Goal: Task Accomplishment & Management: Manage account settings

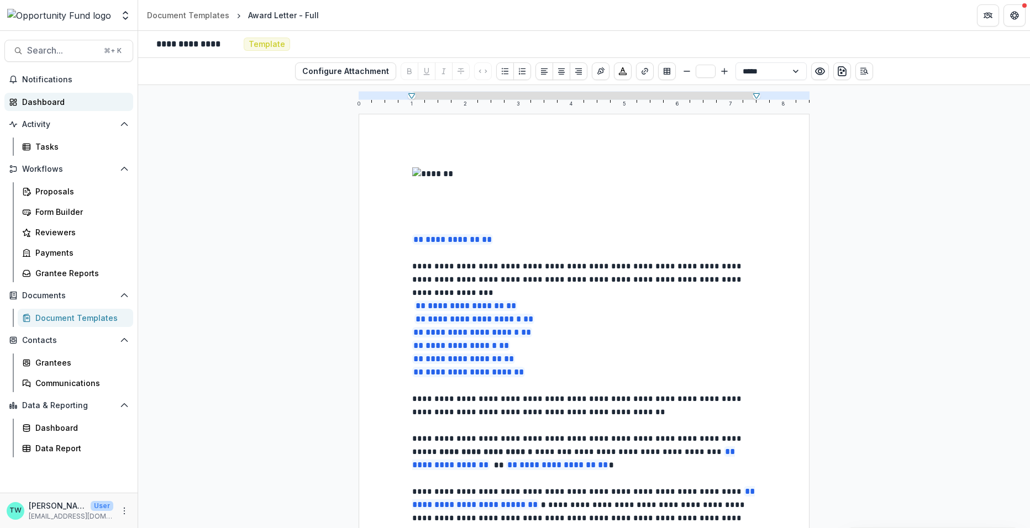
click at [45, 101] on div "Dashboard" at bounding box center [73, 102] width 102 height 12
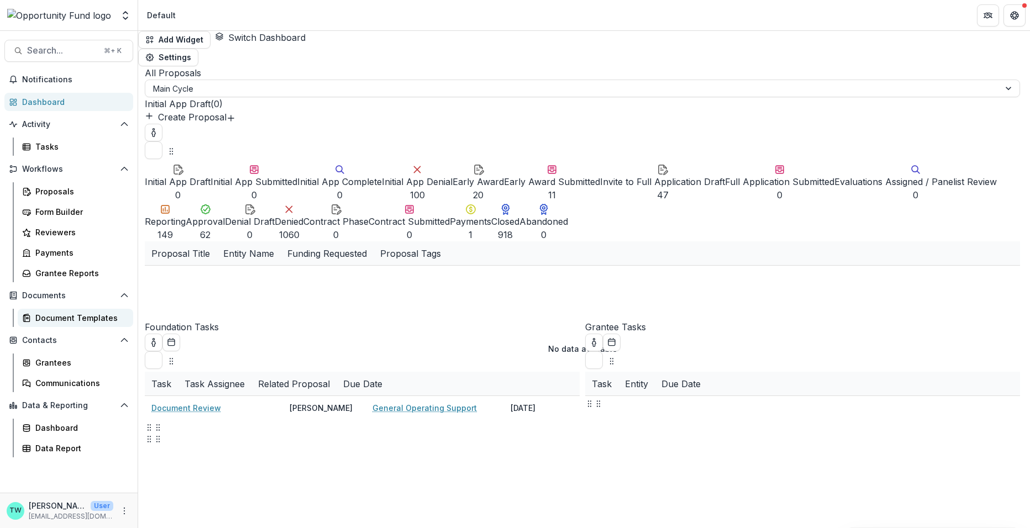
click at [66, 319] on div "Document Templates" at bounding box center [79, 318] width 89 height 12
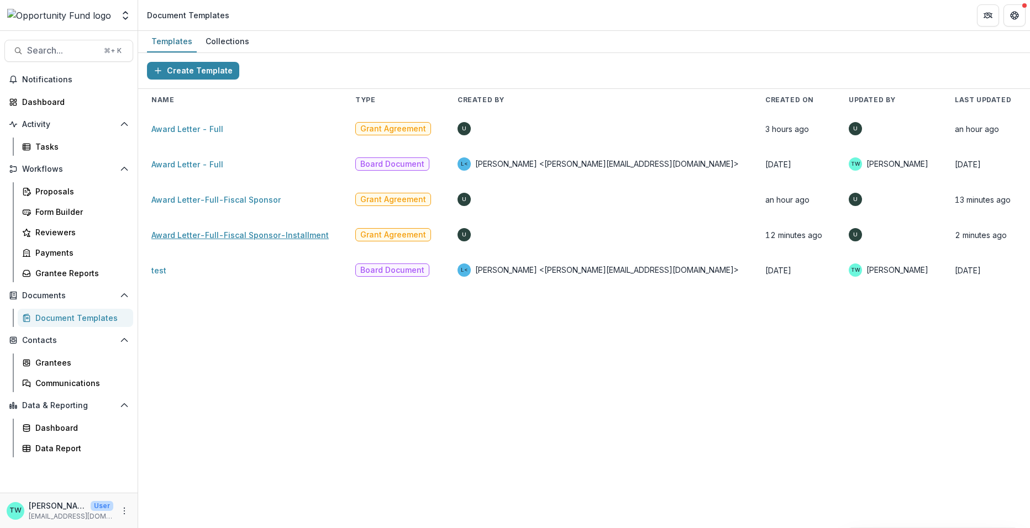
click at [234, 236] on link "Award Letter-Full-Fiscal Sponsor-Installment" at bounding box center [239, 234] width 177 height 9
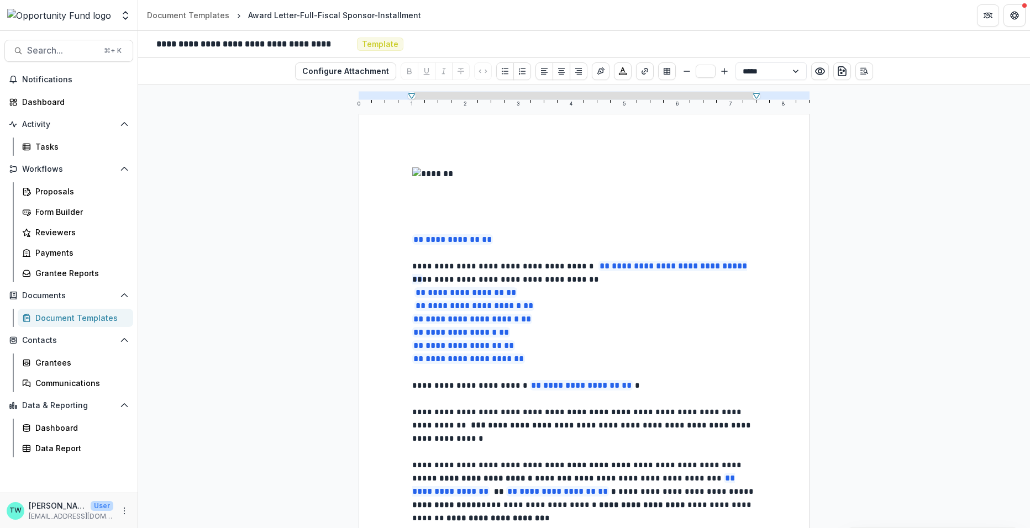
click at [73, 318] on div "Document Templates" at bounding box center [79, 318] width 89 height 12
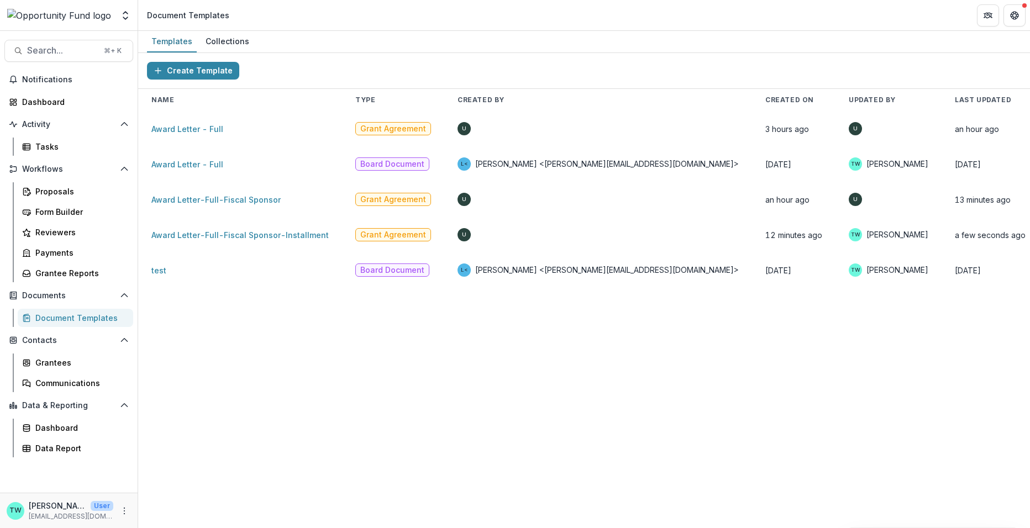
click at [471, 203] on span "U" at bounding box center [463, 199] width 13 height 13
click at [176, 130] on link "Award Letter - Full" at bounding box center [187, 128] width 72 height 9
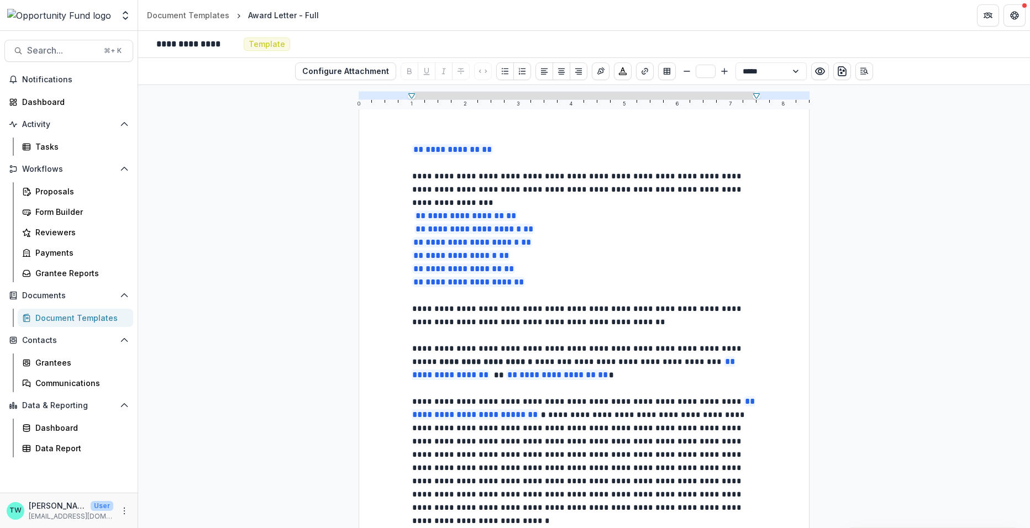
scroll to position [78, 0]
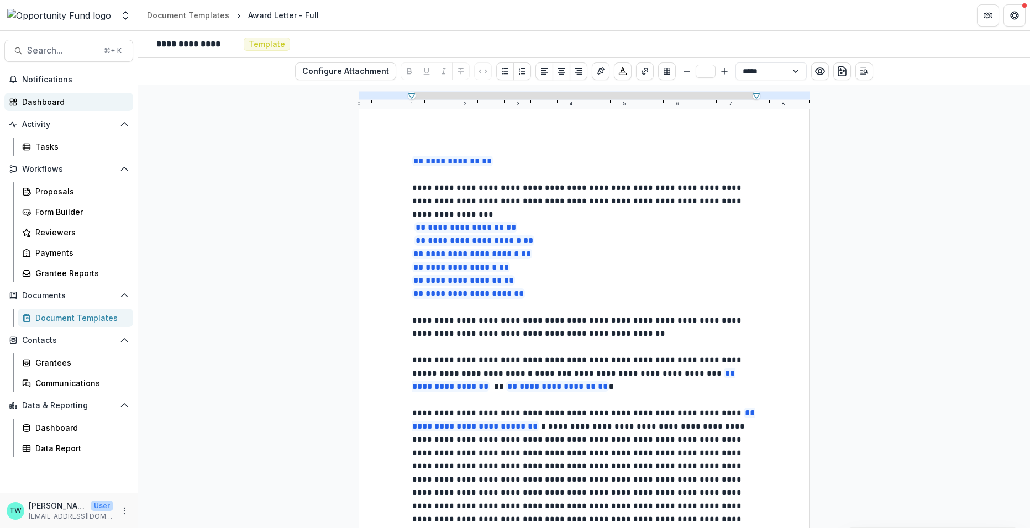
click at [51, 104] on div "Dashboard" at bounding box center [73, 102] width 102 height 12
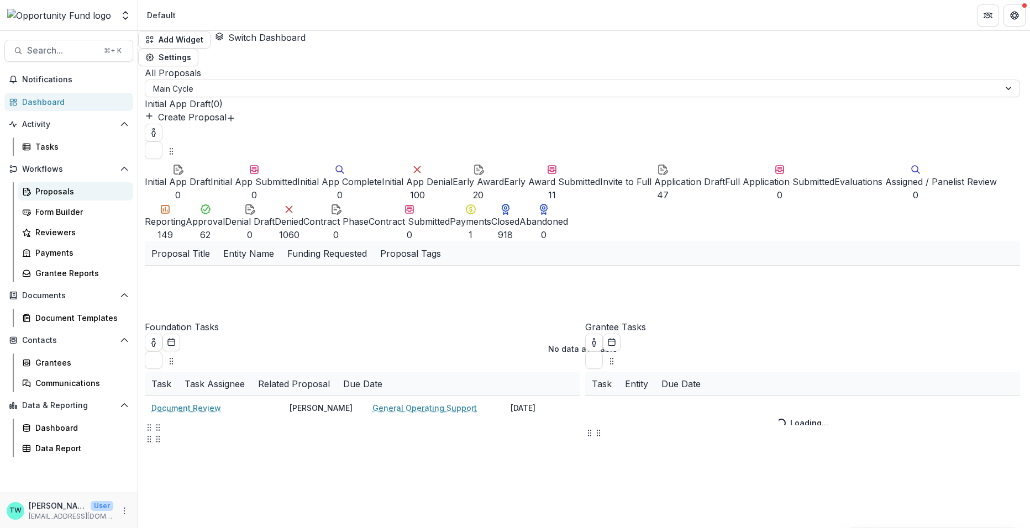
click at [56, 189] on div "Proposals" at bounding box center [79, 192] width 89 height 12
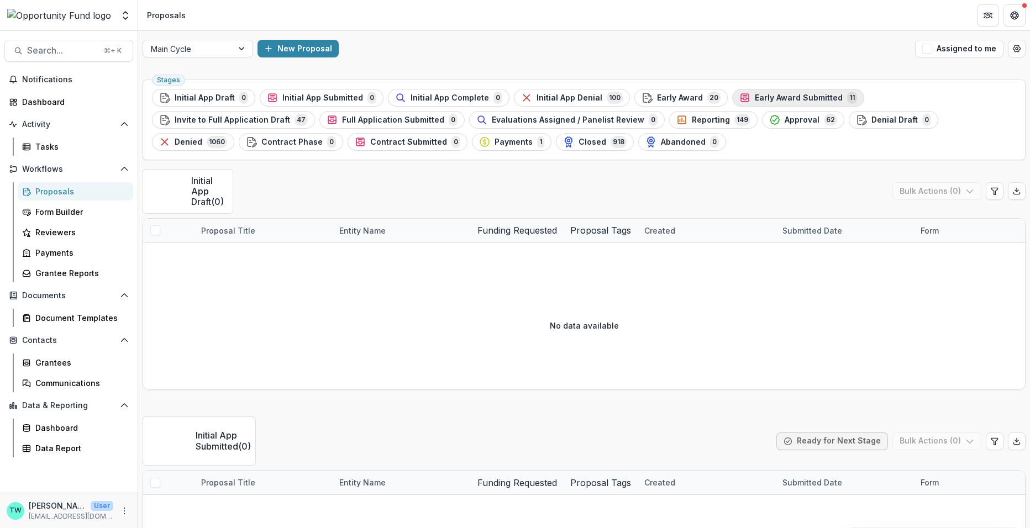
click at [793, 95] on span "Early Award Submitted" at bounding box center [799, 97] width 88 height 9
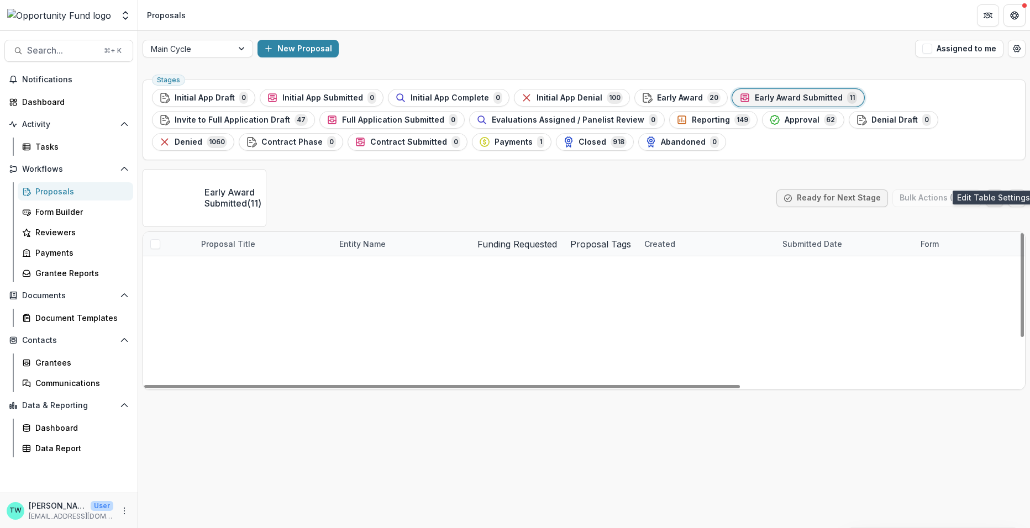
click at [995, 194] on icon "Edit table settings" at bounding box center [994, 198] width 9 height 9
select select "******"
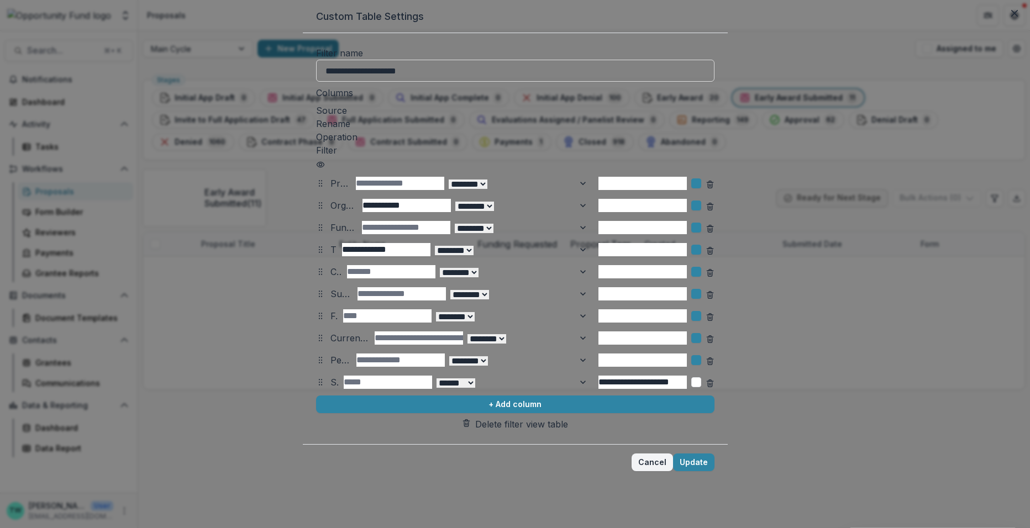
scroll to position [25, 0]
click at [404, 413] on button "+ Add column" at bounding box center [515, 405] width 398 height 18
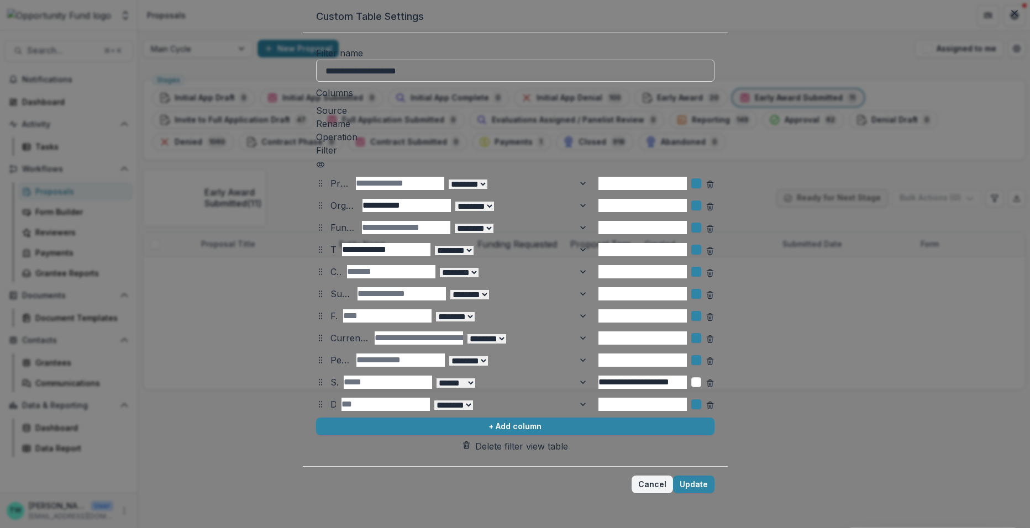
click at [330, 412] on div at bounding box center [333, 404] width 6 height 15
type input "***"
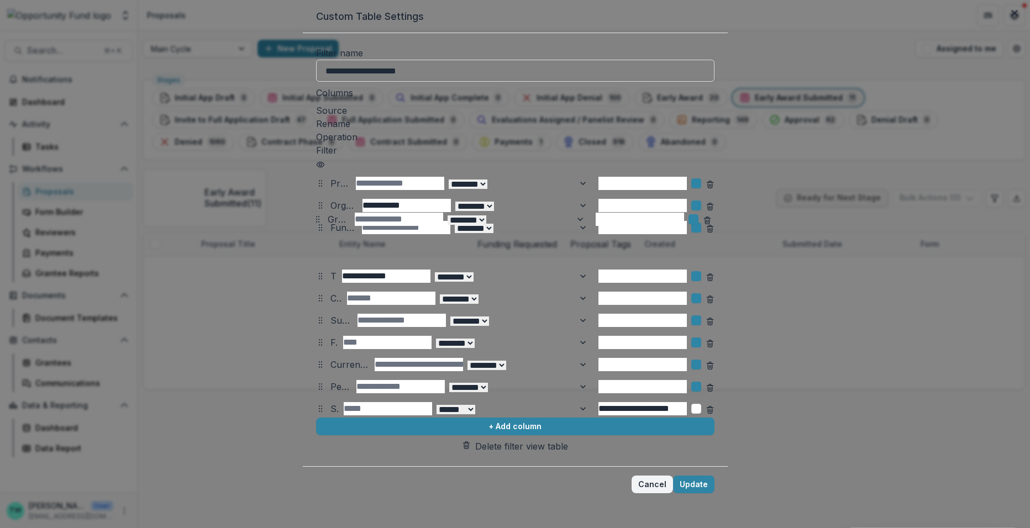
drag, startPoint x: 212, startPoint y: 410, endPoint x: 209, endPoint y: 225, distance: 185.7
click at [313, 224] on icon at bounding box center [317, 219] width 9 height 9
select select "******"
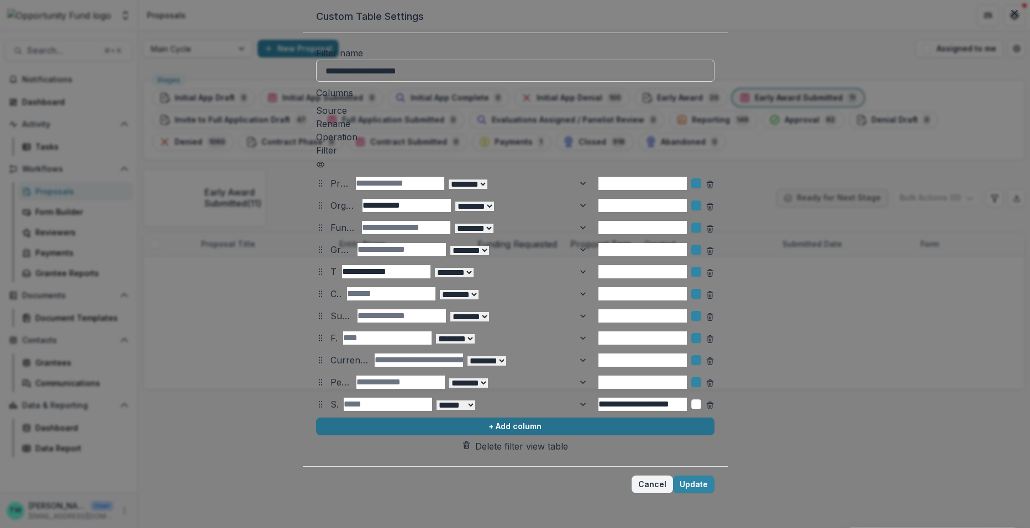
click at [316, 435] on button "+ Add column" at bounding box center [515, 427] width 398 height 18
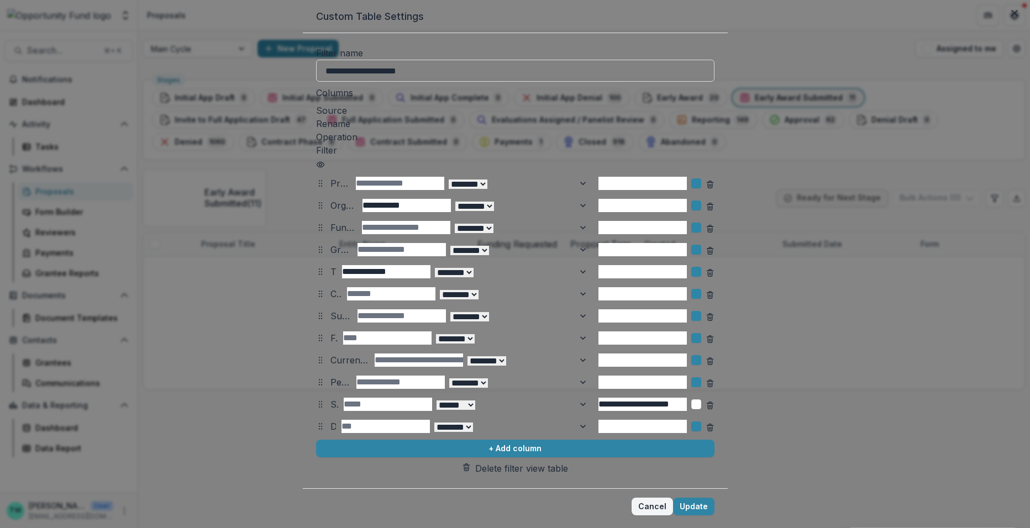
click at [330, 434] on div at bounding box center [333, 426] width 6 height 15
click at [330, 434] on div at bounding box center [343, 426] width 27 height 15
type input "**"
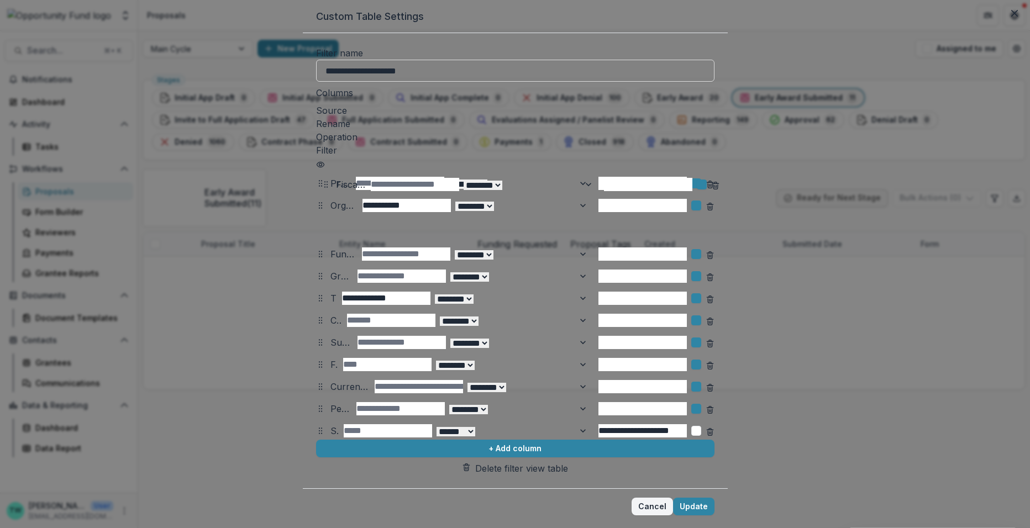
drag, startPoint x: 210, startPoint y: 438, endPoint x: 215, endPoint y: 196, distance: 242.1
click at [322, 189] on icon at bounding box center [326, 184] width 9 height 9
select select "******"
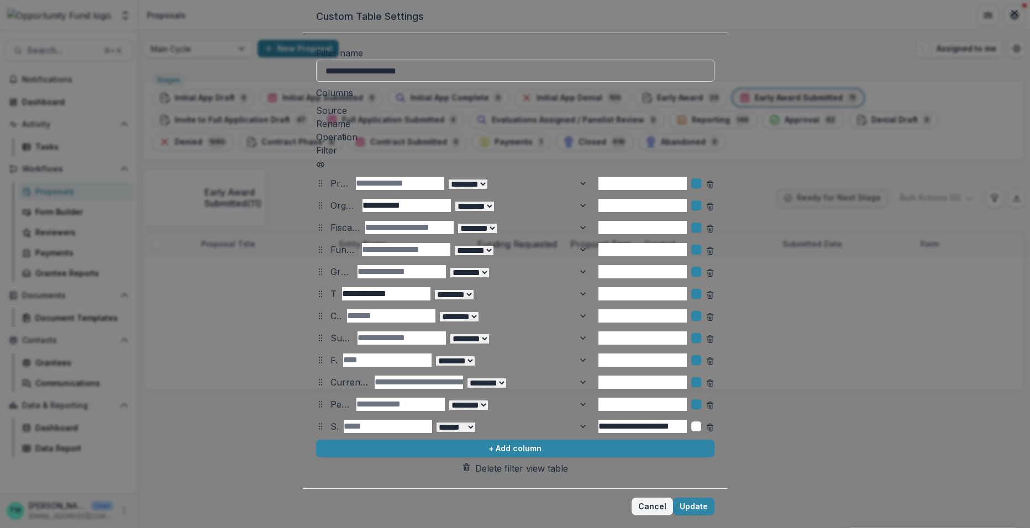
scroll to position [64, 0]
click at [714, 498] on button "Update" at bounding box center [693, 507] width 41 height 18
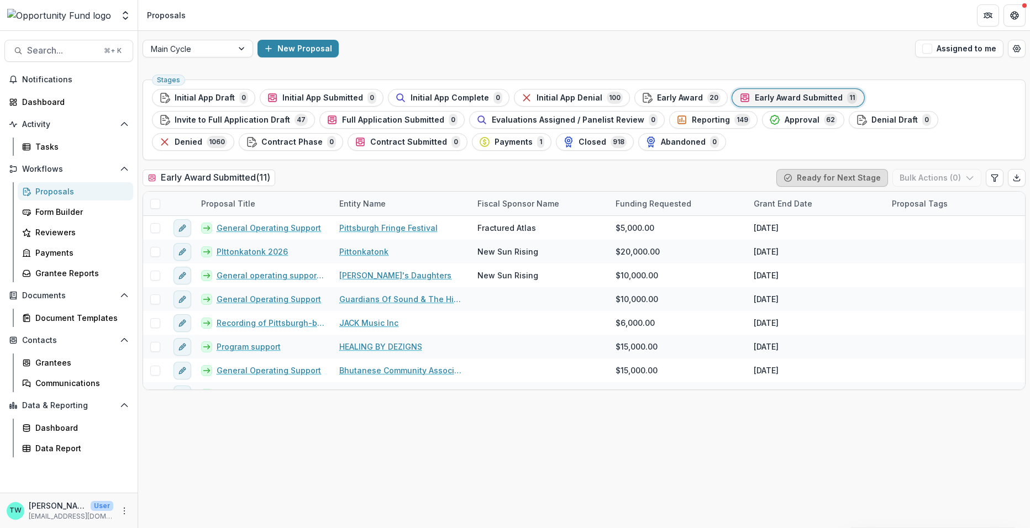
click at [835, 181] on button "Ready for Next Stage" at bounding box center [832, 178] width 112 height 18
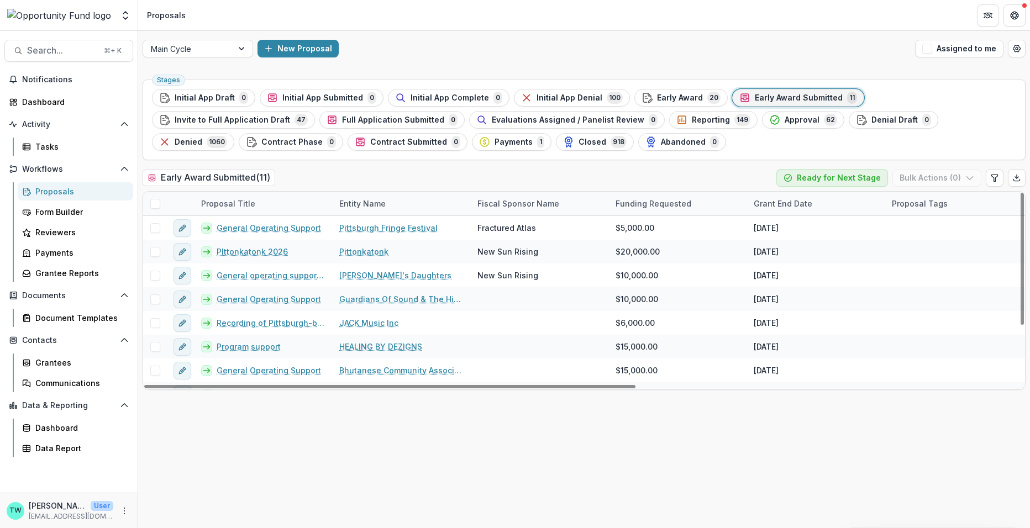
click at [155, 204] on span at bounding box center [155, 204] width 10 height 10
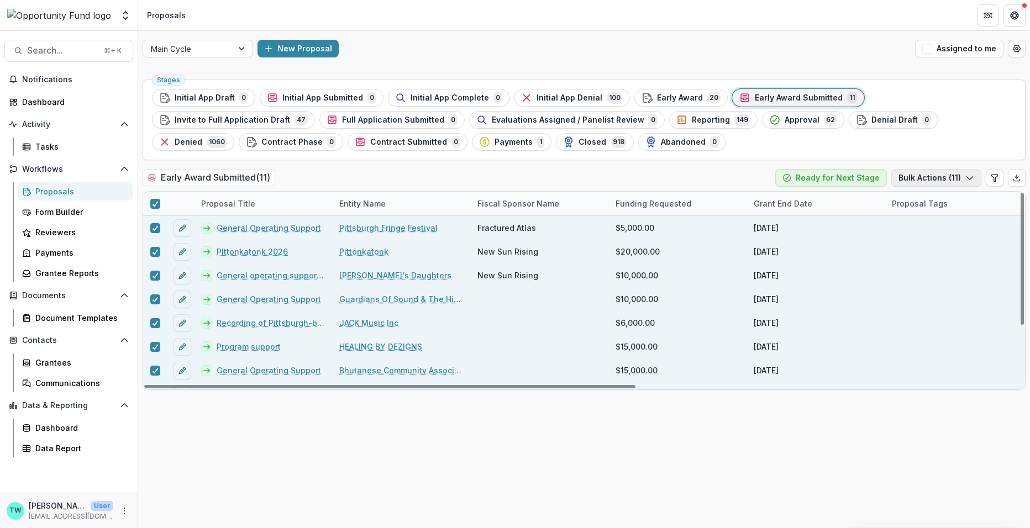
click at [970, 176] on icon "button" at bounding box center [969, 177] width 9 height 9
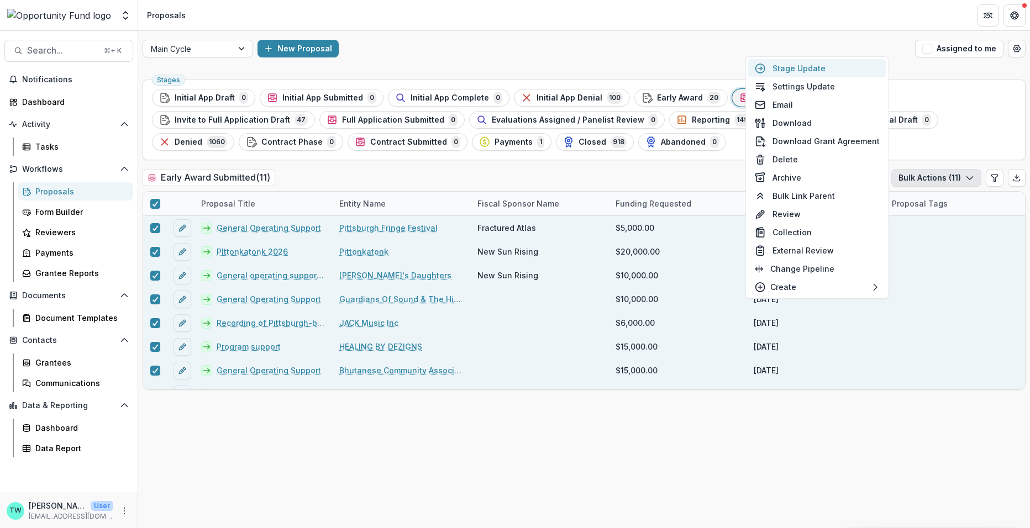
click at [814, 71] on button "Stage Update" at bounding box center [817, 68] width 138 height 18
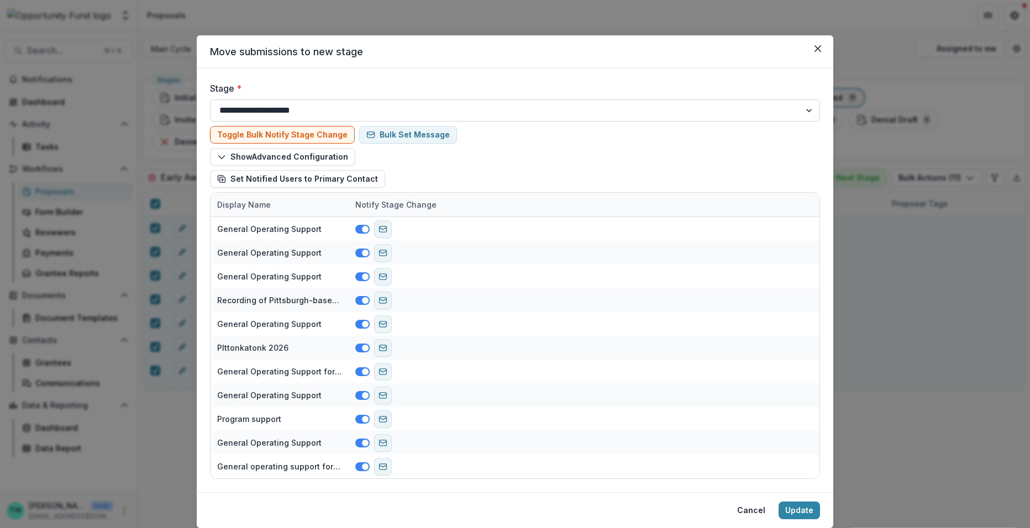
click at [291, 110] on select "**********" at bounding box center [515, 110] width 610 height 22
select select "*********"
click at [210, 99] on select "**********" at bounding box center [515, 110] width 610 height 22
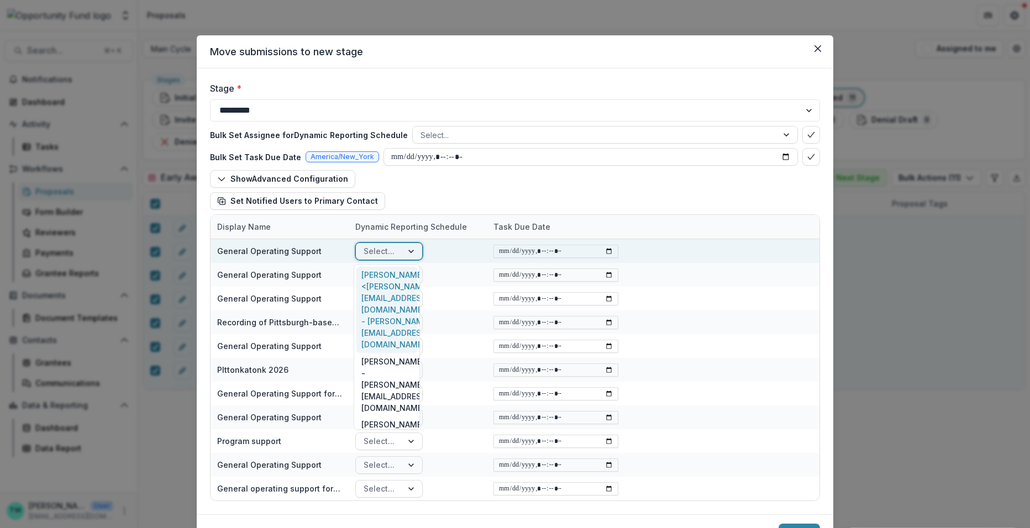
click at [408, 250] on div at bounding box center [412, 251] width 20 height 17
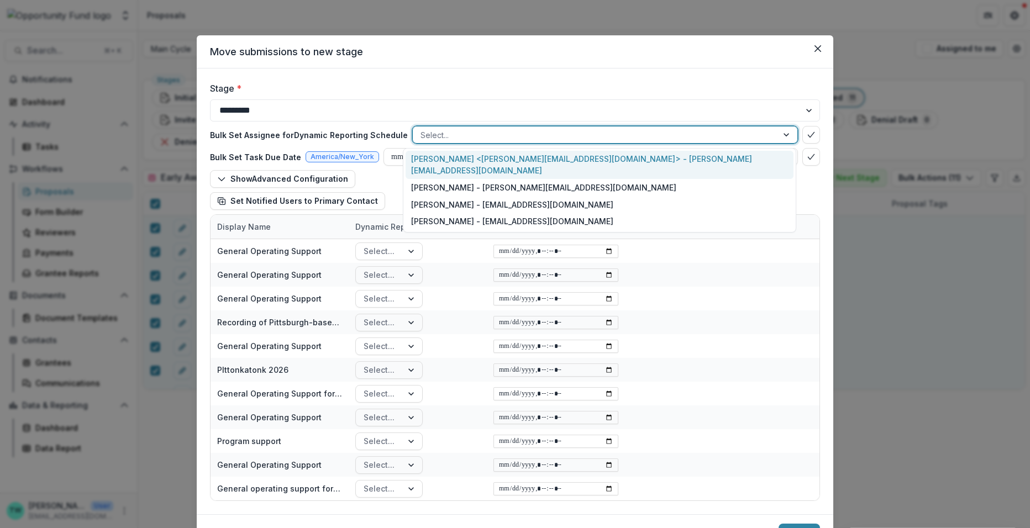
click at [472, 131] on div at bounding box center [594, 135] width 349 height 14
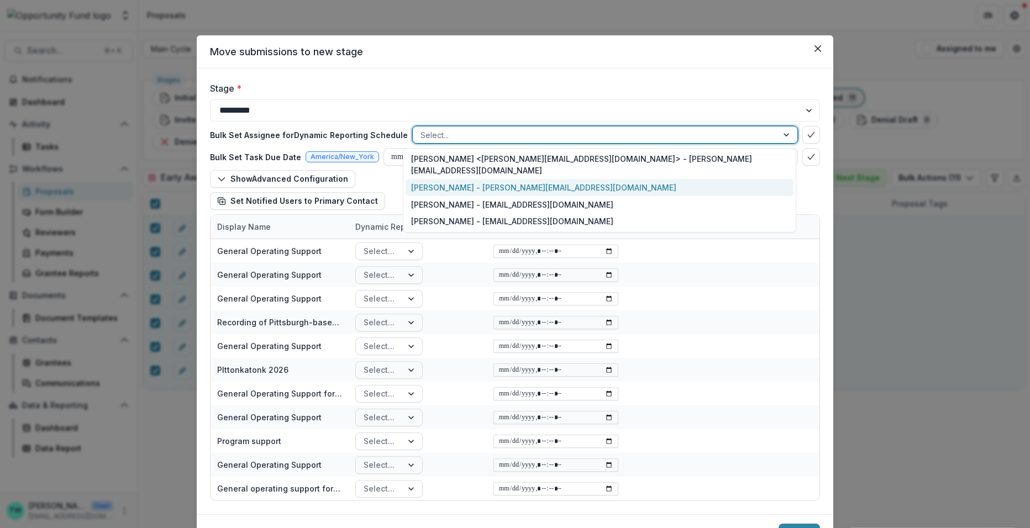
click at [463, 179] on div "[PERSON_NAME] - [PERSON_NAME][EMAIL_ADDRESS][DOMAIN_NAME]" at bounding box center [600, 187] width 388 height 17
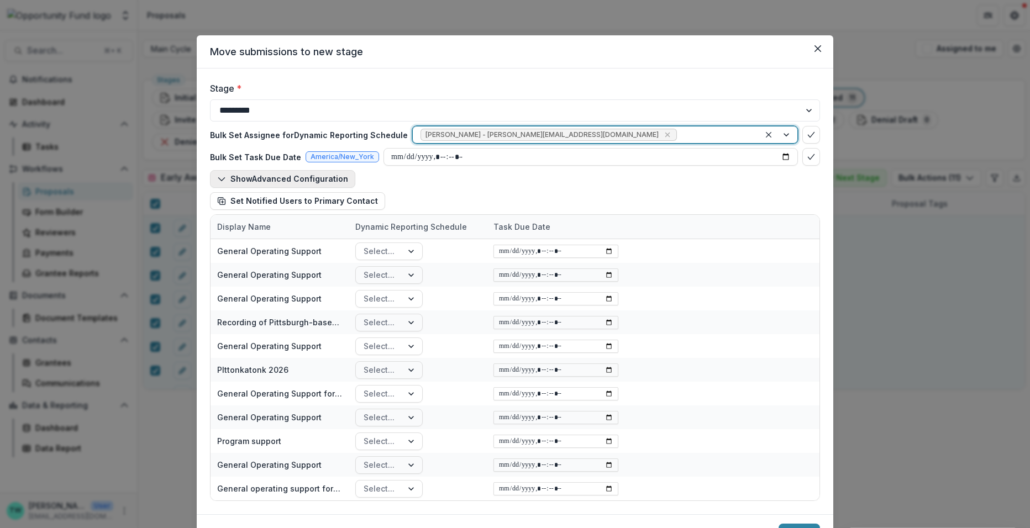
click at [217, 181] on icon "button" at bounding box center [221, 179] width 9 height 9
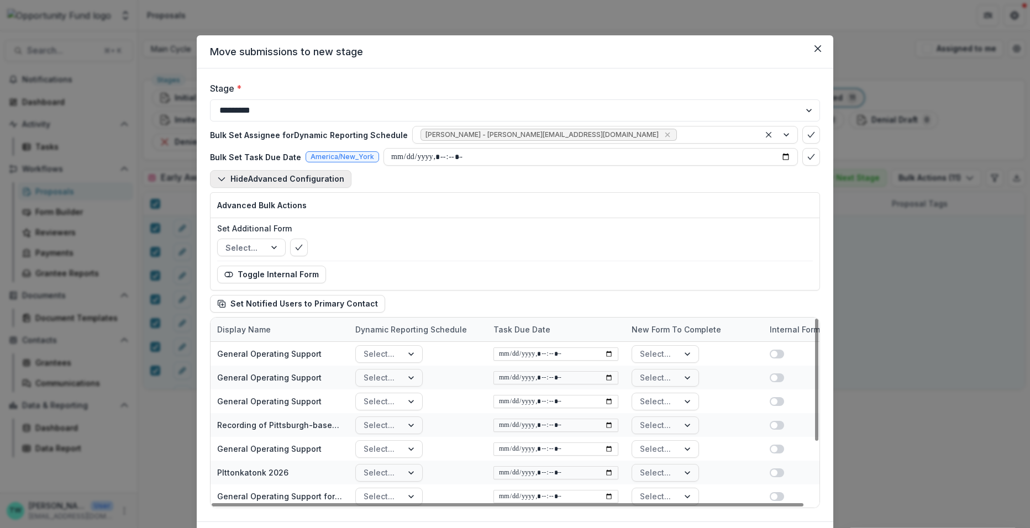
click at [219, 177] on icon "button" at bounding box center [221, 179] width 9 height 9
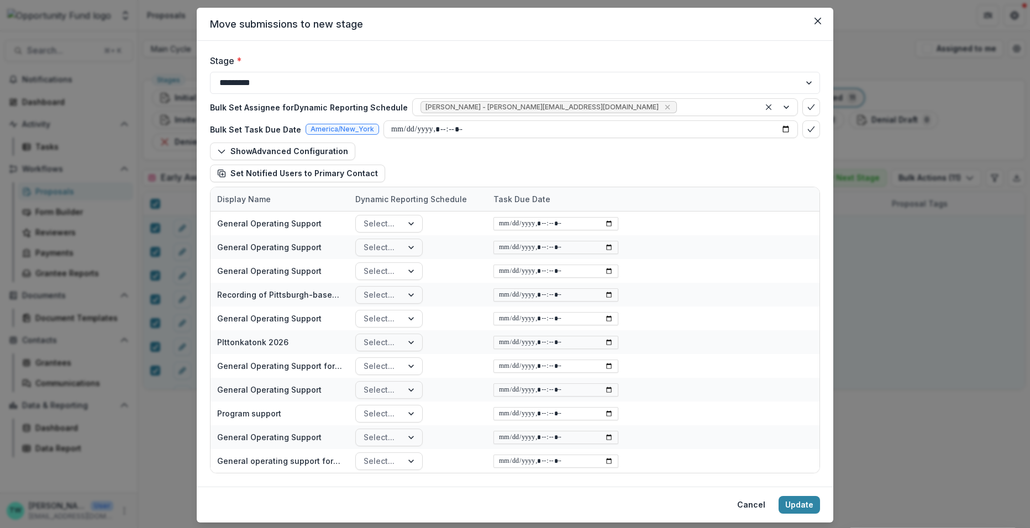
scroll to position [27, 0]
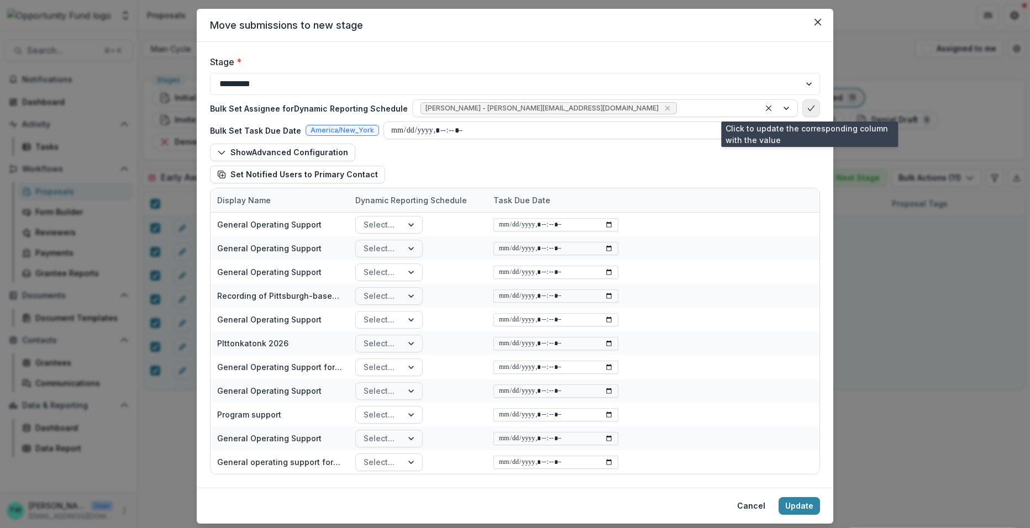
click at [808, 109] on icon "bulk-confirm-option" at bounding box center [811, 108] width 9 height 9
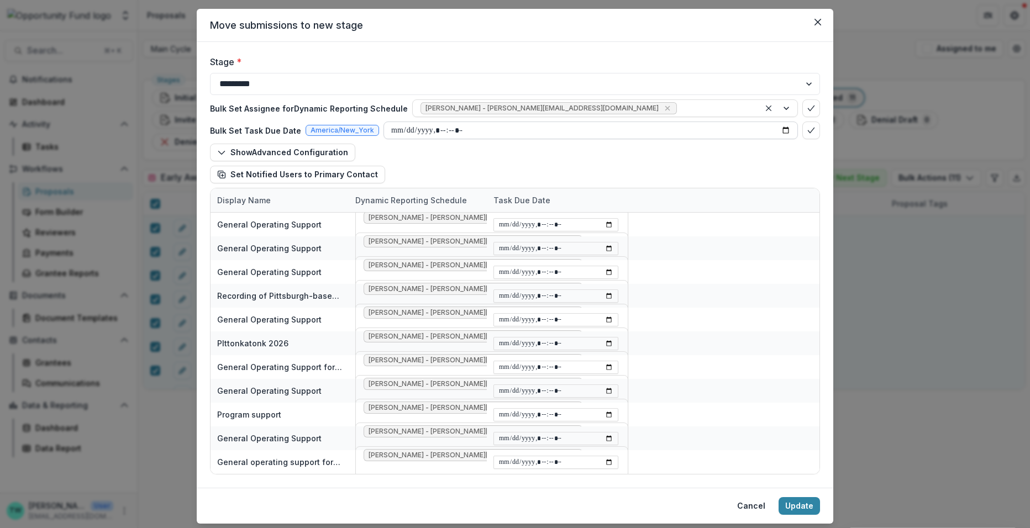
click at [647, 129] on input "datetime-local" at bounding box center [590, 131] width 414 height 18
click at [782, 129] on input "datetime-local" at bounding box center [590, 131] width 414 height 18
type input "**********"
click at [807, 130] on icon "bulk-confirm-option" at bounding box center [811, 130] width 9 height 9
type input "**********"
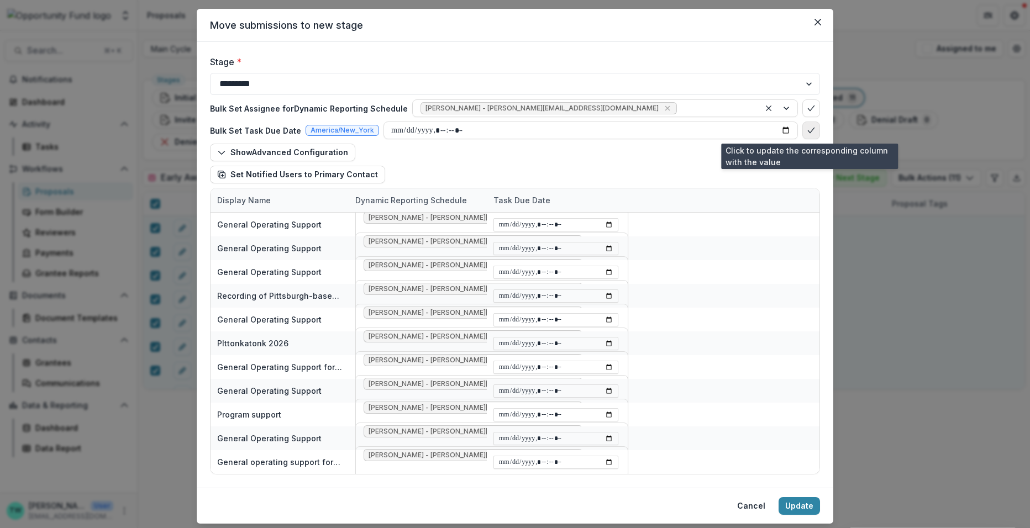
type input "**********"
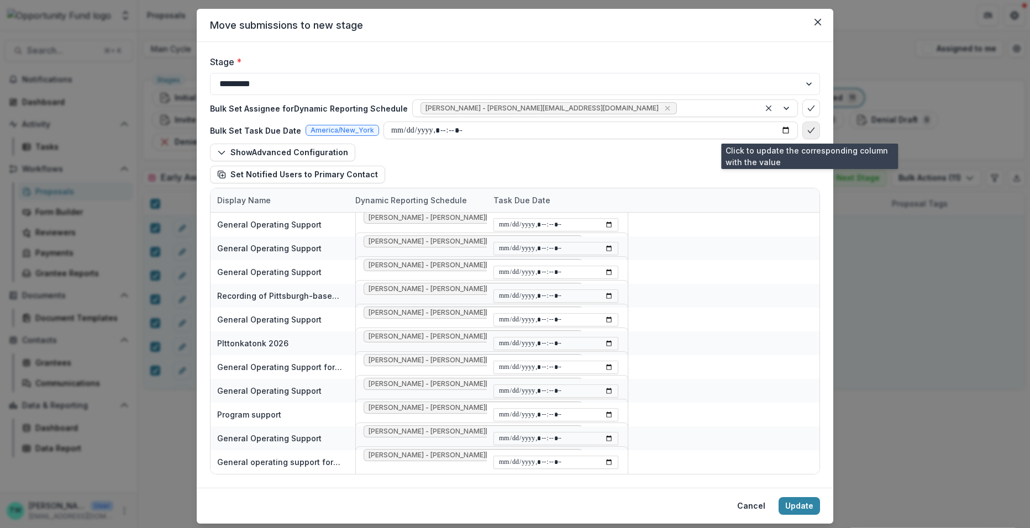
type input "**********"
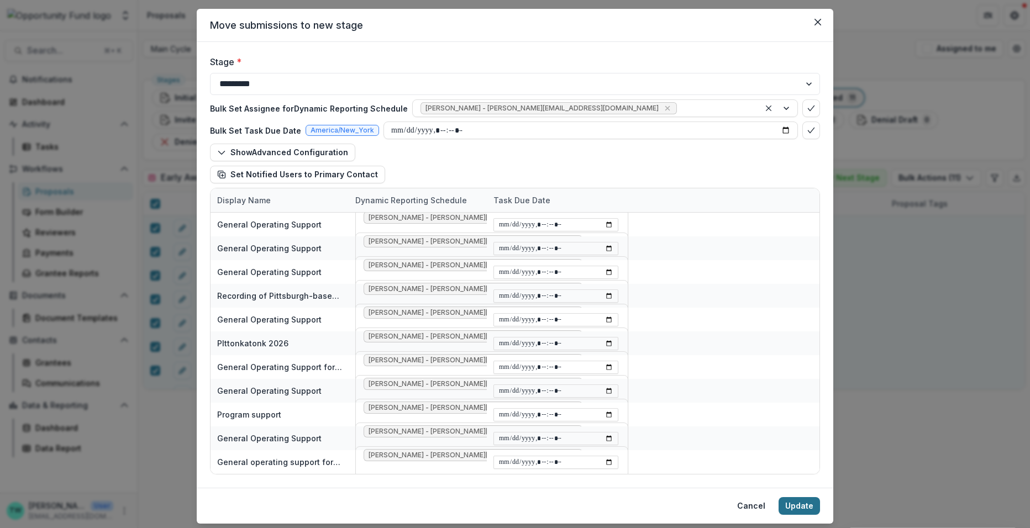
click at [799, 503] on button "Update" at bounding box center [798, 506] width 41 height 18
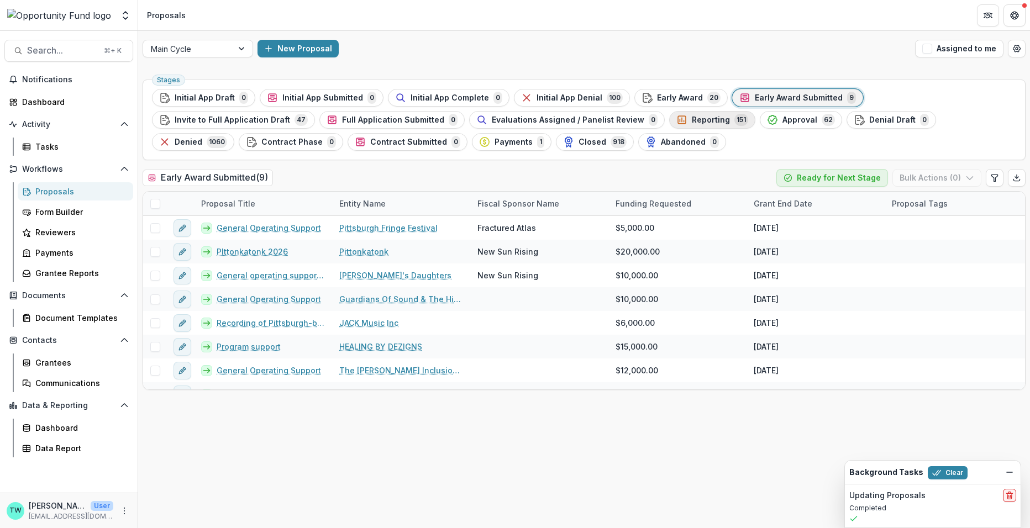
click at [692, 121] on span "Reporting" at bounding box center [711, 119] width 38 height 9
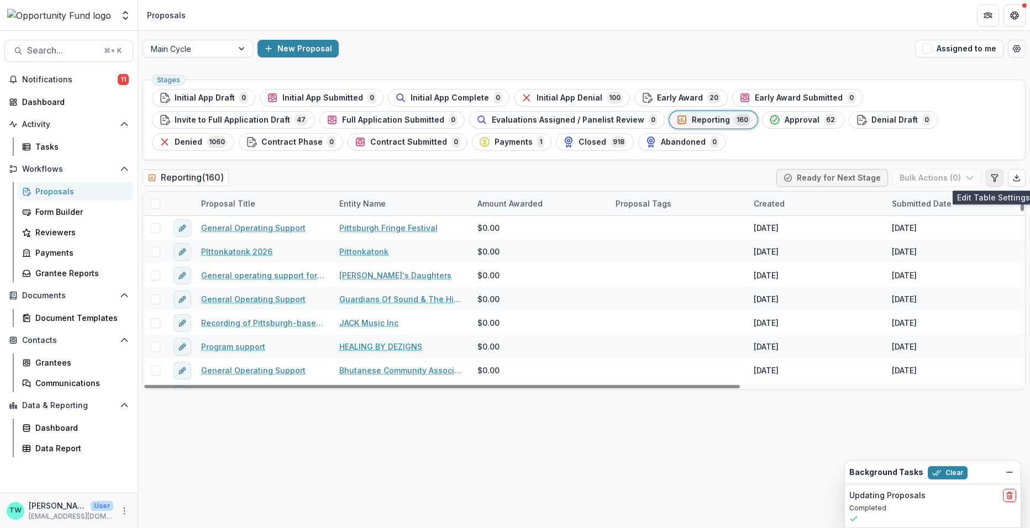
click at [996, 180] on icon "Edit table settings" at bounding box center [994, 177] width 9 height 9
select select "******"
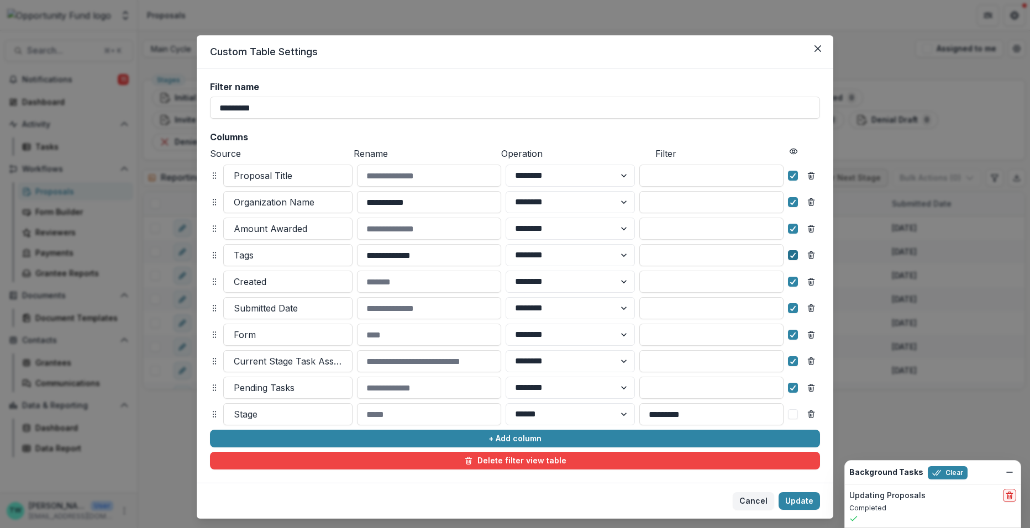
click at [793, 256] on icon at bounding box center [793, 255] width 7 height 6
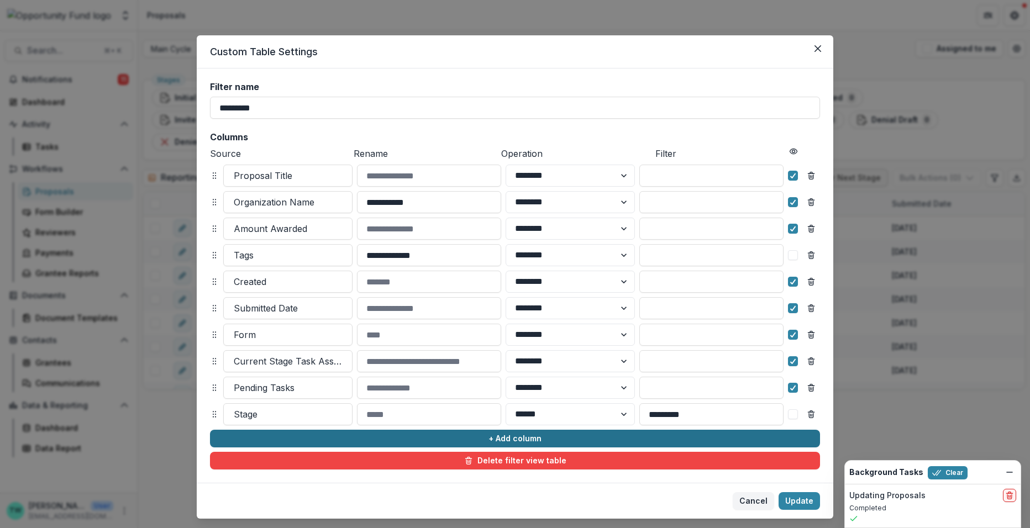
click at [335, 440] on button "+ Add column" at bounding box center [515, 439] width 610 height 18
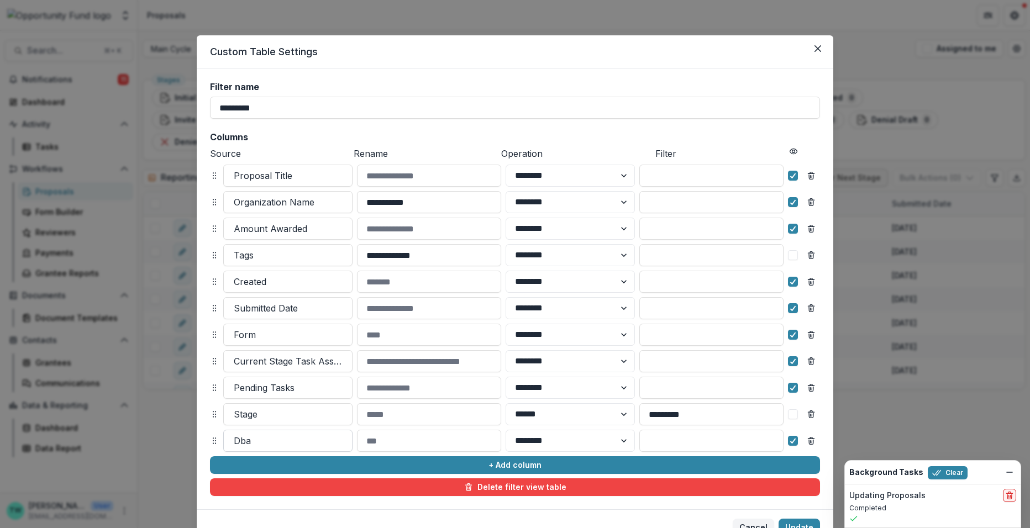
click at [305, 439] on div at bounding box center [288, 440] width 108 height 15
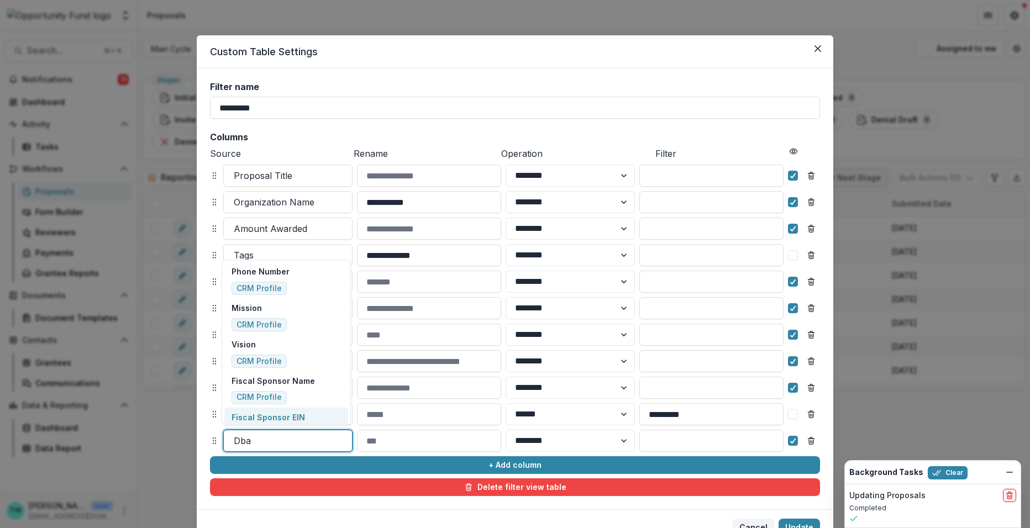
scroll to position [30, 0]
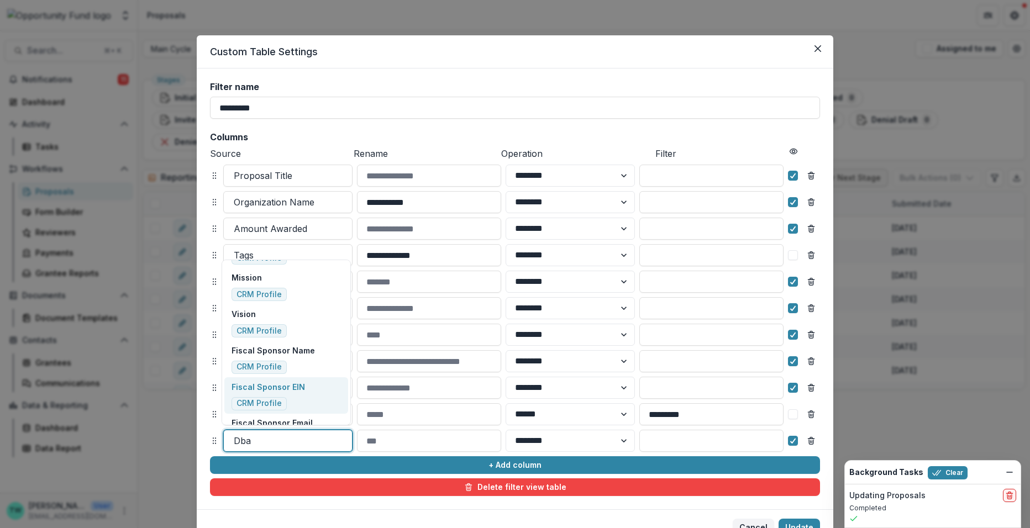
click at [276, 389] on p "Fiscal Sponsor EIN" at bounding box center [267, 387] width 73 height 12
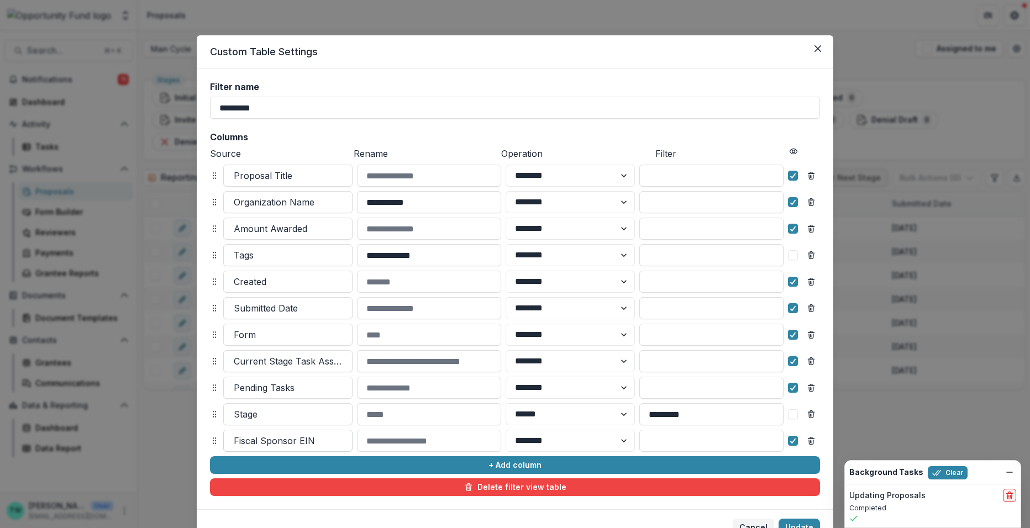
click at [272, 441] on div at bounding box center [288, 440] width 108 height 15
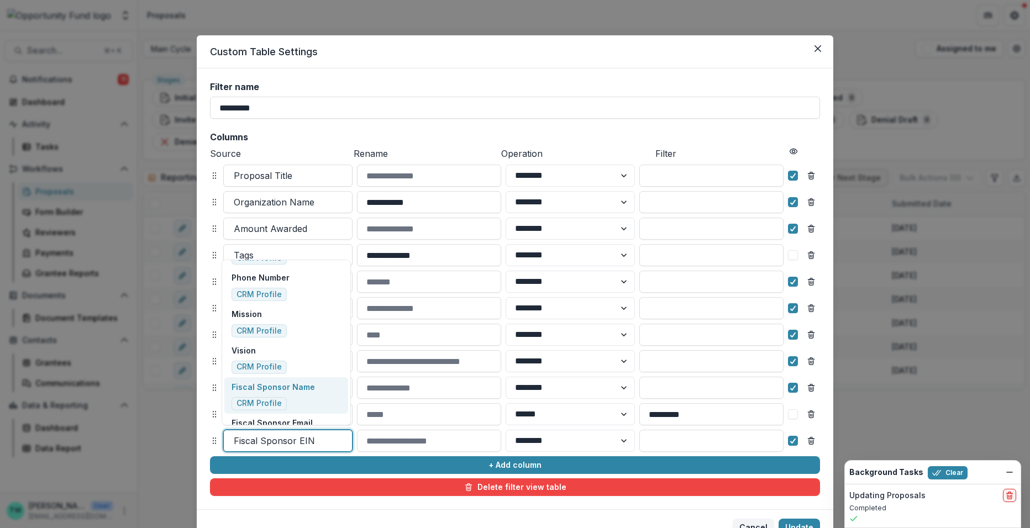
click at [286, 394] on div "Fiscal Sponsor Name CRM Profile" at bounding box center [272, 395] width 83 height 29
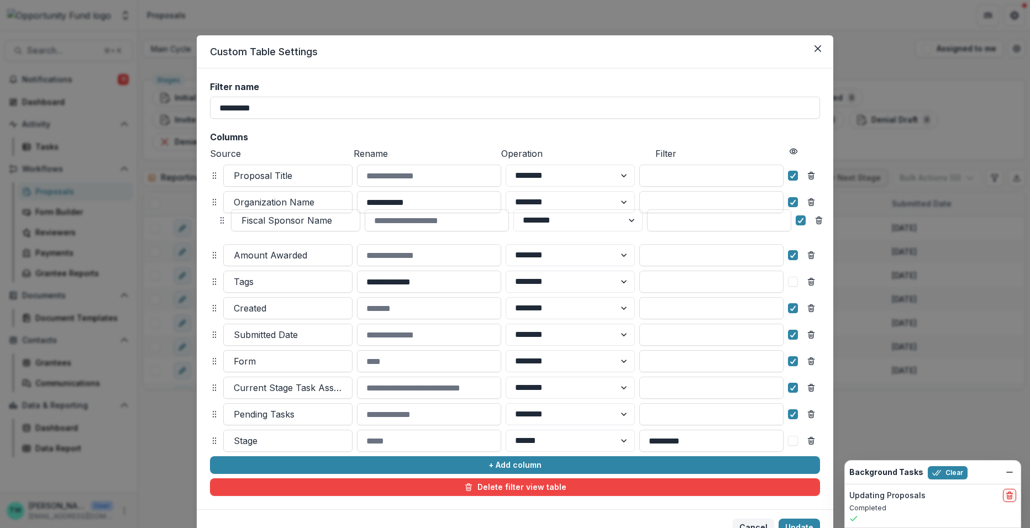
drag, startPoint x: 210, startPoint y: 440, endPoint x: 218, endPoint y: 220, distance: 220.6
click at [218, 220] on icon at bounding box center [222, 220] width 9 height 9
select select "******"
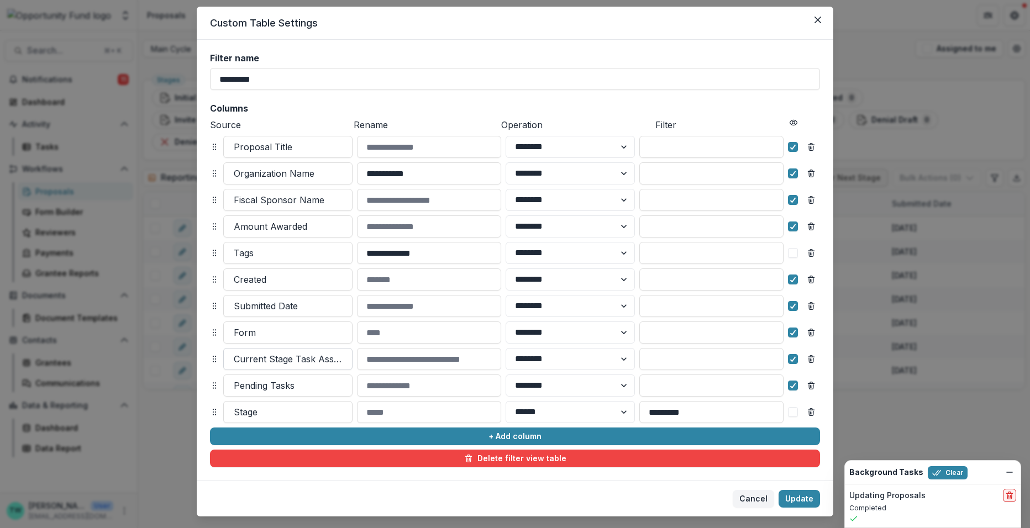
scroll to position [52, 0]
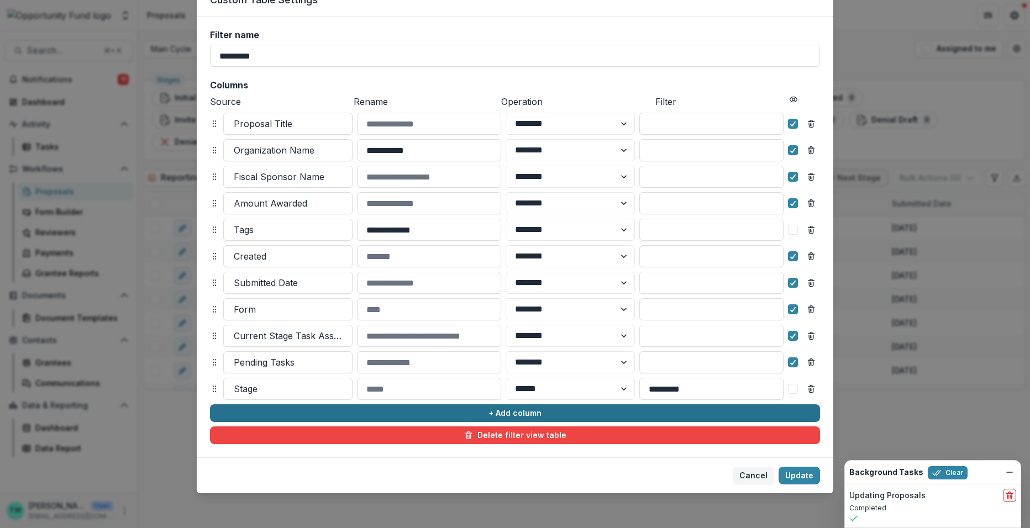
click at [294, 411] on button "+ Add column" at bounding box center [515, 413] width 610 height 18
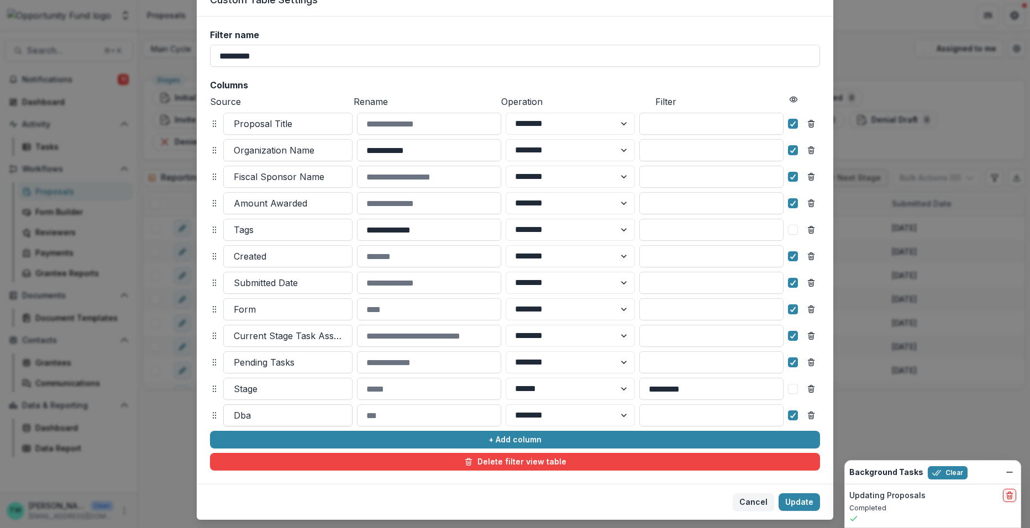
click at [272, 418] on div at bounding box center [288, 415] width 108 height 15
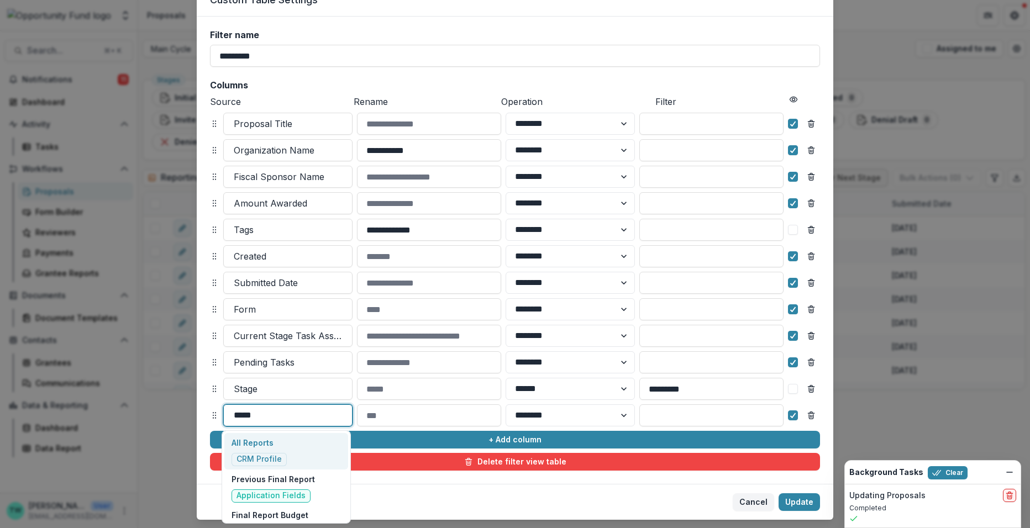
type input "******"
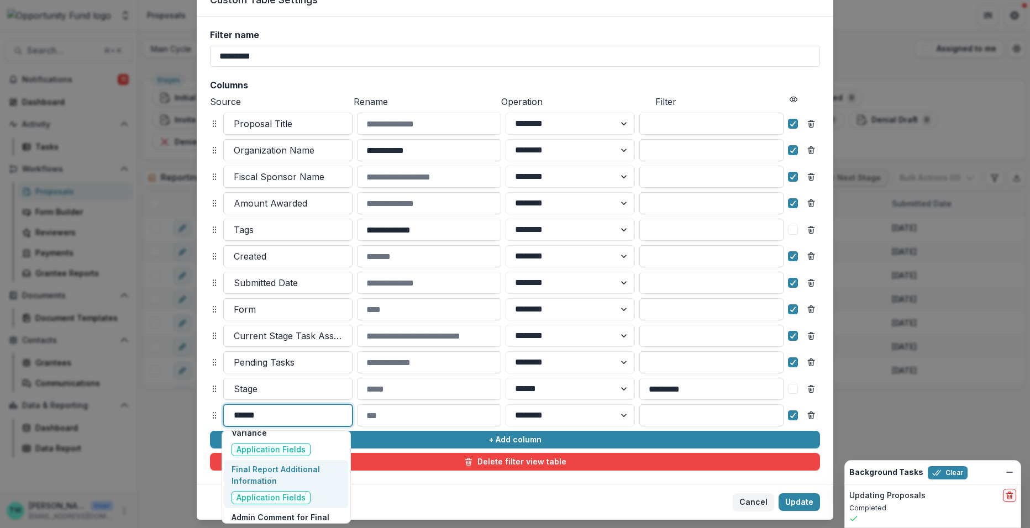
scroll to position [90, 0]
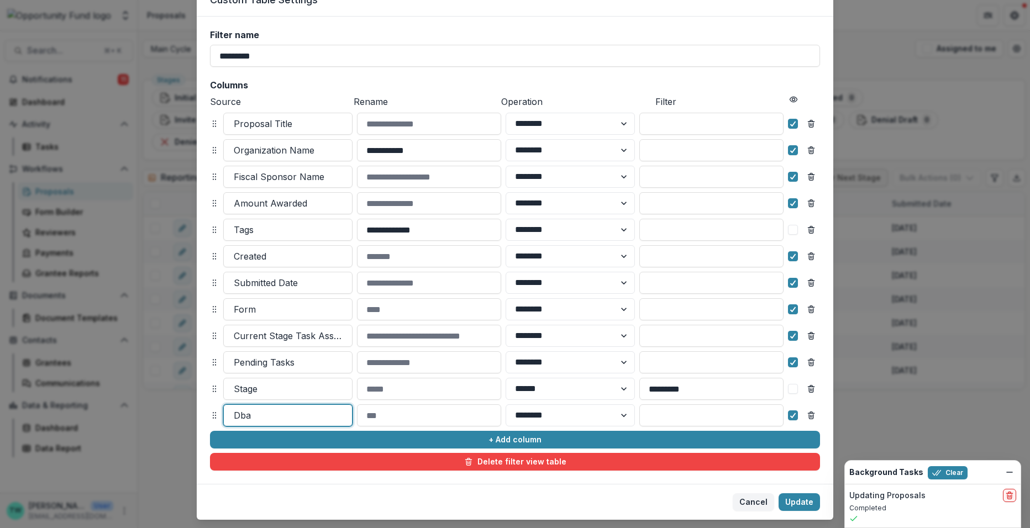
drag, startPoint x: 273, startPoint y: 414, endPoint x: 212, endPoint y: 410, distance: 60.9
click at [212, 410] on div "Dba ******** ******" at bounding box center [515, 415] width 610 height 22
type input "********"
click at [276, 512] on footer "Cancel Update" at bounding box center [515, 502] width 636 height 36
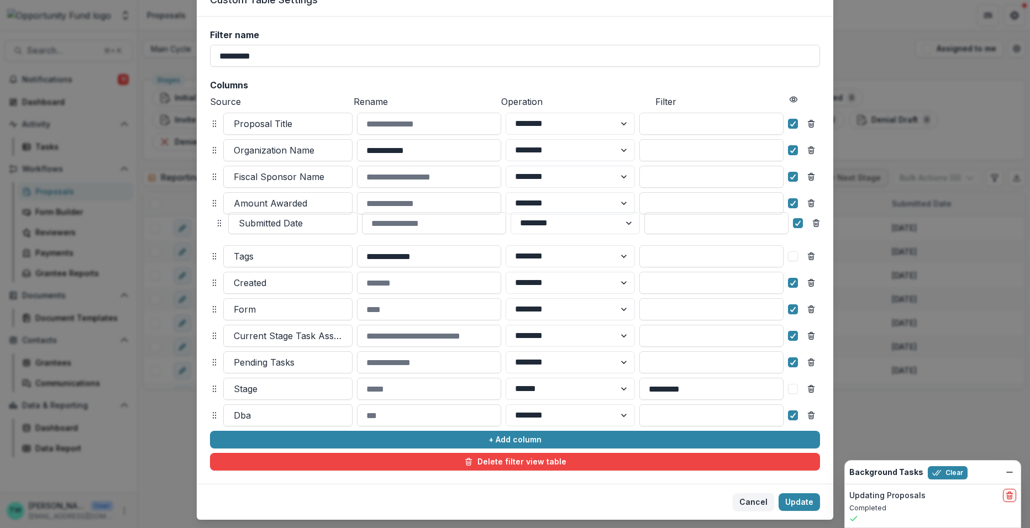
drag, startPoint x: 213, startPoint y: 283, endPoint x: 218, endPoint y: 224, distance: 59.9
click at [218, 224] on icon at bounding box center [219, 223] width 9 height 9
click at [791, 284] on icon at bounding box center [793, 283] width 7 height 6
click at [790, 309] on icon at bounding box center [793, 310] width 7 height 6
click at [791, 335] on icon at bounding box center [793, 336] width 7 height 6
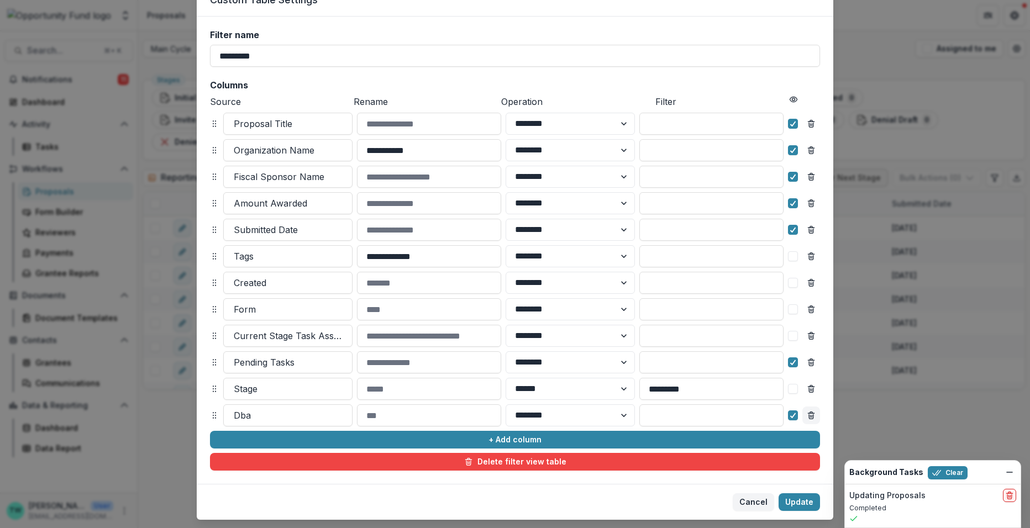
click at [808, 418] on icon "Remove column" at bounding box center [811, 415] width 9 height 9
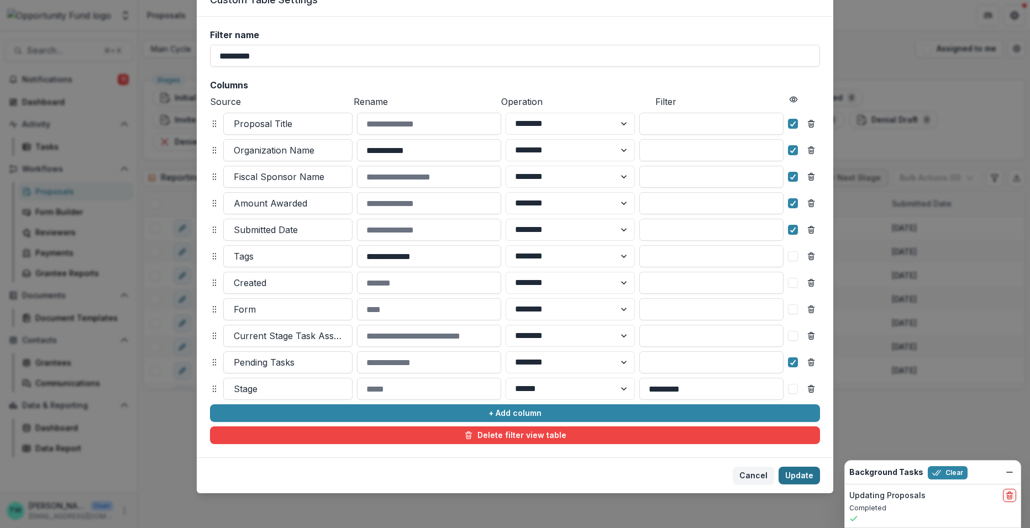
click at [794, 480] on button "Update" at bounding box center [798, 476] width 41 height 18
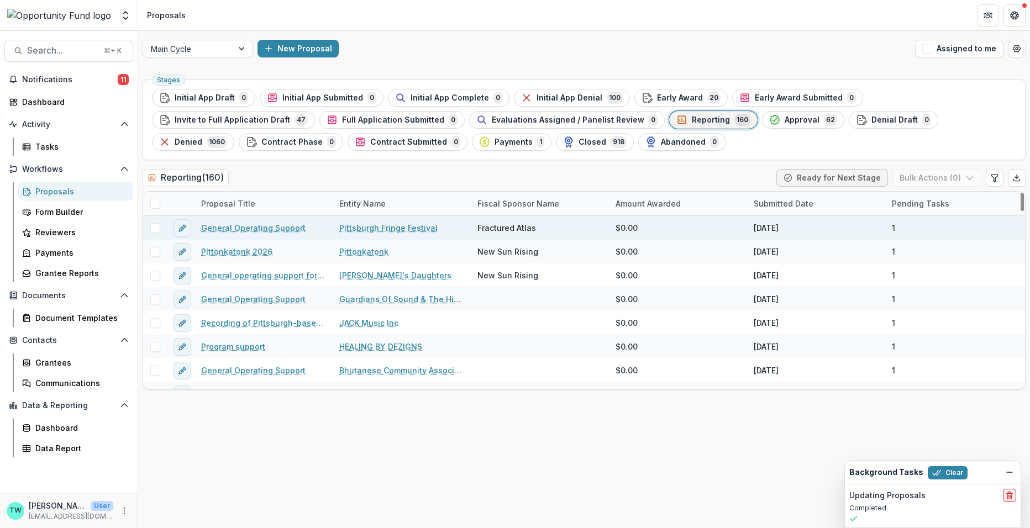
click at [252, 229] on link "General Operating Support" at bounding box center [253, 228] width 104 height 12
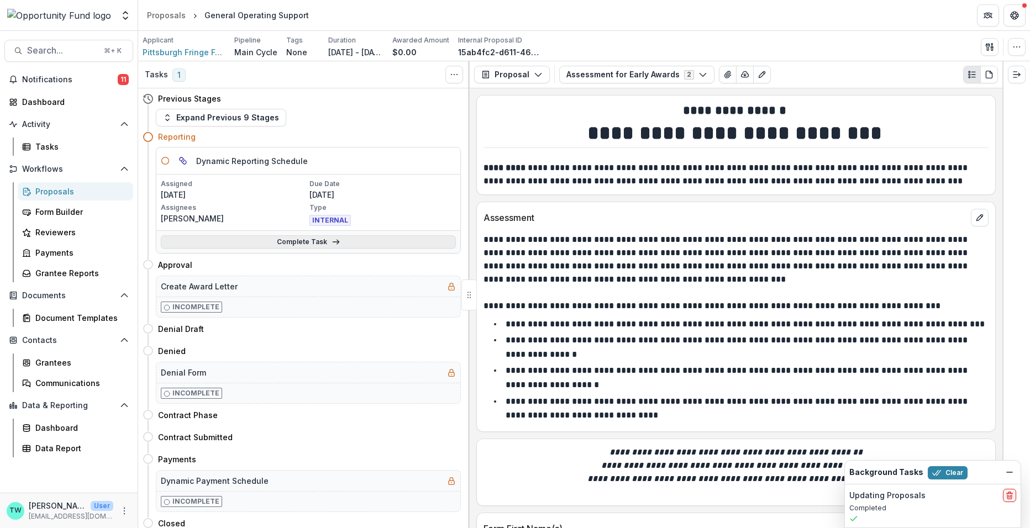
click at [279, 243] on link "Complete Task" at bounding box center [308, 241] width 295 height 13
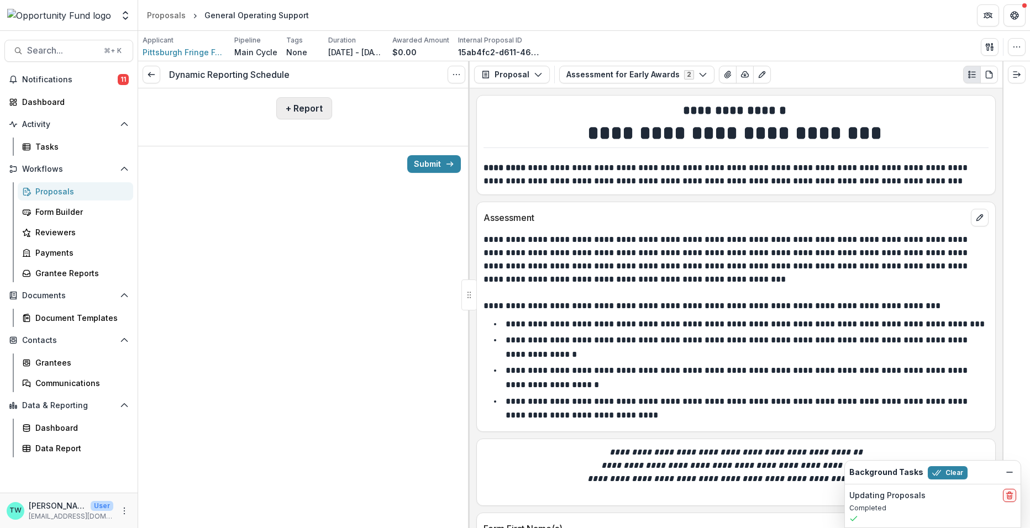
click at [302, 107] on button "+ Report" at bounding box center [304, 108] width 56 height 22
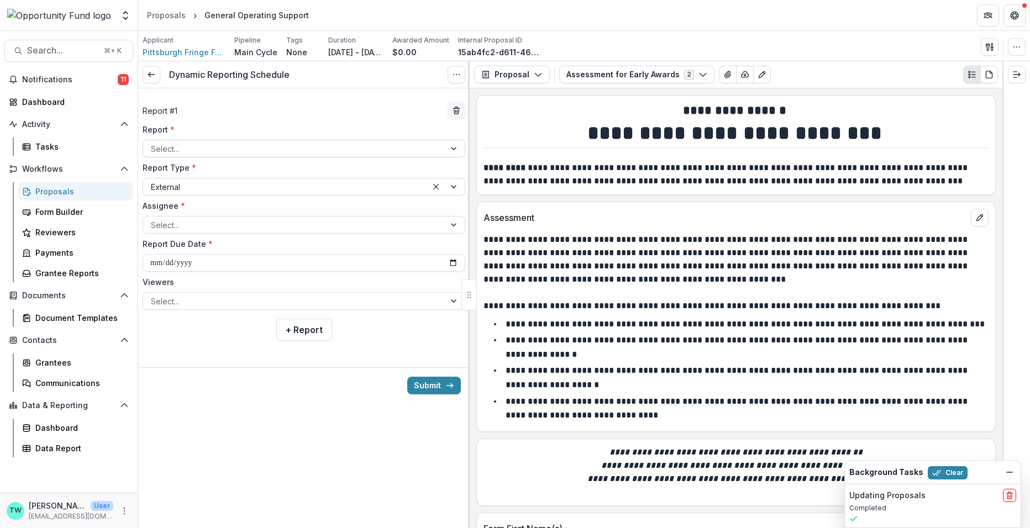
click at [243, 150] on div at bounding box center [294, 149] width 286 height 14
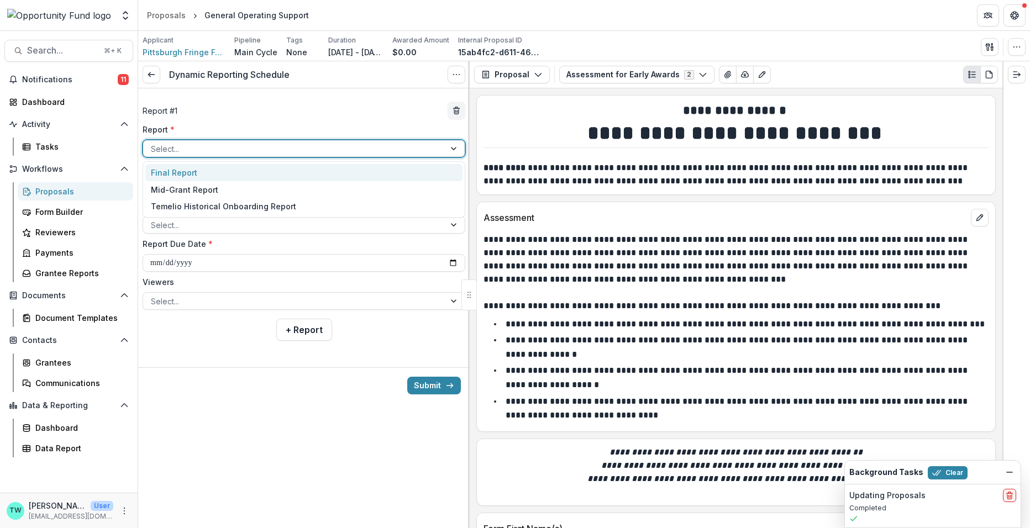
click at [233, 178] on div "Final Report" at bounding box center [303, 172] width 317 height 17
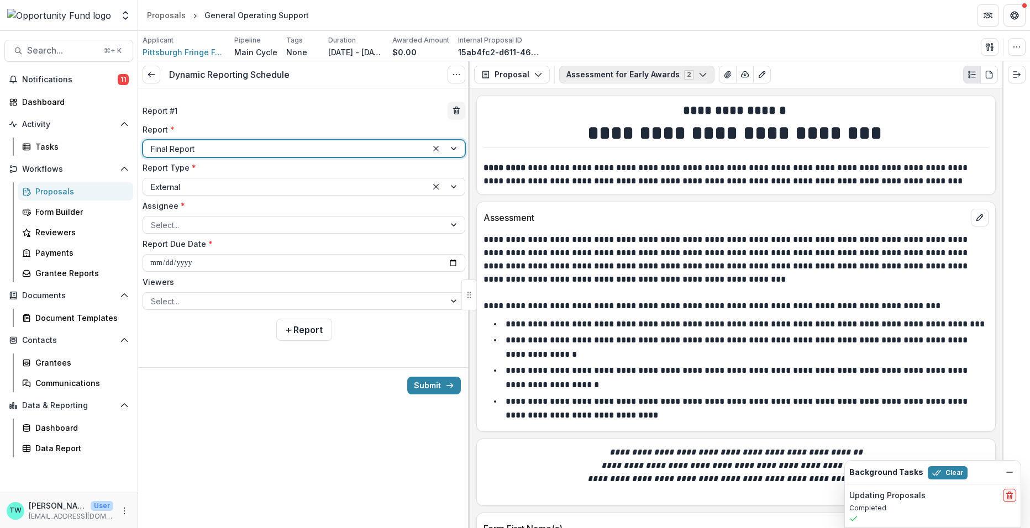
click at [635, 75] on button "Assessment for Early Awards 2" at bounding box center [636, 75] width 155 height 18
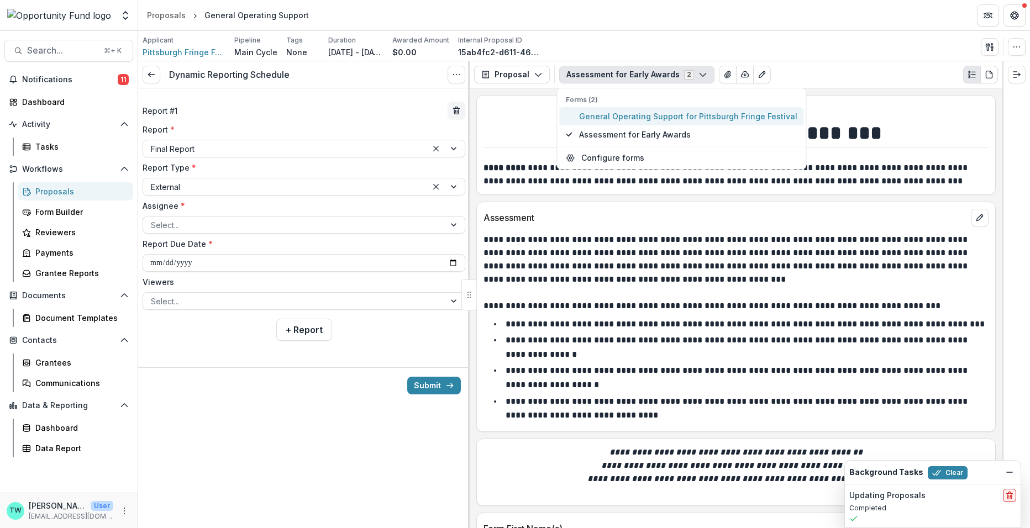
click at [629, 115] on span "General Operating Support for Pittsburgh Fringe Festival" at bounding box center [688, 116] width 218 height 12
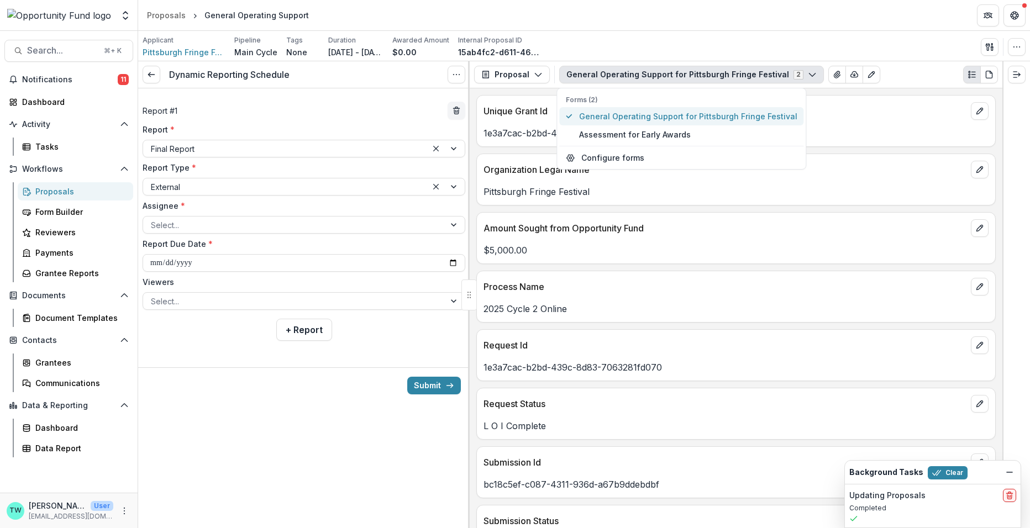
click at [651, 118] on span "General Operating Support for Pittsburgh Fringe Festival" at bounding box center [688, 116] width 218 height 12
click at [1016, 51] on icon "button" at bounding box center [1016, 47] width 9 height 9
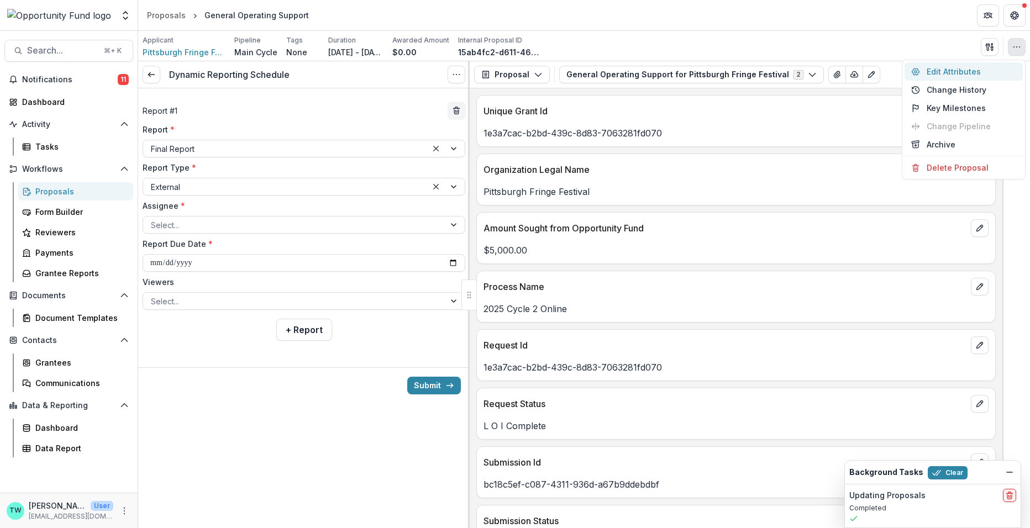
click at [968, 76] on button "Edit Attributes" at bounding box center [963, 71] width 118 height 18
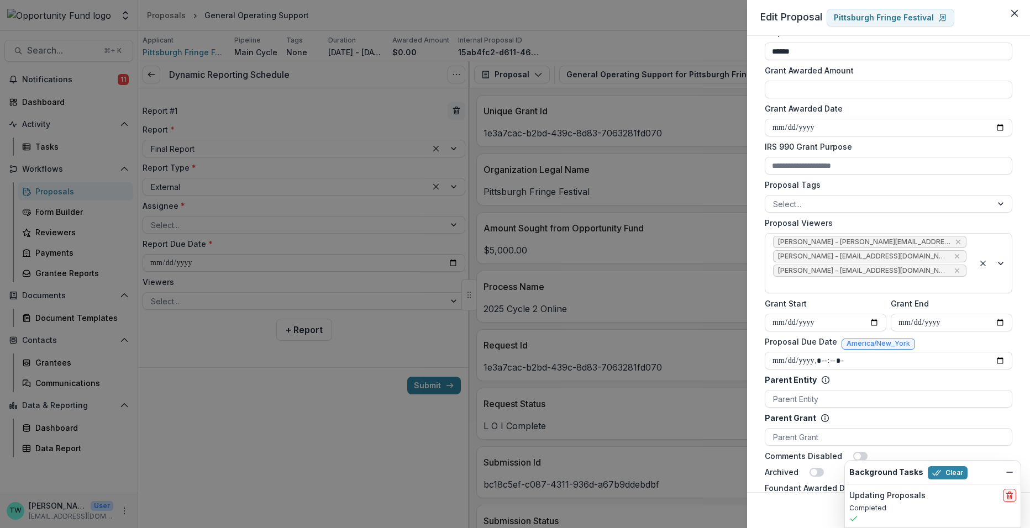
scroll to position [283, 0]
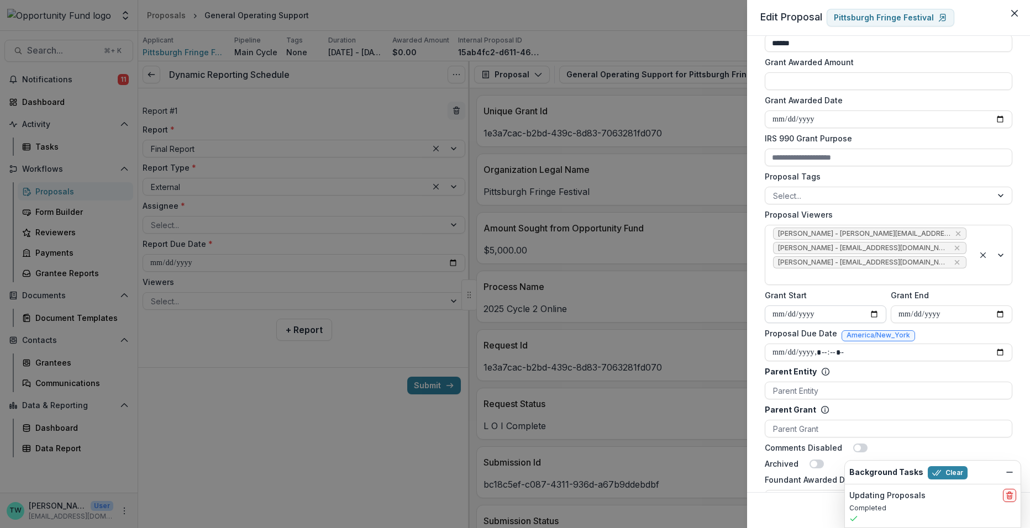
click at [828, 312] on input "**********" at bounding box center [826, 315] width 122 height 18
click at [871, 313] on input "**********" at bounding box center [826, 315] width 122 height 18
type input "**********"
click at [940, 312] on input "**********" at bounding box center [952, 315] width 122 height 18
click at [996, 312] on input "**********" at bounding box center [952, 315] width 122 height 18
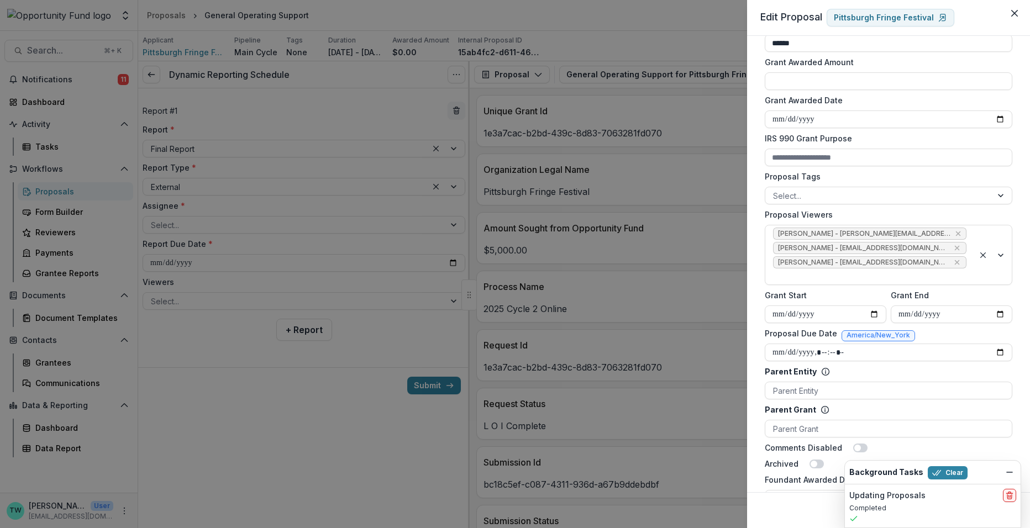
click at [994, 292] on label "Grant End" at bounding box center [948, 296] width 115 height 12
click at [994, 306] on input "**********" at bounding box center [952, 315] width 122 height 18
click at [948, 471] on button "Clear" at bounding box center [948, 472] width 40 height 13
click at [997, 509] on button "Save" at bounding box center [999, 511] width 33 height 18
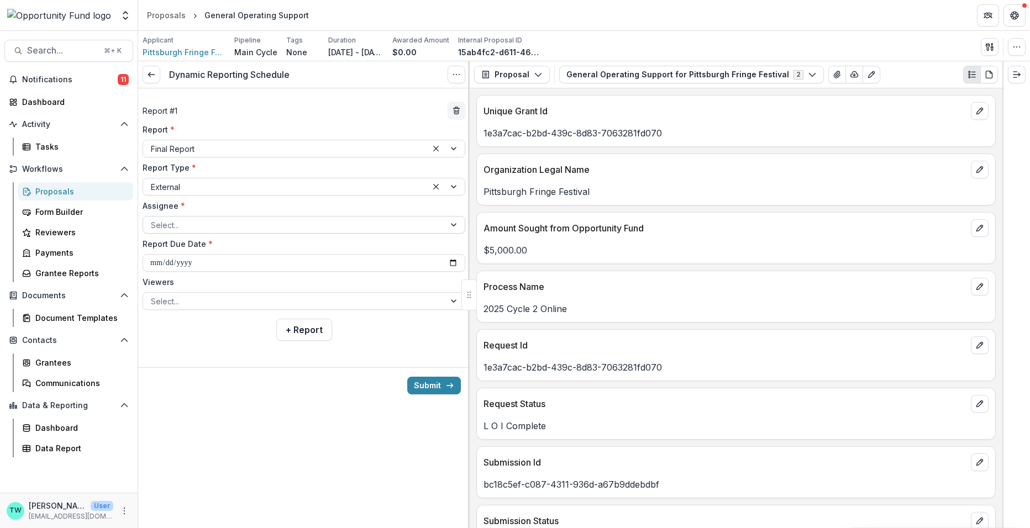
click at [275, 221] on div at bounding box center [294, 225] width 286 height 14
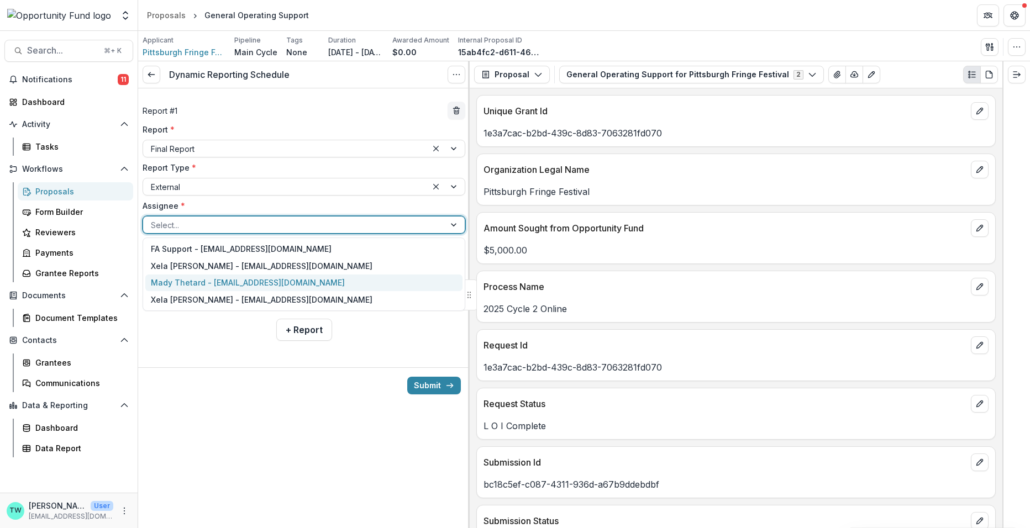
click at [271, 286] on div "Mady Thetard - [EMAIL_ADDRESS][DOMAIN_NAME]" at bounding box center [303, 283] width 317 height 17
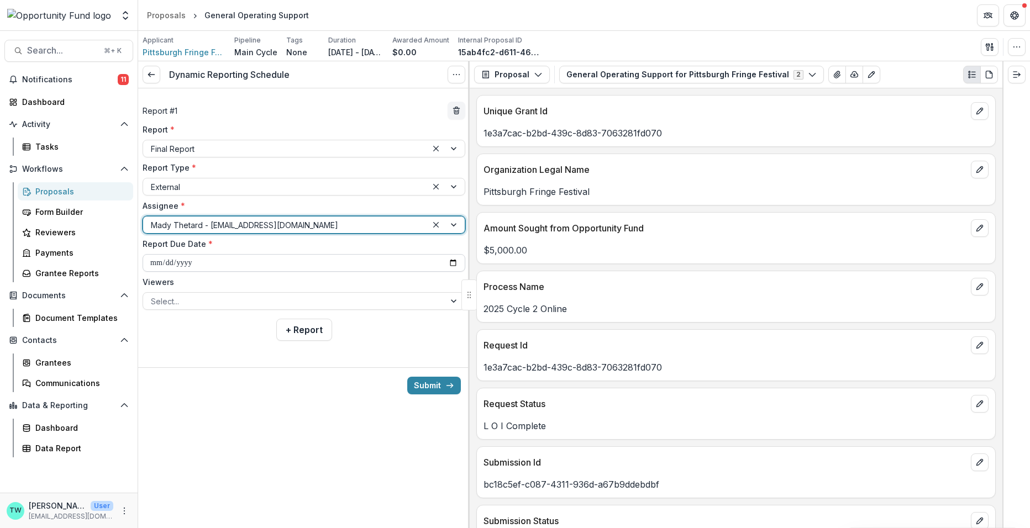
click at [290, 263] on input "Report Due Date *" at bounding box center [304, 263] width 323 height 18
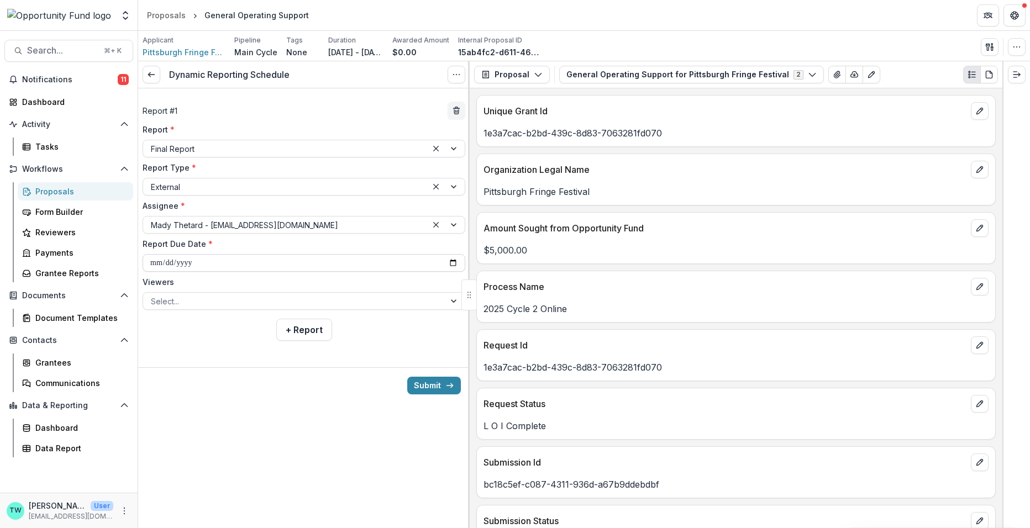
click at [451, 262] on input "Report Due Date *" at bounding box center [304, 263] width 323 height 18
type input "**********"
click at [215, 301] on div at bounding box center [294, 301] width 286 height 14
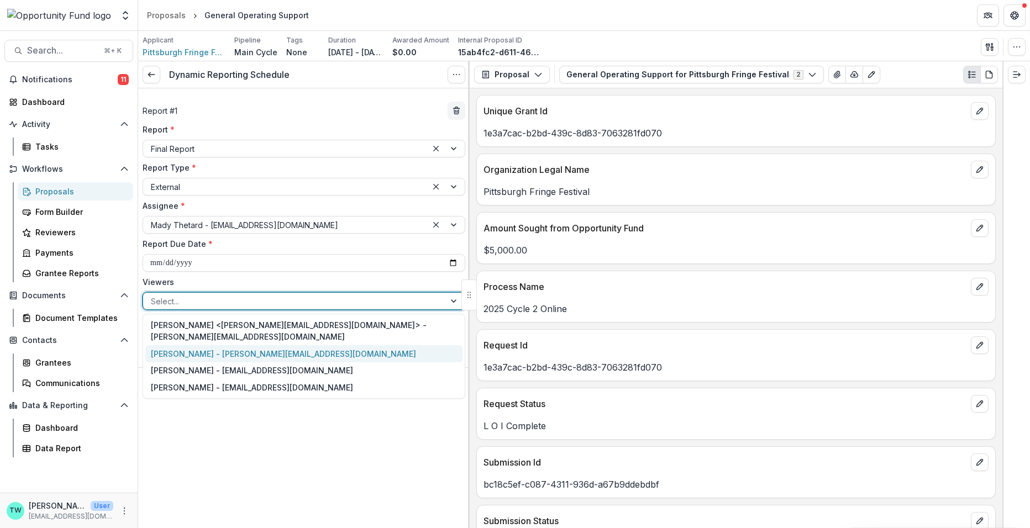
click at [213, 345] on div "[PERSON_NAME] - [PERSON_NAME][EMAIL_ADDRESS][DOMAIN_NAME]" at bounding box center [303, 353] width 317 height 17
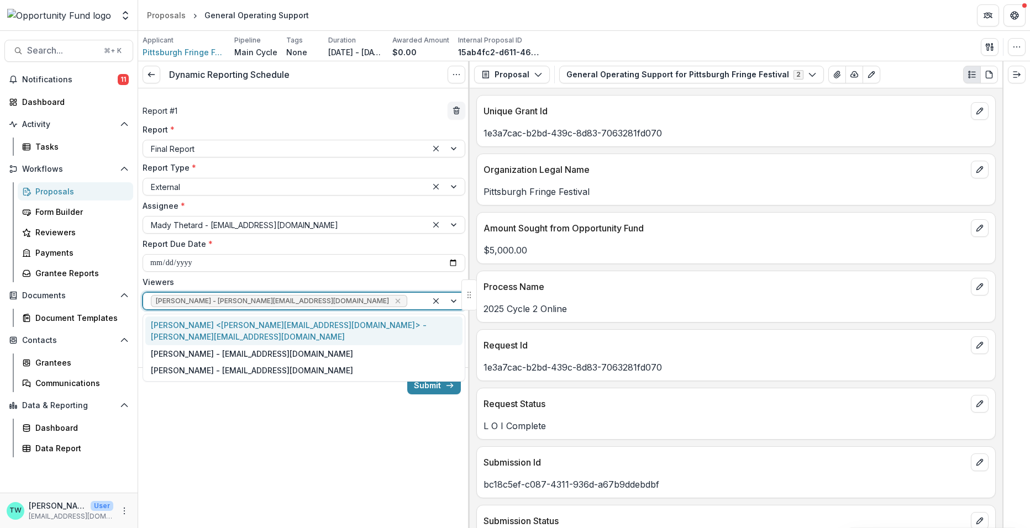
click at [409, 297] on div at bounding box center [414, 301] width 10 height 14
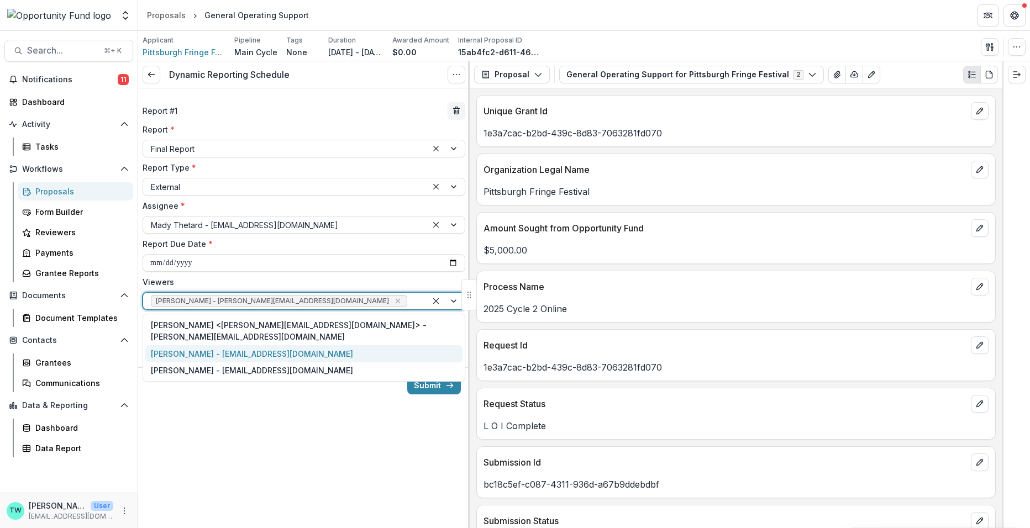
click at [336, 345] on div "[PERSON_NAME] - [EMAIL_ADDRESS][DOMAIN_NAME]" at bounding box center [303, 353] width 317 height 17
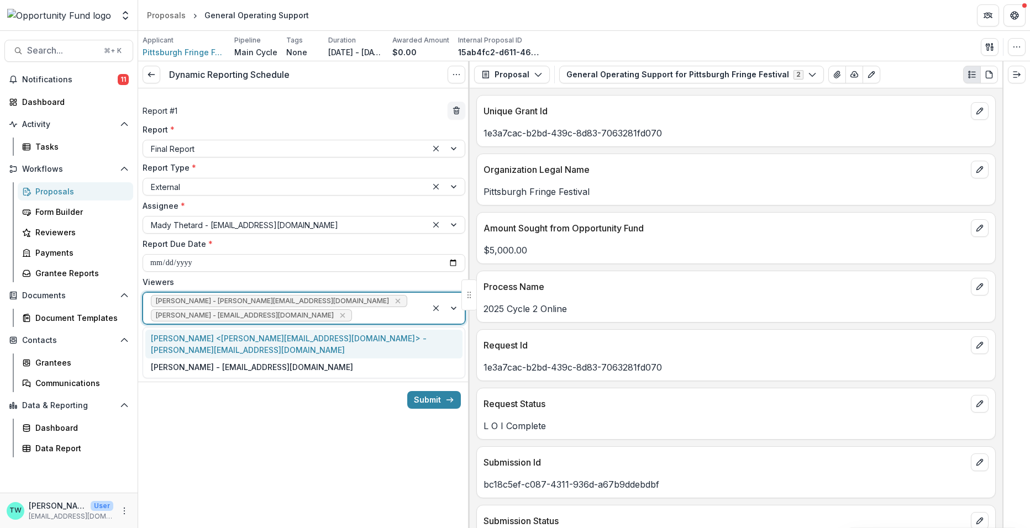
click at [368, 313] on div at bounding box center [386, 316] width 65 height 14
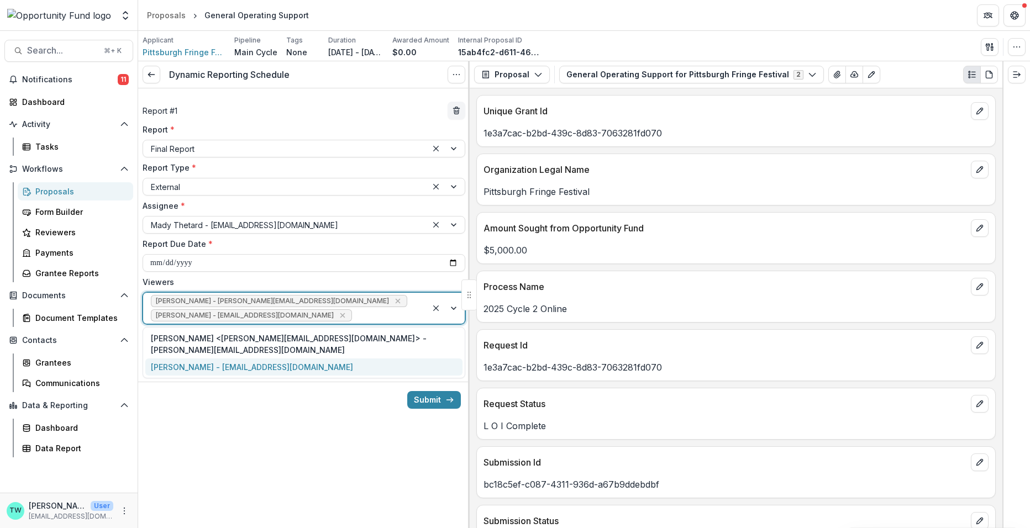
click at [334, 359] on div "[PERSON_NAME] - [EMAIL_ADDRESS][DOMAIN_NAME]" at bounding box center [303, 367] width 317 height 17
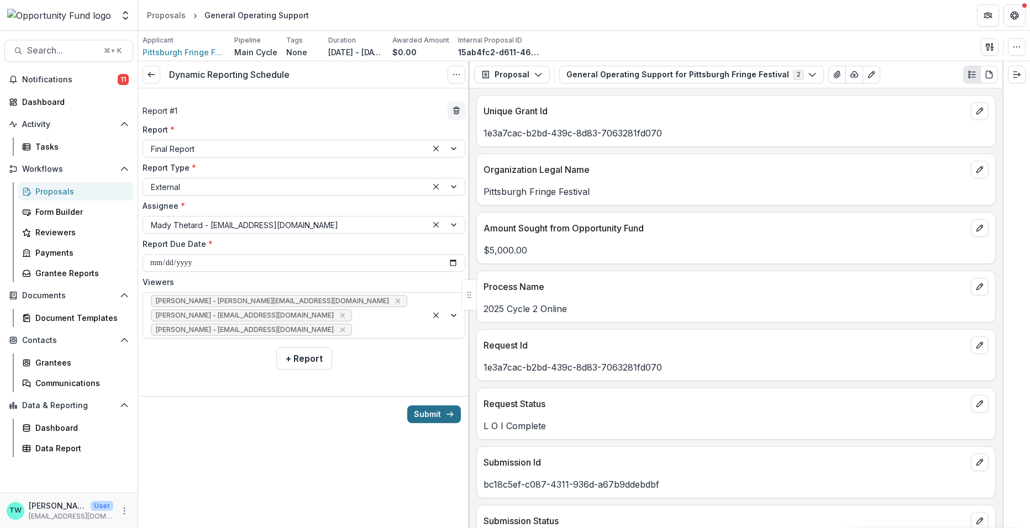
click at [429, 411] on button "Submit" at bounding box center [434, 415] width 54 height 18
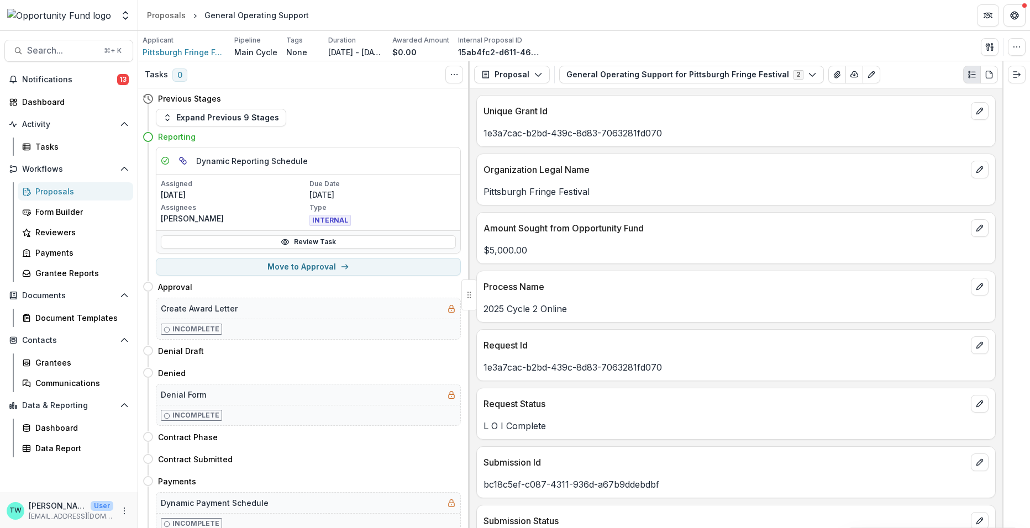
click at [57, 191] on div "Proposals" at bounding box center [79, 192] width 89 height 12
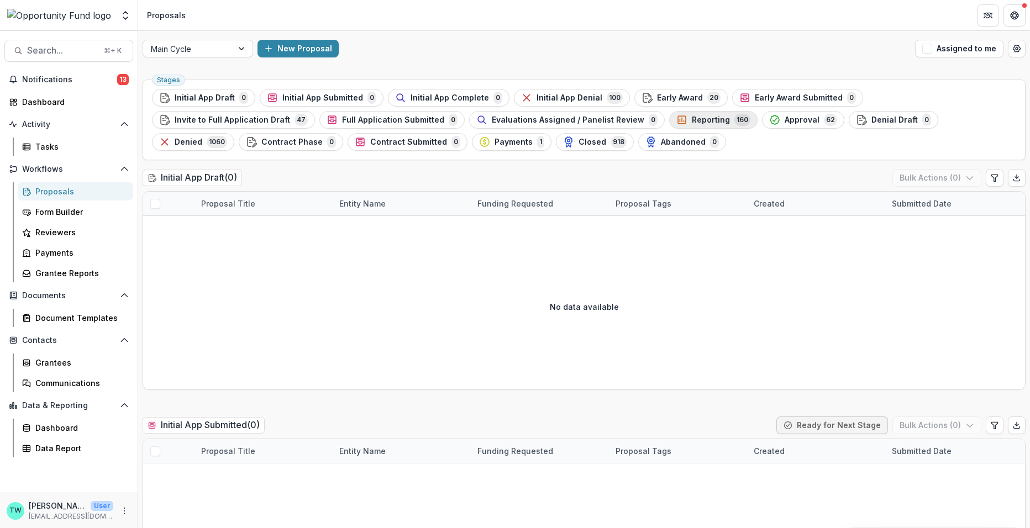
click at [692, 121] on span "Reporting" at bounding box center [711, 119] width 38 height 9
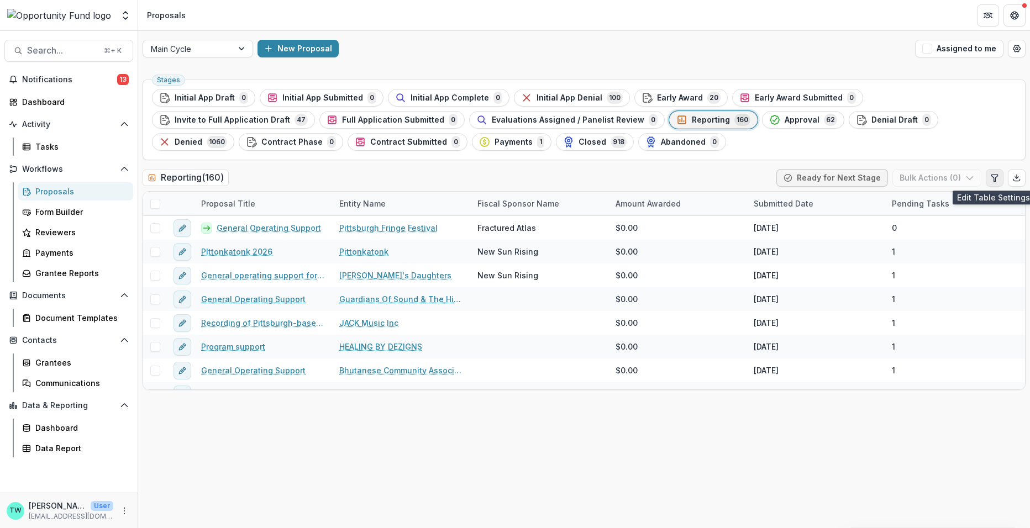
click at [996, 178] on icon "Edit table settings" at bounding box center [994, 177] width 9 height 9
select select "******"
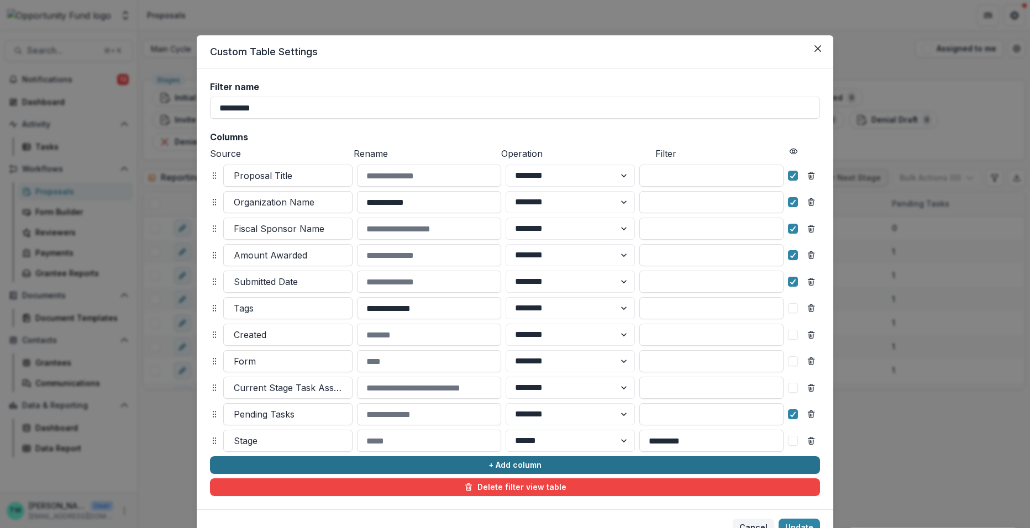
click at [292, 470] on button "+ Add column" at bounding box center [515, 465] width 610 height 18
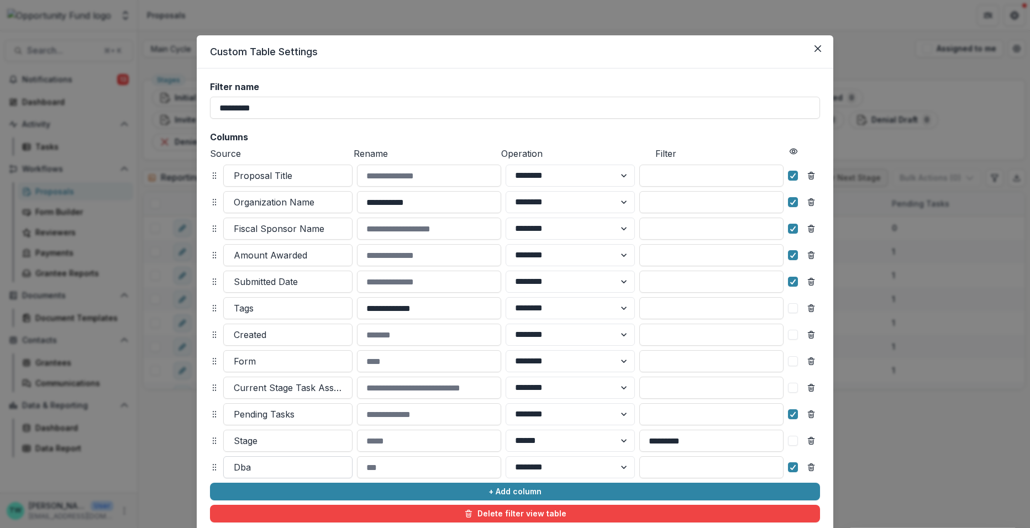
click at [278, 467] on div at bounding box center [288, 467] width 108 height 15
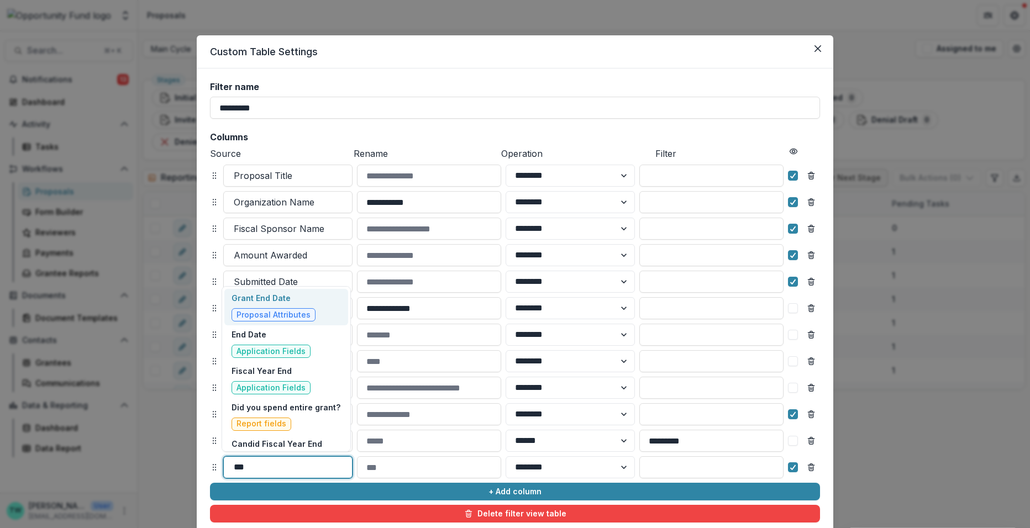
type input "***"
click at [283, 298] on p "Grant End Date" at bounding box center [273, 298] width 84 height 12
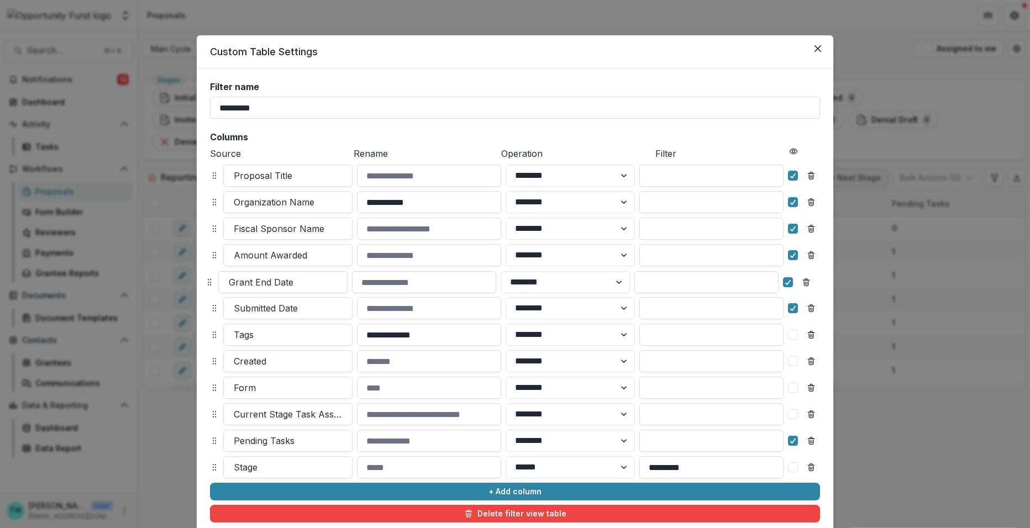
drag, startPoint x: 210, startPoint y: 466, endPoint x: 205, endPoint y: 281, distance: 185.7
click at [205, 281] on icon at bounding box center [209, 282] width 9 height 9
select select "******"
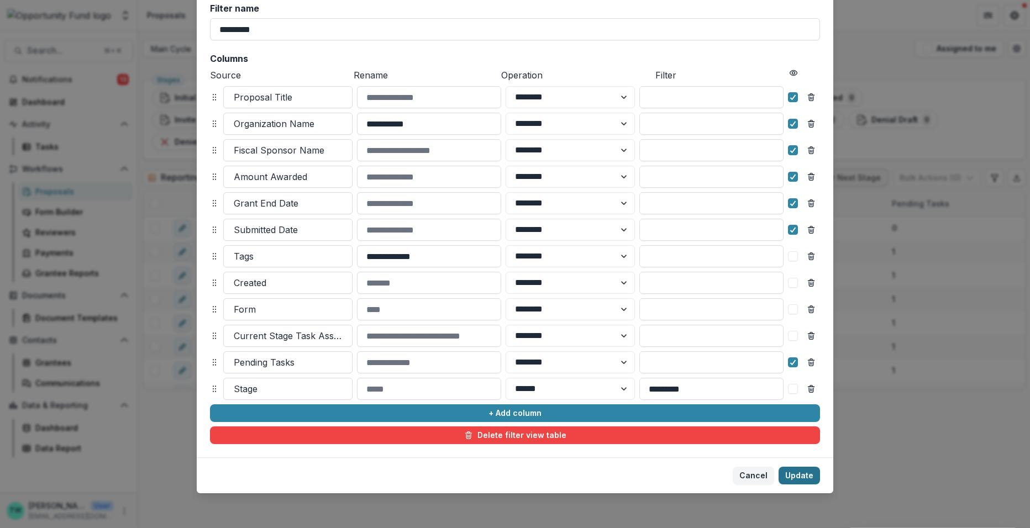
click at [797, 475] on button "Update" at bounding box center [798, 476] width 41 height 18
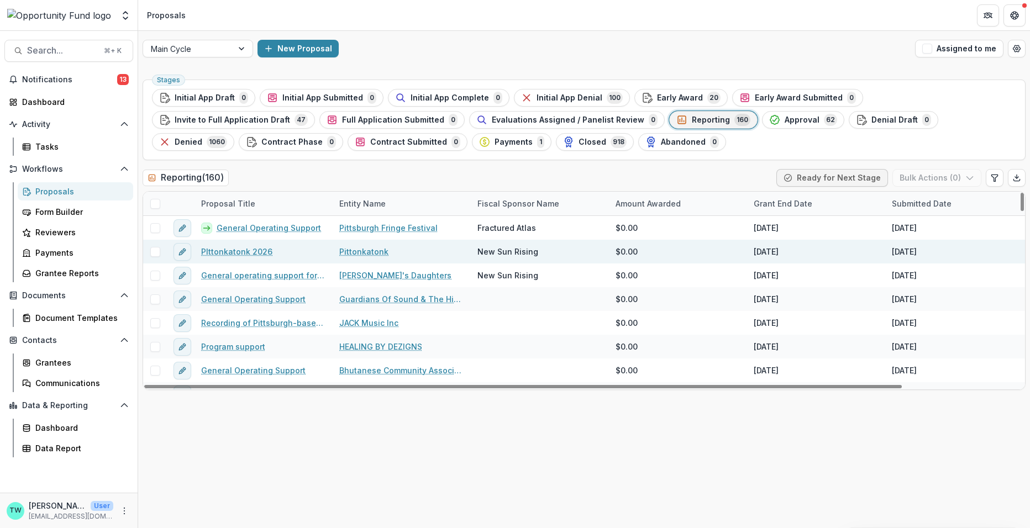
click at [241, 248] on link "PIttonkatonk 2026" at bounding box center [236, 252] width 71 height 12
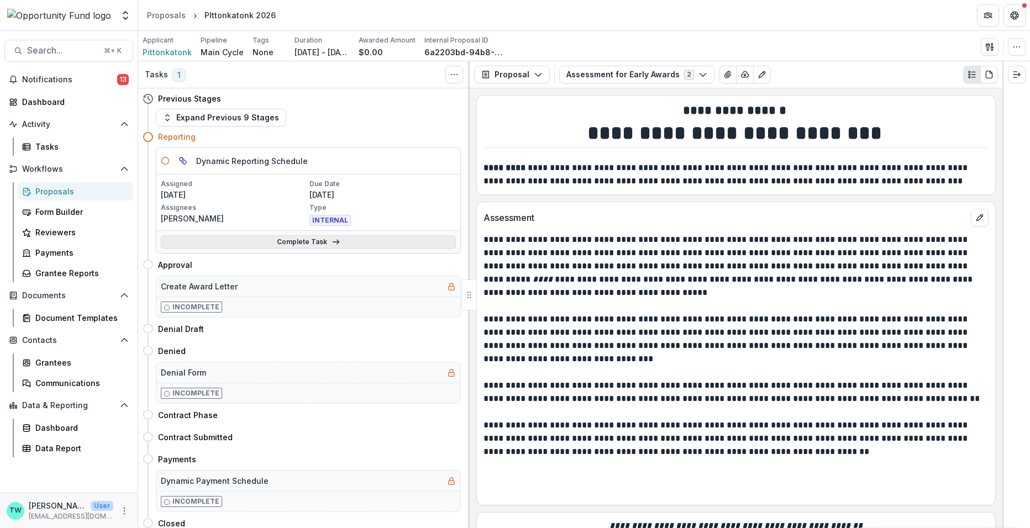
click at [300, 238] on link "Complete Task" at bounding box center [308, 241] width 295 height 13
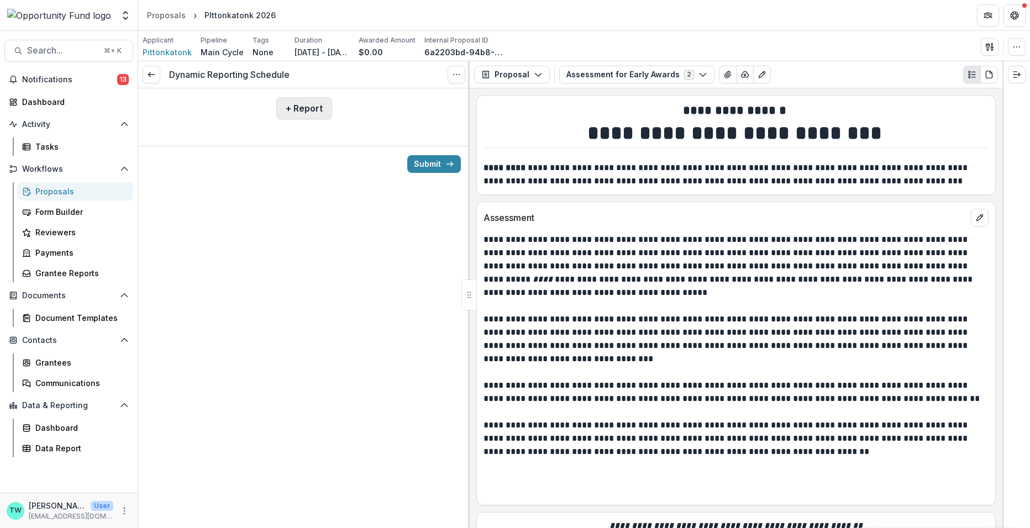
click at [307, 102] on button "+ Report" at bounding box center [304, 108] width 56 height 22
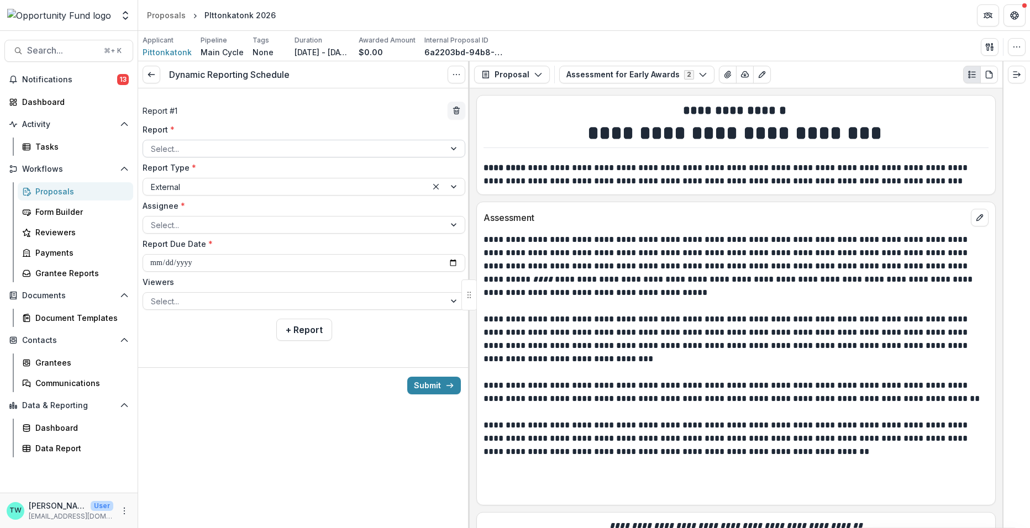
click at [313, 149] on div at bounding box center [294, 149] width 286 height 14
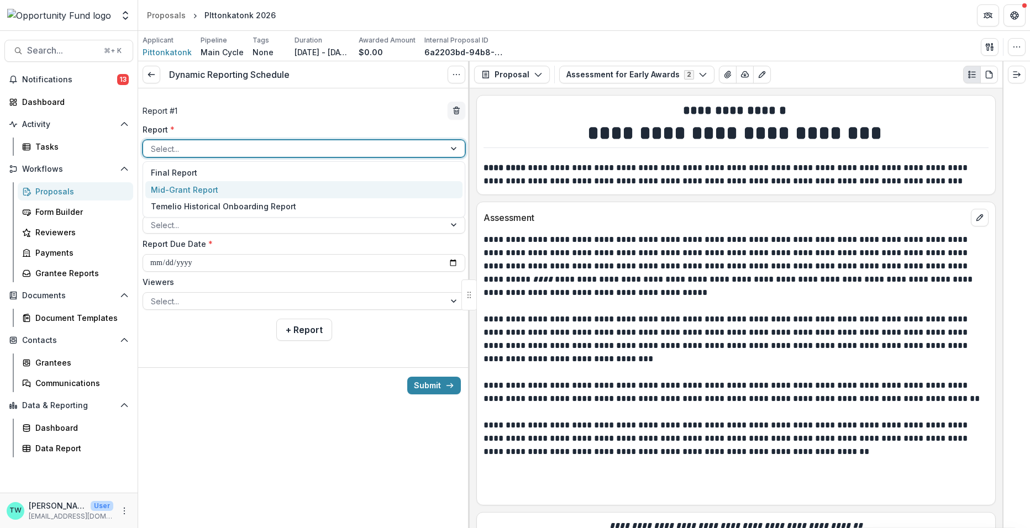
click at [302, 187] on div "Mid-Grant Report" at bounding box center [303, 189] width 317 height 17
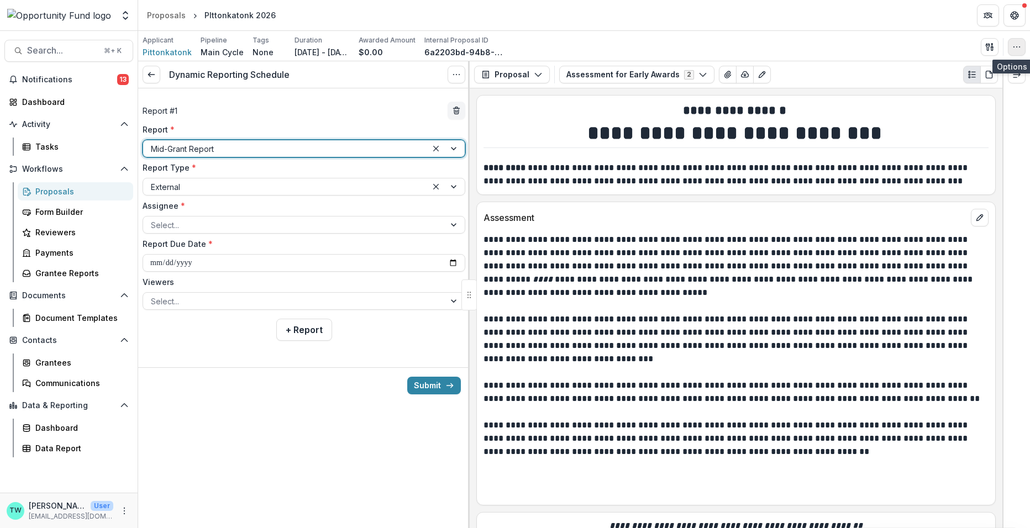
click at [1016, 49] on icon "button" at bounding box center [1016, 47] width 9 height 9
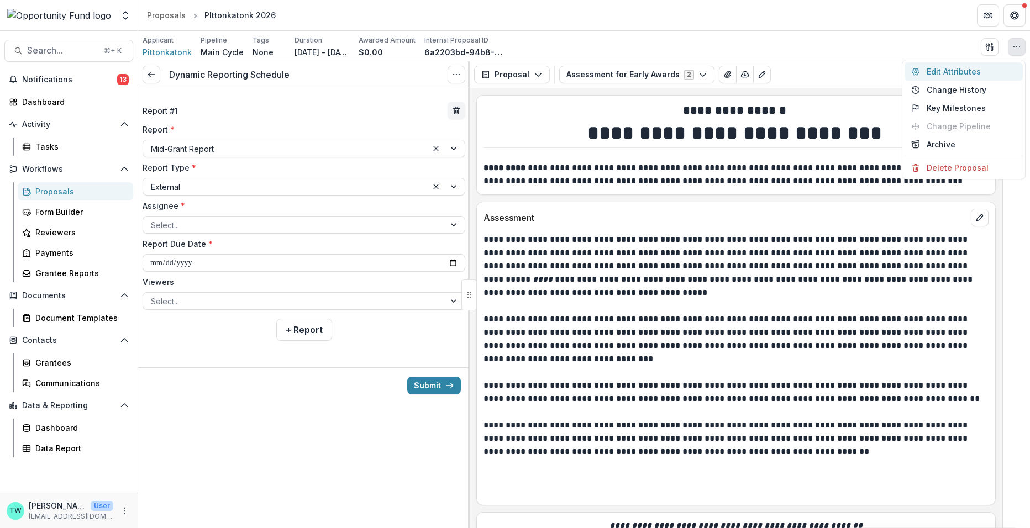
click at [948, 73] on button "Edit Attributes" at bounding box center [963, 71] width 118 height 18
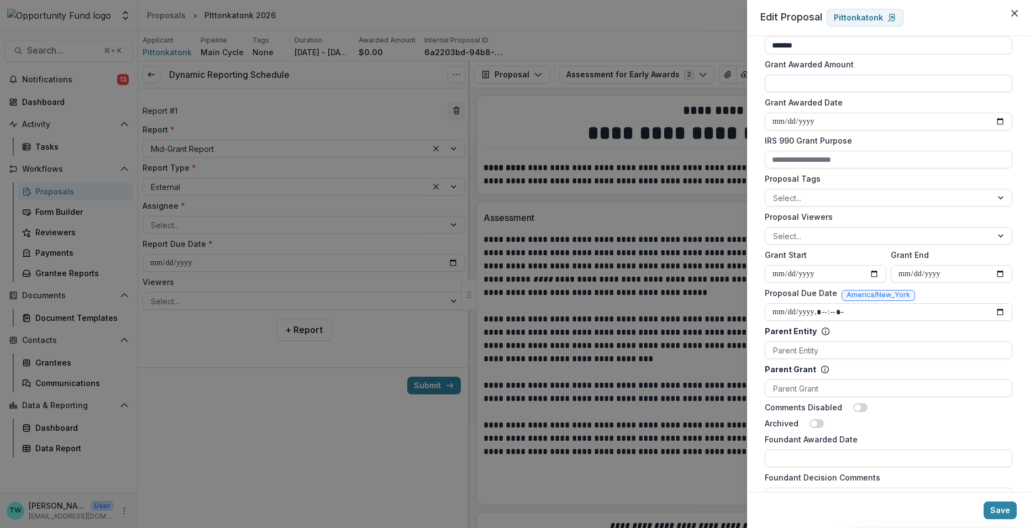
scroll to position [301, 0]
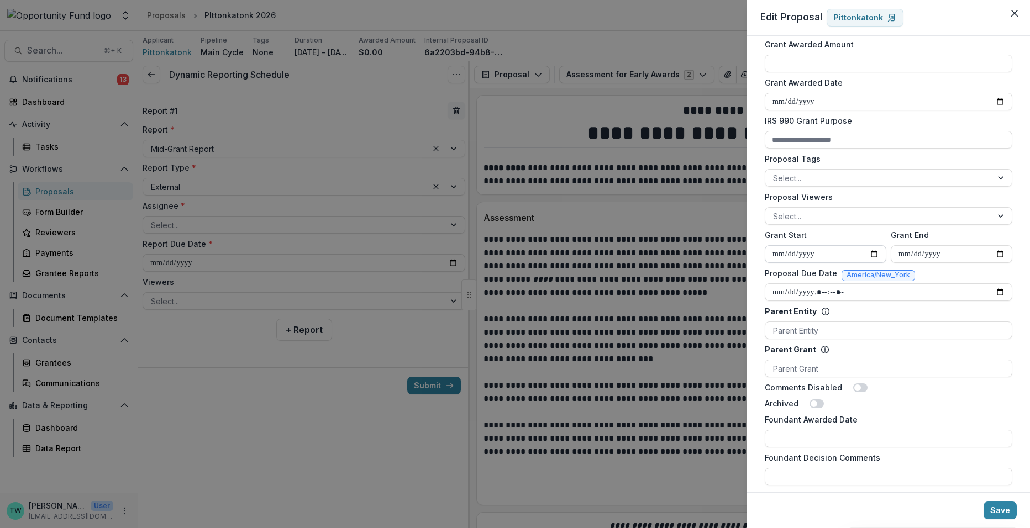
click at [826, 251] on input "**********" at bounding box center [826, 254] width 122 height 18
click at [871, 252] on input "**********" at bounding box center [826, 254] width 122 height 18
type input "**********"
click at [941, 256] on input "**********" at bounding box center [952, 254] width 122 height 18
click at [998, 252] on input "**********" at bounding box center [952, 254] width 122 height 18
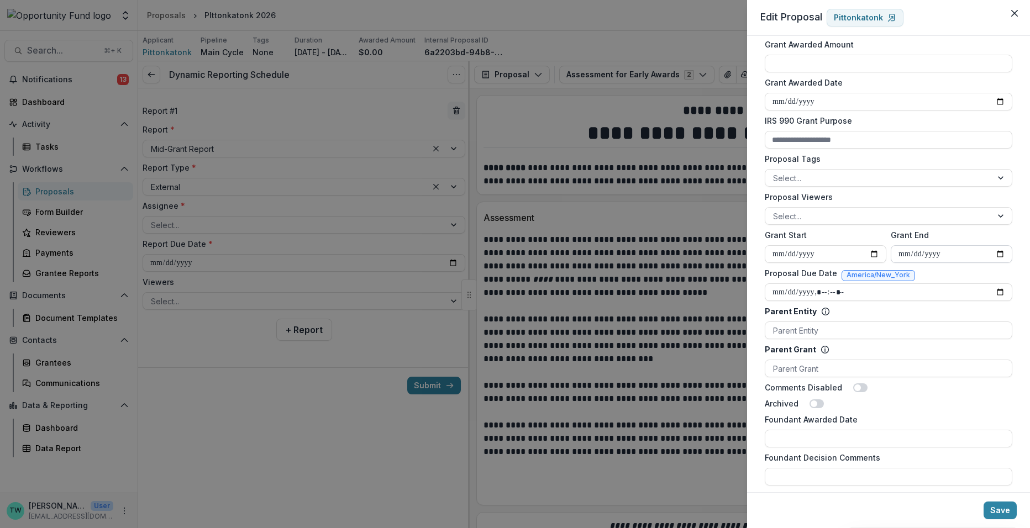
type input "**********"
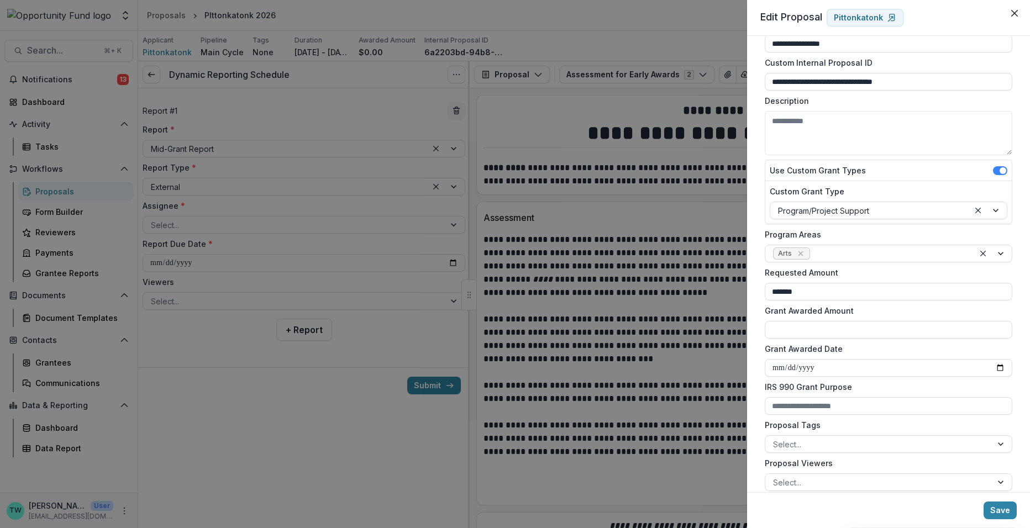
scroll to position [0, 0]
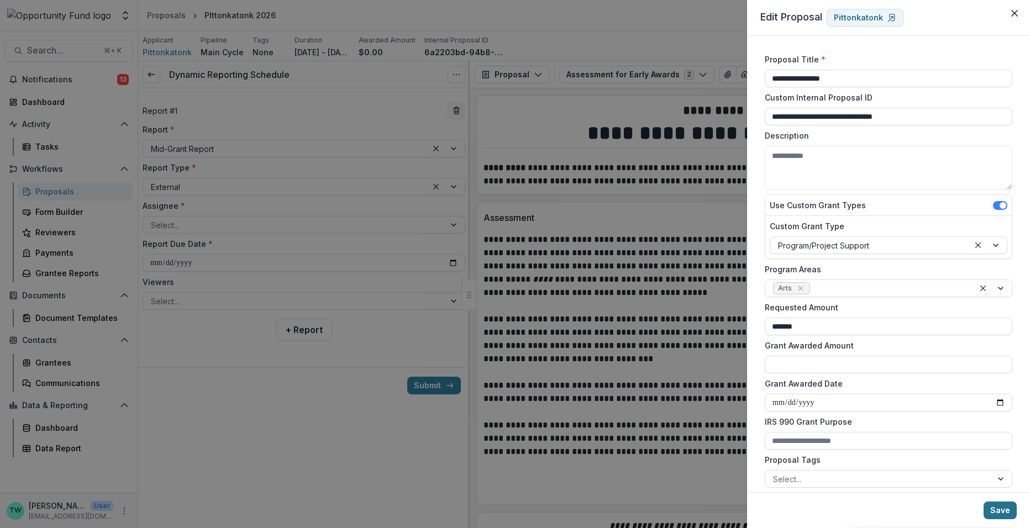
click at [1002, 513] on button "Save" at bounding box center [999, 511] width 33 height 18
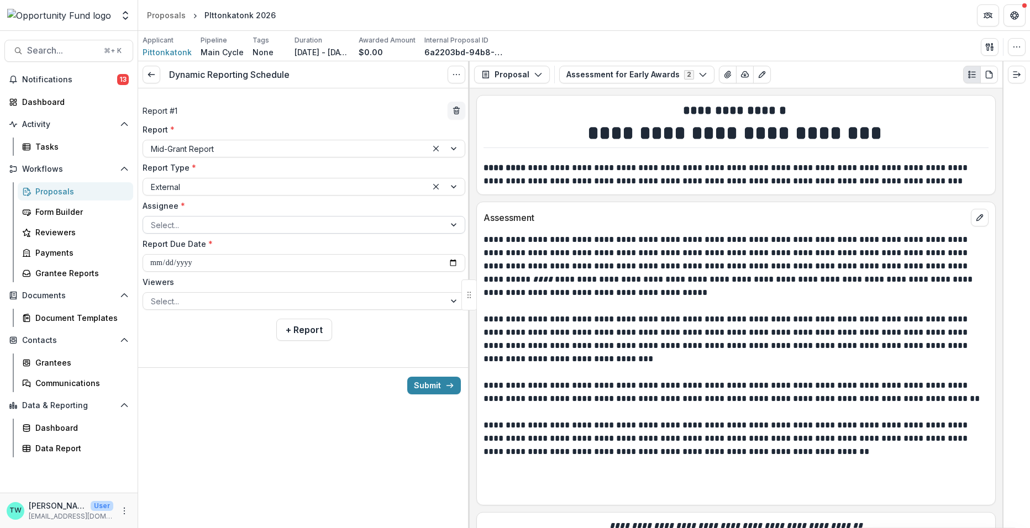
click at [228, 224] on div at bounding box center [294, 225] width 286 height 14
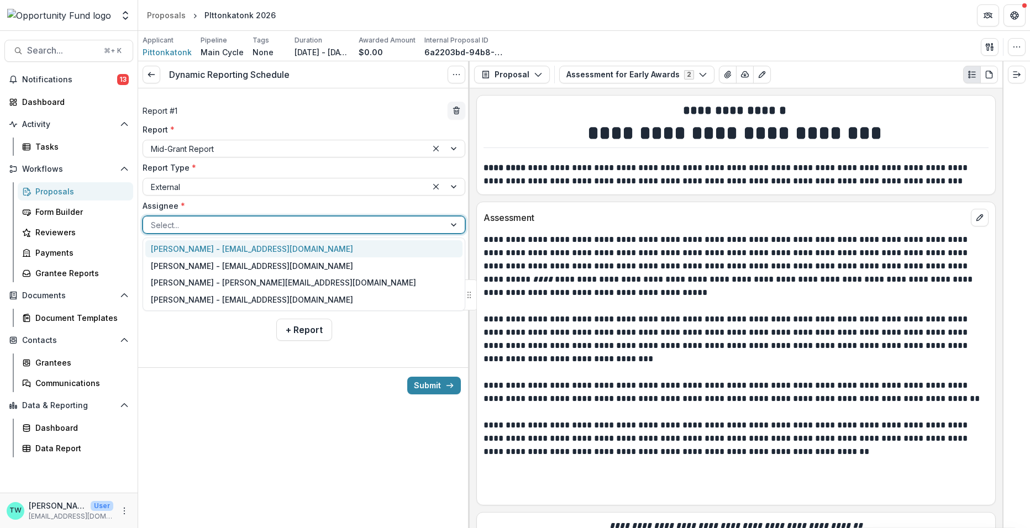
click at [227, 247] on div "Pete Spynda - pittonkatonk@gmail.com" at bounding box center [303, 248] width 317 height 17
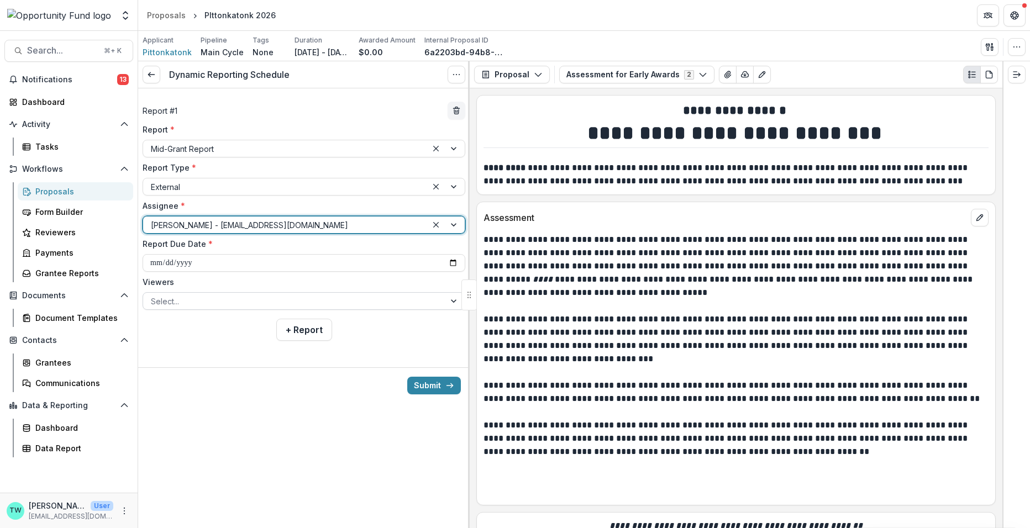
click at [213, 301] on div at bounding box center [294, 301] width 286 height 14
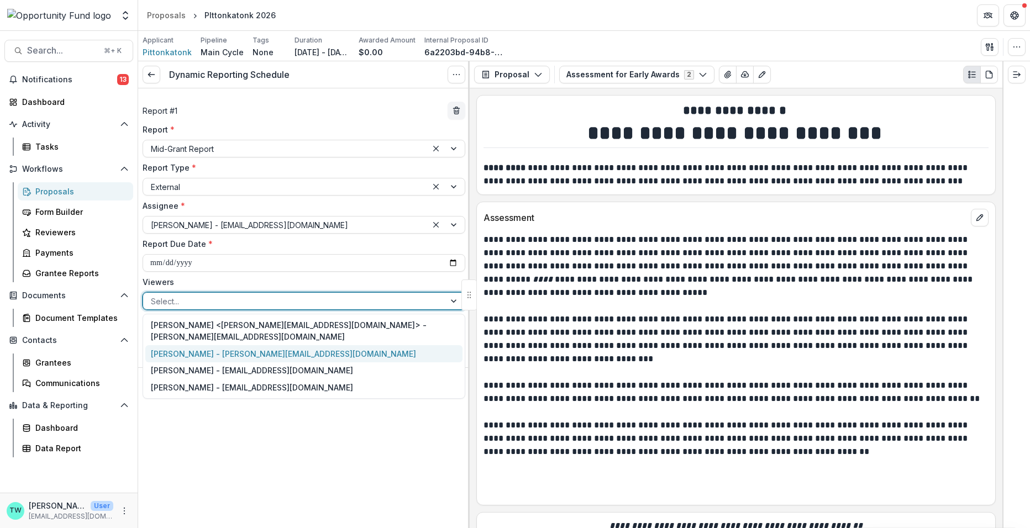
click at [209, 345] on div "[PERSON_NAME] - [PERSON_NAME][EMAIL_ADDRESS][DOMAIN_NAME]" at bounding box center [303, 353] width 317 height 17
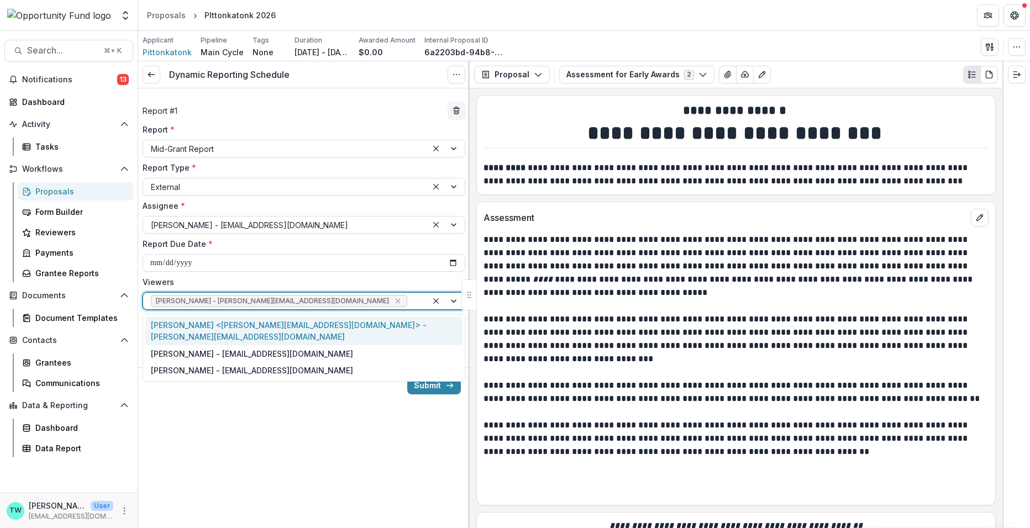
click at [409, 295] on div at bounding box center [414, 301] width 10 height 14
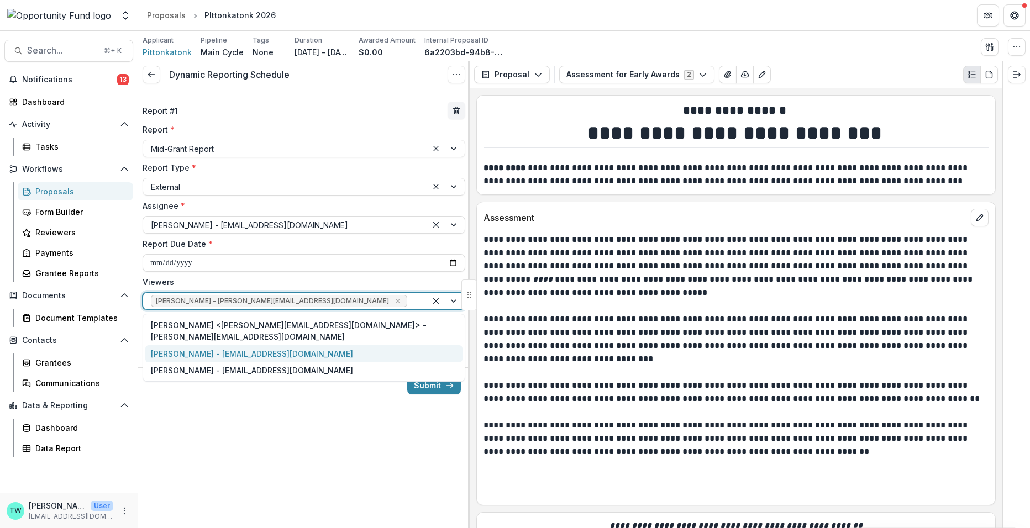
click at [315, 345] on div "[PERSON_NAME] - [EMAIL_ADDRESS][DOMAIN_NAME]" at bounding box center [303, 353] width 317 height 17
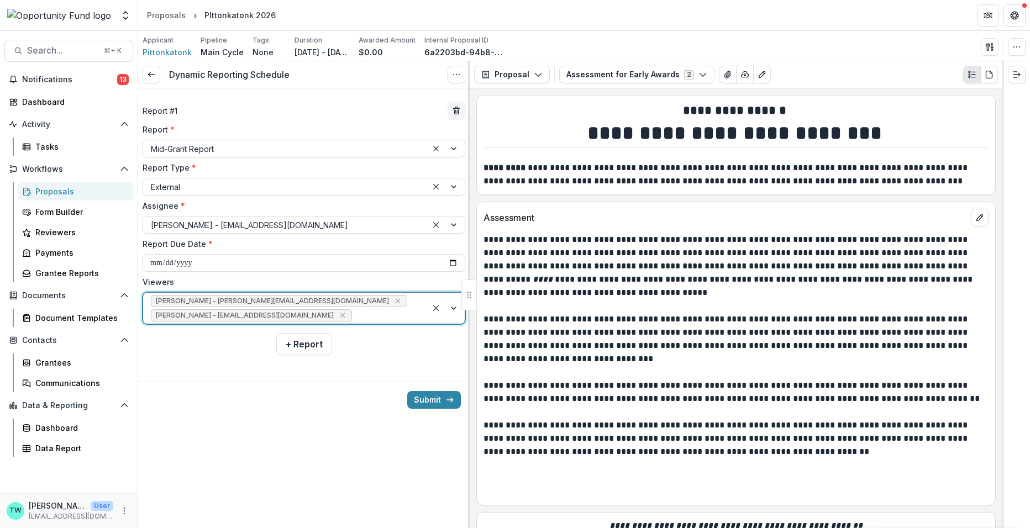
click at [371, 314] on div at bounding box center [386, 316] width 65 height 14
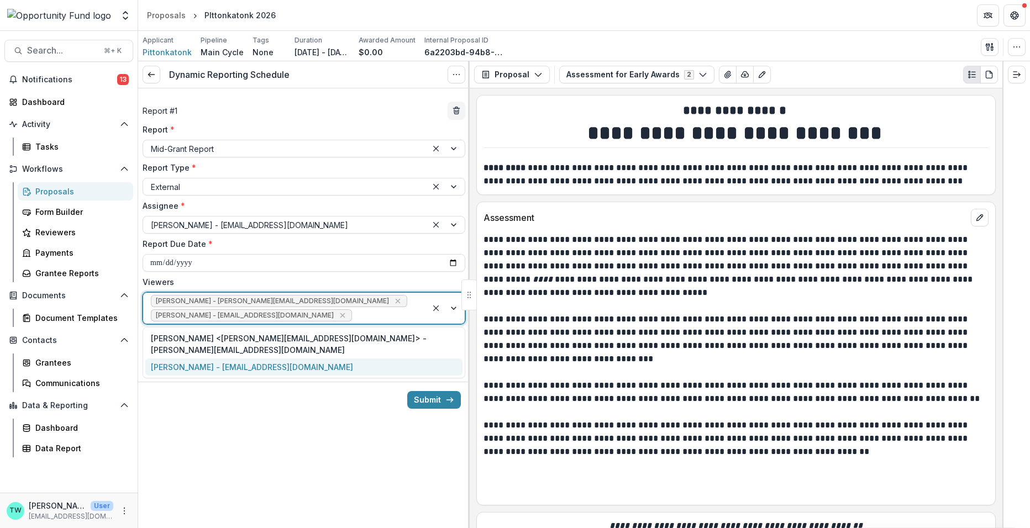
click at [340, 359] on div "[PERSON_NAME] - [EMAIL_ADDRESS][DOMAIN_NAME]" at bounding box center [303, 367] width 317 height 17
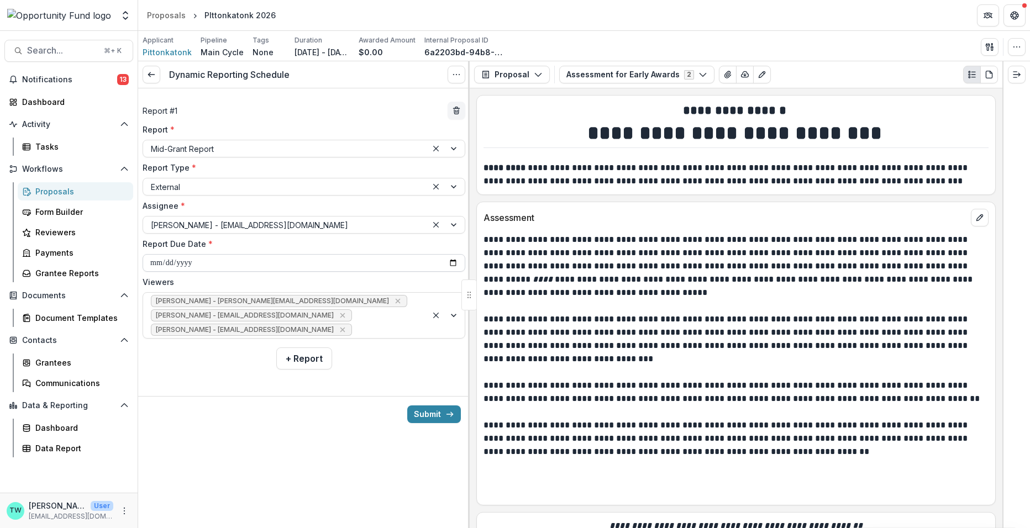
click at [318, 265] on input "Report Due Date *" at bounding box center [304, 263] width 323 height 18
click at [454, 262] on input "Report Due Date *" at bounding box center [304, 263] width 323 height 18
type input "**********"
click at [297, 360] on button "+ Report" at bounding box center [304, 359] width 56 height 22
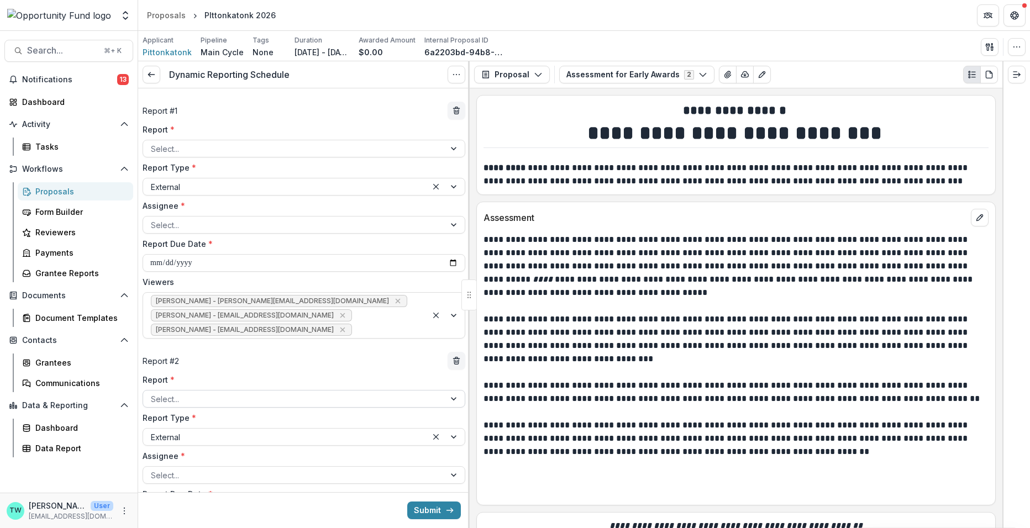
click at [248, 392] on div at bounding box center [294, 399] width 286 height 14
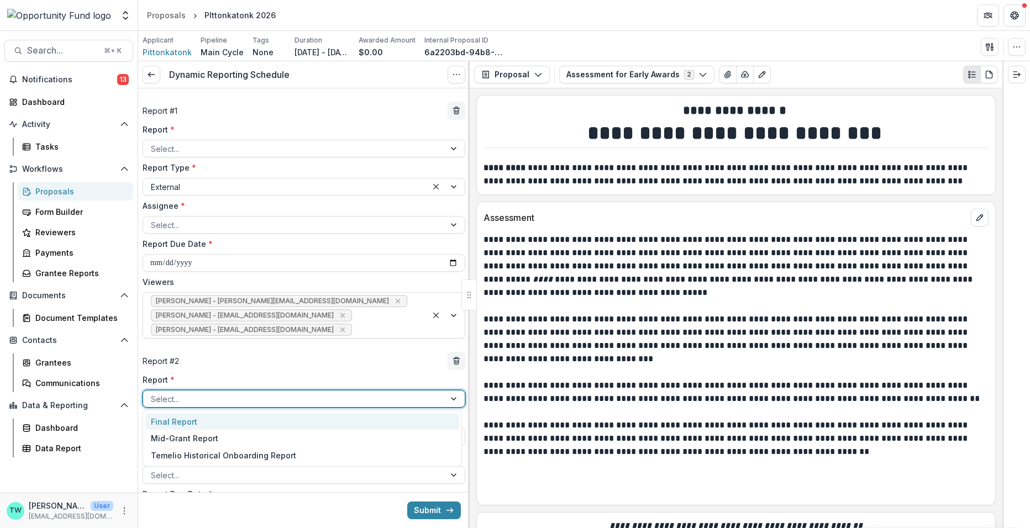
click at [245, 420] on div "Final Report" at bounding box center [302, 421] width 314 height 17
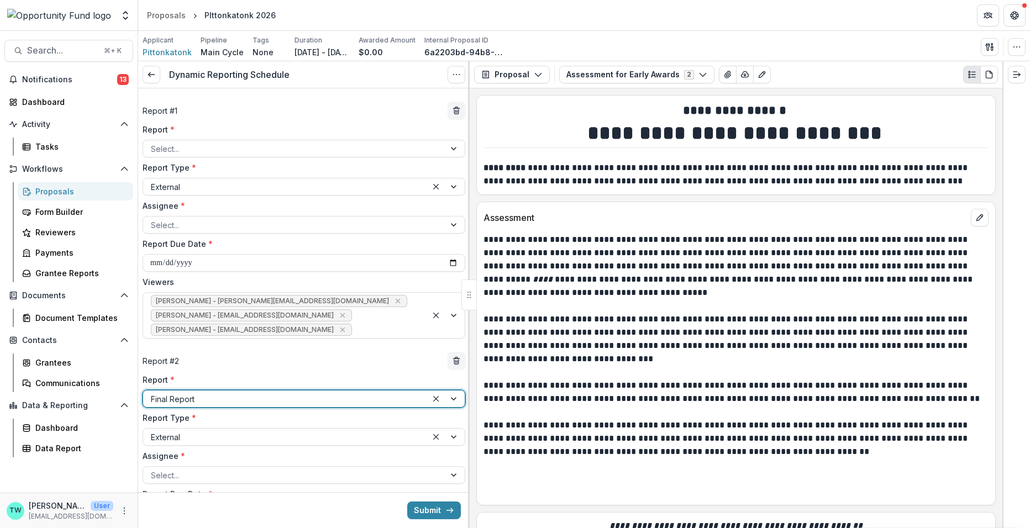
scroll to position [123, 0]
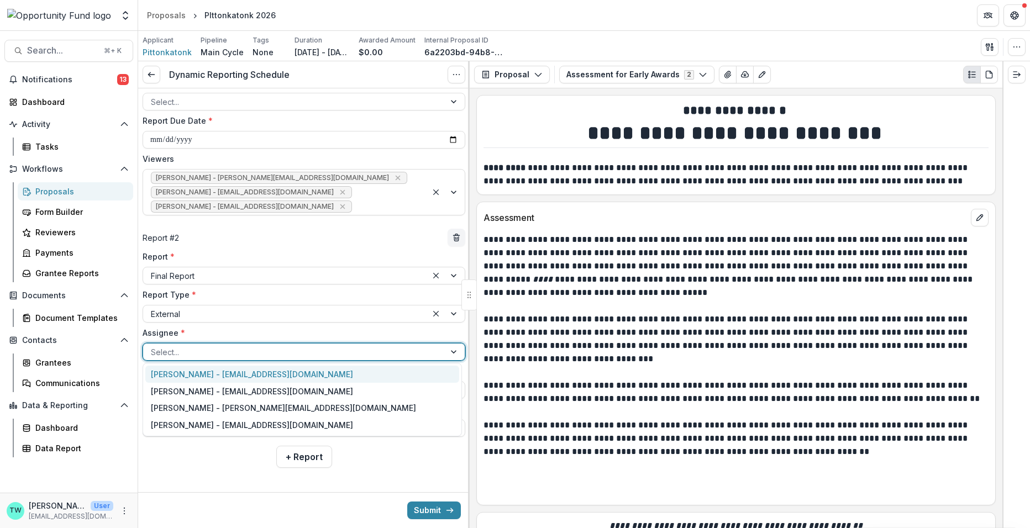
click at [266, 348] on div at bounding box center [294, 352] width 286 height 14
click at [264, 375] on div "Pete Spynda - pittonkatonk@gmail.com" at bounding box center [302, 374] width 314 height 17
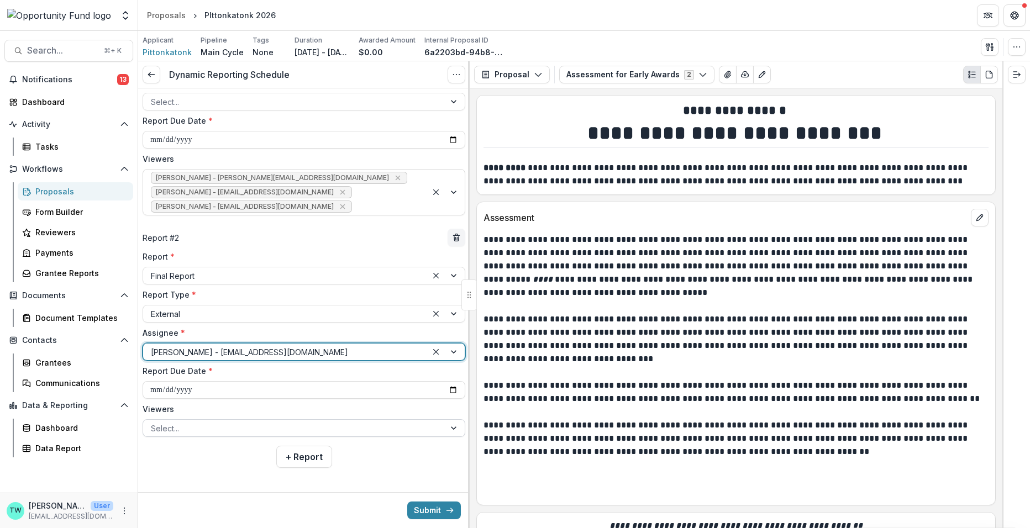
click at [246, 433] on div at bounding box center [294, 429] width 286 height 14
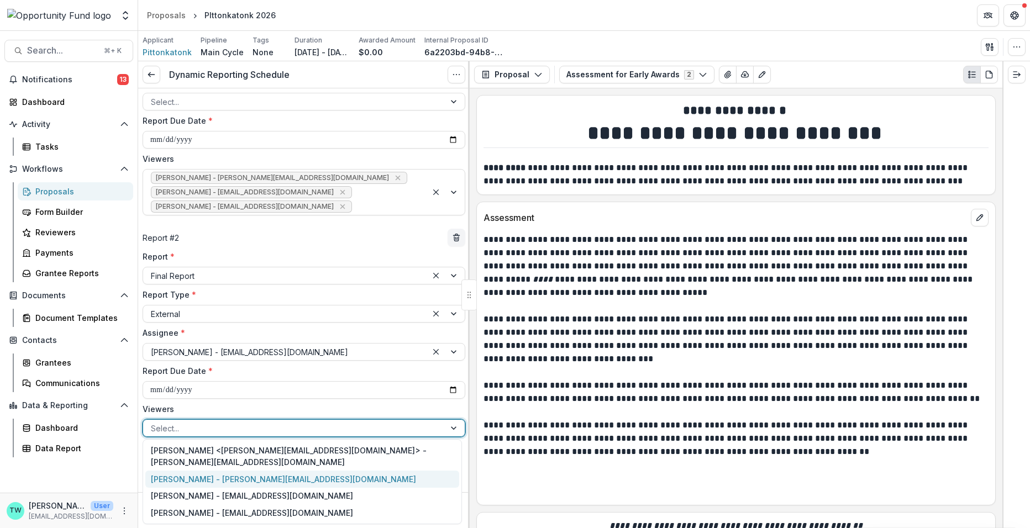
click at [243, 471] on div "[PERSON_NAME] - [PERSON_NAME][EMAIL_ADDRESS][DOMAIN_NAME]" at bounding box center [302, 479] width 314 height 17
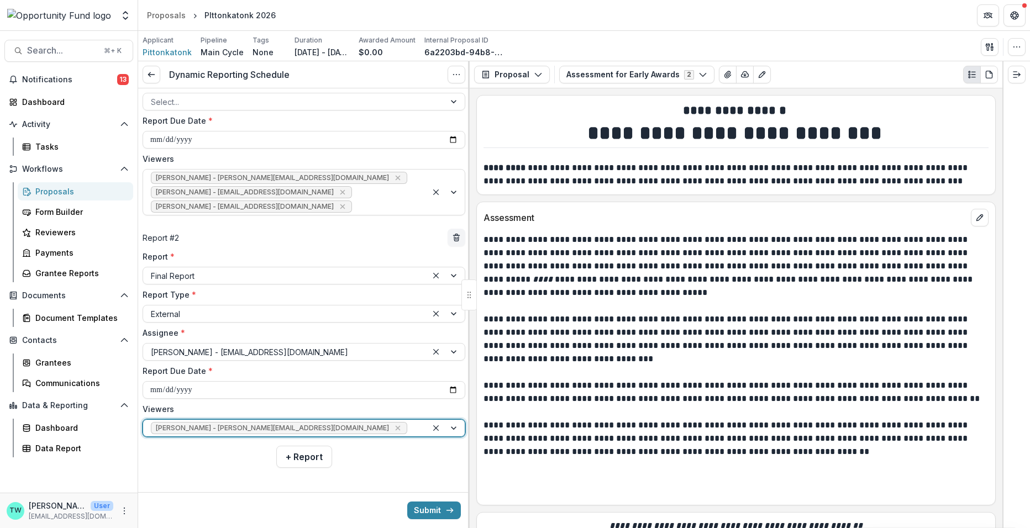
click at [409, 427] on div at bounding box center [414, 429] width 10 height 14
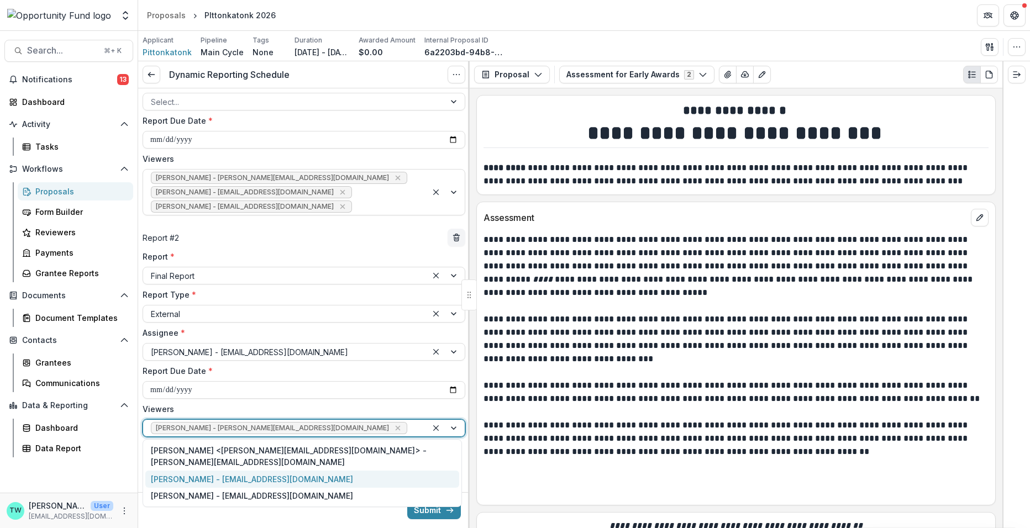
click at [302, 472] on div "[PERSON_NAME] - [EMAIL_ADDRESS][DOMAIN_NAME]" at bounding box center [302, 479] width 314 height 17
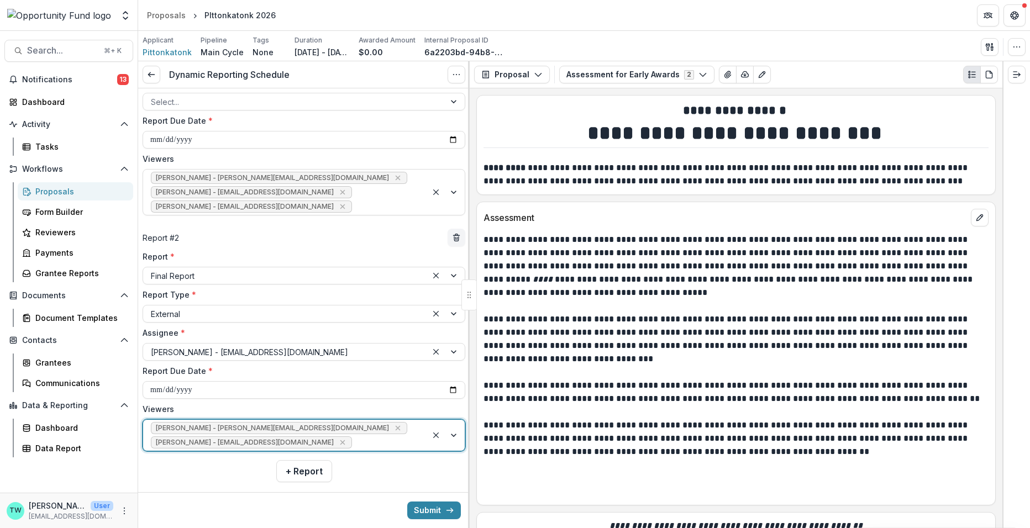
click at [365, 439] on div at bounding box center [386, 443] width 65 height 14
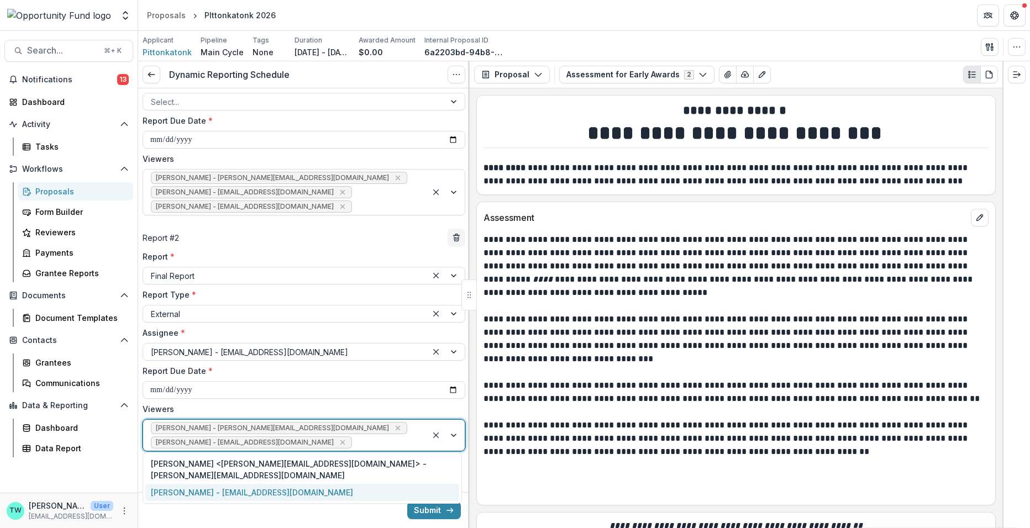
click at [312, 484] on div "[PERSON_NAME] - [EMAIL_ADDRESS][DOMAIN_NAME]" at bounding box center [302, 492] width 314 height 17
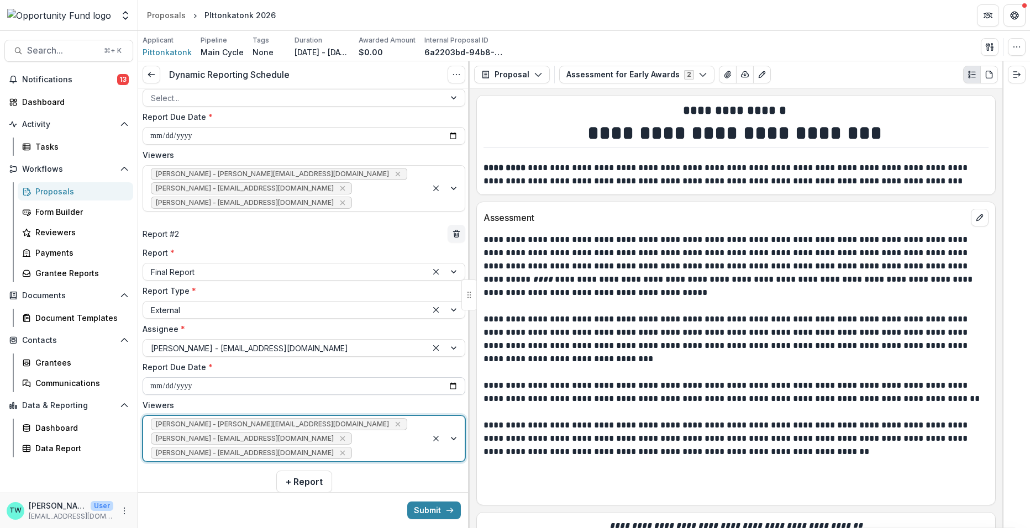
scroll to position [119, 0]
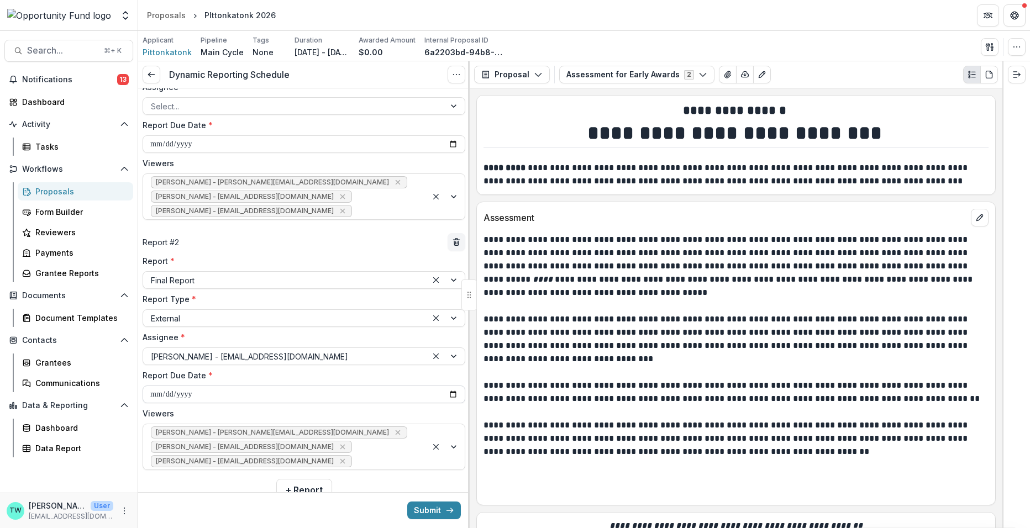
click at [449, 392] on input "**********" at bounding box center [304, 395] width 323 height 18
type input "**********"
click at [431, 511] on button "Submit" at bounding box center [434, 511] width 54 height 18
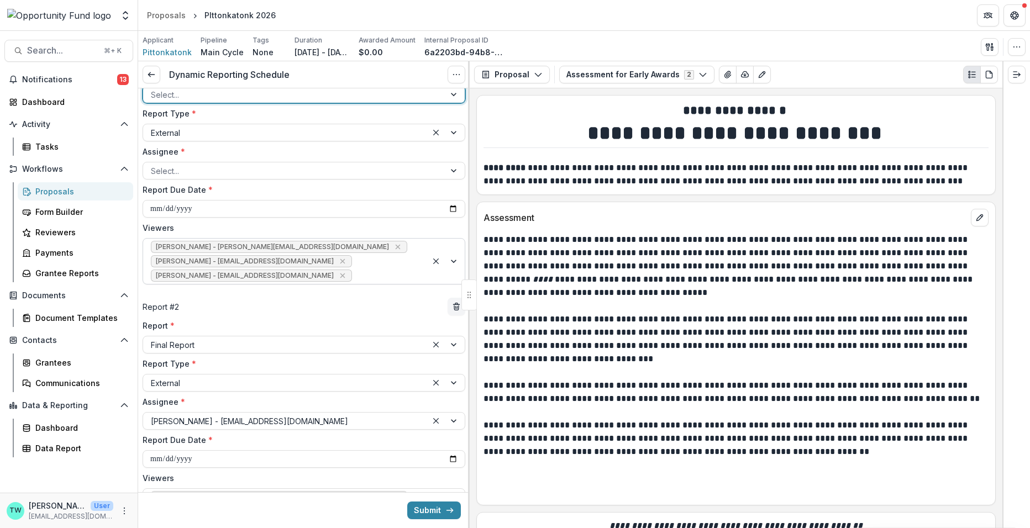
scroll to position [0, 0]
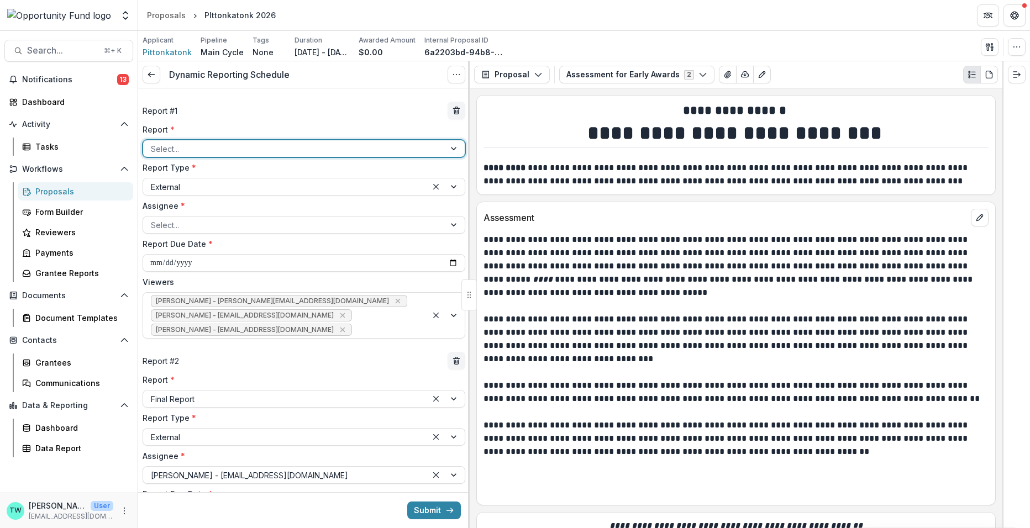
click at [192, 147] on div at bounding box center [294, 149] width 286 height 14
click at [186, 190] on div "Mid-Grant Report" at bounding box center [302, 189] width 314 height 17
click at [287, 225] on div at bounding box center [294, 225] width 286 height 14
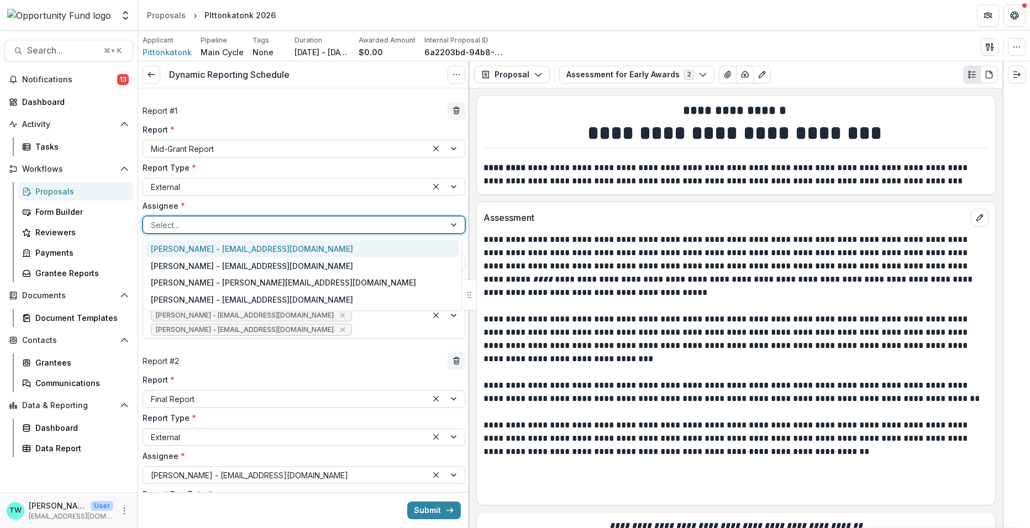
click at [285, 248] on div "Pete Spynda - pittonkatonk@gmail.com" at bounding box center [302, 248] width 314 height 17
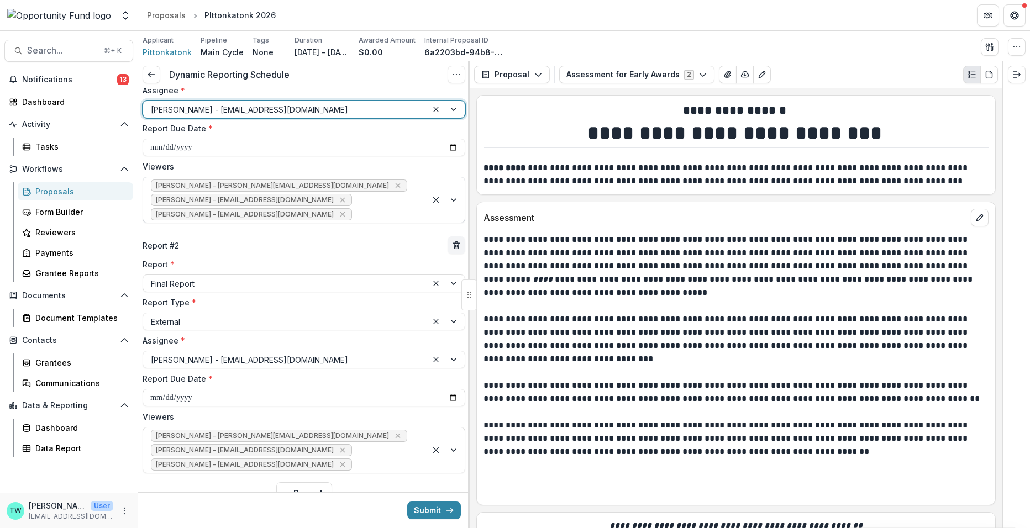
scroll to position [150, 0]
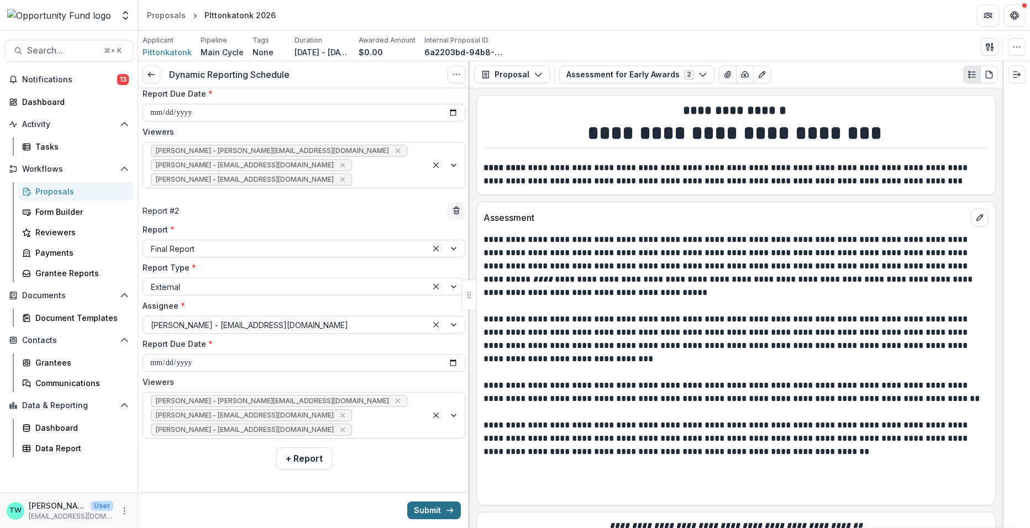
click at [434, 510] on button "Submit" at bounding box center [434, 511] width 54 height 18
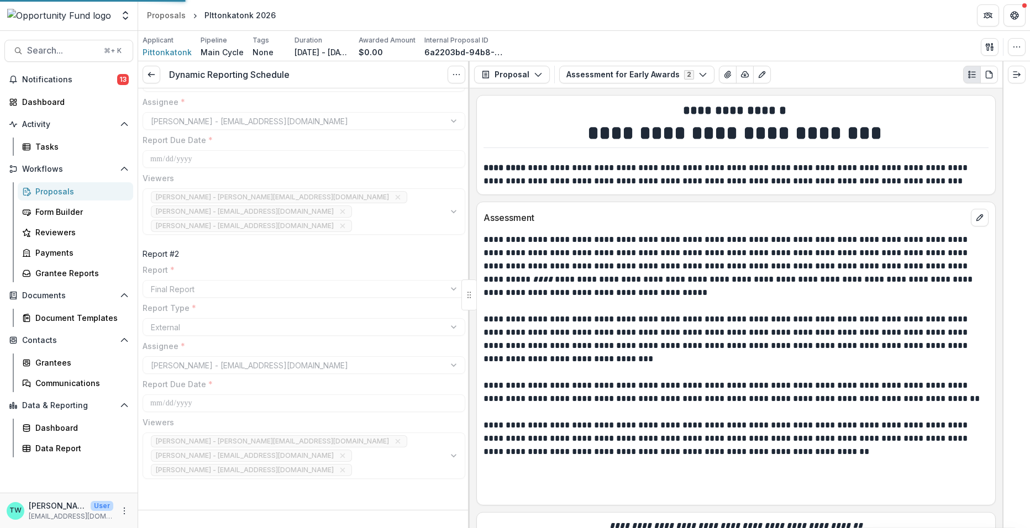
scroll to position [94, 0]
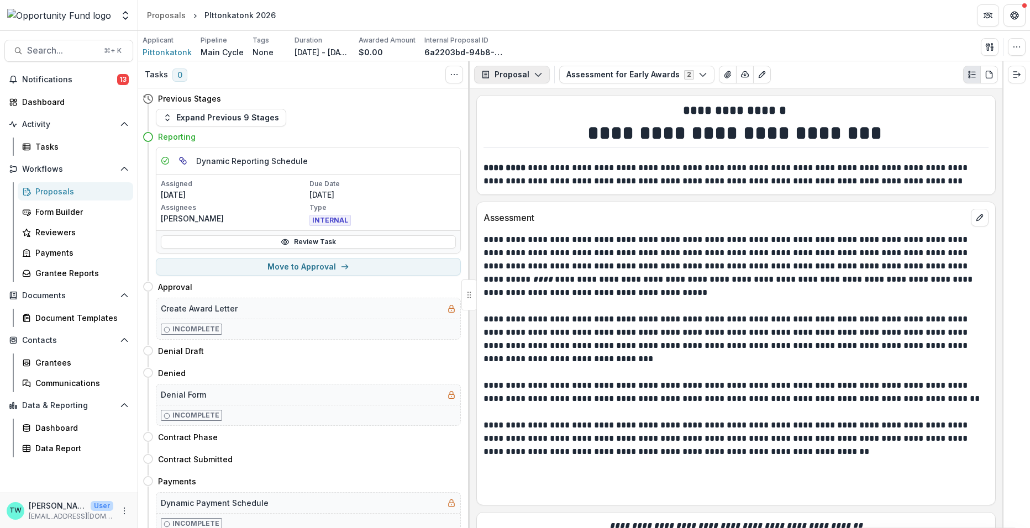
click at [534, 75] on icon "button" at bounding box center [538, 74] width 9 height 9
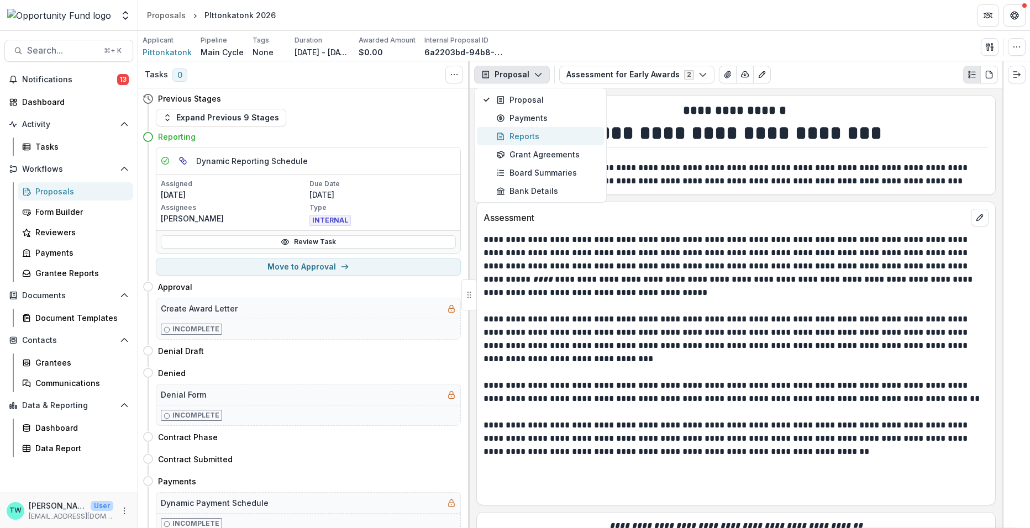
click at [529, 135] on div "Reports" at bounding box center [546, 136] width 101 height 12
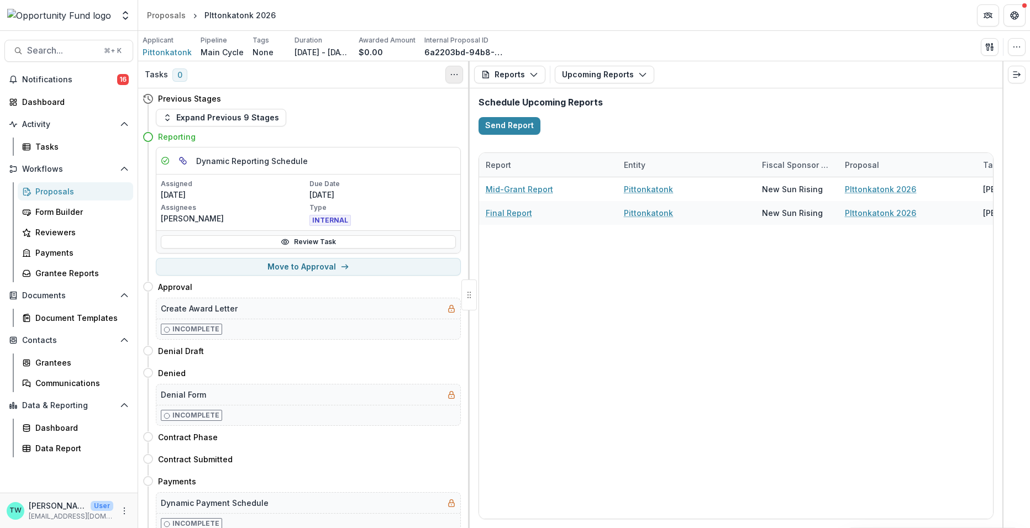
click at [452, 76] on icon "Toggle View Cancelled Tasks" at bounding box center [454, 74] width 9 height 9
click at [392, 119] on div "Expand Previous 9 Stages" at bounding box center [308, 118] width 305 height 18
click at [1018, 45] on icon "button" at bounding box center [1016, 47] width 9 height 9
click at [956, 72] on button "Edit Attributes" at bounding box center [963, 71] width 118 height 18
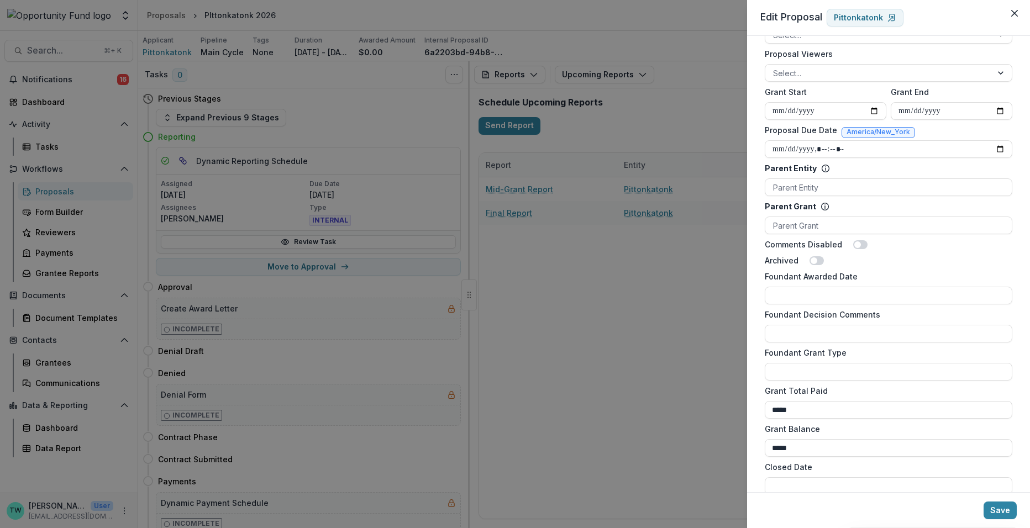
scroll to position [464, 0]
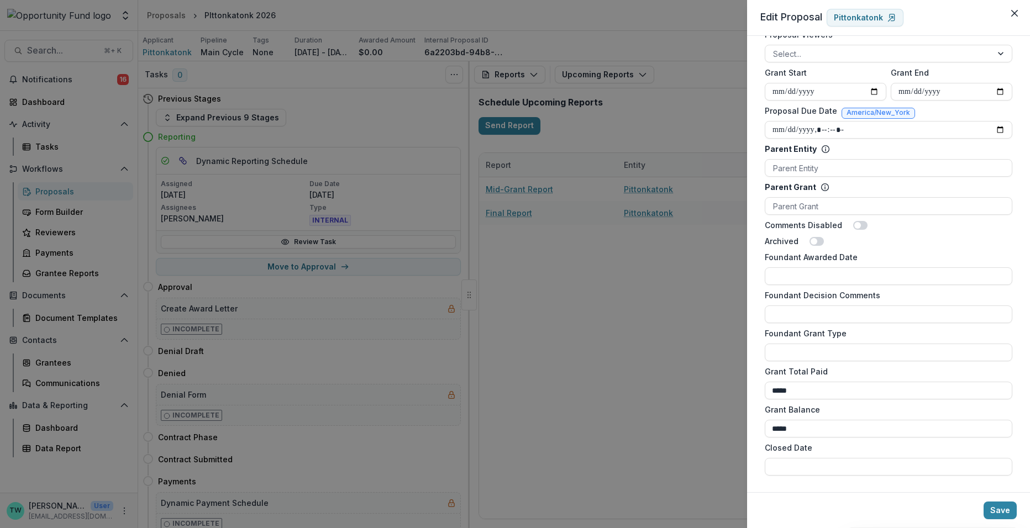
click at [648, 386] on div "**********" at bounding box center [515, 264] width 1030 height 528
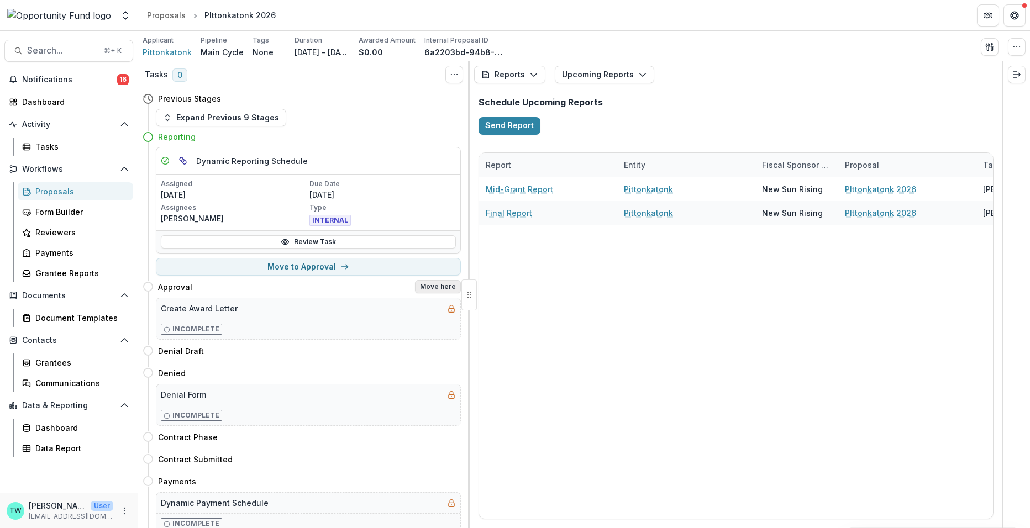
click at [429, 288] on button "Move here" at bounding box center [438, 286] width 46 height 13
select select "********"
select select "**********"
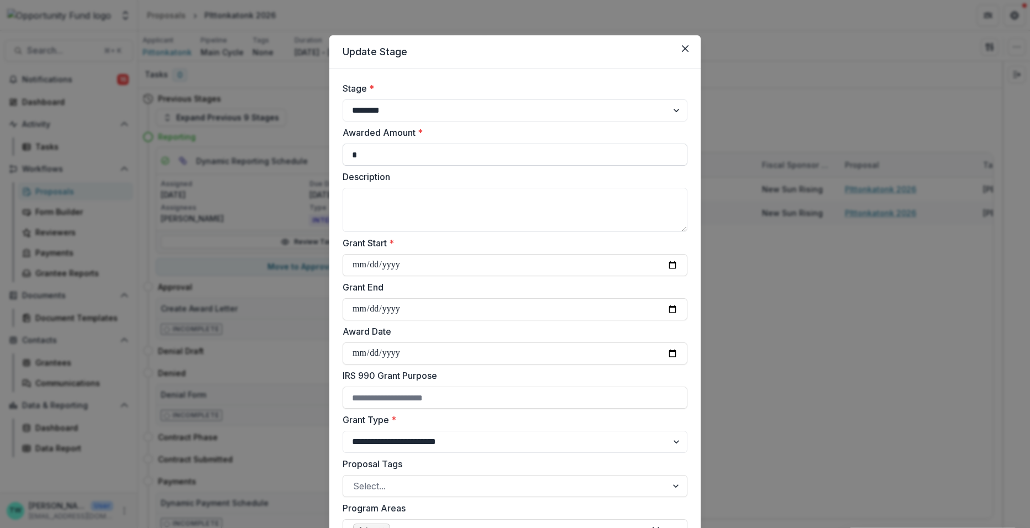
click at [386, 152] on input "*" at bounding box center [515, 155] width 345 height 22
click at [683, 51] on icon "Close" at bounding box center [685, 48] width 7 height 7
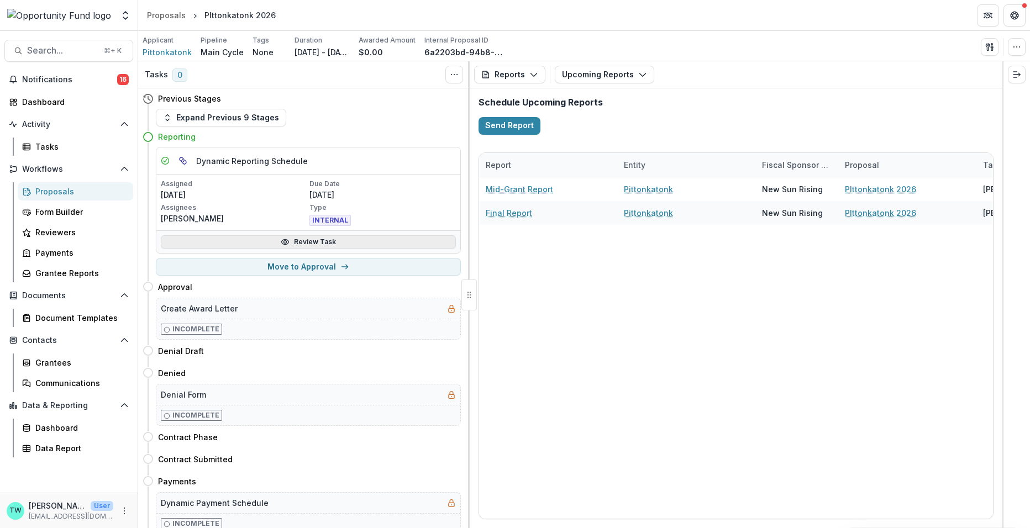
click at [336, 240] on link "Review Task" at bounding box center [308, 241] width 295 height 13
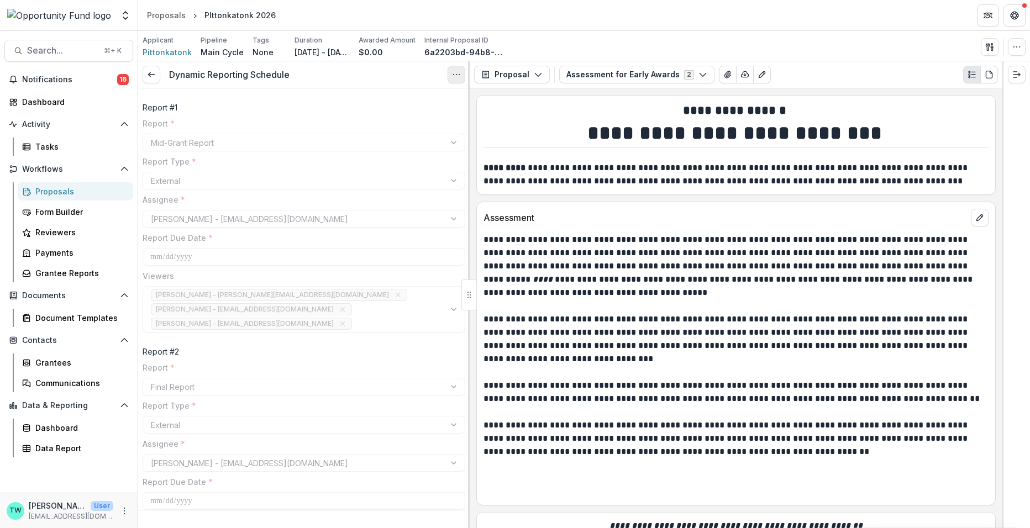
click at [453, 76] on icon "Options" at bounding box center [456, 74] width 9 height 9
click at [413, 124] on button "Reopen Task" at bounding box center [403, 123] width 118 height 18
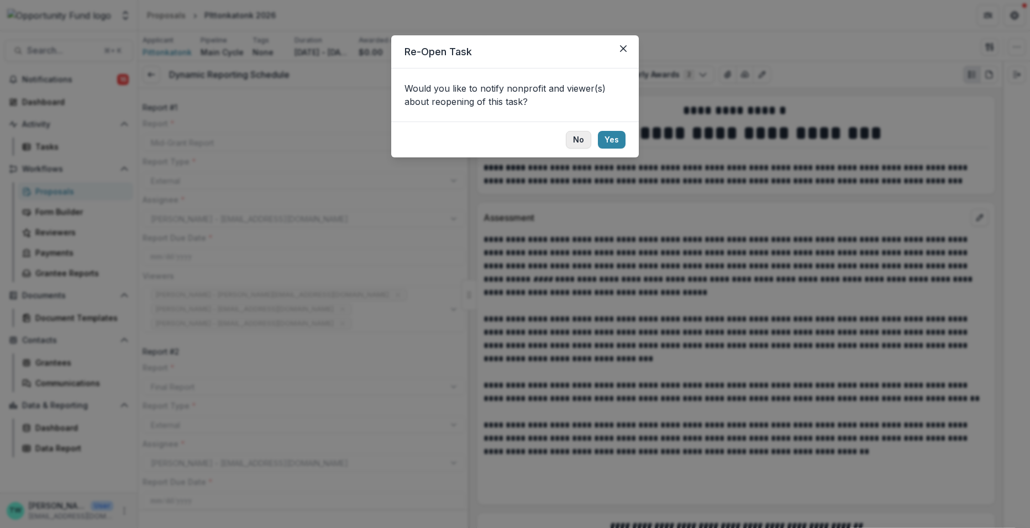
click at [579, 139] on button "No" at bounding box center [578, 140] width 25 height 18
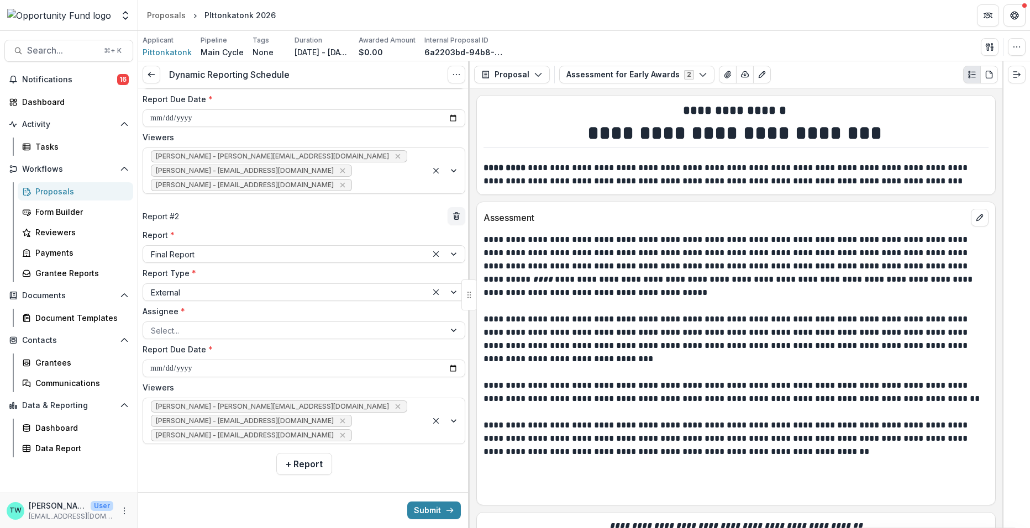
scroll to position [150, 0]
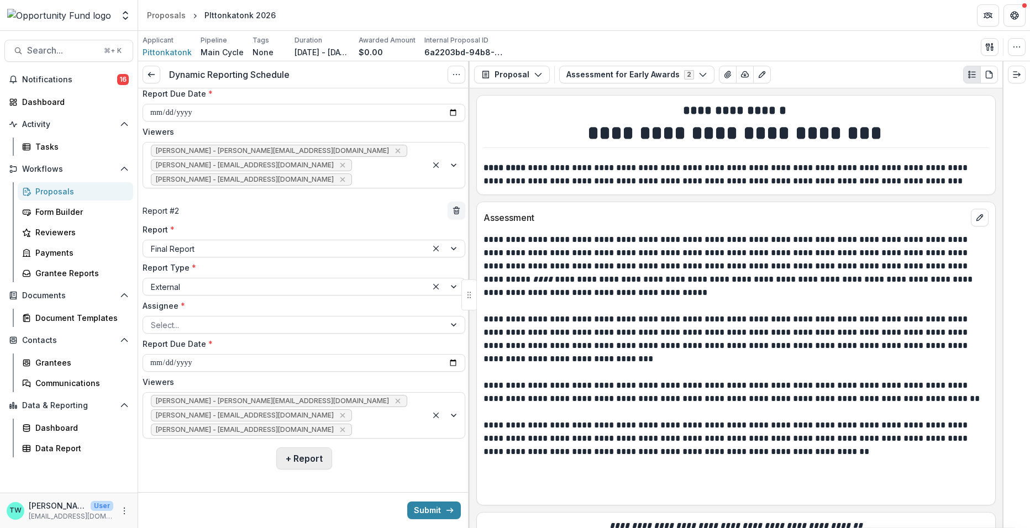
click at [309, 460] on button "+ Report" at bounding box center [304, 459] width 56 height 22
click at [338, 242] on div at bounding box center [285, 249] width 269 height 14
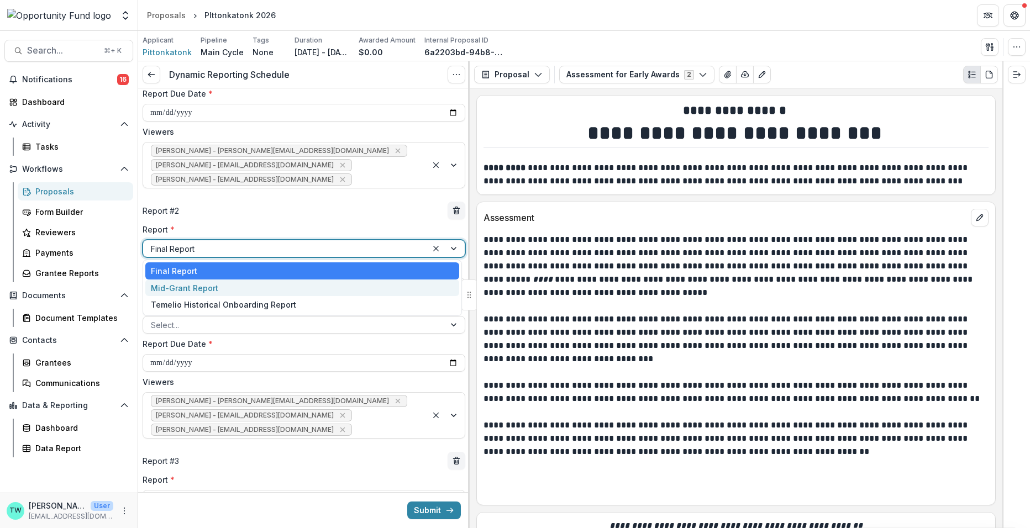
click at [314, 285] on div "Mid-Grant Report" at bounding box center [302, 288] width 314 height 17
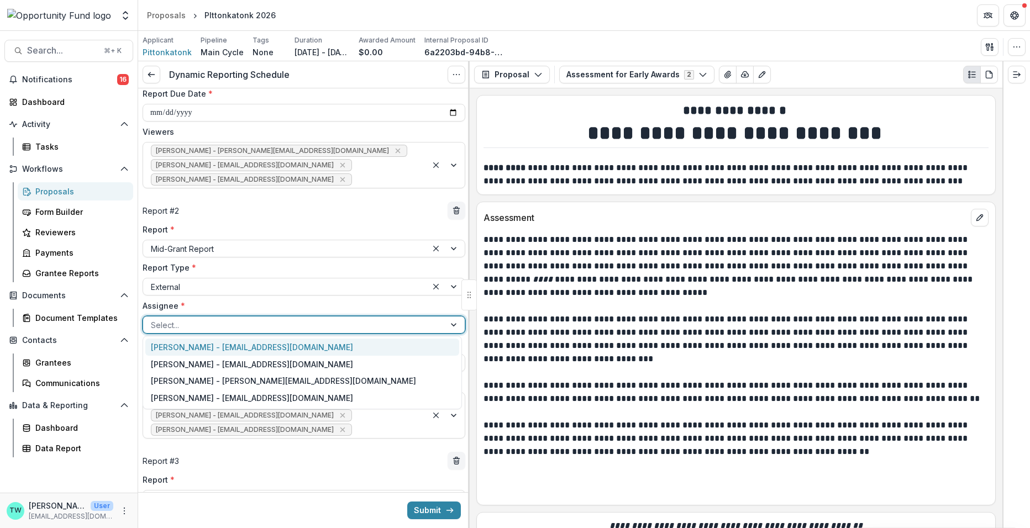
click at [298, 323] on div at bounding box center [294, 325] width 286 height 14
click at [296, 346] on div "Pete Spynda - pittonkatonk@gmail.com" at bounding box center [302, 347] width 314 height 17
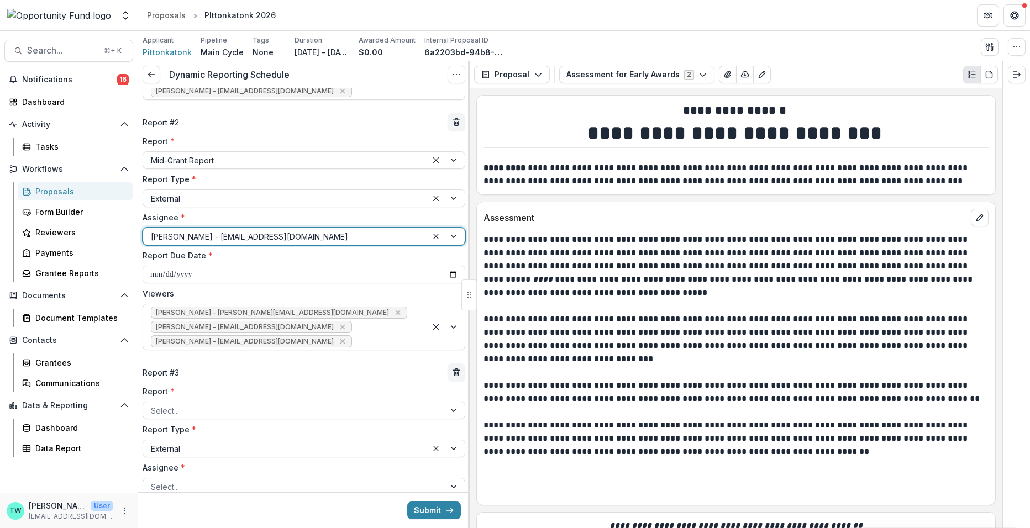
scroll to position [259, 0]
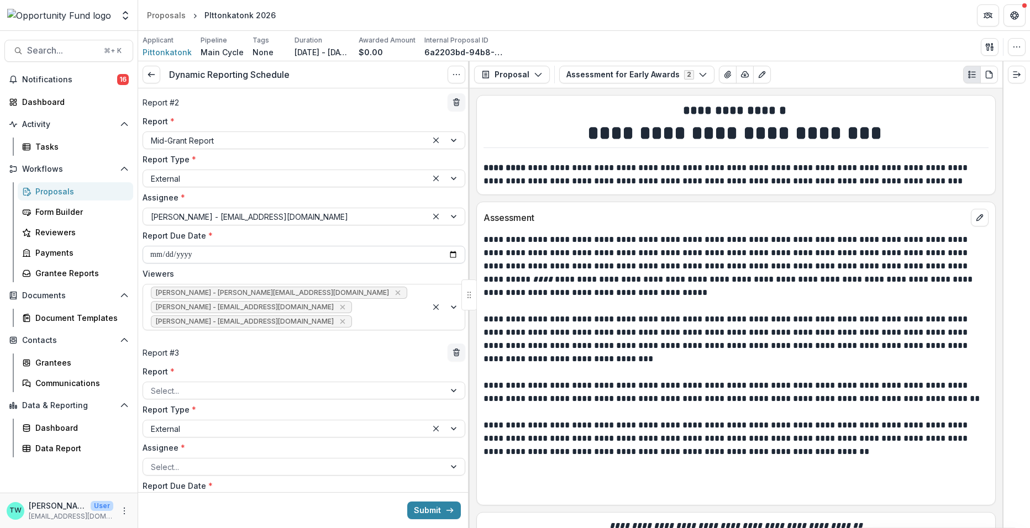
click at [280, 255] on input "**********" at bounding box center [304, 255] width 323 height 18
type input "**********"
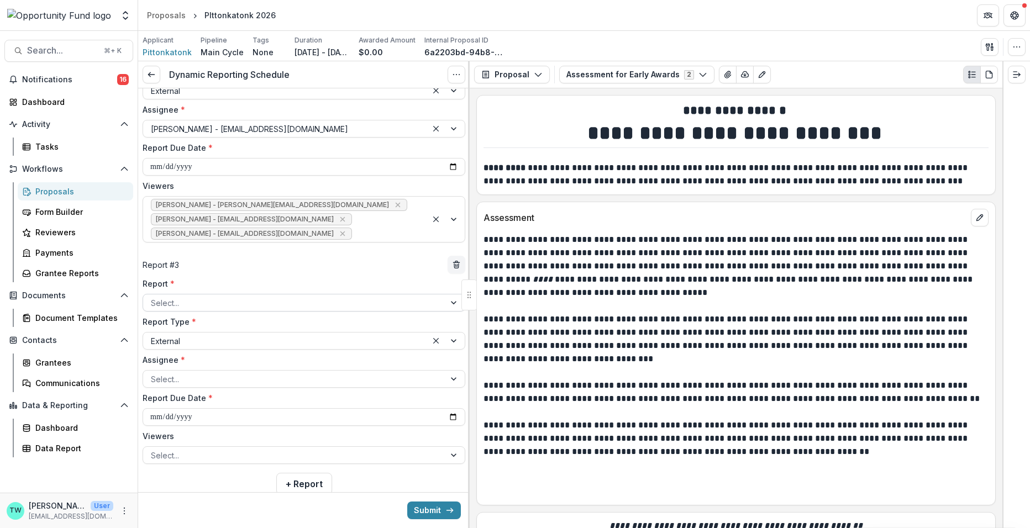
scroll to position [353, 0]
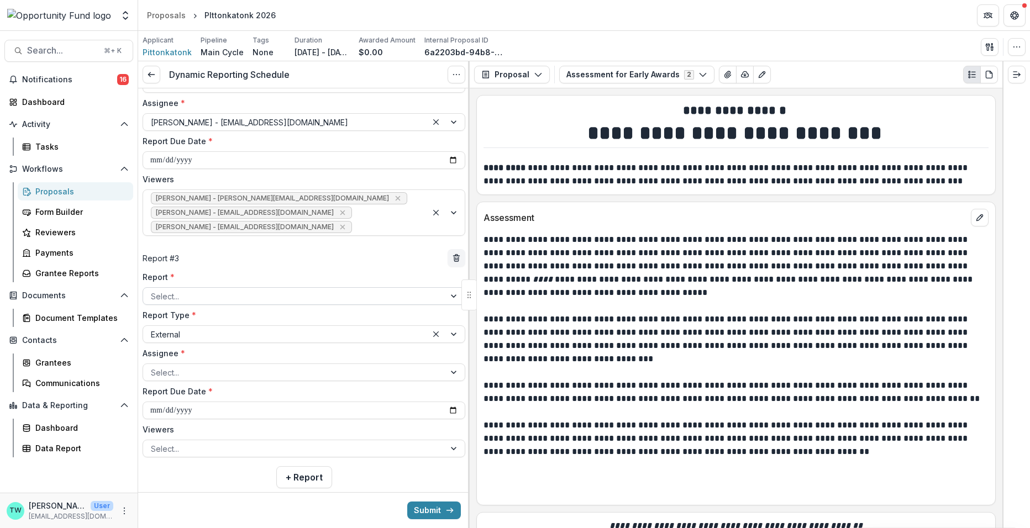
click at [253, 293] on div at bounding box center [294, 297] width 286 height 14
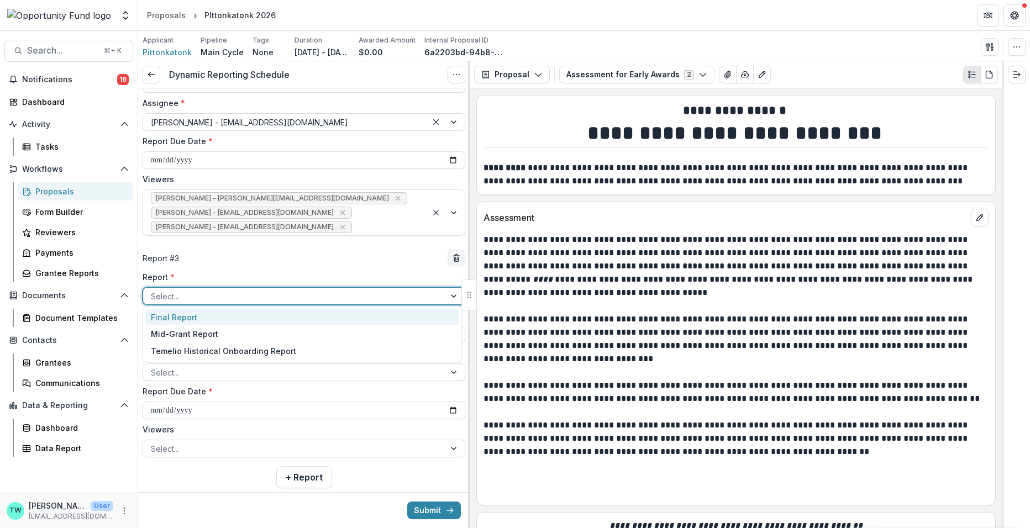
click at [246, 316] on div "Final Report" at bounding box center [302, 317] width 314 height 17
click at [254, 329] on div at bounding box center [285, 335] width 269 height 14
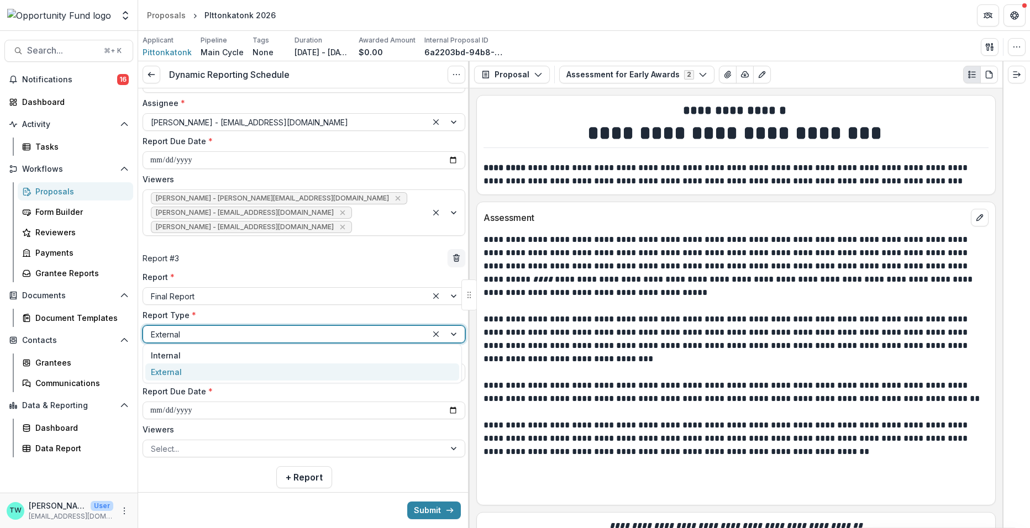
click at [243, 375] on div "External" at bounding box center [302, 372] width 314 height 17
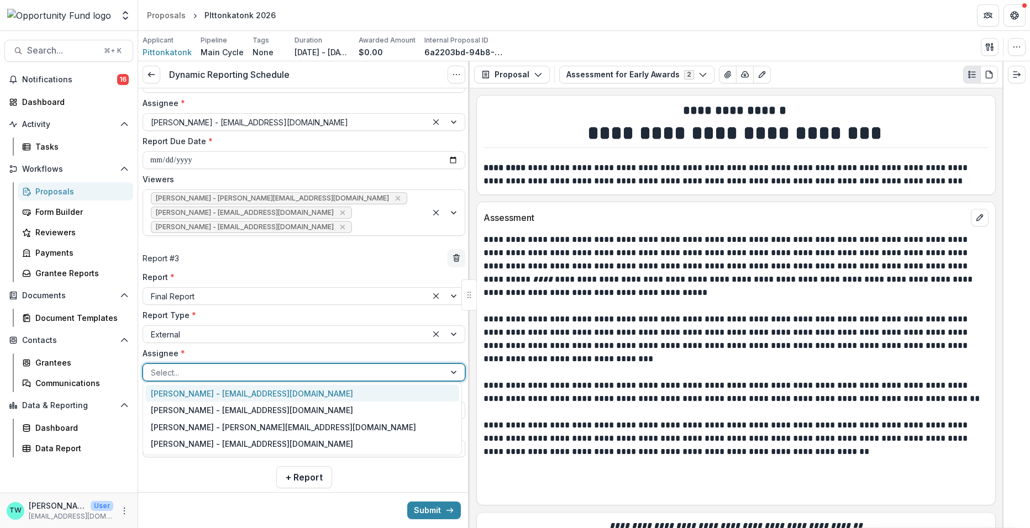
click at [235, 377] on div "Select..." at bounding box center [304, 373] width 323 height 18
click at [235, 394] on div "Pete Spynda - pittonkatonk@gmail.com" at bounding box center [302, 393] width 314 height 17
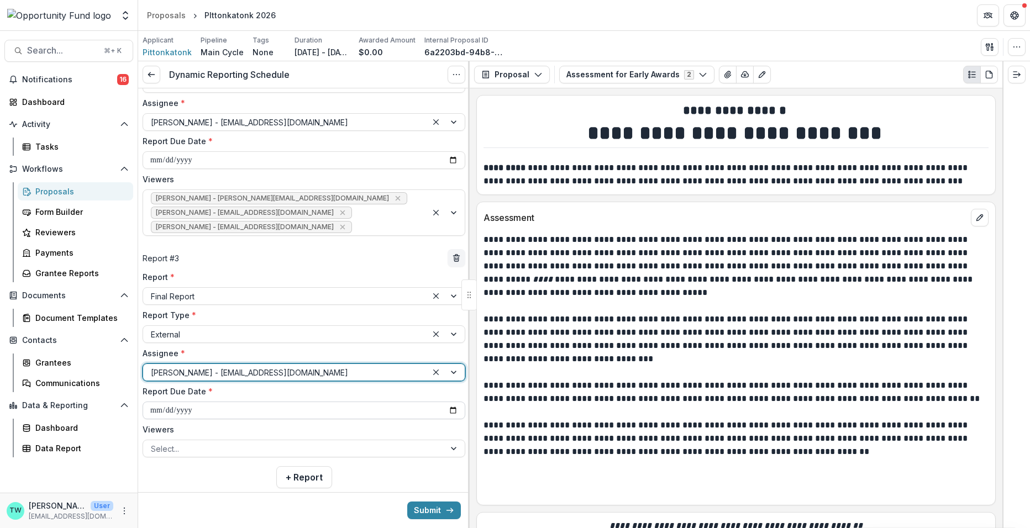
click at [208, 409] on input "**********" at bounding box center [304, 411] width 323 height 18
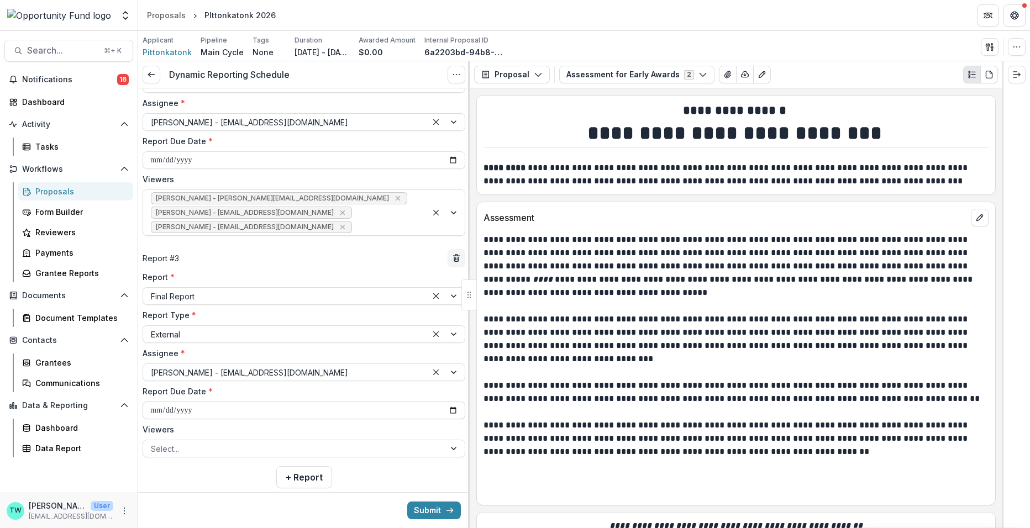
type input "**********"
click at [261, 414] on input "**********" at bounding box center [304, 411] width 323 height 18
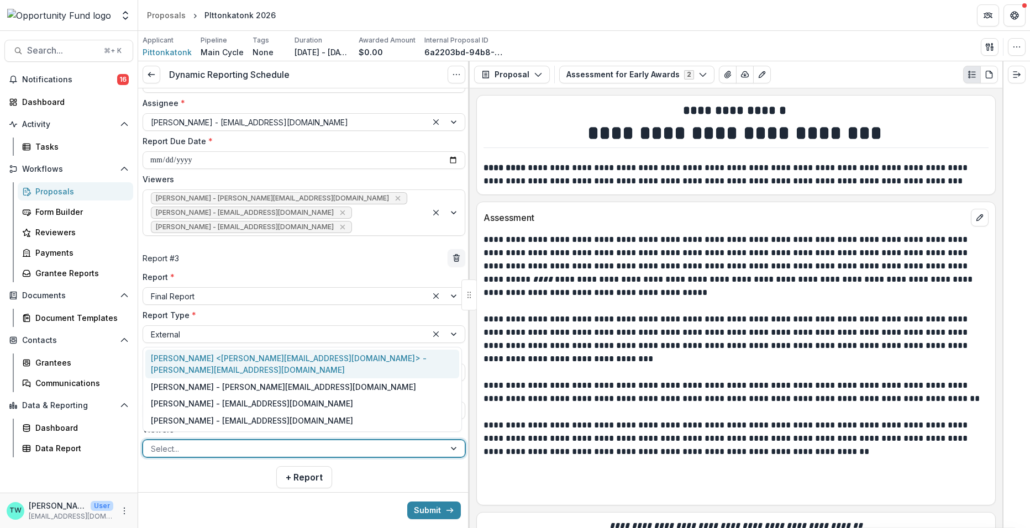
click at [232, 442] on div at bounding box center [294, 449] width 286 height 14
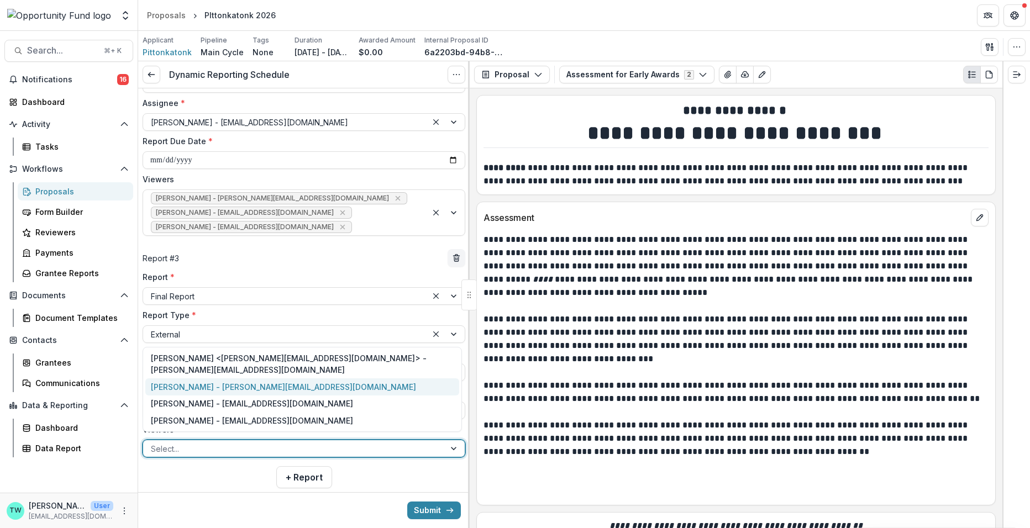
click at [229, 392] on div "[PERSON_NAME] - [PERSON_NAME][EMAIL_ADDRESS][DOMAIN_NAME]" at bounding box center [302, 386] width 314 height 17
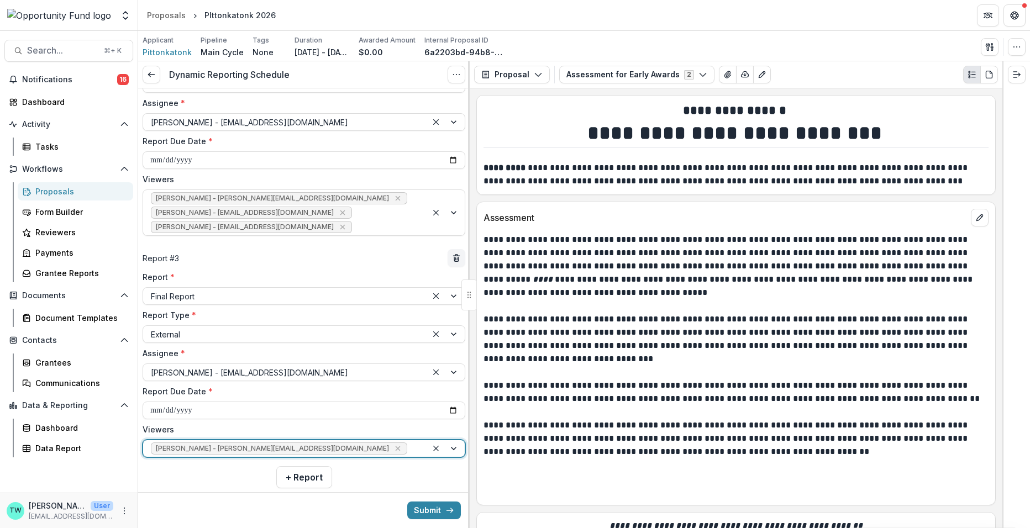
click at [409, 442] on div at bounding box center [414, 449] width 10 height 14
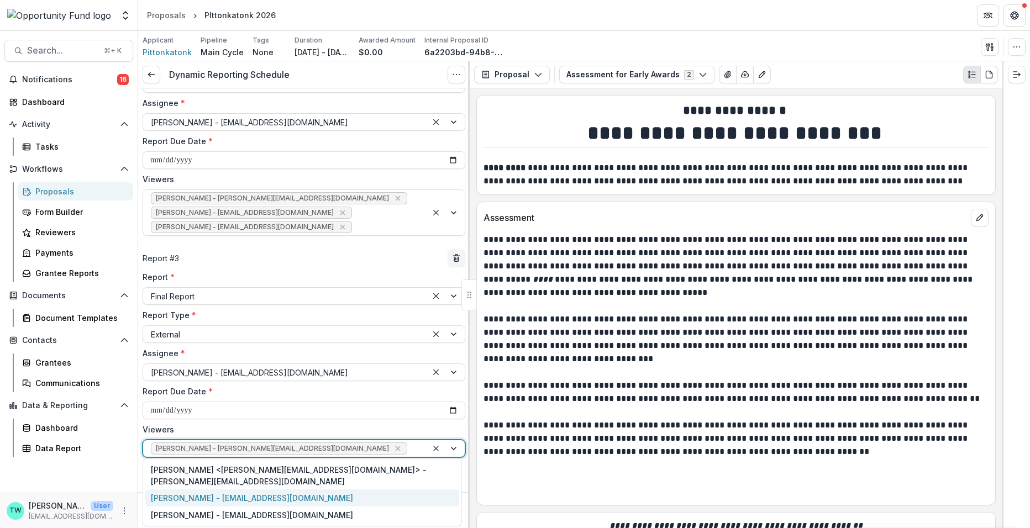
click at [287, 490] on div "[PERSON_NAME] - [EMAIL_ADDRESS][DOMAIN_NAME]" at bounding box center [302, 498] width 314 height 17
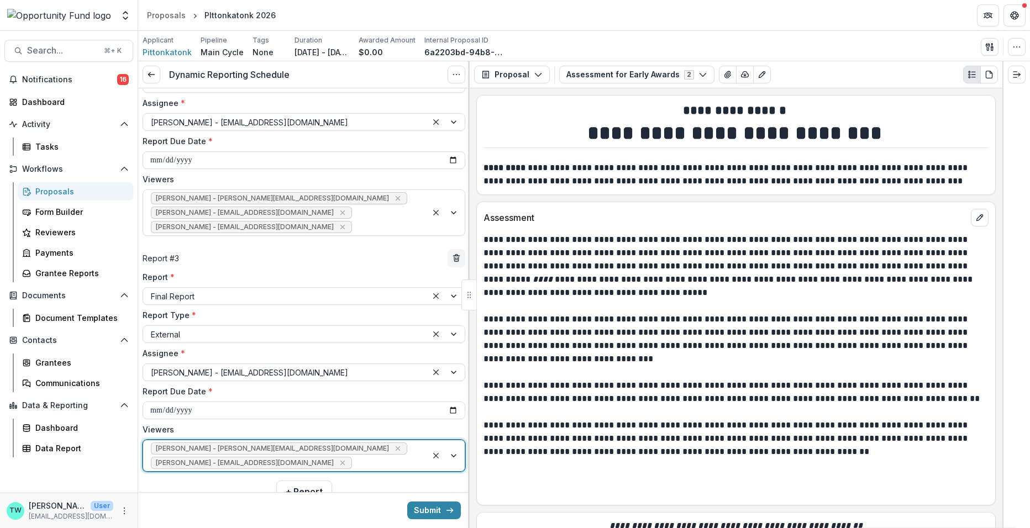
click at [354, 458] on div at bounding box center [386, 463] width 65 height 14
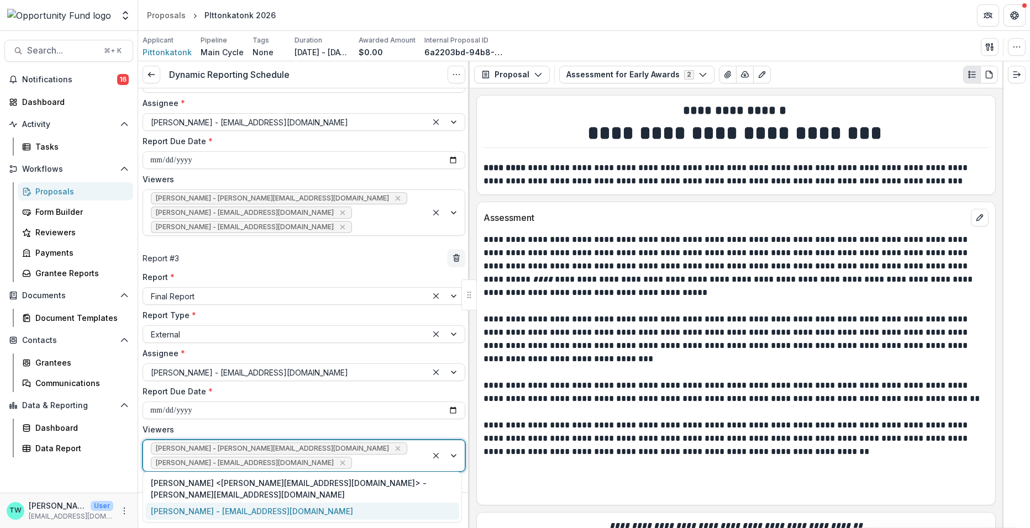
click at [293, 503] on div "[PERSON_NAME] - [EMAIL_ADDRESS][DOMAIN_NAME]" at bounding box center [302, 511] width 314 height 17
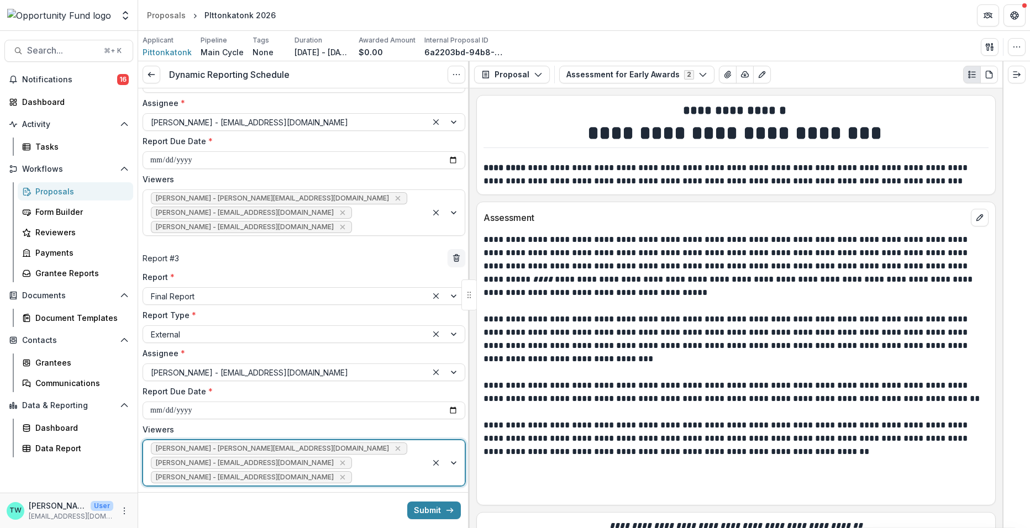
scroll to position [399, 0]
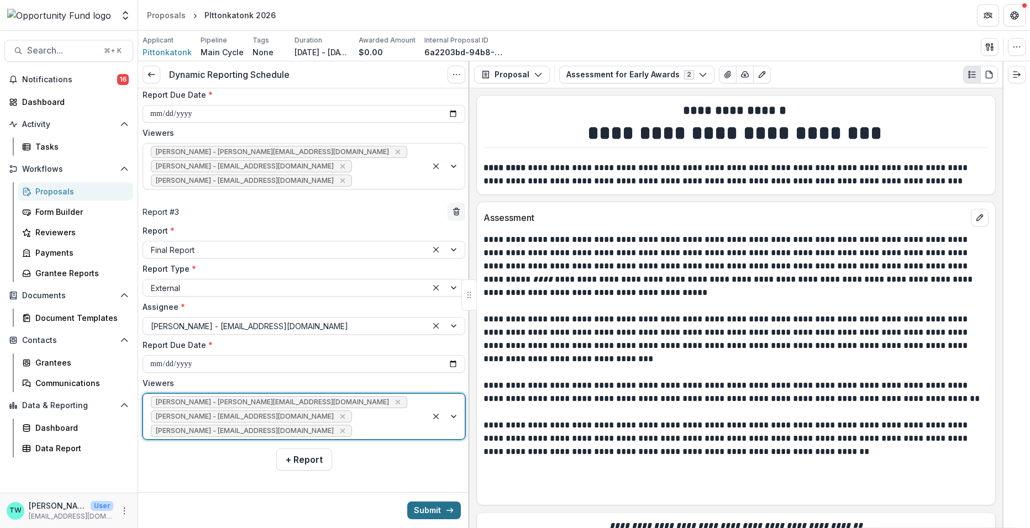
click at [424, 509] on button "Submit" at bounding box center [434, 511] width 54 height 18
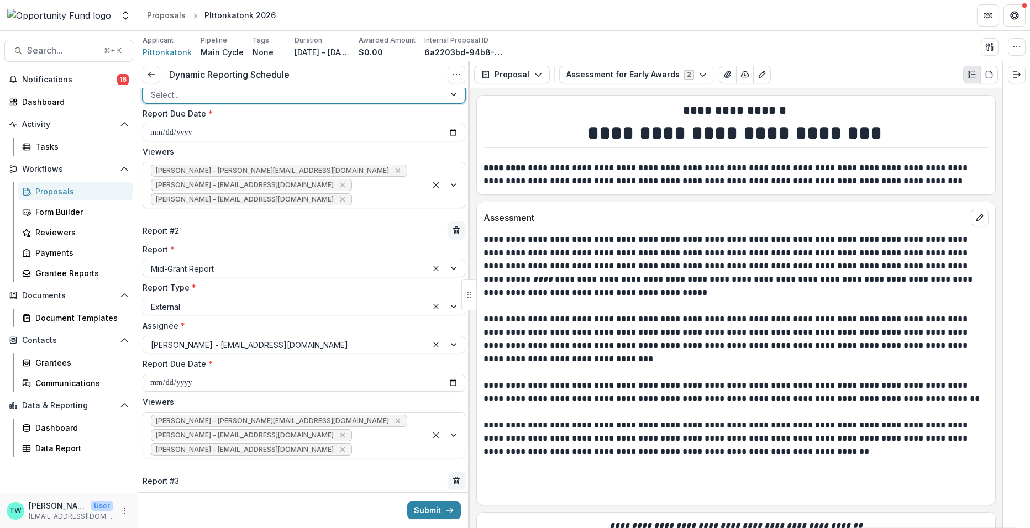
scroll to position [0, 0]
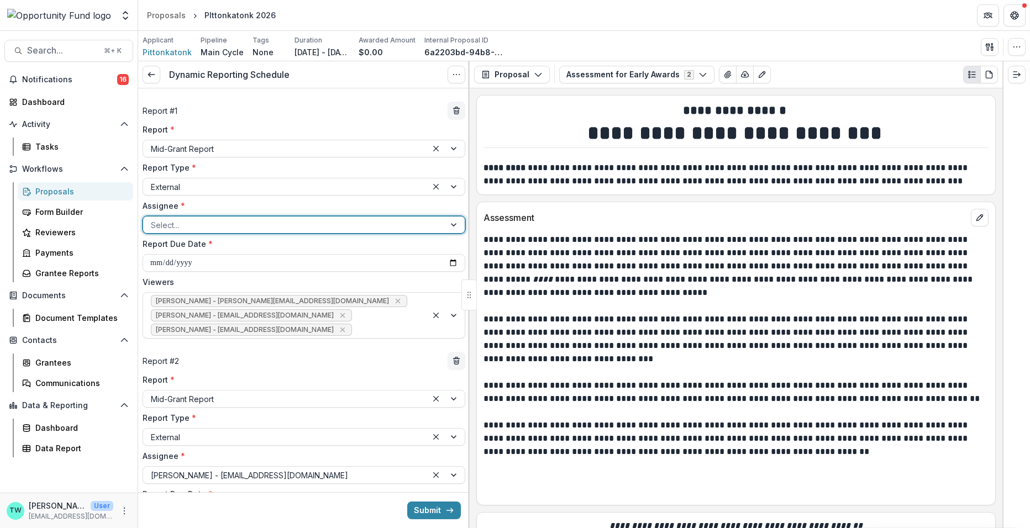
click at [188, 225] on div at bounding box center [294, 225] width 286 height 14
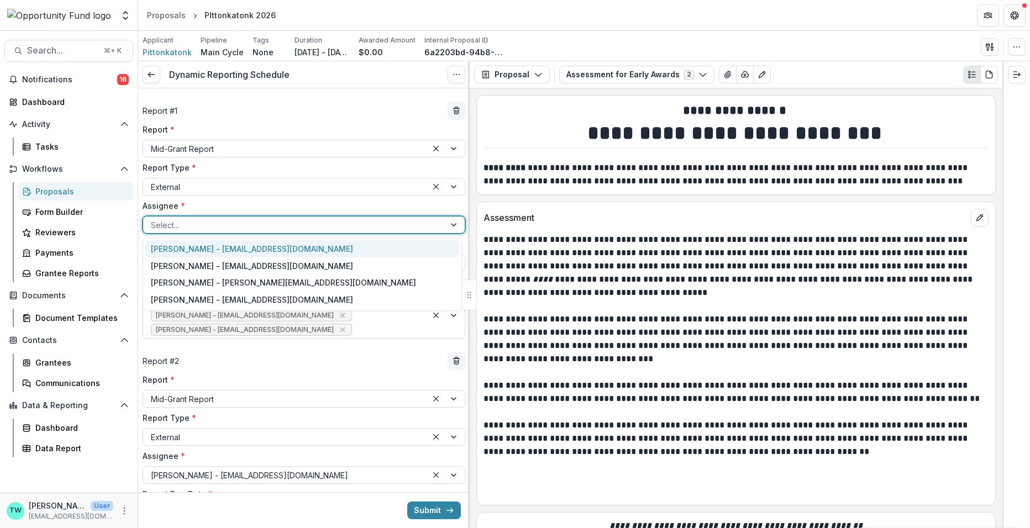
click at [190, 249] on div "Pete Spynda - pittonkatonk@gmail.com" at bounding box center [302, 248] width 314 height 17
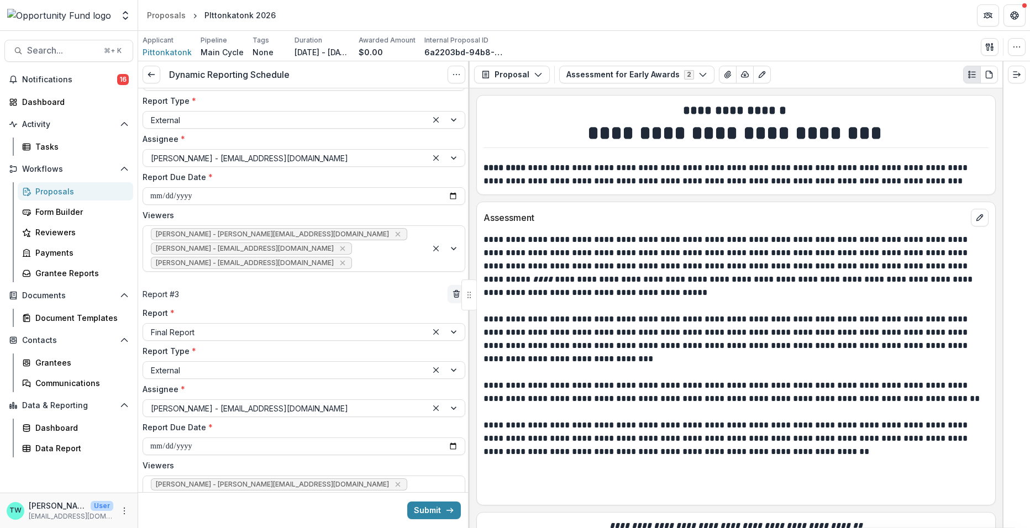
scroll to position [399, 0]
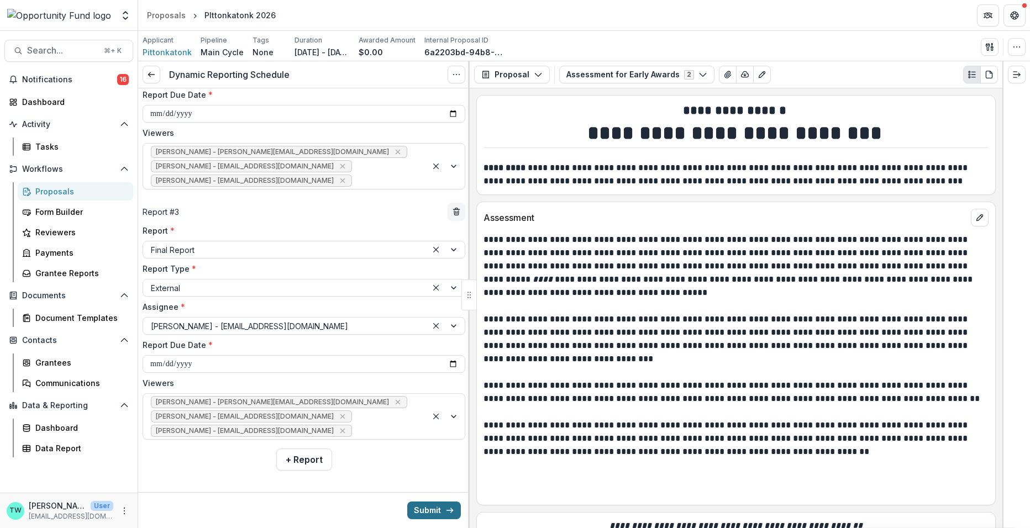
click at [430, 509] on button "Submit" at bounding box center [434, 511] width 54 height 18
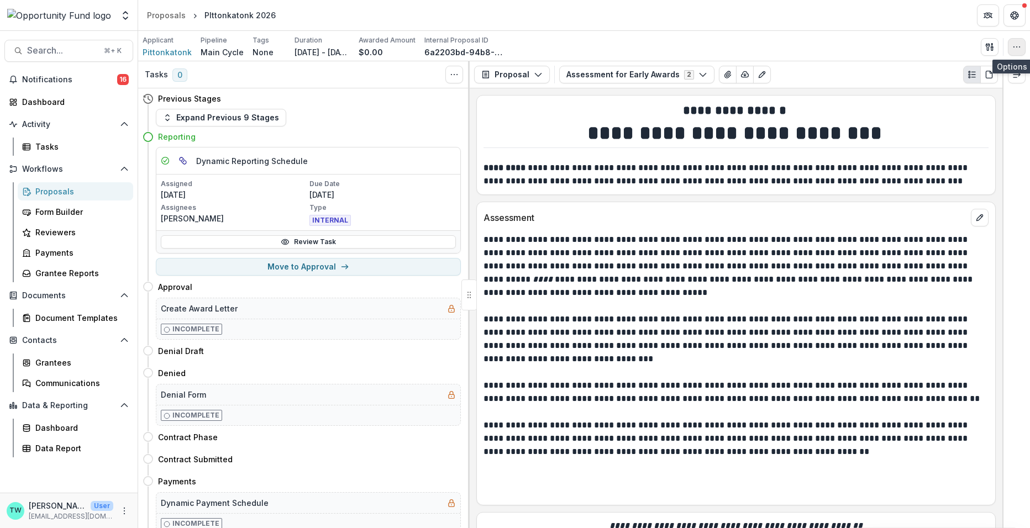
click at [1018, 50] on icon "button" at bounding box center [1016, 47] width 9 height 9
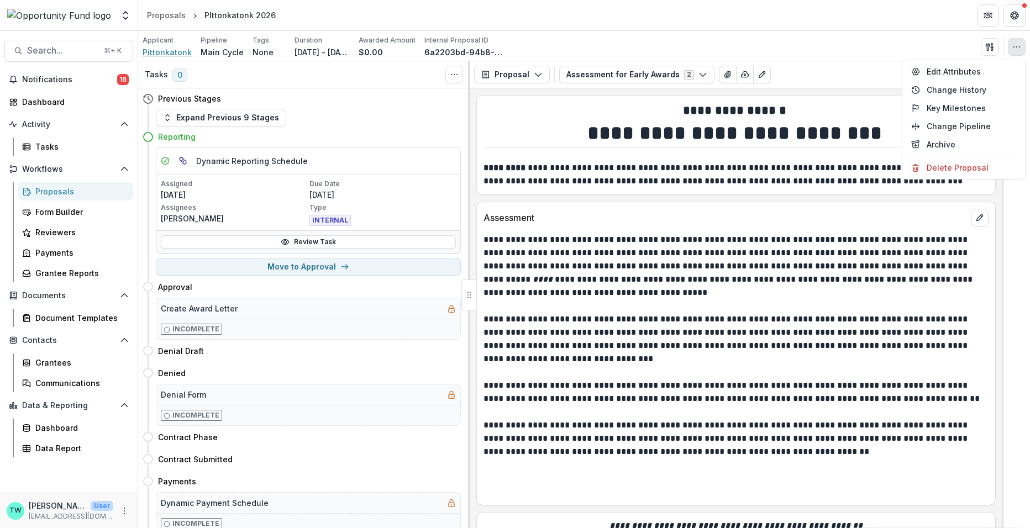
click at [167, 52] on span "Pittonkatonk" at bounding box center [167, 52] width 49 height 12
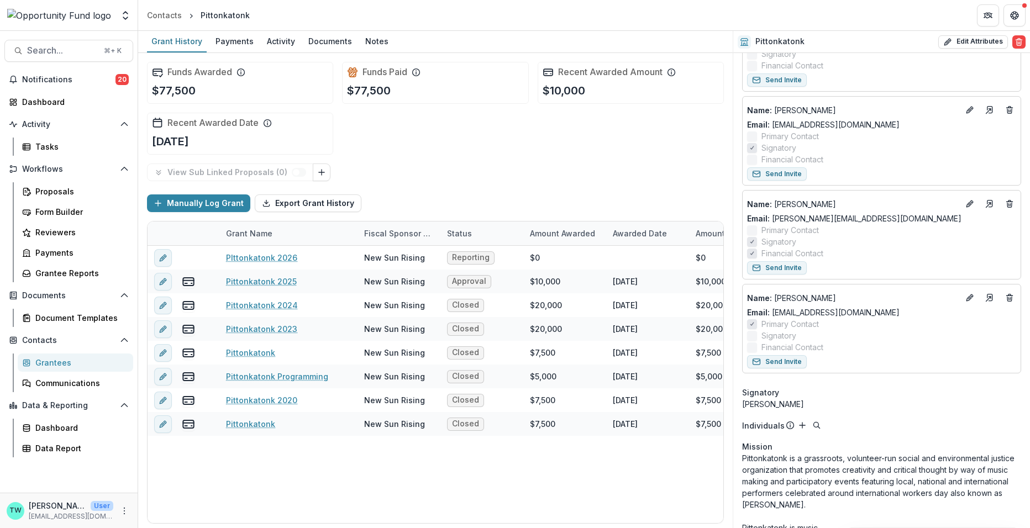
scroll to position [217, 0]
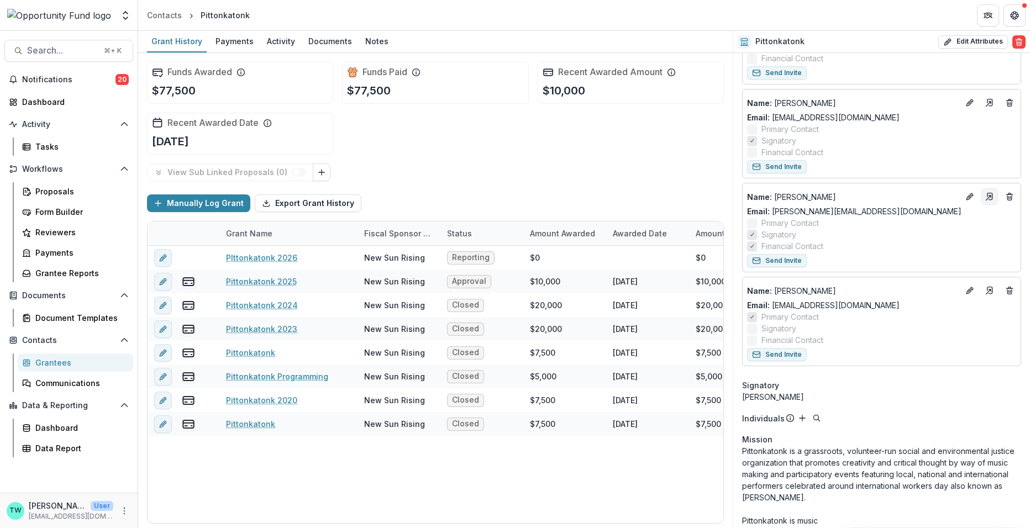
click at [988, 196] on polyline "Go to contact" at bounding box center [989, 197] width 2 height 2
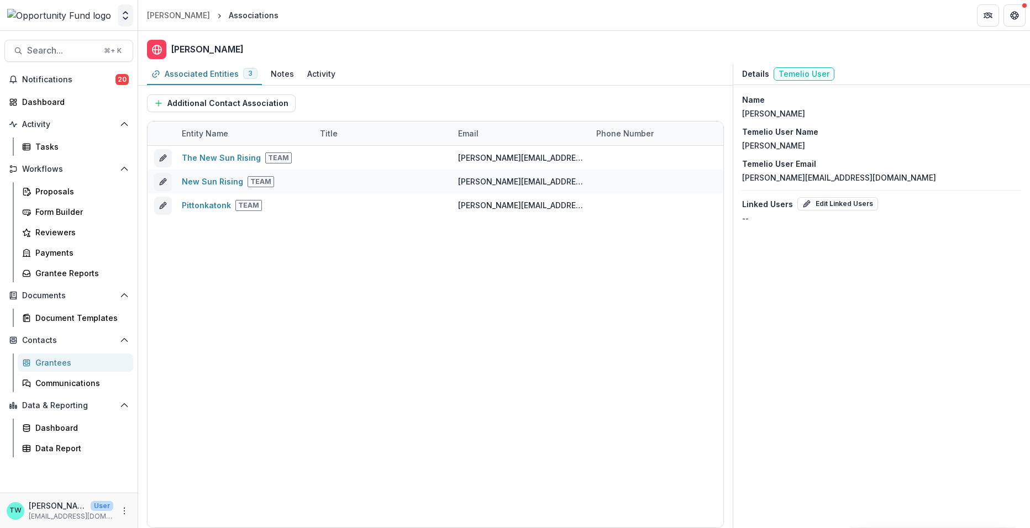
click at [125, 19] on polyline "Open entity switcher" at bounding box center [125, 18] width 4 height 2
click at [71, 39] on link "Admin Settings" at bounding box center [69, 43] width 133 height 18
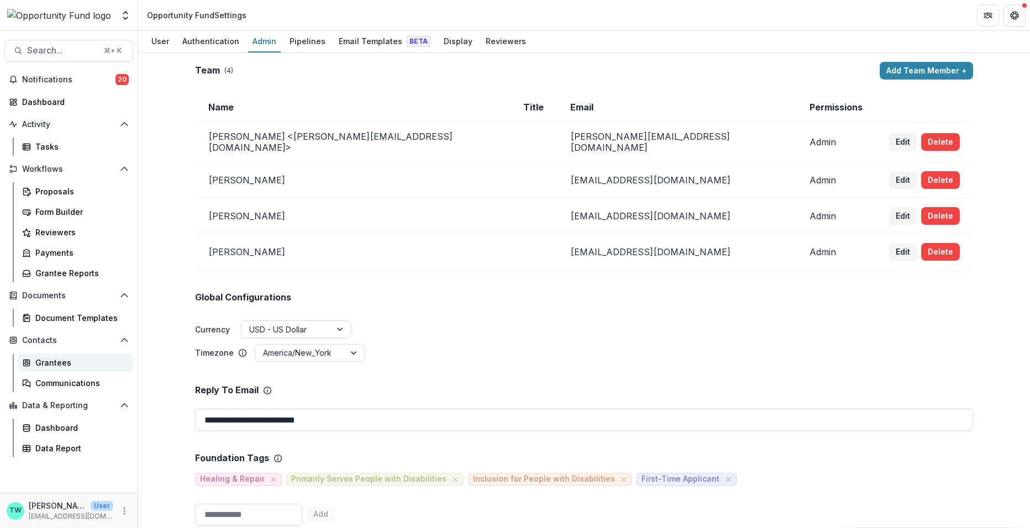
click at [50, 363] on div "Grantees" at bounding box center [79, 363] width 89 height 12
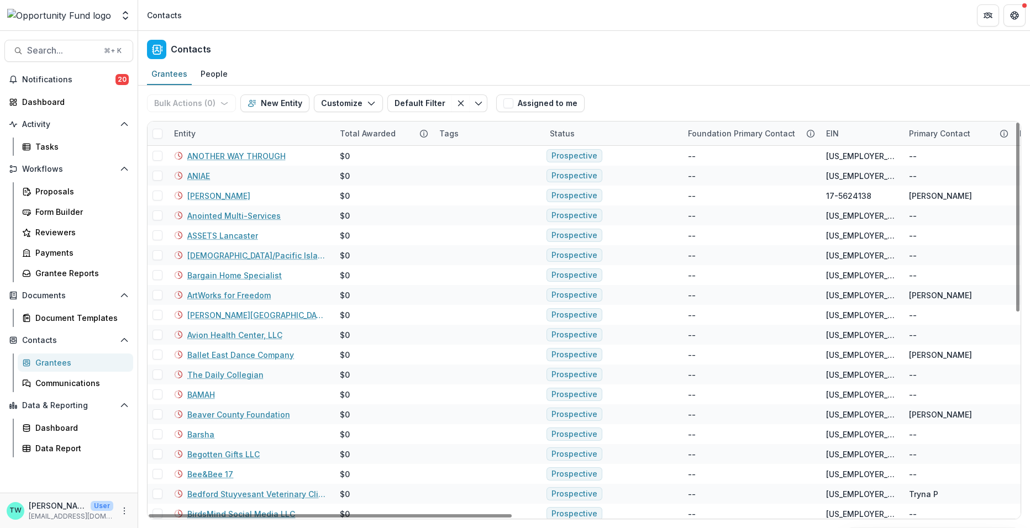
click at [237, 130] on div "Entity" at bounding box center [250, 134] width 166 height 24
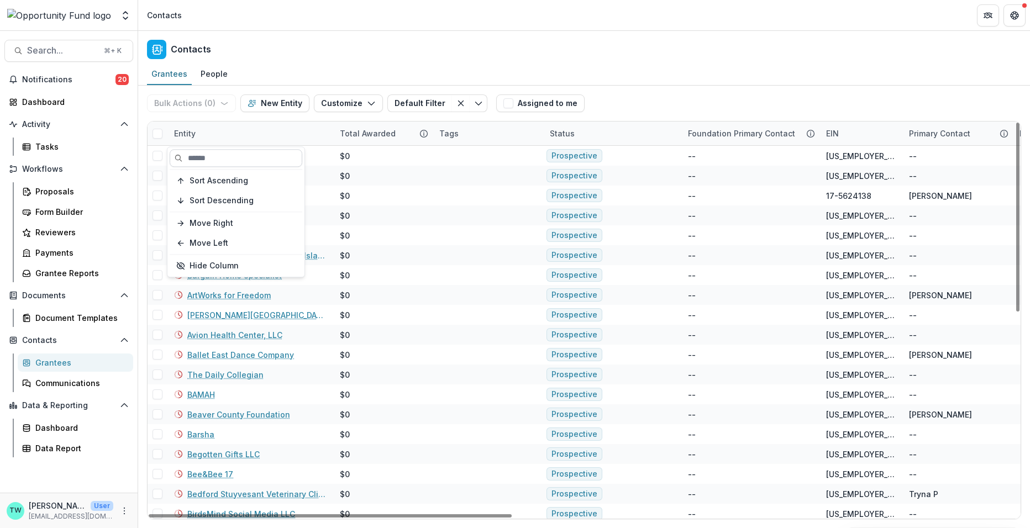
click at [227, 161] on input at bounding box center [236, 158] width 133 height 18
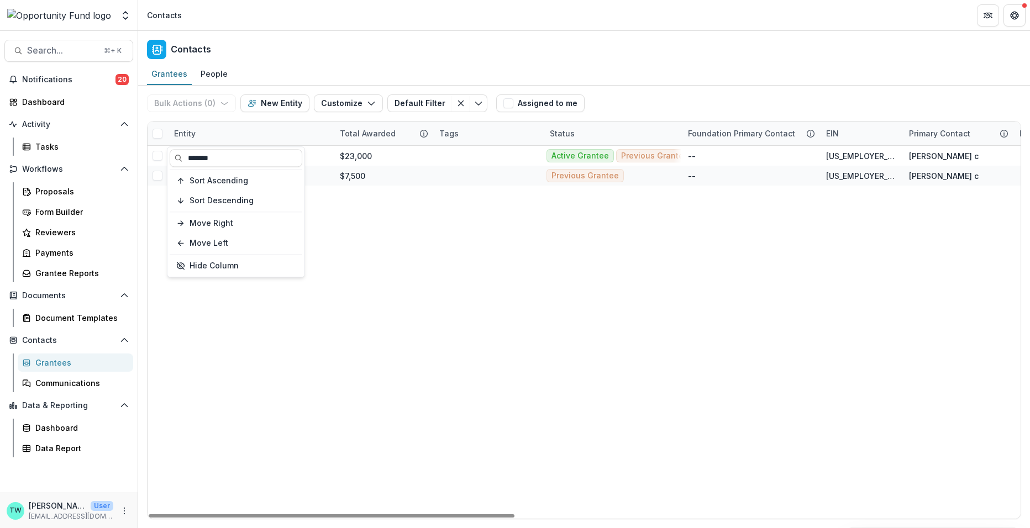
type input "*******"
click at [334, 60] on div "Contacts" at bounding box center [584, 47] width 892 height 33
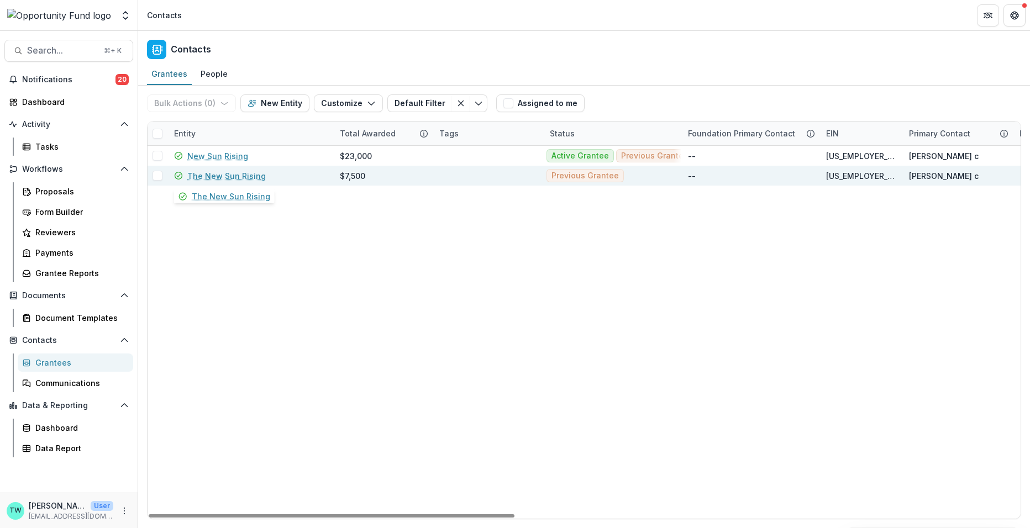
click at [208, 176] on link "The New Sun Rising" at bounding box center [226, 176] width 78 height 12
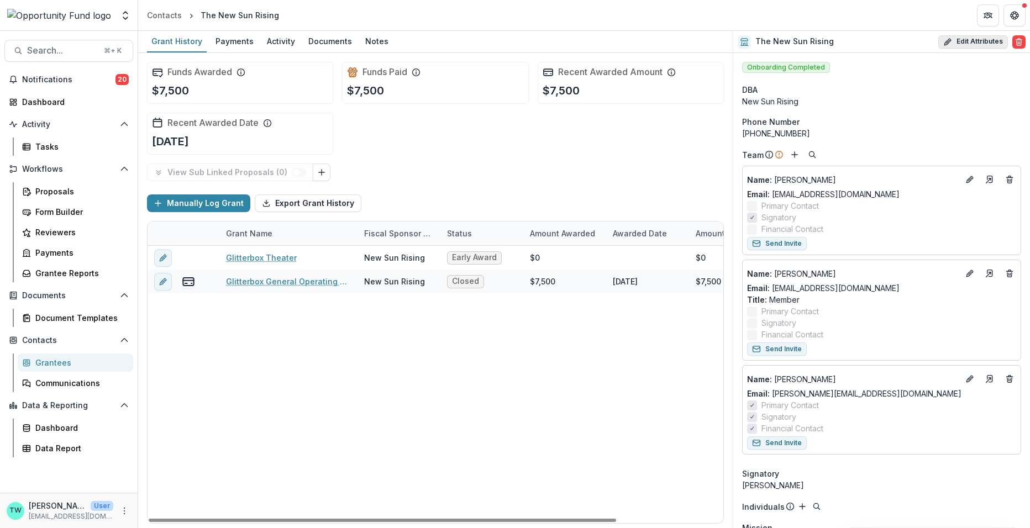
click at [973, 40] on button "Edit Attributes" at bounding box center [973, 41] width 70 height 13
select select
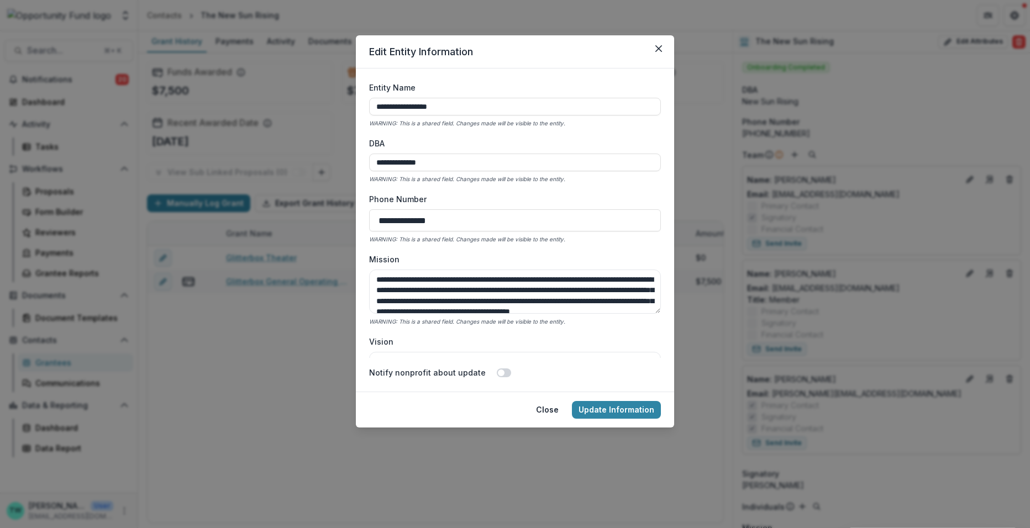
drag, startPoint x: 466, startPoint y: 110, endPoint x: 308, endPoint y: 111, distance: 158.0
click at [308, 112] on div "**********" at bounding box center [515, 264] width 1030 height 528
drag, startPoint x: 469, startPoint y: 109, endPoint x: 348, endPoint y: 100, distance: 120.8
click at [348, 100] on div "**********" at bounding box center [515, 264] width 1030 height 528
drag, startPoint x: 458, startPoint y: 109, endPoint x: 318, endPoint y: 93, distance: 140.7
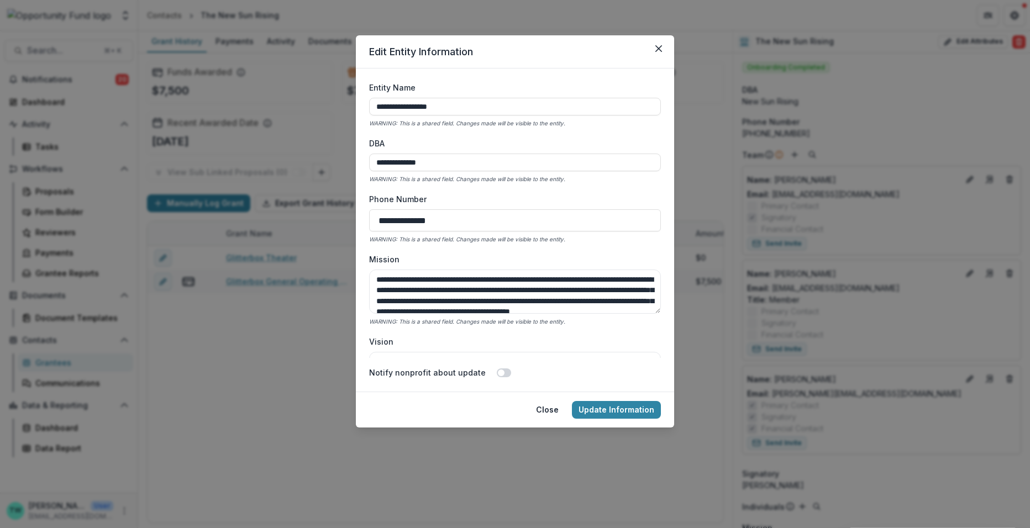
click at [318, 93] on div "**********" at bounding box center [515, 264] width 1030 height 528
type input "**********"
drag, startPoint x: 434, startPoint y: 157, endPoint x: 338, endPoint y: 146, distance: 96.8
click at [338, 146] on div "**********" at bounding box center [515, 264] width 1030 height 528
paste input "****"
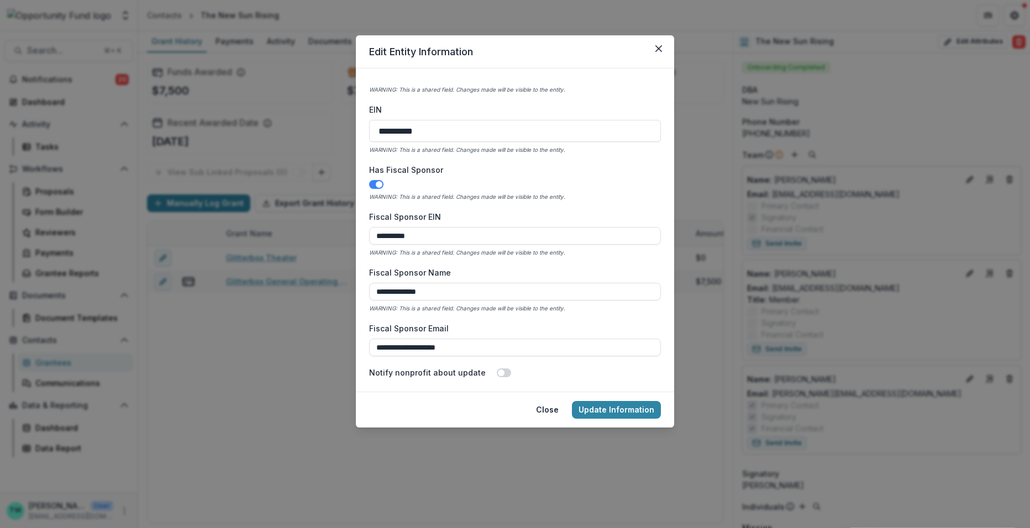
scroll to position [403, 0]
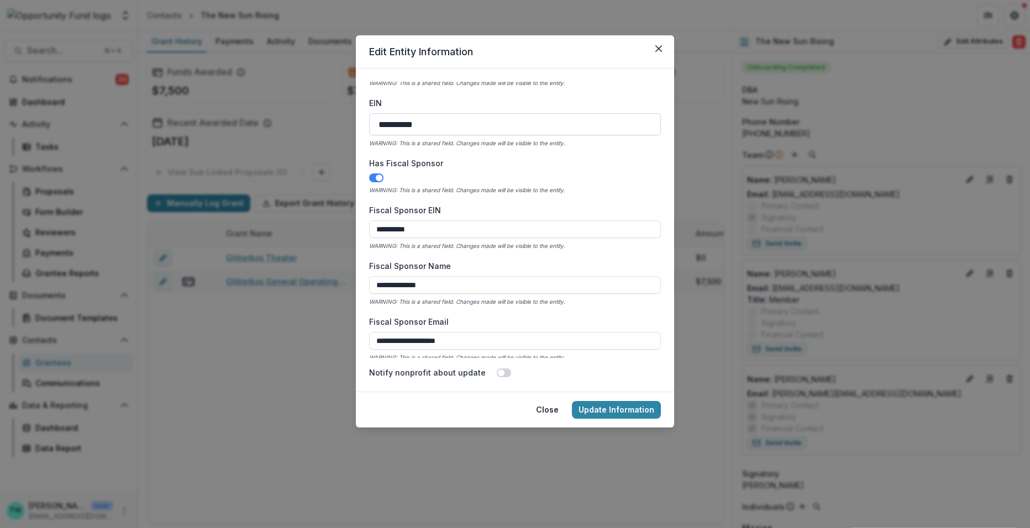
type input "**********"
drag, startPoint x: 443, startPoint y: 127, endPoint x: 352, endPoint y: 123, distance: 91.3
click at [352, 123] on div "**********" at bounding box center [515, 264] width 1030 height 528
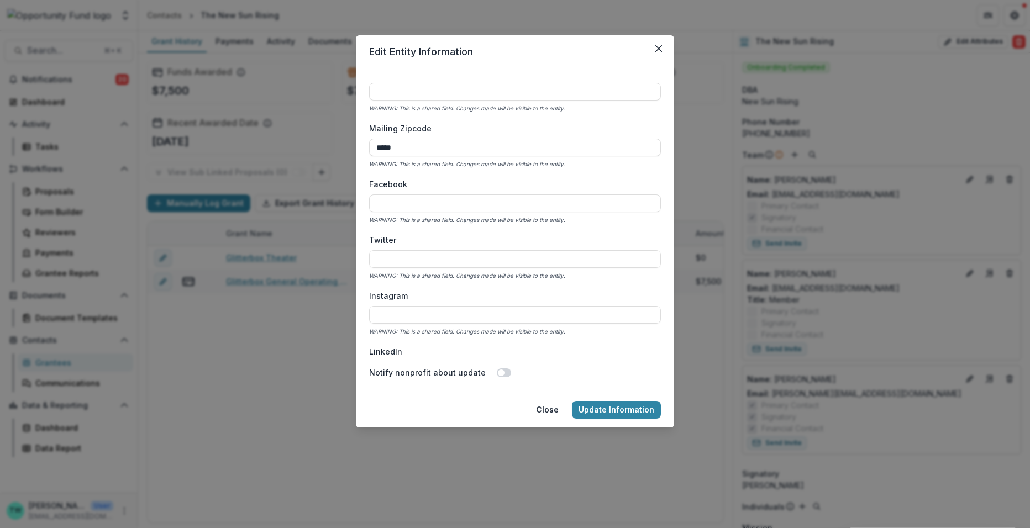
scroll to position [1835, 0]
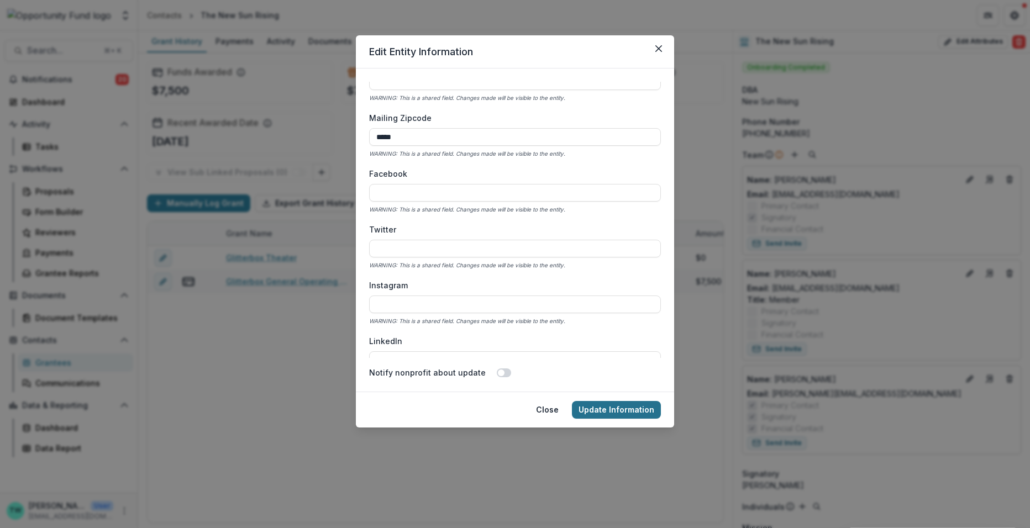
click at [613, 404] on button "Update Information" at bounding box center [616, 410] width 89 height 18
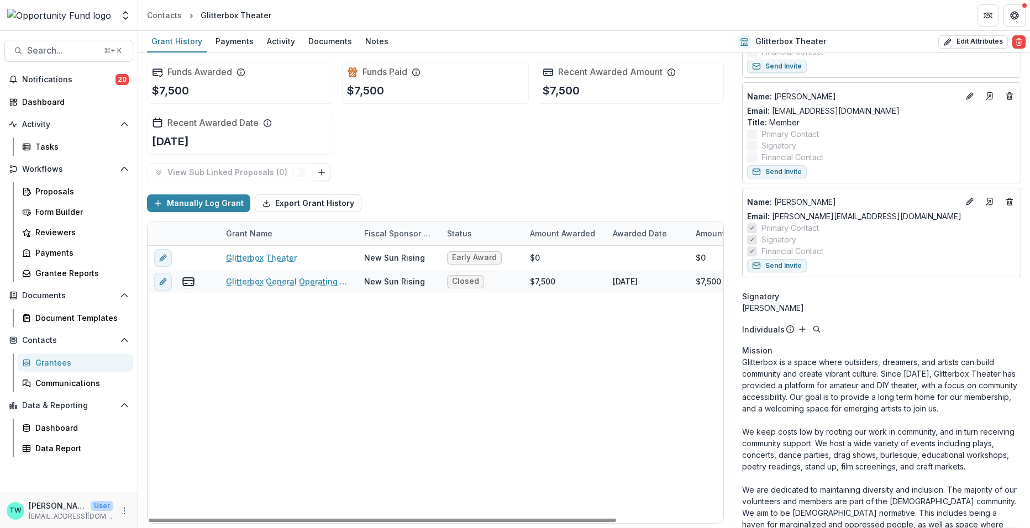
scroll to position [0, 0]
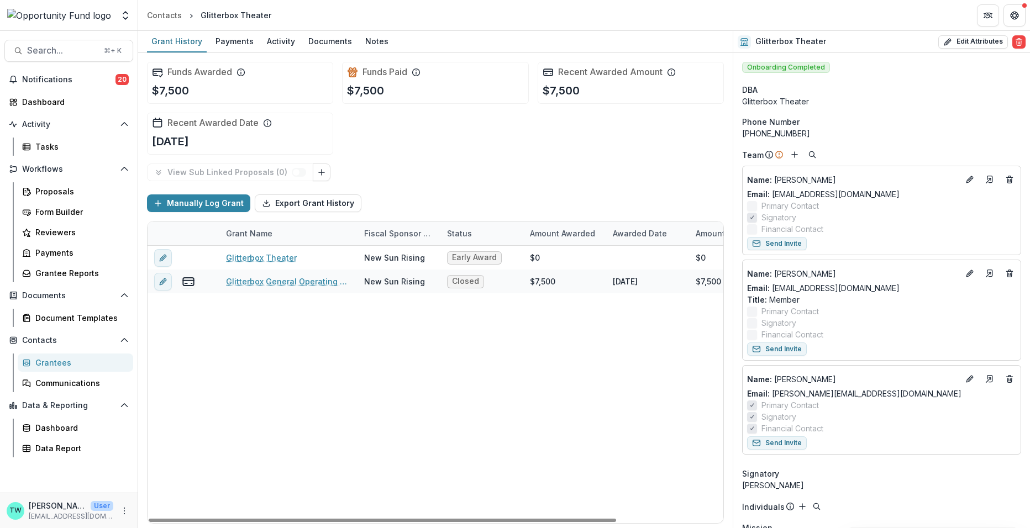
click at [57, 361] on div "Grantees" at bounding box center [79, 363] width 89 height 12
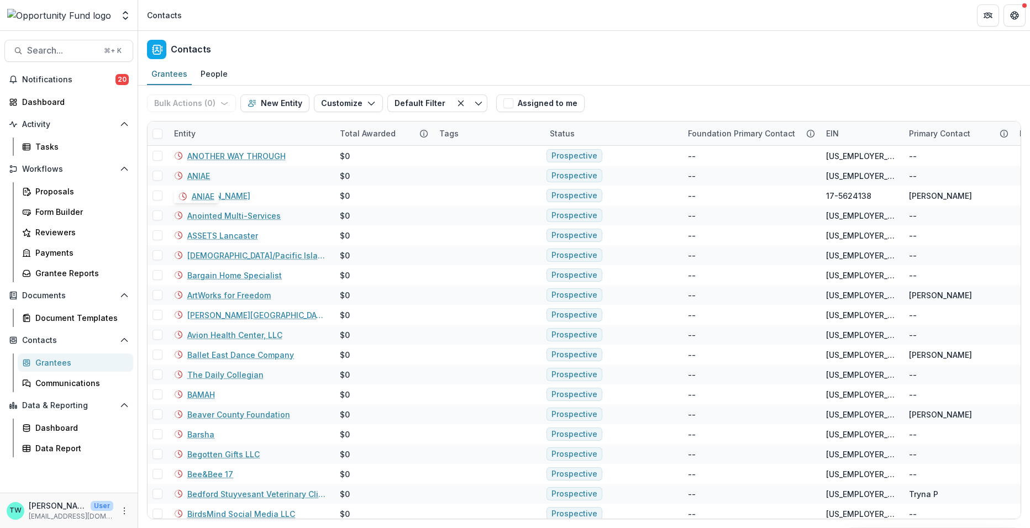
click at [259, 135] on div "Entity" at bounding box center [250, 134] width 166 height 24
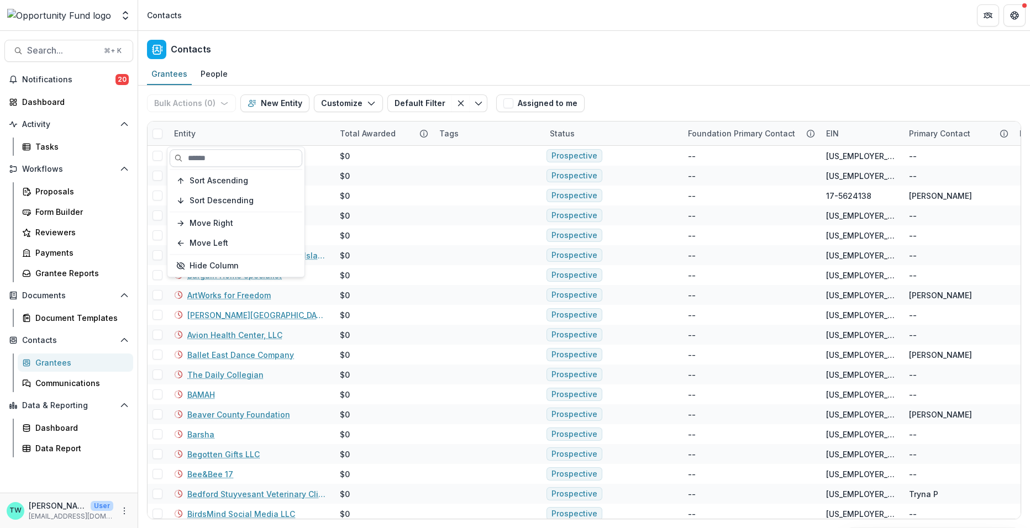
click at [242, 157] on input at bounding box center [236, 158] width 133 height 18
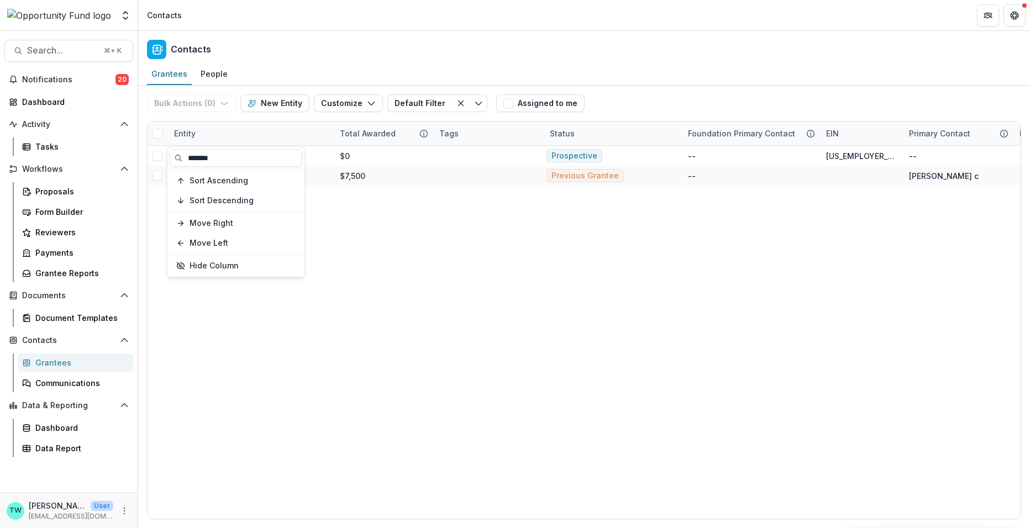
type input "*******"
click at [406, 35] on div "Contacts" at bounding box center [584, 47] width 892 height 33
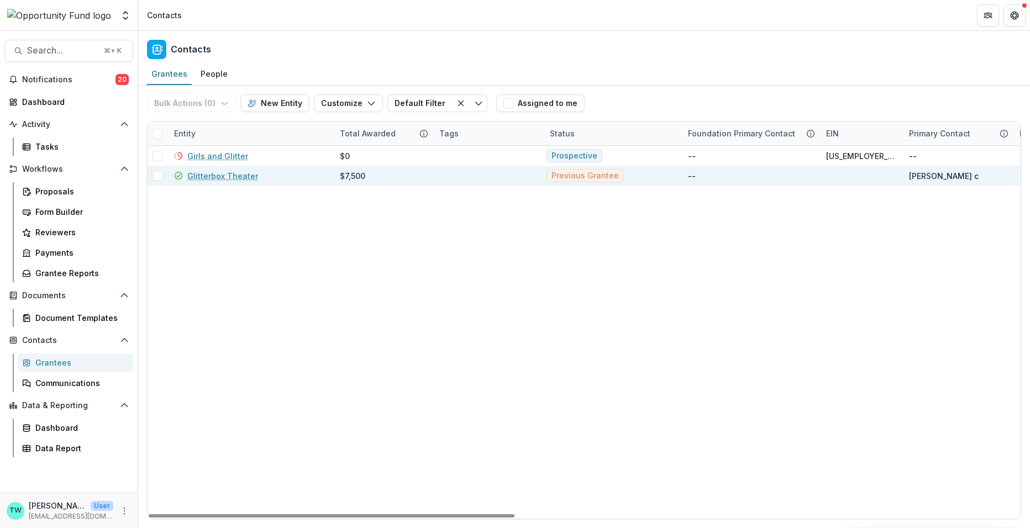
click at [219, 177] on link "Glitterbox Theater" at bounding box center [222, 176] width 71 height 12
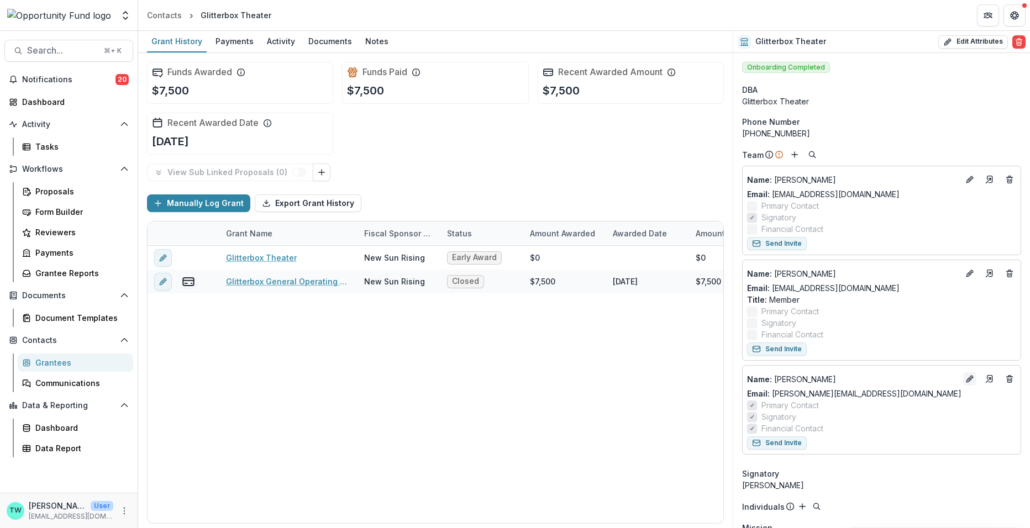
click at [966, 375] on icon "Edit" at bounding box center [969, 379] width 9 height 9
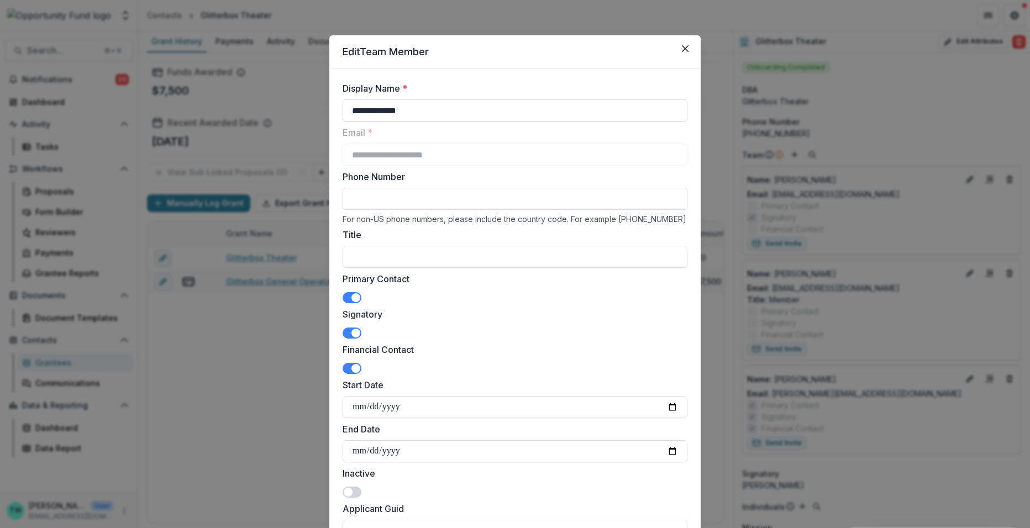
click at [348, 297] on span at bounding box center [352, 297] width 19 height 11
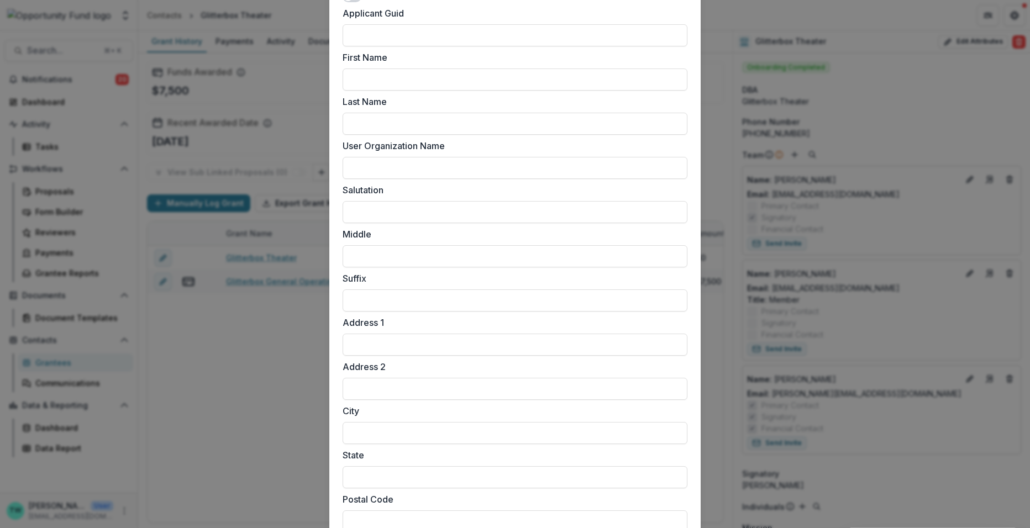
scroll to position [805, 0]
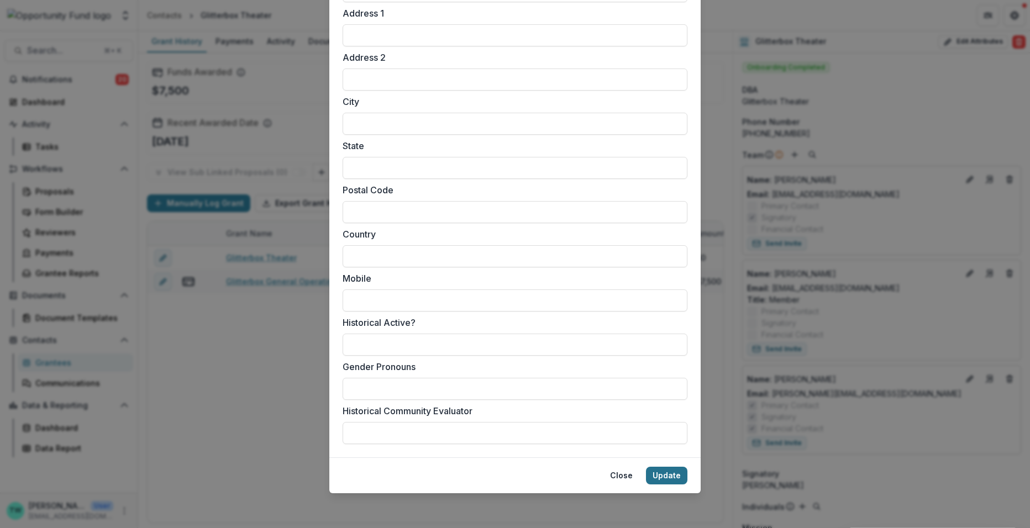
click at [667, 476] on button "Update" at bounding box center [666, 476] width 41 height 18
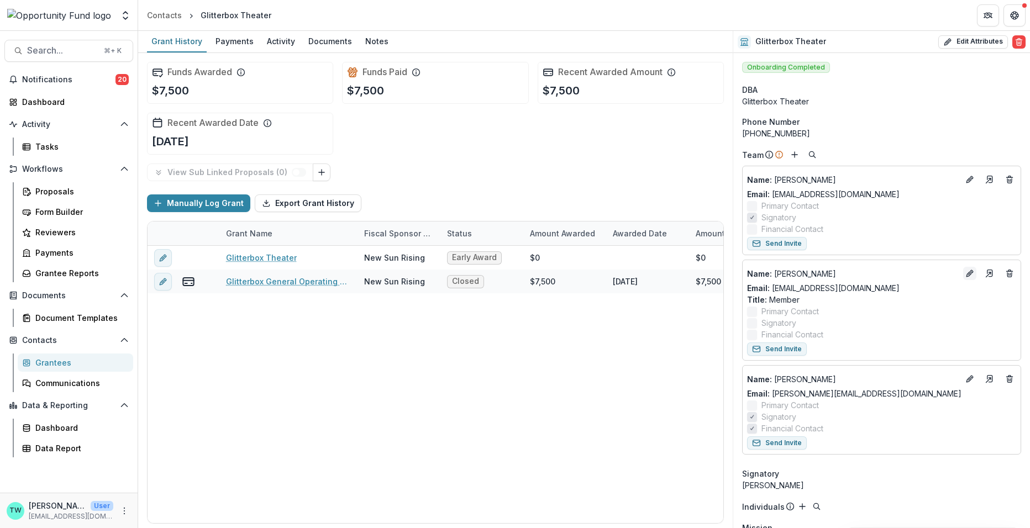
click at [966, 273] on icon "Edit" at bounding box center [969, 273] width 9 height 9
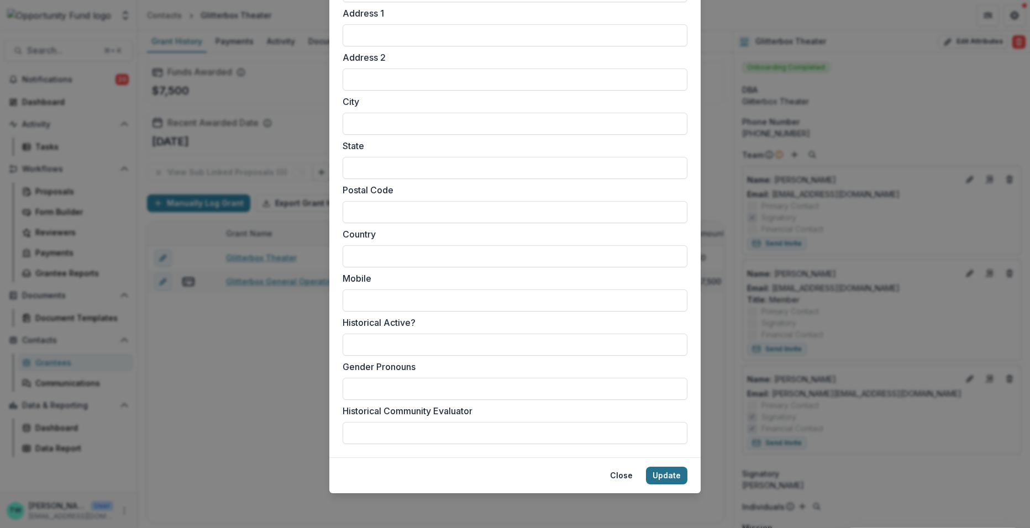
click at [669, 476] on button "Update" at bounding box center [666, 476] width 41 height 18
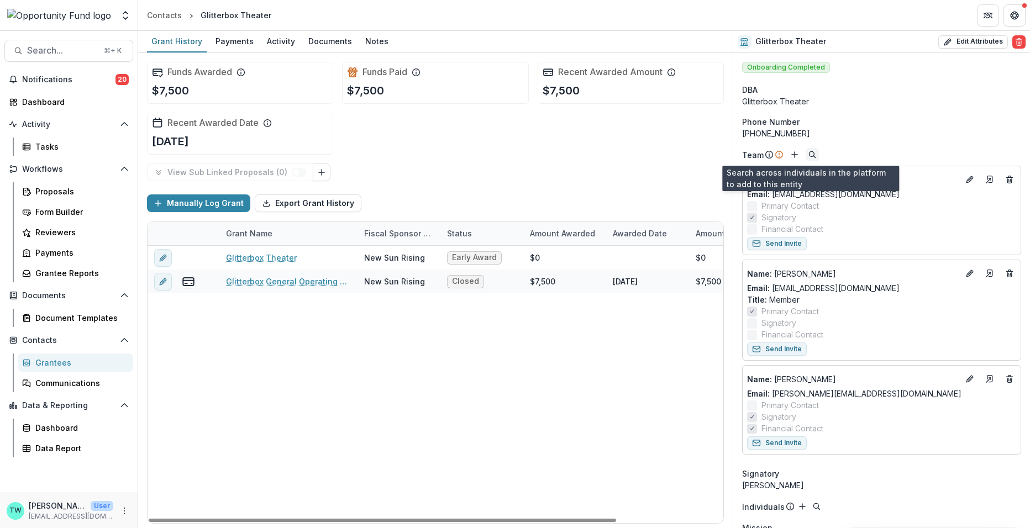
click at [813, 158] on icon "Search" at bounding box center [812, 154] width 9 height 9
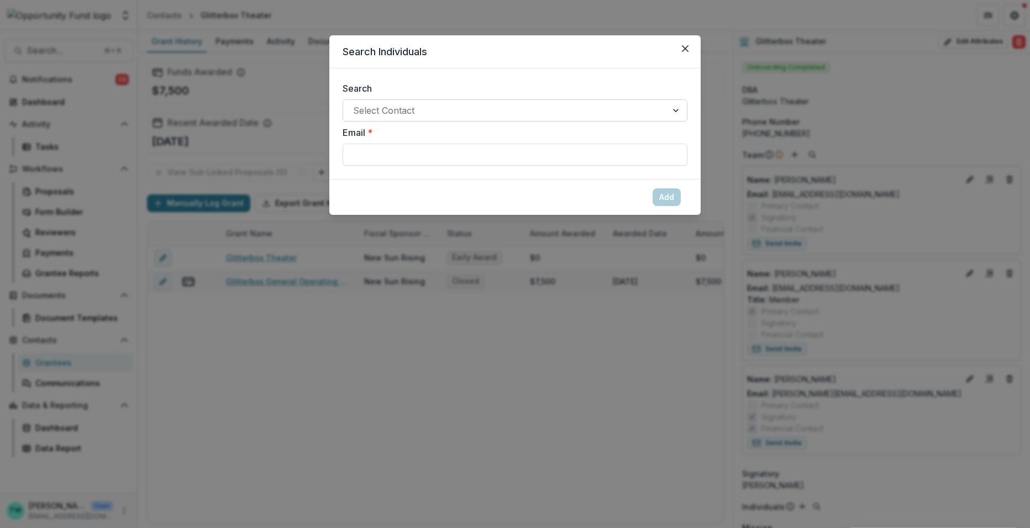
click at [402, 114] on div at bounding box center [505, 110] width 304 height 15
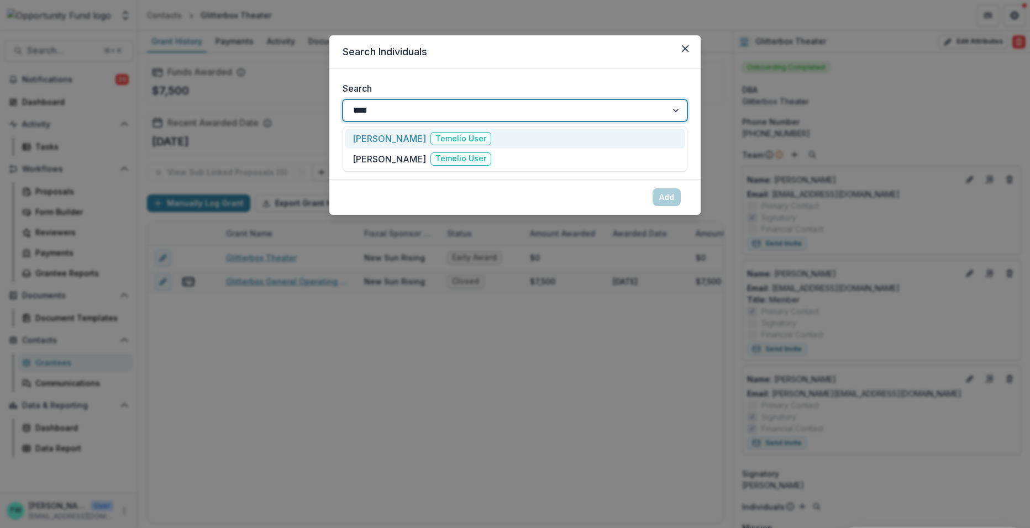
type input "****"
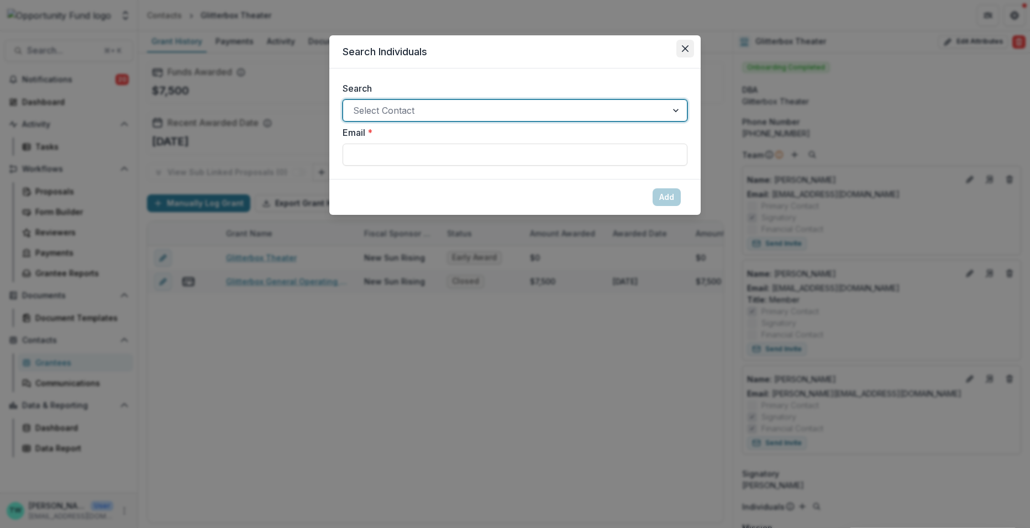
click at [684, 45] on button "Close" at bounding box center [685, 49] width 18 height 18
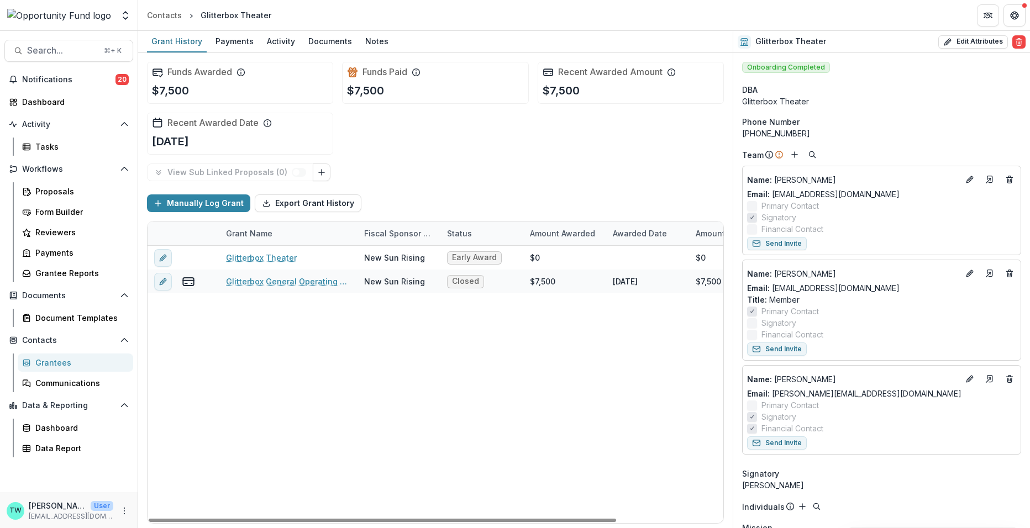
click at [894, 86] on div "DBA" at bounding box center [881, 90] width 279 height 12
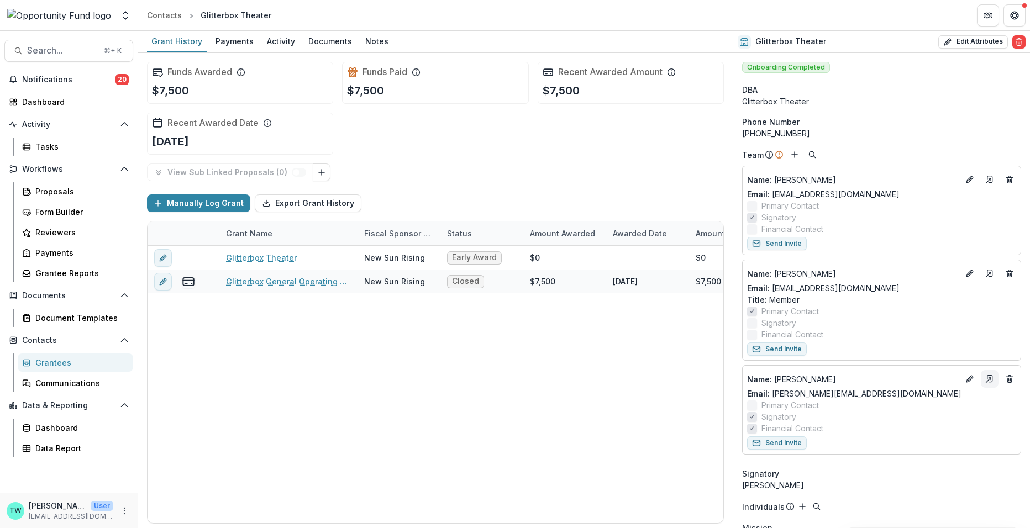
click at [988, 380] on icon "Go to contact" at bounding box center [989, 379] width 9 height 9
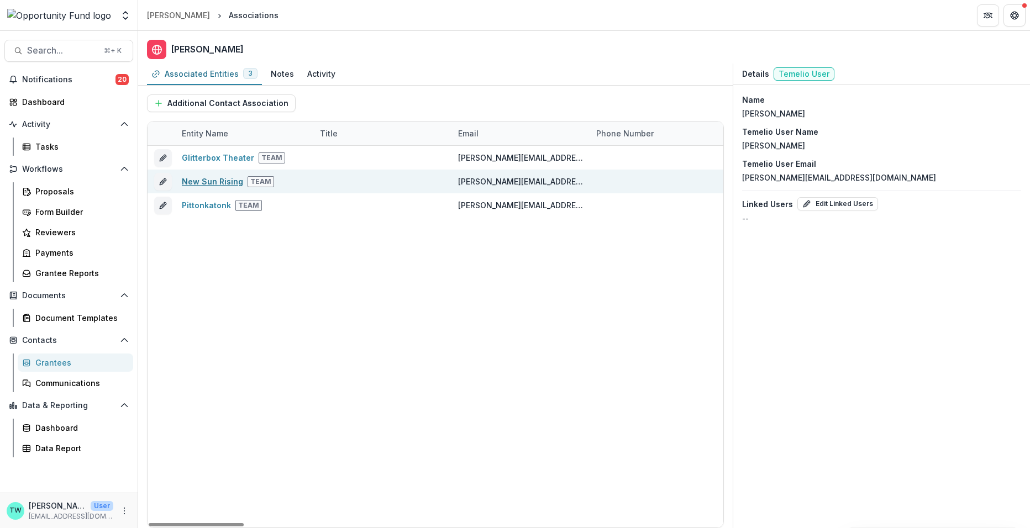
click at [214, 181] on link "New Sun Rising" at bounding box center [212, 181] width 61 height 9
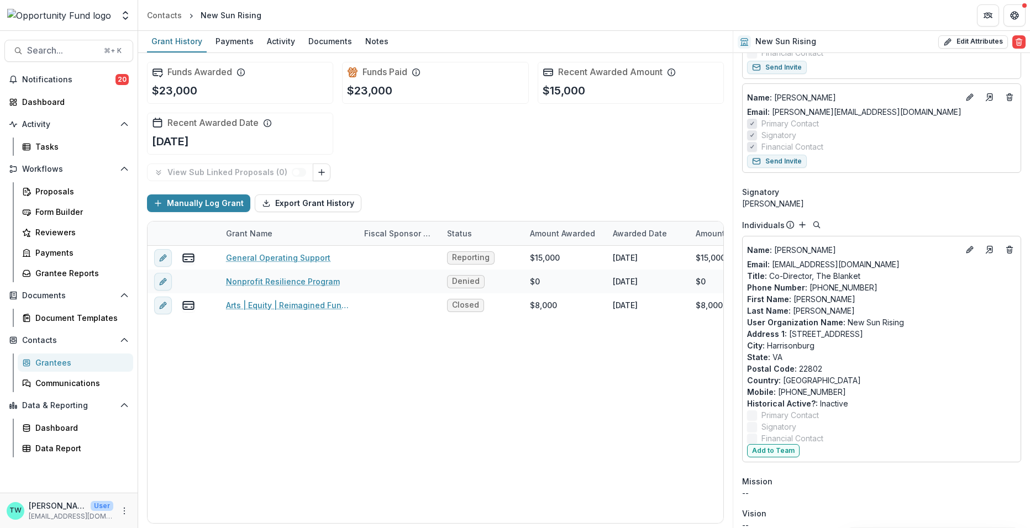
scroll to position [2318, 0]
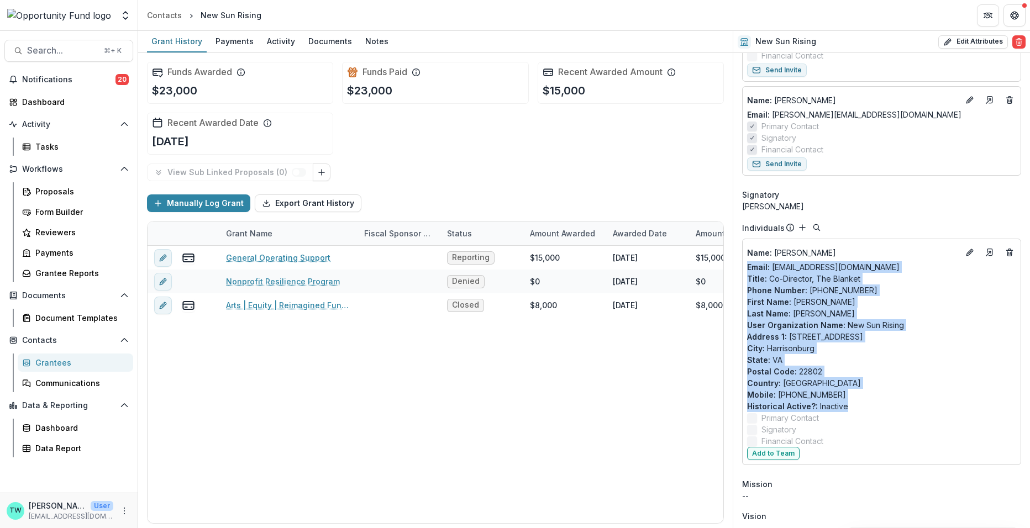
drag, startPoint x: 875, startPoint y: 407, endPoint x: 742, endPoint y: 259, distance: 198.8
click at [742, 259] on div "Name : Matt Pardo Email: matt@theblanket.org Title : Co-Director, The Blanket P…" at bounding box center [881, 352] width 279 height 227
copy div "Email: matt@theblanket.org Title : Co-Director, The Blanket Phone Number : 518-…"
click at [985, 248] on icon "Go to contact" at bounding box center [989, 252] width 9 height 9
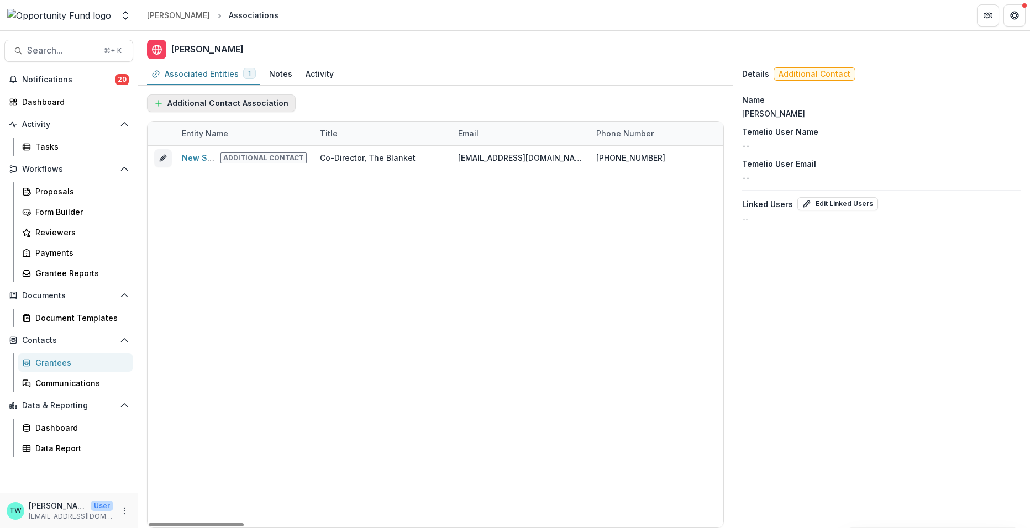
click at [231, 102] on button "Additional Contact Association" at bounding box center [221, 103] width 149 height 18
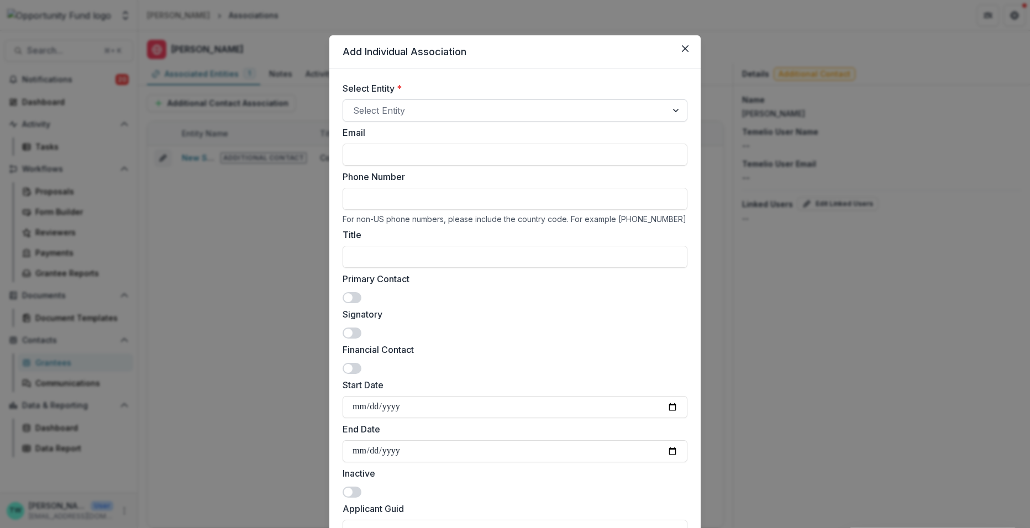
click at [411, 115] on div at bounding box center [505, 110] width 304 height 15
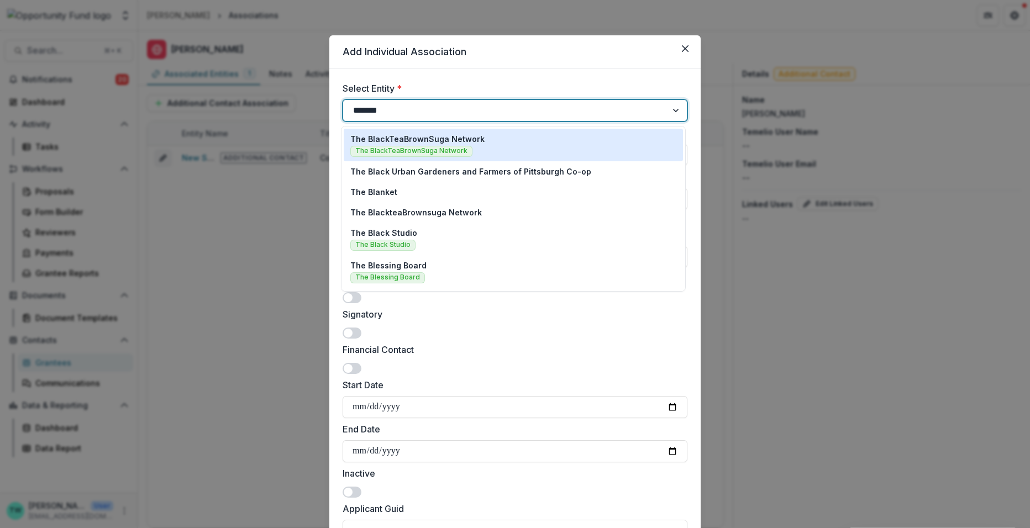
type input "********"
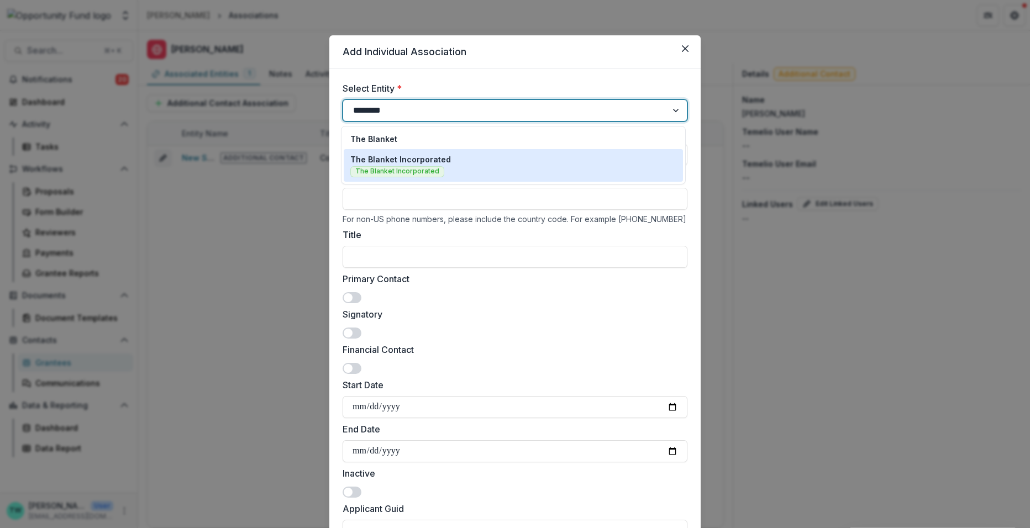
click at [396, 159] on p "The Blanket Incorporated" at bounding box center [400, 160] width 101 height 12
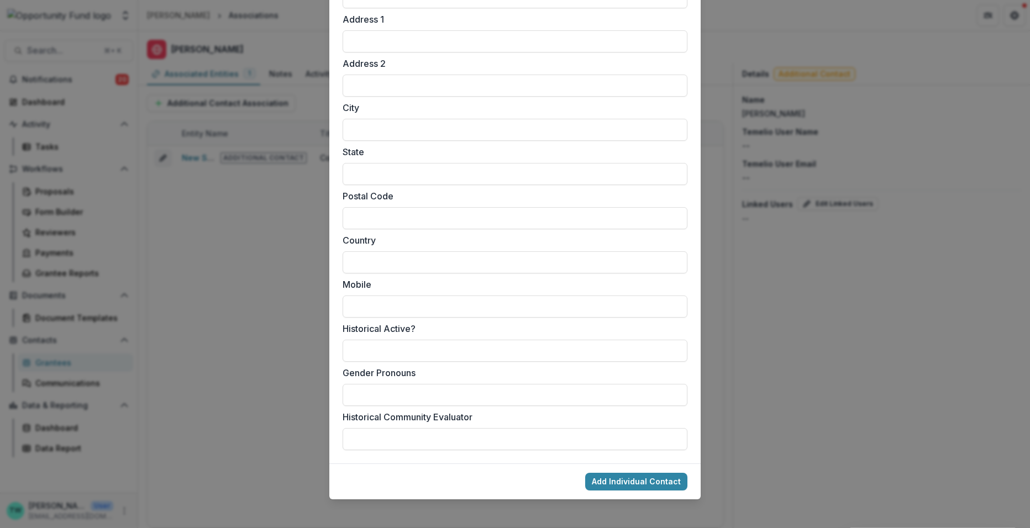
scroll to position [805, 0]
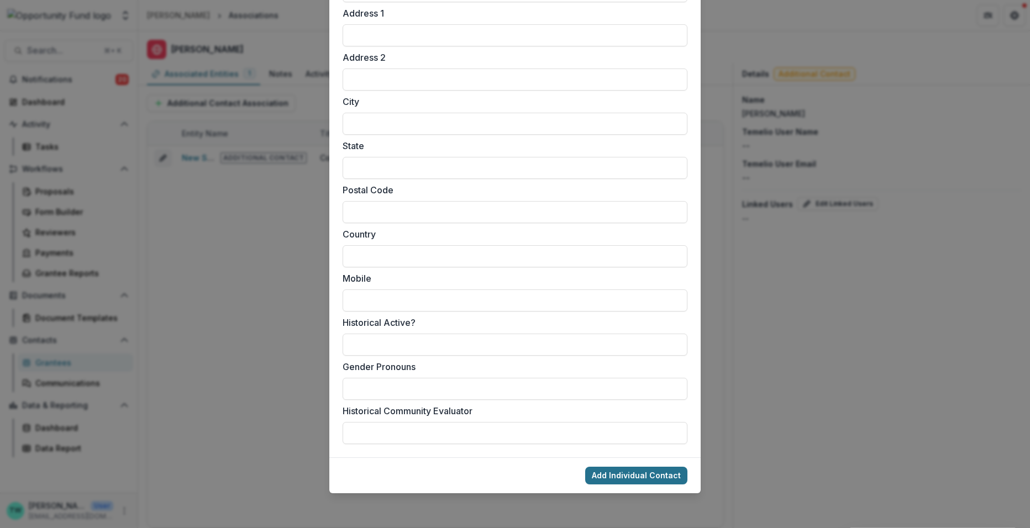
click at [622, 476] on button "Add Individual Contact" at bounding box center [636, 476] width 102 height 18
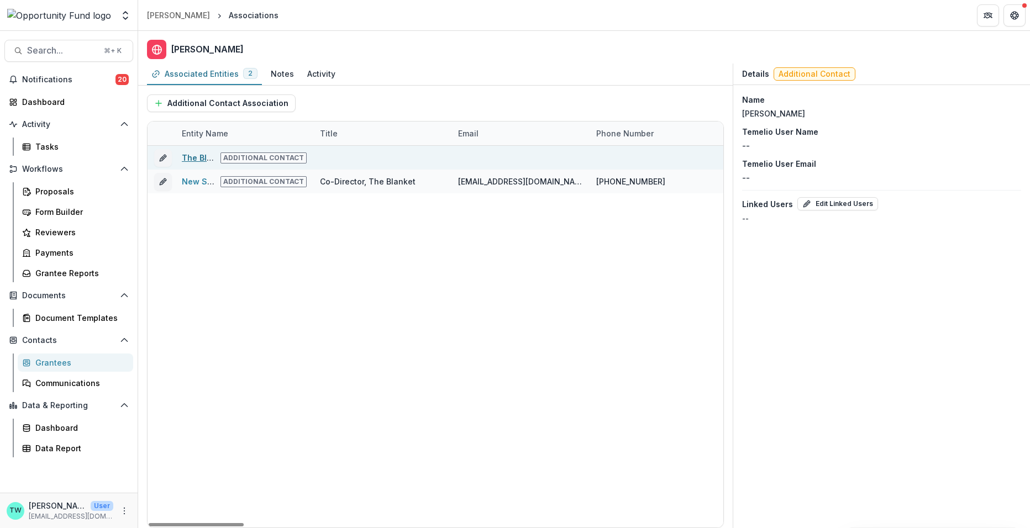
click at [200, 156] on link "The Blanket Incorporated" at bounding box center [232, 157] width 101 height 9
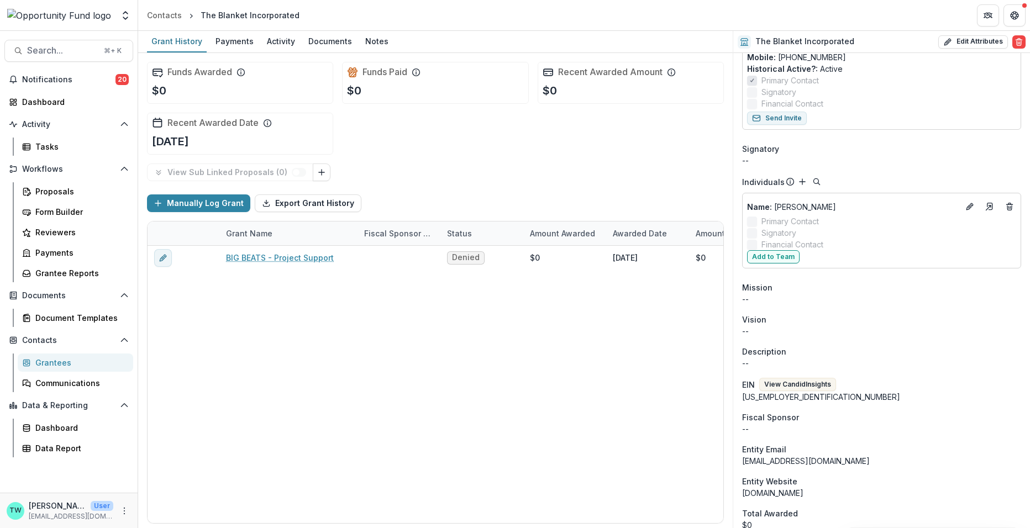
scroll to position [283, 0]
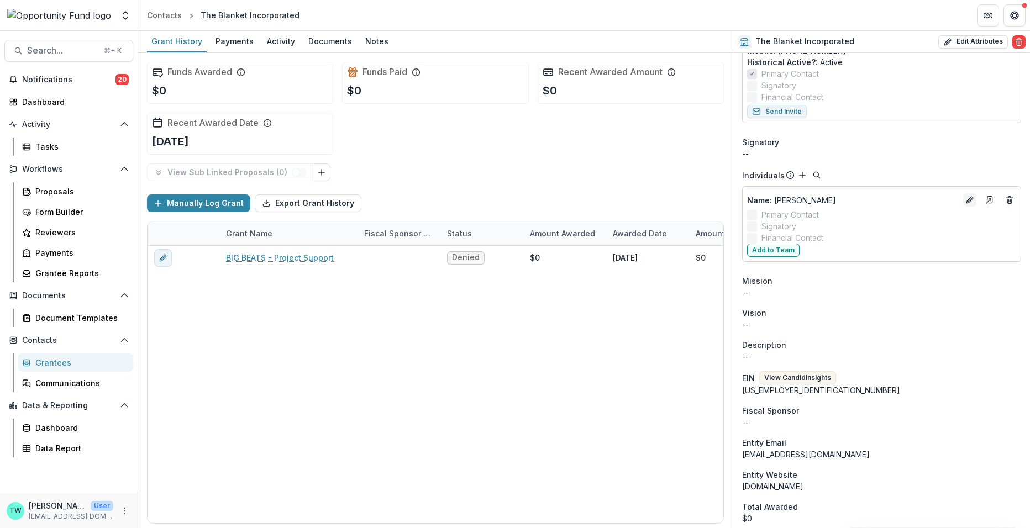
click at [967, 199] on icon "Edit" at bounding box center [968, 200] width 5 height 5
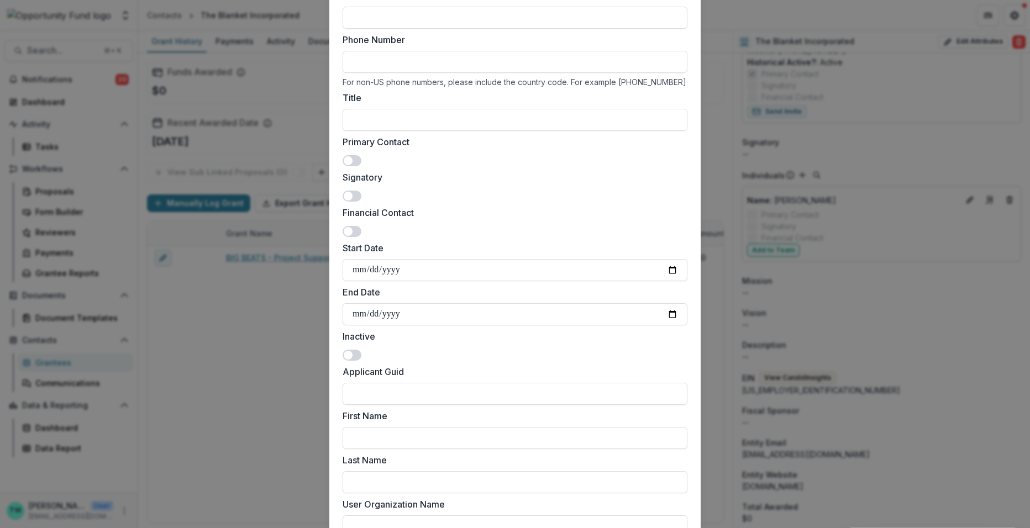
scroll to position [0, 0]
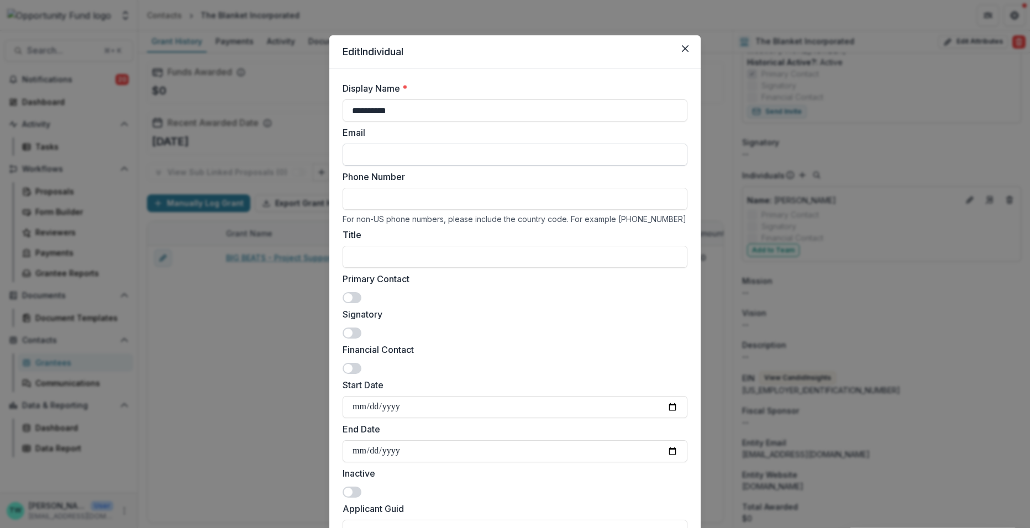
click at [402, 154] on input "Email" at bounding box center [515, 155] width 345 height 22
paste input "**********"
drag, startPoint x: 567, startPoint y: 154, endPoint x: 740, endPoint y: 161, distance: 173.1
click at [740, 161] on div "**********" at bounding box center [515, 264] width 1030 height 528
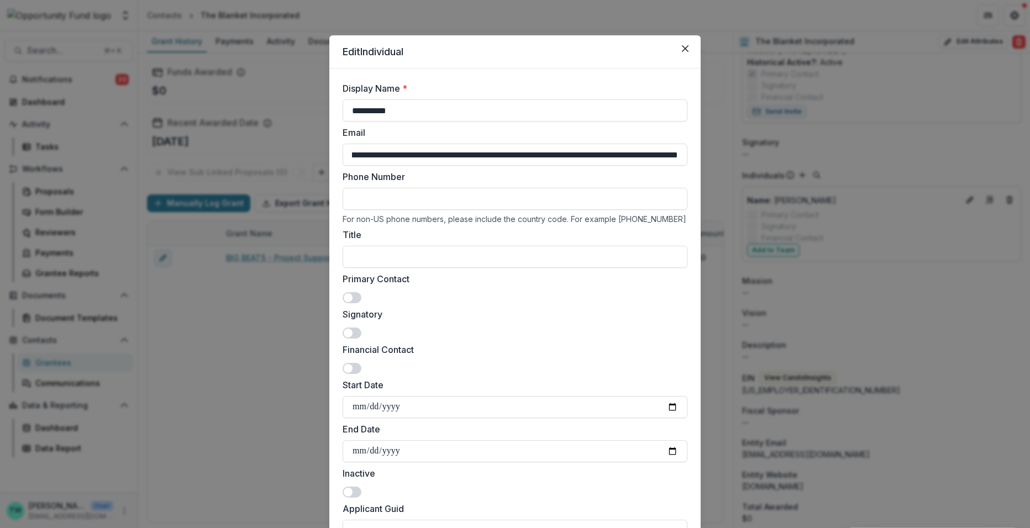
scroll to position [0, 876]
drag, startPoint x: 605, startPoint y: 156, endPoint x: 663, endPoint y: 159, distance: 58.1
click at [663, 159] on input "**********" at bounding box center [515, 155] width 345 height 22
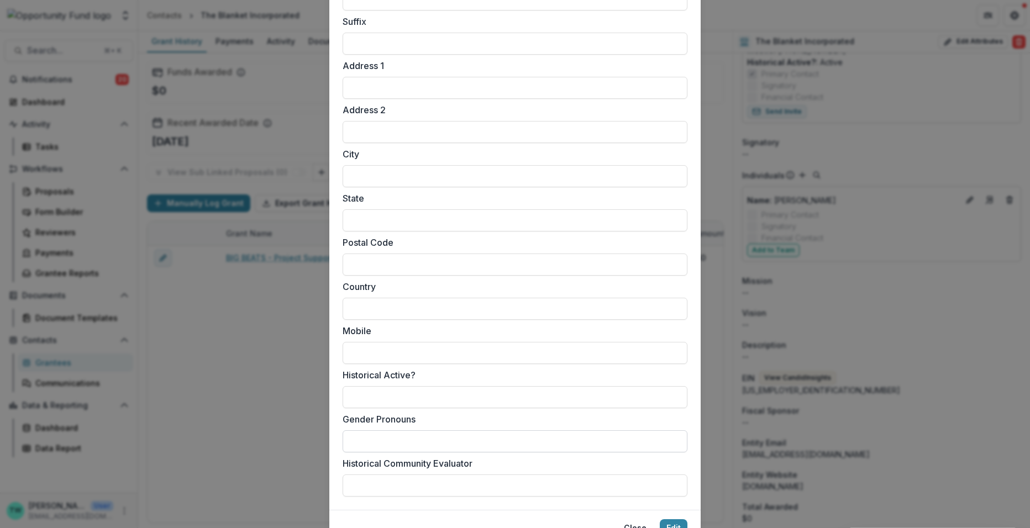
scroll to position [745, 0]
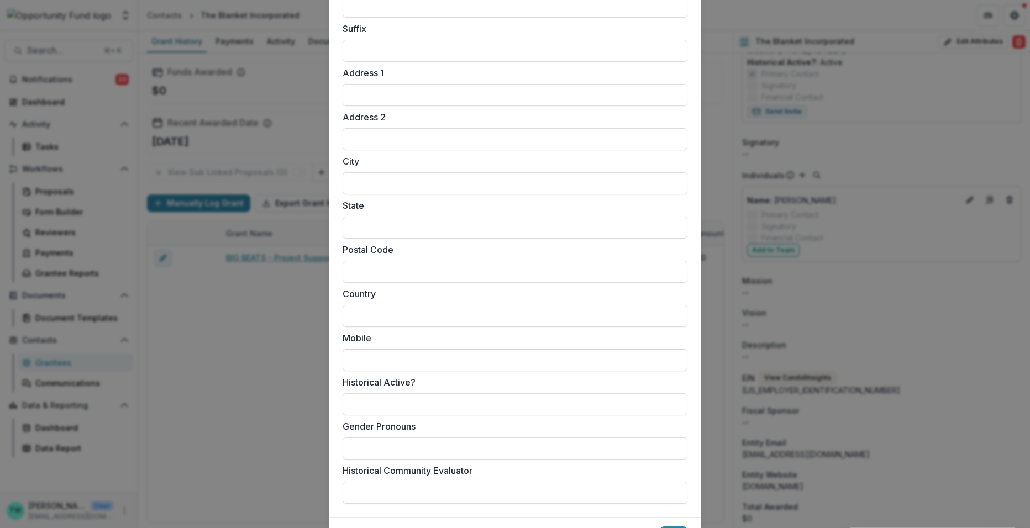
type input "**********"
click at [426, 361] on input "Mobile" at bounding box center [515, 360] width 345 height 22
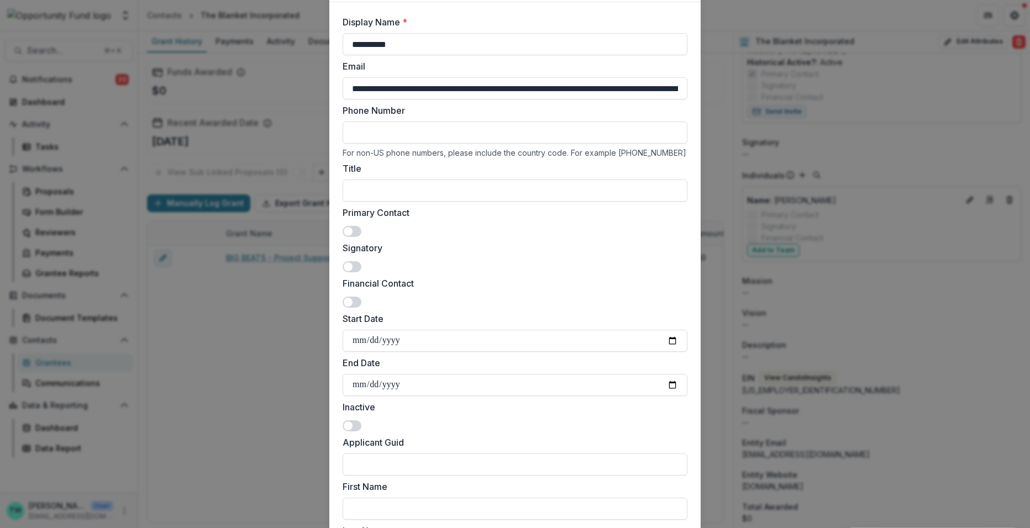
scroll to position [0, 0]
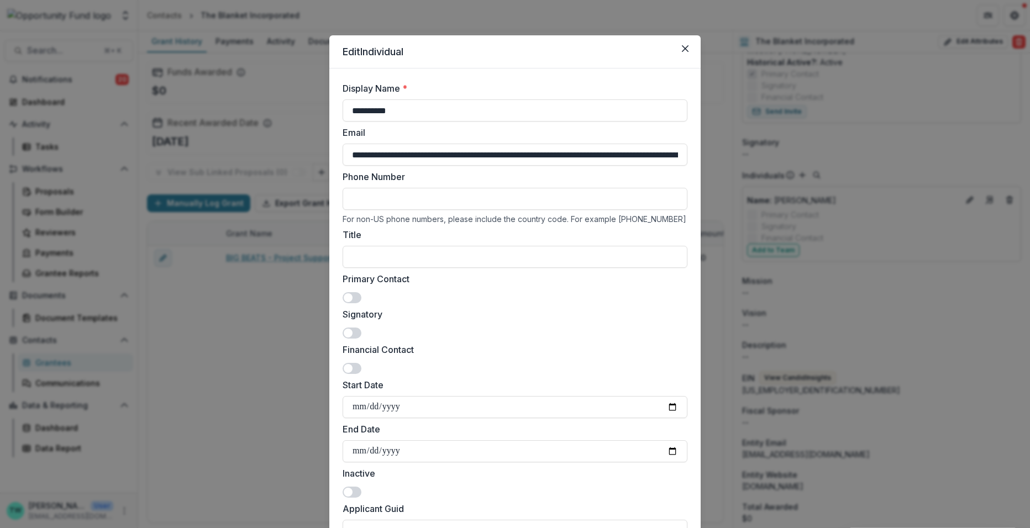
click at [422, 198] on input "Phone Number" at bounding box center [515, 199] width 345 height 22
paste input "**********"
type input "**********"
drag, startPoint x: 666, startPoint y: 156, endPoint x: 753, endPoint y: 150, distance: 87.0
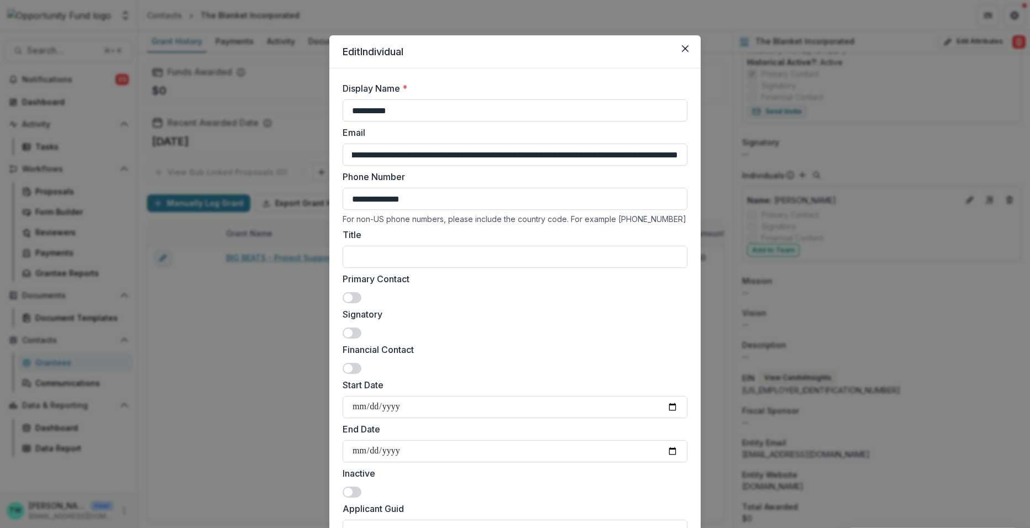
click at [753, 150] on div "**********" at bounding box center [515, 264] width 1030 height 528
click at [439, 312] on label "Signatory" at bounding box center [512, 314] width 338 height 13
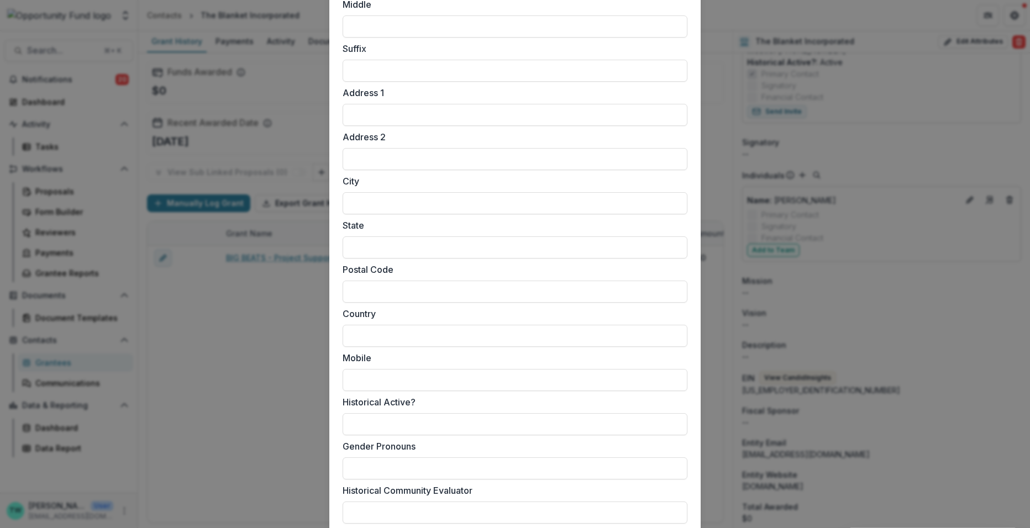
scroll to position [729, 0]
click at [422, 380] on input "Mobile" at bounding box center [515, 376] width 345 height 22
paste input "**********"
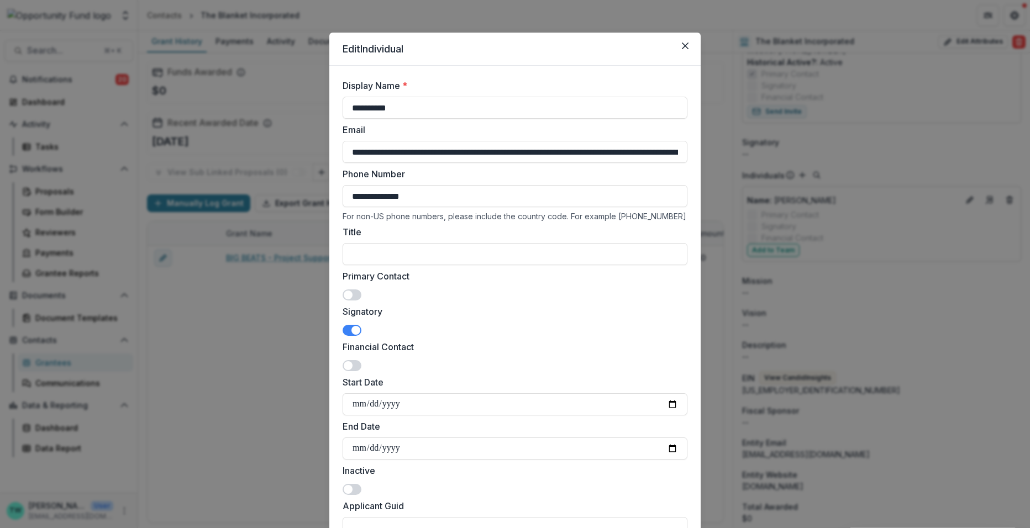
scroll to position [1, 0]
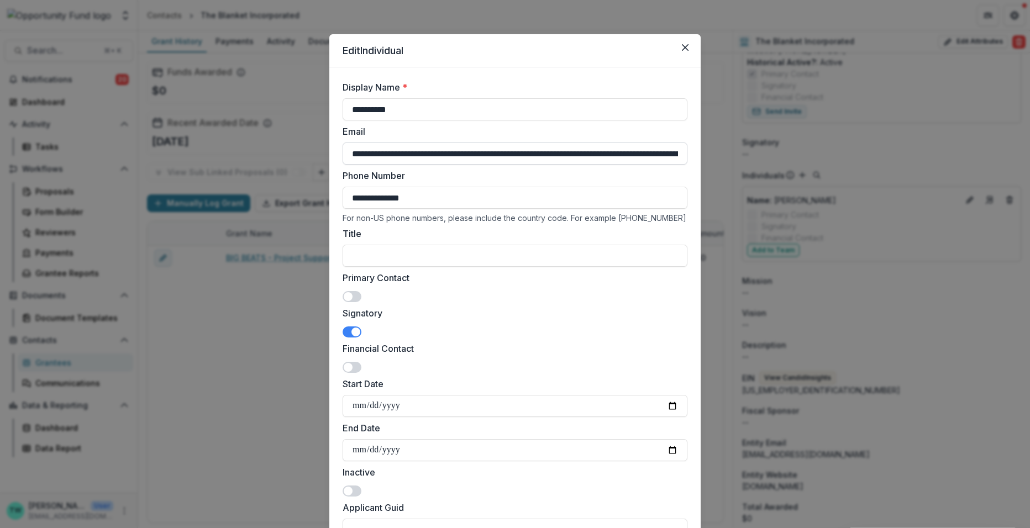
type input "**********"
drag, startPoint x: 491, startPoint y: 155, endPoint x: 539, endPoint y: 156, distance: 48.1
click at [539, 156] on input "**********" at bounding box center [515, 154] width 345 height 22
type input "**********"
click at [468, 257] on input "Title" at bounding box center [515, 256] width 345 height 22
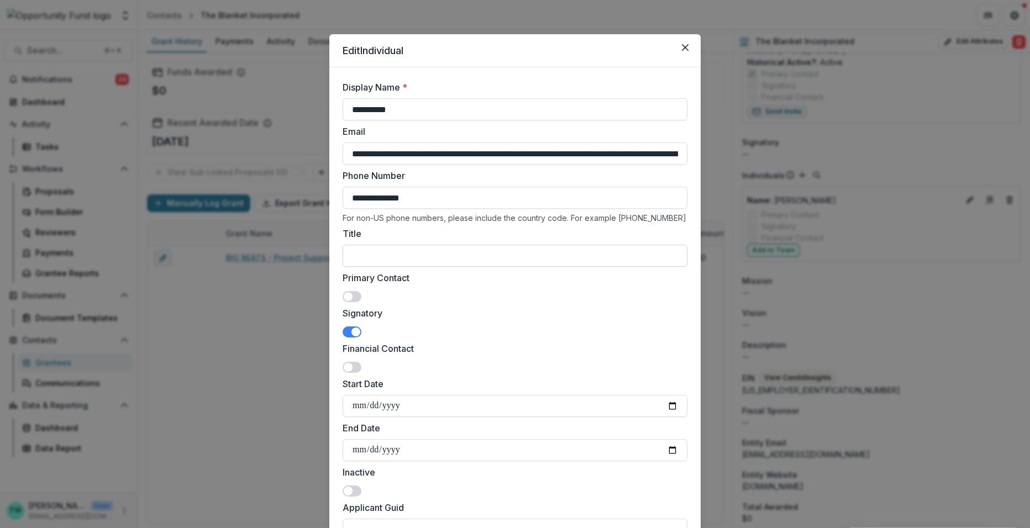
paste input "**********"
type input "**********"
click at [351, 198] on input "**********" at bounding box center [515, 198] width 345 height 22
drag, startPoint x: 378, startPoint y: 155, endPoint x: 278, endPoint y: 154, distance: 100.0
click at [278, 154] on div "**********" at bounding box center [515, 264] width 1030 height 528
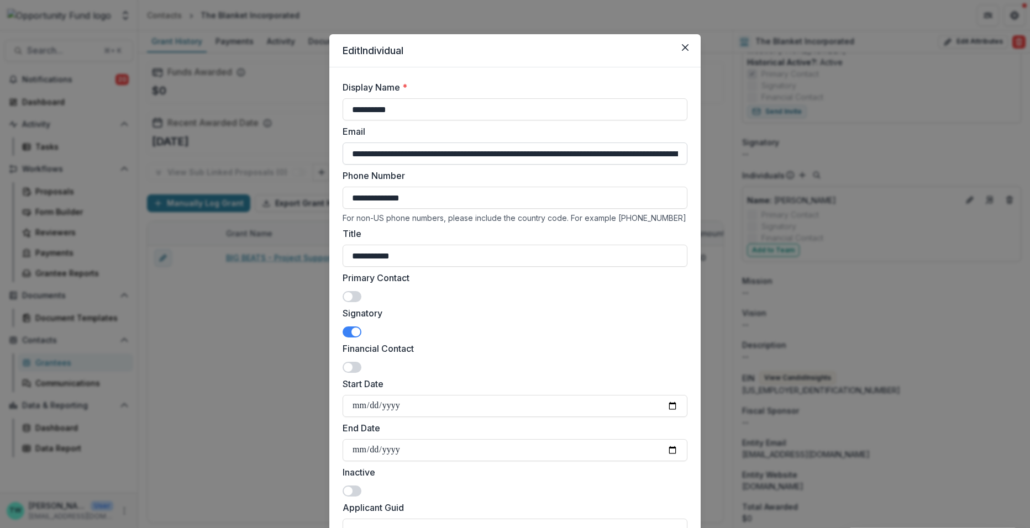
drag, startPoint x: 438, startPoint y: 155, endPoint x: 588, endPoint y: 151, distance: 150.3
click at [588, 151] on input "**********" at bounding box center [515, 154] width 345 height 22
drag, startPoint x: 591, startPoint y: 153, endPoint x: 437, endPoint y: 154, distance: 153.6
click at [437, 154] on input "**********" at bounding box center [515, 154] width 345 height 22
drag, startPoint x: 439, startPoint y: 152, endPoint x: 496, endPoint y: 154, distance: 56.9
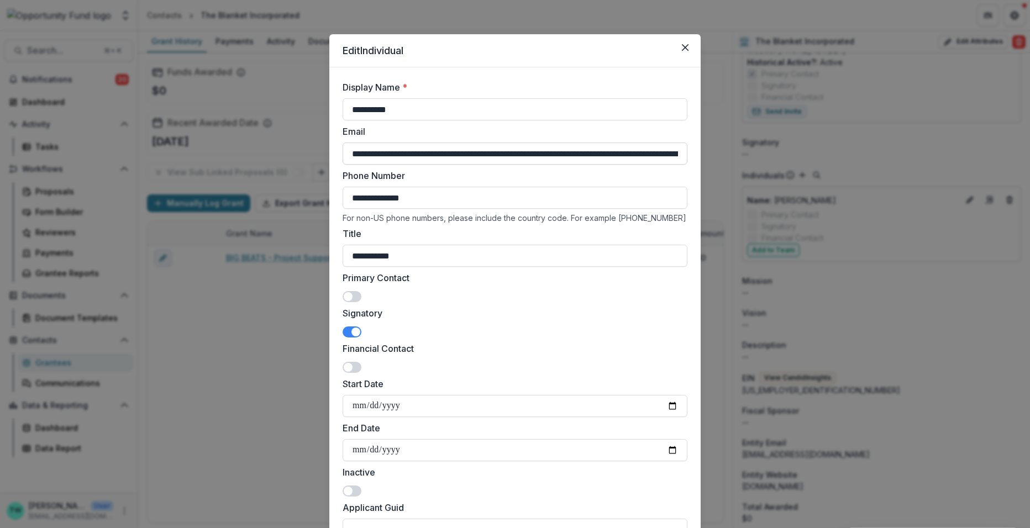
click at [496, 154] on input "**********" at bounding box center [515, 154] width 345 height 22
type input "**********"
drag, startPoint x: 425, startPoint y: 198, endPoint x: 261, endPoint y: 194, distance: 164.7
click at [261, 194] on div "**********" at bounding box center [515, 264] width 1030 height 528
paste input "tel"
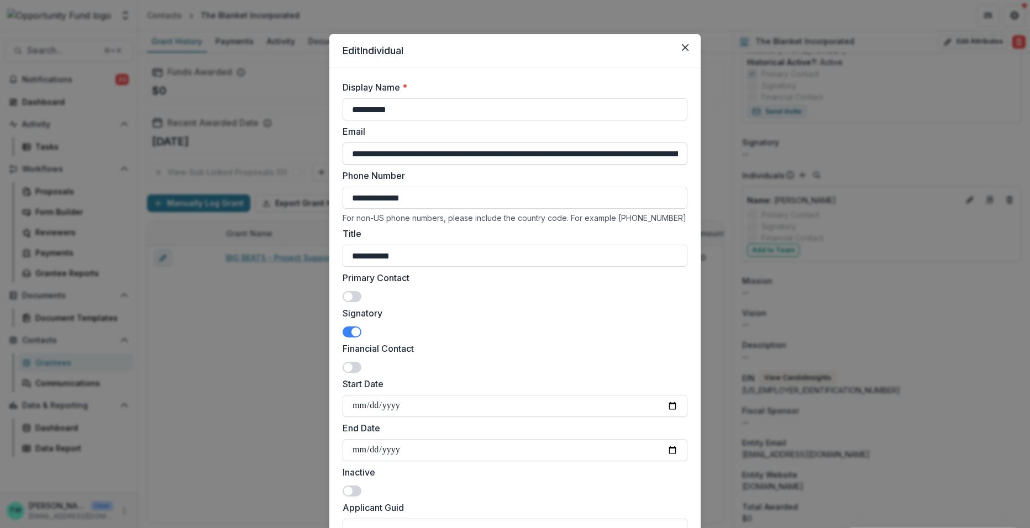
type input "**********"
click at [443, 157] on input "**********" at bounding box center [515, 154] width 345 height 22
drag, startPoint x: 442, startPoint y: 154, endPoint x: 639, endPoint y: 157, distance: 197.3
click at [639, 157] on input "**********" at bounding box center [515, 154] width 345 height 22
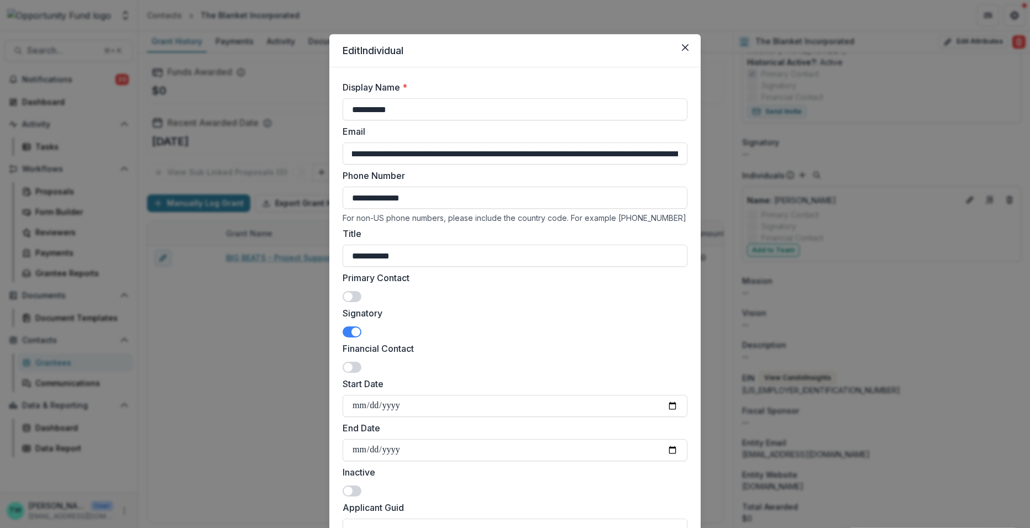
click at [507, 173] on label "Phone Number" at bounding box center [512, 175] width 338 height 13
click at [507, 187] on input "**********" at bounding box center [515, 198] width 345 height 22
drag, startPoint x: 443, startPoint y: 155, endPoint x: 694, endPoint y: 155, distance: 250.8
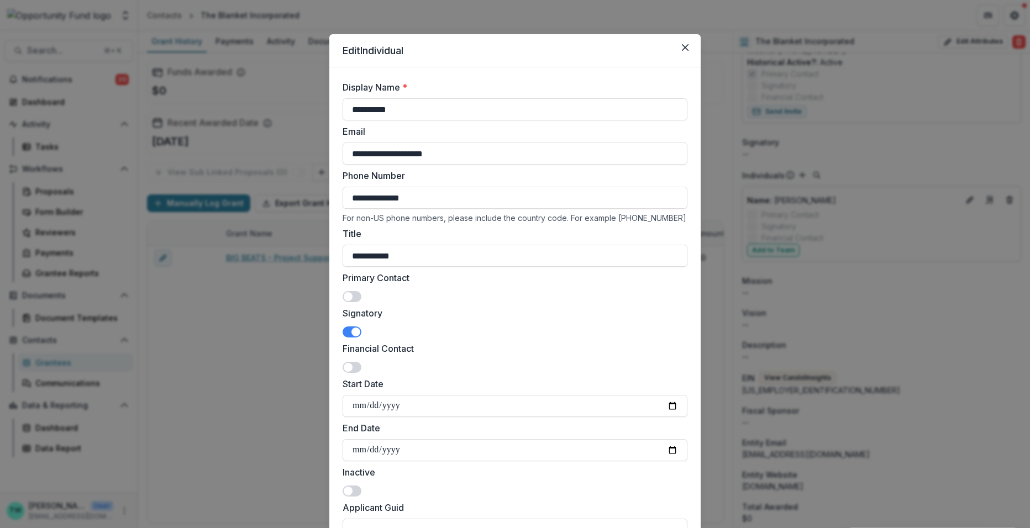
scroll to position [0, 0]
type input "**********"
click at [528, 275] on label "Primary Contact" at bounding box center [512, 277] width 338 height 13
click at [396, 293] on div "Primary Contact" at bounding box center [515, 286] width 345 height 31
click at [349, 297] on span at bounding box center [352, 296] width 19 height 11
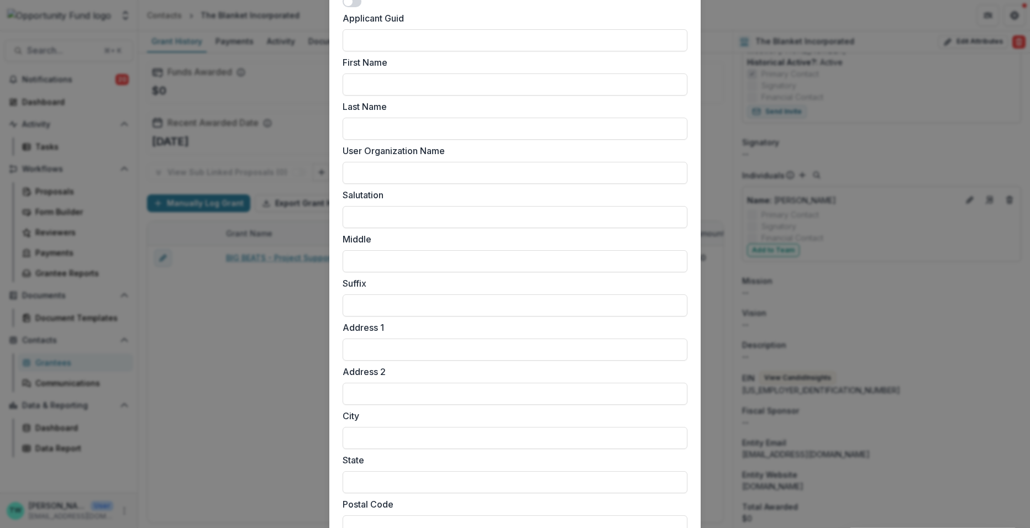
scroll to position [502, 0]
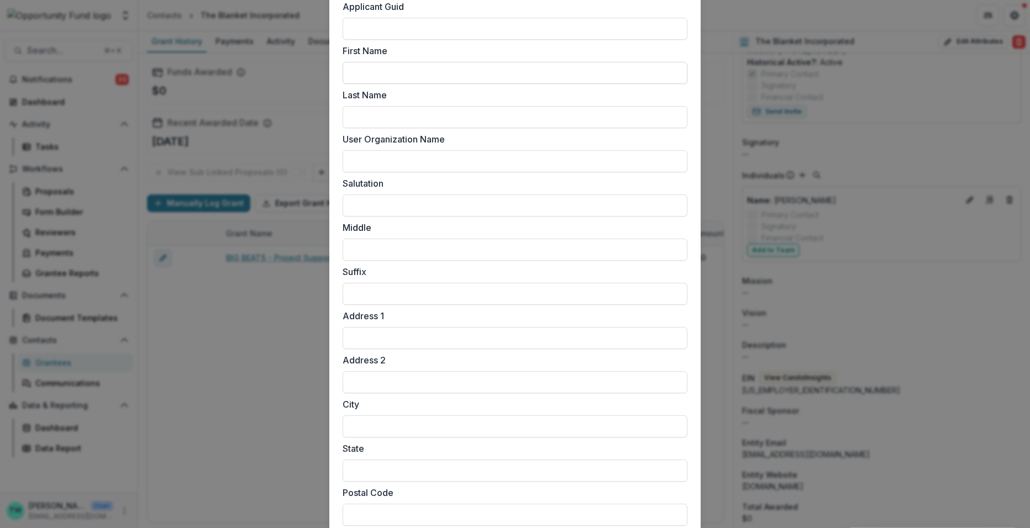
click at [442, 73] on input "First Name" at bounding box center [515, 73] width 345 height 22
type input "****"
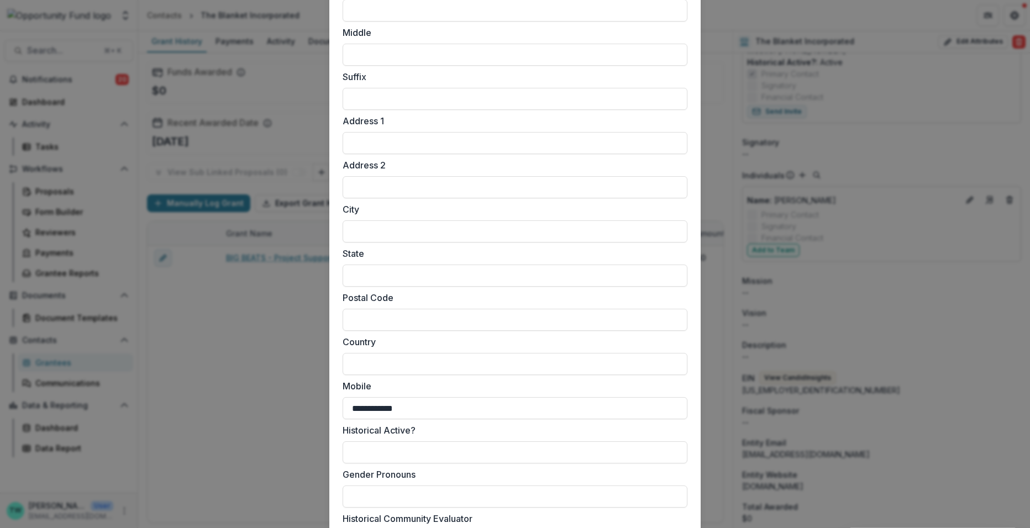
scroll to position [805, 0]
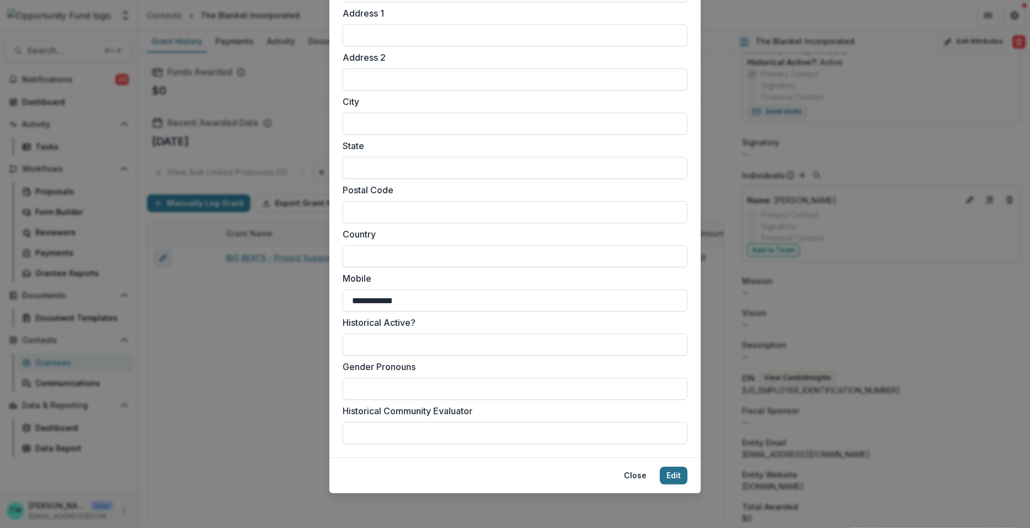
type input "*****"
click at [673, 474] on button "Edit" at bounding box center [674, 476] width 28 height 18
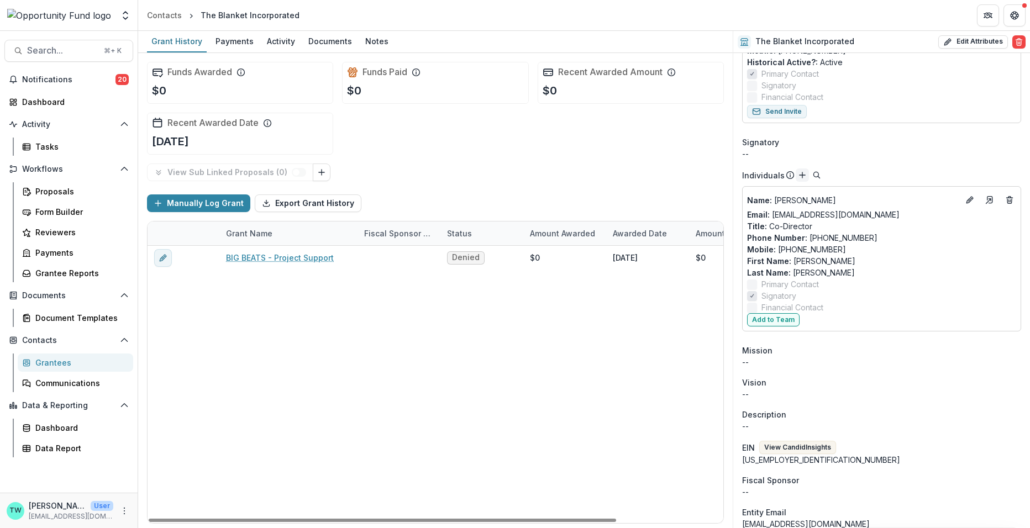
click at [800, 176] on icon "Add" at bounding box center [802, 175] width 9 height 9
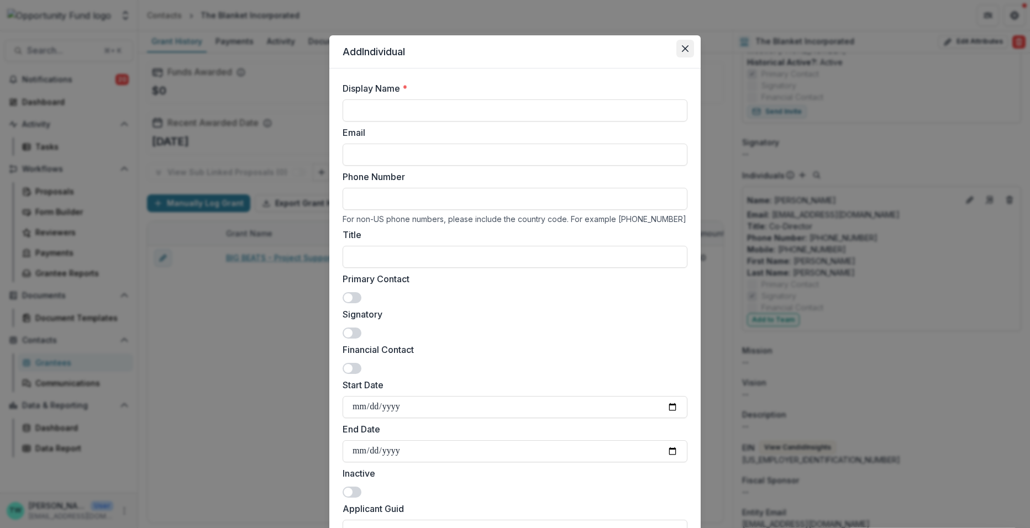
click at [687, 50] on button "Close" at bounding box center [685, 49] width 18 height 18
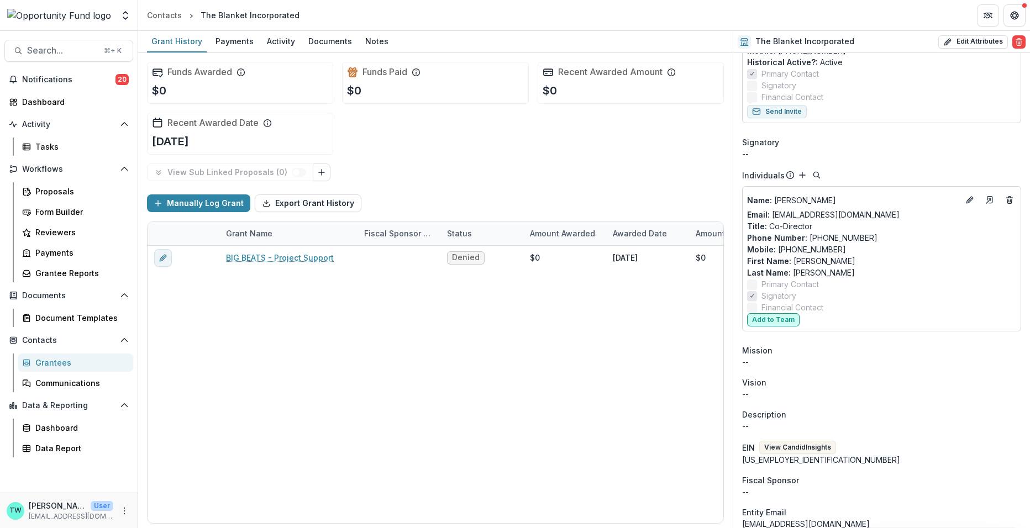
click at [771, 318] on button "Add to Team" at bounding box center [773, 319] width 52 height 13
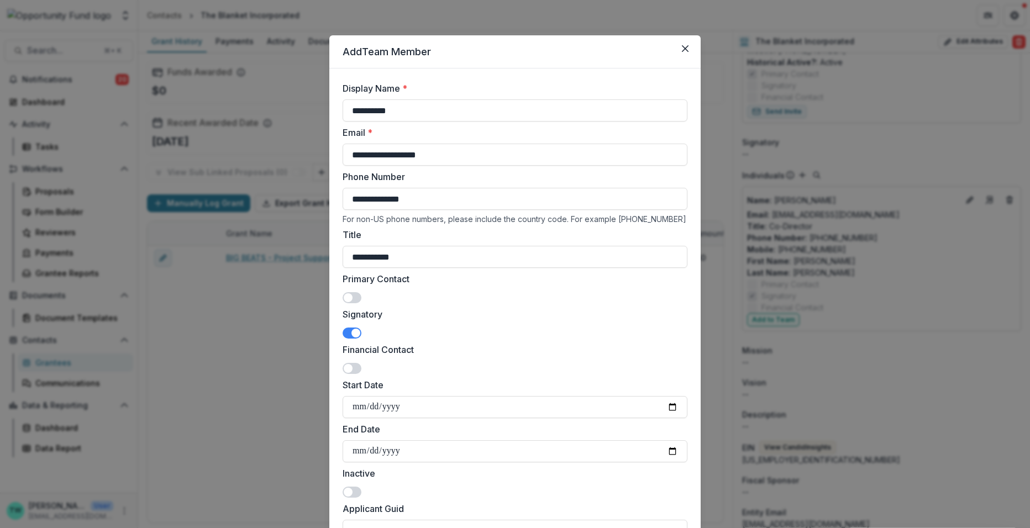
scroll to position [840, 0]
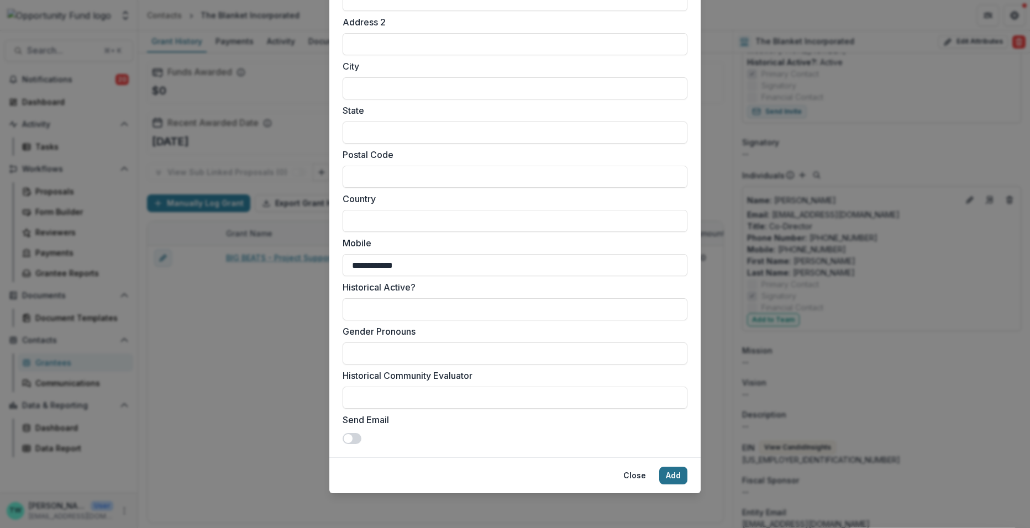
click at [670, 472] on button "Add" at bounding box center [673, 476] width 28 height 18
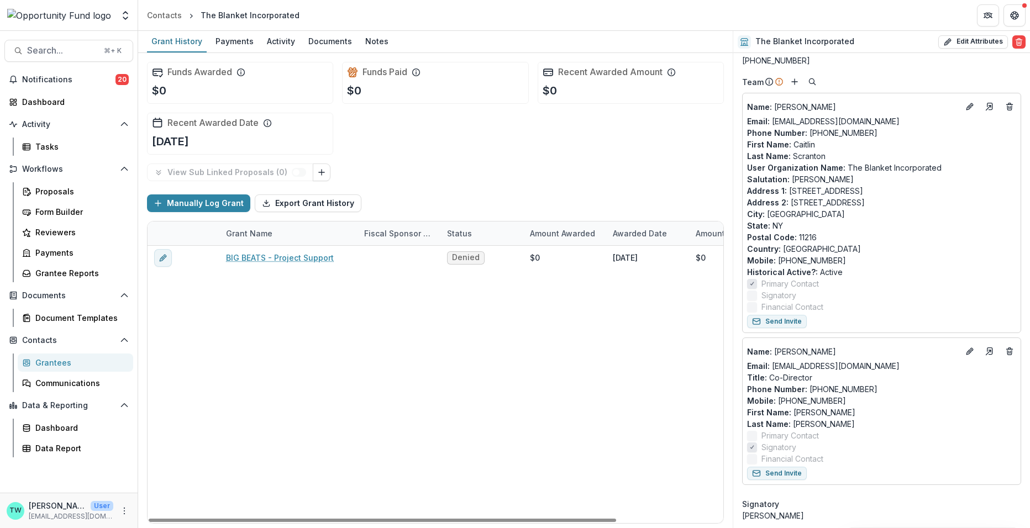
scroll to position [0, 0]
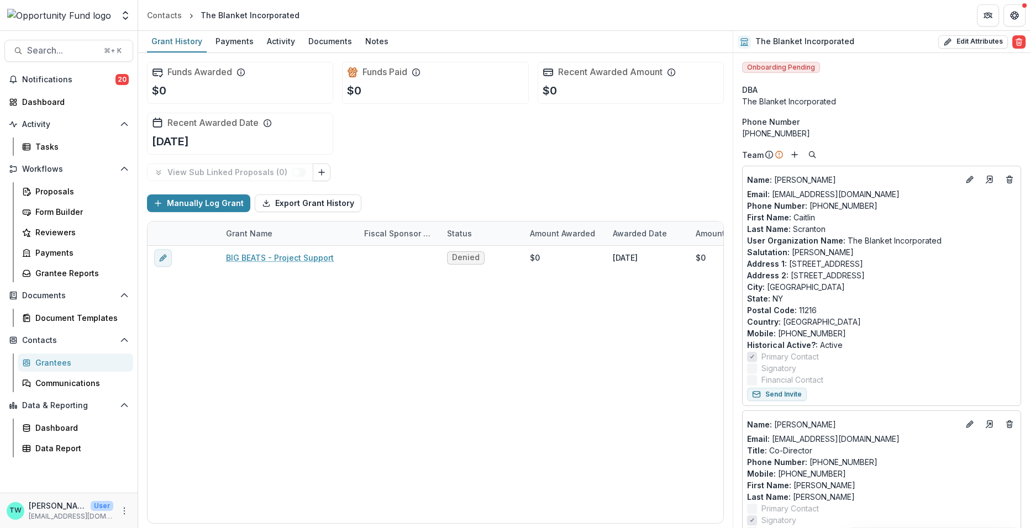
click at [55, 365] on div "Grantees" at bounding box center [79, 363] width 89 height 12
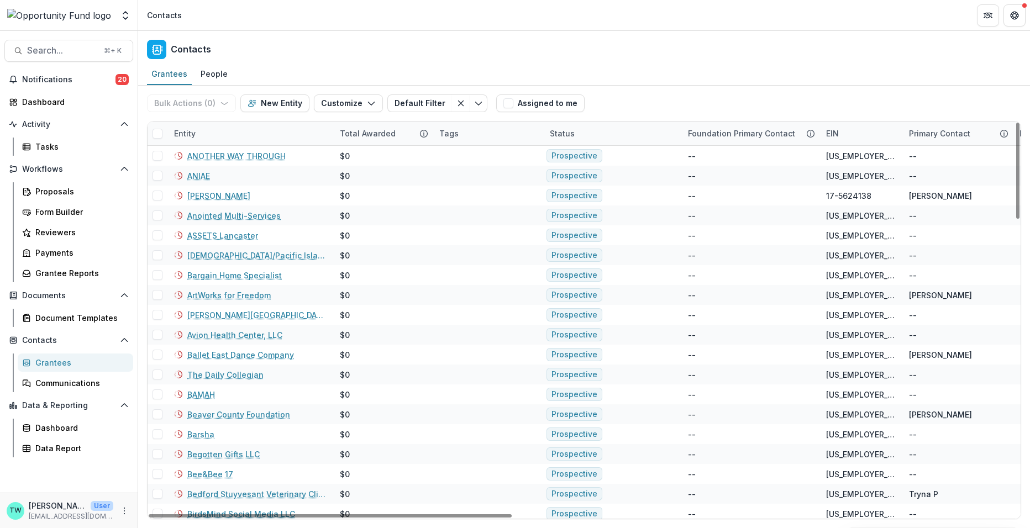
click at [220, 132] on div "Entity" at bounding box center [250, 134] width 166 height 24
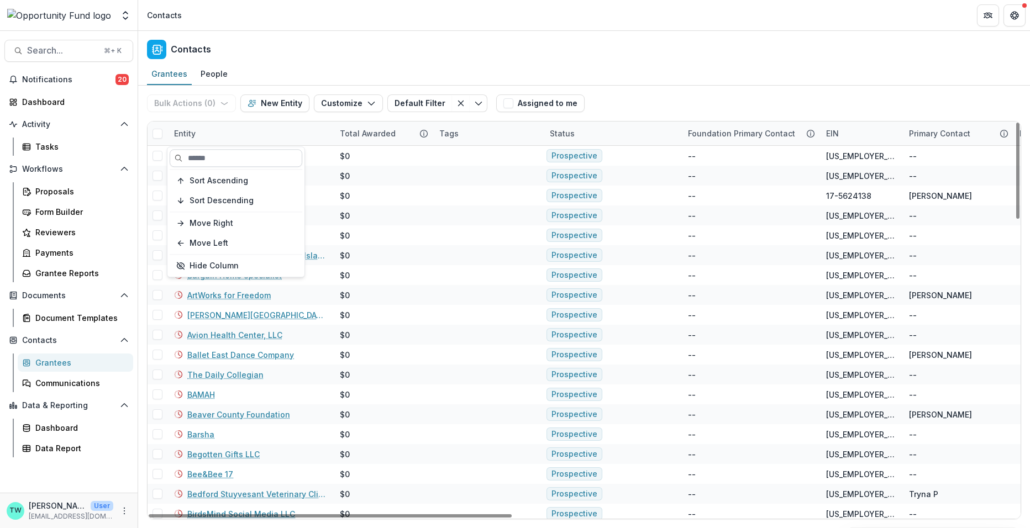
click at [227, 165] on input at bounding box center [236, 158] width 133 height 18
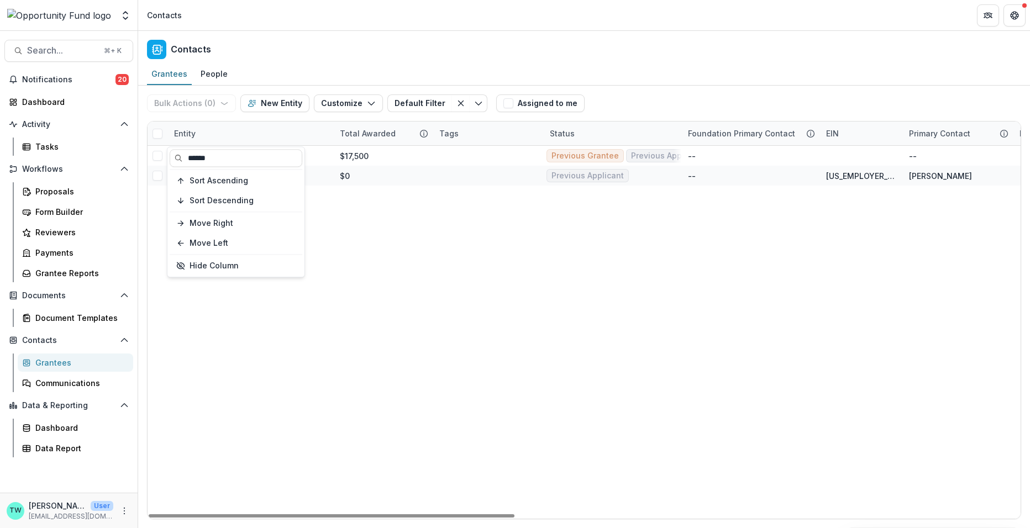
type input "******"
click at [478, 51] on div "Contacts" at bounding box center [584, 47] width 892 height 33
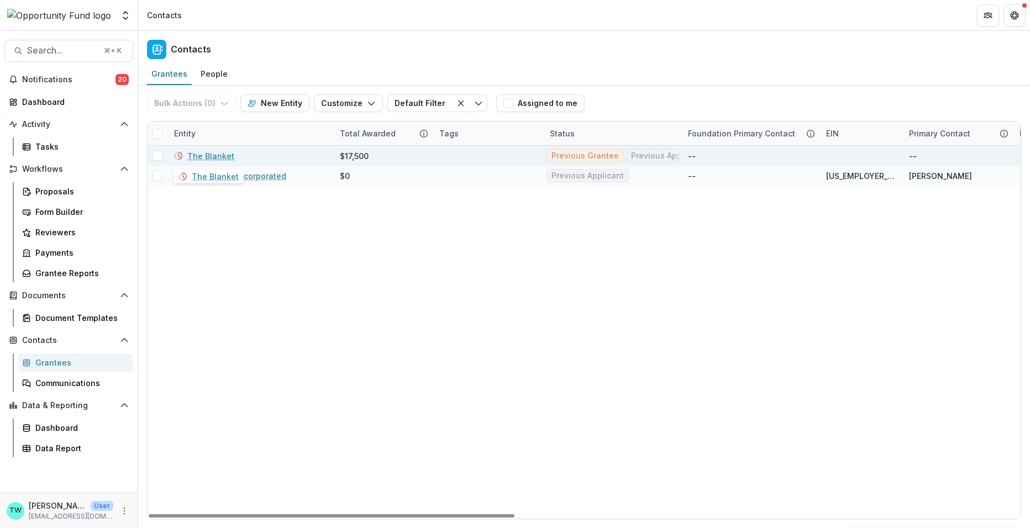
click at [215, 155] on link "The Blanket" at bounding box center [210, 156] width 47 height 12
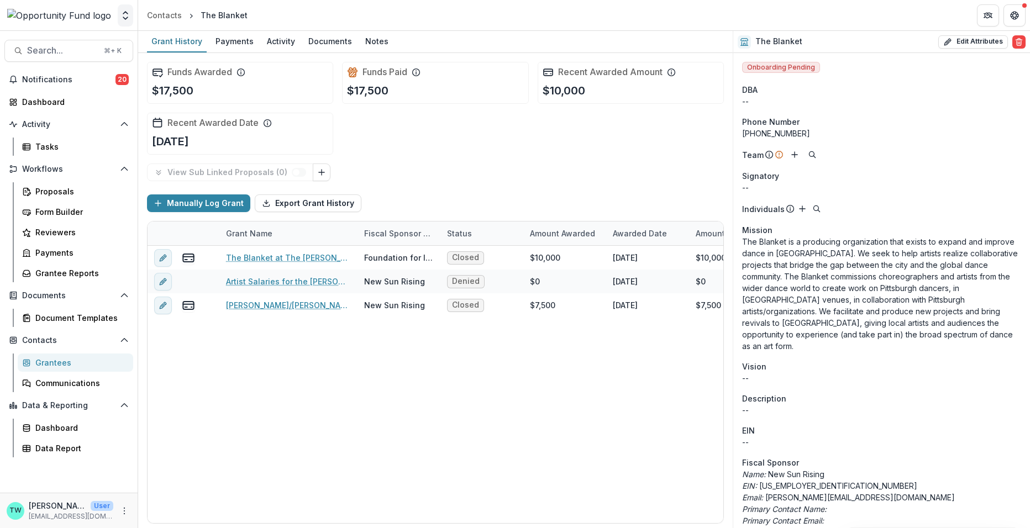
click at [123, 19] on icon "Open entity switcher" at bounding box center [125, 15] width 11 height 11
click at [83, 46] on link "Admin Settings" at bounding box center [69, 43] width 133 height 18
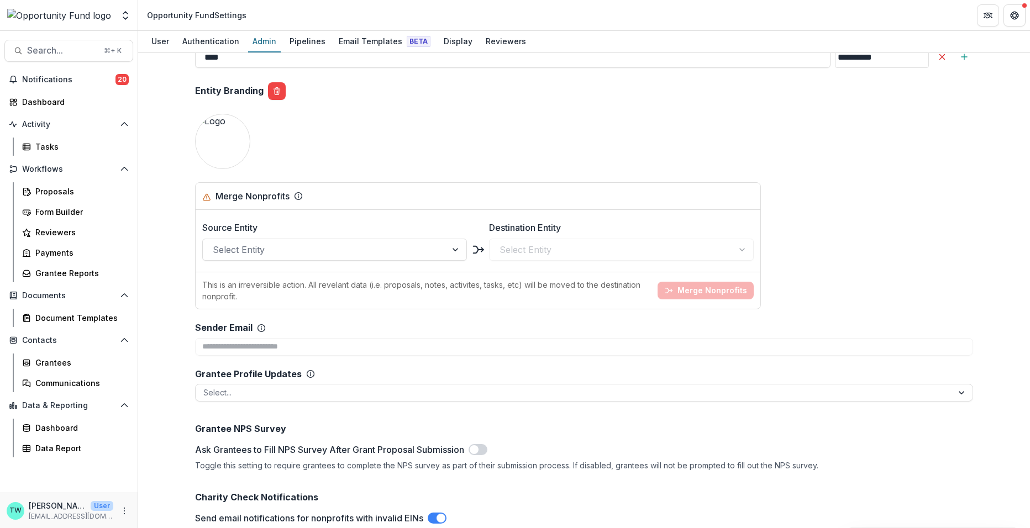
scroll to position [1267, 0]
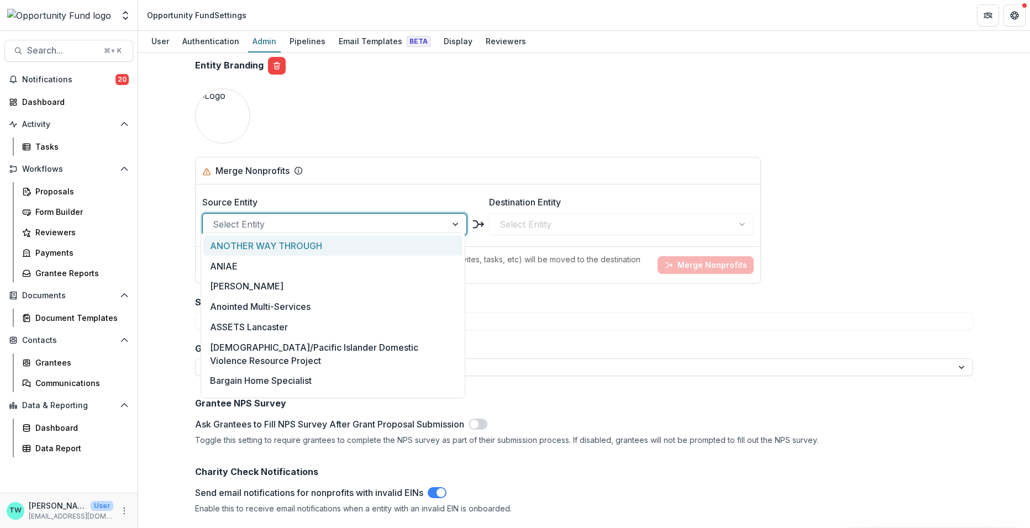
click at [259, 217] on div at bounding box center [325, 224] width 224 height 15
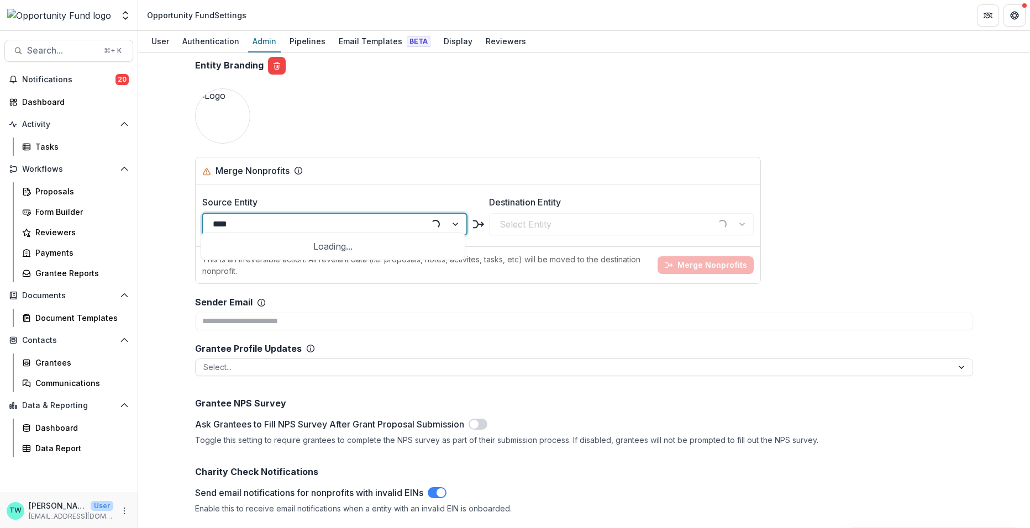
type input "*****"
click at [266, 243] on div "The Blanket" at bounding box center [332, 245] width 259 height 20
click at [530, 217] on div at bounding box center [611, 224] width 224 height 15
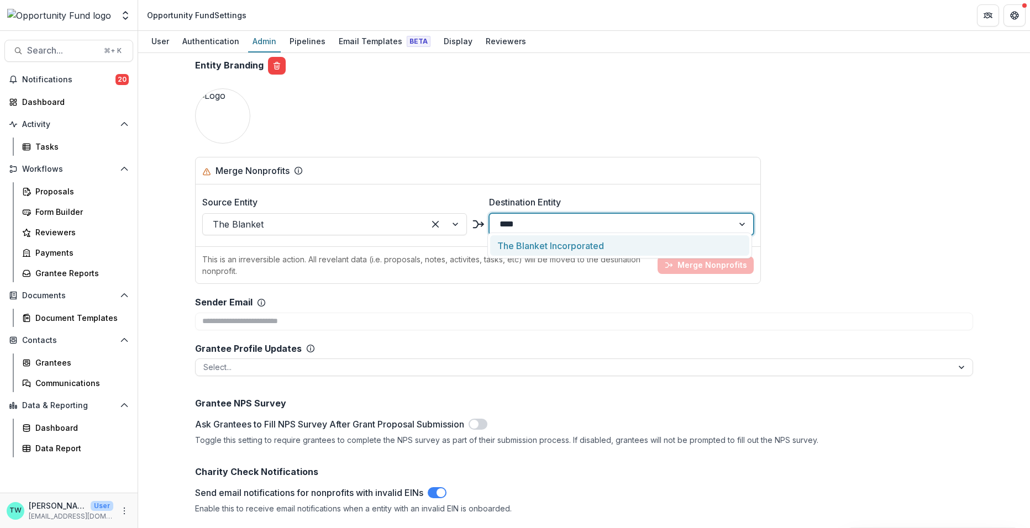
type input "*****"
click at [587, 244] on div "The Blanket Incorporated" at bounding box center [619, 245] width 259 height 20
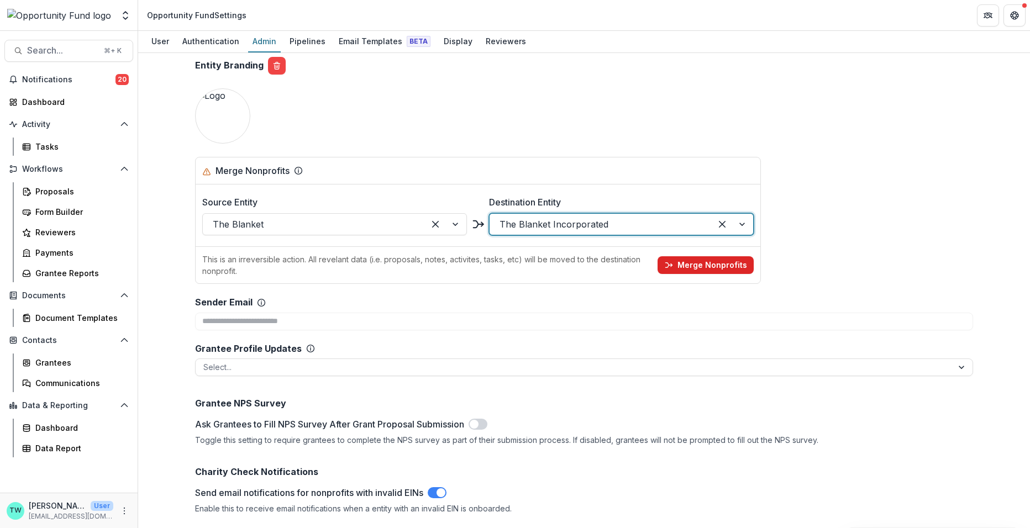
click at [718, 258] on button "Merge Nonprofits" at bounding box center [705, 265] width 96 height 18
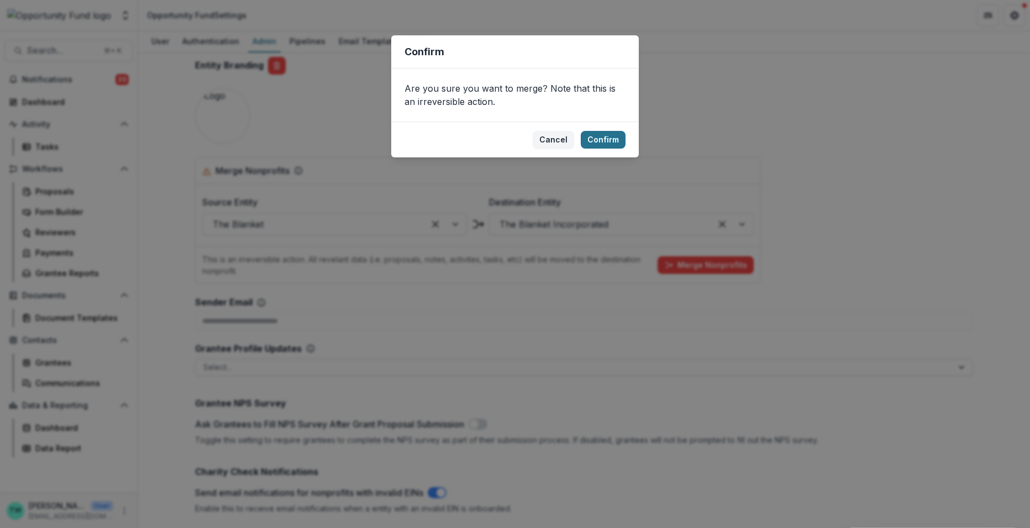
click at [604, 146] on button "Confirm" at bounding box center [603, 140] width 45 height 18
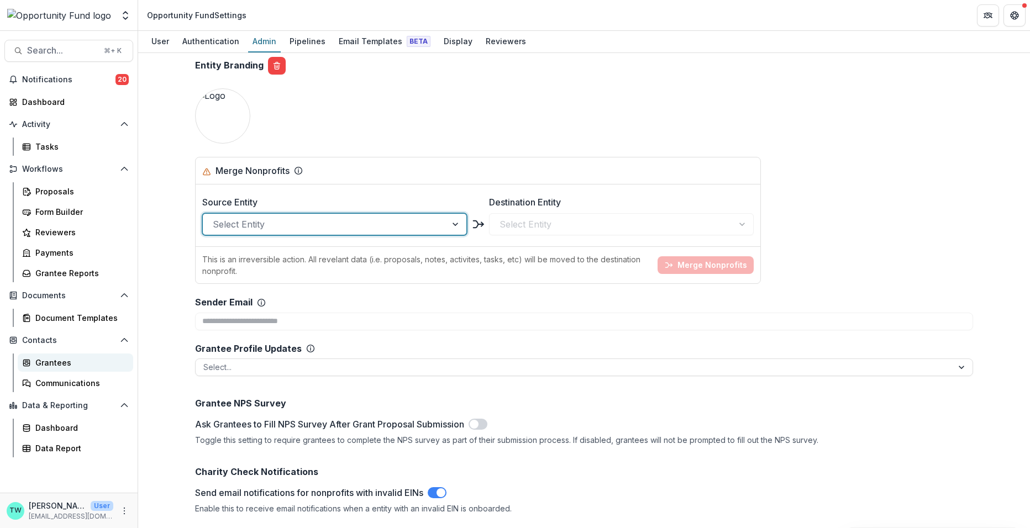
click at [50, 359] on div "Grantees" at bounding box center [79, 363] width 89 height 12
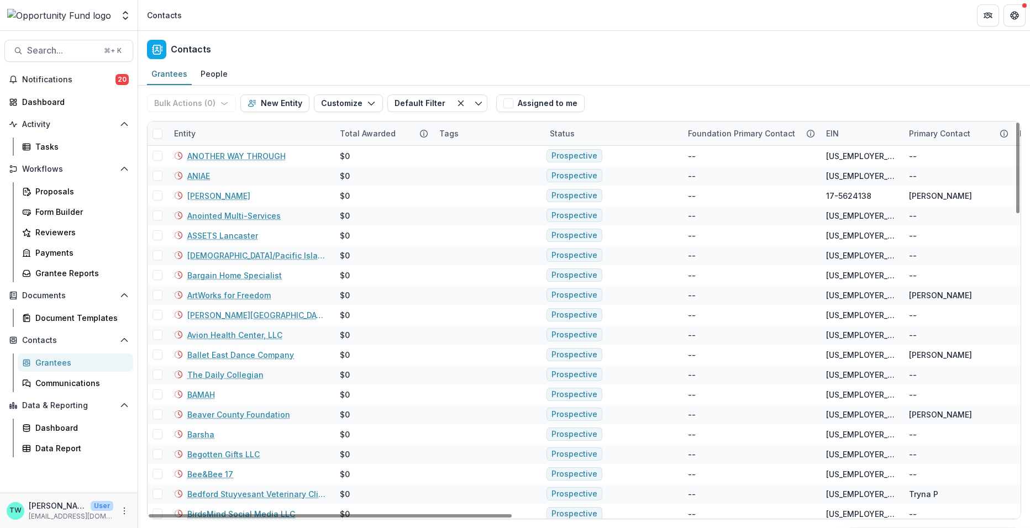
click at [250, 135] on div "Entity" at bounding box center [250, 134] width 166 height 24
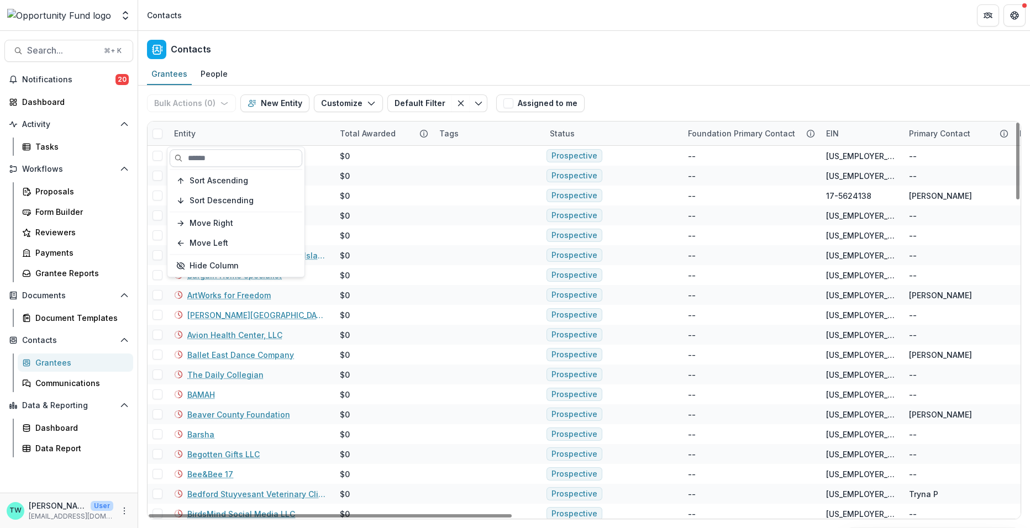
click at [238, 157] on input at bounding box center [236, 158] width 133 height 18
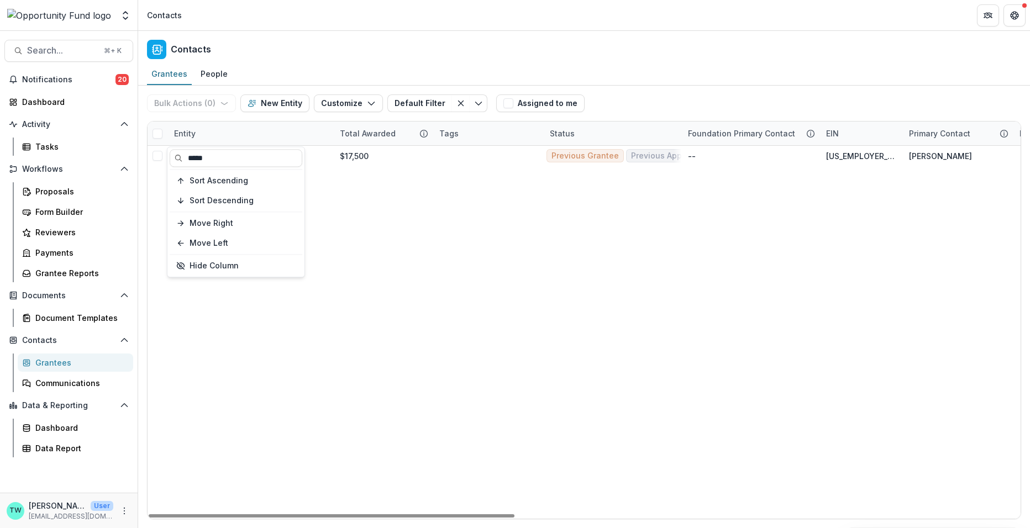
type input "*****"
click at [331, 45] on div "Contacts" at bounding box center [584, 47] width 892 height 33
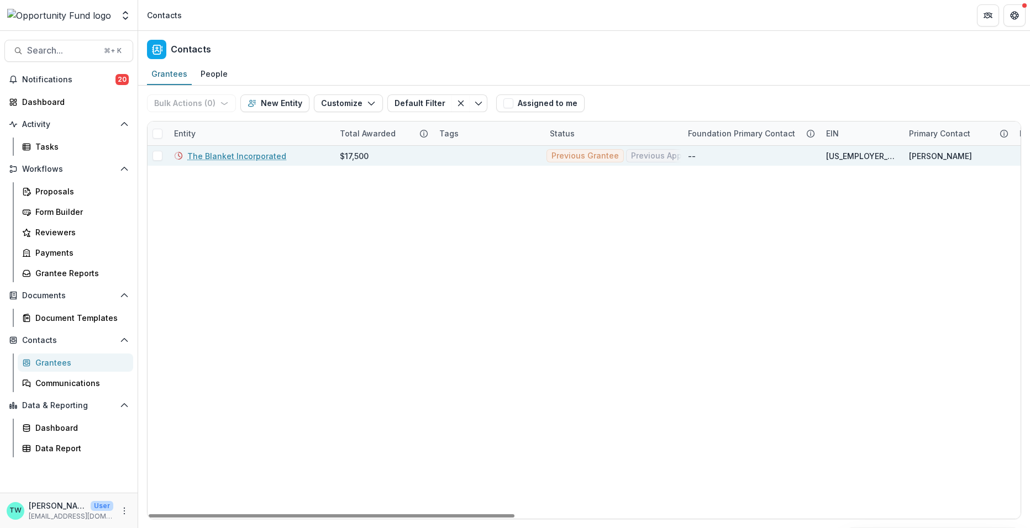
click at [236, 155] on link "The Blanket Incorporated" at bounding box center [236, 156] width 99 height 12
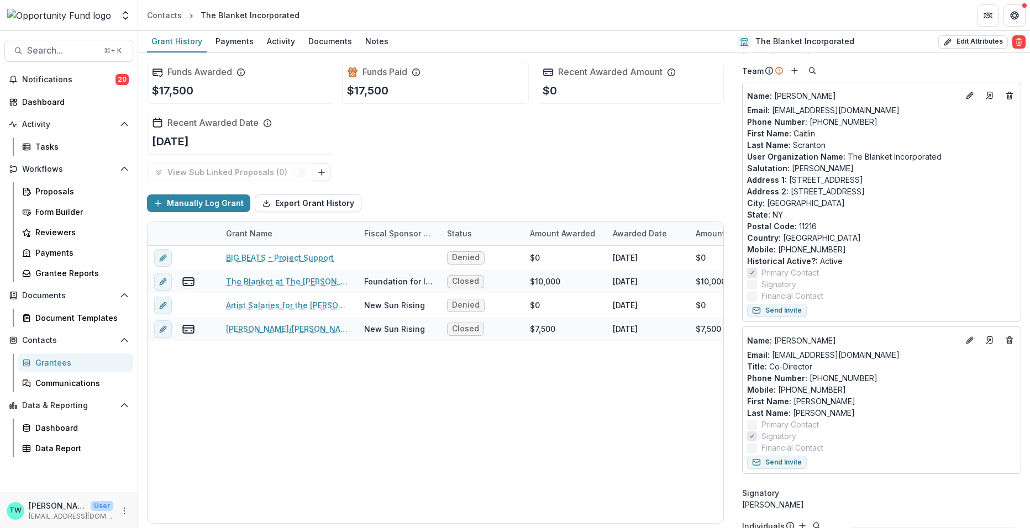
click at [52, 360] on div "Grantees" at bounding box center [79, 363] width 89 height 12
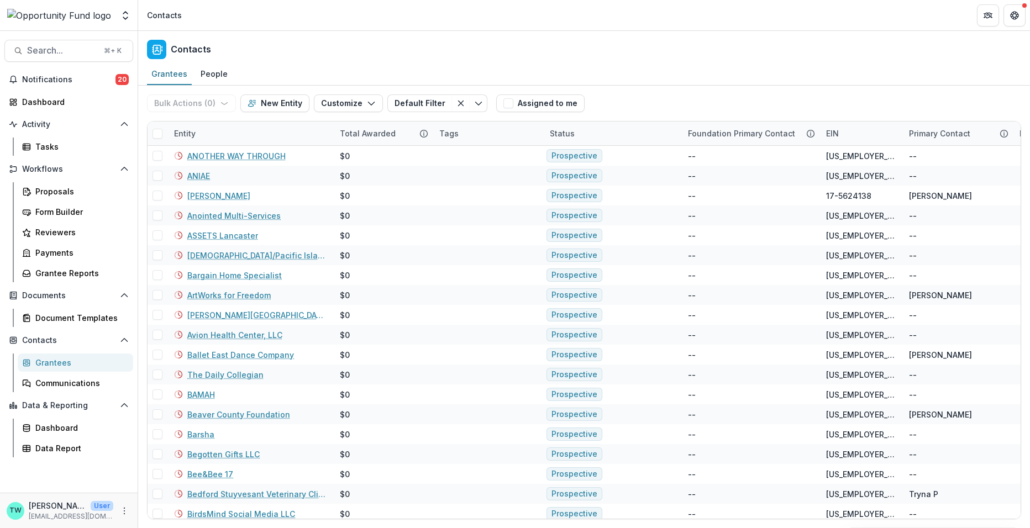
click at [246, 138] on div "Entity" at bounding box center [250, 134] width 166 height 24
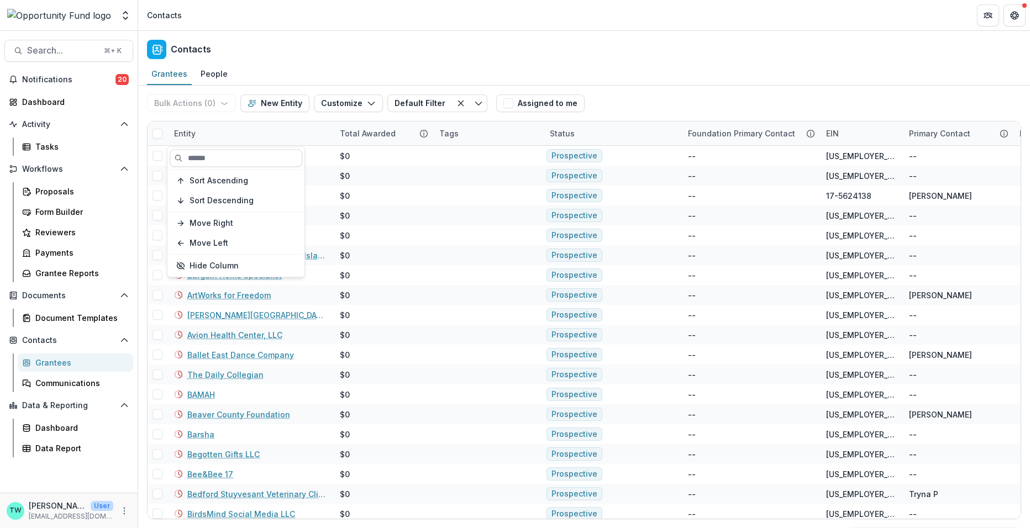
click at [233, 158] on input at bounding box center [236, 158] width 133 height 18
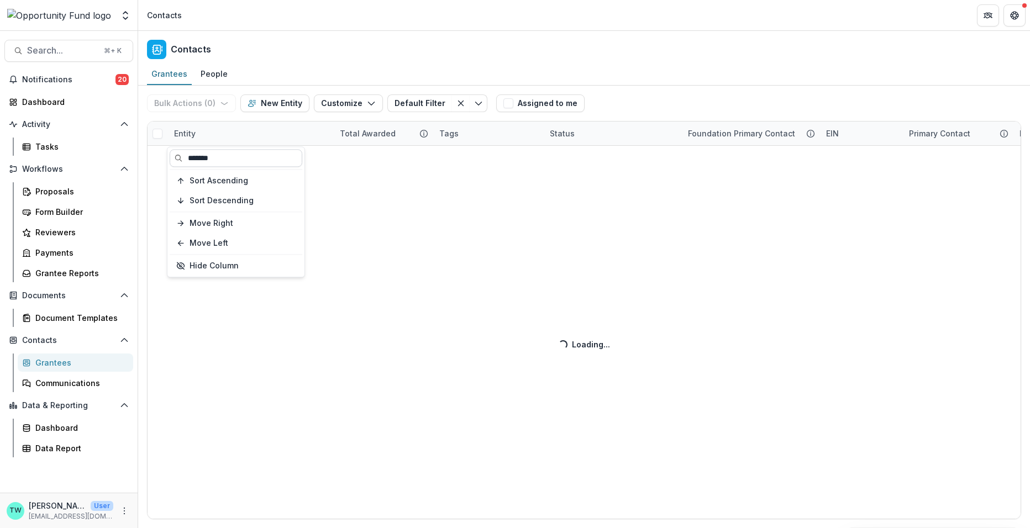
type input "*******"
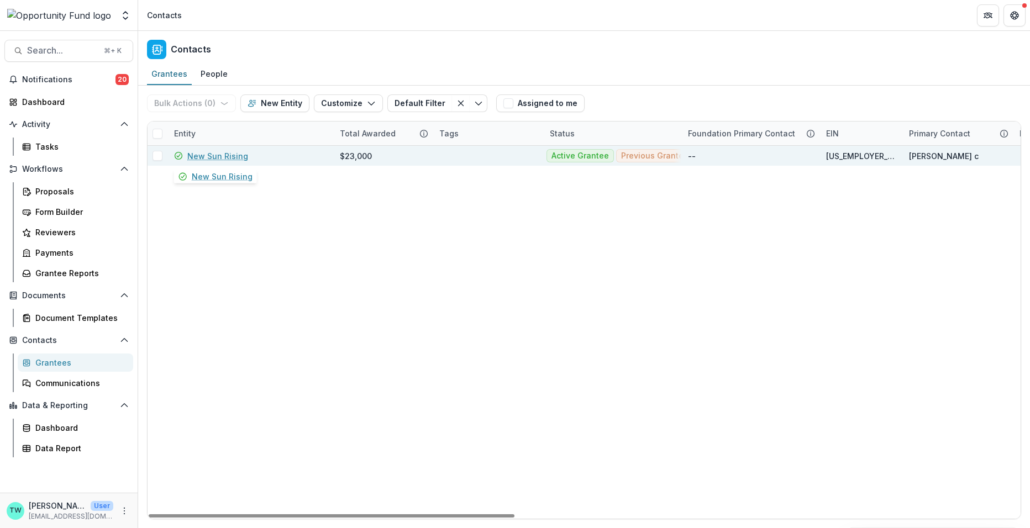
click at [213, 156] on link "New Sun Rising" at bounding box center [217, 156] width 61 height 12
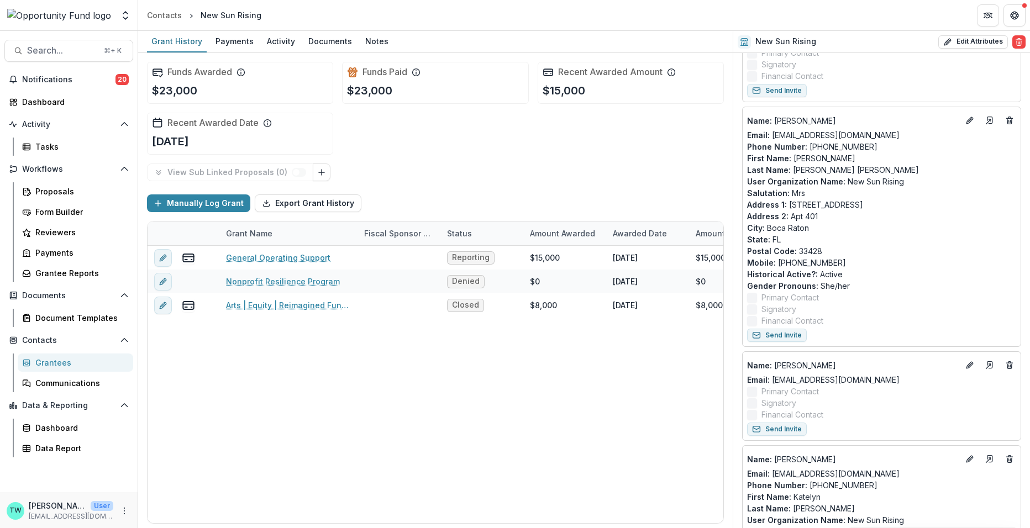
scroll to position [294, 0]
drag, startPoint x: 855, startPoint y: 282, endPoint x: 816, endPoint y: 284, distance: 38.7
click at [816, 284] on p "Gender Pronouns : She/her" at bounding box center [881, 284] width 269 height 12
copy p "She/her"
click at [986, 118] on line "Go to contact" at bounding box center [988, 120] width 4 height 4
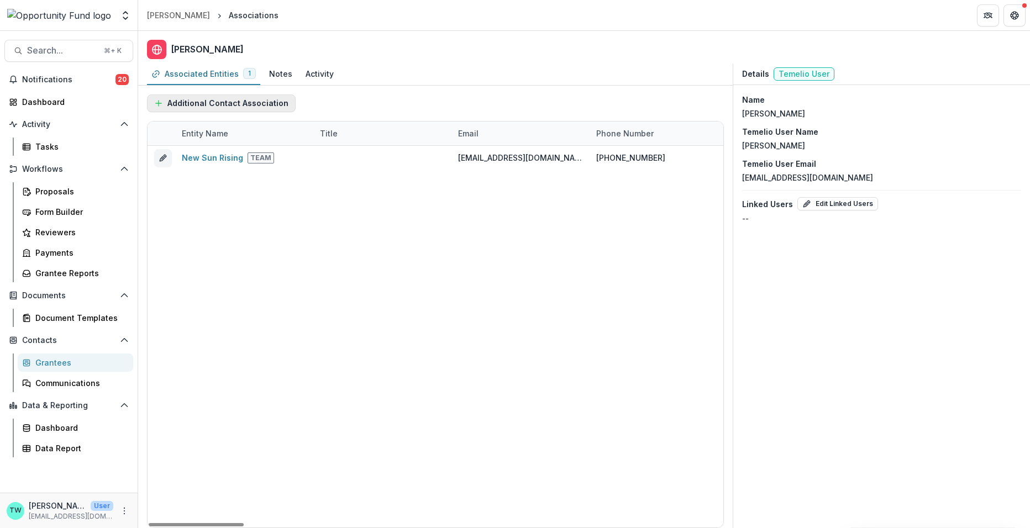
click at [236, 104] on button "Additional Contact Association" at bounding box center [221, 103] width 149 height 18
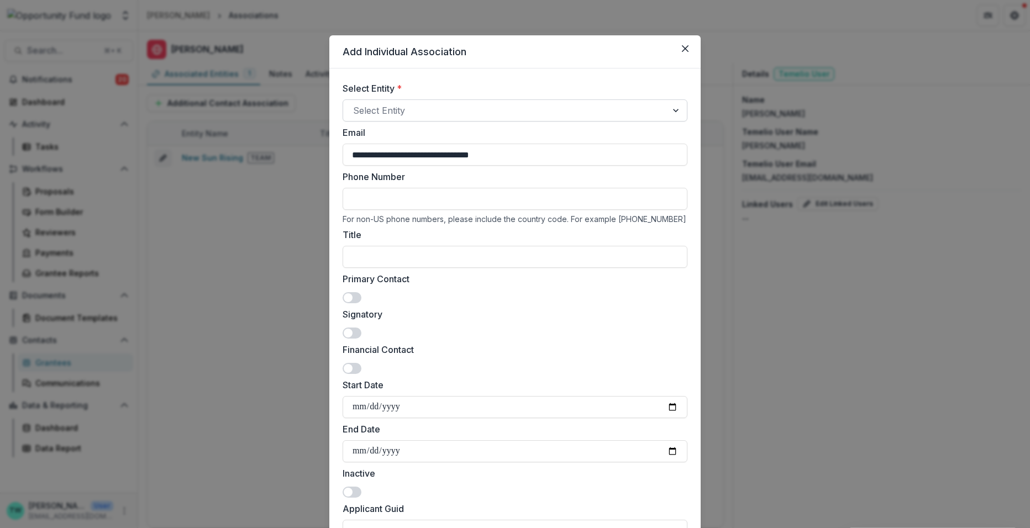
click at [404, 108] on div at bounding box center [505, 110] width 304 height 15
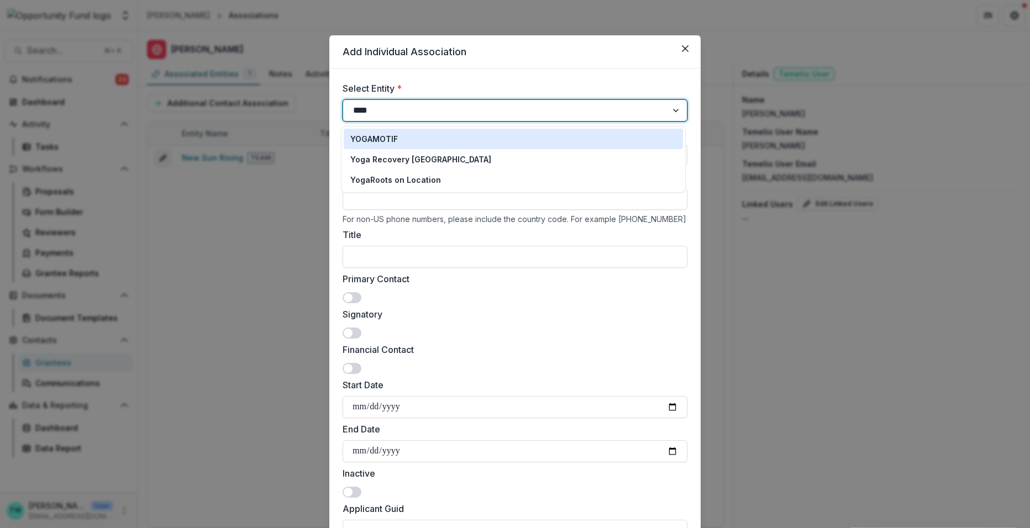
type input "*****"
click at [383, 138] on p "YogaRoots on Location" at bounding box center [395, 139] width 91 height 12
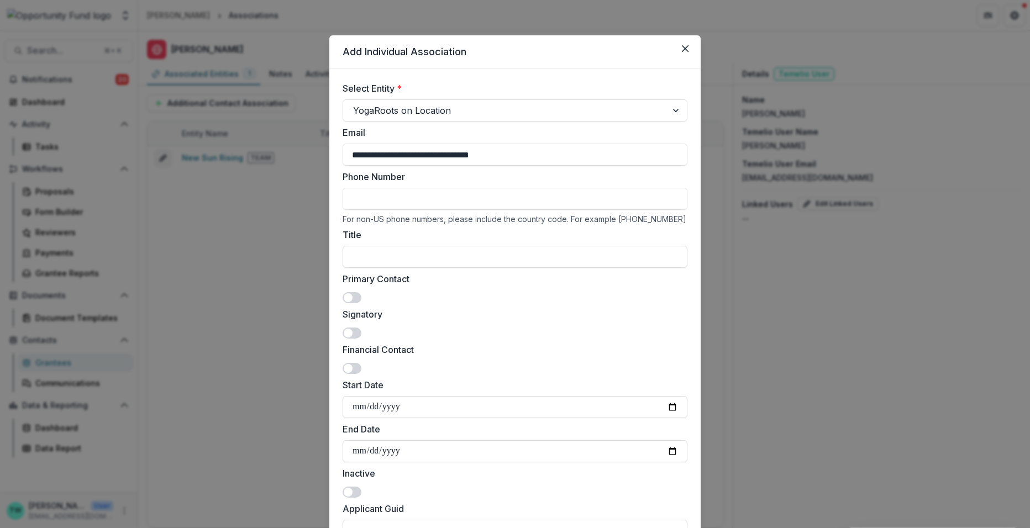
click at [356, 297] on span at bounding box center [352, 297] width 19 height 11
click at [471, 256] on input "Title" at bounding box center [515, 257] width 345 height 22
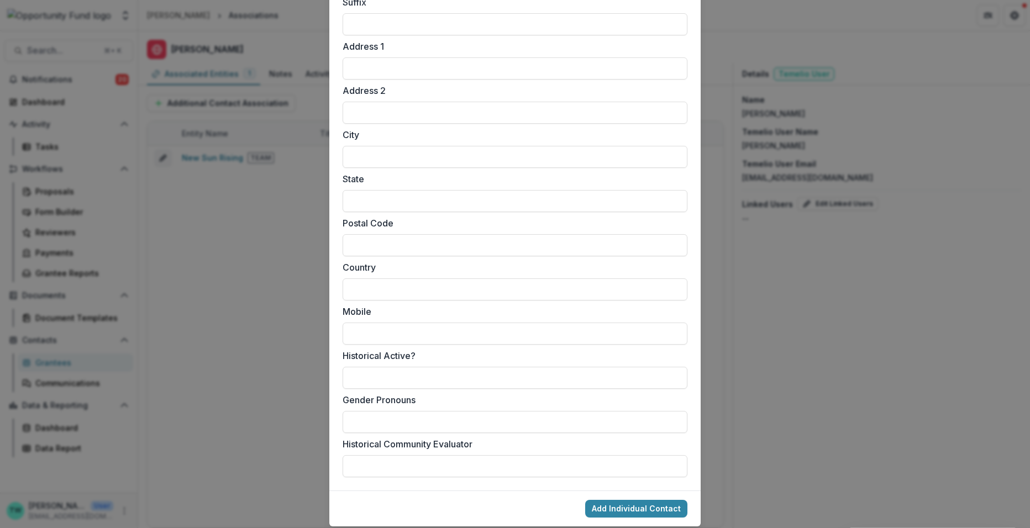
scroll to position [805, 0]
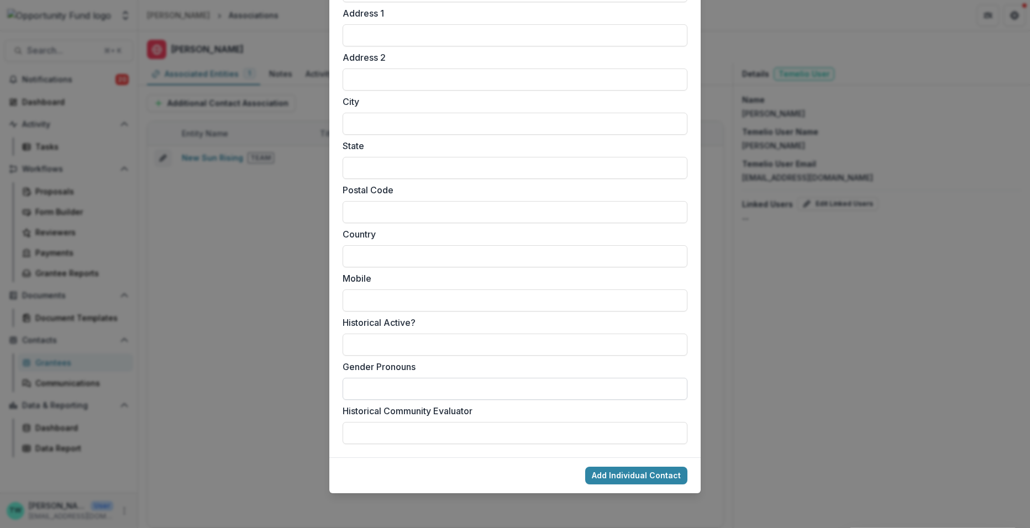
type input "*******"
click at [452, 384] on input "Gender Pronouns" at bounding box center [515, 389] width 345 height 22
paste input "*******"
type input "*******"
click at [616, 478] on button "Add Individual Contact" at bounding box center [636, 476] width 102 height 18
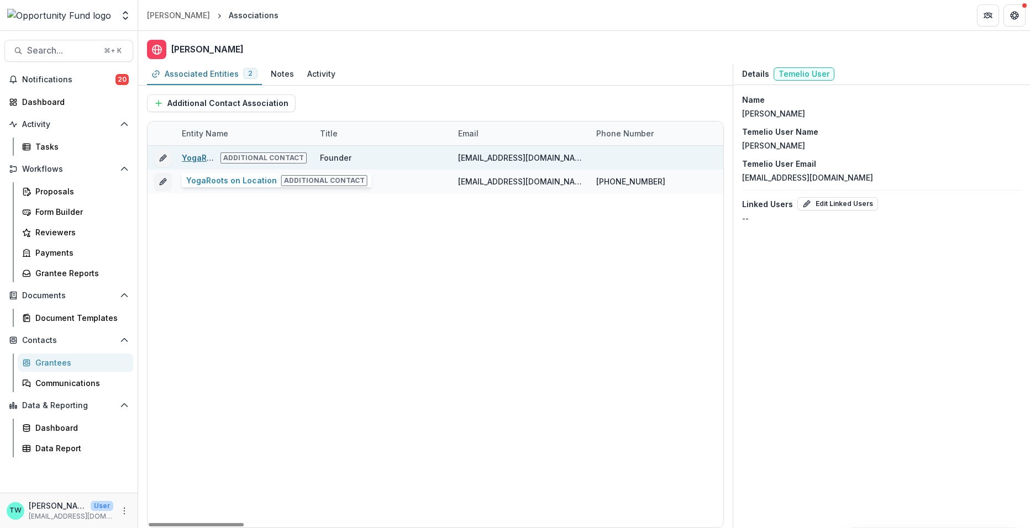
click at [197, 156] on link "YogaRoots on Location" at bounding box center [227, 157] width 91 height 9
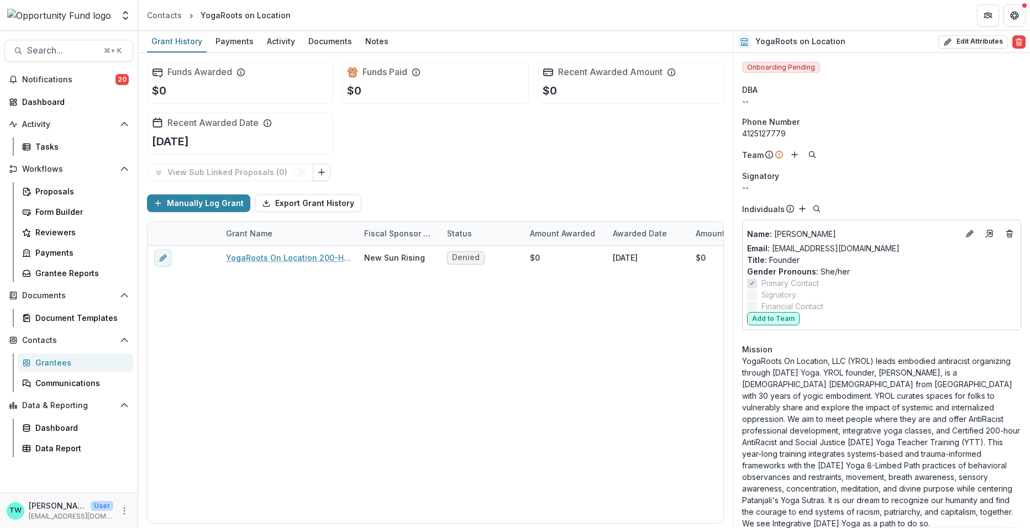
click at [781, 317] on button "Add to Team" at bounding box center [773, 318] width 52 height 13
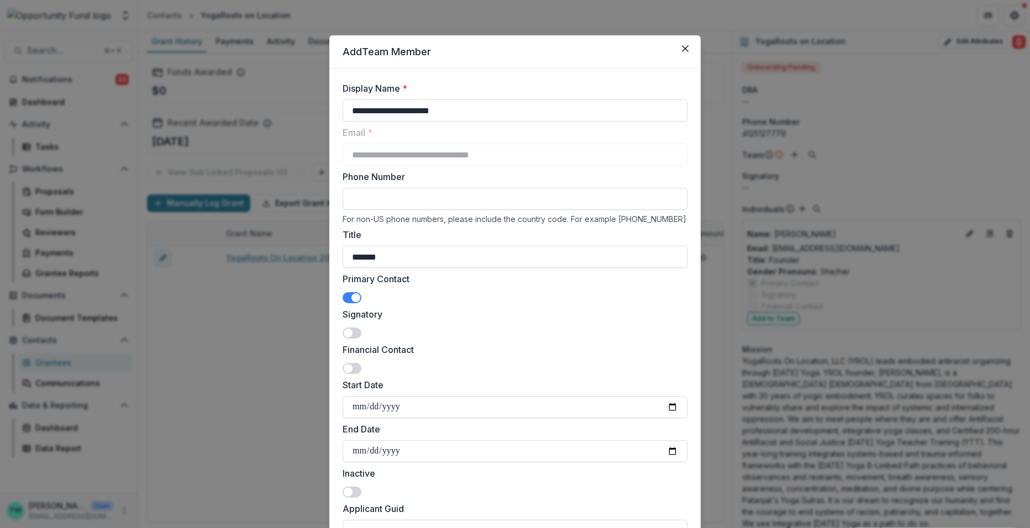
scroll to position [840, 0]
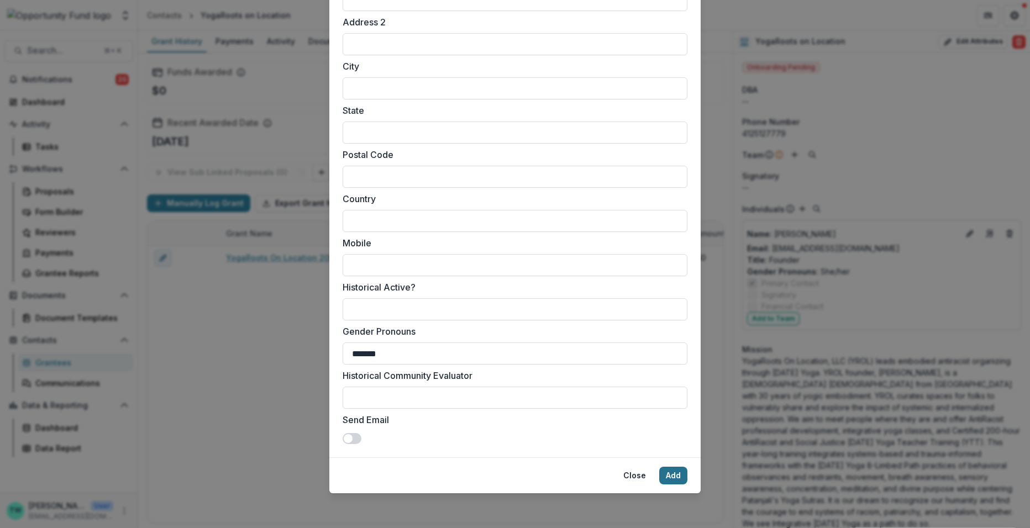
click at [669, 476] on button "Add" at bounding box center [673, 476] width 28 height 18
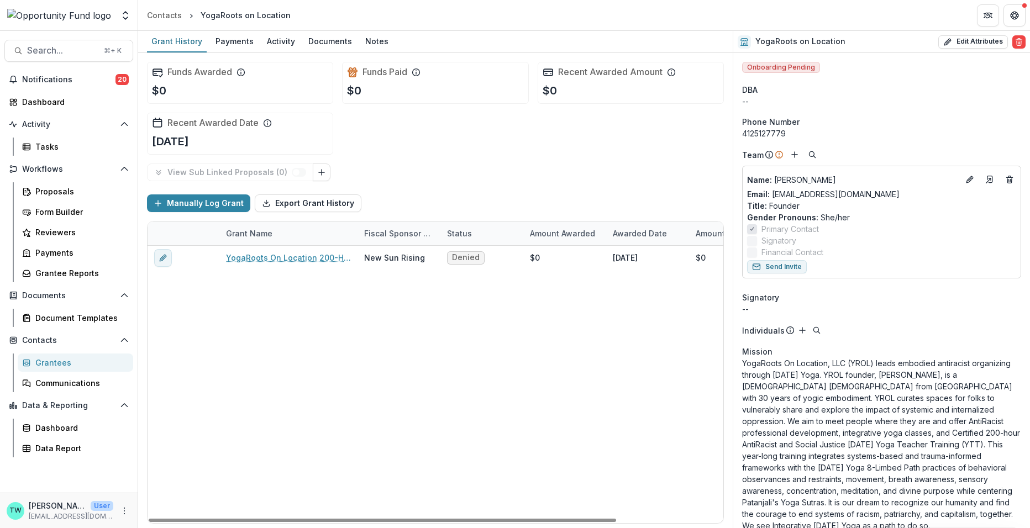
click at [51, 360] on div "Grantees" at bounding box center [79, 363] width 89 height 12
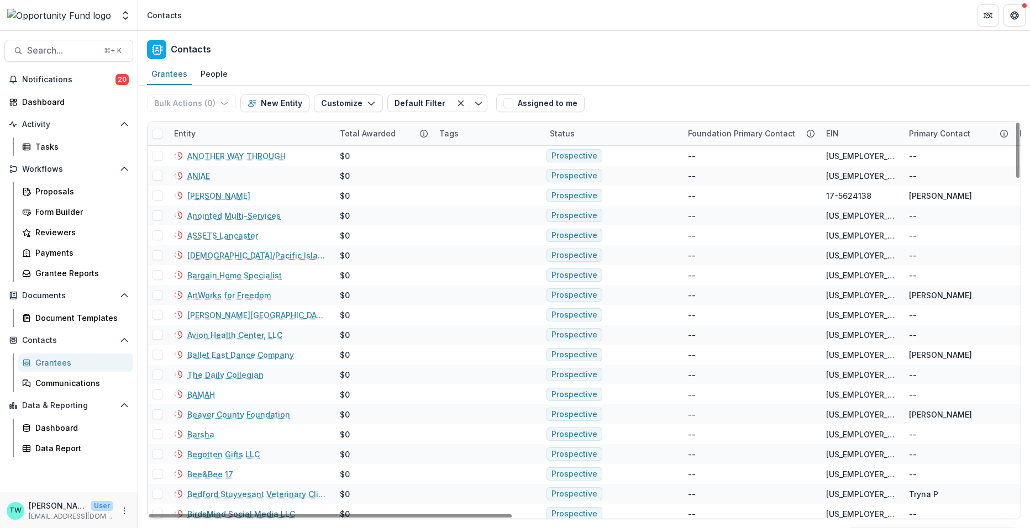
click at [250, 133] on div "Entity" at bounding box center [250, 134] width 166 height 24
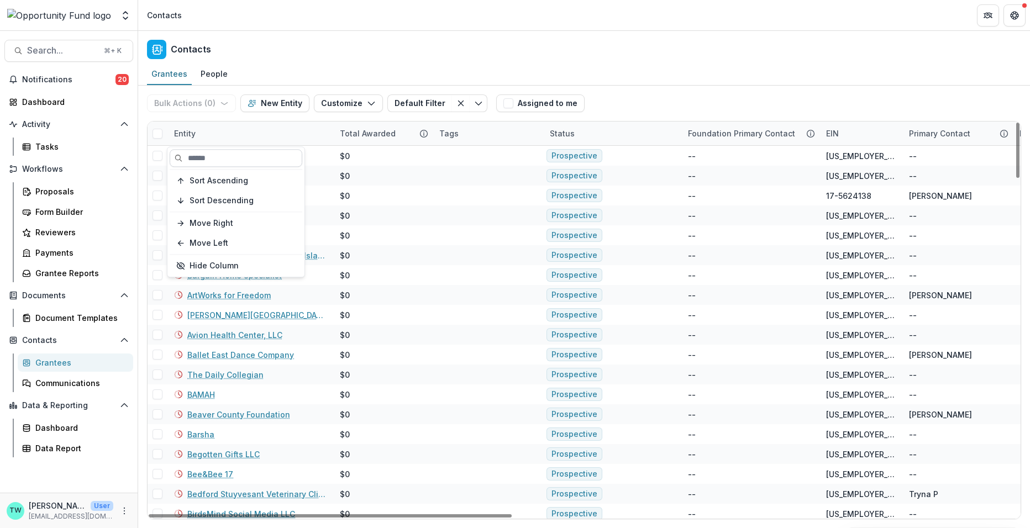
click at [240, 154] on input at bounding box center [236, 158] width 133 height 18
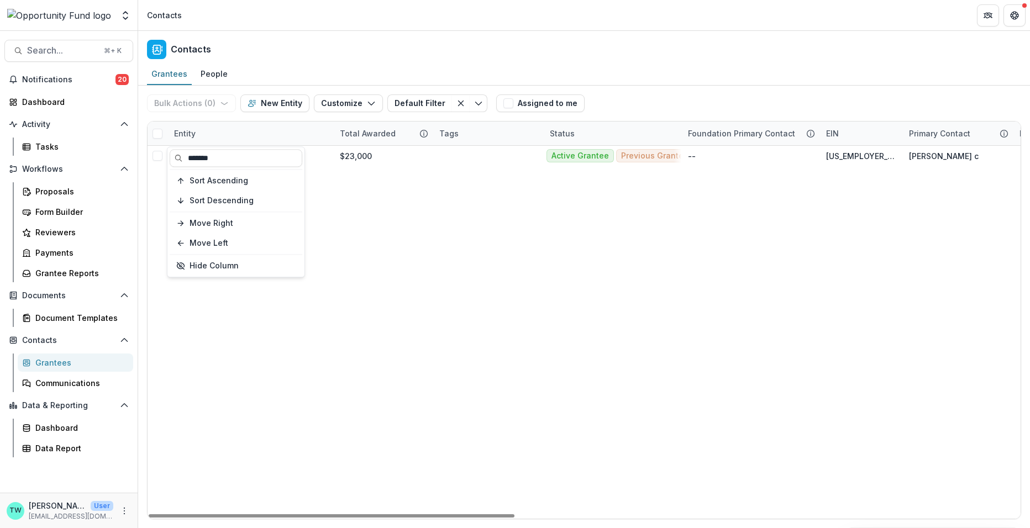
type input "*******"
click at [287, 133] on div "Entity" at bounding box center [250, 134] width 166 height 24
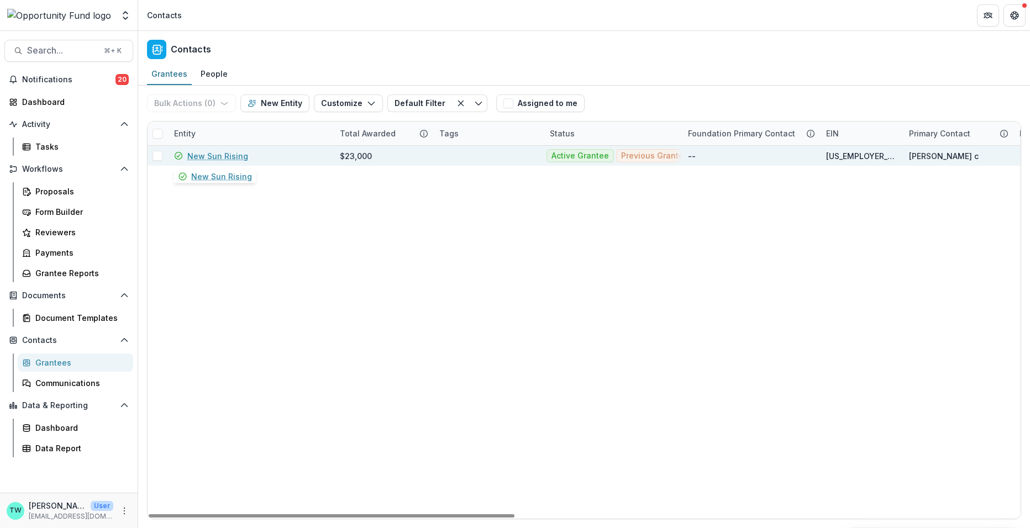
click at [219, 154] on link "New Sun Rising" at bounding box center [217, 156] width 61 height 12
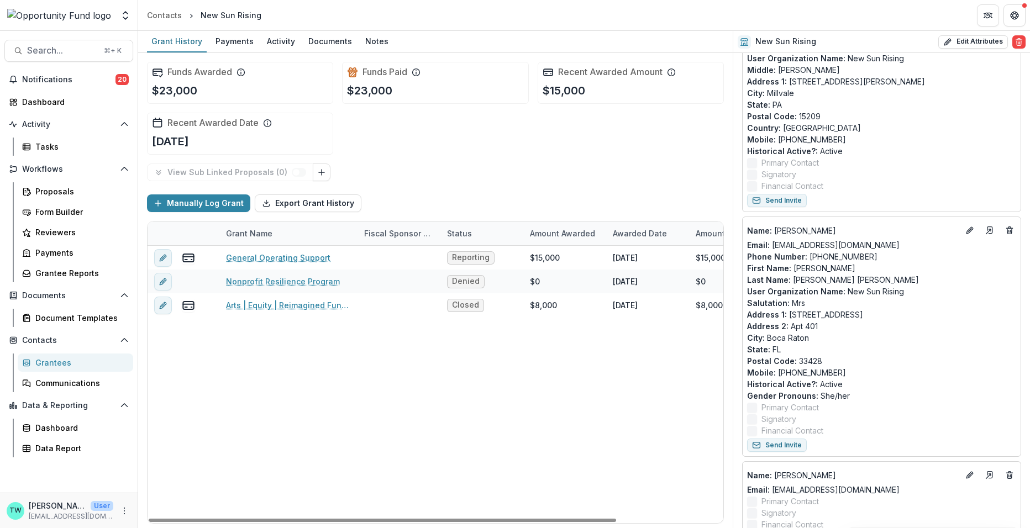
scroll to position [185, 0]
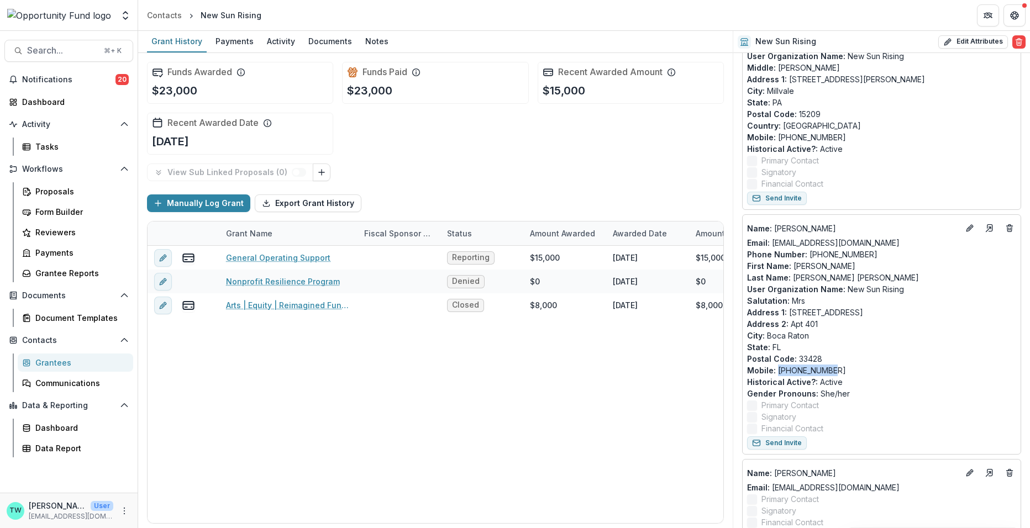
drag, startPoint x: 830, startPoint y: 369, endPoint x: 777, endPoint y: 373, distance: 53.8
click at [777, 373] on p "Mobile : 412-512-7779" at bounding box center [881, 371] width 269 height 12
copy p "412-512-7779"
click at [1006, 229] on icon "Deletes" at bounding box center [1009, 228] width 9 height 9
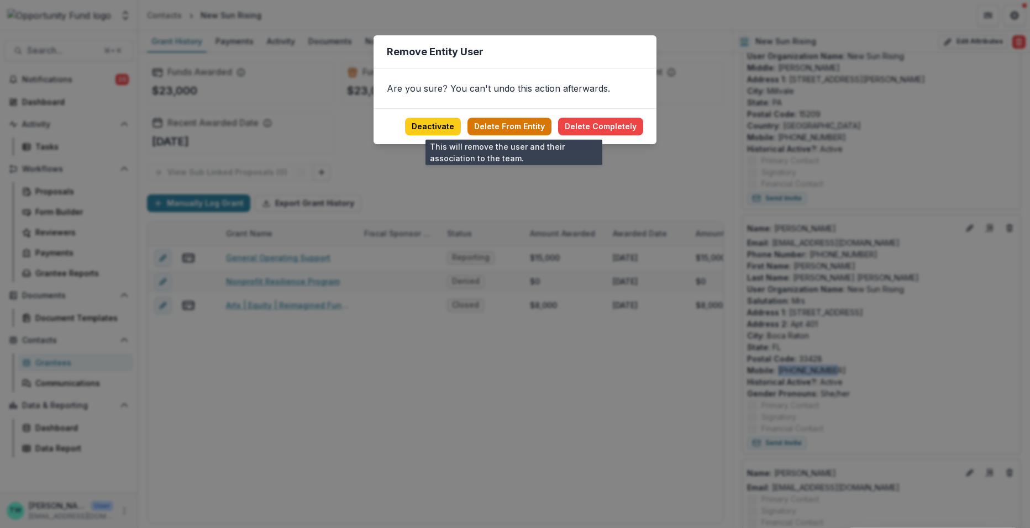
click at [517, 123] on button "Delete From Entity" at bounding box center [509, 127] width 84 height 18
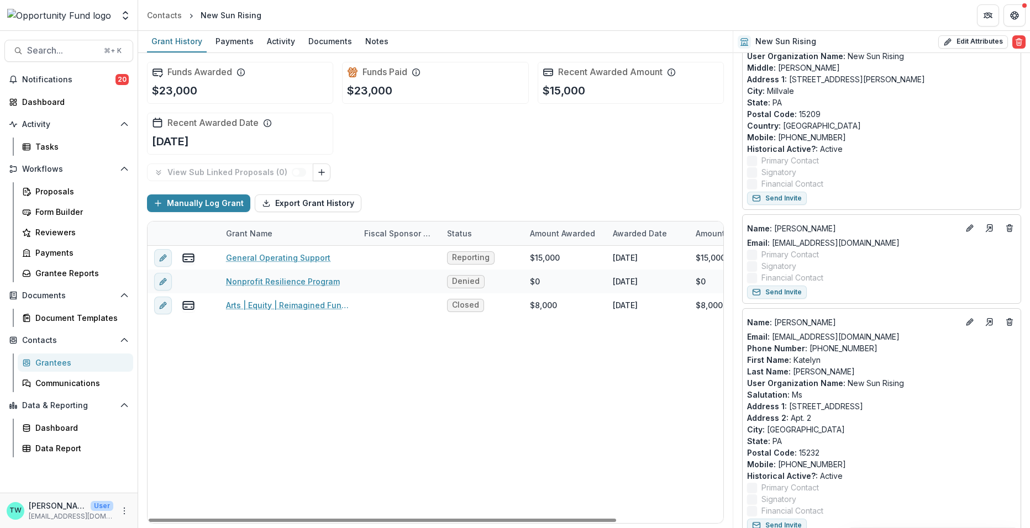
click at [50, 367] on div "Grantees" at bounding box center [79, 363] width 89 height 12
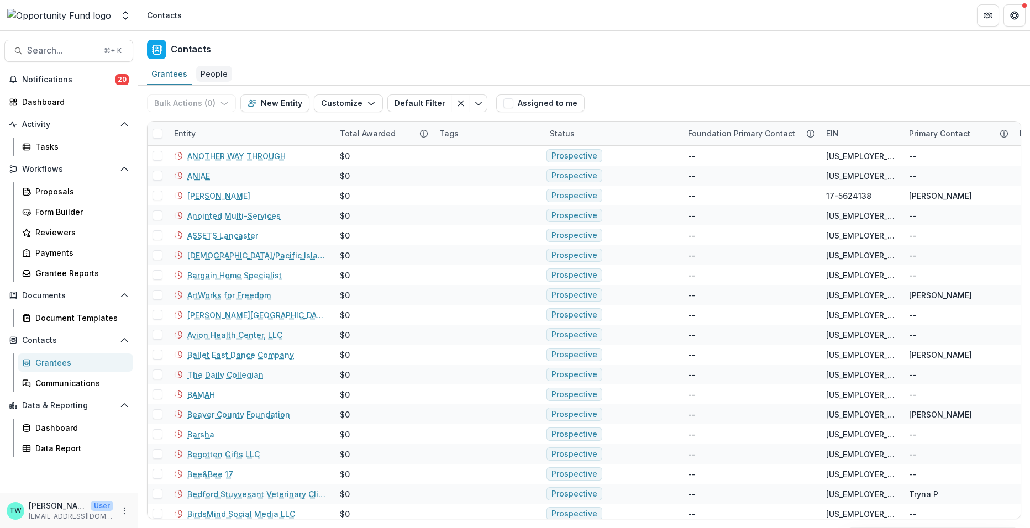
click at [211, 77] on div "People" at bounding box center [214, 74] width 36 height 16
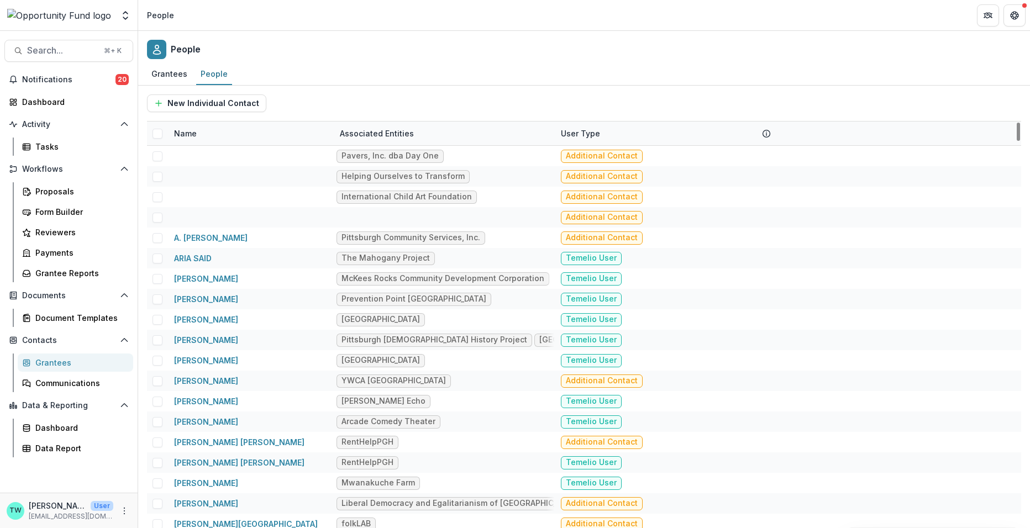
click at [249, 136] on div "Name" at bounding box center [250, 134] width 166 height 24
click at [241, 157] on input at bounding box center [236, 158] width 133 height 18
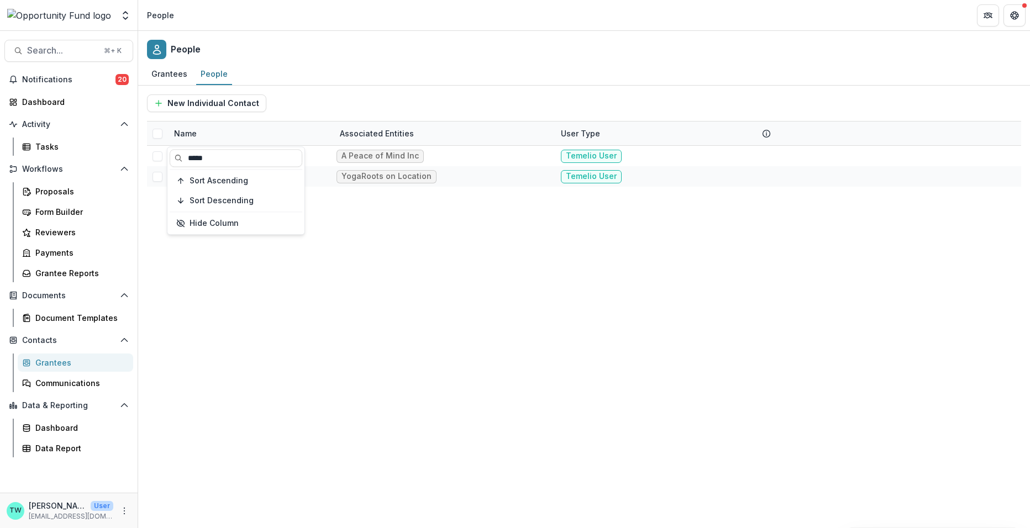
type input "*****"
click at [436, 75] on div "Grantees People" at bounding box center [584, 75] width 892 height 22
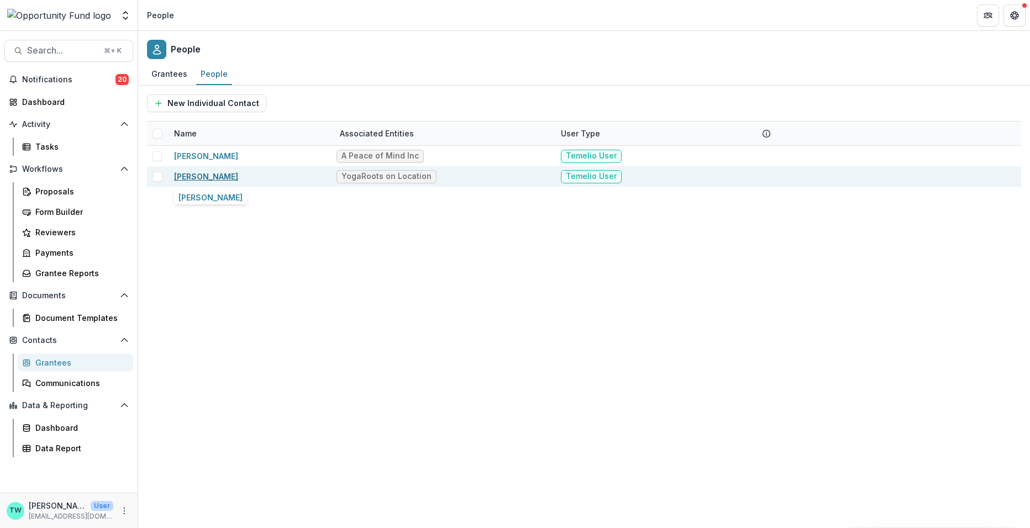
click at [238, 176] on link "Felicia Savage Friedman" at bounding box center [206, 176] width 64 height 9
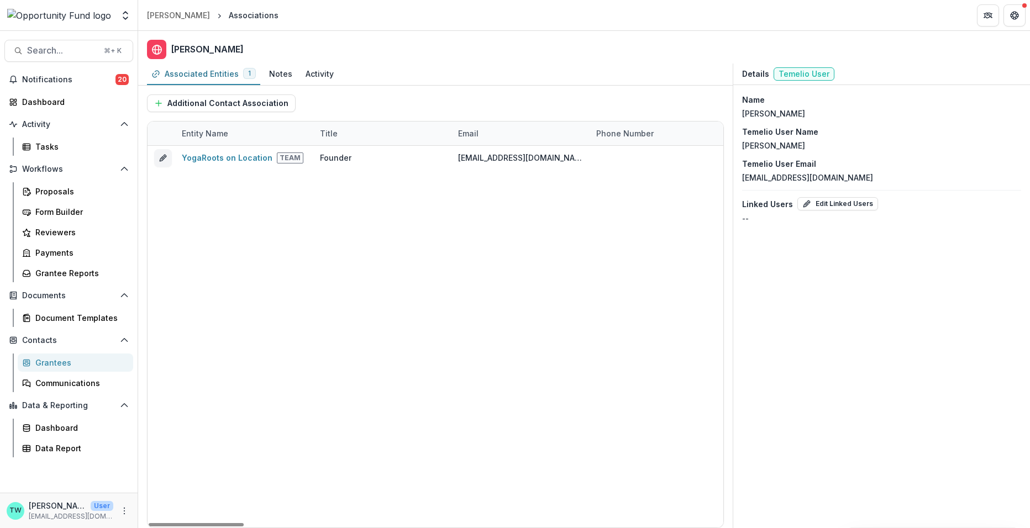
click at [799, 117] on p "Felicia Savage Friedman" at bounding box center [773, 114] width 63 height 12
click at [833, 205] on button "Edit Linked Users" at bounding box center [837, 203] width 81 height 13
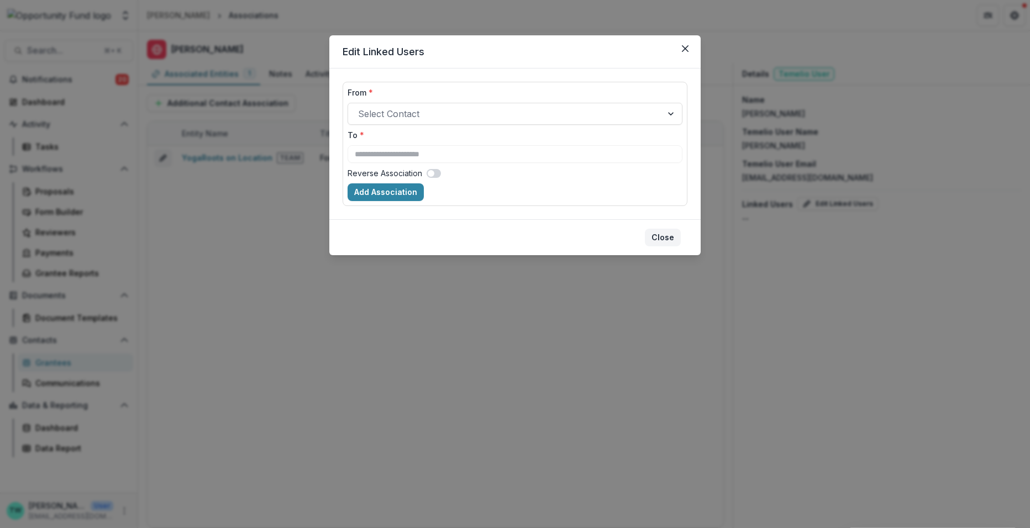
click at [661, 243] on button "Close" at bounding box center [663, 238] width 36 height 18
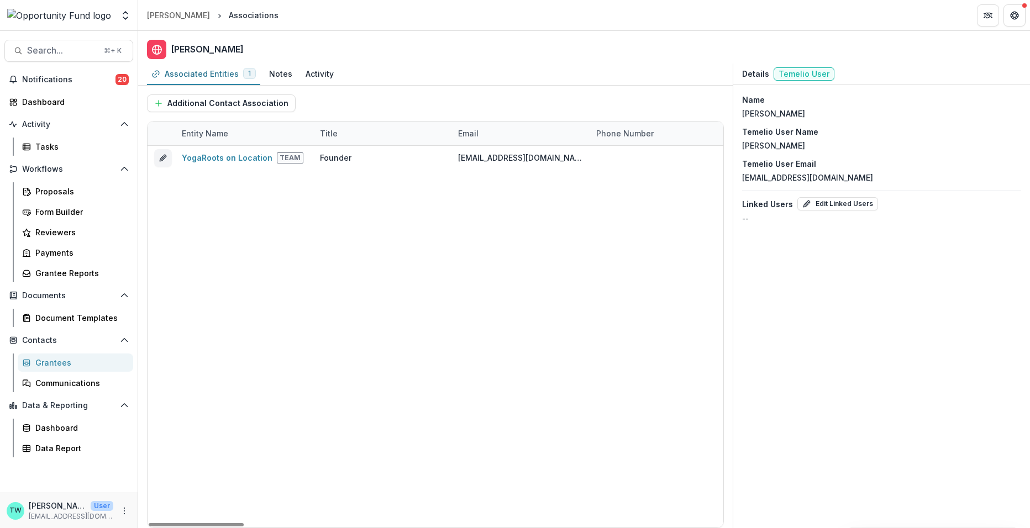
click at [775, 173] on p "development@yogarootsonlocation.com" at bounding box center [807, 178] width 131 height 12
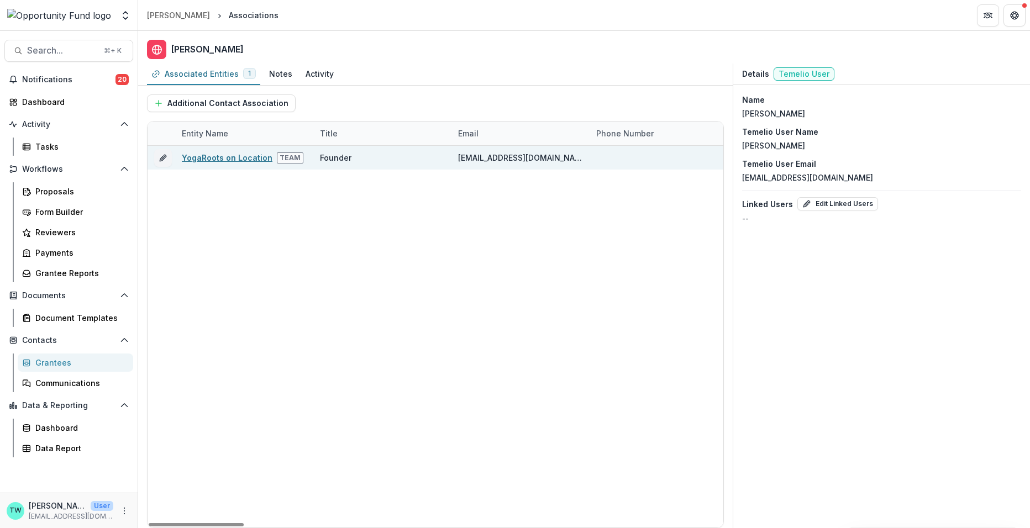
click at [205, 160] on link "YogaRoots on Location" at bounding box center [227, 157] width 91 height 9
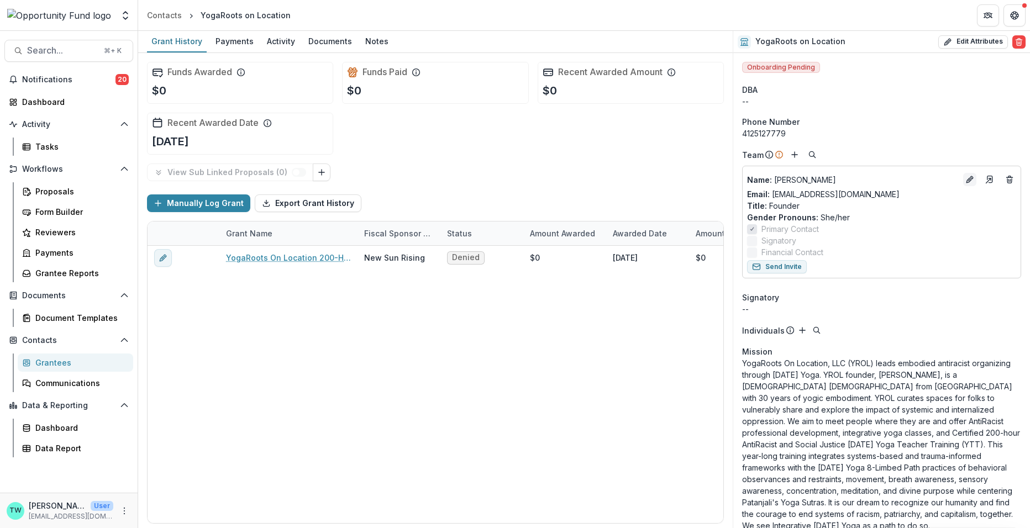
click at [969, 180] on line "Edit" at bounding box center [970, 179] width 2 height 2
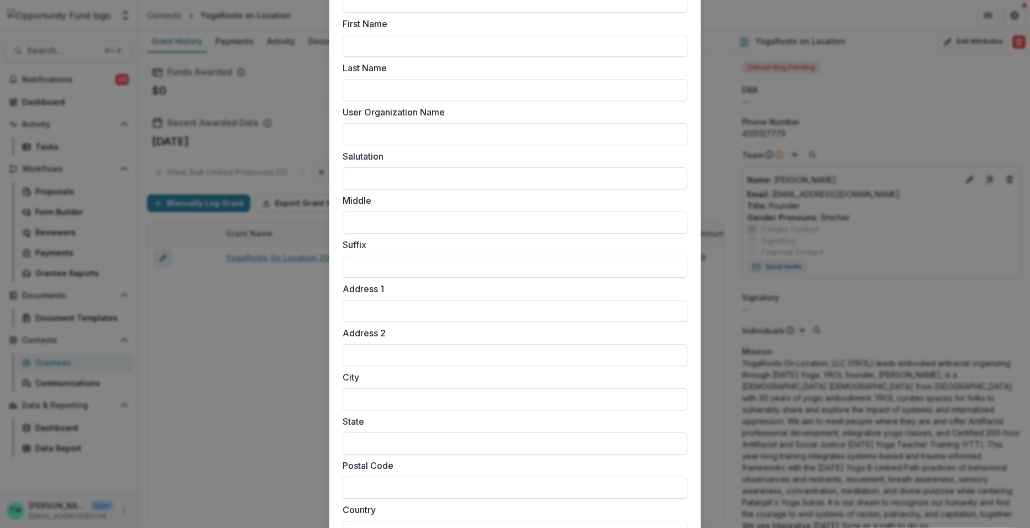
scroll to position [805, 0]
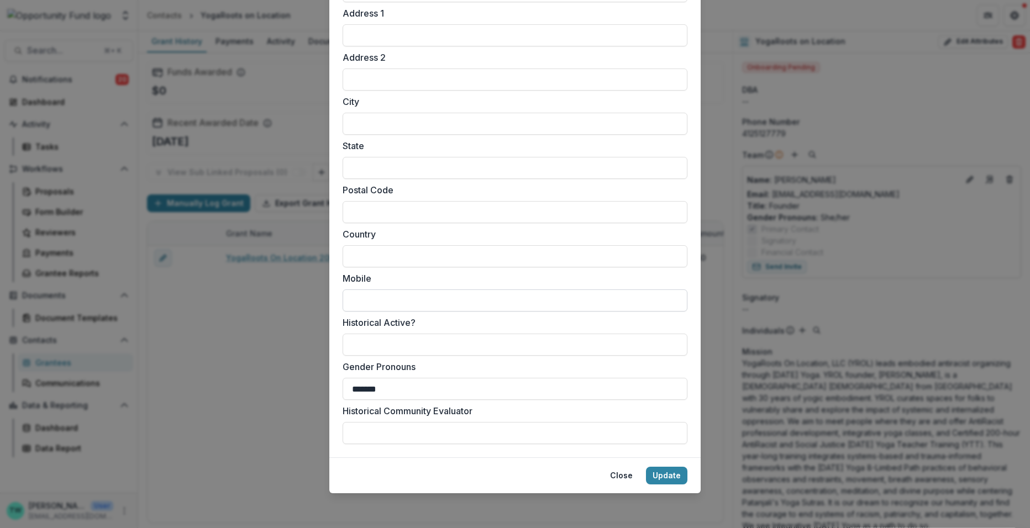
click at [376, 296] on input "Mobile" at bounding box center [515, 301] width 345 height 22
paste input "**********"
click at [351, 302] on input "**********" at bounding box center [515, 301] width 345 height 22
type input "**********"
click at [664, 471] on button "Update" at bounding box center [666, 476] width 41 height 18
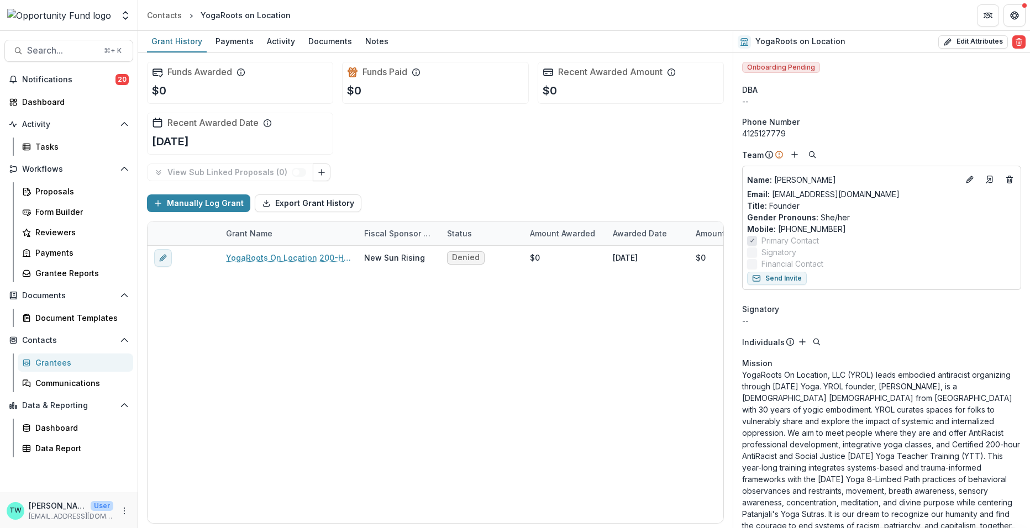
click at [46, 368] on div "Grantees" at bounding box center [79, 363] width 89 height 12
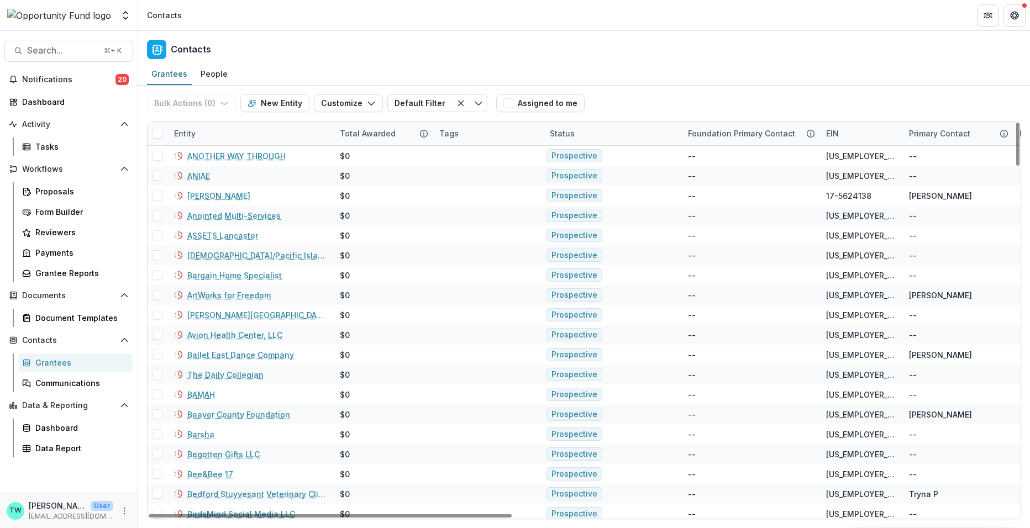
click at [232, 129] on div "Entity" at bounding box center [250, 134] width 166 height 24
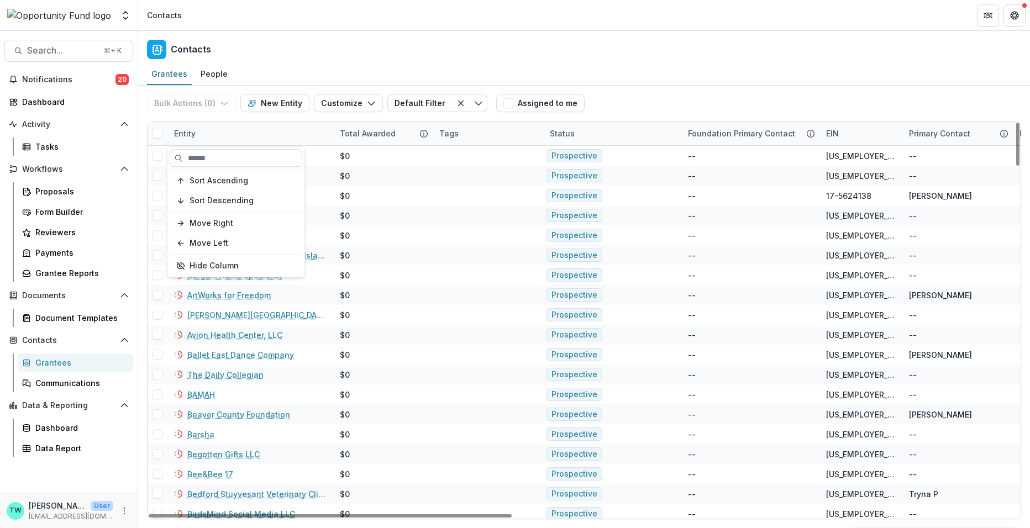
click at [228, 161] on input at bounding box center [236, 158] width 133 height 18
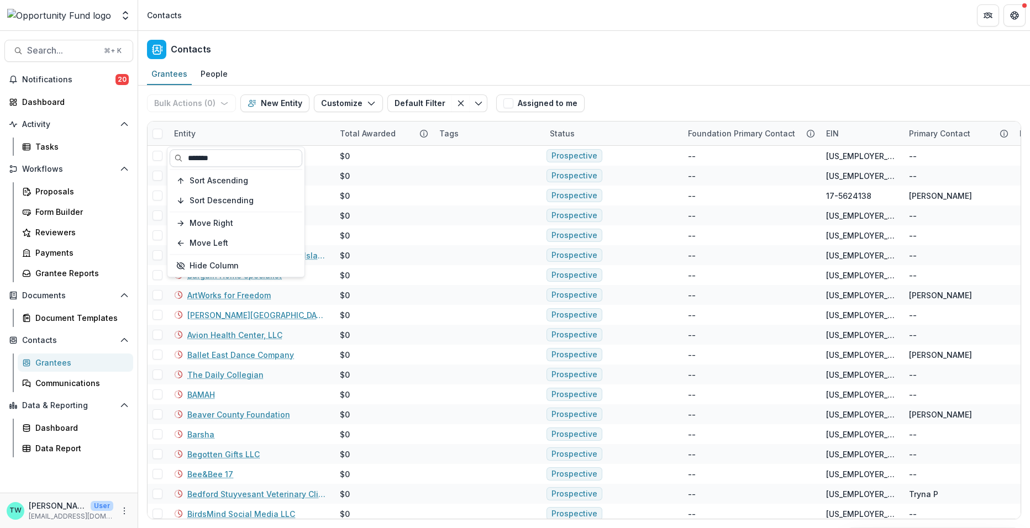
type input "*******"
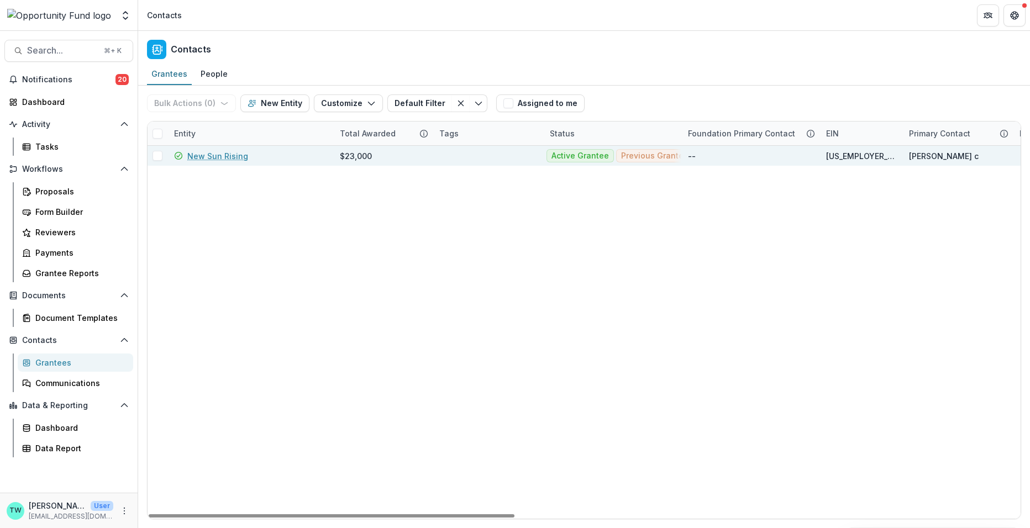
click at [222, 154] on link "New Sun Rising" at bounding box center [217, 156] width 61 height 12
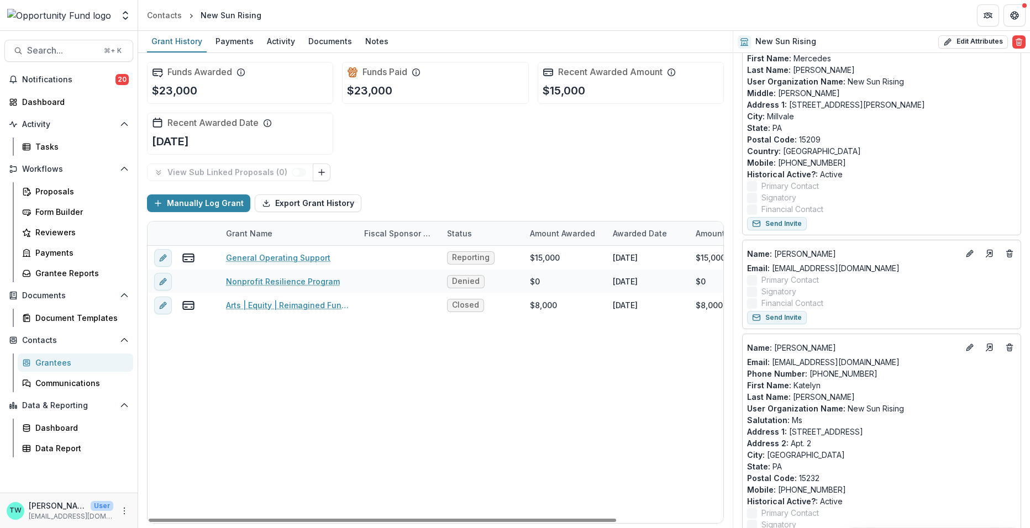
scroll to position [160, 0]
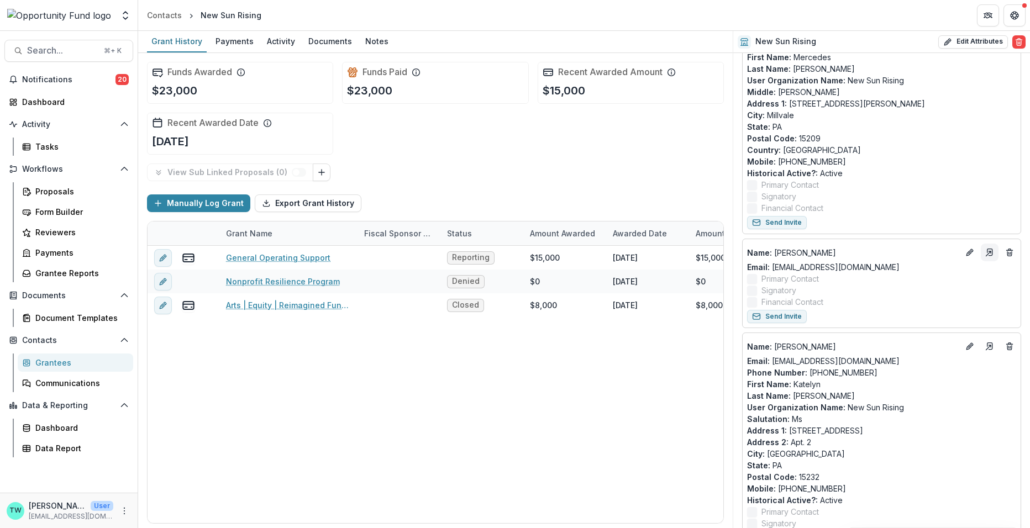
click at [986, 253] on icon "Go to contact" at bounding box center [989, 252] width 9 height 9
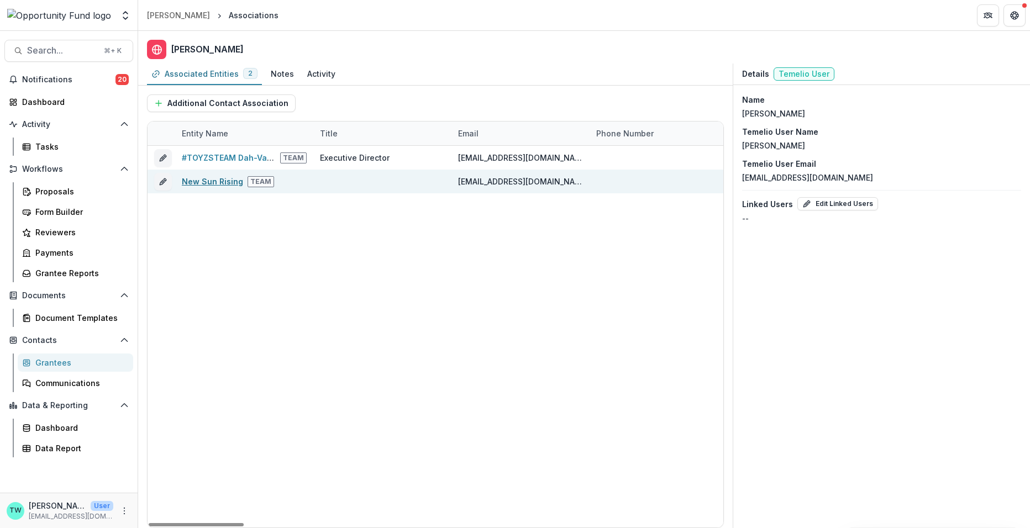
click at [199, 177] on link "New Sun Rising" at bounding box center [212, 181] width 61 height 9
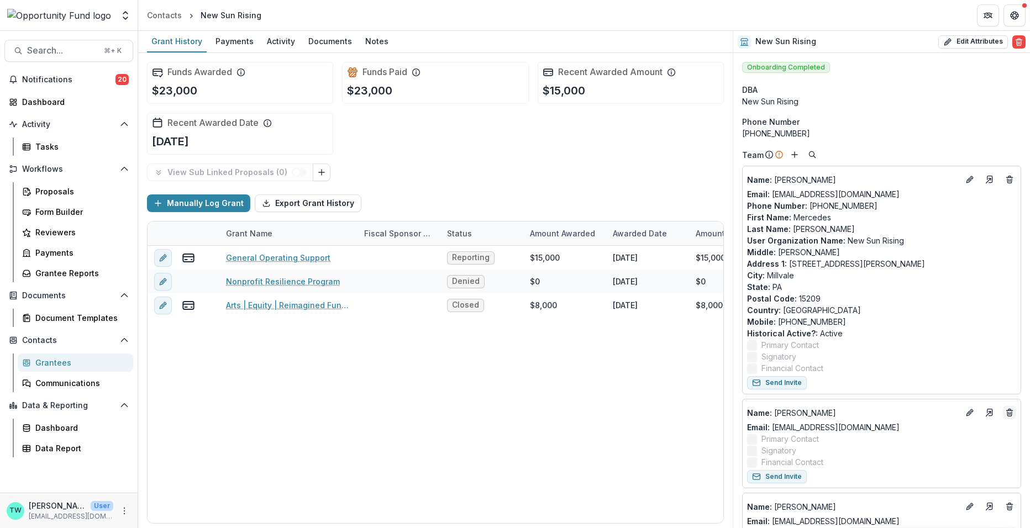
click at [1007, 411] on icon "Deletes" at bounding box center [1009, 412] width 9 height 9
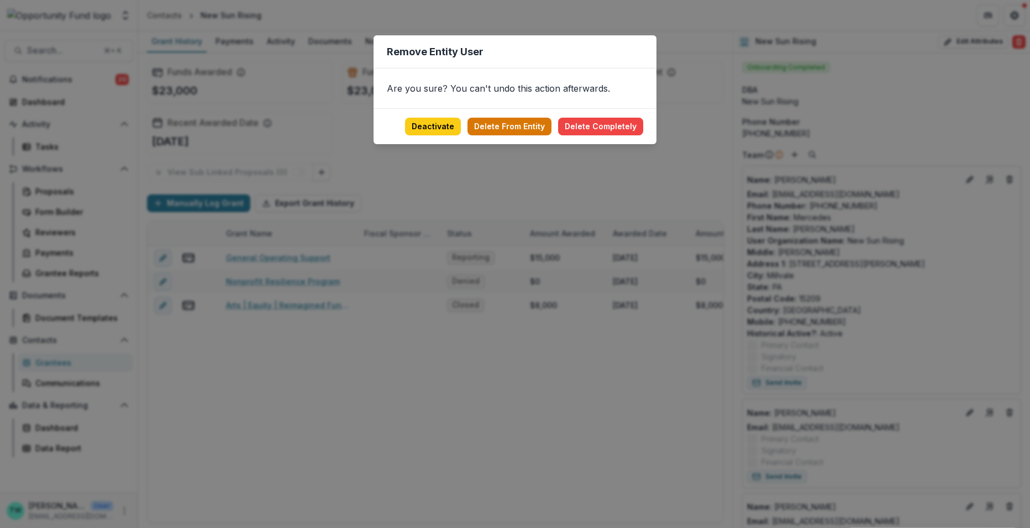
click at [520, 129] on button "Delete From Entity" at bounding box center [509, 127] width 84 height 18
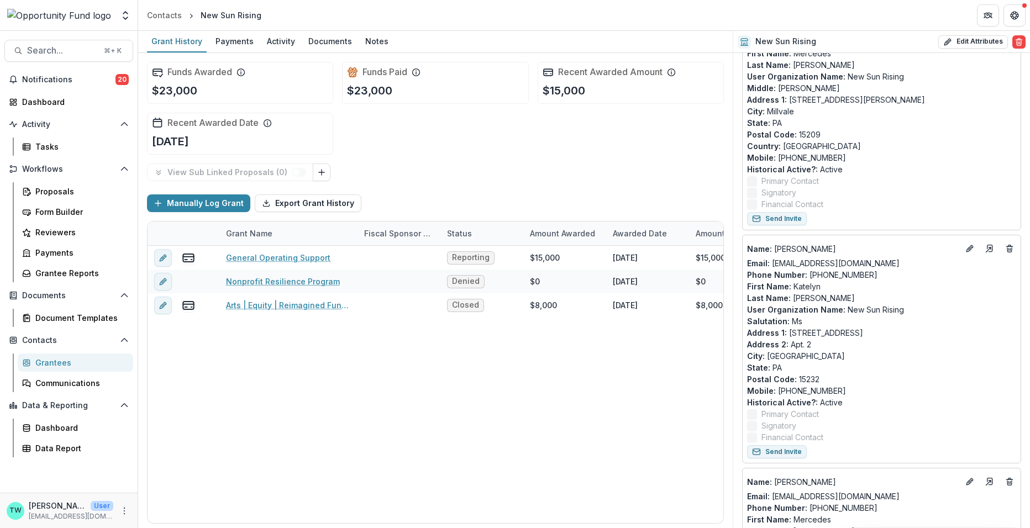
scroll to position [170, 0]
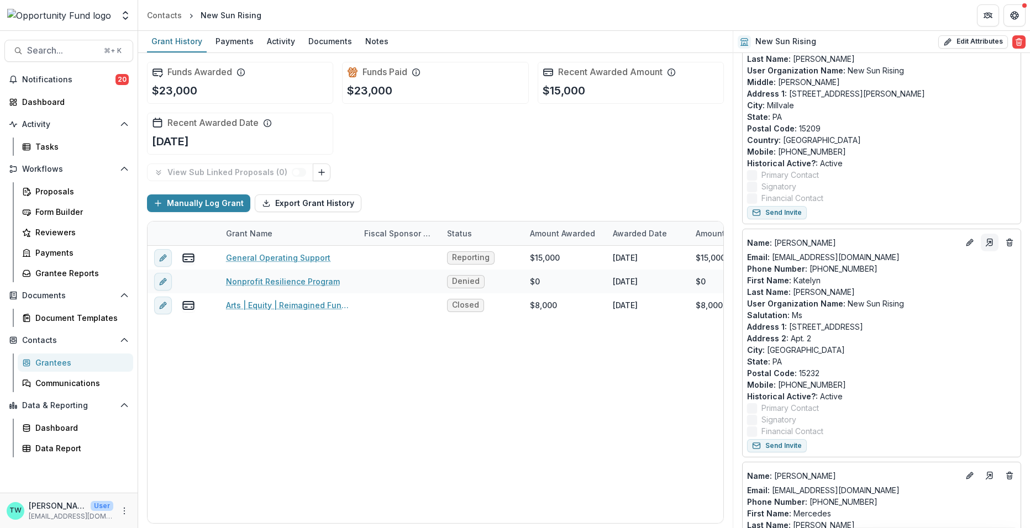
click at [985, 245] on icon "Go to contact" at bounding box center [989, 242] width 9 height 9
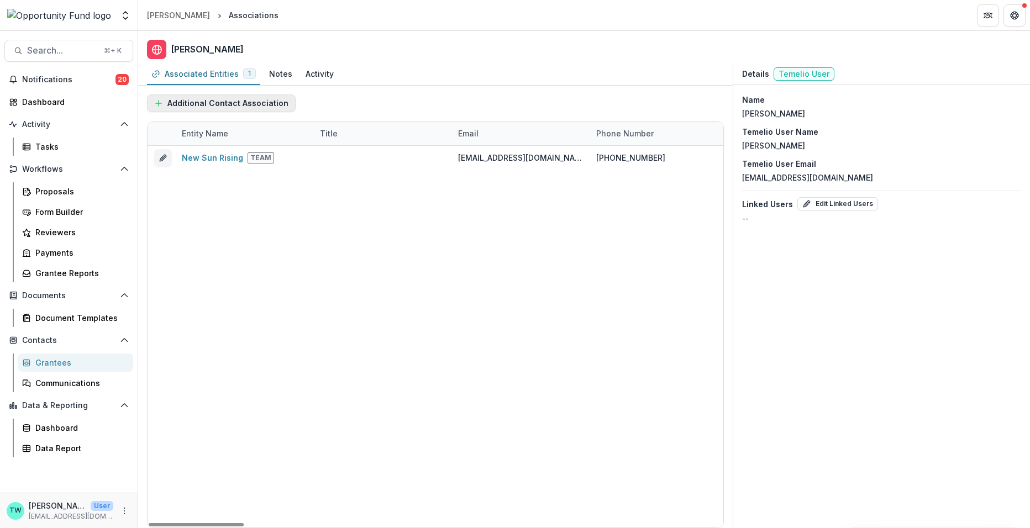
click at [231, 106] on button "Additional Contact Association" at bounding box center [221, 103] width 149 height 18
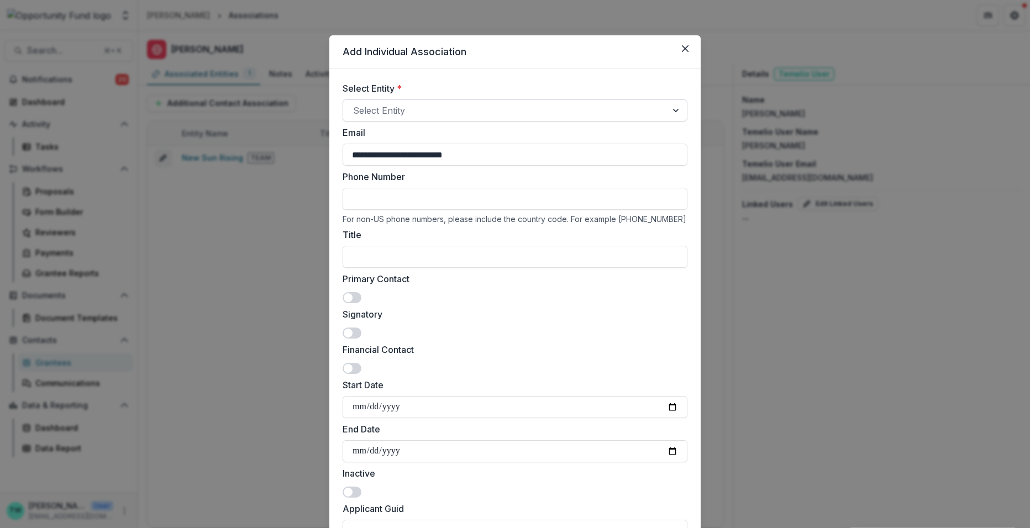
click at [406, 110] on div at bounding box center [505, 110] width 304 height 15
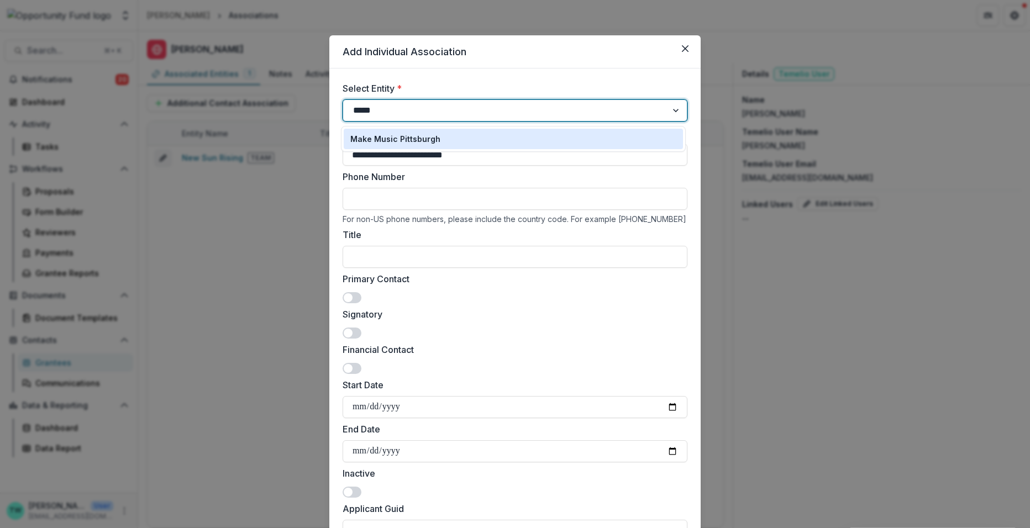
type input "******"
click at [380, 135] on p "Make Music Pittsburgh" at bounding box center [395, 139] width 90 height 12
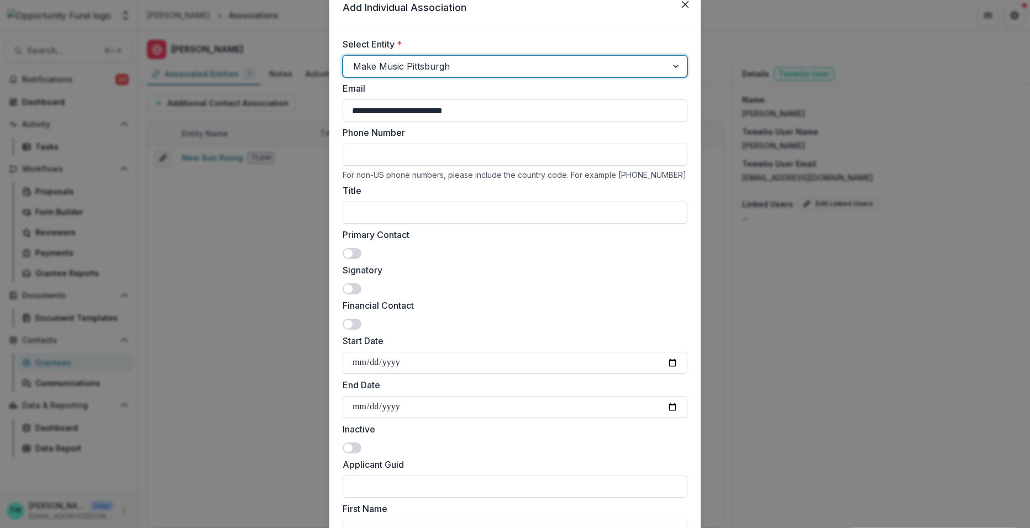
scroll to position [49, 0]
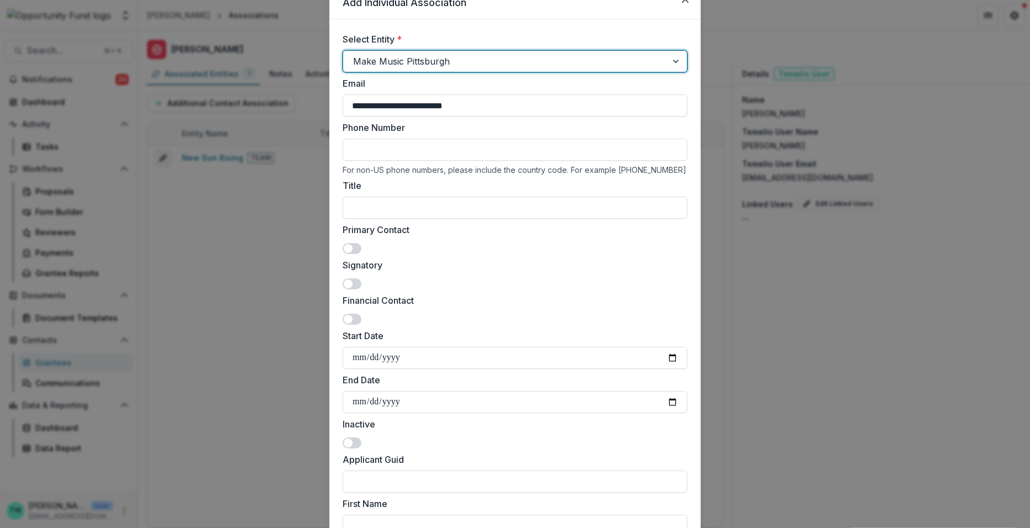
click at [356, 248] on span at bounding box center [352, 248] width 19 height 11
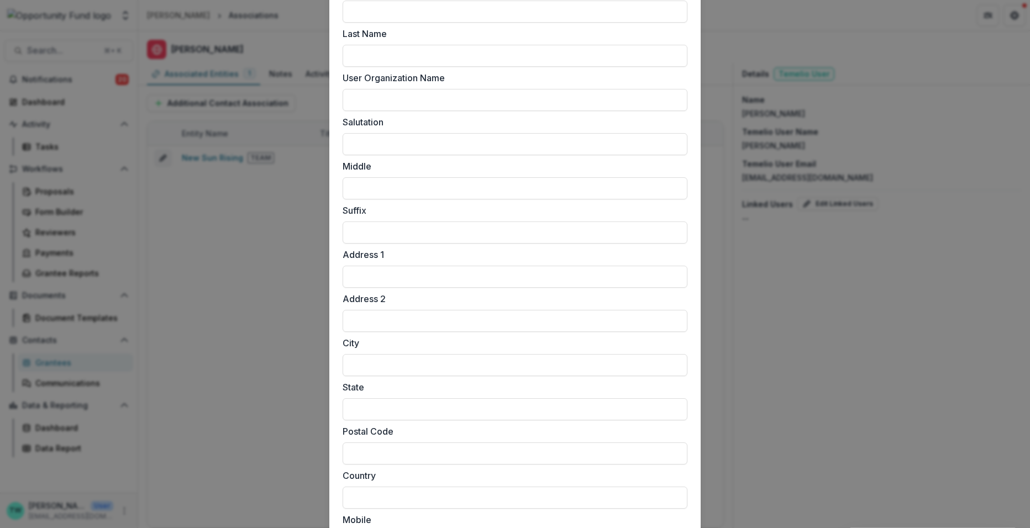
scroll to position [805, 0]
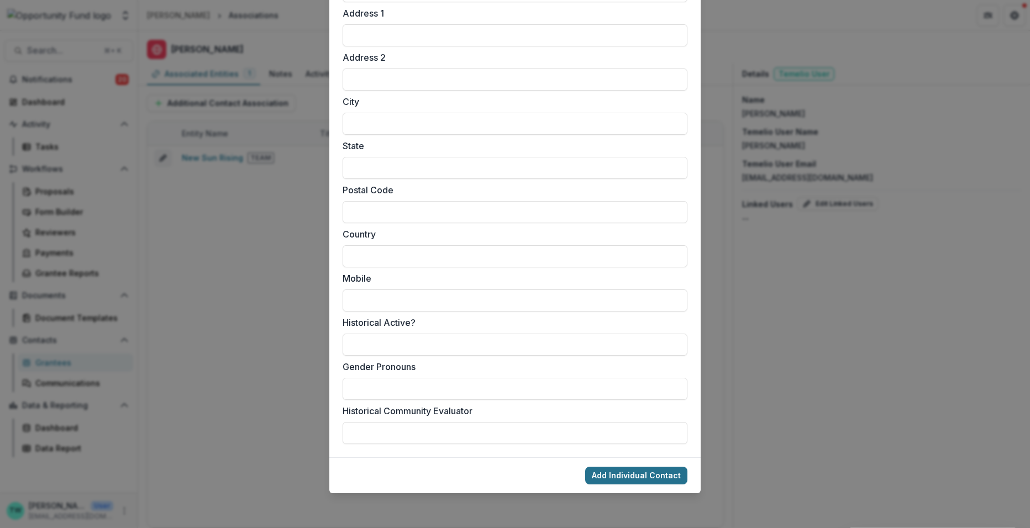
click at [623, 474] on button "Add Individual Contact" at bounding box center [636, 476] width 102 height 18
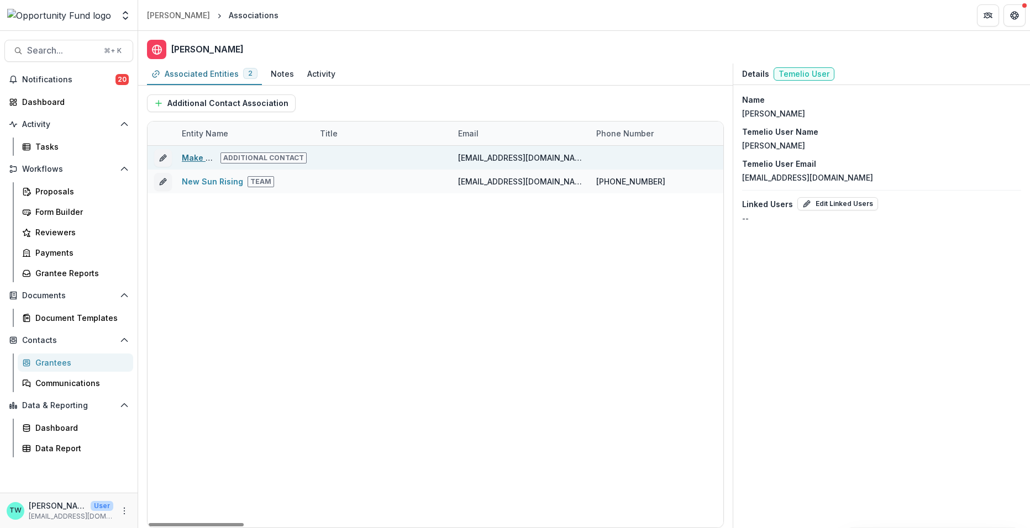
click at [188, 155] on link "Make Music Pittsburgh" at bounding box center [227, 157] width 90 height 9
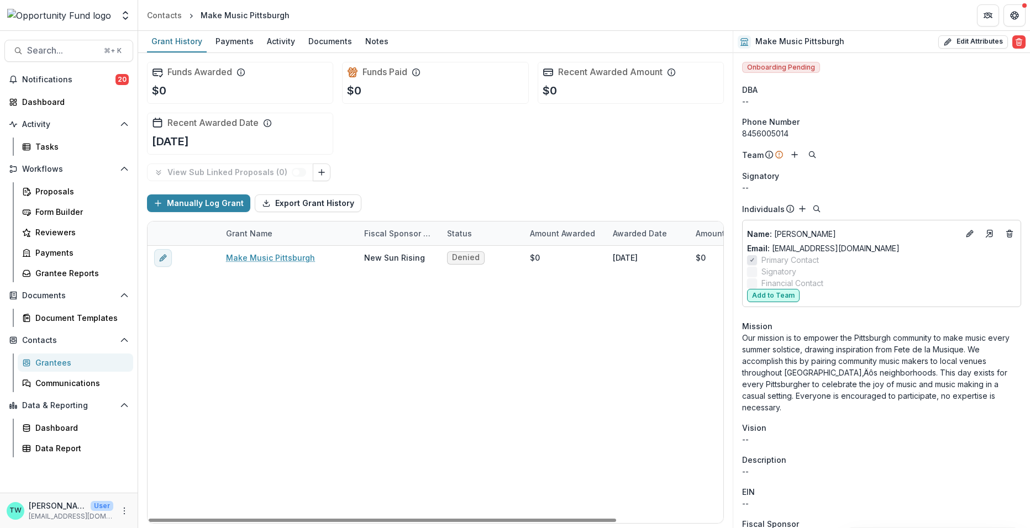
click at [778, 297] on button "Add to Team" at bounding box center [773, 295] width 52 height 13
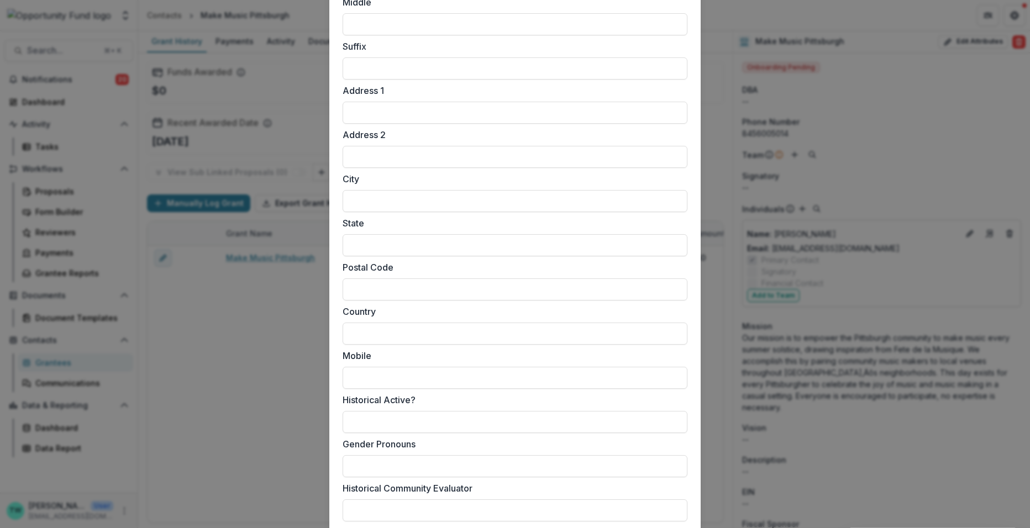
scroll to position [840, 0]
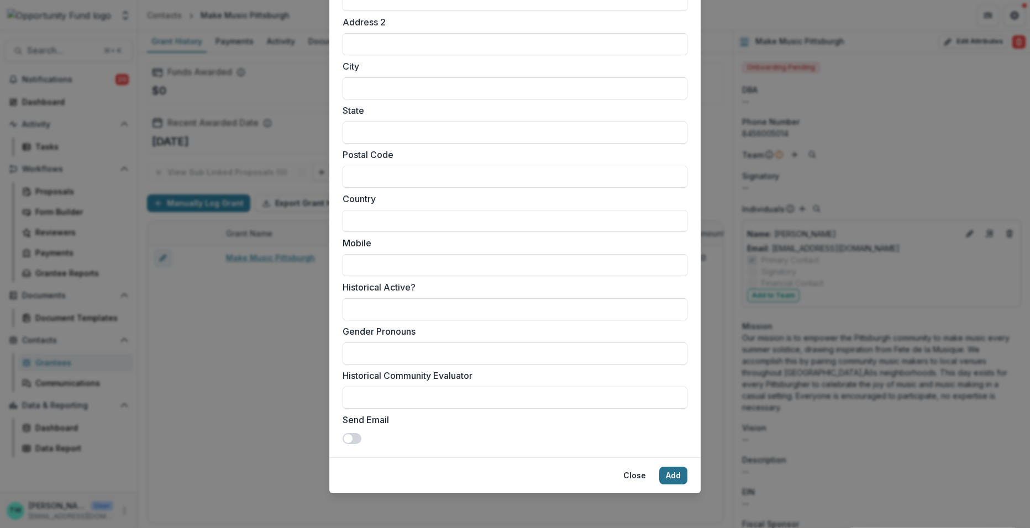
click at [671, 476] on button "Add" at bounding box center [673, 476] width 28 height 18
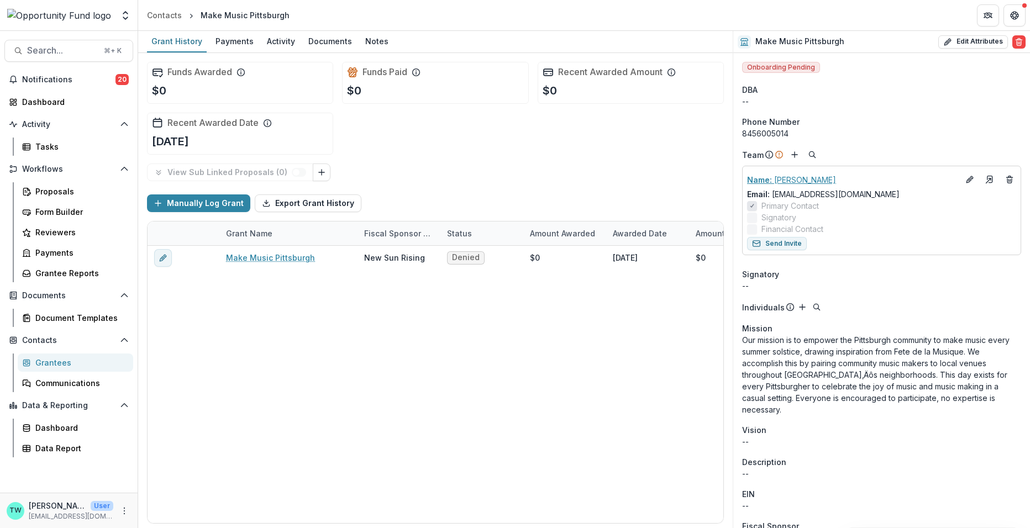
click at [815, 179] on p "Name : Katelyn Clement" at bounding box center [853, 180] width 212 height 12
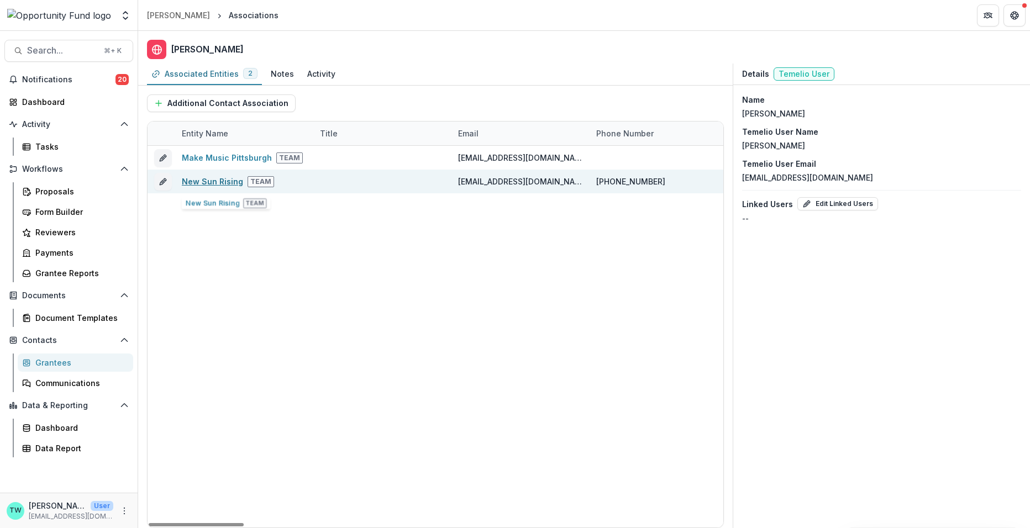
click at [207, 181] on link "New Sun Rising" at bounding box center [212, 181] width 61 height 9
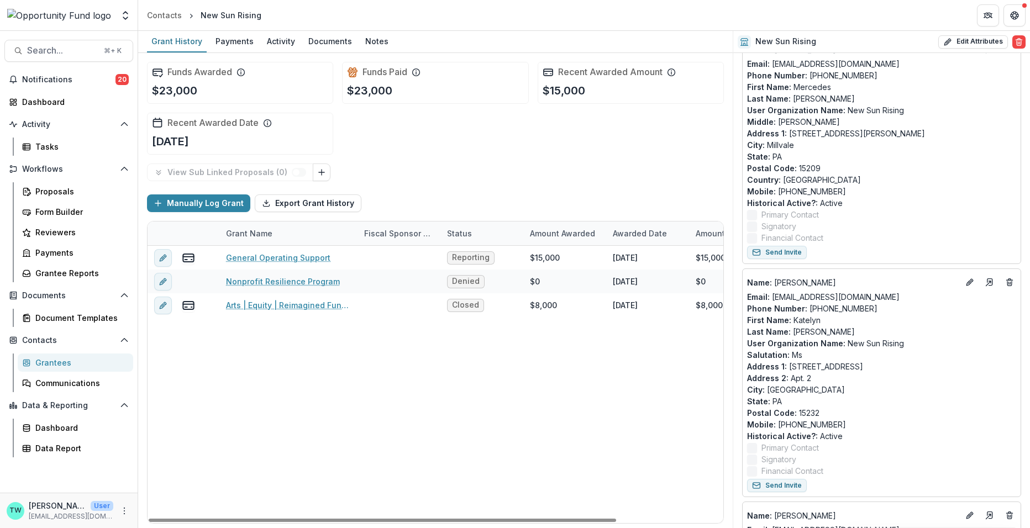
scroll to position [148, 0]
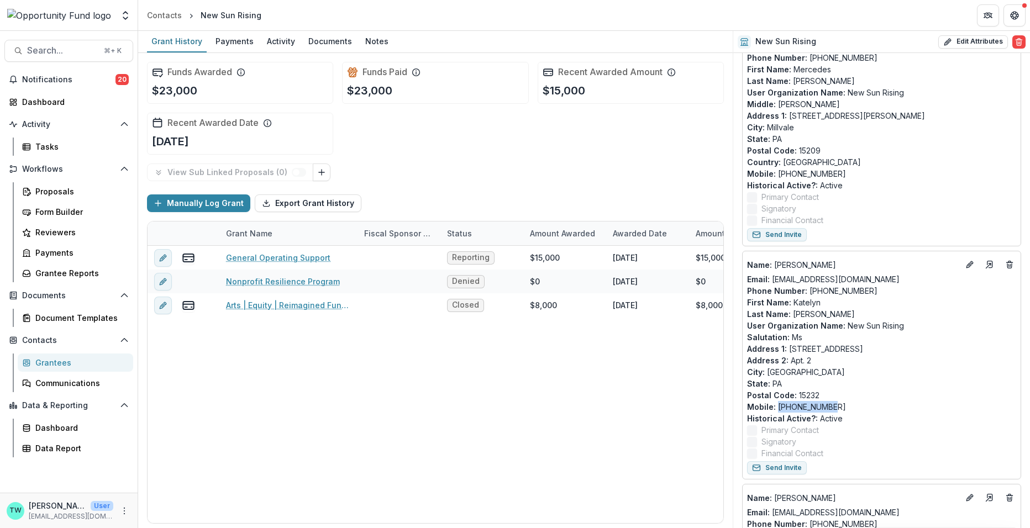
drag, startPoint x: 835, startPoint y: 401, endPoint x: 778, endPoint y: 408, distance: 57.4
click at [778, 408] on p "Mobile : 845-600-5014" at bounding box center [881, 407] width 269 height 12
copy p "845-600-5014"
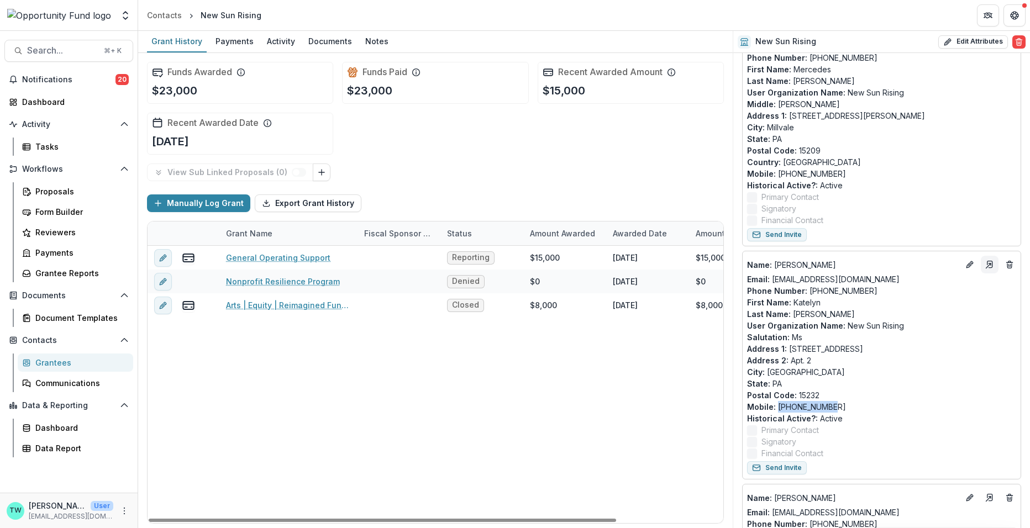
click at [990, 260] on icon "Go to contact" at bounding box center [989, 264] width 9 height 9
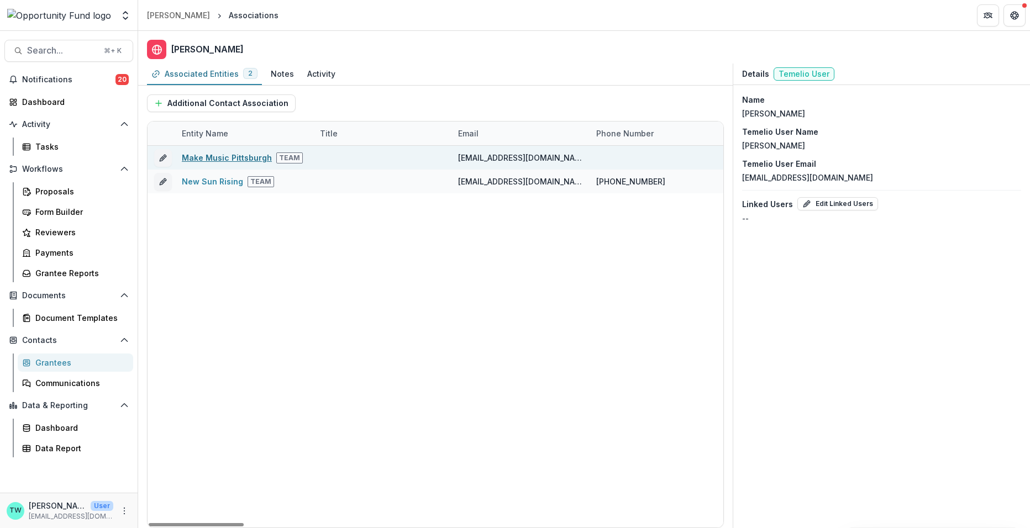
click at [231, 158] on link "Make Music Pittsburgh" at bounding box center [227, 157] width 90 height 9
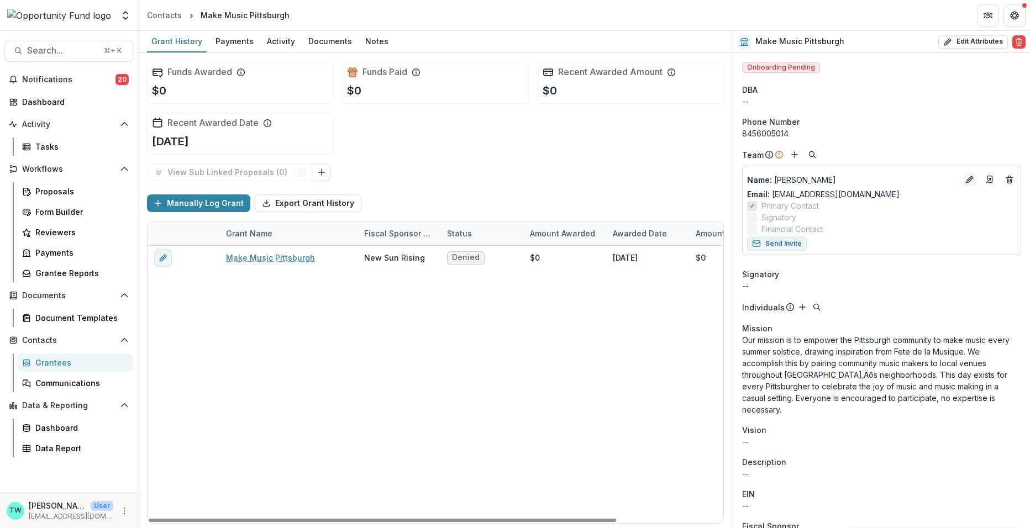
click at [970, 176] on icon "Edit" at bounding box center [971, 177] width 3 height 3
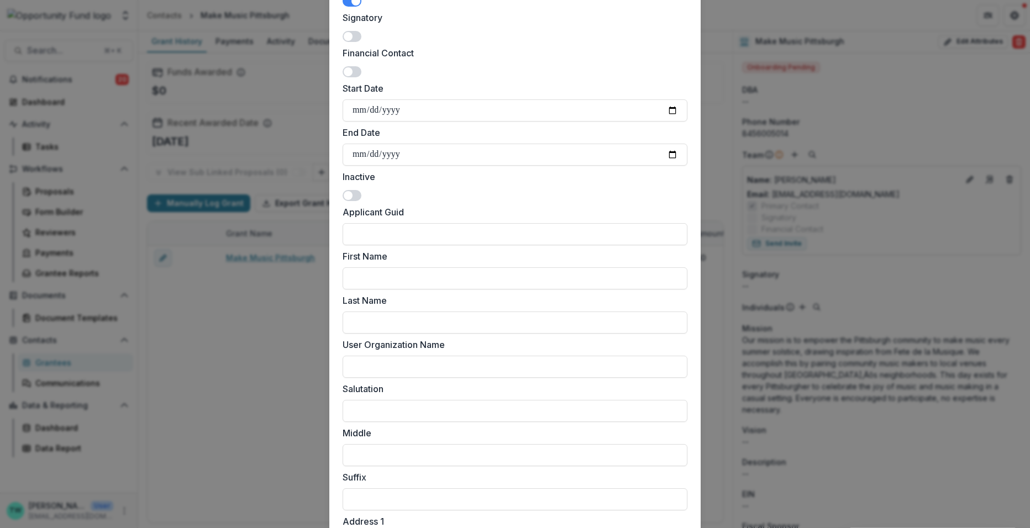
scroll to position [805, 0]
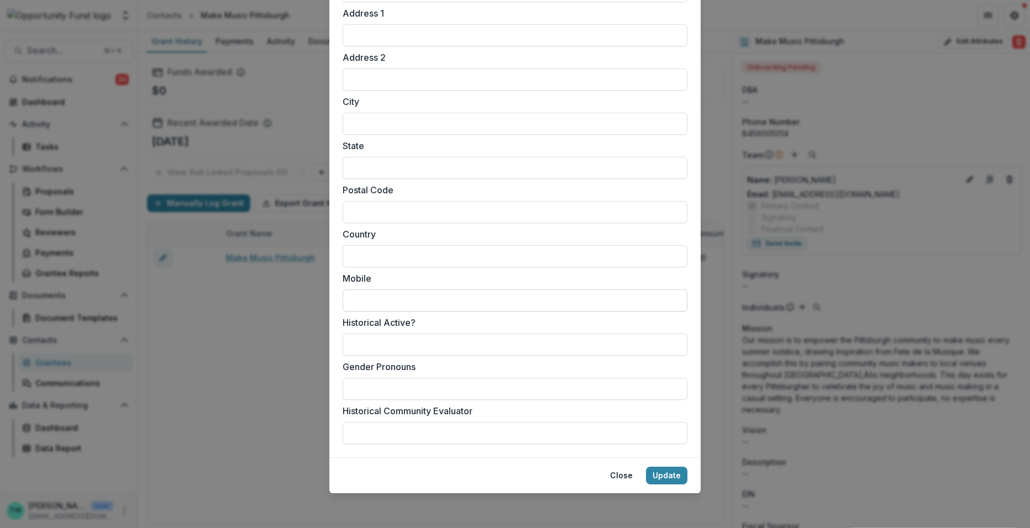
click at [393, 296] on input "Mobile" at bounding box center [515, 301] width 345 height 22
paste input "**********"
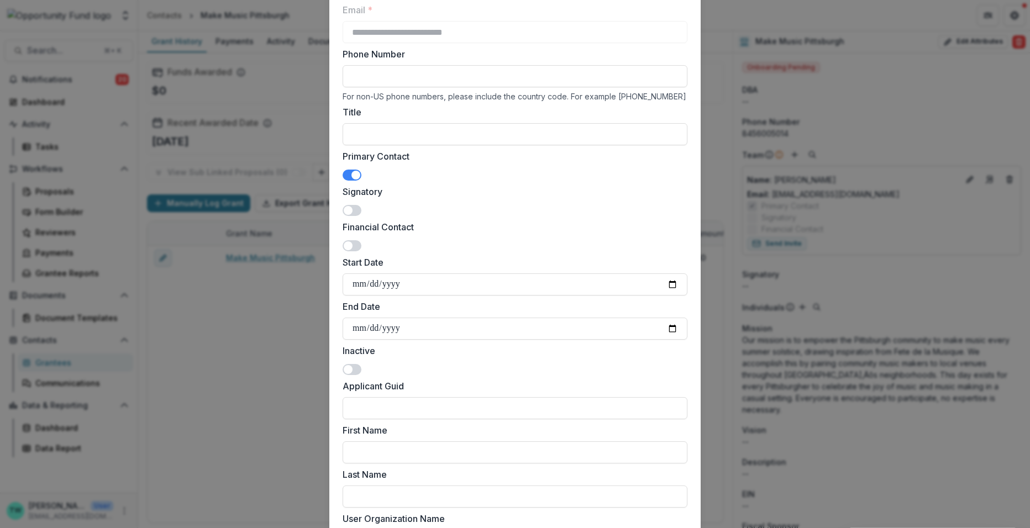
scroll to position [27, 0]
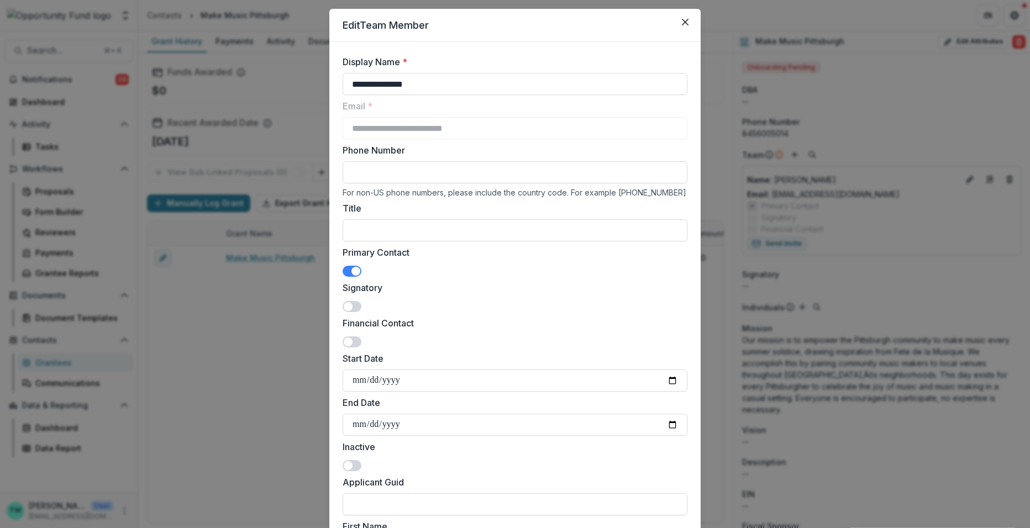
type input "**********"
click at [548, 365] on div "Start Date" at bounding box center [515, 372] width 345 height 40
drag, startPoint x: 422, startPoint y: 83, endPoint x: 327, endPoint y: 80, distance: 95.6
click at [327, 80] on div "**********" at bounding box center [515, 264] width 1030 height 528
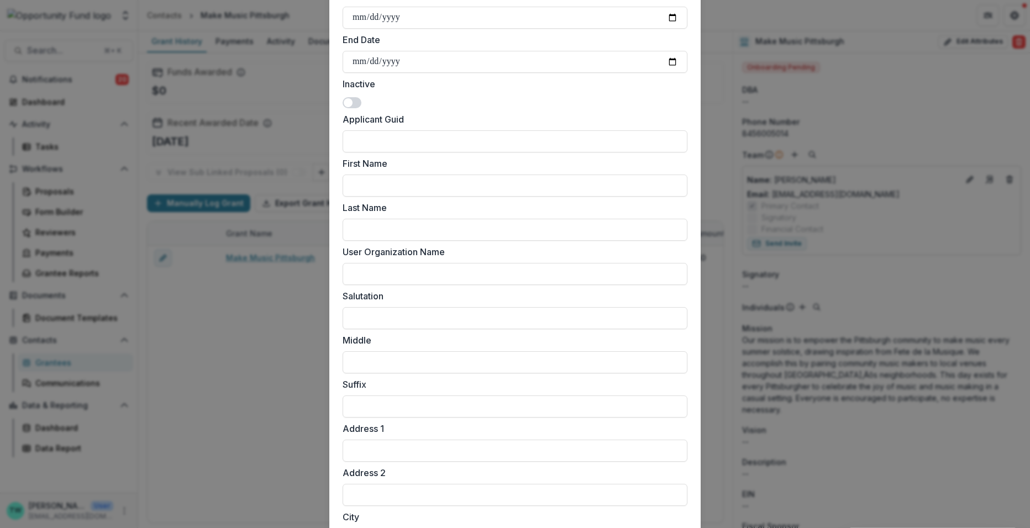
scroll to position [401, 0]
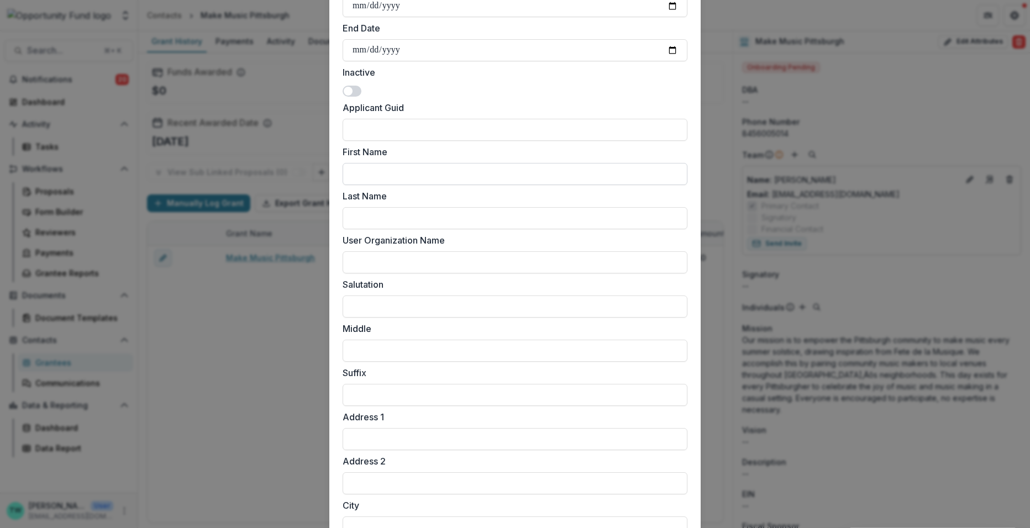
click at [406, 173] on input "First Name" at bounding box center [515, 174] width 345 height 22
paste input "**********"
click at [407, 173] on input "**********" at bounding box center [515, 174] width 345 height 22
type input "*******"
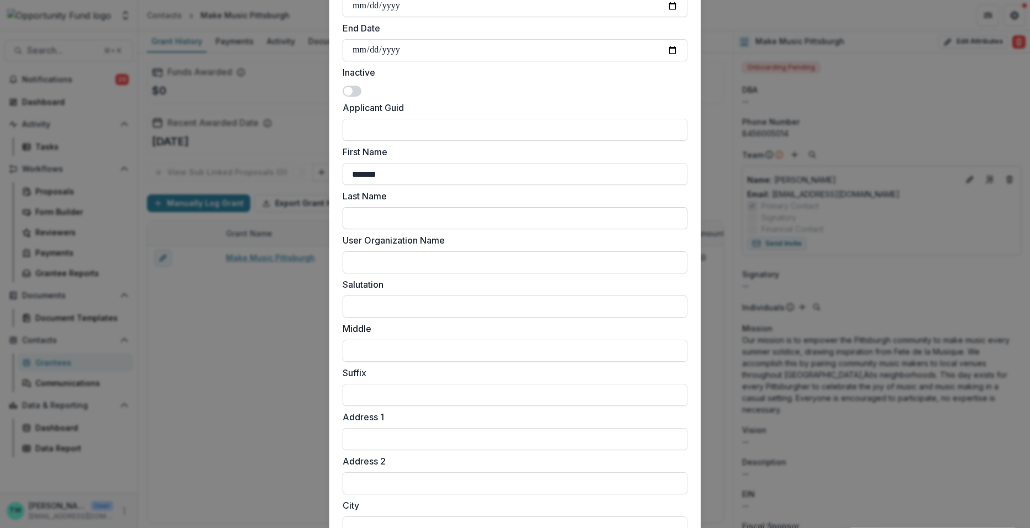
click at [401, 217] on input "Last Name" at bounding box center [515, 218] width 345 height 22
paste input "*******"
type input "*******"
click at [431, 177] on input "*******" at bounding box center [515, 174] width 345 height 22
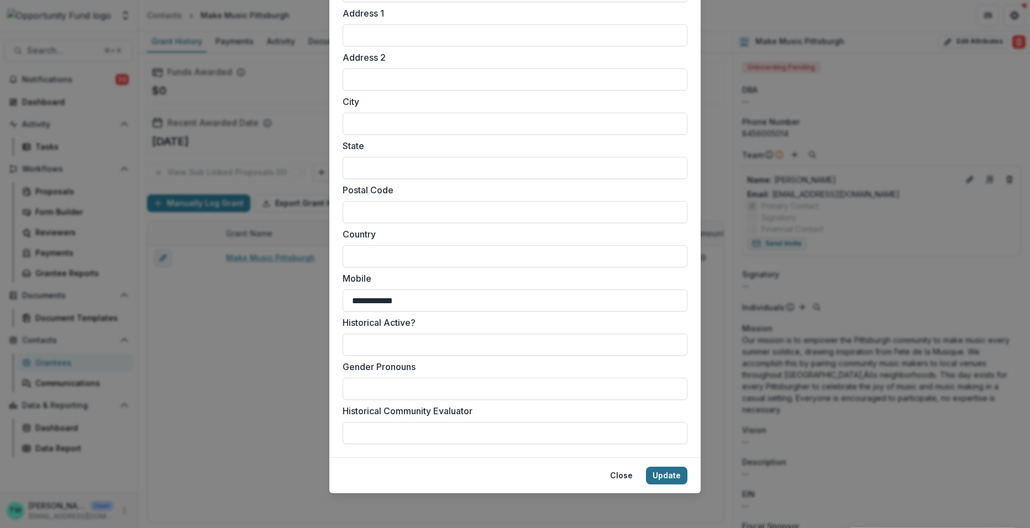
click at [671, 475] on button "Update" at bounding box center [666, 476] width 41 height 18
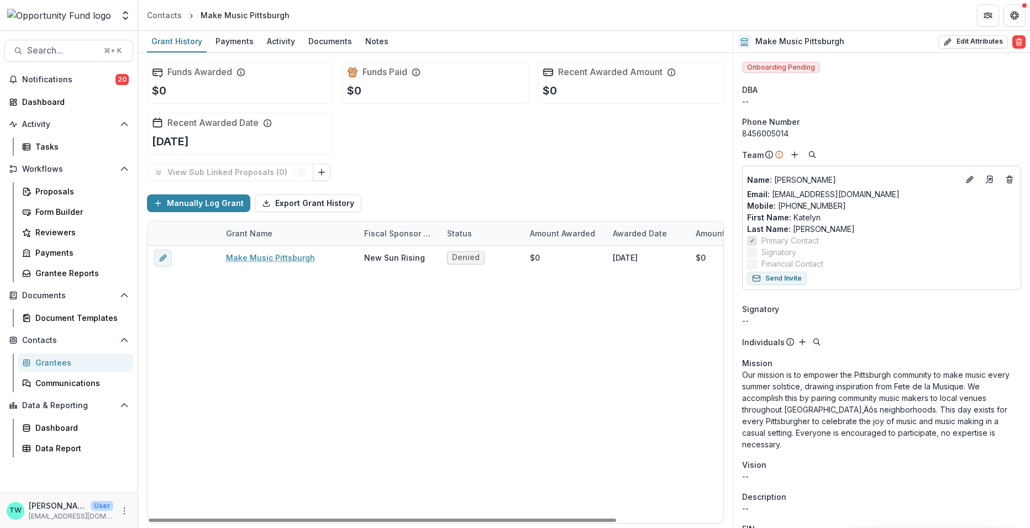
click at [48, 360] on div "Grantees" at bounding box center [79, 363] width 89 height 12
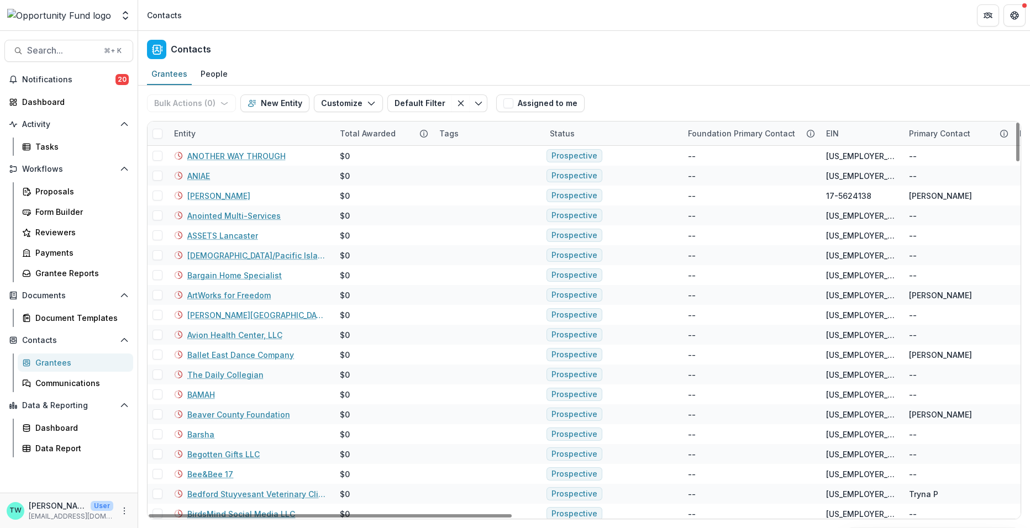
click at [241, 135] on div "Entity" at bounding box center [250, 134] width 166 height 24
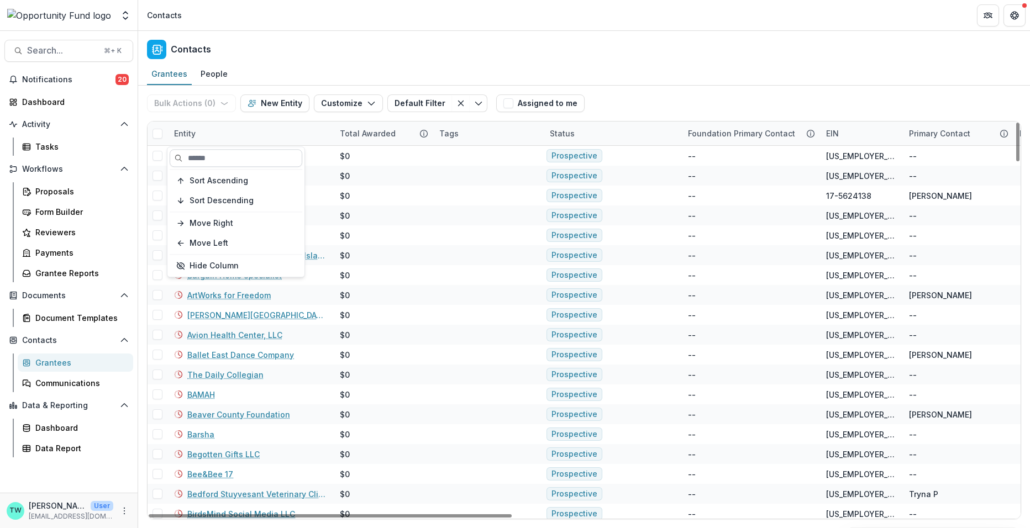
click at [231, 161] on input at bounding box center [236, 158] width 133 height 18
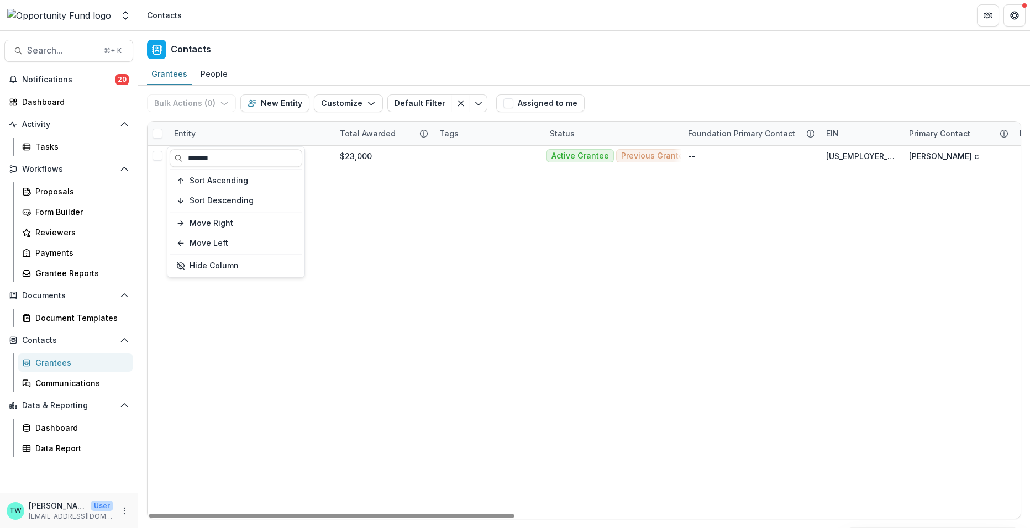
type input "*******"
click at [360, 51] on div "Contacts" at bounding box center [584, 47] width 892 height 33
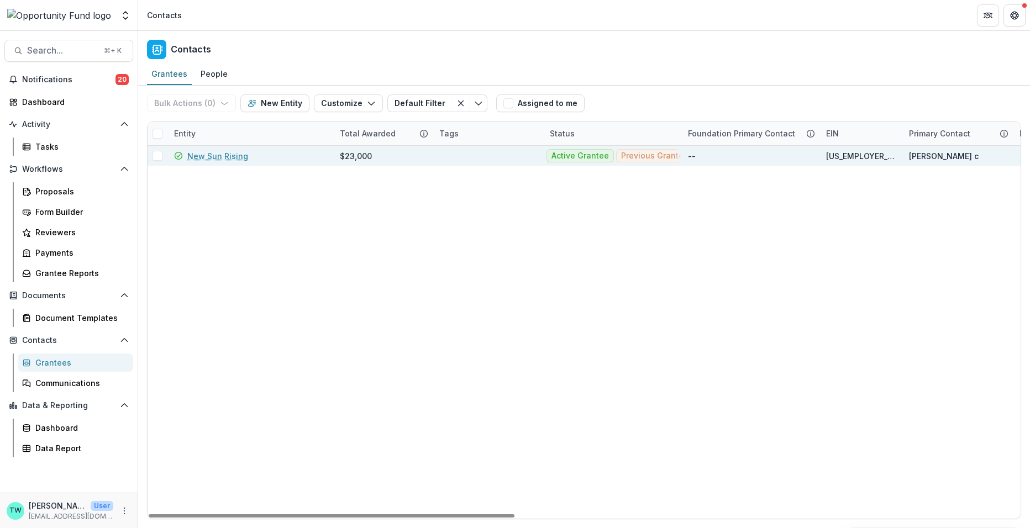
click at [224, 154] on link "New Sun Rising" at bounding box center [217, 156] width 61 height 12
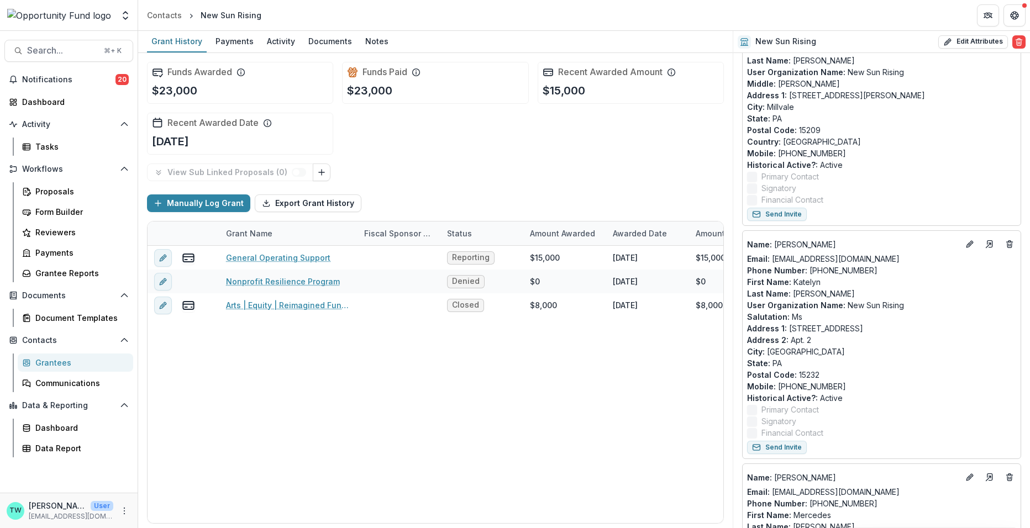
scroll to position [171, 0]
click at [1010, 240] on icon "Deletes" at bounding box center [1009, 242] width 9 height 9
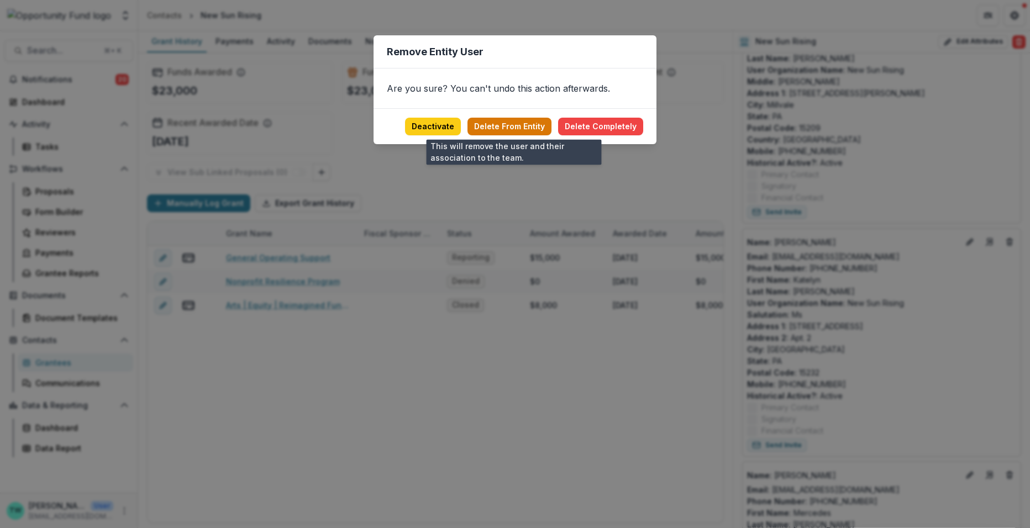
click at [524, 125] on button "Delete From Entity" at bounding box center [509, 127] width 84 height 18
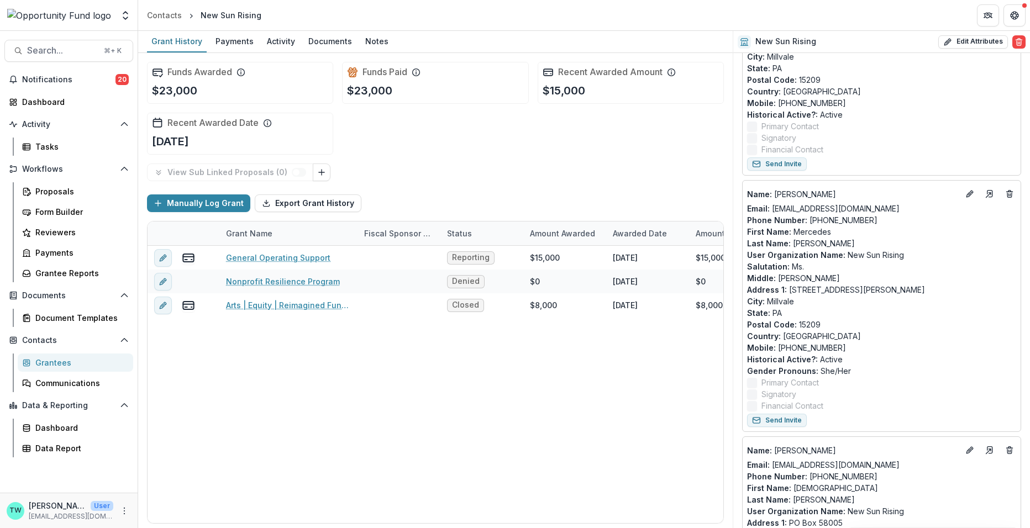
scroll to position [253, 0]
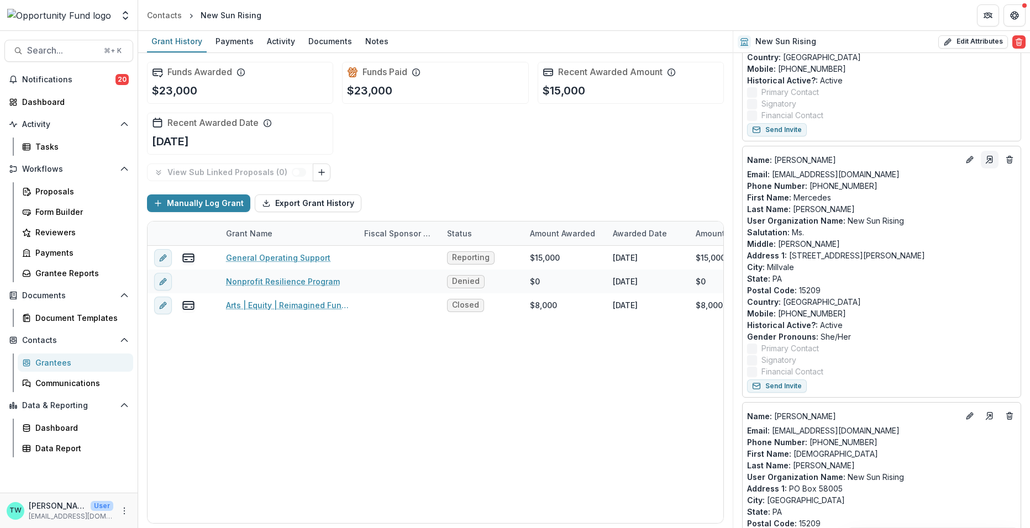
click at [985, 161] on icon "Go to contact" at bounding box center [989, 159] width 9 height 9
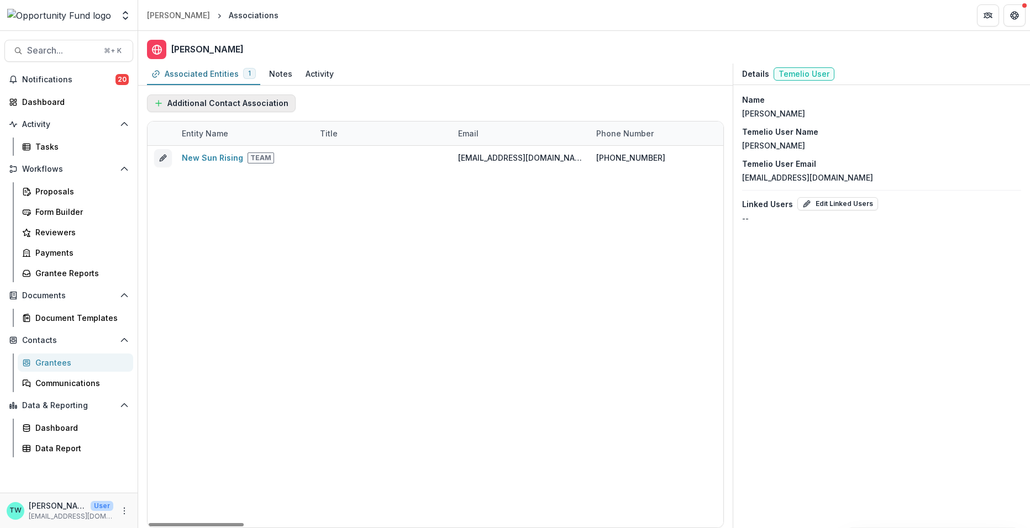
click at [234, 99] on button "Additional Contact Association" at bounding box center [221, 103] width 149 height 18
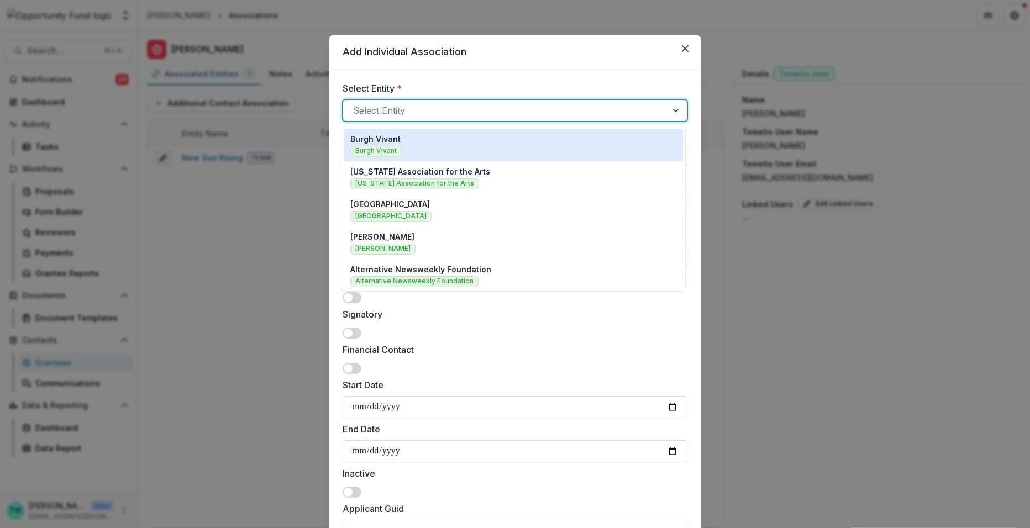
click at [415, 109] on div at bounding box center [505, 110] width 304 height 15
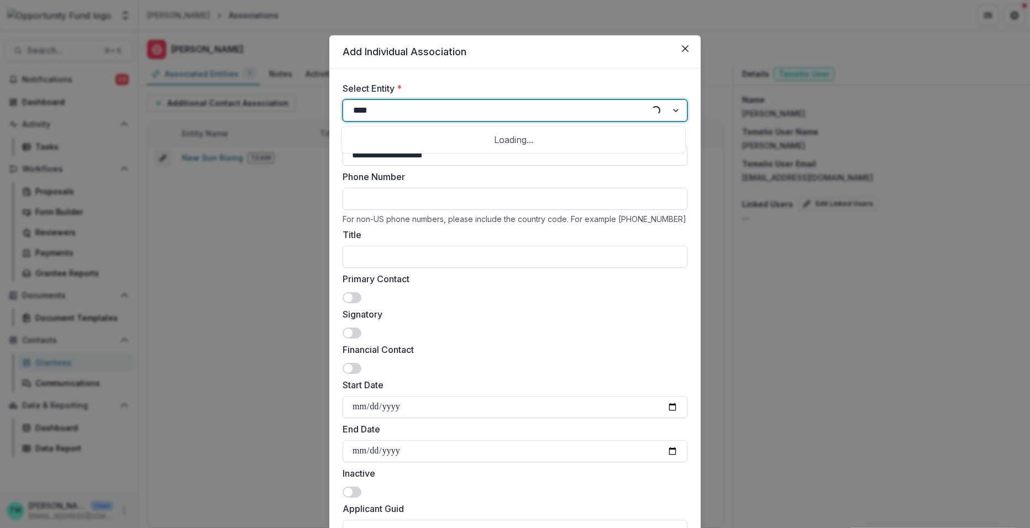
type input "*****"
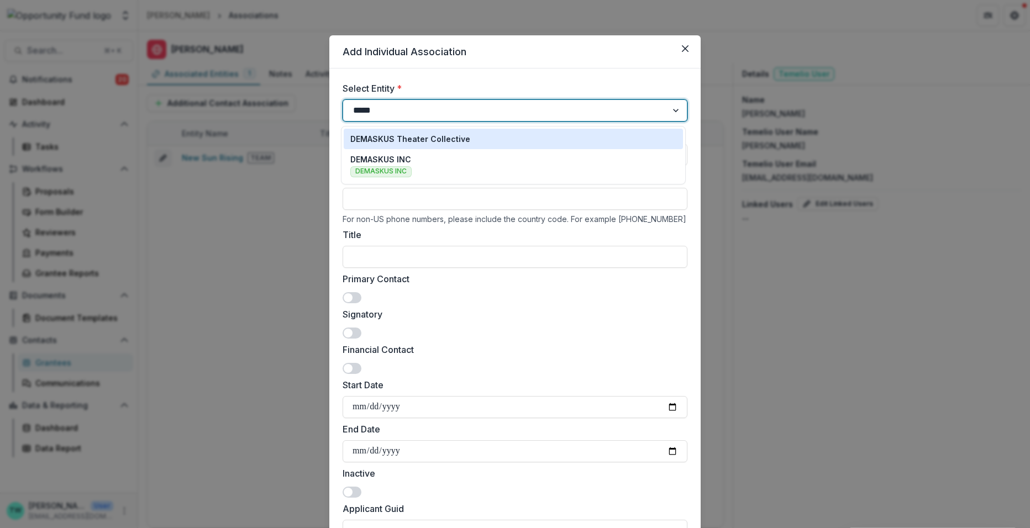
click at [393, 141] on p "DEMASKUS Theater Collective" at bounding box center [410, 139] width 120 height 12
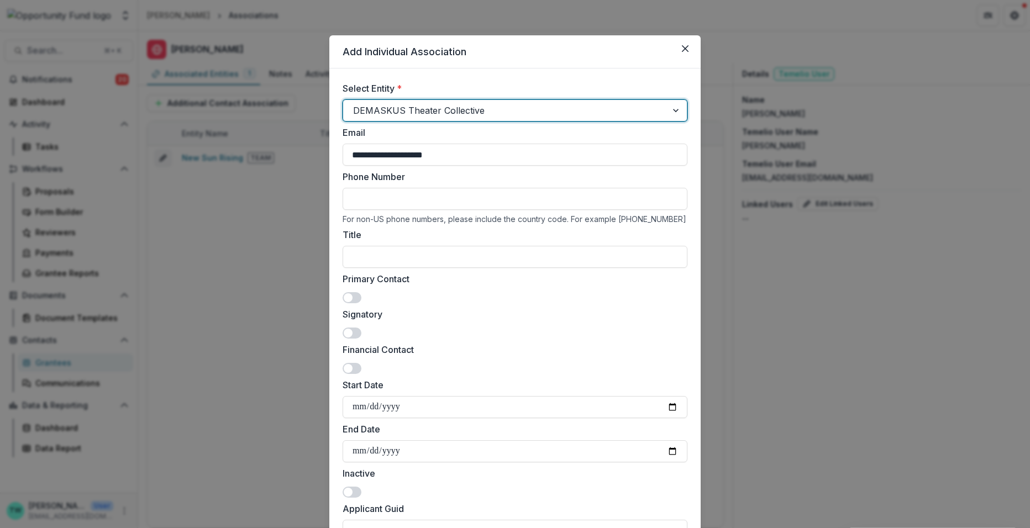
click at [358, 296] on span at bounding box center [352, 297] width 19 height 11
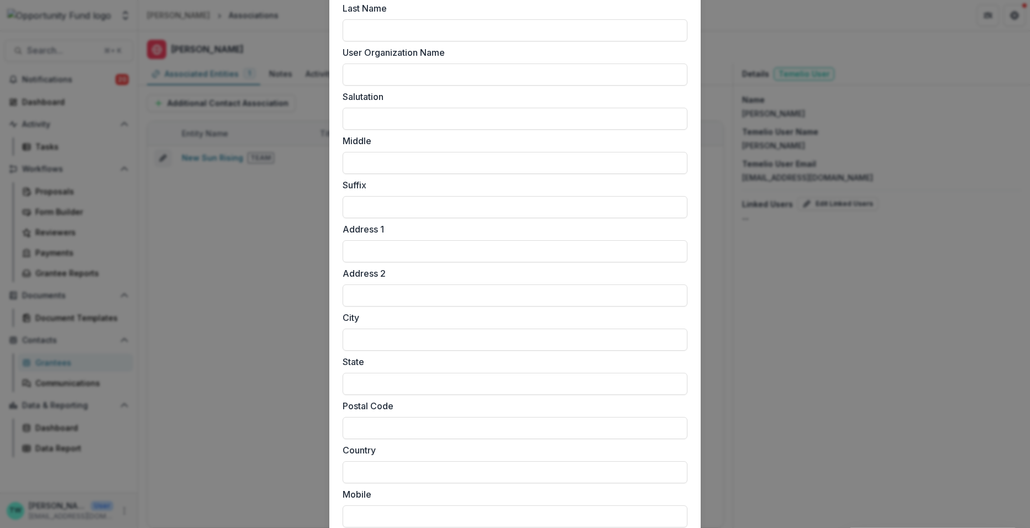
scroll to position [805, 0]
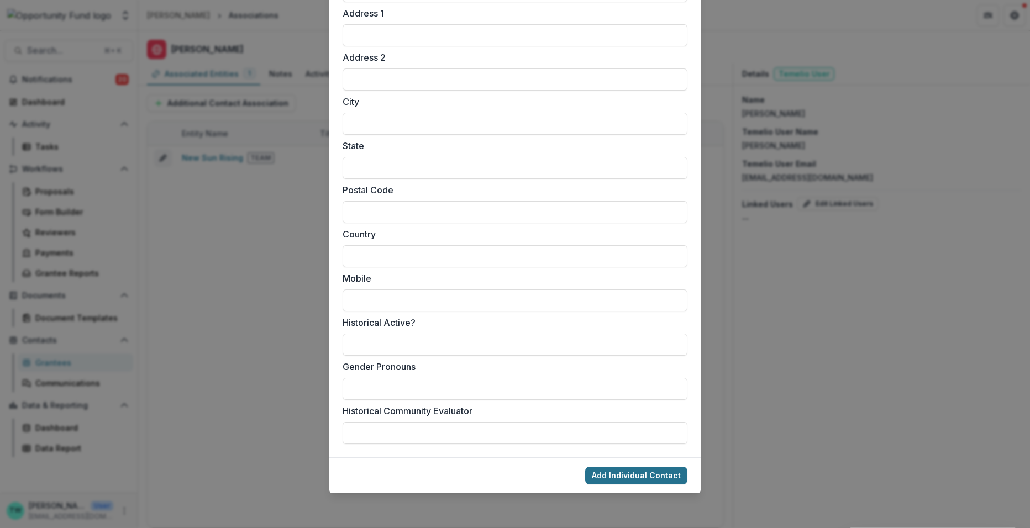
click at [620, 474] on button "Add Individual Contact" at bounding box center [636, 476] width 102 height 18
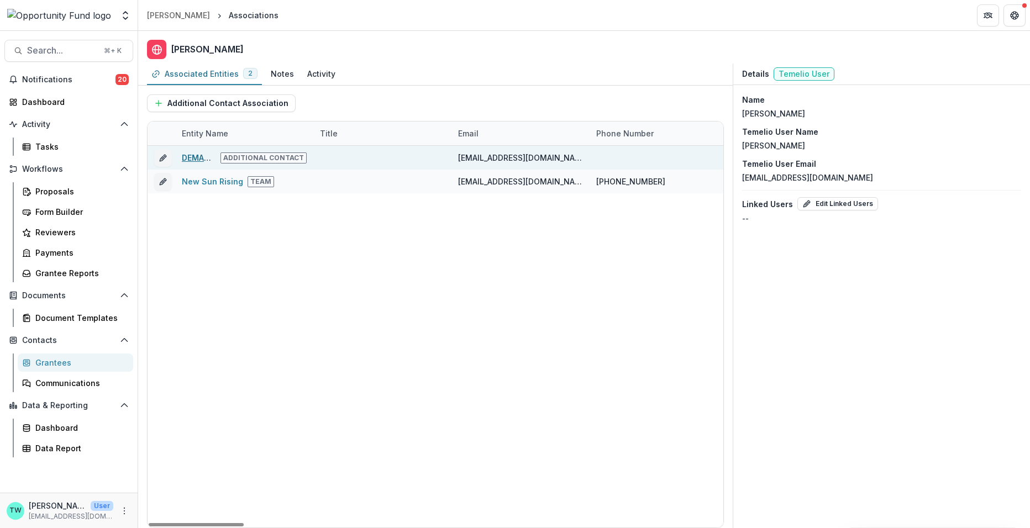
click at [194, 157] on link "DEMASKUS Theater Collective" at bounding box center [242, 157] width 120 height 9
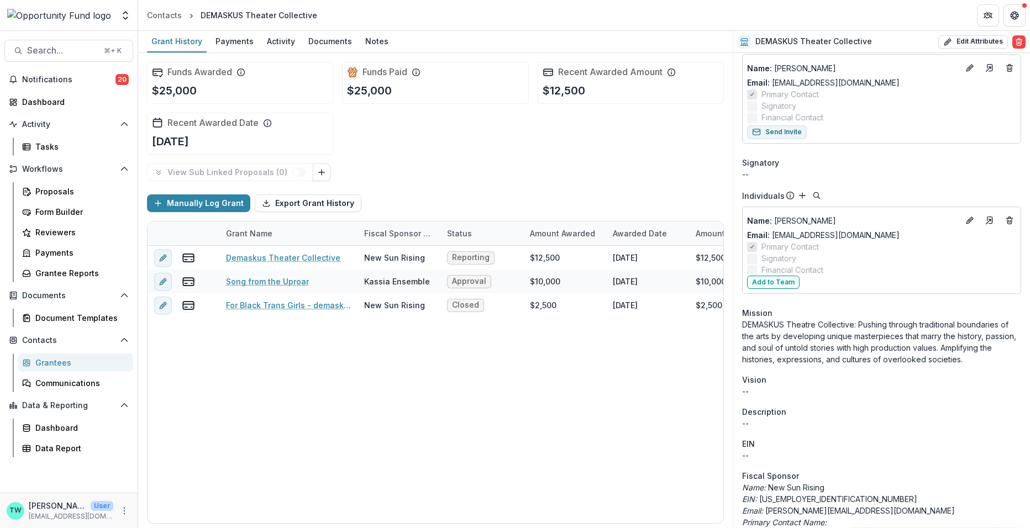
scroll to position [312, 0]
click at [776, 280] on button "Add to Team" at bounding box center [773, 279] width 52 height 13
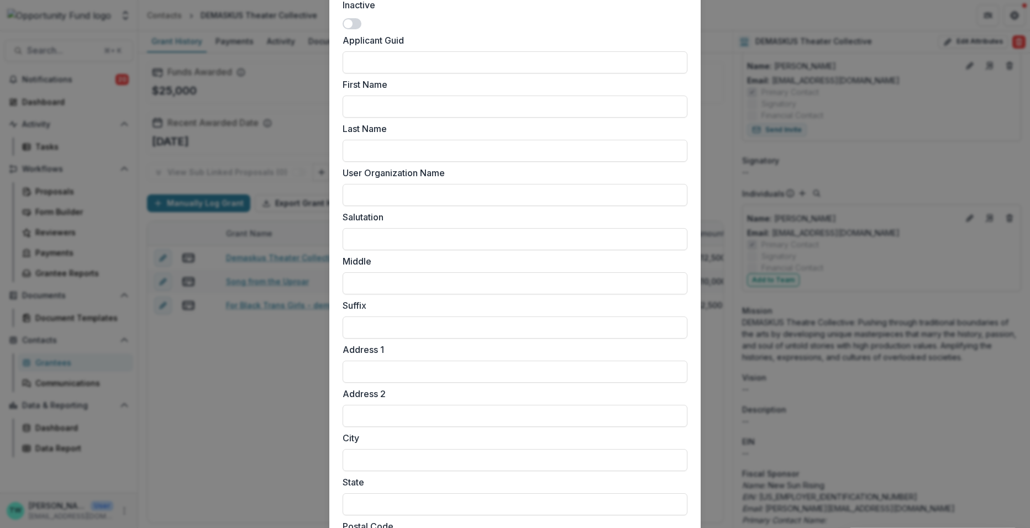
scroll to position [840, 0]
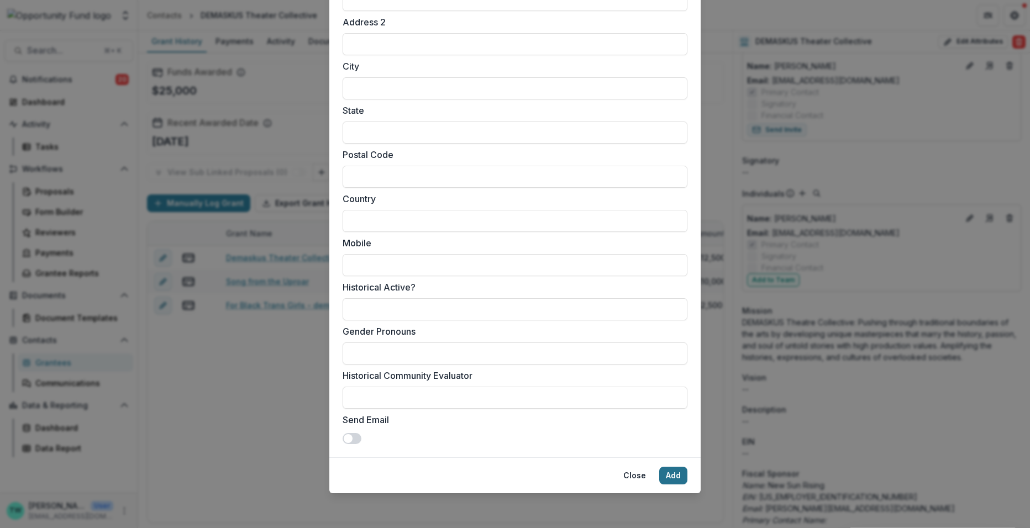
click at [669, 479] on button "Add" at bounding box center [673, 476] width 28 height 18
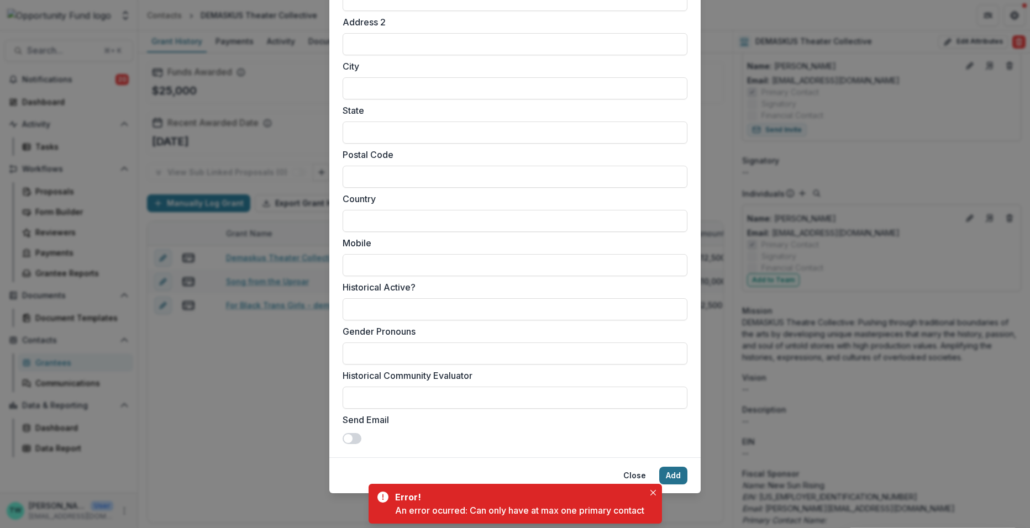
click at [676, 475] on button "Add" at bounding box center [673, 476] width 28 height 18
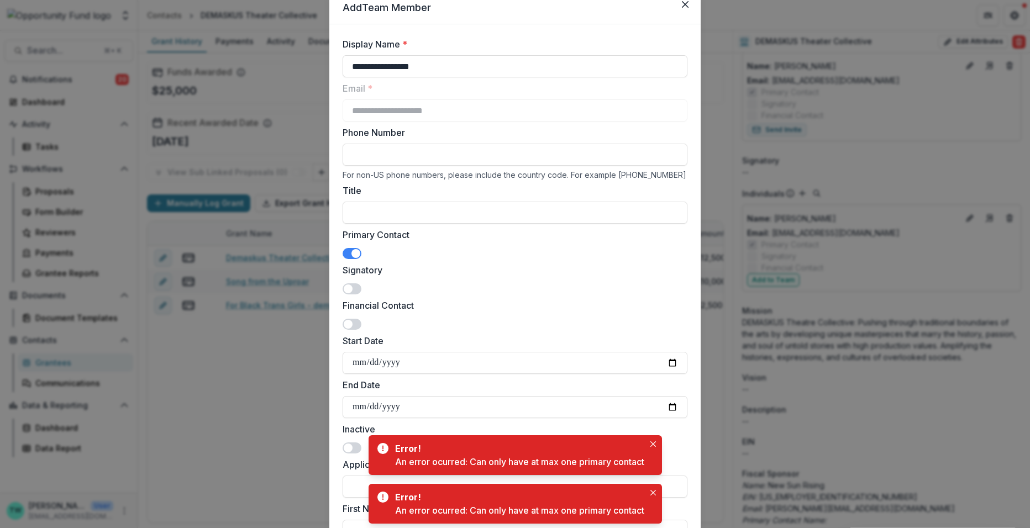
scroll to position [0, 0]
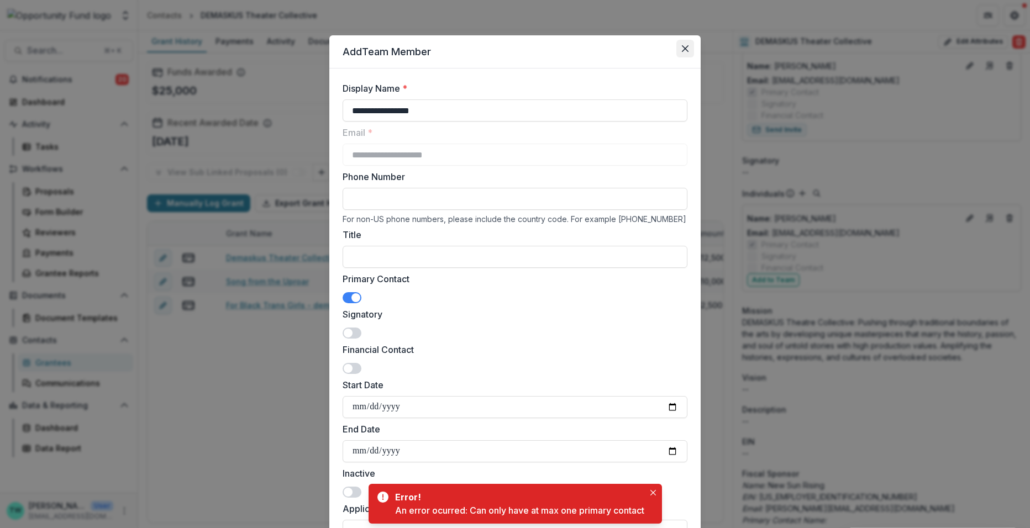
click at [687, 44] on button "Close" at bounding box center [685, 49] width 18 height 18
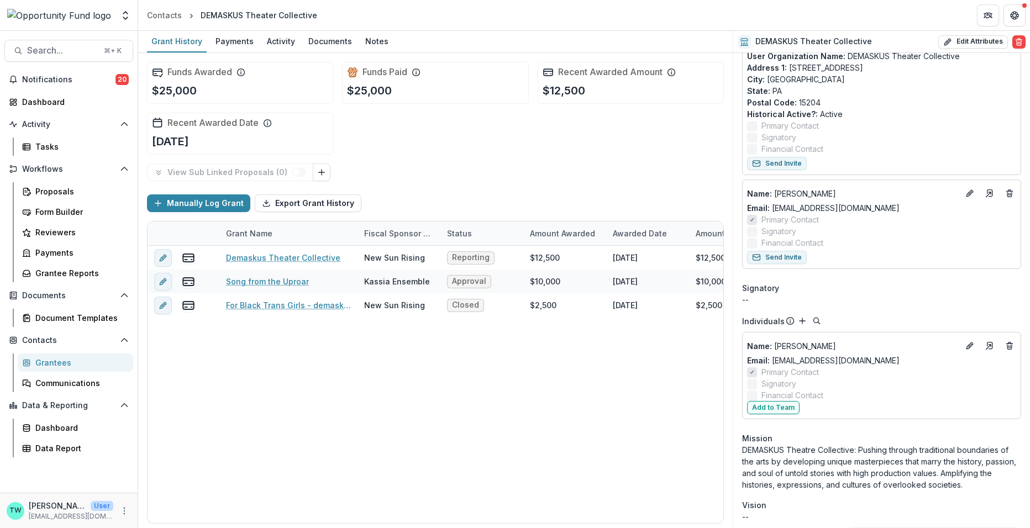
scroll to position [182, 0]
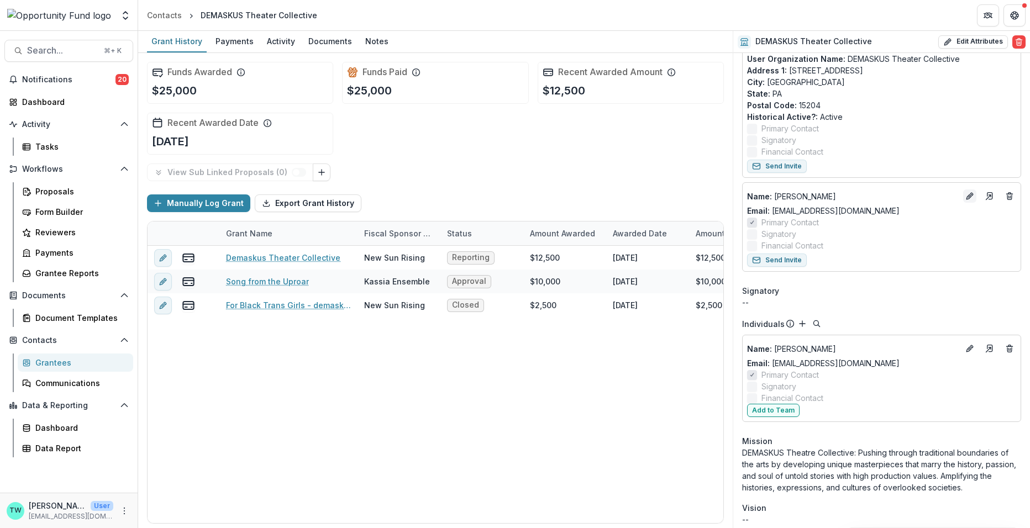
click at [969, 196] on line "Edit" at bounding box center [970, 196] width 2 height 2
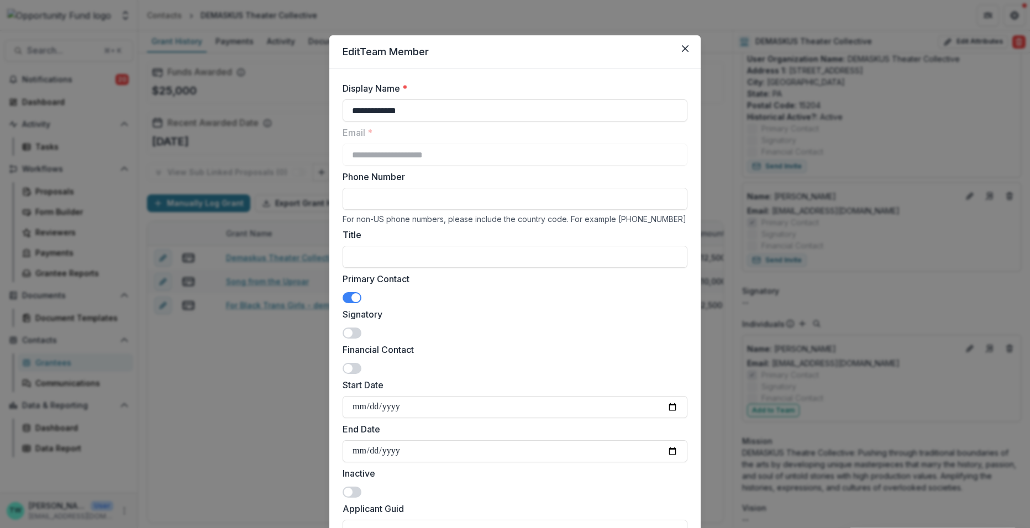
click at [350, 336] on span at bounding box center [352, 333] width 19 height 11
click at [348, 299] on span at bounding box center [352, 297] width 19 height 11
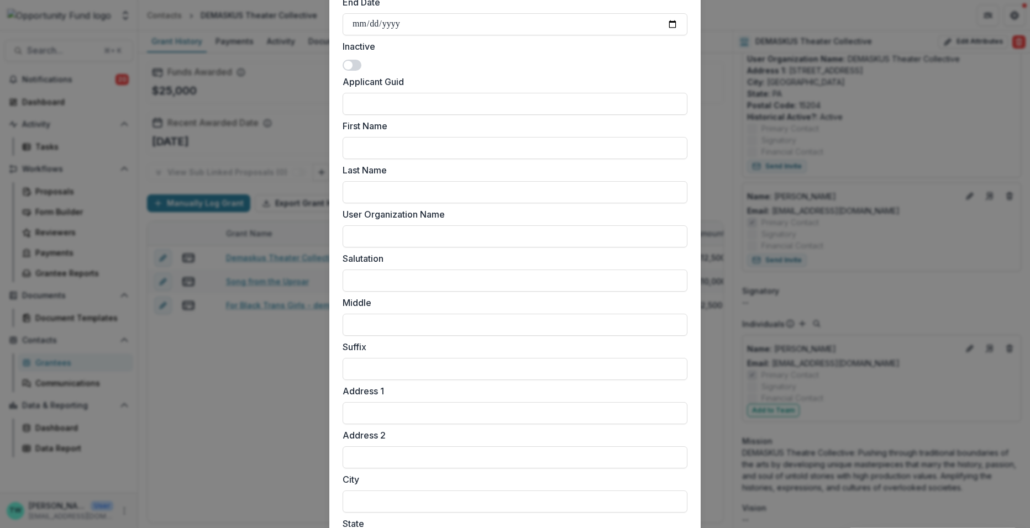
scroll to position [805, 0]
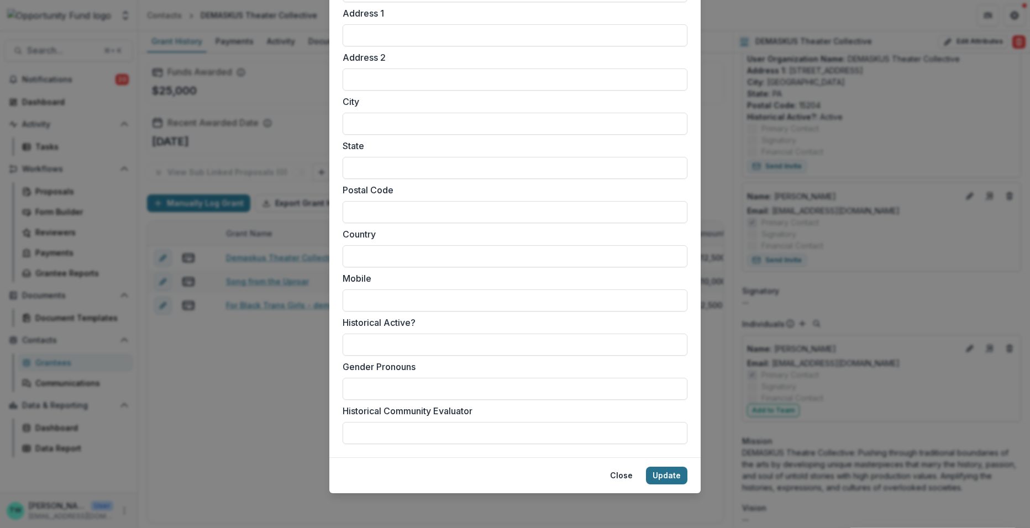
click at [659, 480] on button "Update" at bounding box center [666, 476] width 41 height 18
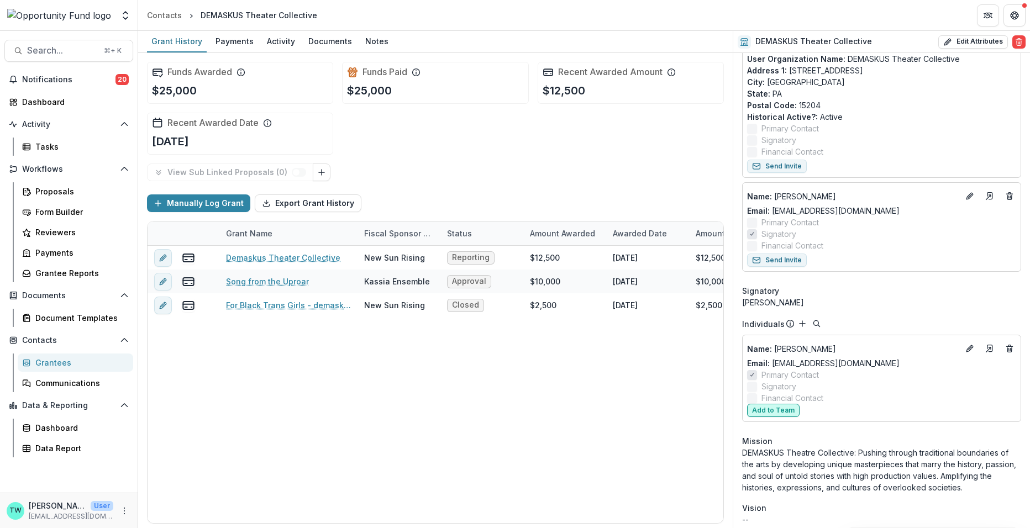
click at [774, 410] on button "Add to Team" at bounding box center [773, 410] width 52 height 13
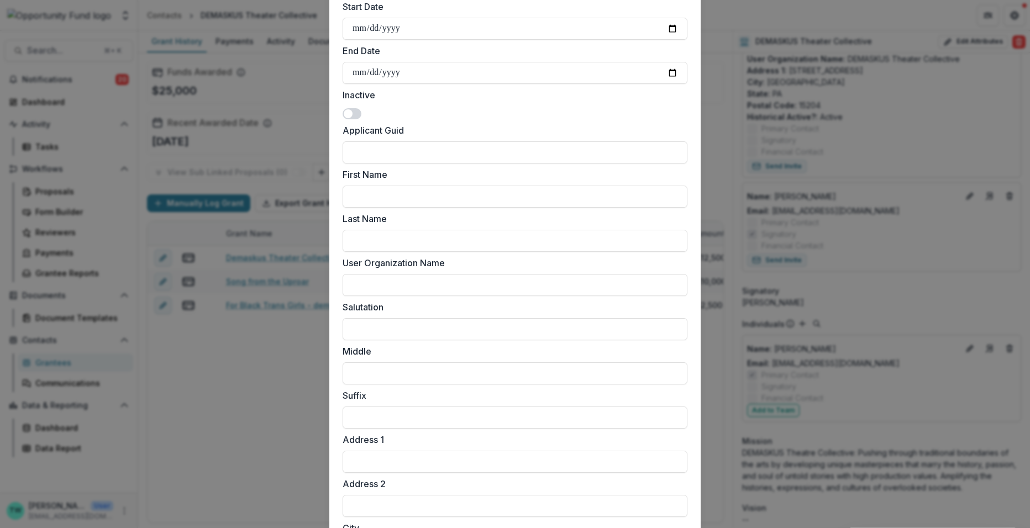
scroll to position [840, 0]
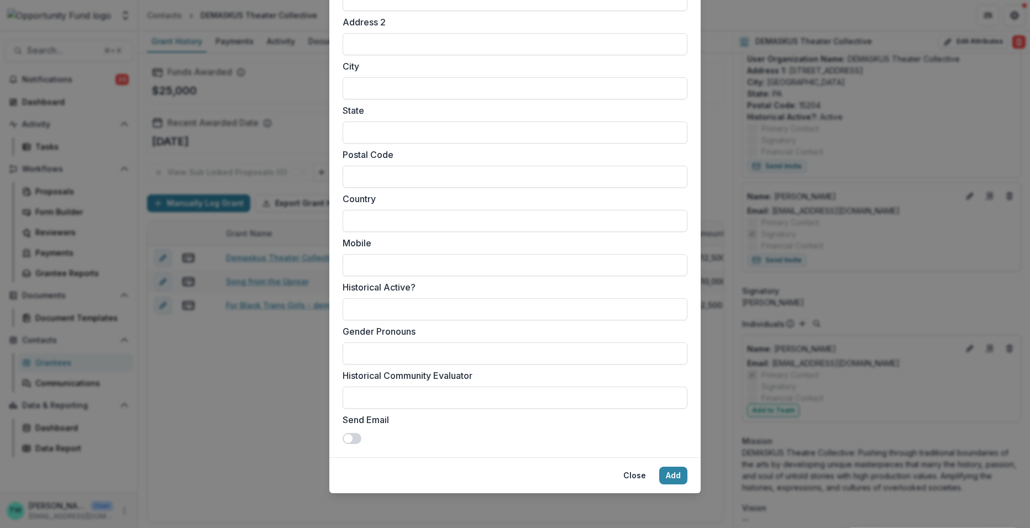
click at [670, 484] on footer "Close Add" at bounding box center [514, 475] width 371 height 36
click at [670, 473] on button "Add" at bounding box center [673, 476] width 28 height 18
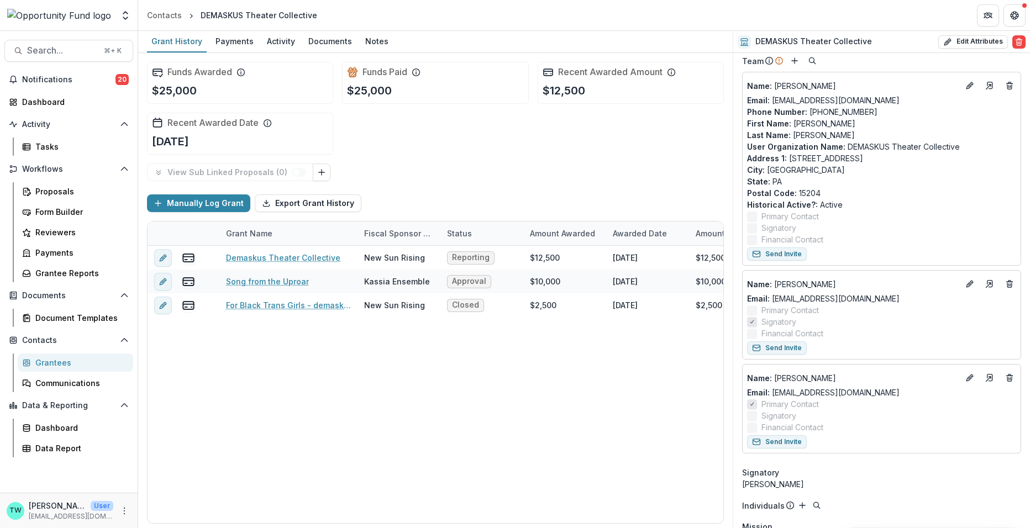
scroll to position [117, 0]
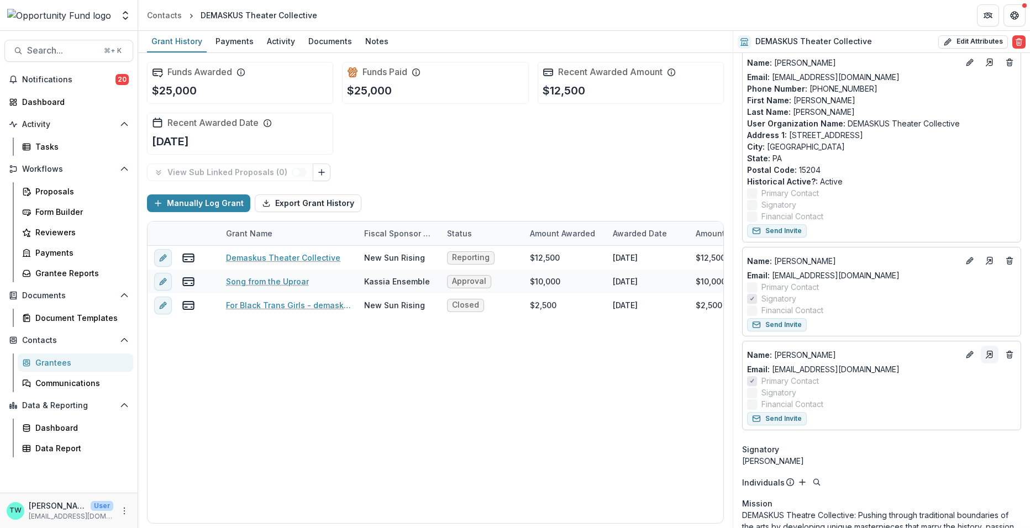
click at [987, 351] on icon "Go to contact" at bounding box center [989, 354] width 9 height 9
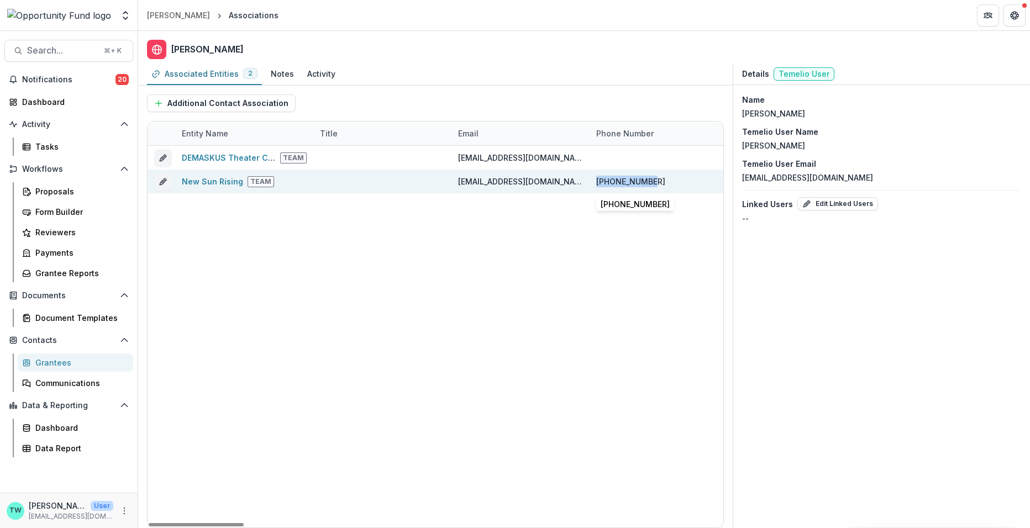
drag, startPoint x: 667, startPoint y: 181, endPoint x: 597, endPoint y: 183, distance: 70.2
click at [597, 183] on div "412-608-9482" at bounding box center [658, 182] width 125 height 24
copy div "412-608-9482"
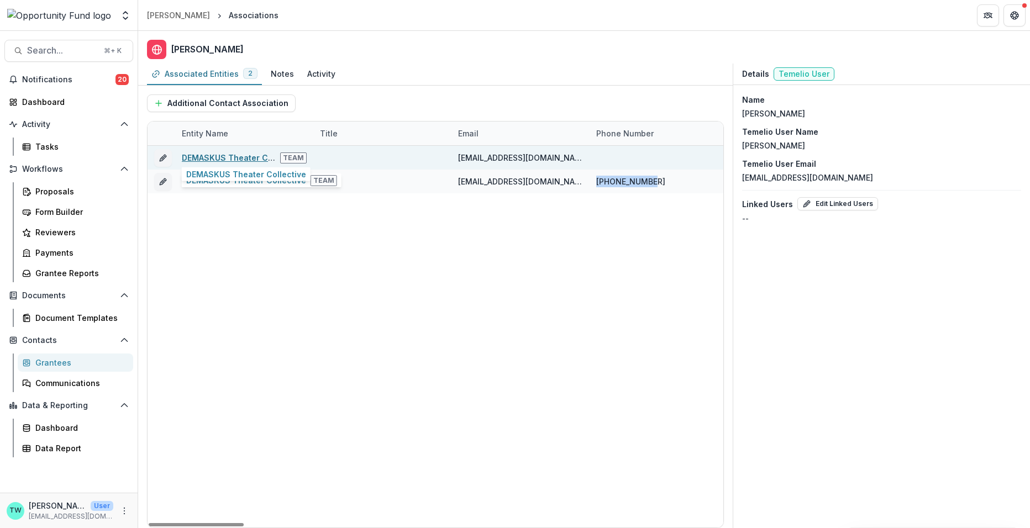
click at [210, 154] on link "DEMASKUS Theater Collective" at bounding box center [242, 157] width 120 height 9
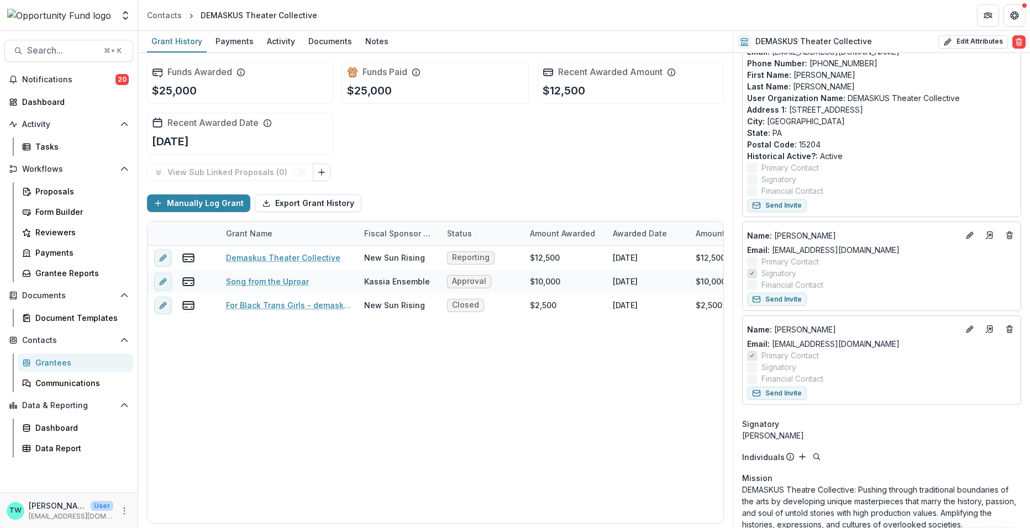
scroll to position [149, 0]
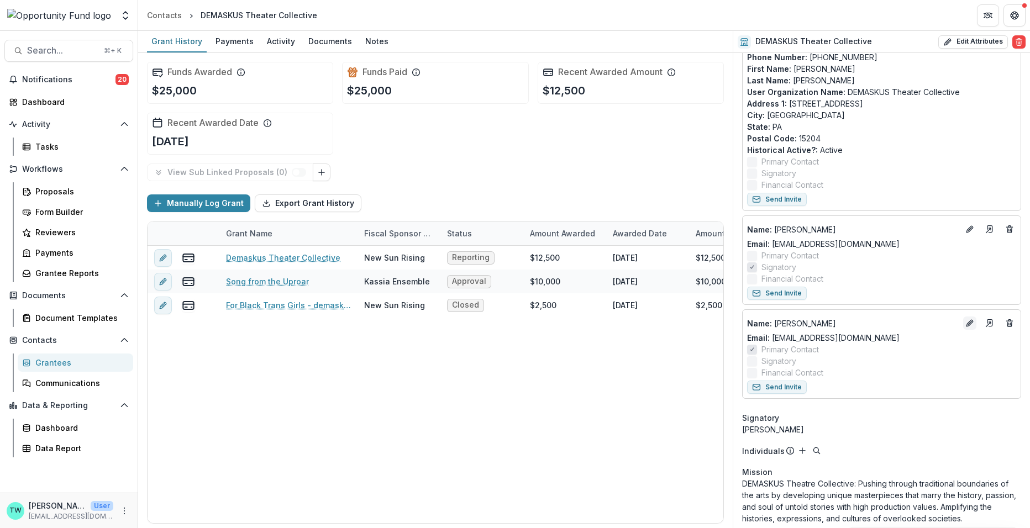
click at [967, 322] on icon "Edit" at bounding box center [969, 323] width 9 height 9
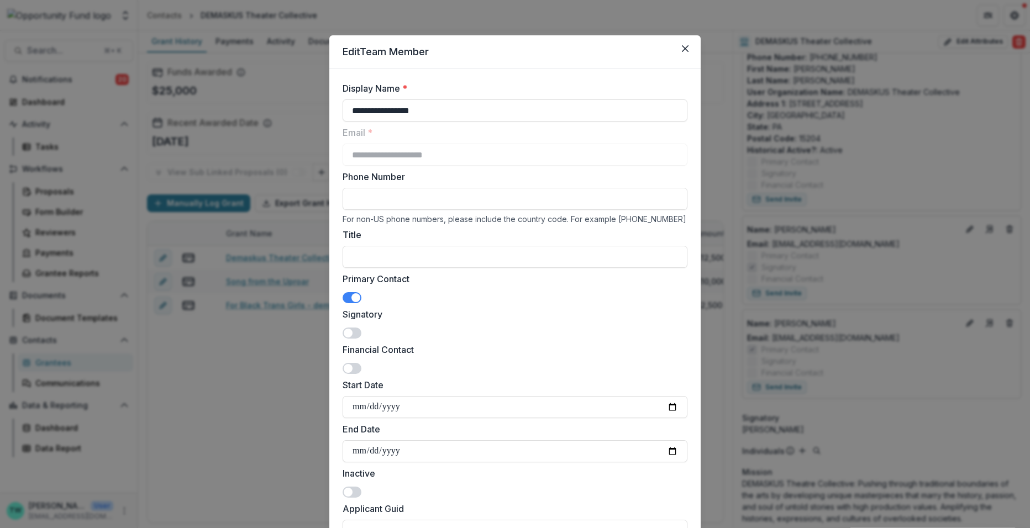
click at [442, 205] on input "Phone Number" at bounding box center [515, 199] width 345 height 22
paste input "**********"
type input "**********"
click at [251, 372] on div "**********" at bounding box center [515, 264] width 1030 height 528
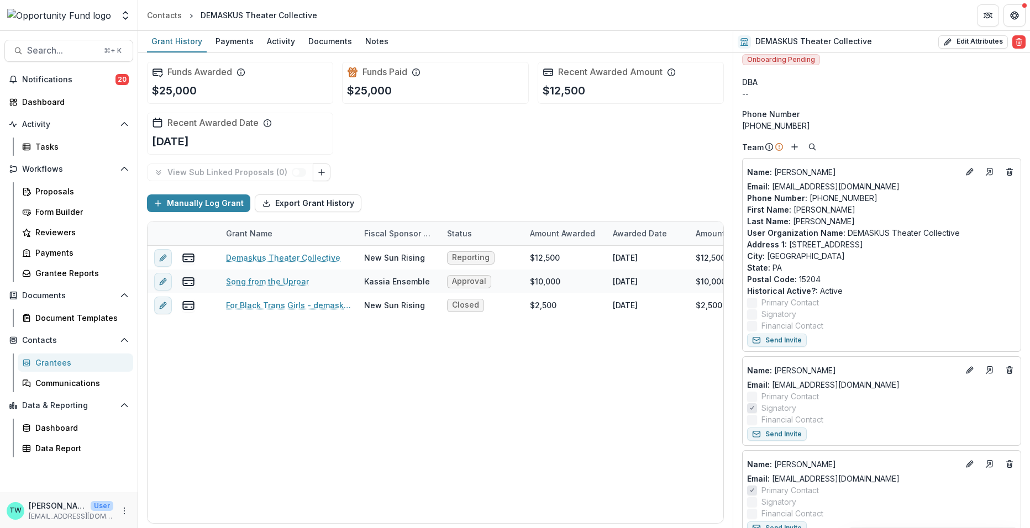
scroll to position [11, 0]
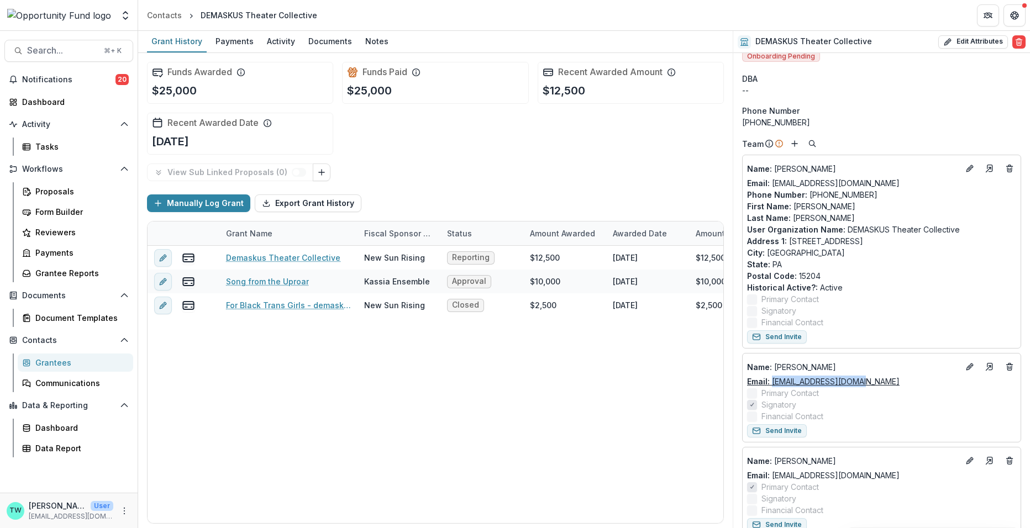
drag, startPoint x: 873, startPoint y: 382, endPoint x: 771, endPoint y: 385, distance: 102.8
click at [771, 385] on div "Email: info@newsunrising.org" at bounding box center [881, 382] width 269 height 12
copy link "info@newsunrising.org"
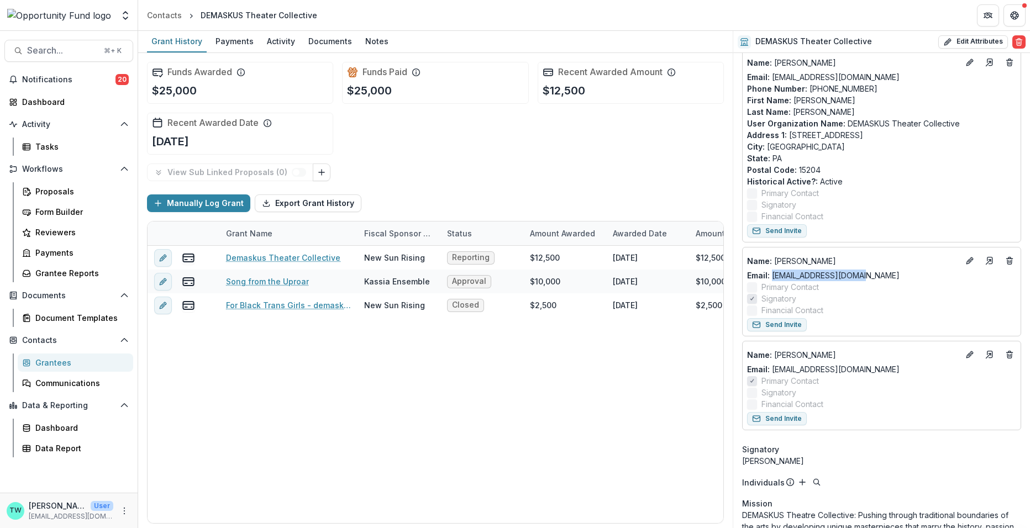
scroll to position [193, 0]
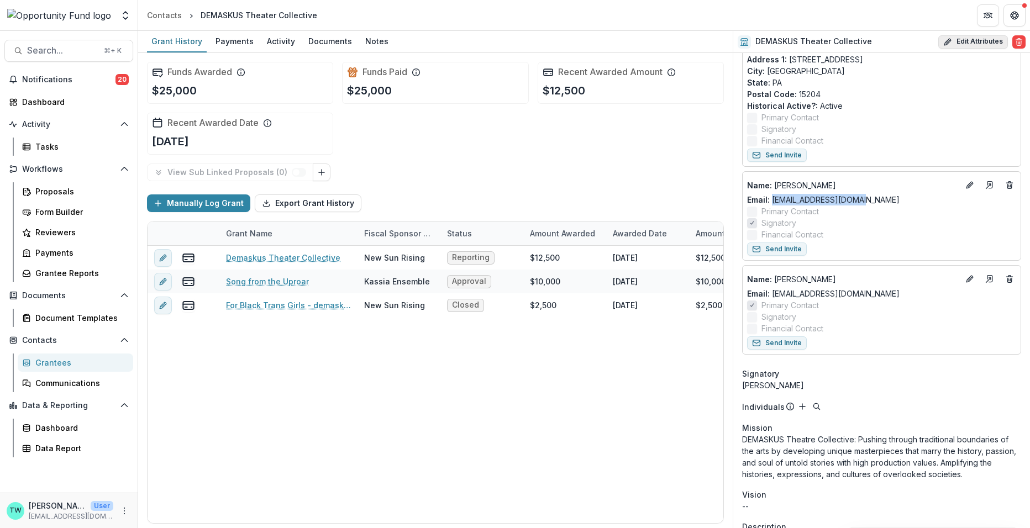
click at [974, 41] on button "Edit Attributes" at bounding box center [973, 41] width 70 height 13
select select
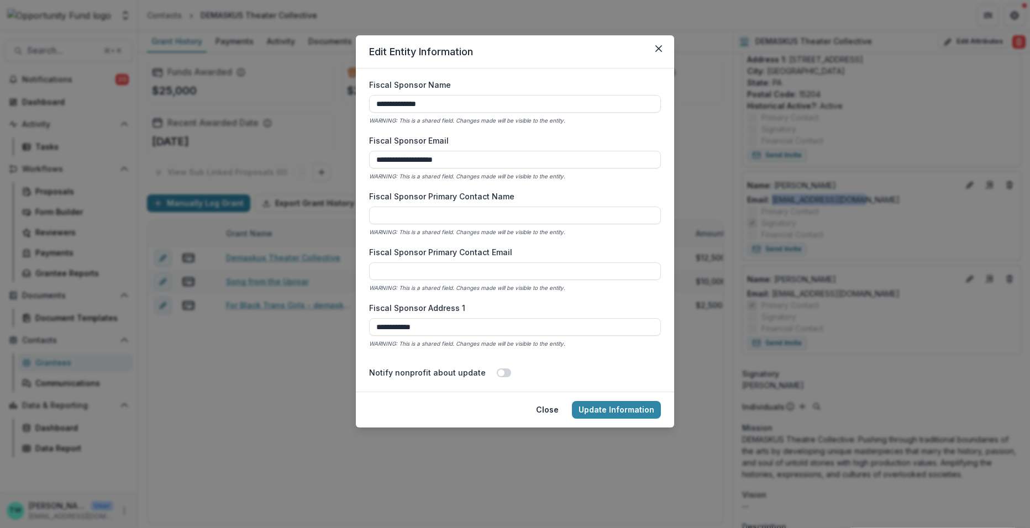
scroll to position [529, 0]
click at [462, 324] on input "Fiscal Sponsor Primary Contact Email" at bounding box center [515, 327] width 292 height 18
paste input "**********"
type input "**********"
click at [448, 277] on input "Fiscal Sponsor Primary Contact Name" at bounding box center [515, 271] width 292 height 18
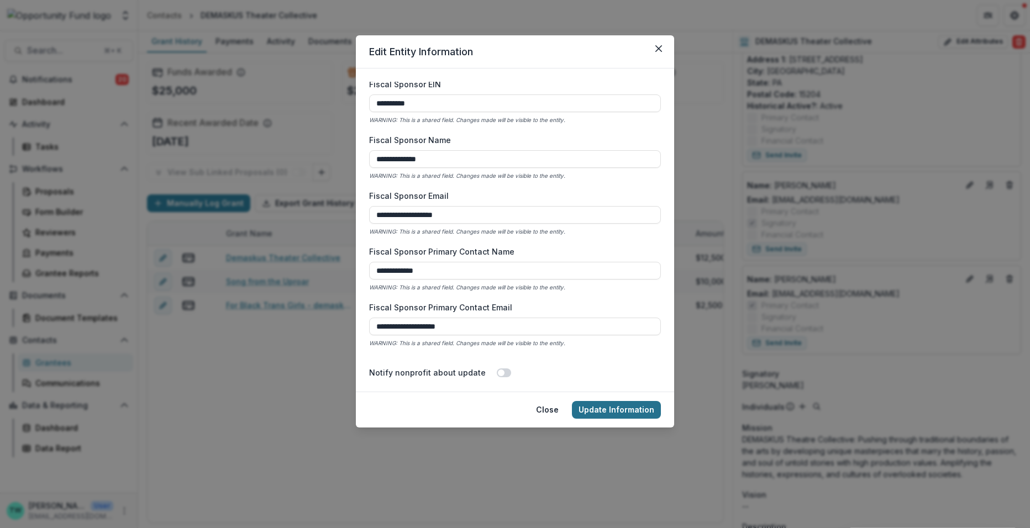
type input "**********"
click at [629, 409] on button "Update Information" at bounding box center [616, 410] width 89 height 18
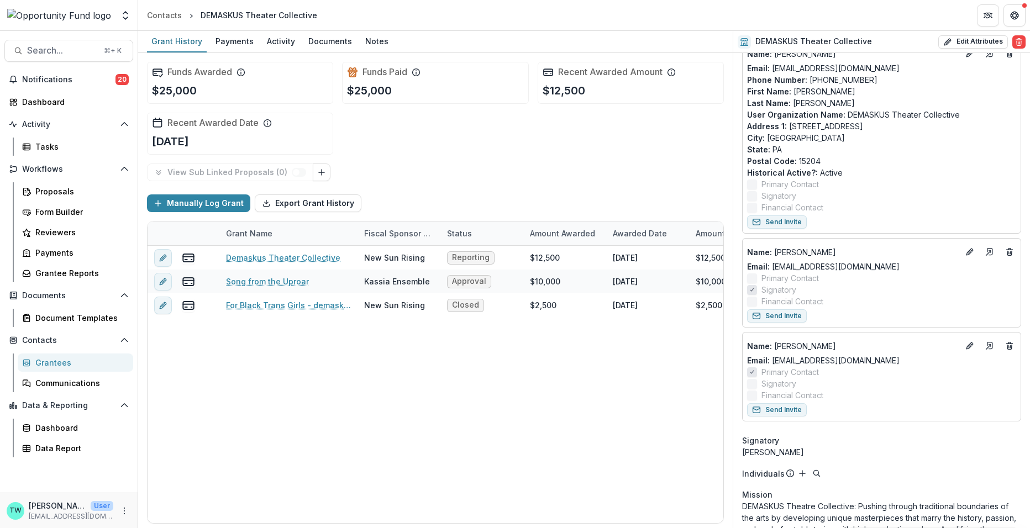
scroll to position [0, 0]
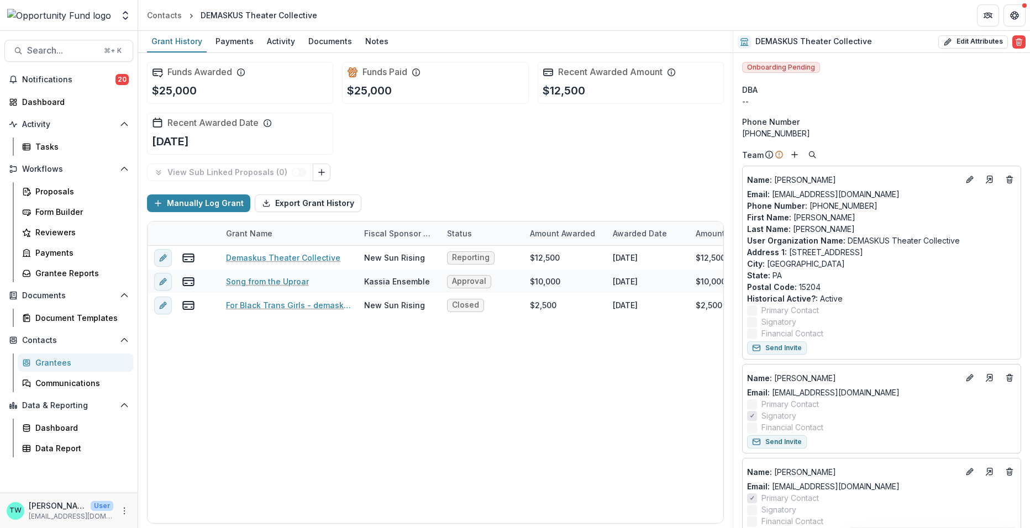
click at [51, 366] on div "Grantees" at bounding box center [79, 363] width 89 height 12
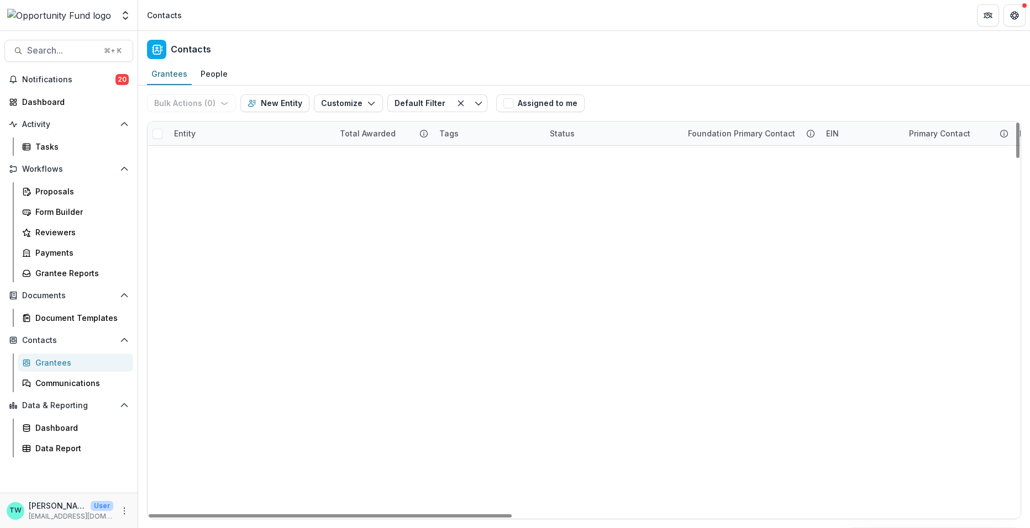
click at [261, 136] on div "Entity" at bounding box center [250, 134] width 166 height 24
click at [250, 124] on div "Entity" at bounding box center [250, 134] width 166 height 24
click at [247, 149] on input at bounding box center [236, 158] width 133 height 18
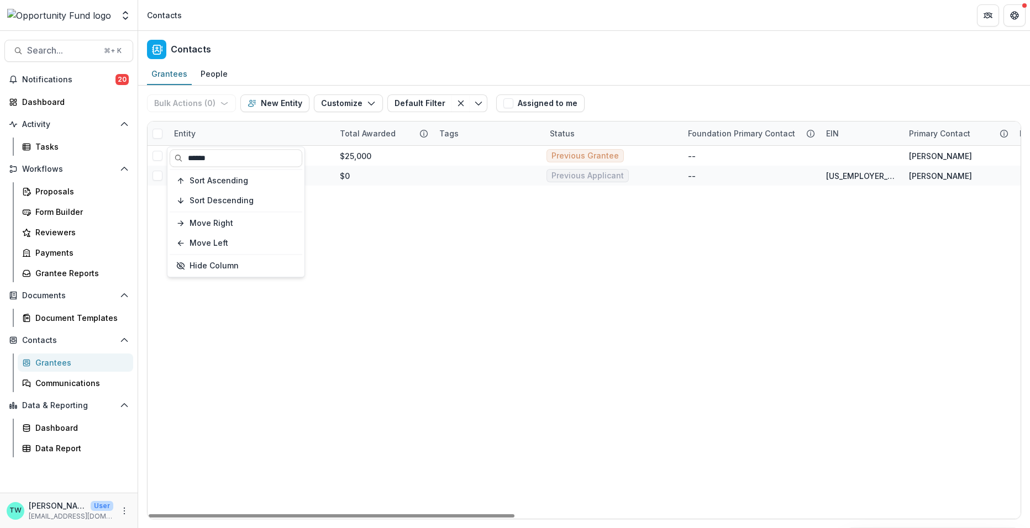
type input "******"
click at [402, 48] on div "Contacts" at bounding box center [584, 47] width 892 height 33
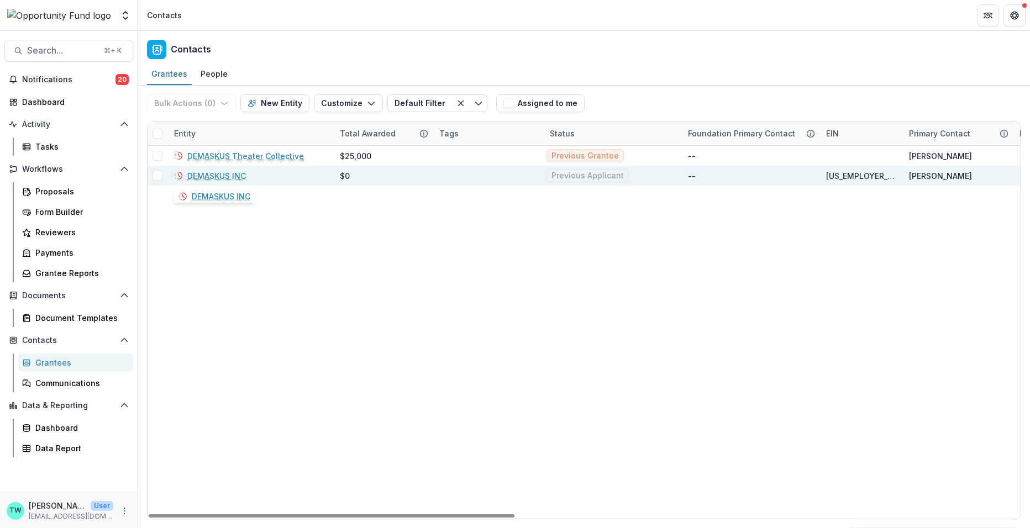
click at [220, 177] on link "DEMASKUS INC" at bounding box center [216, 176] width 59 height 12
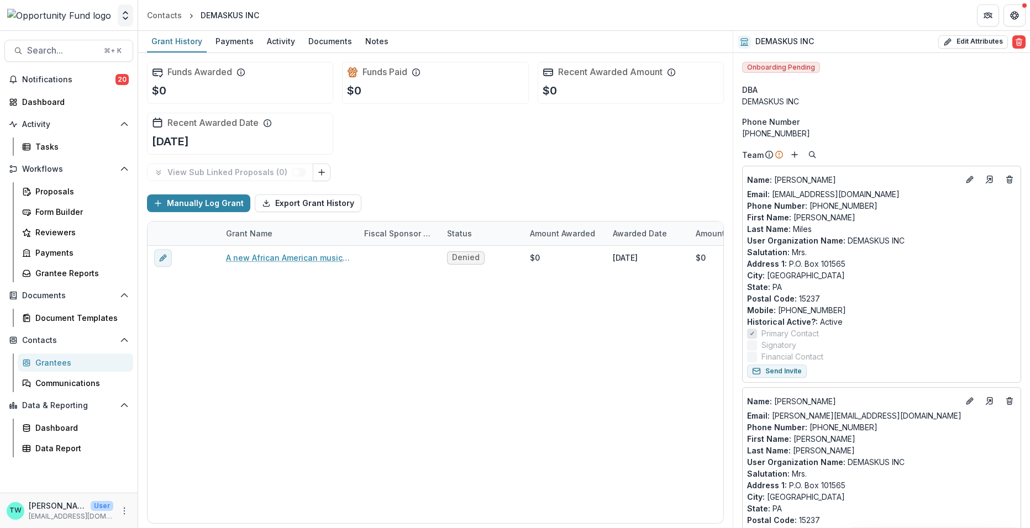
click at [128, 14] on icon "Open entity switcher" at bounding box center [125, 15] width 11 height 11
click at [97, 47] on link "Admin Settings" at bounding box center [69, 43] width 133 height 18
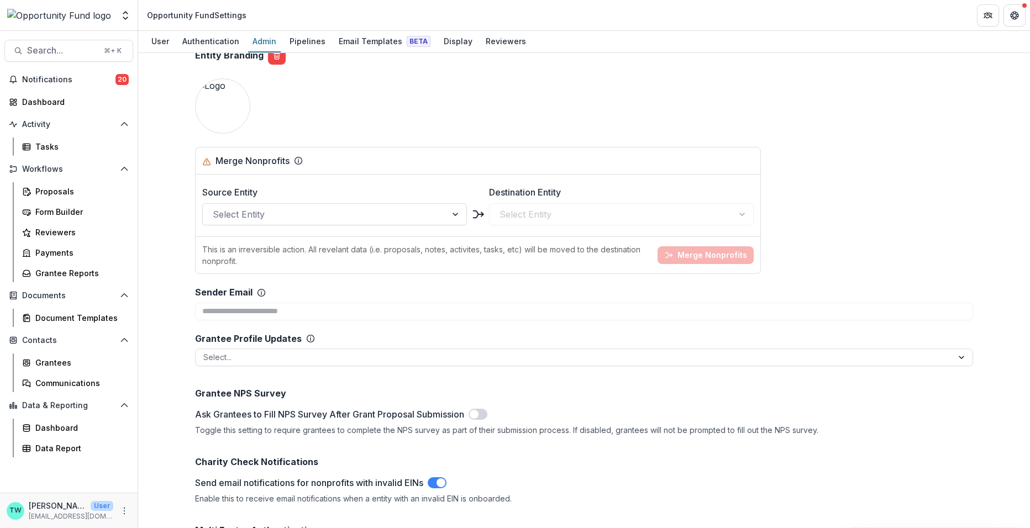
scroll to position [1278, 0]
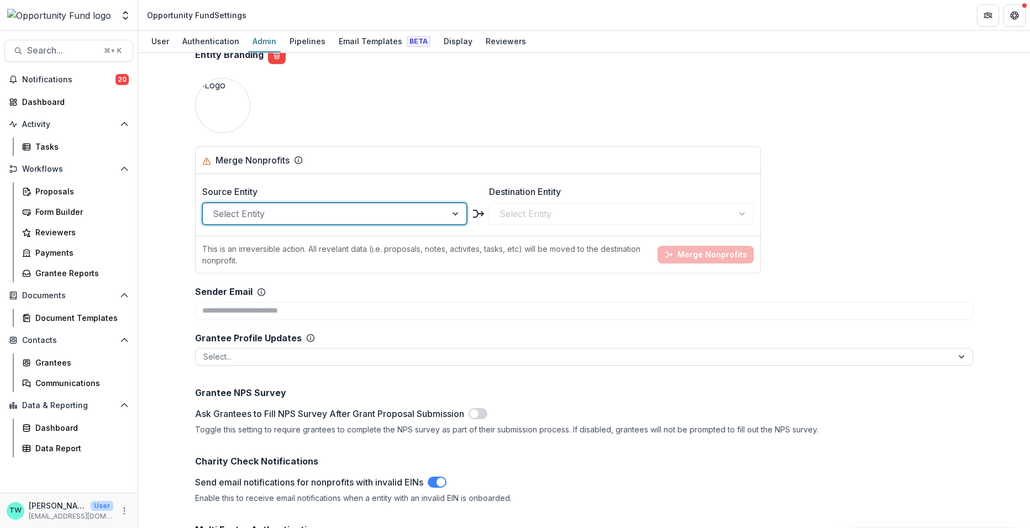
click at [342, 206] on div at bounding box center [325, 213] width 224 height 15
type input "*****"
click at [543, 206] on div at bounding box center [611, 213] width 224 height 15
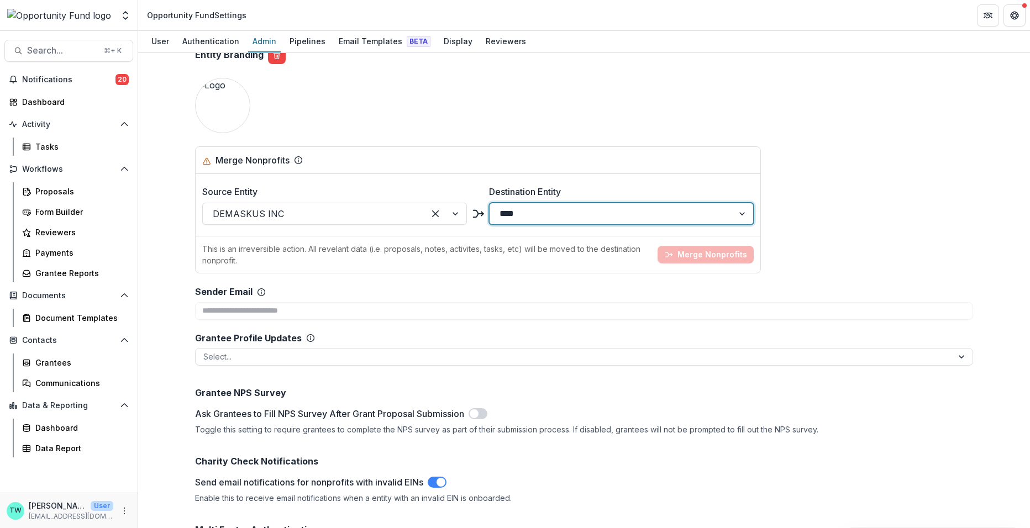
type input "*****"
click at [708, 250] on button "Merge Nonprofits" at bounding box center [705, 255] width 96 height 18
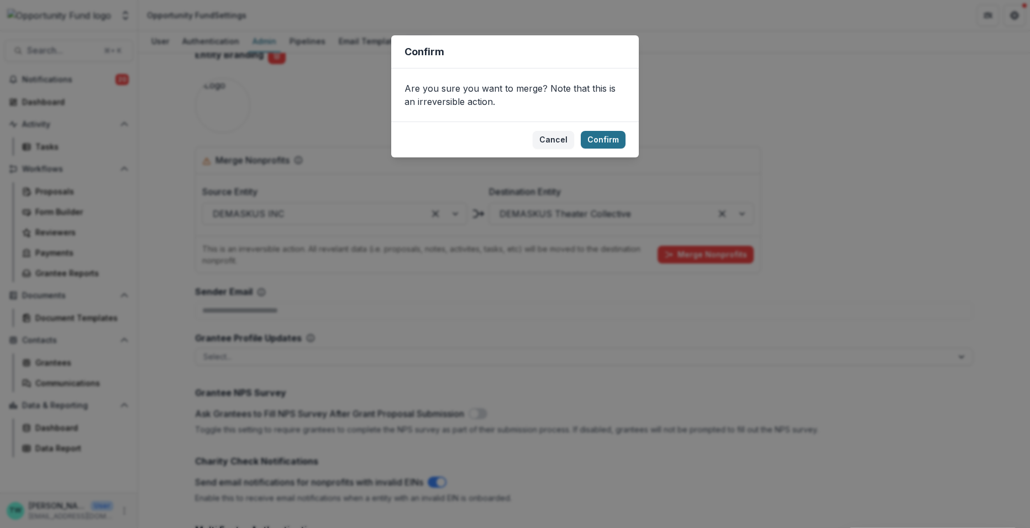
click at [608, 140] on button "Confirm" at bounding box center [603, 140] width 45 height 18
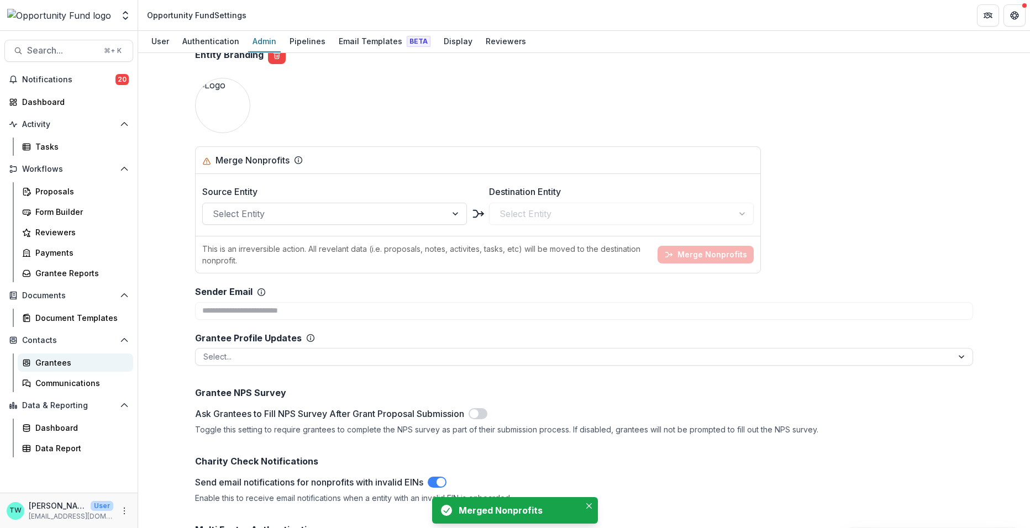
click at [54, 366] on div "Grantees" at bounding box center [79, 363] width 89 height 12
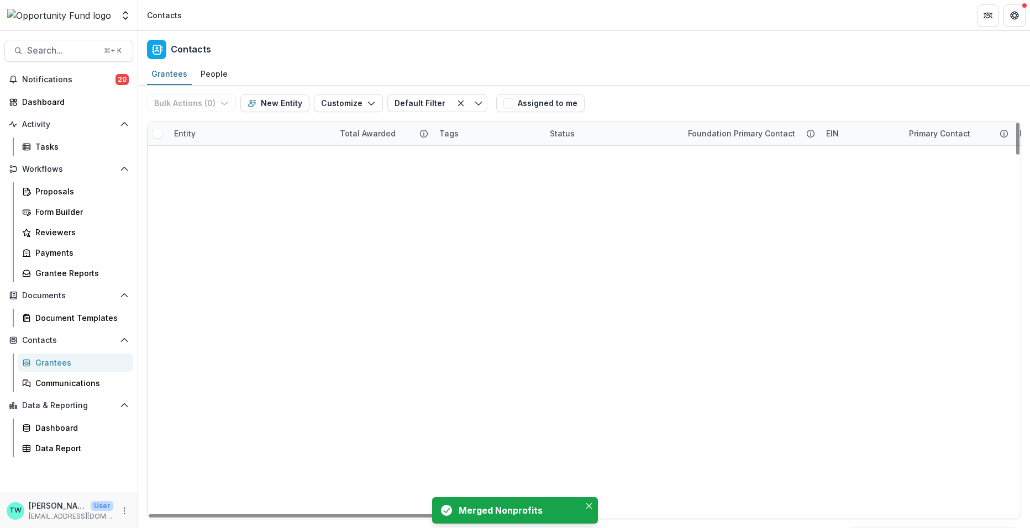
click at [230, 137] on div "Entity" at bounding box center [250, 134] width 166 height 24
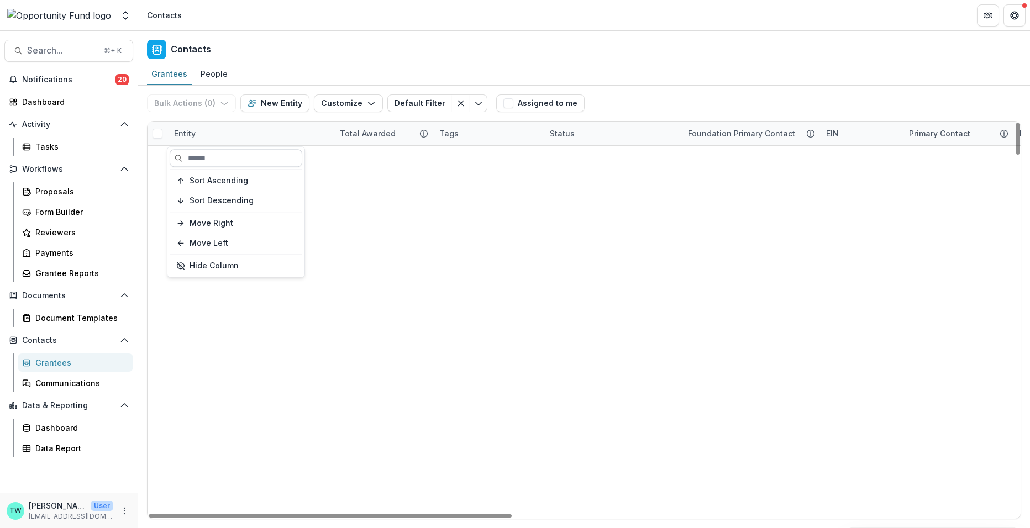
click at [231, 154] on input at bounding box center [236, 158] width 133 height 18
type input "******"
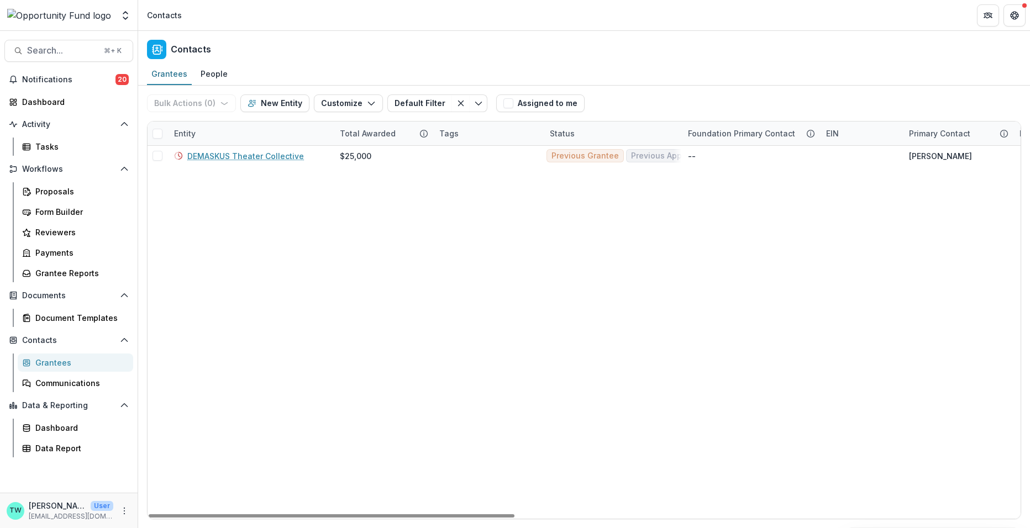
click at [448, 67] on div "Grantees People" at bounding box center [584, 75] width 892 height 22
click at [238, 157] on link "DEMASKUS Theater Collective" at bounding box center [245, 156] width 117 height 12
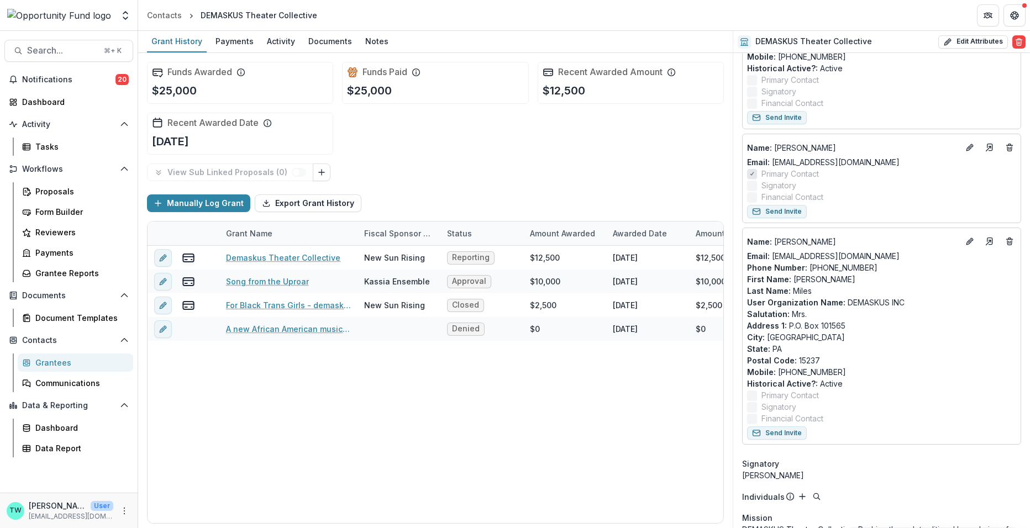
scroll to position [546, 0]
click at [967, 239] on icon "Edit" at bounding box center [968, 241] width 5 height 5
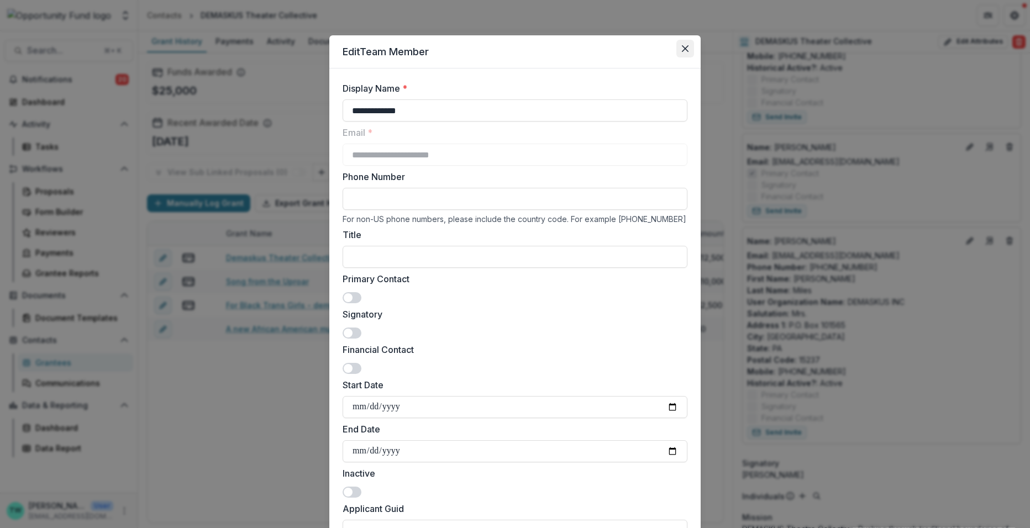
click at [684, 44] on button "Close" at bounding box center [685, 49] width 18 height 18
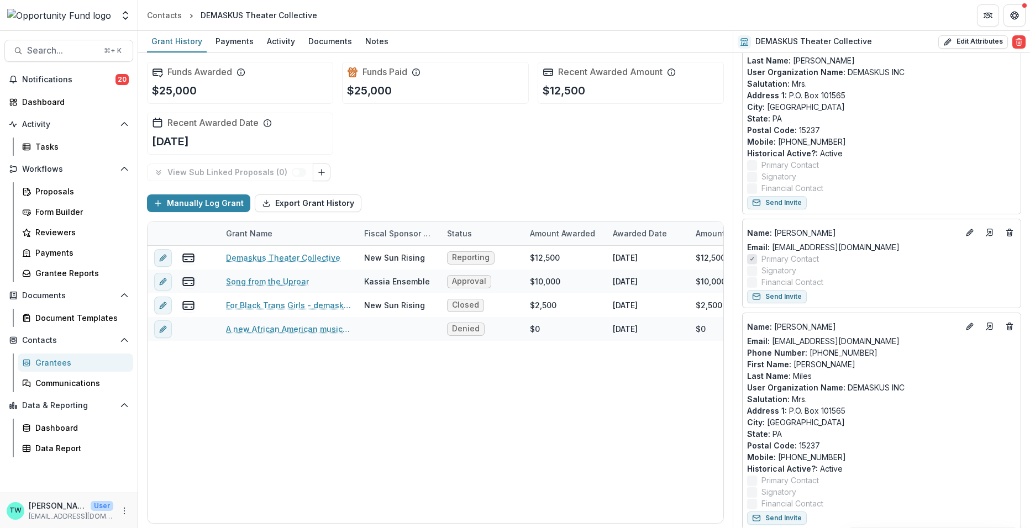
scroll to position [451, 0]
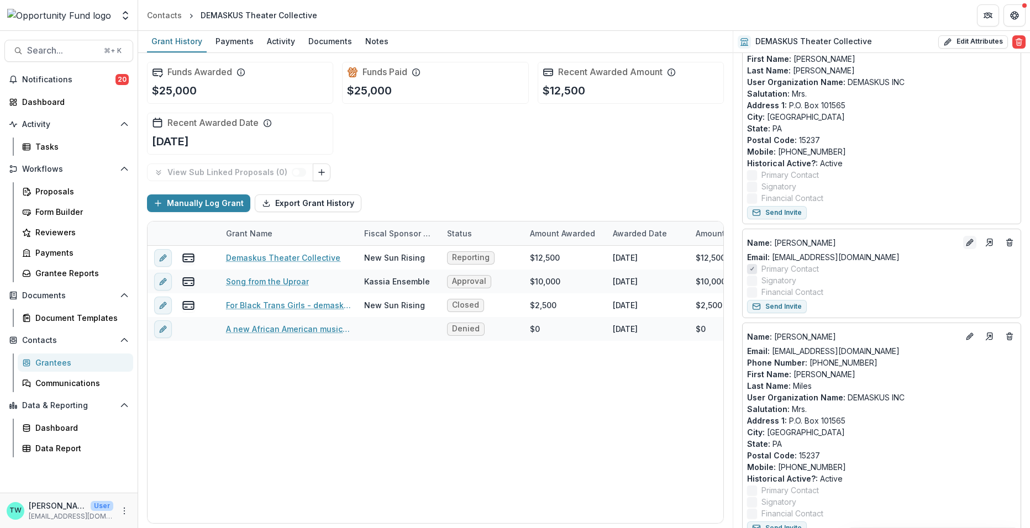
click at [967, 239] on icon "Edit" at bounding box center [969, 242] width 9 height 9
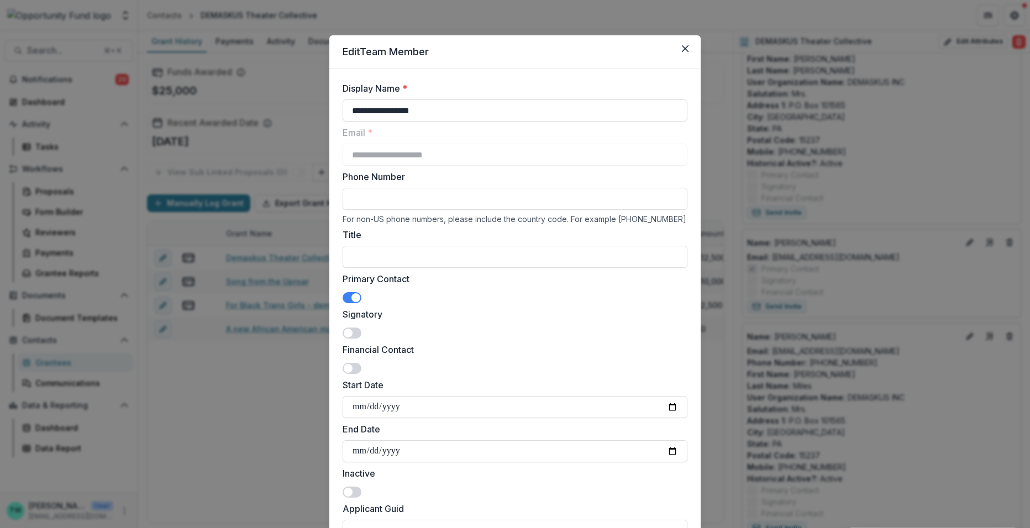
click at [351, 293] on span at bounding box center [355, 297] width 9 height 9
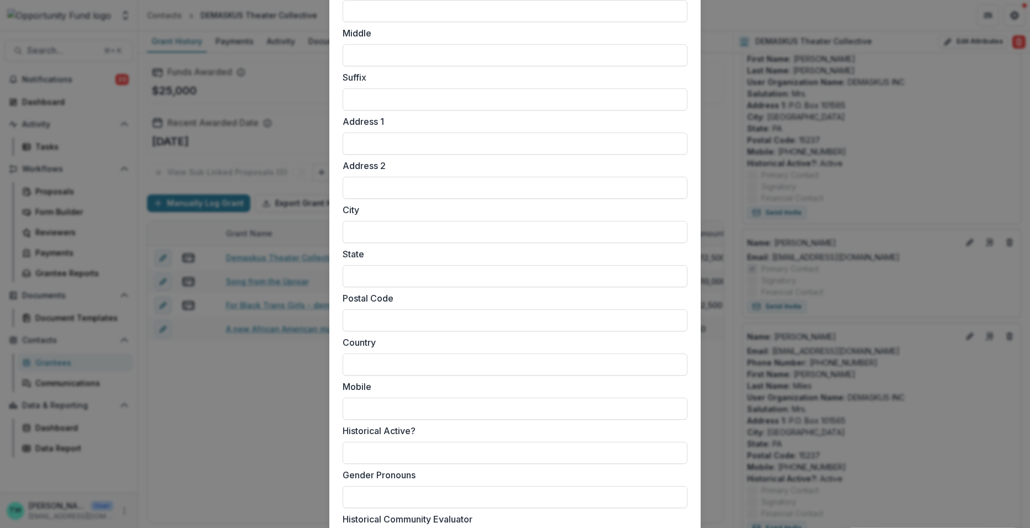
scroll to position [805, 0]
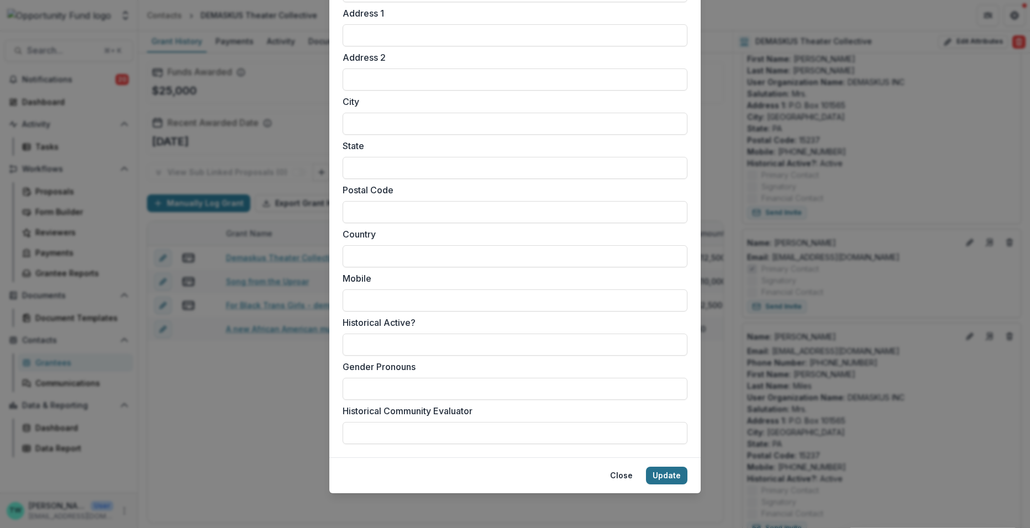
click at [661, 473] on button "Update" at bounding box center [666, 476] width 41 height 18
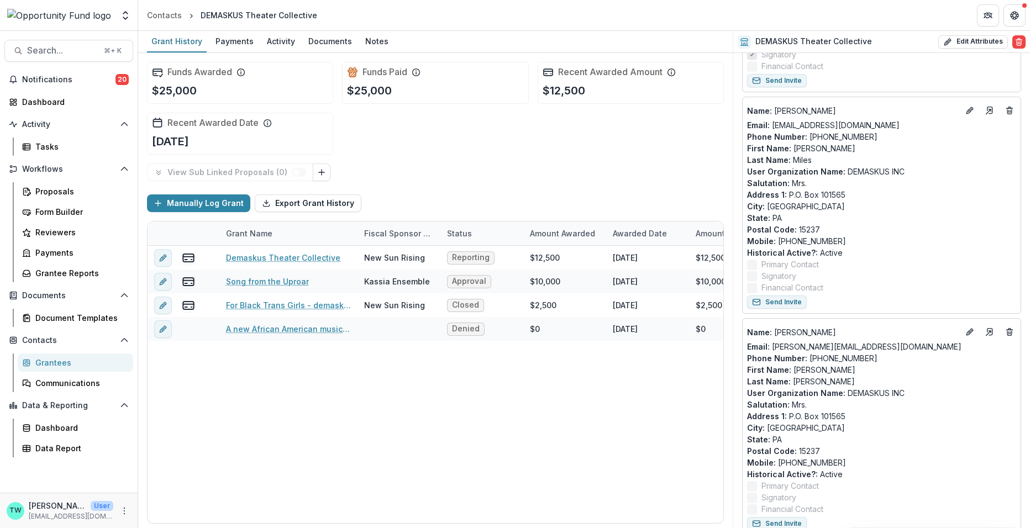
scroll to position [359, 0]
click at [969, 108] on icon "Edit" at bounding box center [969, 112] width 9 height 9
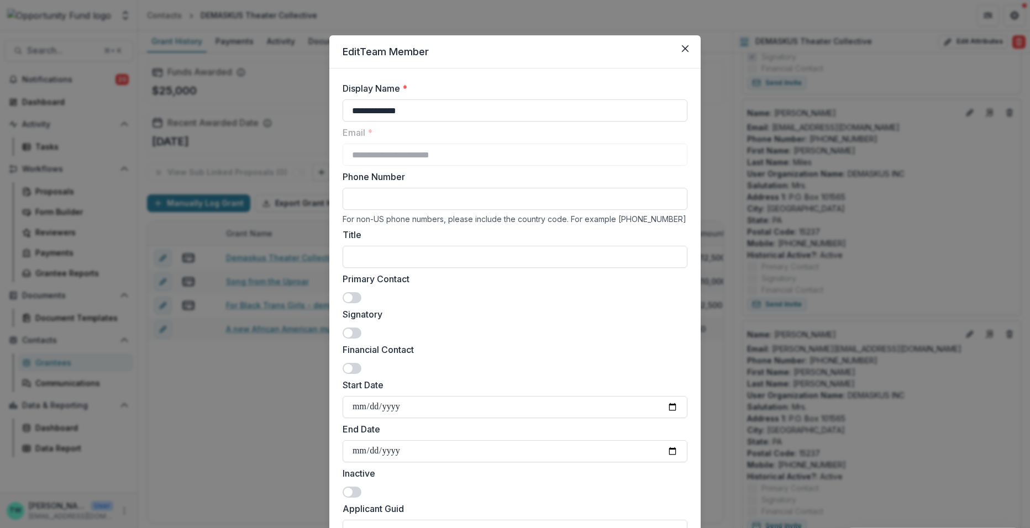
click at [356, 293] on span at bounding box center [352, 297] width 19 height 11
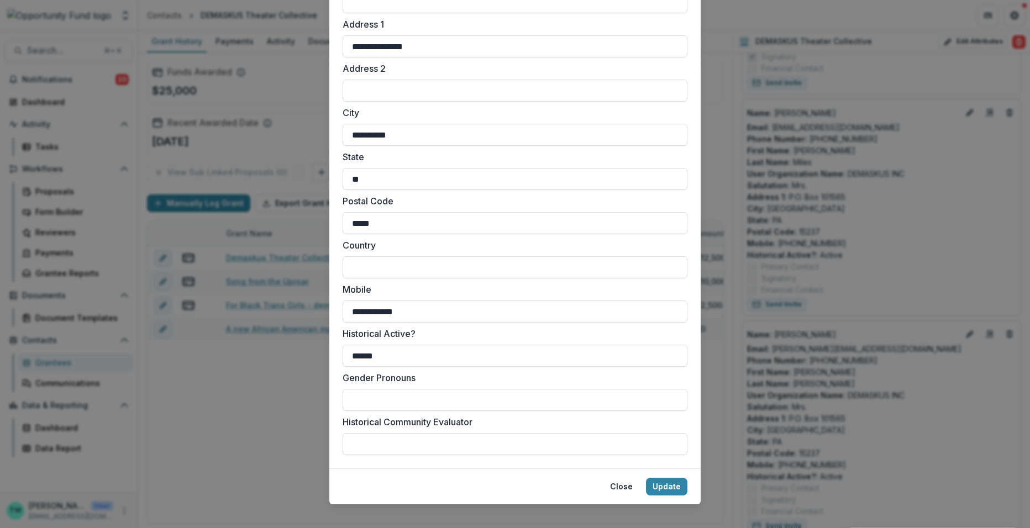
scroll to position [805, 0]
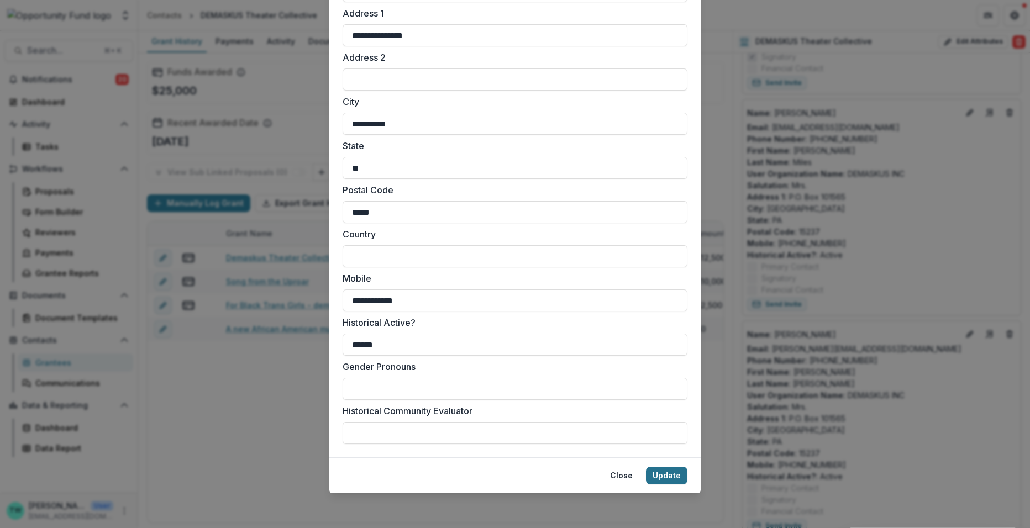
click at [667, 476] on button "Update" at bounding box center [666, 476] width 41 height 18
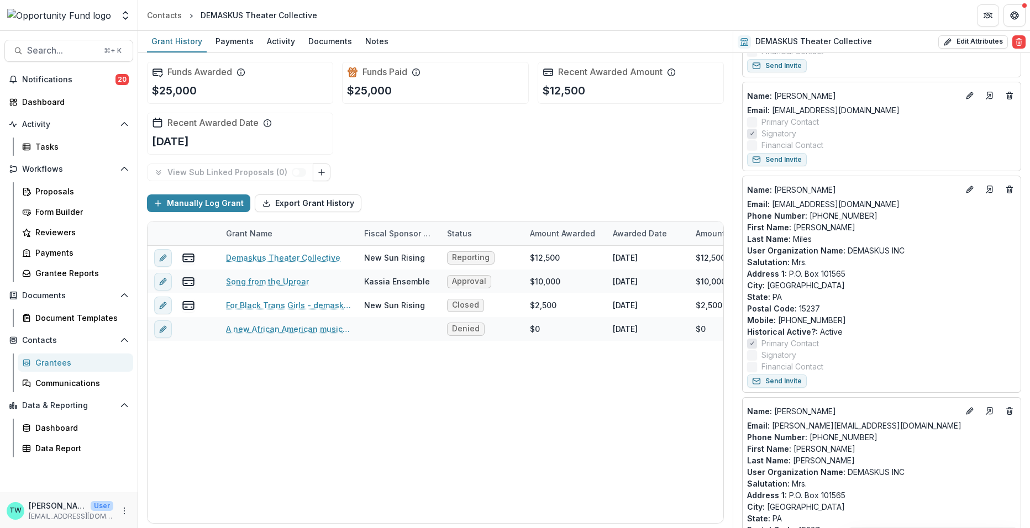
scroll to position [0, 0]
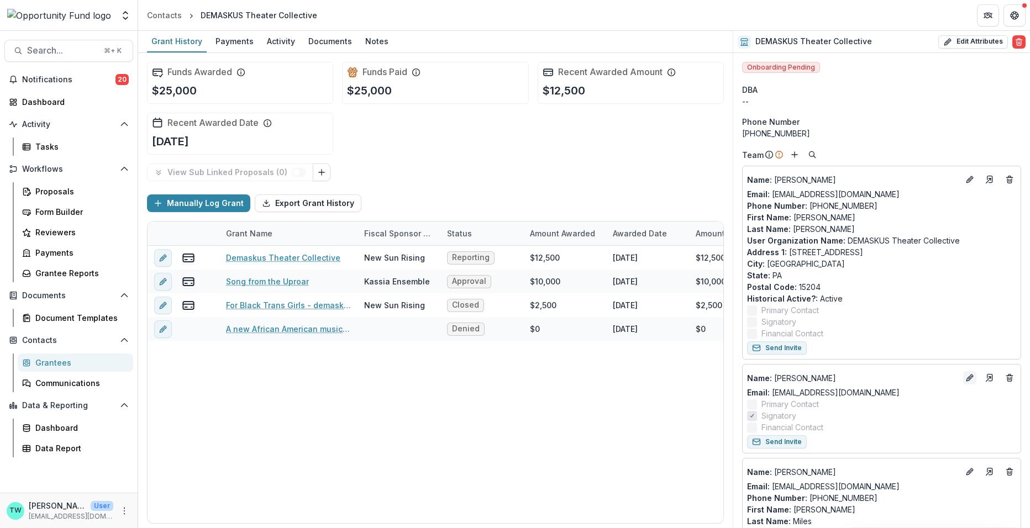
click at [966, 376] on icon "Edit" at bounding box center [969, 377] width 9 height 9
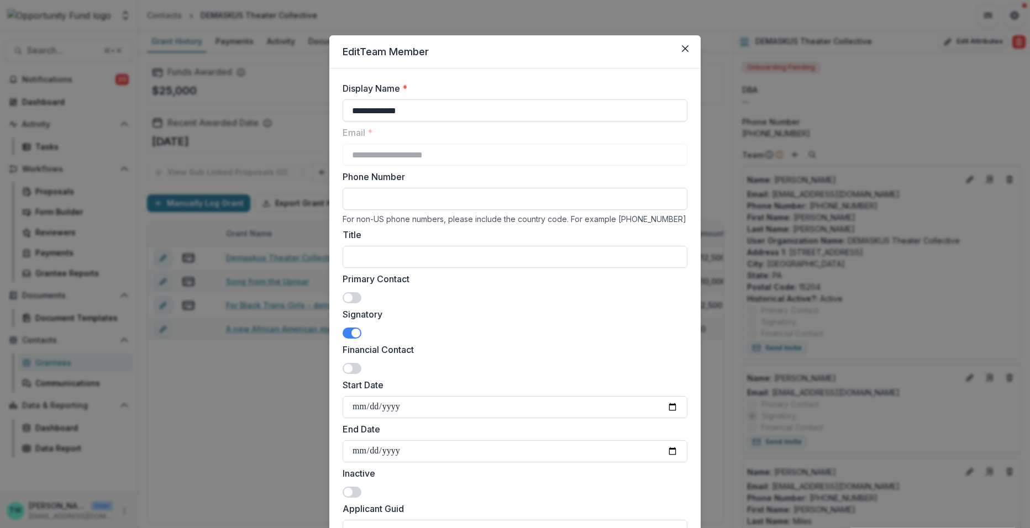
click at [352, 370] on span at bounding box center [352, 368] width 19 height 11
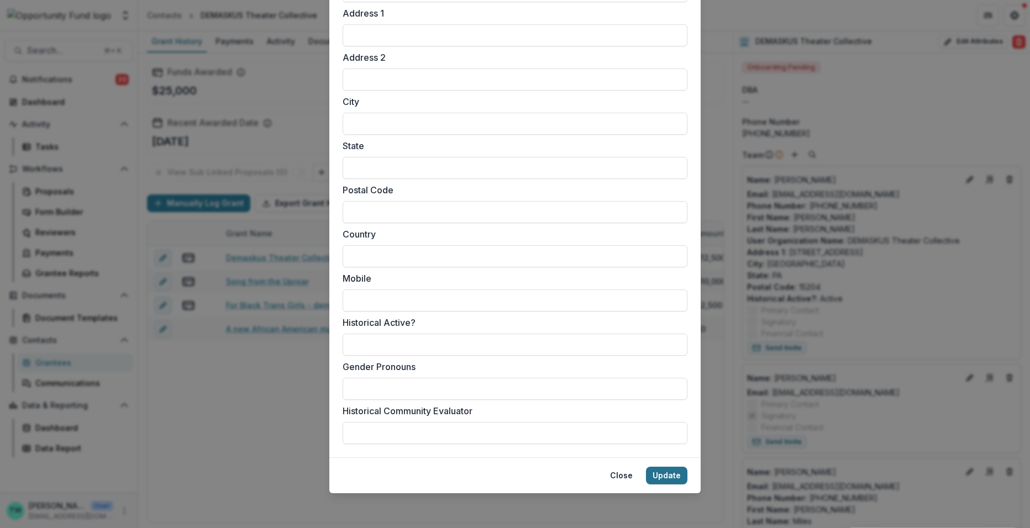
click at [670, 471] on button "Update" at bounding box center [666, 476] width 41 height 18
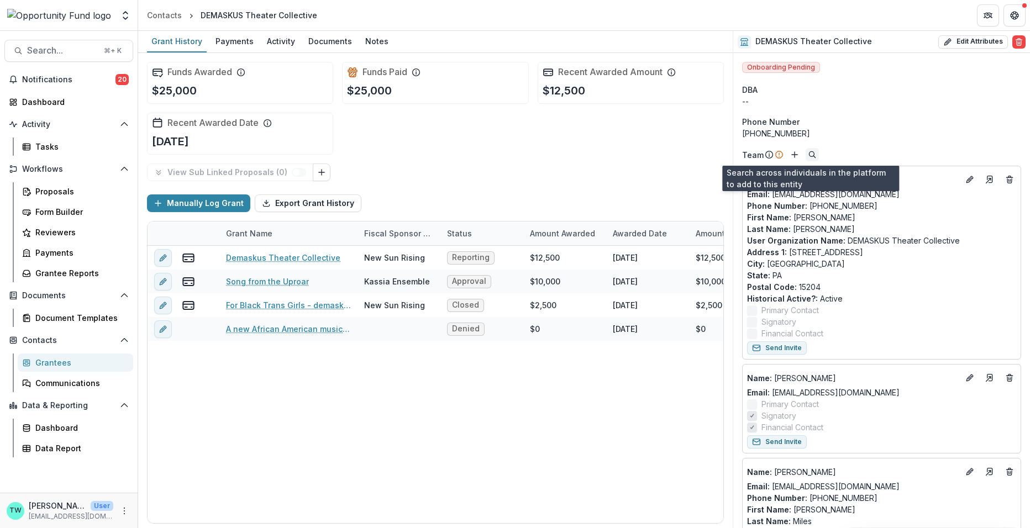
click at [811, 156] on circle "Search" at bounding box center [811, 153] width 5 height 5
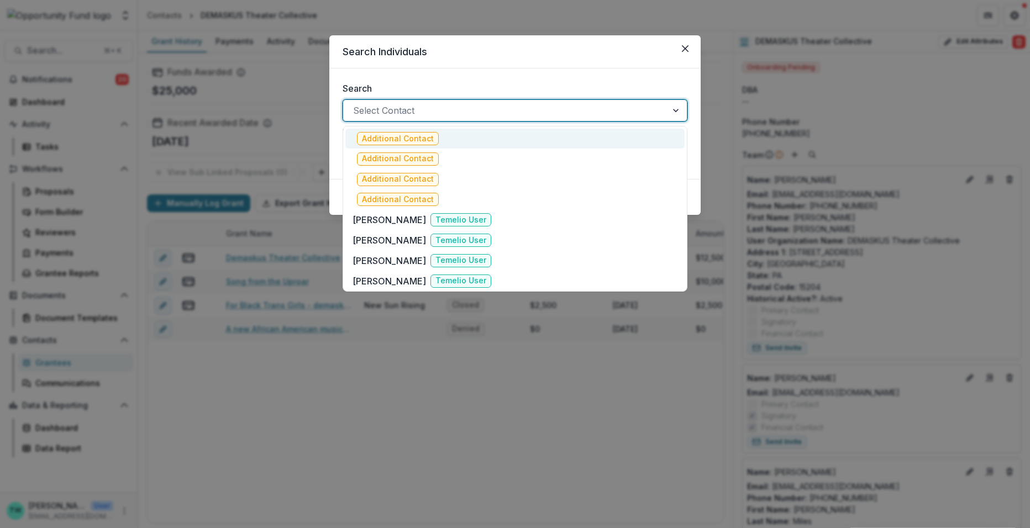
click at [520, 110] on div at bounding box center [505, 110] width 304 height 15
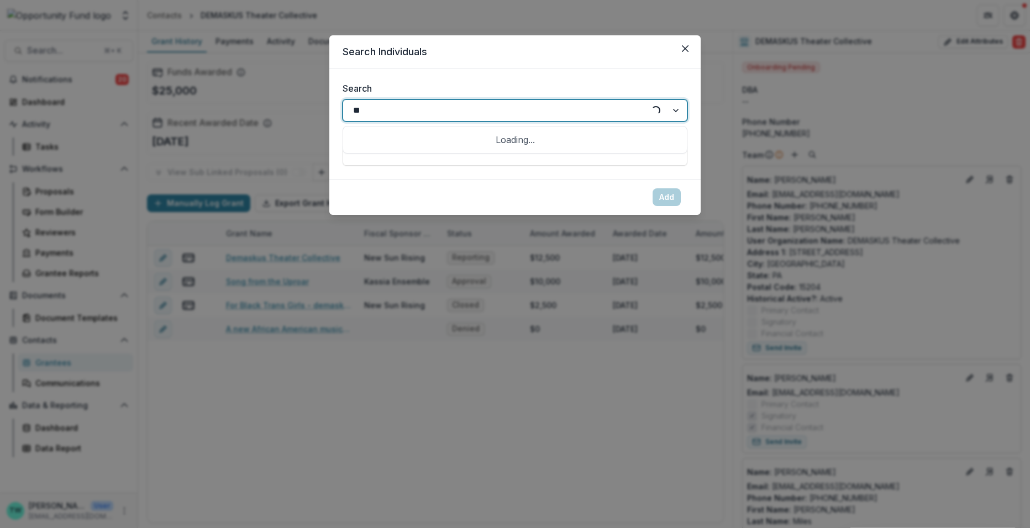
type input "***"
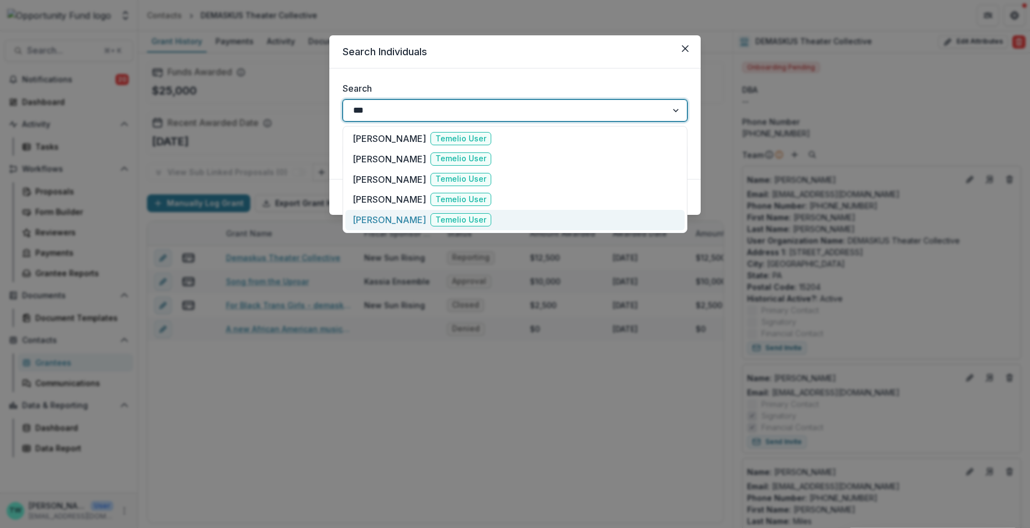
click at [391, 215] on p "judi costanza" at bounding box center [388, 219] width 73 height 13
type input "**********"
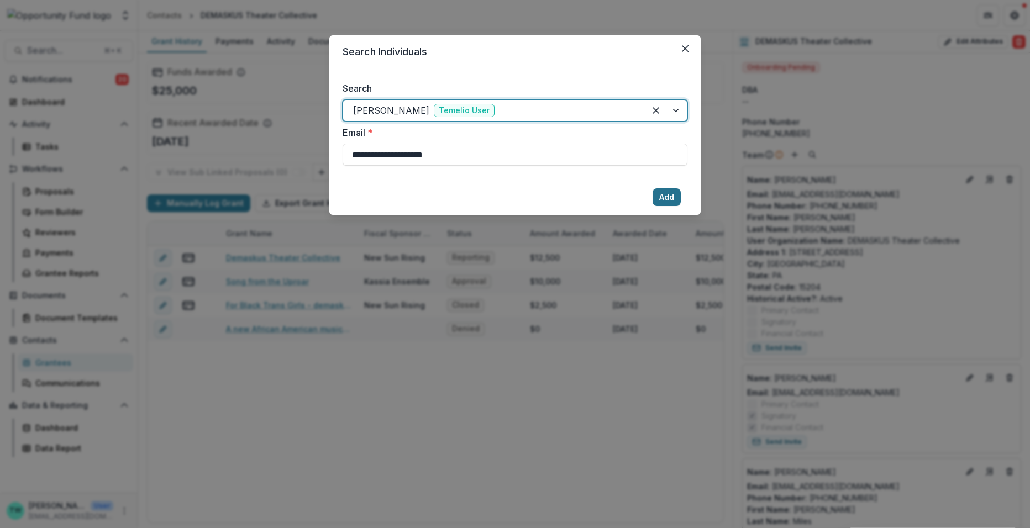
click at [664, 196] on button "Add" at bounding box center [666, 197] width 28 height 18
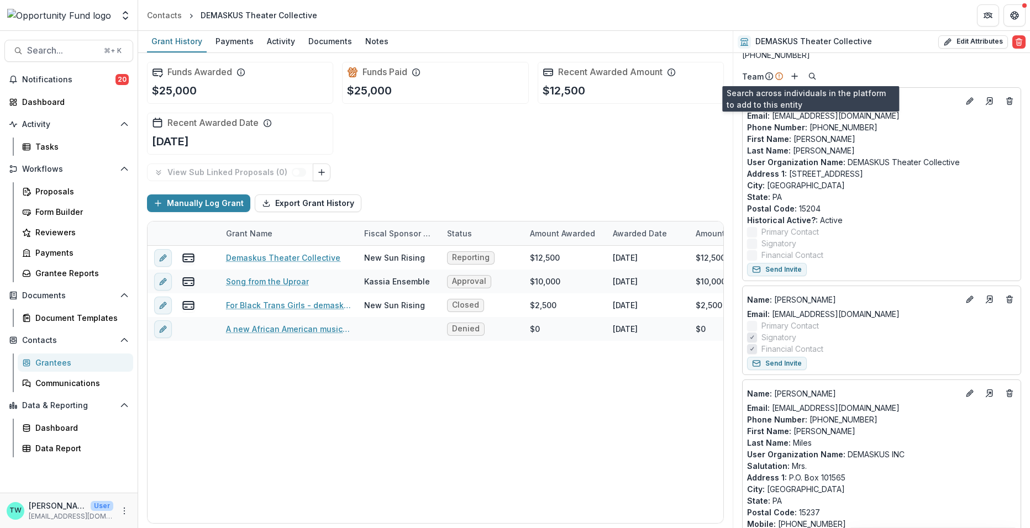
scroll to position [80, 0]
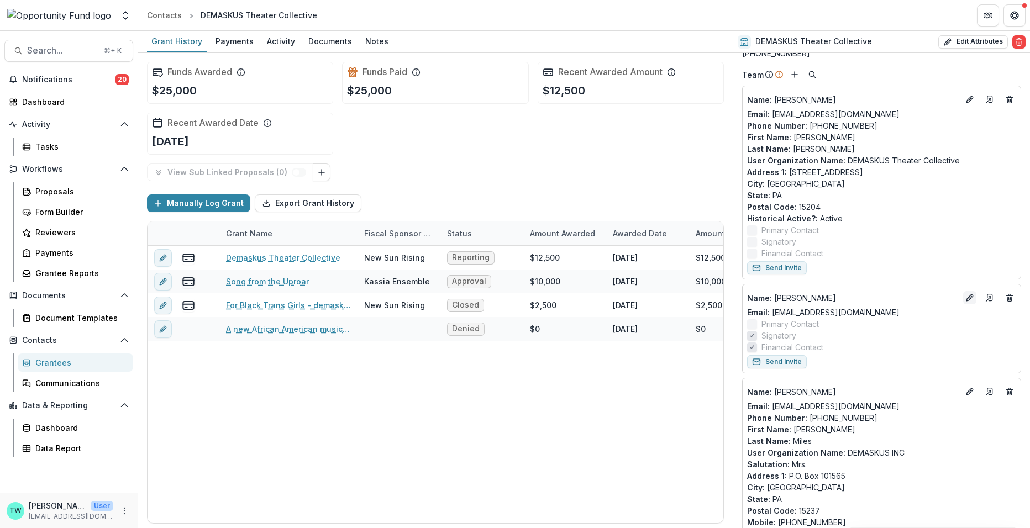
click at [967, 300] on icon "Edit" at bounding box center [969, 297] width 9 height 9
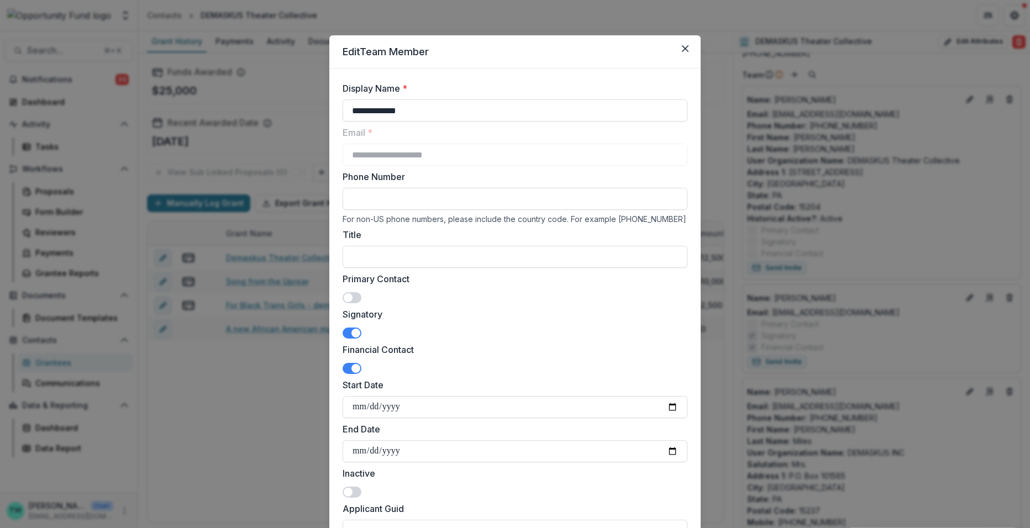
click at [347, 334] on span at bounding box center [352, 333] width 19 height 11
click at [347, 370] on span at bounding box center [352, 368] width 19 height 11
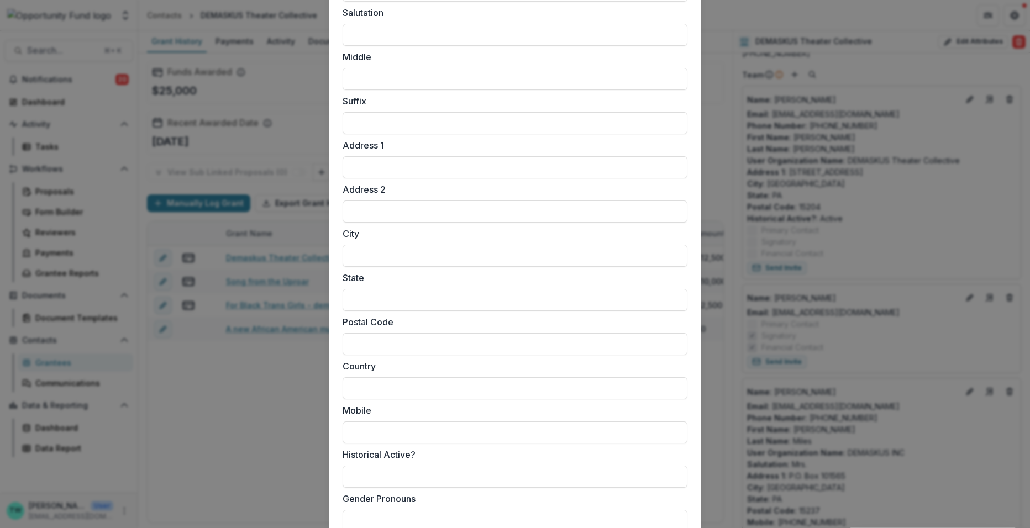
scroll to position [805, 0]
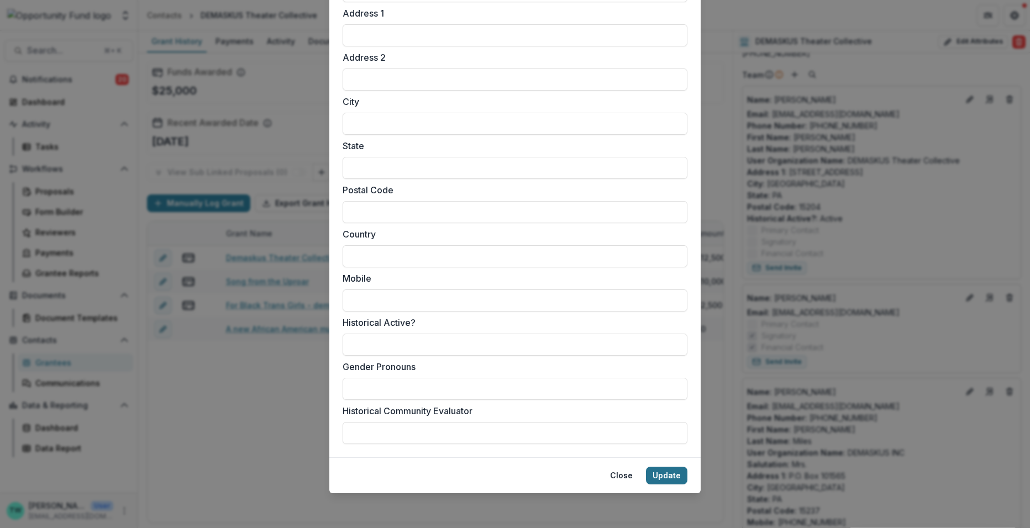
click at [666, 483] on button "Update" at bounding box center [666, 476] width 41 height 18
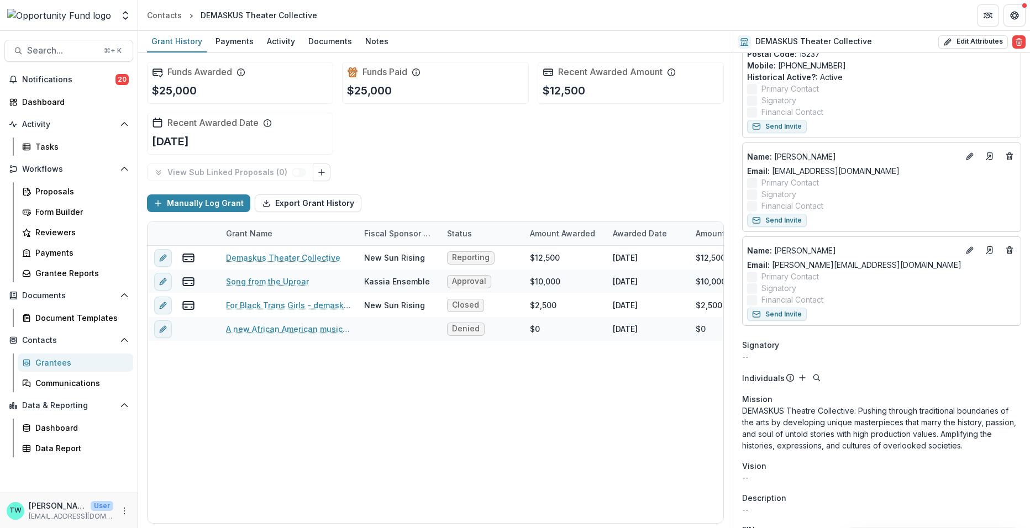
scroll to position [757, 0]
click at [969, 251] on line "Edit" at bounding box center [970, 252] width 2 height 2
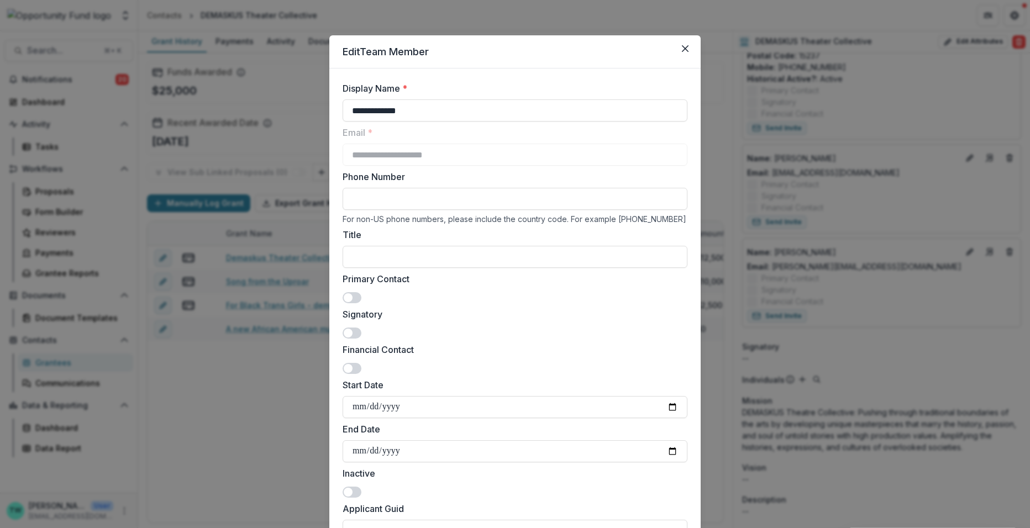
click at [354, 332] on span at bounding box center [352, 333] width 19 height 11
click at [354, 367] on span at bounding box center [352, 368] width 19 height 11
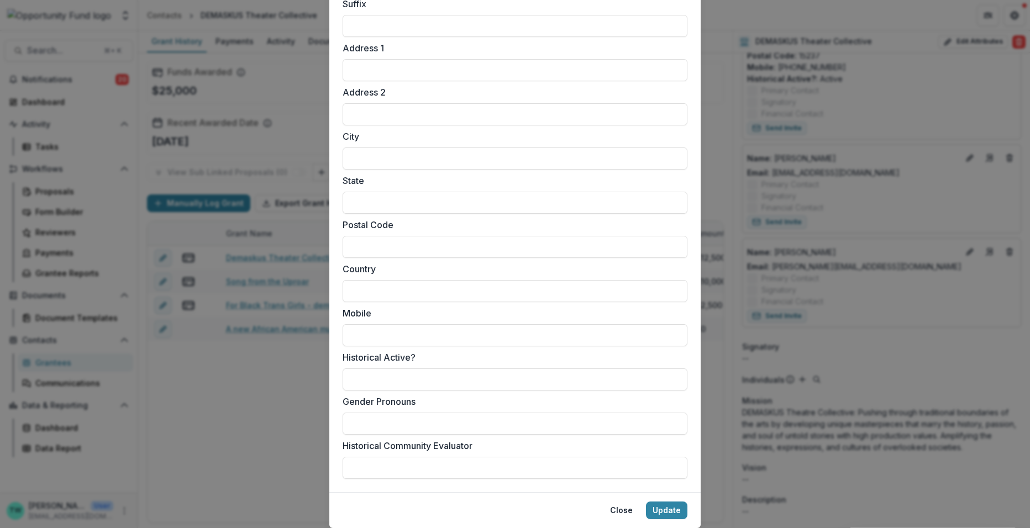
scroll to position [805, 0]
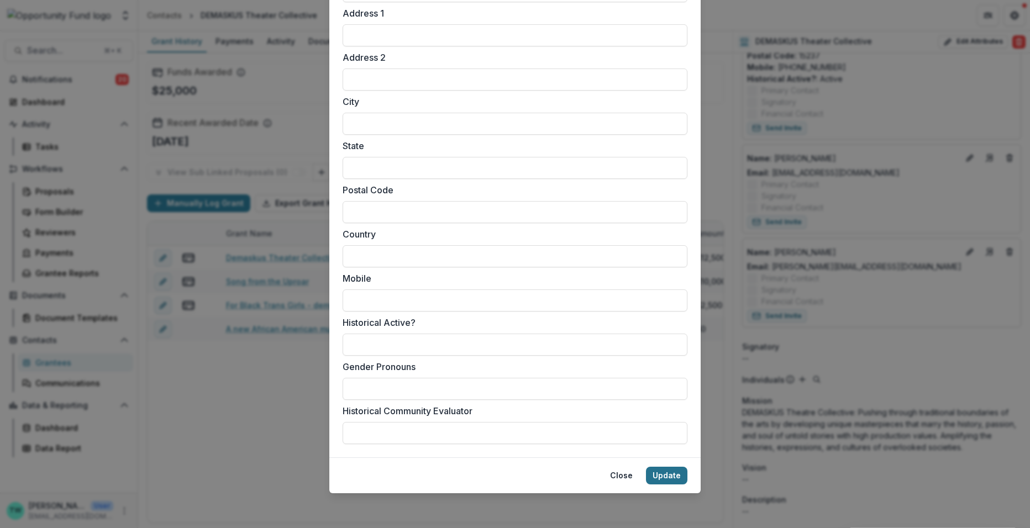
click at [667, 481] on button "Update" at bounding box center [666, 476] width 41 height 18
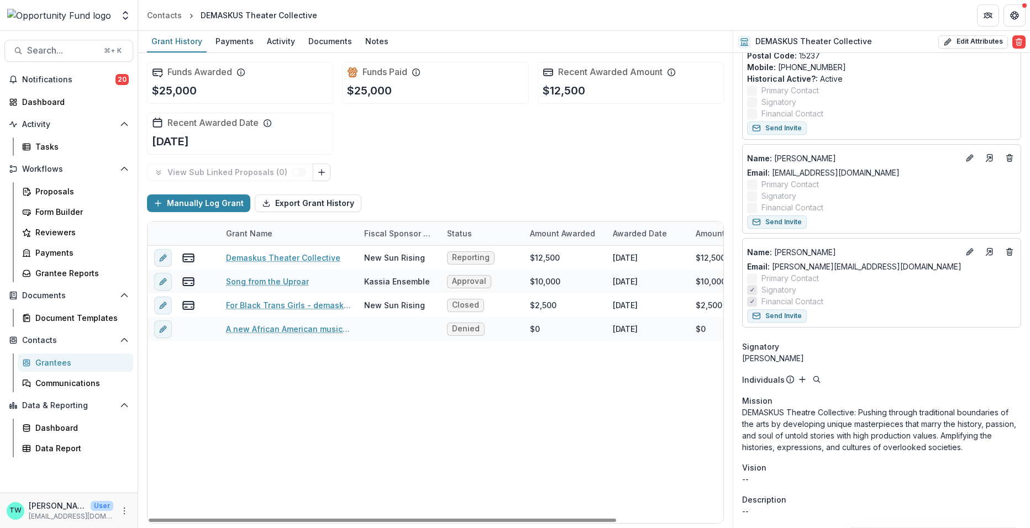
click at [222, 436] on div "Demaskus Theater Collective New Sun Rising Reporting $12,500 2023-10-27 $12,500…" at bounding box center [501, 384] width 707 height 277
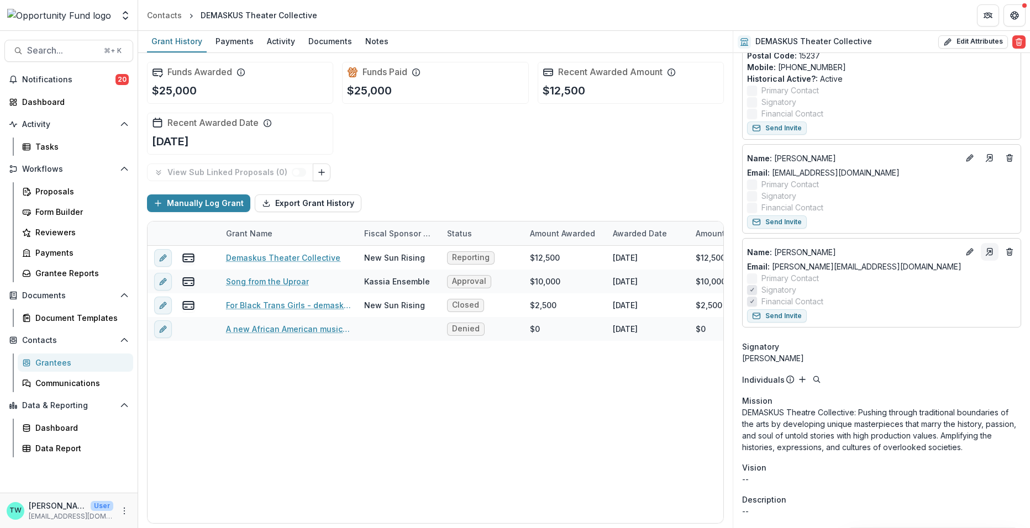
click at [987, 243] on link "Go to contact" at bounding box center [990, 252] width 18 height 18
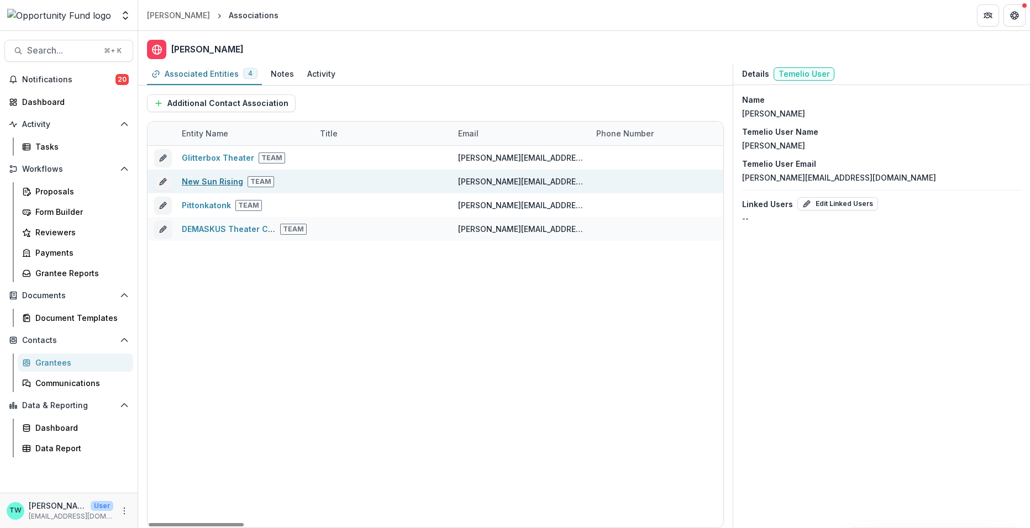
click at [218, 181] on link "New Sun Rising" at bounding box center [212, 181] width 61 height 9
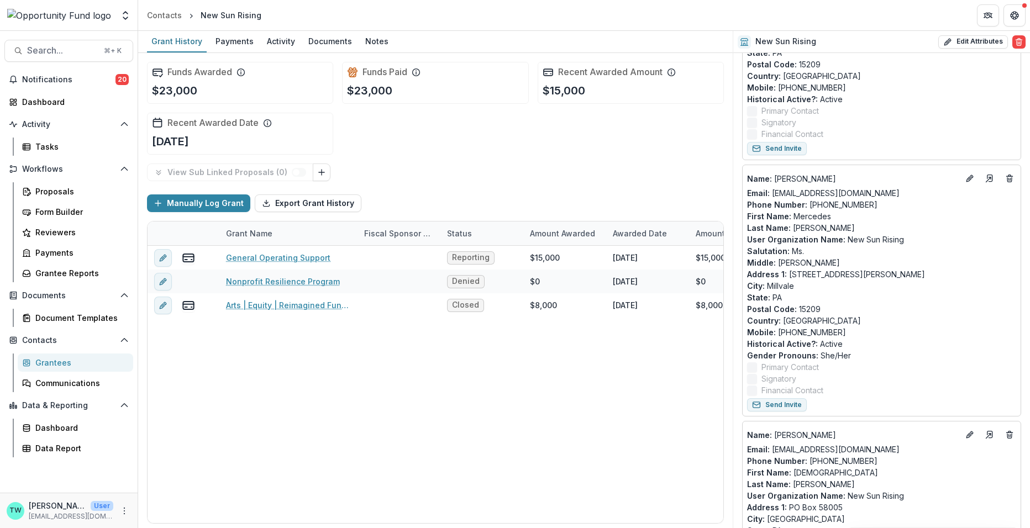
scroll to position [235, 0]
drag, startPoint x: 869, startPoint y: 202, endPoint x: 771, endPoint y: 190, distance: 98.0
click at [771, 190] on div "Name : Mercedes Williams Email: mercedes@demaskus.com Phone Number : 412-608-94…" at bounding box center [881, 282] width 269 height 227
copy div "mercedes@demaskus.com Phone Number : 412-608-9482"
click at [985, 177] on icon "Go to contact" at bounding box center [989, 177] width 9 height 9
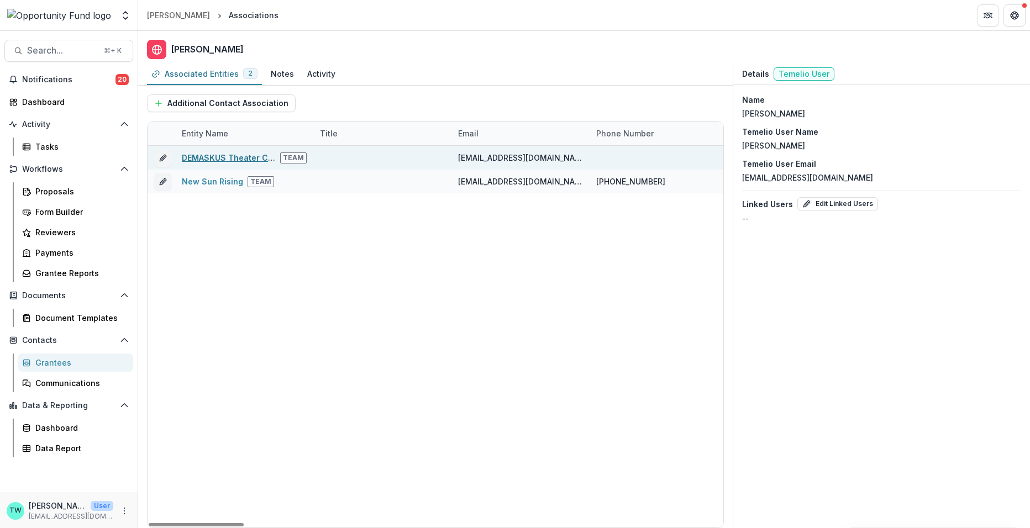
click at [223, 156] on link "DEMASKUS Theater Collective" at bounding box center [242, 157] width 120 height 9
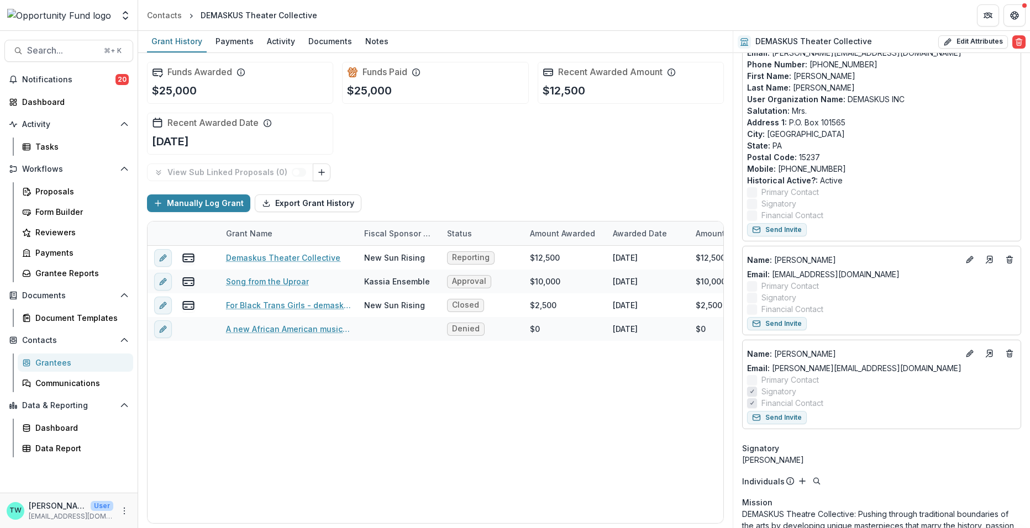
scroll to position [666, 0]
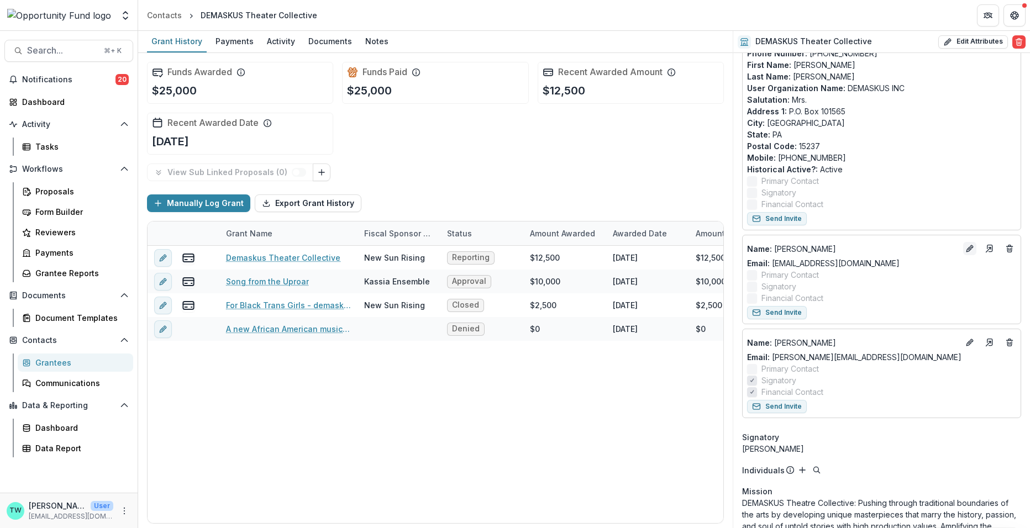
click at [968, 248] on icon "Edit" at bounding box center [969, 248] width 9 height 9
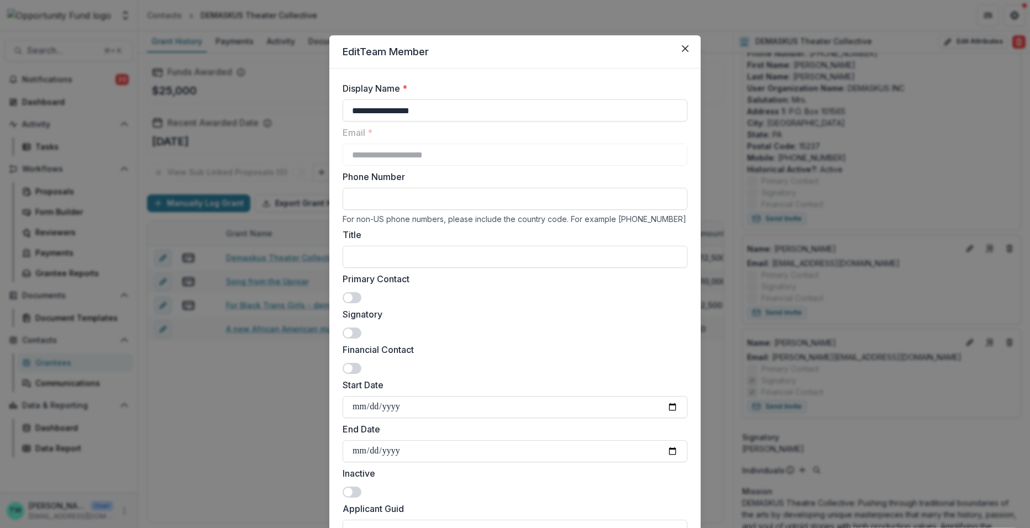
click at [413, 196] on input "Phone Number" at bounding box center [515, 199] width 345 height 22
paste input "**********"
click at [435, 200] on input "**********" at bounding box center [515, 199] width 345 height 22
type input "**********"
click at [419, 256] on input "Title" at bounding box center [515, 257] width 345 height 22
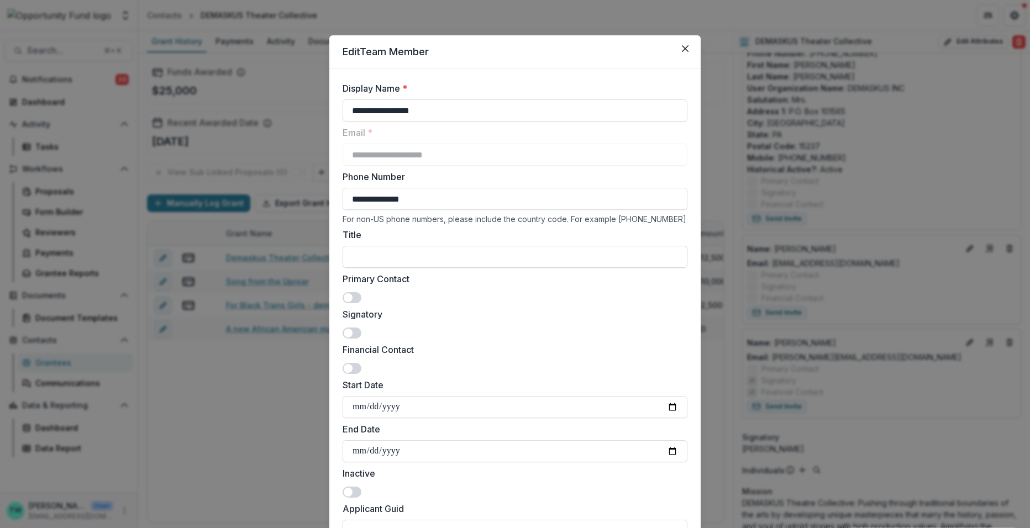
paste input "**********"
type input "**********"
drag, startPoint x: 617, startPoint y: 260, endPoint x: 335, endPoint y: 255, distance: 281.8
click at [466, 308] on label "Signatory" at bounding box center [512, 314] width 338 height 13
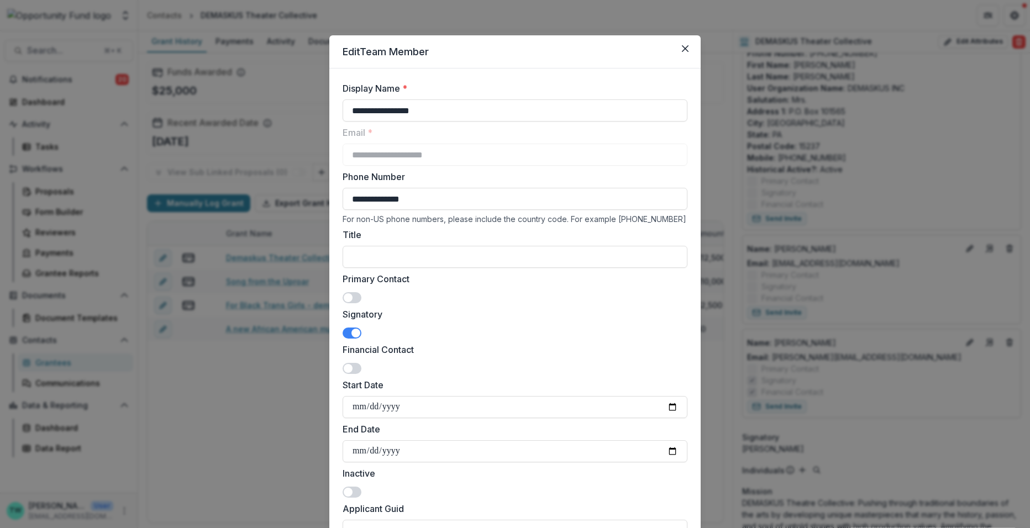
click at [376, 327] on div "Signatory" at bounding box center [515, 323] width 345 height 31
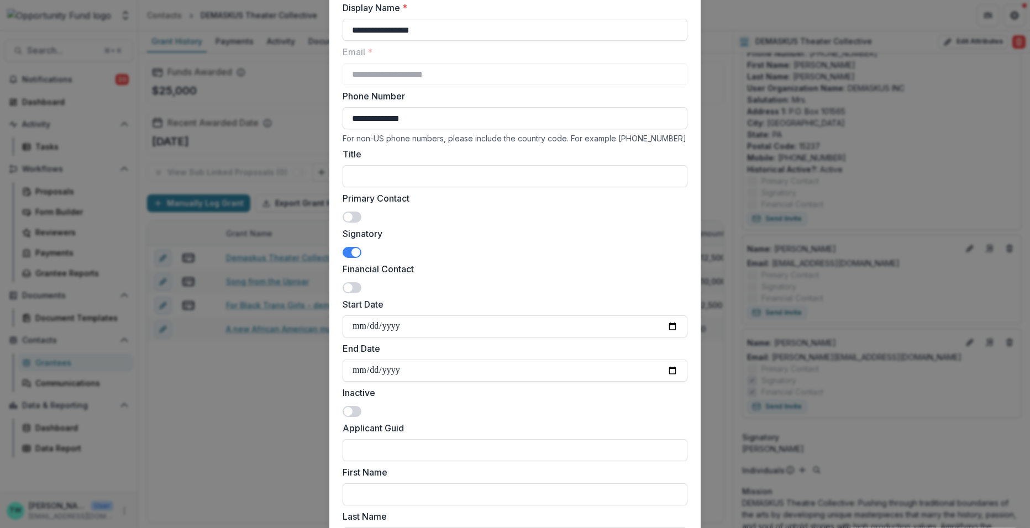
scroll to position [83, 0]
click at [346, 249] on span at bounding box center [352, 250] width 19 height 11
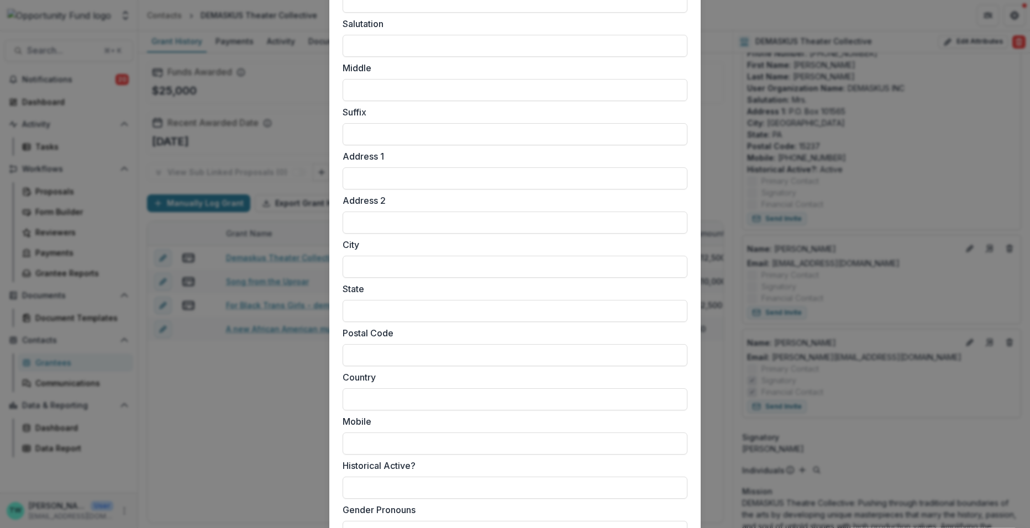
scroll to position [805, 0]
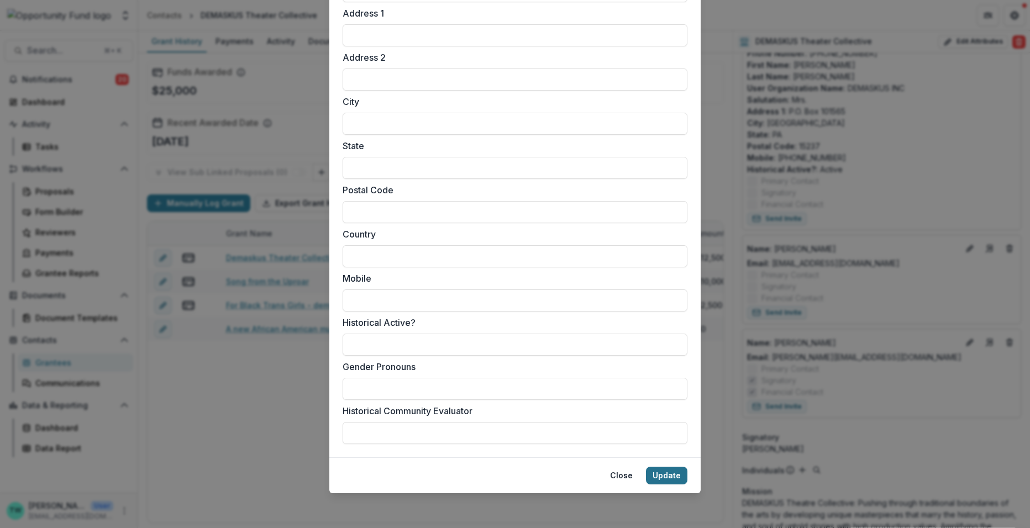
click at [666, 476] on button "Update" at bounding box center [666, 476] width 41 height 18
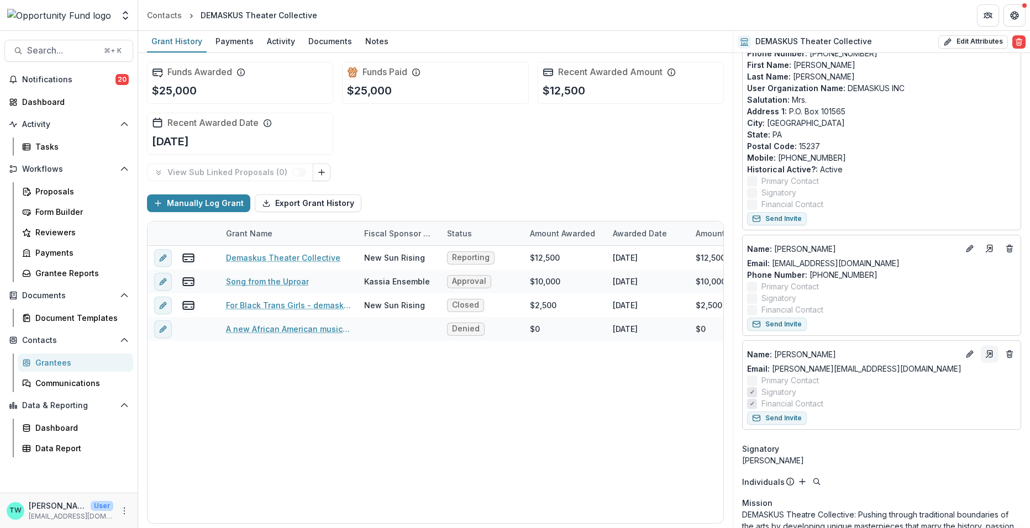
click at [985, 352] on icon "Go to contact" at bounding box center [989, 354] width 9 height 9
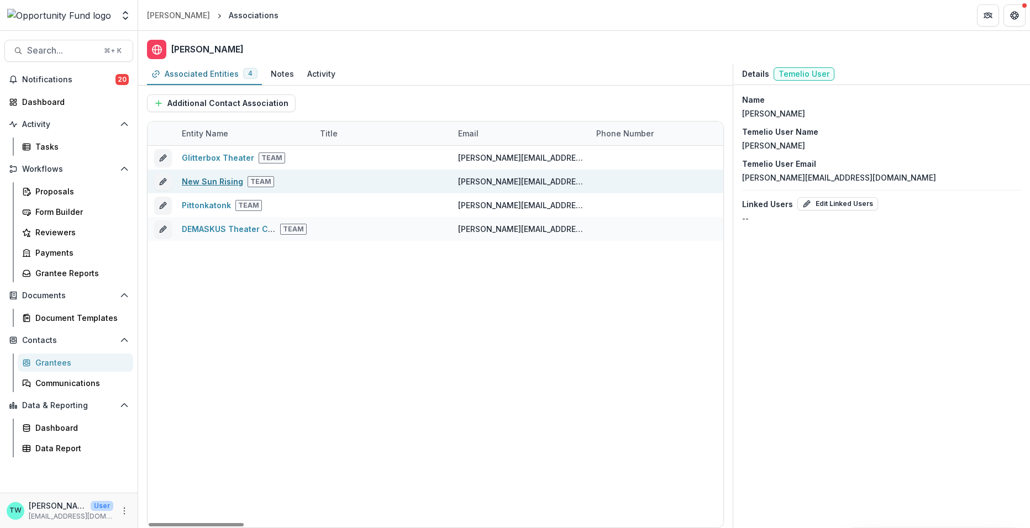
click at [208, 180] on link "New Sun Rising" at bounding box center [212, 181] width 61 height 9
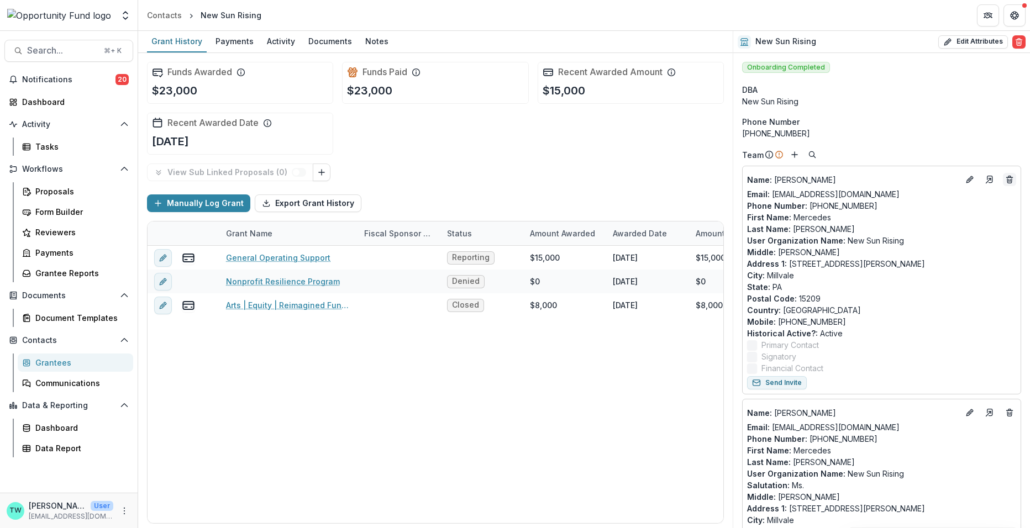
click at [1009, 182] on icon "Deletes" at bounding box center [1009, 179] width 9 height 9
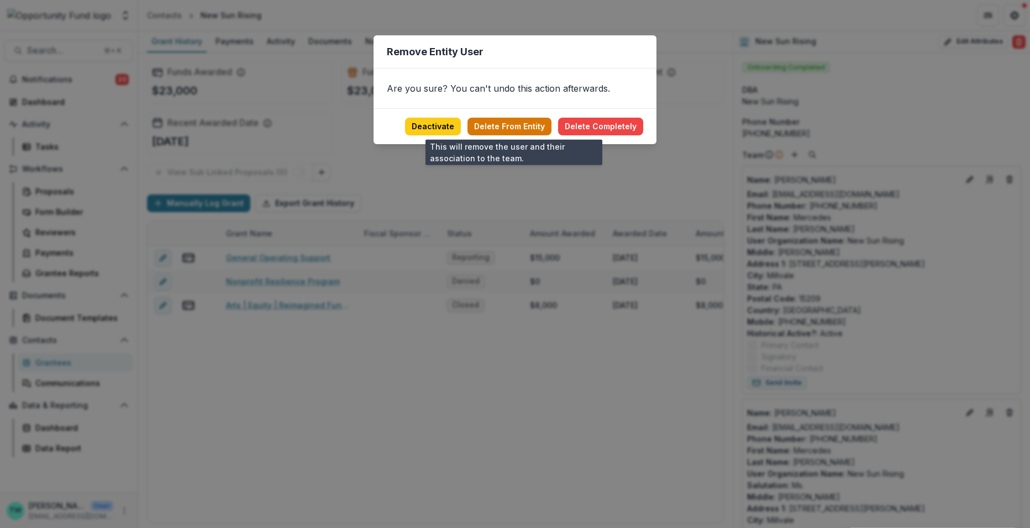
click at [536, 123] on button "Delete From Entity" at bounding box center [509, 127] width 84 height 18
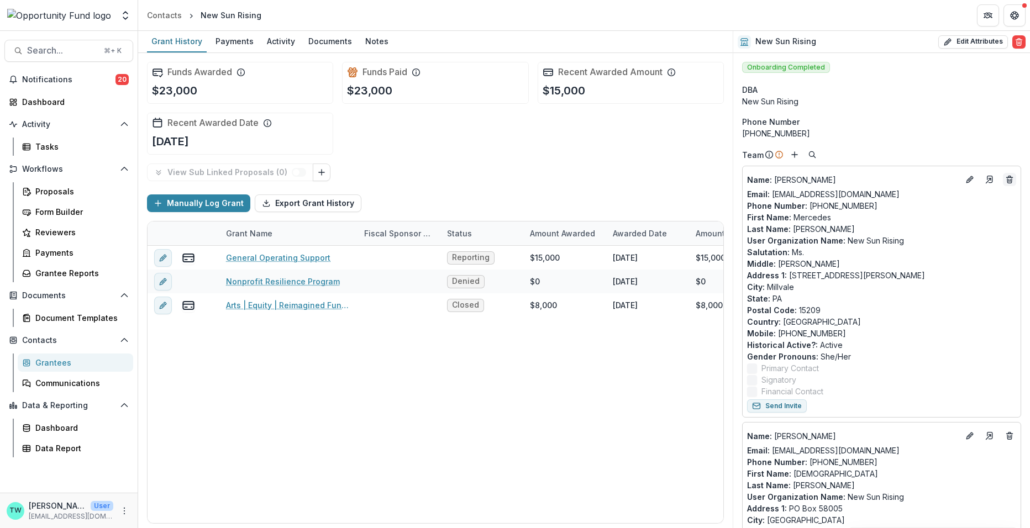
click at [1009, 181] on icon "Deletes" at bounding box center [1009, 179] width 9 height 9
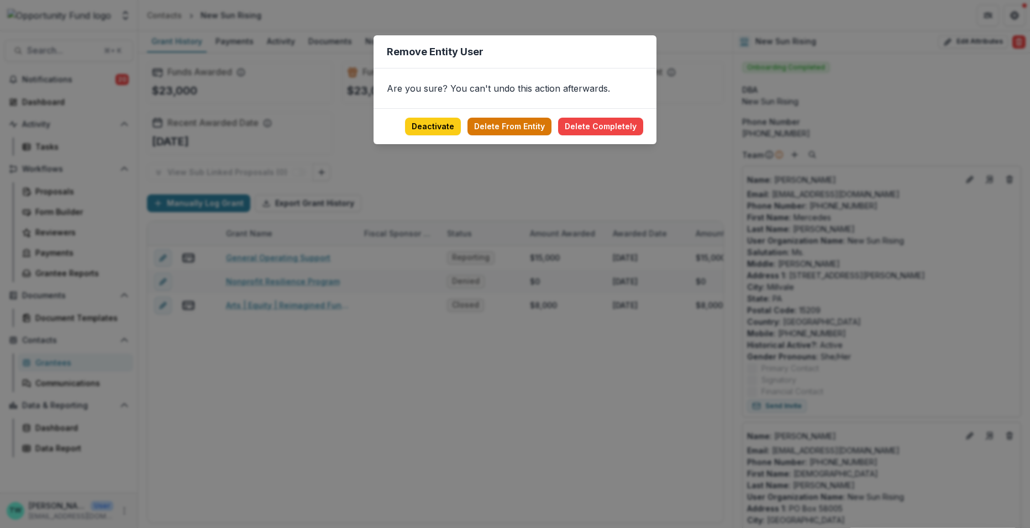
click at [531, 124] on button "Delete From Entity" at bounding box center [509, 127] width 84 height 18
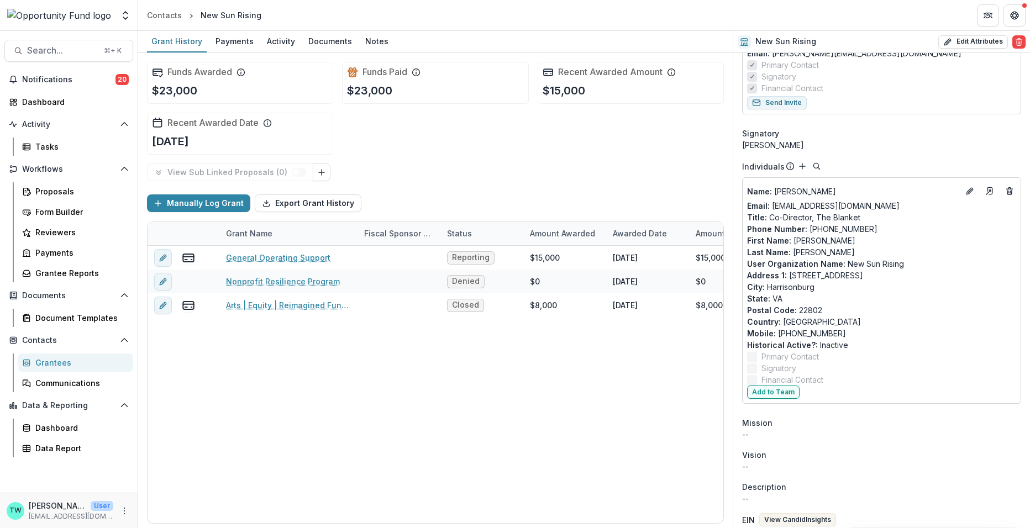
scroll to position [1320, 0]
click at [985, 187] on icon "Go to contact" at bounding box center [989, 189] width 9 height 9
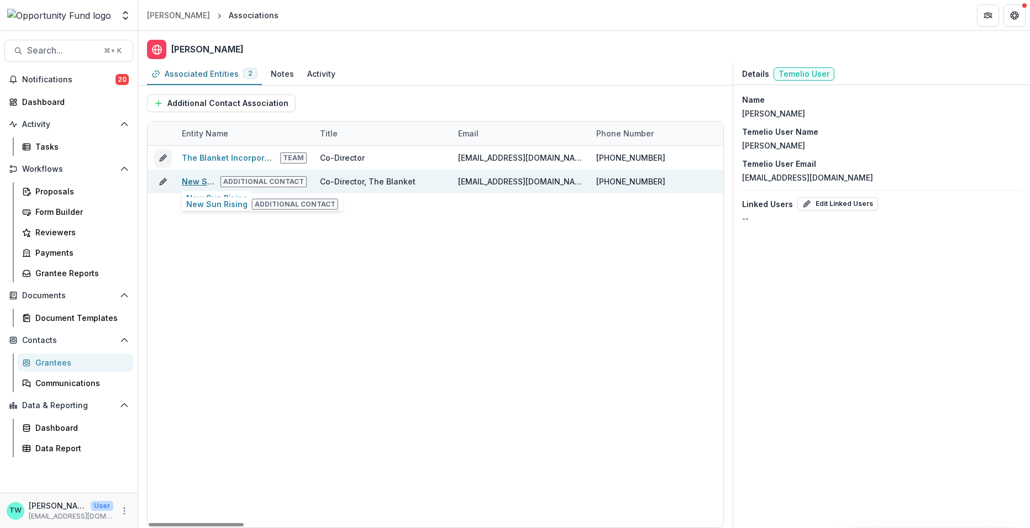
click at [199, 183] on link "New Sun Rising" at bounding box center [212, 181] width 61 height 9
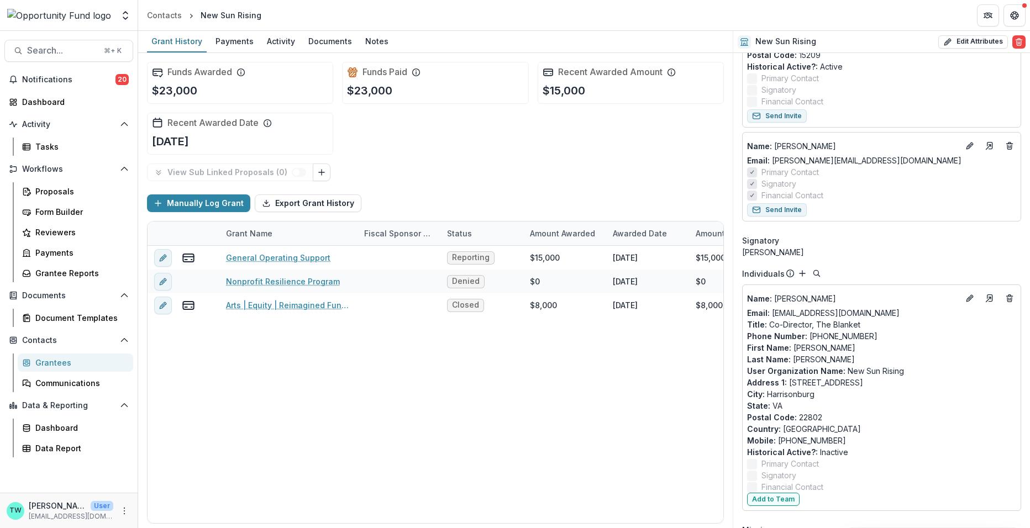
scroll to position [1208, 0]
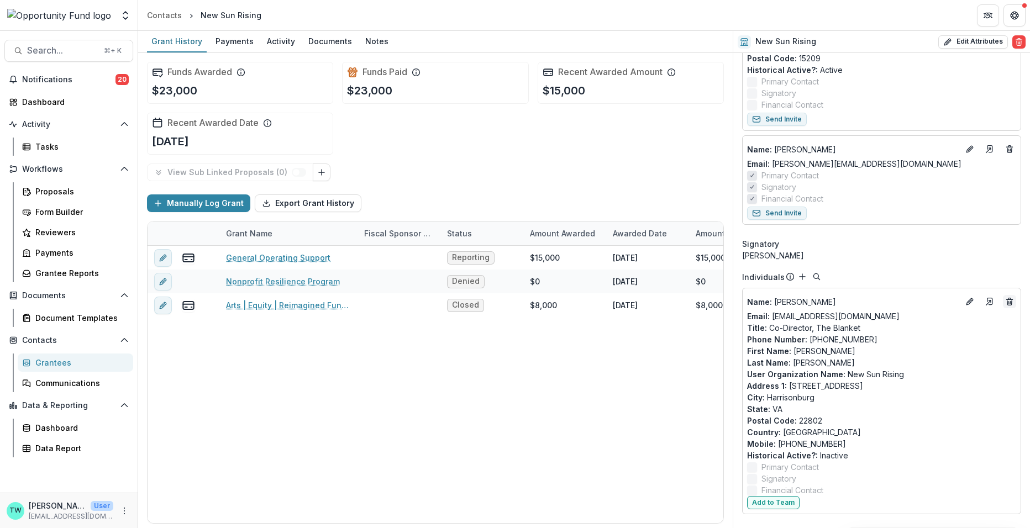
click at [1009, 298] on icon "Deletes" at bounding box center [1009, 301] width 9 height 9
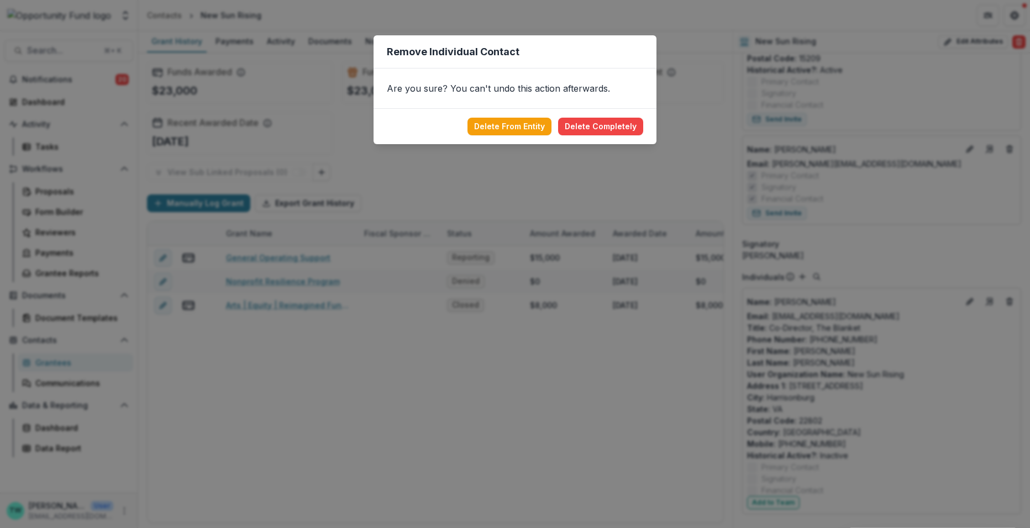
click at [507, 115] on footer "Delete From Entity Delete Completely" at bounding box center [514, 126] width 283 height 36
click at [509, 133] on button "Delete From Entity" at bounding box center [509, 127] width 84 height 18
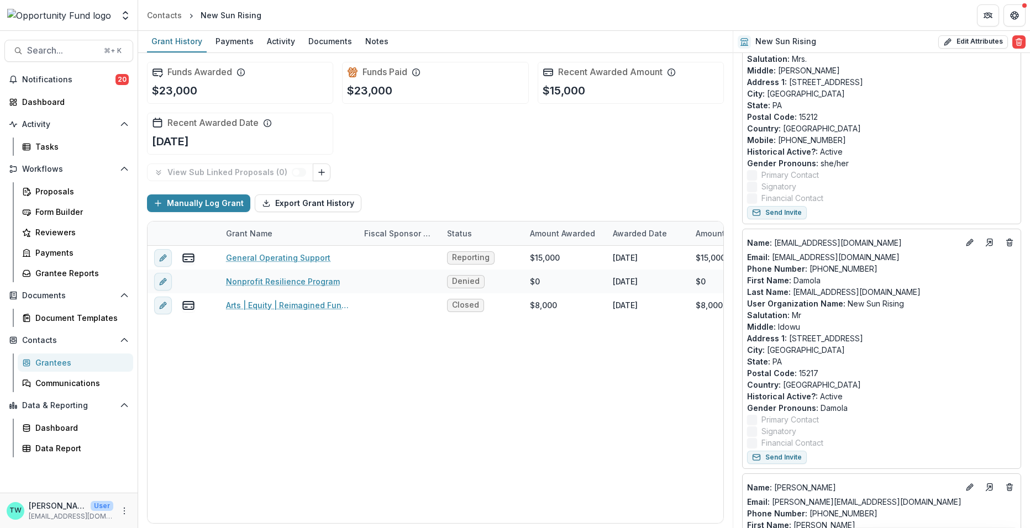
scroll to position [656, 0]
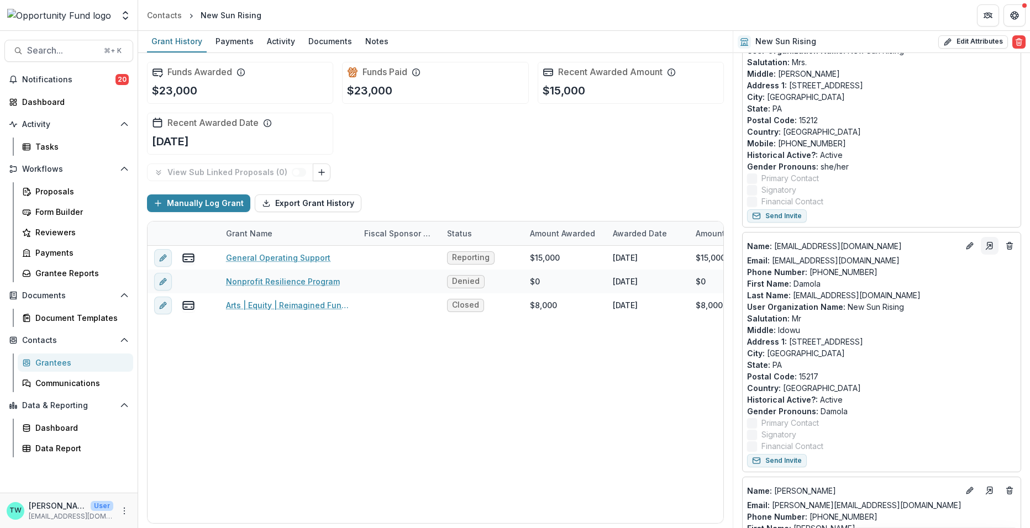
click at [985, 244] on icon "Go to contact" at bounding box center [989, 245] width 9 height 9
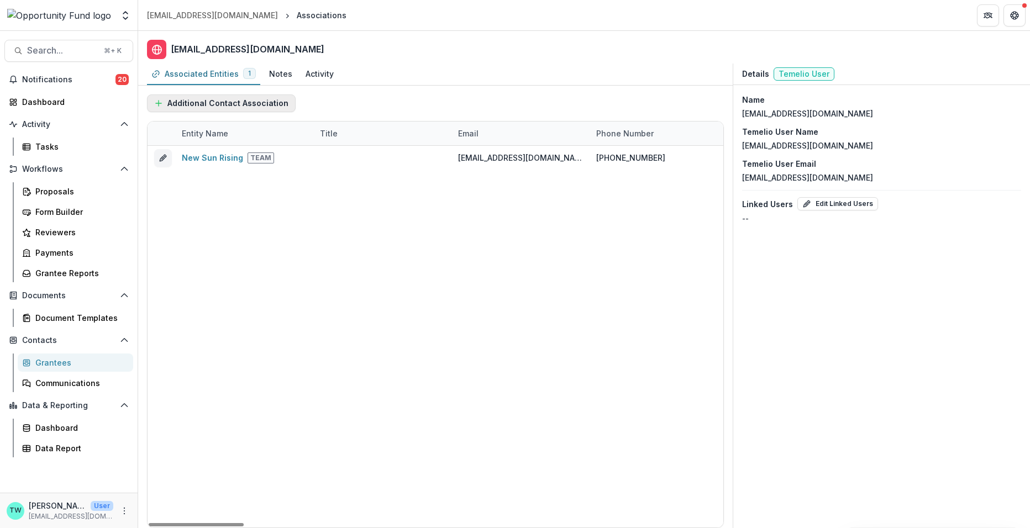
click at [249, 102] on button "Additional Contact Association" at bounding box center [221, 103] width 149 height 18
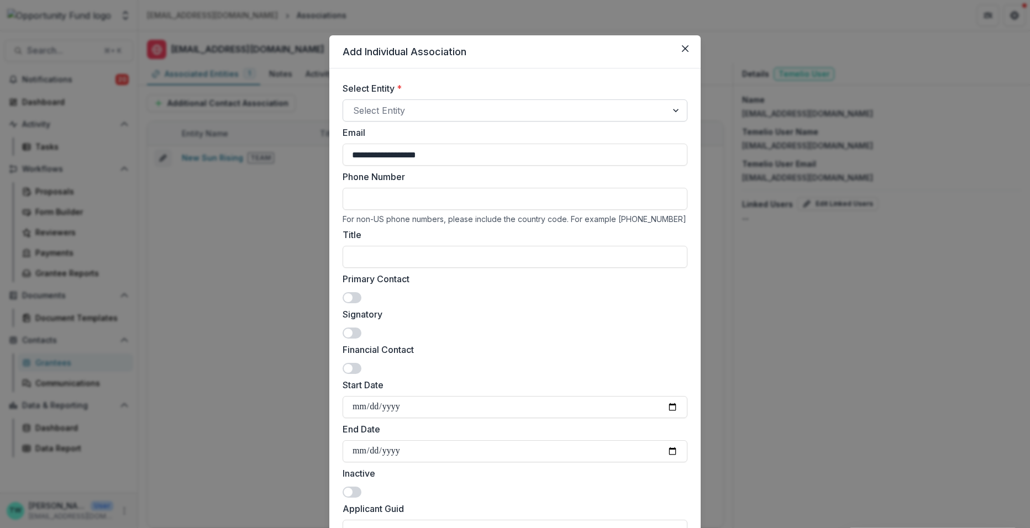
click at [397, 103] on div at bounding box center [505, 110] width 304 height 15
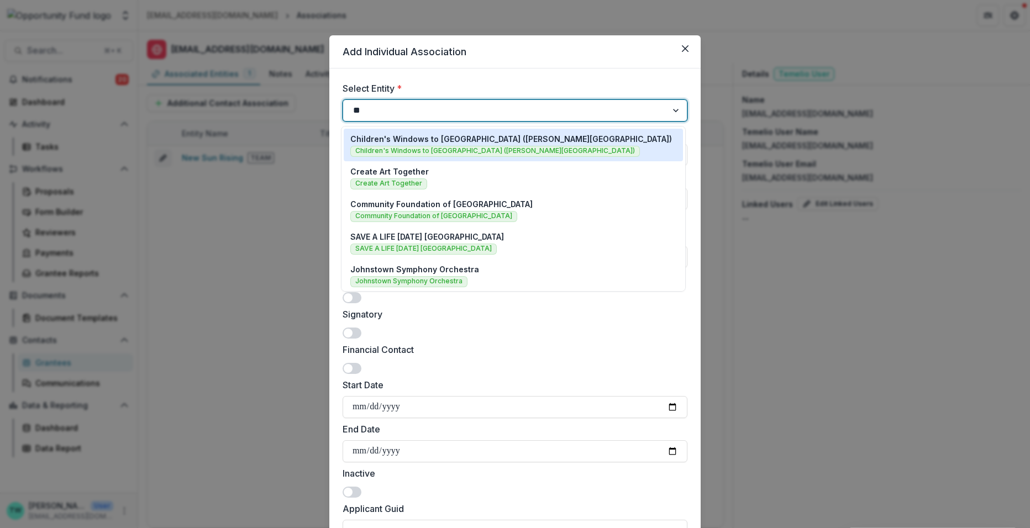
type input "***"
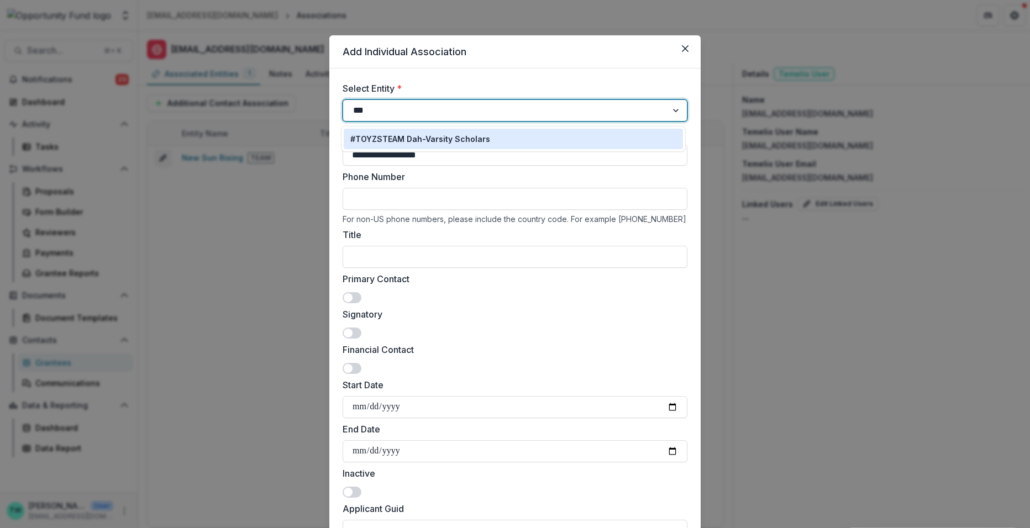
click at [430, 137] on p "#TOYZSTEAM Dah-Varsity Scholars" at bounding box center [420, 139] width 140 height 12
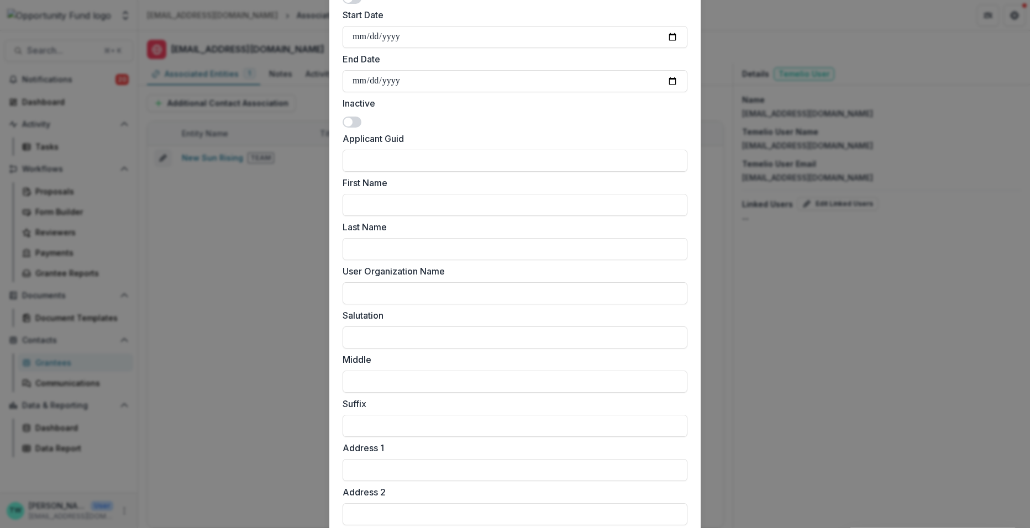
scroll to position [805, 0]
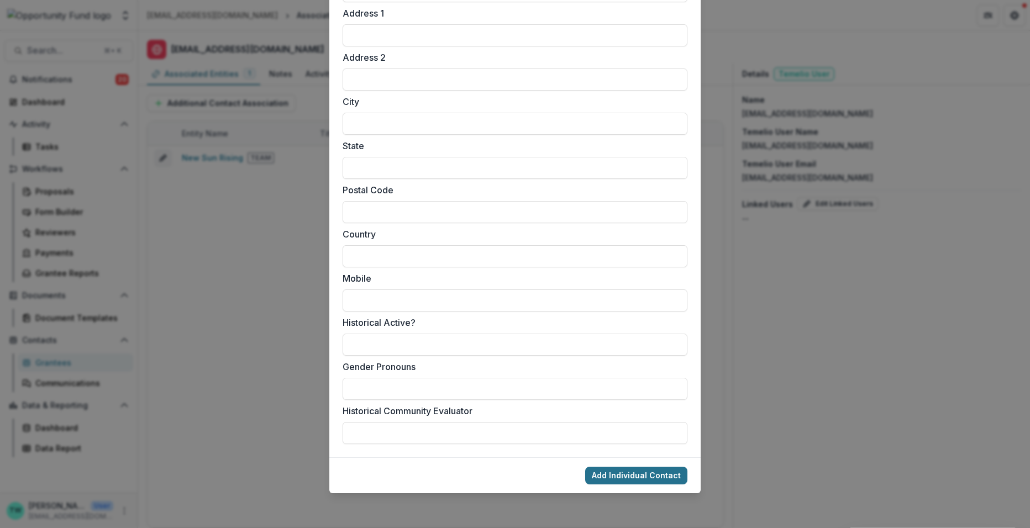
click at [646, 473] on button "Add Individual Contact" at bounding box center [636, 476] width 102 height 18
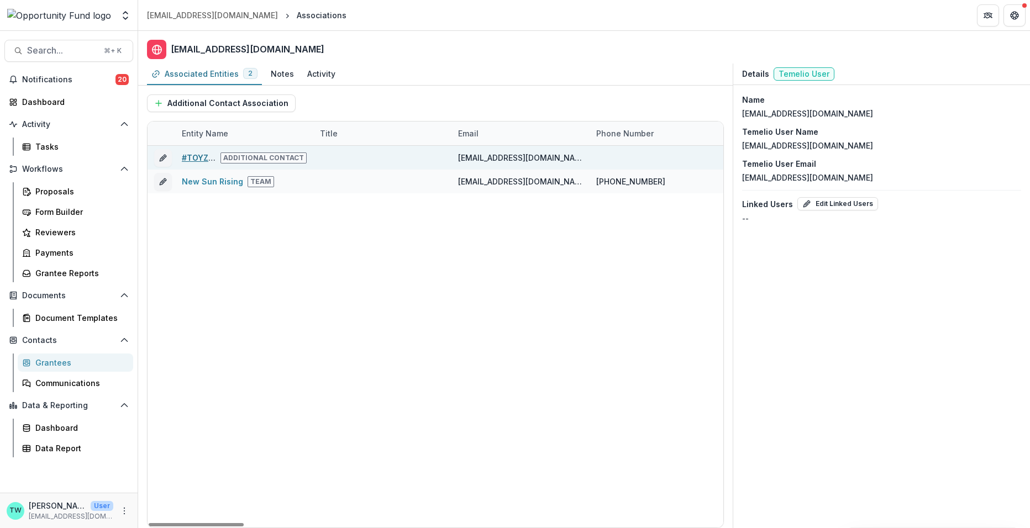
click at [197, 156] on link "#TOYZSTEAM Dah-Varsity Scholars" at bounding box center [252, 157] width 140 height 9
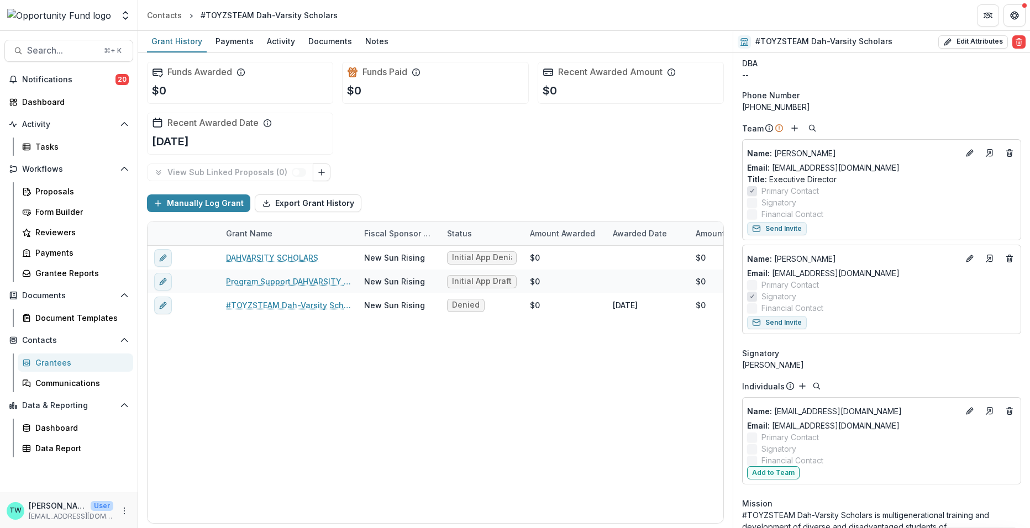
scroll to position [24, 0]
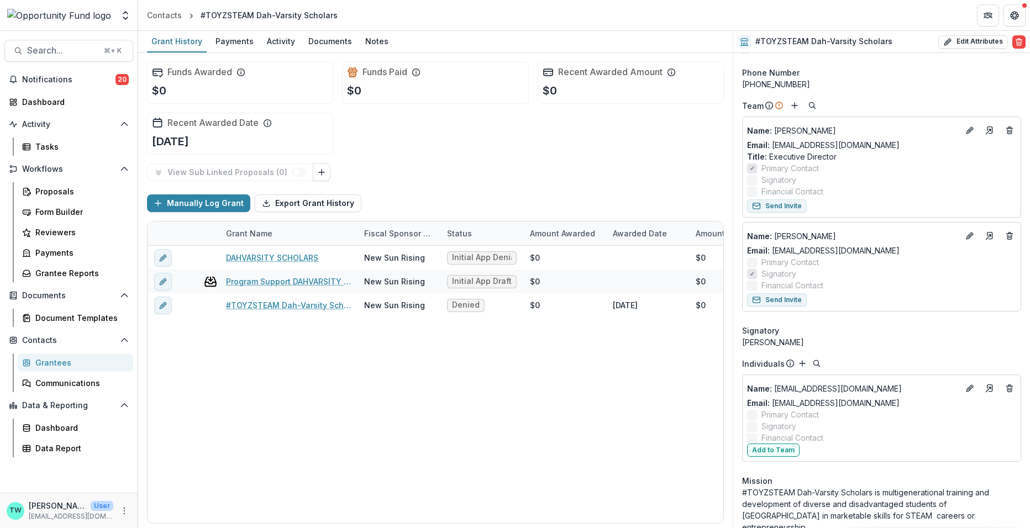
scroll to position [54, 0]
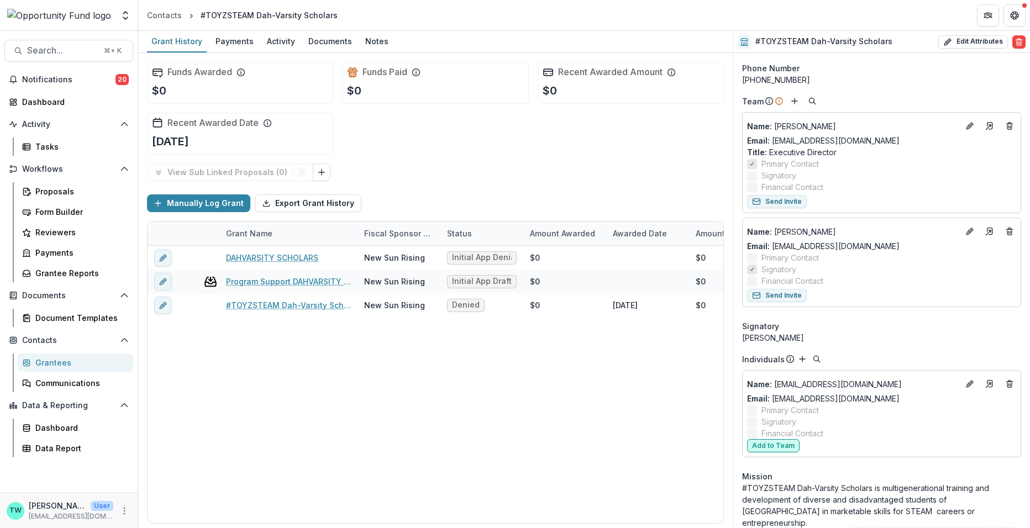
click at [782, 439] on button "Add to Team" at bounding box center [773, 445] width 52 height 13
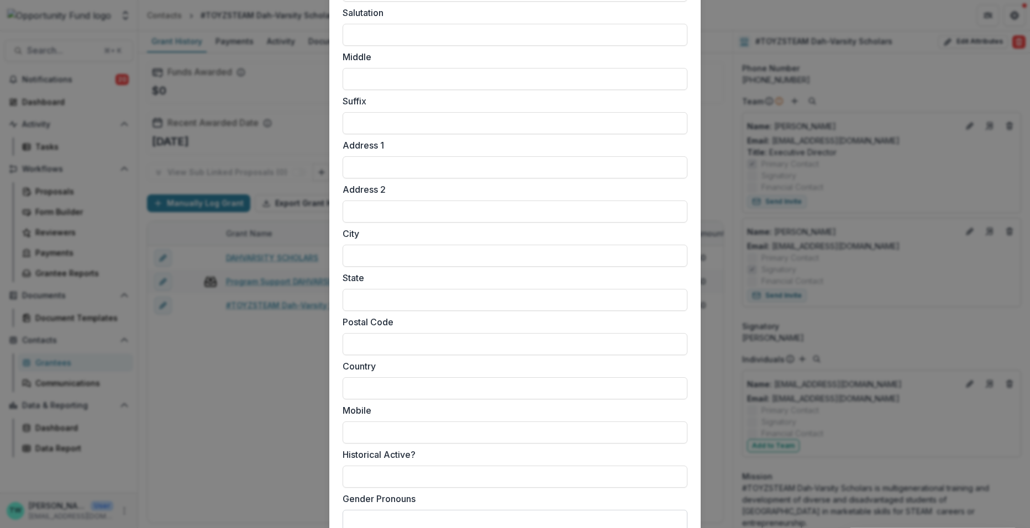
scroll to position [840, 0]
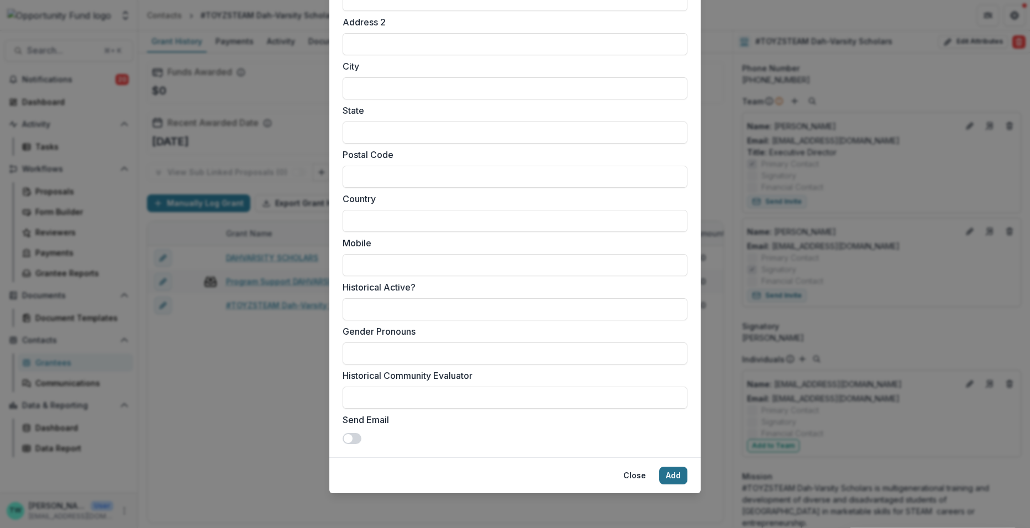
click at [668, 472] on button "Add" at bounding box center [673, 476] width 28 height 18
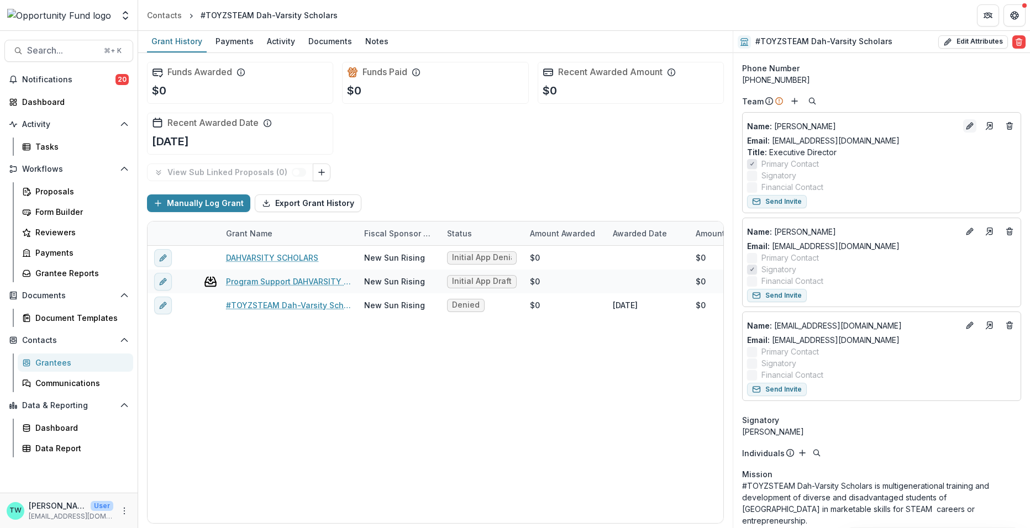
click at [966, 128] on icon "Edit" at bounding box center [969, 126] width 9 height 9
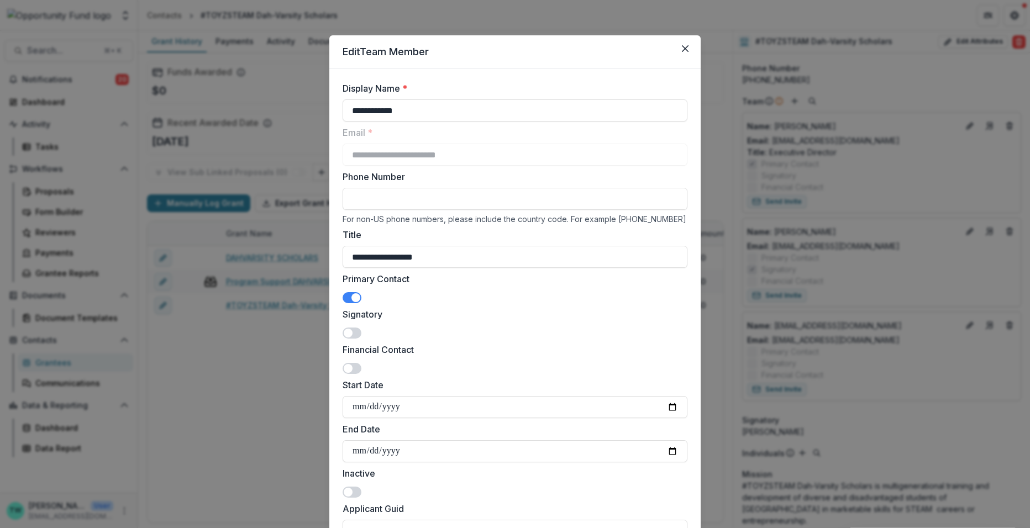
click at [346, 298] on span at bounding box center [352, 297] width 19 height 11
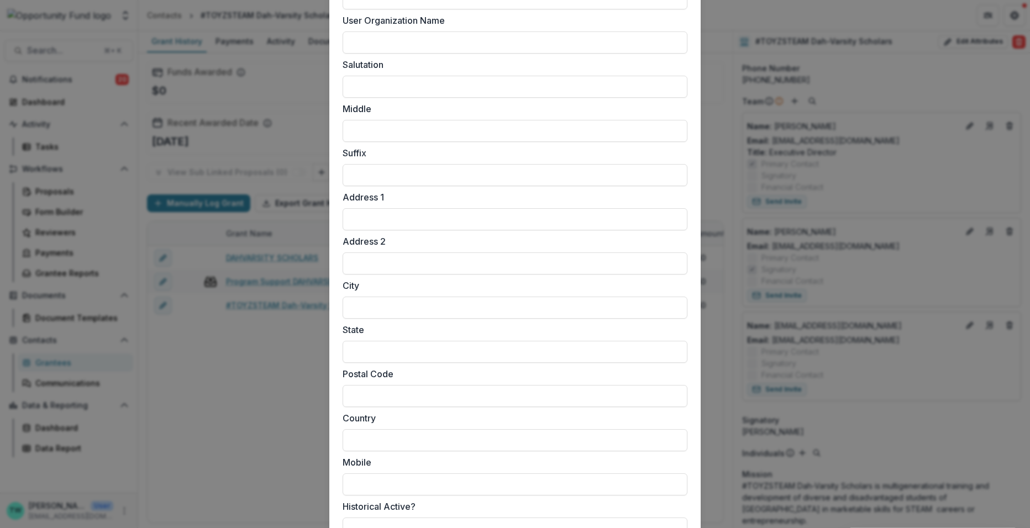
scroll to position [805, 0]
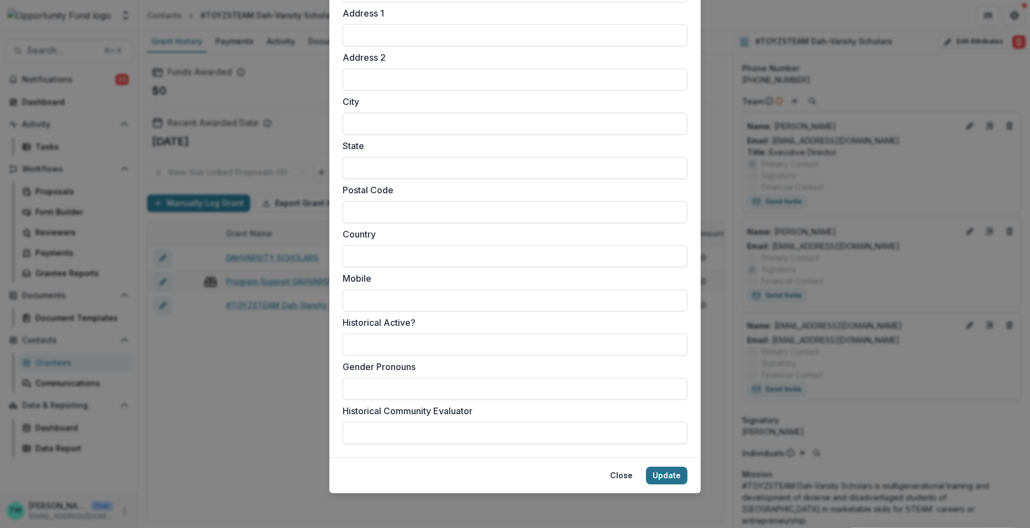
click at [671, 476] on button "Update" at bounding box center [666, 476] width 41 height 18
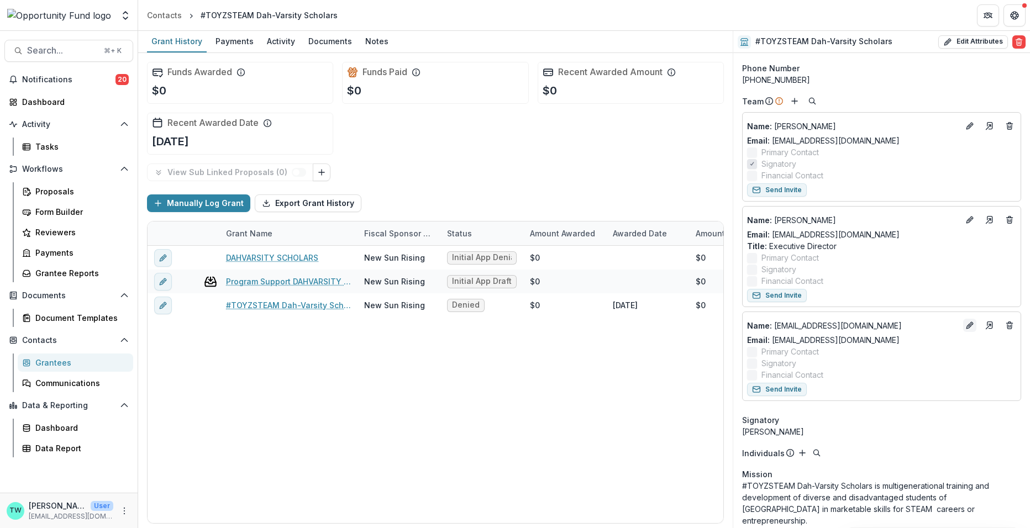
click at [966, 325] on icon "Edit" at bounding box center [969, 325] width 9 height 9
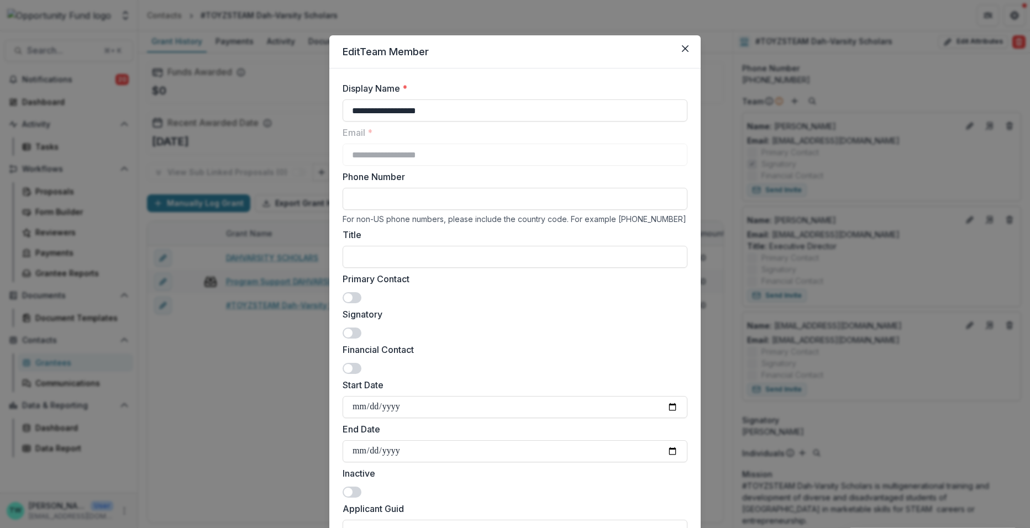
click at [353, 292] on span at bounding box center [352, 297] width 19 height 11
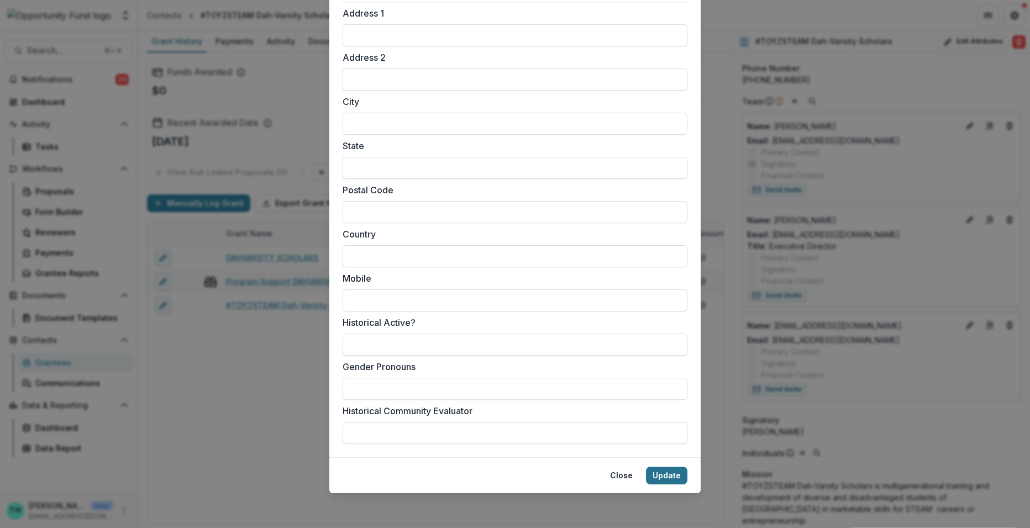
click at [670, 481] on button "Update" at bounding box center [666, 476] width 41 height 18
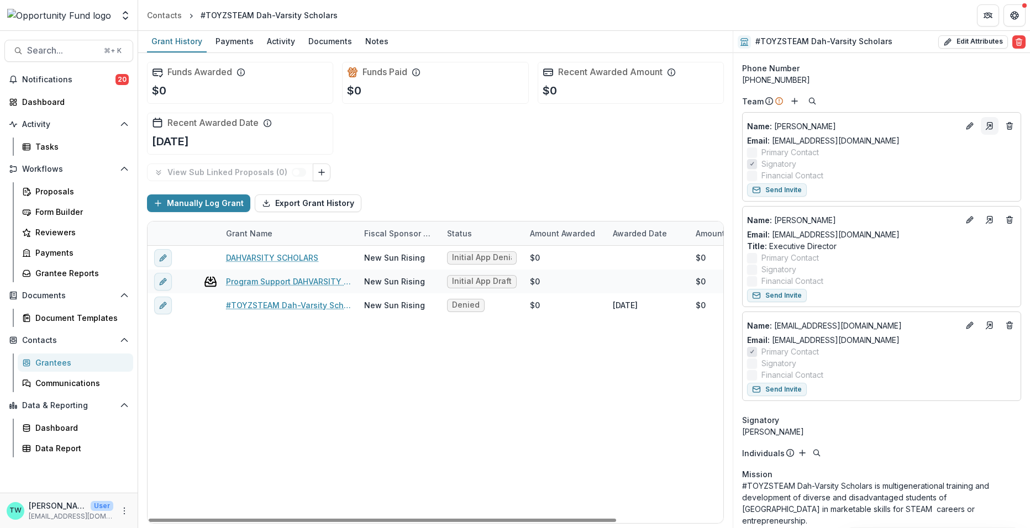
click at [986, 127] on icon "Go to contact" at bounding box center [989, 126] width 9 height 9
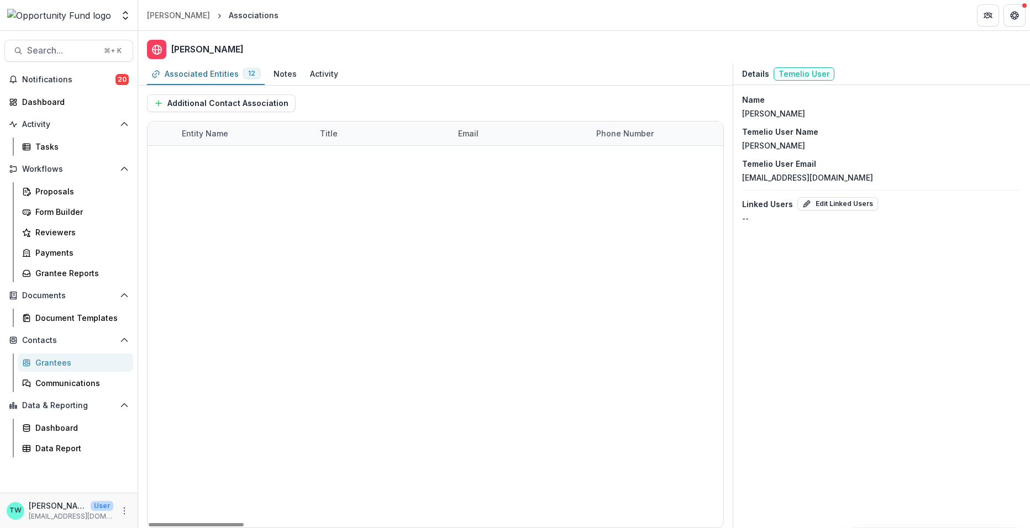
click at [208, 418] on link "New Sun Rising" at bounding box center [212, 418] width 61 height 9
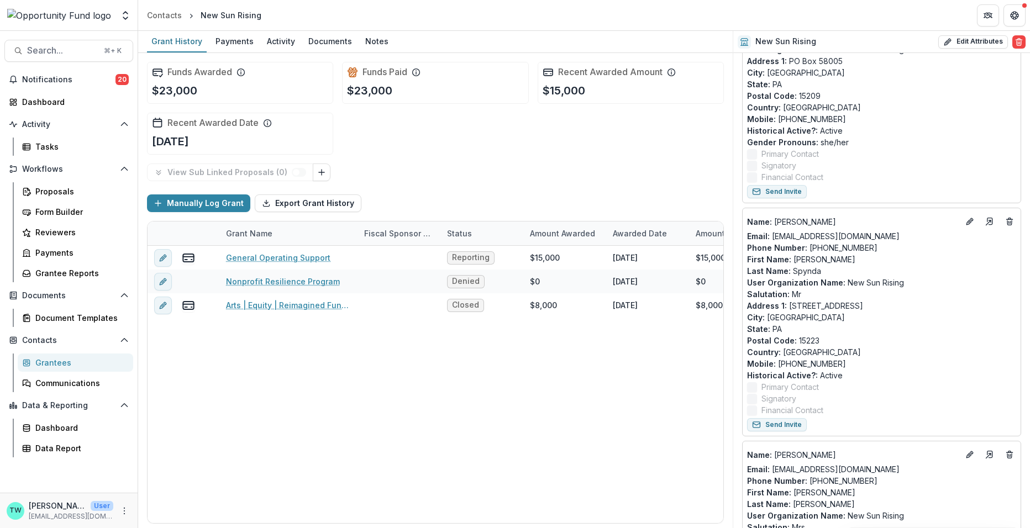
scroll to position [189, 0]
drag, startPoint x: 824, startPoint y: 339, endPoint x: 788, endPoint y: 306, distance: 48.9
click at [788, 306] on div "Name : [PERSON_NAME] Email: [EMAIL_ADDRESS][DOMAIN_NAME] Phone Number : [PHONE_…" at bounding box center [881, 316] width 269 height 203
copy div "[STREET_ADDRESS] : [US_STATE] Postal Code : 15223"
click at [987, 223] on line "Go to contact" at bounding box center [988, 225] width 4 height 4
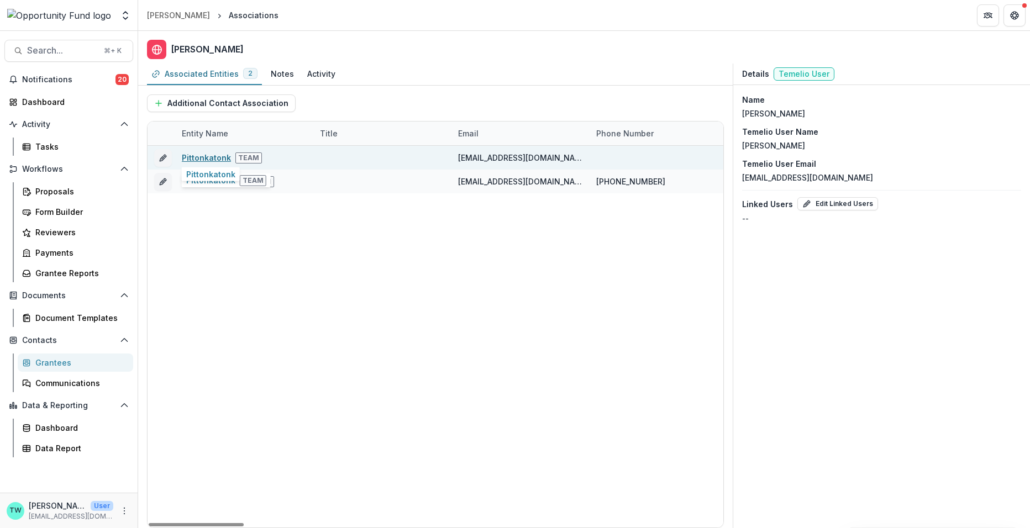
click at [206, 157] on link "Pittonkatonk" at bounding box center [206, 157] width 49 height 9
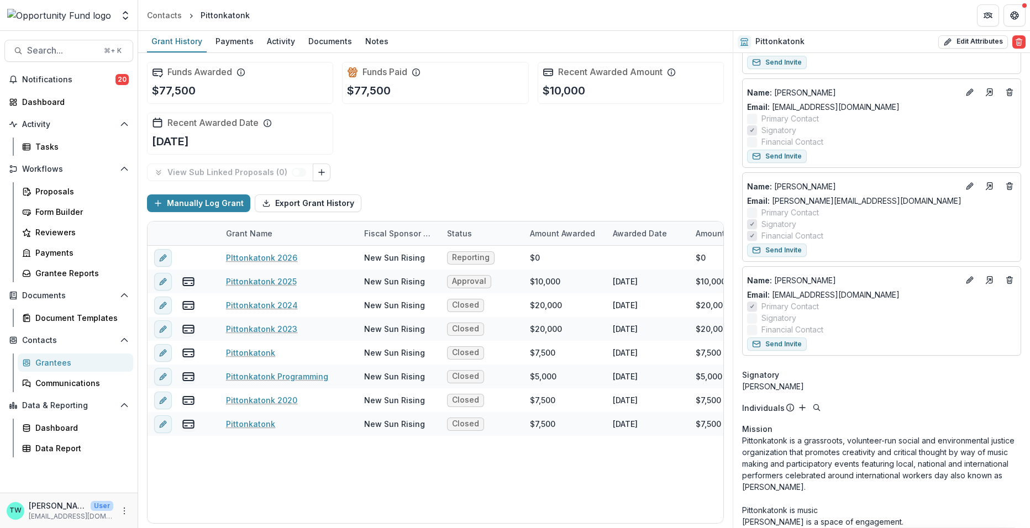
scroll to position [285, 0]
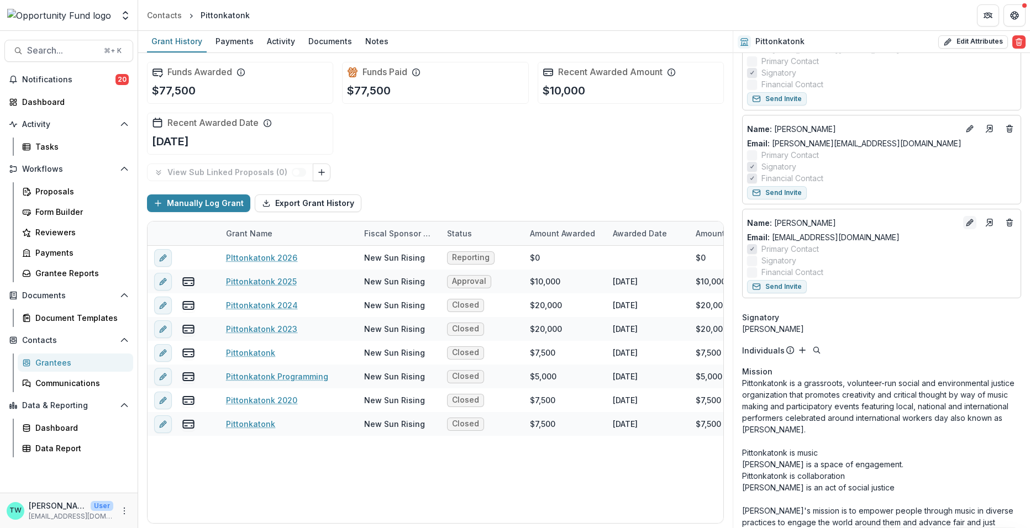
click at [970, 220] on icon "Edit" at bounding box center [971, 220] width 3 height 3
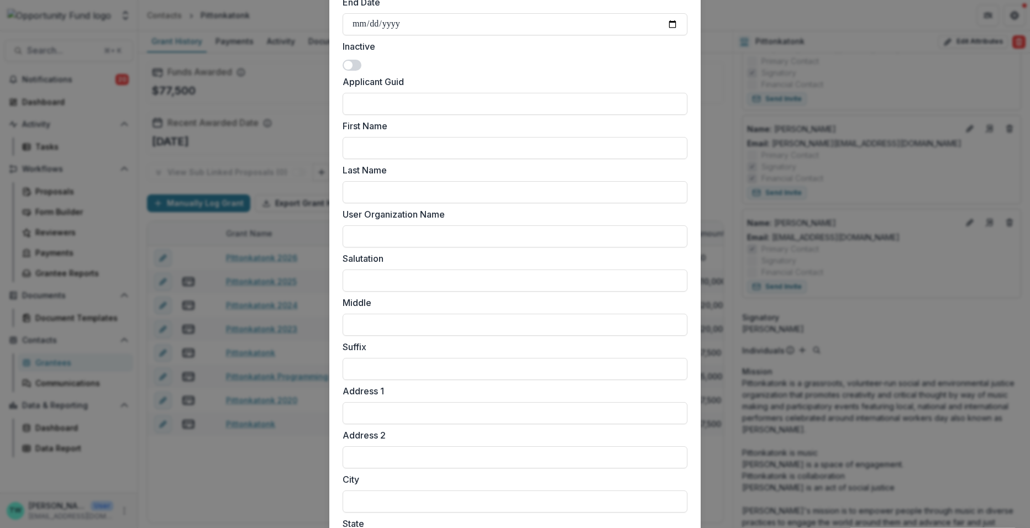
scroll to position [538, 0]
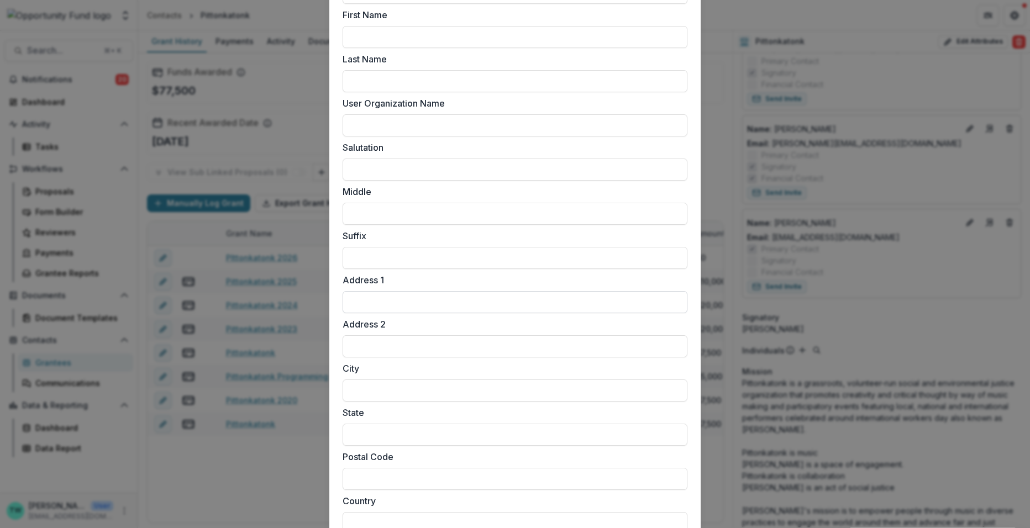
click at [418, 299] on input "Address 1" at bounding box center [515, 302] width 345 height 22
paste input "**********"
type input "**********"
click at [425, 438] on input "State" at bounding box center [515, 435] width 345 height 22
type input "**"
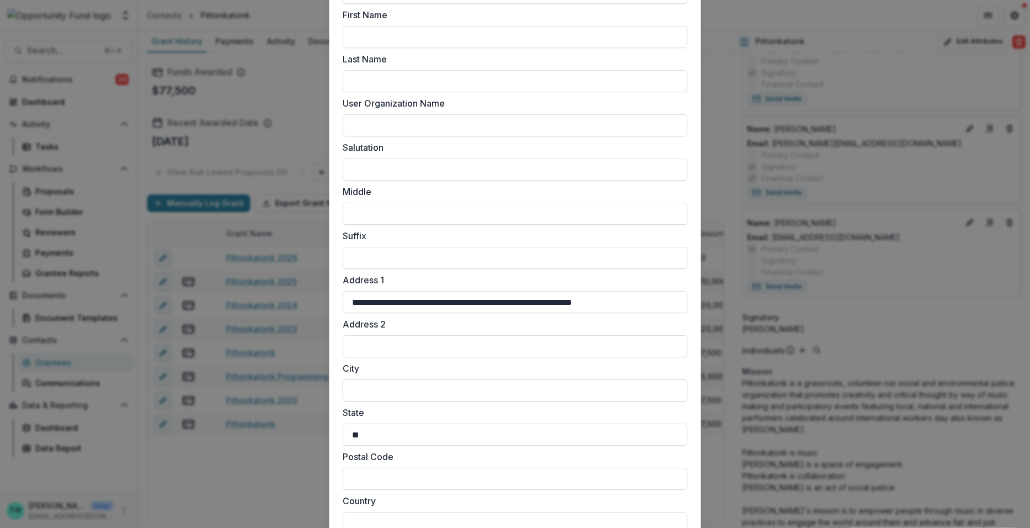
click at [440, 380] on input "City" at bounding box center [515, 391] width 345 height 22
type input "**********"
drag, startPoint x: 626, startPoint y: 302, endPoint x: 596, endPoint y: 303, distance: 30.4
click at [596, 303] on input "**********" at bounding box center [515, 302] width 345 height 22
click at [476, 476] on input "Postal Code" at bounding box center [515, 479] width 345 height 22
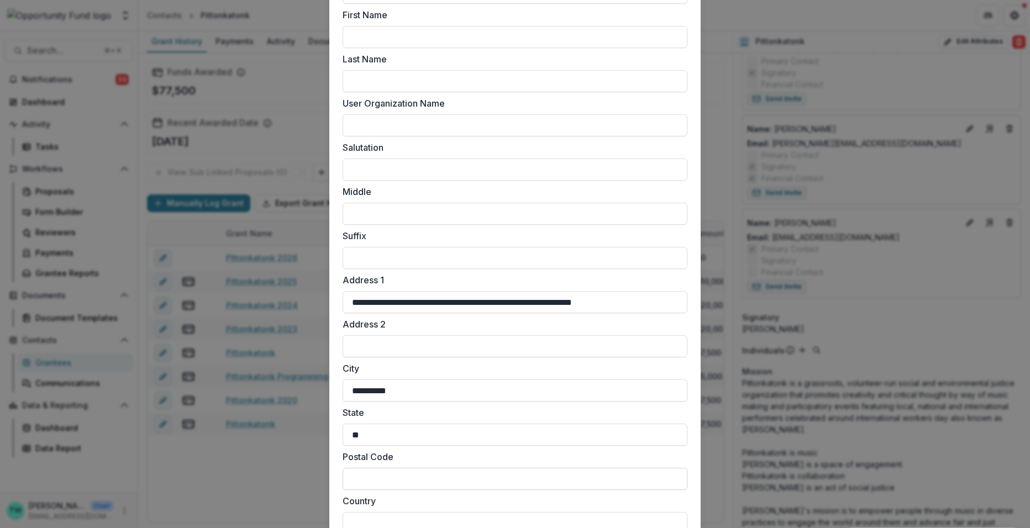
paste input "*****"
type input "*****"
drag, startPoint x: 636, startPoint y: 306, endPoint x: 423, endPoint y: 303, distance: 213.3
click at [423, 303] on input "**********" at bounding box center [515, 302] width 345 height 22
click at [404, 302] on input "**********" at bounding box center [515, 302] width 345 height 22
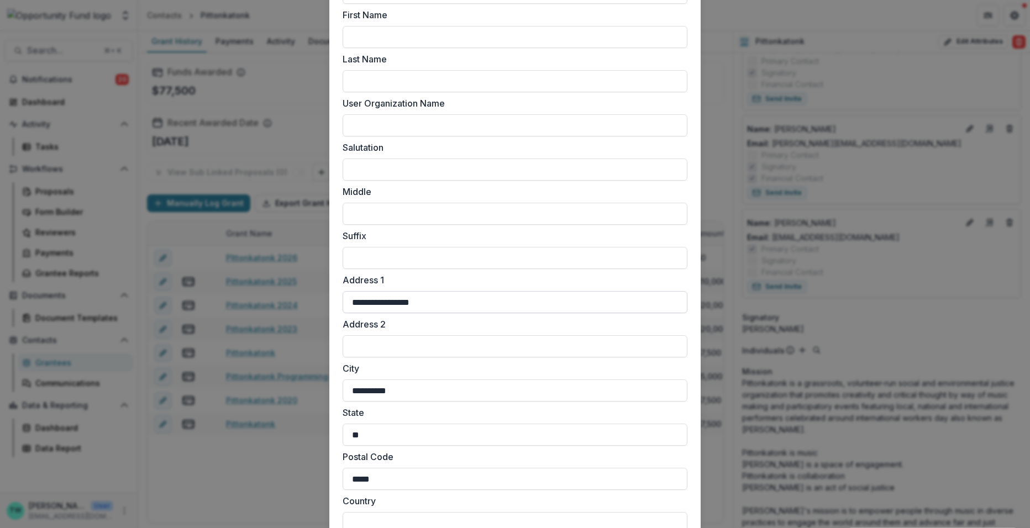
click at [349, 302] on input "**********" at bounding box center [515, 302] width 345 height 22
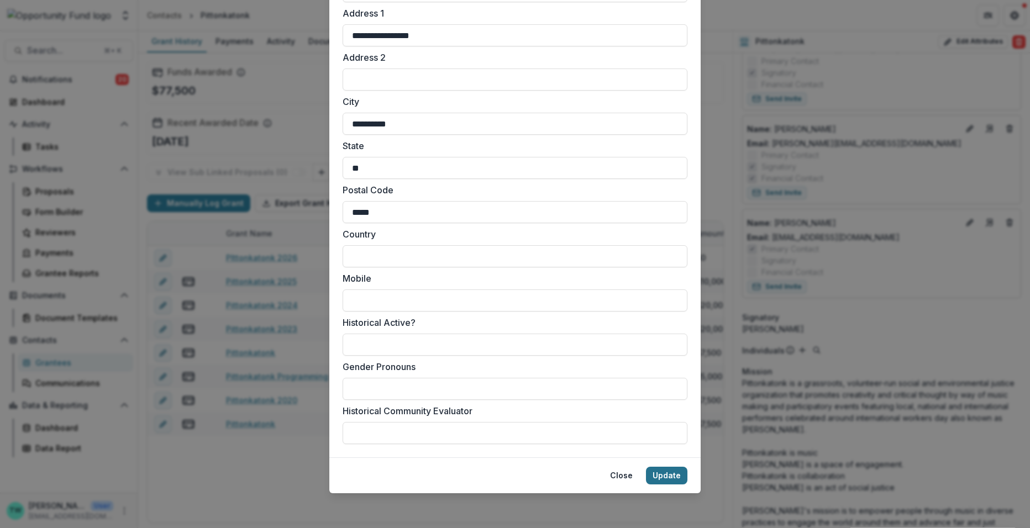
type input "**********"
click at [662, 472] on button "Update" at bounding box center [666, 476] width 41 height 18
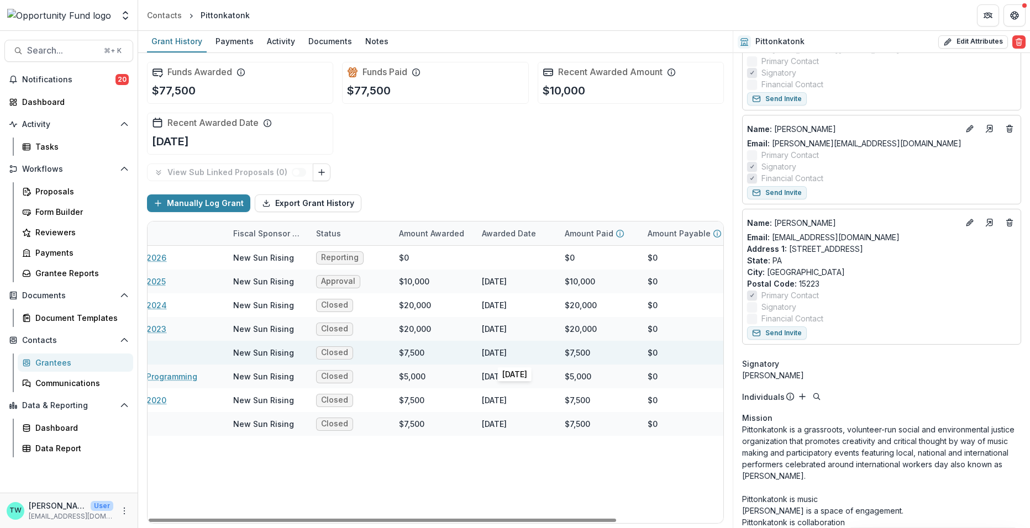
scroll to position [0, 0]
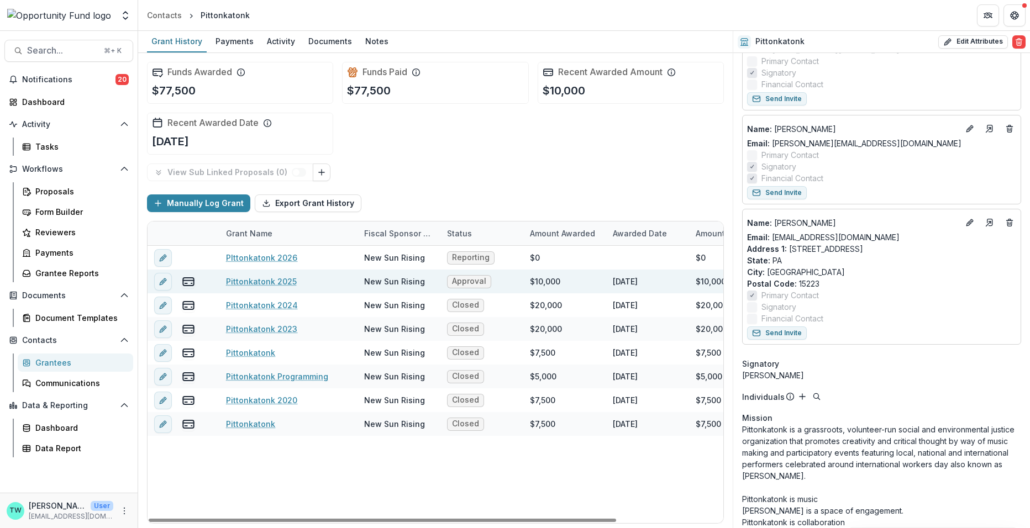
click at [272, 276] on link "Pittonkatonk 2025" at bounding box center [261, 282] width 71 height 12
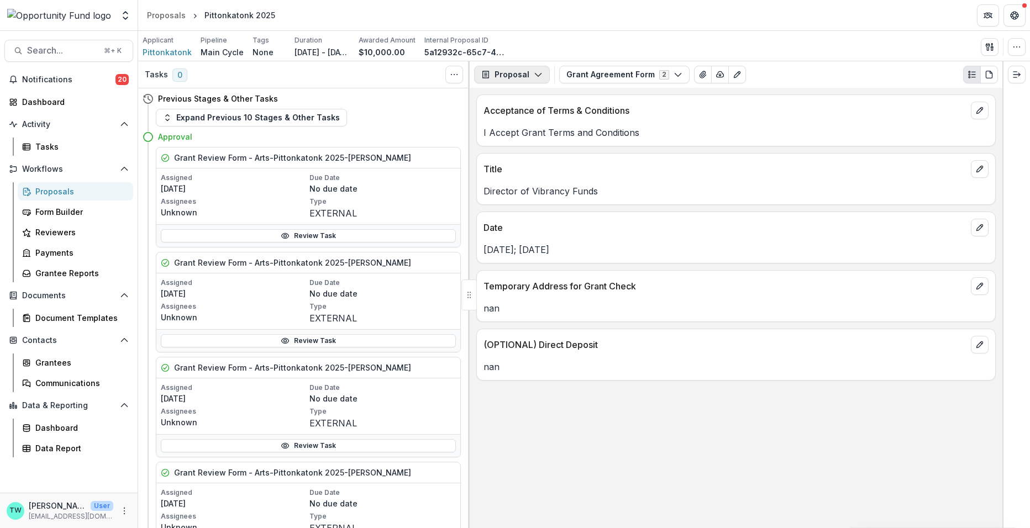
click at [529, 74] on button "Proposal" at bounding box center [512, 75] width 76 height 18
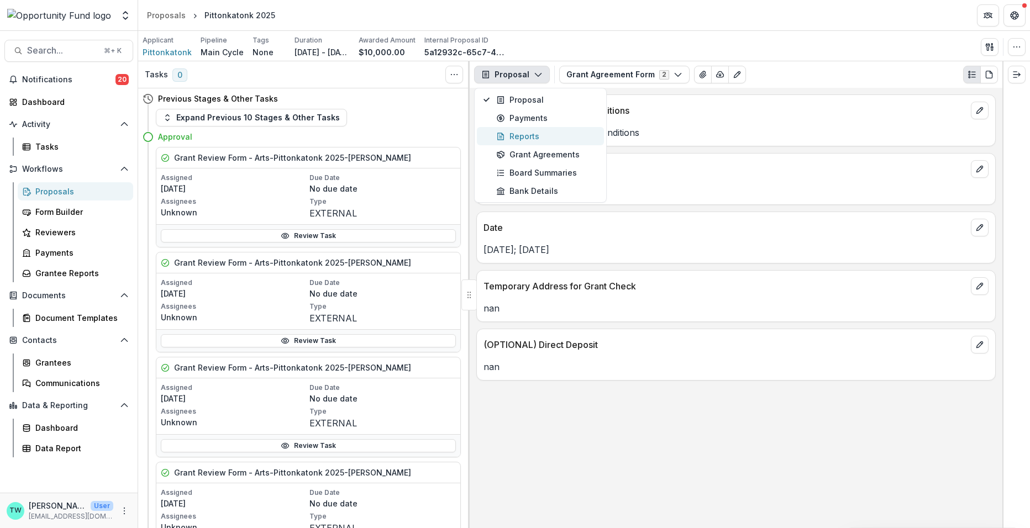
click at [527, 141] on button "Reports" at bounding box center [540, 136] width 127 height 18
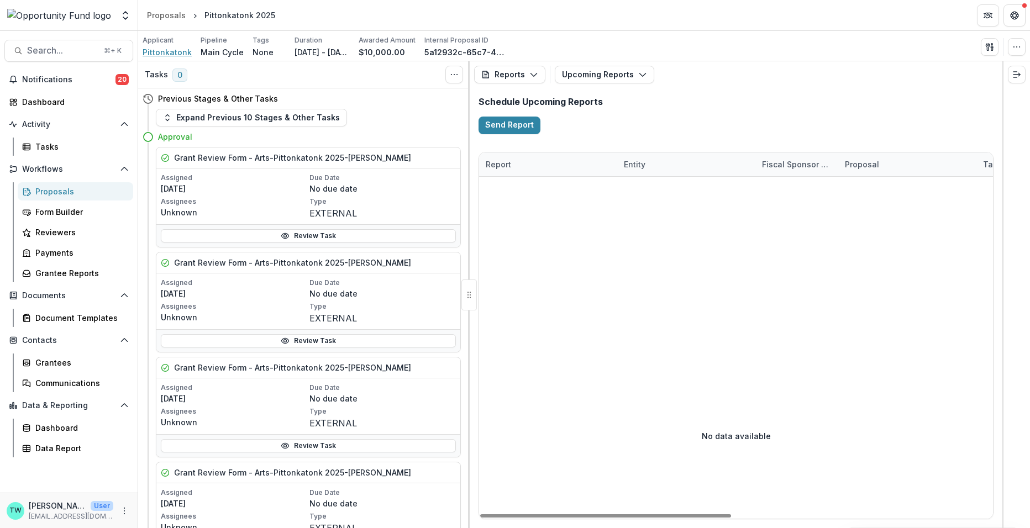
click at [165, 51] on span "Pittonkatonk" at bounding box center [167, 52] width 49 height 12
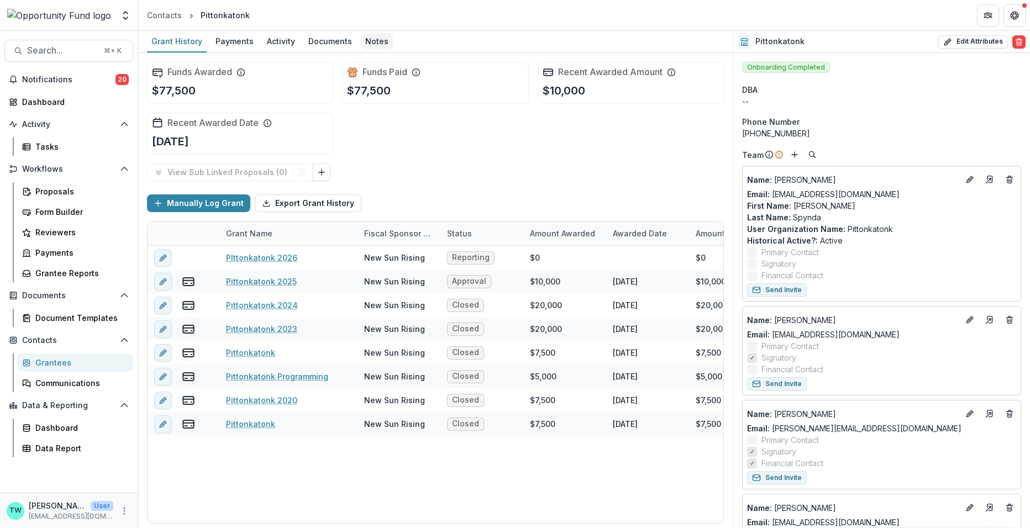
click at [375, 43] on div "Notes" at bounding box center [377, 41] width 32 height 16
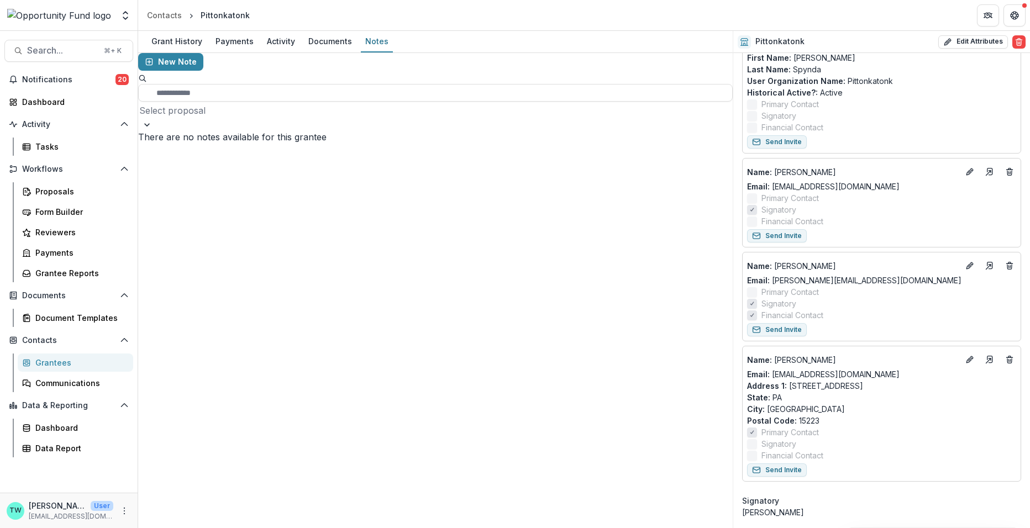
scroll to position [146, 0]
drag, startPoint x: 867, startPoint y: 188, endPoint x: 771, endPoint y: 186, distance: 96.2
click at [771, 186] on div "Email: [EMAIL_ADDRESS][DOMAIN_NAME]" at bounding box center [881, 189] width 269 height 12
copy link "[EMAIL_ADDRESS][DOMAIN_NAME]"
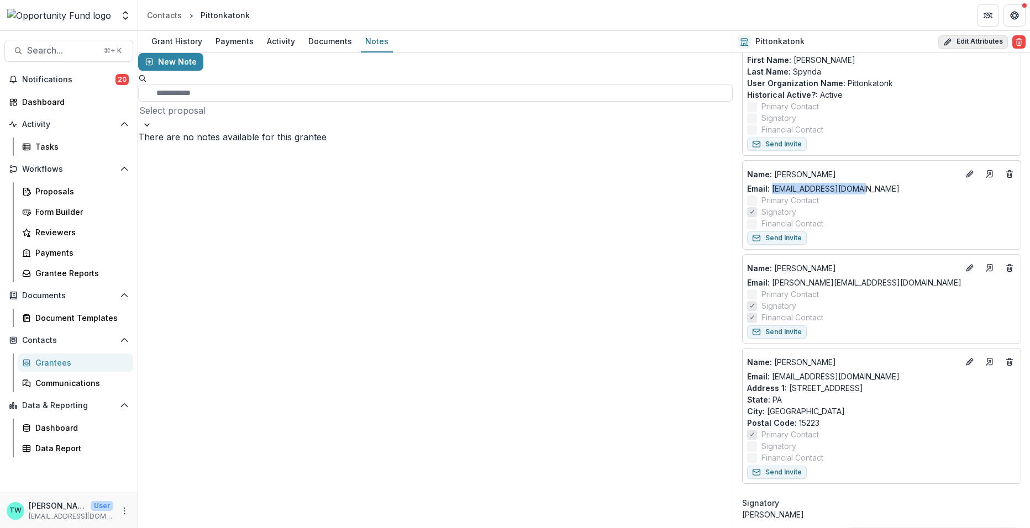
click at [975, 39] on button "Edit Attributes" at bounding box center [973, 41] width 70 height 13
select select
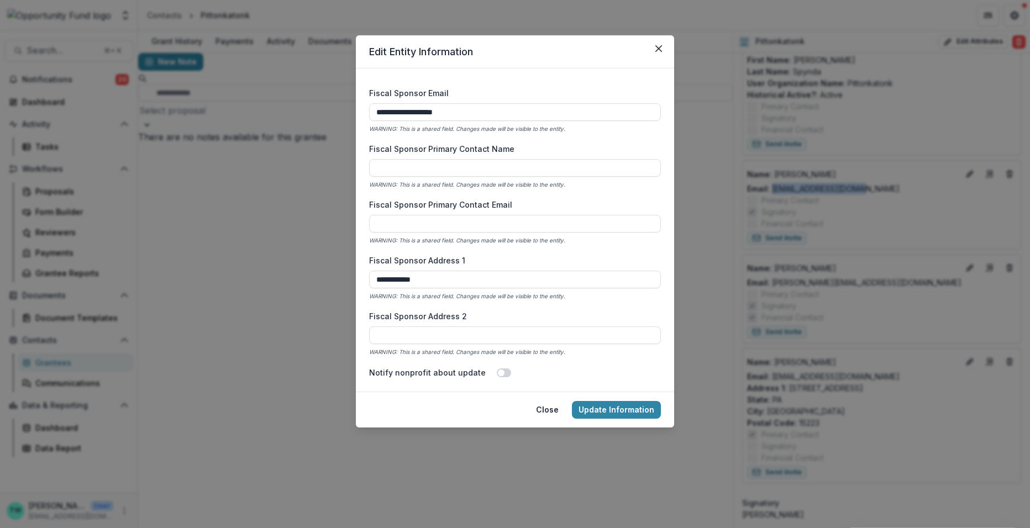
scroll to position [608, 0]
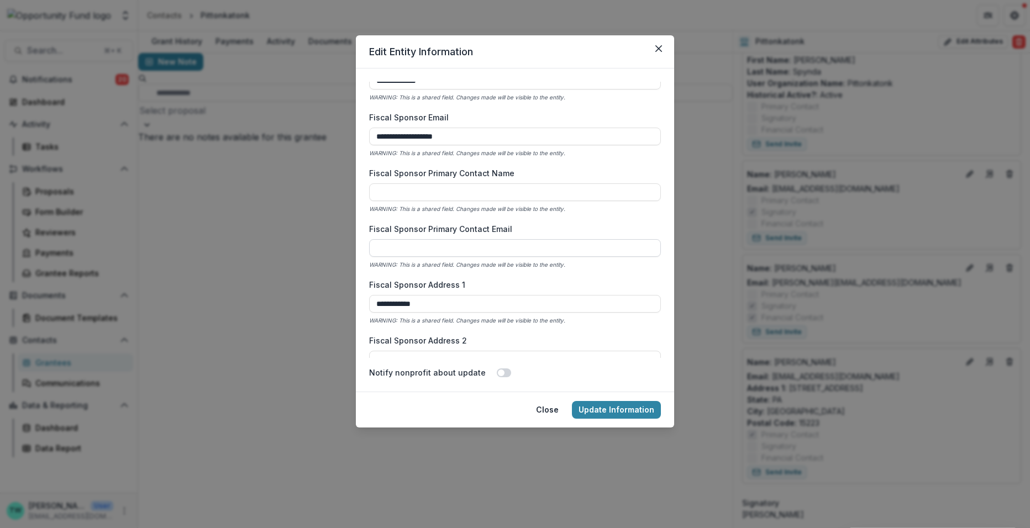
click at [491, 248] on input "Fiscal Sponsor Primary Contact Email" at bounding box center [515, 248] width 292 height 18
paste input "**********"
type input "**********"
click at [467, 191] on input "Fiscal Sponsor Primary Contact Name" at bounding box center [515, 192] width 292 height 18
type input "**********"
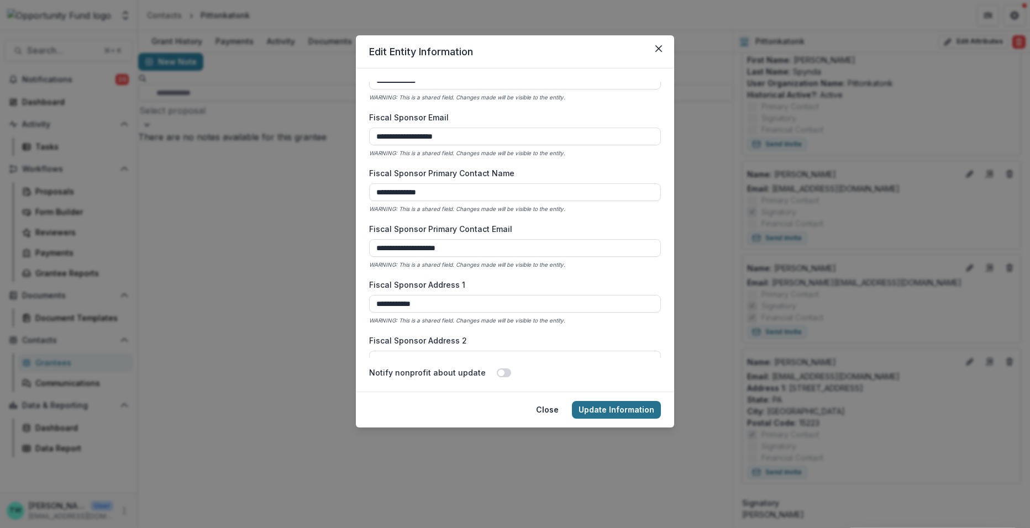
click at [618, 409] on button "Update Information" at bounding box center [616, 410] width 89 height 18
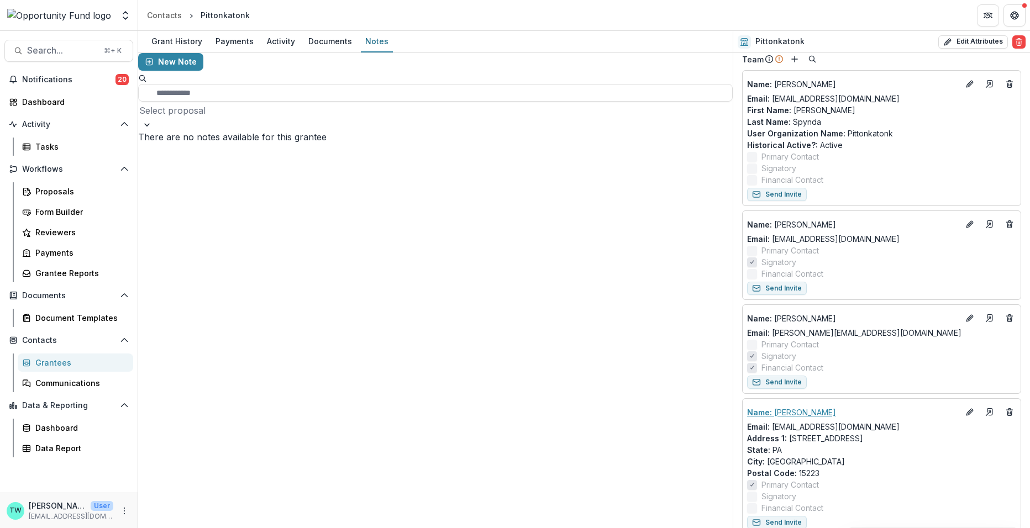
scroll to position [0, 0]
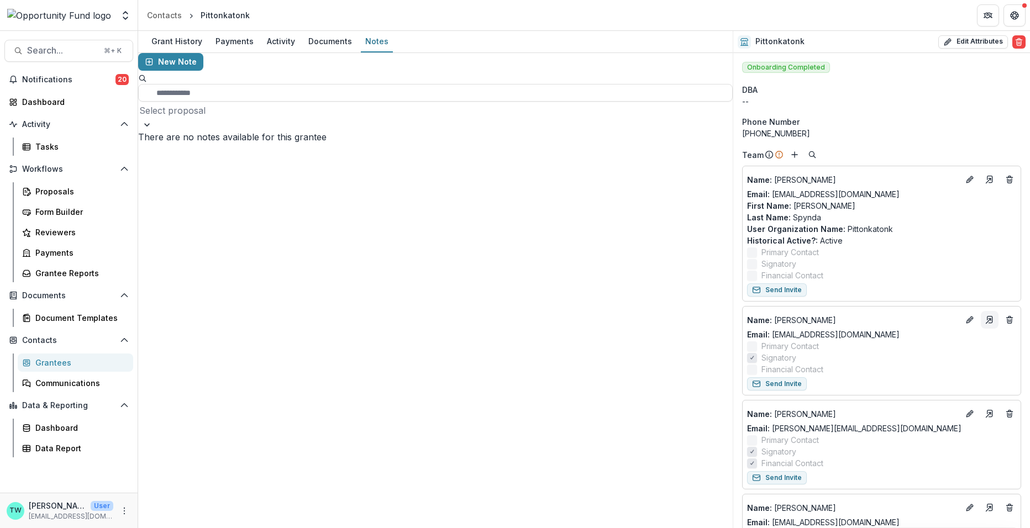
click at [988, 319] on polyline "Go to contact" at bounding box center [989, 320] width 2 height 2
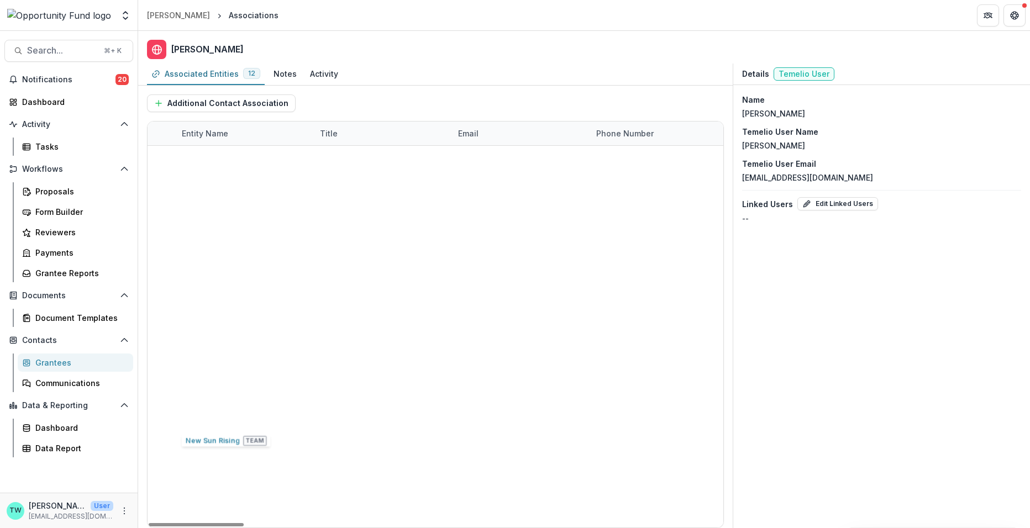
click at [211, 418] on link "New Sun Rising" at bounding box center [212, 418] width 61 height 9
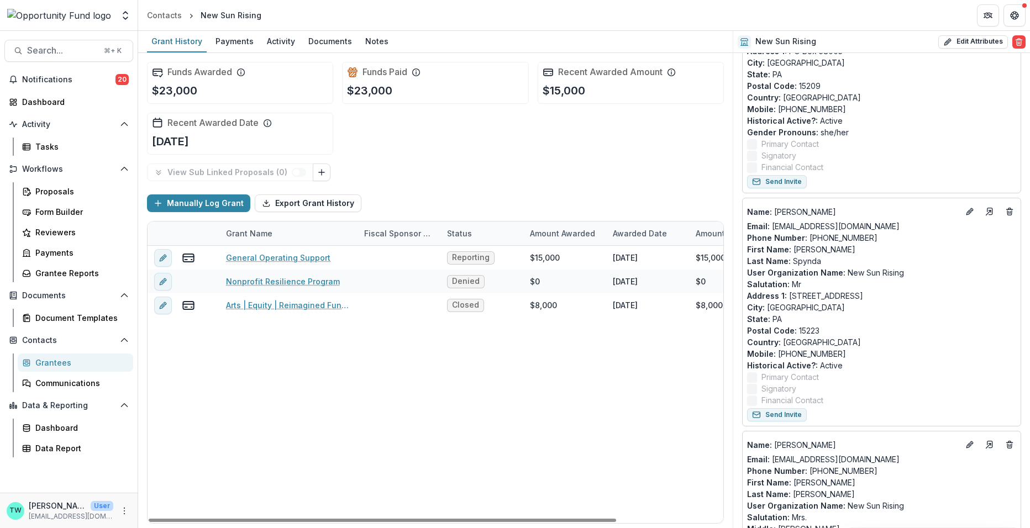
scroll to position [204, 0]
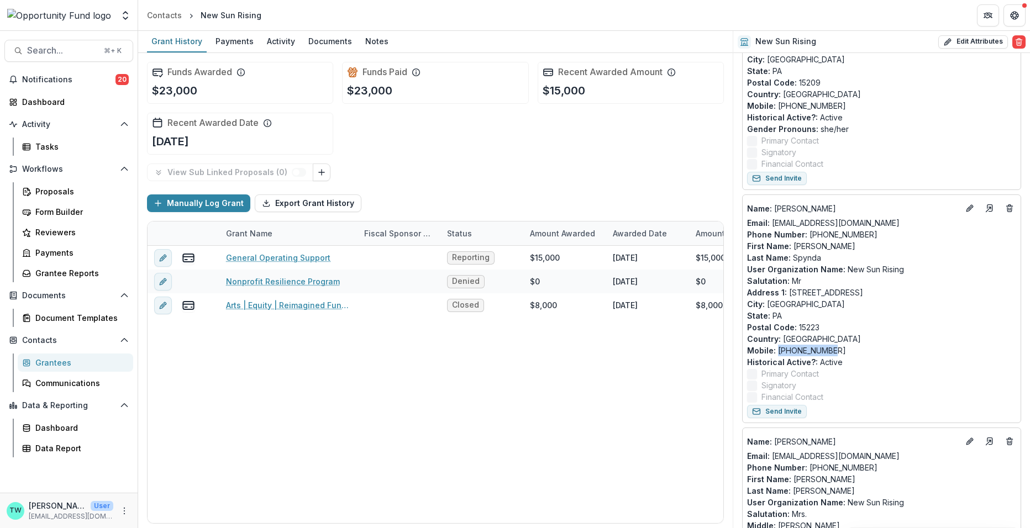
drag, startPoint x: 834, startPoint y: 349, endPoint x: 777, endPoint y: 352, distance: 57.0
click at [777, 352] on p "Mobile : [PHONE_NUMBER]" at bounding box center [881, 351] width 269 height 12
copy p "[PHONE_NUMBER]"
click at [986, 208] on icon "Go to contact" at bounding box center [989, 208] width 9 height 9
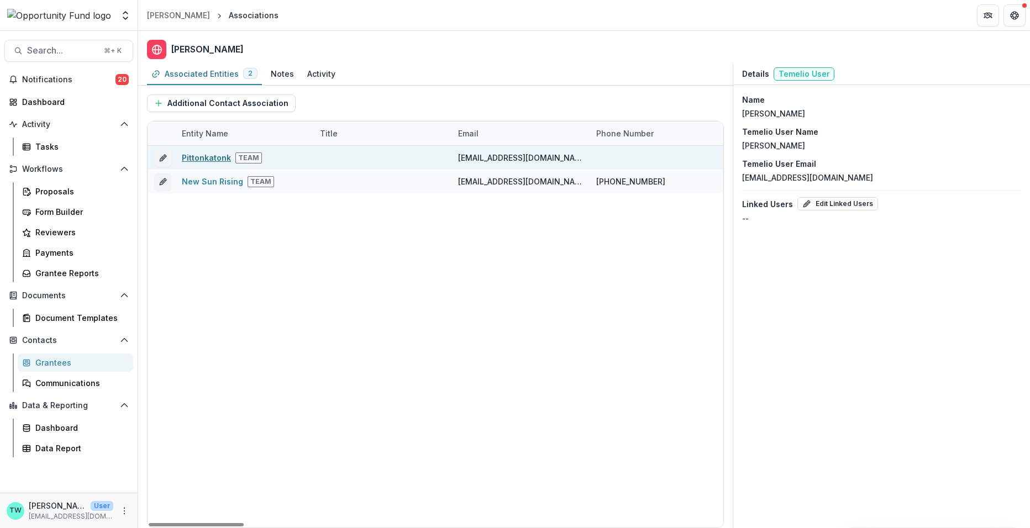
click at [192, 158] on link "Pittonkatonk" at bounding box center [206, 157] width 49 height 9
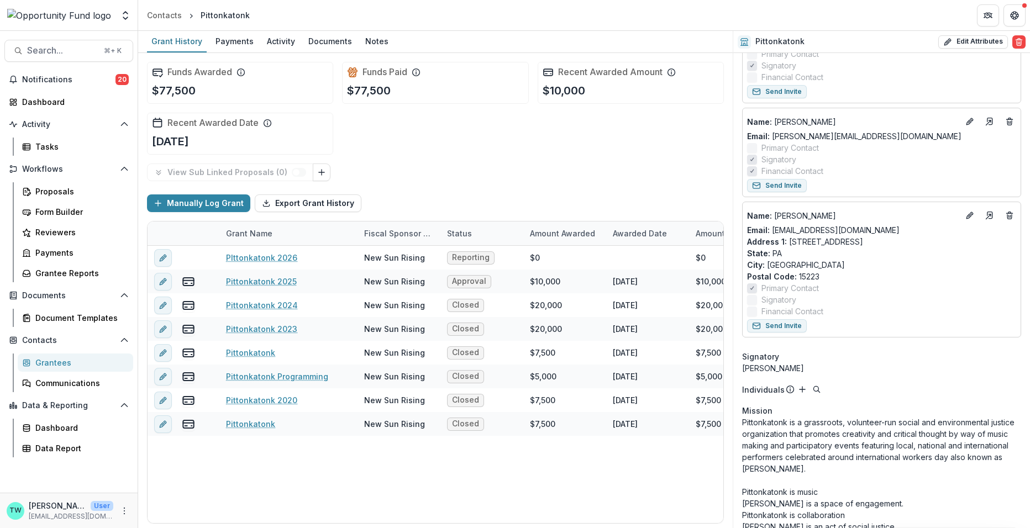
scroll to position [293, 0]
click at [968, 215] on icon "Edit" at bounding box center [969, 214] width 9 height 9
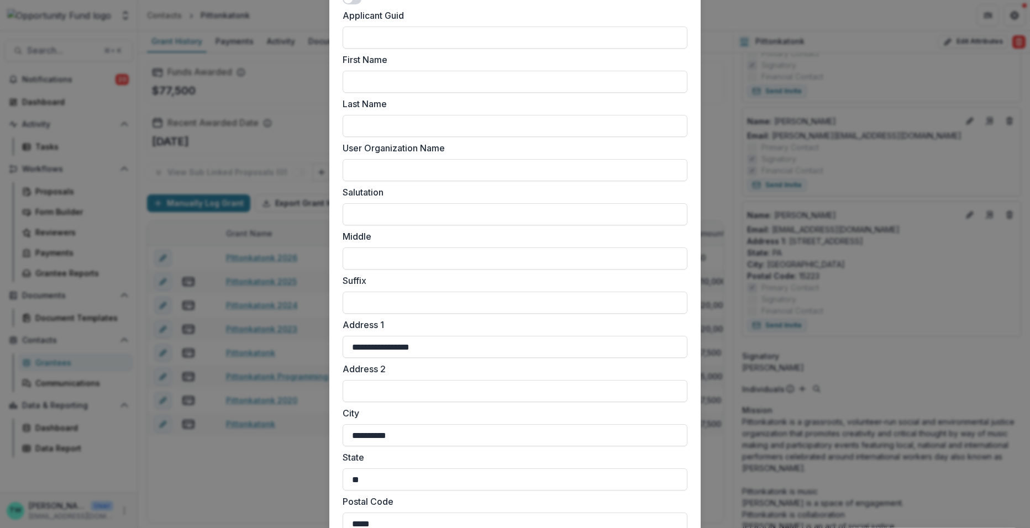
scroll to position [805, 0]
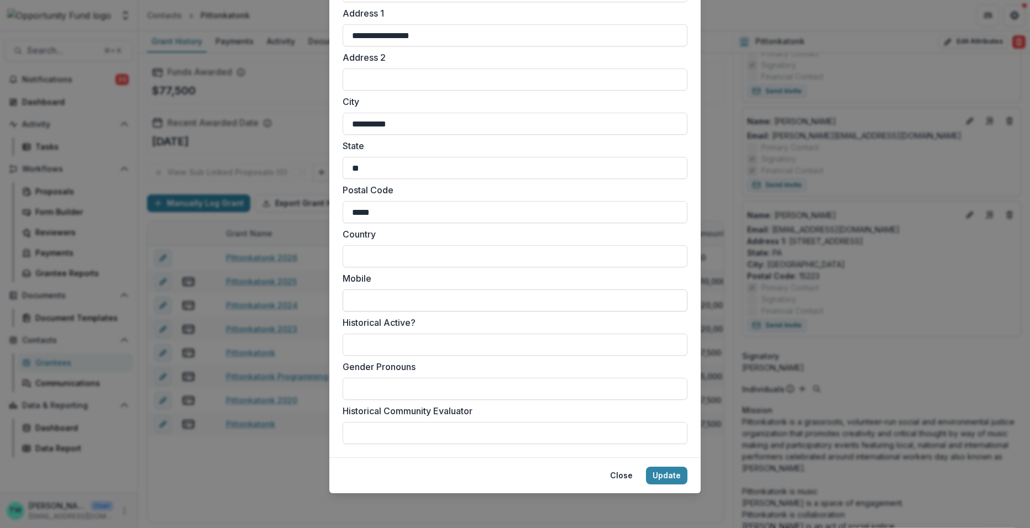
click at [407, 298] on input "Mobile" at bounding box center [515, 301] width 345 height 22
paste input "**********"
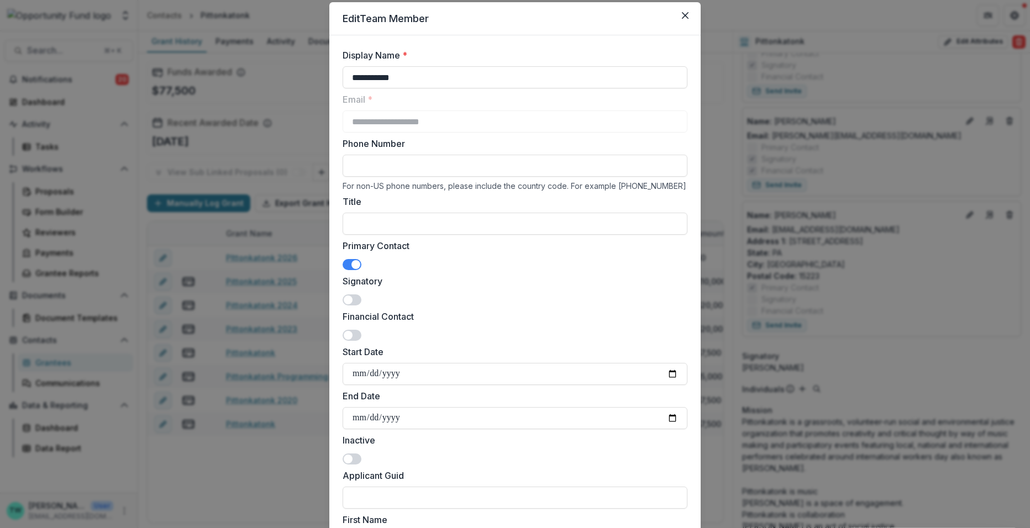
scroll to position [0, 0]
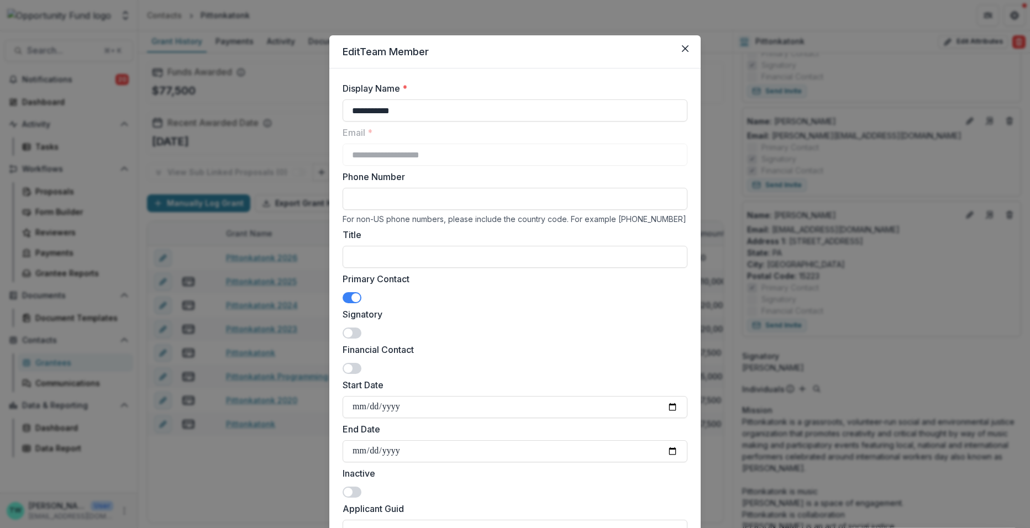
type input "**********"
click at [401, 202] on input "Phone Number" at bounding box center [515, 199] width 345 height 22
paste input "**********"
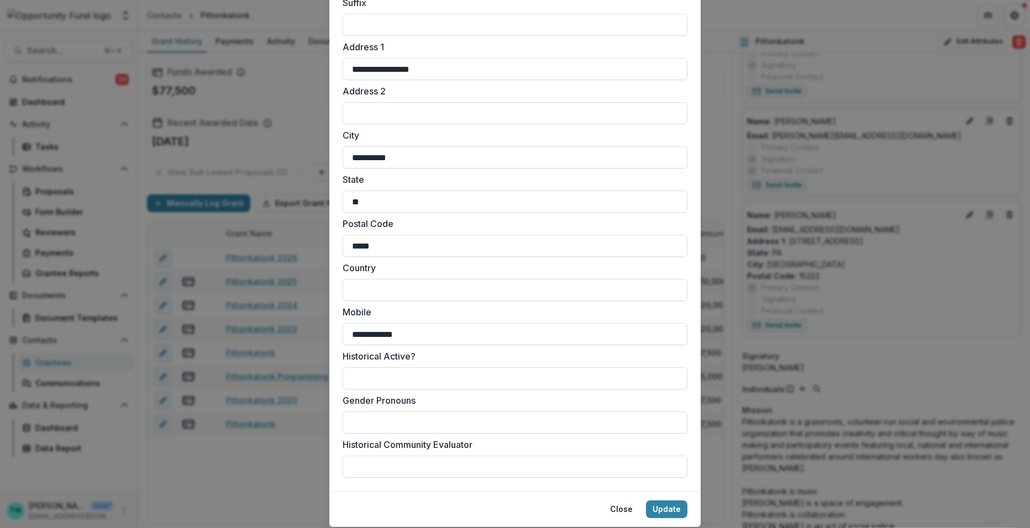
scroll to position [805, 0]
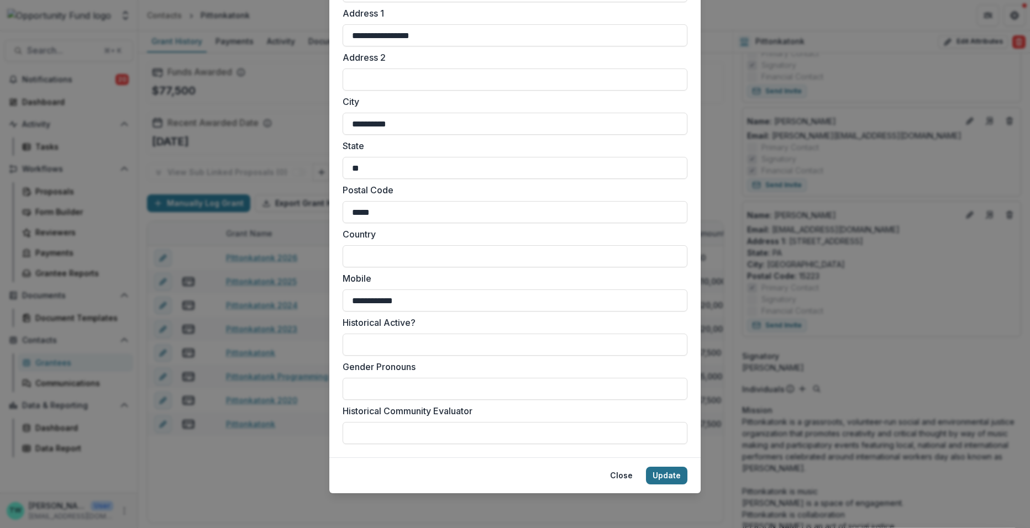
type input "**********"
click at [667, 477] on button "Update" at bounding box center [666, 476] width 41 height 18
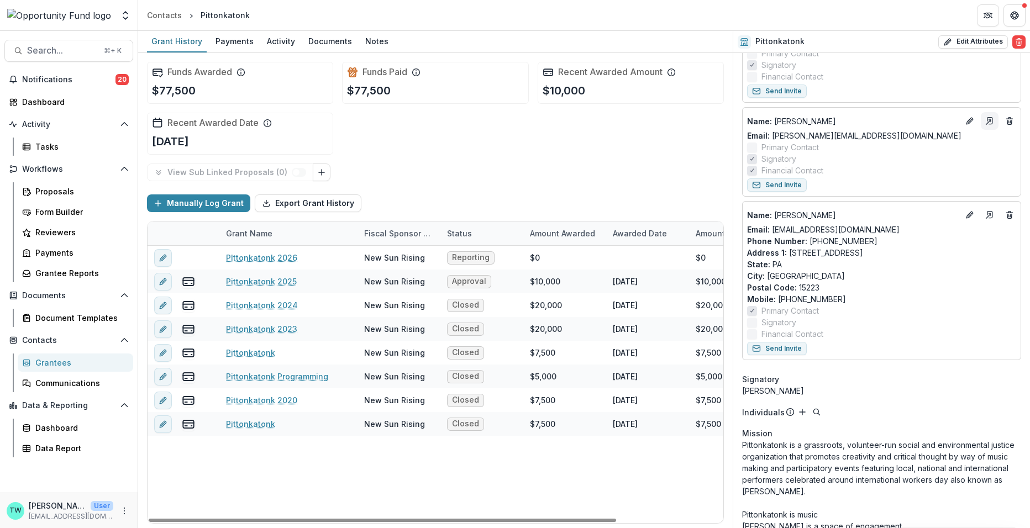
click at [986, 120] on line "Go to contact" at bounding box center [988, 122] width 4 height 4
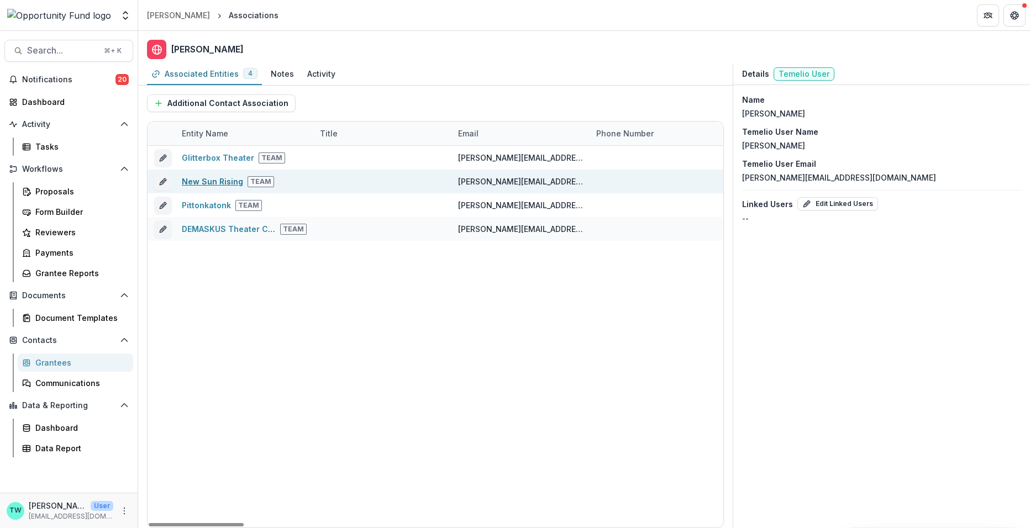
click at [208, 184] on link "New Sun Rising" at bounding box center [212, 181] width 61 height 9
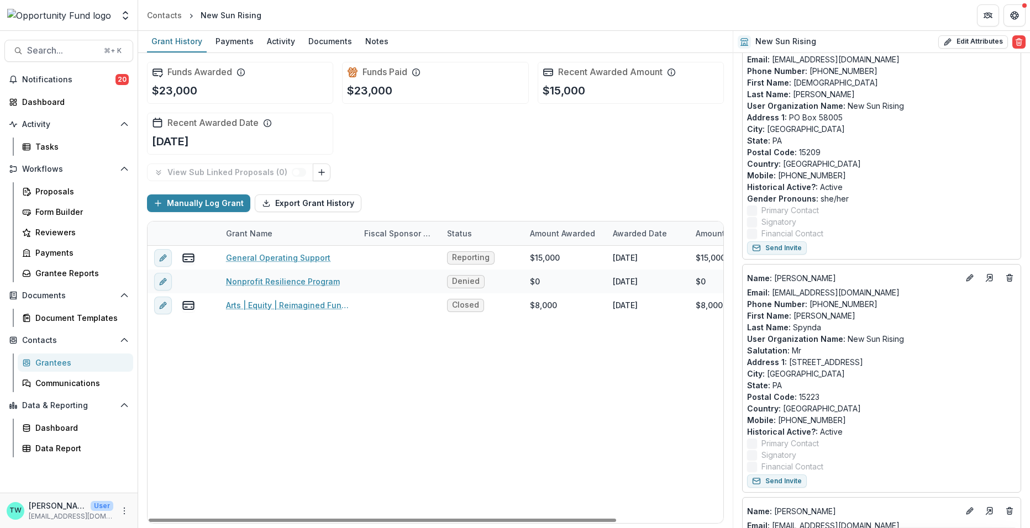
scroll to position [146, 0]
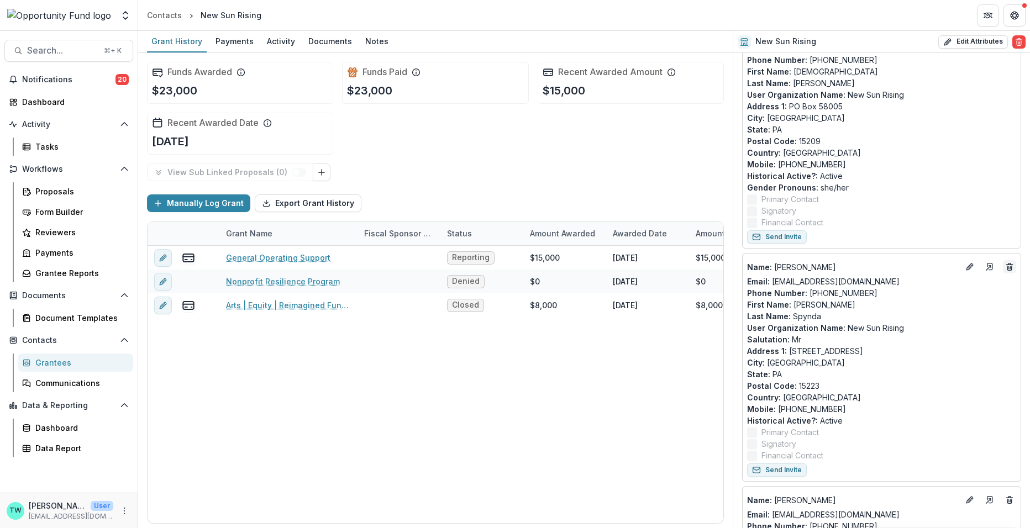
click at [1008, 266] on icon "Deletes" at bounding box center [1009, 266] width 9 height 9
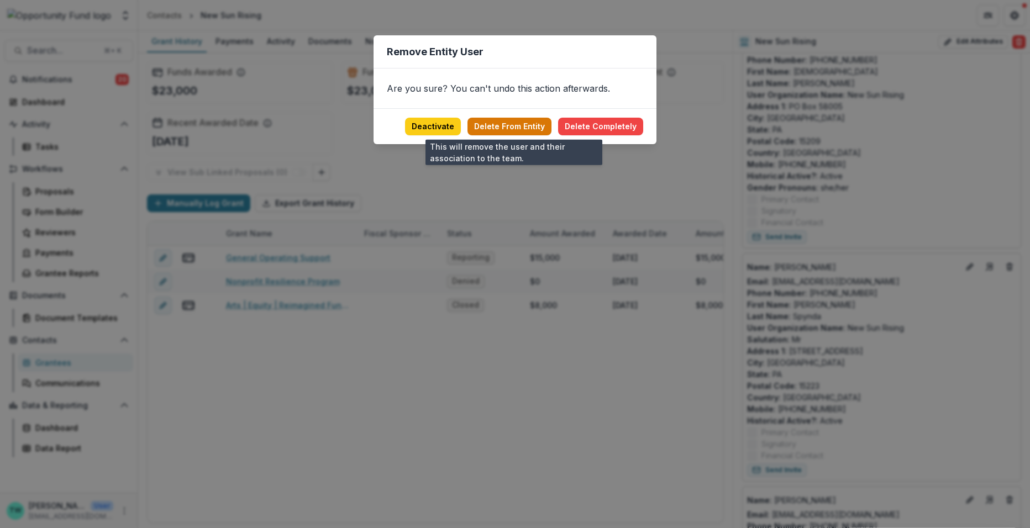
click at [530, 127] on button "Delete From Entity" at bounding box center [509, 127] width 84 height 18
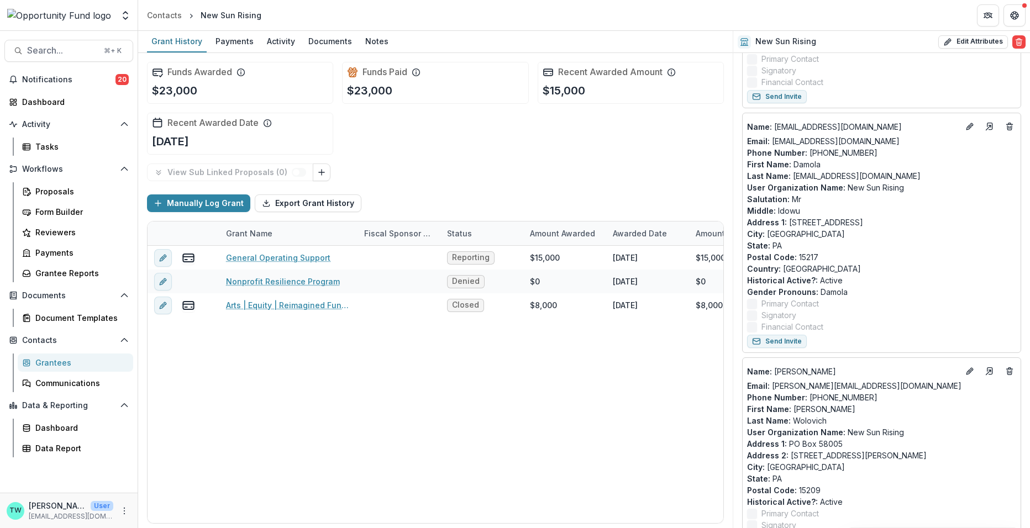
scroll to position [548, 0]
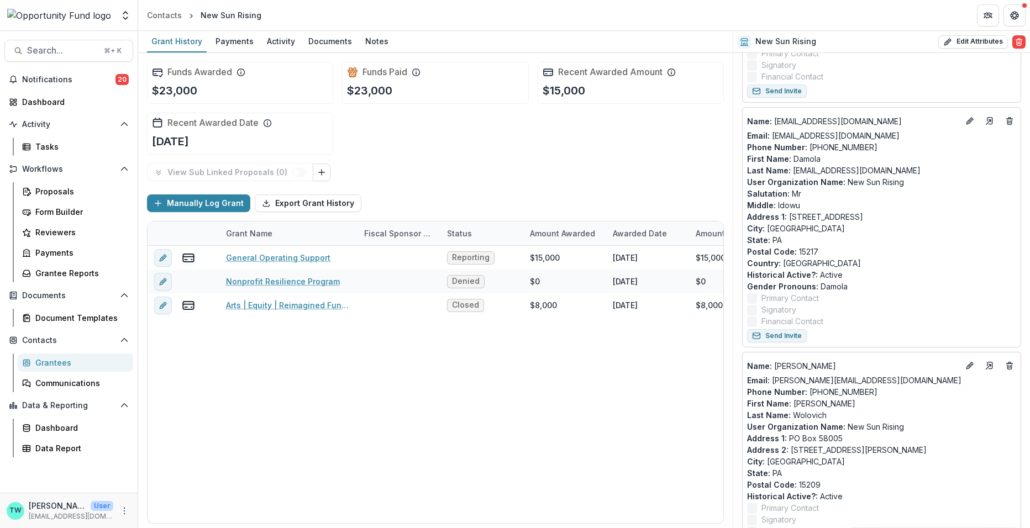
click at [833, 286] on p "Gender Pronouns : Damola" at bounding box center [881, 287] width 269 height 12
copy p "Damola"
click at [986, 120] on line "Go to contact" at bounding box center [988, 122] width 4 height 4
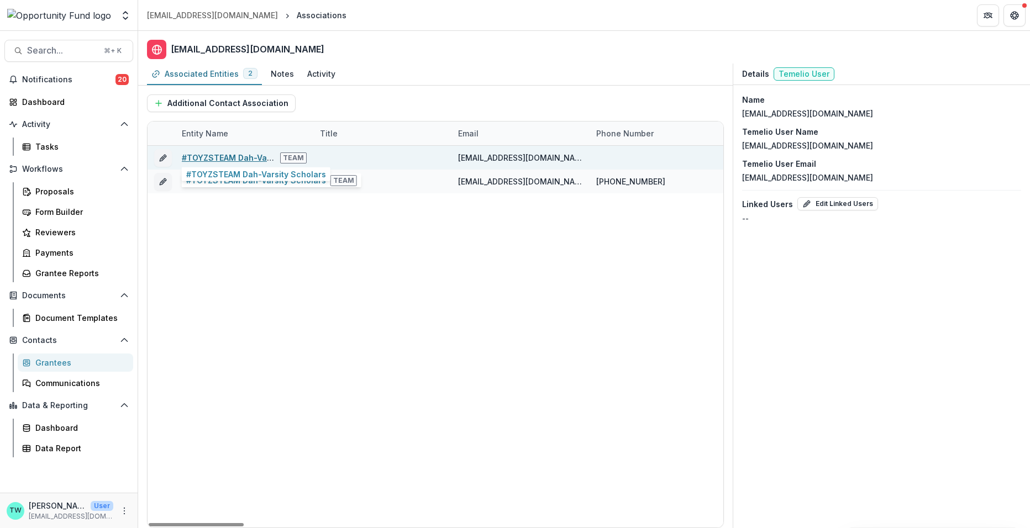
click at [204, 160] on link "#TOYZSTEAM Dah-Varsity Scholars" at bounding box center [252, 157] width 140 height 9
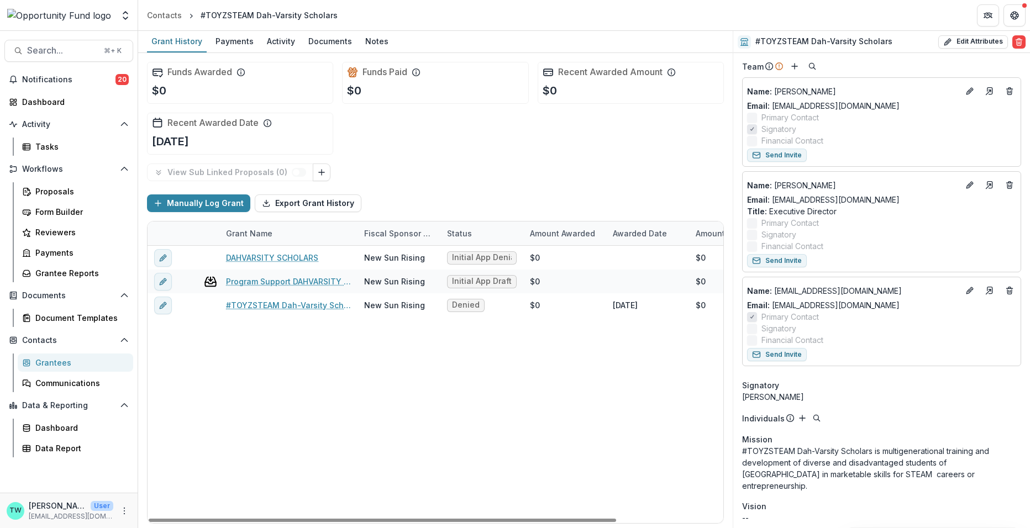
scroll to position [94, 0]
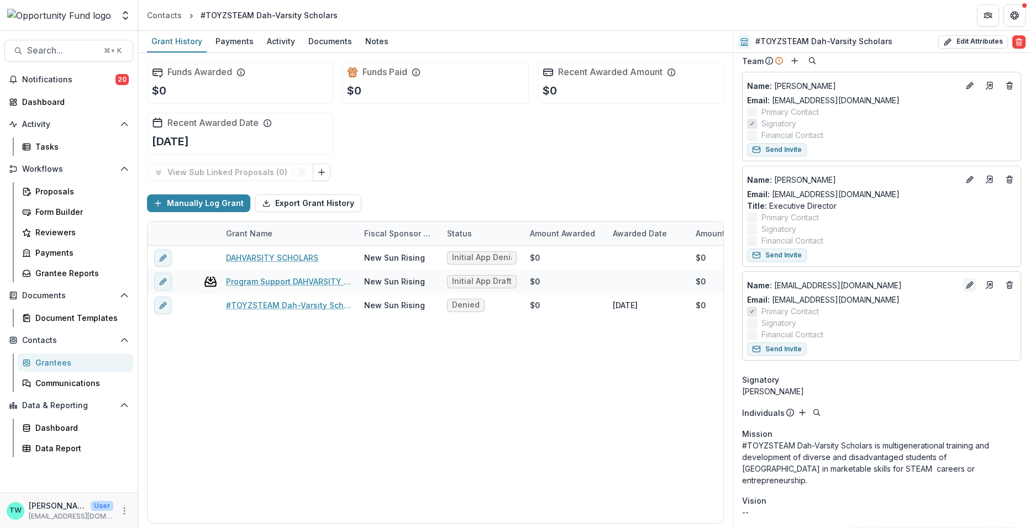
click at [965, 285] on icon "Edit" at bounding box center [969, 285] width 9 height 9
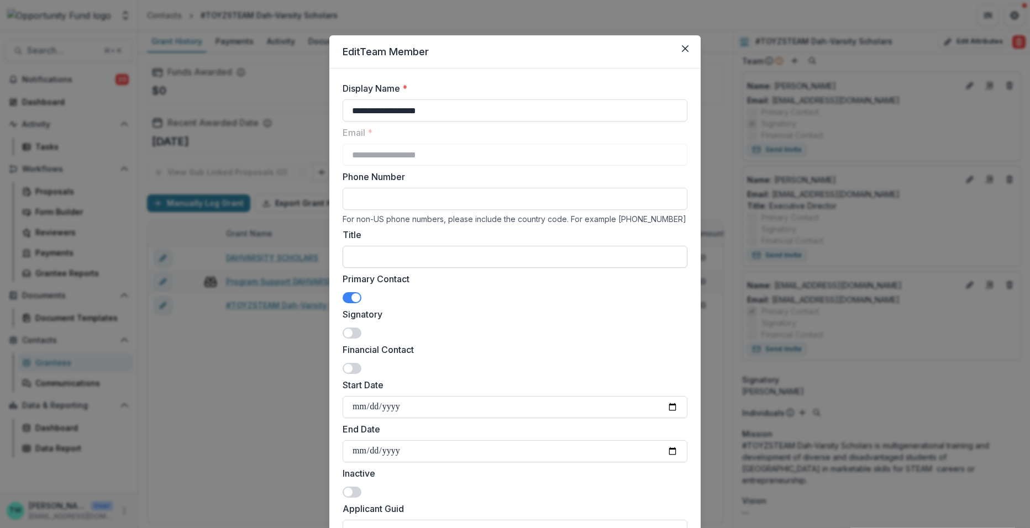
click at [377, 261] on input "Title" at bounding box center [515, 257] width 345 height 22
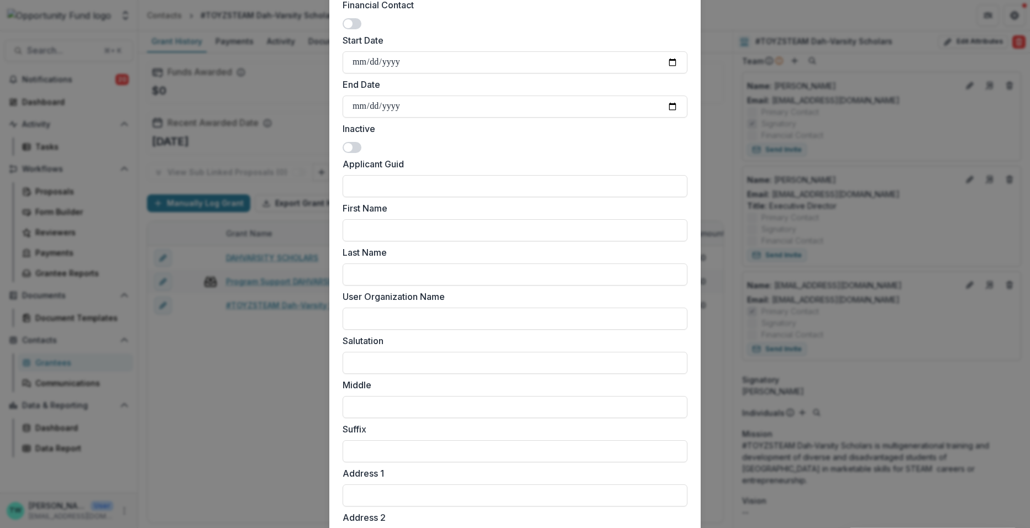
scroll to position [352, 0]
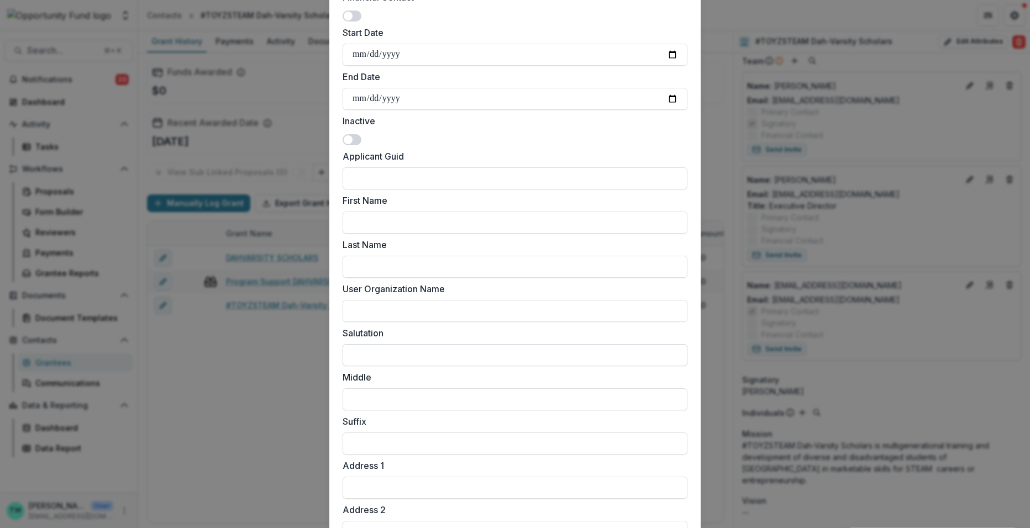
type input "**********"
click at [397, 352] on input "Salutation" at bounding box center [515, 355] width 345 height 22
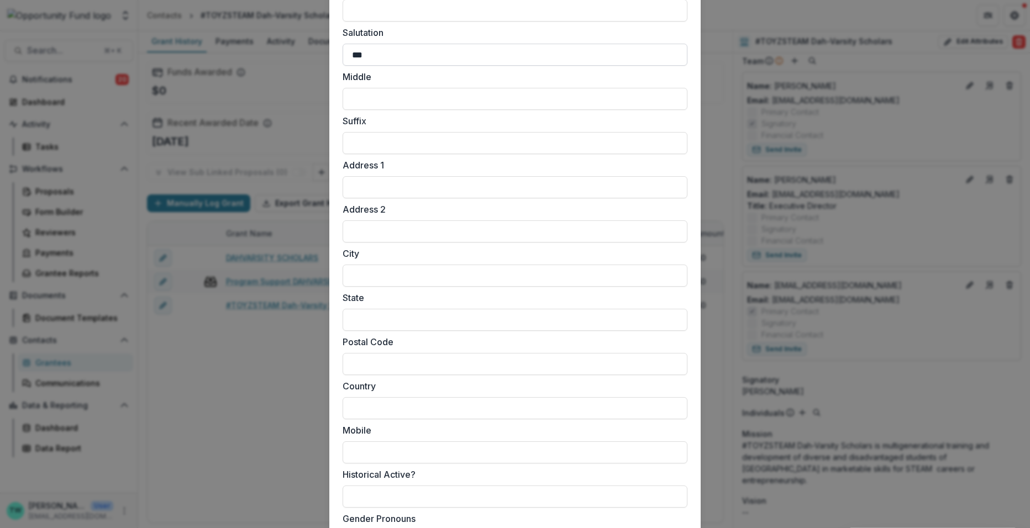
scroll to position [805, 0]
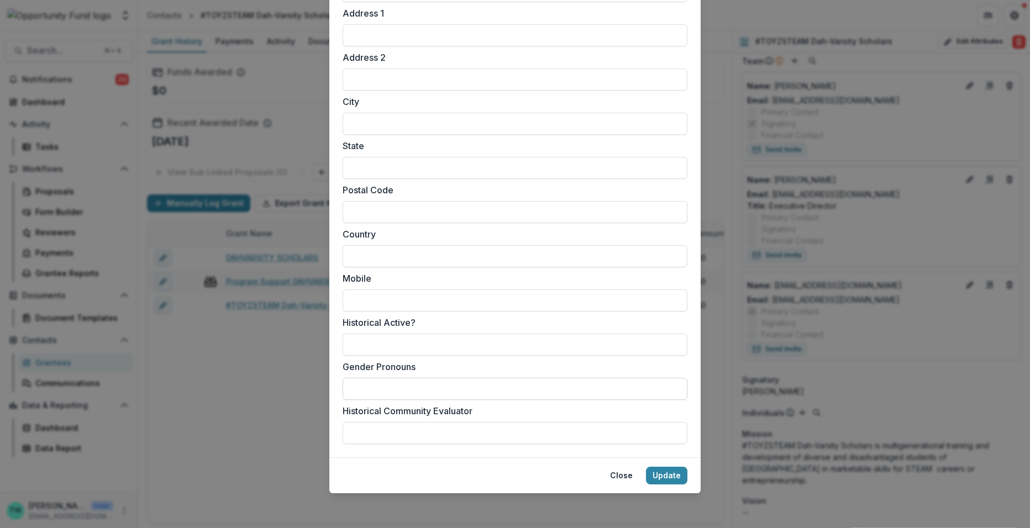
type input "***"
click at [376, 383] on input "Gender Pronouns" at bounding box center [515, 389] width 345 height 22
paste input "******"
type input "******"
click at [678, 477] on button "Update" at bounding box center [666, 476] width 41 height 18
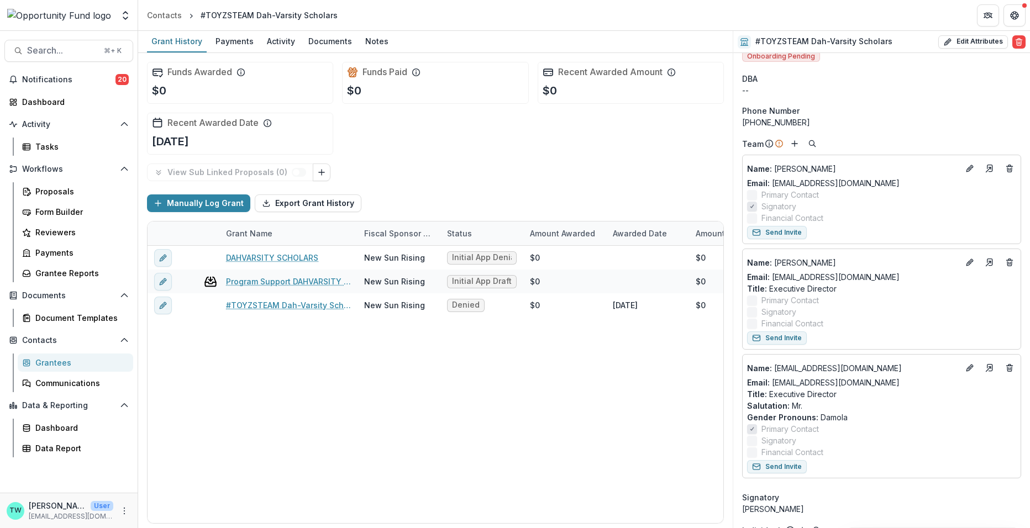
scroll to position [0, 0]
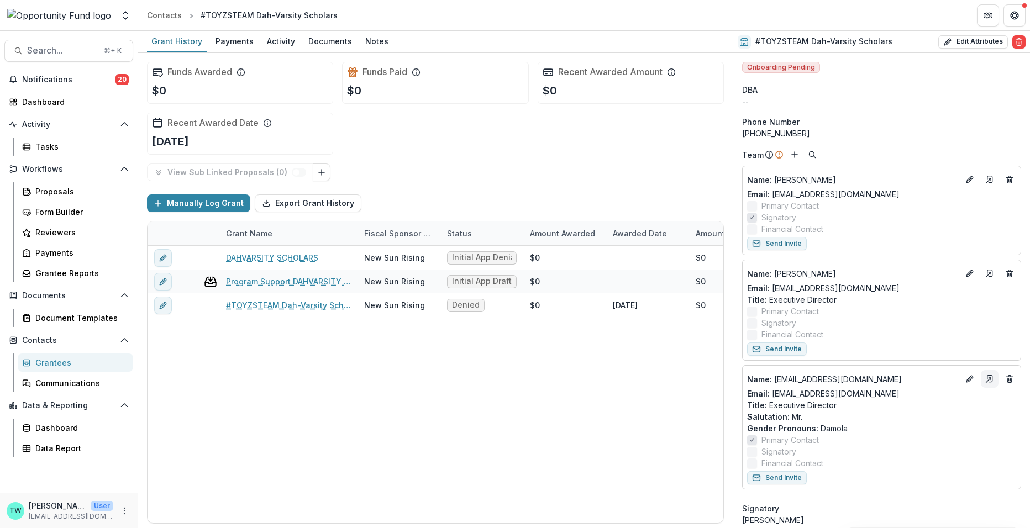
click at [988, 378] on polyline "Go to contact" at bounding box center [989, 379] width 2 height 2
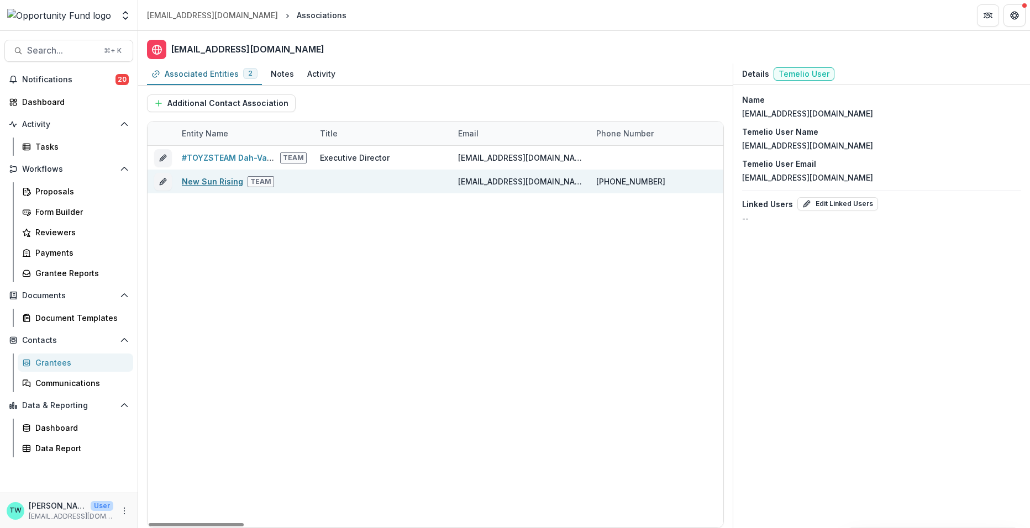
click at [214, 183] on link "New Sun Rising" at bounding box center [212, 181] width 61 height 9
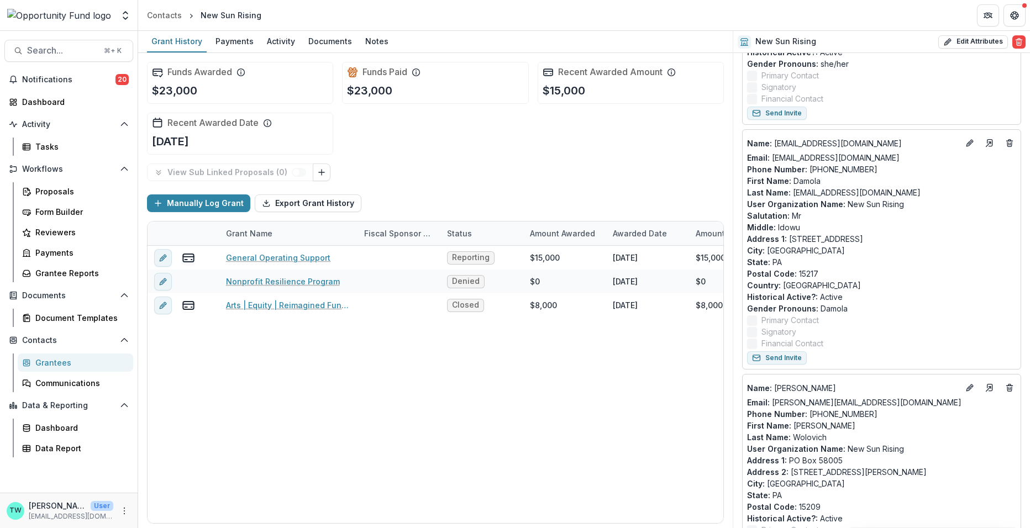
scroll to position [564, 0]
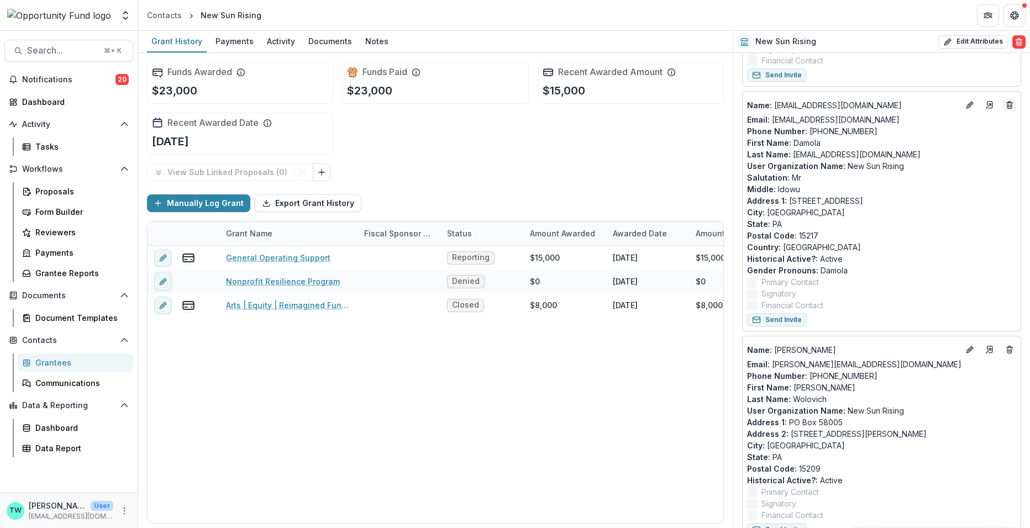
click at [1008, 107] on icon "Deletes" at bounding box center [1009, 106] width 4 height 4
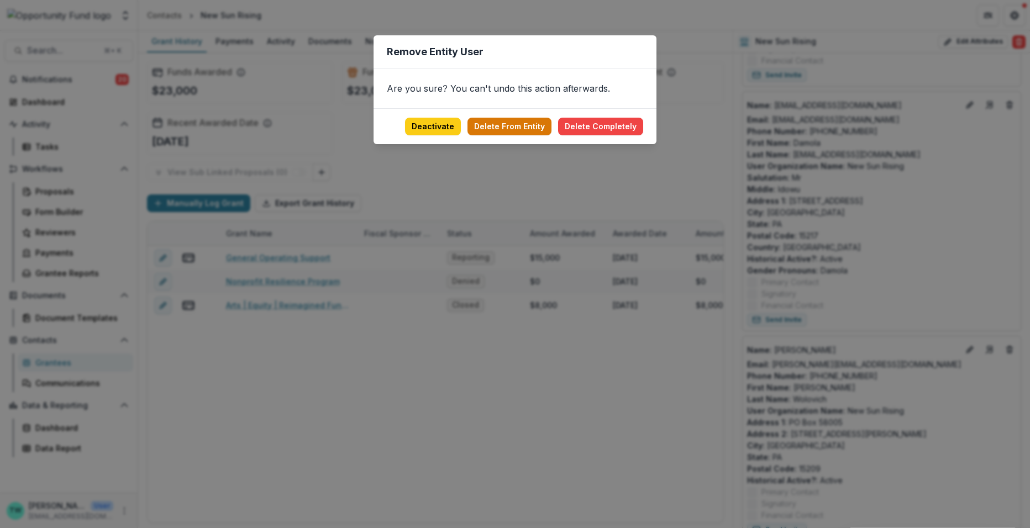
click at [536, 125] on button "Delete From Entity" at bounding box center [509, 127] width 84 height 18
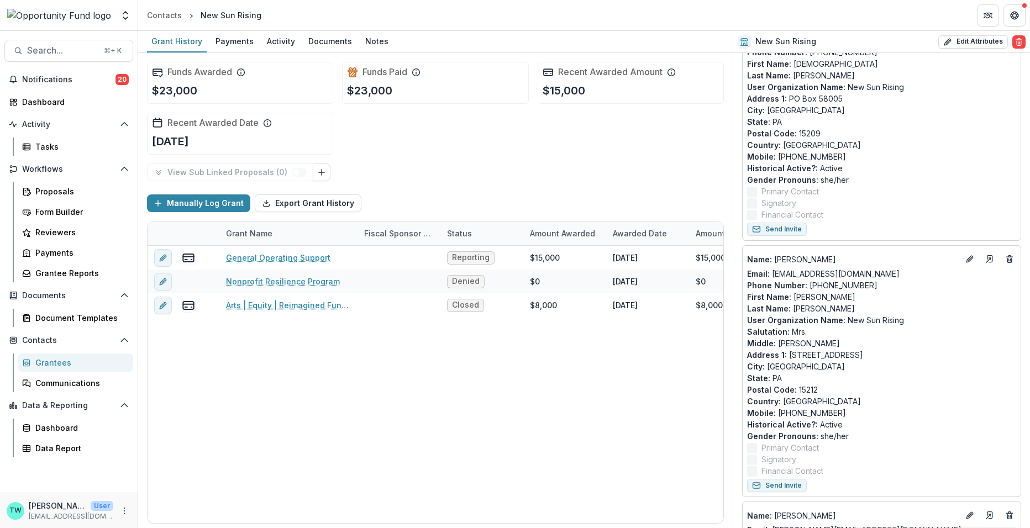
scroll to position [180, 0]
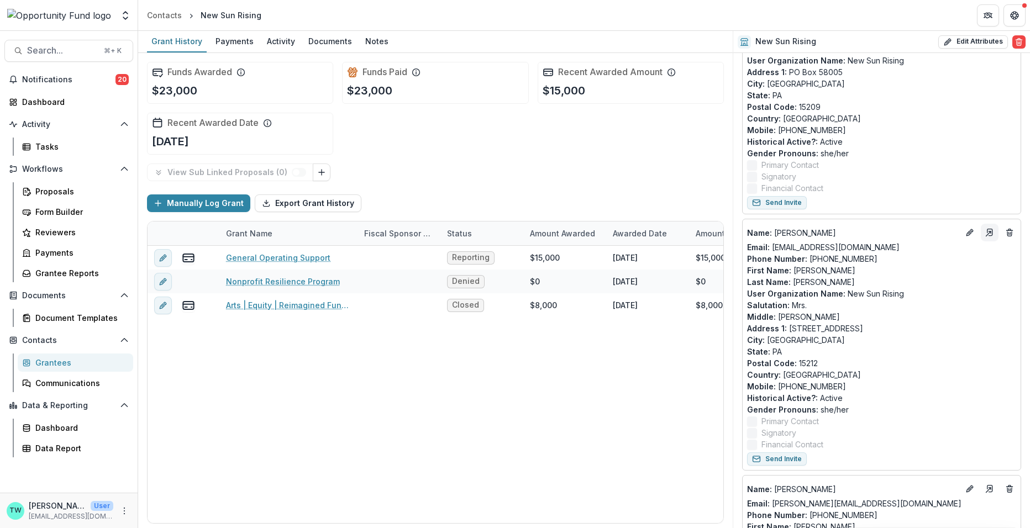
click at [988, 233] on icon "Go to contact" at bounding box center [989, 232] width 9 height 9
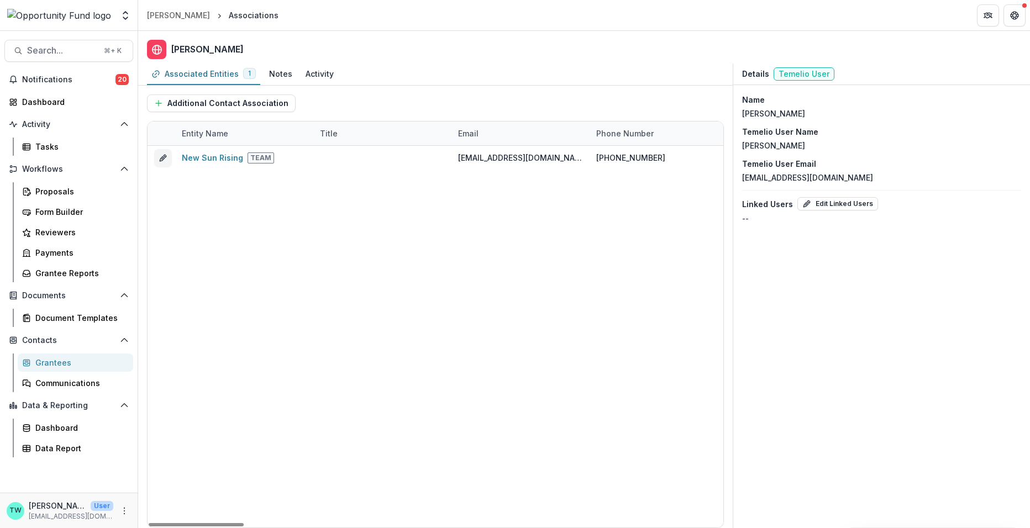
click at [225, 132] on div "Entity Name" at bounding box center [205, 134] width 60 height 12
click at [262, 162] on input at bounding box center [243, 158] width 133 height 18
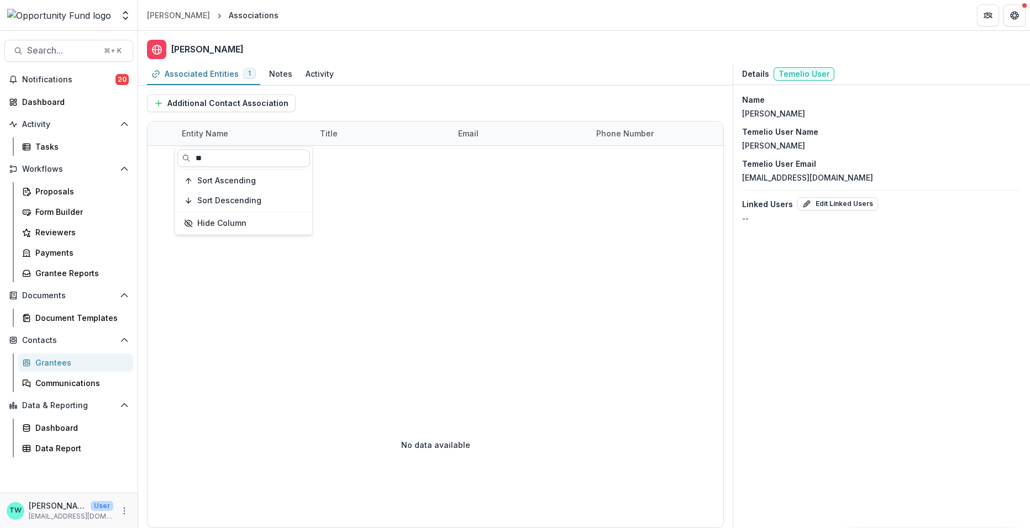
type input "*"
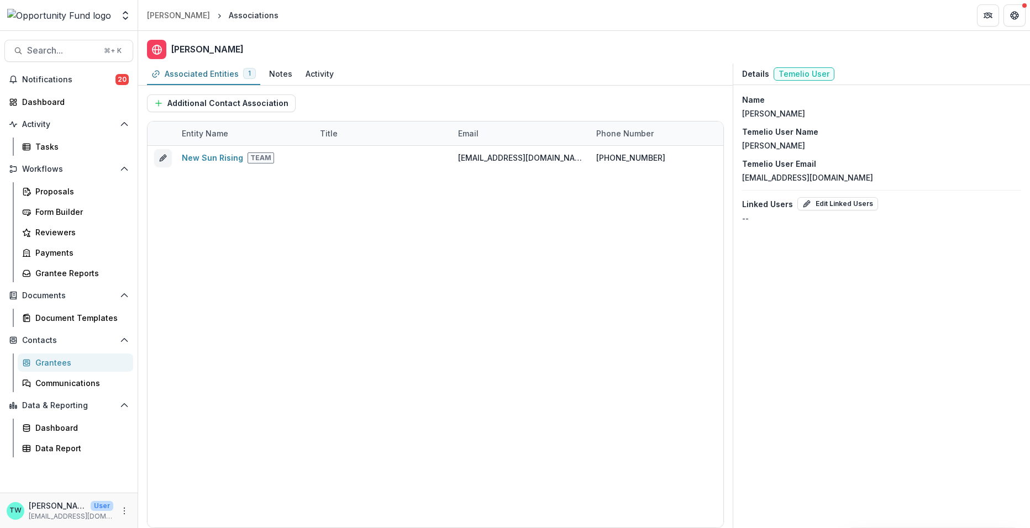
drag, startPoint x: 812, startPoint y: 106, endPoint x: 733, endPoint y: 110, distance: 78.6
click at [733, 110] on div "Name Syreeta Gordon Temelio User Name Syreeta Gordon Temelio User Email kangaro…" at bounding box center [881, 159] width 297 height 148
drag, startPoint x: 799, startPoint y: 114, endPoint x: 736, endPoint y: 117, distance: 63.1
click at [736, 117] on div "Name Syreeta Gordon Temelio User Name Syreeta Gordon Temelio User Email kangaro…" at bounding box center [881, 159] width 297 height 148
copy p "Syreeta Gordon"
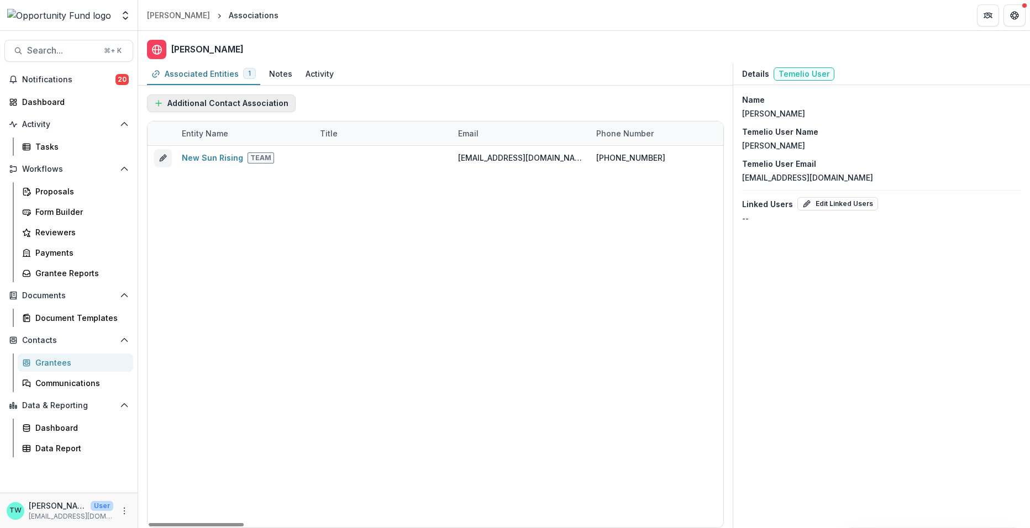
click at [250, 107] on button "Additional Contact Association" at bounding box center [221, 103] width 149 height 18
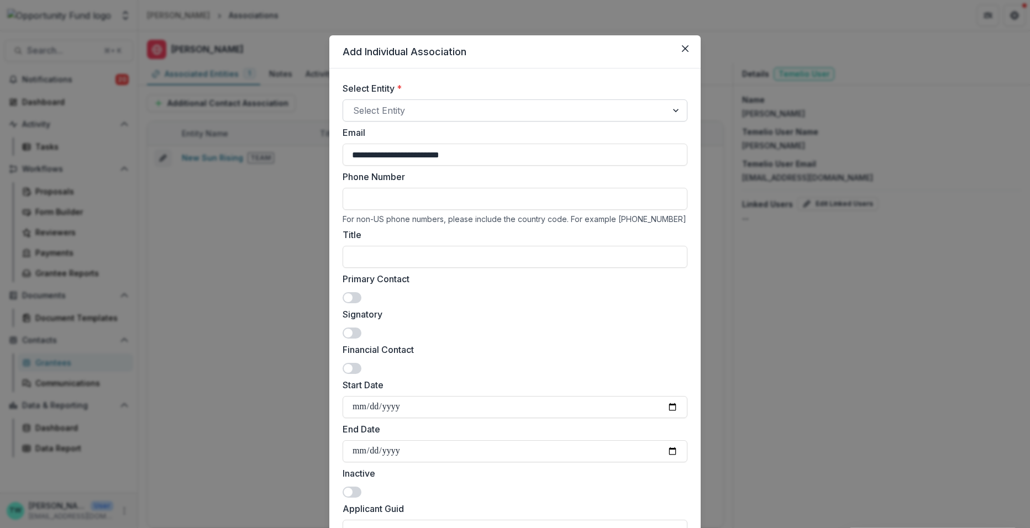
click at [396, 114] on div at bounding box center [505, 110] width 304 height 15
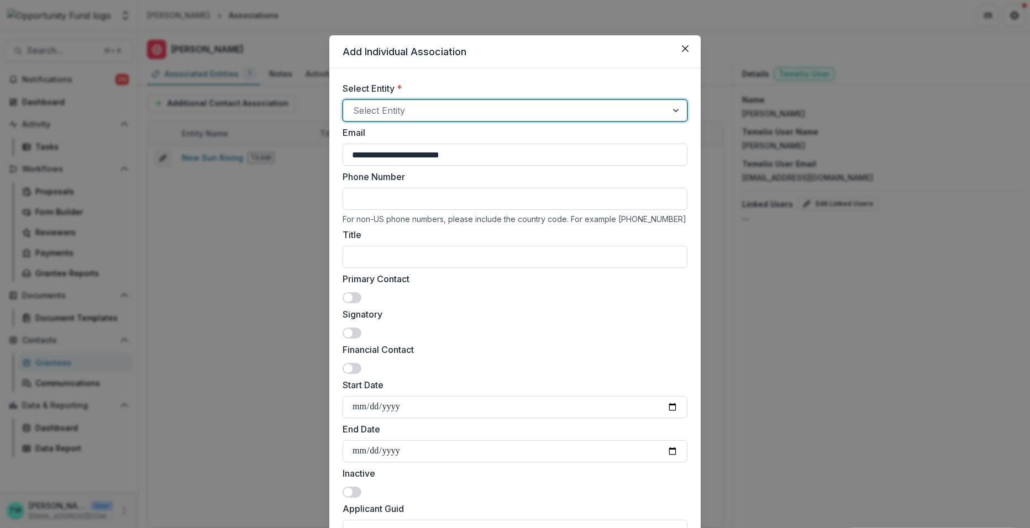
click at [396, 105] on div at bounding box center [505, 110] width 304 height 15
type input "*****"
click at [401, 137] on p "Unshakeable Motherhood" at bounding box center [401, 139] width 102 height 12
click at [355, 301] on span at bounding box center [352, 297] width 19 height 11
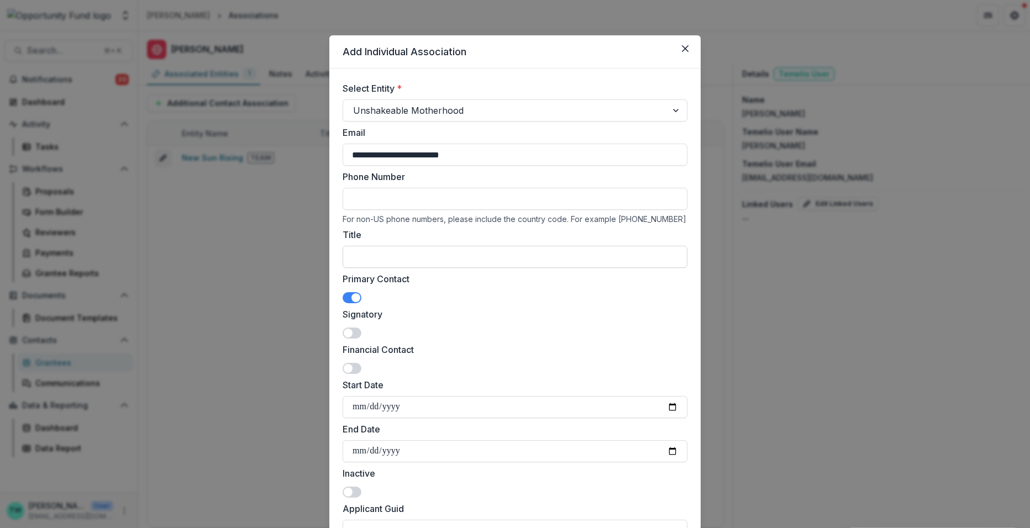
click at [385, 260] on input "Title" at bounding box center [515, 257] width 345 height 22
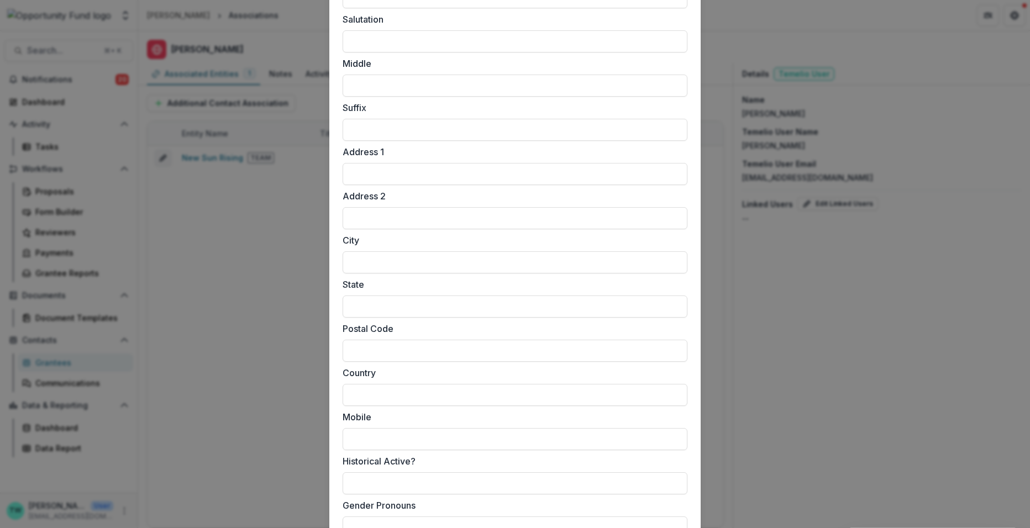
scroll to position [805, 0]
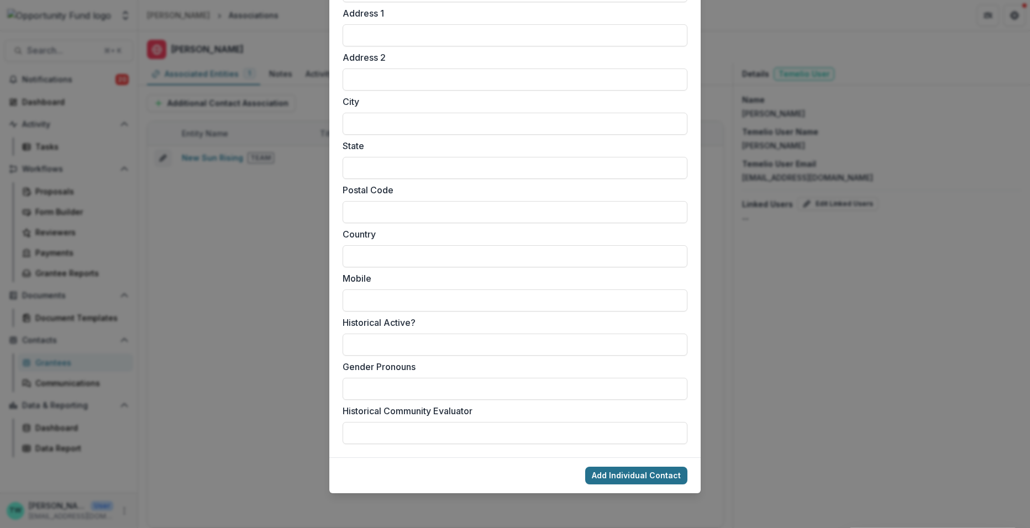
type input "*******"
click at [654, 475] on button "Add Individual Contact" at bounding box center [636, 476] width 102 height 18
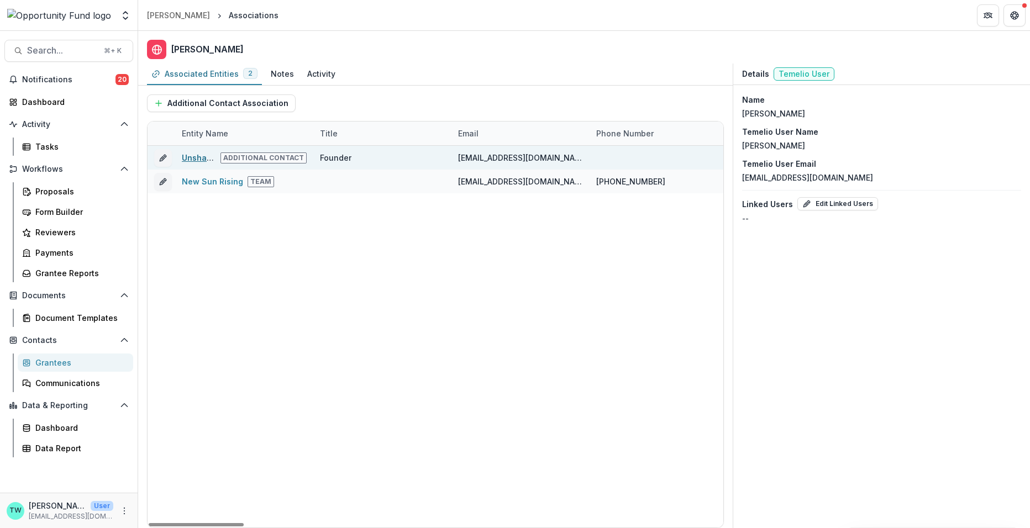
click at [194, 159] on link "Unshakeable Motherhood" at bounding box center [233, 157] width 102 height 9
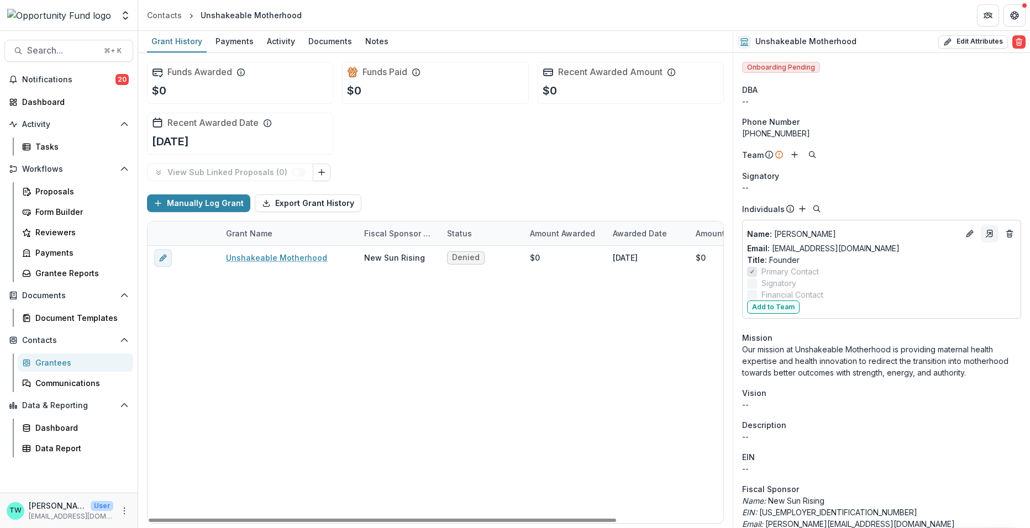
click at [988, 229] on icon "Go to contact" at bounding box center [989, 233] width 9 height 9
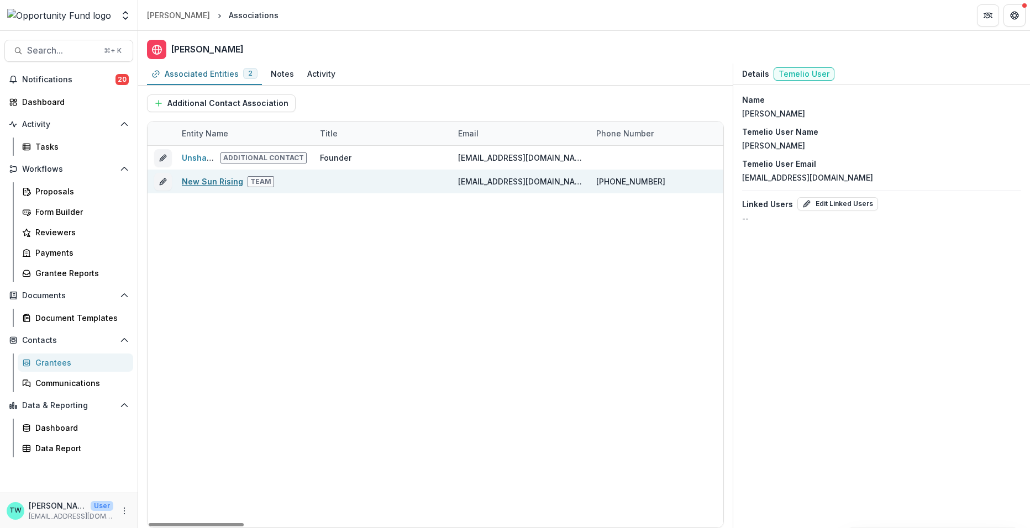
click at [205, 178] on link "New Sun Rising" at bounding box center [212, 181] width 61 height 9
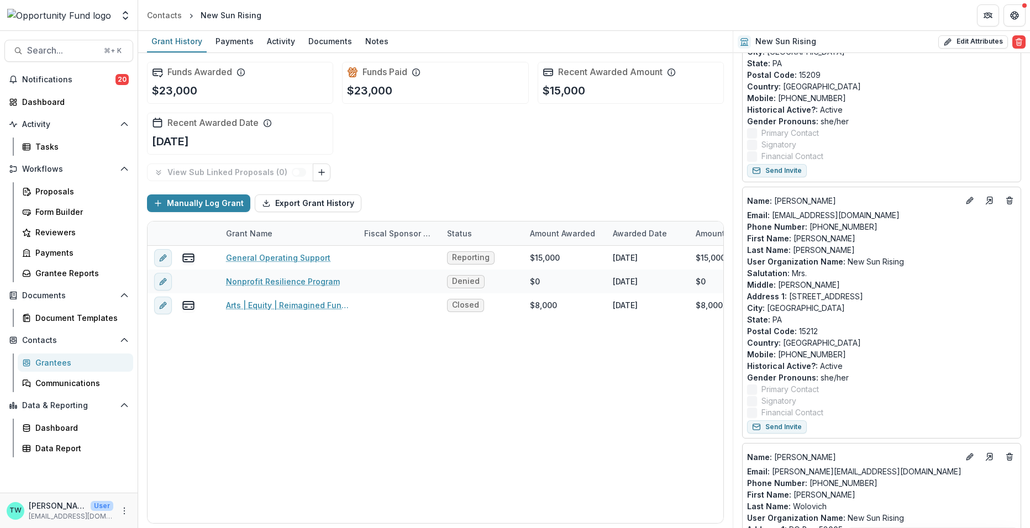
scroll to position [214, 0]
drag, startPoint x: 833, startPoint y: 353, endPoint x: 777, endPoint y: 356, distance: 55.9
click at [777, 356] on p "Mobile : 412-377-4051" at bounding box center [881, 352] width 269 height 12
copy p "412-377-4051"
click at [990, 197] on icon "Go to contact" at bounding box center [989, 198] width 9 height 9
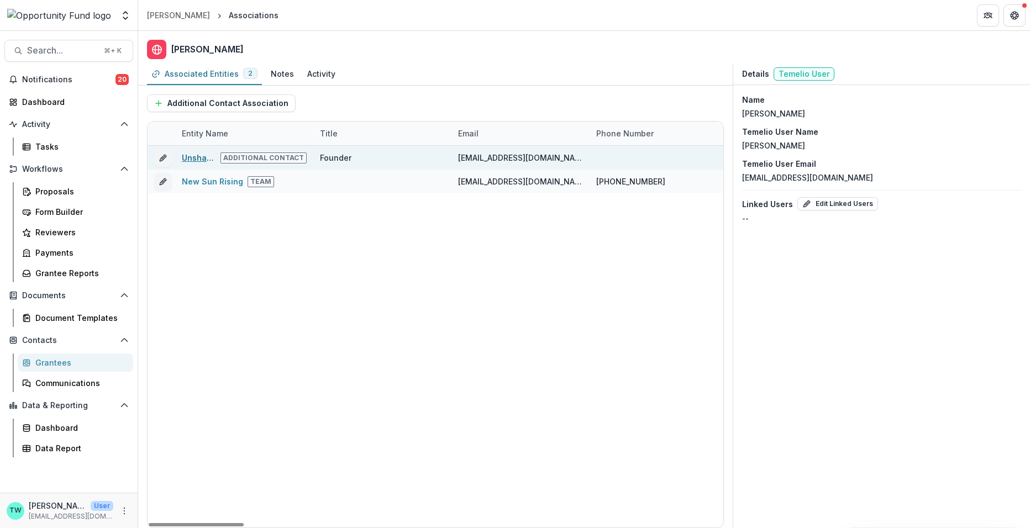
click at [199, 154] on link "Unshakeable Motherhood" at bounding box center [233, 157] width 102 height 9
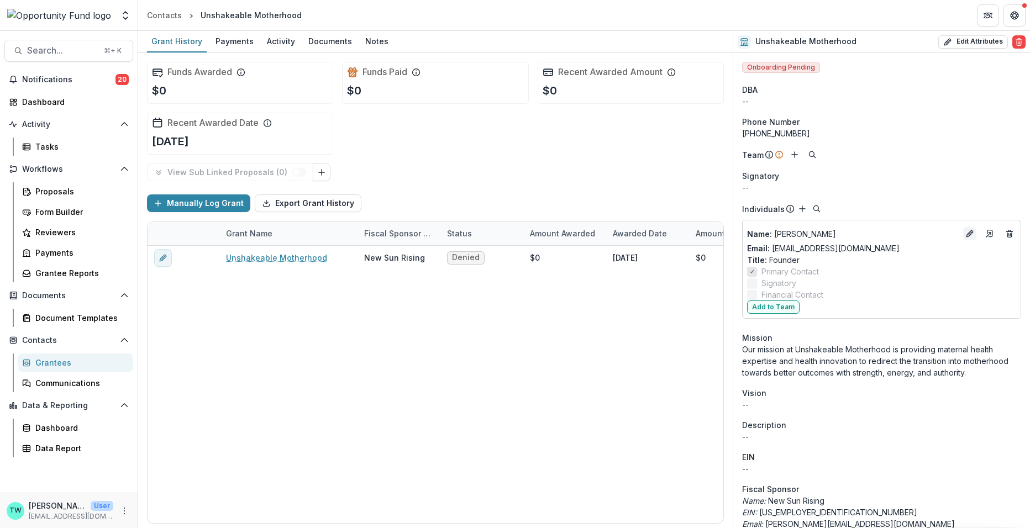
click at [966, 235] on icon "Edit" at bounding box center [968, 234] width 5 height 5
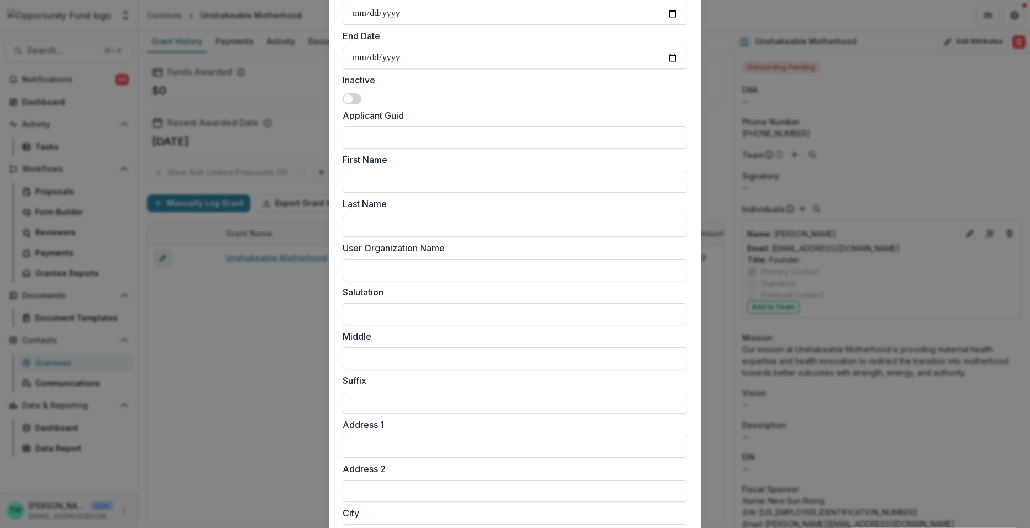
scroll to position [805, 0]
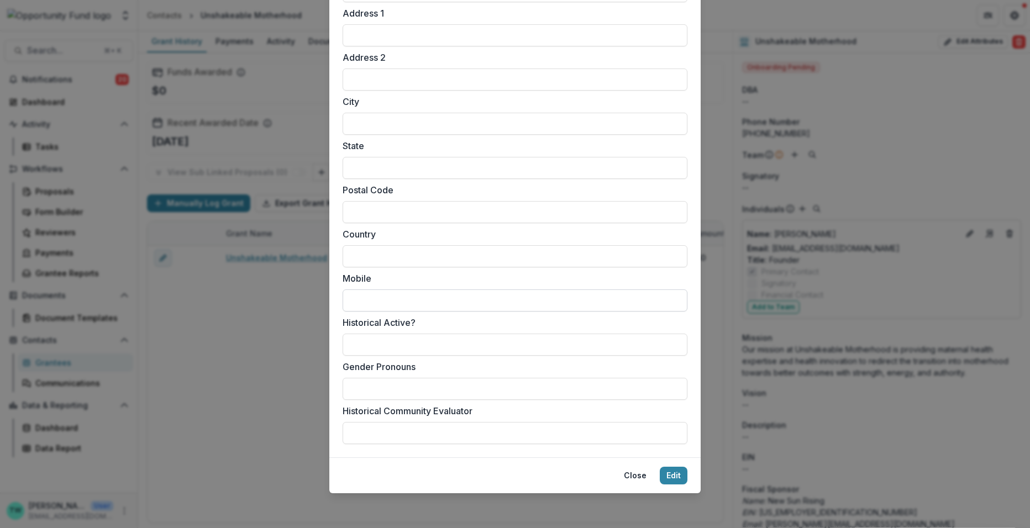
click at [388, 299] on input "Mobile" at bounding box center [515, 301] width 345 height 22
paste input "**********"
type input "**********"
click at [679, 479] on button "Edit" at bounding box center [674, 476] width 28 height 18
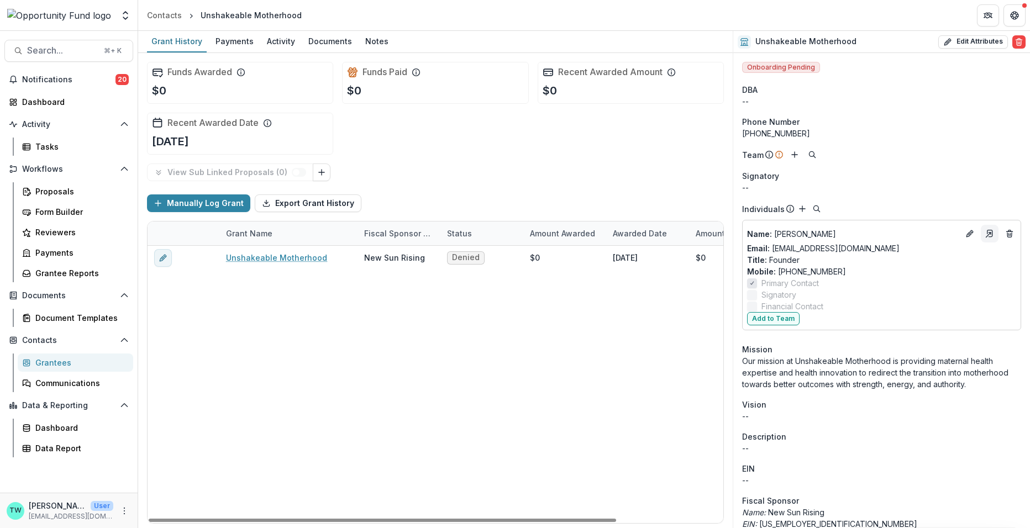
click at [987, 230] on icon "Go to contact" at bounding box center [989, 233] width 5 height 7
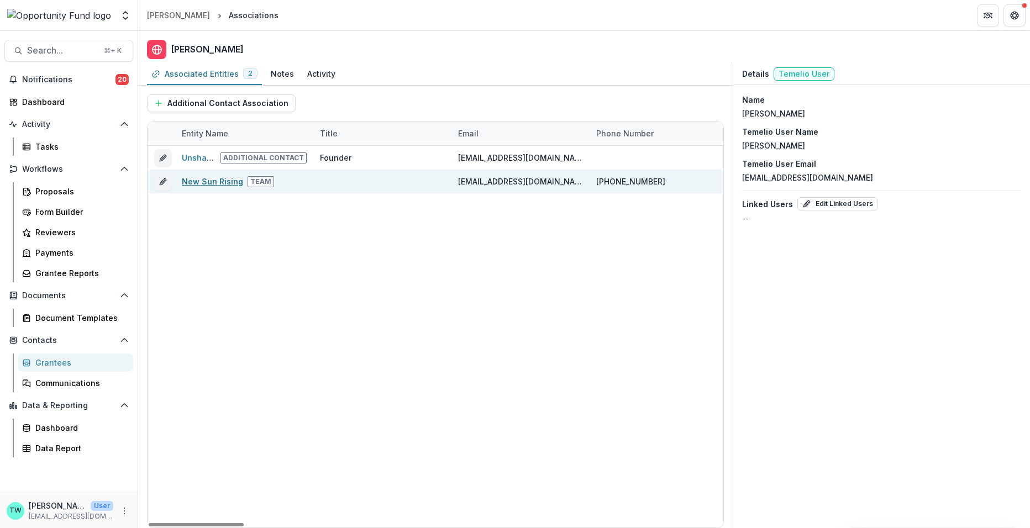
click at [204, 177] on link "New Sun Rising" at bounding box center [212, 181] width 61 height 9
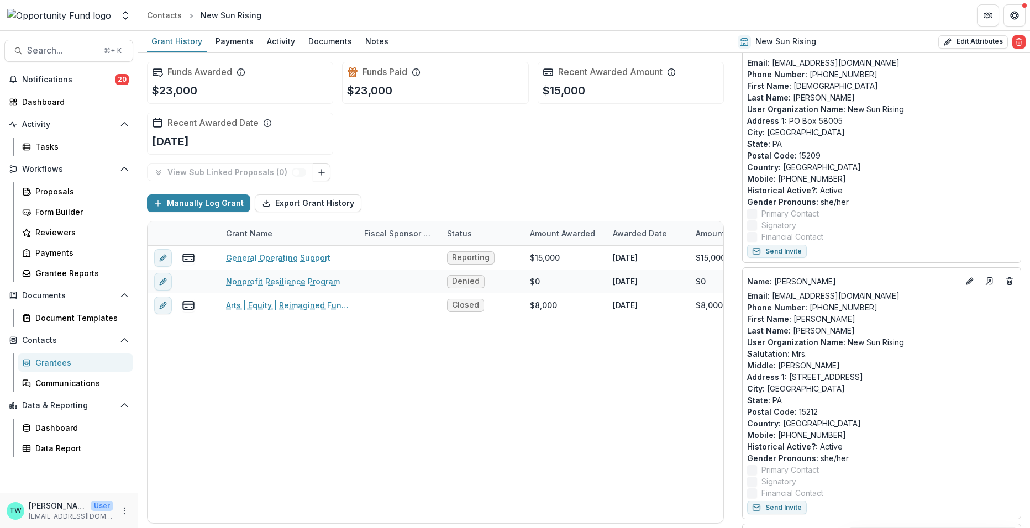
scroll to position [140, 0]
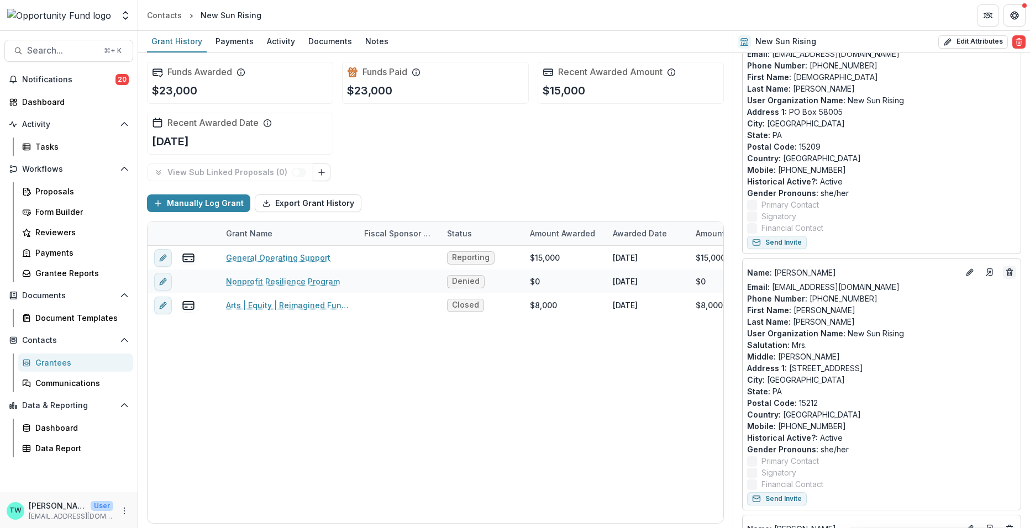
click at [1007, 271] on icon "Deletes" at bounding box center [1009, 273] width 4 height 4
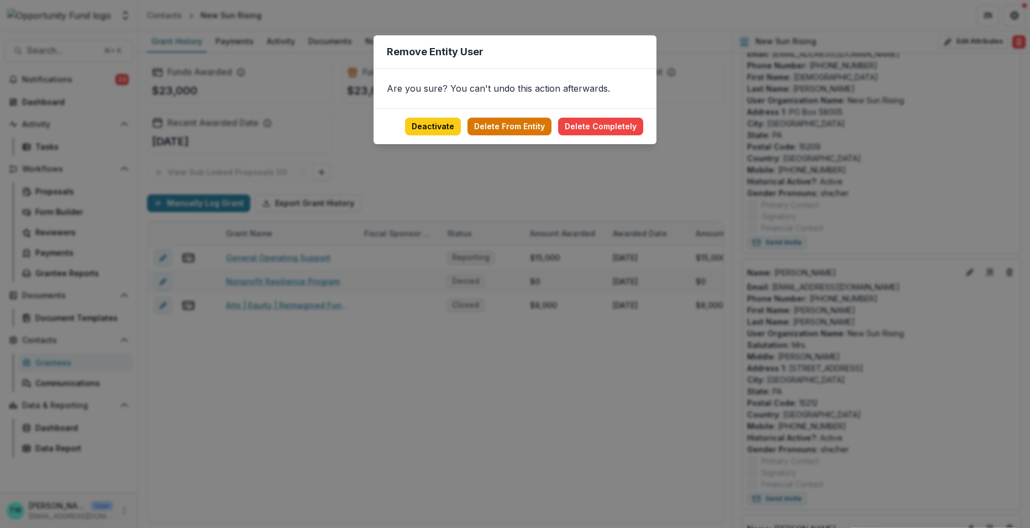
click at [520, 129] on button "Delete From Entity" at bounding box center [509, 127] width 84 height 18
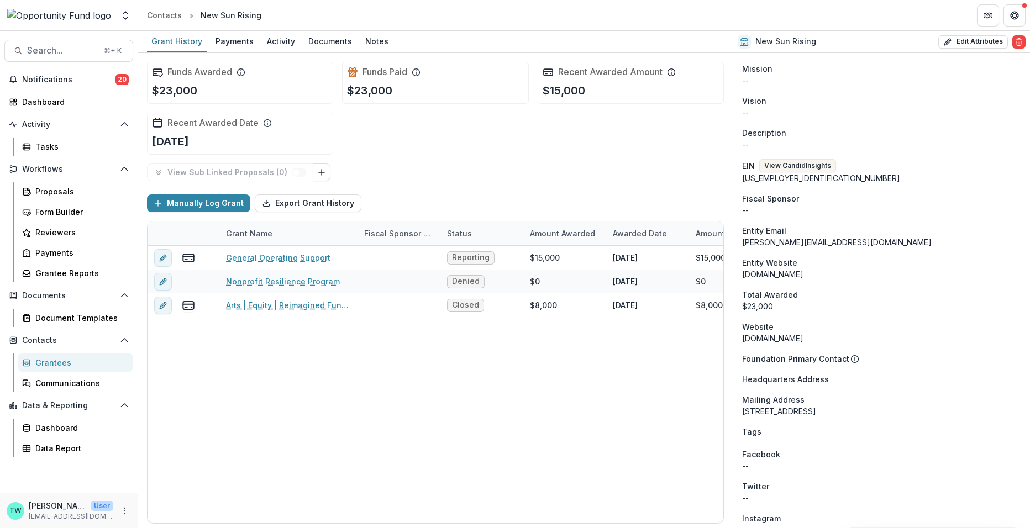
scroll to position [701, 0]
click at [804, 168] on button "View Candid Insights" at bounding box center [797, 167] width 77 height 13
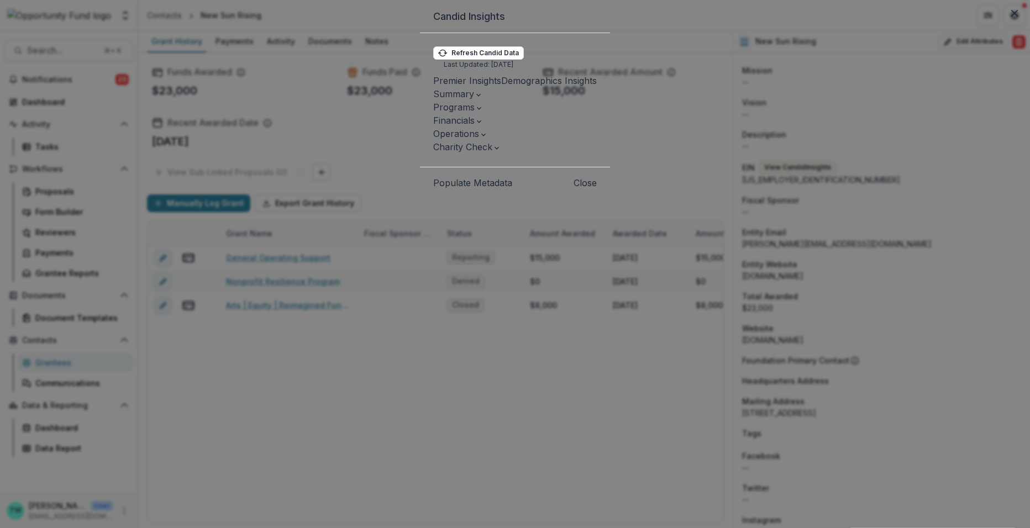
click at [433, 190] on button "Populate Metadata" at bounding box center [472, 182] width 79 height 13
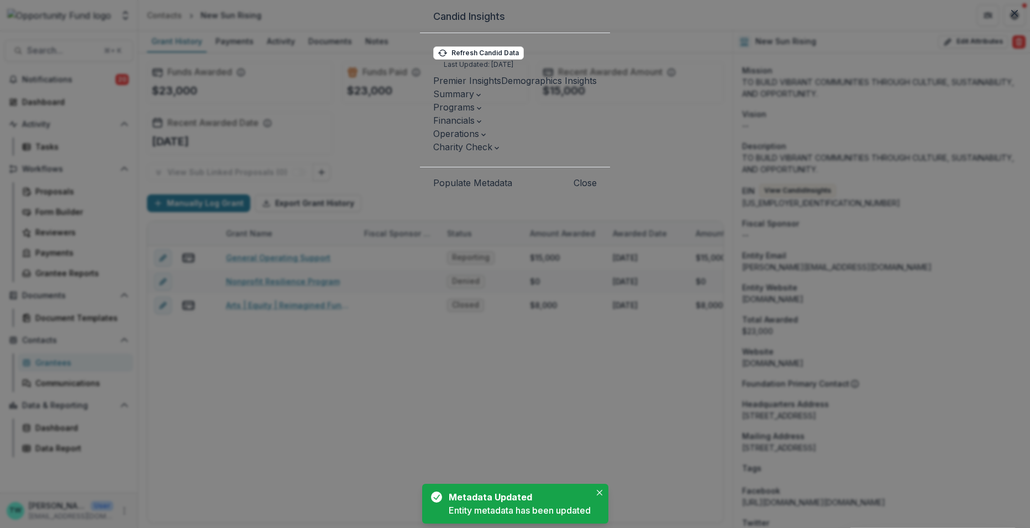
click at [597, 190] on button "Close" at bounding box center [584, 182] width 23 height 13
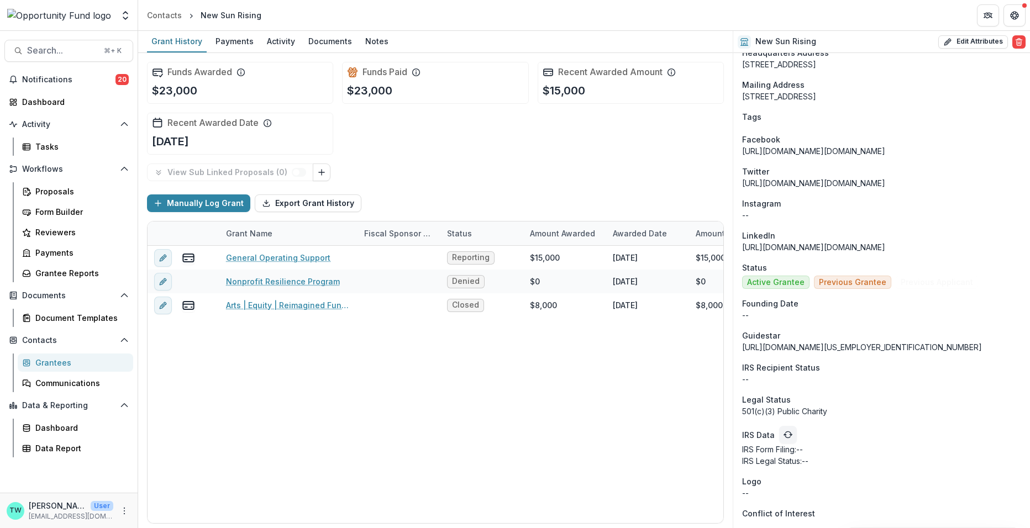
scroll to position [1062, 0]
click at [787, 435] on icon "refresh" at bounding box center [787, 434] width 9 height 9
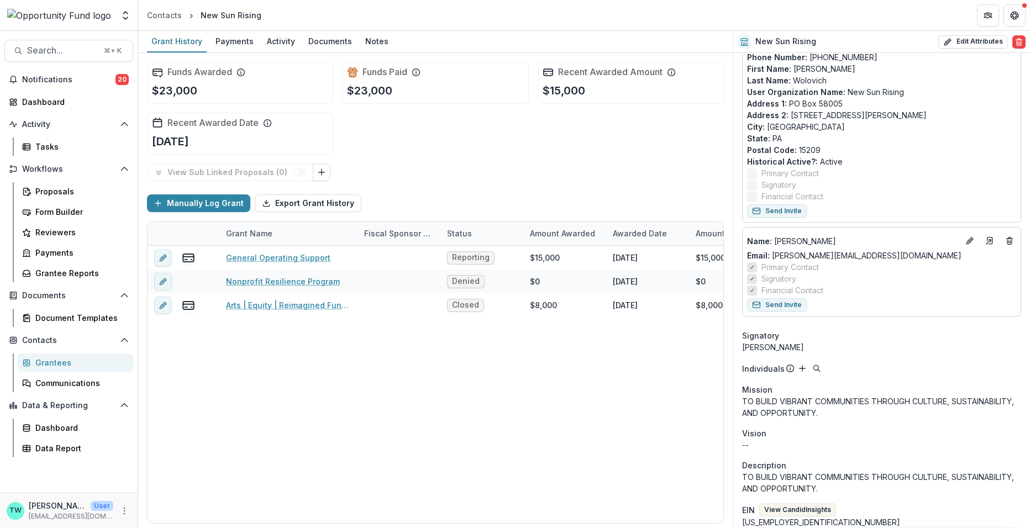
scroll to position [0, 0]
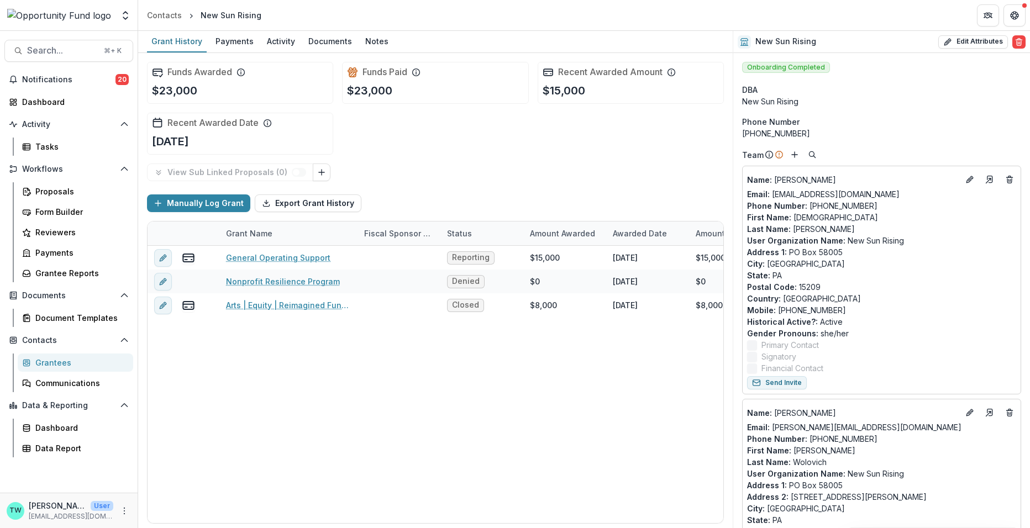
click at [490, 164] on div "View Sub Linked Proposals ( 0 )" at bounding box center [435, 173] width 577 height 18
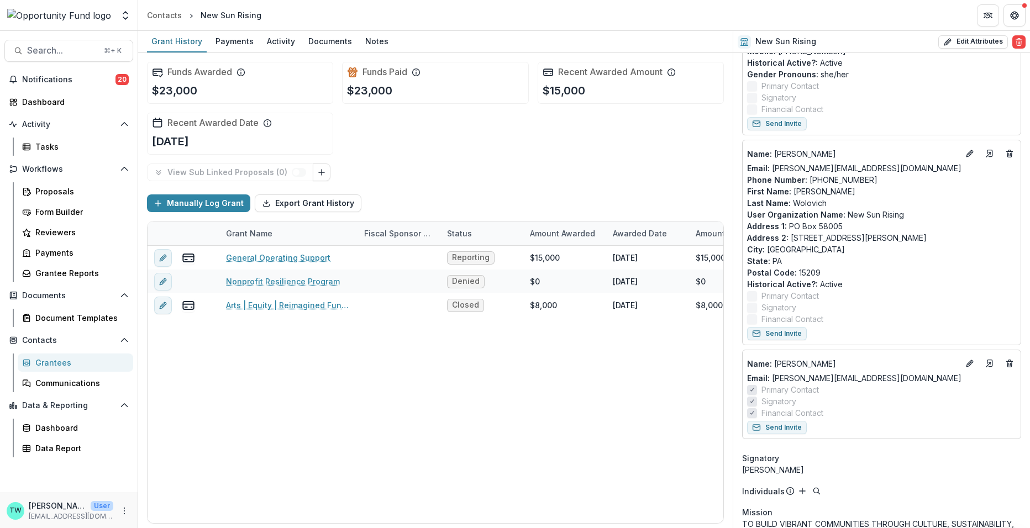
scroll to position [273, 0]
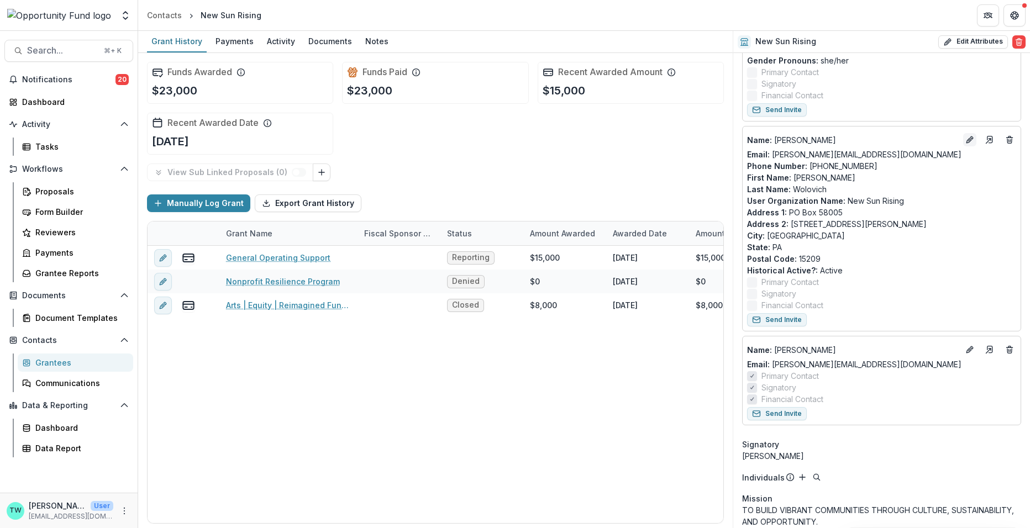
click at [965, 138] on icon "Edit" at bounding box center [969, 139] width 9 height 9
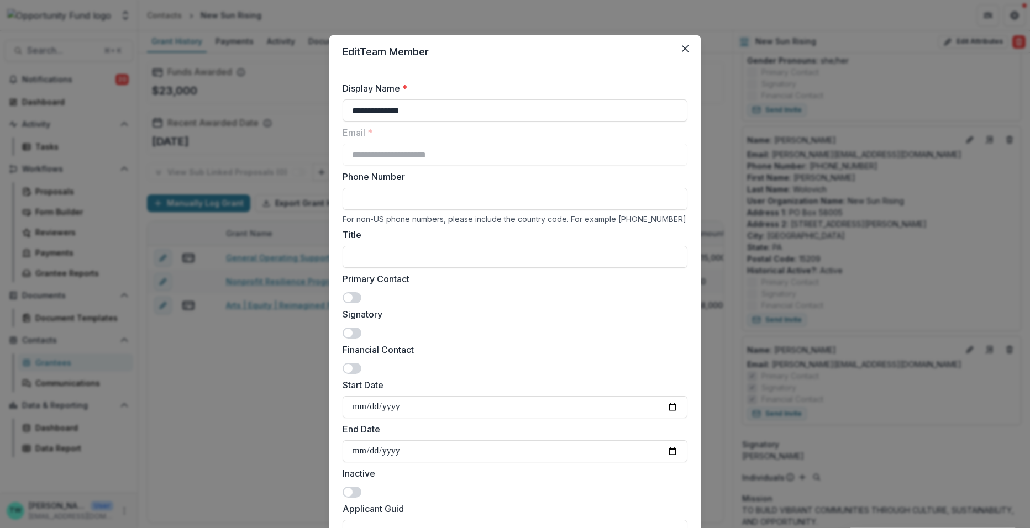
click at [357, 296] on span at bounding box center [352, 297] width 19 height 11
click at [679, 45] on button "Close" at bounding box center [685, 49] width 18 height 18
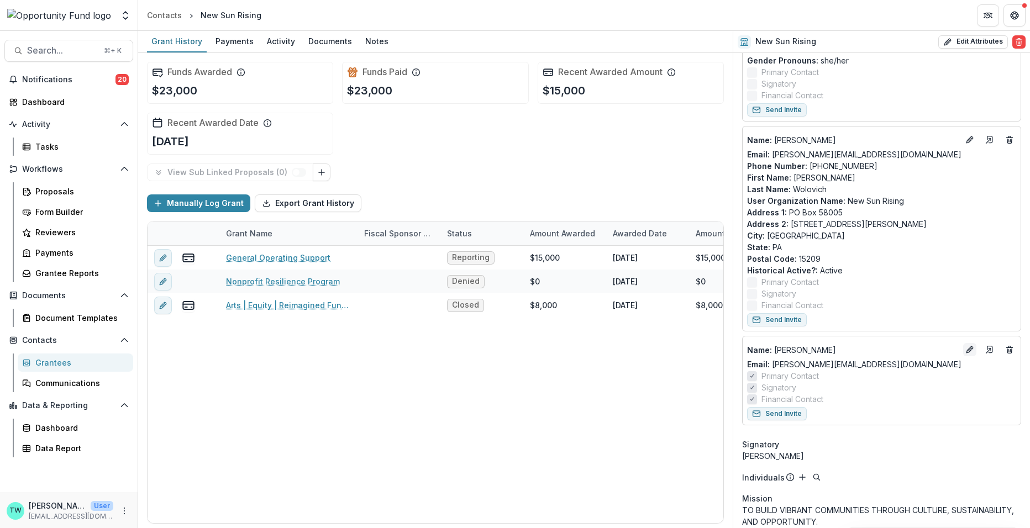
click at [970, 347] on icon "Edit" at bounding box center [971, 347] width 3 height 3
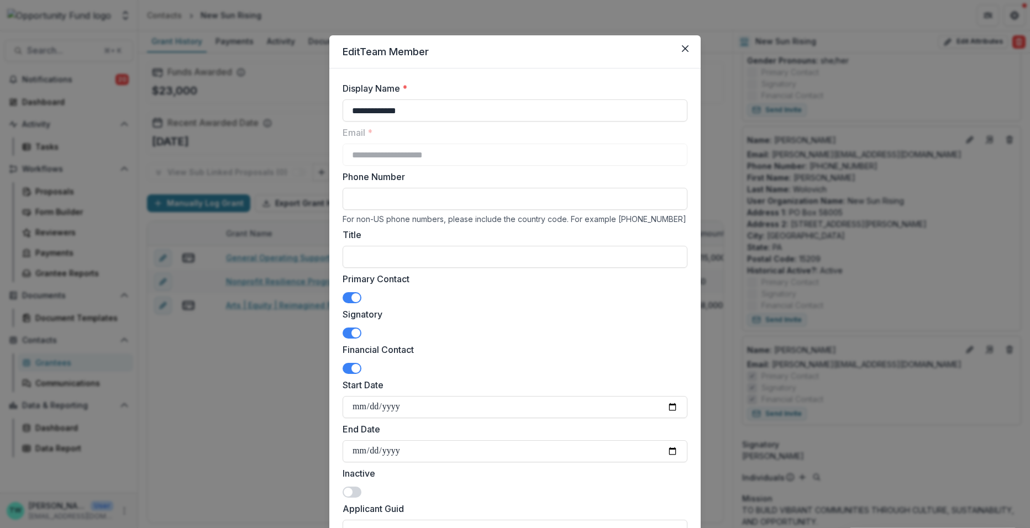
click at [351, 297] on span at bounding box center [355, 297] width 9 height 9
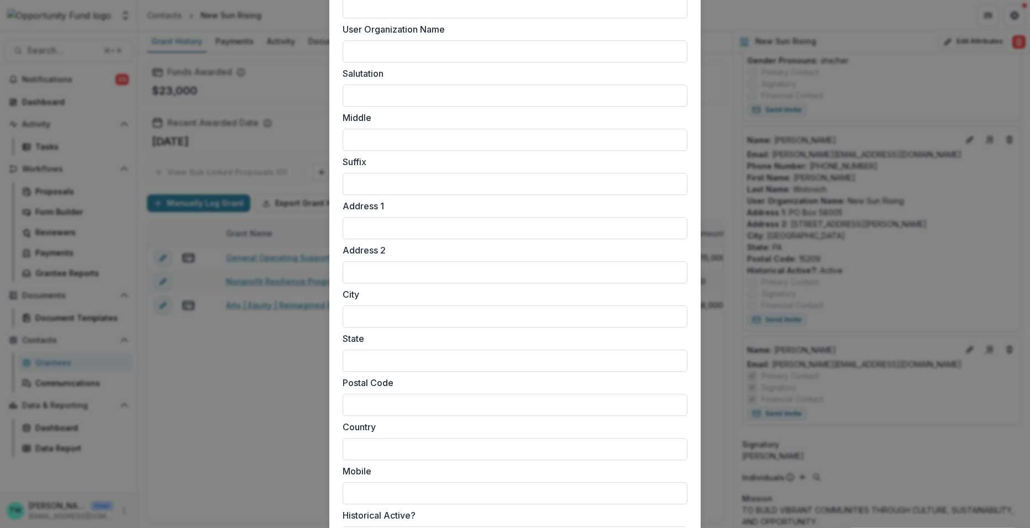
scroll to position [805, 0]
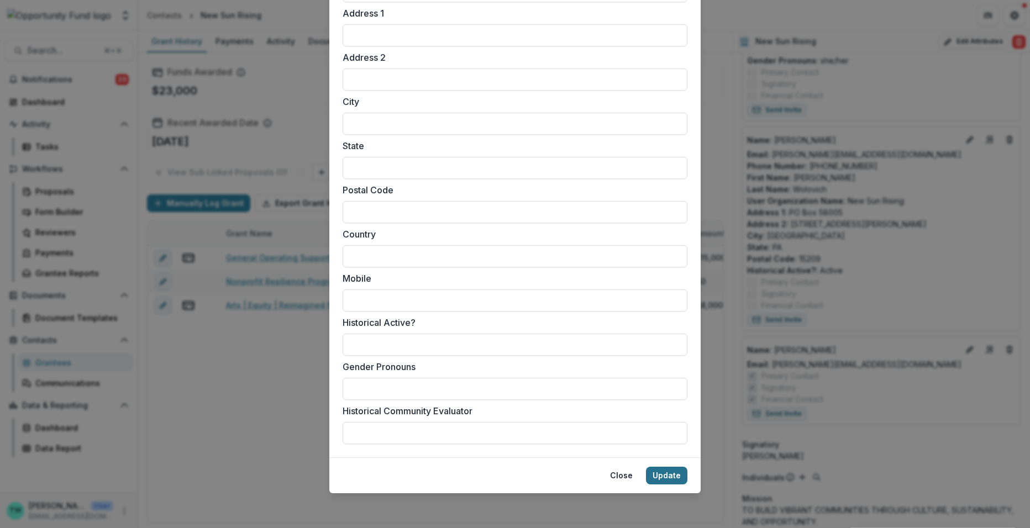
click at [667, 472] on button "Update" at bounding box center [666, 476] width 41 height 18
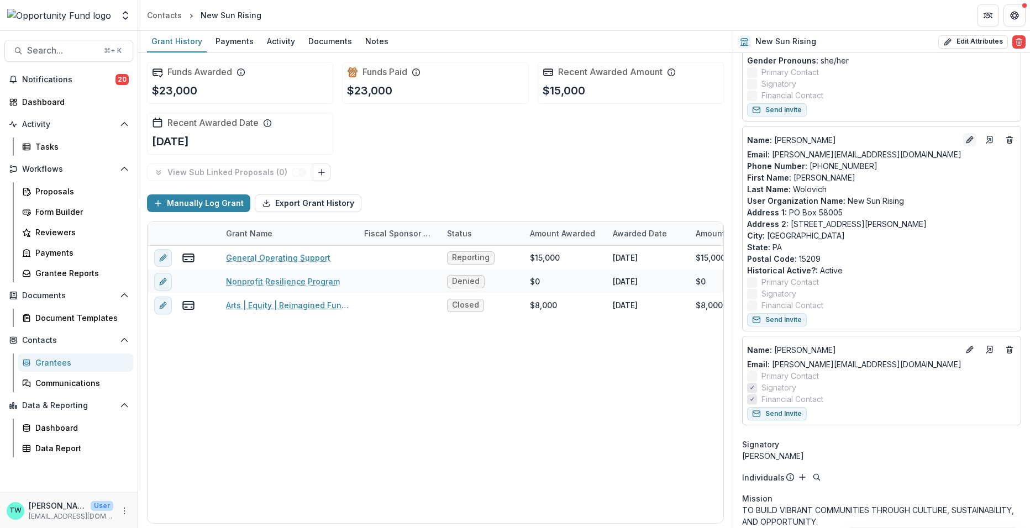
click at [966, 141] on icon "Edit" at bounding box center [969, 139] width 9 height 9
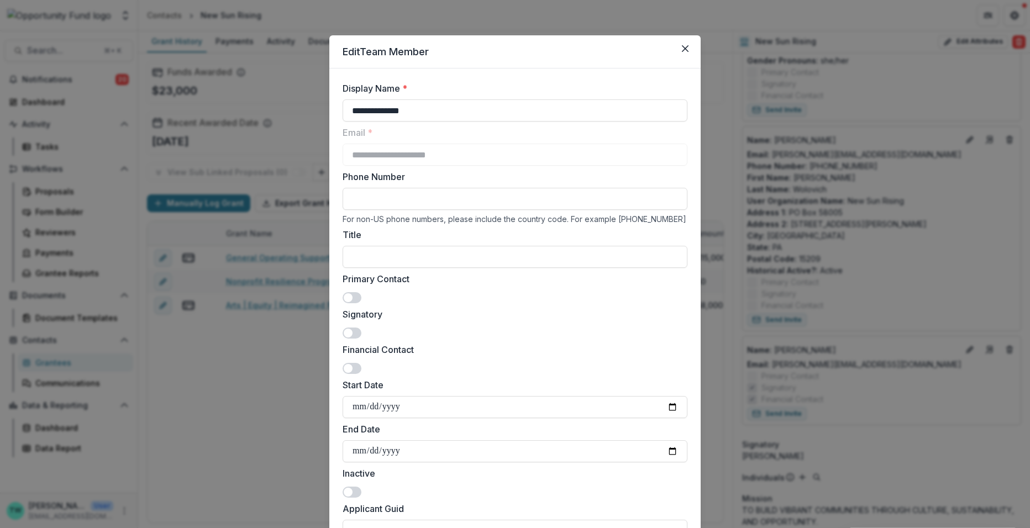
click at [352, 297] on span at bounding box center [352, 297] width 19 height 11
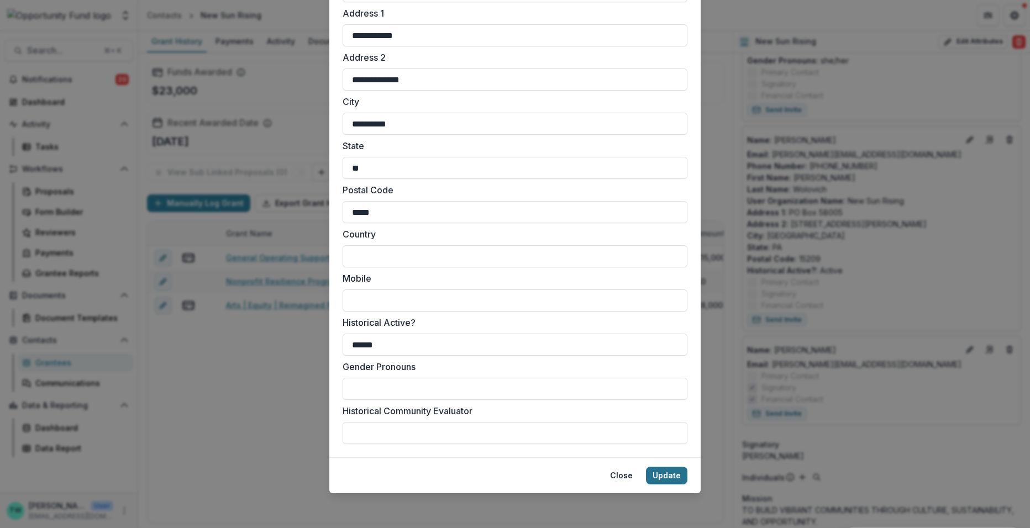
click at [670, 477] on button "Update" at bounding box center [666, 476] width 41 height 18
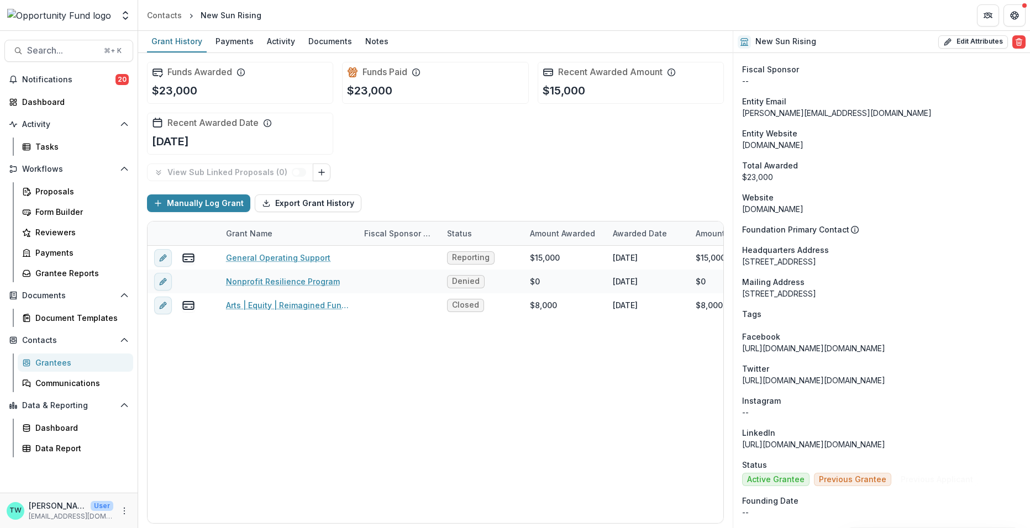
scroll to position [854, 0]
click at [59, 369] on link "Grantees" at bounding box center [75, 363] width 115 height 18
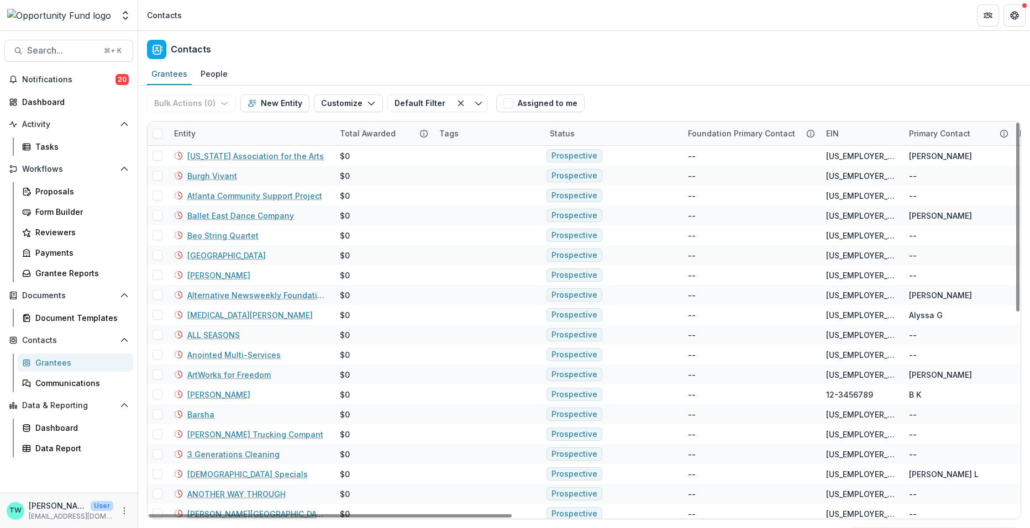
click at [246, 135] on div "Entity" at bounding box center [250, 134] width 166 height 24
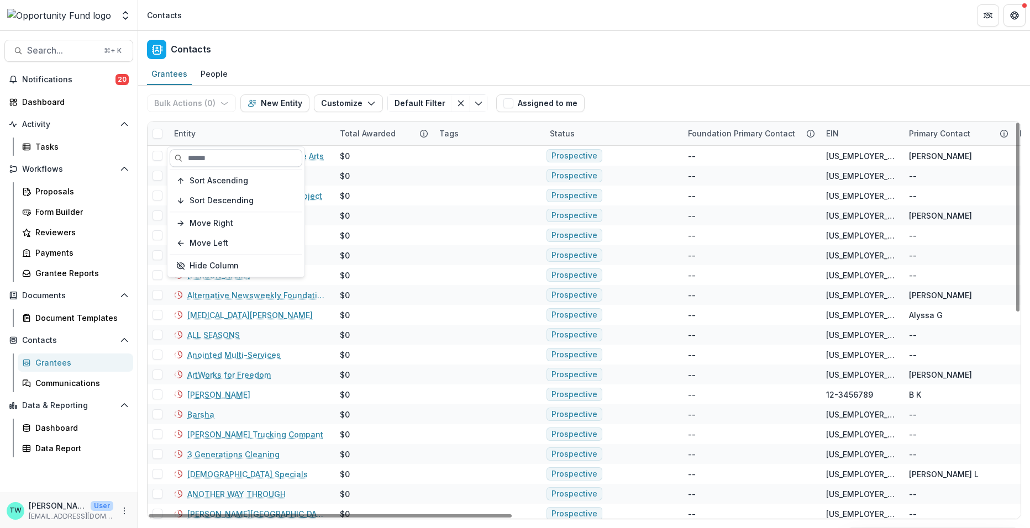
click at [229, 162] on input at bounding box center [236, 158] width 133 height 18
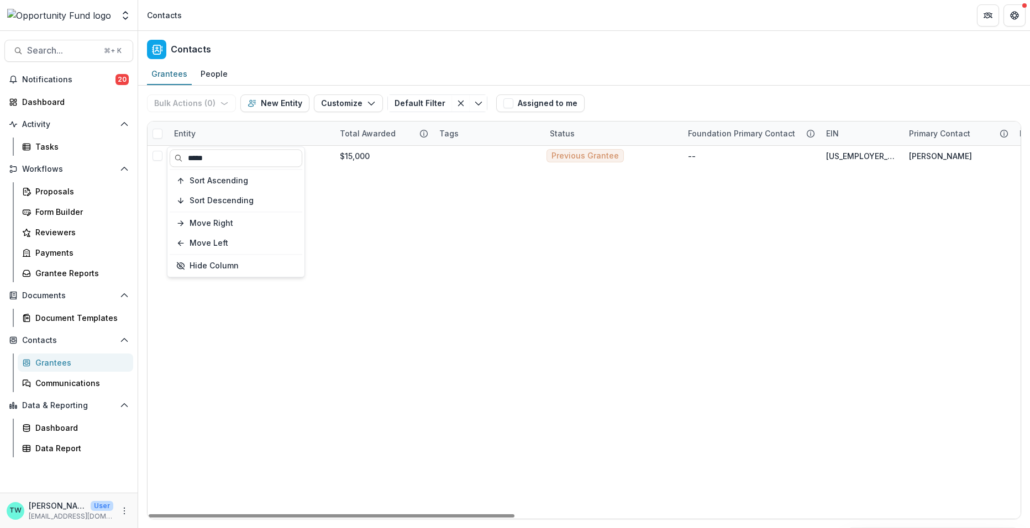
type input "*****"
click at [313, 35] on div "Contacts" at bounding box center [584, 47] width 892 height 33
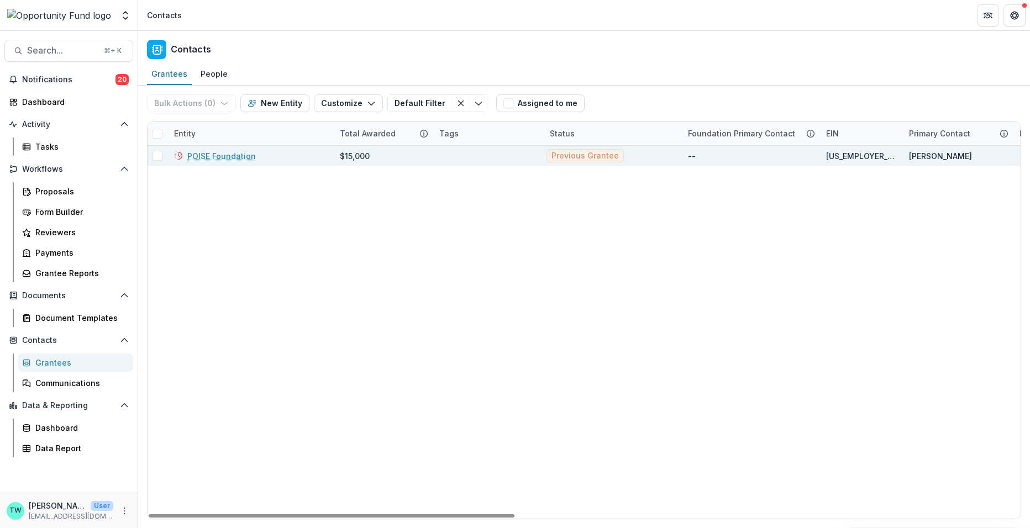
click at [233, 157] on link "POISE Foundation" at bounding box center [221, 156] width 69 height 12
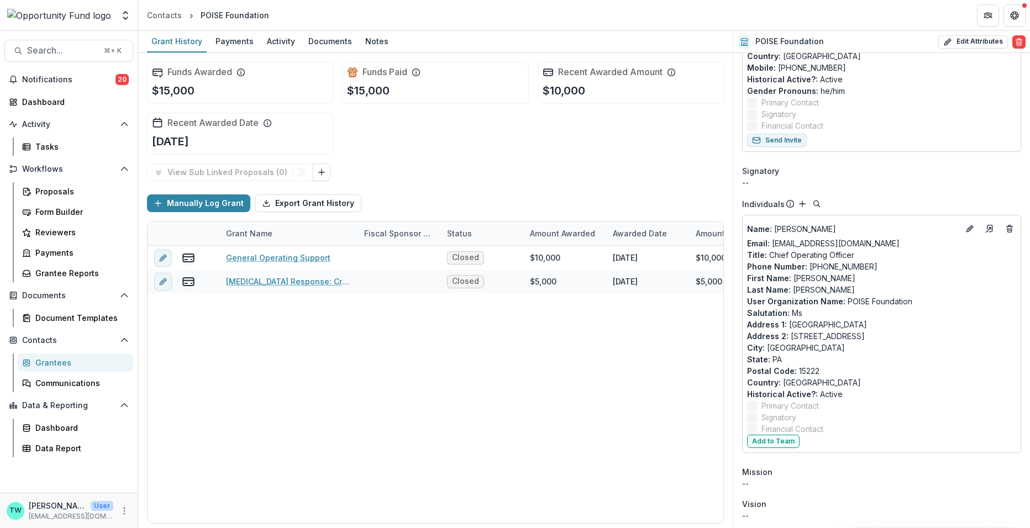
scroll to position [561, 0]
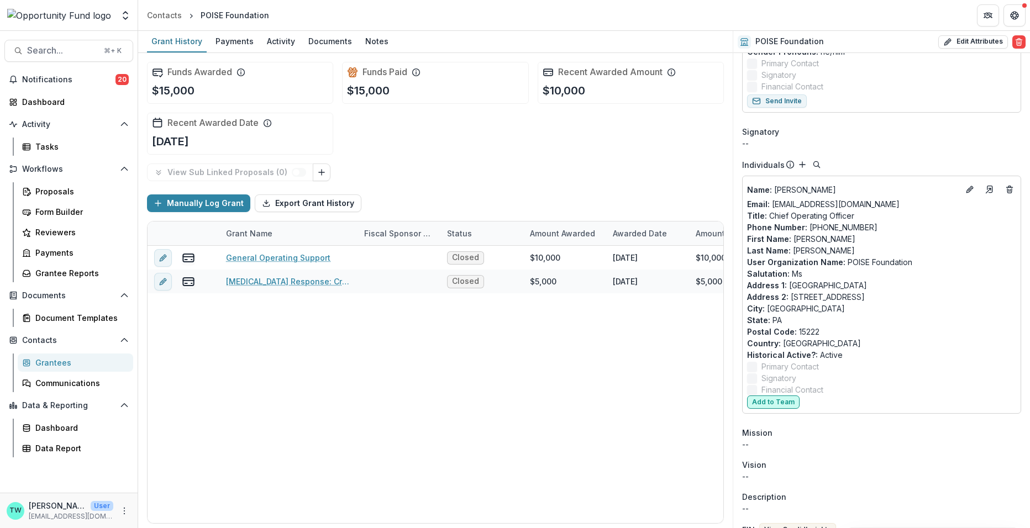
click at [781, 402] on button "Add to Team" at bounding box center [773, 402] width 52 height 13
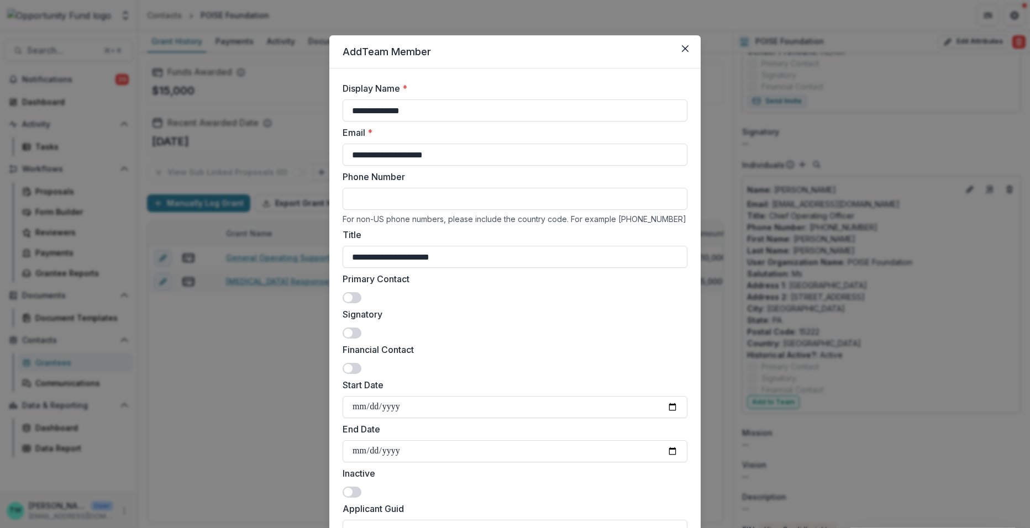
click at [354, 330] on span at bounding box center [352, 333] width 19 height 11
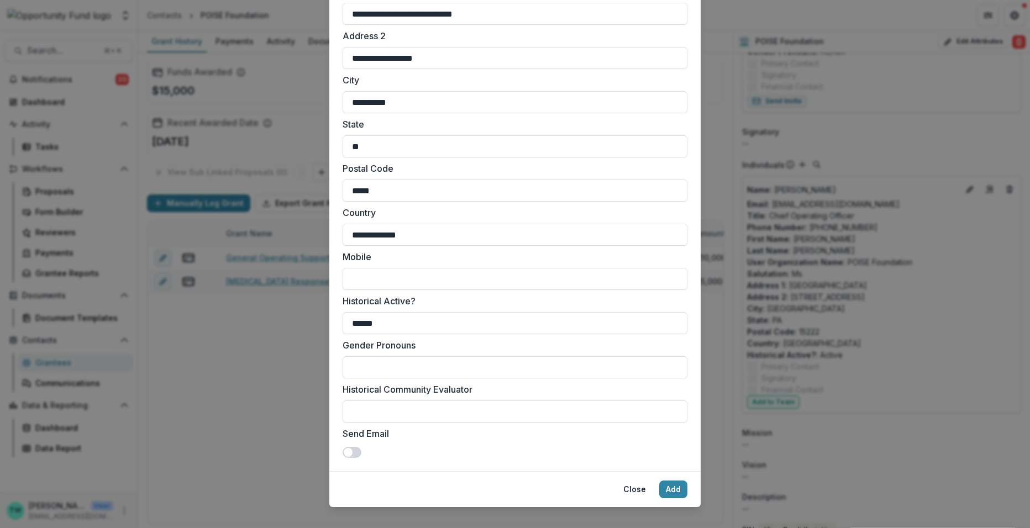
scroll to position [840, 0]
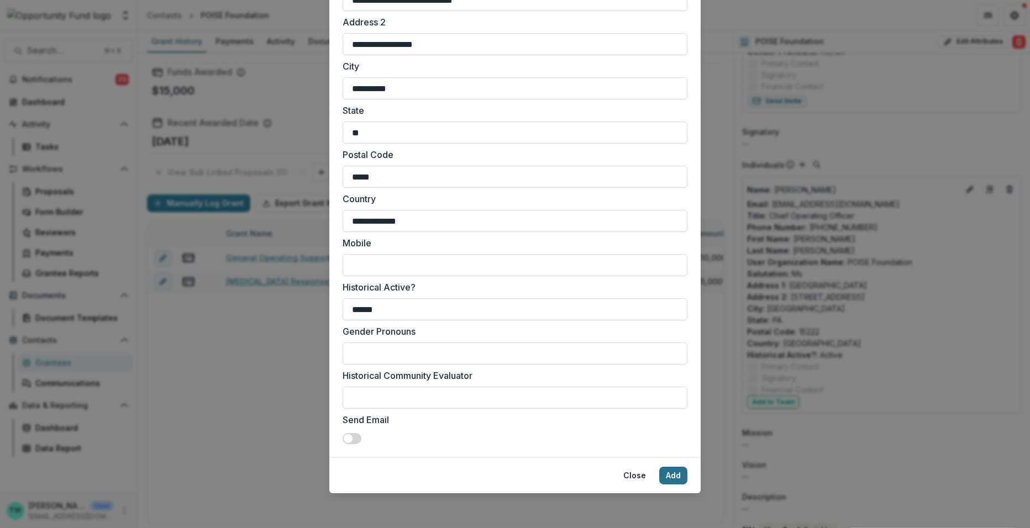
click at [675, 473] on button "Add" at bounding box center [673, 476] width 28 height 18
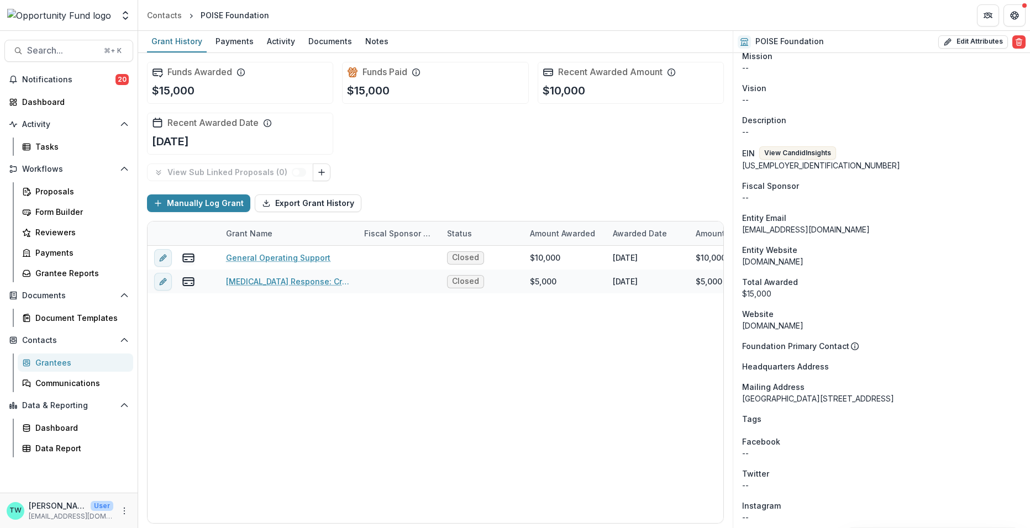
scroll to position [947, 0]
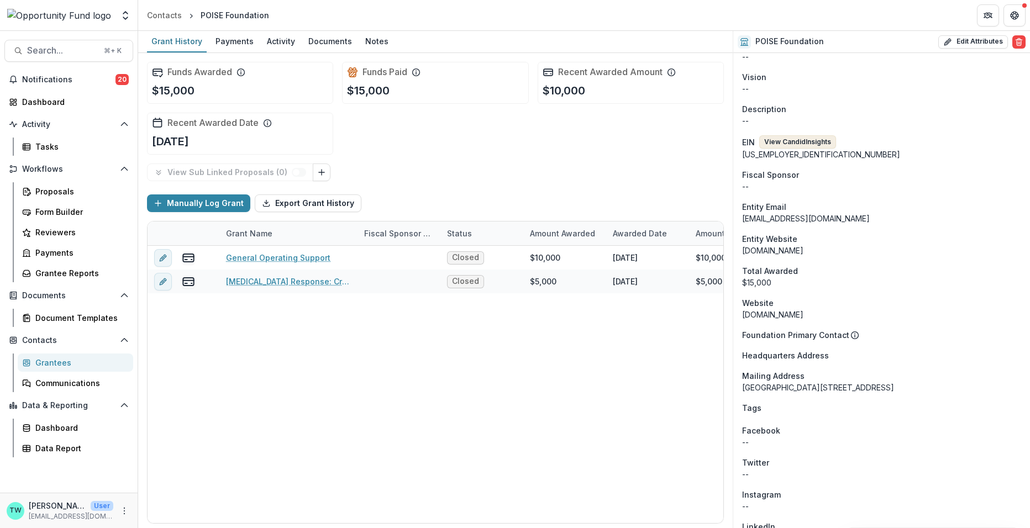
click at [815, 140] on button "View Candid Insights" at bounding box center [797, 141] width 77 height 13
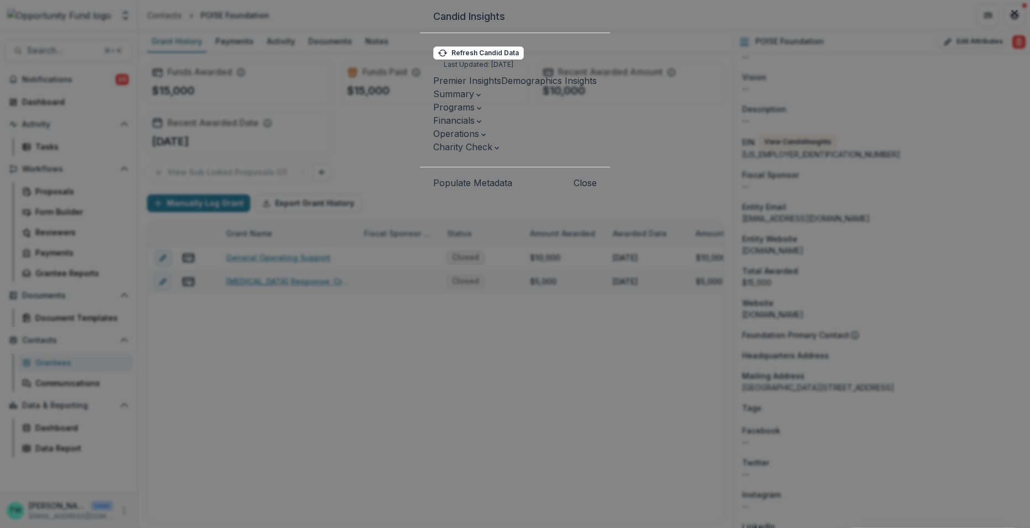
click at [433, 190] on button "Populate Metadata" at bounding box center [472, 182] width 79 height 13
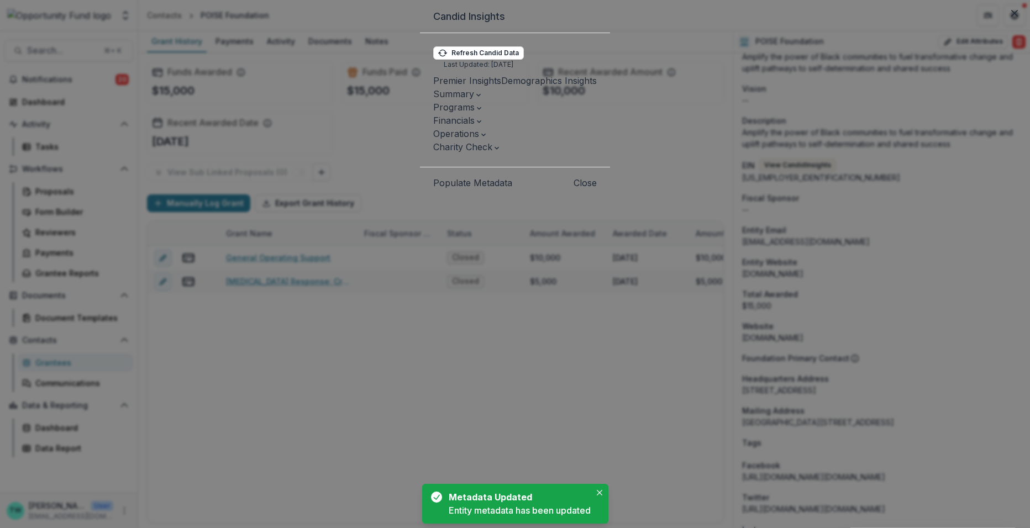
click at [597, 190] on button "Close" at bounding box center [584, 182] width 23 height 13
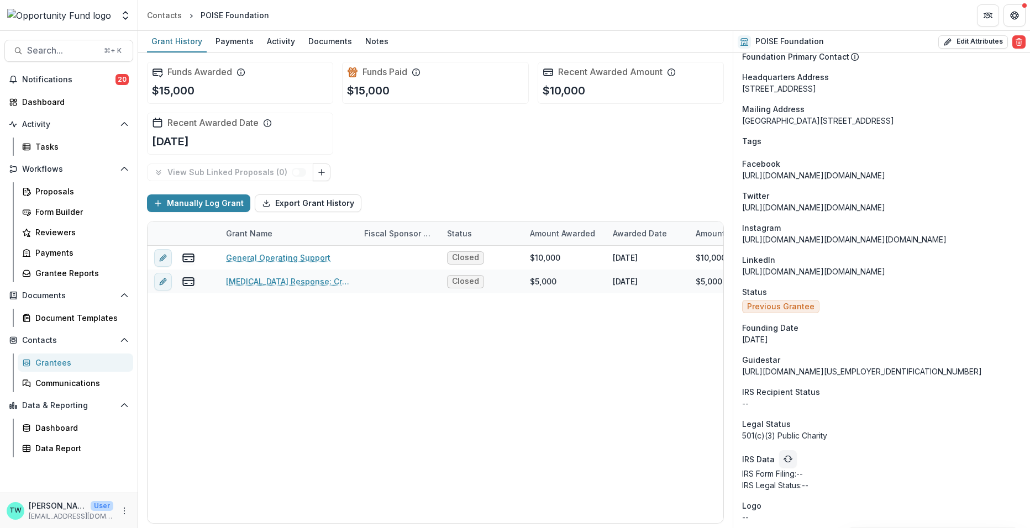
scroll to position [1318, 0]
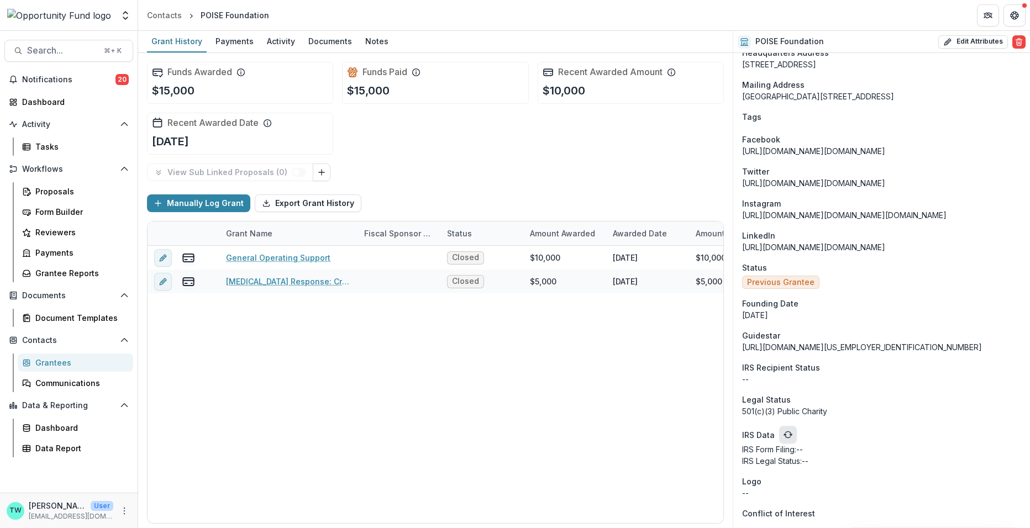
click at [785, 435] on icon "refresh" at bounding box center [787, 434] width 9 height 9
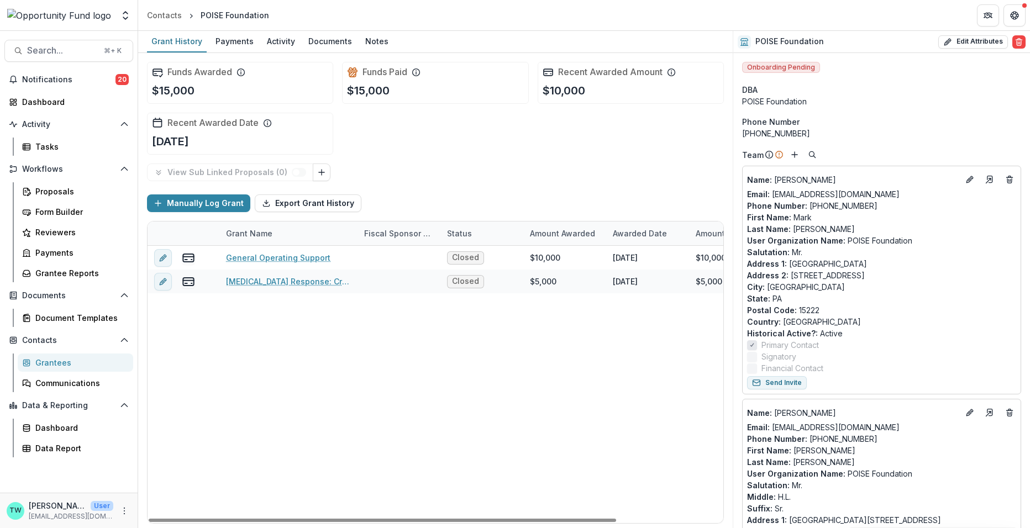
click at [525, 391] on div "General Operating Support Closed $10,000 2020-11-13 $10,000 $0 COVID-19 Respons…" at bounding box center [501, 384] width 707 height 277
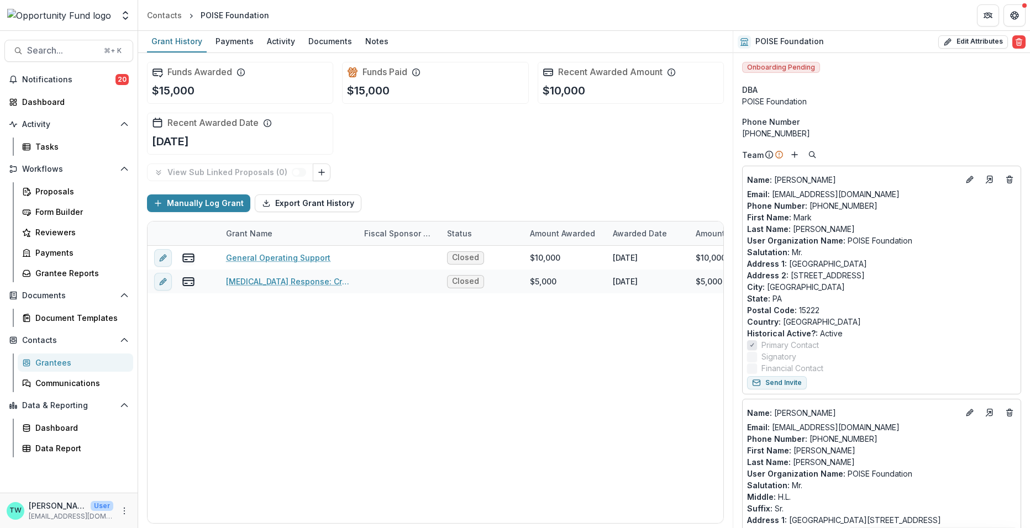
click at [58, 361] on div "Grantees" at bounding box center [79, 363] width 89 height 12
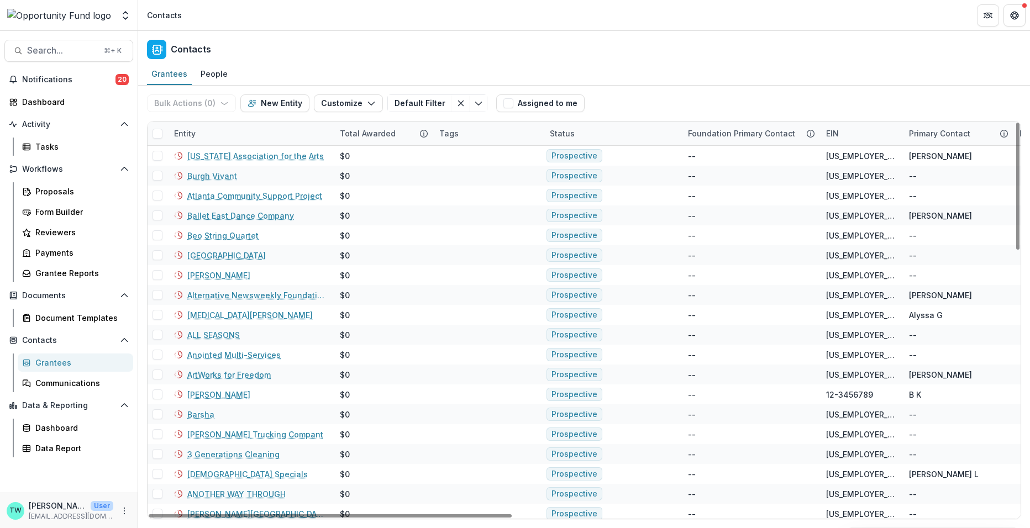
click at [245, 136] on div "Entity" at bounding box center [250, 134] width 166 height 24
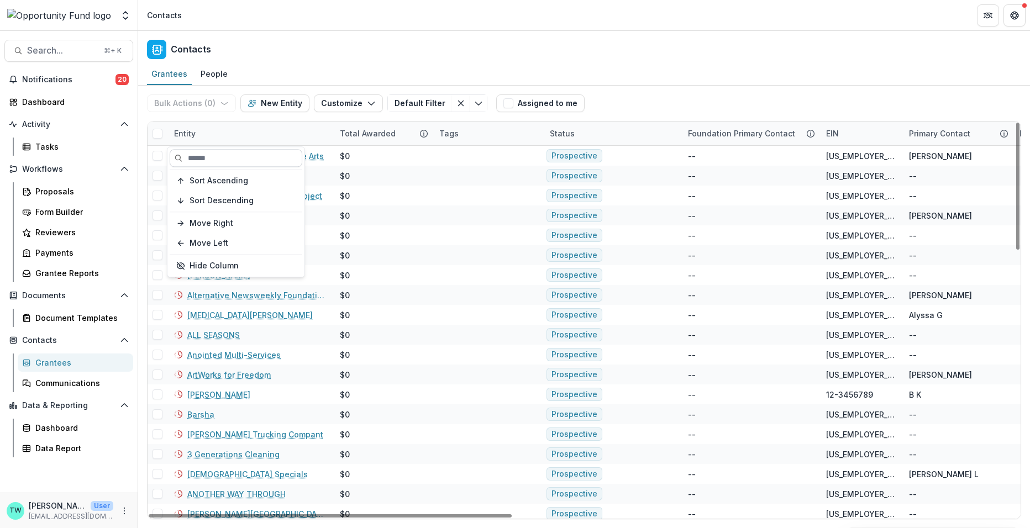
click at [225, 160] on input at bounding box center [236, 158] width 133 height 18
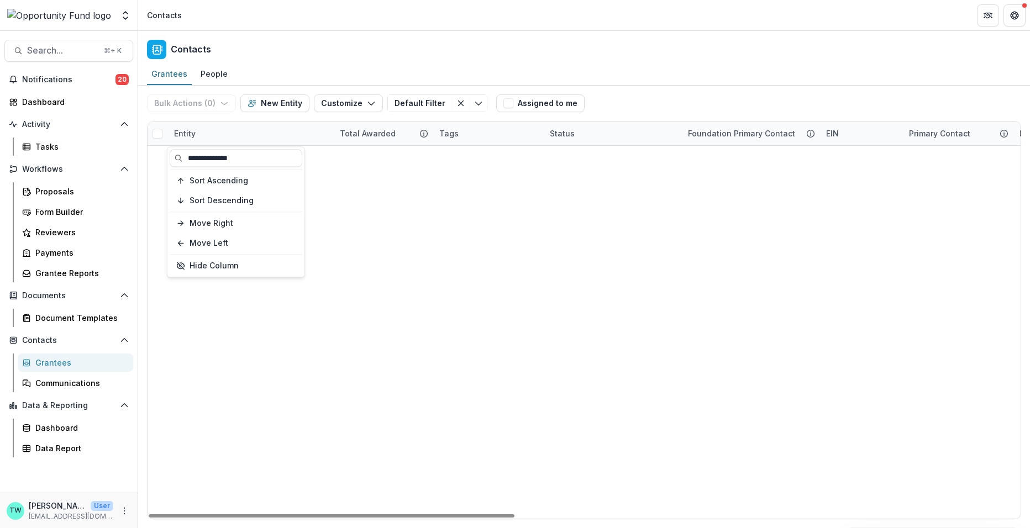
type input "**********"
click at [316, 61] on div "Contacts" at bounding box center [584, 47] width 892 height 33
click at [234, 154] on link "The Pittsburgh Contingency" at bounding box center [241, 156] width 109 height 12
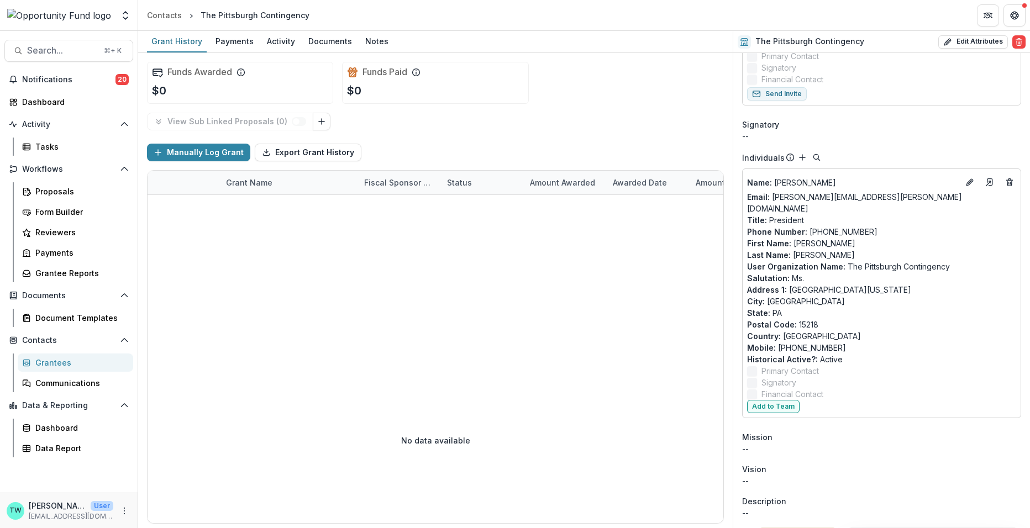
scroll to position [533, 0]
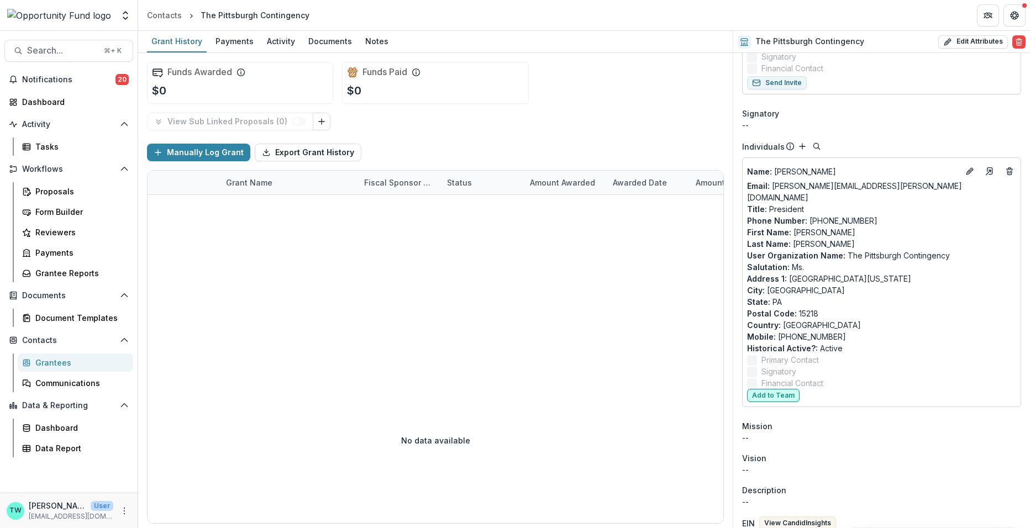
click at [786, 389] on button "Add to Team" at bounding box center [773, 395] width 52 height 13
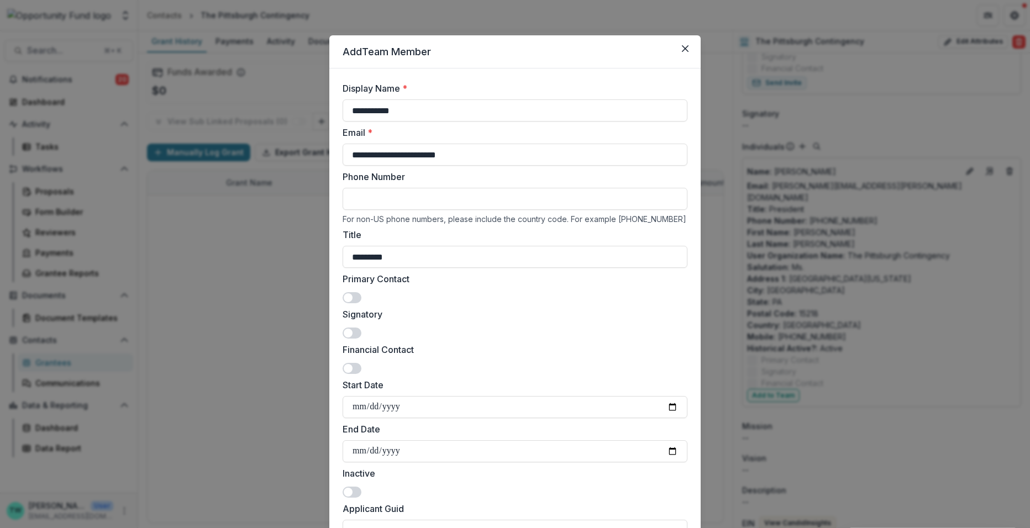
click at [355, 299] on span at bounding box center [352, 297] width 19 height 11
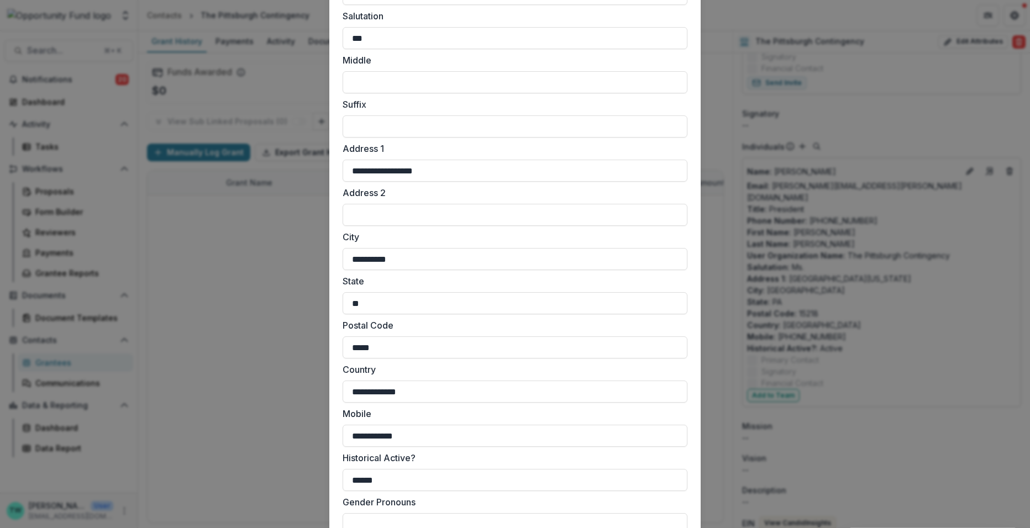
scroll to position [840, 0]
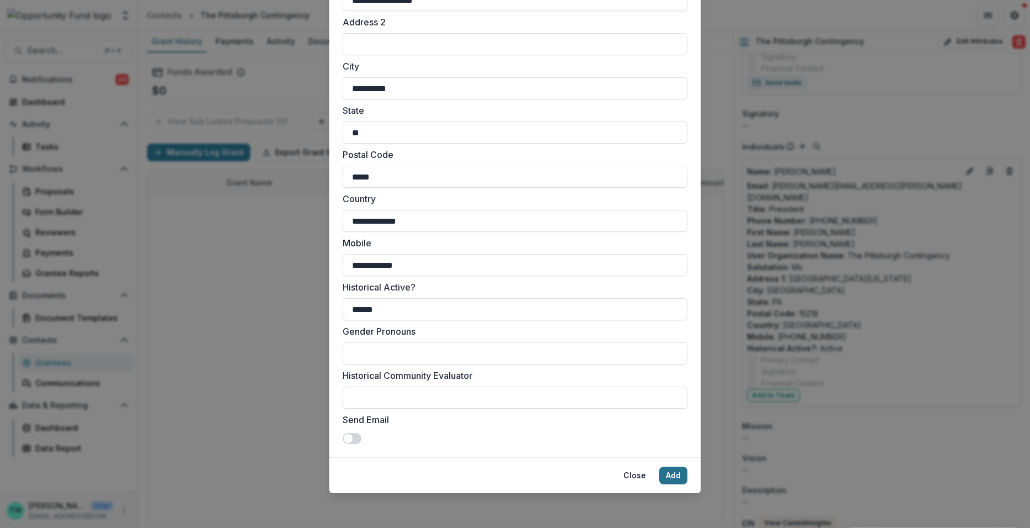
click at [670, 471] on button "Add" at bounding box center [673, 476] width 28 height 18
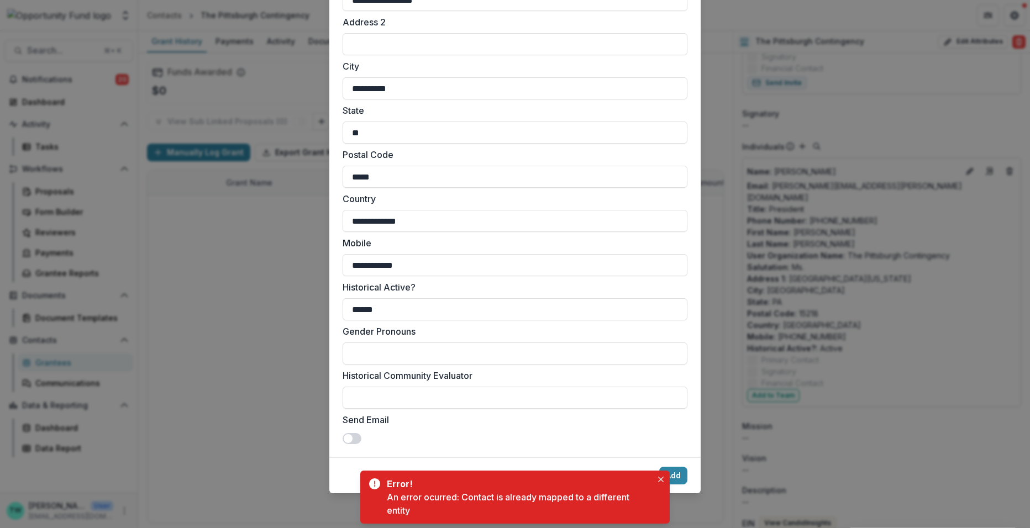
click at [905, 382] on div "**********" at bounding box center [515, 264] width 1030 height 528
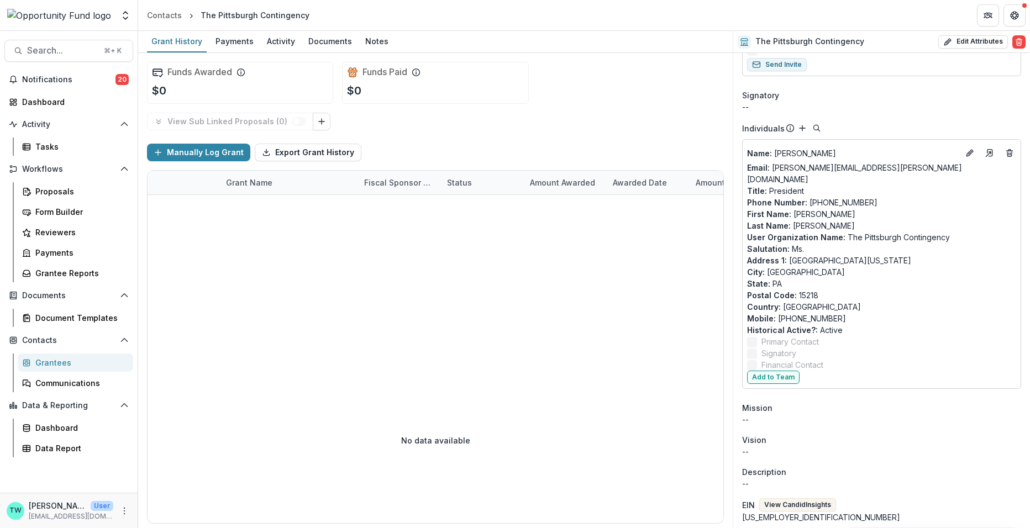
scroll to position [556, 0]
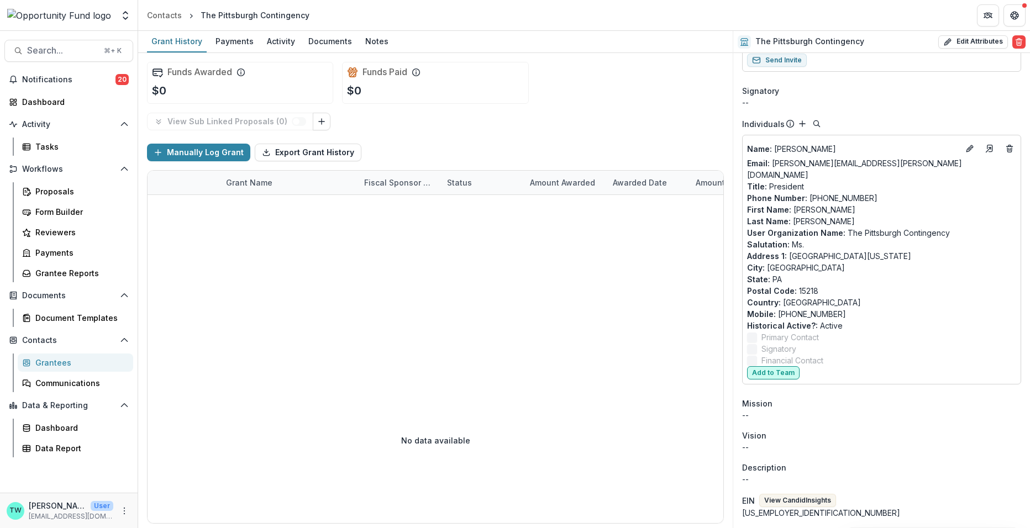
click at [785, 366] on button "Add to Team" at bounding box center [773, 372] width 52 height 13
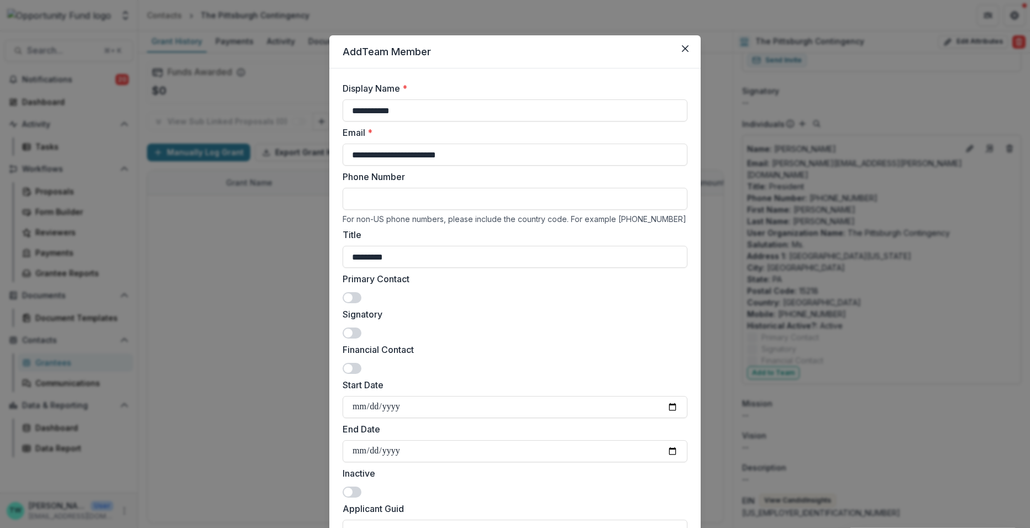
click at [357, 298] on span at bounding box center [352, 297] width 19 height 11
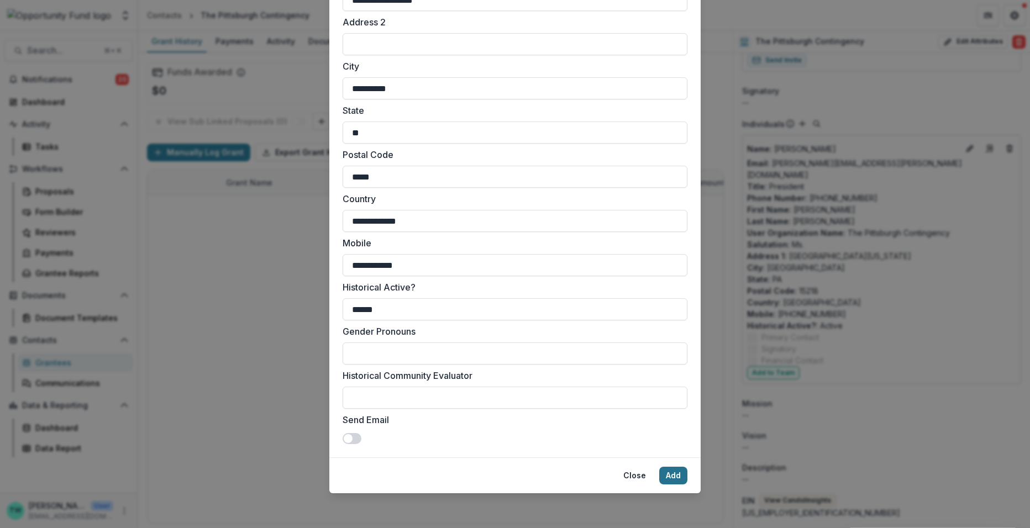
click at [666, 473] on button "Add" at bounding box center [673, 476] width 28 height 18
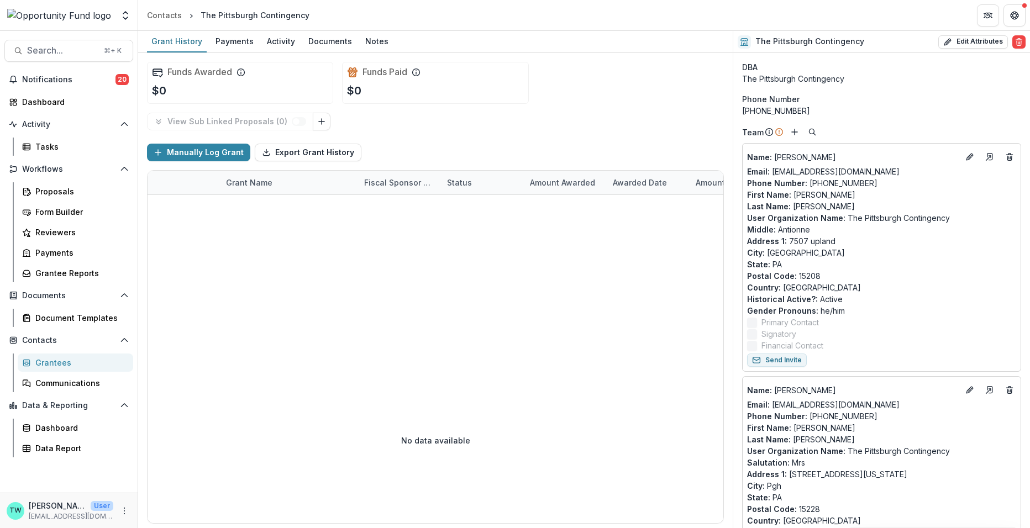
scroll to position [0, 0]
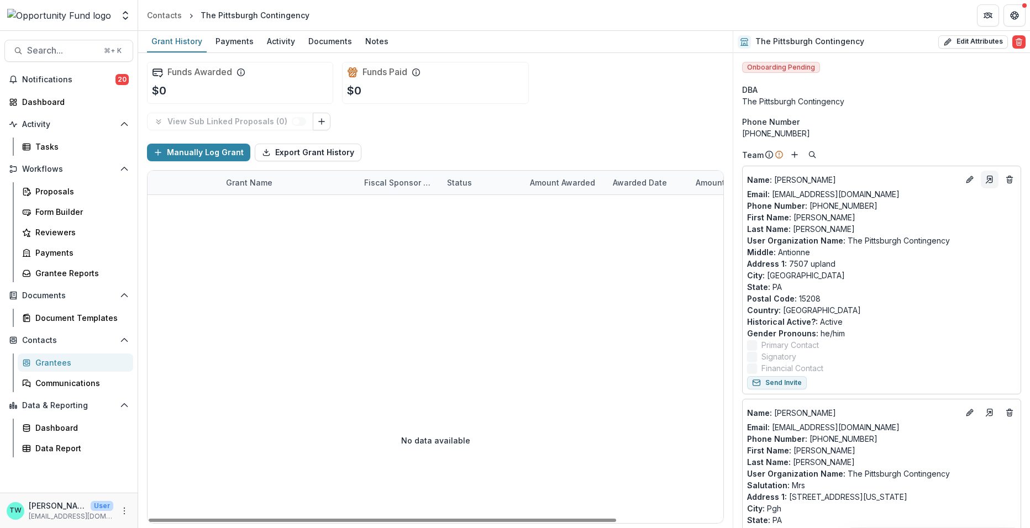
click at [985, 181] on icon "Go to contact" at bounding box center [989, 179] width 9 height 9
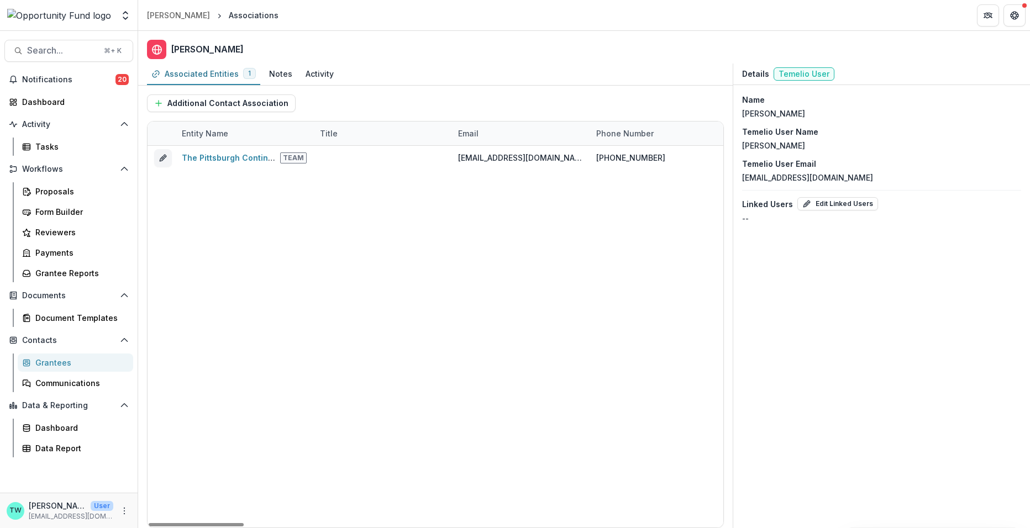
click at [226, 137] on div "Entity Name" at bounding box center [205, 134] width 60 height 12
click at [225, 97] on button "Additional Contact Association" at bounding box center [221, 103] width 149 height 18
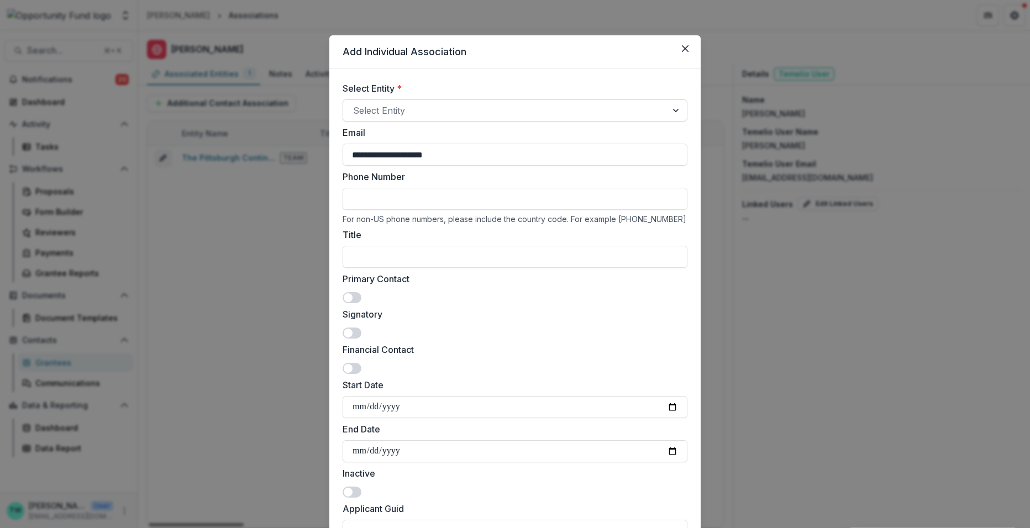
click at [416, 110] on div at bounding box center [505, 110] width 304 height 15
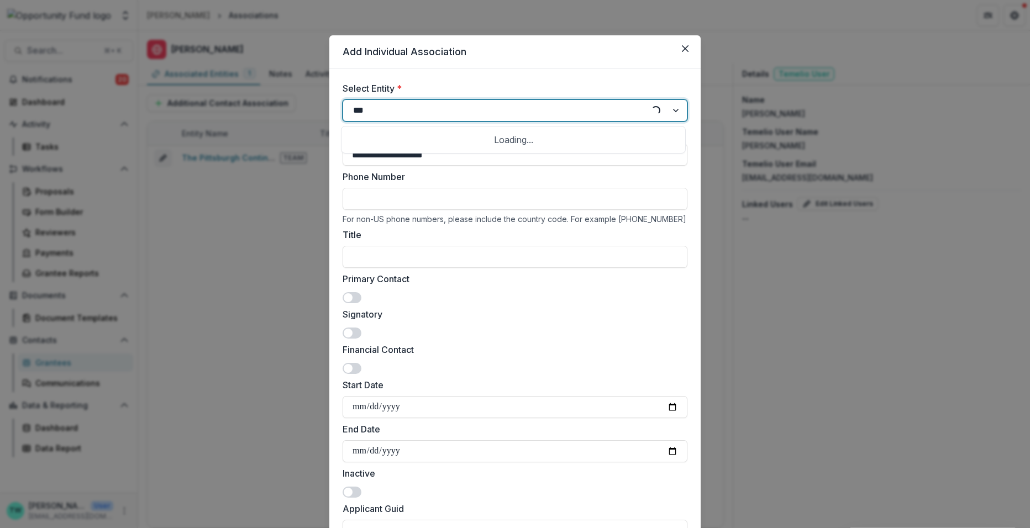
type input "****"
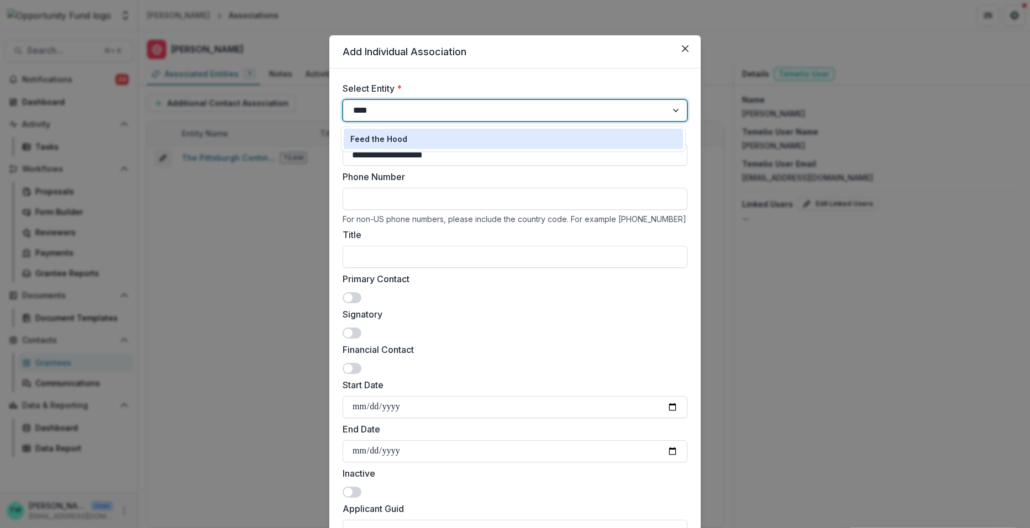
click at [390, 149] on div "Feed the Hood" at bounding box center [513, 139] width 345 height 26
click at [390, 140] on p "Feed the Hood" at bounding box center [378, 139] width 57 height 12
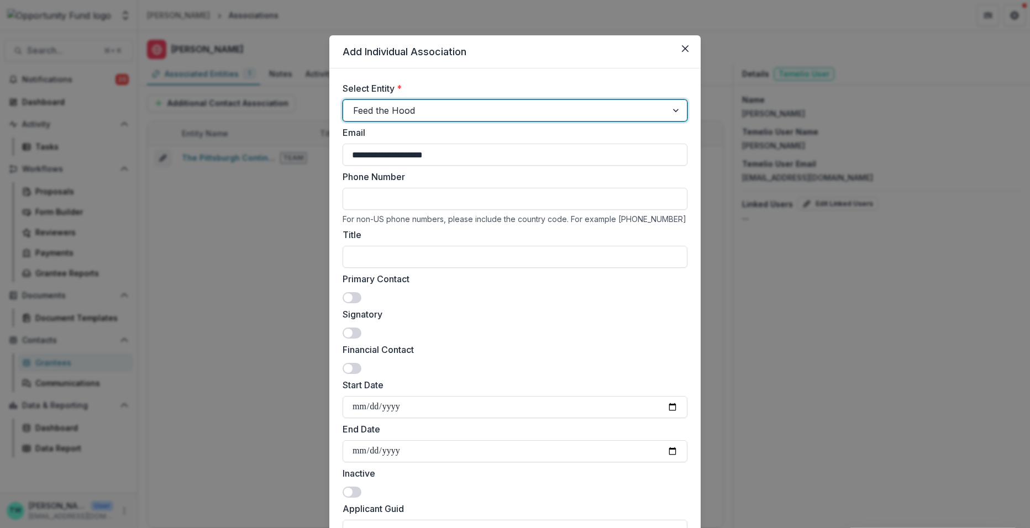
click at [351, 294] on span at bounding box center [352, 297] width 19 height 11
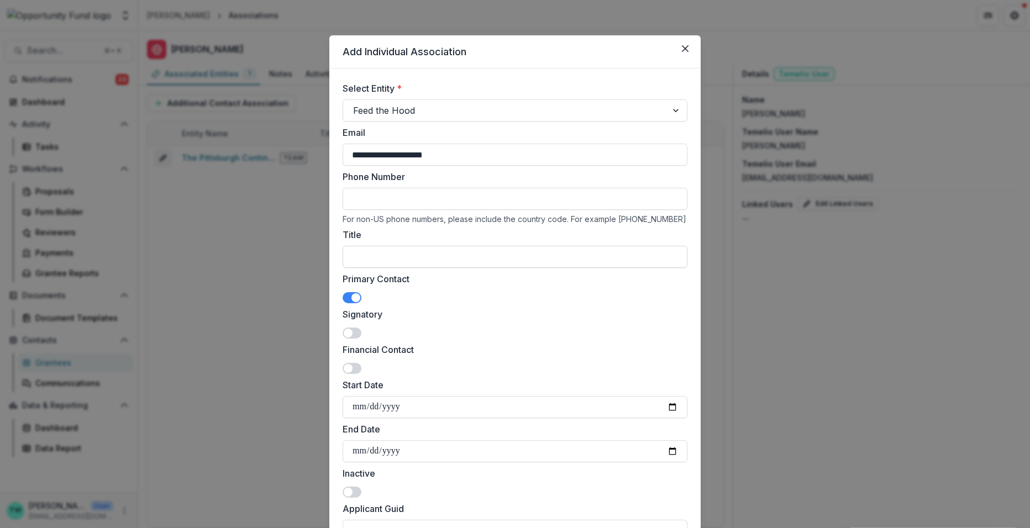
click at [488, 255] on input "Title" at bounding box center [515, 257] width 345 height 22
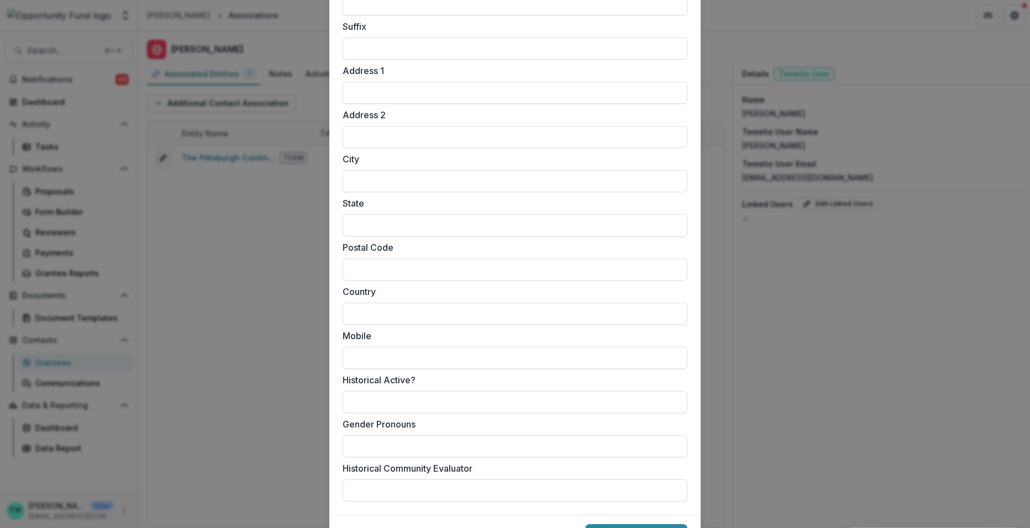
scroll to position [805, 0]
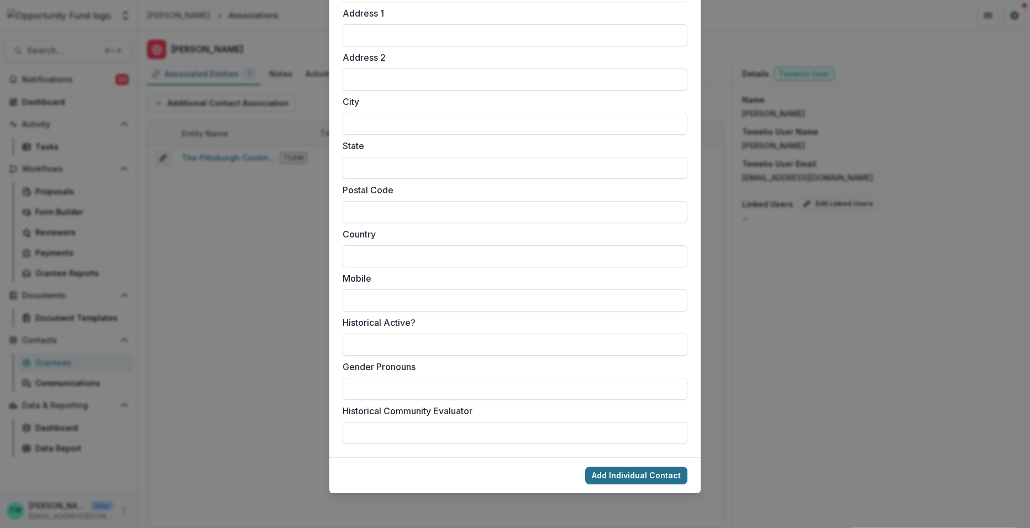
type input "*******"
click at [638, 475] on button "Add Individual Contact" at bounding box center [636, 476] width 102 height 18
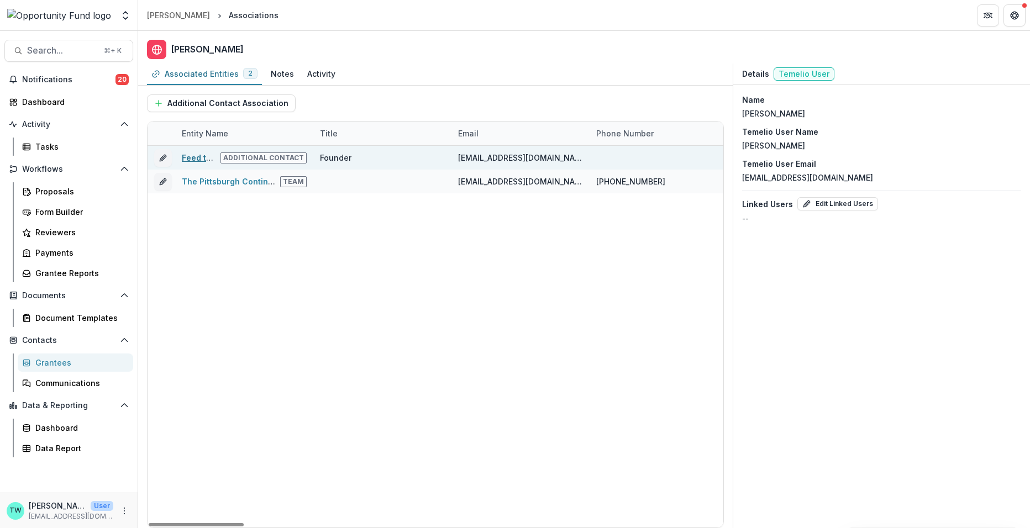
click at [192, 153] on link "Feed the Hood" at bounding box center [210, 157] width 57 height 9
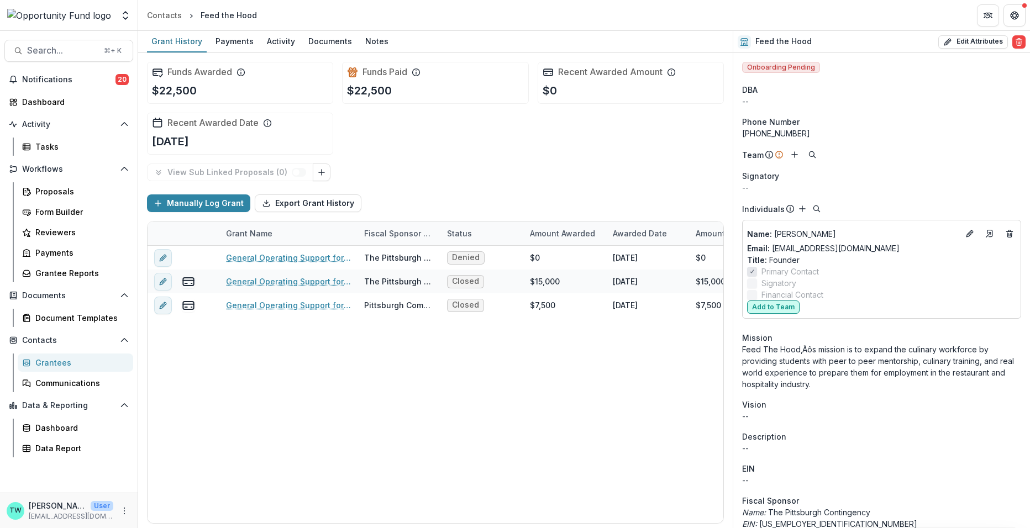
click at [775, 308] on button "Add to Team" at bounding box center [773, 307] width 52 height 13
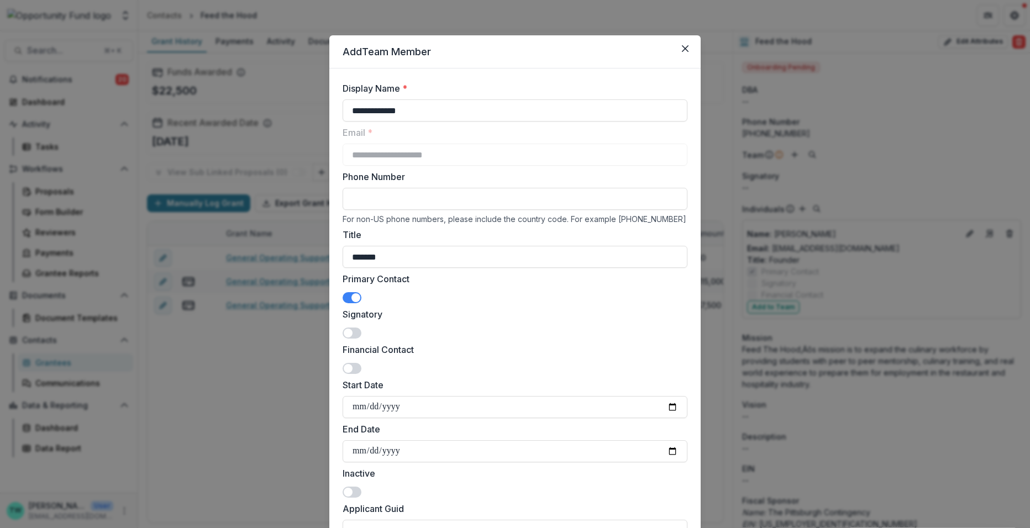
scroll to position [840, 0]
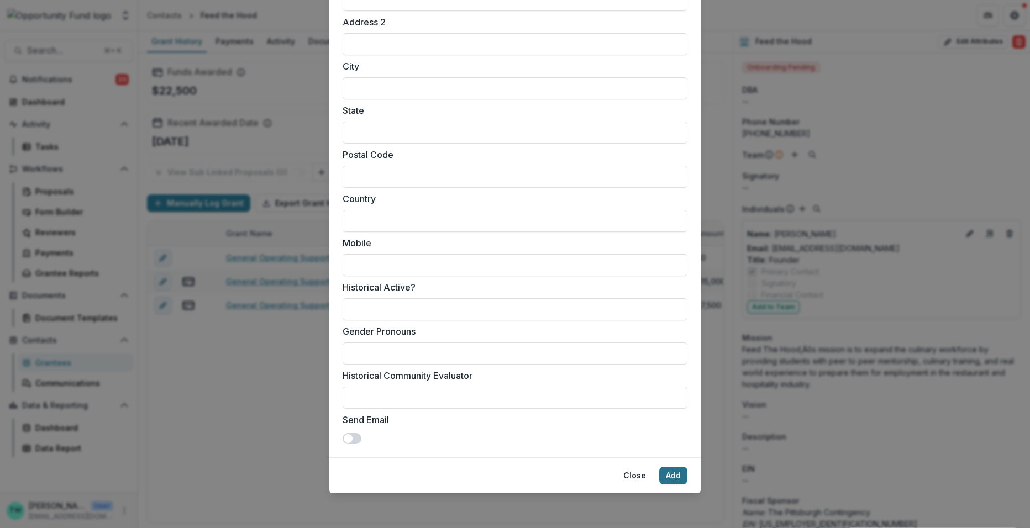
click at [669, 478] on button "Add" at bounding box center [673, 476] width 28 height 18
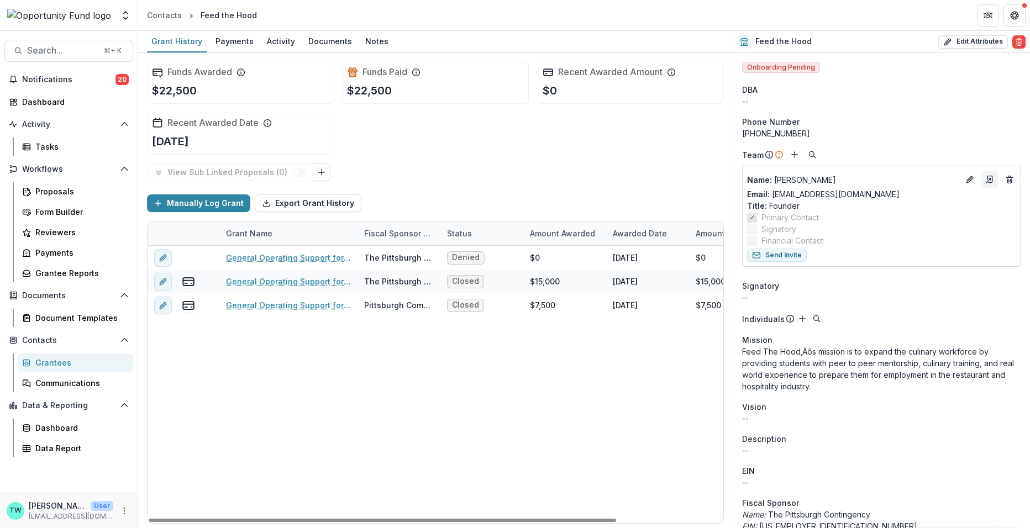
click at [988, 176] on icon "Go to contact" at bounding box center [989, 179] width 5 height 7
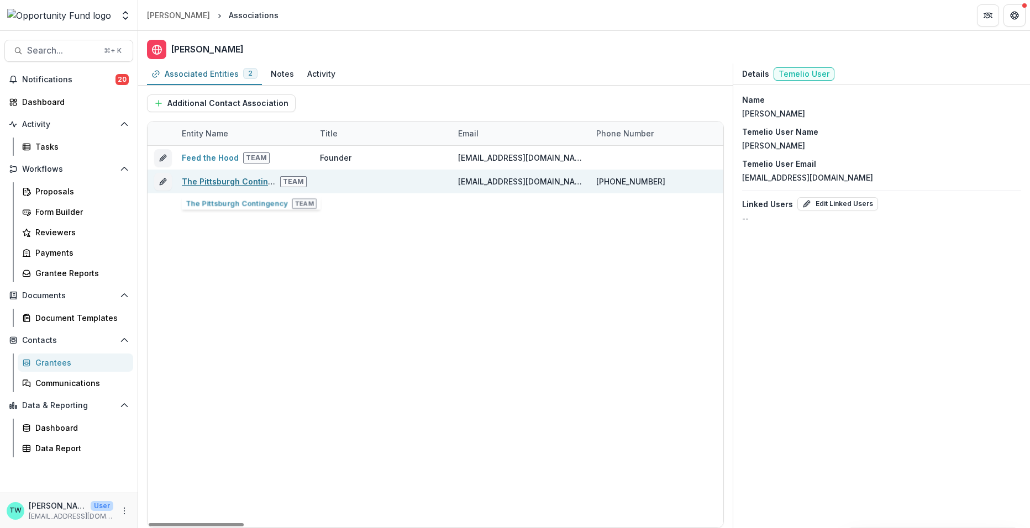
click at [225, 182] on link "The Pittsburgh Contingency" at bounding box center [237, 181] width 110 height 9
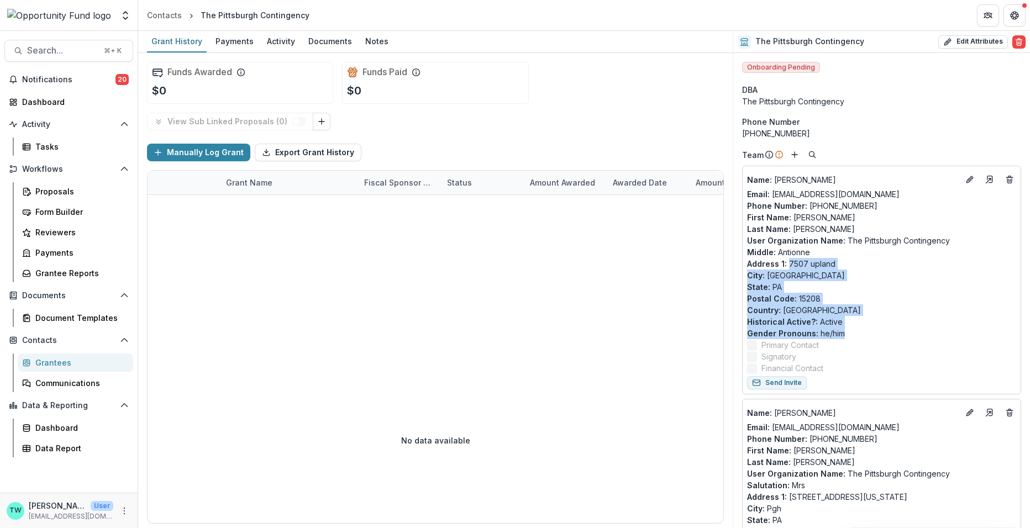
drag, startPoint x: 853, startPoint y: 332, endPoint x: 790, endPoint y: 264, distance: 93.4
click at [790, 264] on div "Name : Carlos Thomas Email: justsaychef@gmail.com Phone Number : 814-844-9635 F…" at bounding box center [881, 272] width 269 height 203
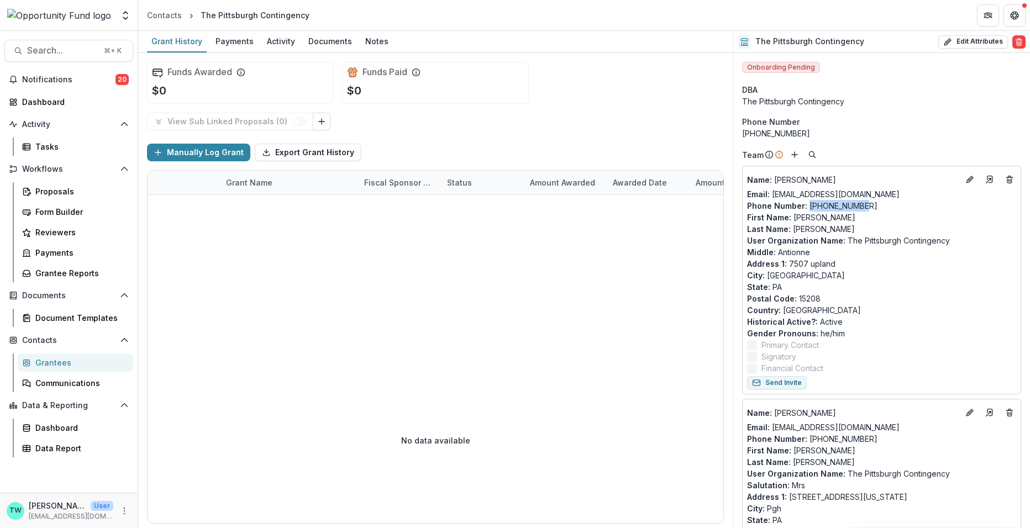
drag, startPoint x: 864, startPoint y: 204, endPoint x: 808, endPoint y: 205, distance: 56.4
click at [808, 205] on p "Phone Number : 814-844-9635" at bounding box center [881, 206] width 269 height 12
copy p "814-844-9635"
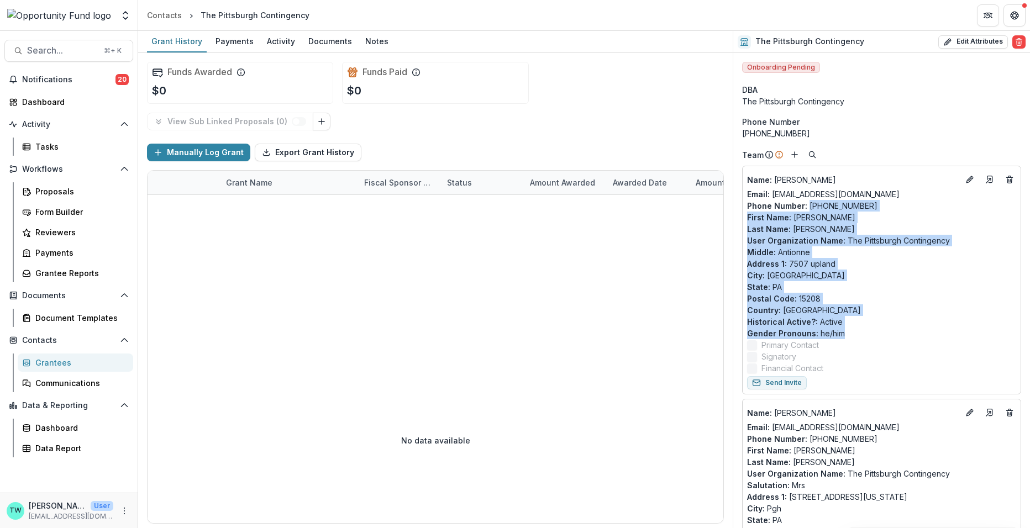
drag, startPoint x: 846, startPoint y: 334, endPoint x: 808, endPoint y: 204, distance: 134.8
click at [808, 204] on div "Name : Carlos Thomas Email: justsaychef@gmail.com Phone Number : 814-844-9635 F…" at bounding box center [881, 272] width 269 height 203
copy div "814-844-9635 First Name : Carlos Last Name : Thomas User Organization Name : Th…"
click at [987, 178] on line "Go to contact" at bounding box center [988, 180] width 4 height 4
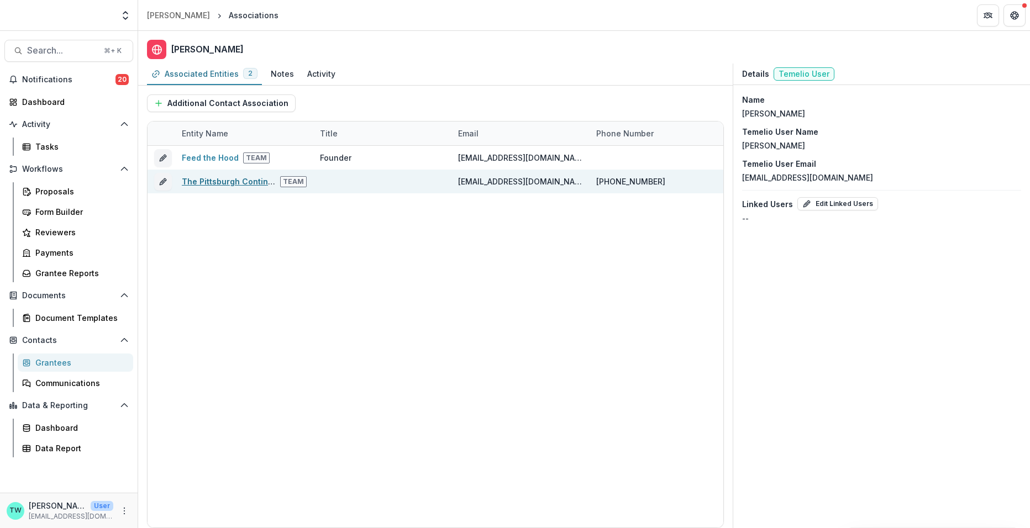
click at [223, 180] on link "The Pittsburgh Contingency" at bounding box center [237, 181] width 110 height 9
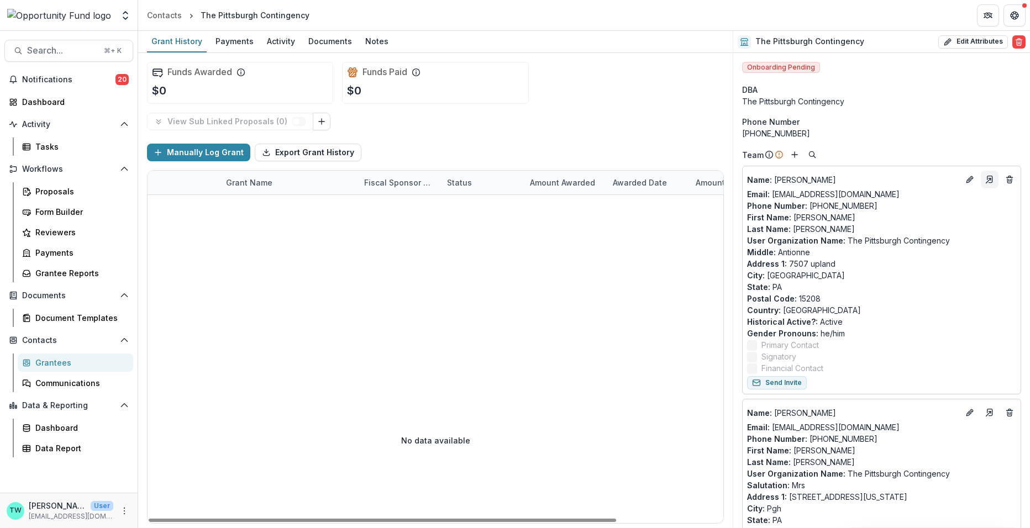
click at [985, 175] on icon "Go to contact" at bounding box center [989, 179] width 9 height 9
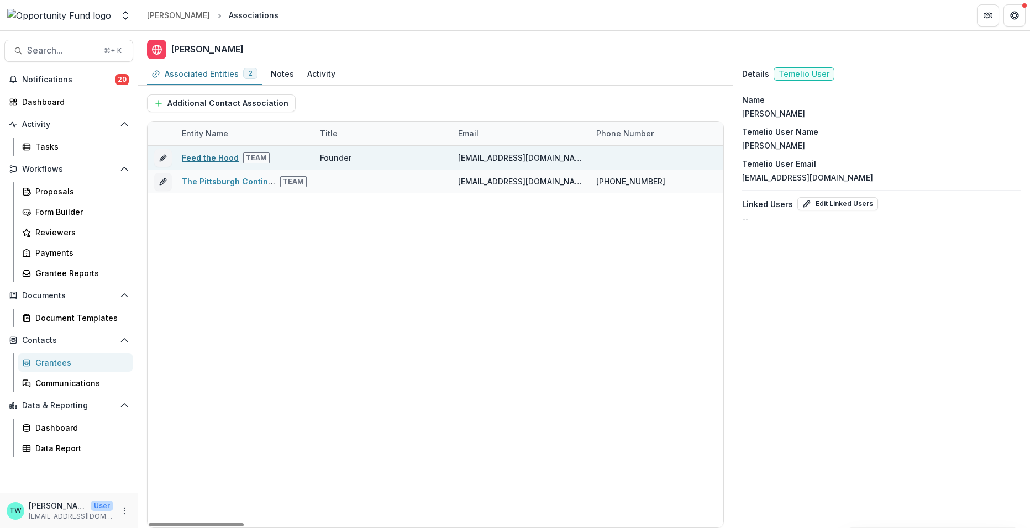
click at [215, 156] on link "Feed the Hood" at bounding box center [210, 157] width 57 height 9
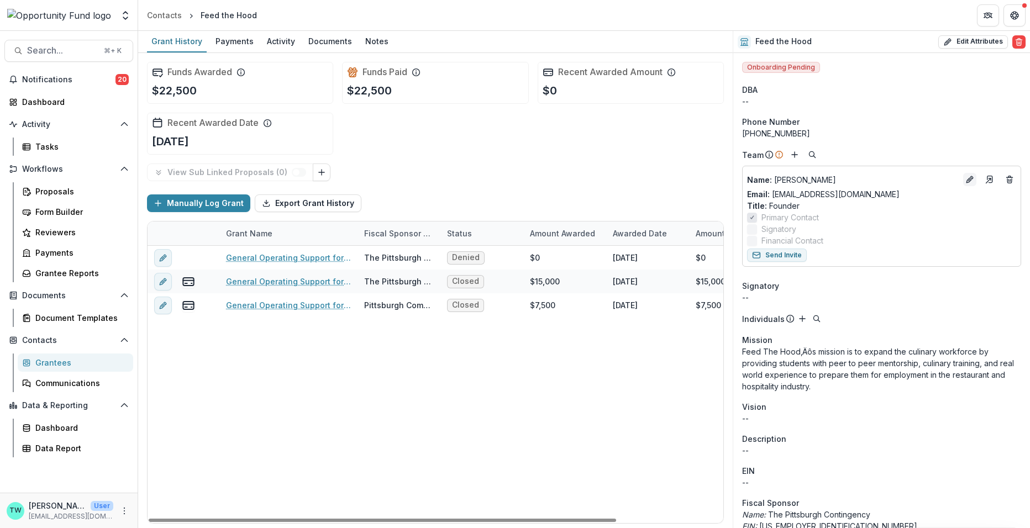
click at [967, 178] on icon "Edit" at bounding box center [969, 179] width 9 height 9
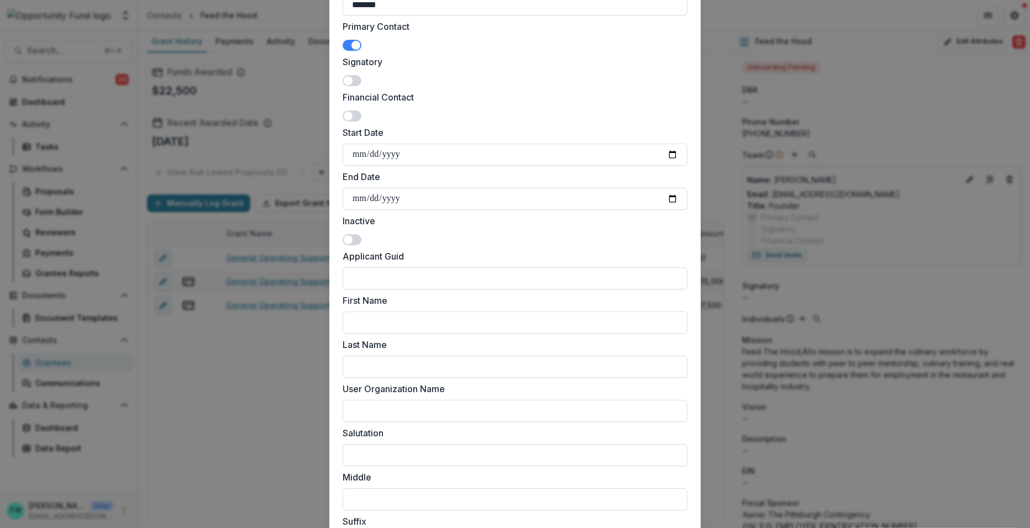
scroll to position [253, 0]
click at [408, 325] on input "First Name" at bounding box center [515, 322] width 345 height 22
paste input "**********"
drag, startPoint x: 647, startPoint y: 323, endPoint x: 699, endPoint y: 324, distance: 51.9
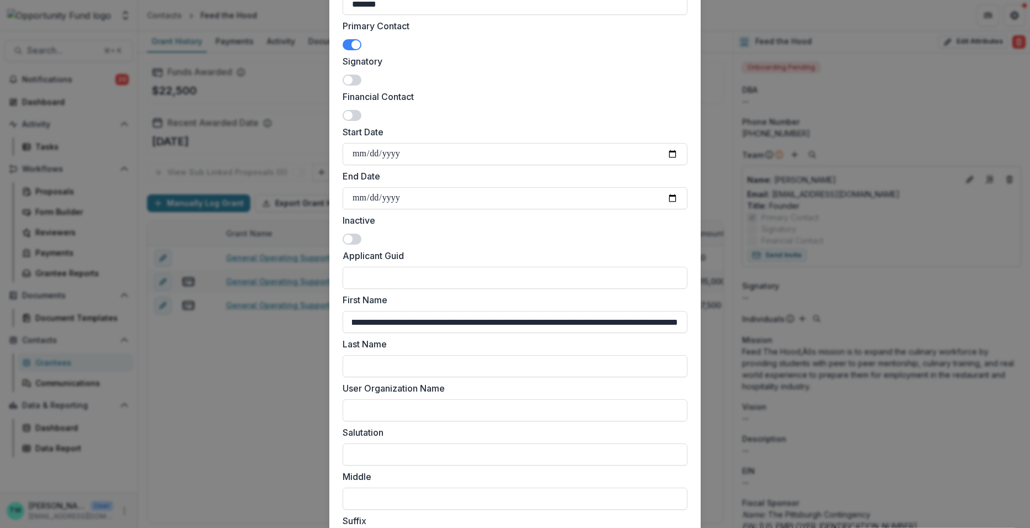
click at [699, 324] on div "**********" at bounding box center [515, 264] width 1030 height 528
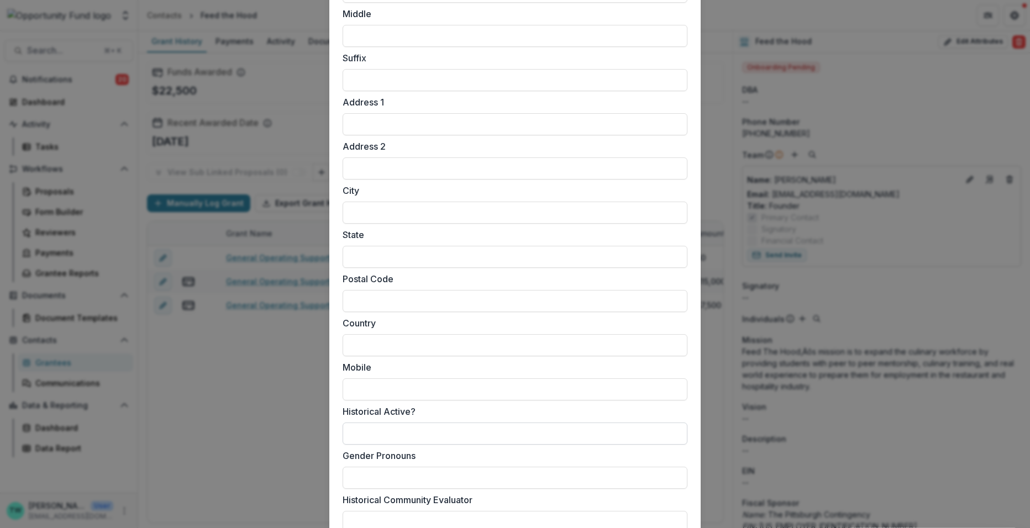
scroll to position [728, 0]
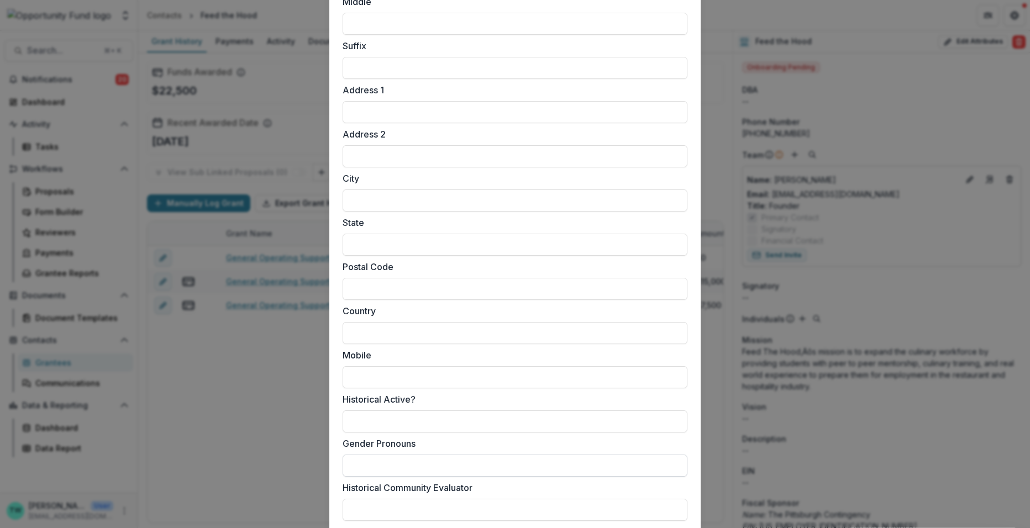
type input "**********"
click at [418, 462] on input "Gender Pronouns" at bounding box center [515, 466] width 345 height 22
paste input "******"
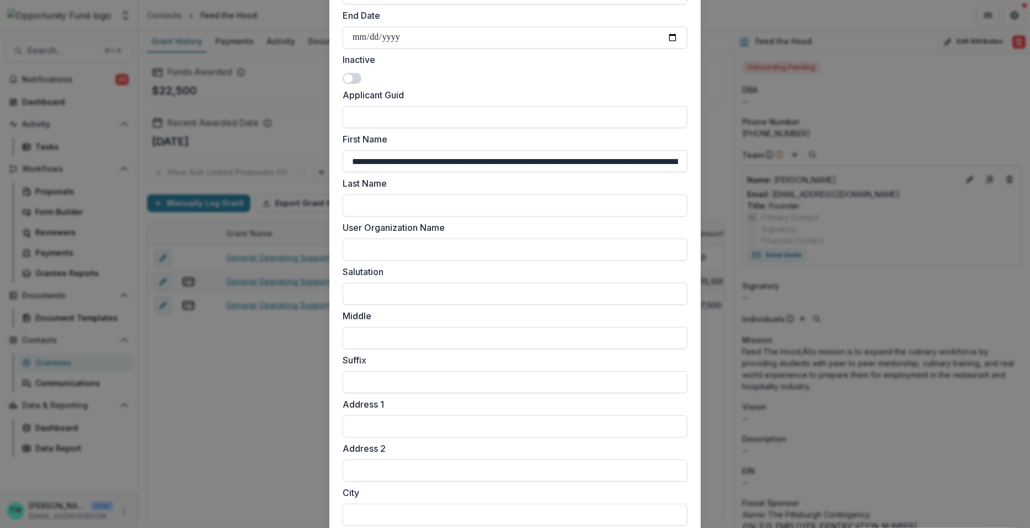
scroll to position [334, 0]
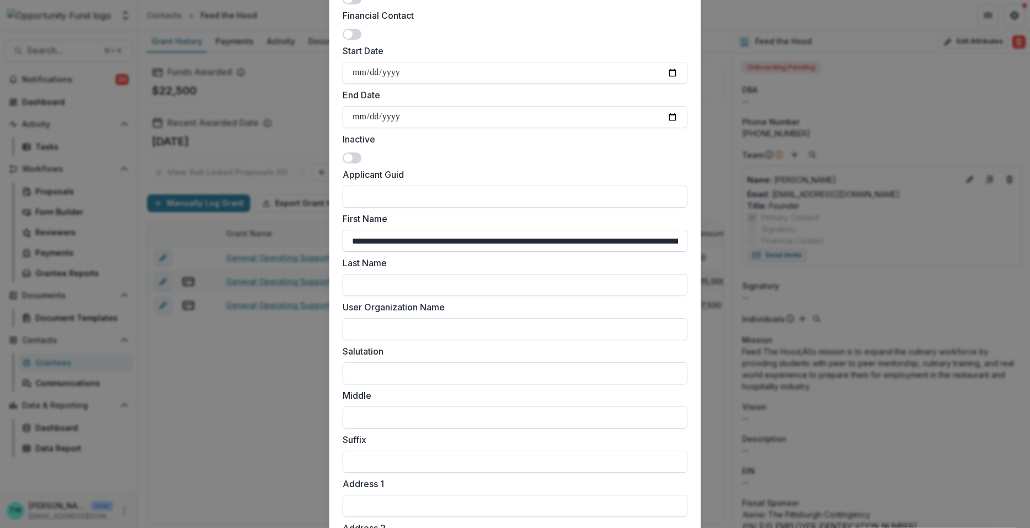
type input "******"
drag, startPoint x: 411, startPoint y: 240, endPoint x: 330, endPoint y: 238, distance: 81.3
click at [330, 238] on form "**********" at bounding box center [514, 331] width 371 height 1194
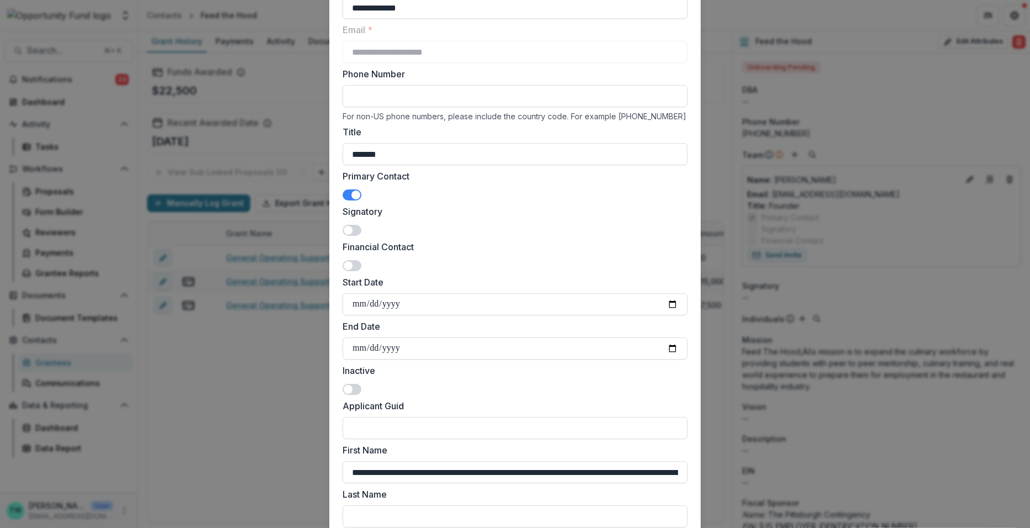
scroll to position [64, 0]
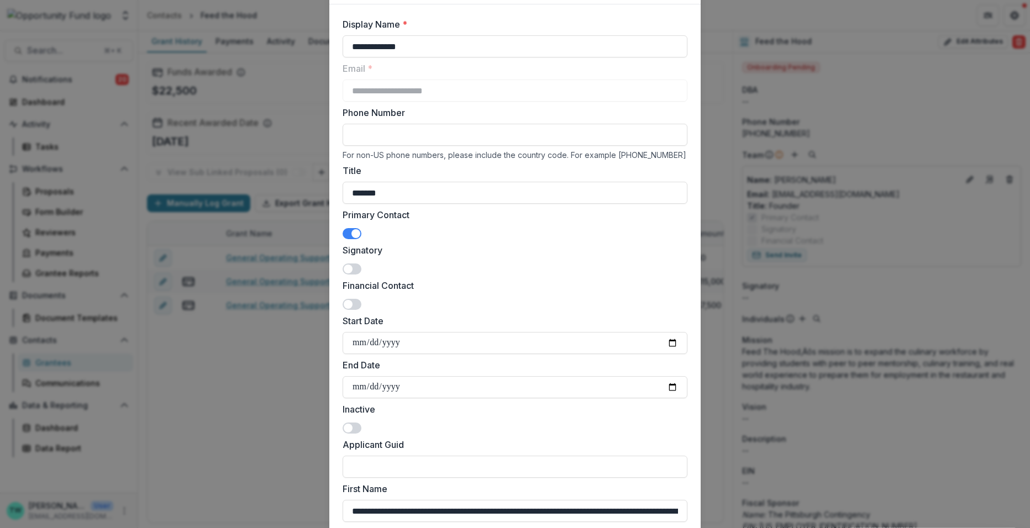
type input "**********"
click at [404, 135] on input "Phone Number" at bounding box center [515, 135] width 345 height 22
paste input "**********"
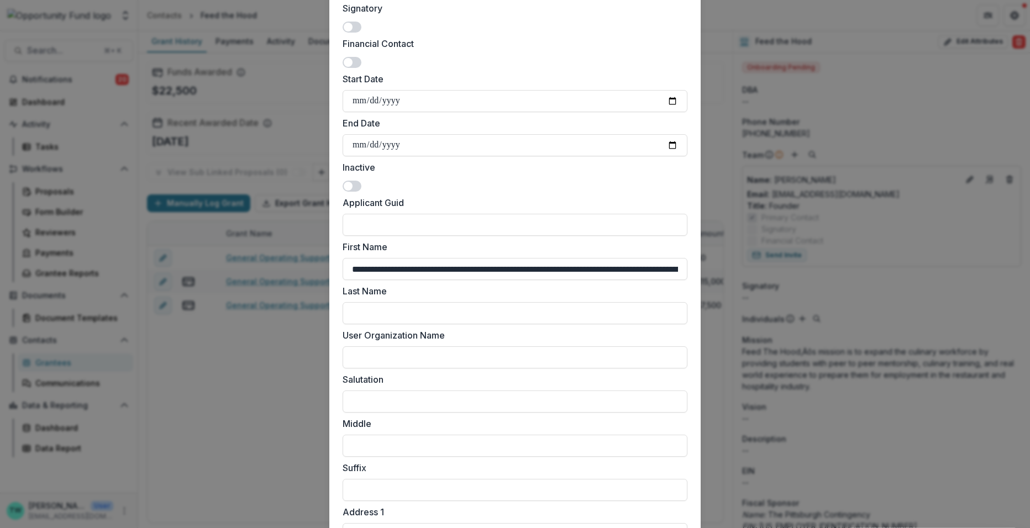
scroll to position [307, 0]
type input "**********"
drag, startPoint x: 407, startPoint y: 267, endPoint x: 327, endPoint y: 254, distance: 80.7
click at [327, 254] on div "**********" at bounding box center [515, 264] width 1030 height 528
drag, startPoint x: 434, startPoint y: 269, endPoint x: 466, endPoint y: 270, distance: 32.0
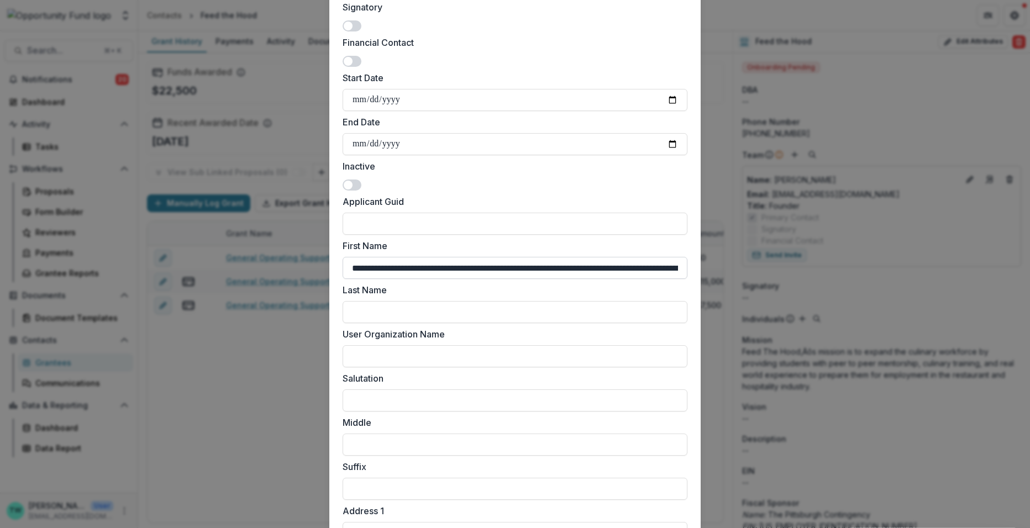
click at [466, 270] on input "**********" at bounding box center [515, 268] width 345 height 22
type input "**********"
click at [410, 303] on input "Last Name" at bounding box center [515, 312] width 345 height 22
paste input "******"
type input "******"
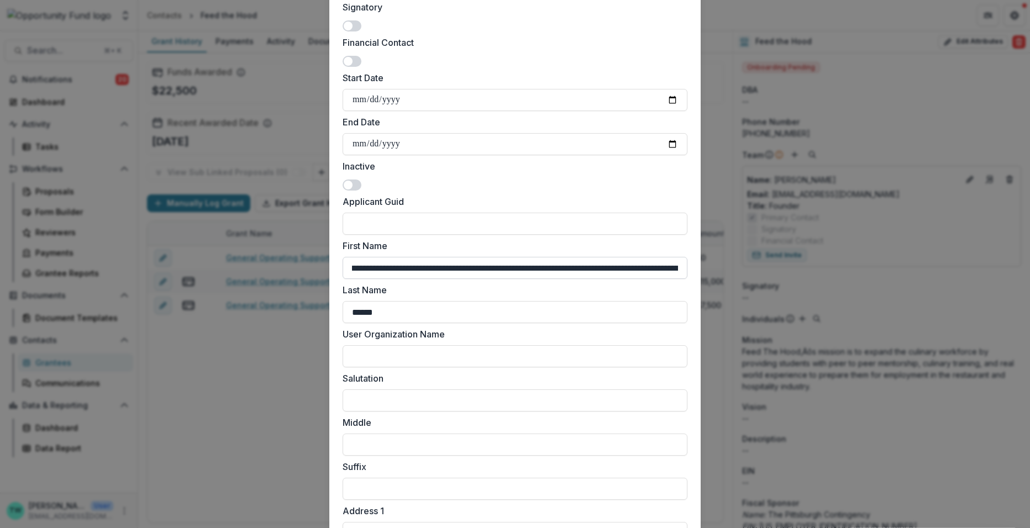
scroll to position [0, 319]
drag, startPoint x: 377, startPoint y: 269, endPoint x: 469, endPoint y: 272, distance: 91.8
click at [469, 272] on input "**********" at bounding box center [515, 268] width 345 height 22
drag, startPoint x: 350, startPoint y: 266, endPoint x: 402, endPoint y: 271, distance: 52.2
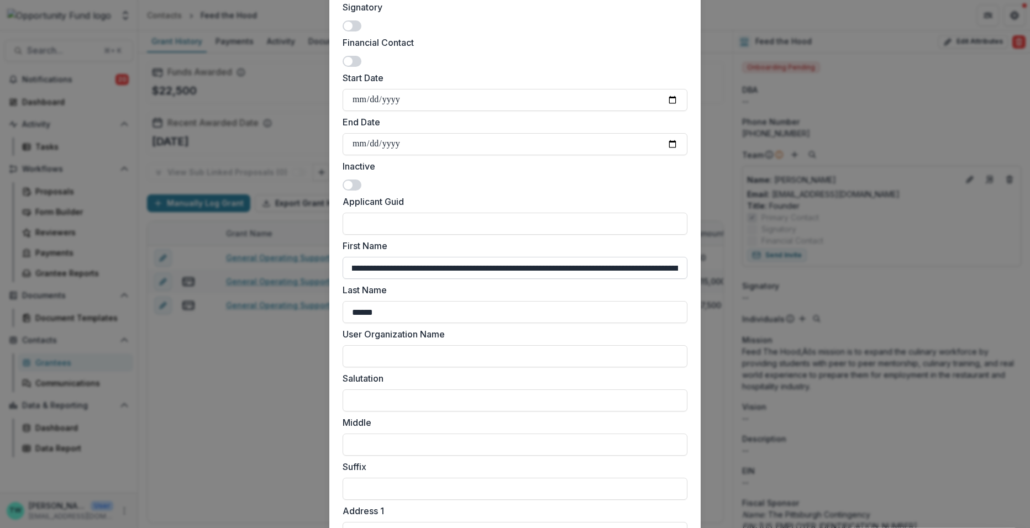
click at [402, 271] on input "**********" at bounding box center [515, 268] width 345 height 22
click at [403, 270] on input "**********" at bounding box center [515, 268] width 345 height 22
drag, startPoint x: 404, startPoint y: 270, endPoint x: 378, endPoint y: 270, distance: 25.4
click at [378, 270] on input "**********" at bounding box center [515, 268] width 345 height 22
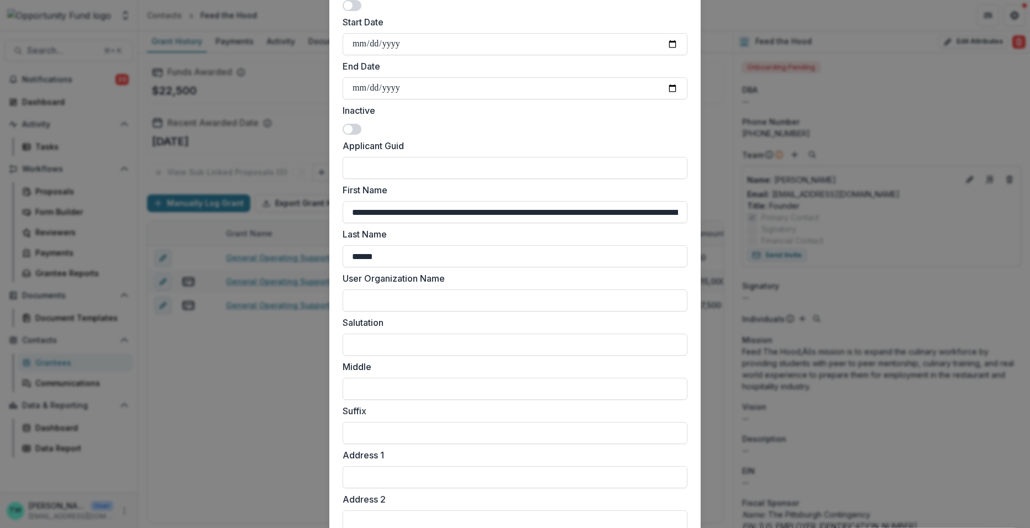
scroll to position [364, 0]
type input "**********"
click at [380, 478] on input "Address 1" at bounding box center [515, 477] width 345 height 22
paste input "**********"
click at [378, 476] on input "**********" at bounding box center [515, 477] width 345 height 22
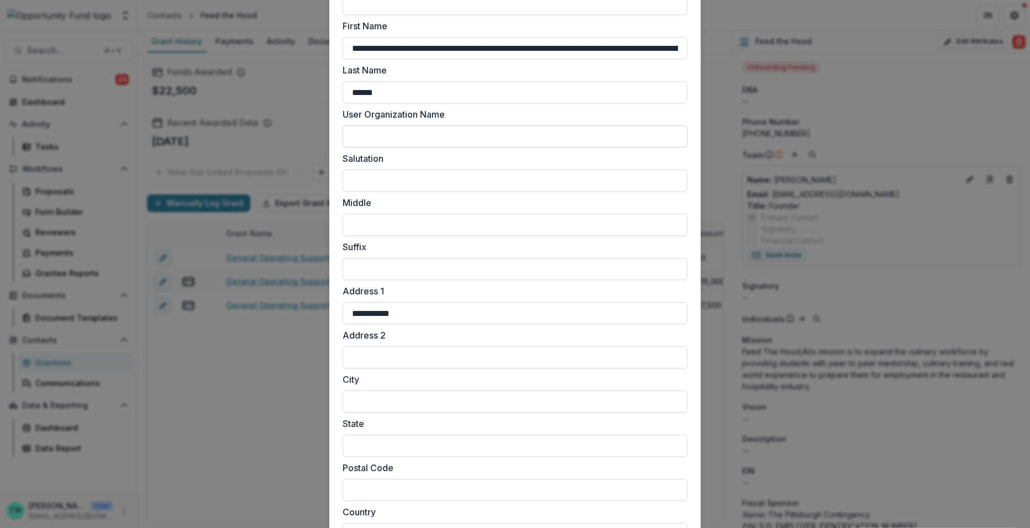
scroll to position [529, 0]
type input "**********"
click at [413, 402] on input "City" at bounding box center [515, 399] width 345 height 22
type input "**********"
type input "**"
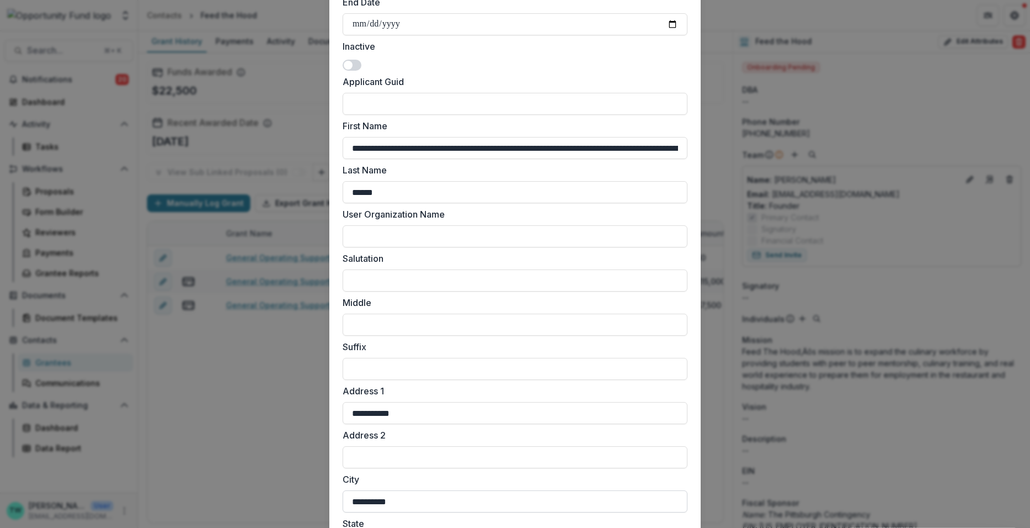
scroll to position [404, 0]
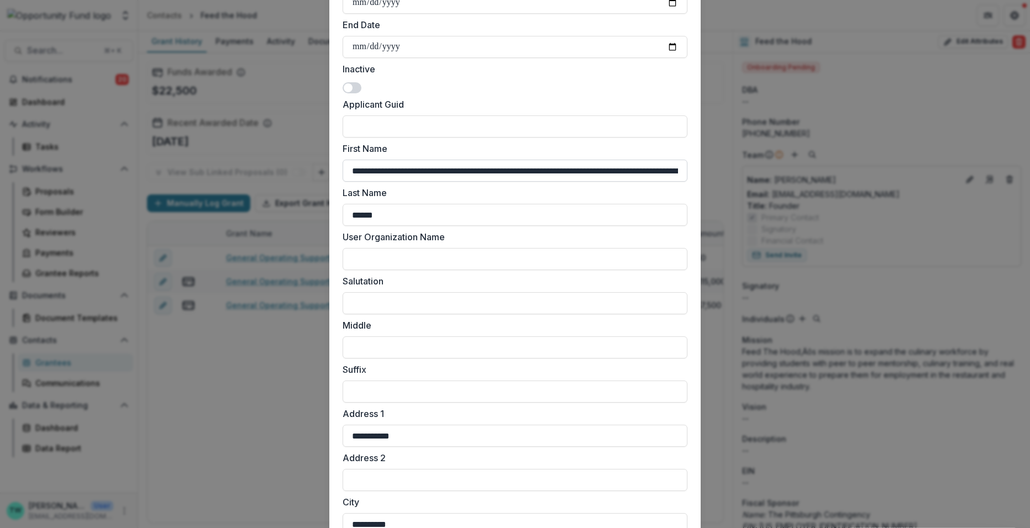
click at [581, 171] on input "**********" at bounding box center [515, 171] width 345 height 22
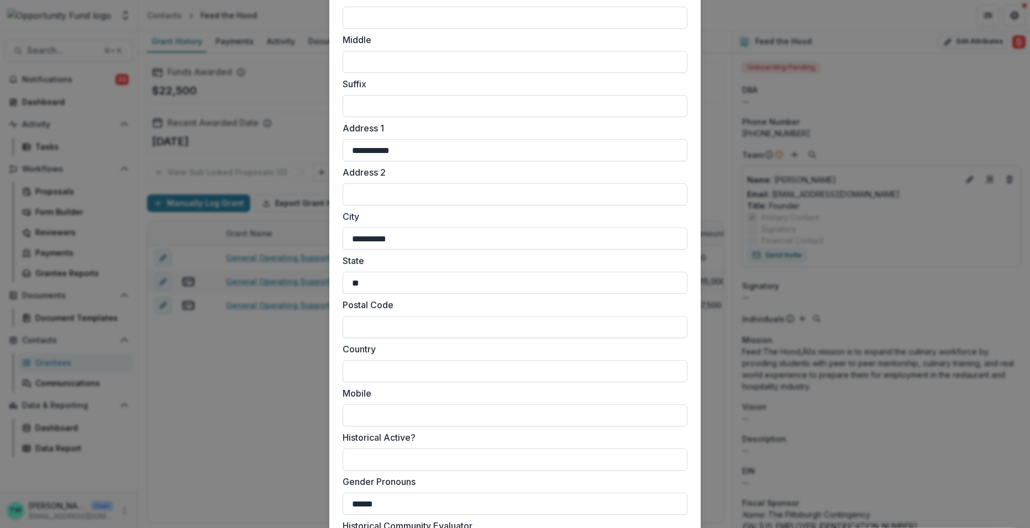
scroll to position [694, 0]
click at [444, 322] on input "Postal Code" at bounding box center [515, 323] width 345 height 22
paste input "*****"
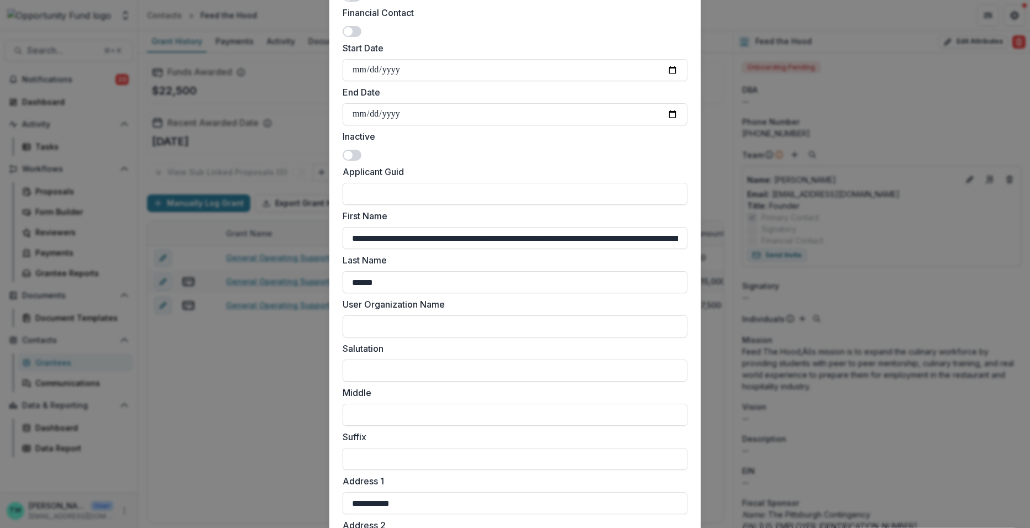
scroll to position [314, 0]
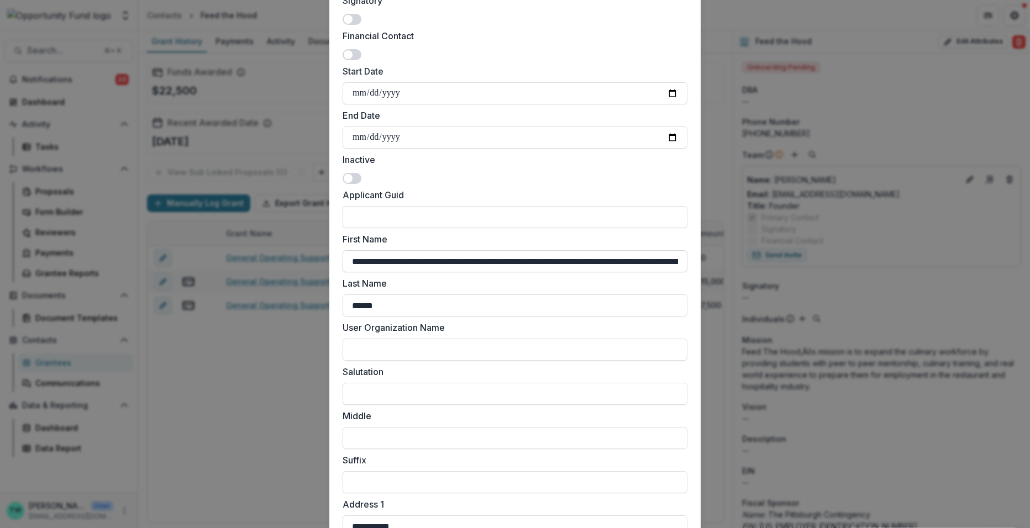
type input "*****"
drag, startPoint x: 377, startPoint y: 264, endPoint x: 757, endPoint y: 275, distance: 380.8
click at [757, 275] on div "**********" at bounding box center [515, 264] width 1030 height 528
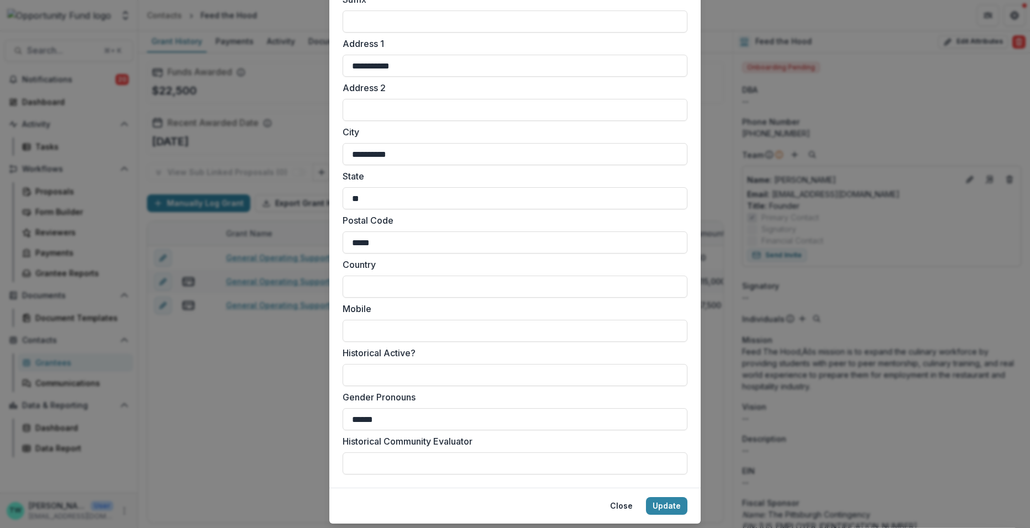
scroll to position [805, 0]
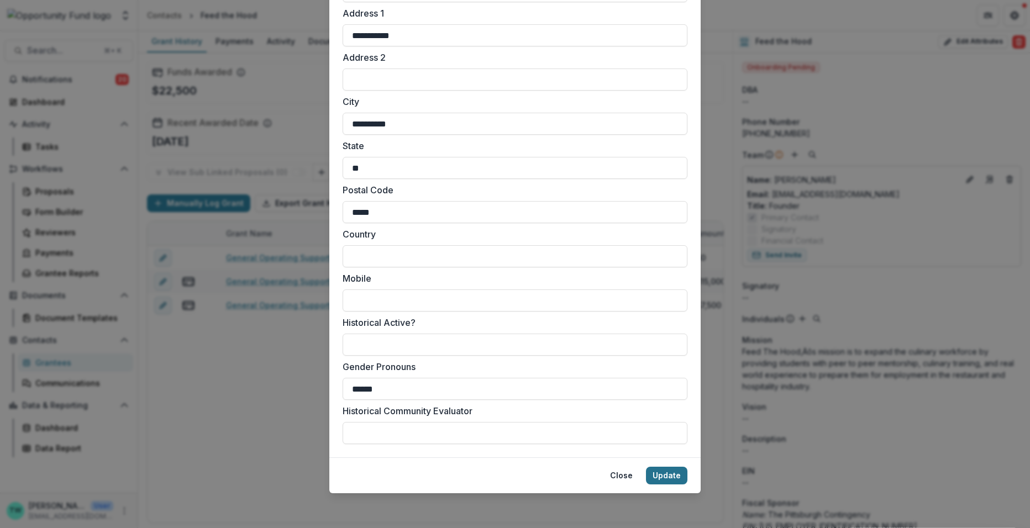
type input "******"
click at [665, 477] on button "Update" at bounding box center [666, 476] width 41 height 18
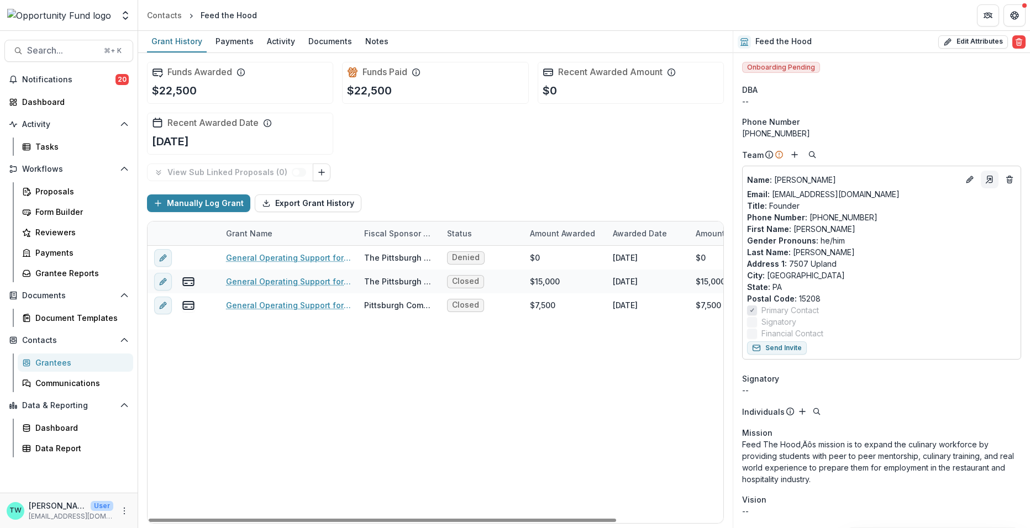
click at [985, 181] on icon "Go to contact" at bounding box center [989, 179] width 9 height 9
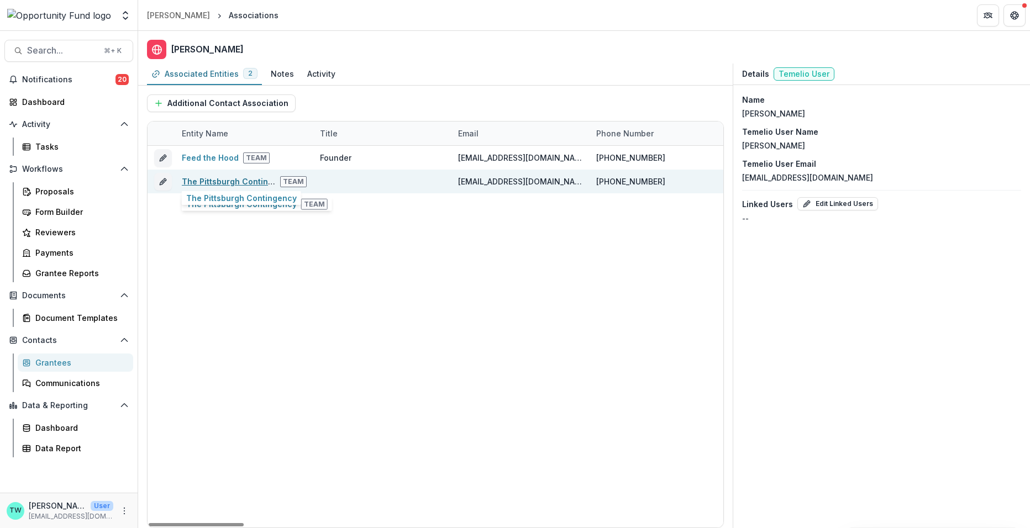
click at [226, 183] on link "The Pittsburgh Contingency" at bounding box center [237, 181] width 110 height 9
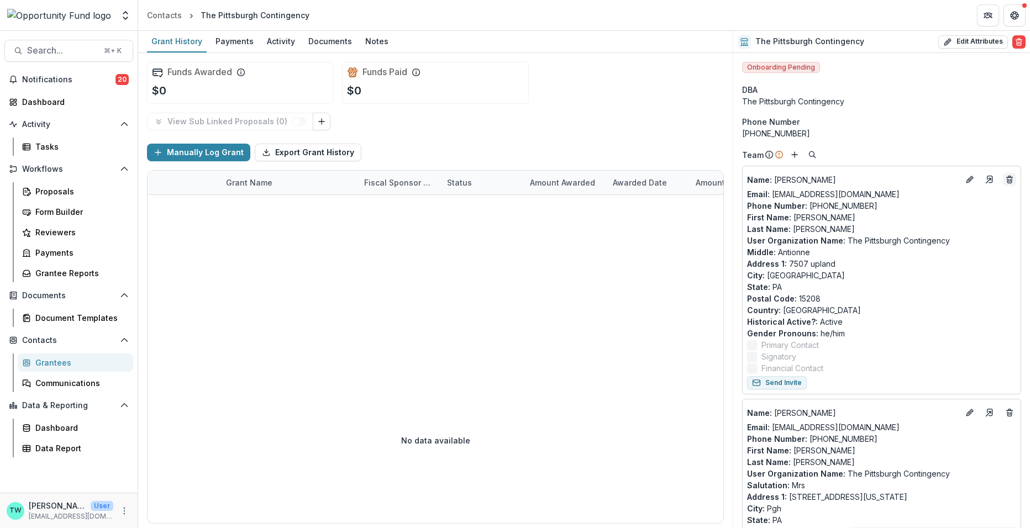
click at [1008, 176] on icon "Deletes" at bounding box center [1009, 177] width 2 height 2
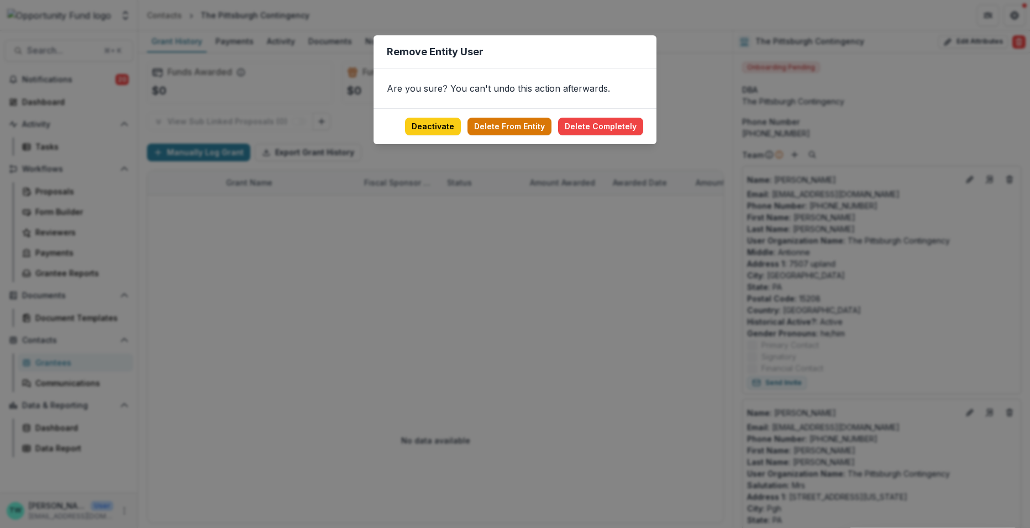
click at [525, 130] on button "Delete From Entity" at bounding box center [509, 127] width 84 height 18
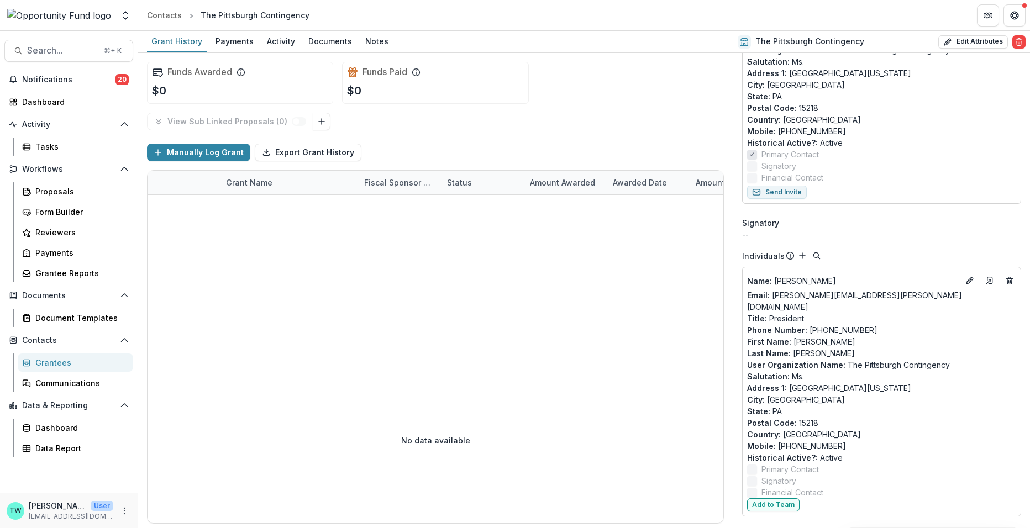
scroll to position [445, 0]
click at [985, 278] on icon "Go to contact" at bounding box center [989, 282] width 9 height 9
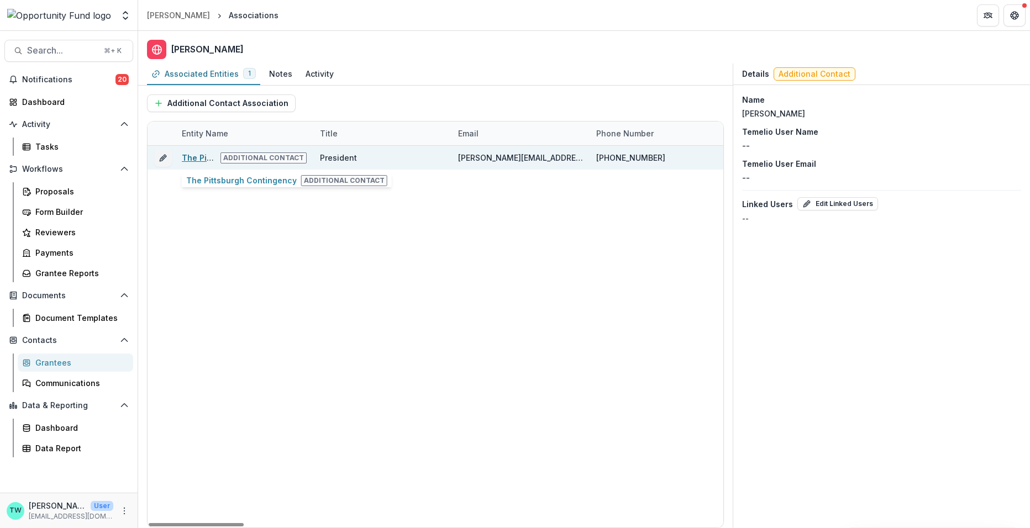
click at [194, 157] on link "The Pittsburgh Contingency" at bounding box center [237, 157] width 110 height 9
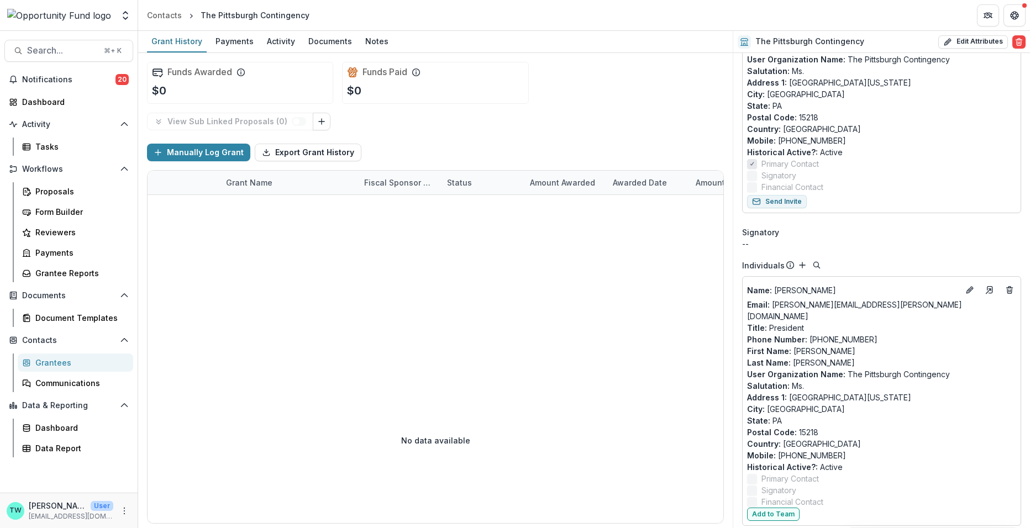
scroll to position [439, 0]
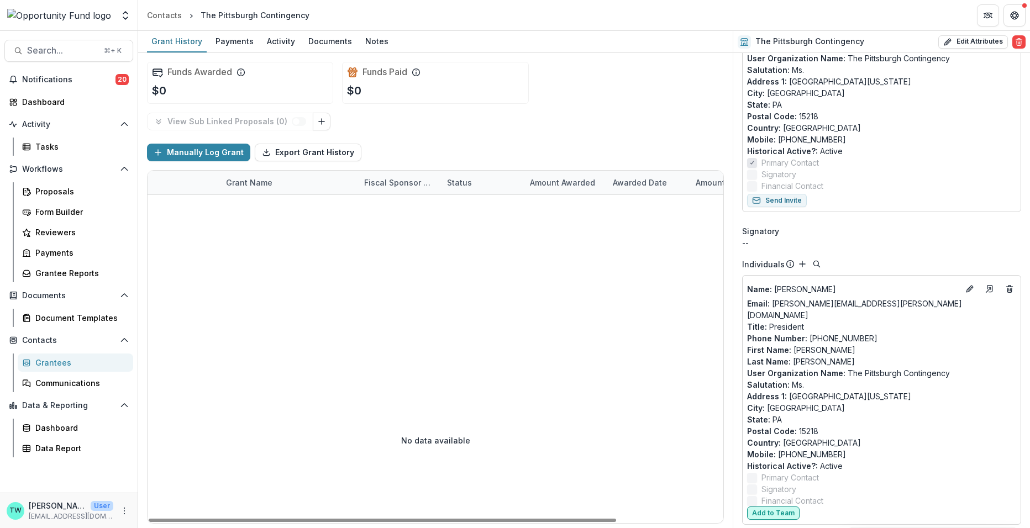
click at [780, 507] on button "Add to Team" at bounding box center [773, 513] width 52 height 13
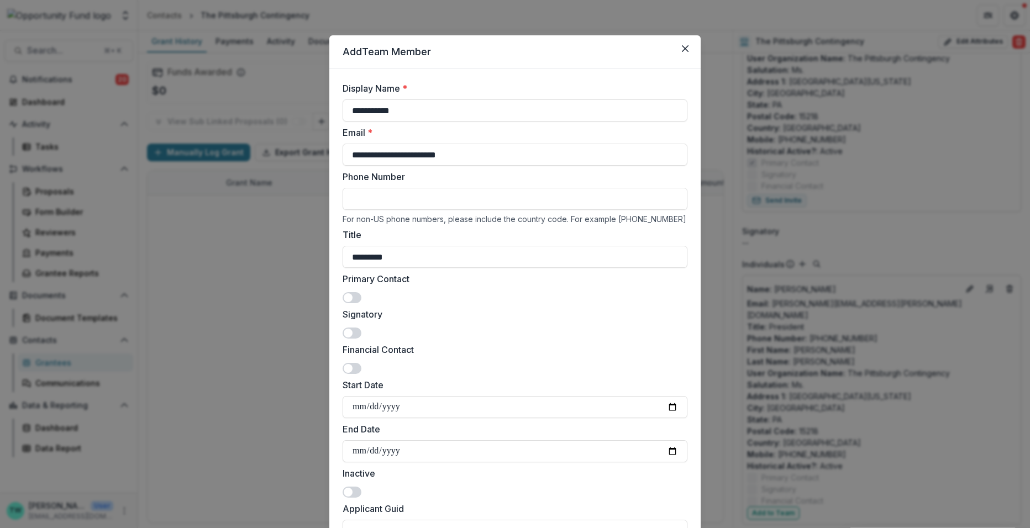
click at [351, 299] on span at bounding box center [352, 297] width 19 height 11
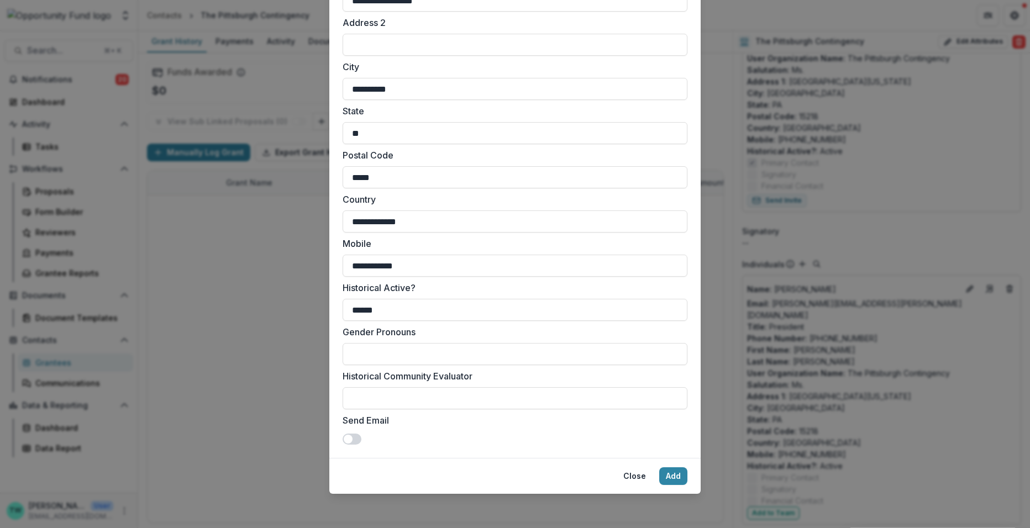
scroll to position [840, 0]
click at [672, 472] on button "Add" at bounding box center [673, 476] width 28 height 18
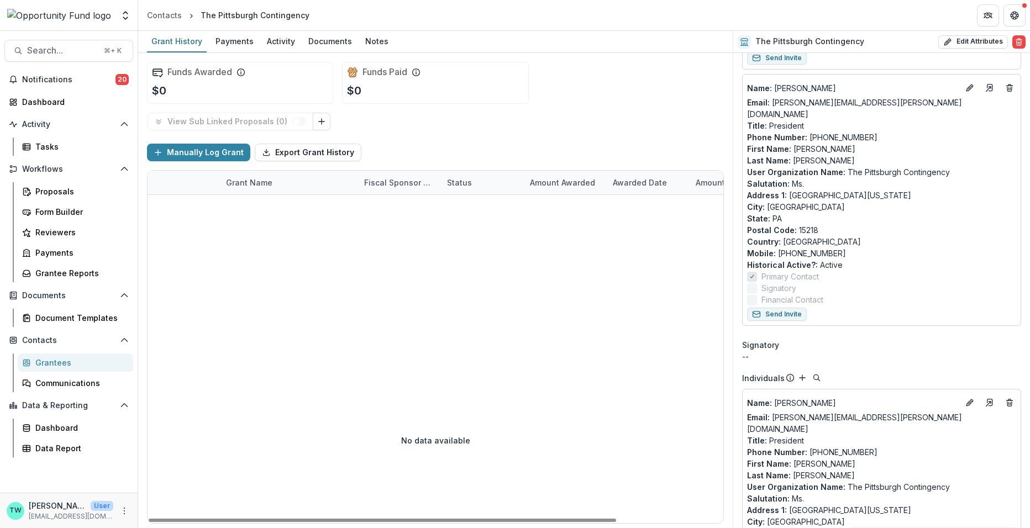
scroll to position [323, 0]
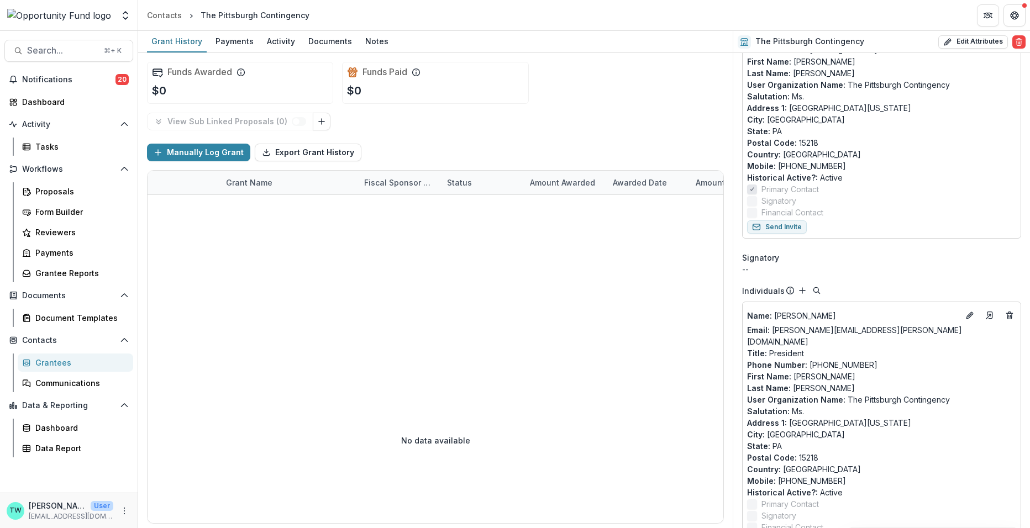
scroll to position [407, 0]
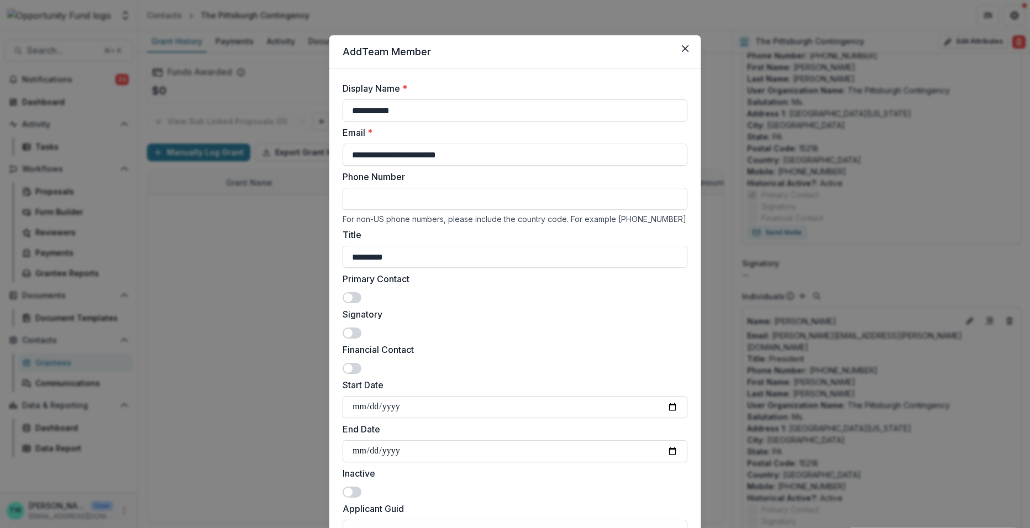
click at [355, 298] on span at bounding box center [352, 297] width 19 height 11
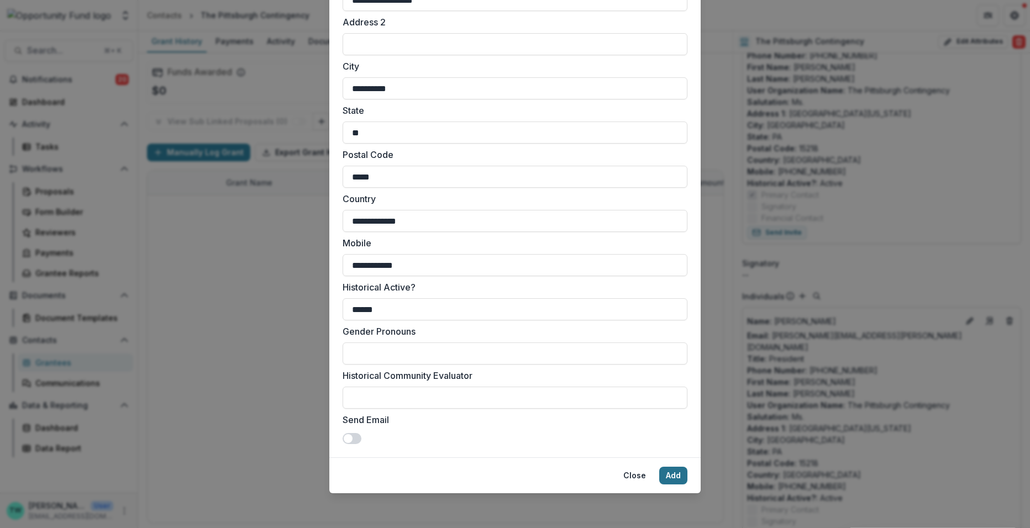
click at [667, 479] on button "Add" at bounding box center [673, 476] width 28 height 18
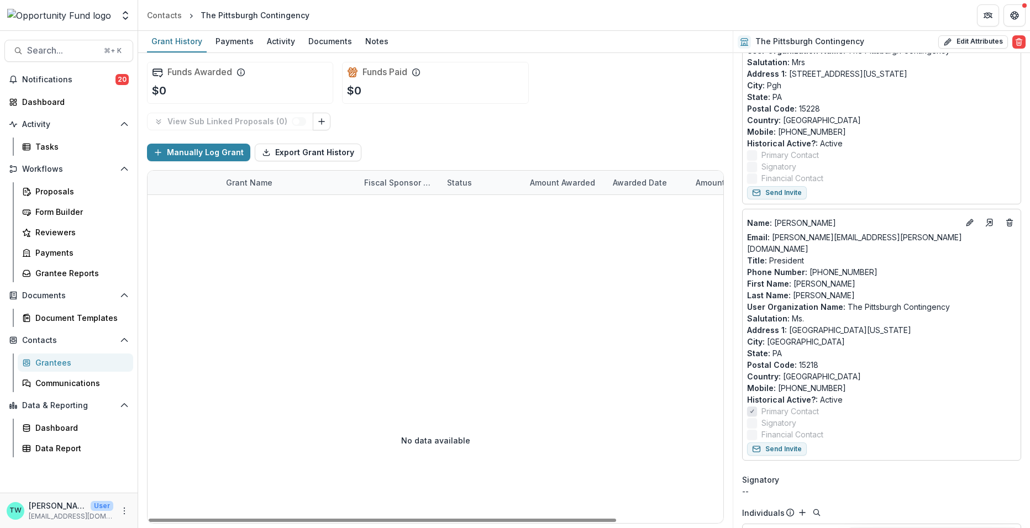
scroll to position [176, 0]
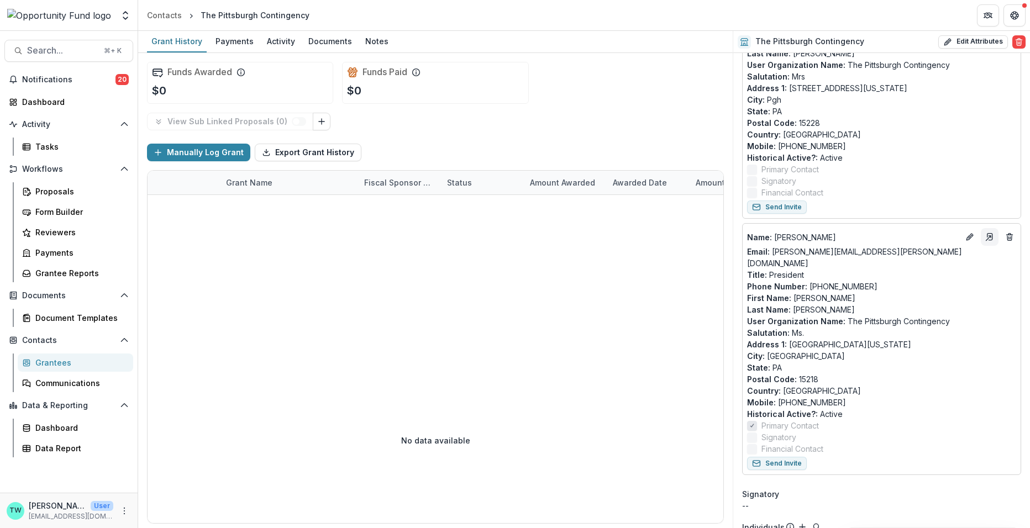
click at [986, 235] on icon "Go to contact" at bounding box center [989, 237] width 9 height 9
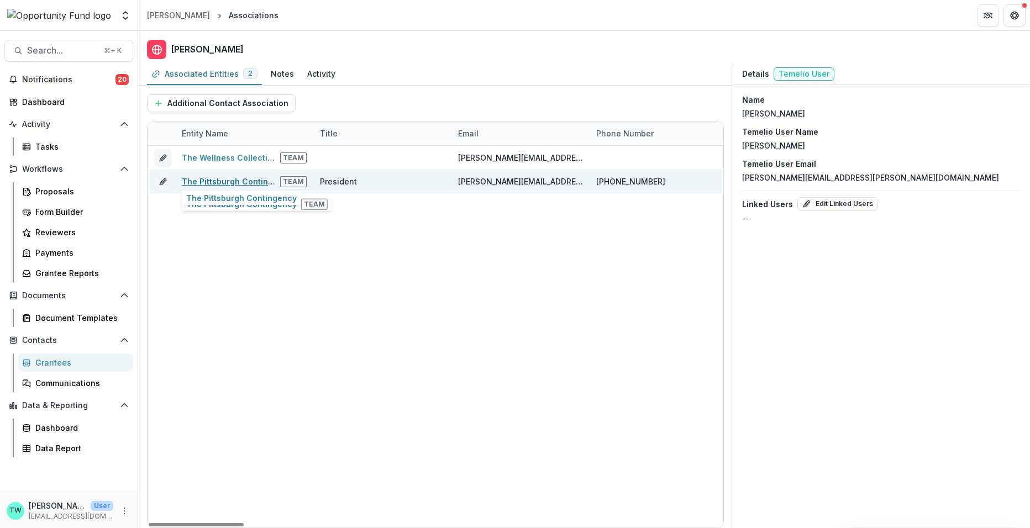
click at [212, 182] on link "The Pittsburgh Contingency" at bounding box center [237, 181] width 110 height 9
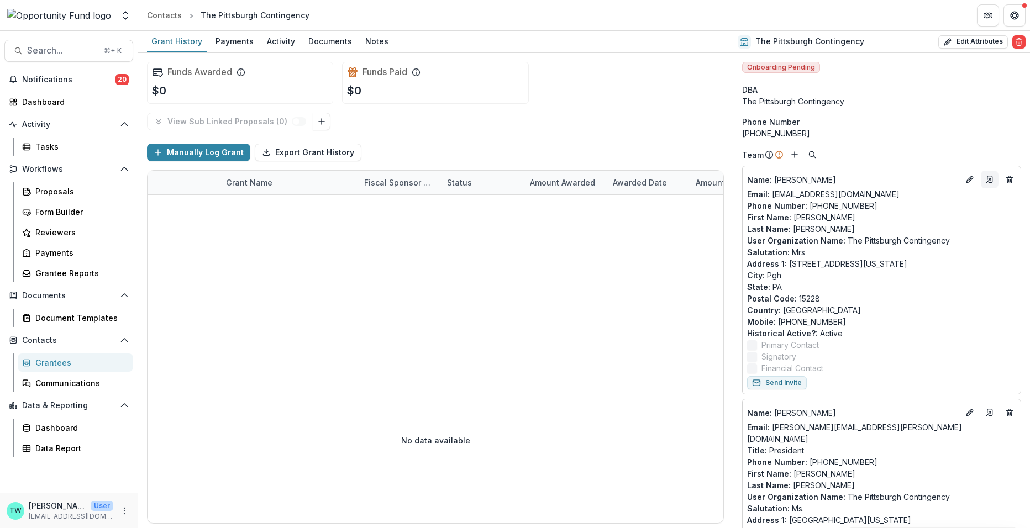
click at [989, 177] on icon "Go to contact" at bounding box center [989, 179] width 9 height 9
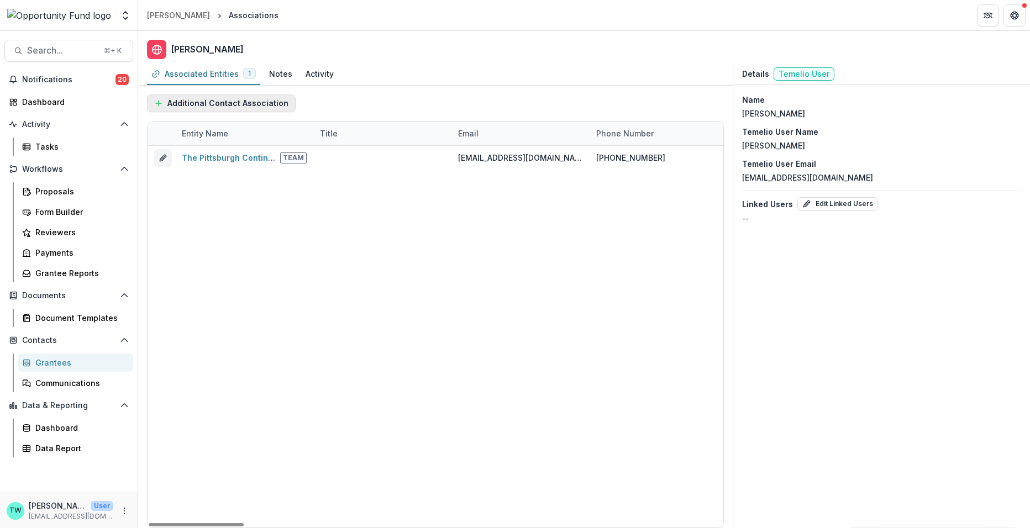
click at [222, 102] on button "Additional Contact Association" at bounding box center [221, 103] width 149 height 18
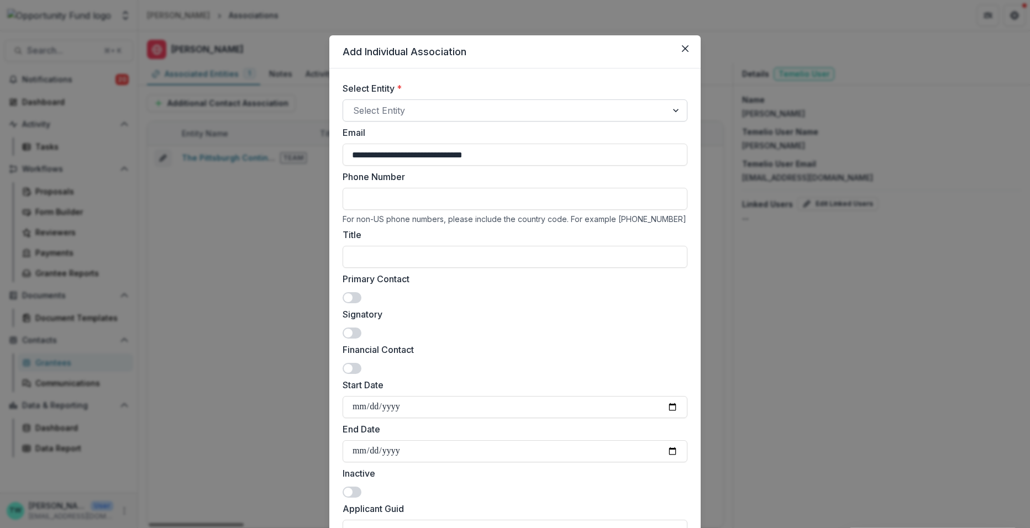
click at [402, 109] on div at bounding box center [505, 110] width 304 height 15
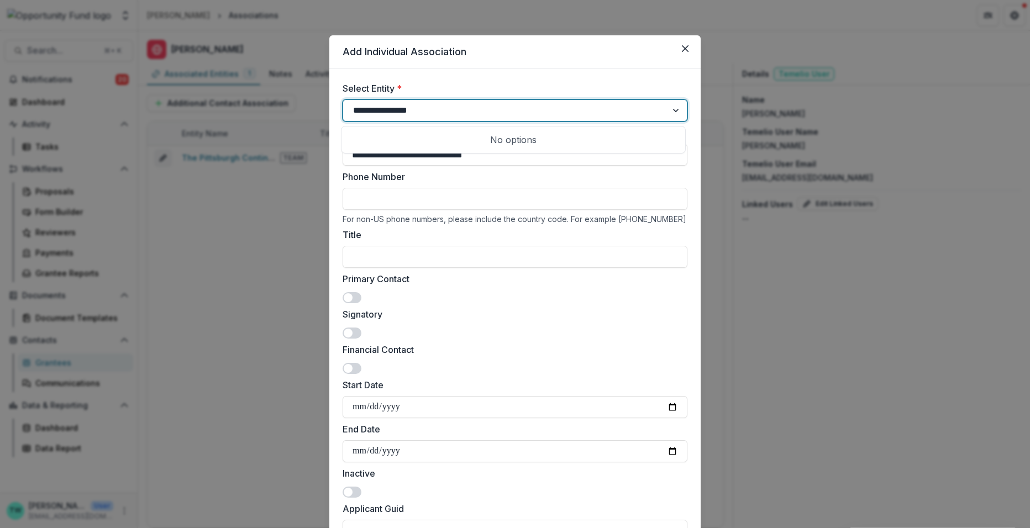
type input "**********"
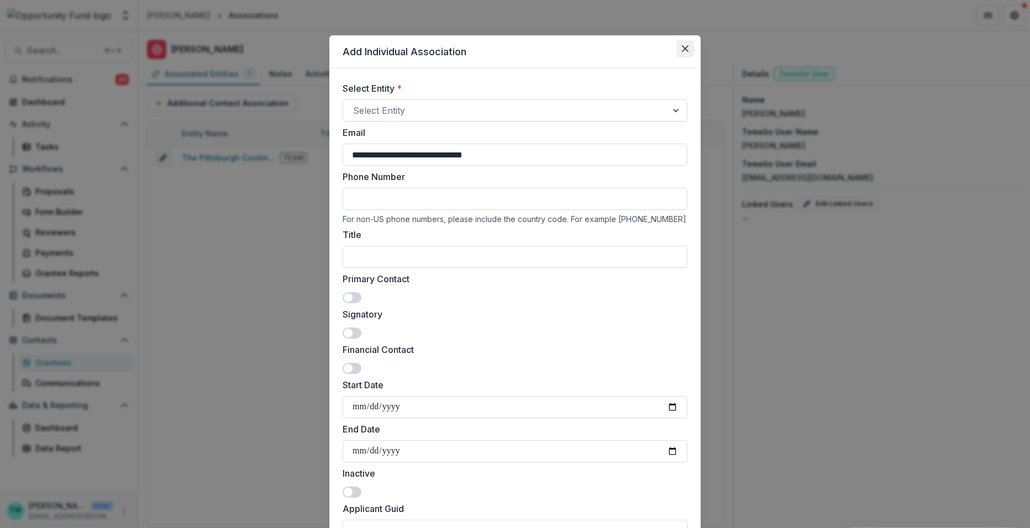
click at [684, 50] on icon "Close" at bounding box center [685, 48] width 7 height 7
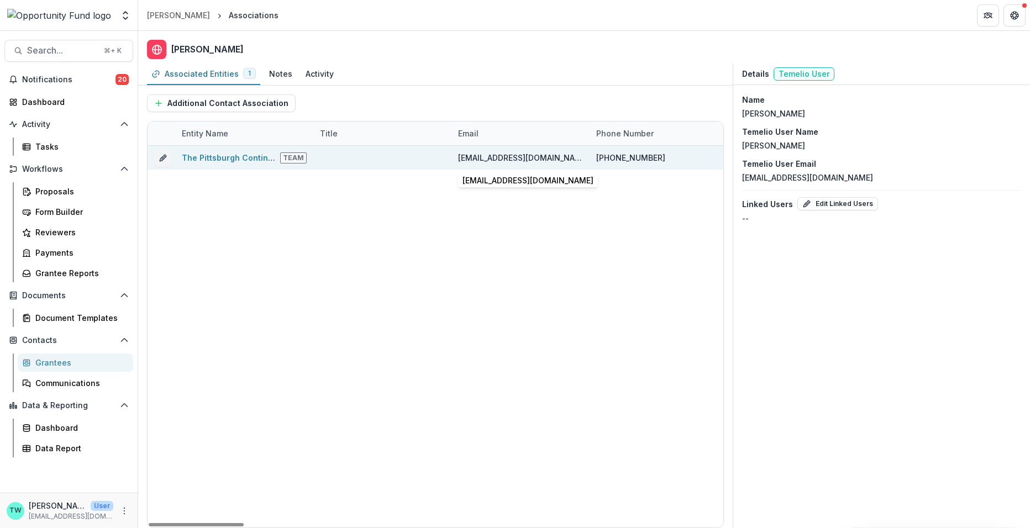
click at [497, 160] on div "communityfamilybuilders@gmail.com" at bounding box center [520, 158] width 125 height 12
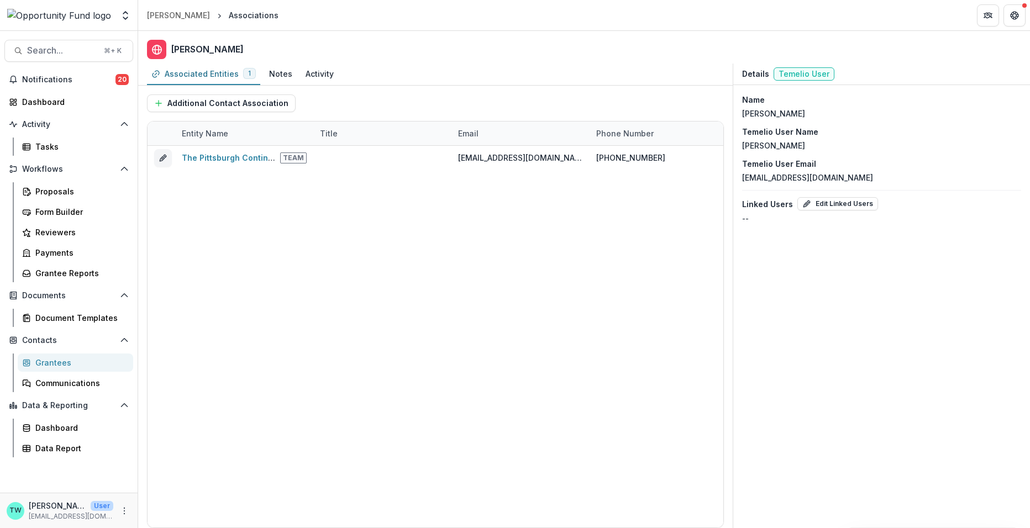
drag, startPoint x: 904, startPoint y: 179, endPoint x: 738, endPoint y: 178, distance: 165.7
click at [738, 178] on div "Name Diane Powell Temelio User Name Diane Powell Temelio User Email communityfa…" at bounding box center [881, 159] width 297 height 148
copy p "communityfamilybuilders@gmail.com"
click at [238, 107] on button "Additional Contact Association" at bounding box center [221, 103] width 149 height 18
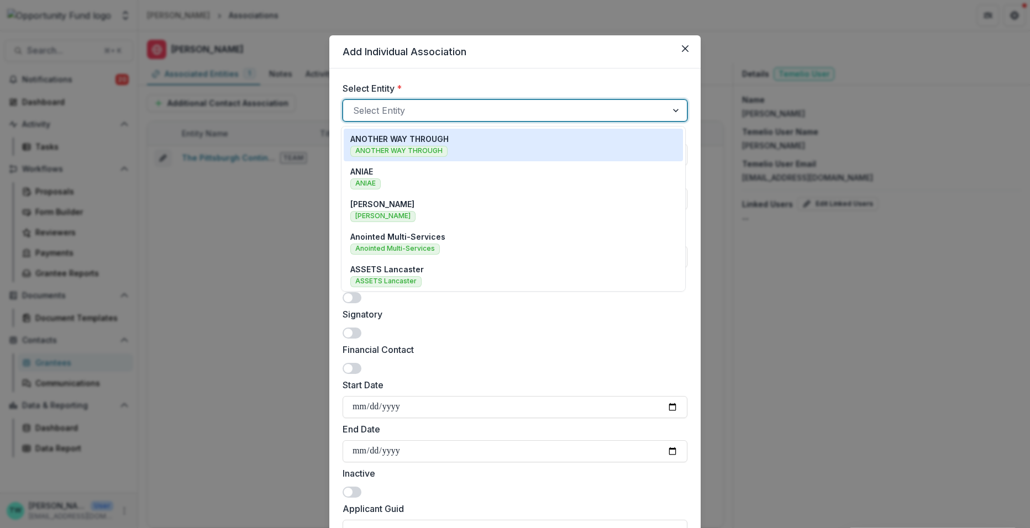
click at [402, 110] on div at bounding box center [505, 110] width 304 height 15
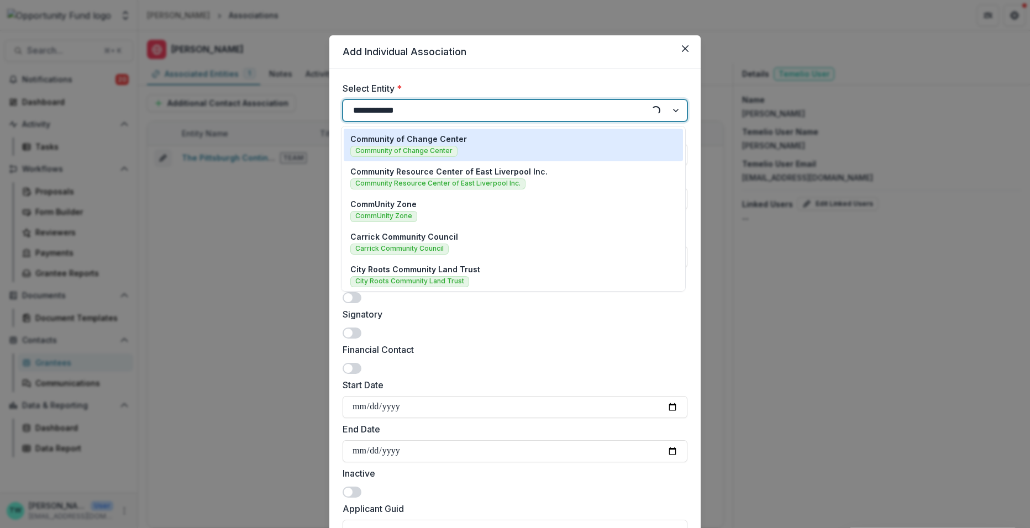
type input "**********"
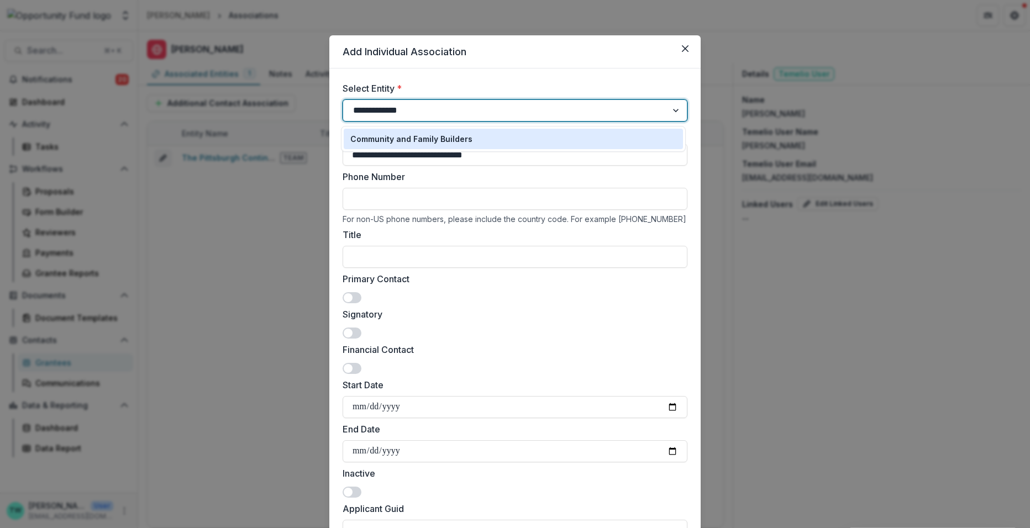
click at [401, 139] on p "Community and Family Builders" at bounding box center [411, 139] width 122 height 12
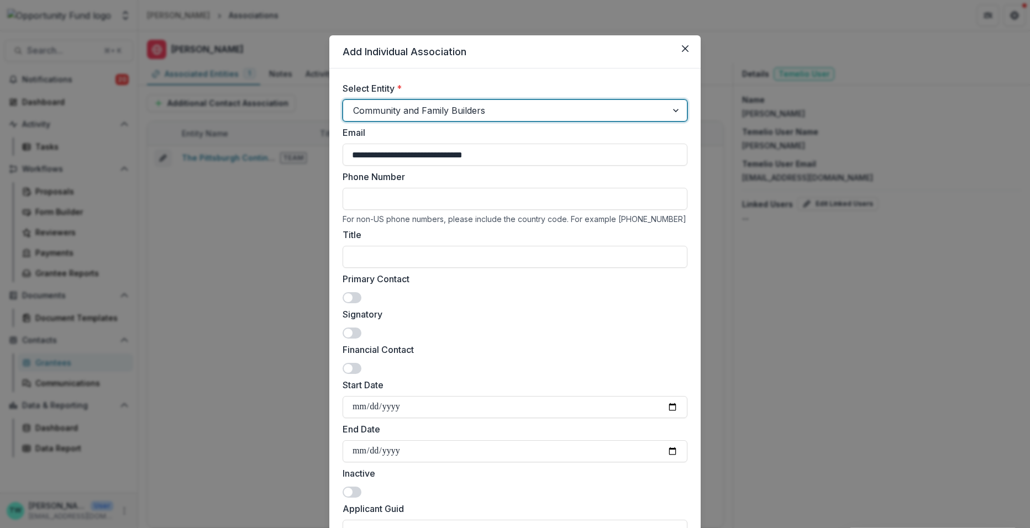
click at [354, 297] on span at bounding box center [352, 297] width 19 height 11
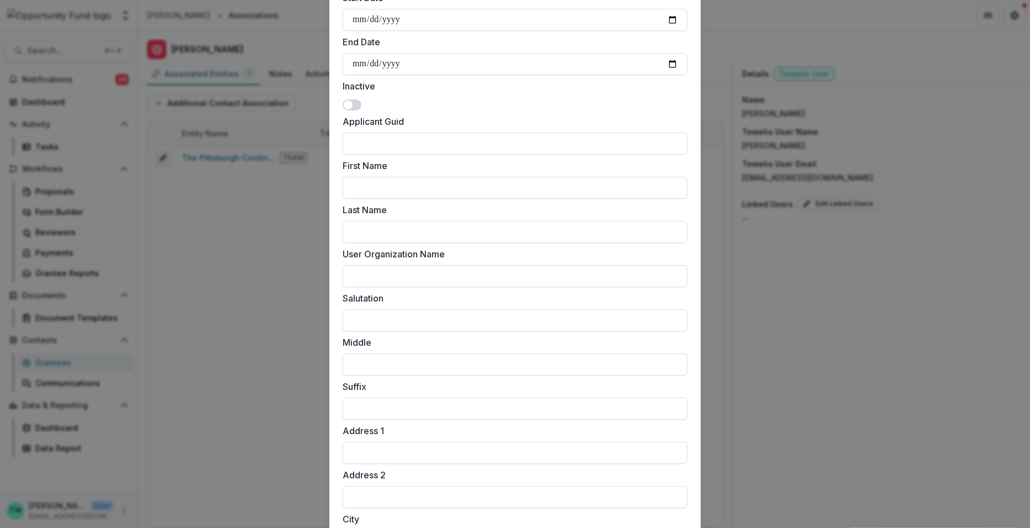
scroll to position [805, 0]
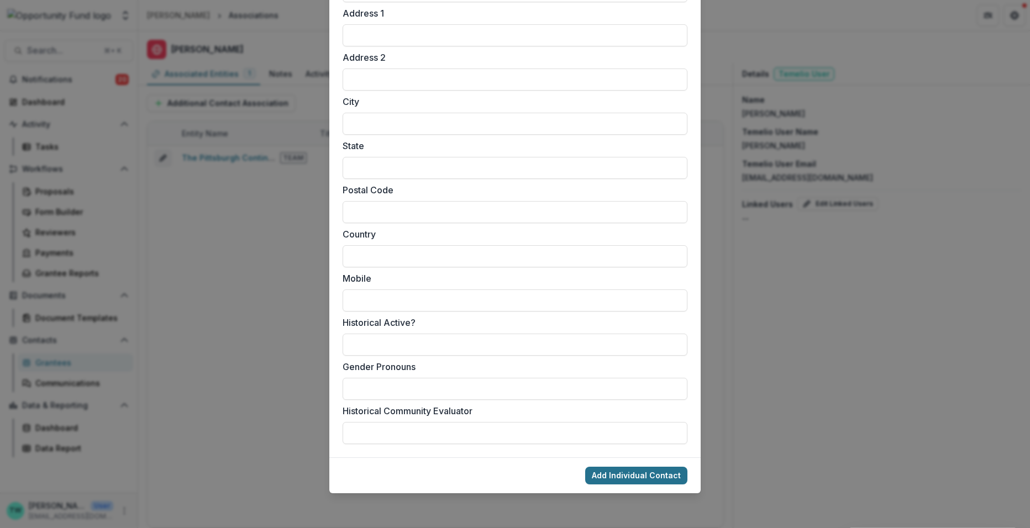
click at [639, 476] on button "Add Individual Contact" at bounding box center [636, 476] width 102 height 18
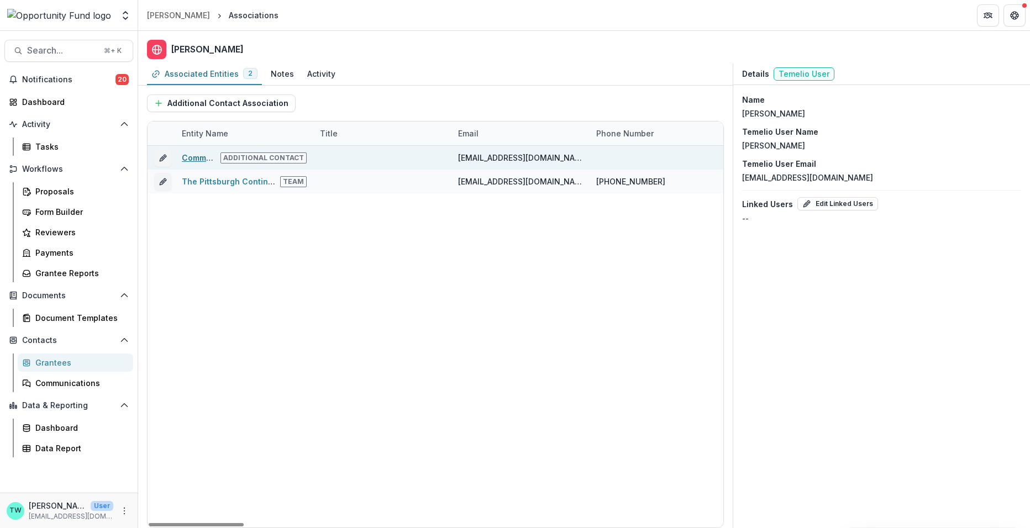
click at [199, 158] on link "Community and Family Builders" at bounding box center [243, 157] width 122 height 9
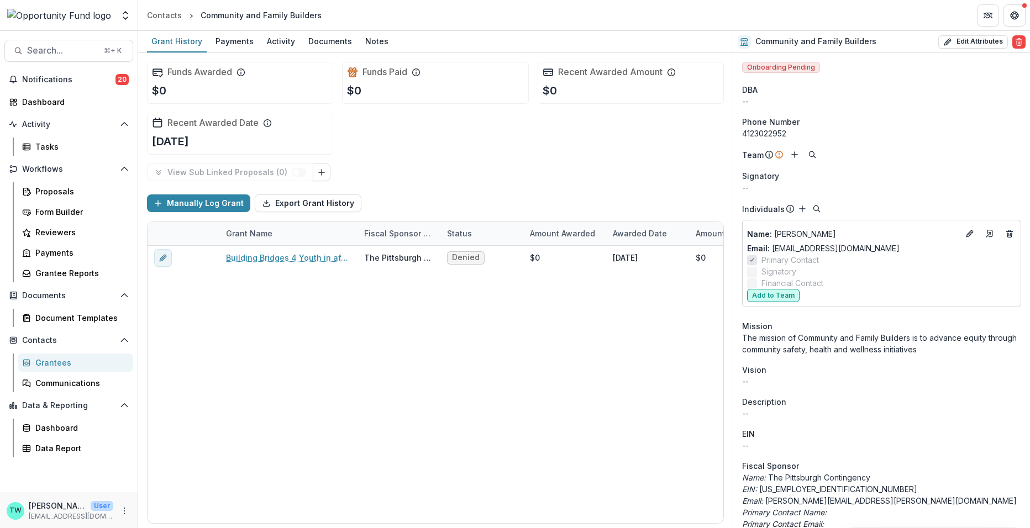
click at [770, 293] on button "Add to Team" at bounding box center [773, 295] width 52 height 13
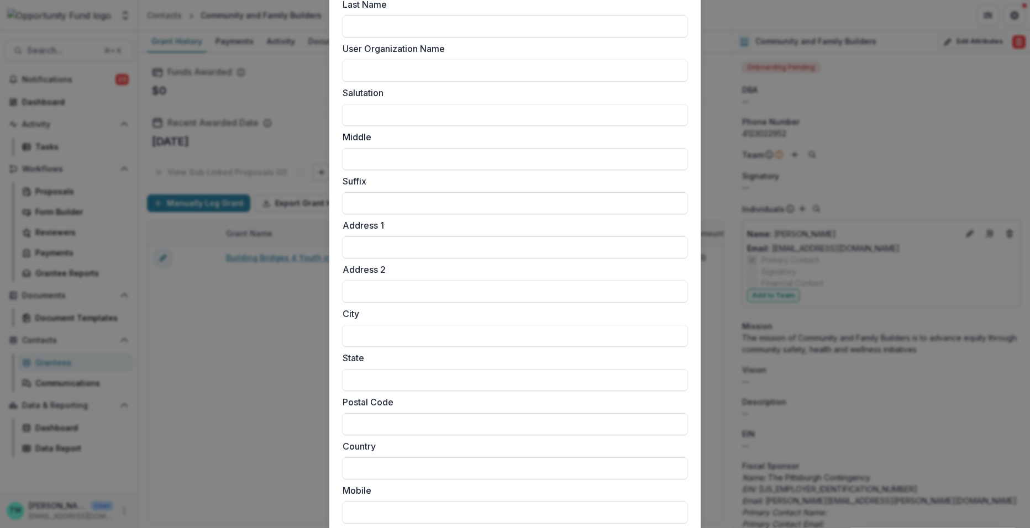
scroll to position [840, 0]
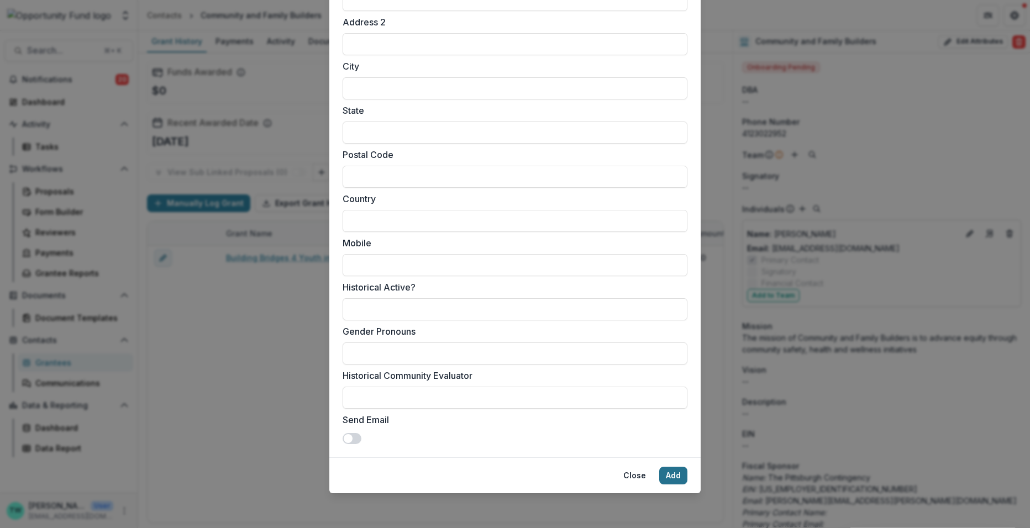
click at [678, 480] on button "Add" at bounding box center [673, 476] width 28 height 18
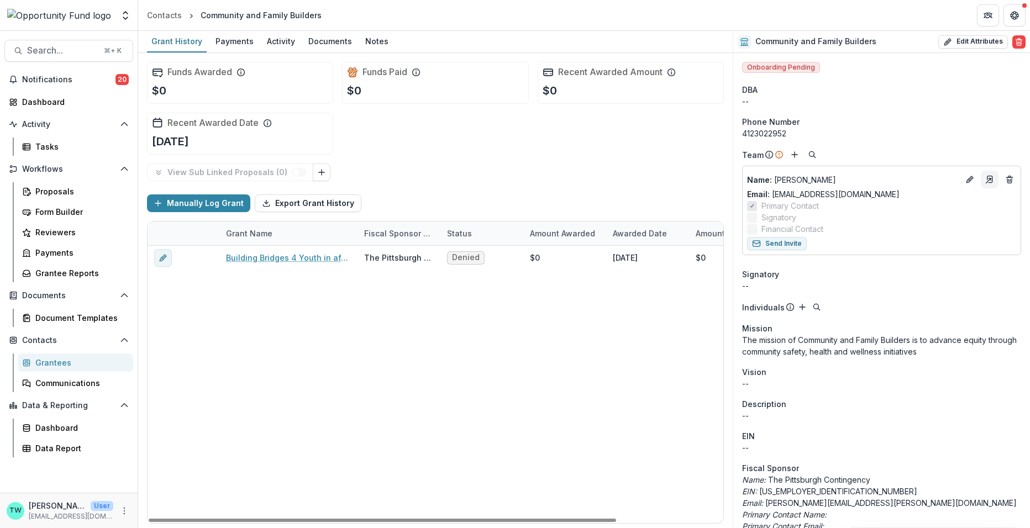
click at [985, 181] on icon "Go to contact" at bounding box center [989, 179] width 9 height 9
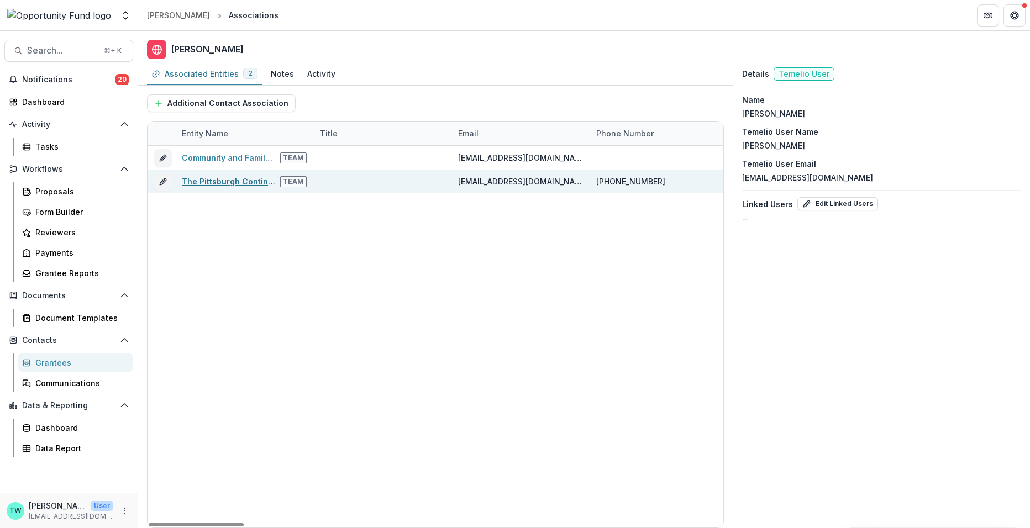
click at [245, 182] on link "The Pittsburgh Contingency" at bounding box center [237, 181] width 110 height 9
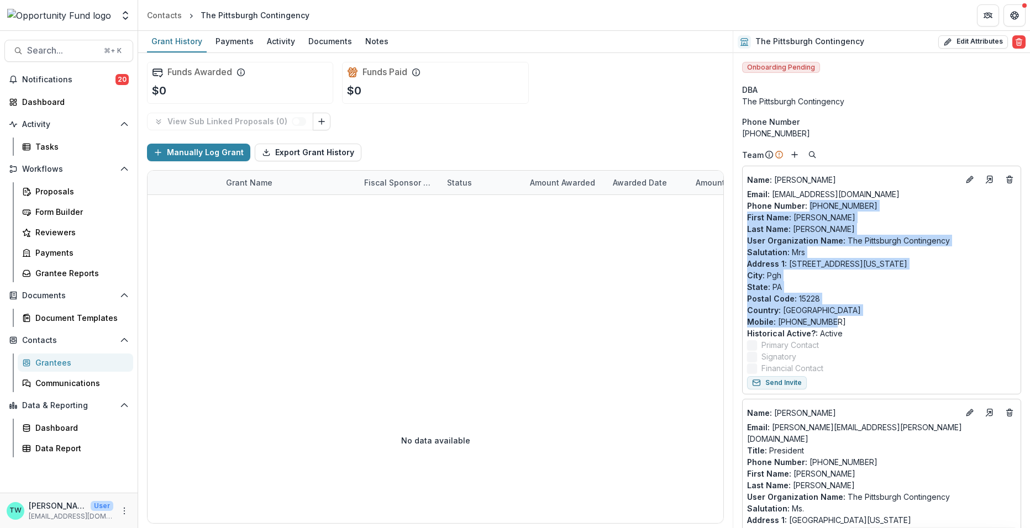
drag, startPoint x: 831, startPoint y: 319, endPoint x: 808, endPoint y: 207, distance: 114.4
click at [808, 207] on div "Name : Diane Powell Email: communityfamilybuilders@gmail.com Phone Number : 412…" at bounding box center [881, 272] width 269 height 203
copy div "412-241-3412 First Name : Diane Last Name : Powell User Organization Name : The…"
click at [987, 176] on icon "Go to contact" at bounding box center [989, 179] width 5 height 7
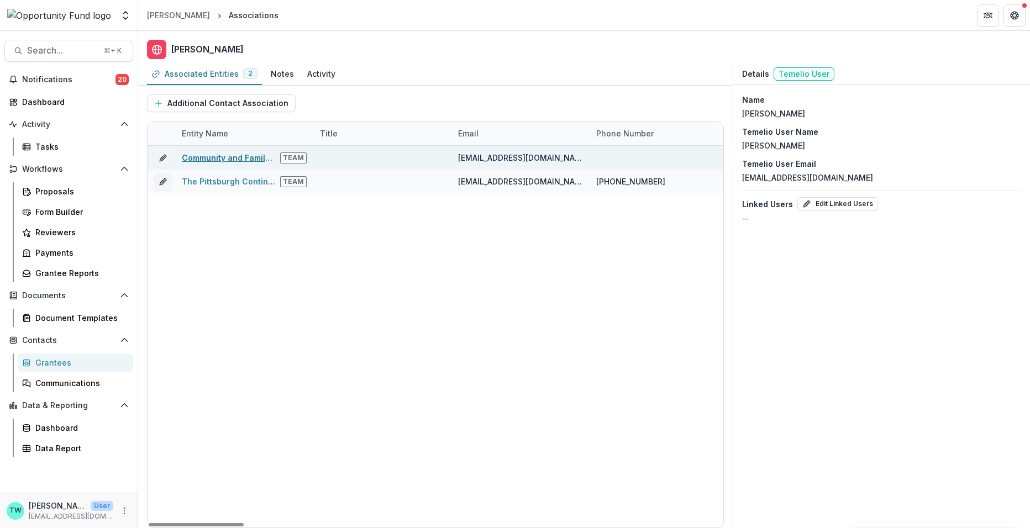
click at [250, 159] on link "Community and Family Builders" at bounding box center [243, 157] width 122 height 9
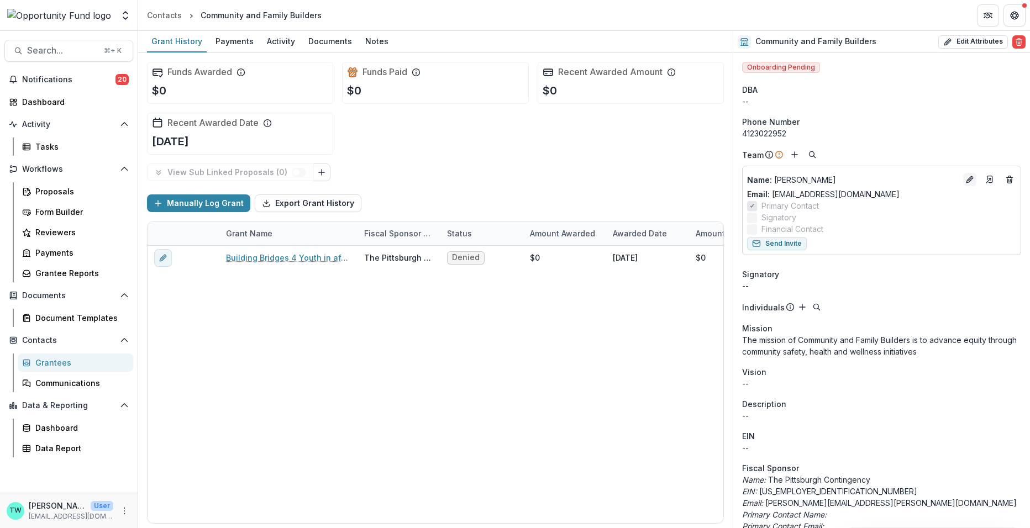
click at [966, 182] on icon "Edit" at bounding box center [969, 179] width 9 height 9
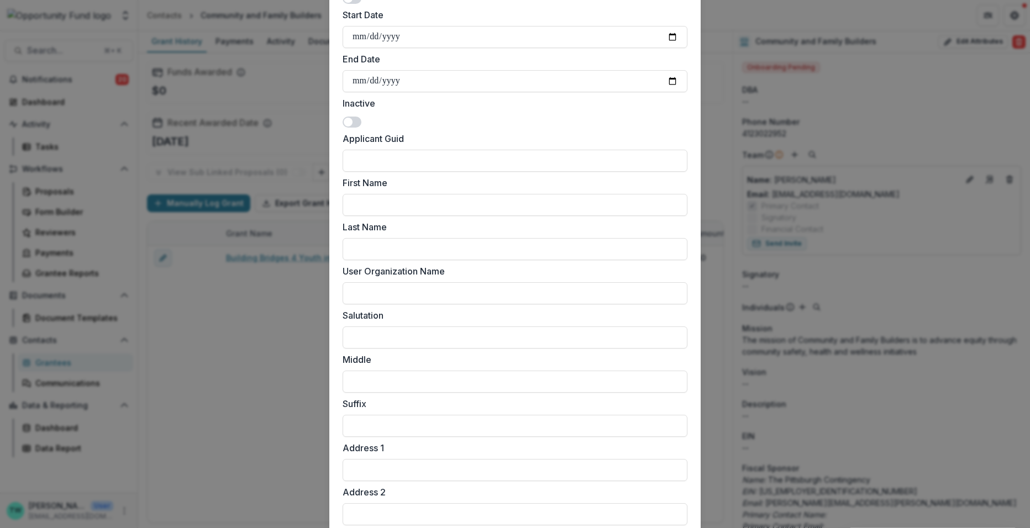
scroll to position [438, 0]
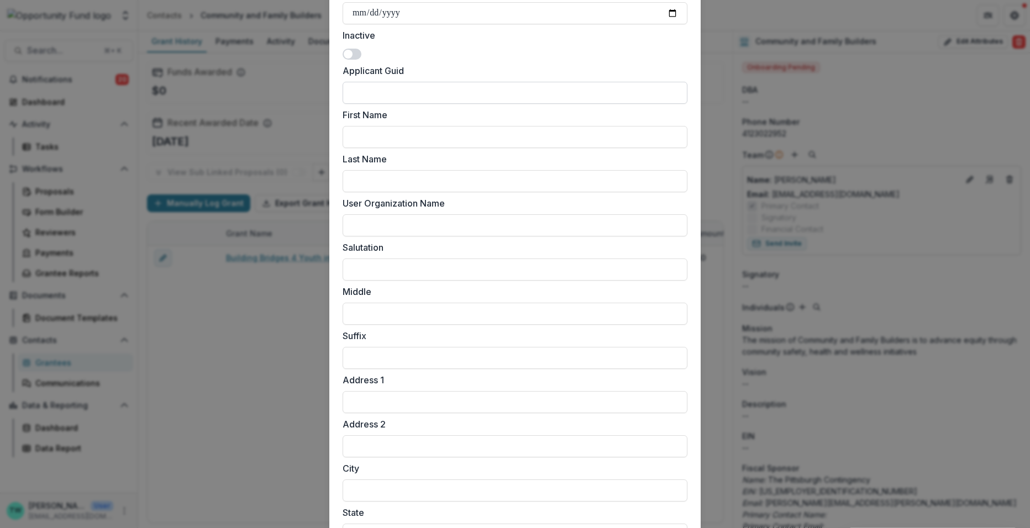
click at [404, 93] on input "Applicant Guid" at bounding box center [515, 93] width 345 height 22
paste input "**********"
drag, startPoint x: 619, startPoint y: 94, endPoint x: 695, endPoint y: 95, distance: 76.2
click at [695, 95] on form "**********" at bounding box center [514, 227] width 371 height 1194
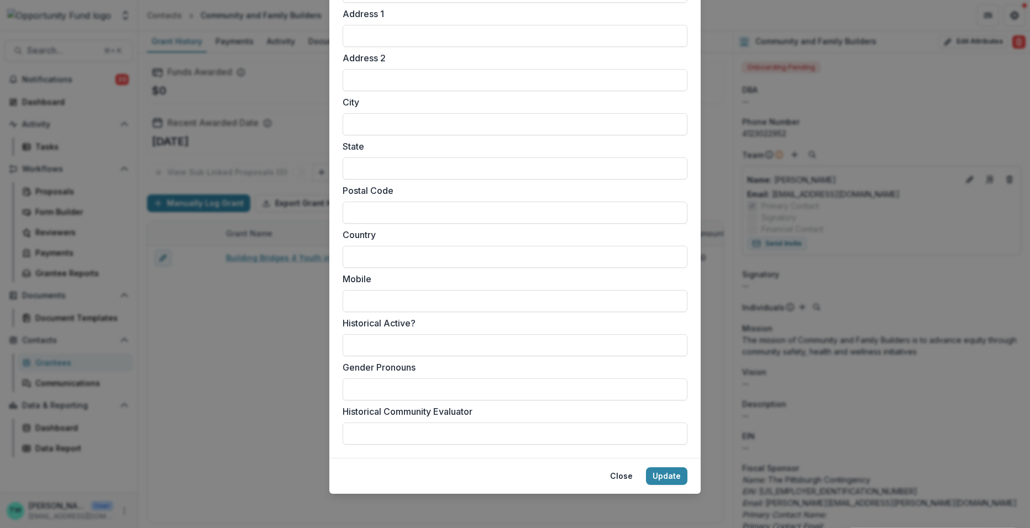
scroll to position [805, 0]
type input "**********"
click at [410, 299] on input "Mobile" at bounding box center [515, 301] width 345 height 22
paste input "**********"
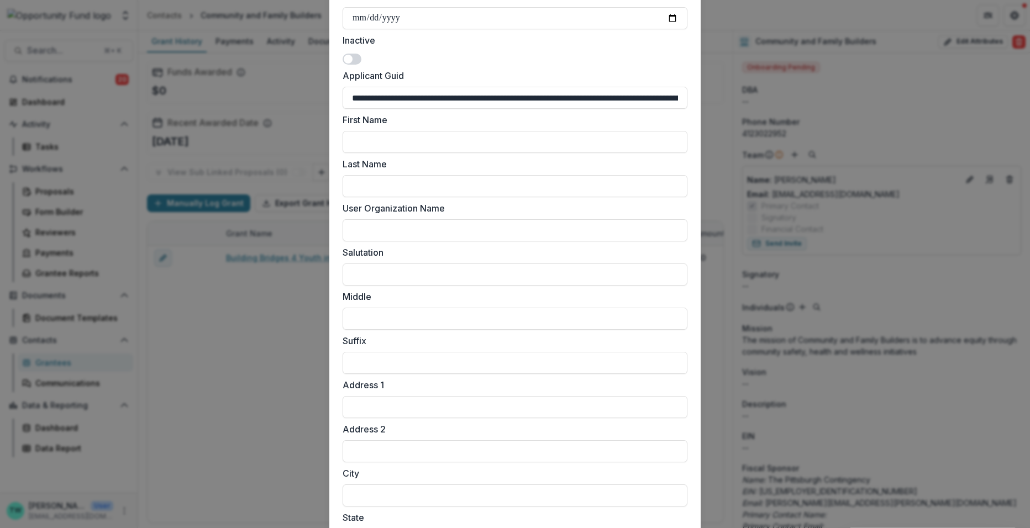
scroll to position [424, 0]
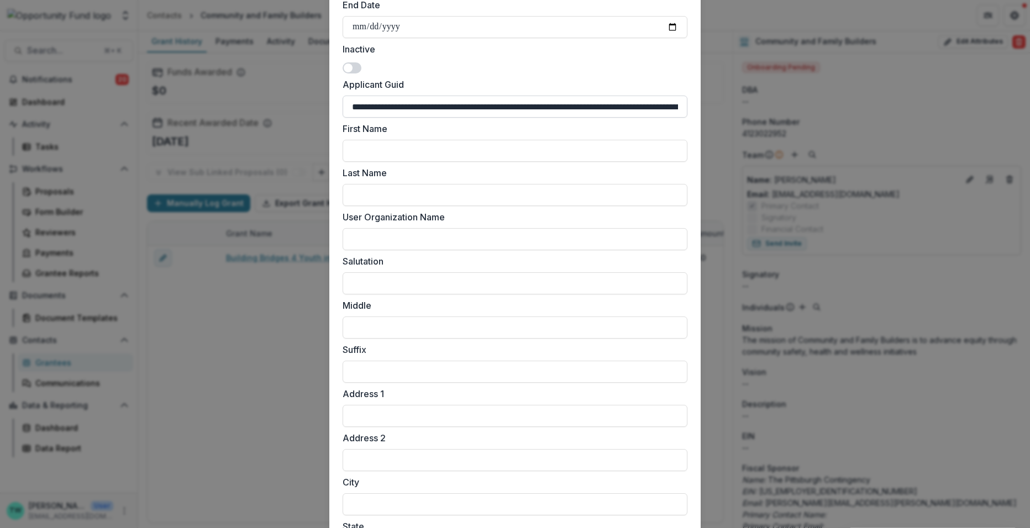
type input "**********"
drag, startPoint x: 404, startPoint y: 108, endPoint x: 333, endPoint y: 106, distance: 71.3
click at [333, 106] on form "**********" at bounding box center [514, 241] width 371 height 1194
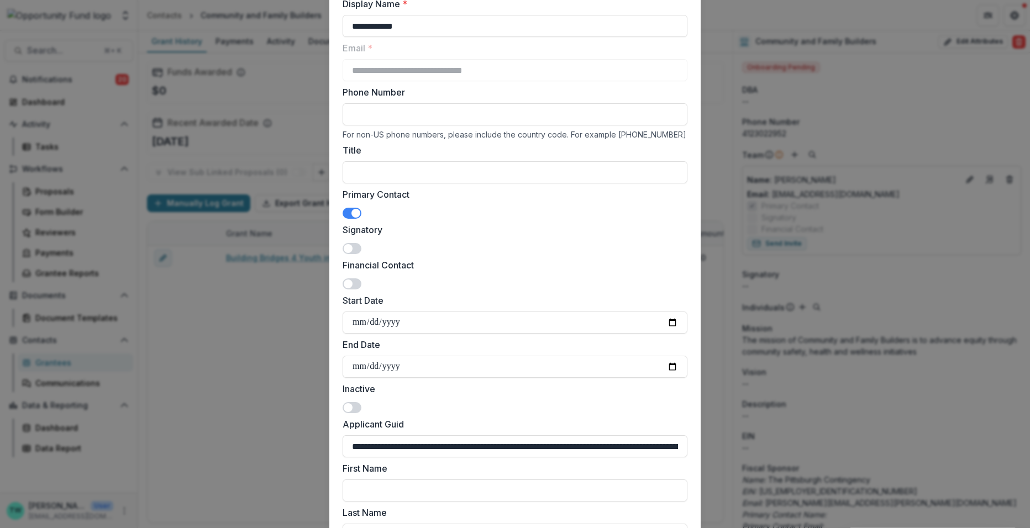
scroll to position [66, 0]
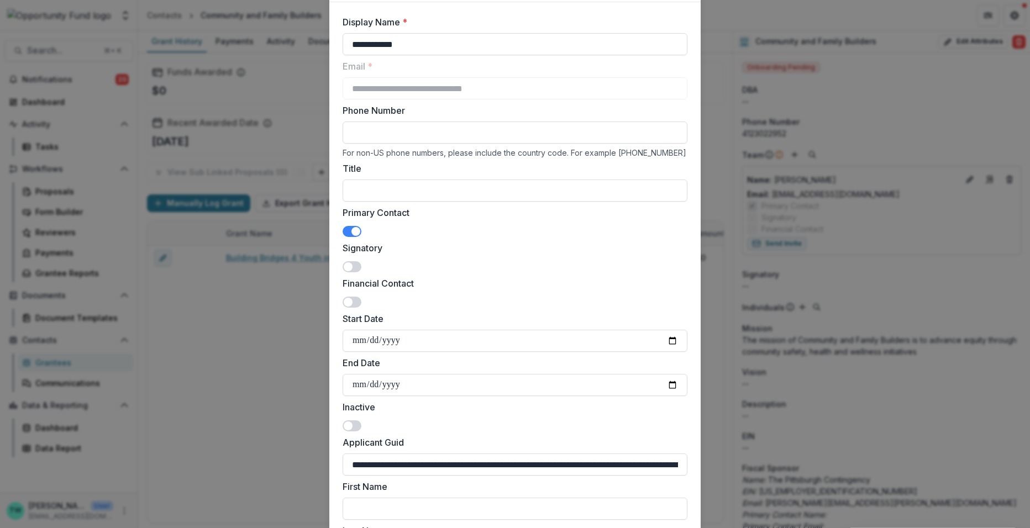
type input "**********"
click at [412, 124] on input "Phone Number" at bounding box center [515, 133] width 345 height 22
paste input "**********"
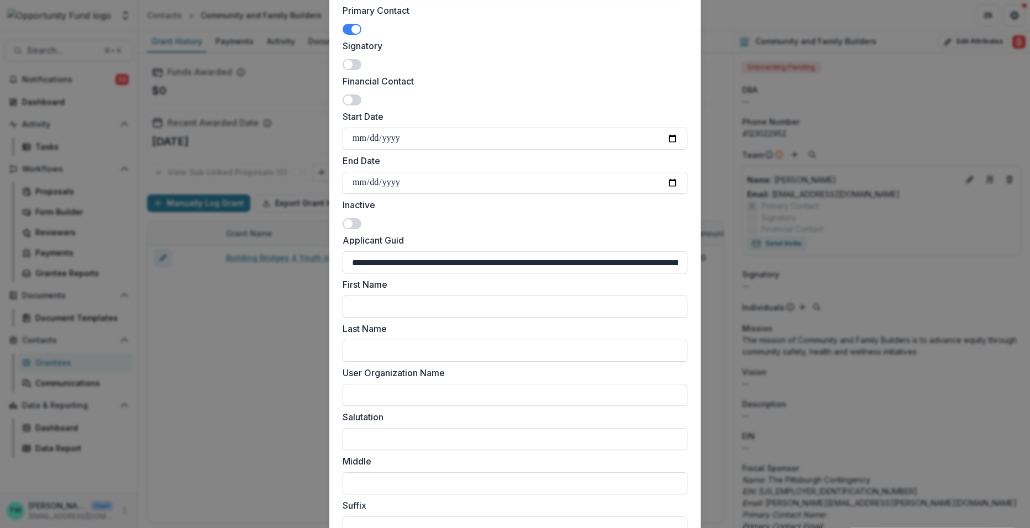
scroll to position [290, 0]
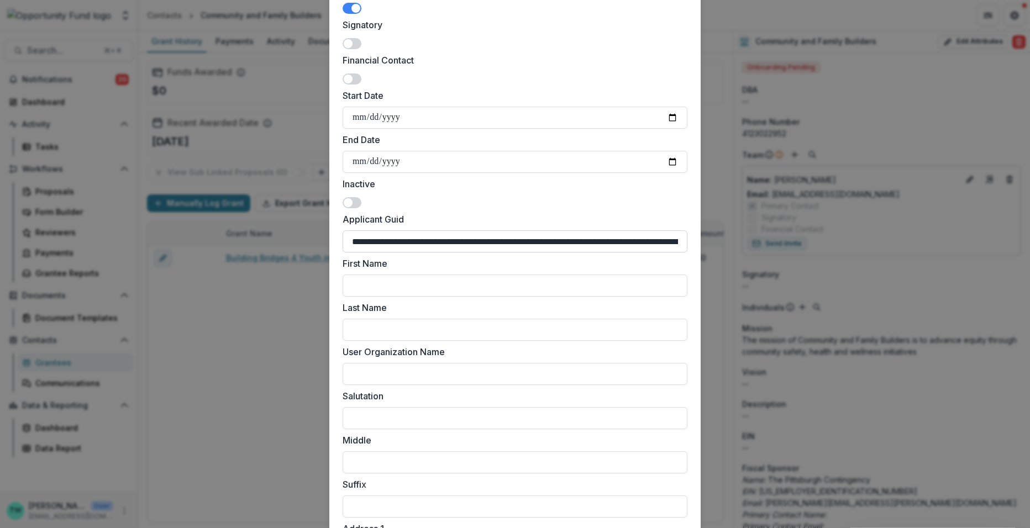
type input "**********"
drag, startPoint x: 356, startPoint y: 243, endPoint x: 628, endPoint y: 242, distance: 271.8
click at [628, 242] on input "**********" at bounding box center [515, 241] width 345 height 22
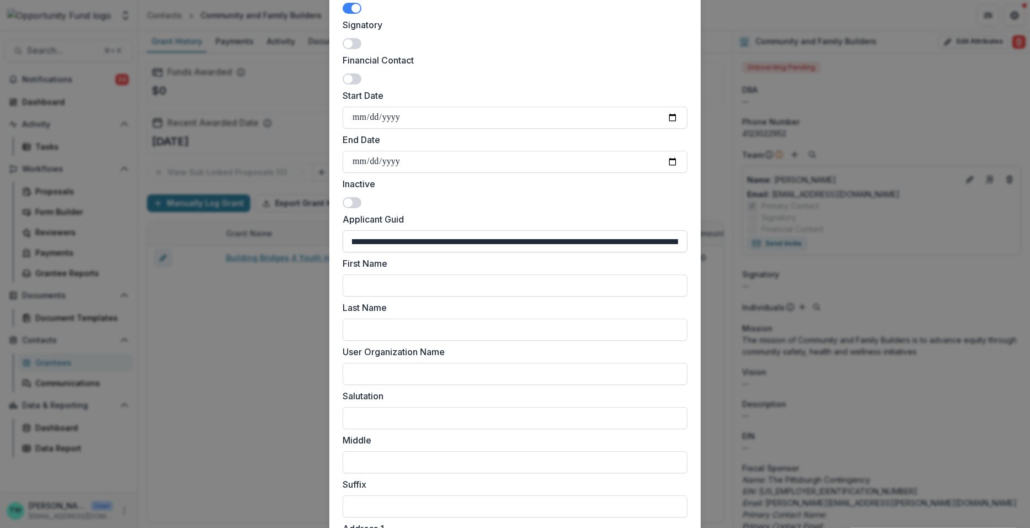
click at [356, 241] on input "**********" at bounding box center [515, 241] width 345 height 22
type input "**********"
click at [385, 412] on input "Salutation" at bounding box center [515, 418] width 345 height 22
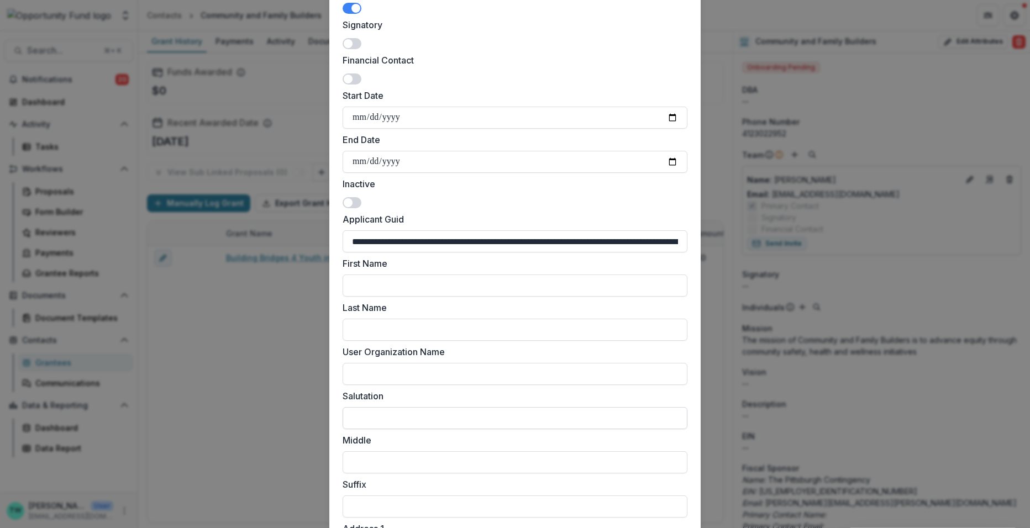
paste input "***"
type input "***"
drag, startPoint x: 405, startPoint y: 241, endPoint x: 514, endPoint y: 244, distance: 108.9
click at [514, 244] on input "**********" at bounding box center [515, 241] width 345 height 22
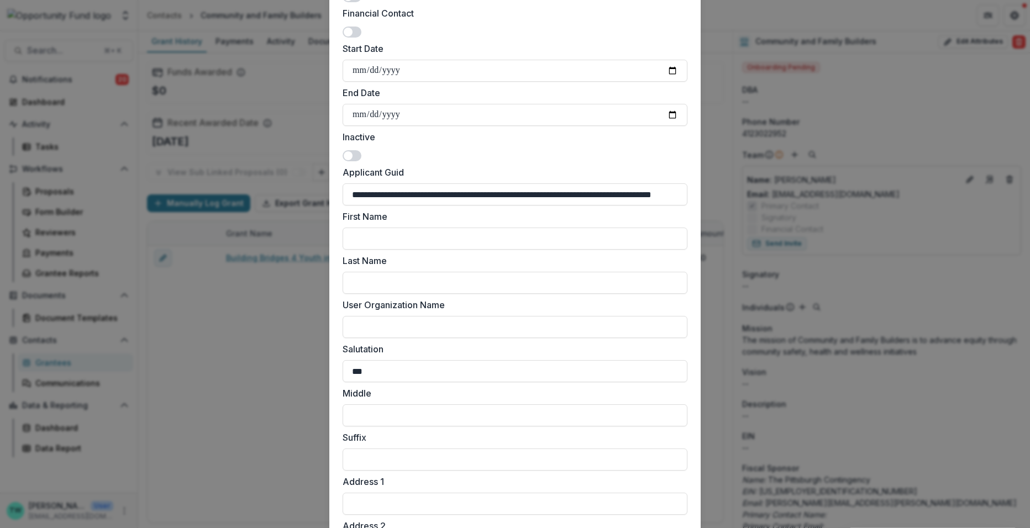
scroll to position [341, 0]
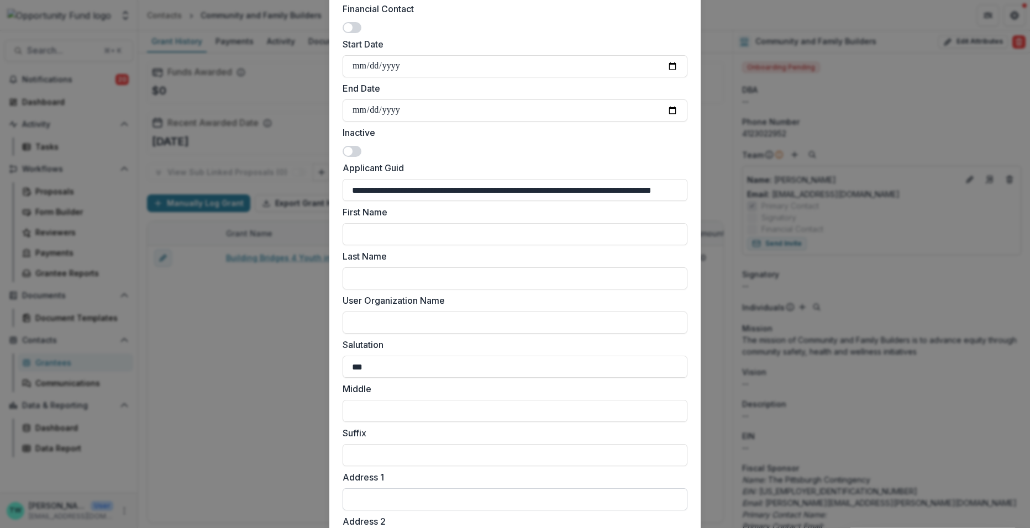
type input "**********"
click at [388, 502] on input "Address 1" at bounding box center [515, 499] width 345 height 22
paste input "**********"
click at [425, 502] on input "**********" at bounding box center [515, 499] width 345 height 22
click at [377, 501] on input "**********" at bounding box center [515, 499] width 345 height 22
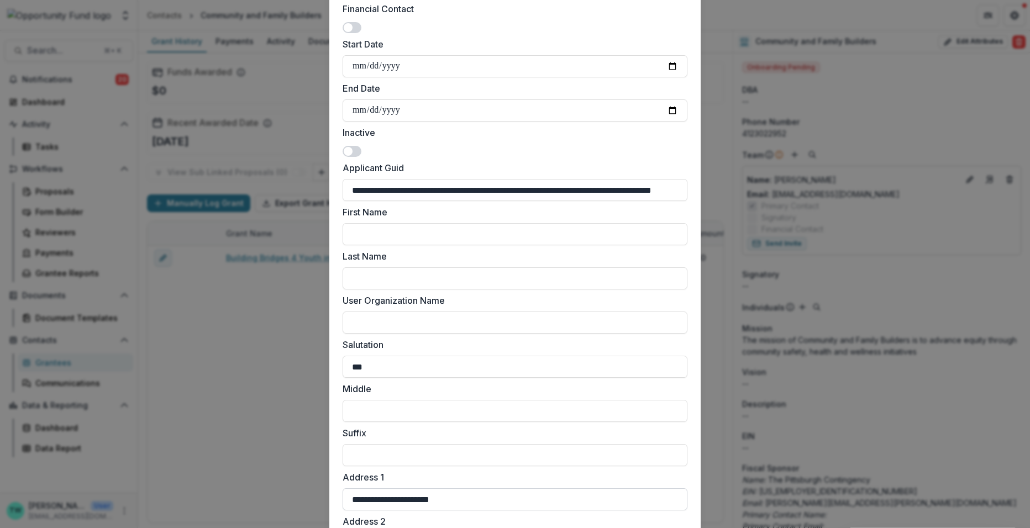
click at [445, 499] on input "**********" at bounding box center [515, 499] width 345 height 22
type input "**********"
click at [564, 188] on input "**********" at bounding box center [515, 190] width 345 height 22
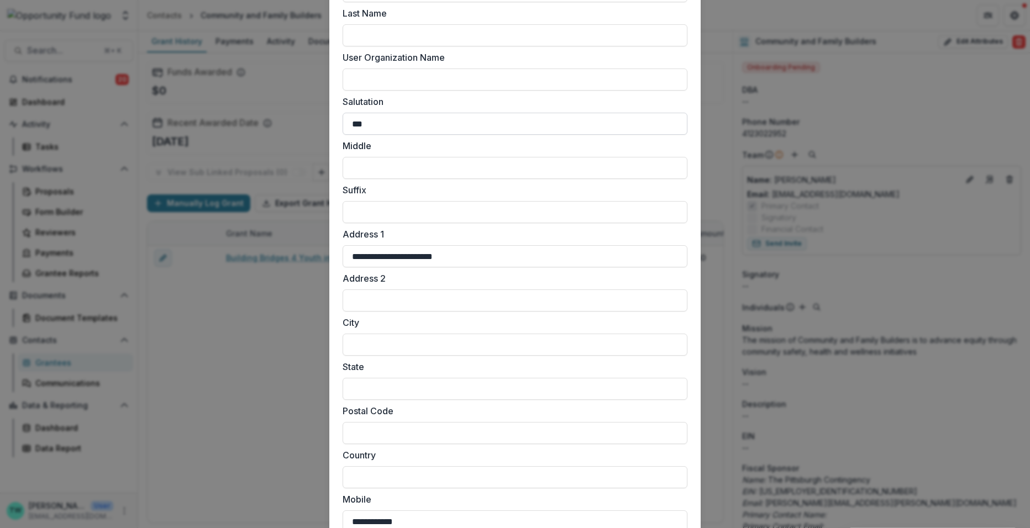
scroll to position [597, 0]
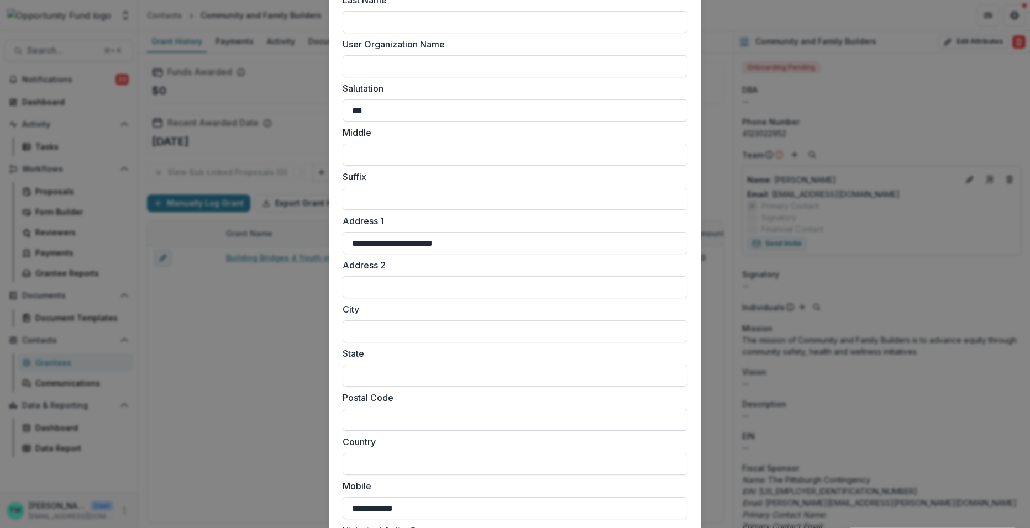
click at [435, 423] on input "Postal Code" at bounding box center [515, 420] width 345 height 22
paste input "*****"
type input "*****"
click at [402, 330] on input "City" at bounding box center [515, 331] width 345 height 22
type input "**********"
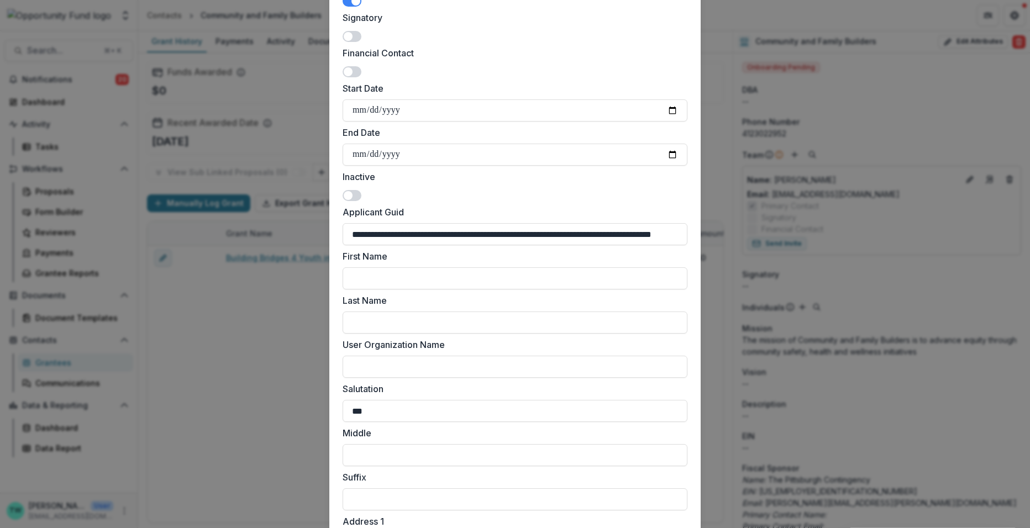
scroll to position [278, 0]
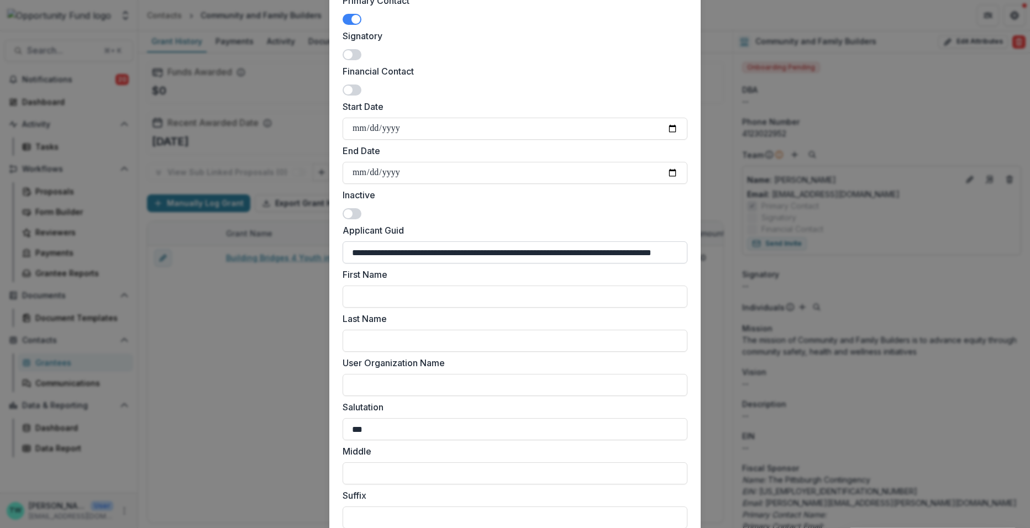
type input "**"
drag, startPoint x: 351, startPoint y: 251, endPoint x: 719, endPoint y: 255, distance: 368.0
click at [719, 255] on div "**********" at bounding box center [515, 264] width 1030 height 528
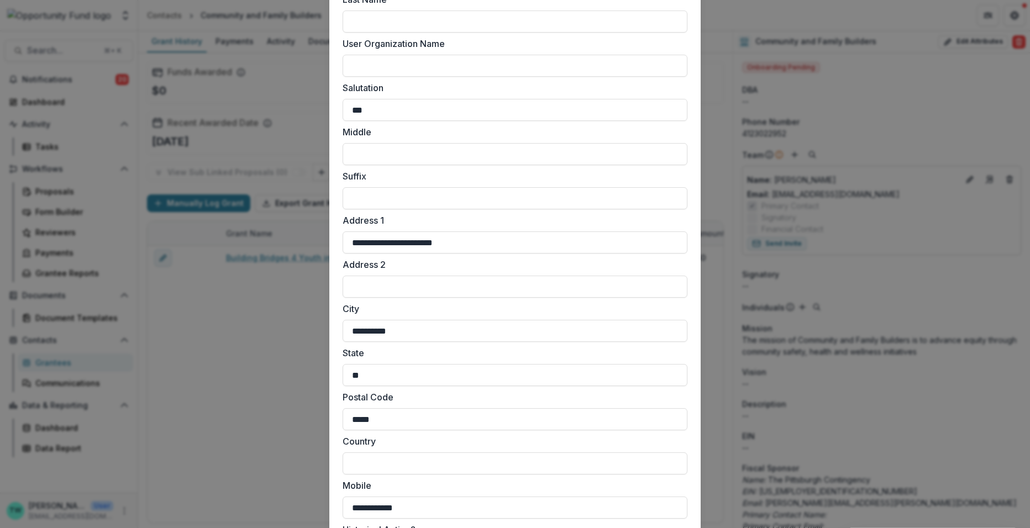
scroll to position [805, 0]
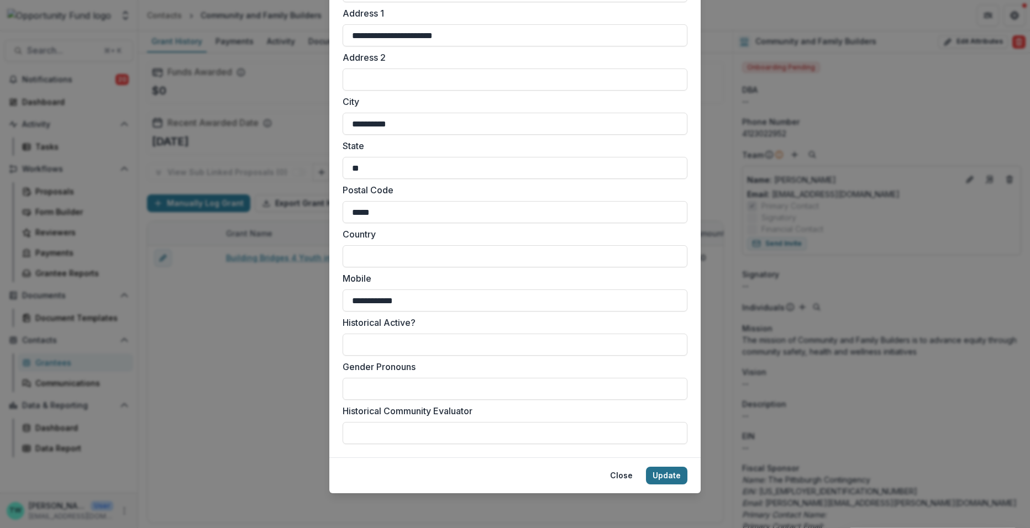
click at [657, 477] on button "Update" at bounding box center [666, 476] width 41 height 18
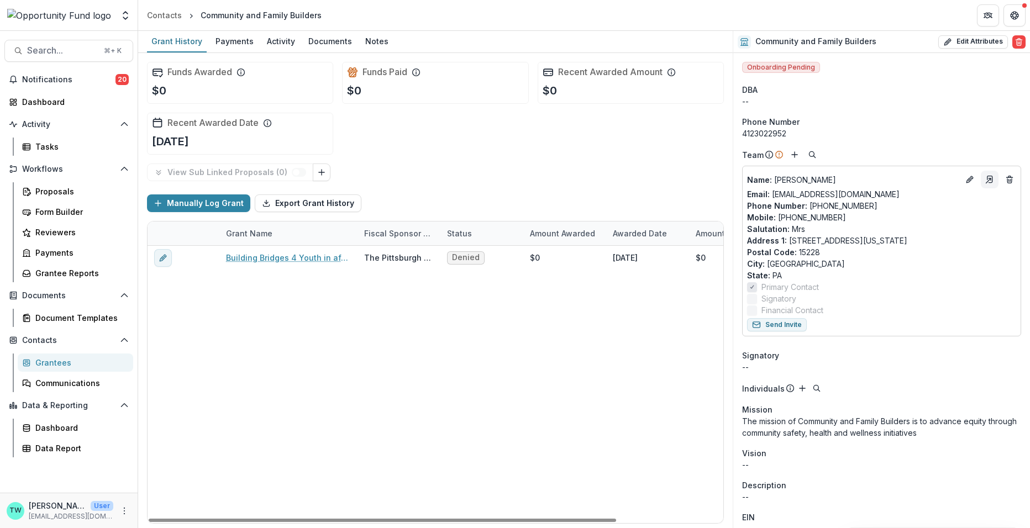
click at [987, 181] on icon "Go to contact" at bounding box center [989, 179] width 9 height 9
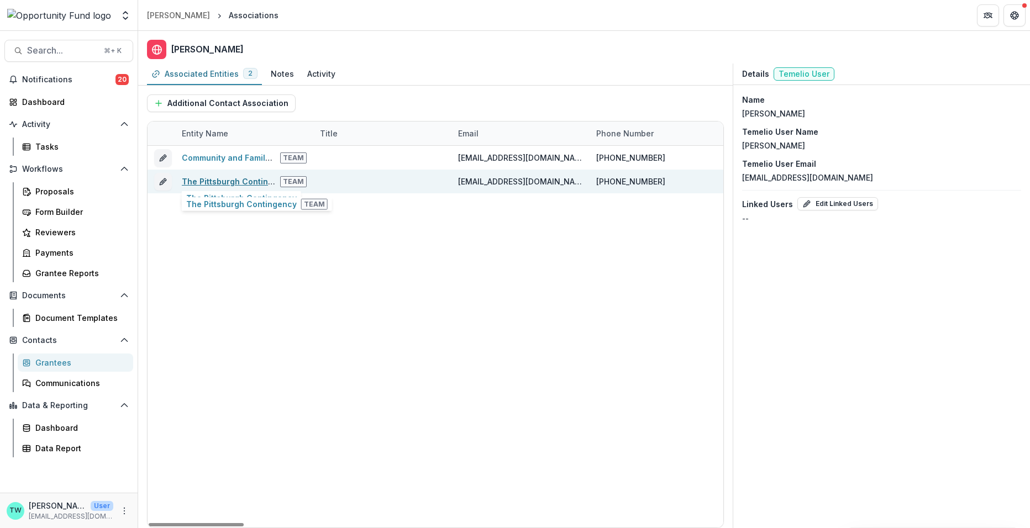
click at [233, 179] on link "The Pittsburgh Contingency" at bounding box center [237, 181] width 110 height 9
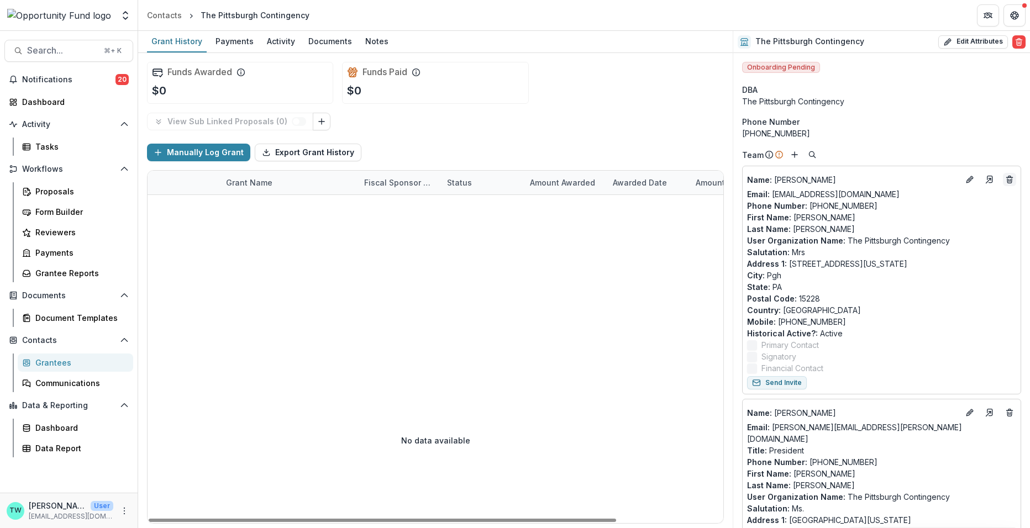
click at [1008, 176] on icon "Deletes" at bounding box center [1009, 179] width 9 height 9
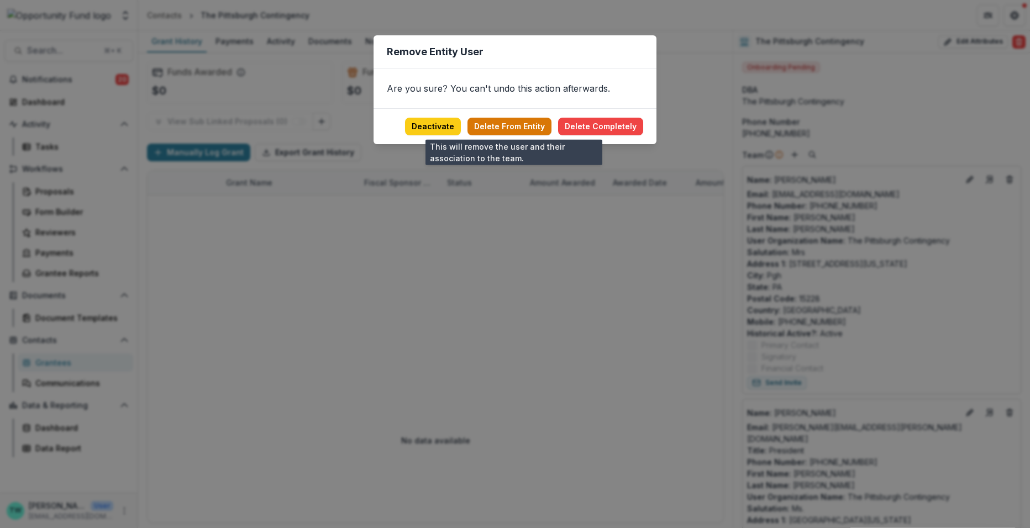
click at [529, 128] on button "Delete From Entity" at bounding box center [509, 127] width 84 height 18
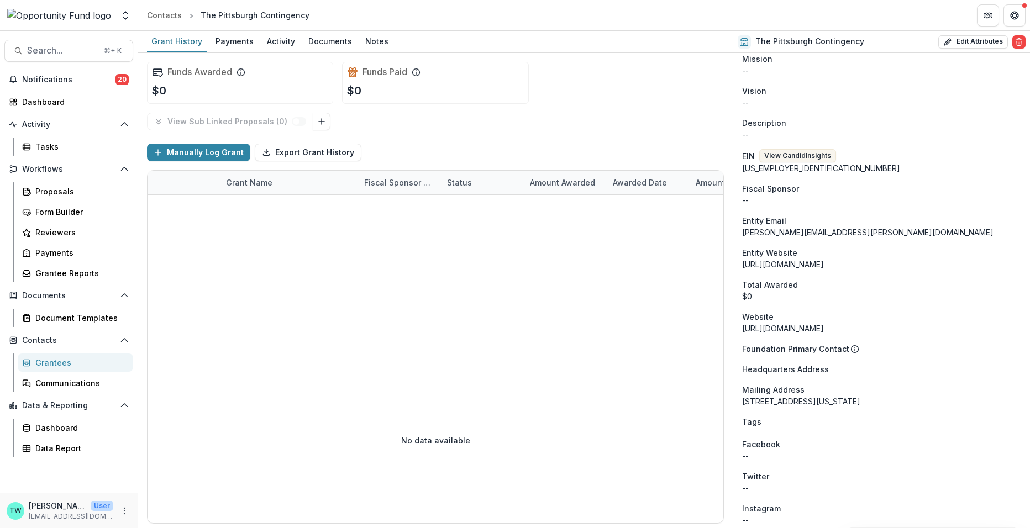
scroll to position [699, 0]
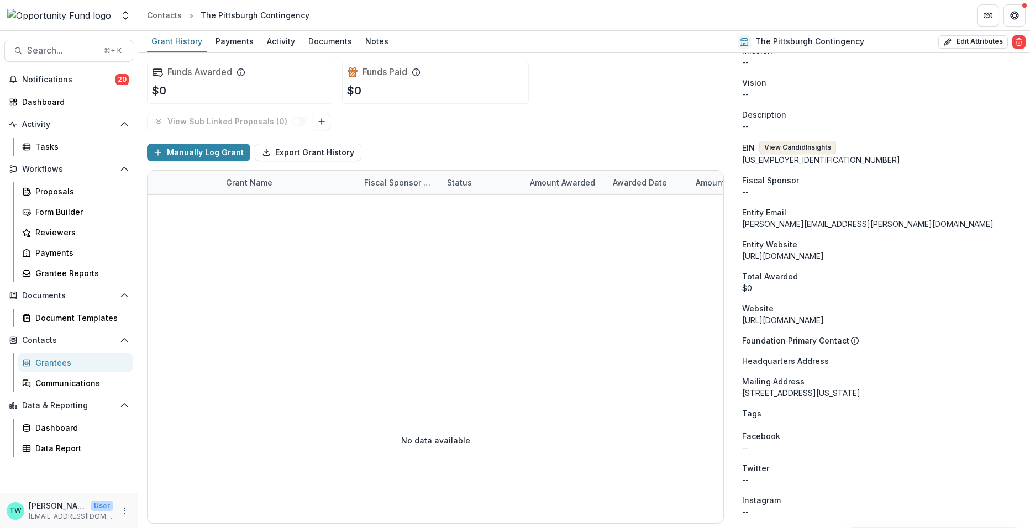
click at [808, 141] on button "View Candid Insights" at bounding box center [797, 147] width 77 height 13
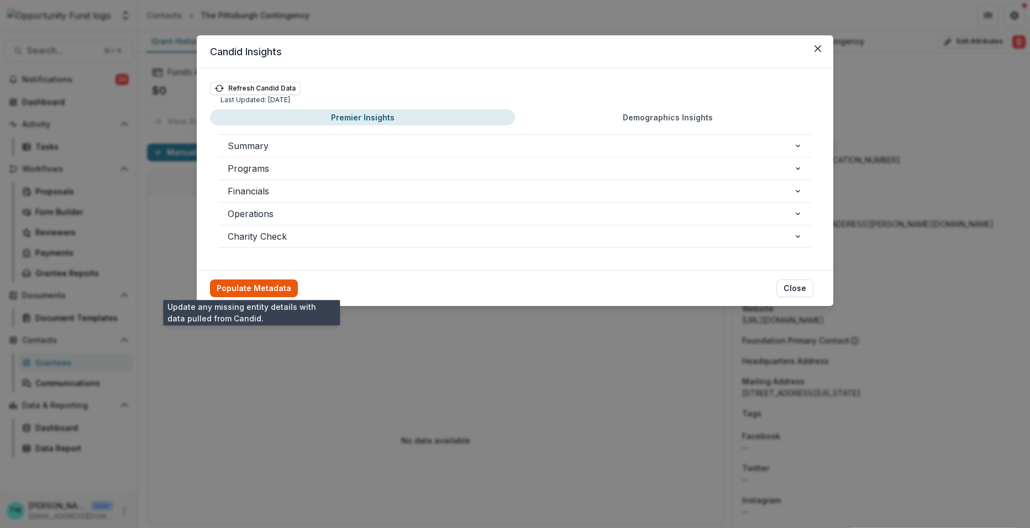
click at [272, 283] on button "Populate Metadata" at bounding box center [254, 289] width 88 height 18
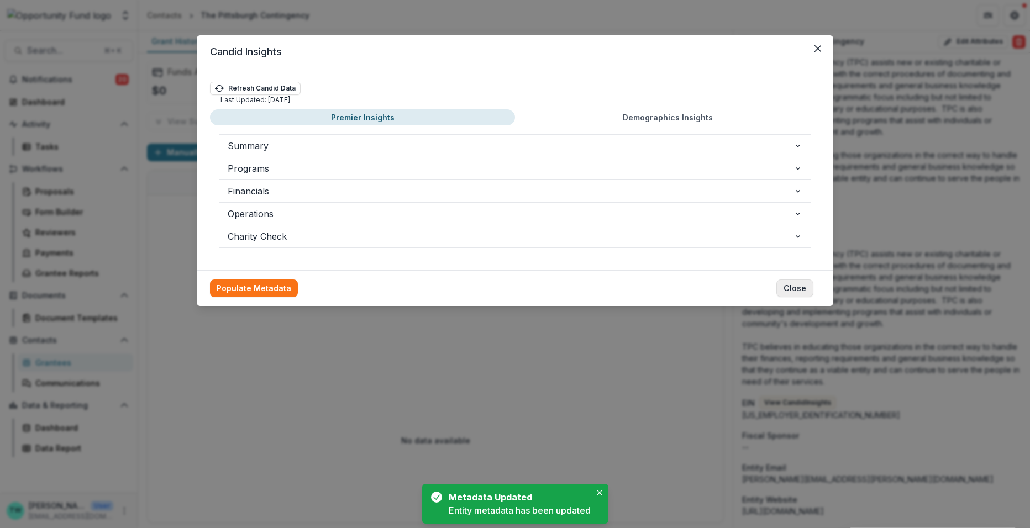
click at [790, 287] on button "Close" at bounding box center [794, 289] width 37 height 18
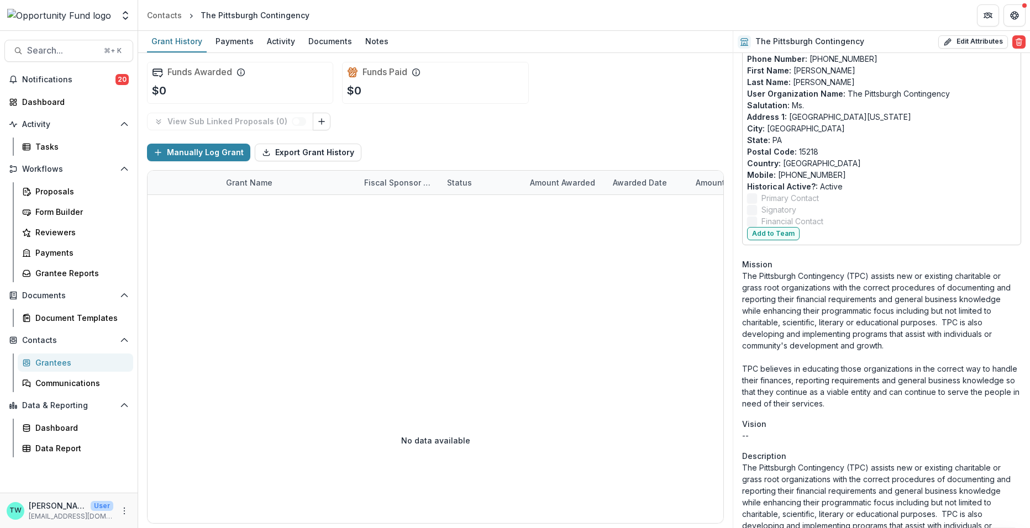
scroll to position [218, 0]
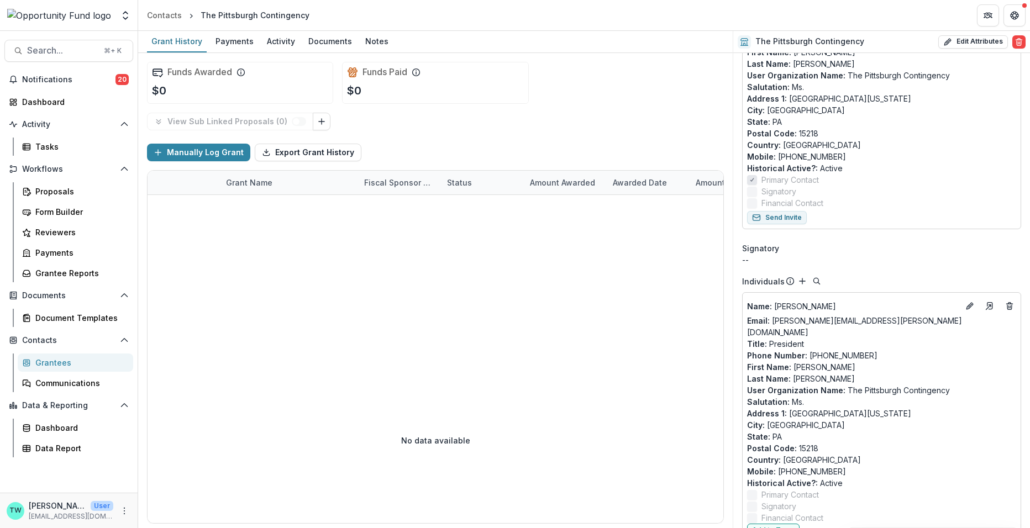
scroll to position [192, 0]
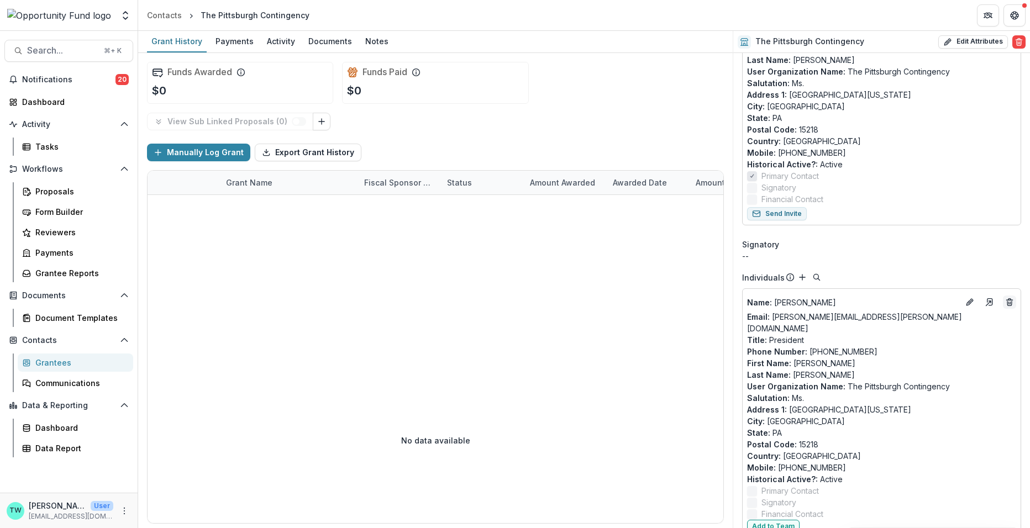
click at [1010, 302] on line "Deletes" at bounding box center [1010, 303] width 0 height 2
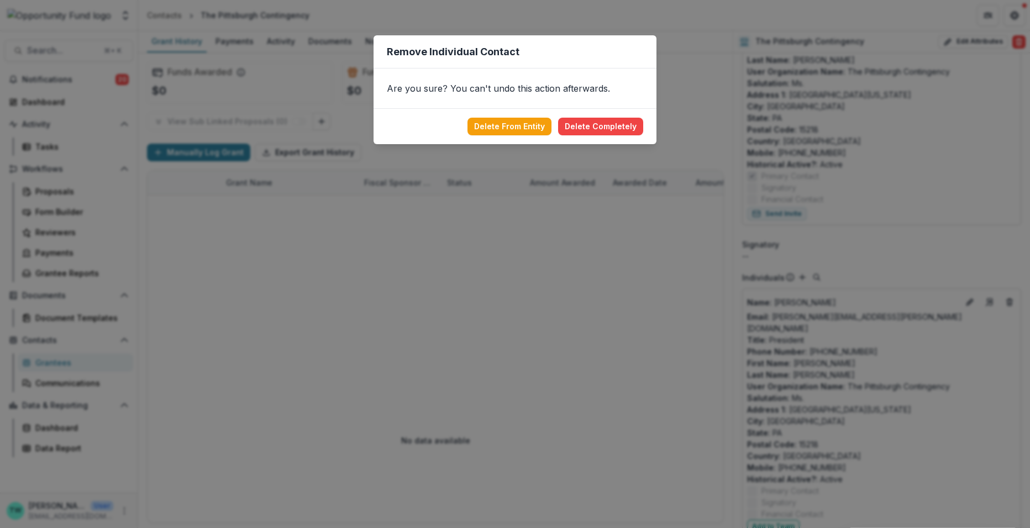
click at [523, 136] on footer "Delete From Entity Delete Completely" at bounding box center [514, 126] width 283 height 36
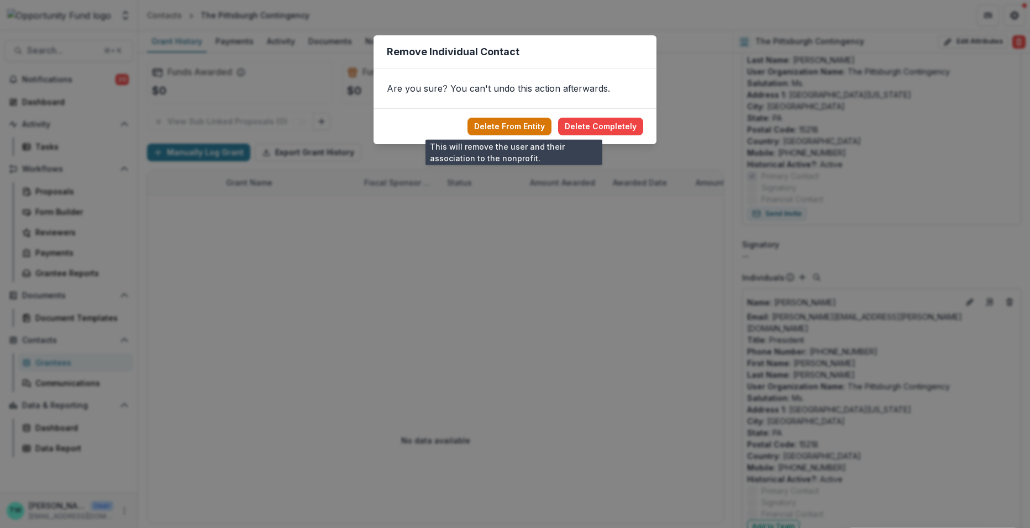
click at [512, 128] on button "Delete From Entity" at bounding box center [509, 127] width 84 height 18
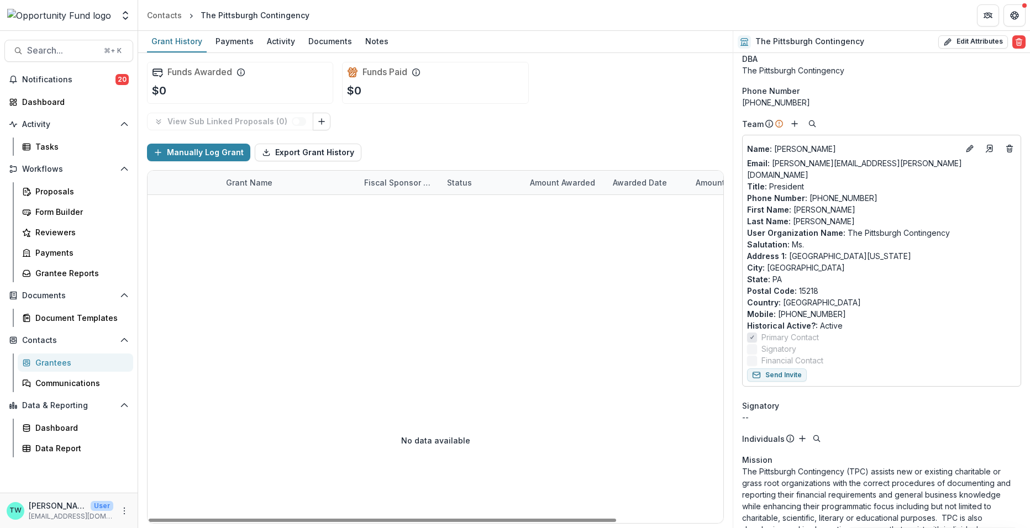
scroll to position [0, 0]
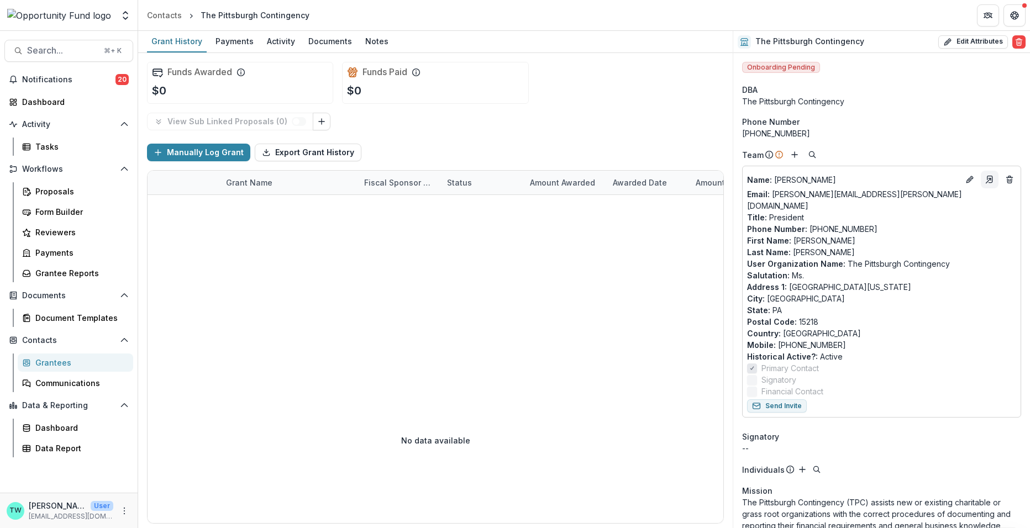
click at [985, 178] on icon "Go to contact" at bounding box center [989, 179] width 9 height 9
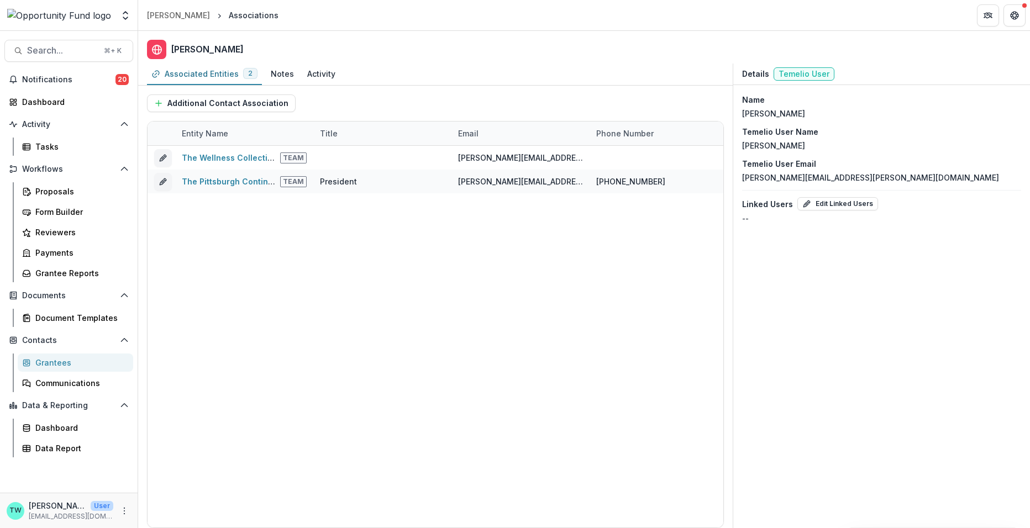
click at [52, 362] on div "Grantees" at bounding box center [79, 363] width 89 height 12
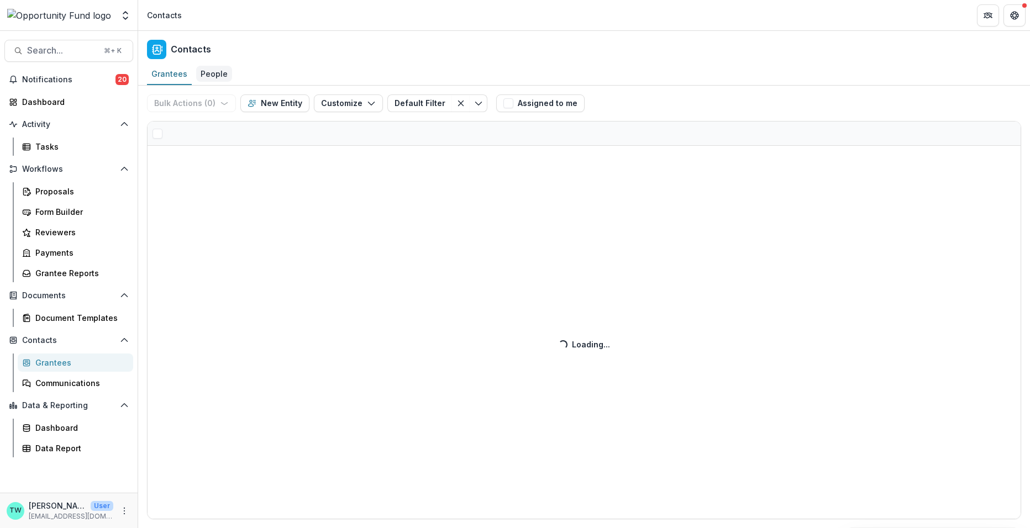
click at [196, 79] on div "People" at bounding box center [214, 74] width 36 height 16
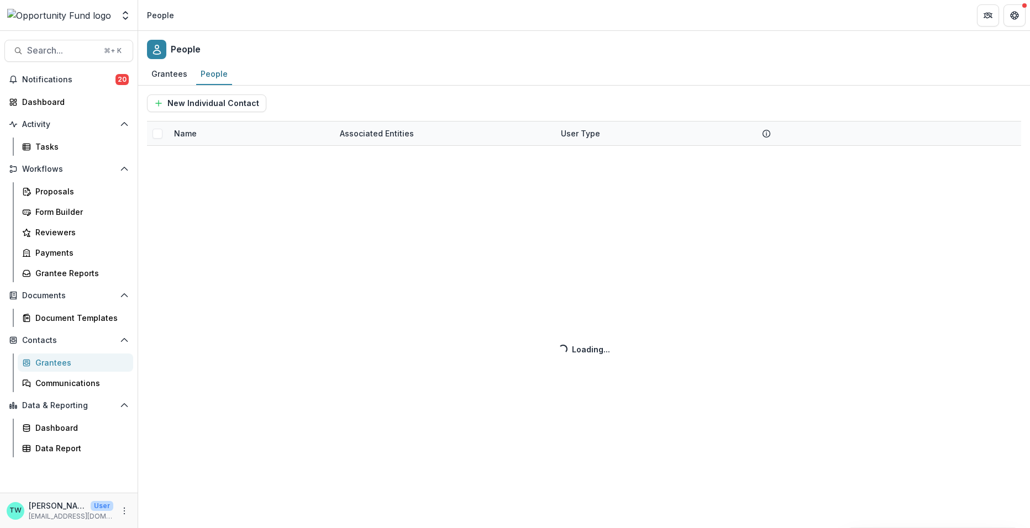
click at [224, 132] on div "New Individual Contact Name Associated Entities User Type Loading... Loading..." at bounding box center [584, 307] width 892 height 443
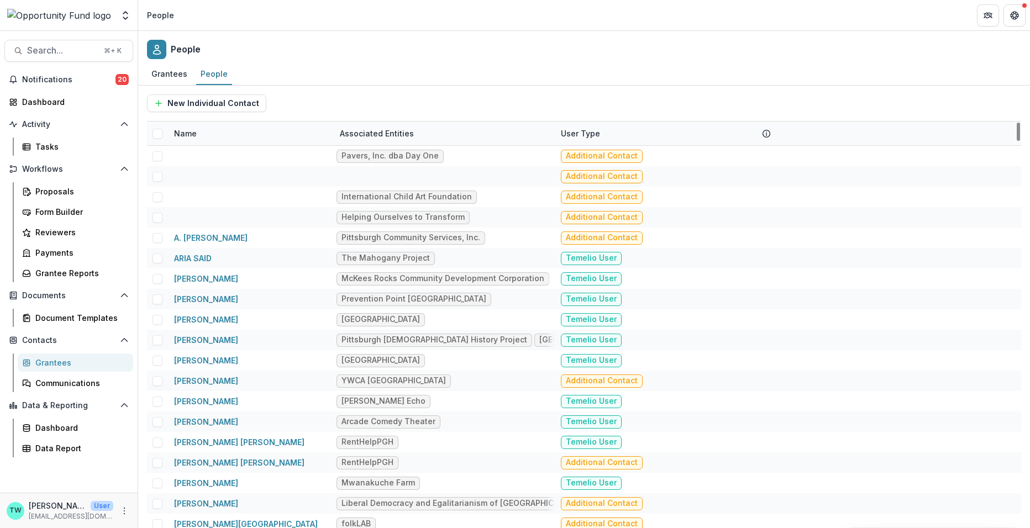
click at [227, 137] on div "Name" at bounding box center [250, 134] width 166 height 24
click at [225, 156] on input at bounding box center [236, 158] width 133 height 18
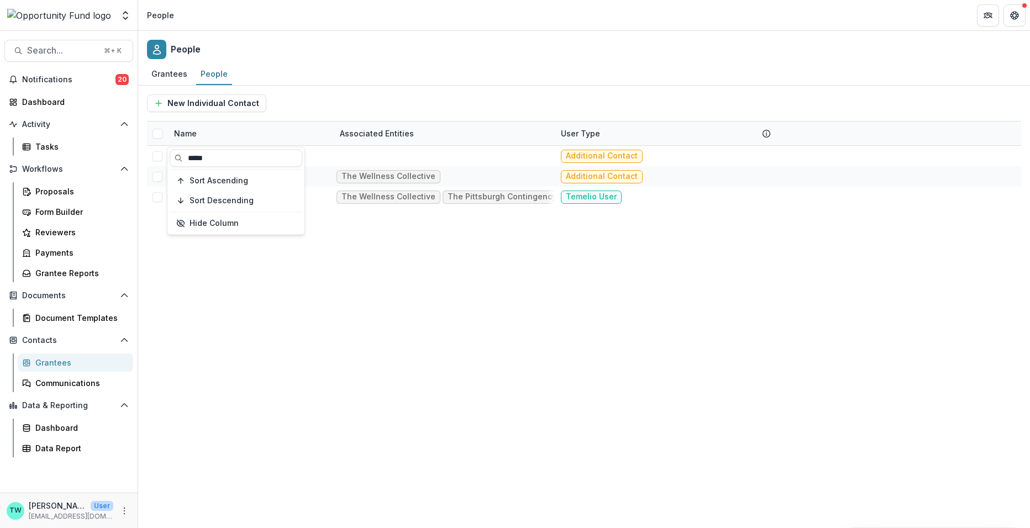
type input "*****"
click at [333, 65] on div "Grantees People" at bounding box center [584, 75] width 892 height 22
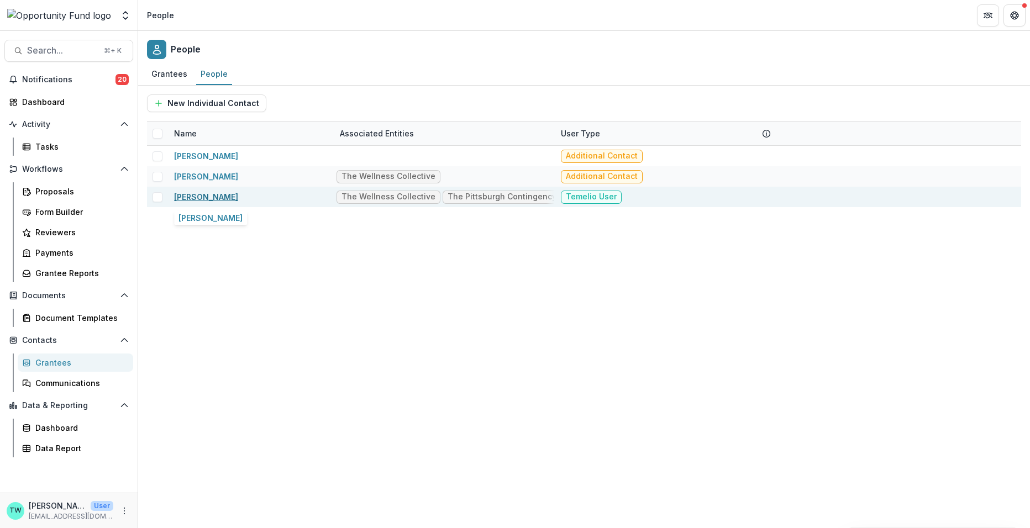
click at [202, 197] on link "[PERSON_NAME]" at bounding box center [206, 196] width 64 height 9
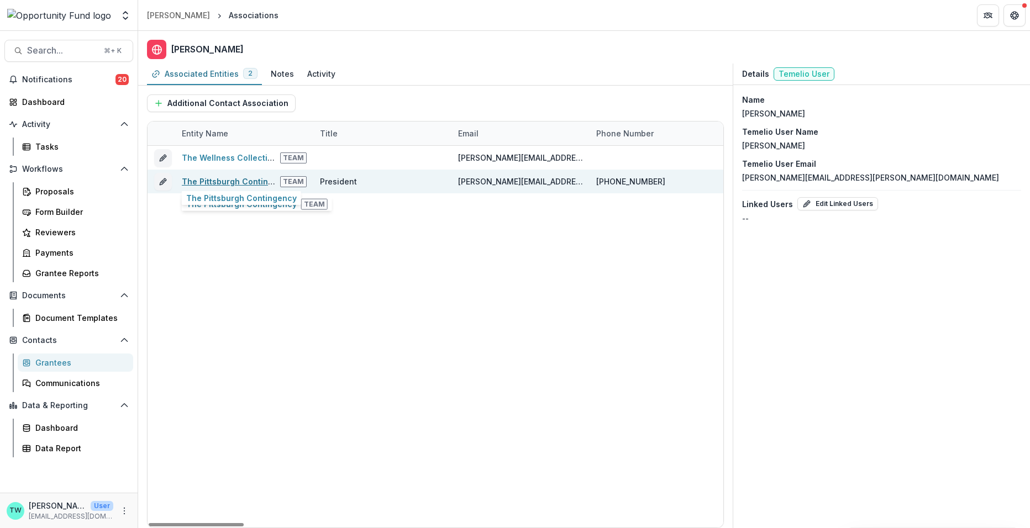
click at [243, 177] on link "The Pittsburgh Contingency" at bounding box center [237, 181] width 110 height 9
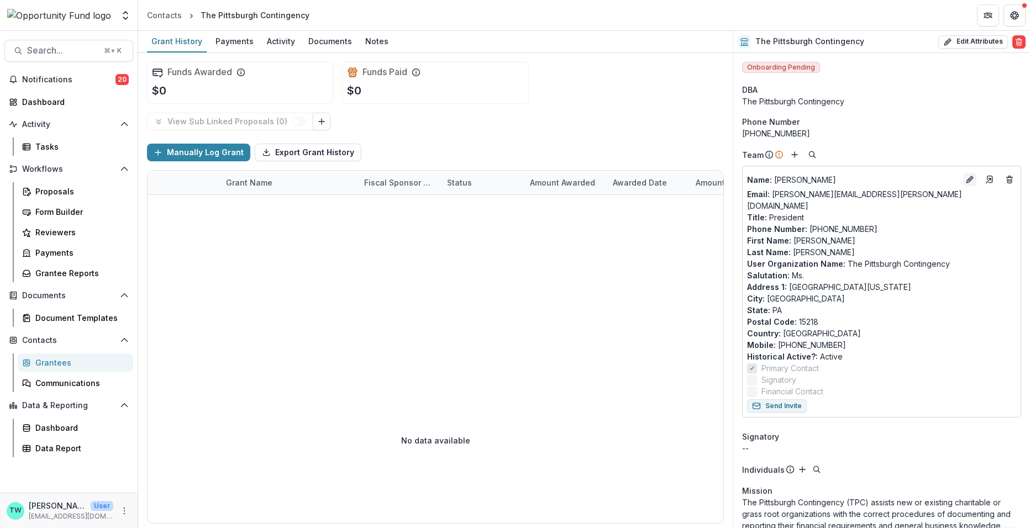
click at [965, 175] on icon "Edit" at bounding box center [969, 179] width 9 height 9
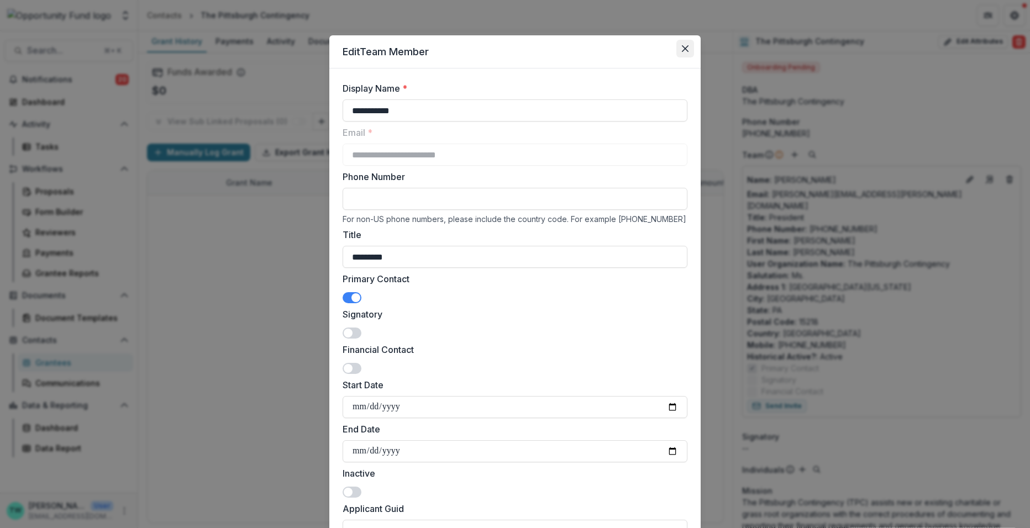
click at [683, 48] on icon "Close" at bounding box center [685, 48] width 7 height 7
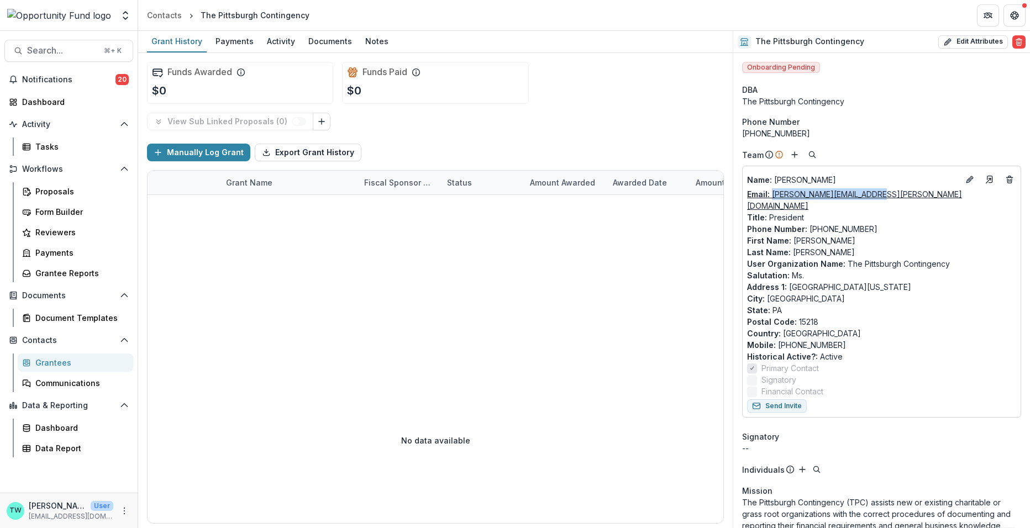
drag, startPoint x: 879, startPoint y: 193, endPoint x: 773, endPoint y: 196, distance: 106.1
click at [773, 196] on div "Email: [PERSON_NAME][EMAIL_ADDRESS][PERSON_NAME][DOMAIN_NAME]" at bounding box center [881, 199] width 269 height 23
copy link "[PERSON_NAME][EMAIL_ADDRESS][PERSON_NAME][DOMAIN_NAME]"
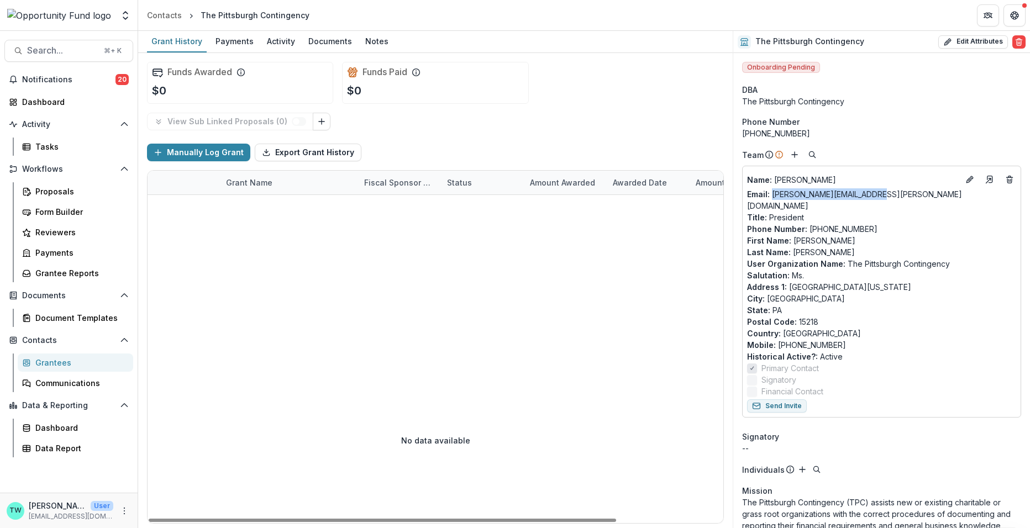
click at [69, 362] on div "Grantees" at bounding box center [79, 363] width 89 height 12
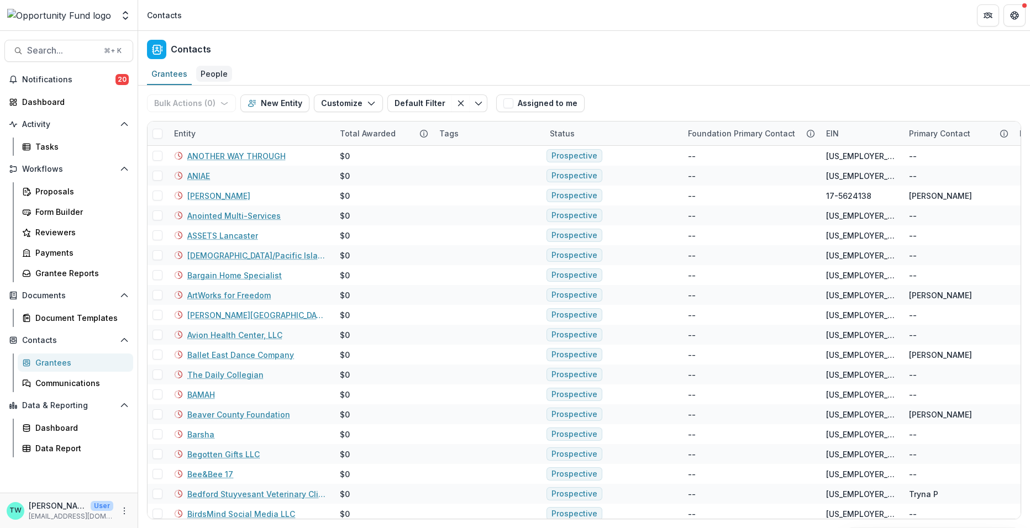
click at [218, 74] on div "People" at bounding box center [214, 74] width 36 height 16
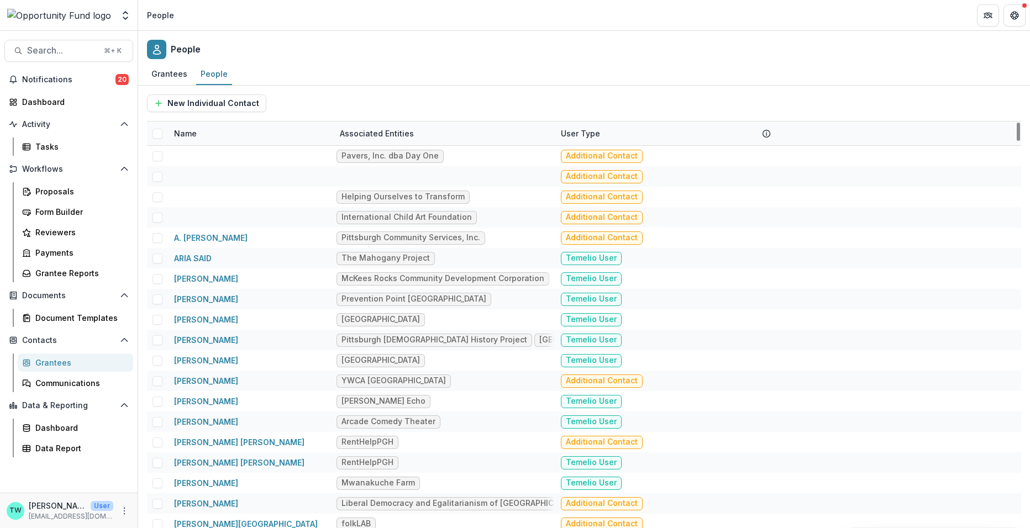
click at [215, 134] on div "Name" at bounding box center [250, 134] width 166 height 24
click at [434, 81] on div "Grantees People" at bounding box center [584, 75] width 892 height 22
click at [207, 135] on div "Name" at bounding box center [250, 134] width 166 height 24
click at [212, 156] on input at bounding box center [236, 158] width 133 height 18
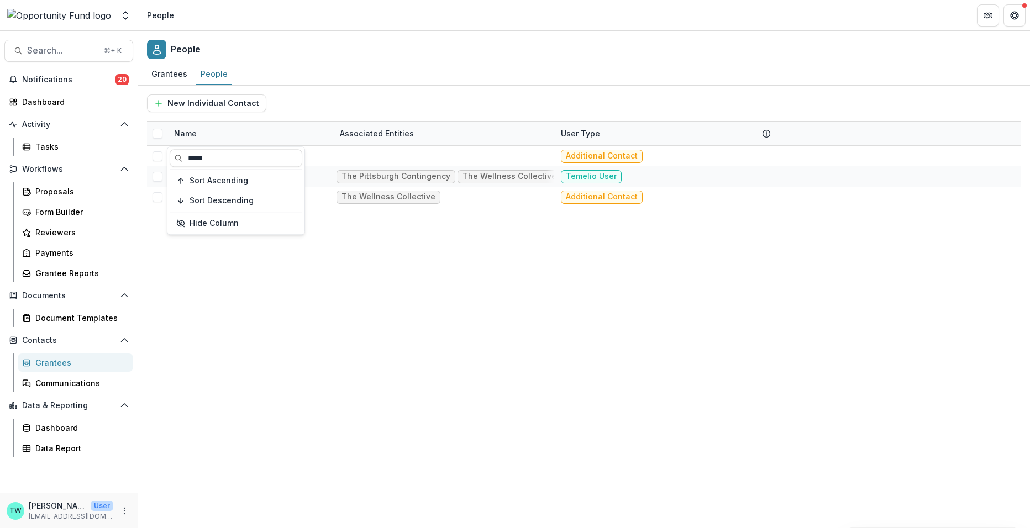
type input "*****"
click at [387, 59] on div "People" at bounding box center [584, 47] width 892 height 33
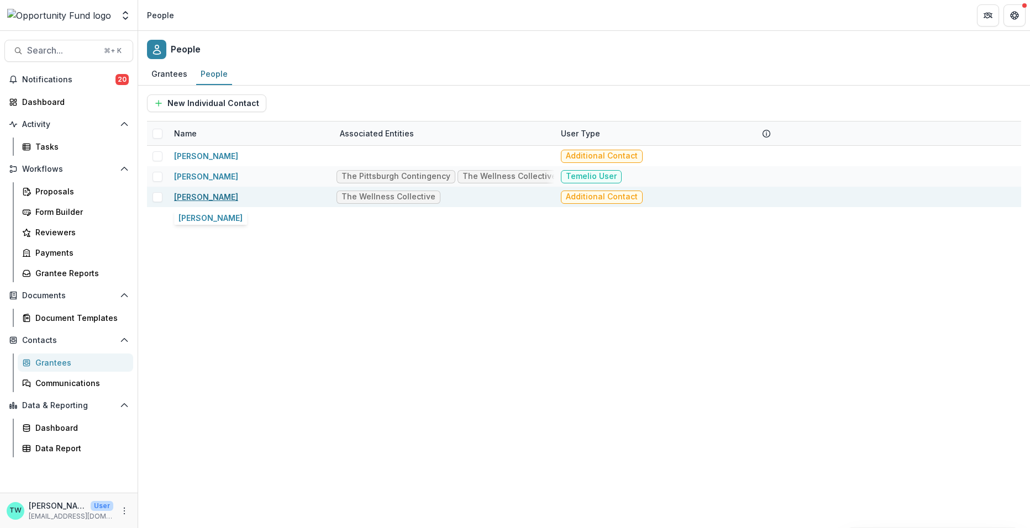
click at [202, 197] on link "[PERSON_NAME]" at bounding box center [206, 196] width 64 height 9
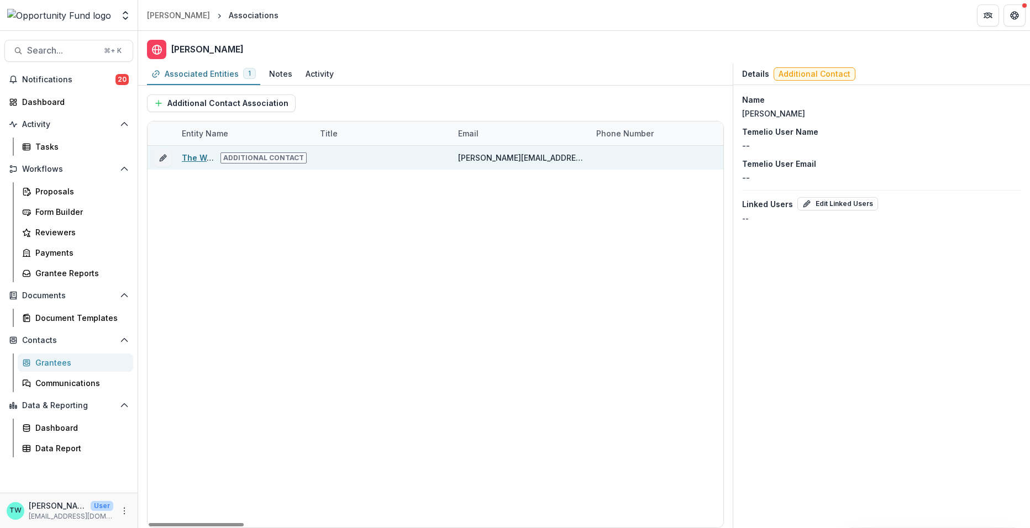
click at [206, 154] on link "The Wellness Collective" at bounding box center [229, 157] width 95 height 9
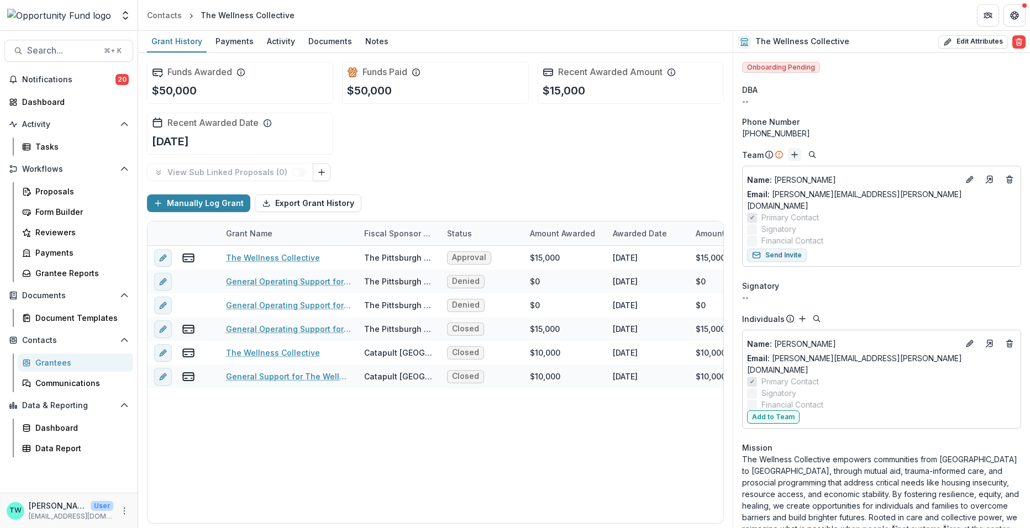
click at [796, 152] on icon "Add" at bounding box center [794, 154] width 9 height 9
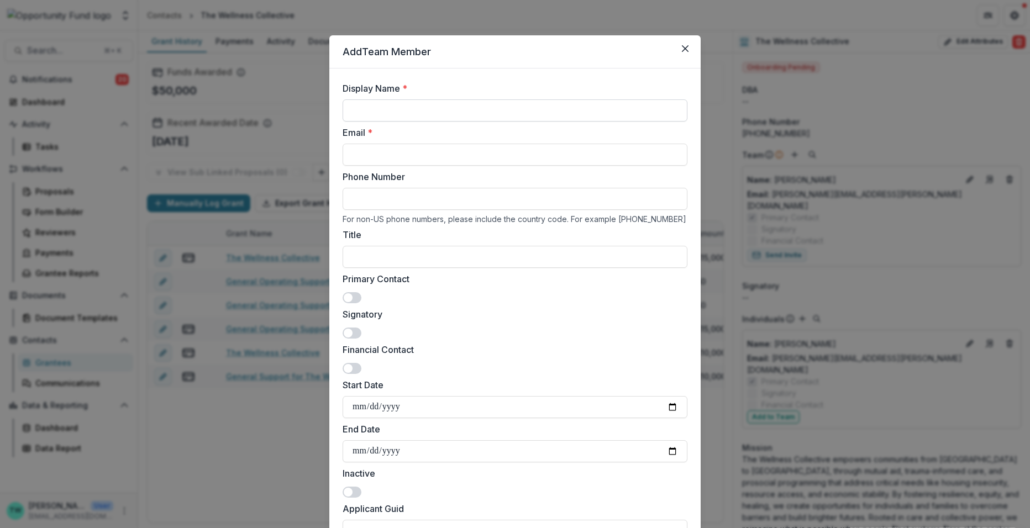
click at [445, 108] on input "Display Name *" at bounding box center [515, 110] width 345 height 22
type input "*"
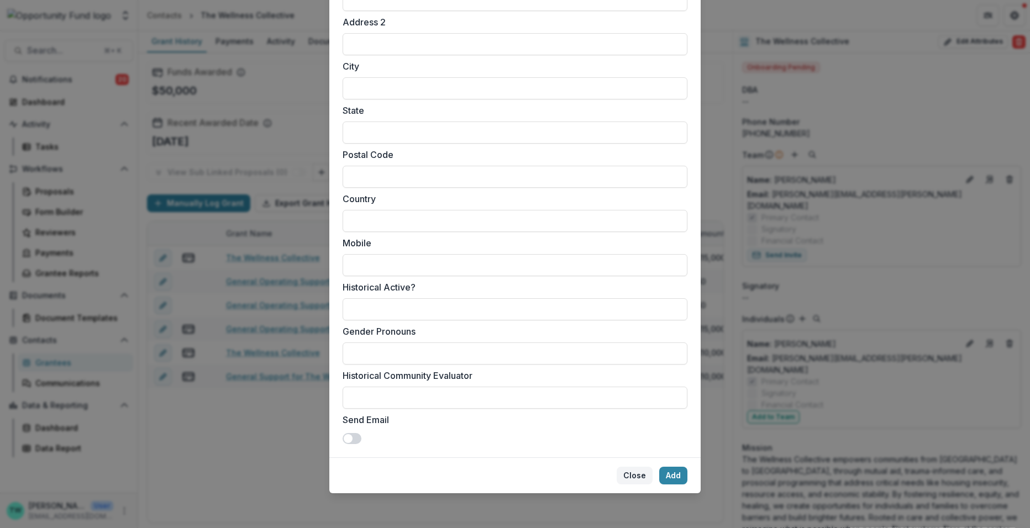
click at [628, 476] on button "Close" at bounding box center [635, 476] width 36 height 18
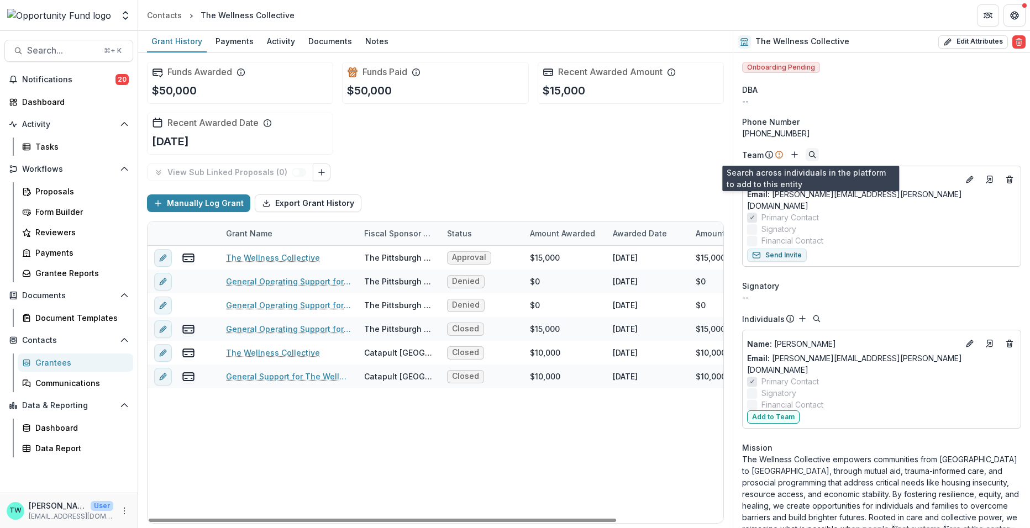
click at [810, 153] on icon "Search" at bounding box center [812, 154] width 9 height 9
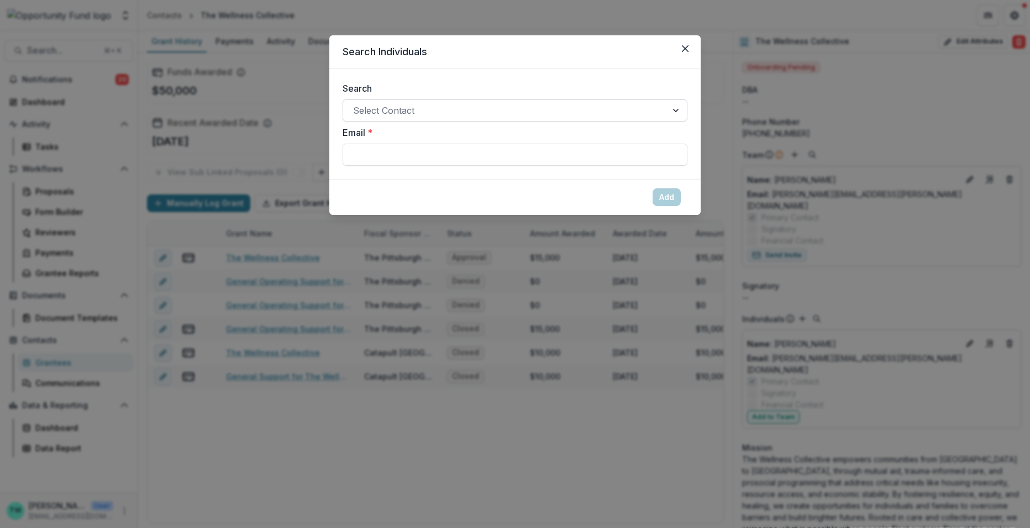
click at [409, 114] on div at bounding box center [505, 110] width 304 height 15
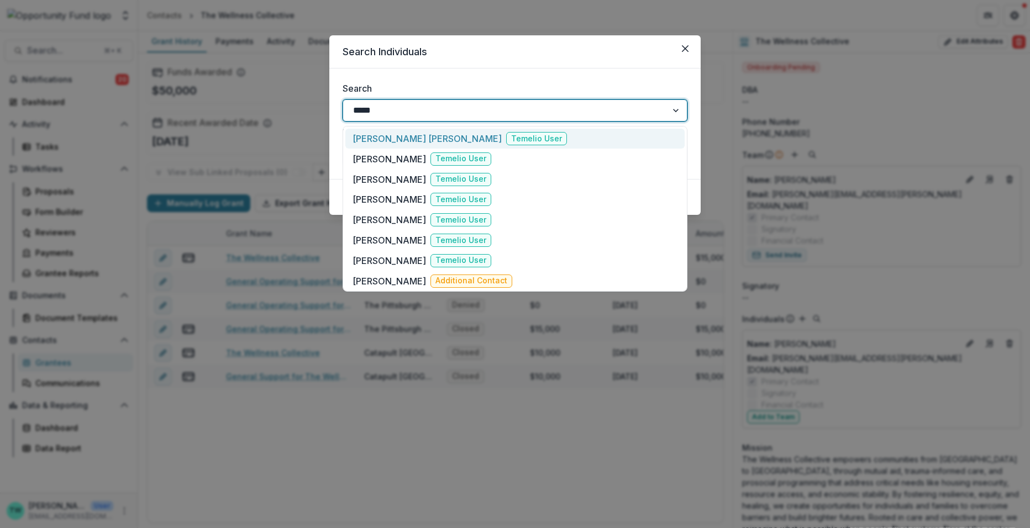
type input "******"
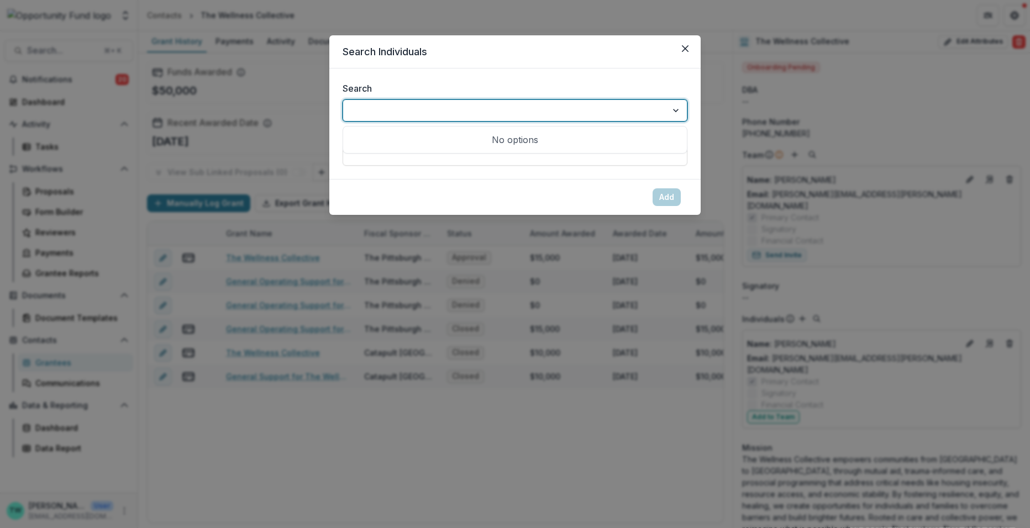
click at [432, 108] on div at bounding box center [505, 110] width 304 height 15
click at [415, 110] on div at bounding box center [505, 110] width 304 height 15
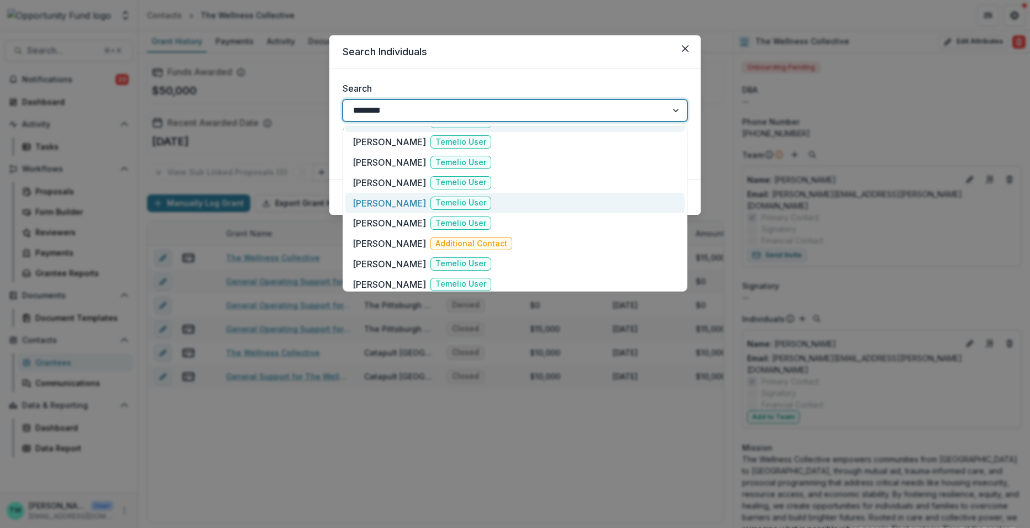
scroll to position [83, 0]
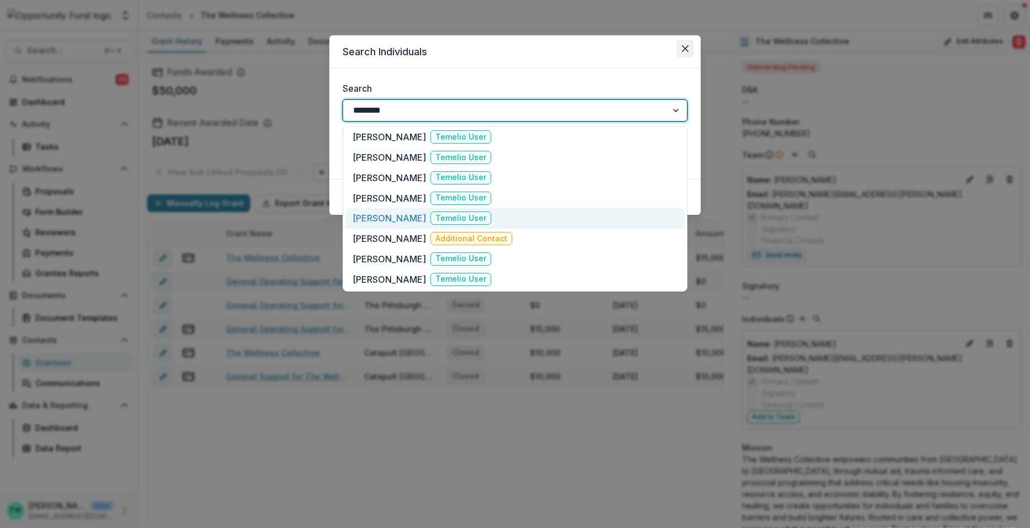
type input "********"
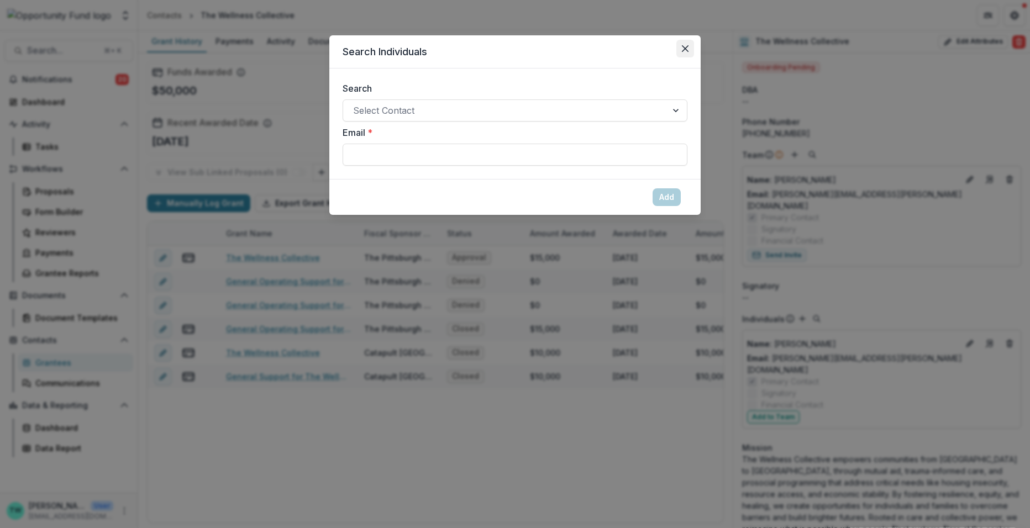
click at [686, 46] on icon "Close" at bounding box center [685, 48] width 7 height 7
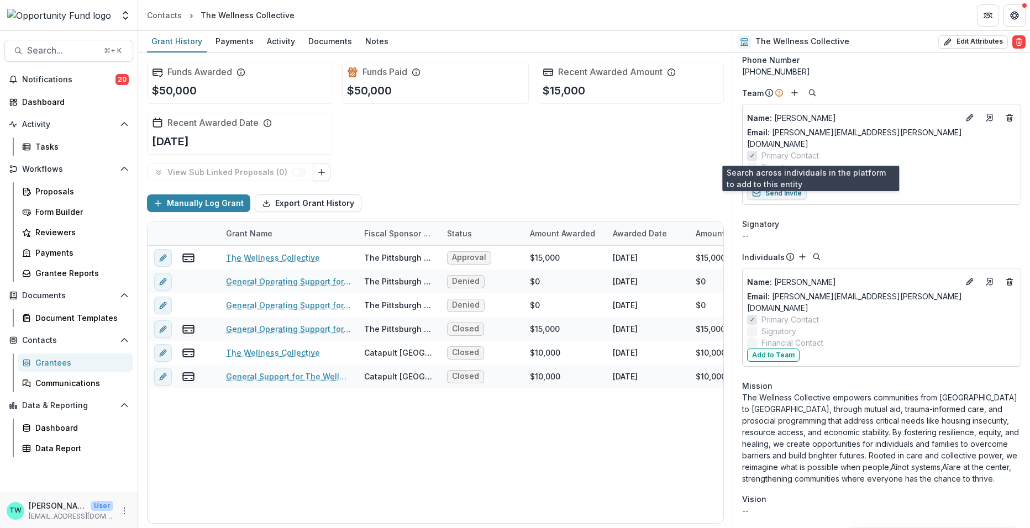
scroll to position [0, 0]
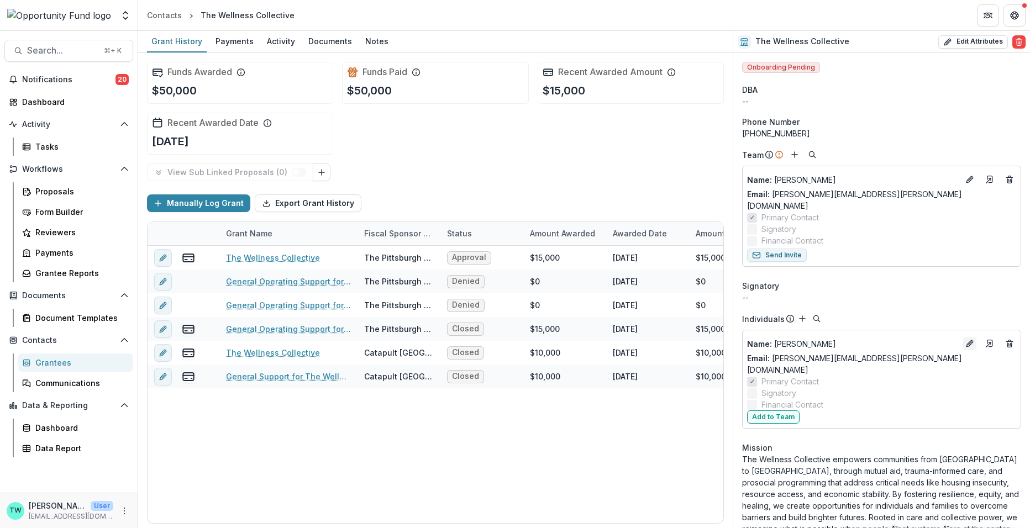
click at [967, 339] on icon "Edit" at bounding box center [969, 343] width 9 height 9
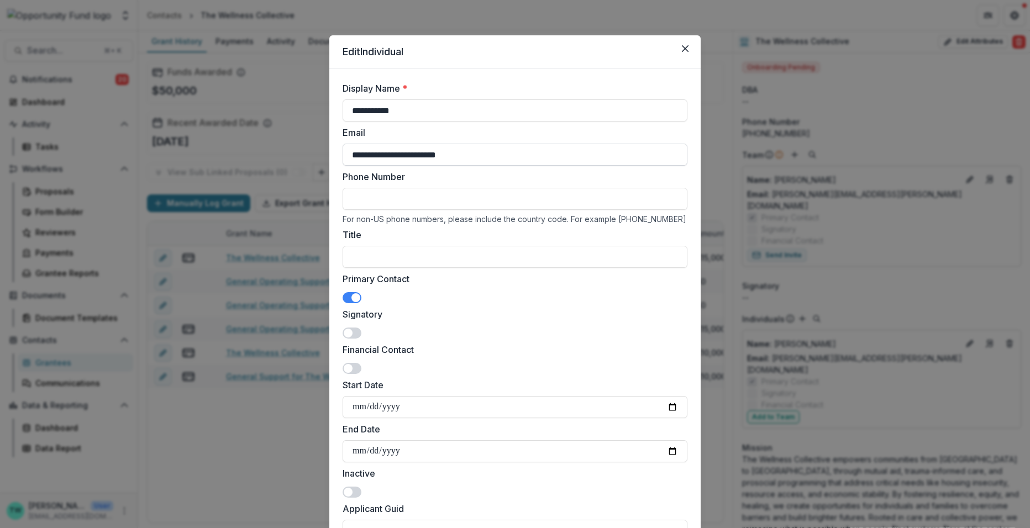
click at [526, 158] on input "**********" at bounding box center [515, 155] width 345 height 22
click at [351, 156] on input "**********" at bounding box center [515, 155] width 345 height 22
click at [677, 25] on div "**********" at bounding box center [515, 264] width 1030 height 528
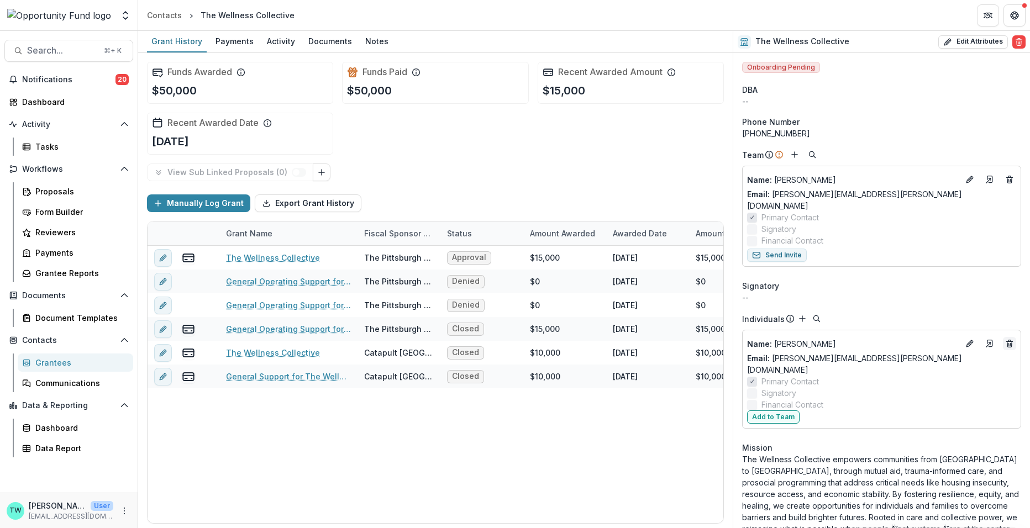
click at [1007, 339] on icon "Deletes" at bounding box center [1009, 343] width 9 height 9
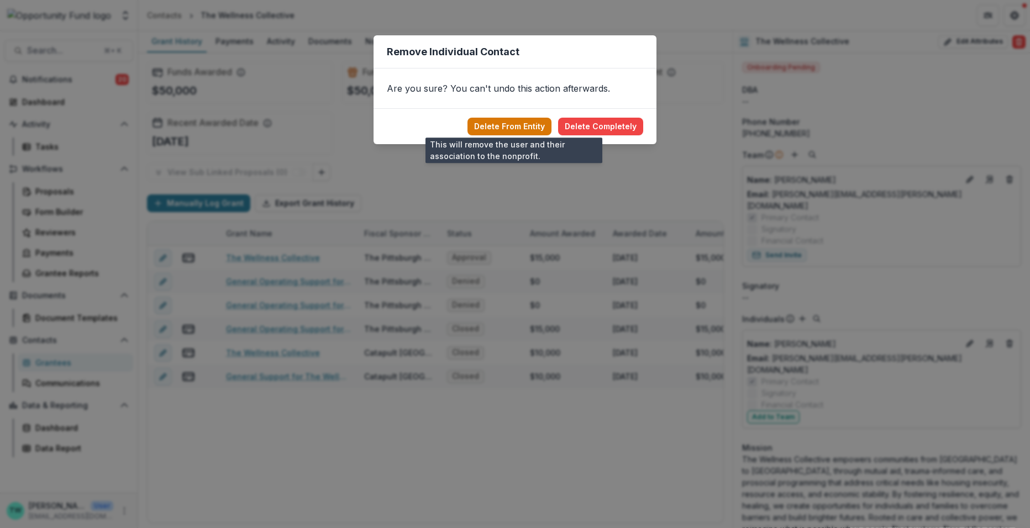
click at [530, 126] on button "Delete From Entity" at bounding box center [509, 127] width 84 height 18
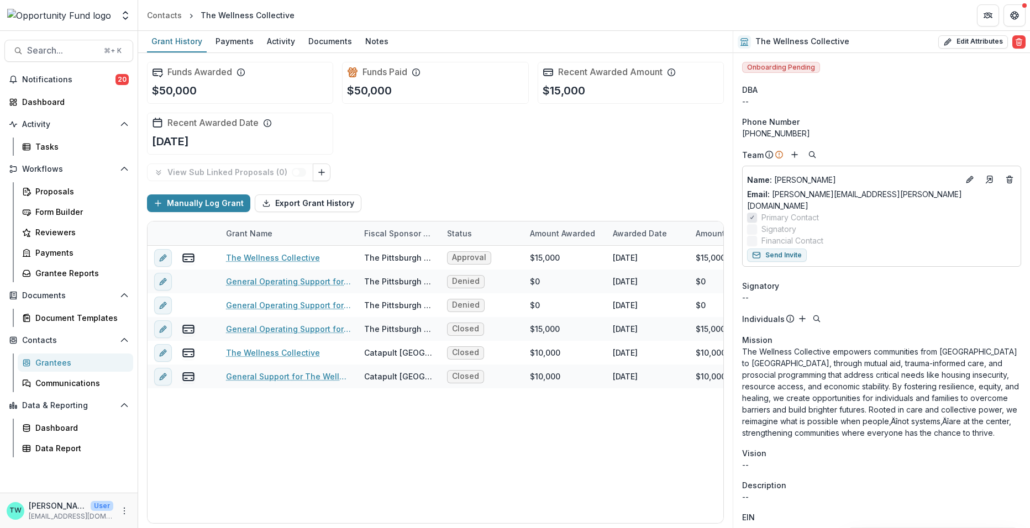
click at [49, 365] on div "Grantees" at bounding box center [79, 363] width 89 height 12
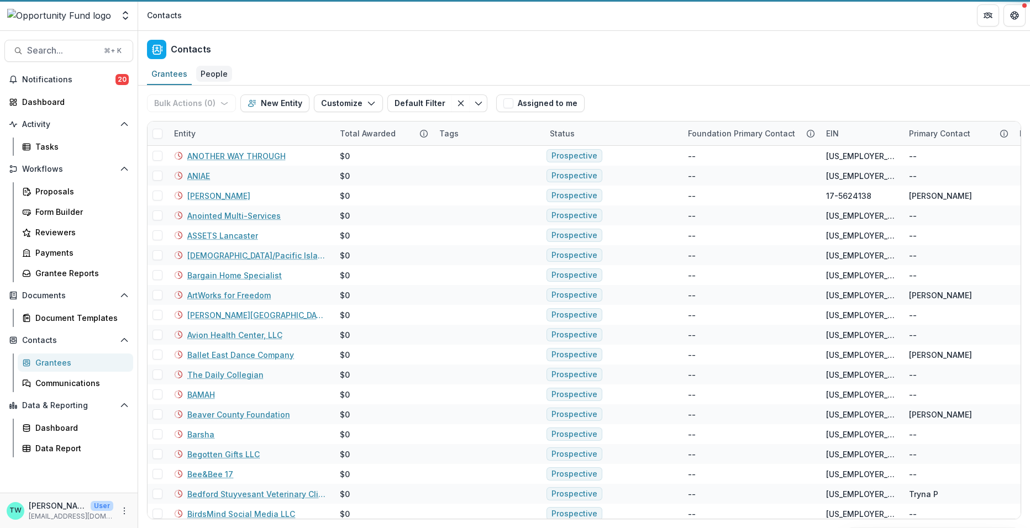
click at [215, 73] on div "People" at bounding box center [214, 74] width 36 height 16
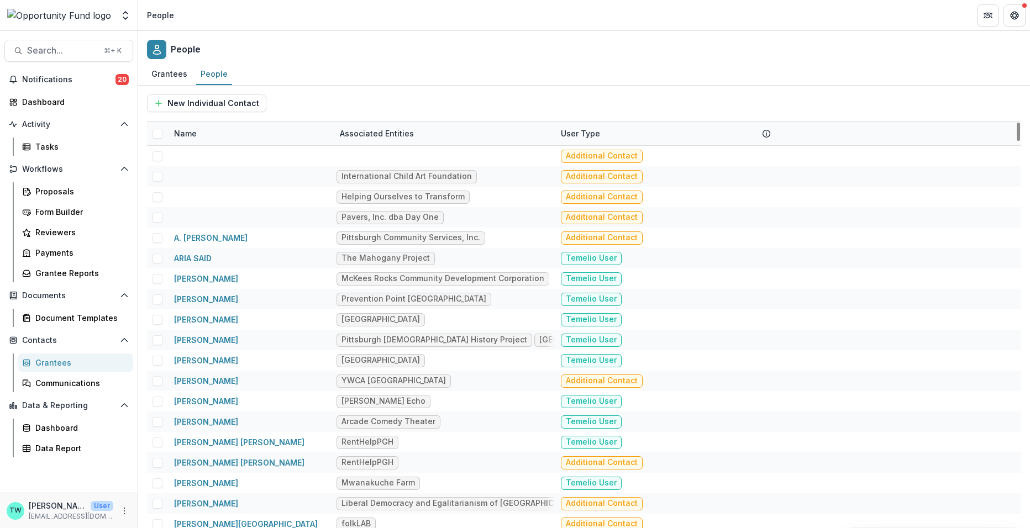
click at [249, 135] on div "Name" at bounding box center [250, 134] width 166 height 24
click at [213, 159] on input at bounding box center [236, 158] width 133 height 18
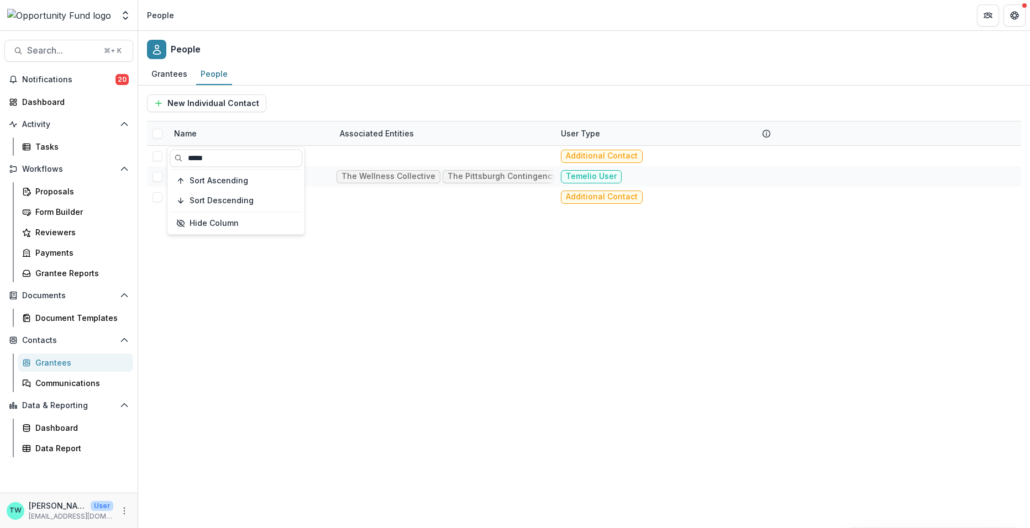
type input "*****"
click at [301, 78] on div "Grantees People" at bounding box center [584, 75] width 892 height 22
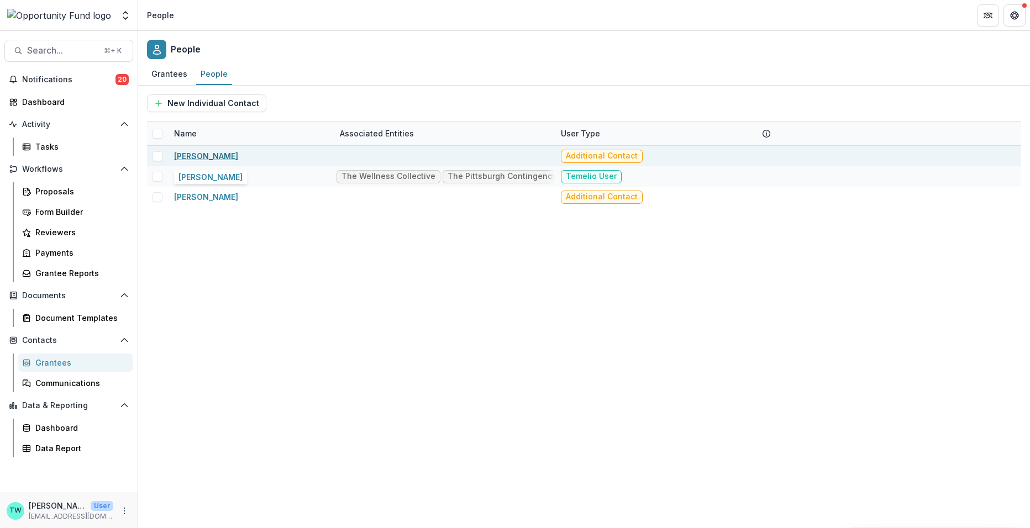
click at [201, 153] on link "[PERSON_NAME]" at bounding box center [206, 155] width 64 height 9
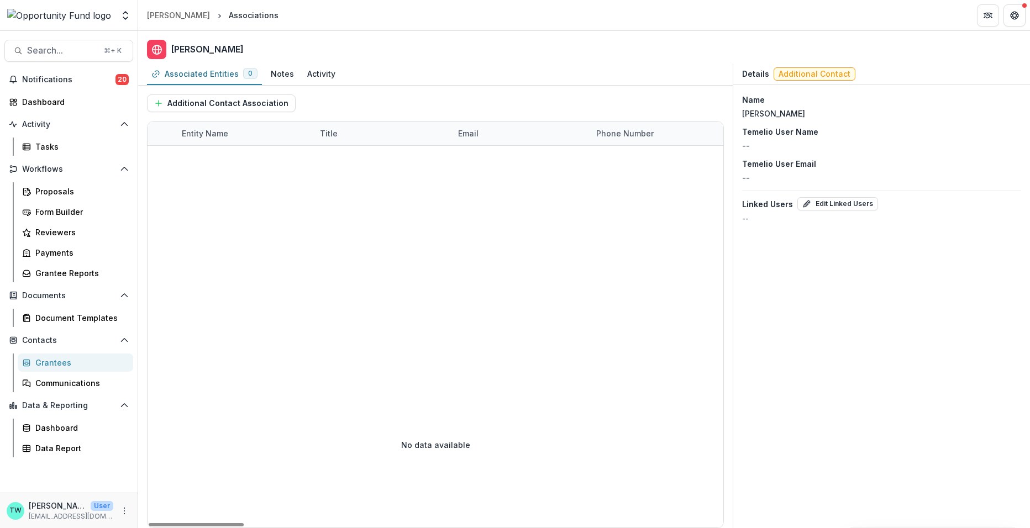
click at [49, 366] on div "Grantees" at bounding box center [79, 363] width 89 height 12
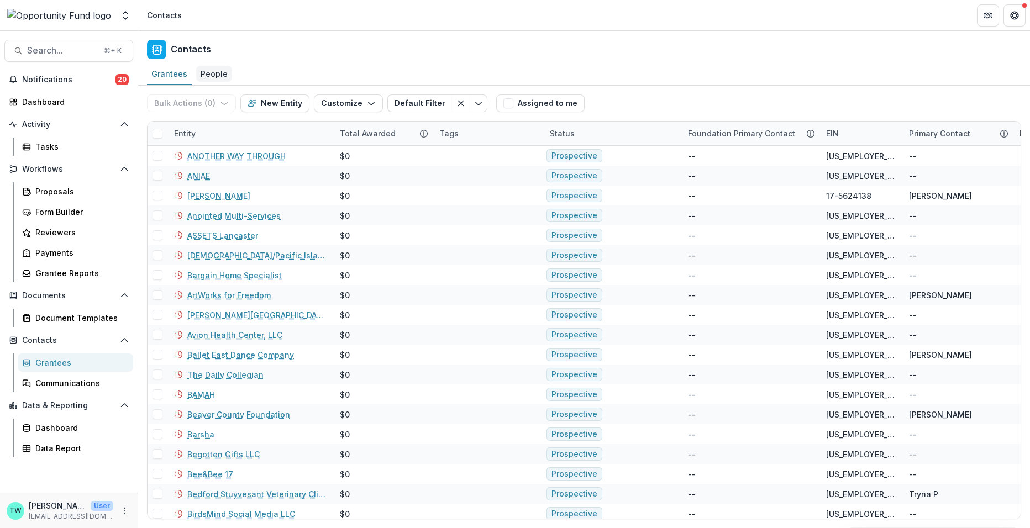
click at [213, 73] on div "People" at bounding box center [214, 74] width 36 height 16
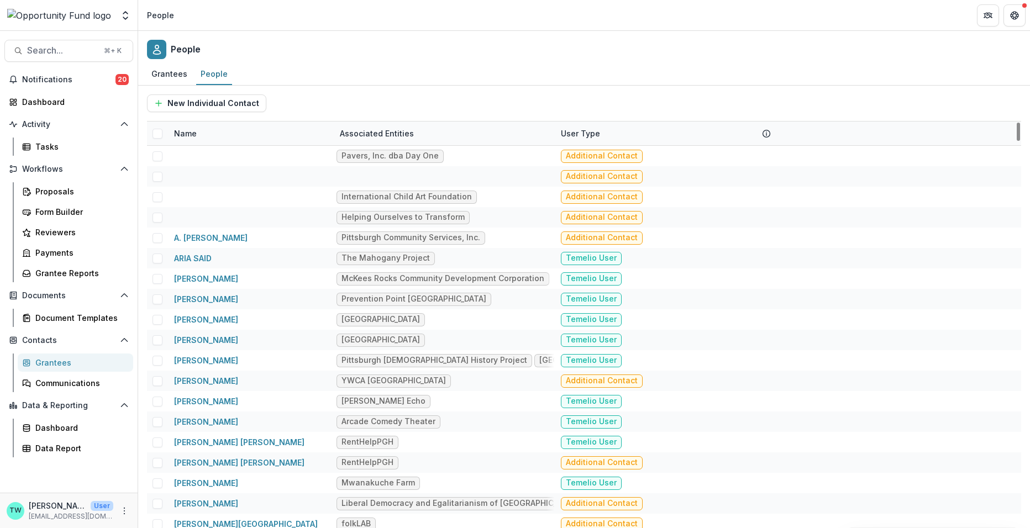
click at [238, 137] on div "Name" at bounding box center [250, 134] width 166 height 24
click at [234, 152] on input at bounding box center [236, 158] width 133 height 18
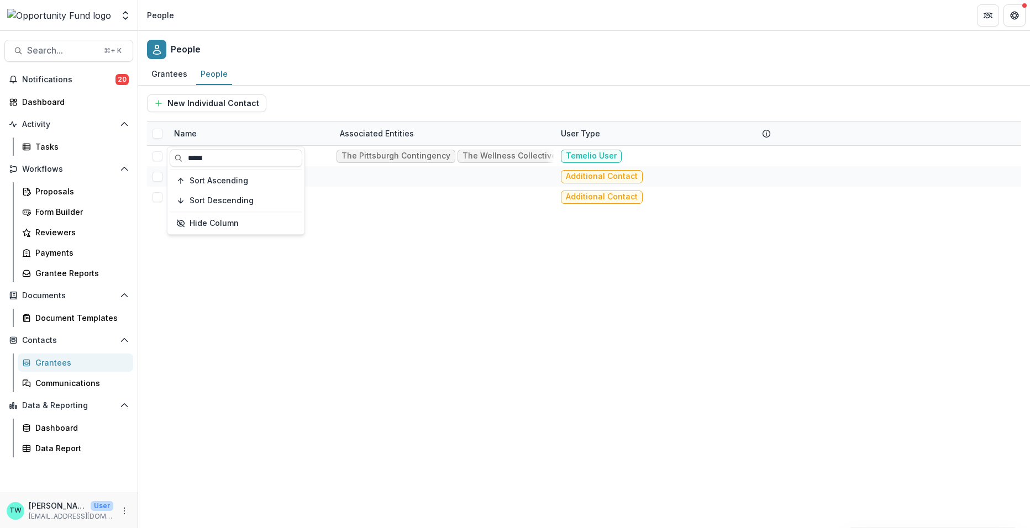
type input "*****"
click at [327, 62] on div "People" at bounding box center [584, 47] width 892 height 33
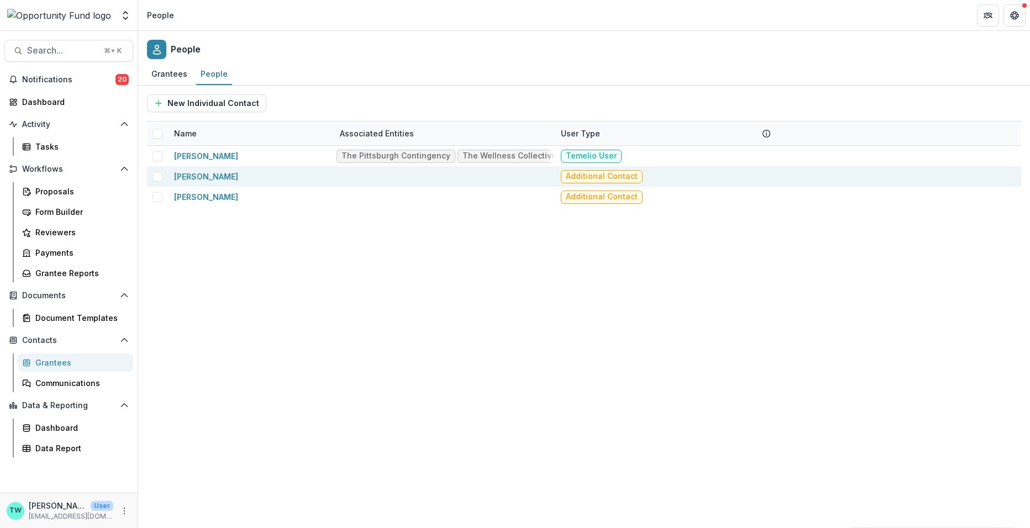
click at [159, 178] on span at bounding box center [157, 177] width 10 height 10
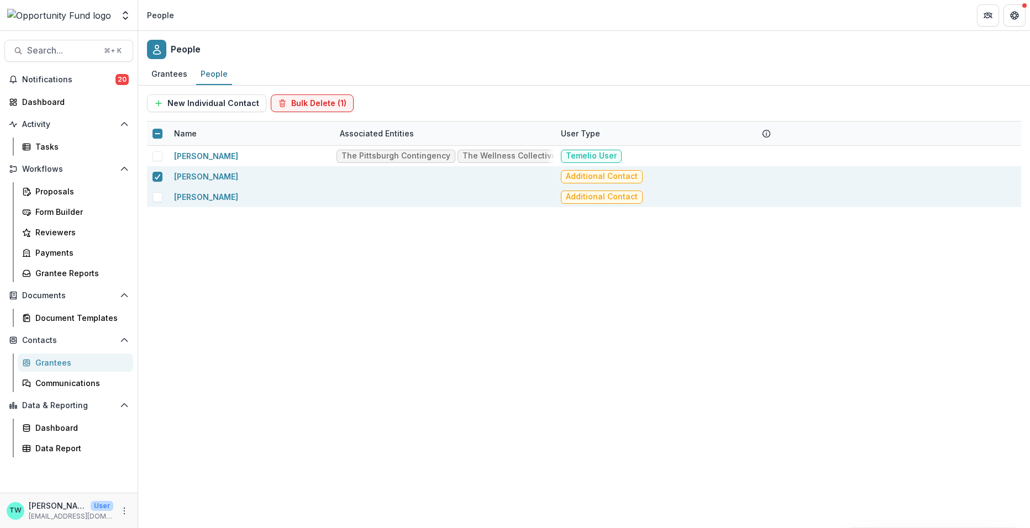
click at [156, 199] on span at bounding box center [157, 197] width 10 height 10
click at [306, 102] on button "Bulk Delete (2)" at bounding box center [313, 103] width 85 height 18
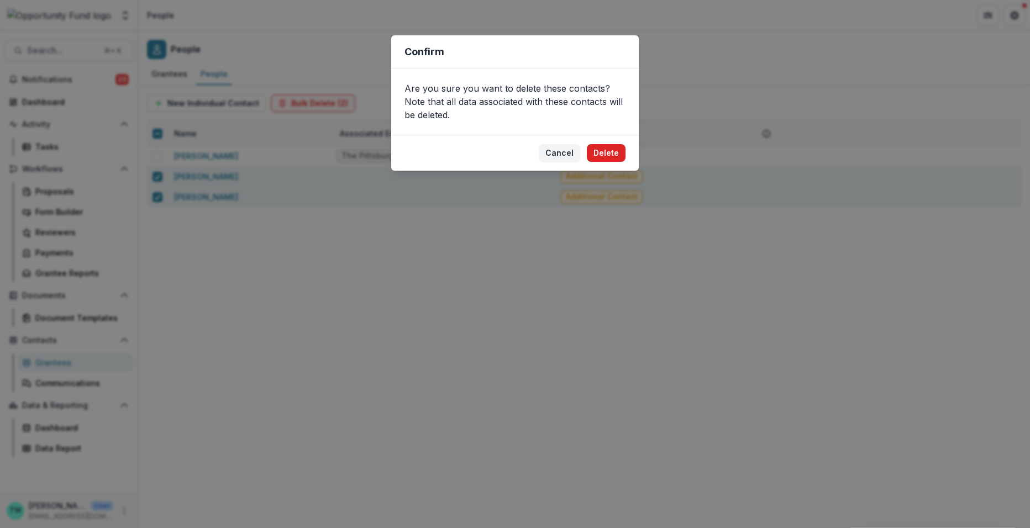
click at [610, 152] on button "Delete" at bounding box center [606, 153] width 39 height 18
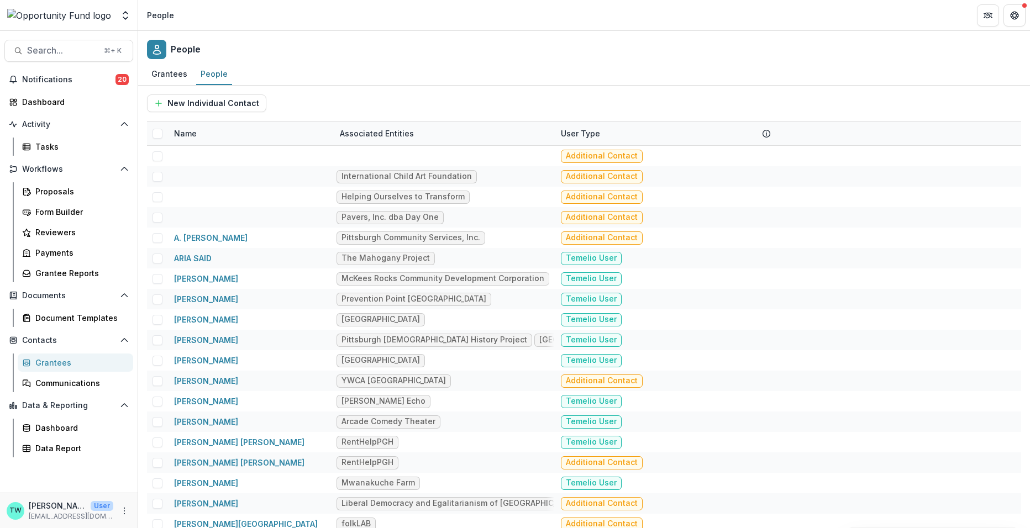
click at [325, 44] on div "People" at bounding box center [584, 47] width 892 height 33
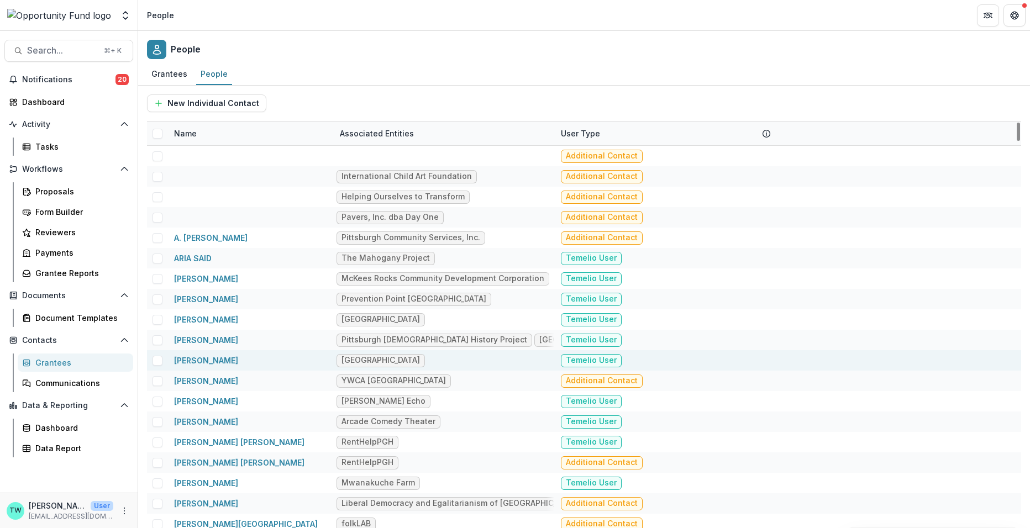
scroll to position [100, 0]
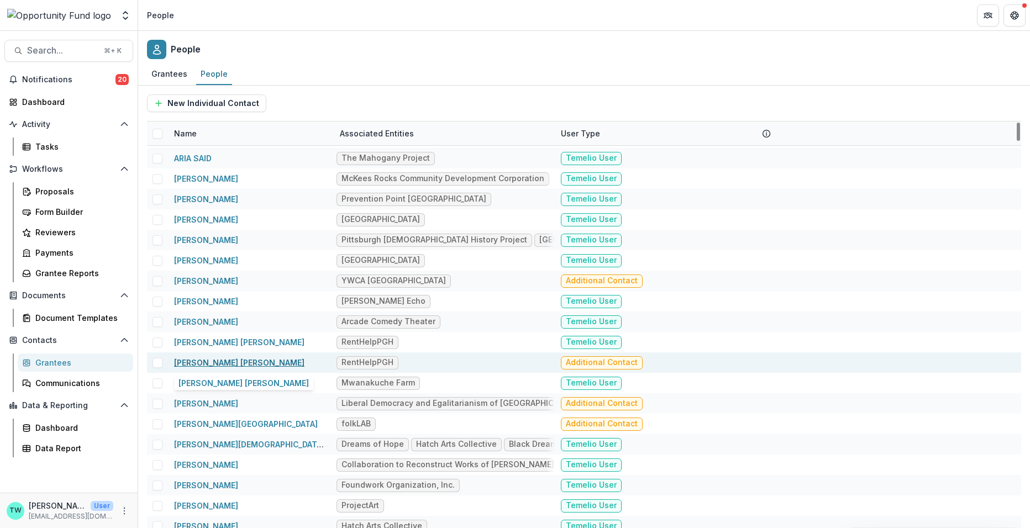
click at [228, 362] on link "[PERSON_NAME] [PERSON_NAME]" at bounding box center [239, 362] width 130 height 9
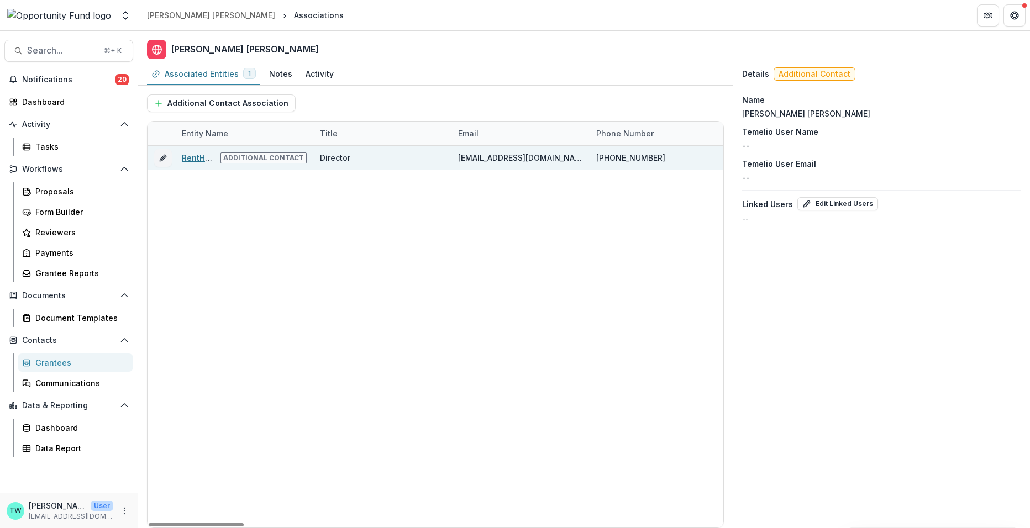
click at [191, 159] on link "RentHelpPGH" at bounding box center [208, 157] width 52 height 9
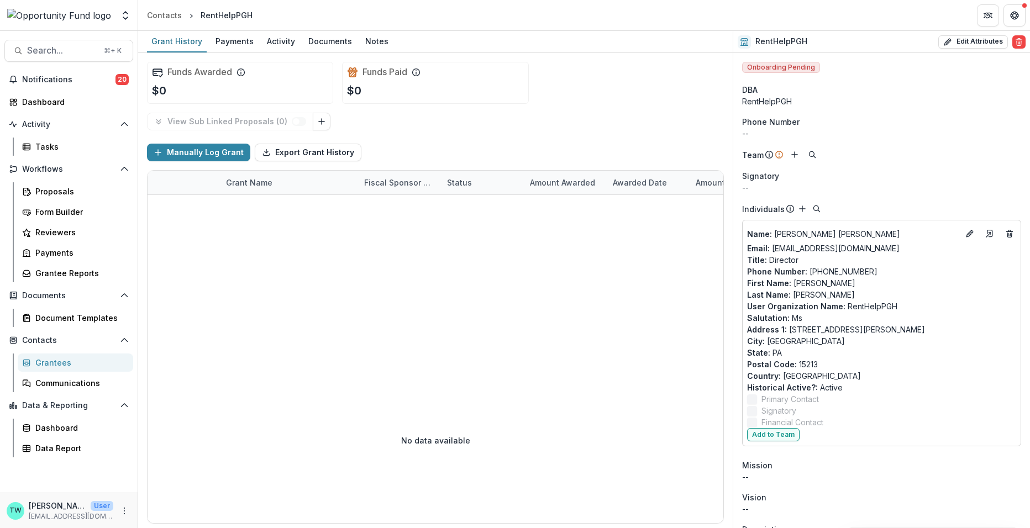
click at [61, 362] on div "Grantees" at bounding box center [79, 363] width 89 height 12
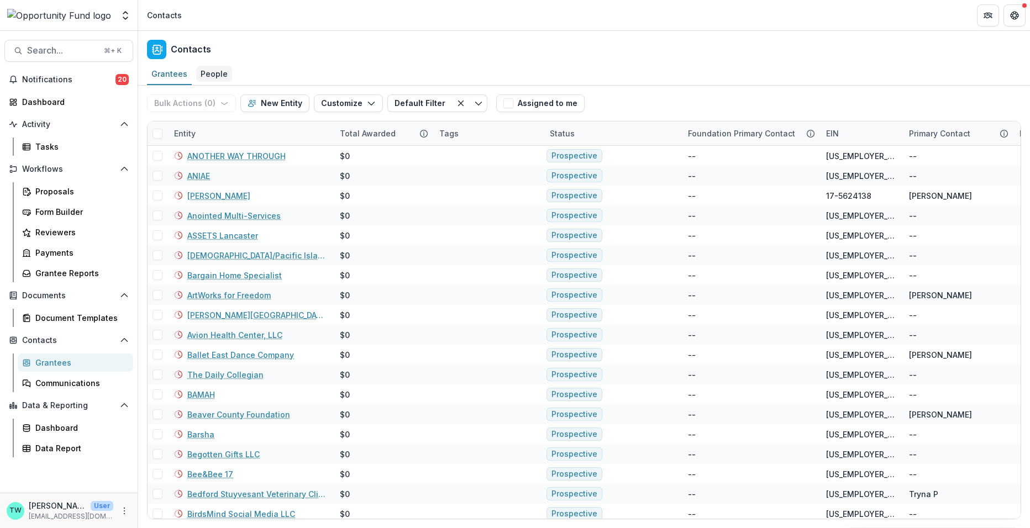
click at [213, 71] on div "People" at bounding box center [214, 74] width 36 height 16
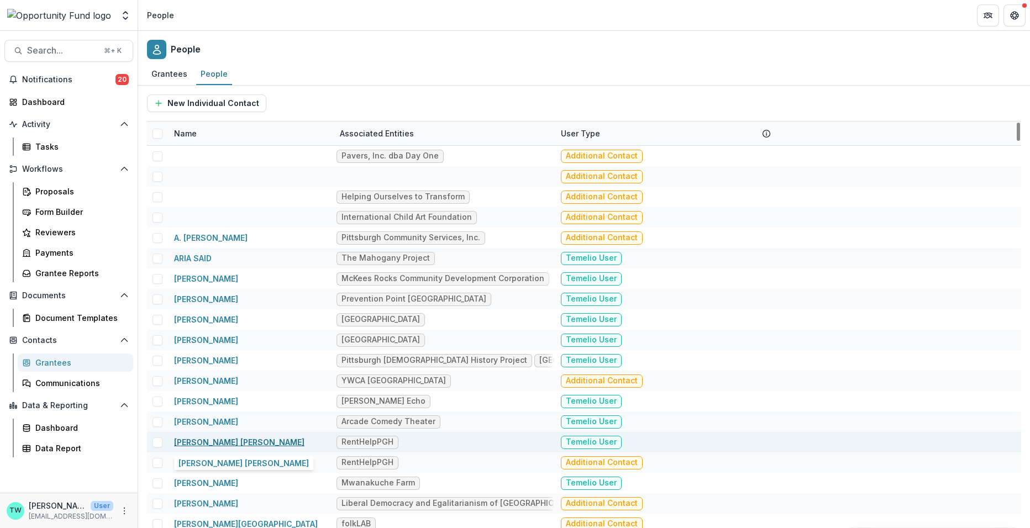
click at [223, 440] on link "[PERSON_NAME] [PERSON_NAME]" at bounding box center [239, 442] width 130 height 9
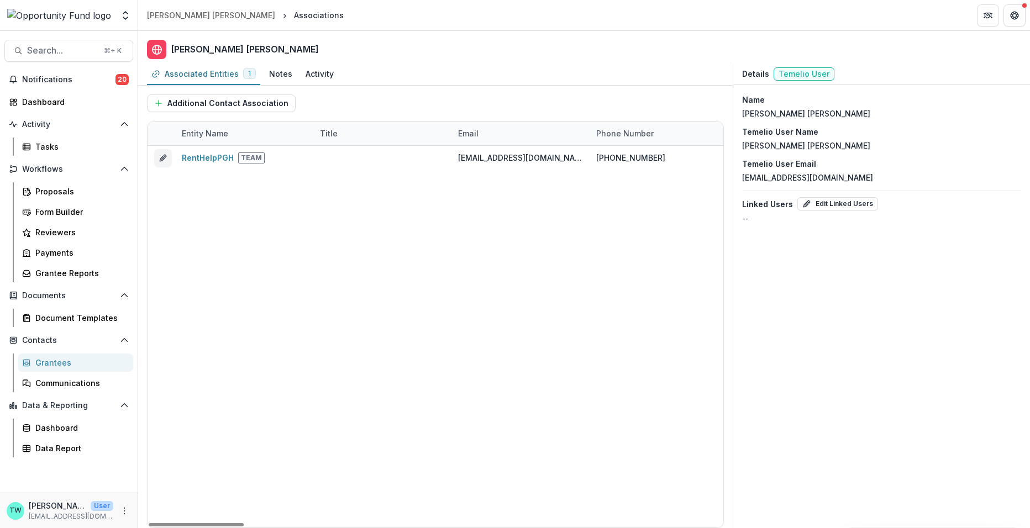
click at [68, 366] on div "Grantees" at bounding box center [79, 363] width 89 height 12
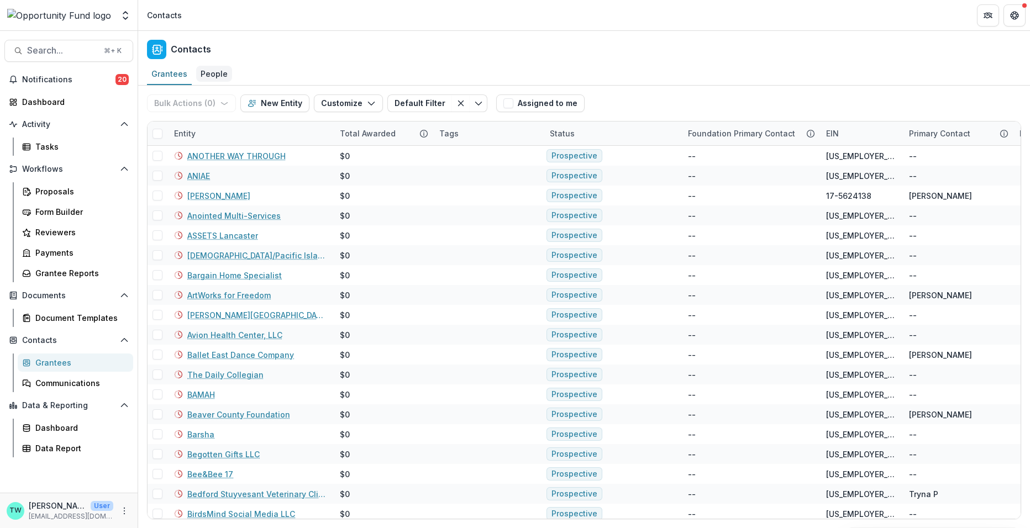
click at [221, 73] on div "People" at bounding box center [214, 74] width 36 height 16
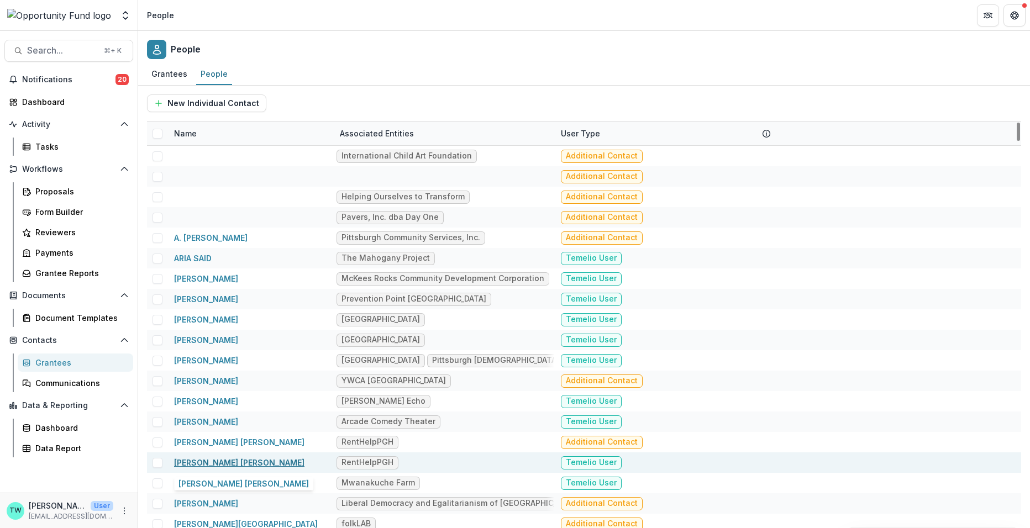
click at [198, 461] on link "[PERSON_NAME] [PERSON_NAME]" at bounding box center [239, 462] width 130 height 9
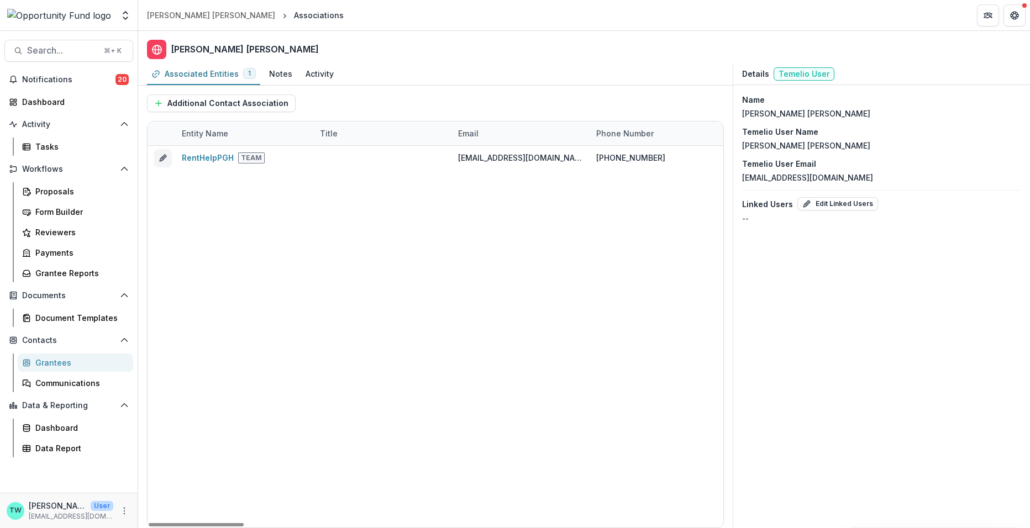
click at [54, 364] on div "Grantees" at bounding box center [79, 363] width 89 height 12
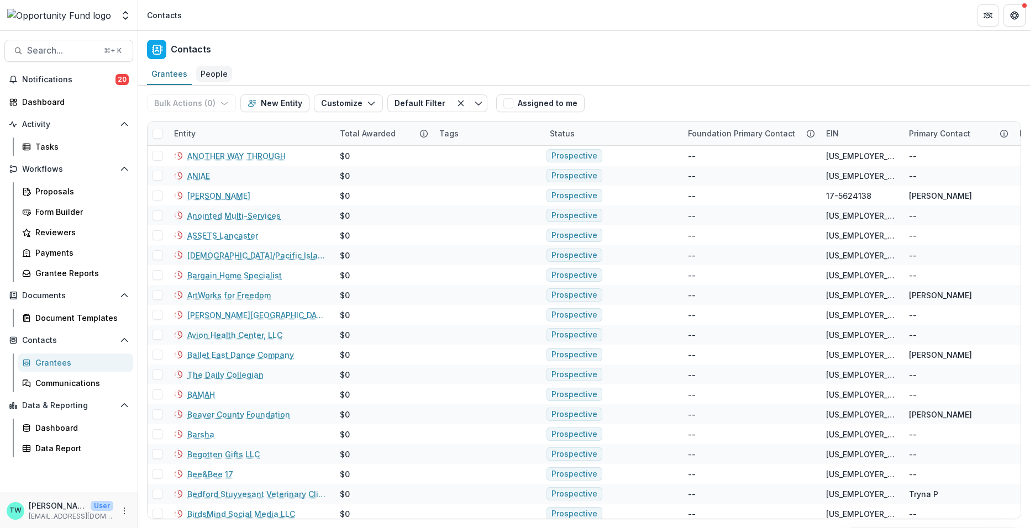
click at [206, 70] on div "People" at bounding box center [214, 74] width 36 height 16
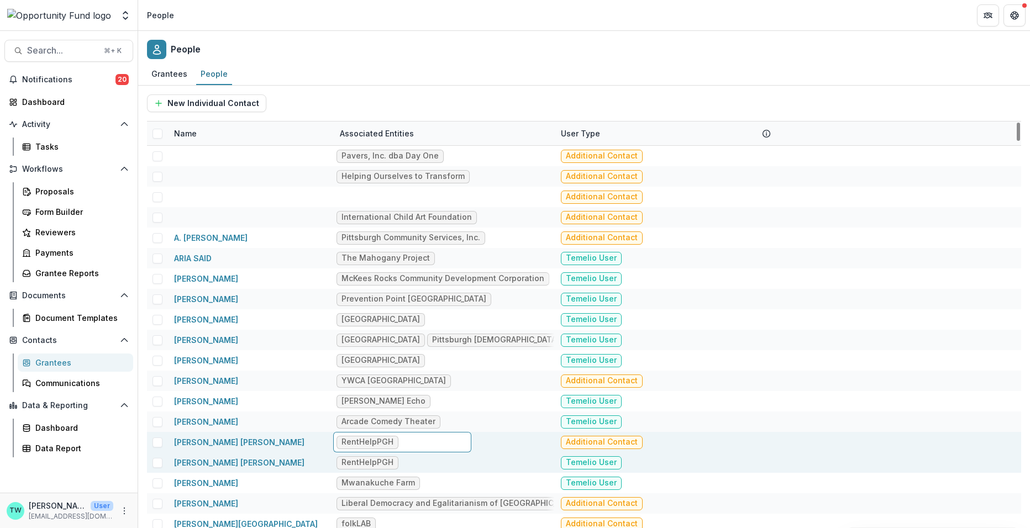
click at [61, 360] on div "Grantees" at bounding box center [79, 363] width 89 height 12
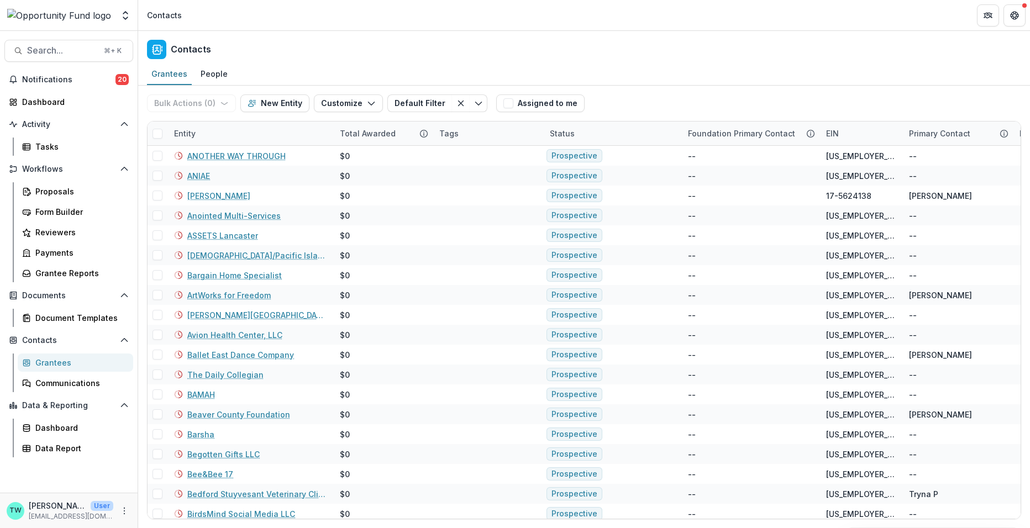
click at [232, 139] on div "Entity" at bounding box center [250, 134] width 166 height 24
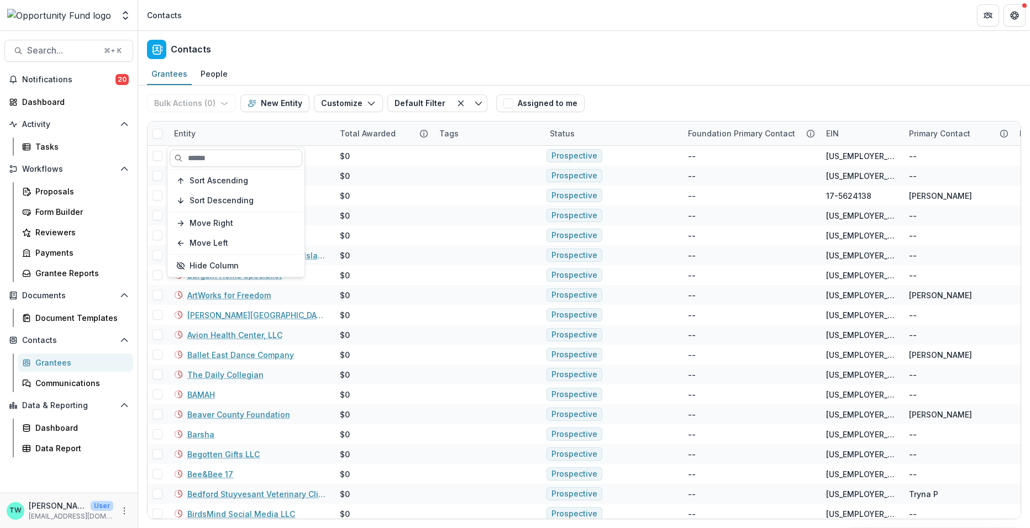
click at [210, 160] on input at bounding box center [236, 158] width 133 height 18
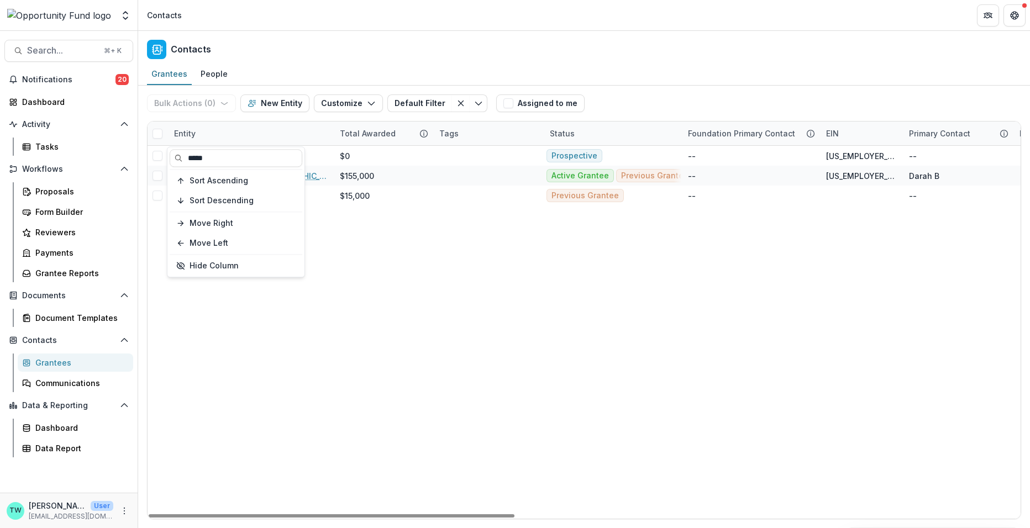
type input "*****"
click at [426, 39] on div "Contacts" at bounding box center [584, 47] width 892 height 33
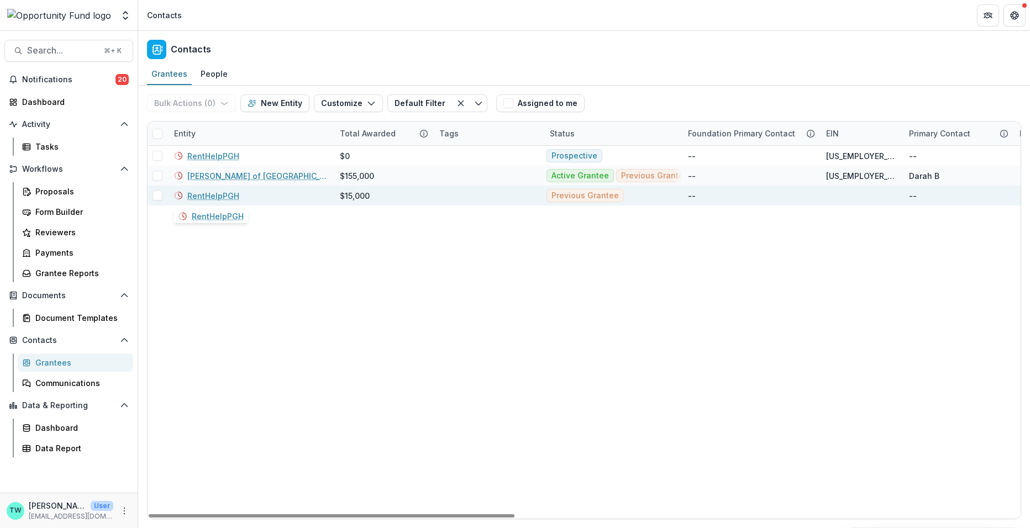
click at [218, 194] on link "RentHelpPGH" at bounding box center [213, 196] width 52 height 12
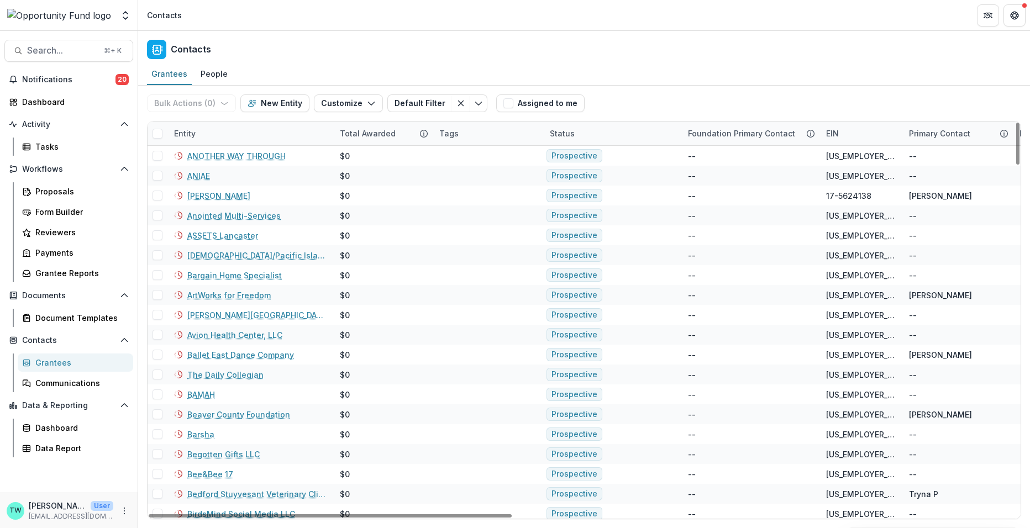
click at [210, 131] on div "Entity" at bounding box center [250, 134] width 166 height 24
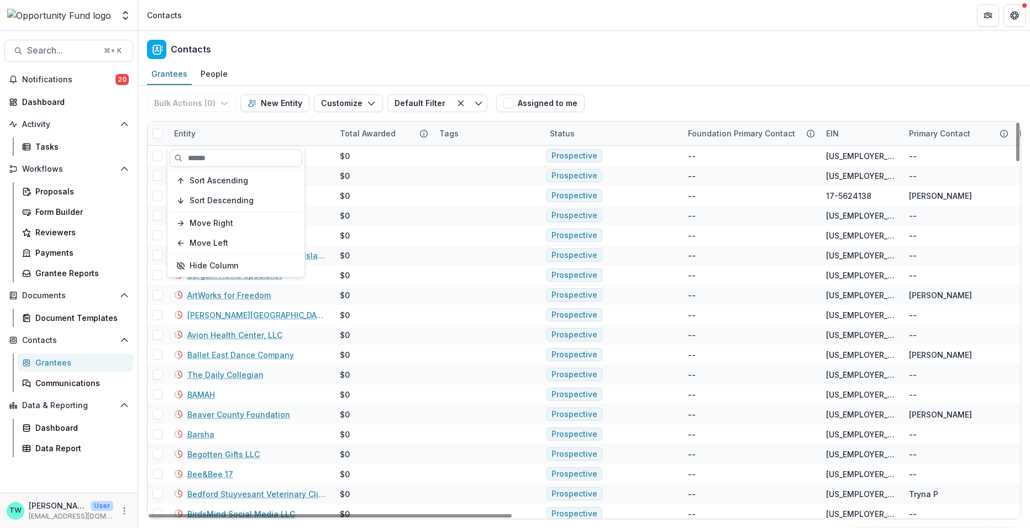
click at [233, 156] on input at bounding box center [236, 158] width 133 height 18
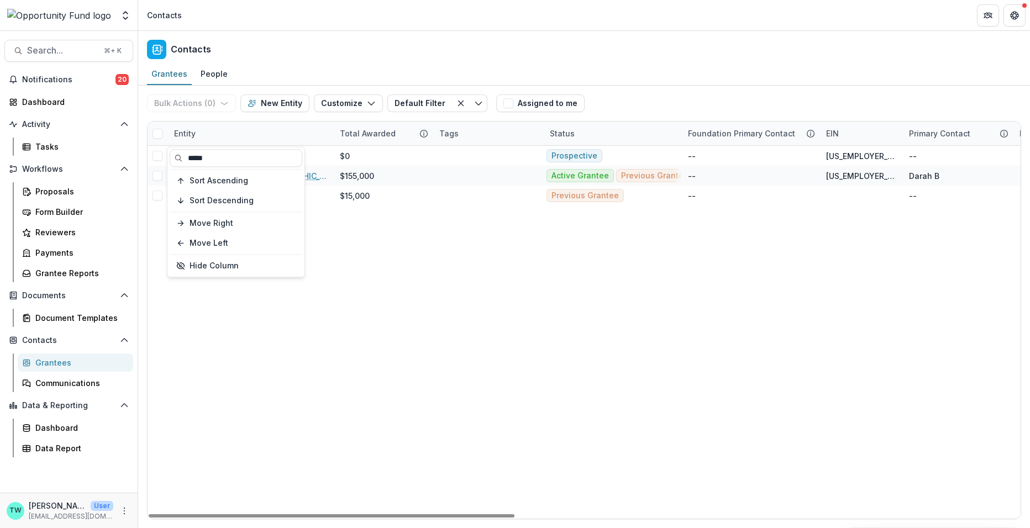
type input "*****"
click at [370, 40] on div "Contacts" at bounding box center [584, 47] width 892 height 33
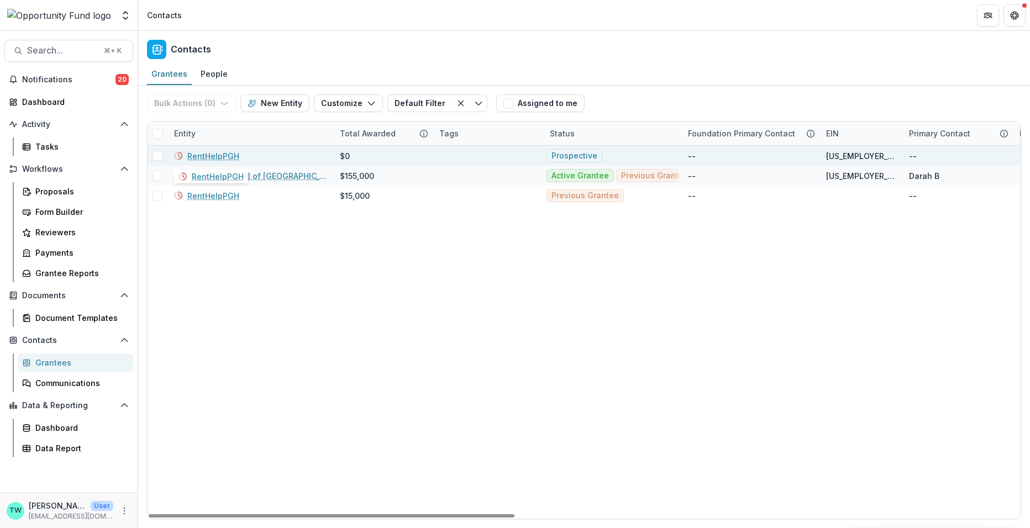
click at [221, 155] on link "RentHelpPGH" at bounding box center [213, 156] width 52 height 12
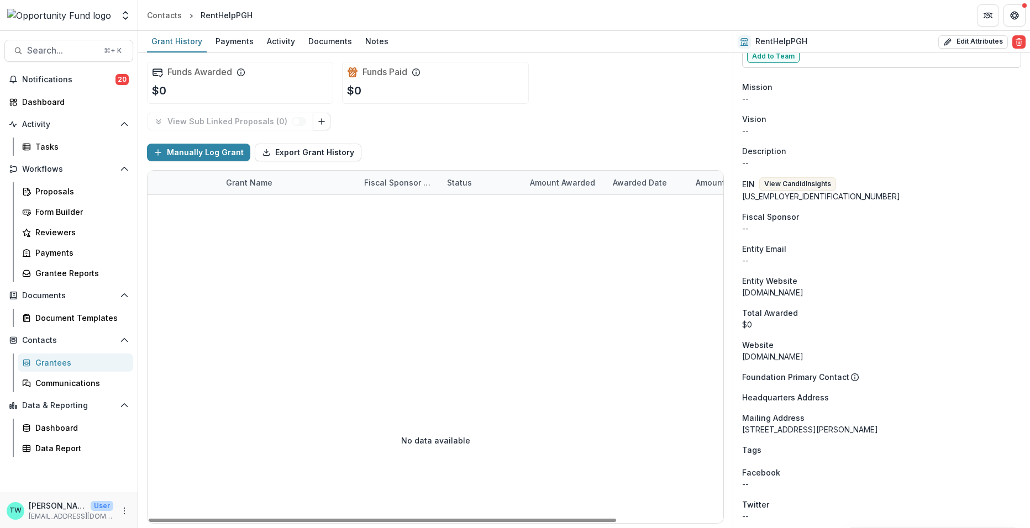
scroll to position [386, 0]
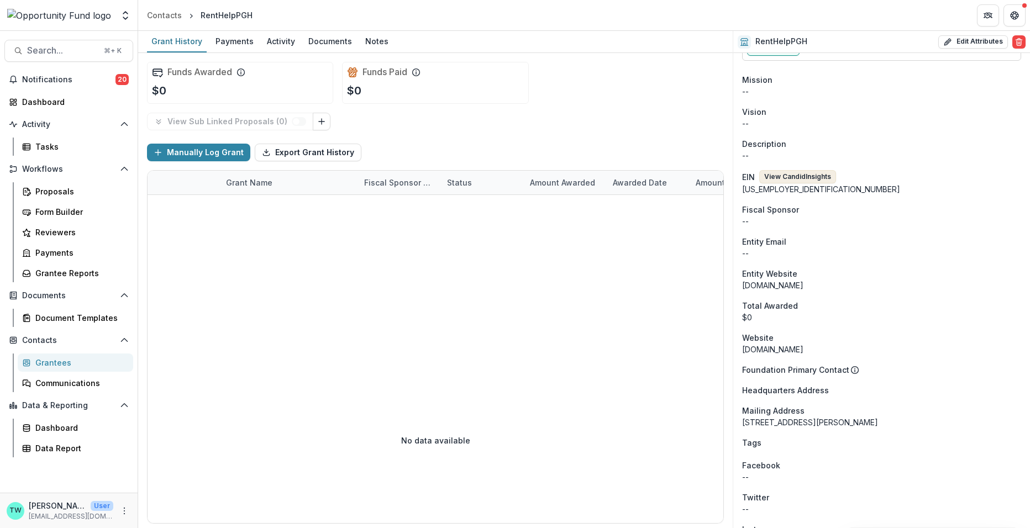
click at [802, 177] on button "View Candid Insights" at bounding box center [797, 176] width 77 height 13
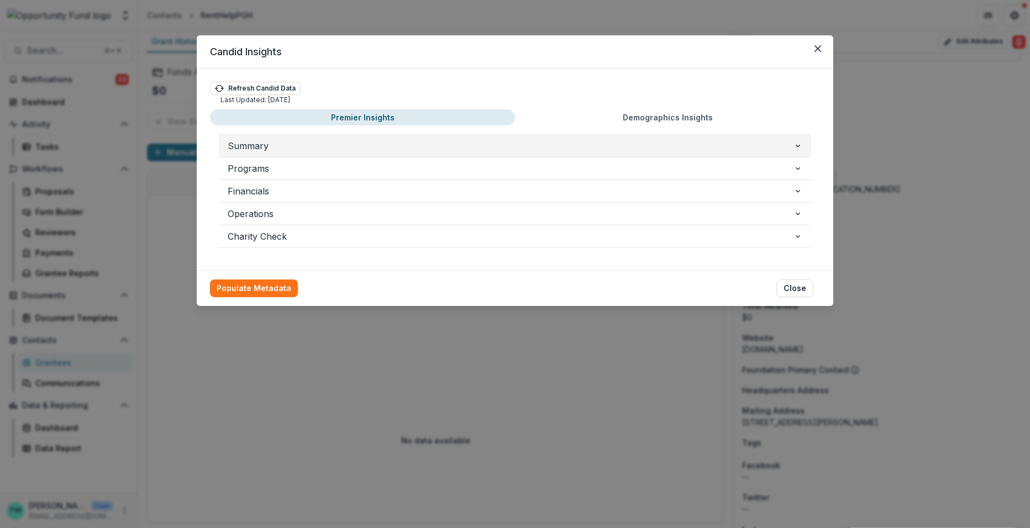
click at [351, 139] on span "Summary" at bounding box center [511, 145] width 566 height 13
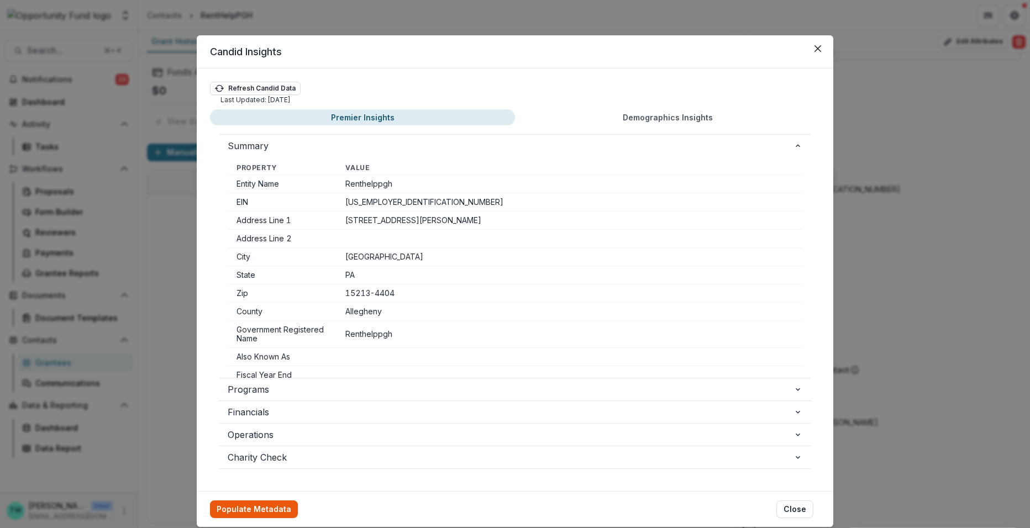
click at [251, 508] on button "Populate Metadata" at bounding box center [254, 510] width 88 height 18
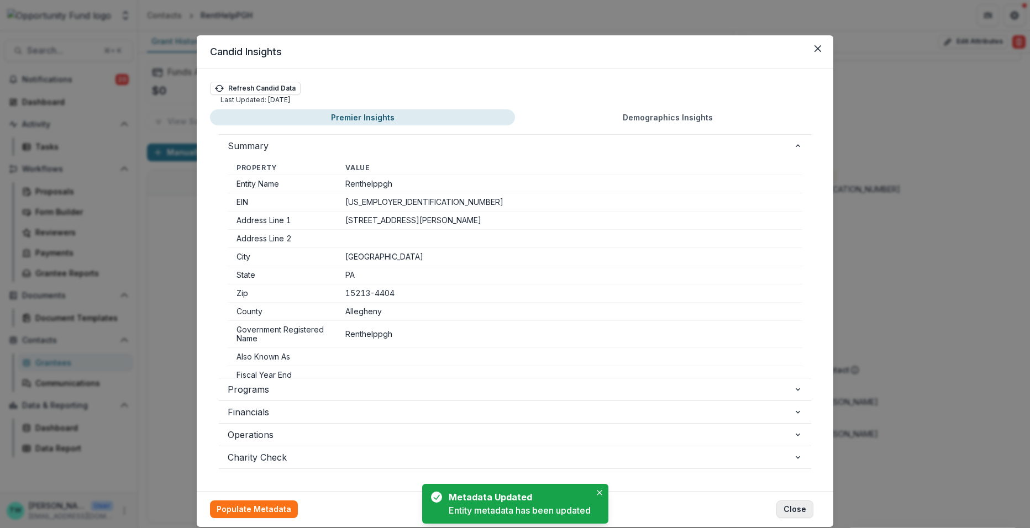
click at [797, 504] on button "Close" at bounding box center [794, 510] width 37 height 18
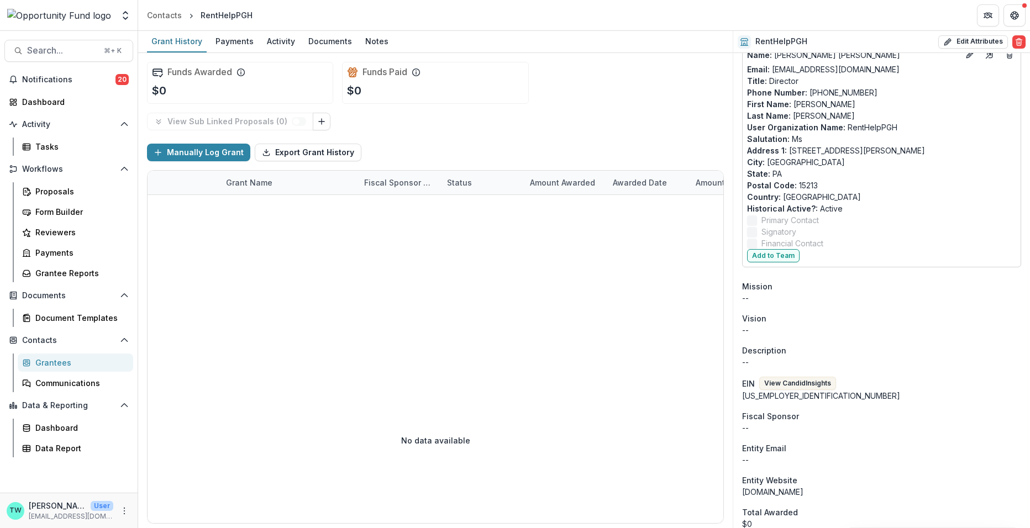
scroll to position [0, 0]
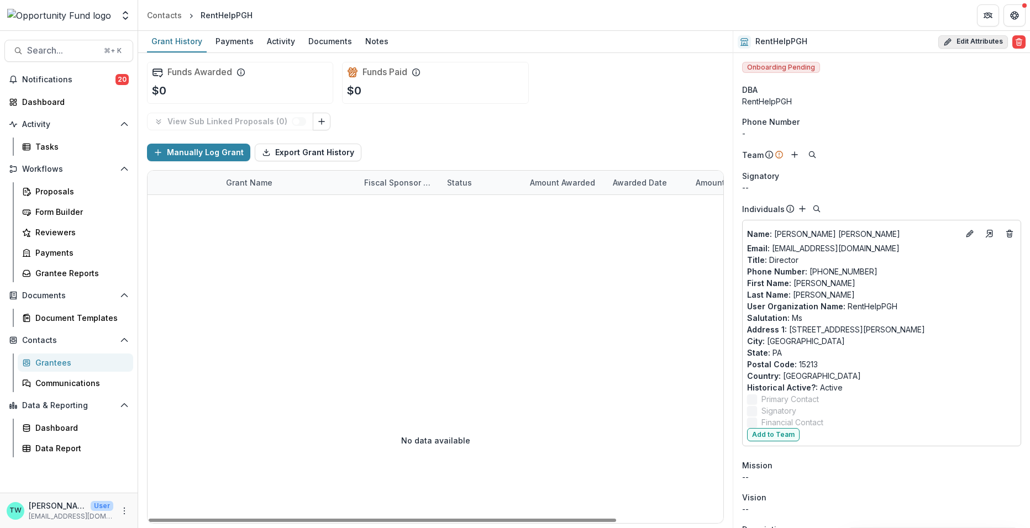
click at [972, 44] on button "Edit Attributes" at bounding box center [973, 41] width 70 height 13
select select
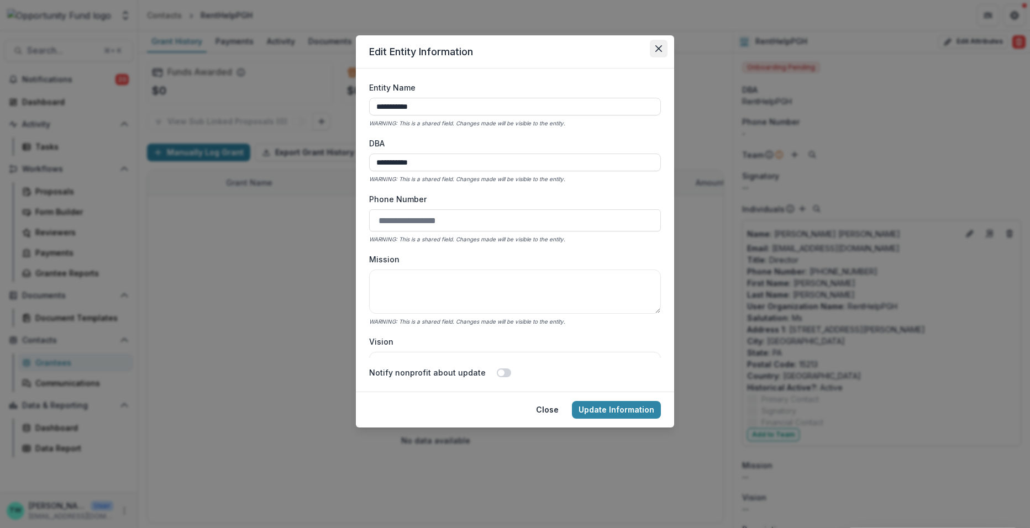
click at [659, 47] on icon "Close" at bounding box center [658, 48] width 7 height 7
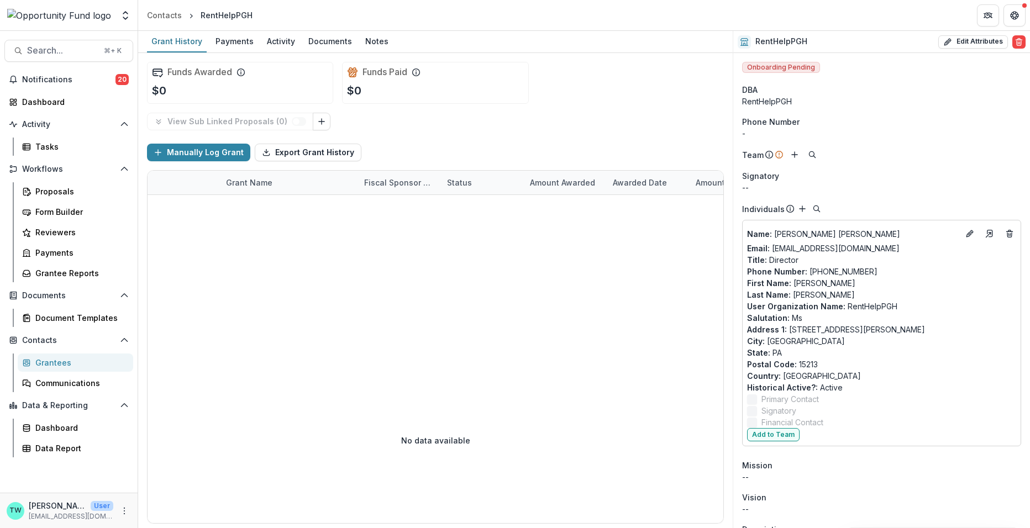
click at [59, 361] on div "Grantees" at bounding box center [79, 363] width 89 height 12
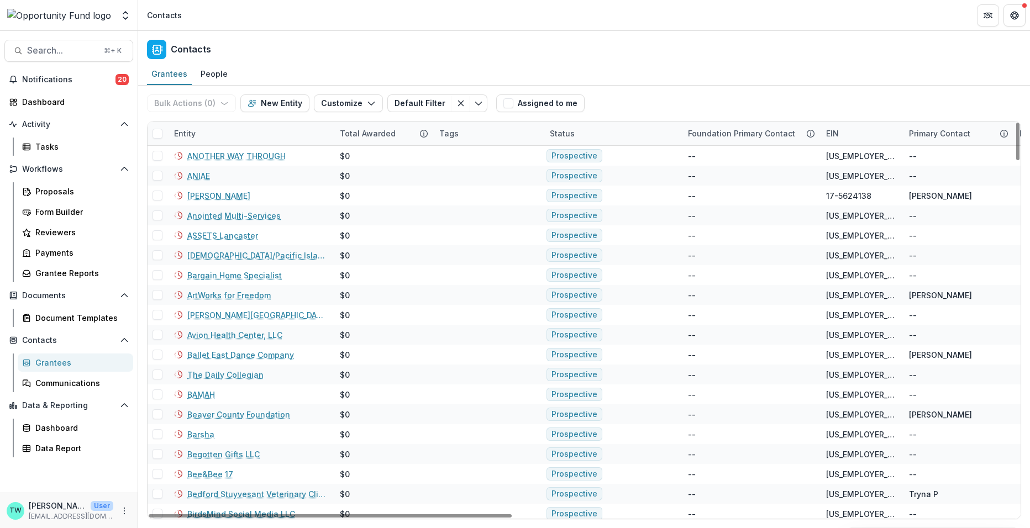
click at [248, 133] on div "Entity" at bounding box center [250, 134] width 166 height 24
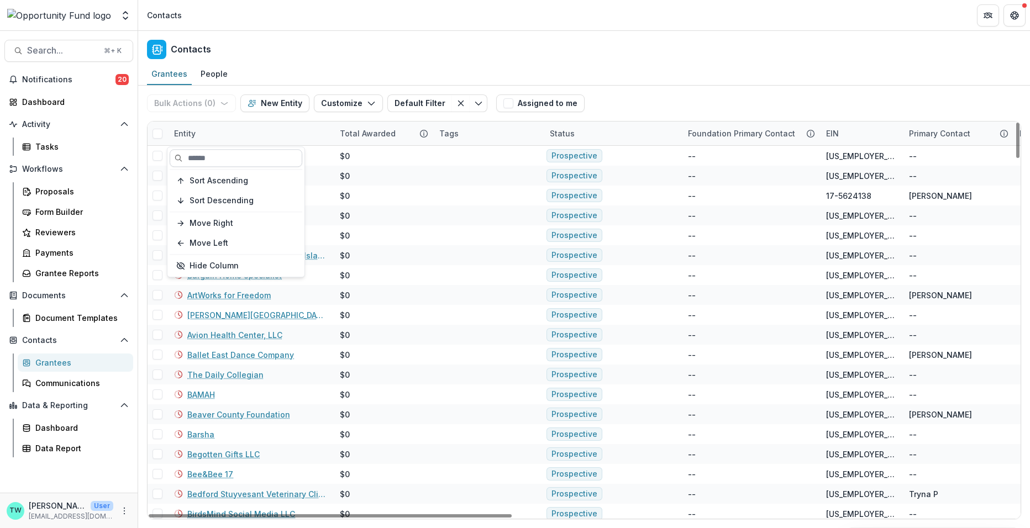
click at [235, 155] on input at bounding box center [236, 158] width 133 height 18
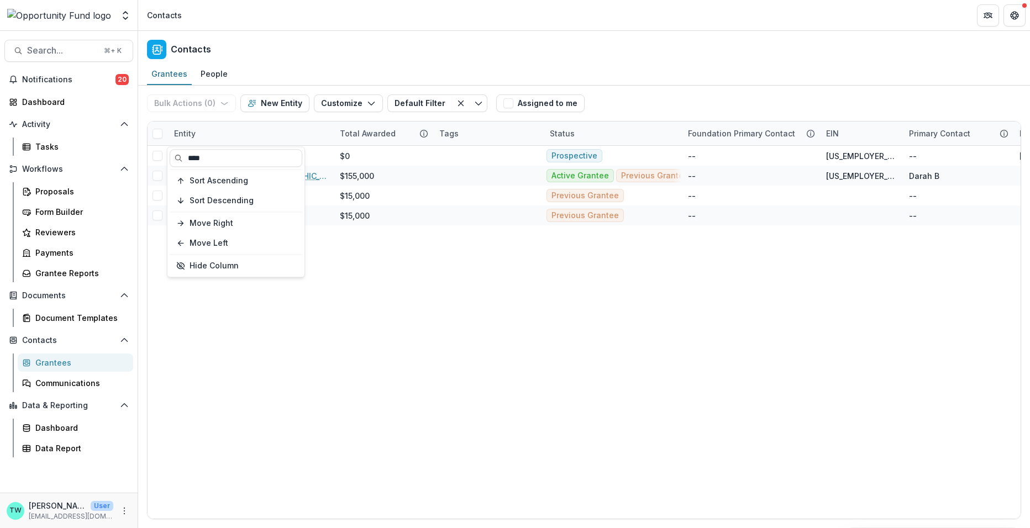
type input "****"
click at [330, 57] on div "Contacts" at bounding box center [584, 47] width 892 height 33
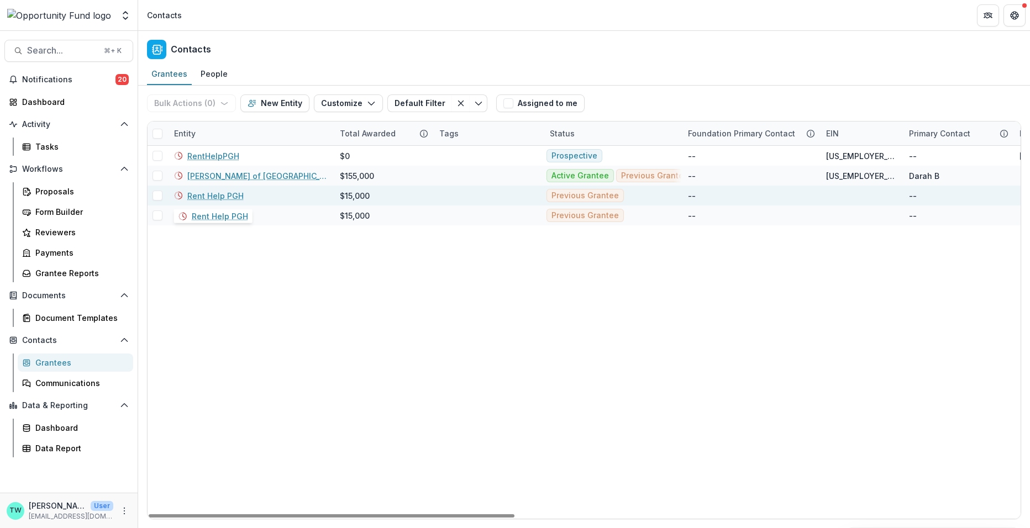
click at [213, 193] on link "Rent Help PGH" at bounding box center [215, 196] width 56 height 12
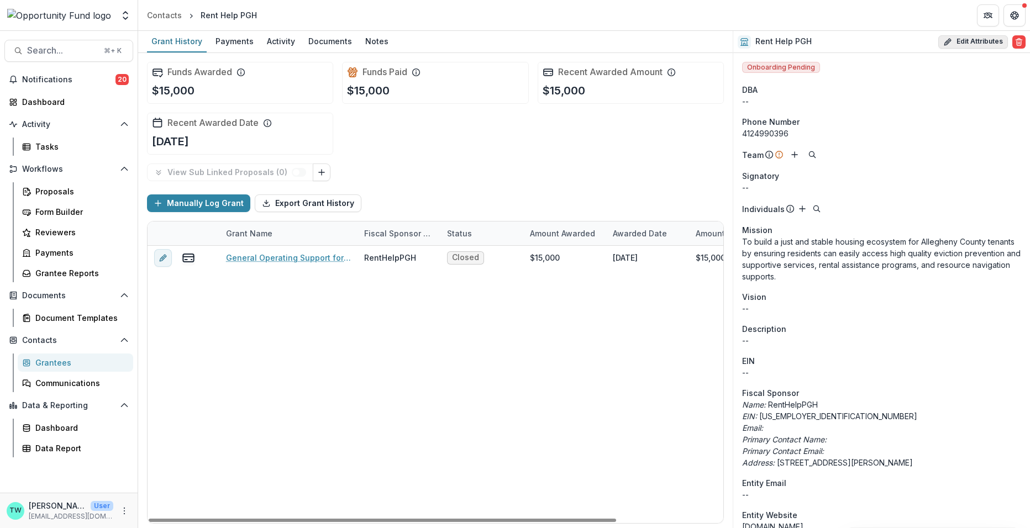
click at [975, 40] on button "Edit Attributes" at bounding box center [973, 41] width 70 height 13
select select
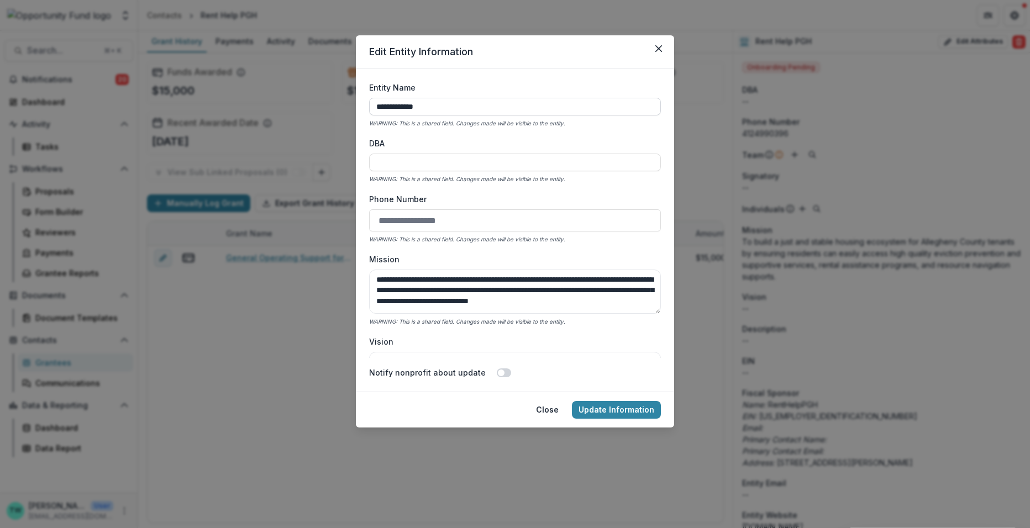
click at [450, 105] on input "**********" at bounding box center [515, 107] width 292 height 18
type input "**********"
click at [609, 410] on button "Update Information" at bounding box center [616, 410] width 89 height 18
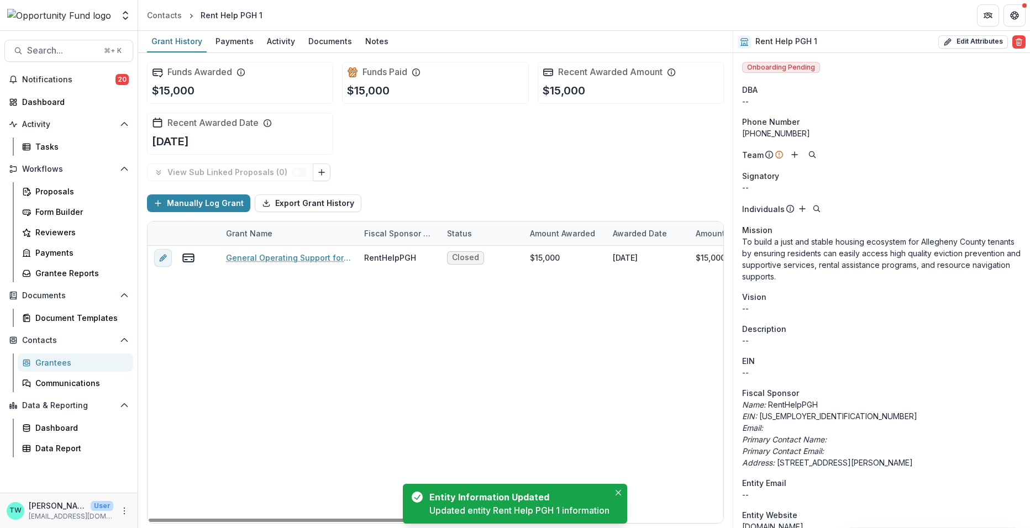
click at [61, 357] on div "Grantees" at bounding box center [79, 363] width 89 height 12
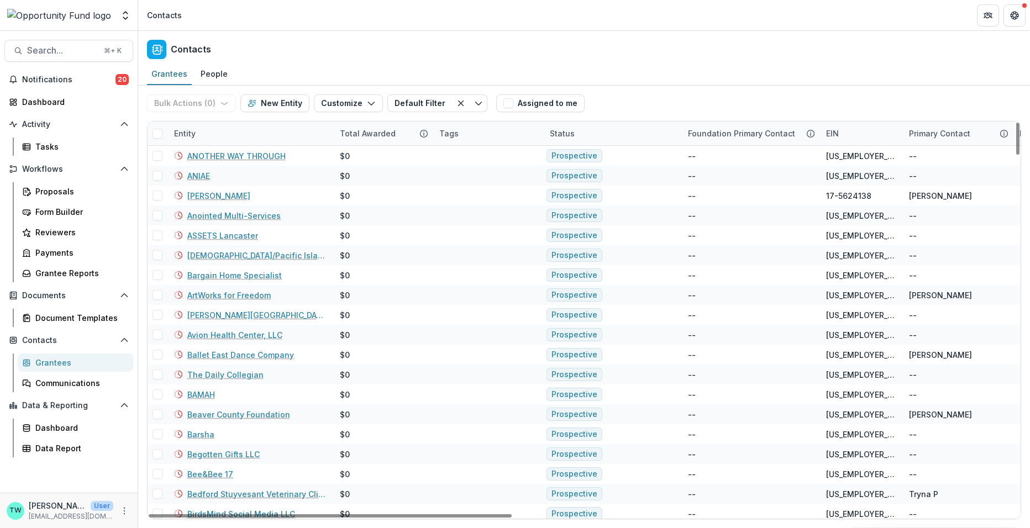
click at [234, 135] on div "Entity" at bounding box center [250, 134] width 166 height 24
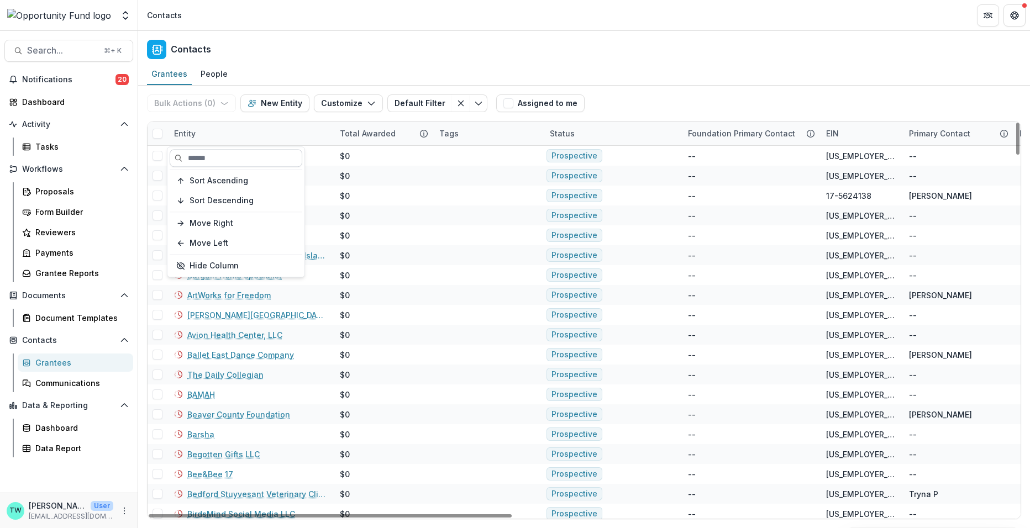
click at [226, 159] on input at bounding box center [236, 158] width 133 height 18
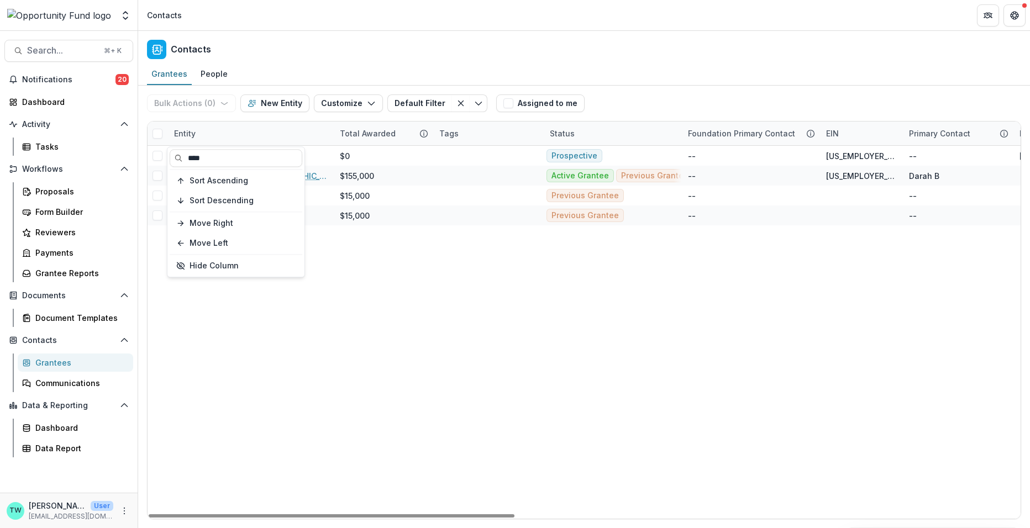
type input "****"
click at [412, 41] on div "Contacts" at bounding box center [584, 47] width 892 height 33
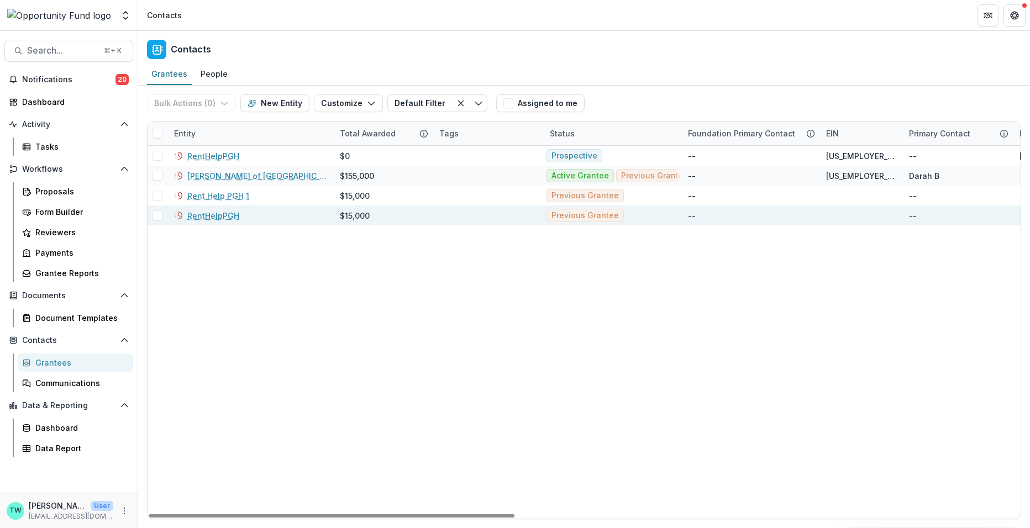
click at [222, 217] on link "RentHelpPGH" at bounding box center [213, 216] width 52 height 12
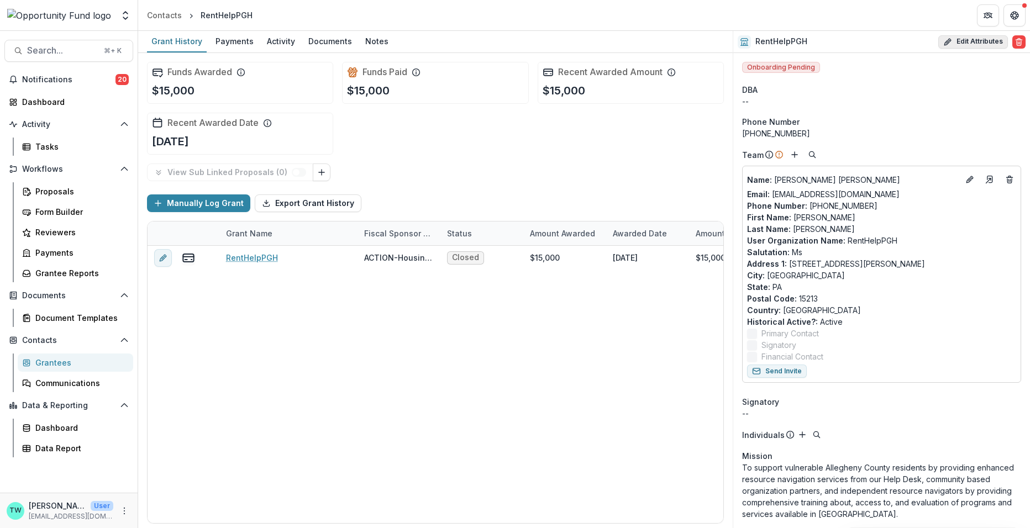
click at [977, 42] on button "Edit Attributes" at bounding box center [973, 41] width 70 height 13
select select
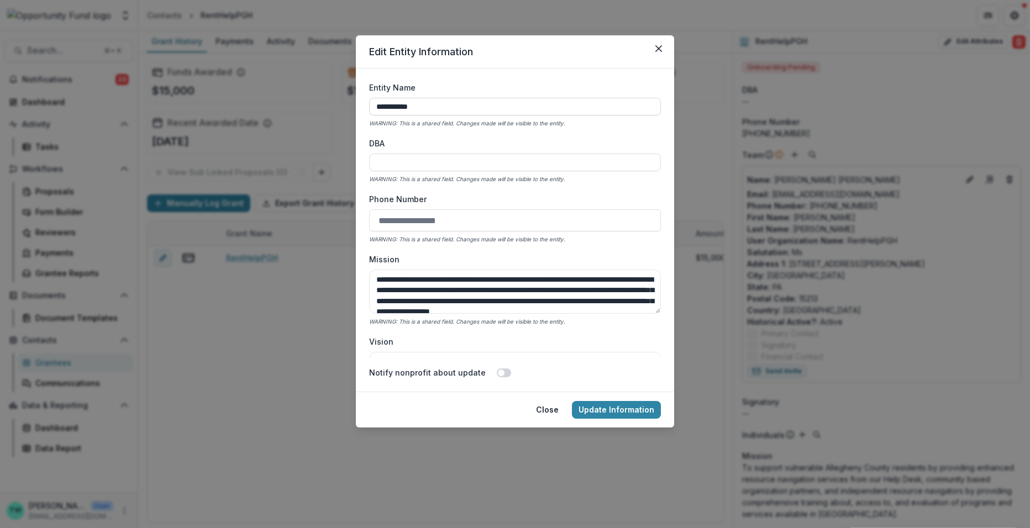
click at [452, 106] on input "**********" at bounding box center [515, 107] width 292 height 18
type input "**********"
click at [614, 406] on button "Update Information" at bounding box center [616, 410] width 89 height 18
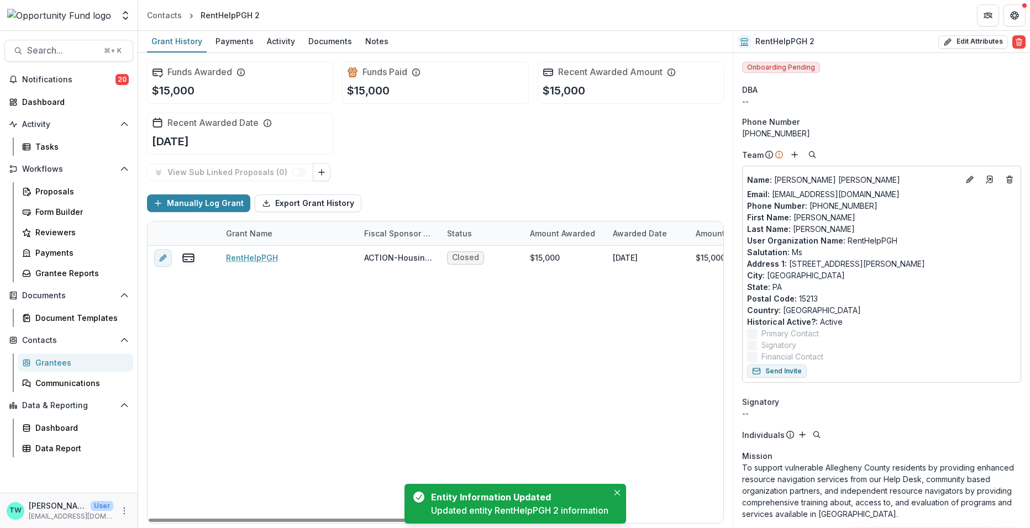
click at [56, 361] on div "Grantees" at bounding box center [79, 363] width 89 height 12
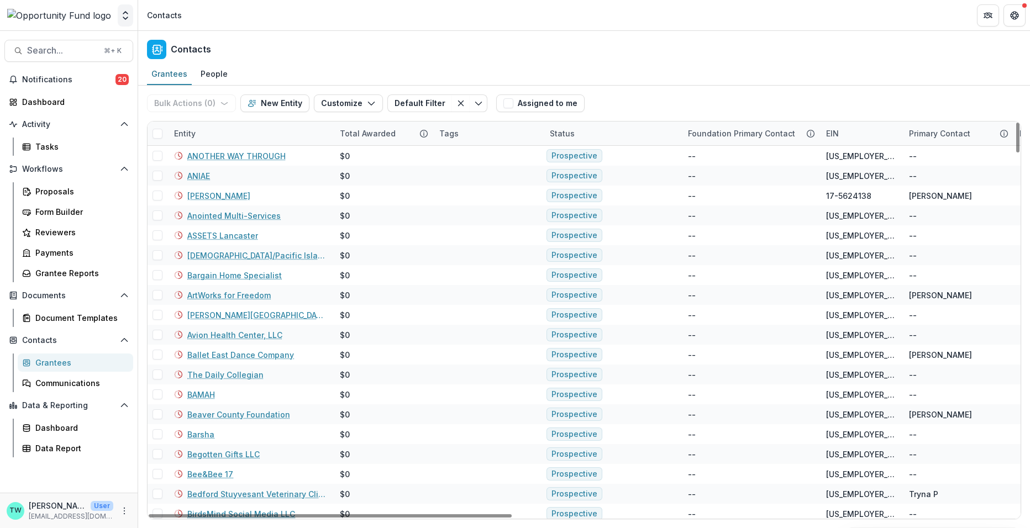
click at [126, 6] on button "Open entity switcher" at bounding box center [125, 15] width 15 height 22
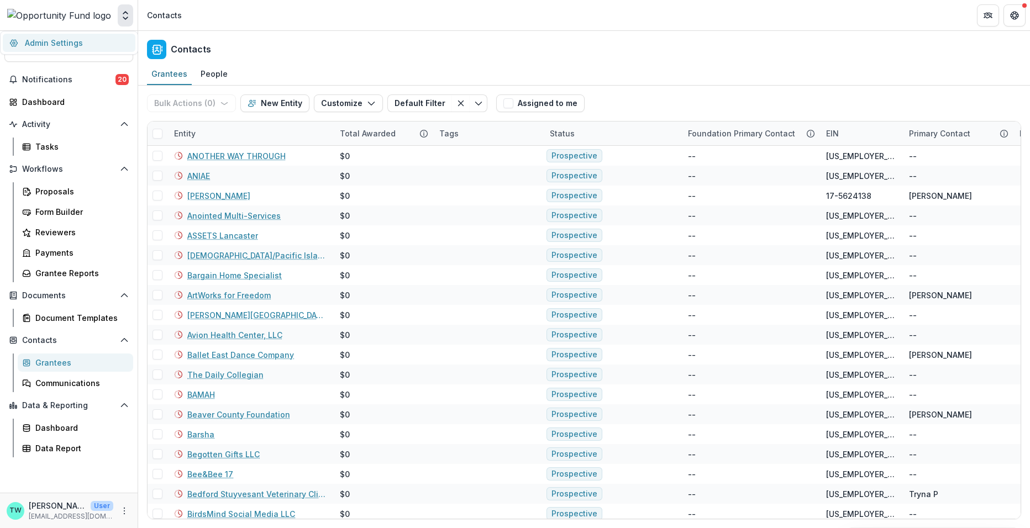
click at [96, 38] on link "Admin Settings" at bounding box center [69, 43] width 133 height 18
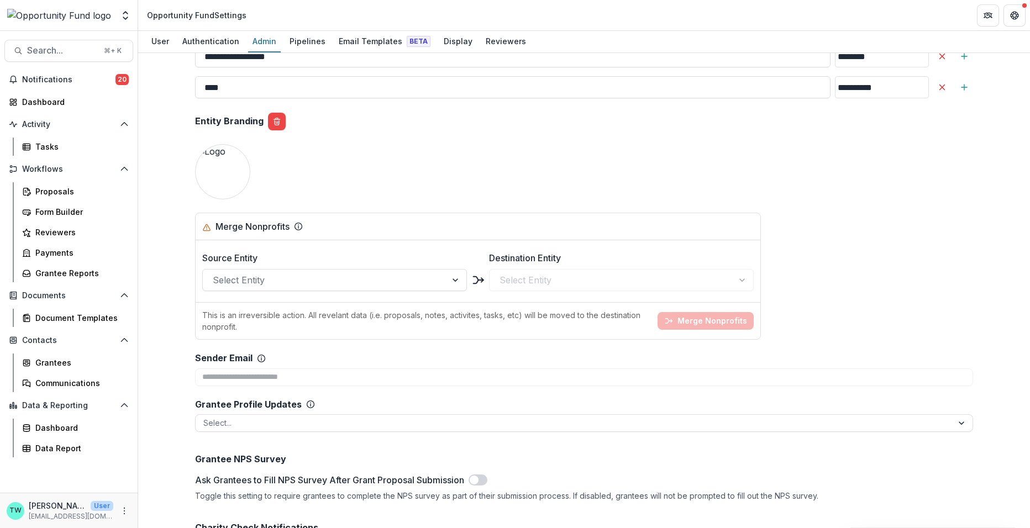
scroll to position [1218, 0]
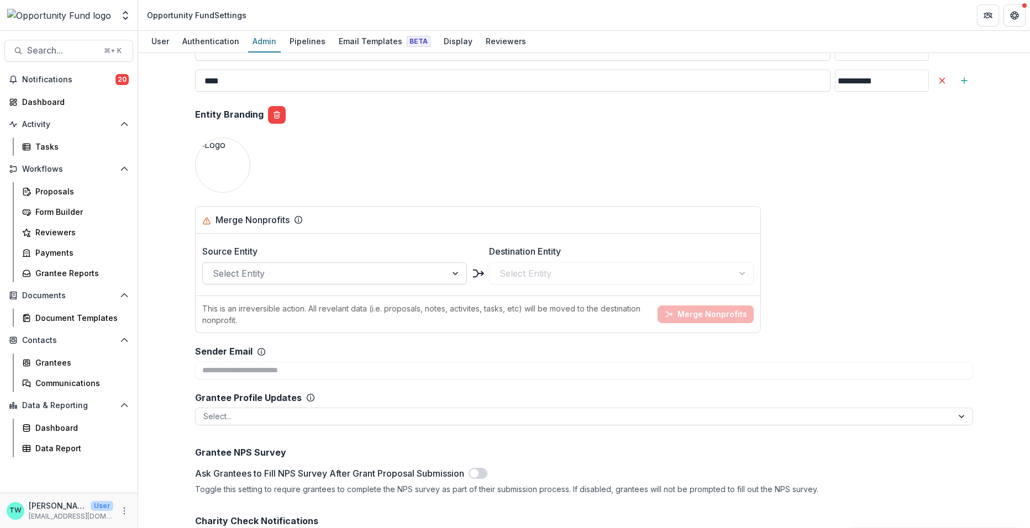
click at [339, 266] on div at bounding box center [325, 273] width 224 height 15
type input "****"
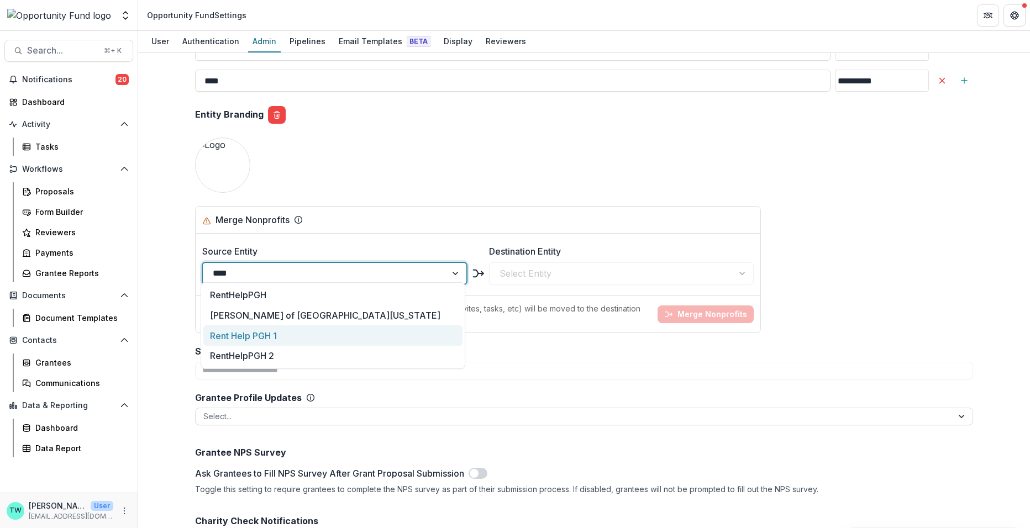
click at [293, 330] on div "Rent Help PGH 1" at bounding box center [332, 335] width 259 height 20
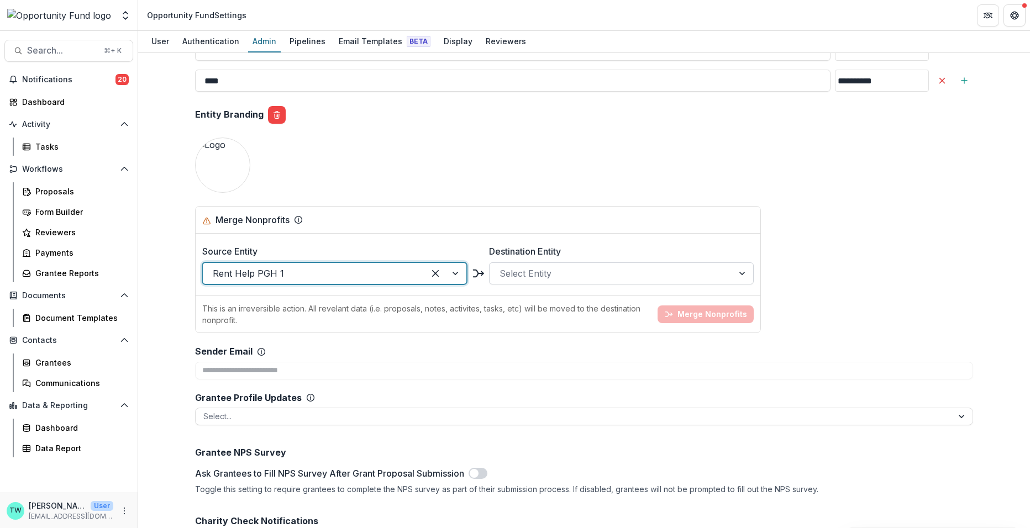
click at [541, 266] on div at bounding box center [611, 273] width 224 height 15
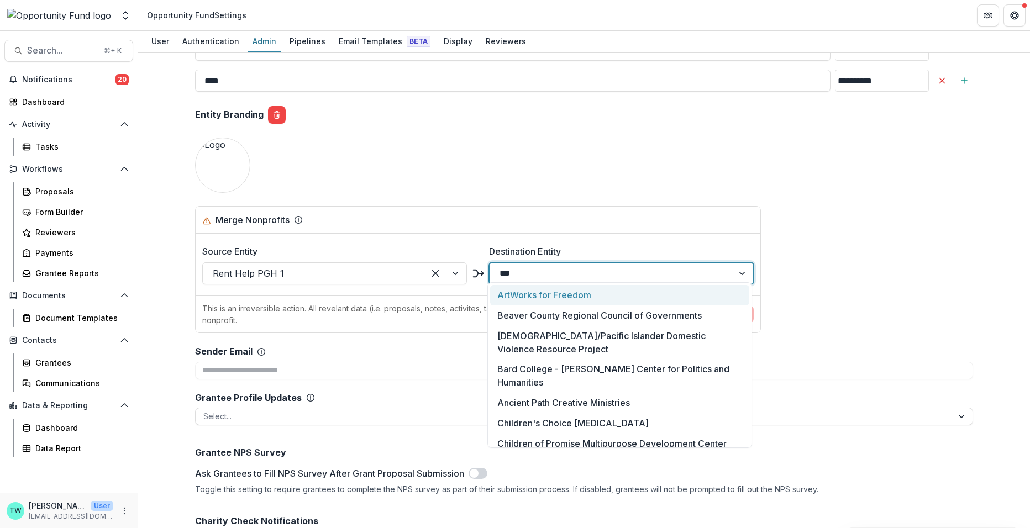
type input "****"
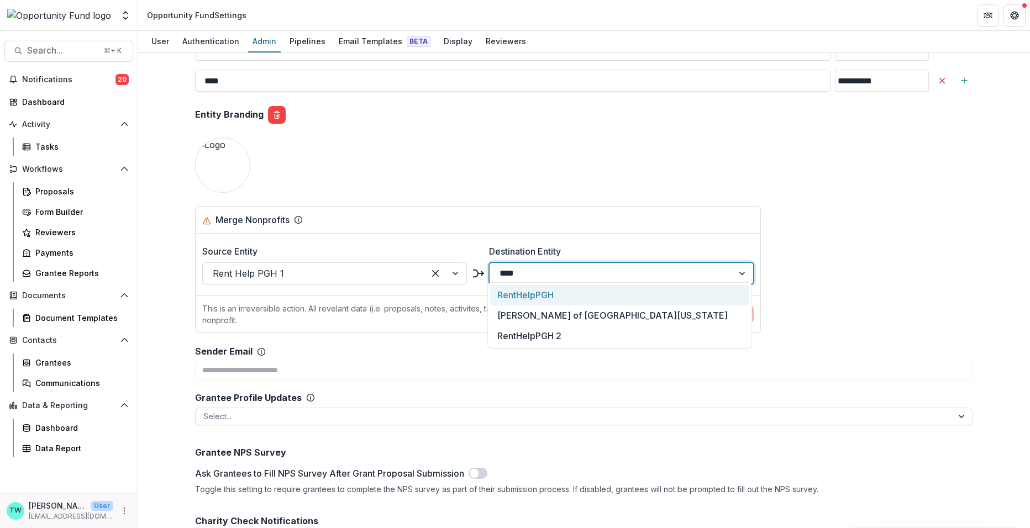
click at [555, 291] on div "RentHelpPGH" at bounding box center [619, 295] width 259 height 20
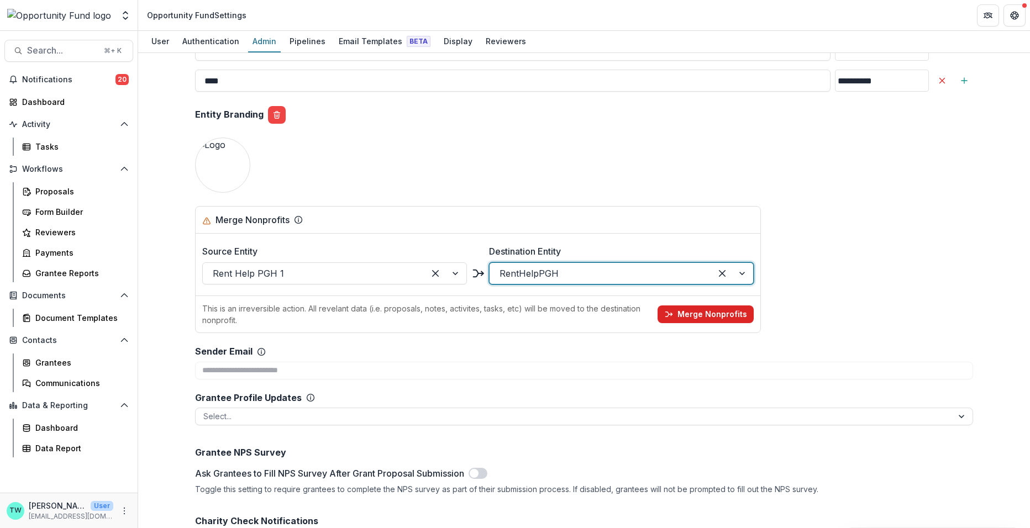
click at [701, 307] on button "Merge Nonprofits" at bounding box center [705, 315] width 96 height 18
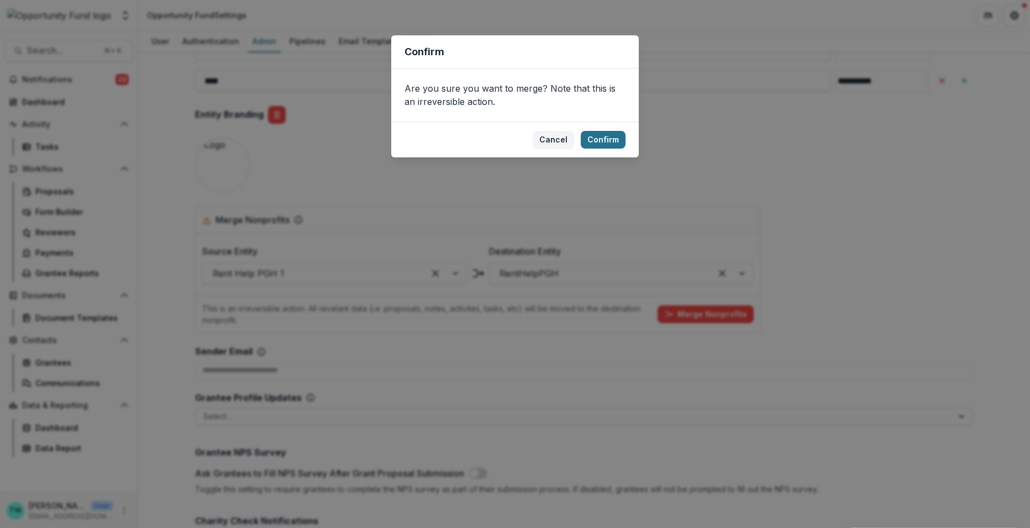
click at [591, 134] on button "Confirm" at bounding box center [603, 140] width 45 height 18
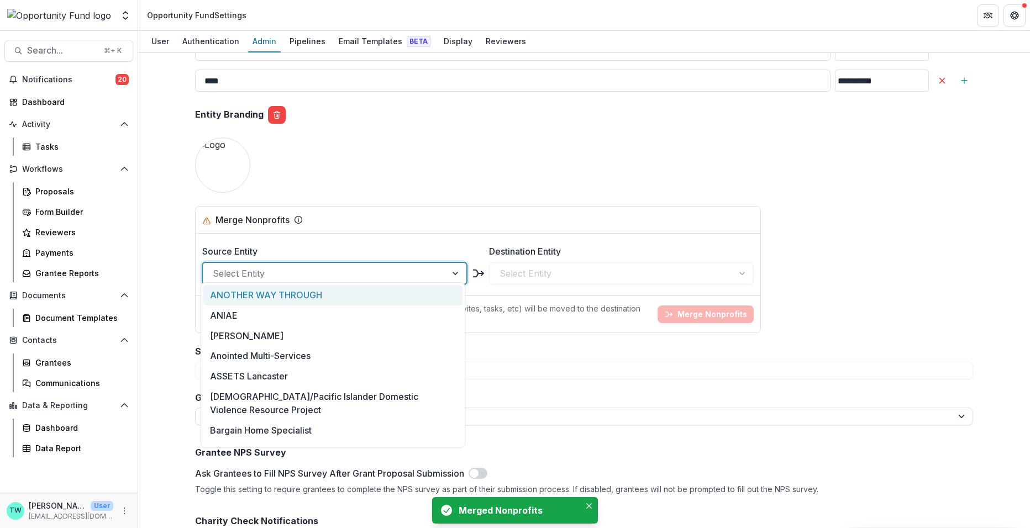
click at [271, 269] on div at bounding box center [325, 273] width 224 height 15
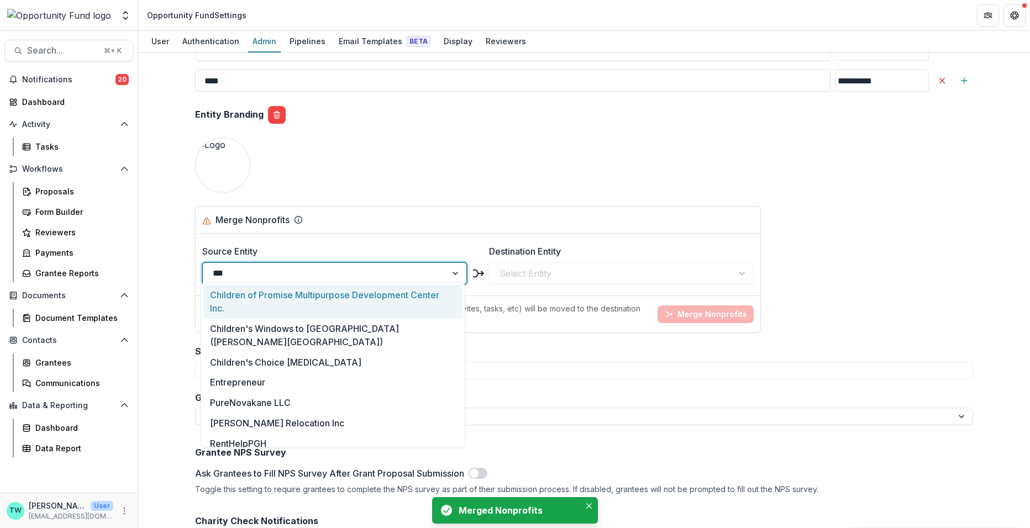
type input "****"
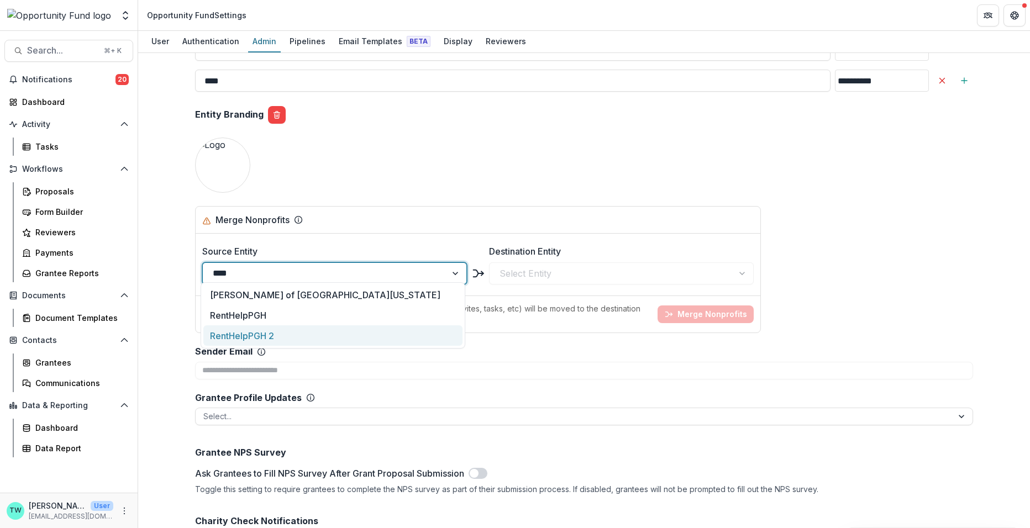
click at [282, 335] on div "RentHelpPGH 2" at bounding box center [332, 335] width 259 height 20
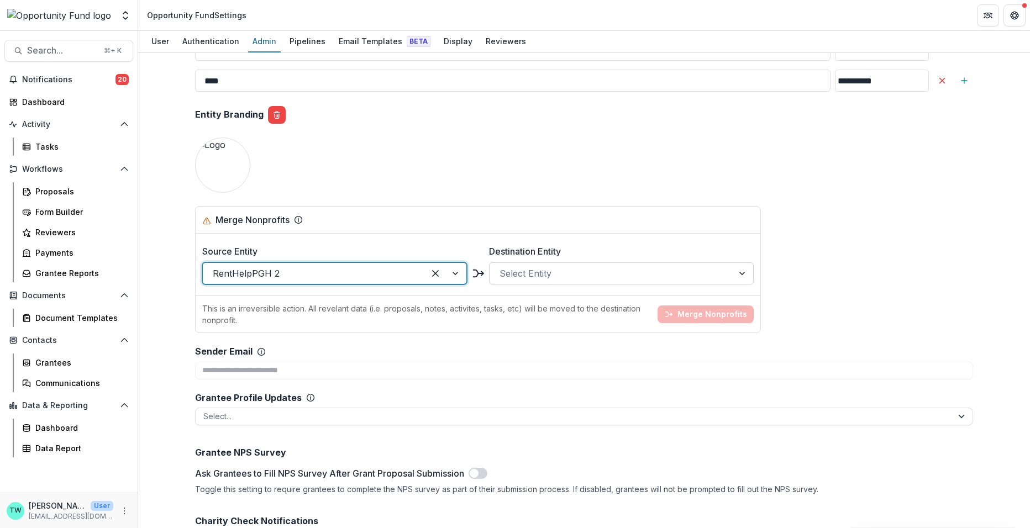
click at [567, 266] on div at bounding box center [611, 273] width 224 height 15
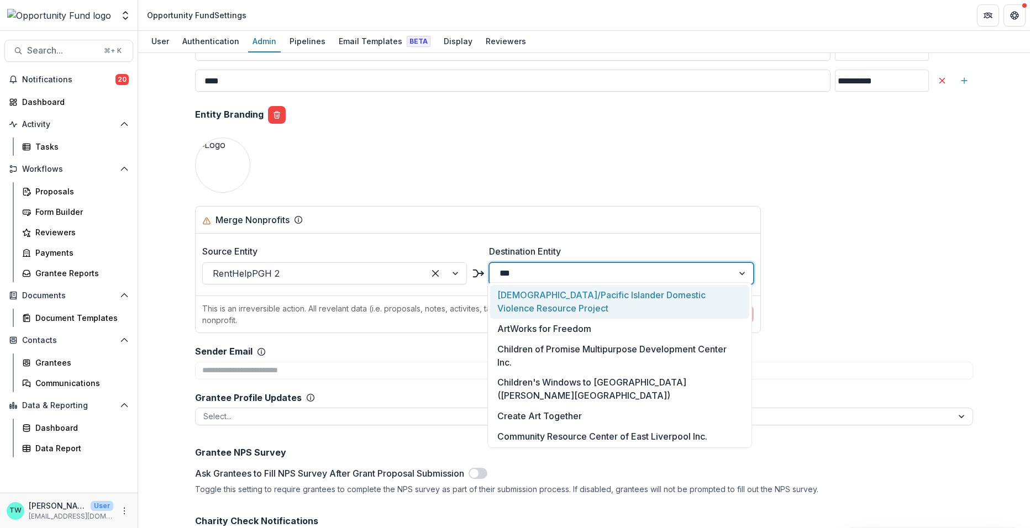
type input "****"
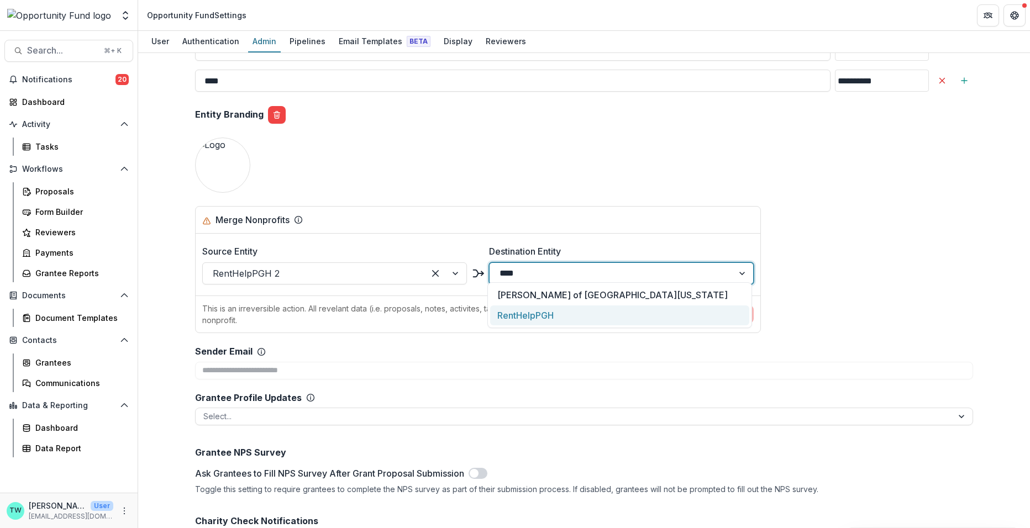
click at [581, 308] on div "RentHelpPGH" at bounding box center [619, 316] width 259 height 20
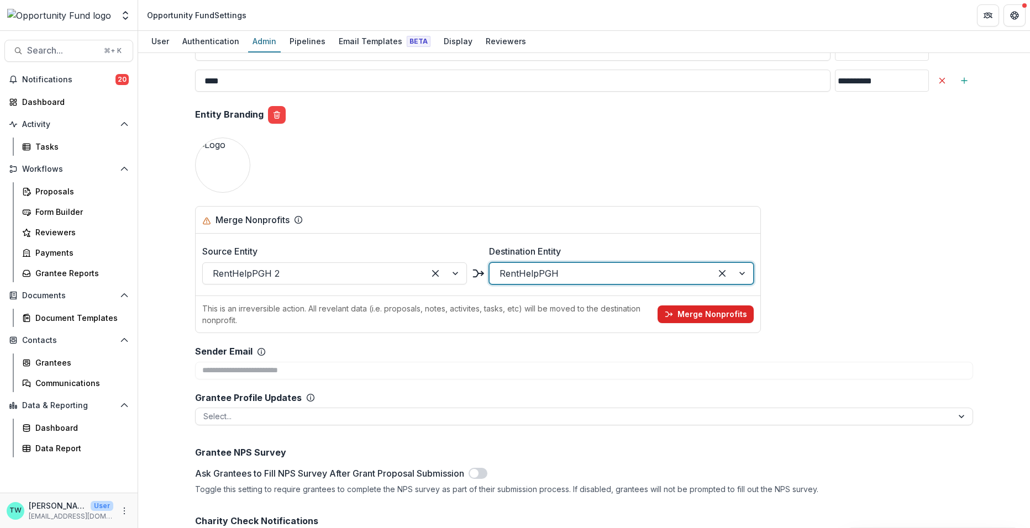
click at [712, 308] on button "Merge Nonprofits" at bounding box center [705, 315] width 96 height 18
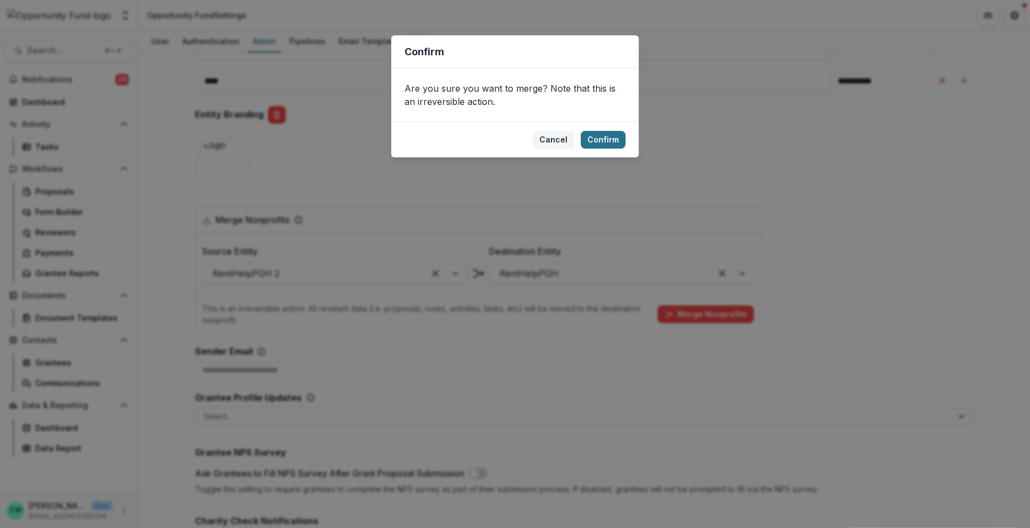
click at [599, 133] on button "Confirm" at bounding box center [603, 140] width 45 height 18
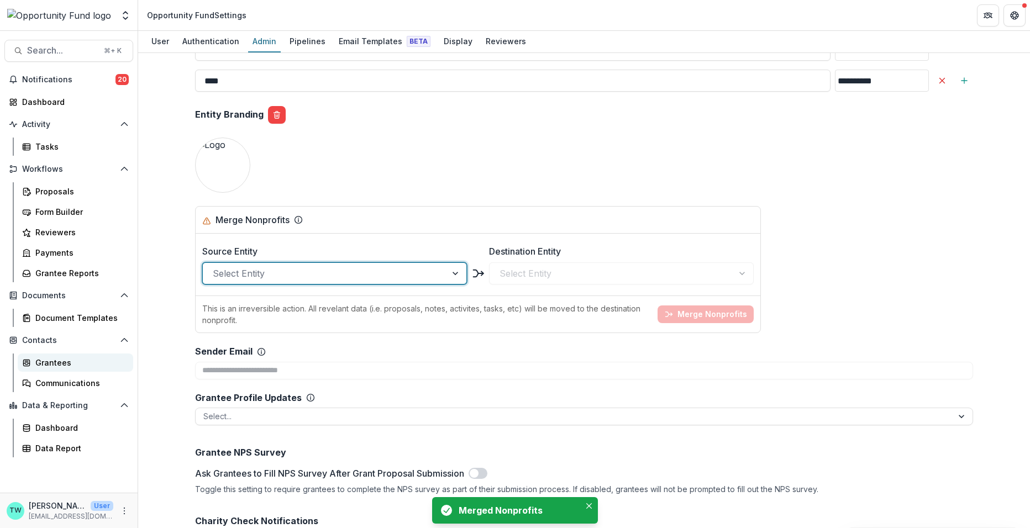
click at [50, 364] on div "Grantees" at bounding box center [79, 363] width 89 height 12
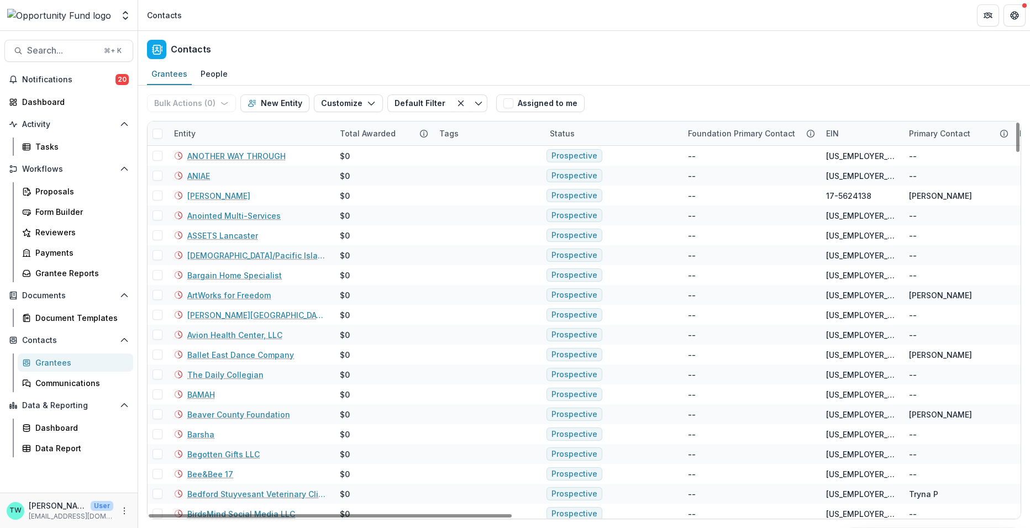
click at [253, 141] on div "Entity" at bounding box center [250, 134] width 166 height 24
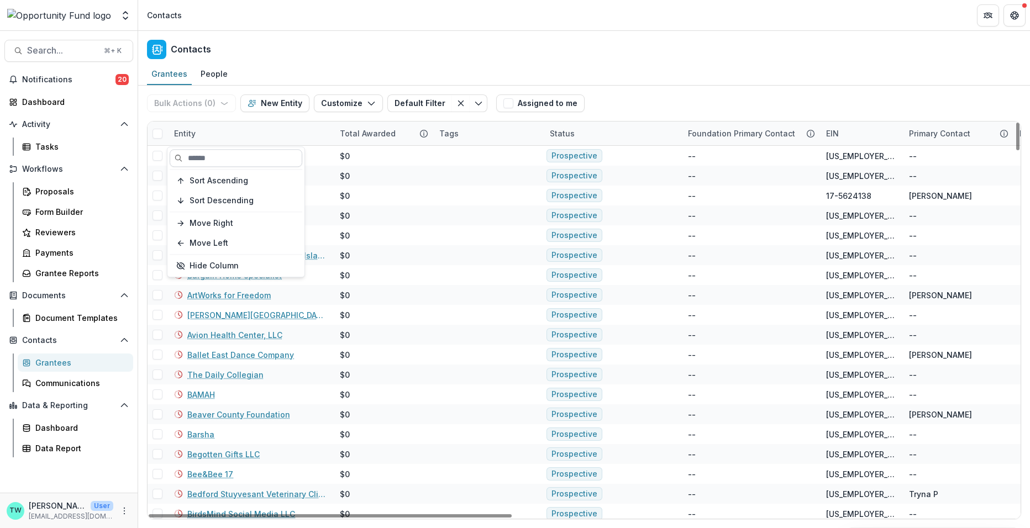
click at [240, 165] on input at bounding box center [236, 158] width 133 height 18
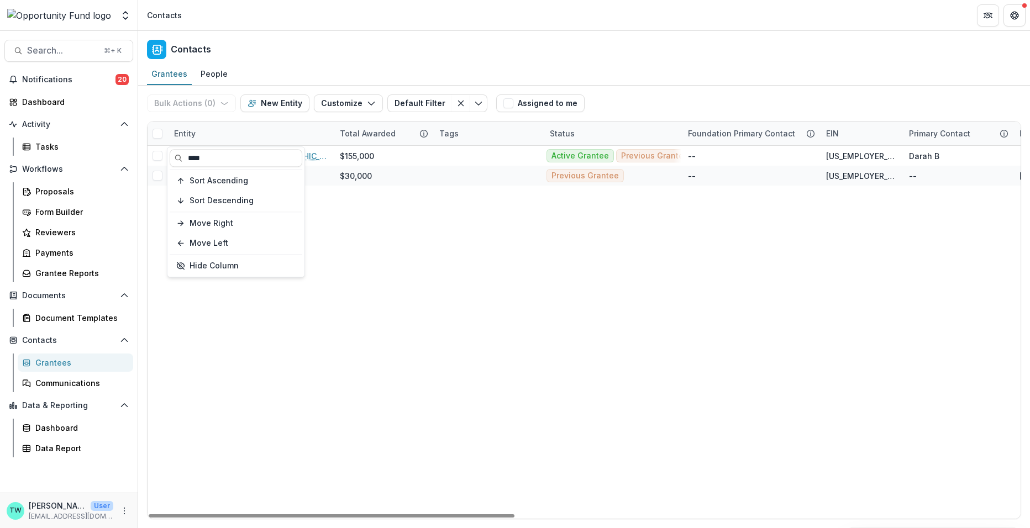
type input "****"
click at [386, 57] on div "Contacts" at bounding box center [584, 47] width 892 height 33
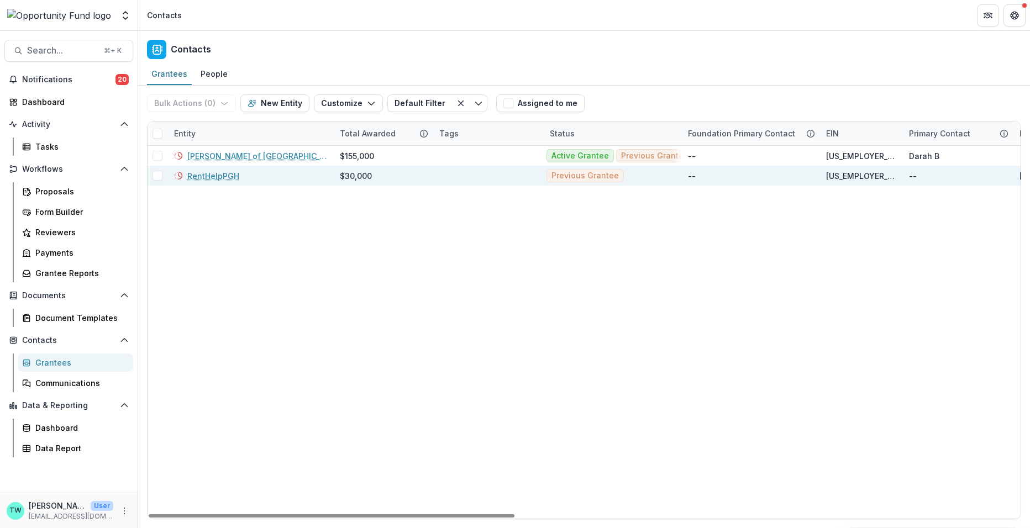
click at [217, 180] on link "RentHelpPGH" at bounding box center [213, 176] width 52 height 12
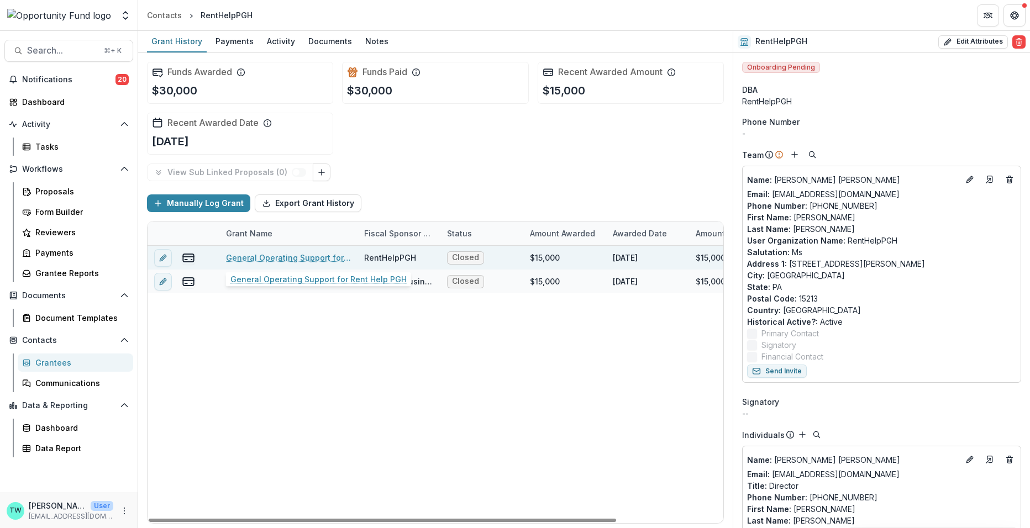
click at [287, 256] on link "General Operating Support for Rent Help PGH" at bounding box center [288, 258] width 125 height 12
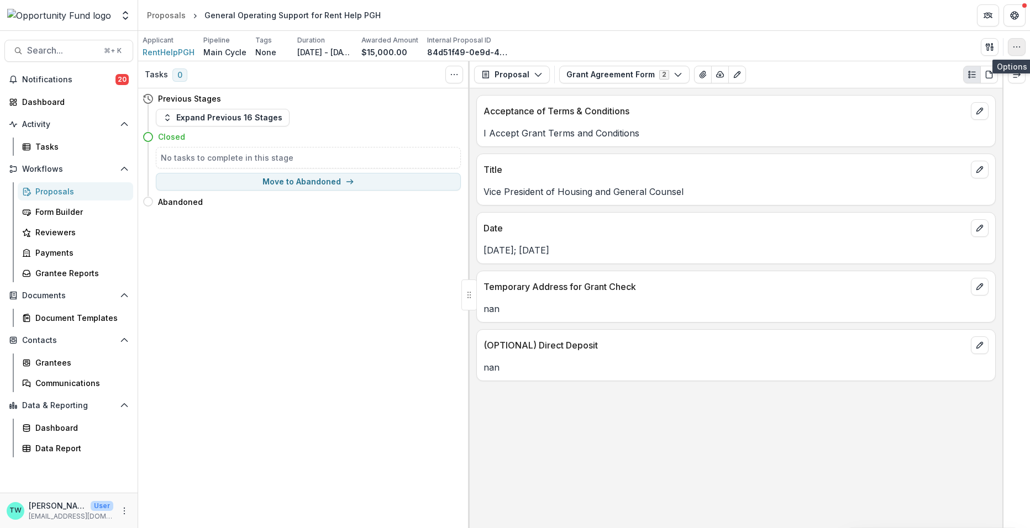
click at [1015, 47] on icon "button" at bounding box center [1016, 47] width 9 height 9
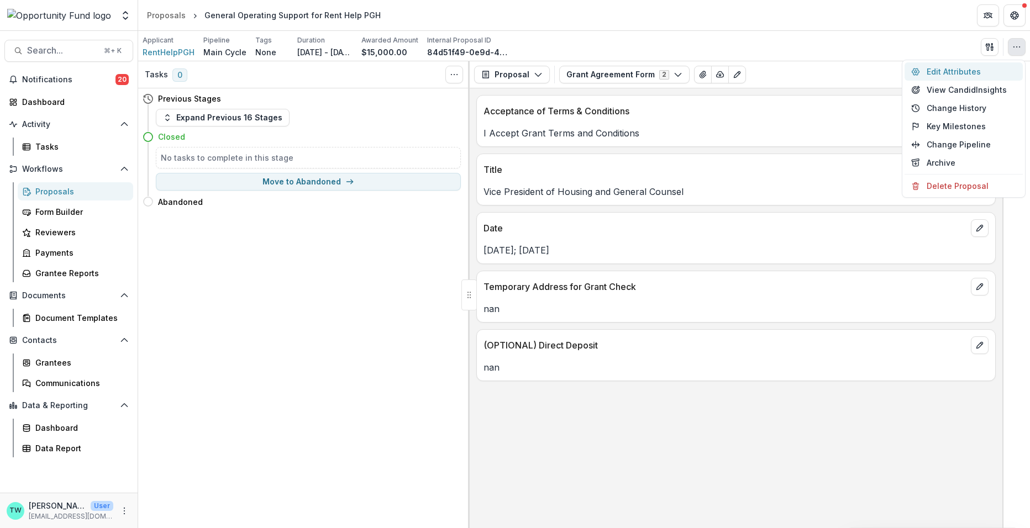
click at [944, 75] on button "Edit Attributes" at bounding box center [963, 71] width 118 height 18
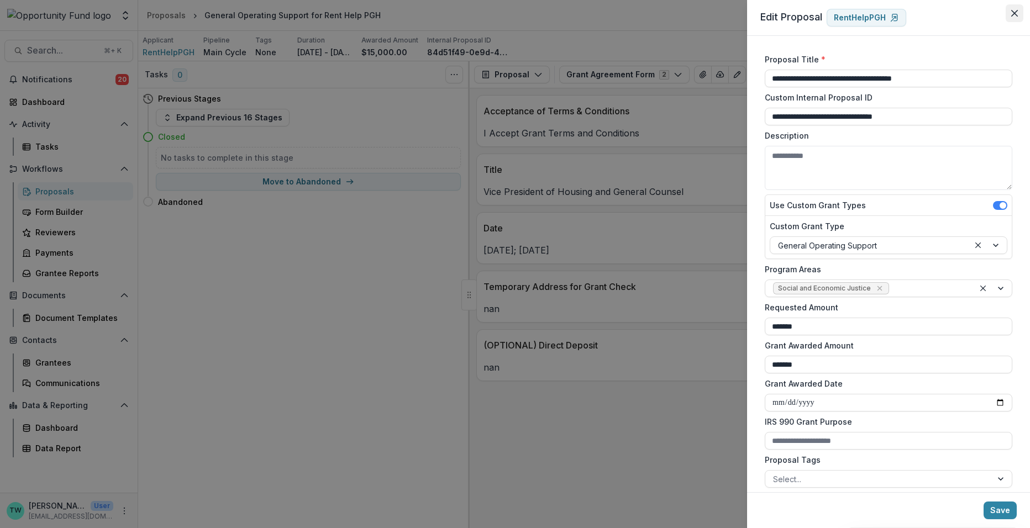
click at [1016, 12] on icon "Close" at bounding box center [1014, 13] width 7 height 7
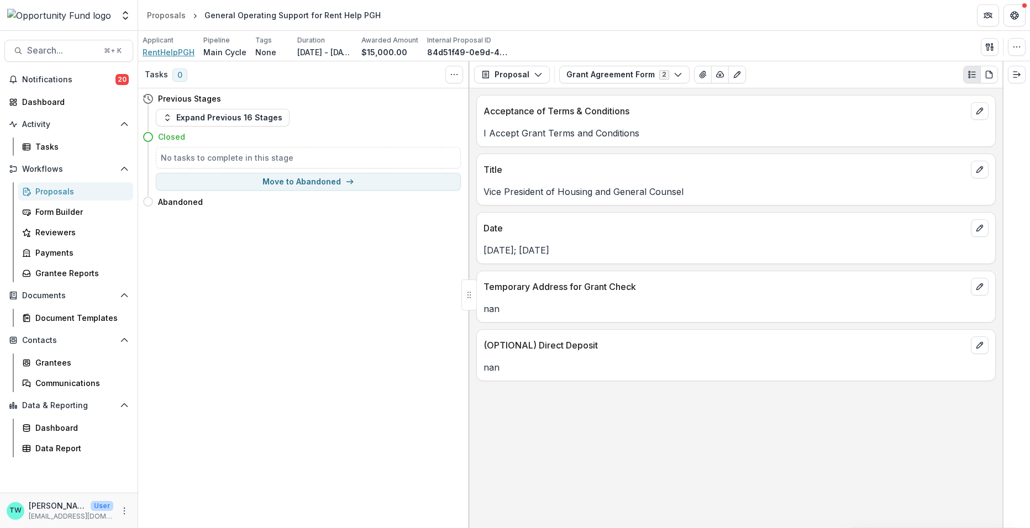
click at [167, 51] on span "RentHelpPGH" at bounding box center [169, 52] width 52 height 12
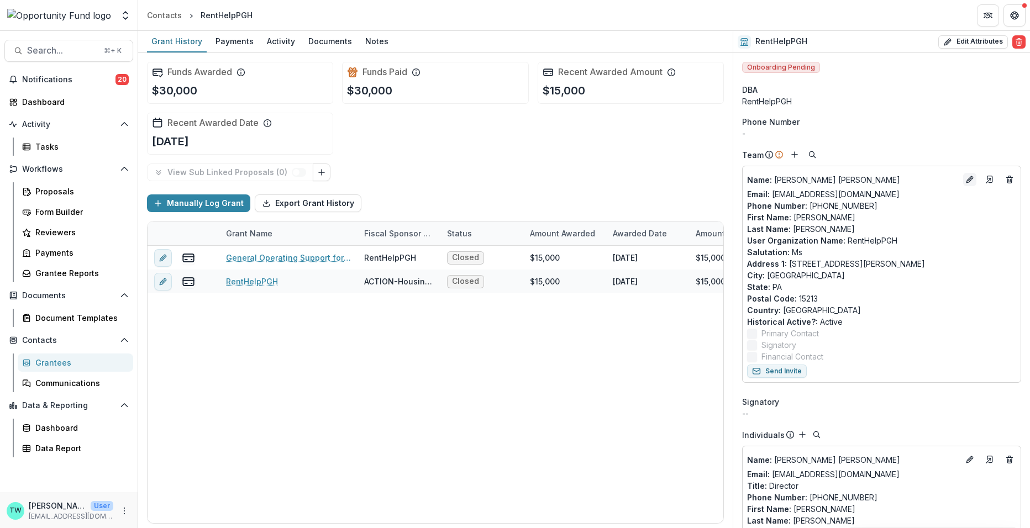
click at [967, 180] on icon "Edit" at bounding box center [968, 180] width 5 height 5
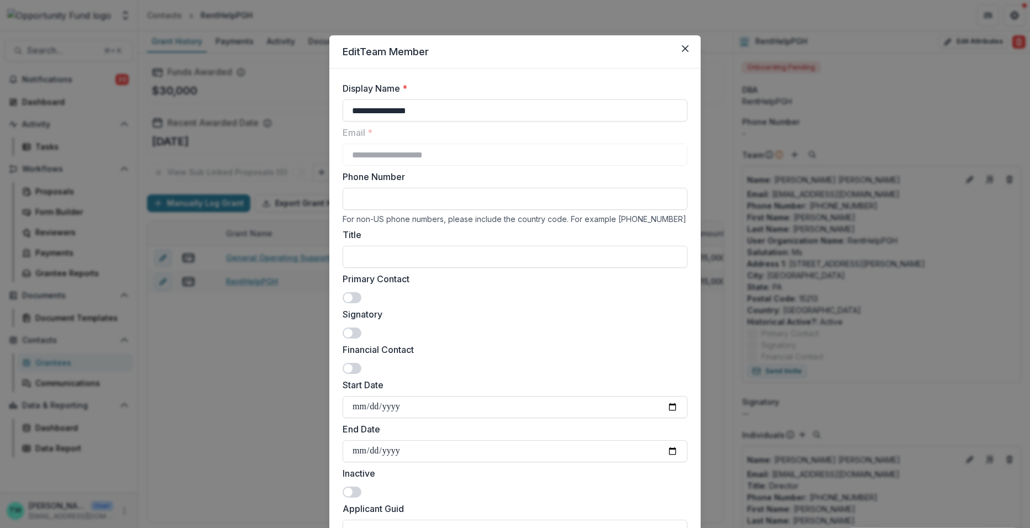
click at [357, 298] on span at bounding box center [352, 297] width 19 height 11
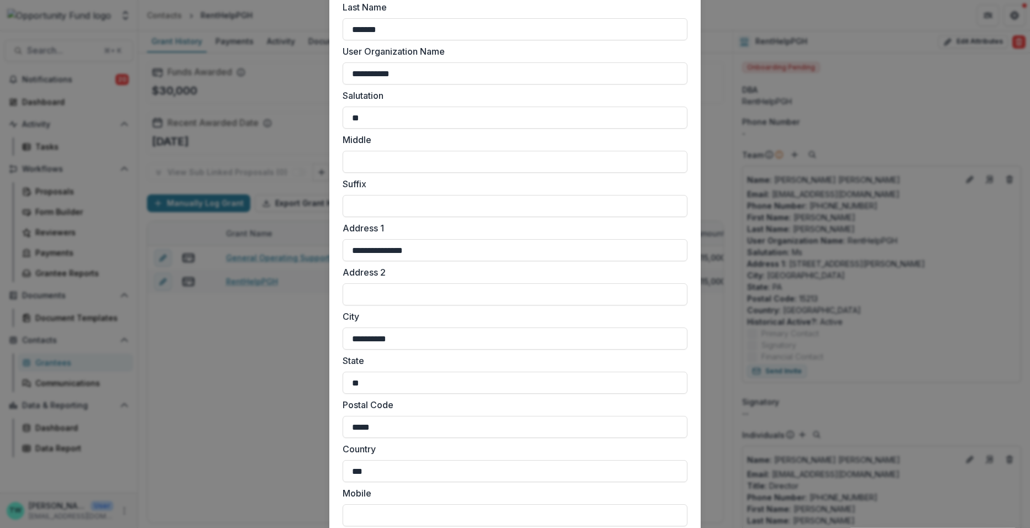
scroll to position [805, 0]
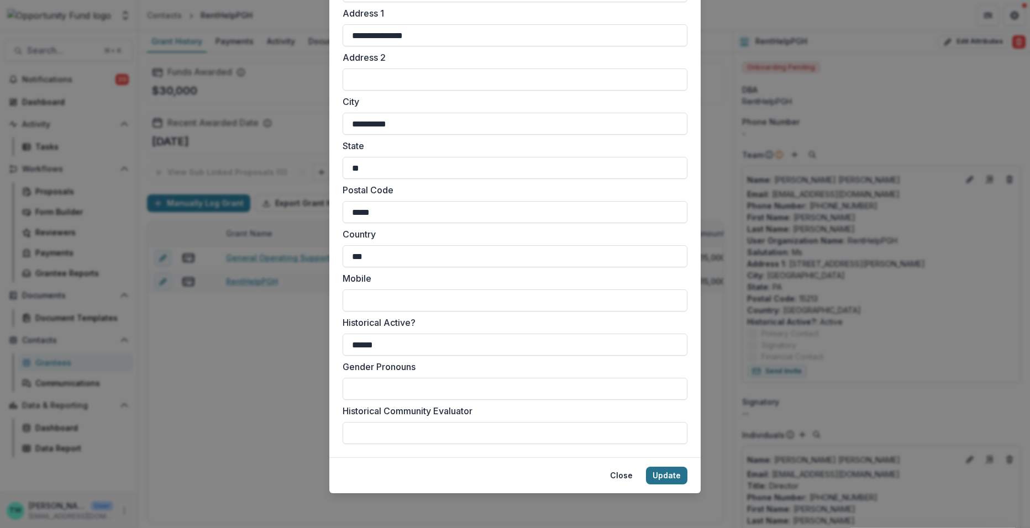
click at [667, 475] on button "Update" at bounding box center [666, 476] width 41 height 18
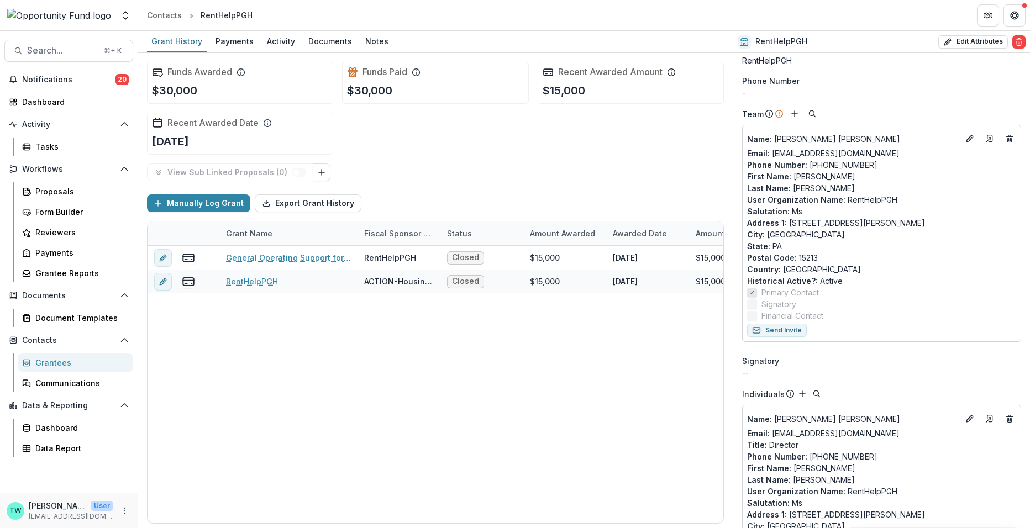
scroll to position [39, 0]
click at [969, 140] on line "Edit" at bounding box center [970, 141] width 2 height 2
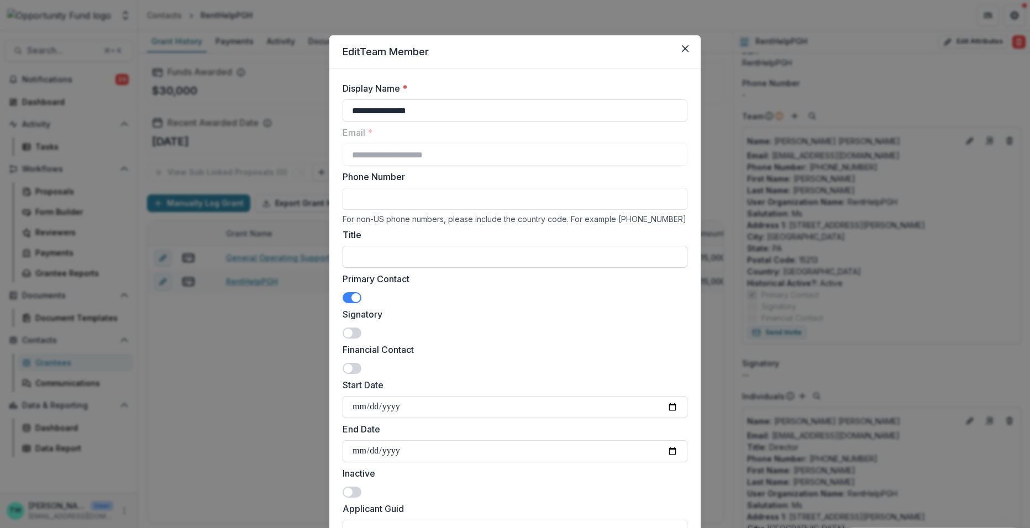
click at [384, 256] on input "Title" at bounding box center [515, 257] width 345 height 22
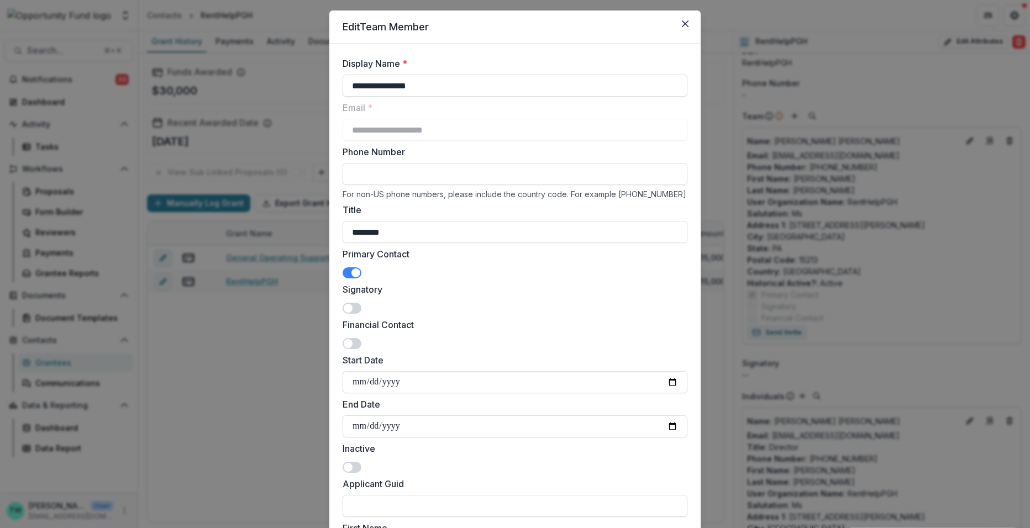
scroll to position [0, 0]
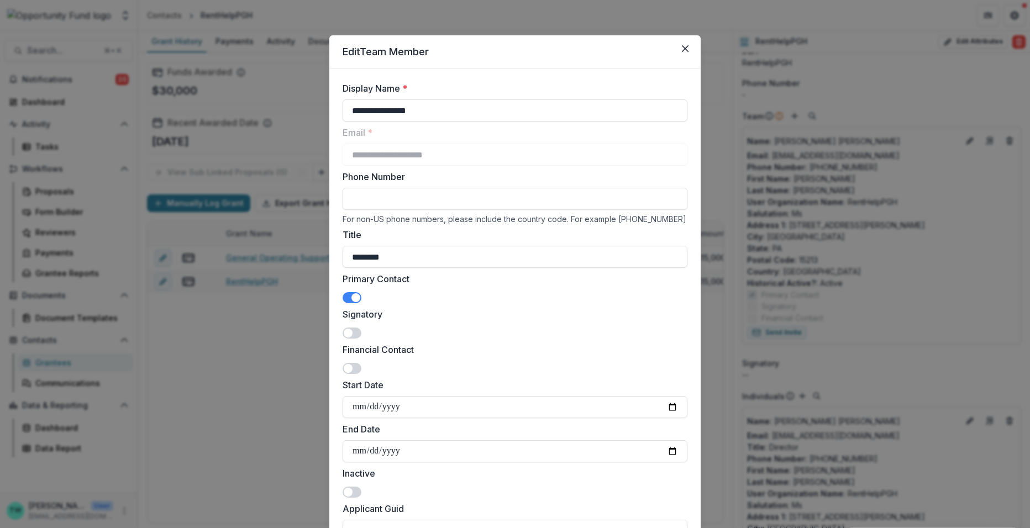
type input "********"
click at [403, 192] on input "Phone Number" at bounding box center [515, 199] width 345 height 22
type input "*****"
drag, startPoint x: 394, startPoint y: 199, endPoint x: 280, endPoint y: 194, distance: 115.0
click at [280, 195] on div "**********" at bounding box center [515, 264] width 1030 height 528
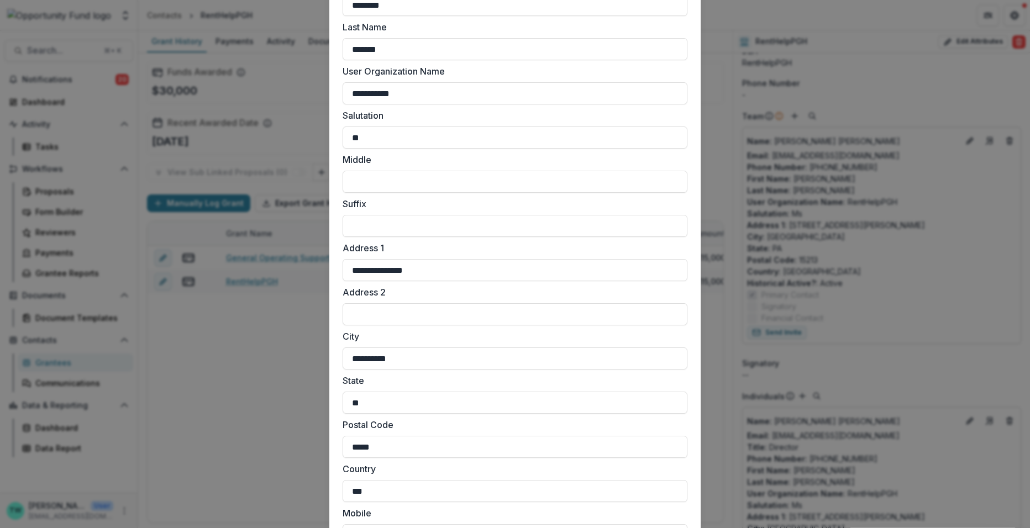
scroll to position [805, 0]
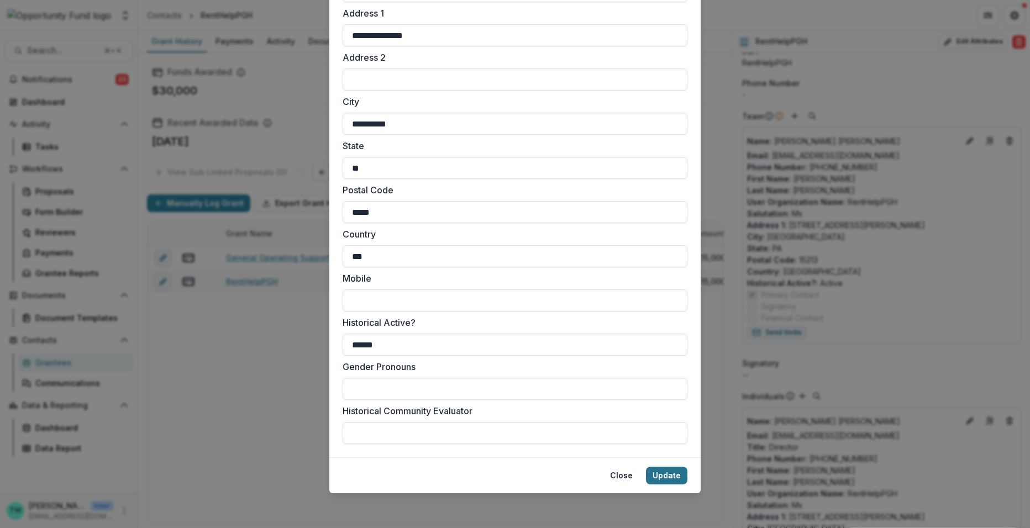
click at [666, 477] on button "Update" at bounding box center [666, 476] width 41 height 18
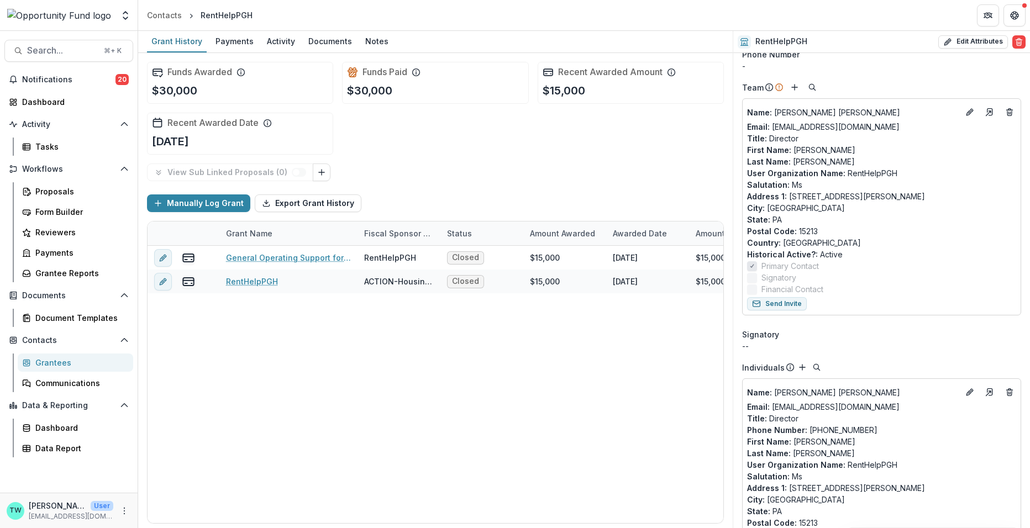
scroll to position [94, 0]
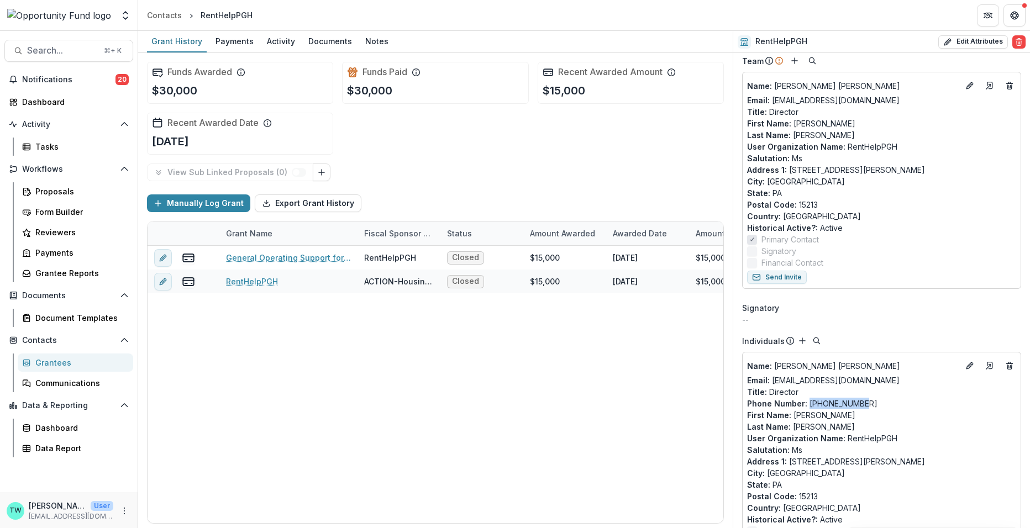
drag, startPoint x: 873, startPoint y: 407, endPoint x: 807, endPoint y: 404, distance: 66.4
click at [807, 404] on p "Phone Number : 217-494-8422" at bounding box center [881, 404] width 269 height 12
copy p "217-494-8422"
click at [966, 86] on icon "Edit" at bounding box center [968, 86] width 5 height 5
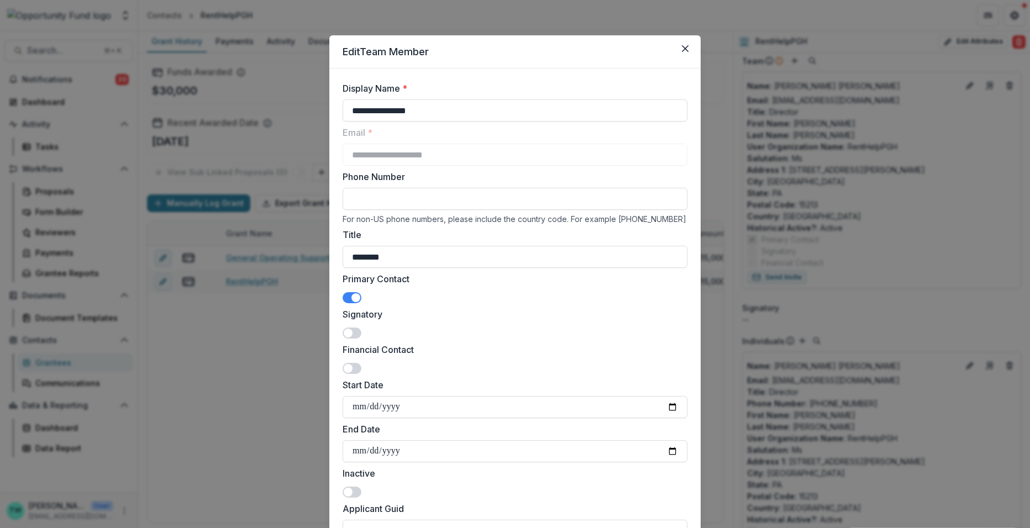
click at [446, 193] on input "Phone Number" at bounding box center [515, 199] width 345 height 22
paste input "**********"
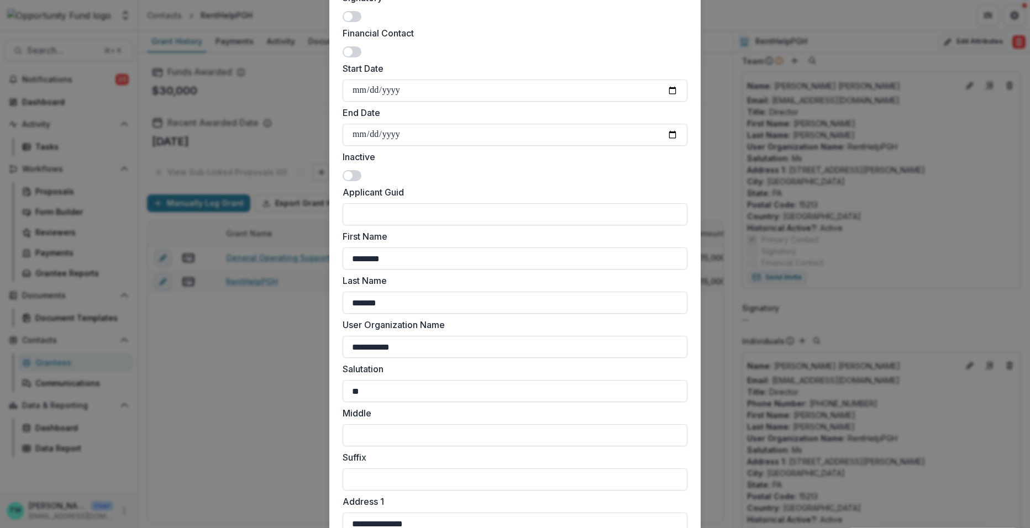
scroll to position [805, 0]
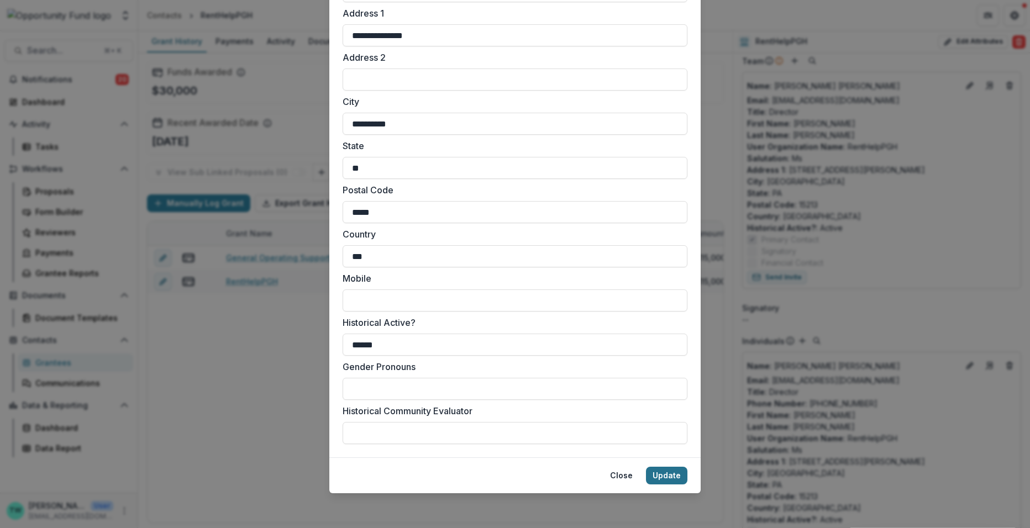
type input "**********"
click at [663, 471] on button "Update" at bounding box center [666, 476] width 41 height 18
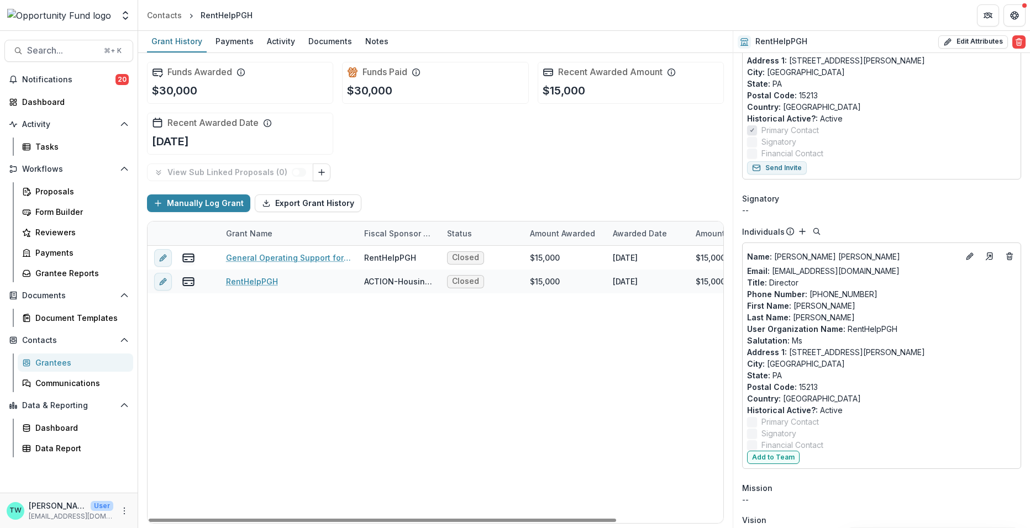
scroll to position [217, 0]
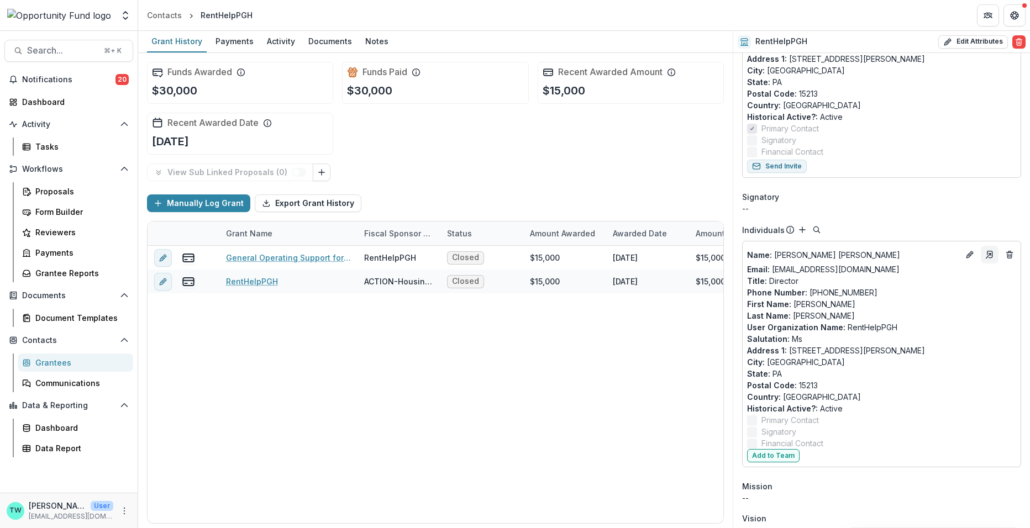
click at [988, 251] on icon "Go to contact" at bounding box center [989, 254] width 5 height 7
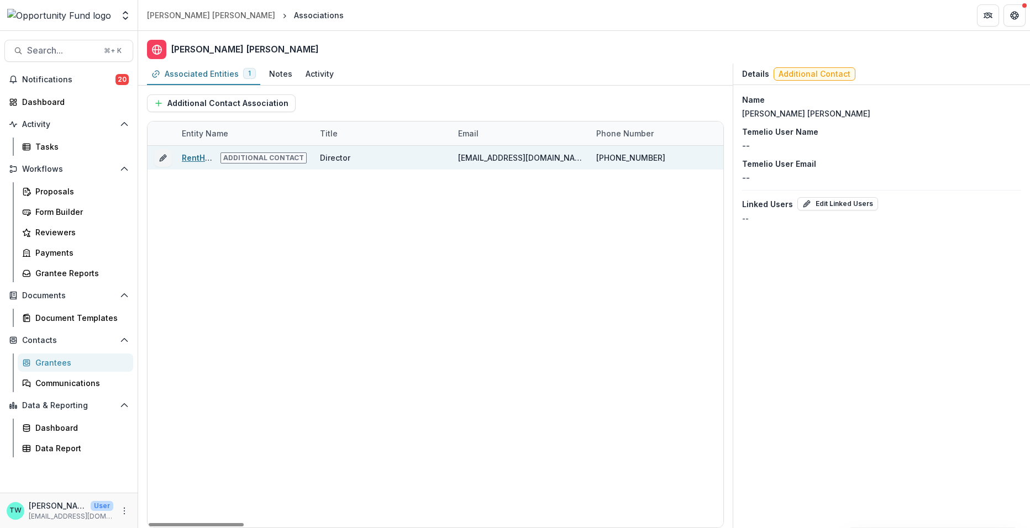
click at [197, 156] on link "RentHelpPGH" at bounding box center [208, 157] width 52 height 9
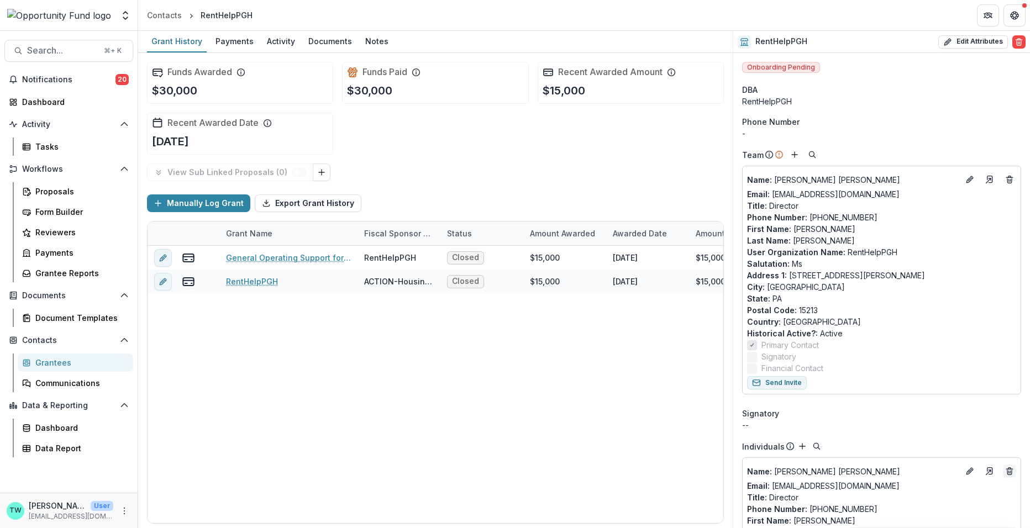
click at [1008, 469] on line "Deletes" at bounding box center [1009, 469] width 6 height 0
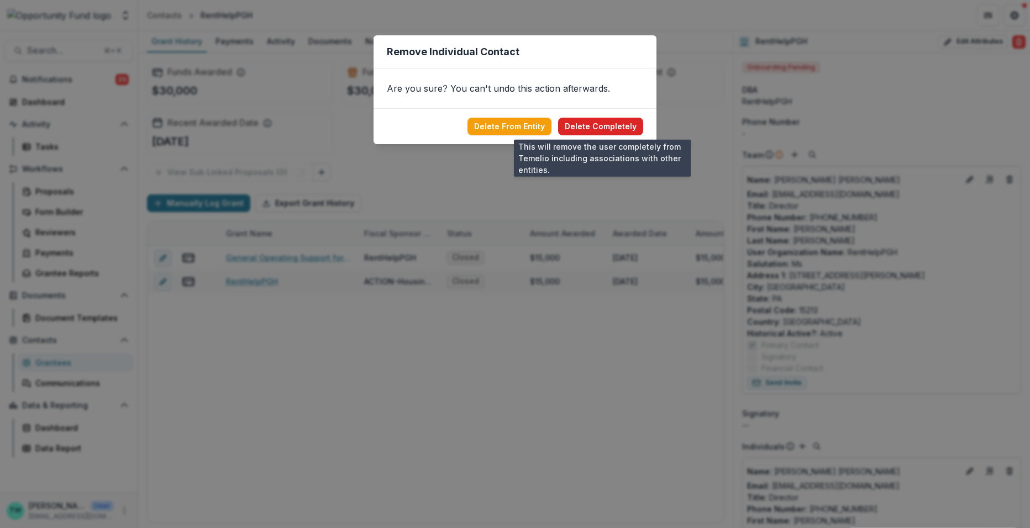
click at [613, 124] on button "Delete Completely" at bounding box center [600, 127] width 85 height 18
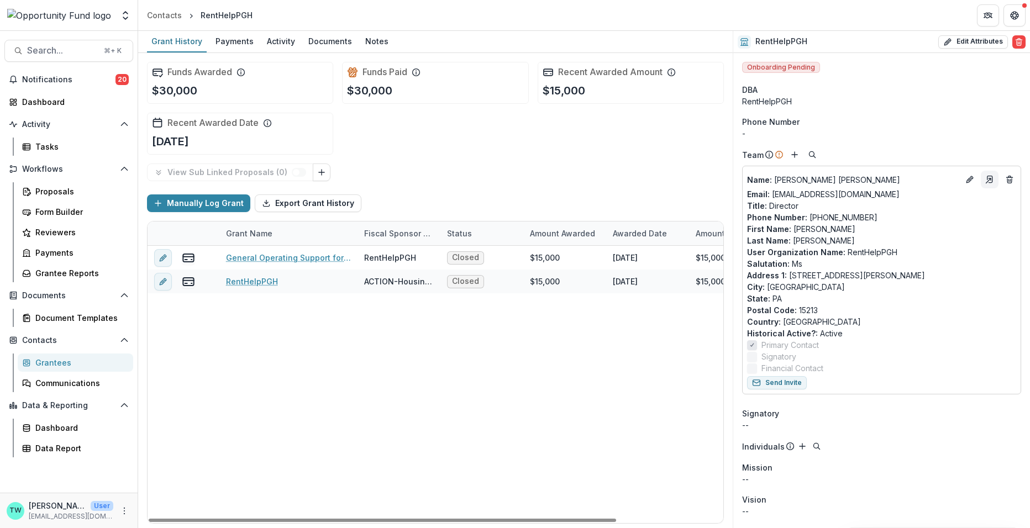
click at [985, 181] on icon "Go to contact" at bounding box center [989, 179] width 9 height 9
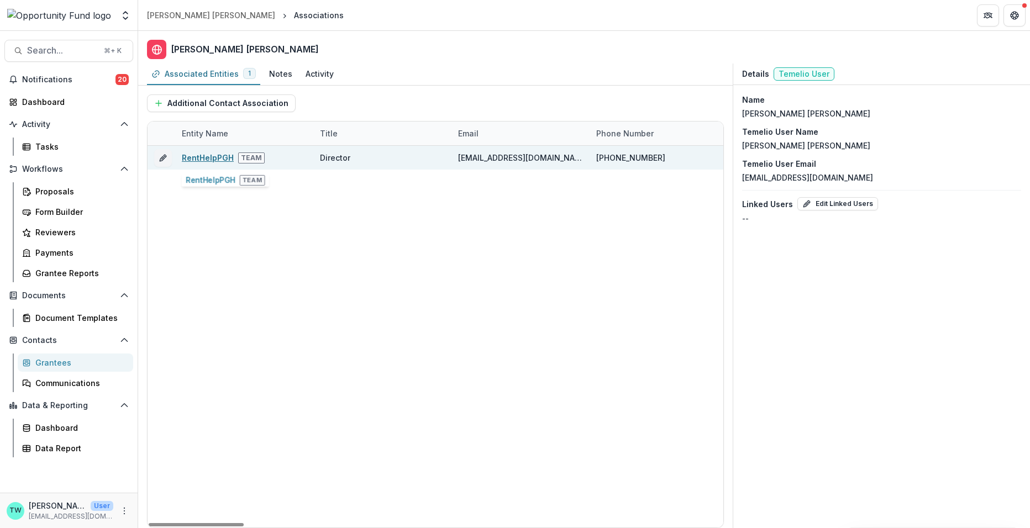
click at [210, 154] on link "RentHelpPGH" at bounding box center [208, 157] width 52 height 9
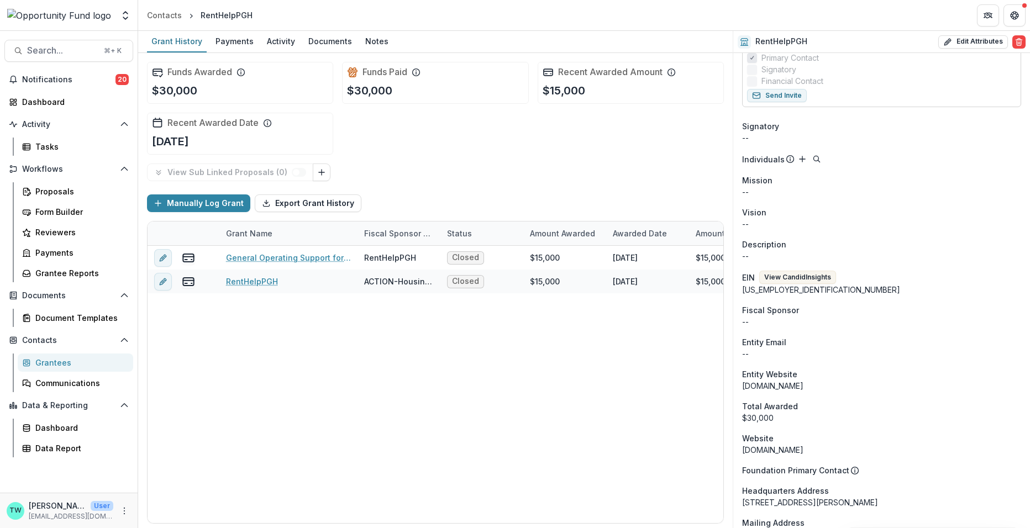
scroll to position [302, 0]
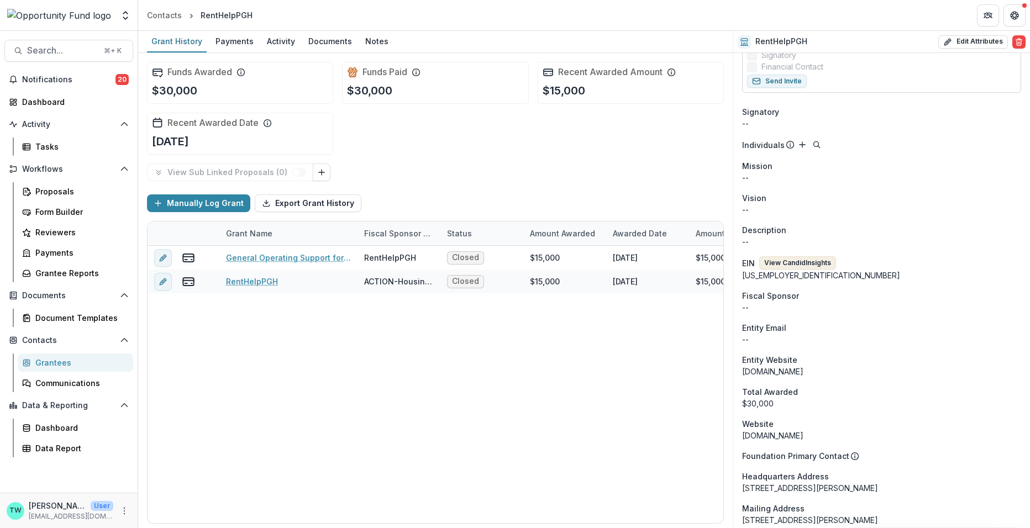
click at [809, 262] on button "View Candid Insights" at bounding box center [797, 262] width 77 height 13
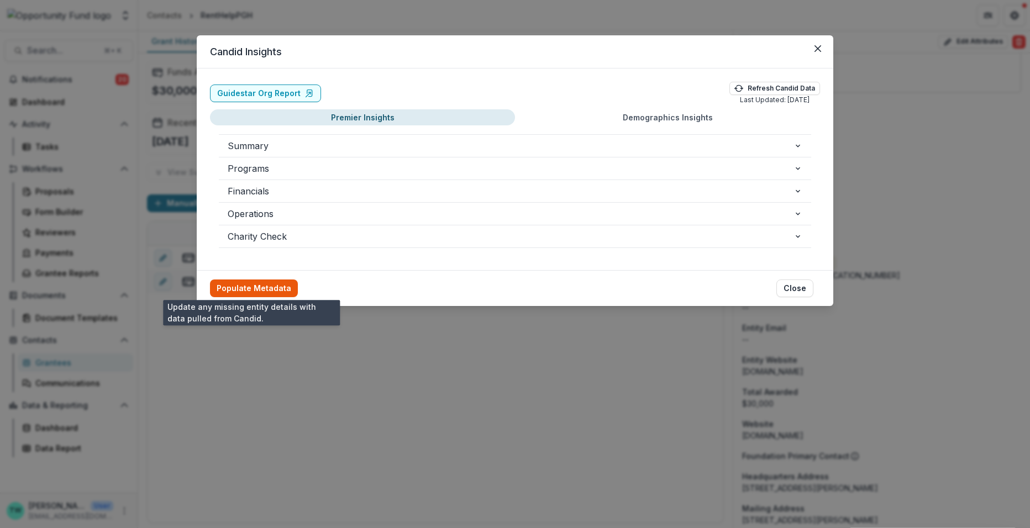
click at [269, 281] on button "Populate Metadata" at bounding box center [254, 289] width 88 height 18
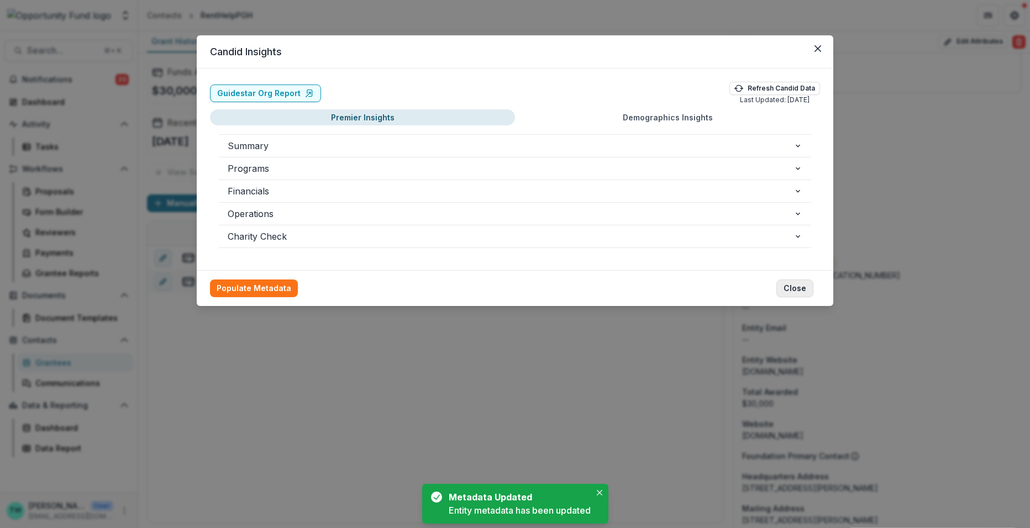
click at [801, 284] on button "Close" at bounding box center [794, 289] width 37 height 18
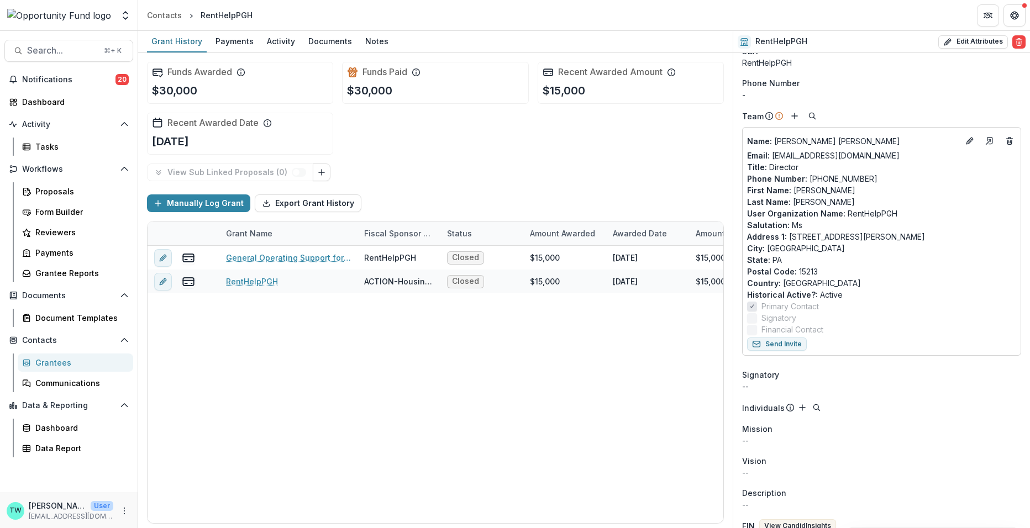
scroll to position [0, 0]
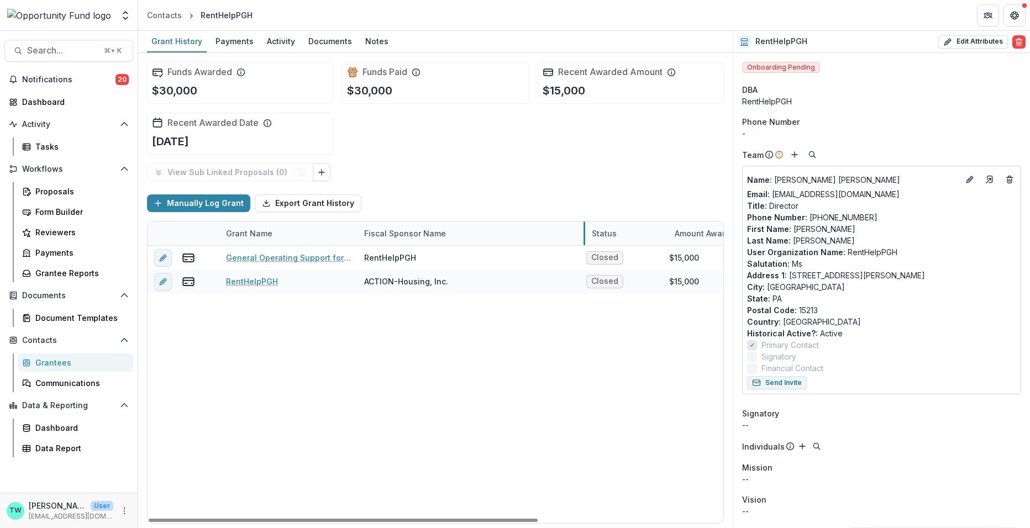
drag, startPoint x: 439, startPoint y: 230, endPoint x: 586, endPoint y: 234, distance: 147.0
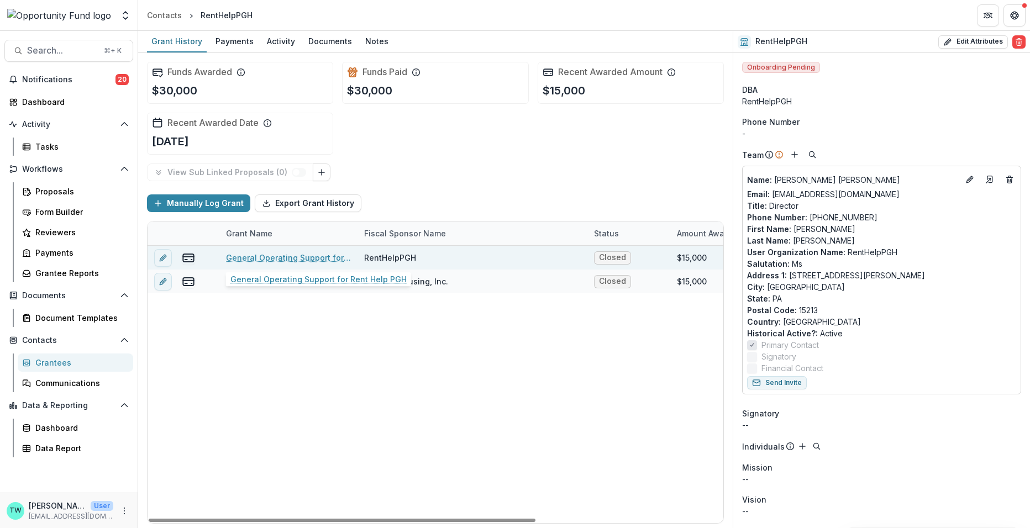
click at [276, 258] on link "General Operating Support for Rent Help PGH" at bounding box center [288, 258] width 125 height 12
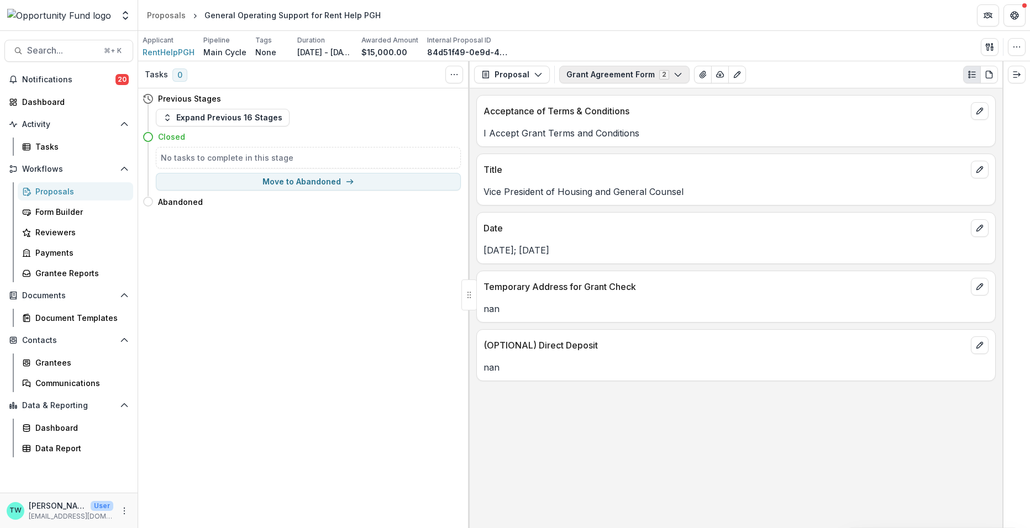
click at [594, 73] on button "Grant Agreement Form 2" at bounding box center [624, 75] width 130 height 18
click at [597, 115] on span "General Operating Support for Rent Help PGH" at bounding box center [667, 116] width 176 height 12
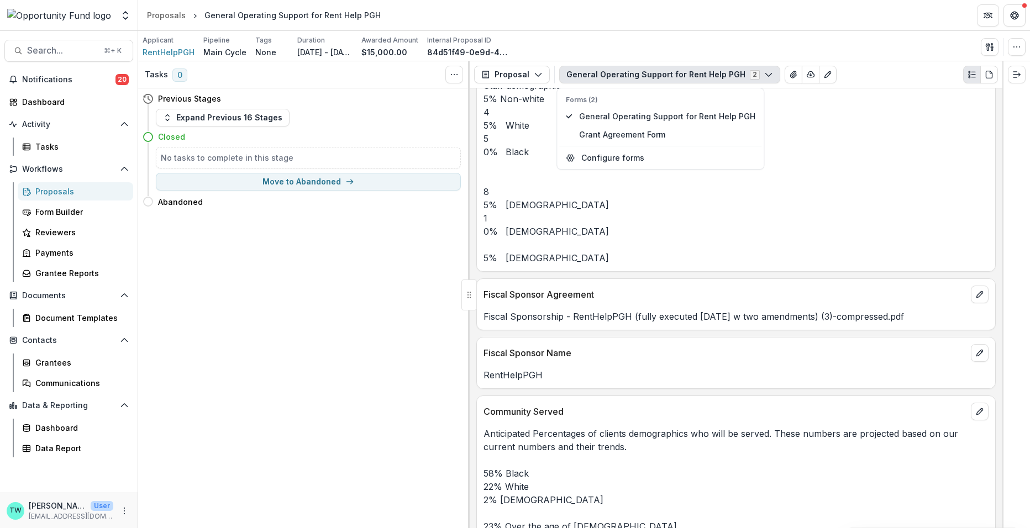
scroll to position [3698, 0]
click at [978, 347] on icon "edit" at bounding box center [979, 351] width 9 height 9
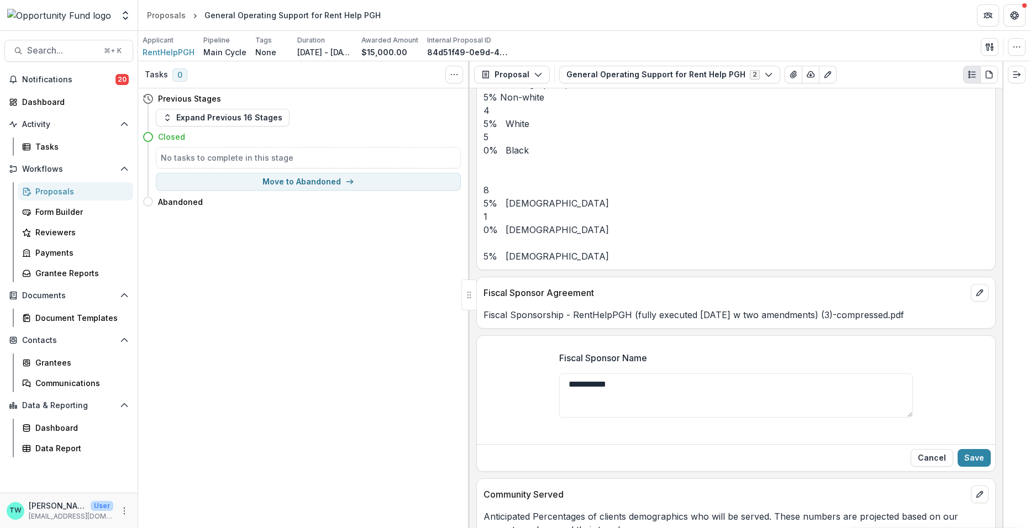
drag, startPoint x: 643, startPoint y: 303, endPoint x: 510, endPoint y: 287, distance: 133.5
click at [510, 343] on div "**********" at bounding box center [736, 391] width 518 height 97
click at [976, 449] on button "Save" at bounding box center [973, 458] width 33 height 18
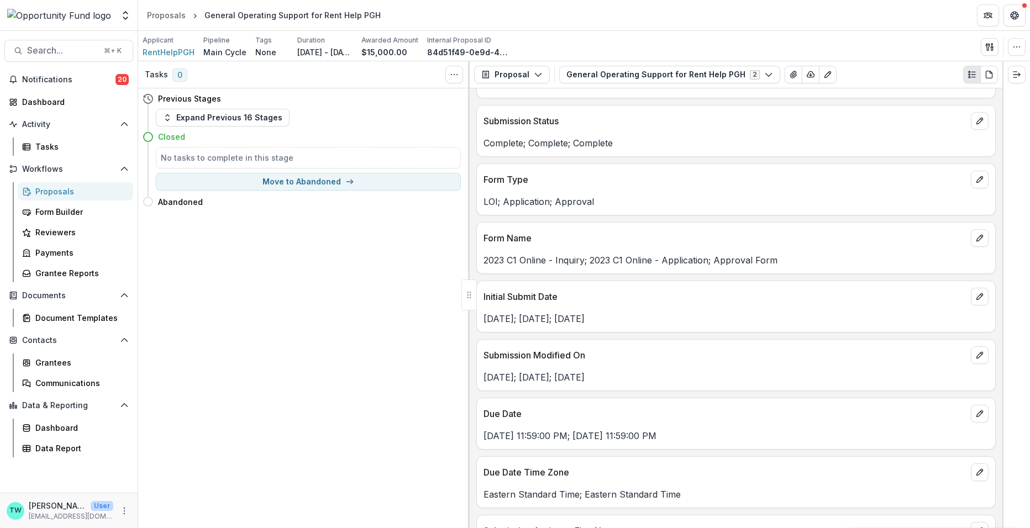
scroll to position [0, 0]
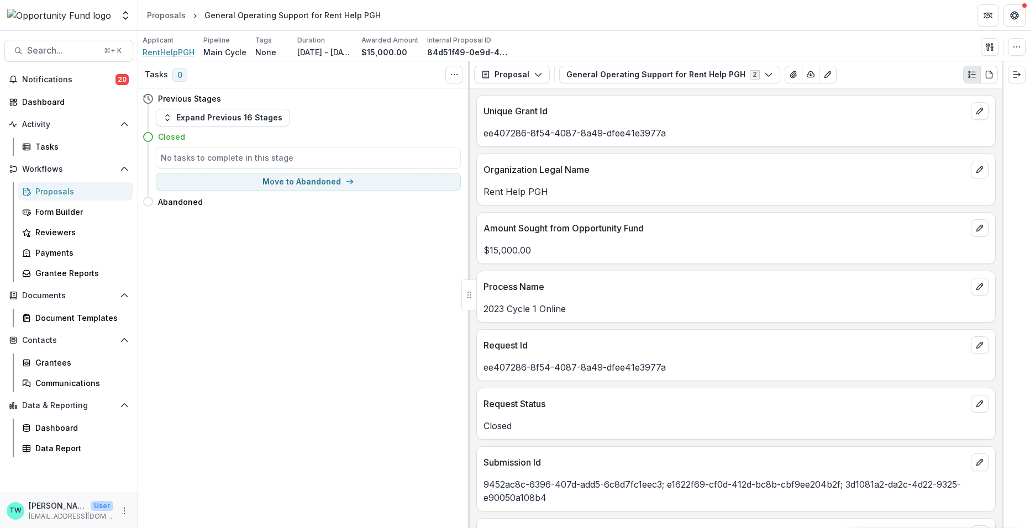
click at [177, 54] on span "RentHelpPGH" at bounding box center [169, 52] width 52 height 12
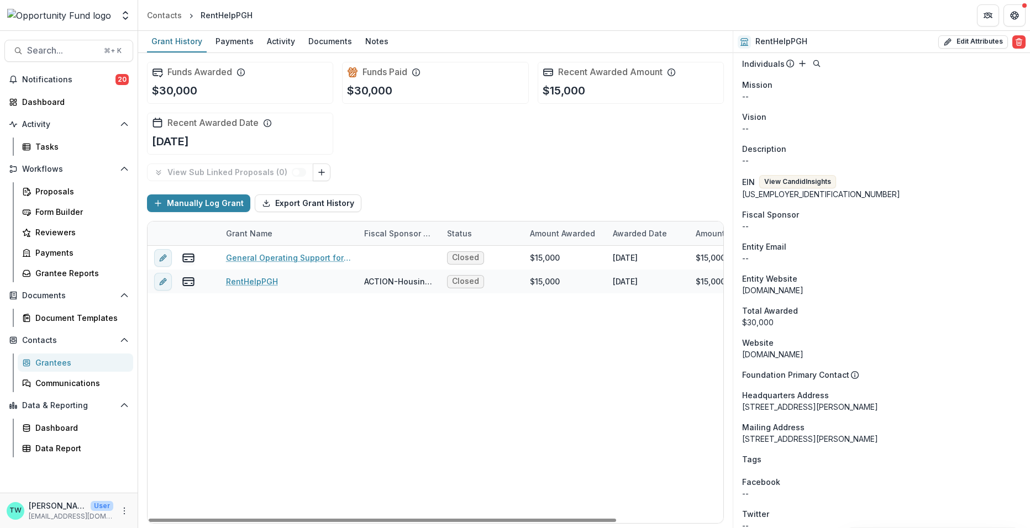
scroll to position [393, 0]
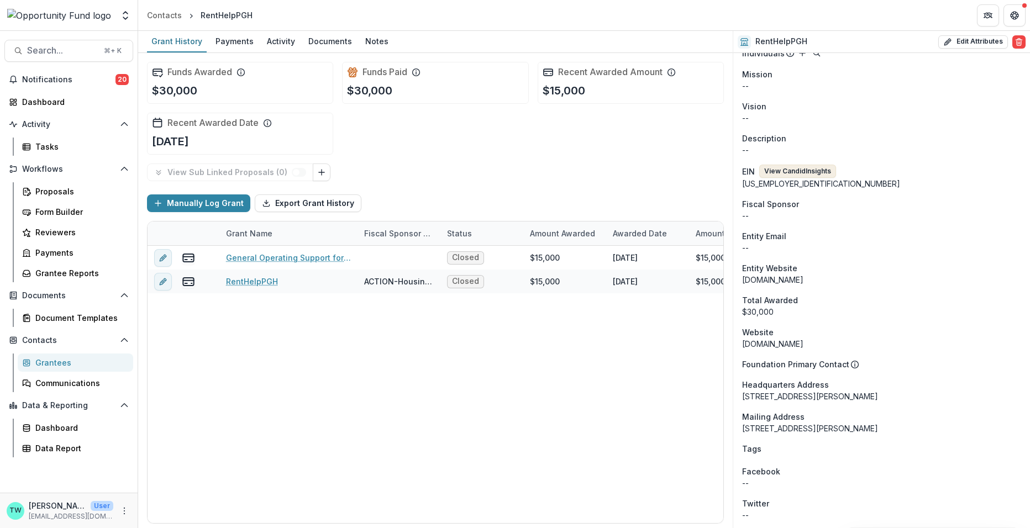
click at [804, 171] on button "View Candid Insights" at bounding box center [797, 171] width 77 height 13
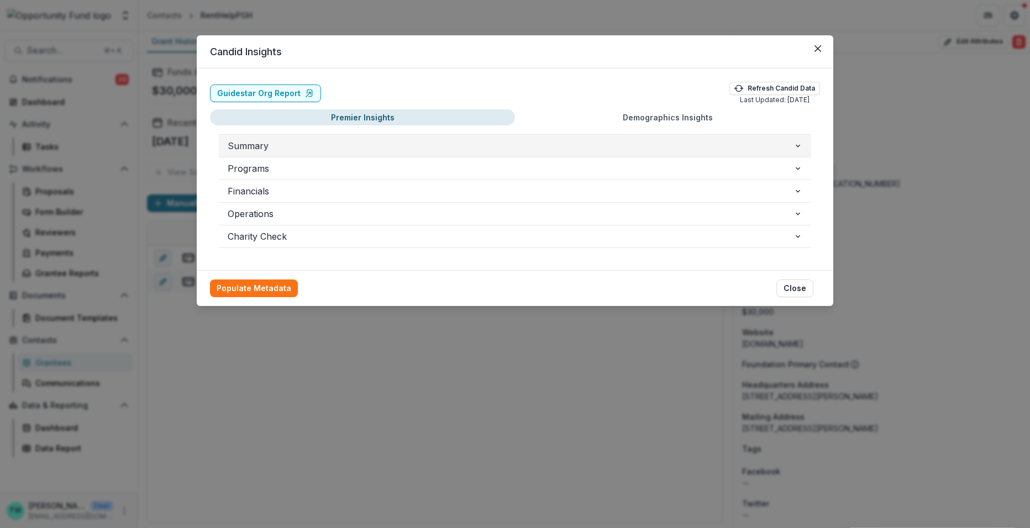
click at [338, 143] on span "Summary" at bounding box center [511, 145] width 566 height 13
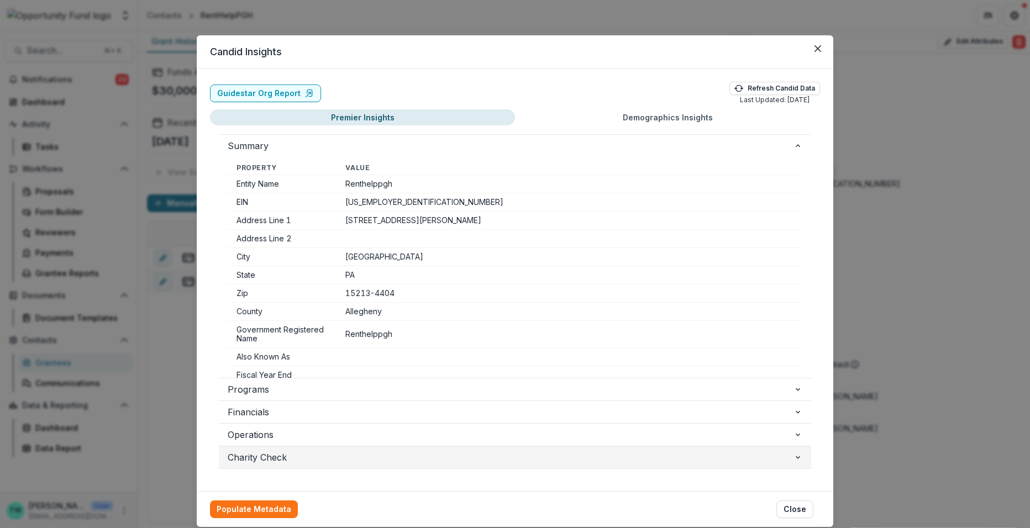
click at [352, 456] on span "Charity Check" at bounding box center [511, 457] width 566 height 13
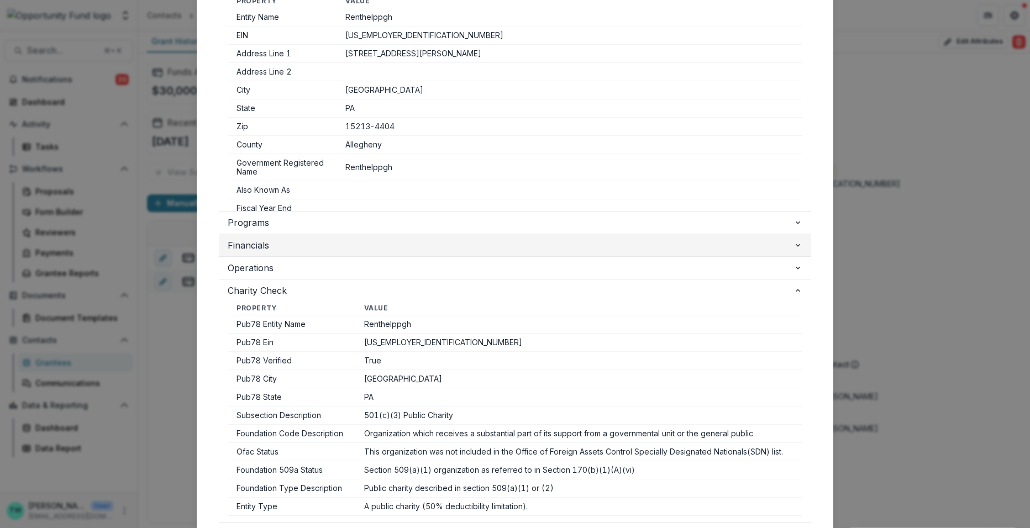
scroll to position [0, 0]
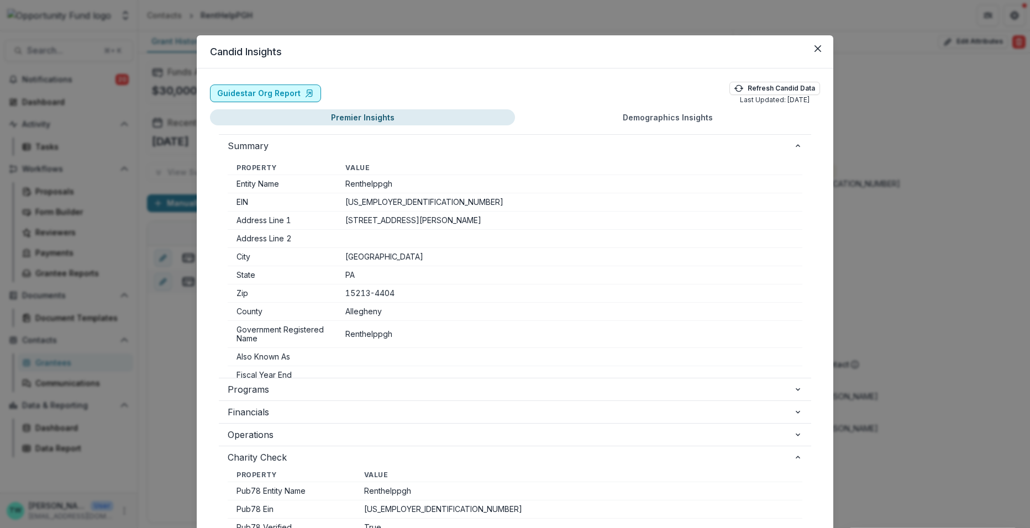
click at [271, 86] on link "Guidestar Org Report" at bounding box center [265, 94] width 111 height 18
click at [821, 44] on button "Close" at bounding box center [818, 49] width 18 height 18
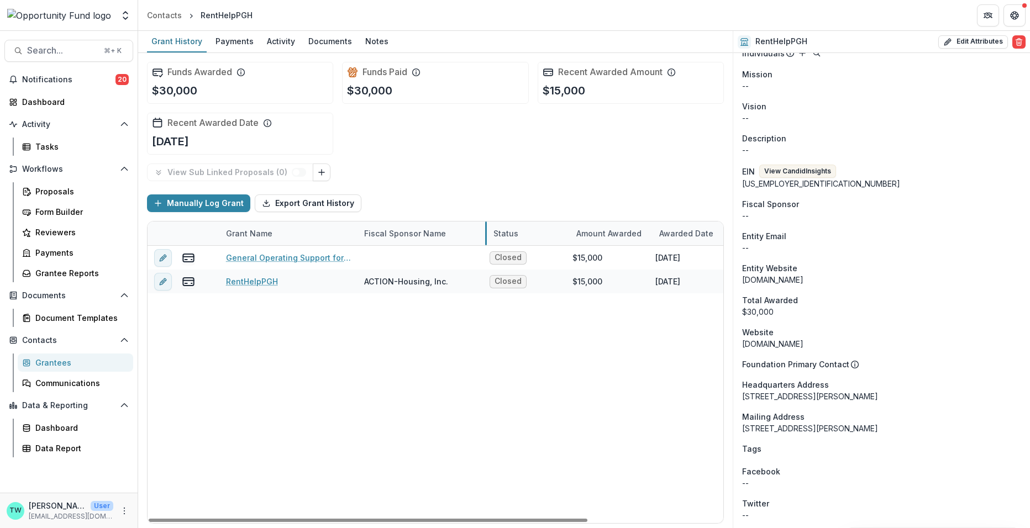
drag, startPoint x: 438, startPoint y: 232, endPoint x: 485, endPoint y: 232, distance: 47.0
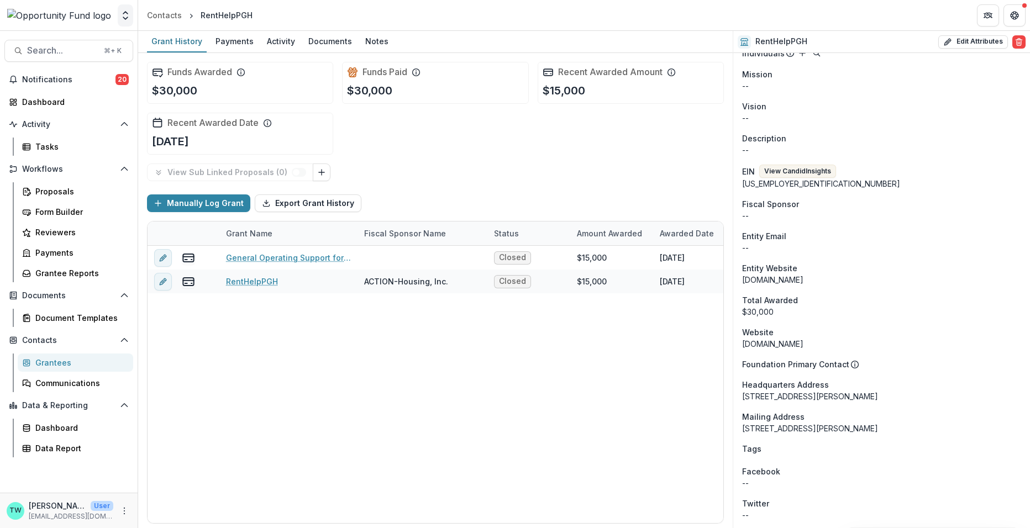
click at [121, 12] on icon "Open entity switcher" at bounding box center [125, 15] width 11 height 11
click at [94, 9] on div at bounding box center [58, 15] width 109 height 22
click at [55, 194] on div "Proposals" at bounding box center [79, 192] width 89 height 12
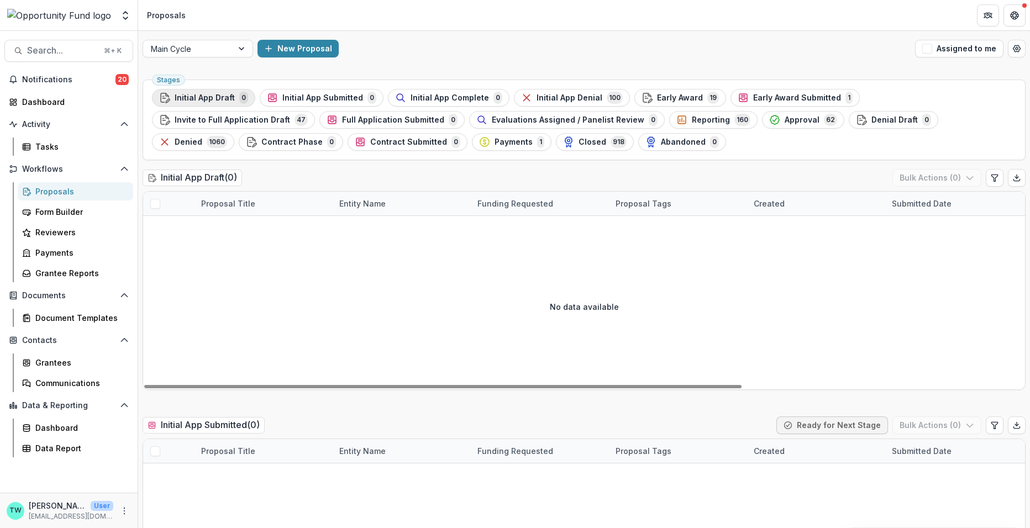
click at [208, 97] on span "Initial App Draft" at bounding box center [205, 97] width 60 height 9
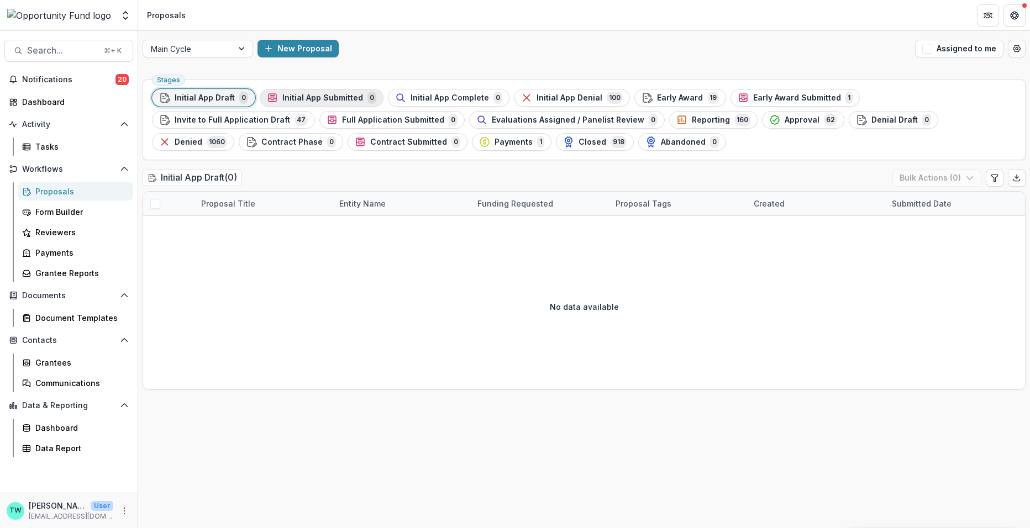
click at [340, 98] on span "Initial App Submitted" at bounding box center [322, 97] width 81 height 9
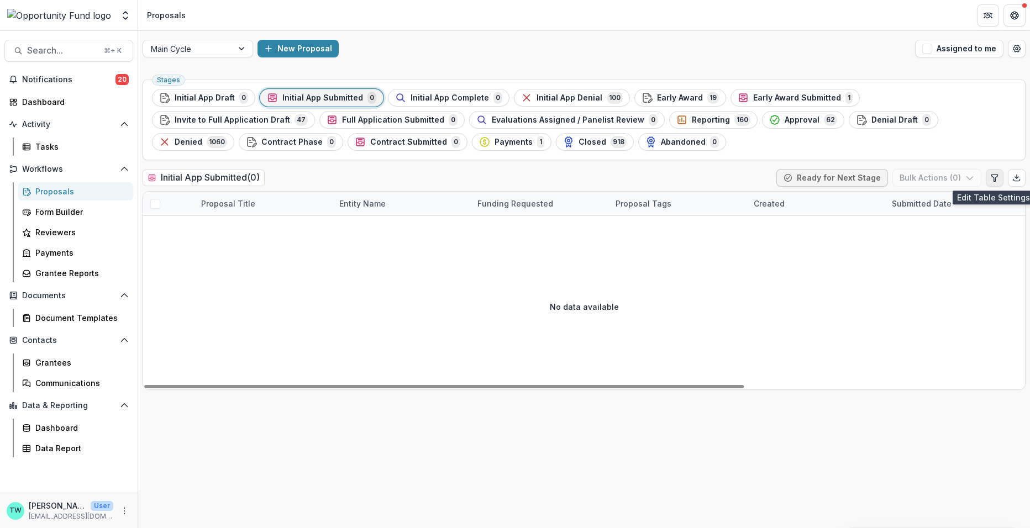
click at [997, 176] on icon "Edit table settings" at bounding box center [994, 177] width 9 height 9
select select "******"
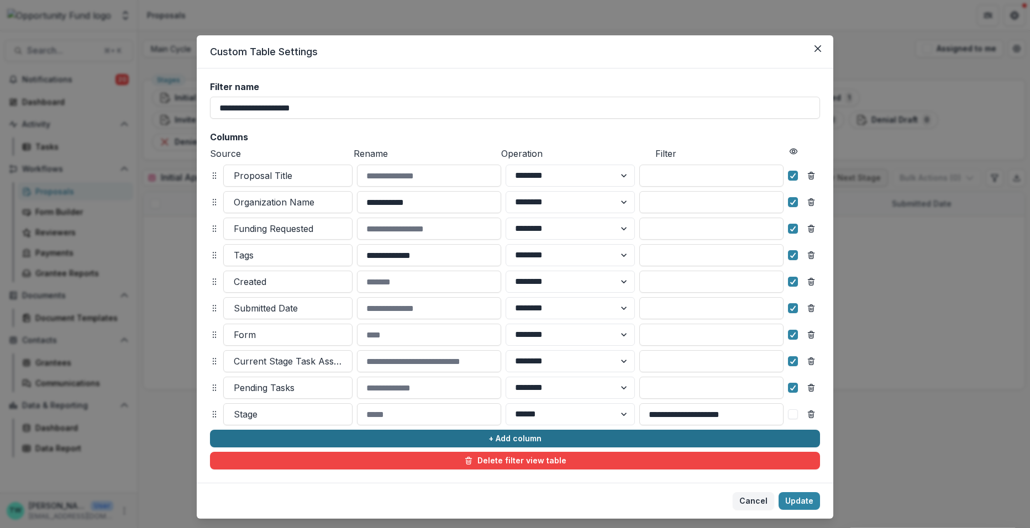
scroll to position [25, 0]
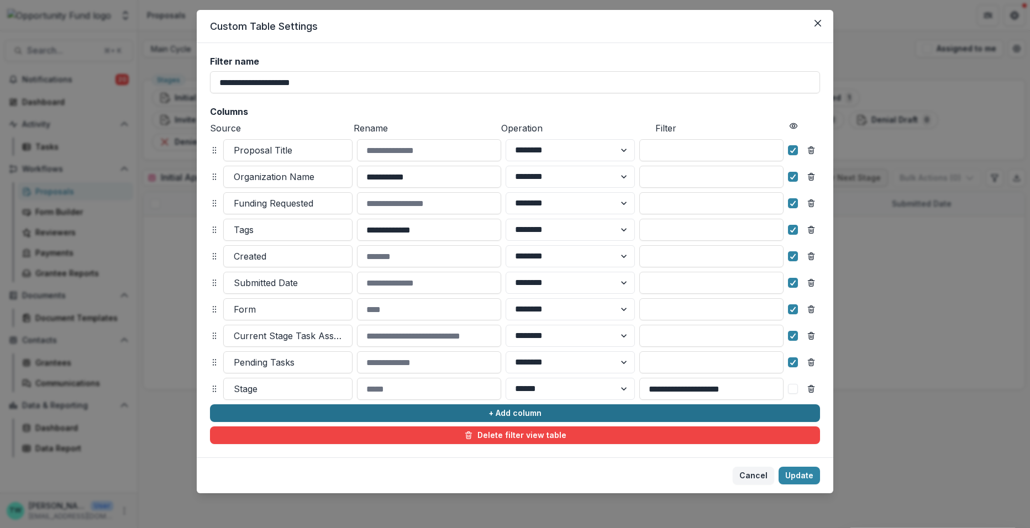
click at [308, 410] on button "+ Add column" at bounding box center [515, 413] width 610 height 18
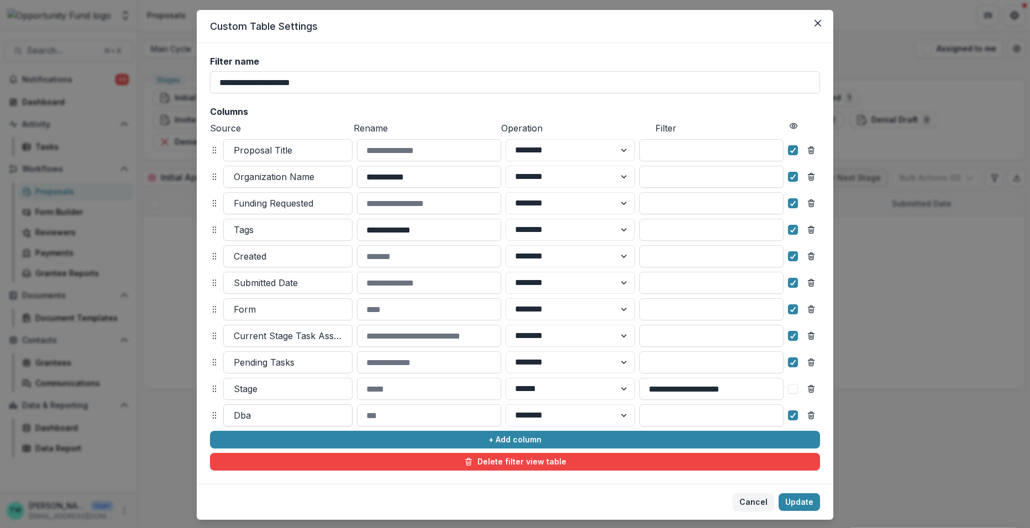
click at [280, 412] on div at bounding box center [288, 415] width 108 height 15
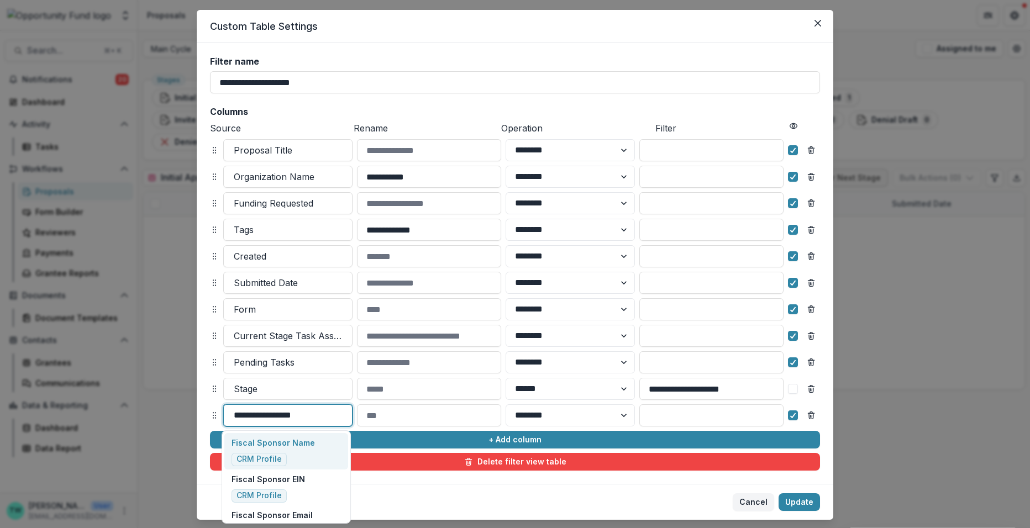
type input "**********"
click at [273, 481] on p "Fiscal Sponsor Name" at bounding box center [272, 479] width 83 height 12
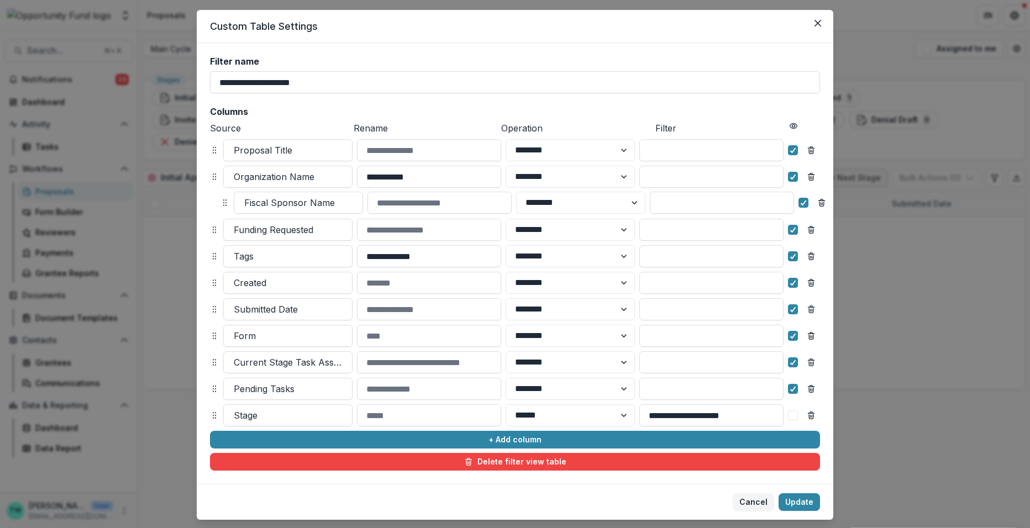
drag, startPoint x: 210, startPoint y: 412, endPoint x: 220, endPoint y: 199, distance: 213.0
click at [220, 199] on icon at bounding box center [224, 202] width 9 height 9
select select "******"
click at [789, 498] on button "Update" at bounding box center [798, 502] width 41 height 18
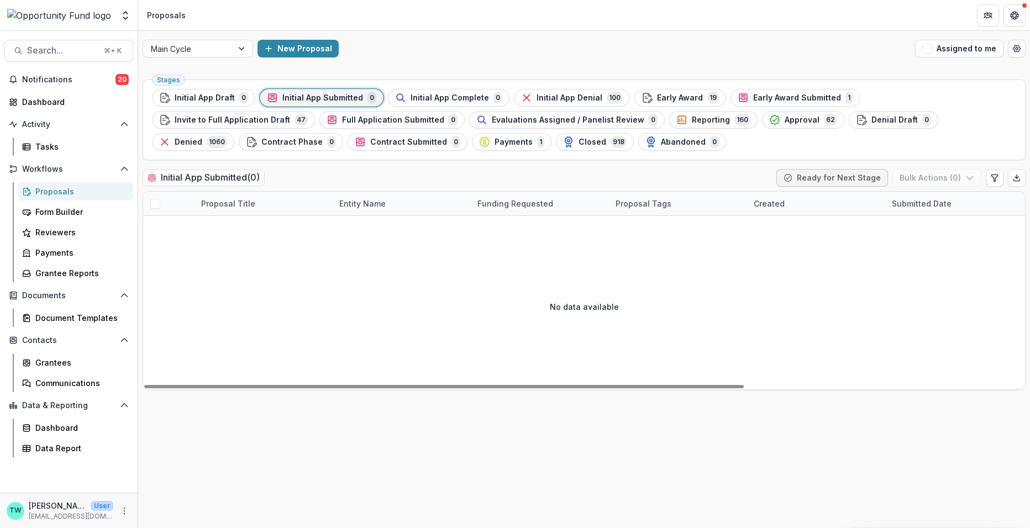
click at [324, 101] on span "Initial App Submitted" at bounding box center [322, 97] width 81 height 9
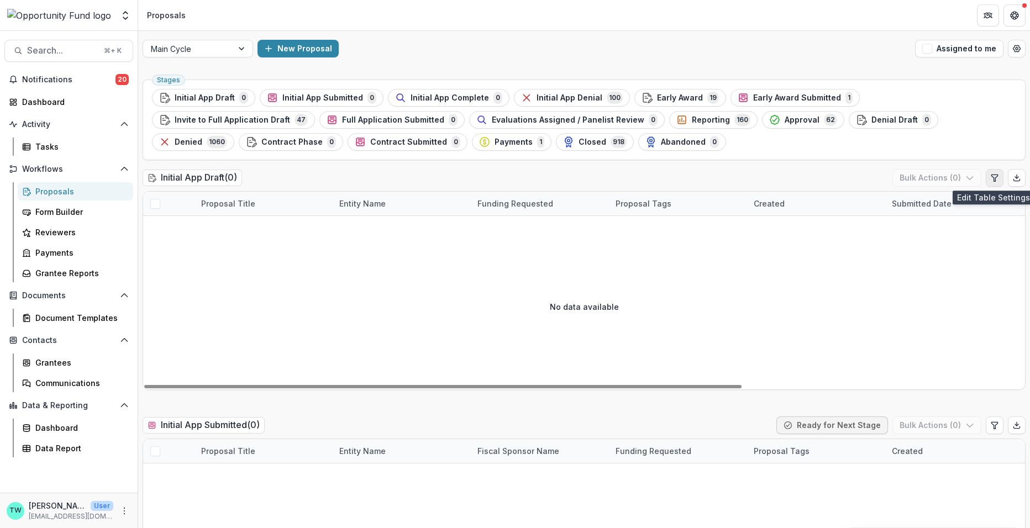
click at [992, 178] on icon "Edit table settings" at bounding box center [994, 178] width 6 height 7
select select "******"
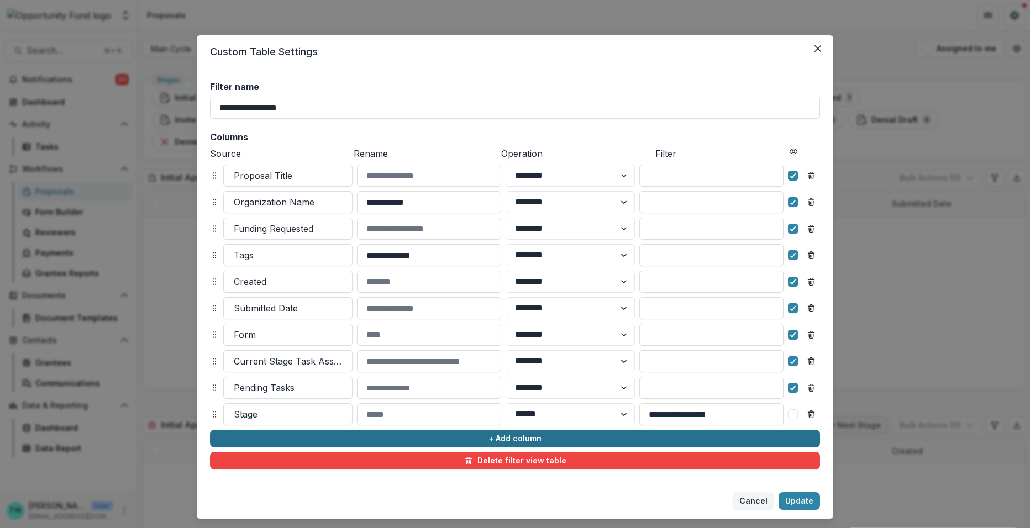
click at [282, 439] on button "+ Add column" at bounding box center [515, 439] width 610 height 18
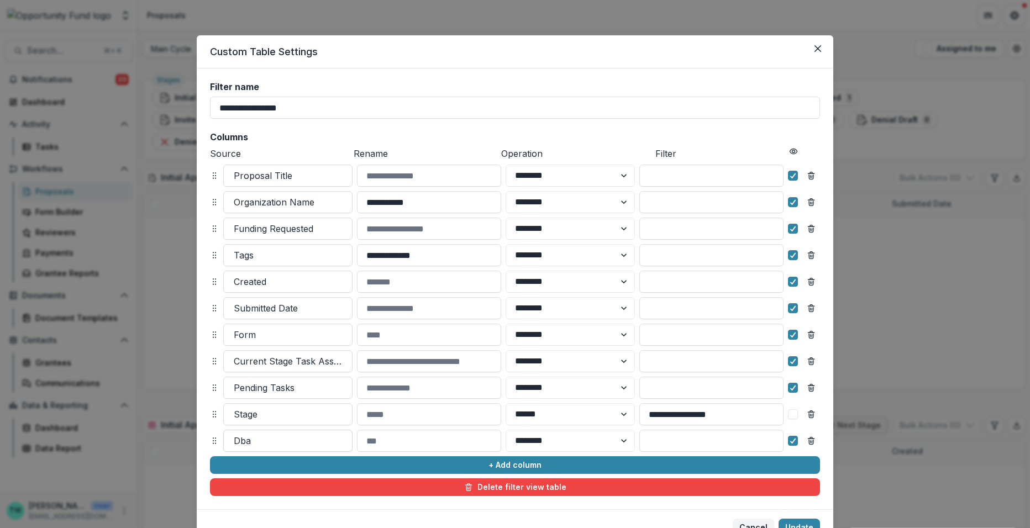
click at [276, 440] on div at bounding box center [288, 440] width 108 height 15
type input "*********"
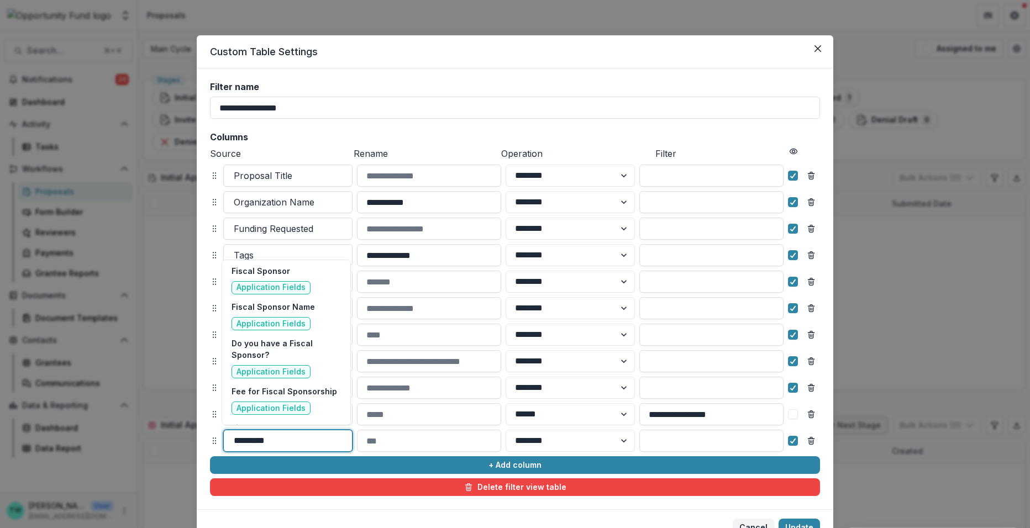
scroll to position [489, 0]
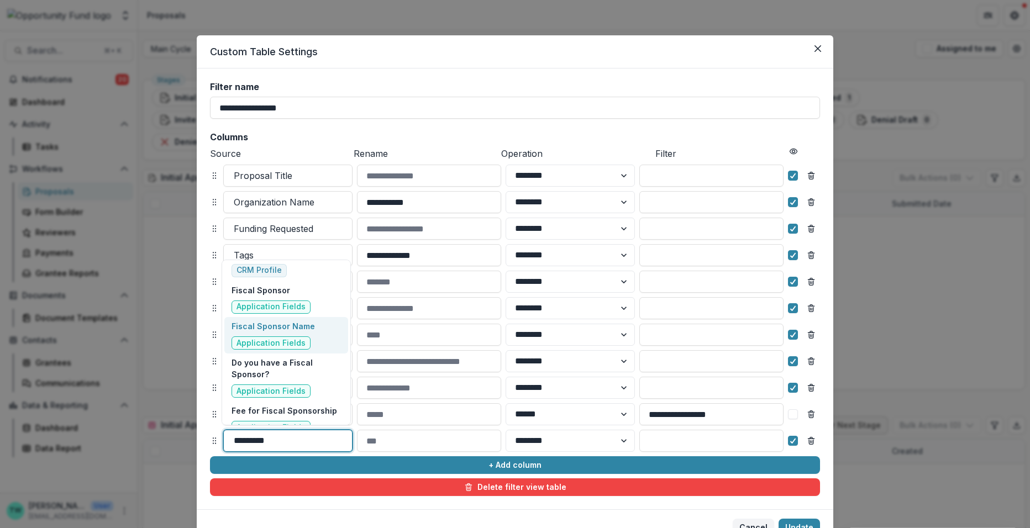
click at [285, 334] on div "Fiscal Sponsor Name Application Fields" at bounding box center [272, 334] width 83 height 29
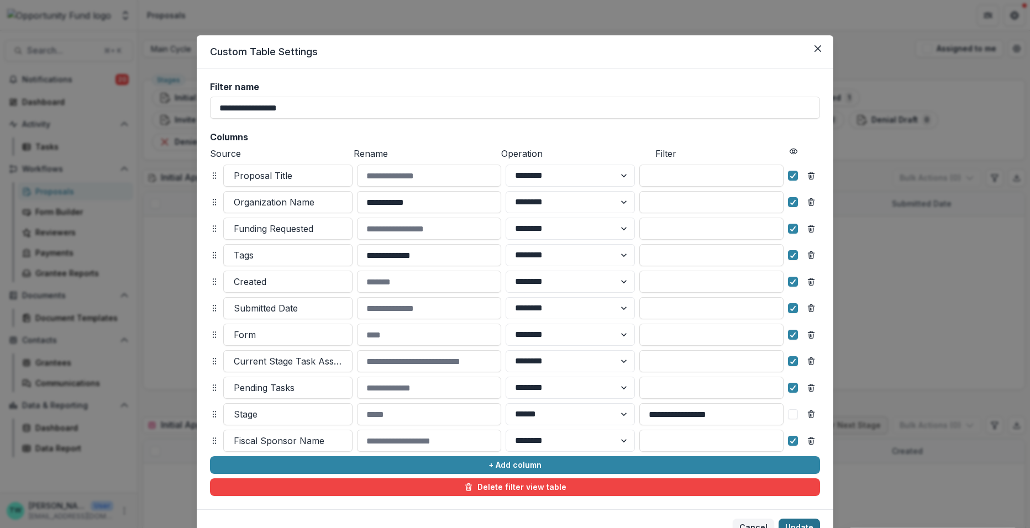
click at [797, 523] on button "Update" at bounding box center [798, 528] width 41 height 18
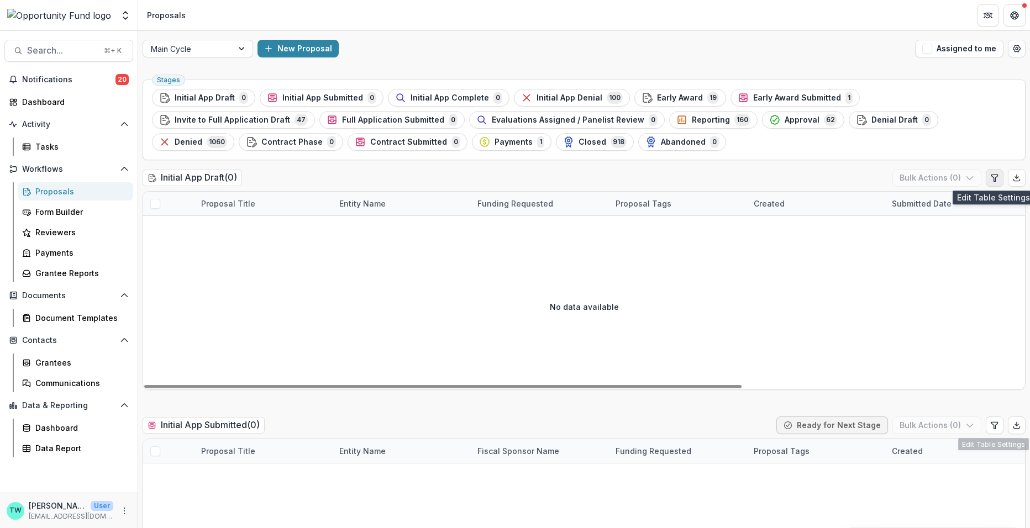
click at [990, 181] on icon "Edit table settings" at bounding box center [994, 177] width 9 height 9
select select "******"
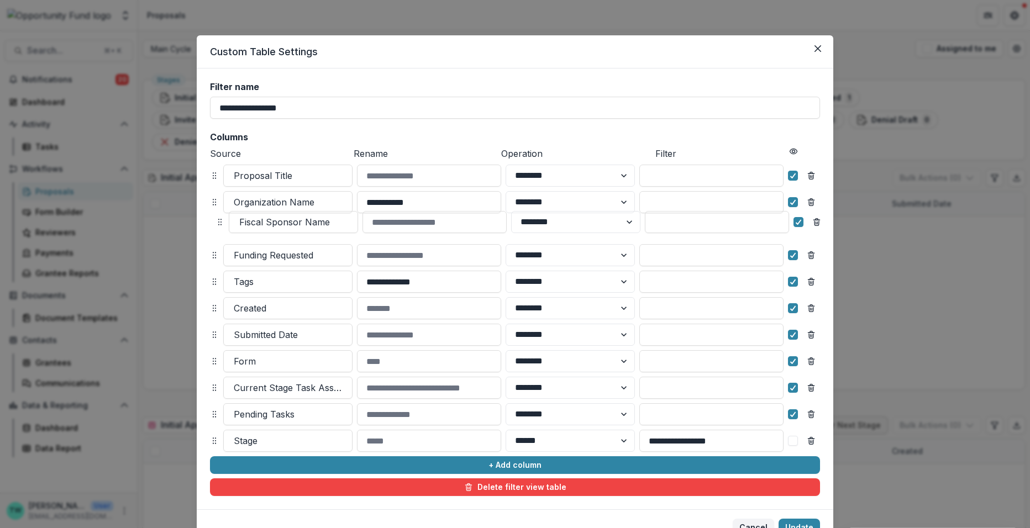
drag, startPoint x: 213, startPoint y: 441, endPoint x: 219, endPoint y: 223, distance: 218.9
click at [219, 223] on icon at bounding box center [219, 222] width 9 height 9
select select "******"
click at [792, 282] on polyline at bounding box center [793, 282] width 5 height 4
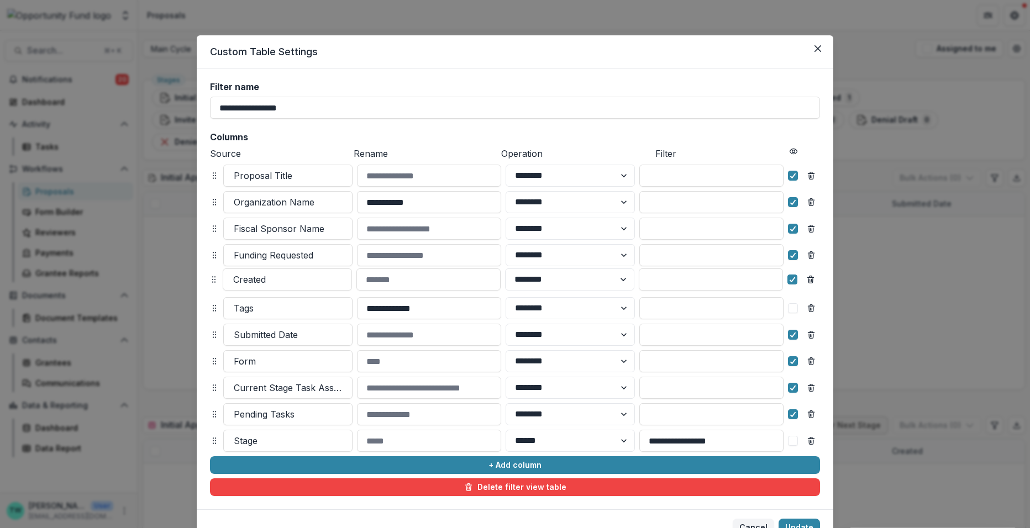
drag, startPoint x: 212, startPoint y: 307, endPoint x: 212, endPoint y: 278, distance: 28.7
click at [212, 278] on icon at bounding box center [213, 279] width 9 height 9
click at [212, 335] on icon at bounding box center [214, 335] width 9 height 9
click at [792, 336] on icon at bounding box center [793, 335] width 7 height 6
click at [790, 360] on icon at bounding box center [793, 362] width 7 height 6
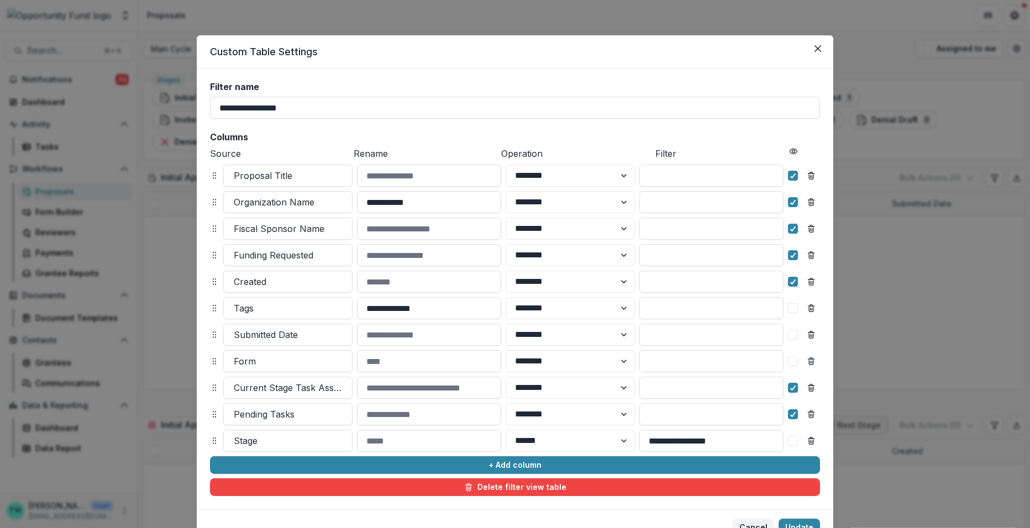
click at [790, 364] on span at bounding box center [793, 361] width 10 height 10
click at [791, 360] on icon at bounding box center [793, 362] width 7 height 6
click at [791, 386] on icon at bounding box center [793, 388] width 7 height 6
click at [790, 414] on icon at bounding box center [793, 415] width 7 height 6
click at [793, 520] on button "Update" at bounding box center [798, 528] width 41 height 18
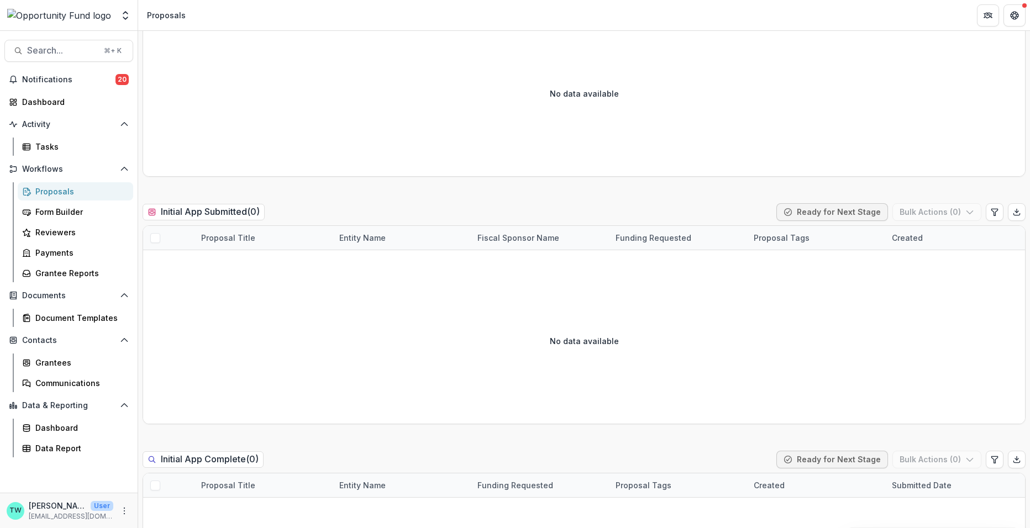
scroll to position [214, 0]
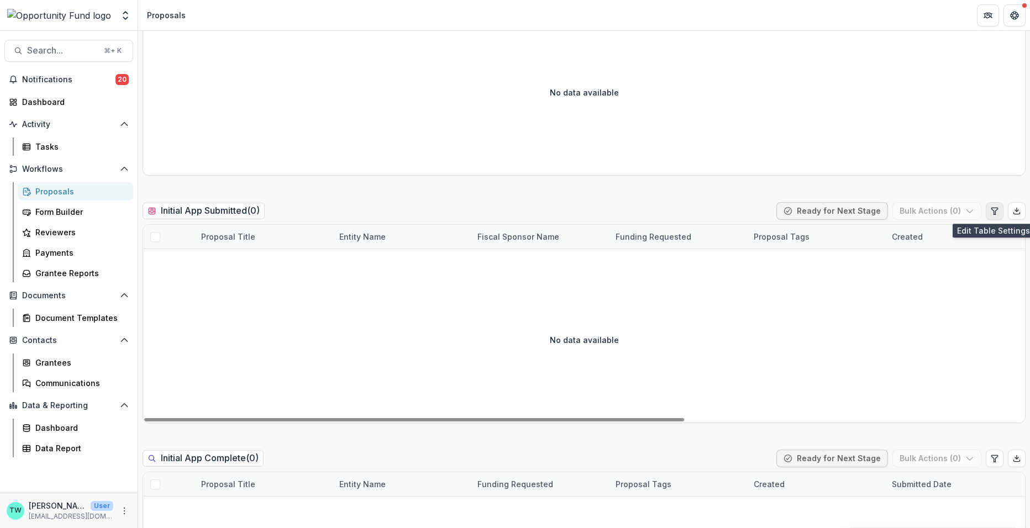
click at [990, 211] on icon "Edit table settings" at bounding box center [994, 211] width 9 height 9
select select "******"
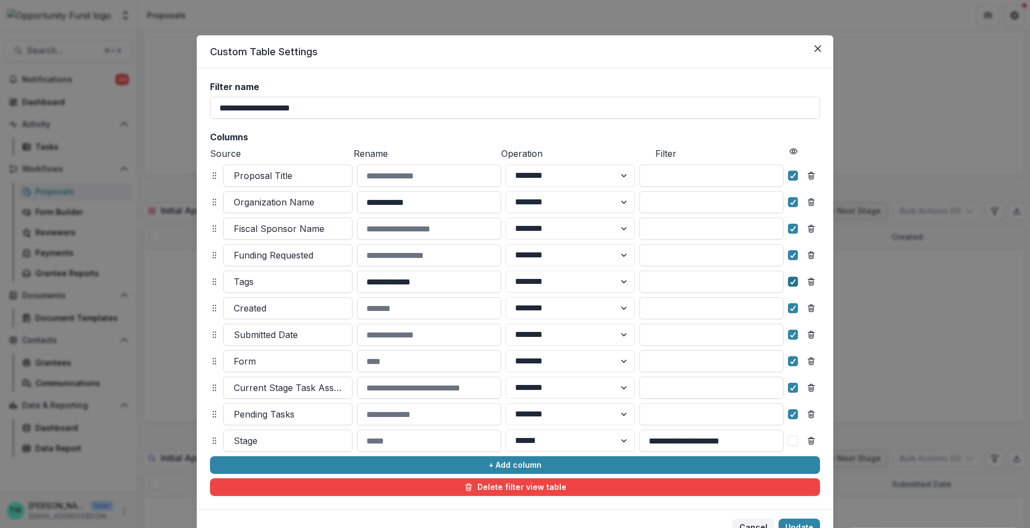
click at [792, 282] on polyline at bounding box center [793, 282] width 5 height 4
drag, startPoint x: 215, startPoint y: 334, endPoint x: 216, endPoint y: 277, distance: 56.4
click at [216, 277] on icon at bounding box center [214, 277] width 9 height 9
click at [792, 336] on icon at bounding box center [793, 335] width 7 height 6
click at [792, 362] on icon at bounding box center [793, 362] width 7 height 6
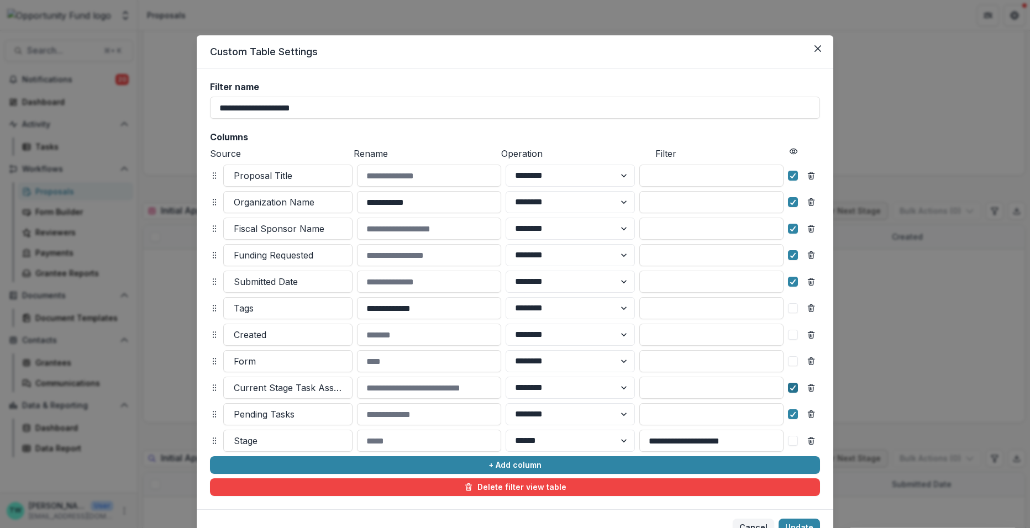
click at [791, 388] on polyline at bounding box center [793, 388] width 5 height 4
click at [791, 414] on icon at bounding box center [793, 415] width 7 height 6
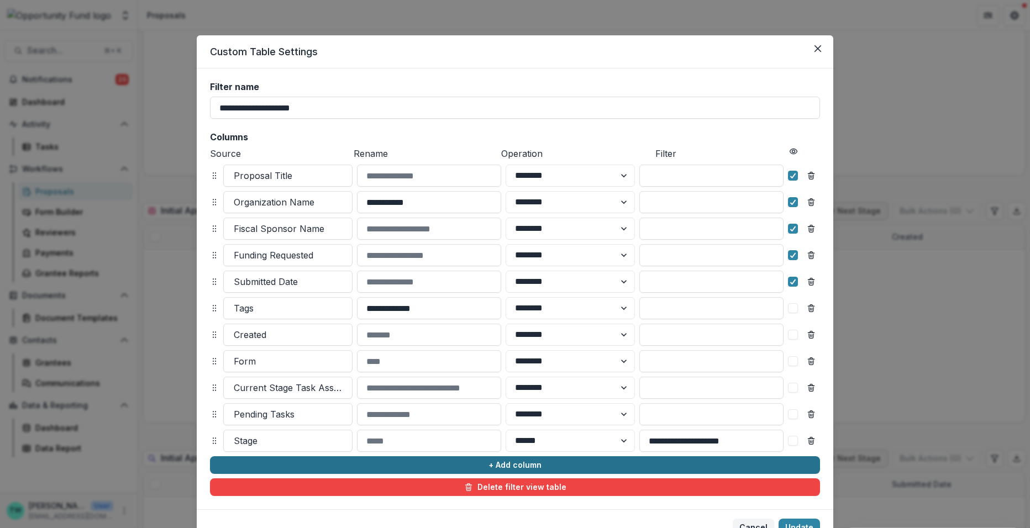
click at [293, 461] on button "+ Add column" at bounding box center [515, 465] width 610 height 18
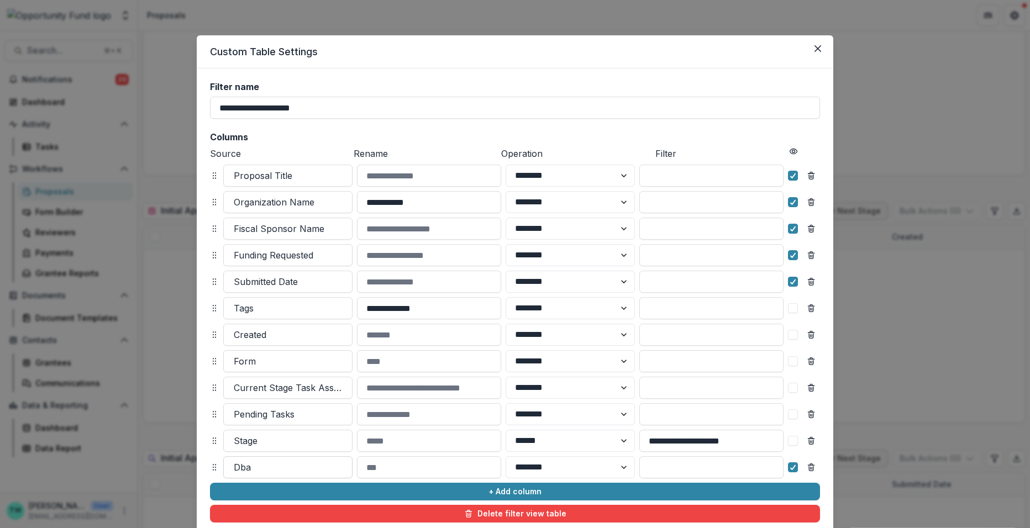
click at [285, 467] on div at bounding box center [288, 467] width 108 height 15
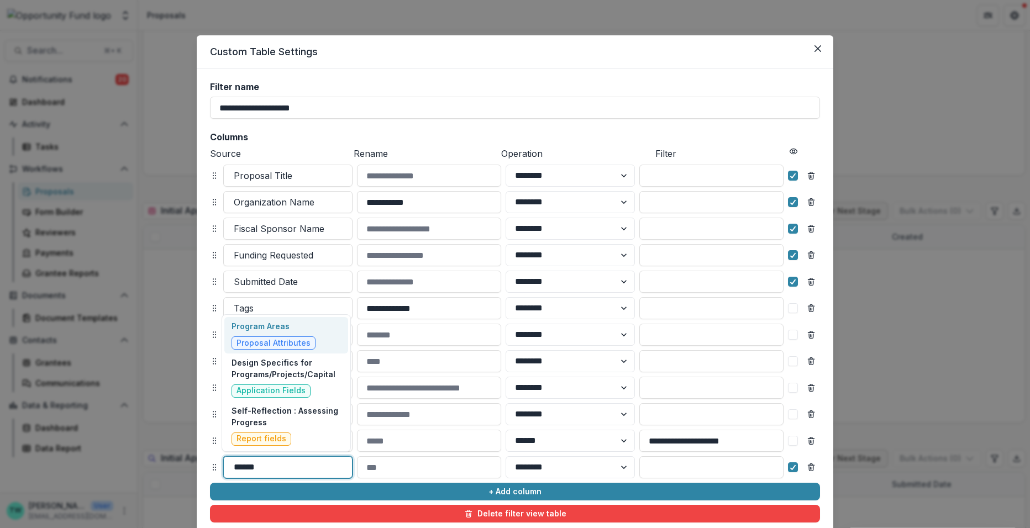
type input "*******"
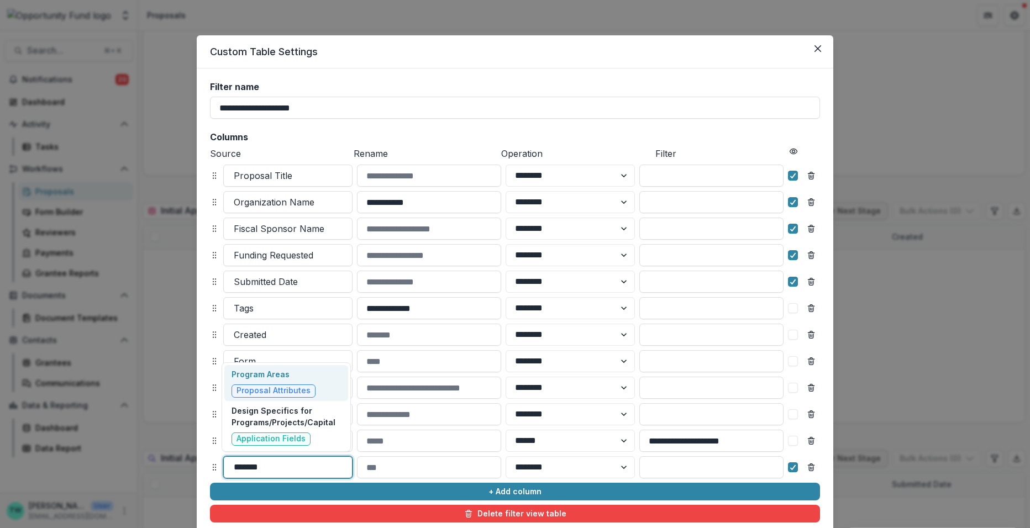
click at [251, 385] on span "Proposal Attributes" at bounding box center [273, 391] width 84 height 13
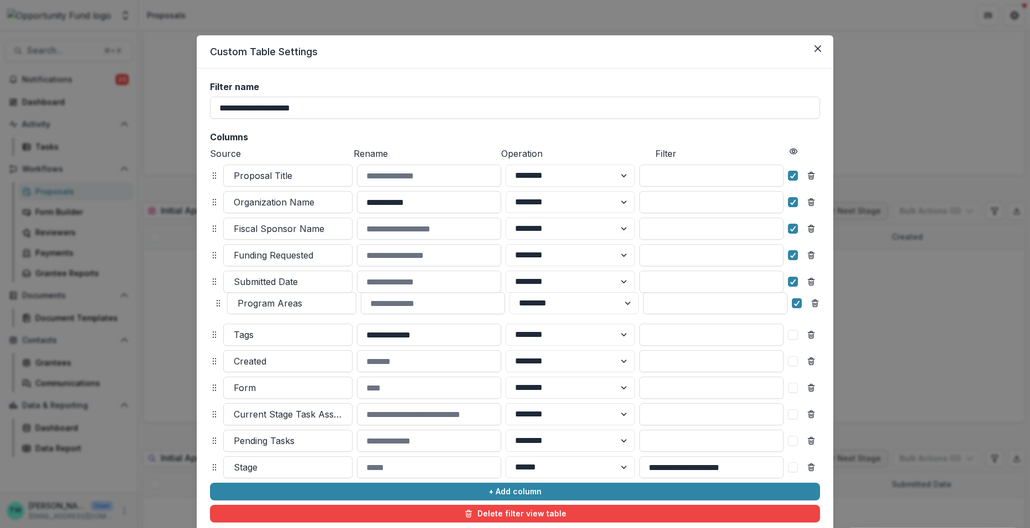
drag, startPoint x: 213, startPoint y: 467, endPoint x: 217, endPoint y: 303, distance: 163.6
click at [219, 303] on circle at bounding box center [219, 303] width 1 height 1
select select "******"
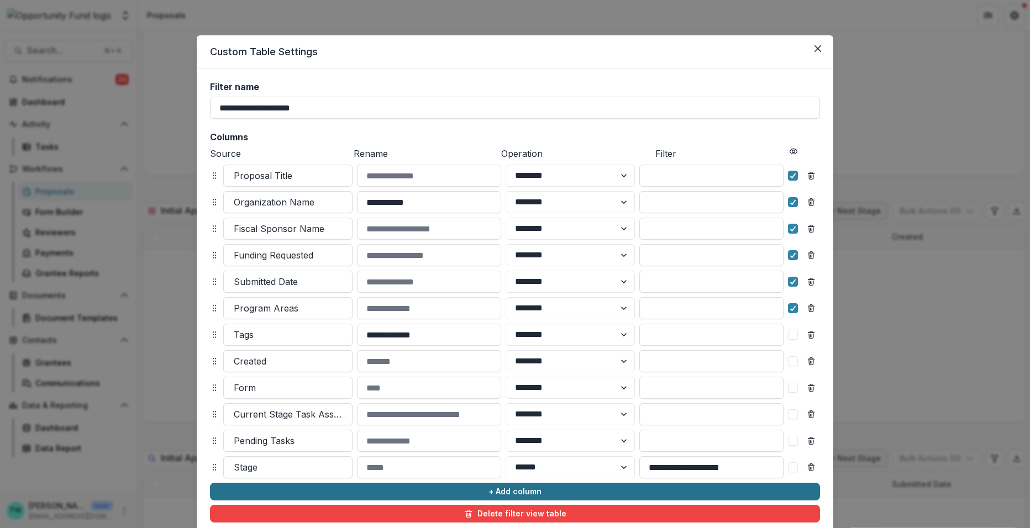
scroll to position [78, 0]
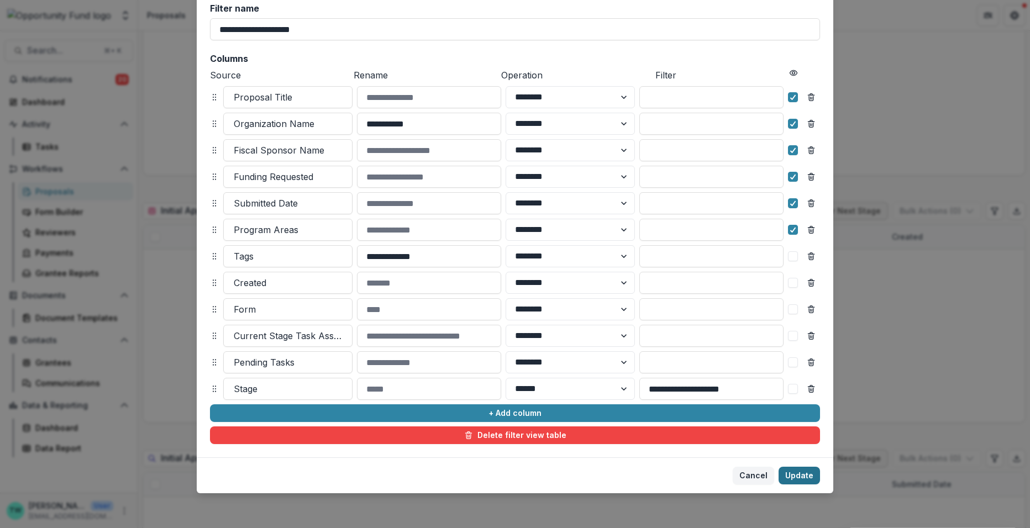
click at [798, 474] on button "Update" at bounding box center [798, 476] width 41 height 18
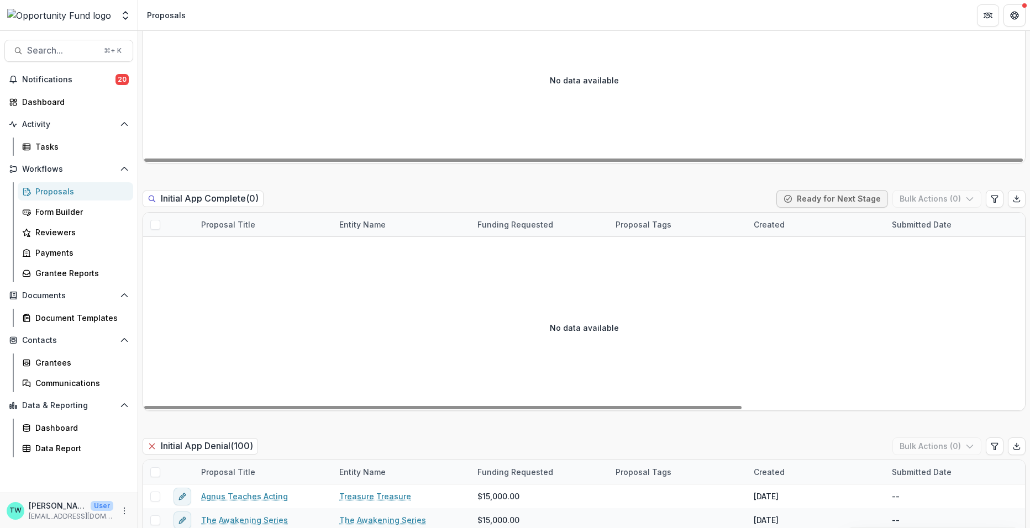
scroll to position [480, 0]
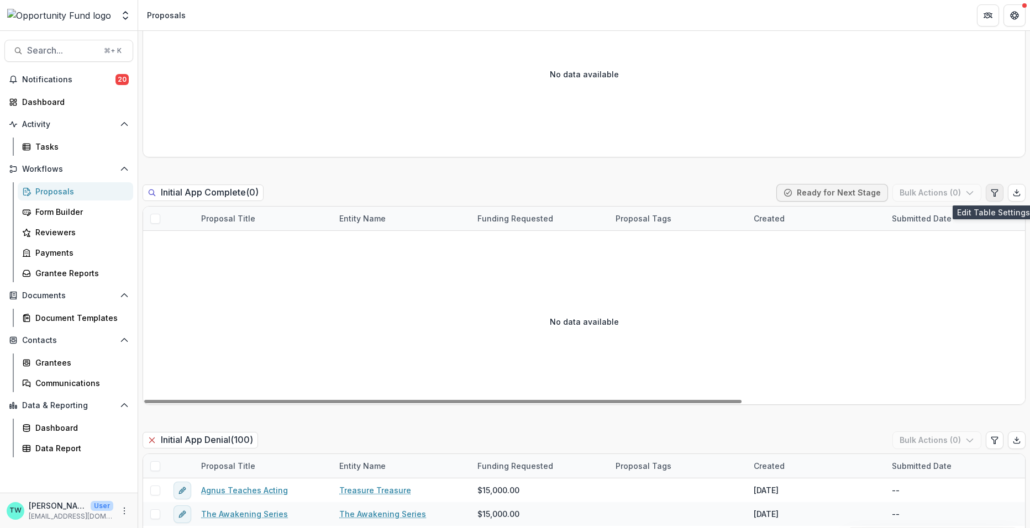
click at [991, 196] on icon "Edit table settings" at bounding box center [994, 192] width 9 height 9
select select "******"
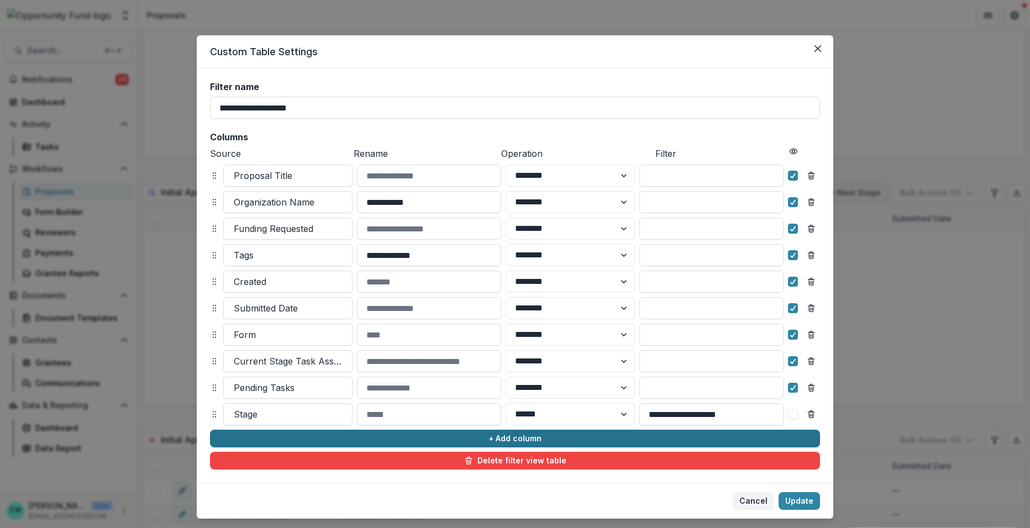
click at [325, 437] on button "+ Add column" at bounding box center [515, 439] width 610 height 18
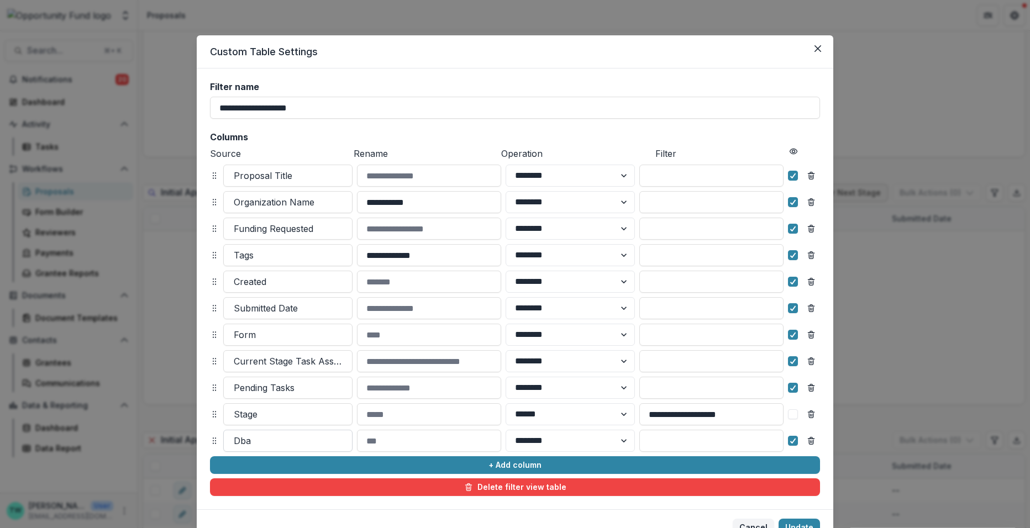
click at [293, 438] on div at bounding box center [288, 440] width 108 height 15
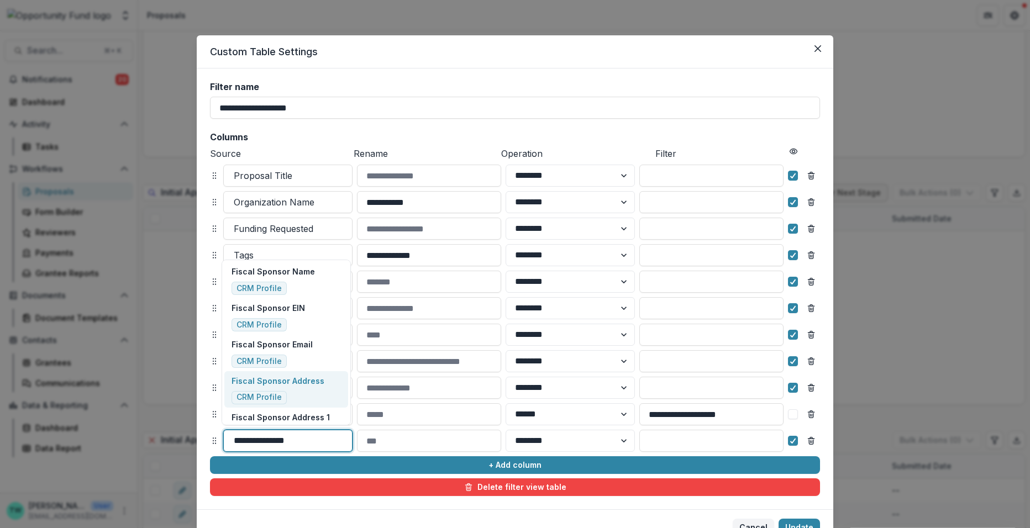
type input "**********"
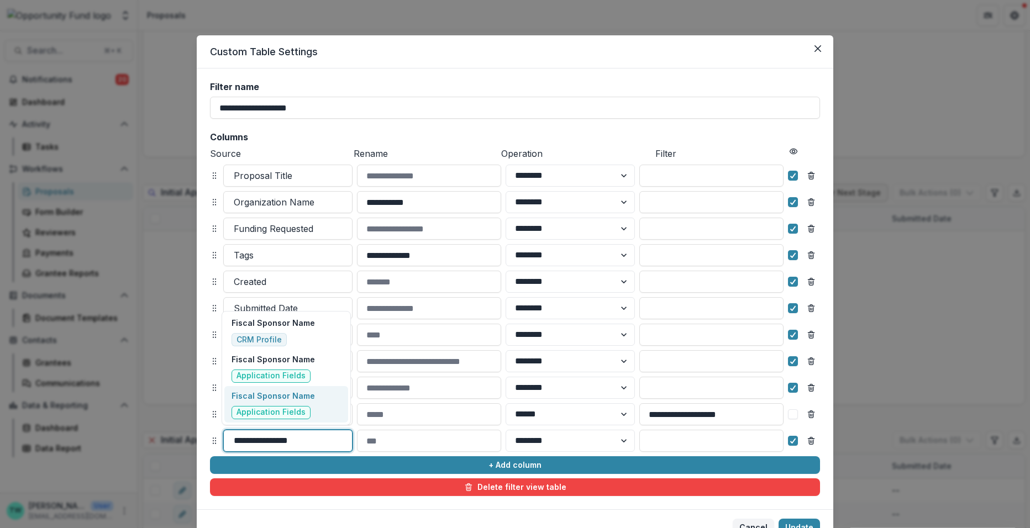
click at [293, 399] on p "Fiscal Sponsor Name" at bounding box center [272, 396] width 83 height 12
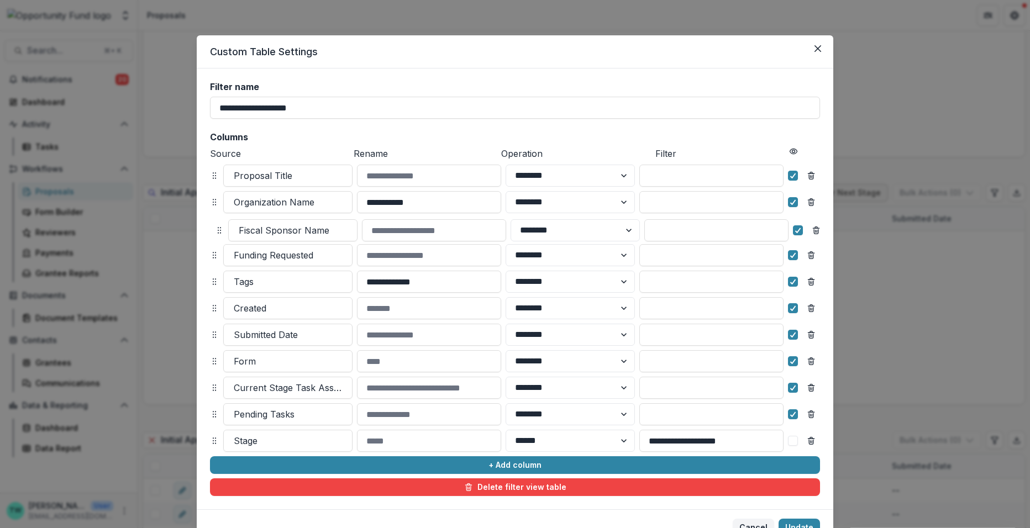
drag, startPoint x: 212, startPoint y: 440, endPoint x: 216, endPoint y: 231, distance: 209.4
click at [218, 231] on circle at bounding box center [218, 230] width 1 height 1
select select "******"
click at [792, 280] on icon at bounding box center [793, 282] width 7 height 6
click at [792, 308] on polyline at bounding box center [793, 308] width 5 height 4
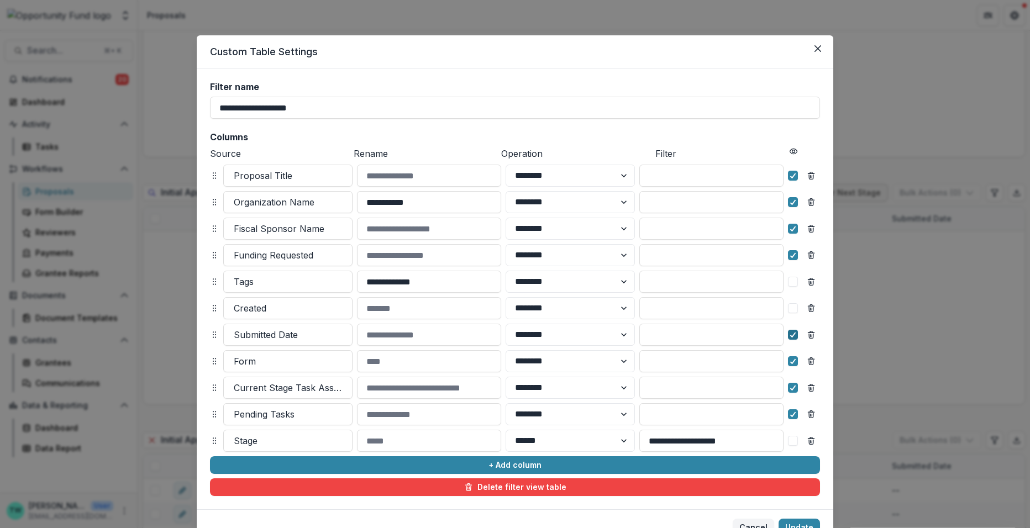
click at [792, 336] on icon at bounding box center [793, 335] width 7 height 6
click at [790, 361] on icon at bounding box center [793, 362] width 7 height 6
click at [791, 389] on polyline at bounding box center [793, 388] width 5 height 4
click at [790, 414] on icon at bounding box center [793, 415] width 7 height 6
click at [793, 413] on span at bounding box center [793, 414] width 10 height 10
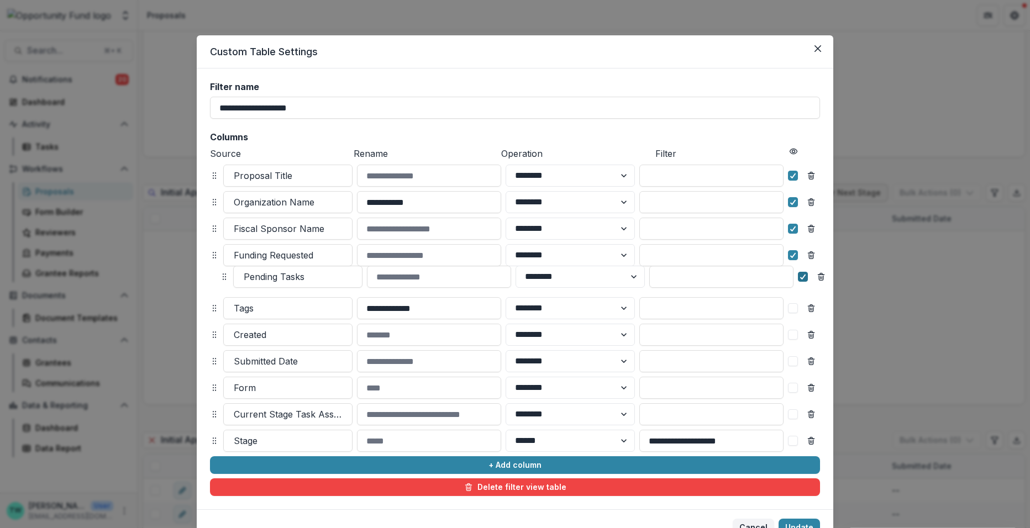
drag, startPoint x: 214, startPoint y: 415, endPoint x: 224, endPoint y: 278, distance: 137.4
click at [224, 278] on icon at bounding box center [224, 276] width 9 height 9
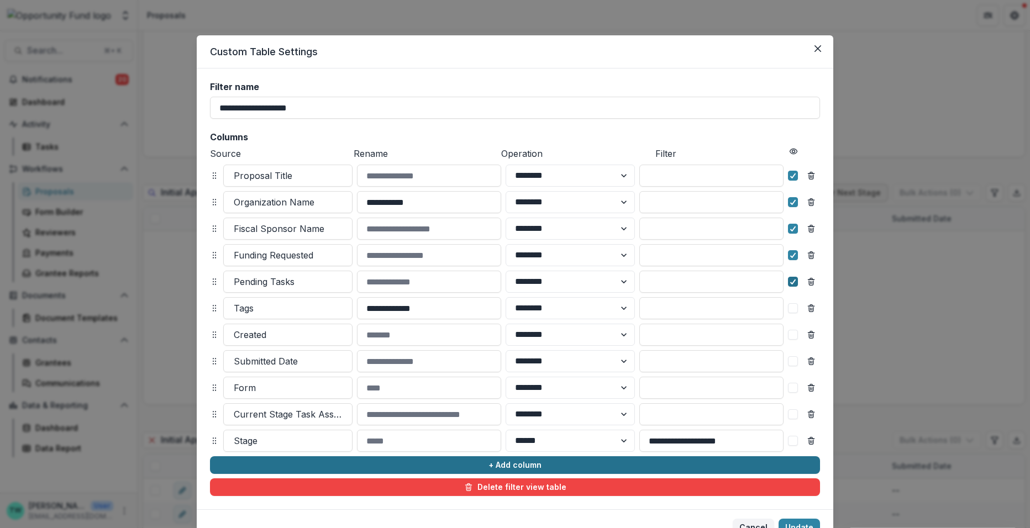
click at [335, 466] on button "+ Add column" at bounding box center [515, 465] width 610 height 18
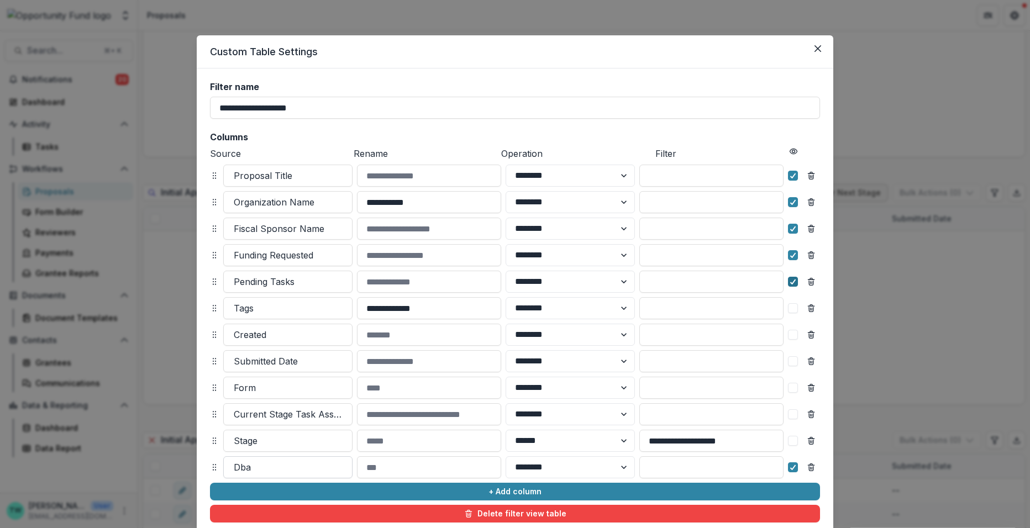
click at [265, 469] on div at bounding box center [288, 467] width 108 height 15
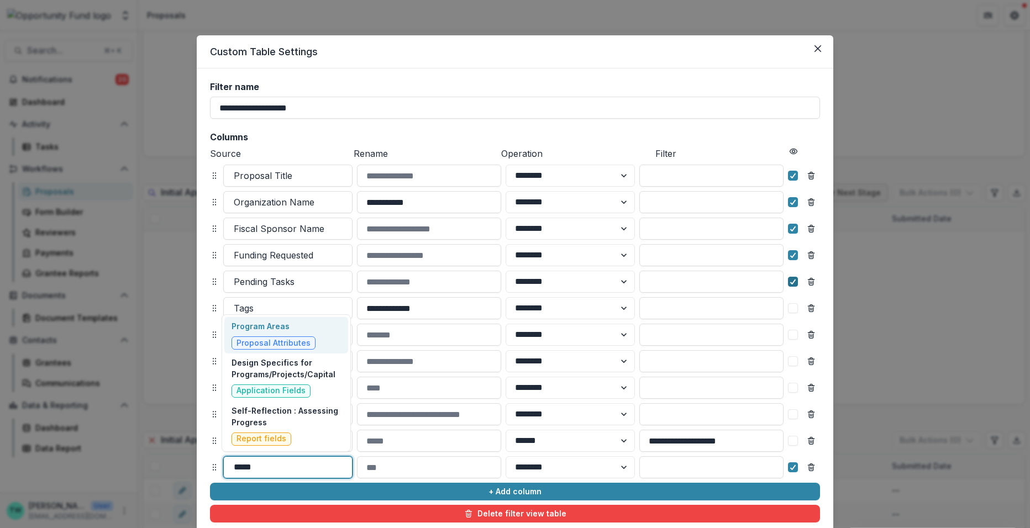
type input "******"
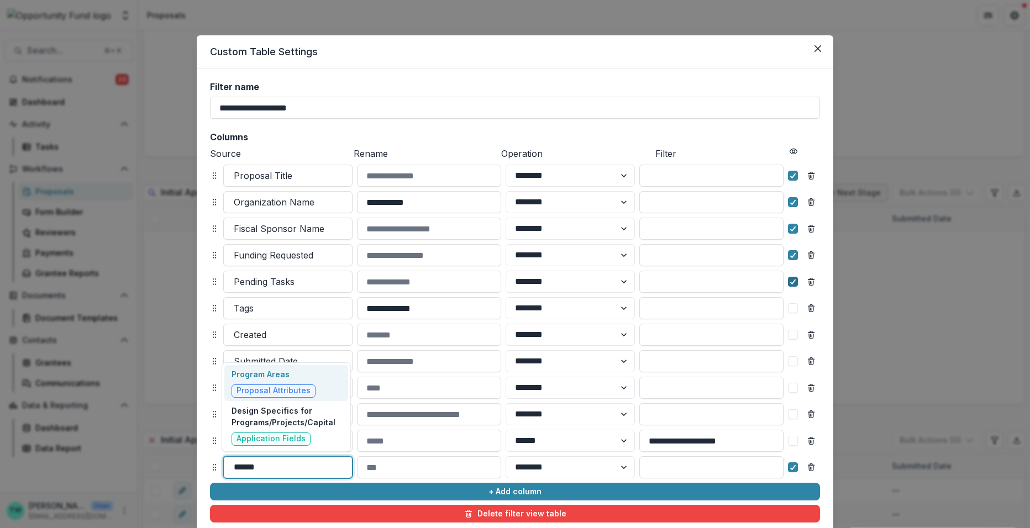
click at [266, 372] on p "Program Areas" at bounding box center [273, 375] width 84 height 12
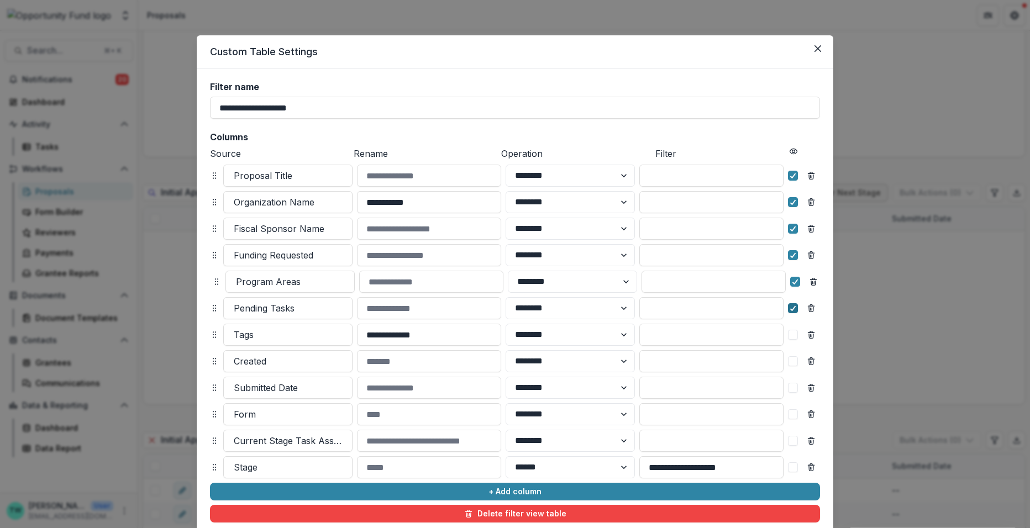
drag, startPoint x: 212, startPoint y: 464, endPoint x: 214, endPoint y: 278, distance: 185.6
click at [214, 278] on icon at bounding box center [216, 281] width 9 height 9
select select "******"
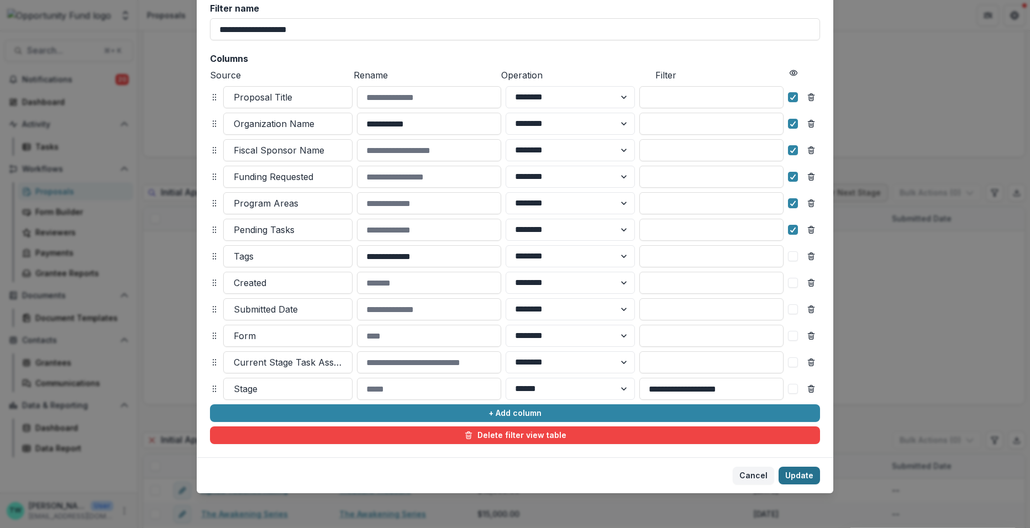
click at [806, 473] on button "Update" at bounding box center [798, 476] width 41 height 18
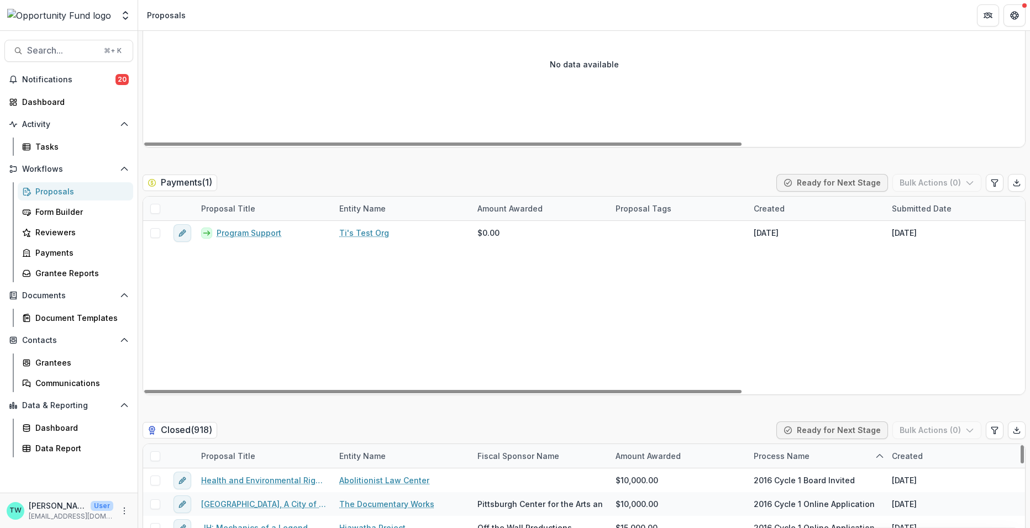
scroll to position [3667, 0]
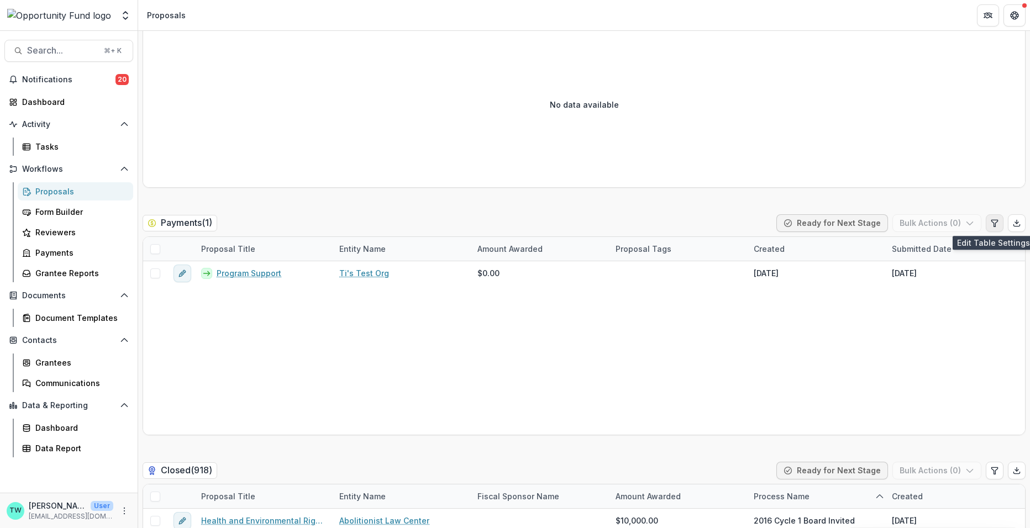
click at [993, 223] on icon "Edit table settings" at bounding box center [994, 223] width 9 height 9
select select "******"
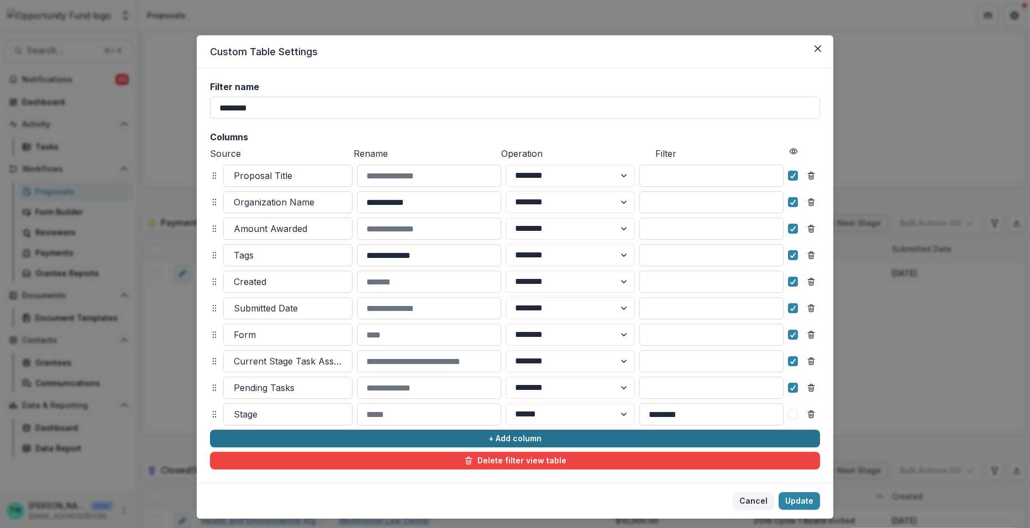
click at [292, 435] on button "+ Add column" at bounding box center [515, 439] width 610 height 18
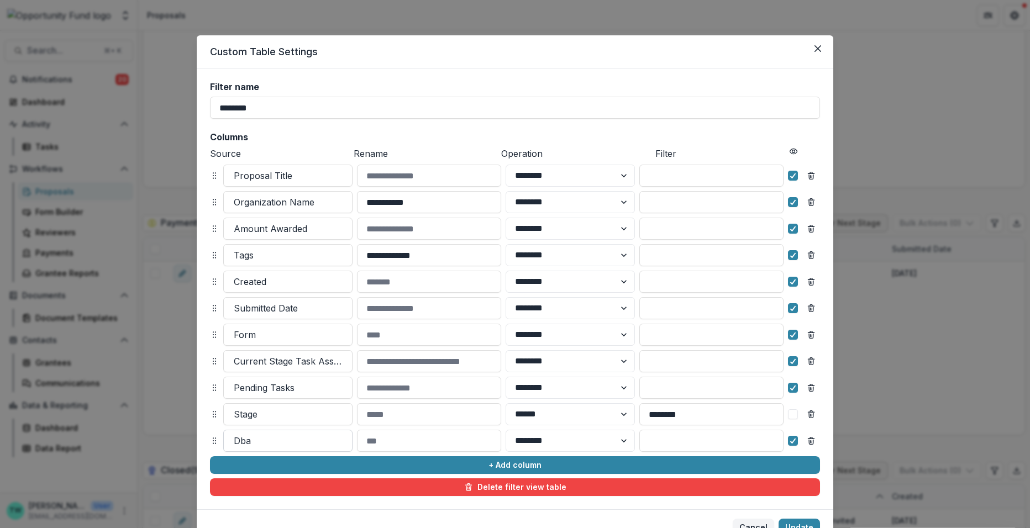
click at [292, 442] on div at bounding box center [288, 440] width 108 height 15
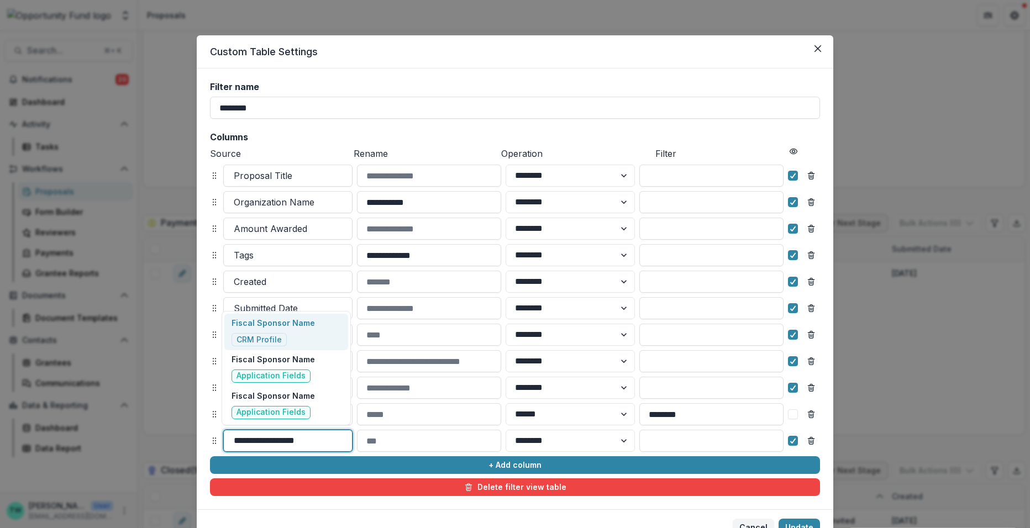
type input "**********"
click at [287, 359] on p "Fiscal Sponsor Name" at bounding box center [272, 360] width 83 height 12
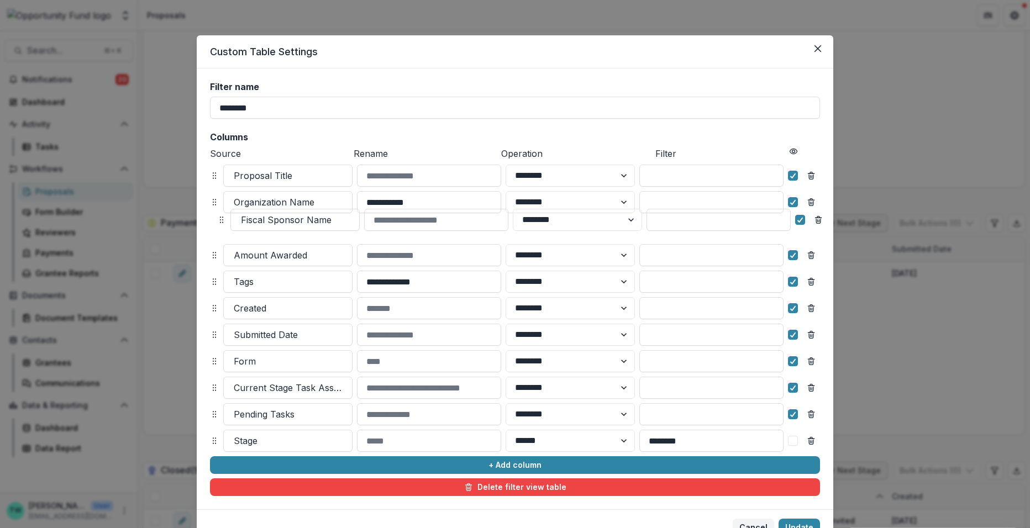
drag, startPoint x: 212, startPoint y: 440, endPoint x: 217, endPoint y: 223, distance: 217.2
click at [217, 223] on icon at bounding box center [221, 219] width 9 height 9
select select "******"
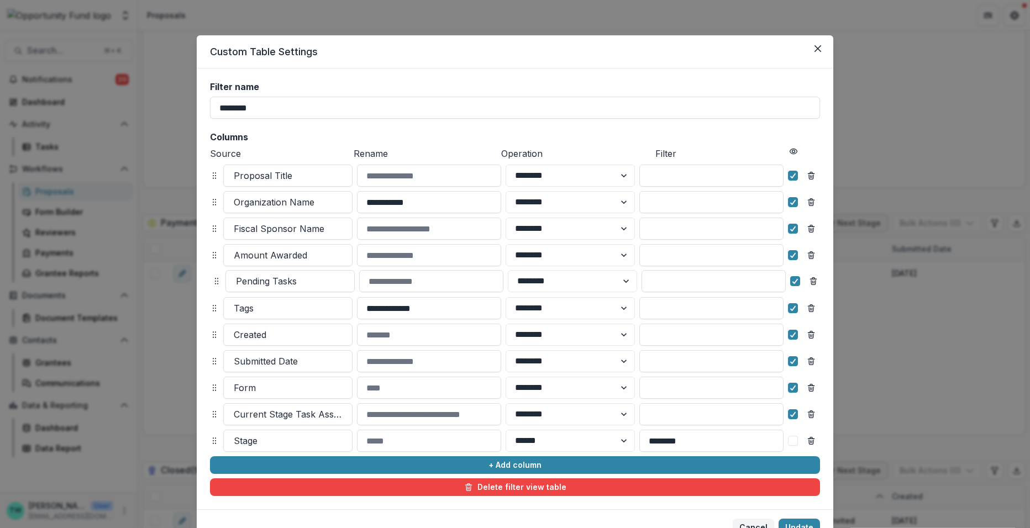
drag, startPoint x: 212, startPoint y: 414, endPoint x: 214, endPoint y: 281, distance: 133.2
click at [214, 281] on icon at bounding box center [216, 281] width 9 height 9
click at [213, 309] on icon at bounding box center [214, 308] width 9 height 9
click at [214, 338] on icon at bounding box center [214, 334] width 9 height 9
click at [214, 362] on icon at bounding box center [214, 361] width 9 height 9
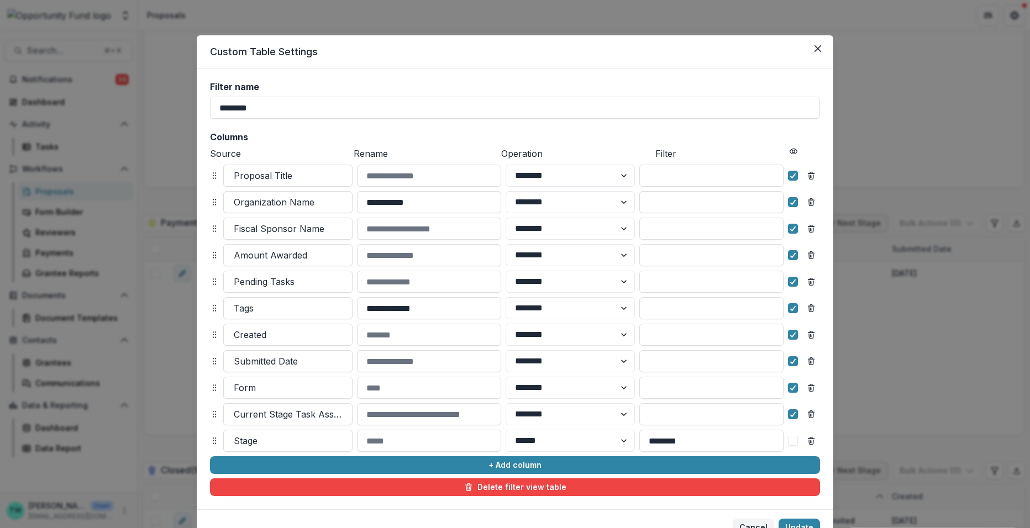
click at [214, 385] on icon at bounding box center [214, 387] width 9 height 9
click at [215, 411] on icon at bounding box center [214, 414] width 9 height 9
click at [790, 308] on icon at bounding box center [793, 309] width 7 height 6
click at [790, 335] on icon at bounding box center [793, 335] width 7 height 6
click at [791, 362] on polyline at bounding box center [793, 361] width 5 height 4
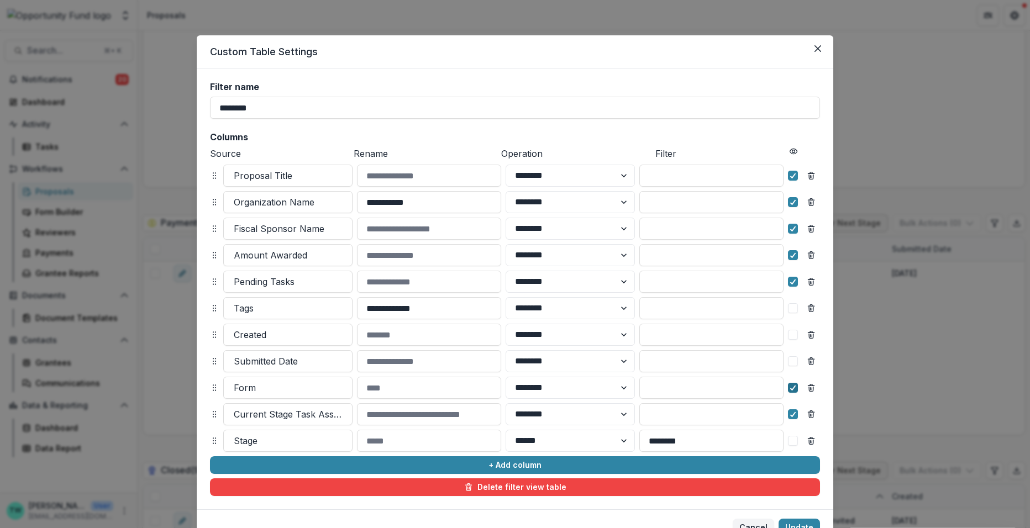
click at [791, 388] on icon at bounding box center [793, 388] width 7 height 6
click at [791, 417] on icon at bounding box center [793, 415] width 7 height 6
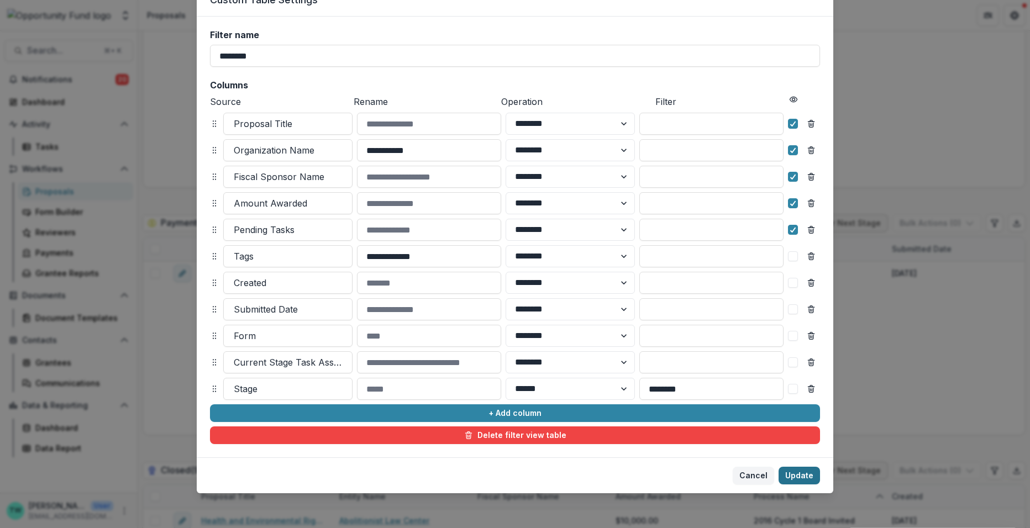
click at [799, 480] on button "Update" at bounding box center [798, 476] width 41 height 18
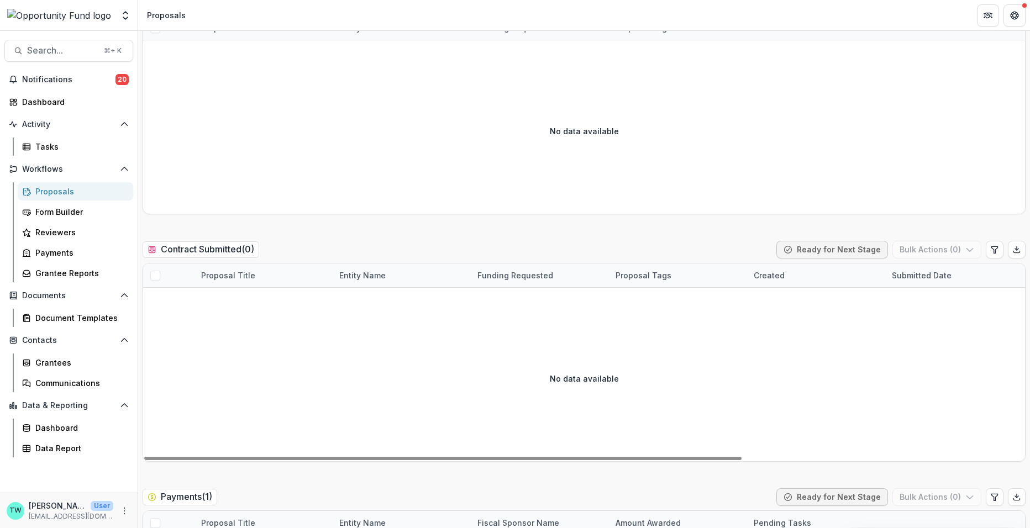
scroll to position [3391, 0]
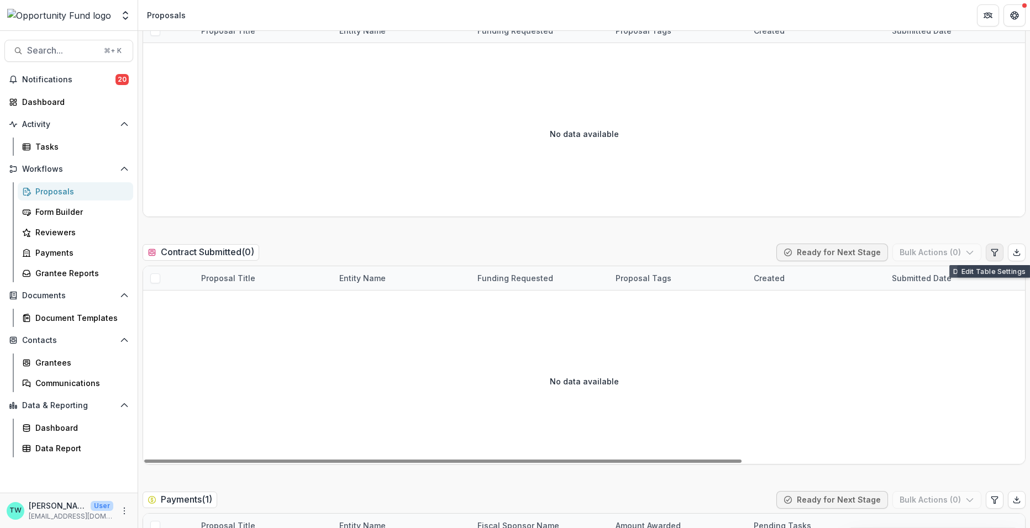
click at [994, 252] on icon "Edit table settings" at bounding box center [994, 252] width 9 height 9
select select "******"
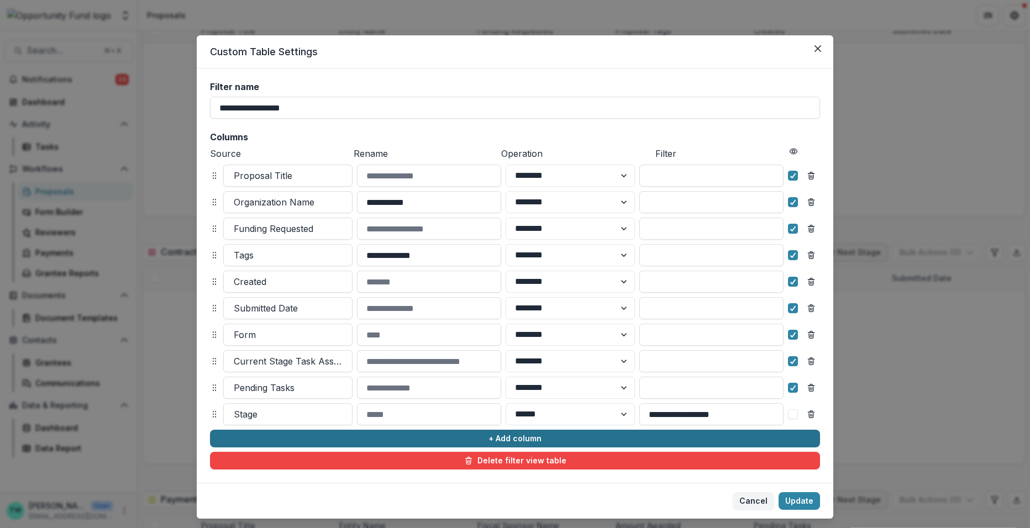
click at [271, 440] on button "+ Add column" at bounding box center [515, 439] width 610 height 18
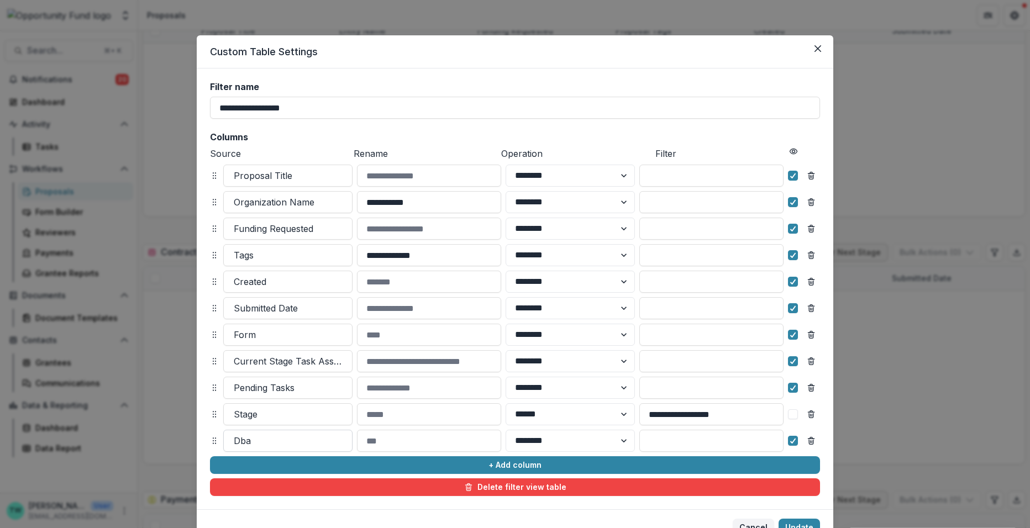
click at [278, 443] on div at bounding box center [288, 440] width 108 height 15
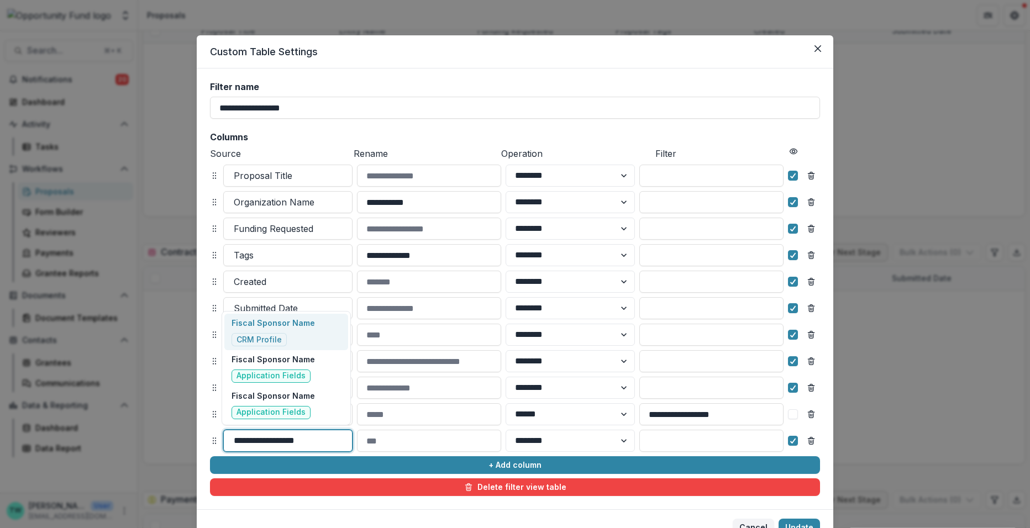
type input "**********"
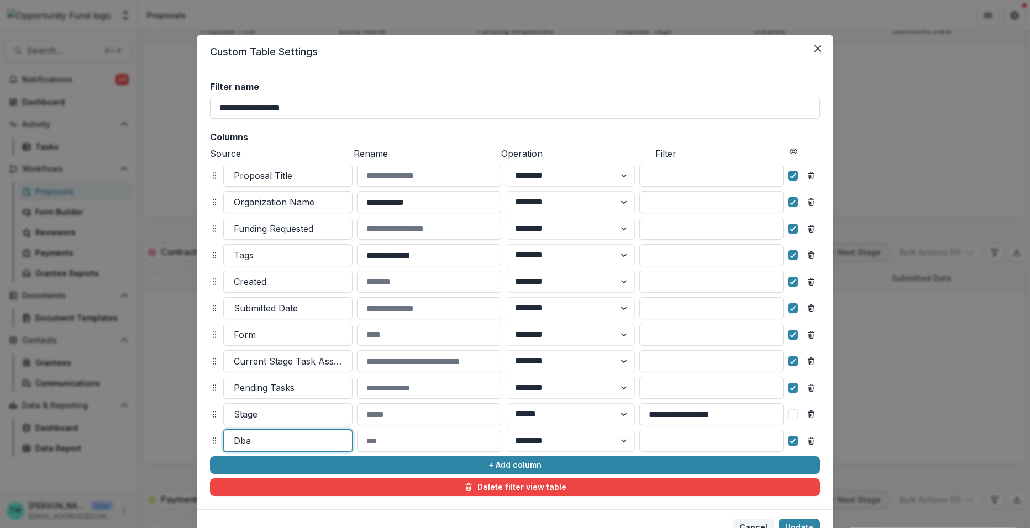
drag, startPoint x: 331, startPoint y: 443, endPoint x: 220, endPoint y: 440, distance: 111.6
click at [220, 440] on div "Dba ******** ******" at bounding box center [515, 441] width 610 height 22
click at [254, 443] on div at bounding box center [288, 440] width 108 height 15
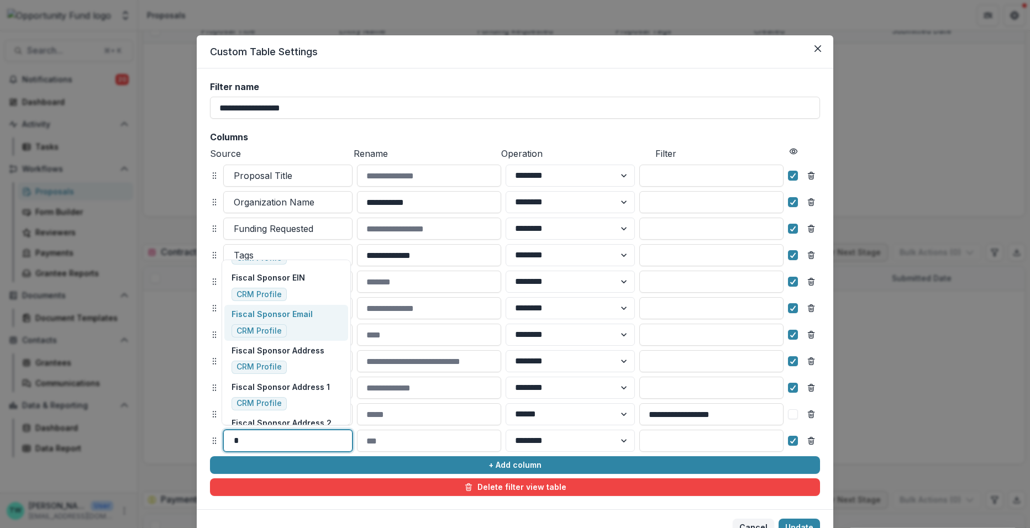
scroll to position [0, 0]
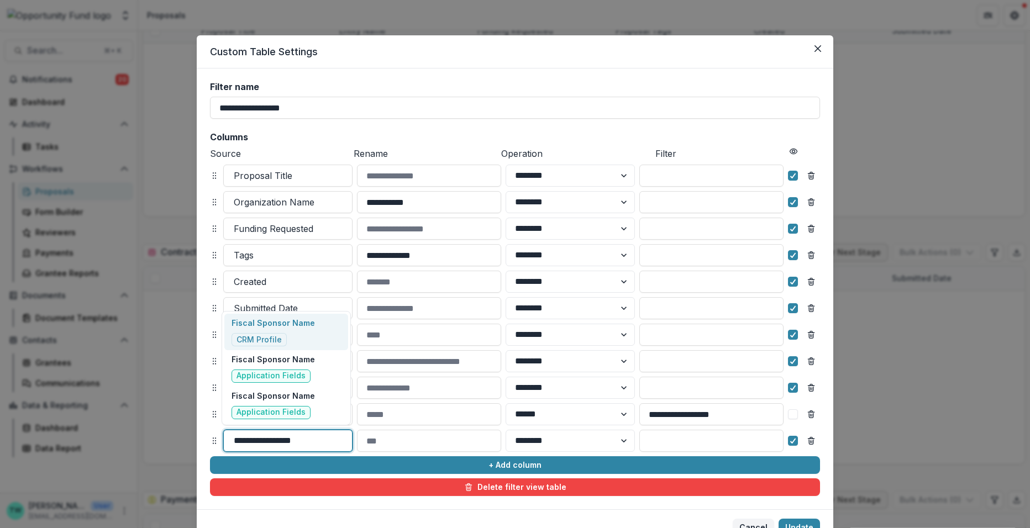
type input "**********"
click at [296, 398] on p "Fiscal Sponsor Name" at bounding box center [272, 396] width 83 height 12
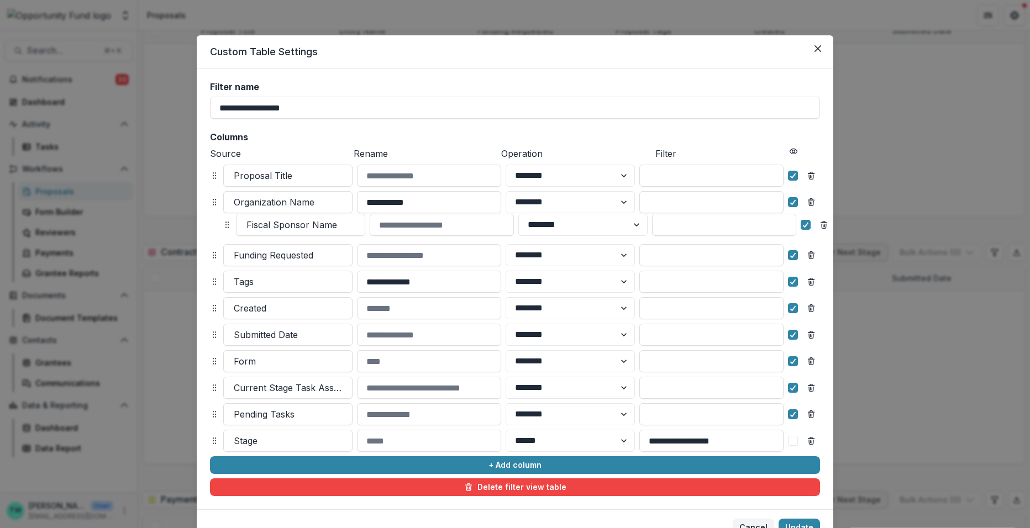
drag, startPoint x: 212, startPoint y: 442, endPoint x: 220, endPoint y: 227, distance: 215.7
click at [223, 227] on icon at bounding box center [227, 224] width 9 height 9
select select "******"
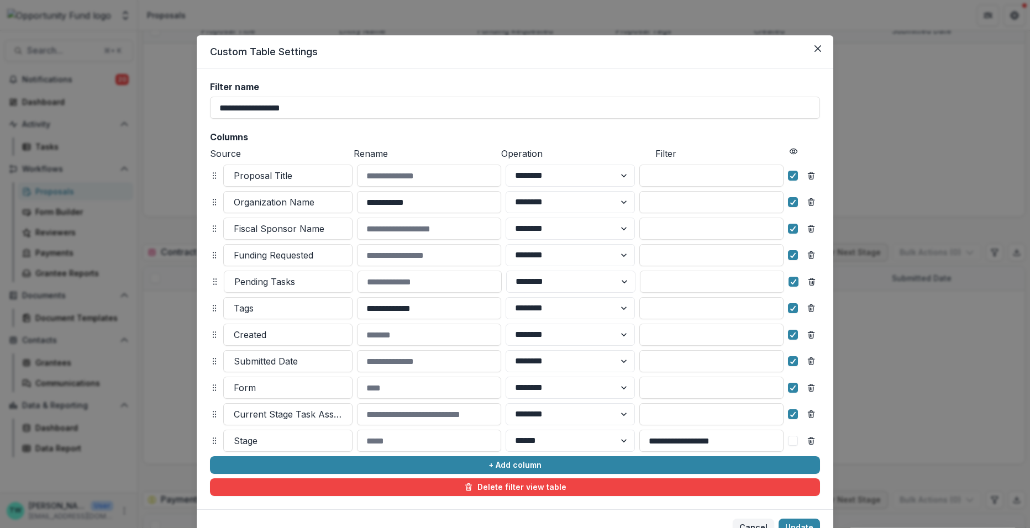
drag, startPoint x: 214, startPoint y: 414, endPoint x: 214, endPoint y: 282, distance: 132.6
click at [216, 282] on circle at bounding box center [216, 282] width 1 height 1
click at [793, 308] on icon at bounding box center [793, 309] width 7 height 6
click at [793, 337] on icon at bounding box center [793, 335] width 7 height 6
click at [793, 364] on div at bounding box center [793, 361] width 7 height 9
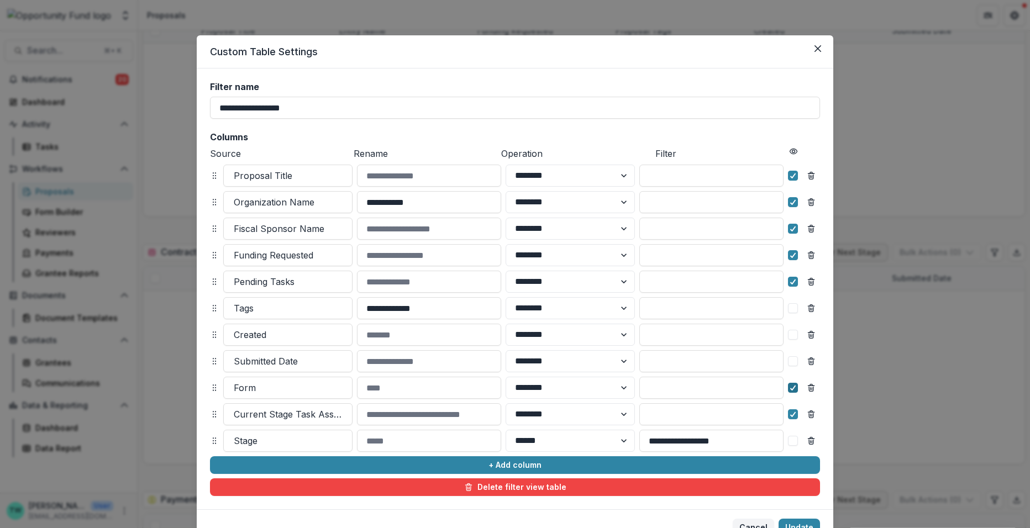
click at [792, 387] on polyline at bounding box center [793, 388] width 5 height 4
click at [791, 416] on polyline at bounding box center [793, 414] width 5 height 4
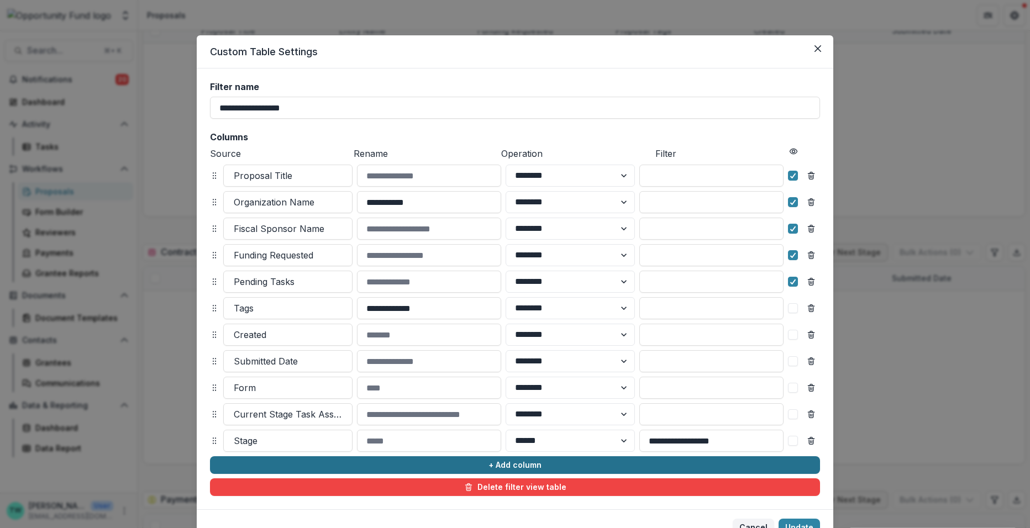
scroll to position [52, 0]
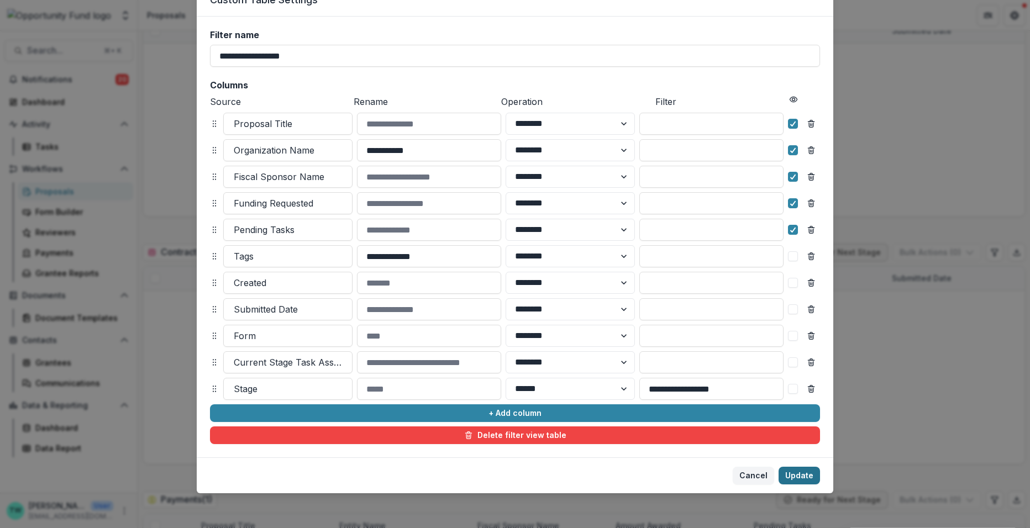
click at [794, 477] on button "Update" at bounding box center [798, 476] width 41 height 18
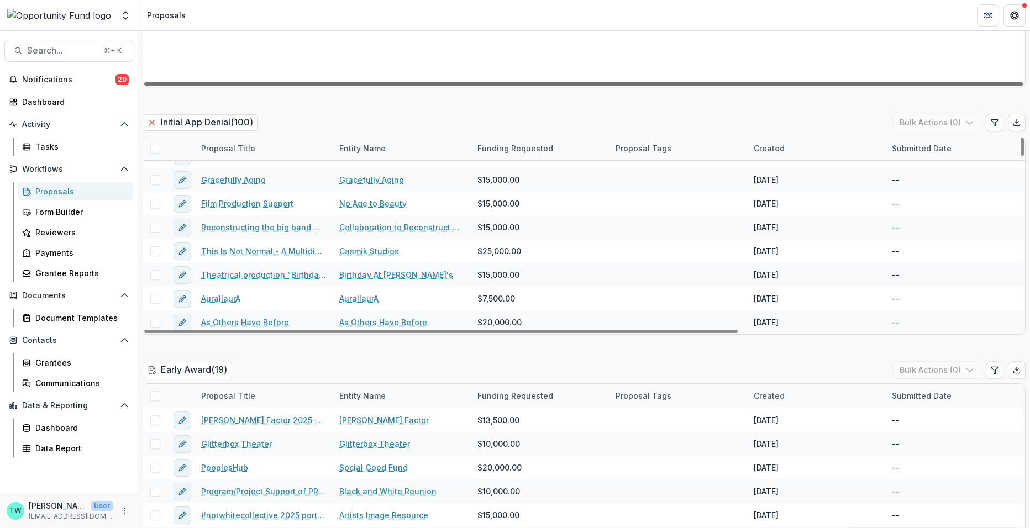
scroll to position [798, 0]
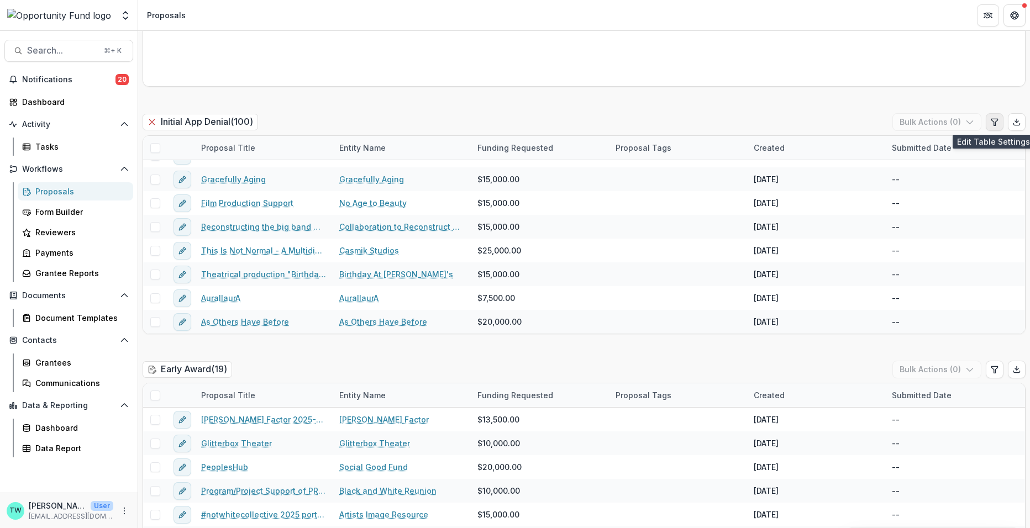
click at [991, 124] on icon "Edit table settings" at bounding box center [994, 122] width 6 height 7
select select "******"
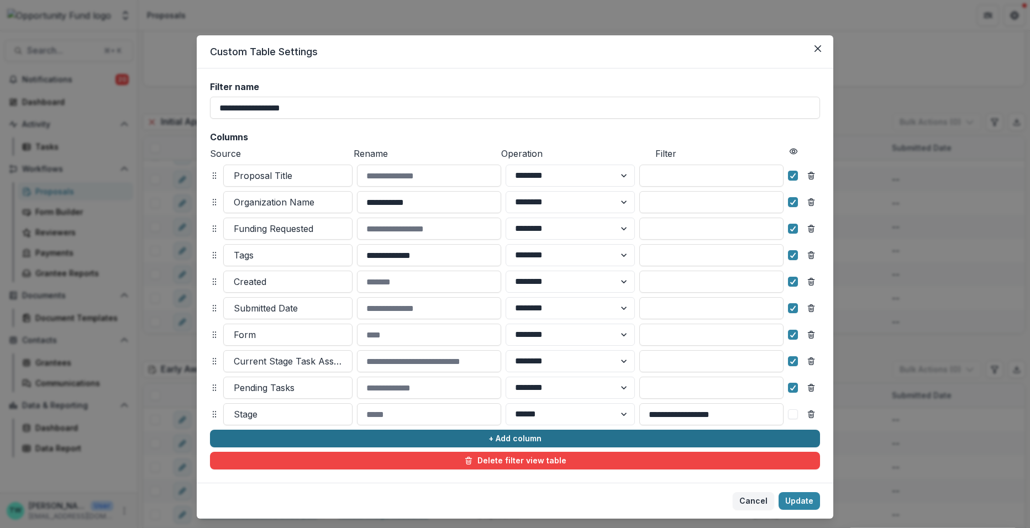
click at [316, 442] on button "+ Add column" at bounding box center [515, 439] width 610 height 18
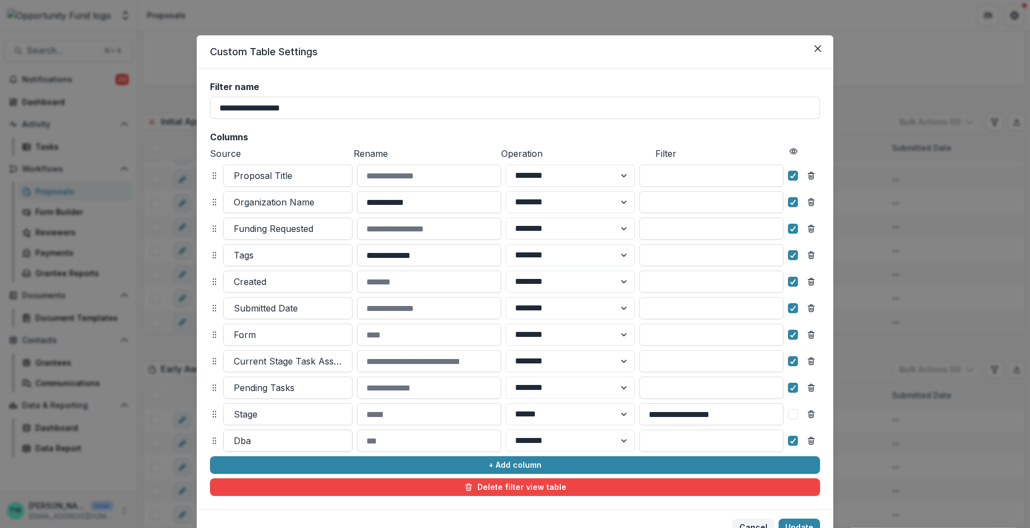
click at [266, 440] on div at bounding box center [288, 440] width 108 height 15
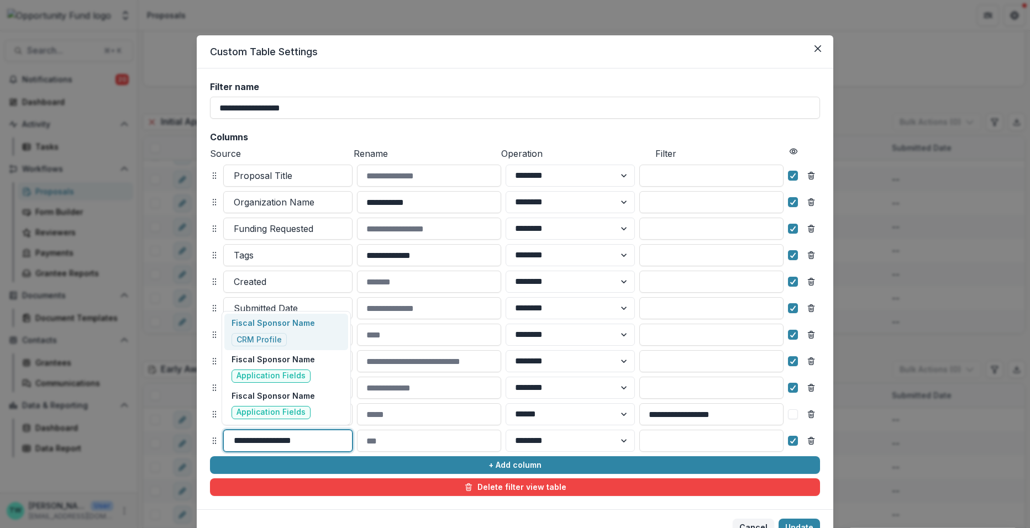
type input "**********"
click at [264, 401] on p "Fiscal Sponsor Name" at bounding box center [272, 396] width 83 height 12
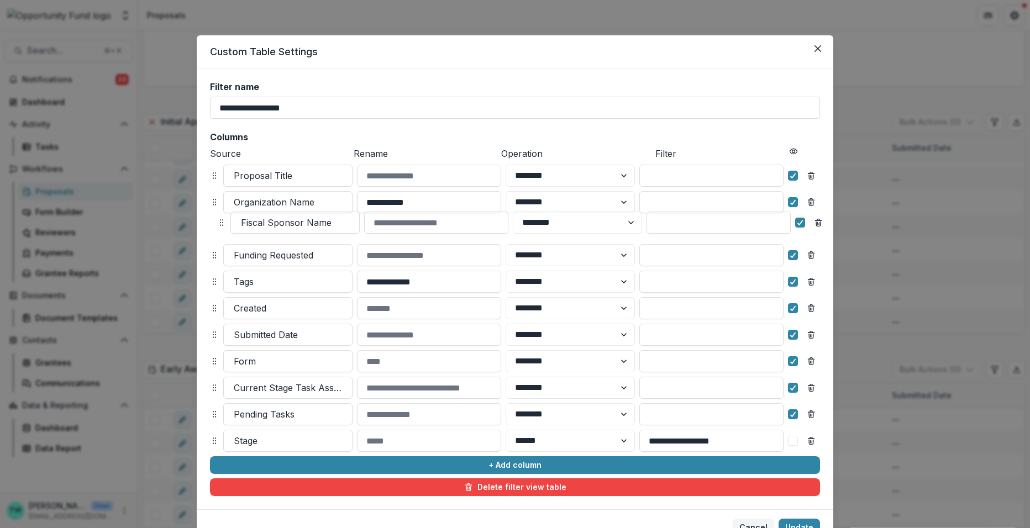
drag, startPoint x: 210, startPoint y: 441, endPoint x: 218, endPoint y: 225, distance: 216.7
click at [218, 225] on icon at bounding box center [221, 222] width 9 height 9
select select "******"
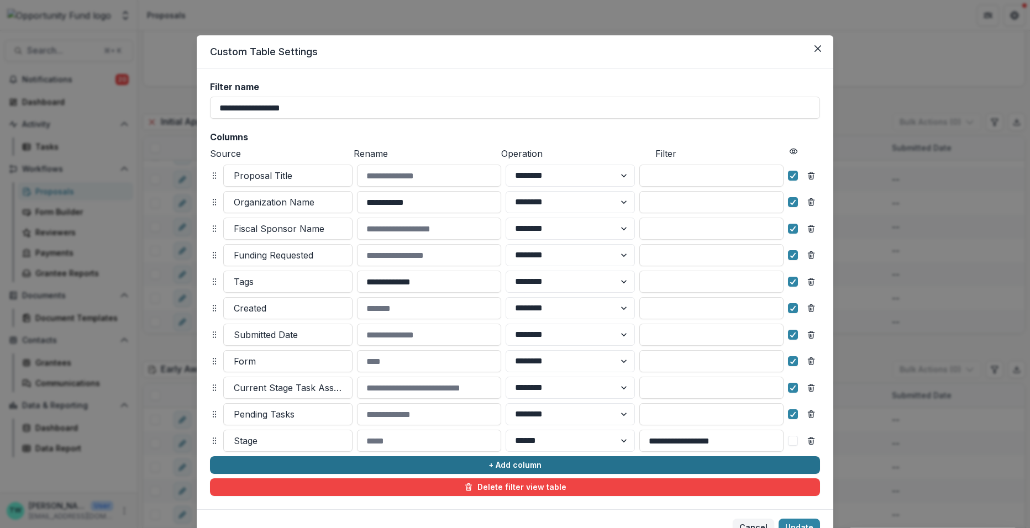
click at [280, 463] on button "+ Add column" at bounding box center [515, 465] width 610 height 18
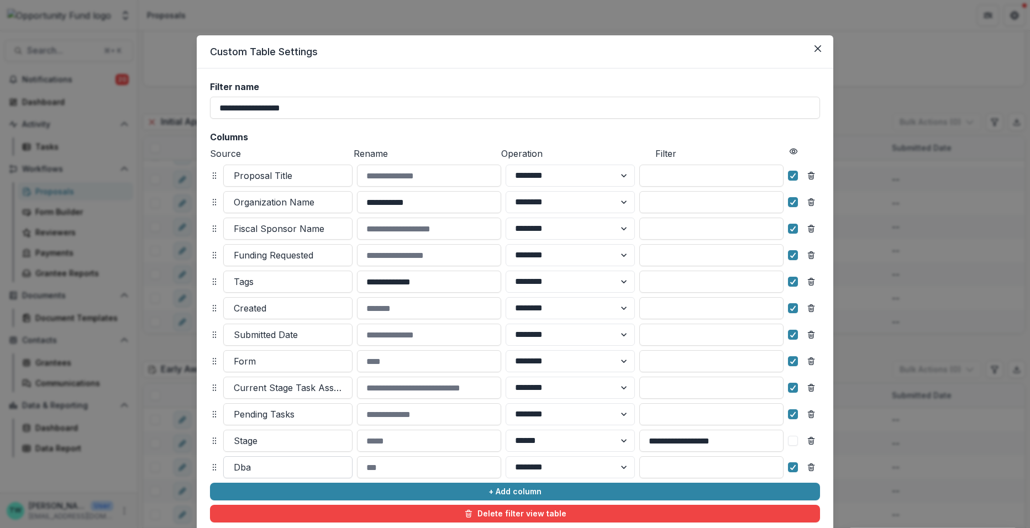
click at [271, 469] on div at bounding box center [288, 467] width 108 height 15
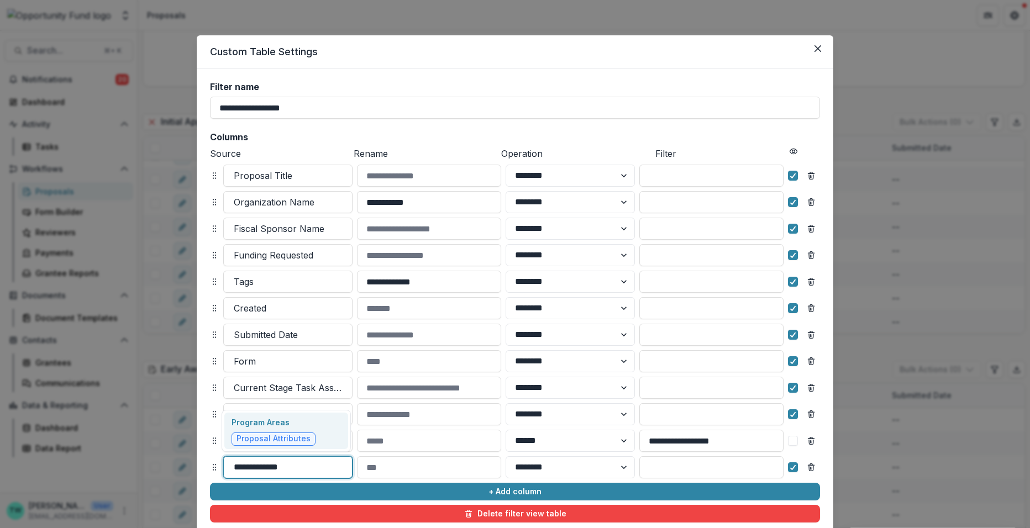
type input "**********"
click at [282, 425] on p "Program Areas" at bounding box center [273, 423] width 84 height 12
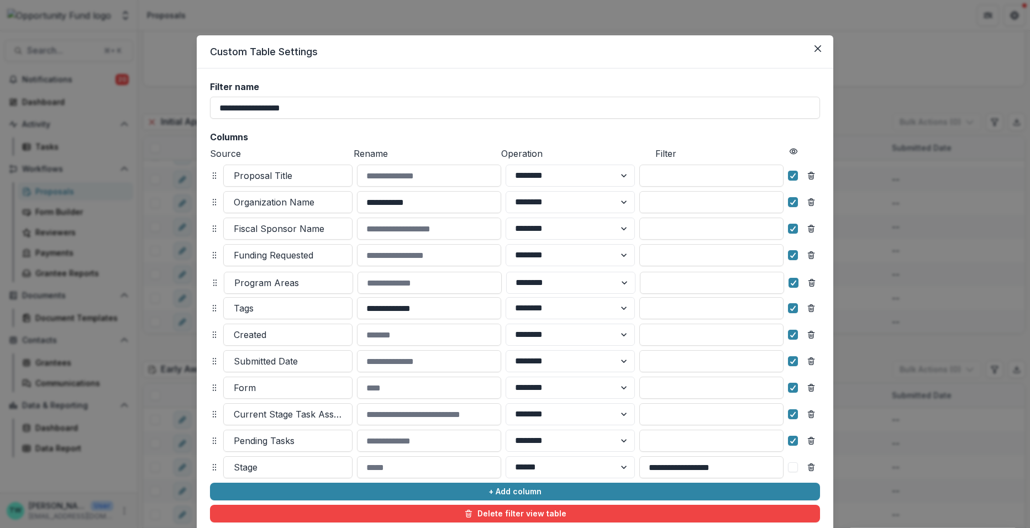
drag, startPoint x: 212, startPoint y: 465, endPoint x: 212, endPoint y: 282, distance: 183.4
click at [212, 282] on icon at bounding box center [214, 282] width 9 height 9
select select "******"
click at [794, 308] on span at bounding box center [793, 308] width 10 height 10
click at [791, 334] on icon at bounding box center [793, 335] width 7 height 6
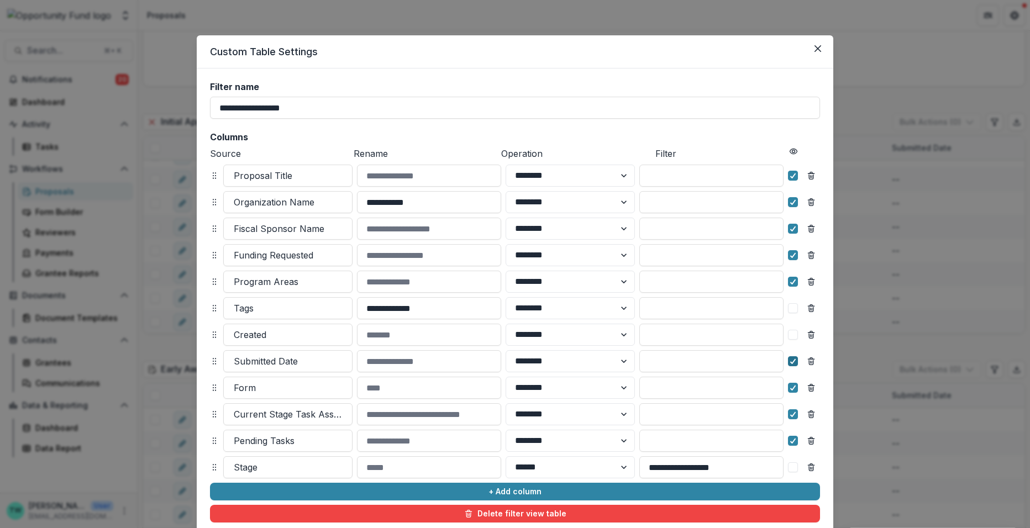
click at [791, 363] on polyline at bounding box center [793, 361] width 5 height 4
click at [792, 391] on div at bounding box center [793, 387] width 7 height 9
click at [792, 415] on icon at bounding box center [793, 415] width 7 height 6
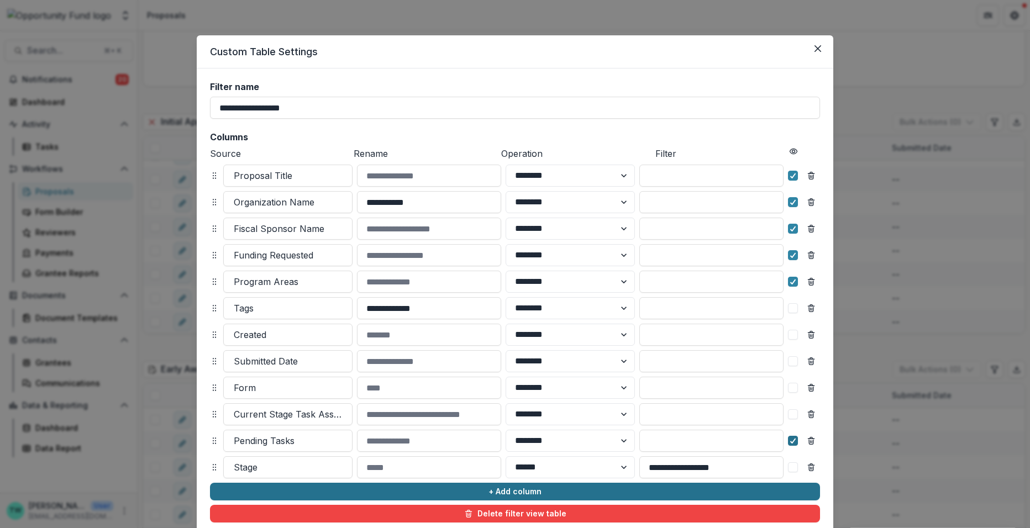
click at [792, 440] on polyline at bounding box center [793, 441] width 5 height 4
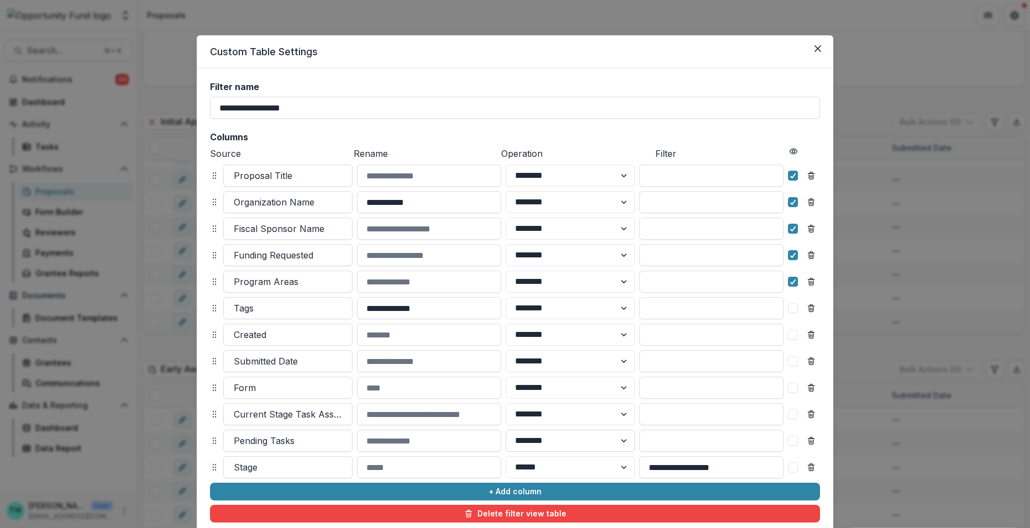
scroll to position [78, 0]
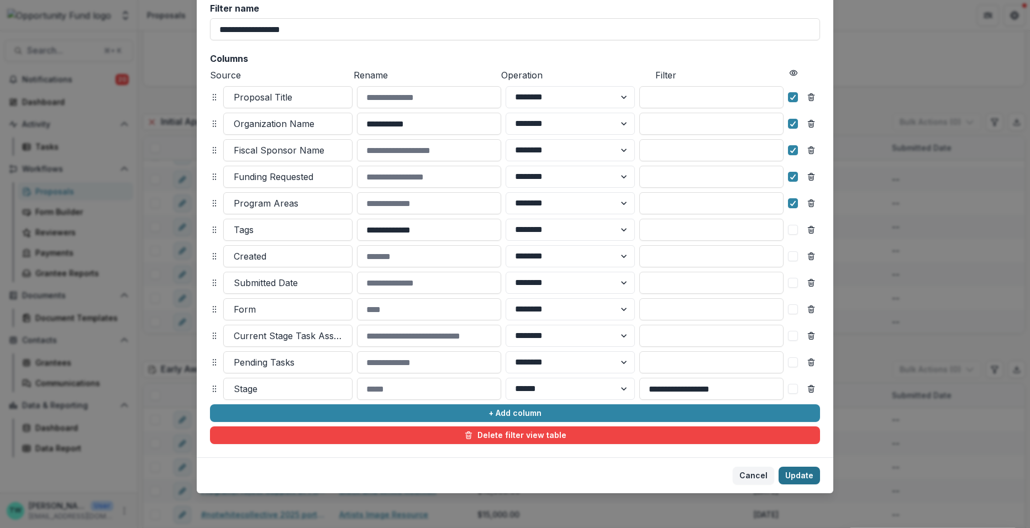
click at [796, 473] on button "Update" at bounding box center [798, 476] width 41 height 18
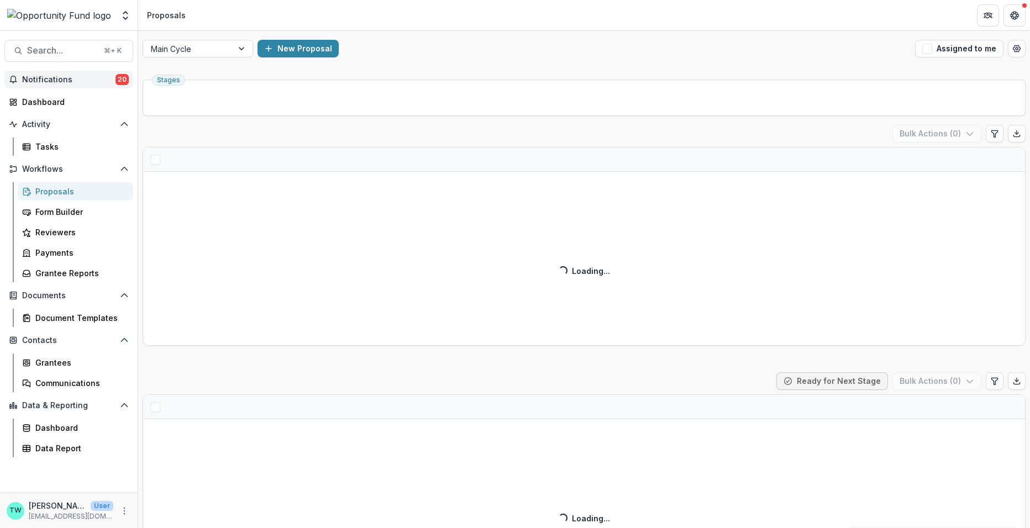
click at [72, 80] on span "Notifications" at bounding box center [68, 79] width 93 height 9
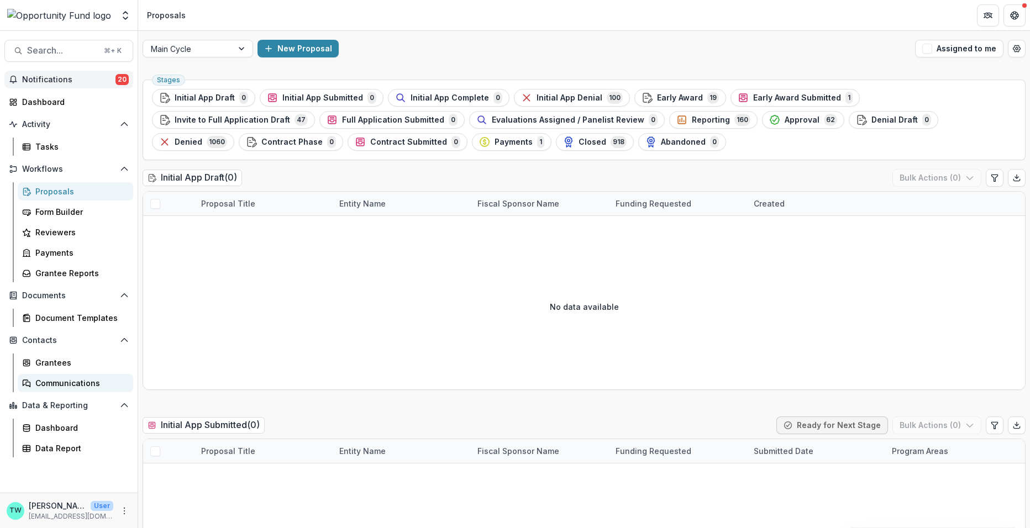
click at [67, 375] on link "Communications" at bounding box center [75, 383] width 115 height 18
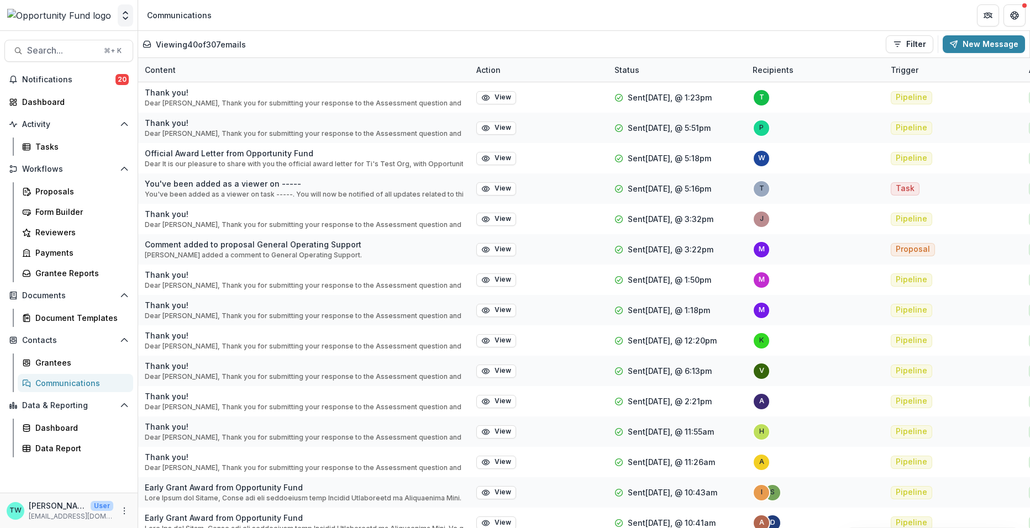
click at [128, 12] on icon "Open entity switcher" at bounding box center [125, 15] width 11 height 11
click at [90, 43] on link "Admin Settings" at bounding box center [69, 43] width 133 height 18
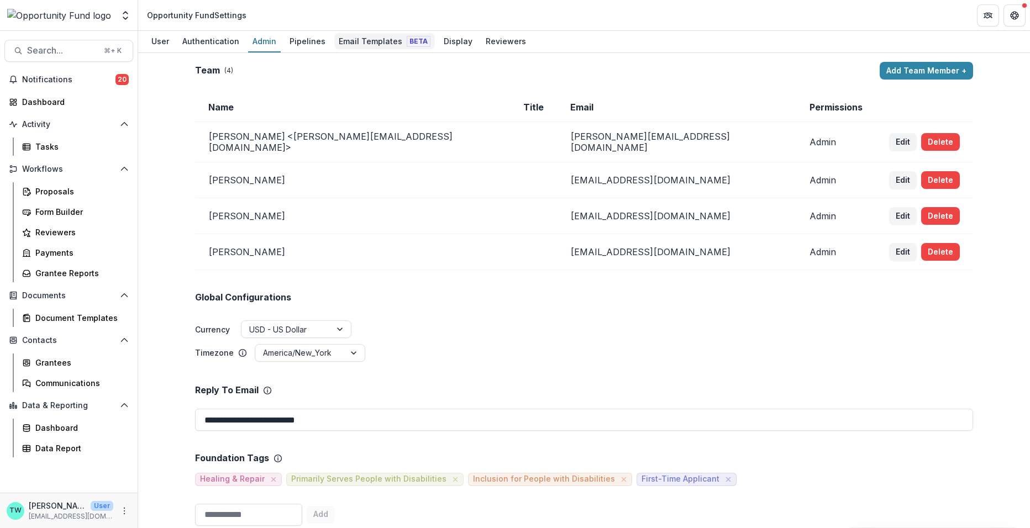
click at [361, 42] on div "Email Templates Beta" at bounding box center [384, 41] width 101 height 16
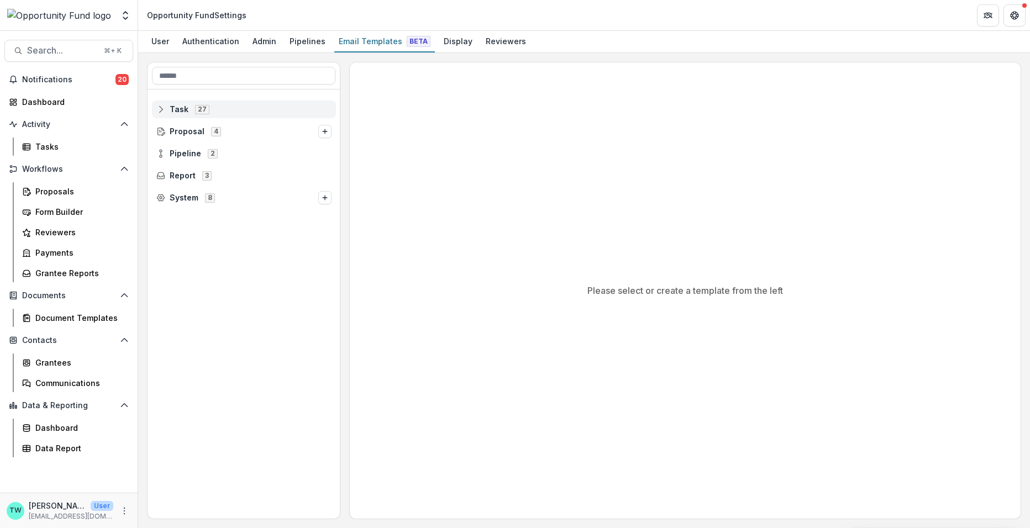
click at [183, 111] on span "Task" at bounding box center [179, 109] width 19 height 9
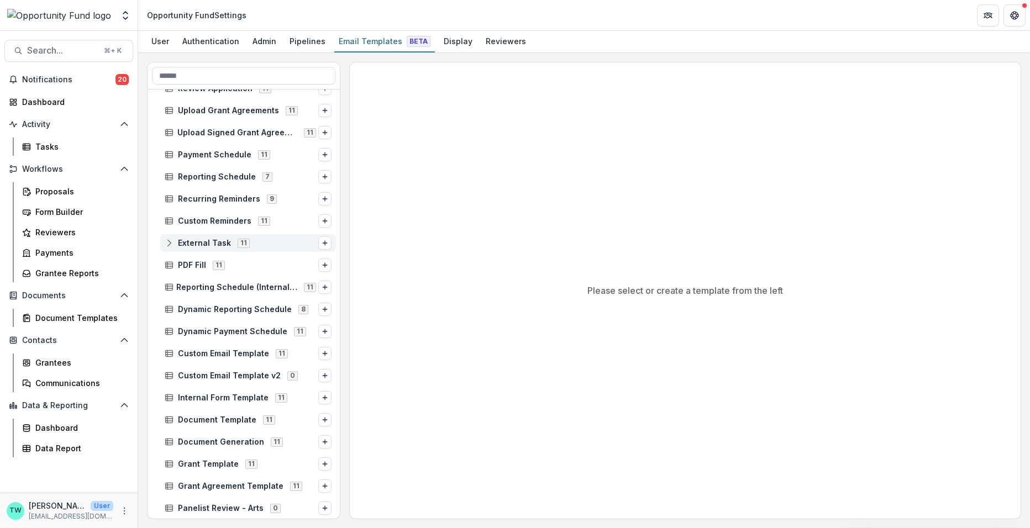
scroll to position [62, 0]
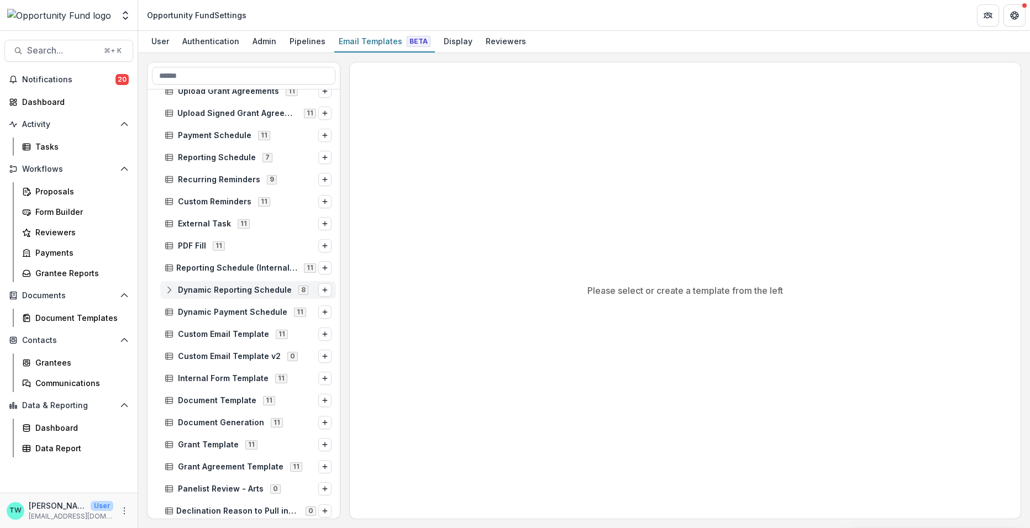
click at [167, 289] on icon at bounding box center [169, 290] width 9 height 9
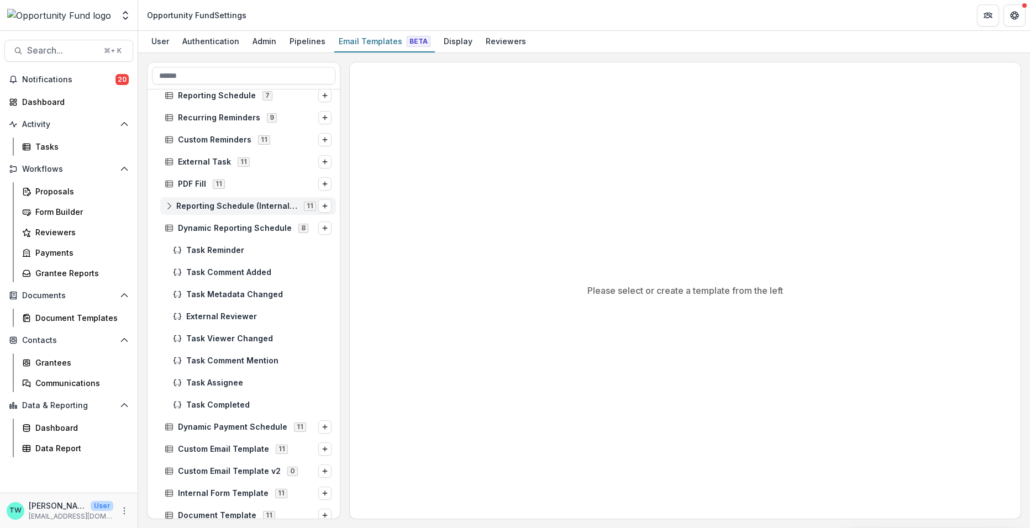
scroll to position [130, 0]
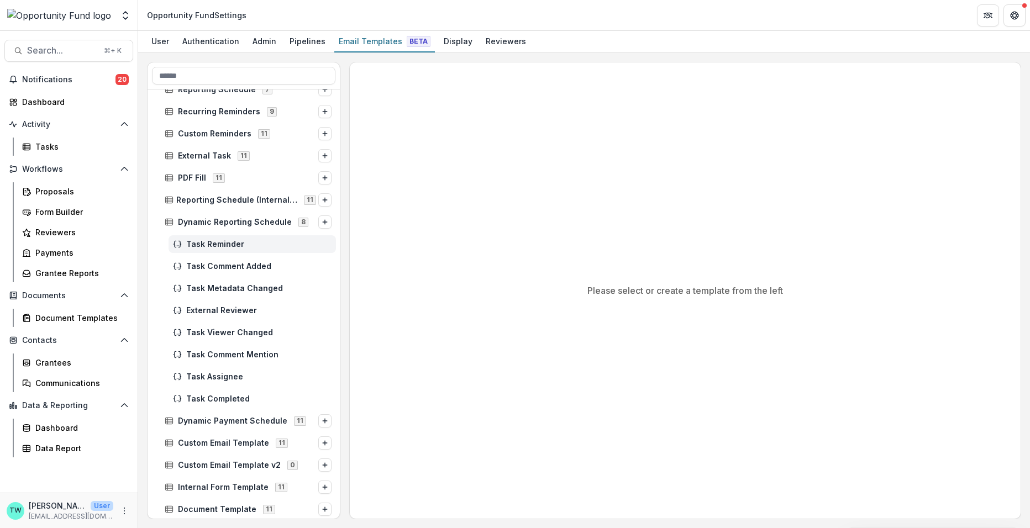
click at [213, 240] on span "Task Reminder" at bounding box center [258, 244] width 145 height 9
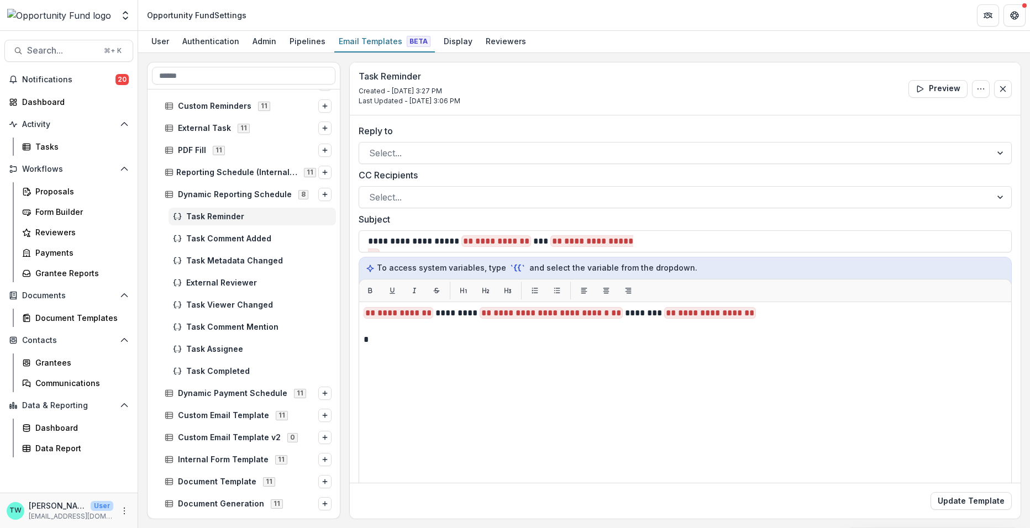
scroll to position [155, 0]
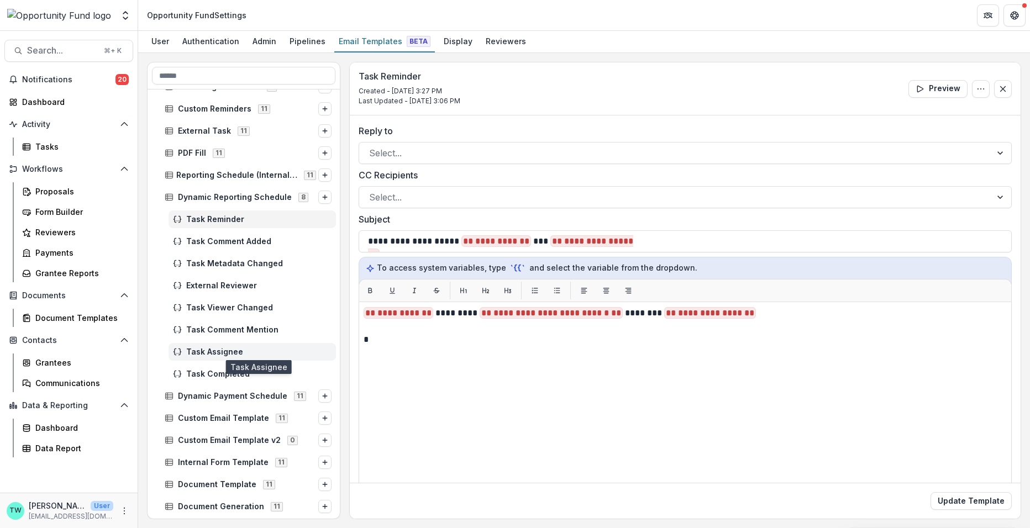
click at [207, 351] on span "Task Assignee" at bounding box center [258, 352] width 145 height 9
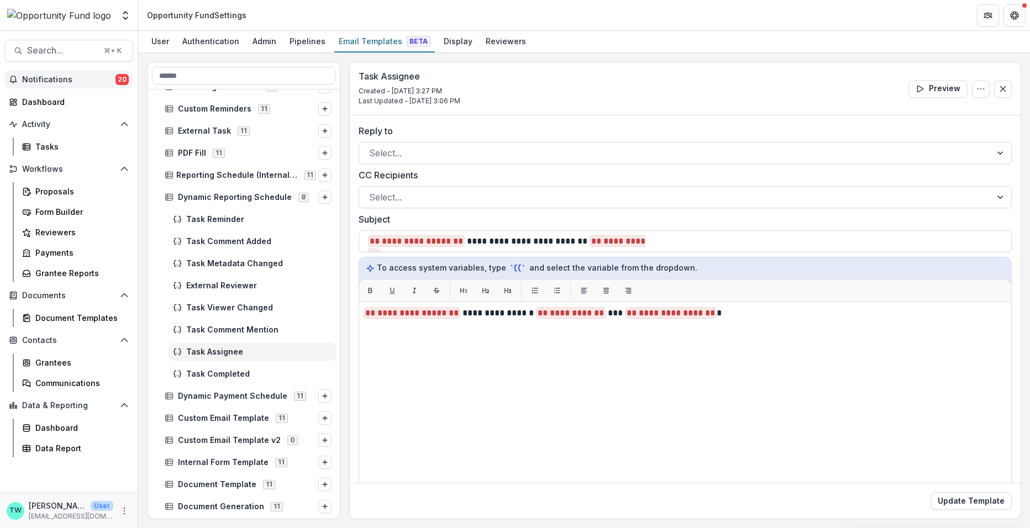
click at [85, 80] on span "Notifications" at bounding box center [68, 79] width 93 height 9
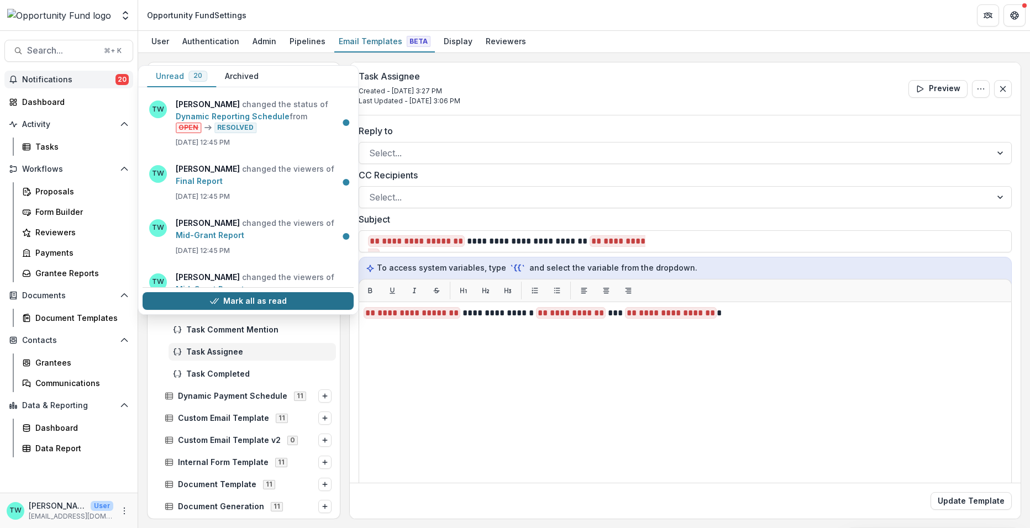
click at [225, 298] on button "Mark all as read" at bounding box center [248, 301] width 211 height 18
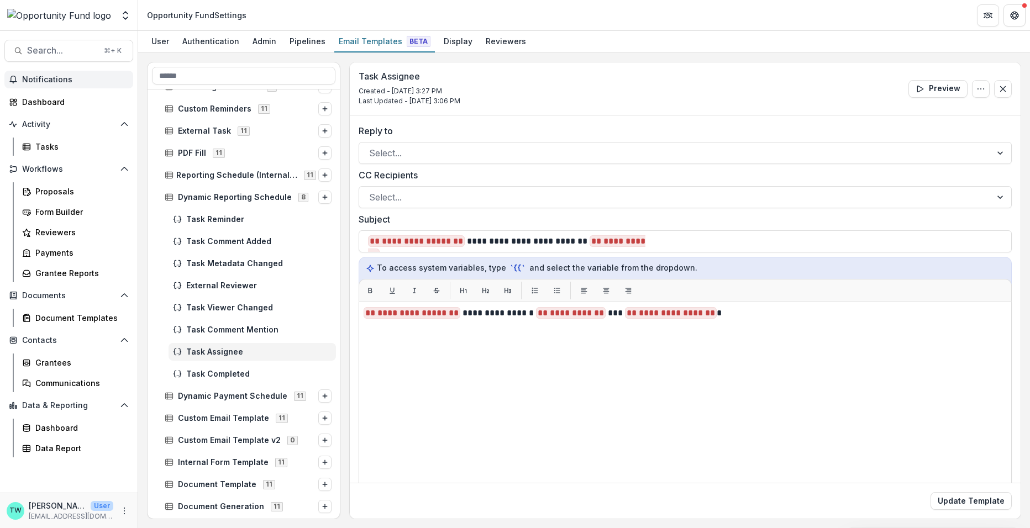
click at [548, 77] on div "Task Assignee Created - Aug 7, 2025 @ 3:27 PM Last Updated - Aug 8, 2025 @ 3:06…" at bounding box center [685, 88] width 671 height 53
click at [244, 219] on span "Task Reminder" at bounding box center [258, 219] width 145 height 9
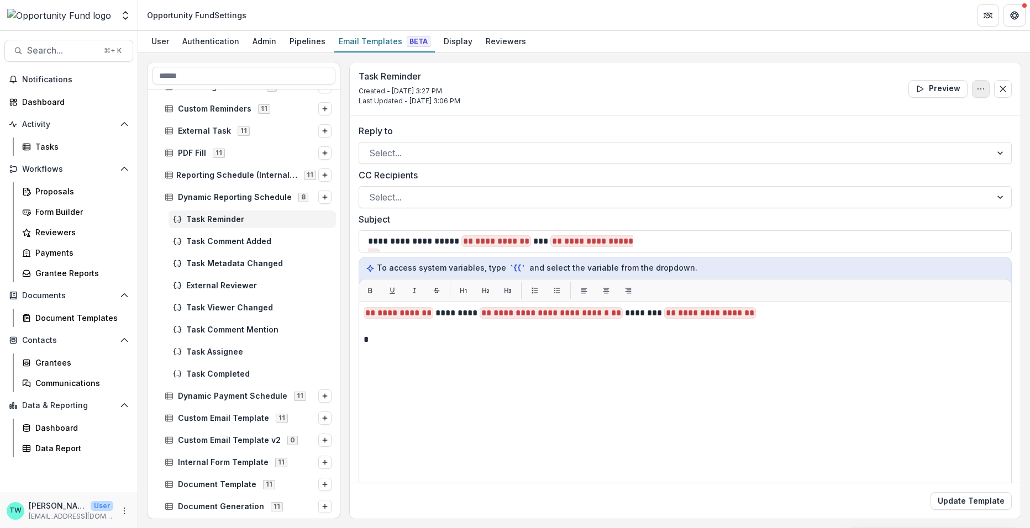
click at [979, 88] on icon "Options" at bounding box center [980, 89] width 9 height 9
click at [930, 131] on button "Delete Template" at bounding box center [928, 132] width 118 height 18
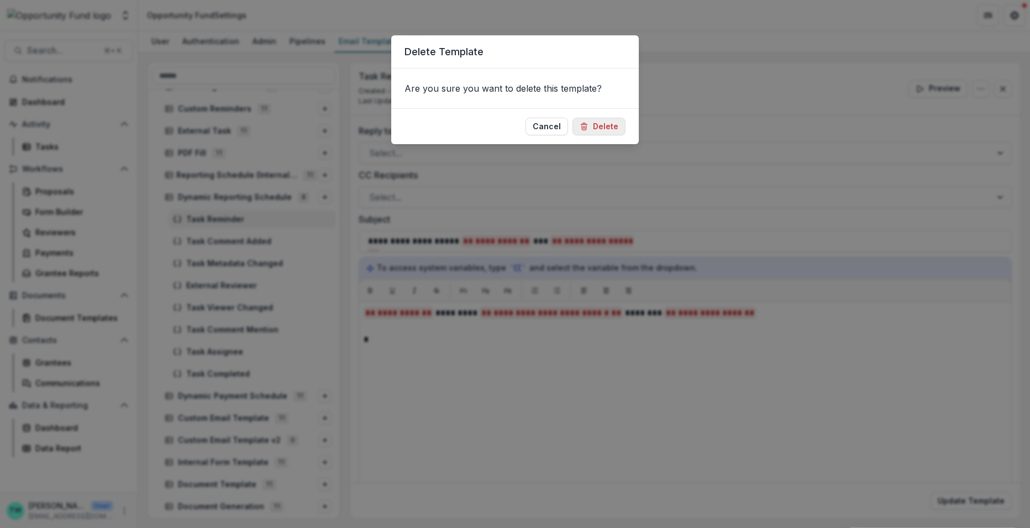
click at [605, 126] on button "Delete" at bounding box center [598, 127] width 53 height 18
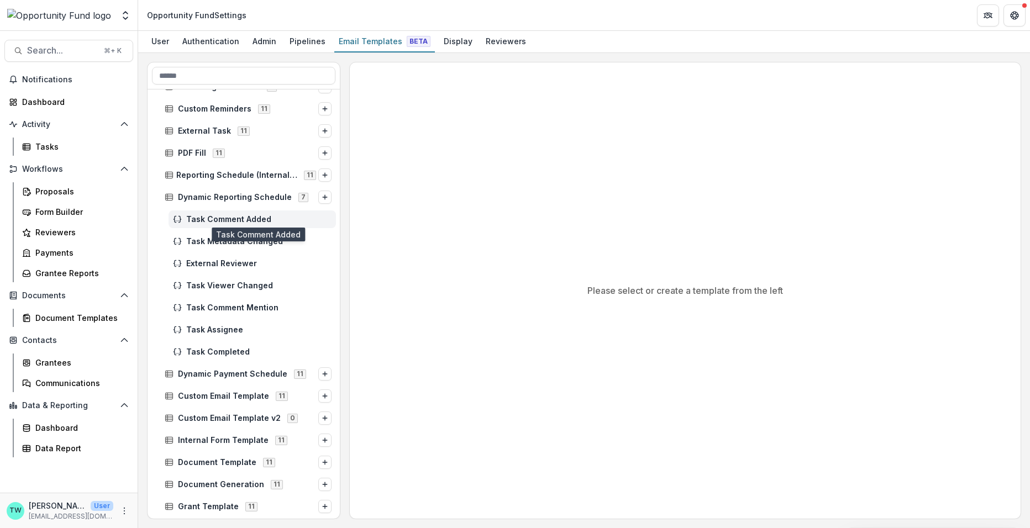
click at [211, 217] on span "Task Comment Added" at bounding box center [258, 219] width 145 height 9
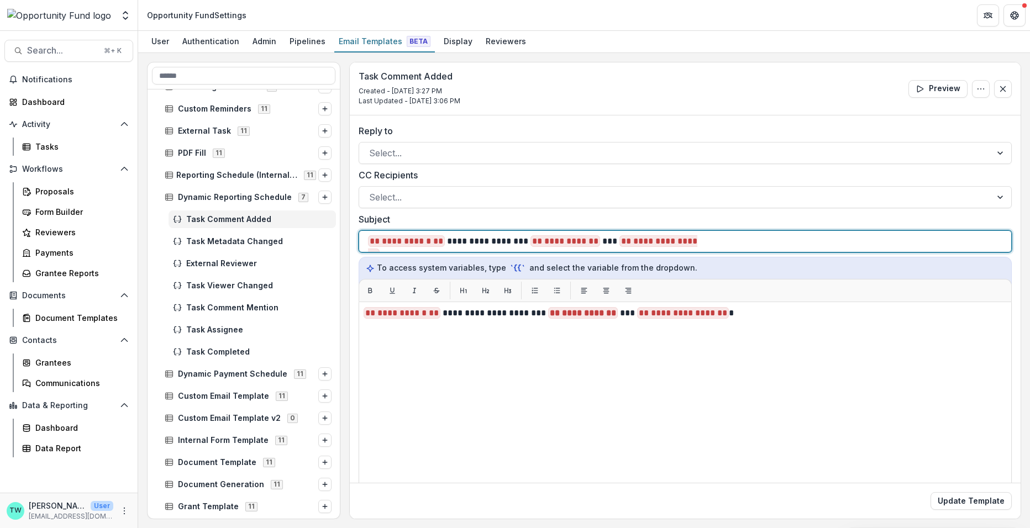
click at [444, 242] on p "**********" at bounding box center [538, 241] width 341 height 13
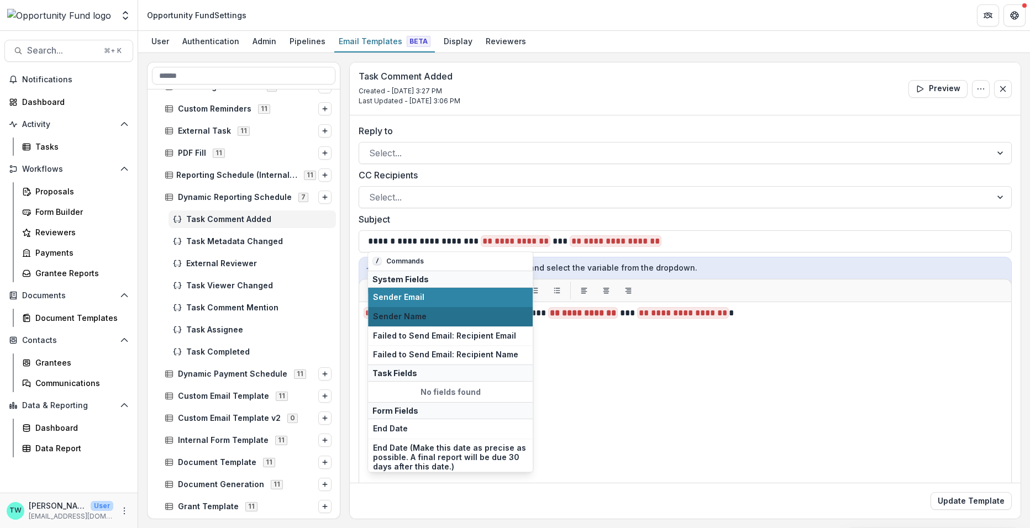
click at [424, 313] on span "Sender Name" at bounding box center [450, 316] width 155 height 9
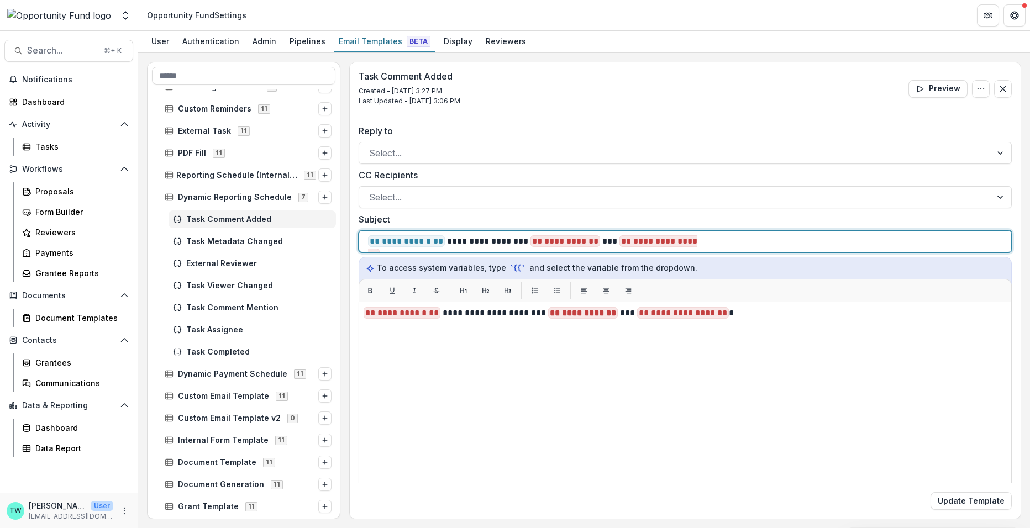
click at [603, 241] on p "**********" at bounding box center [538, 241] width 341 height 13
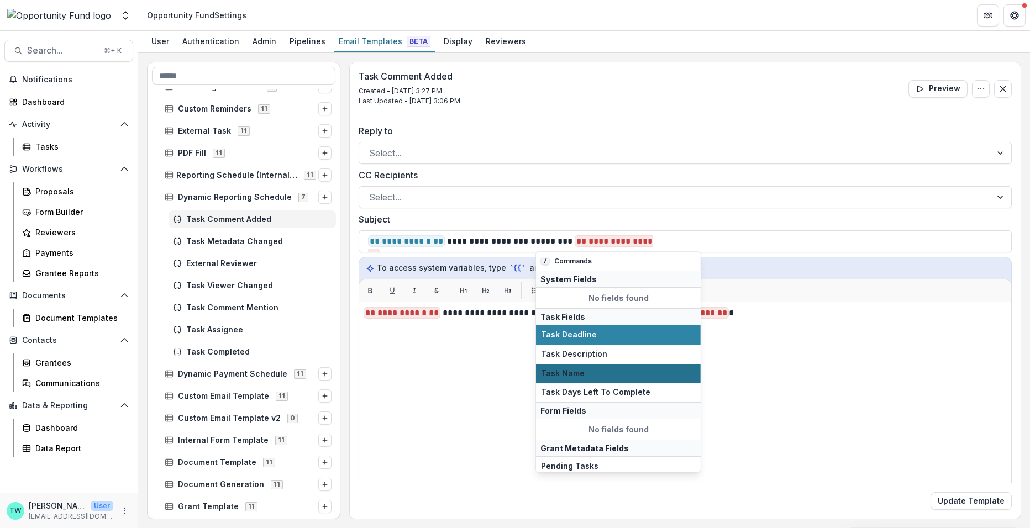
click at [594, 364] on button "Task Name" at bounding box center [618, 373] width 165 height 19
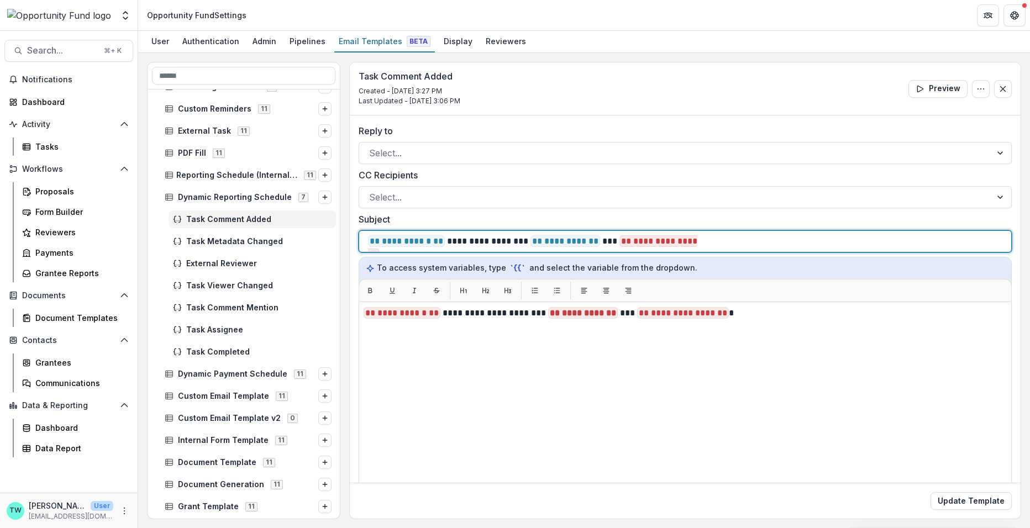
click at [715, 243] on div "**********" at bounding box center [685, 241] width 634 height 21
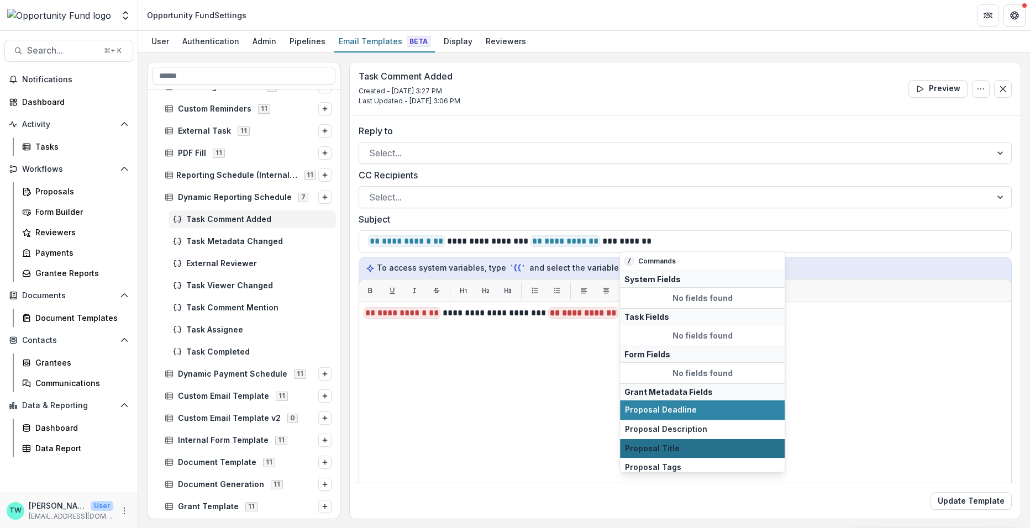
click at [682, 449] on span "Proposal Title" at bounding box center [702, 448] width 155 height 9
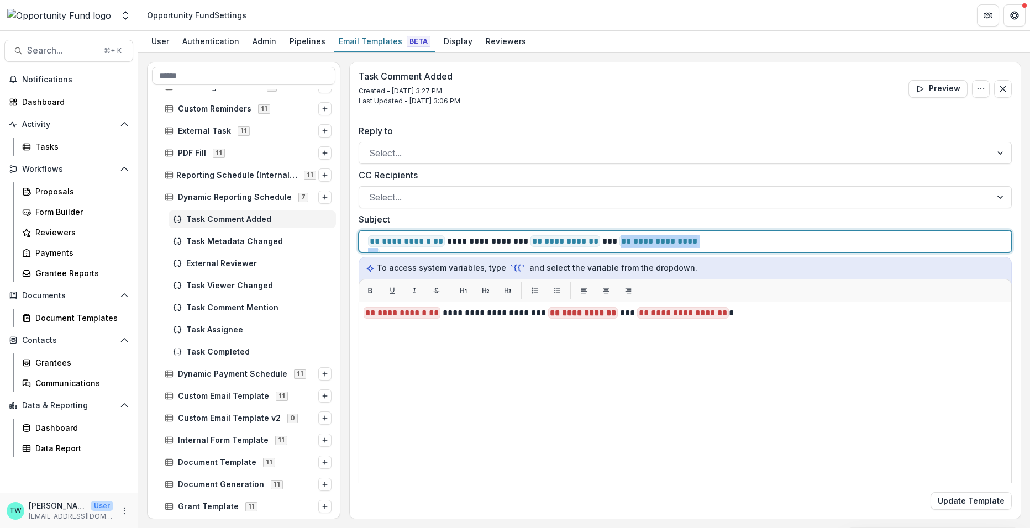
drag, startPoint x: 724, startPoint y: 239, endPoint x: 360, endPoint y: 243, distance: 364.1
click at [360, 243] on div "**********" at bounding box center [685, 241] width 653 height 22
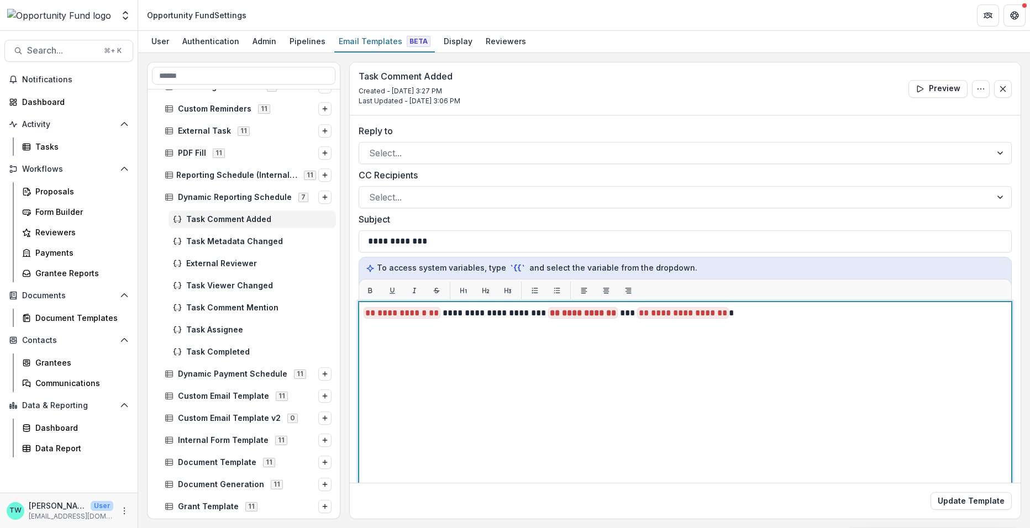
click at [440, 314] on p "**********" at bounding box center [684, 313] width 640 height 13
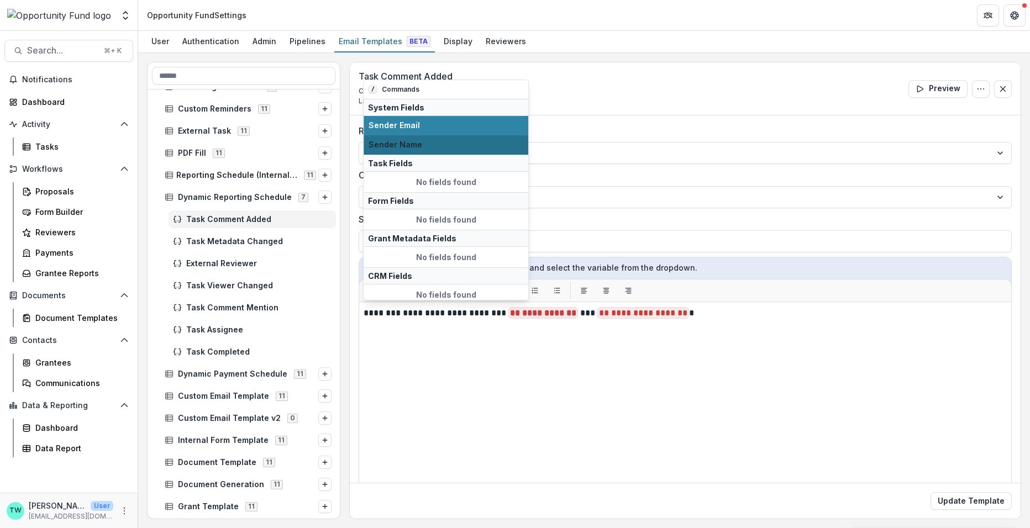
click at [442, 146] on span "Sender Name" at bounding box center [446, 144] width 155 height 9
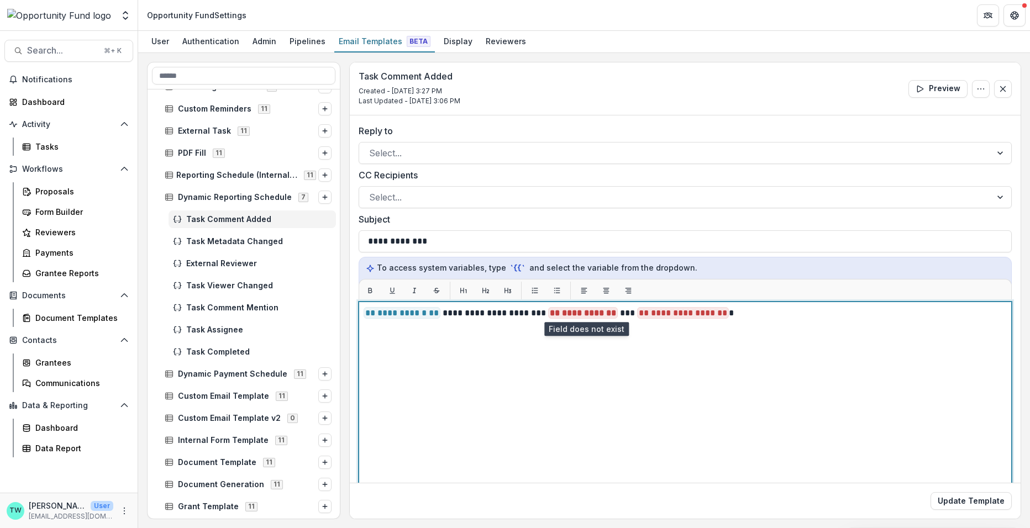
click at [616, 312] on span "** ********* **" at bounding box center [583, 313] width 70 height 12
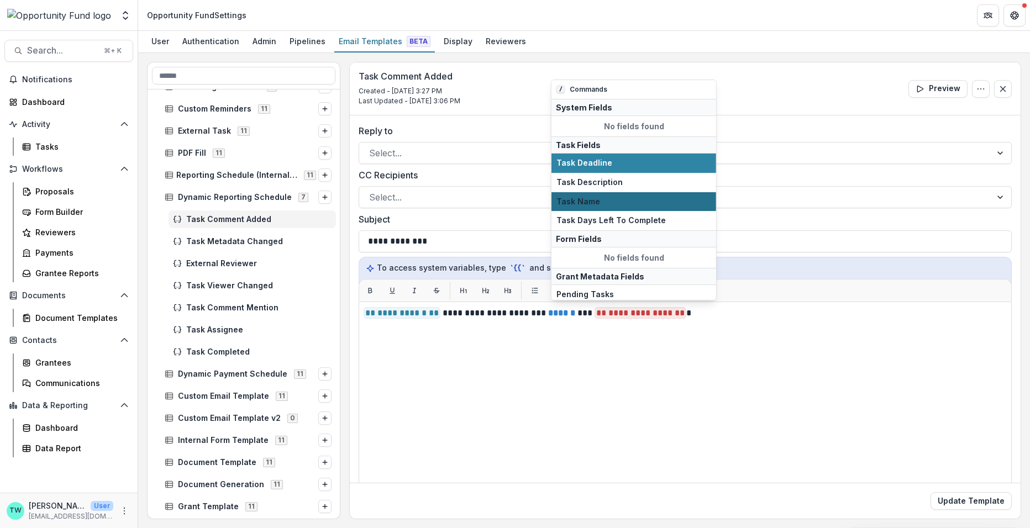
click at [601, 201] on span "Task Name" at bounding box center [633, 201] width 155 height 9
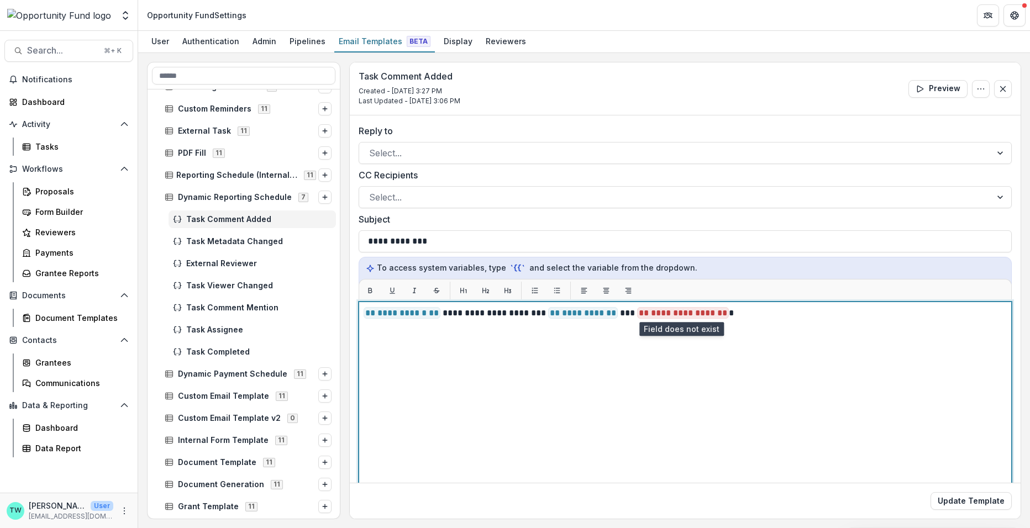
click at [724, 315] on span "**********" at bounding box center [683, 313] width 92 height 12
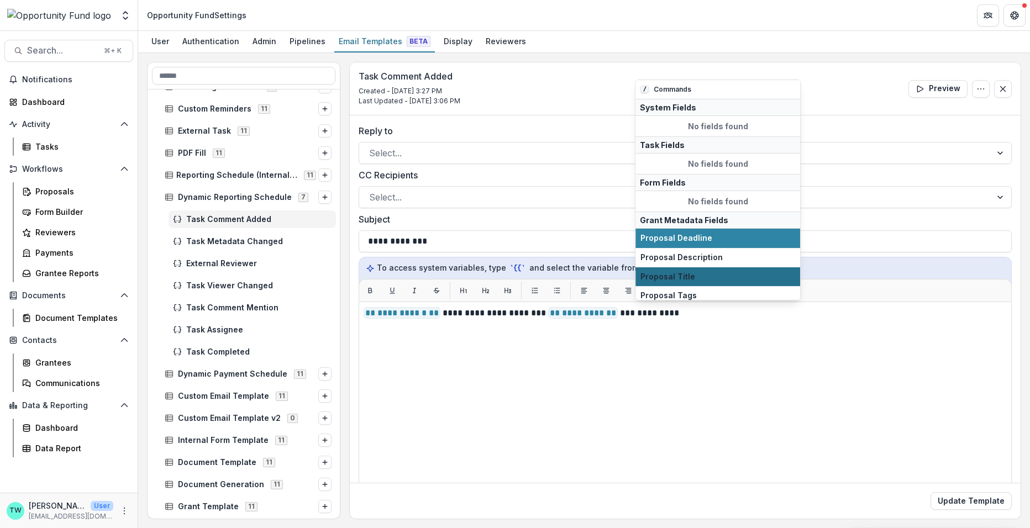
click at [719, 276] on span "Proposal Title" at bounding box center [717, 276] width 155 height 9
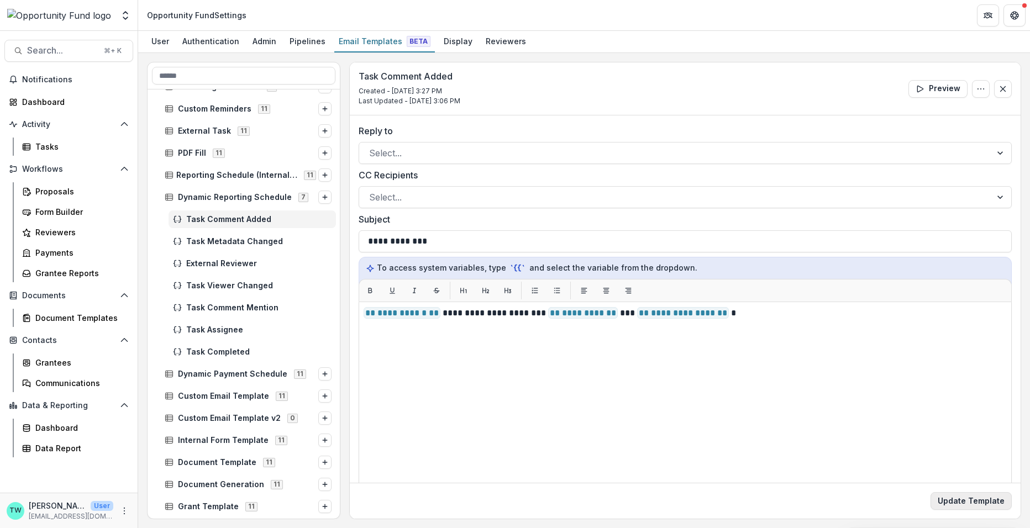
click at [965, 503] on button "Update Template" at bounding box center [970, 501] width 81 height 18
click at [227, 243] on span "Task Metadata Changed" at bounding box center [258, 241] width 145 height 9
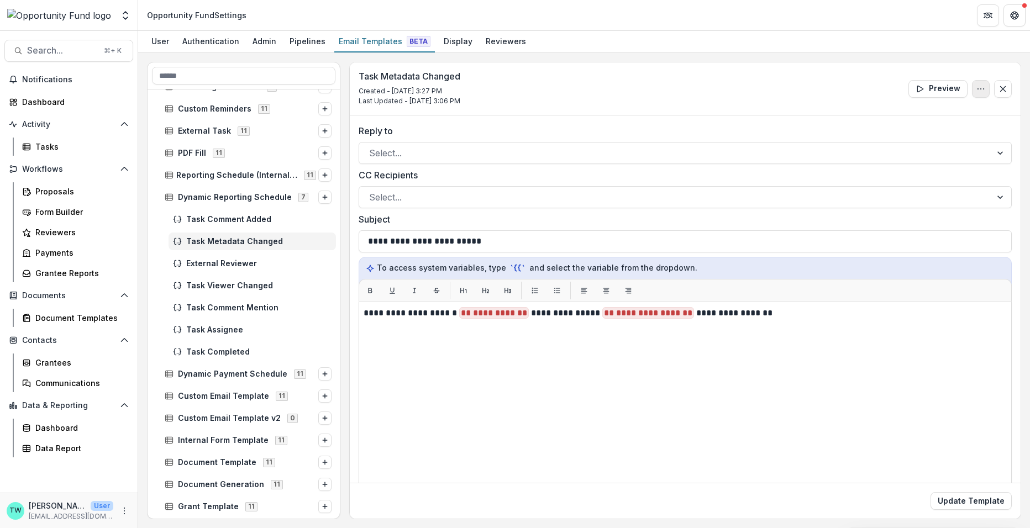
click at [972, 87] on button "Options" at bounding box center [981, 89] width 18 height 18
click at [903, 137] on button "Delete Template" at bounding box center [928, 132] width 118 height 18
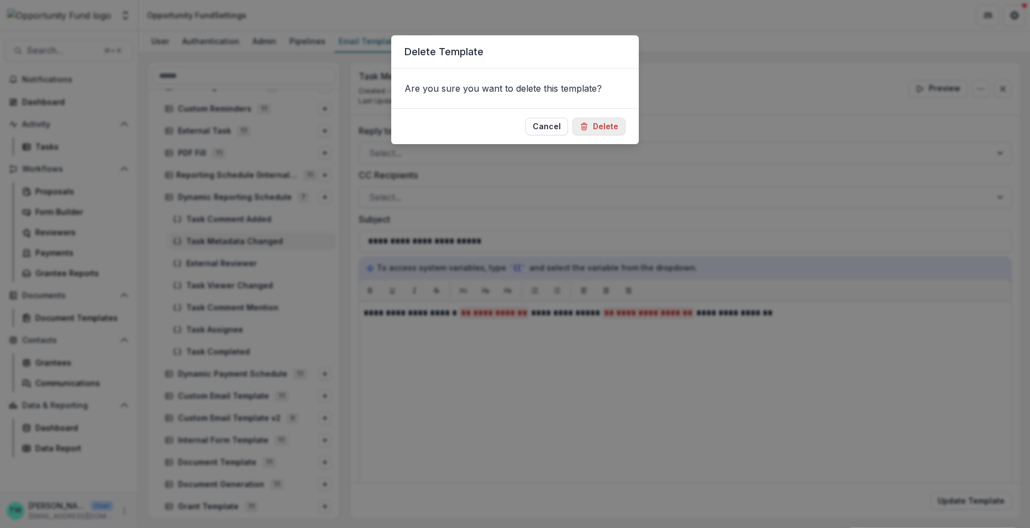
click at [602, 129] on button "Delete" at bounding box center [598, 127] width 53 height 18
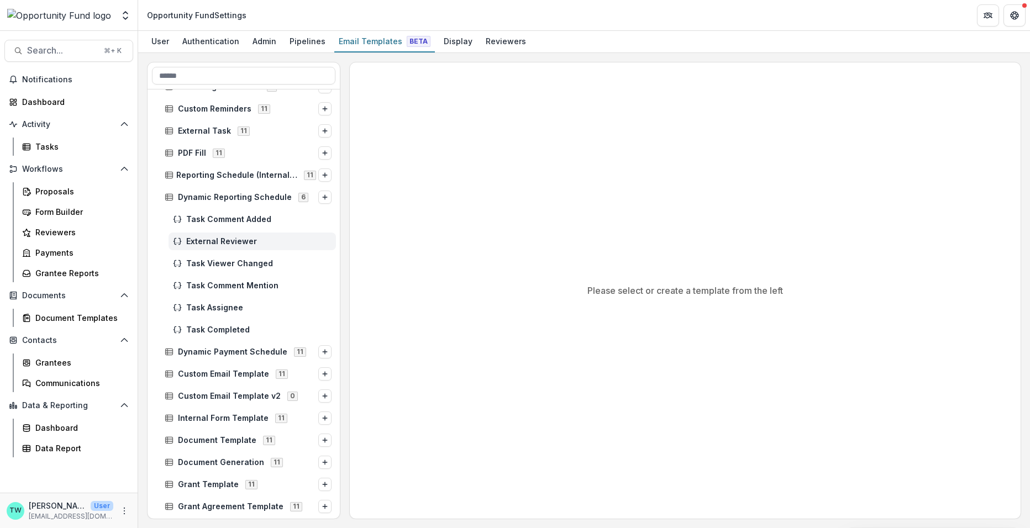
click at [222, 243] on span "External Reviewer" at bounding box center [258, 241] width 145 height 9
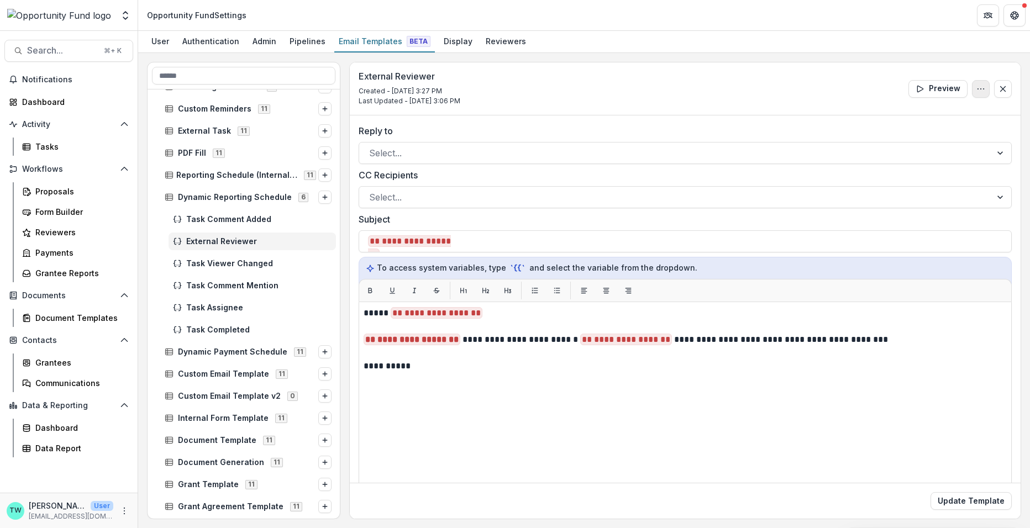
click at [972, 88] on button "Options" at bounding box center [981, 89] width 18 height 18
click at [912, 134] on button "Delete Template" at bounding box center [928, 132] width 118 height 18
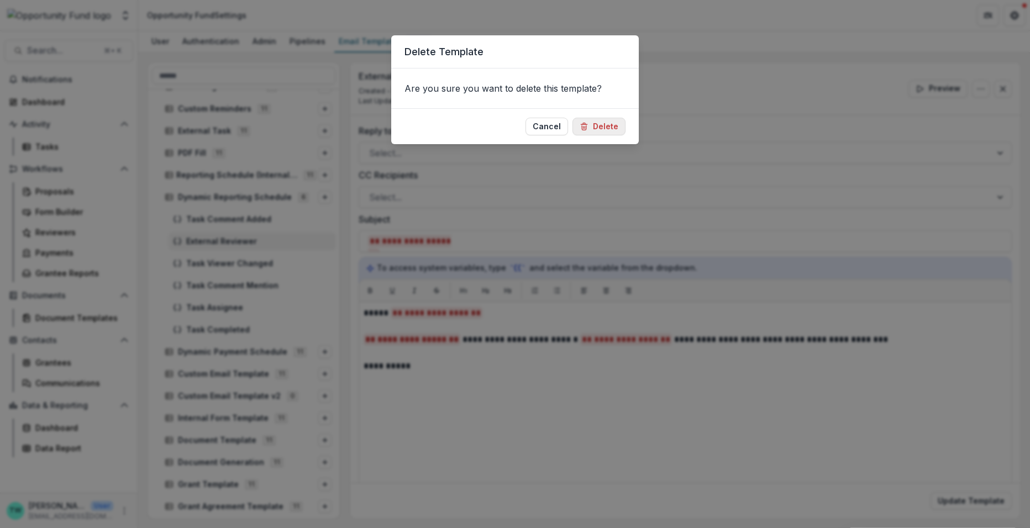
click at [610, 129] on button "Delete" at bounding box center [598, 127] width 53 height 18
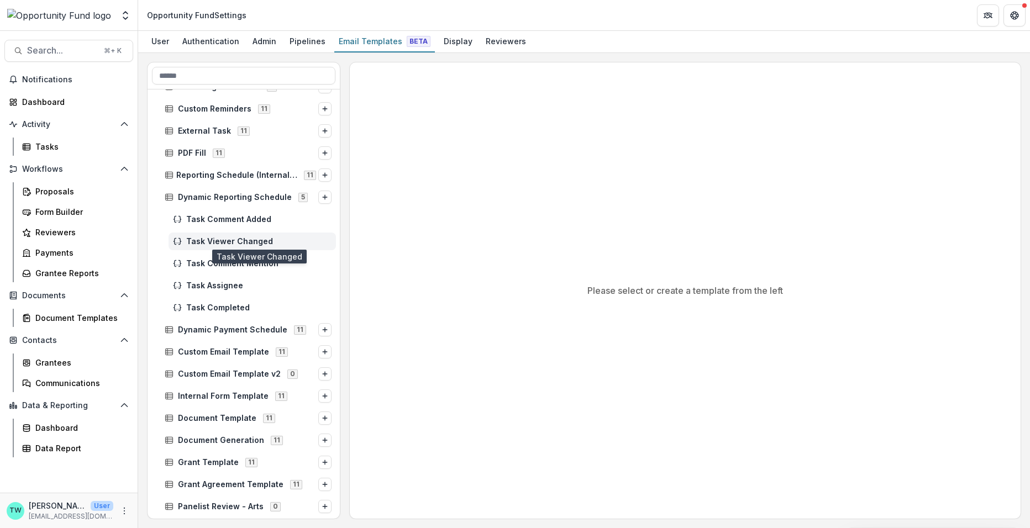
click at [242, 240] on span "Task Viewer Changed" at bounding box center [258, 241] width 145 height 9
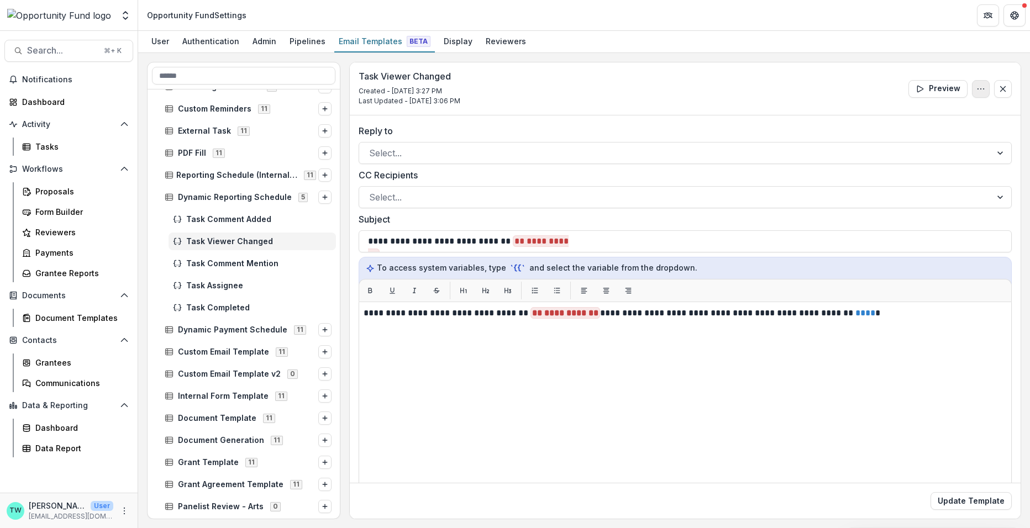
click at [972, 81] on button "Options" at bounding box center [981, 89] width 18 height 18
click at [907, 130] on button "Delete Template" at bounding box center [928, 132] width 118 height 18
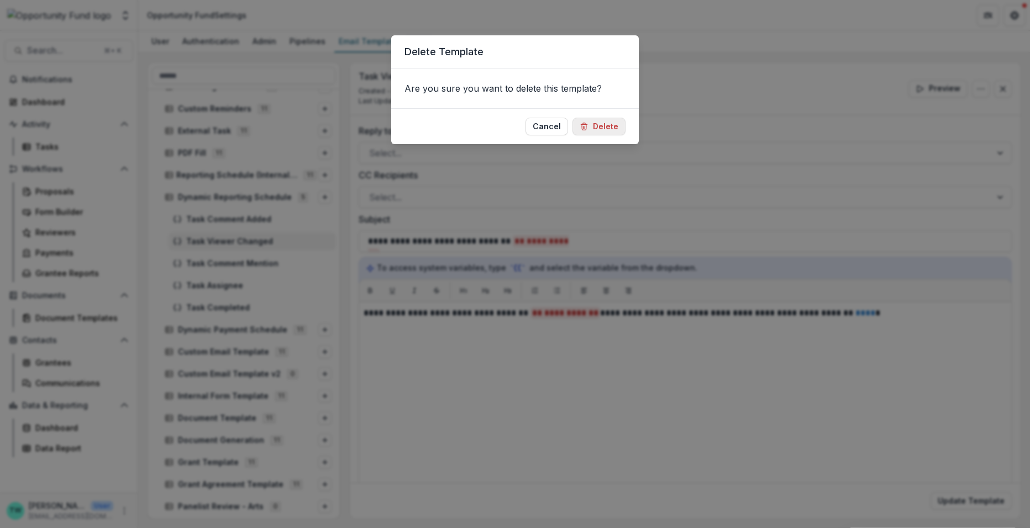
click at [594, 128] on button "Delete" at bounding box center [598, 127] width 53 height 18
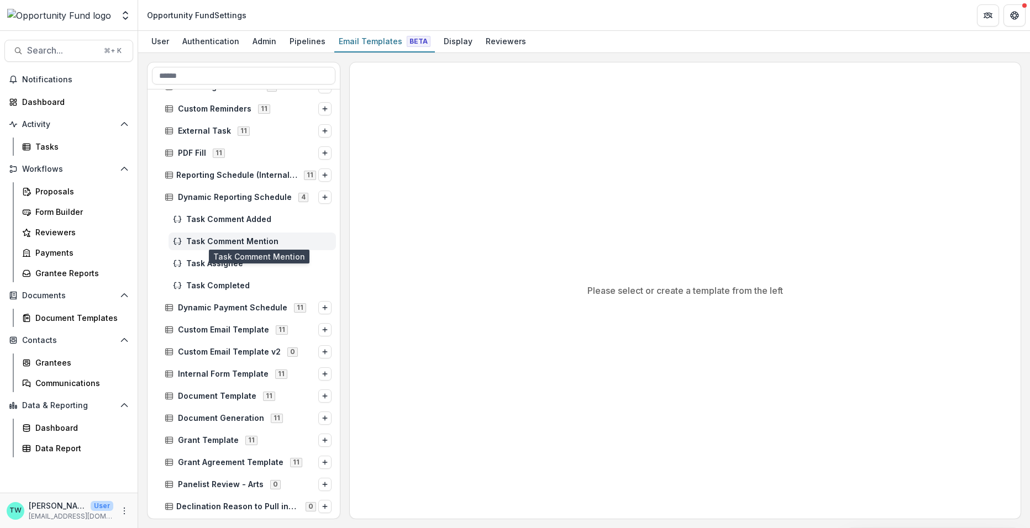
click at [226, 244] on span "Task Comment Mention" at bounding box center [258, 241] width 145 height 9
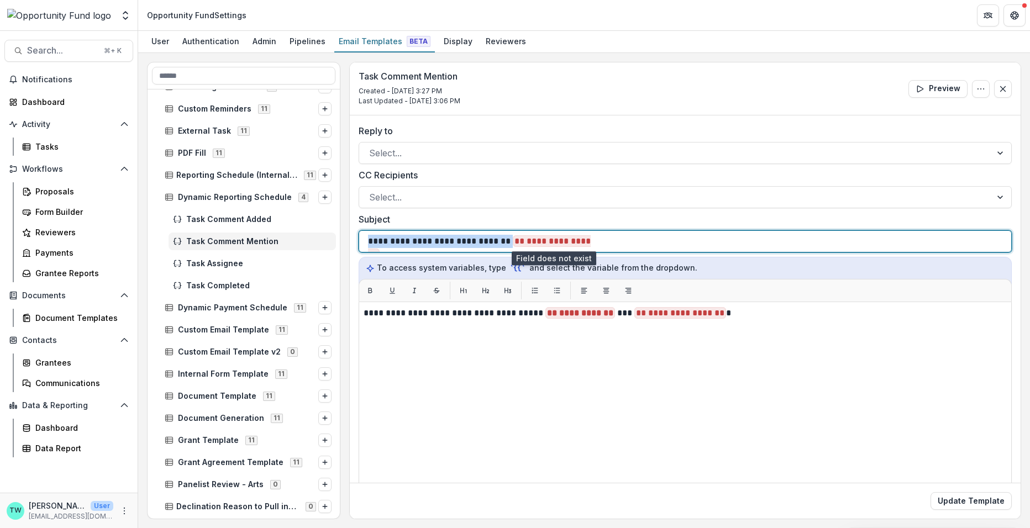
drag, startPoint x: 369, startPoint y: 241, endPoint x: 591, endPoint y: 243, distance: 222.1
click at [591, 243] on p "**********" at bounding box center [482, 241] width 229 height 13
click at [616, 240] on div "**********" at bounding box center [685, 241] width 634 height 21
click at [617, 239] on div "**********" at bounding box center [685, 241] width 634 height 21
click at [610, 244] on div "**********" at bounding box center [685, 241] width 634 height 21
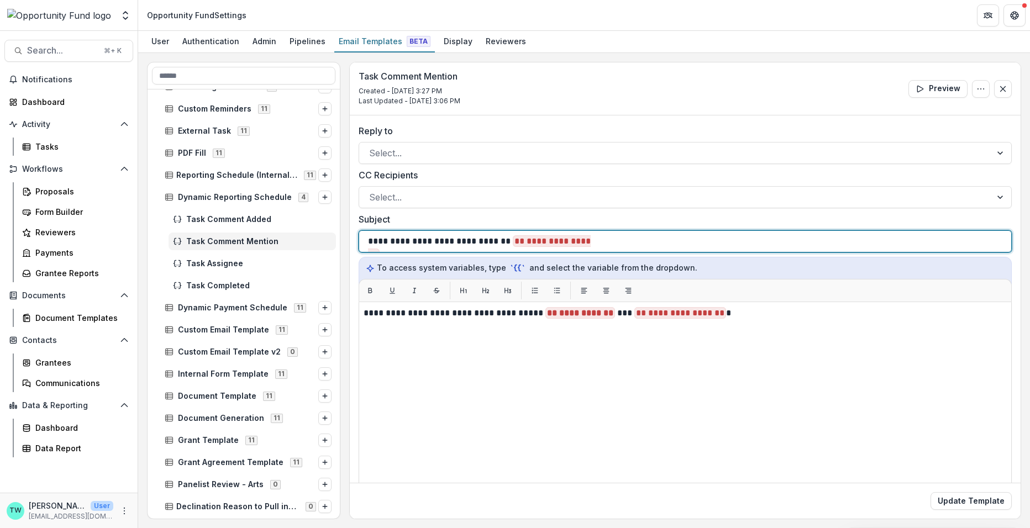
drag, startPoint x: 617, startPoint y: 236, endPoint x: 357, endPoint y: 243, distance: 259.8
click at [357, 243] on div "**********" at bounding box center [685, 350] width 671 height 471
drag, startPoint x: 369, startPoint y: 238, endPoint x: 657, endPoint y: 248, distance: 289.1
click at [657, 248] on div "**********" at bounding box center [685, 241] width 634 height 21
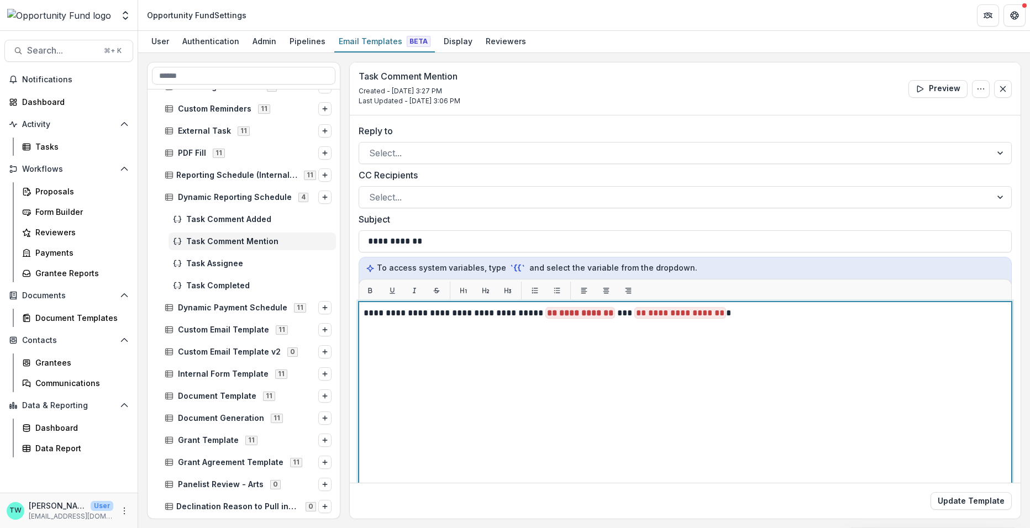
click at [612, 313] on span "** ********* **" at bounding box center [580, 313] width 70 height 12
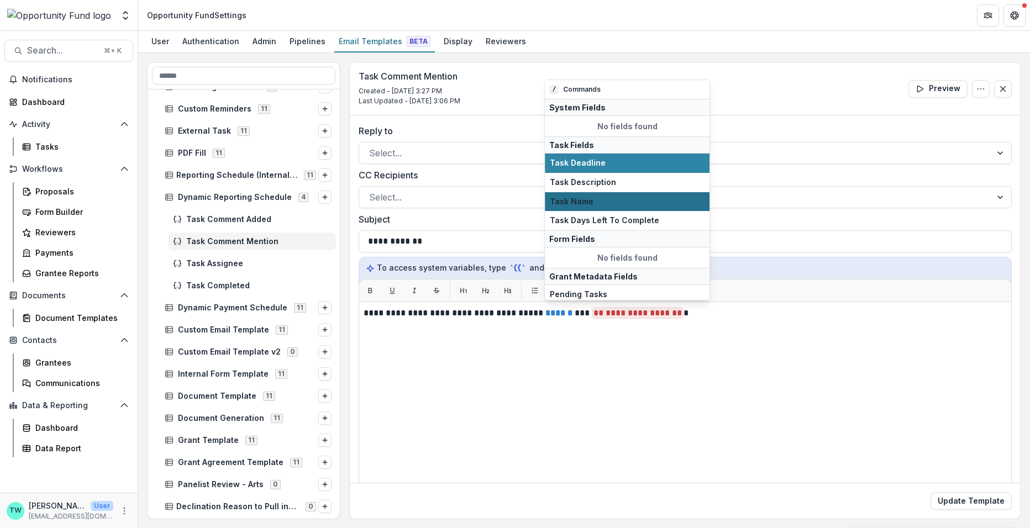
click at [617, 201] on span "Task Name" at bounding box center [627, 201] width 155 height 9
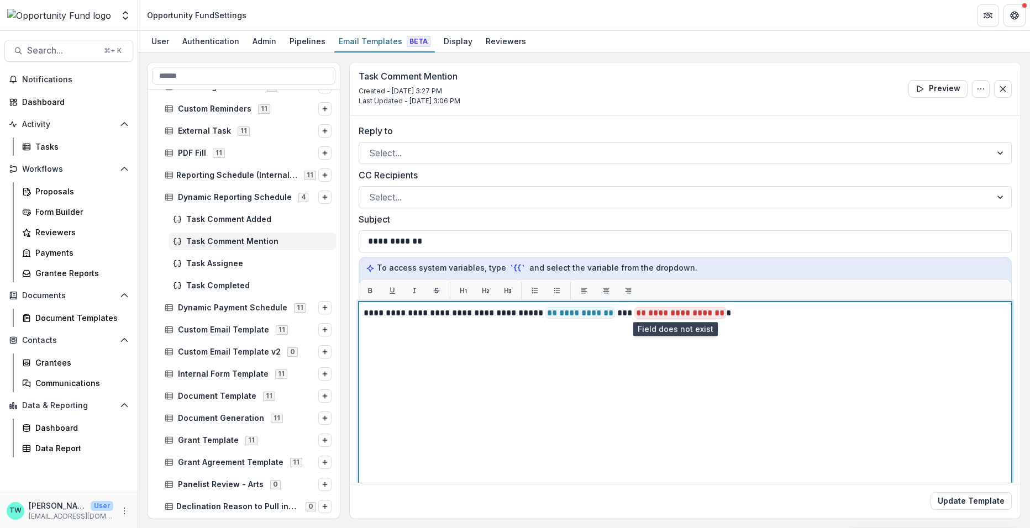
click at [717, 313] on span "**********" at bounding box center [680, 313] width 92 height 12
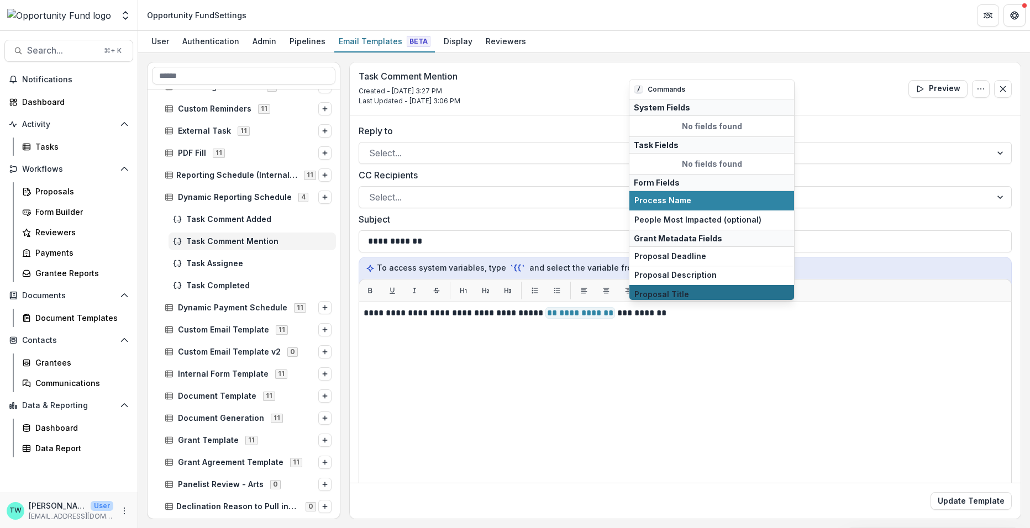
click at [710, 285] on button "Proposal Title" at bounding box center [711, 294] width 165 height 19
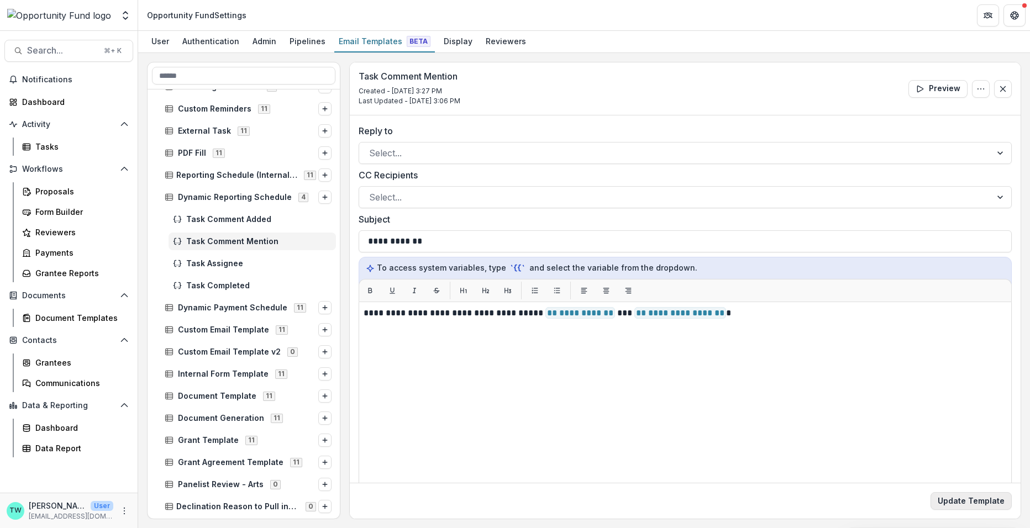
click at [975, 499] on button "Update Template" at bounding box center [970, 501] width 81 height 18
click at [207, 260] on span "Task Assignee" at bounding box center [258, 263] width 145 height 9
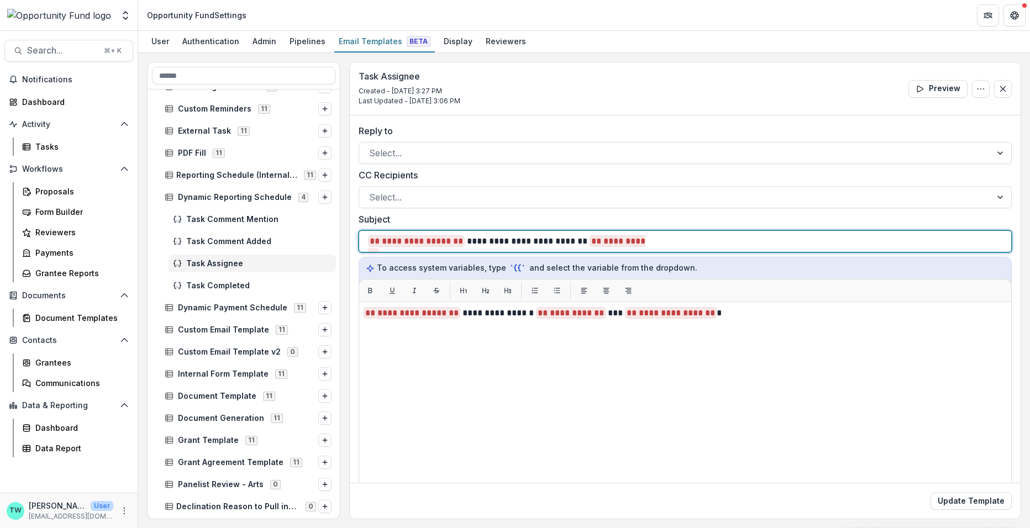
click at [669, 240] on div "**********" at bounding box center [685, 241] width 634 height 21
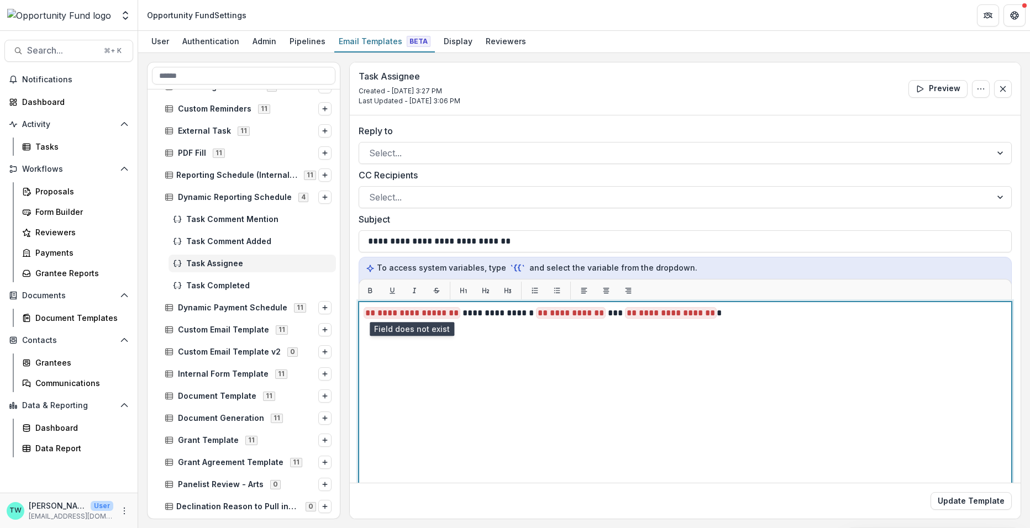
click at [456, 313] on span "**********" at bounding box center [412, 313] width 97 height 12
click at [550, 314] on p "**********" at bounding box center [684, 313] width 640 height 13
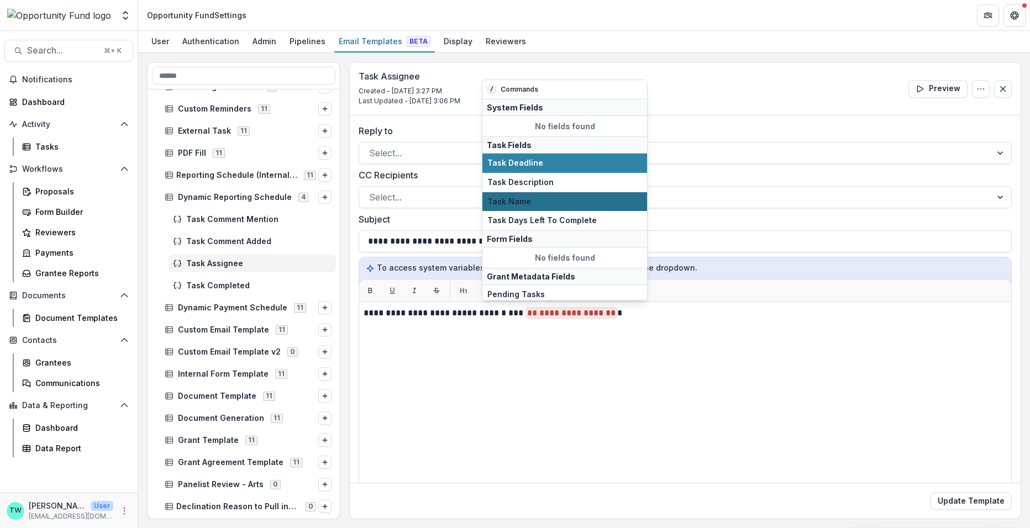
click at [544, 205] on button "Task Name" at bounding box center [564, 201] width 165 height 19
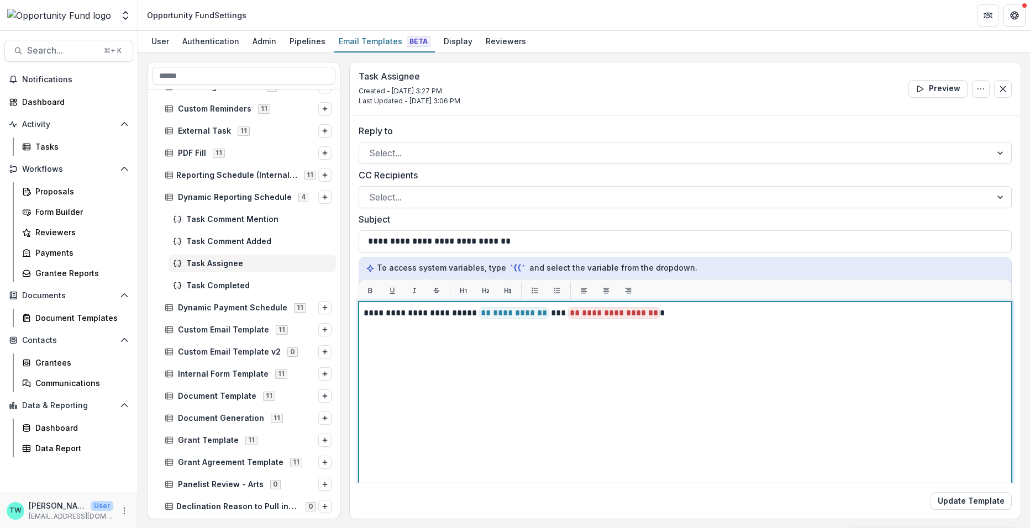
click at [654, 314] on span "**********" at bounding box center [614, 313] width 92 height 12
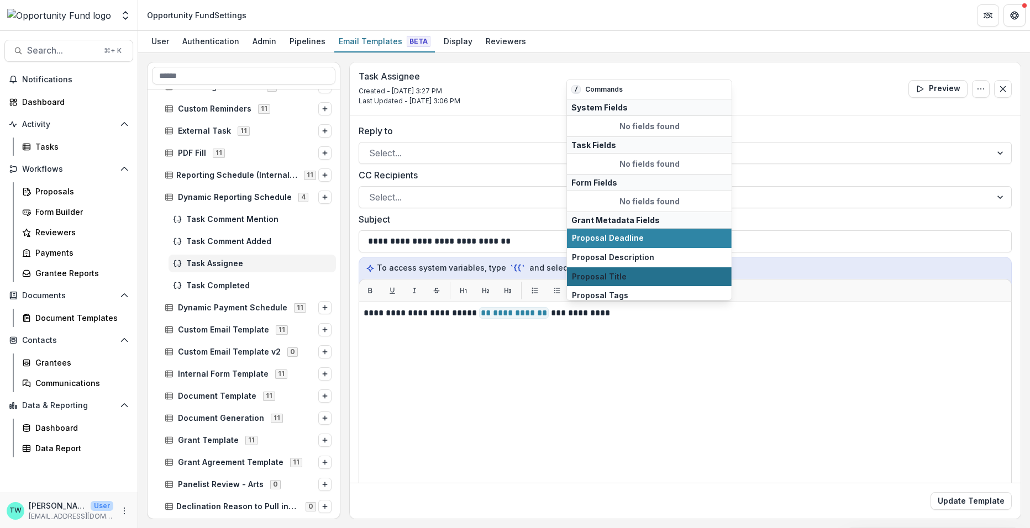
click at [638, 276] on span "Proposal Title" at bounding box center [649, 276] width 155 height 9
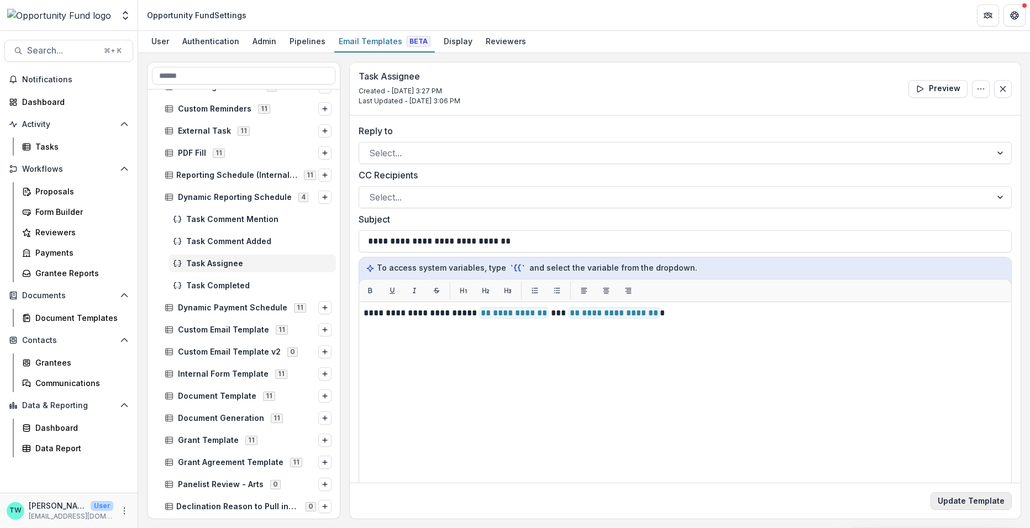
click at [970, 498] on button "Update Template" at bounding box center [970, 501] width 81 height 18
click at [236, 288] on span "Task Completed" at bounding box center [258, 285] width 145 height 9
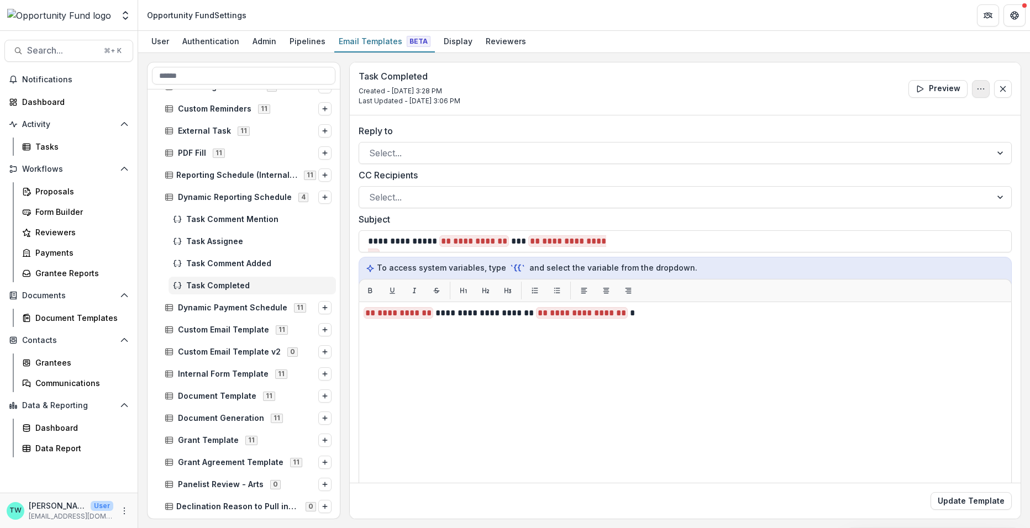
click at [983, 85] on button "Options" at bounding box center [981, 89] width 18 height 18
click at [921, 137] on button "Delete Template" at bounding box center [928, 132] width 118 height 18
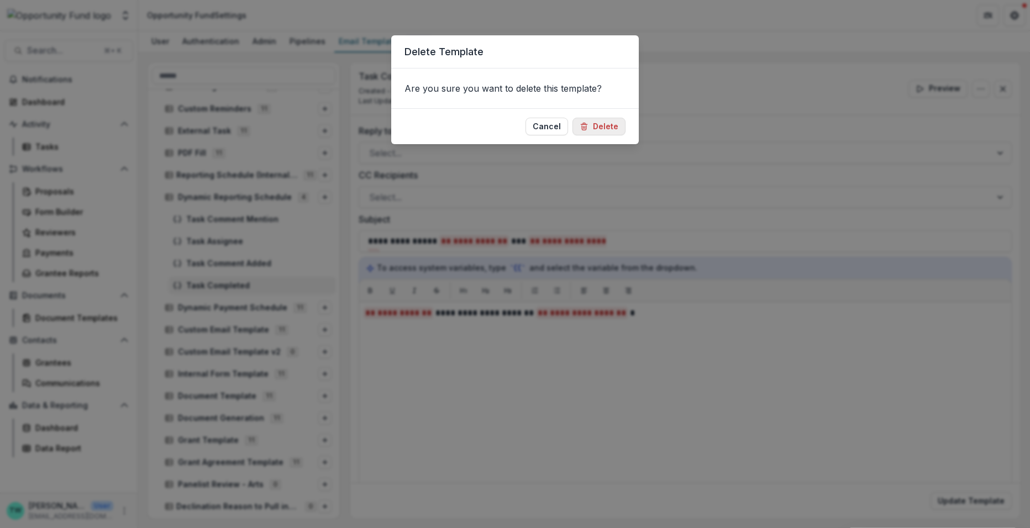
click at [603, 127] on button "Delete" at bounding box center [598, 127] width 53 height 18
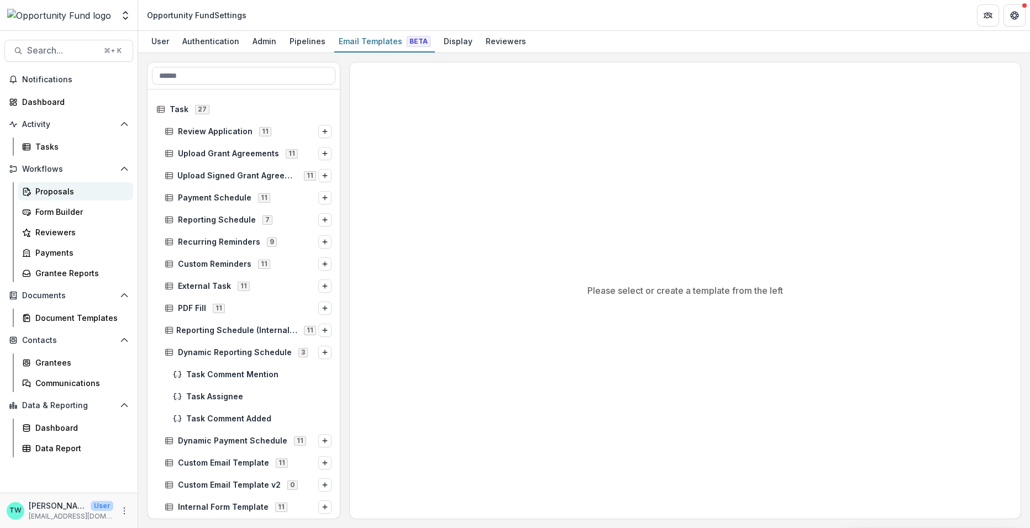
click at [49, 188] on div "Proposals" at bounding box center [79, 192] width 89 height 12
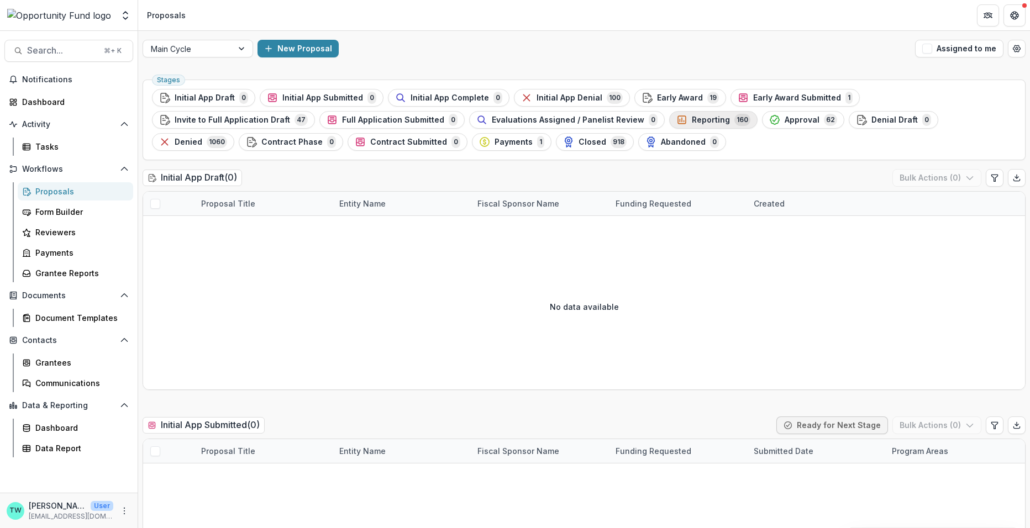
click at [692, 116] on span "Reporting" at bounding box center [711, 119] width 38 height 9
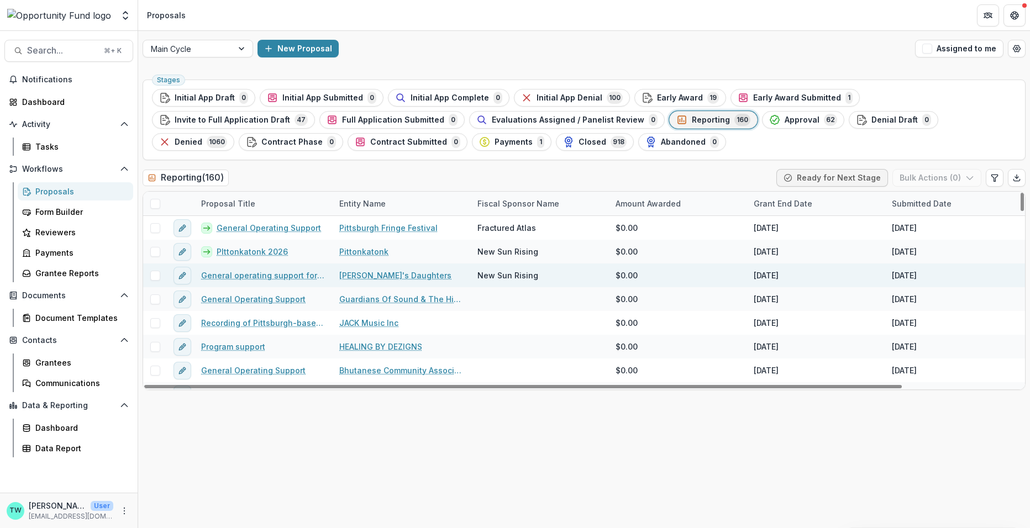
click at [252, 272] on link "General operating support for [PERSON_NAME]'s Daughters (primary) & support for…" at bounding box center [263, 276] width 125 height 12
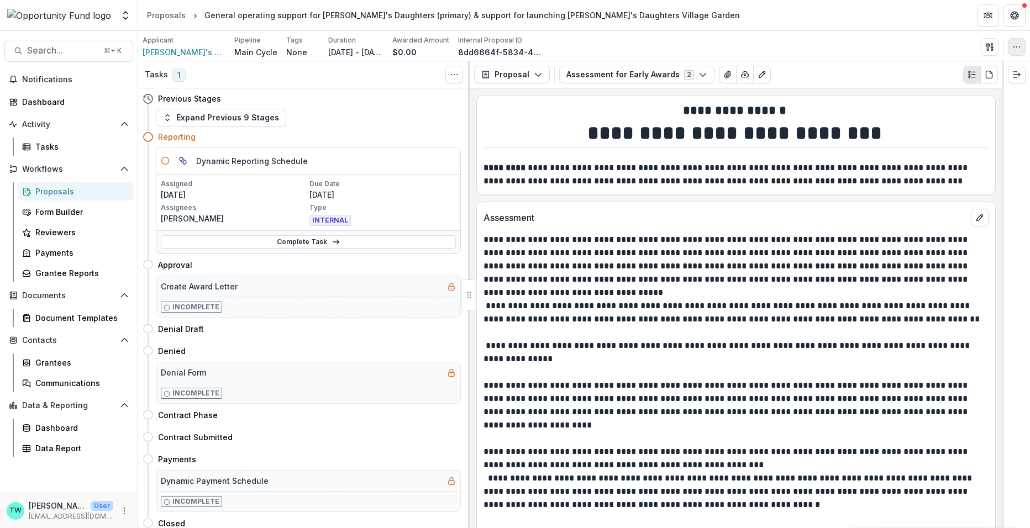
click at [1017, 47] on icon "button" at bounding box center [1016, 47] width 9 height 9
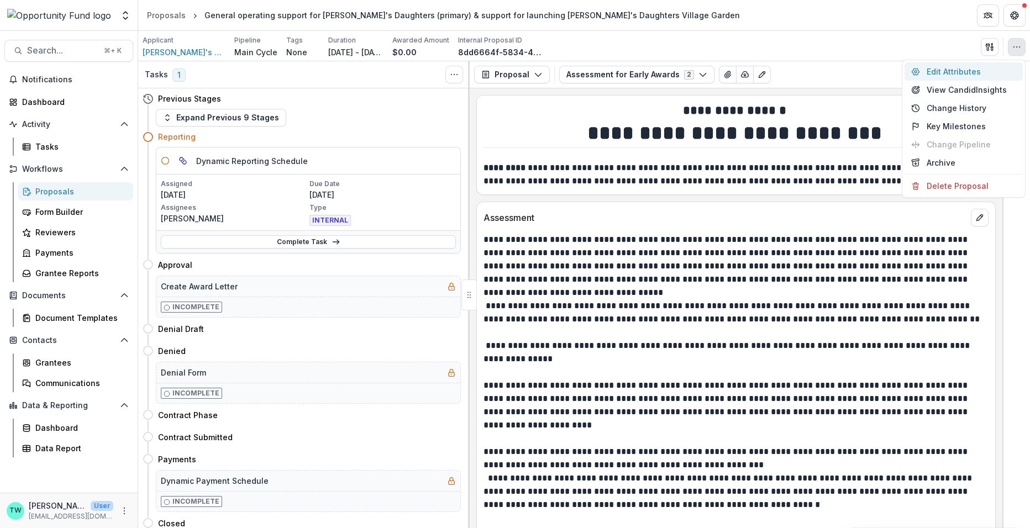
click at [960, 72] on button "Edit Attributes" at bounding box center [963, 71] width 118 height 18
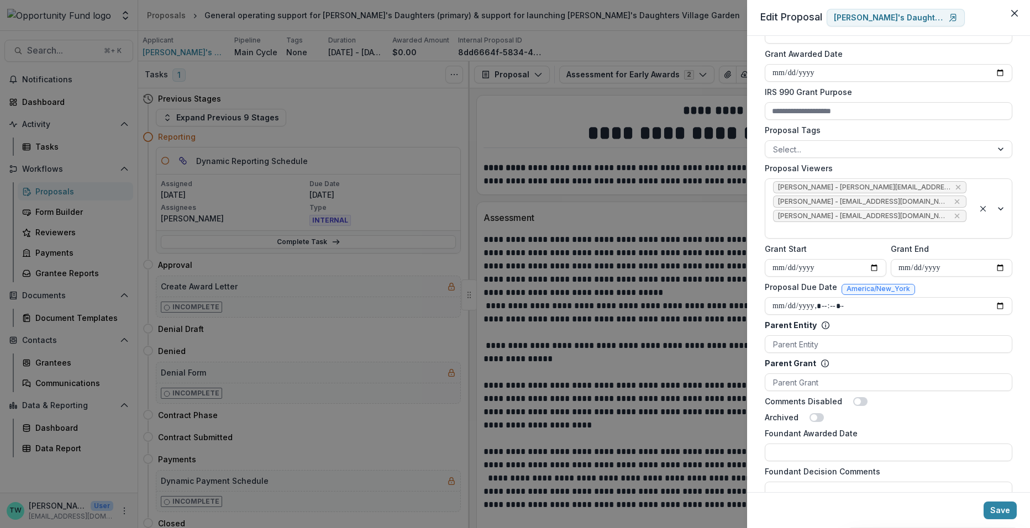
scroll to position [334, 0]
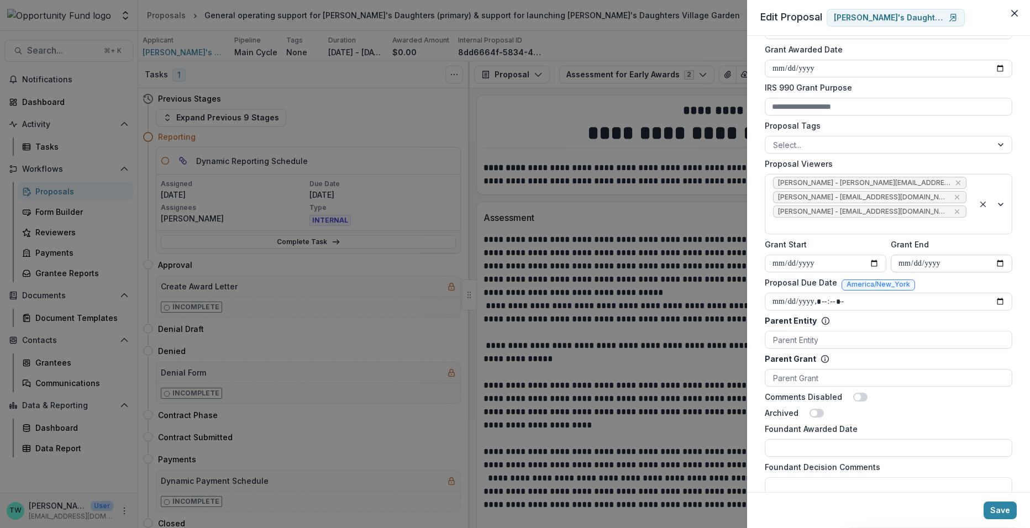
click at [944, 259] on input "**********" at bounding box center [952, 264] width 122 height 18
click at [998, 260] on input "**********" at bounding box center [952, 264] width 122 height 18
type input "**********"
click at [998, 510] on button "Save" at bounding box center [999, 511] width 33 height 18
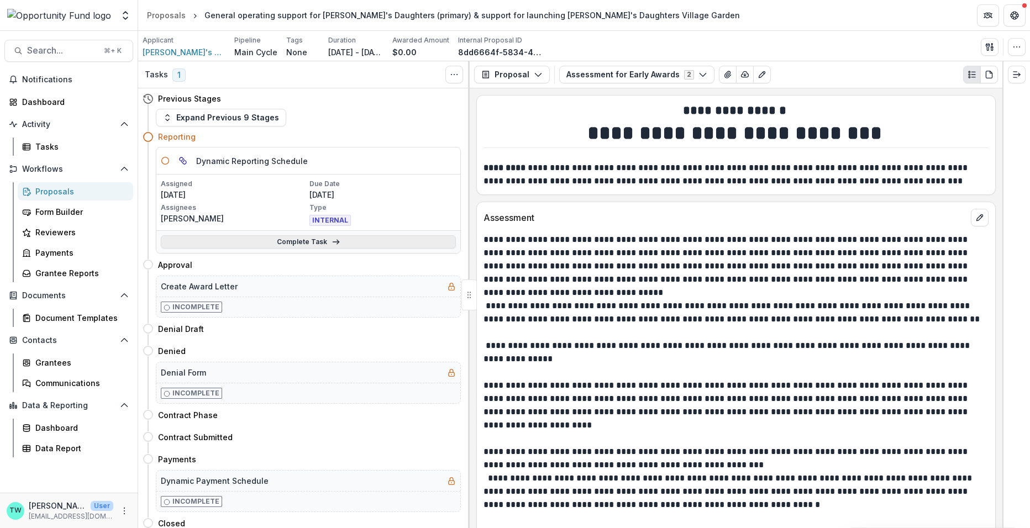
click at [296, 241] on link "Complete Task" at bounding box center [308, 241] width 295 height 13
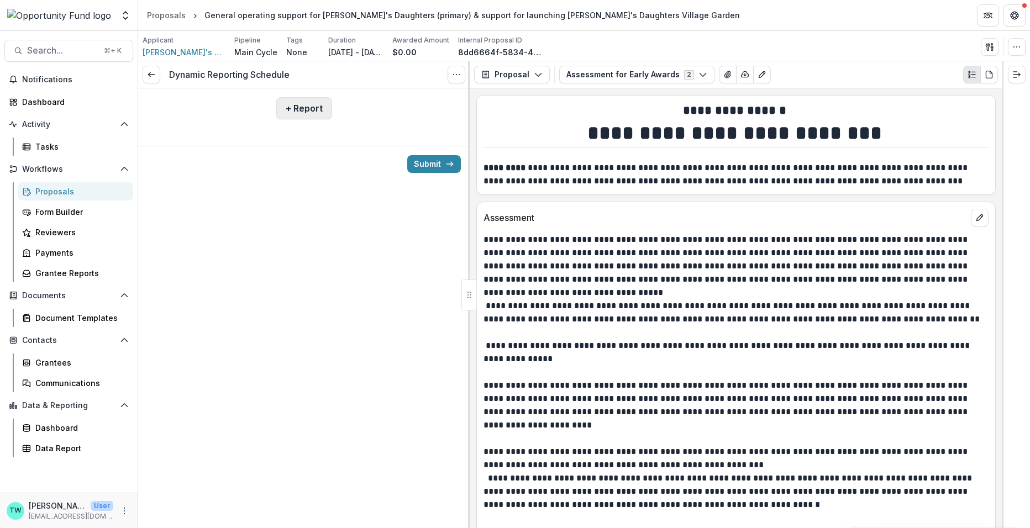
click at [299, 111] on button "+ Report" at bounding box center [304, 108] width 56 height 22
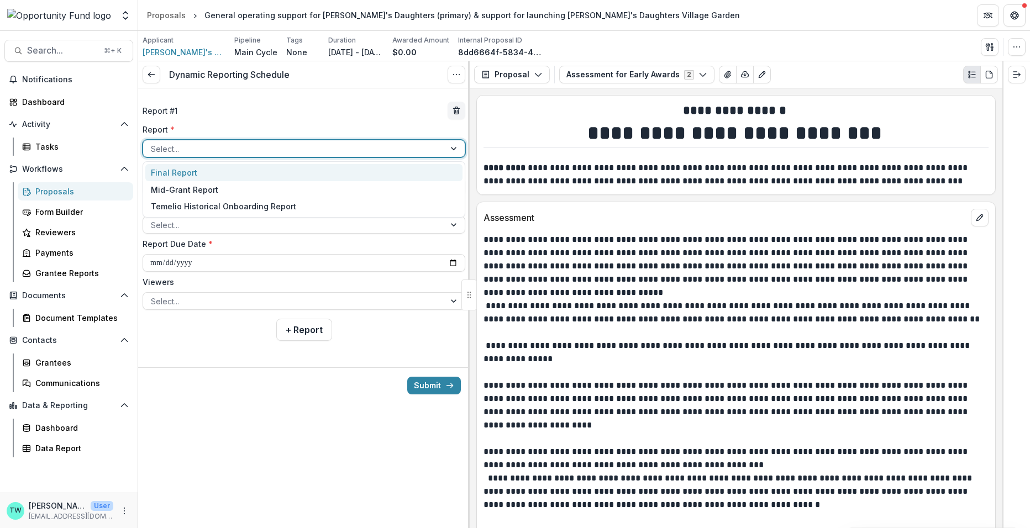
click at [273, 151] on div at bounding box center [294, 149] width 286 height 14
click at [271, 176] on div "Final Report" at bounding box center [303, 172] width 317 height 17
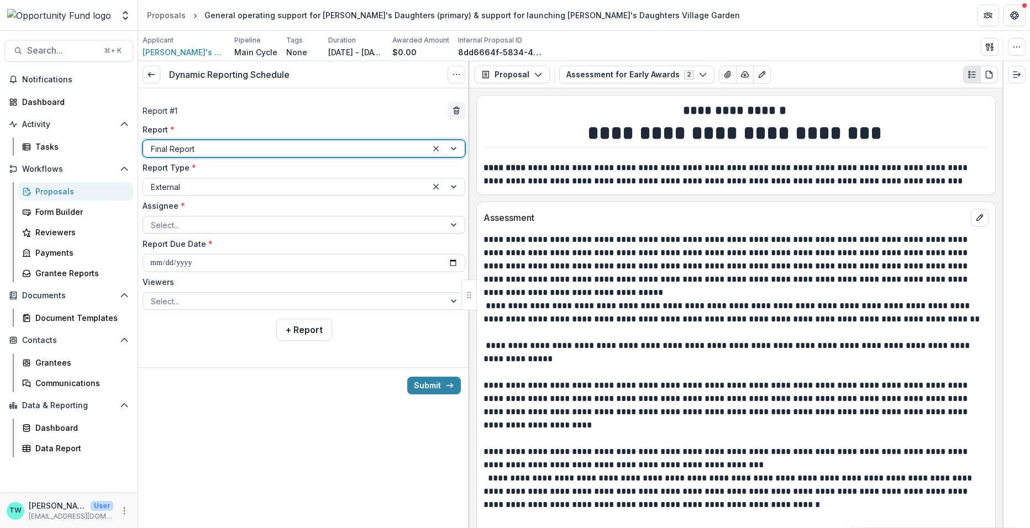
click at [255, 227] on div at bounding box center [294, 225] width 286 height 14
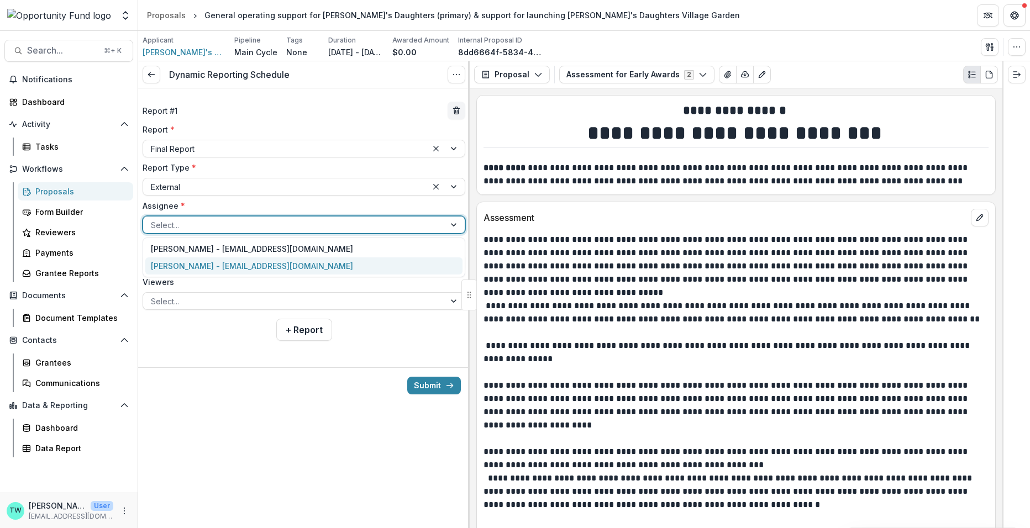
click at [251, 267] on div "Maxine E. Garrett - maxinegarrett33@yahoo.com" at bounding box center [303, 265] width 317 height 17
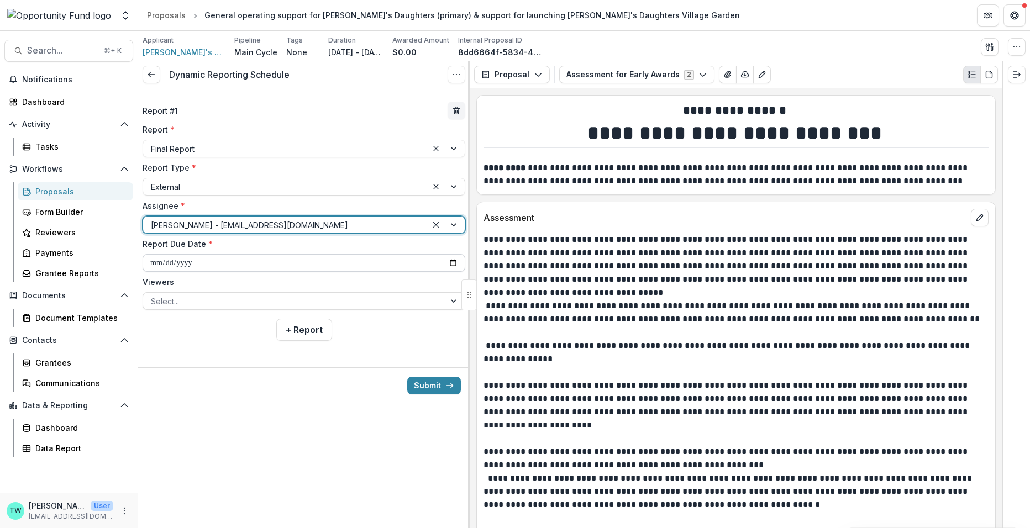
click at [240, 261] on input "**********" at bounding box center [304, 263] width 323 height 18
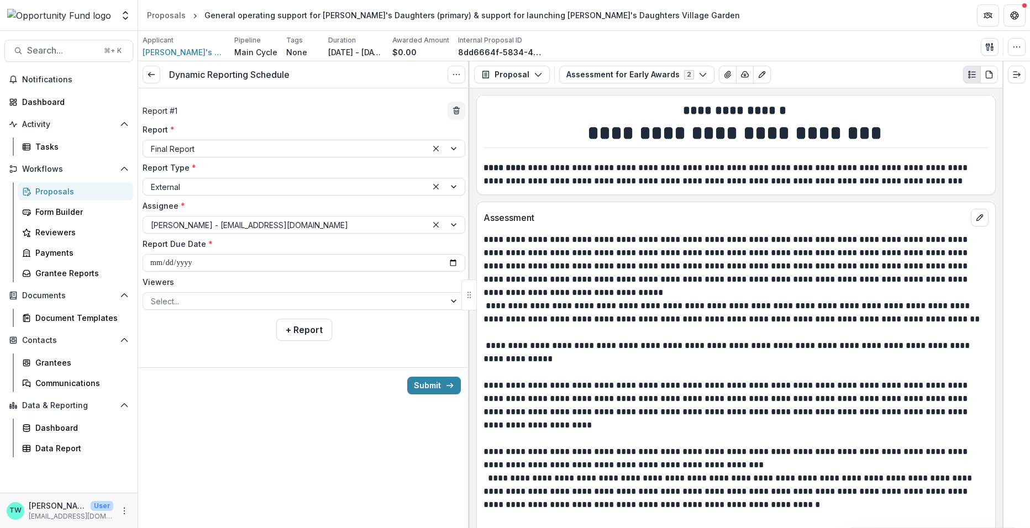
type input "**********"
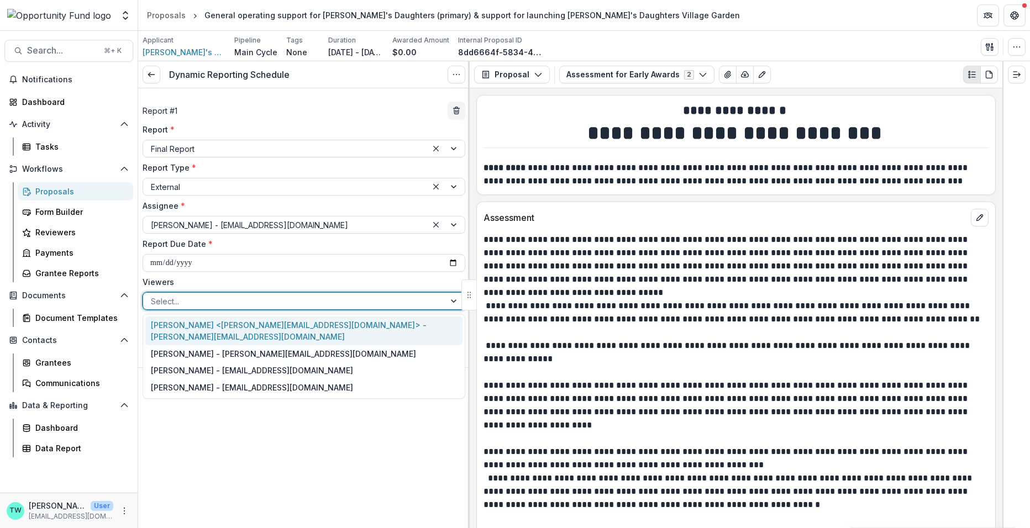
click at [216, 302] on div at bounding box center [294, 301] width 286 height 14
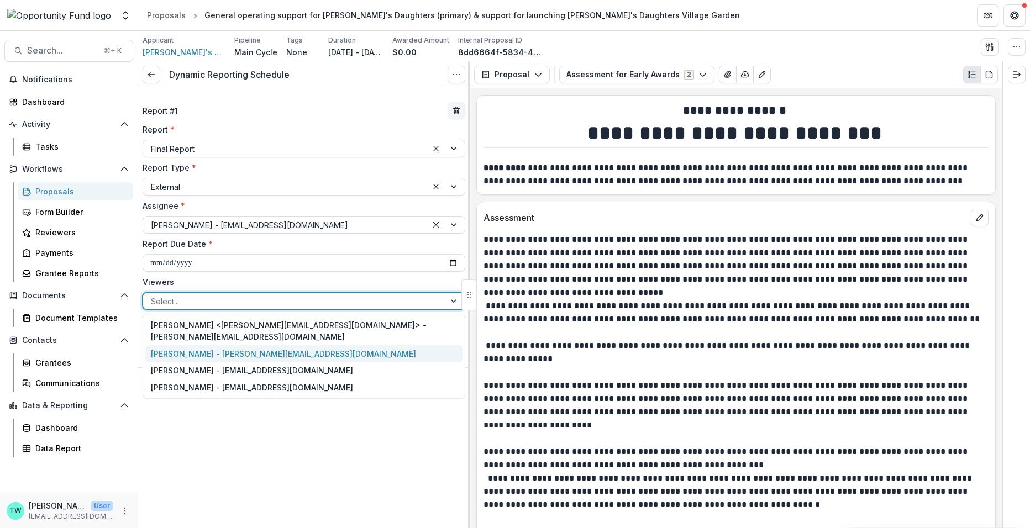
click at [214, 345] on div "[PERSON_NAME] - [PERSON_NAME][EMAIL_ADDRESS][DOMAIN_NAME]" at bounding box center [303, 353] width 317 height 17
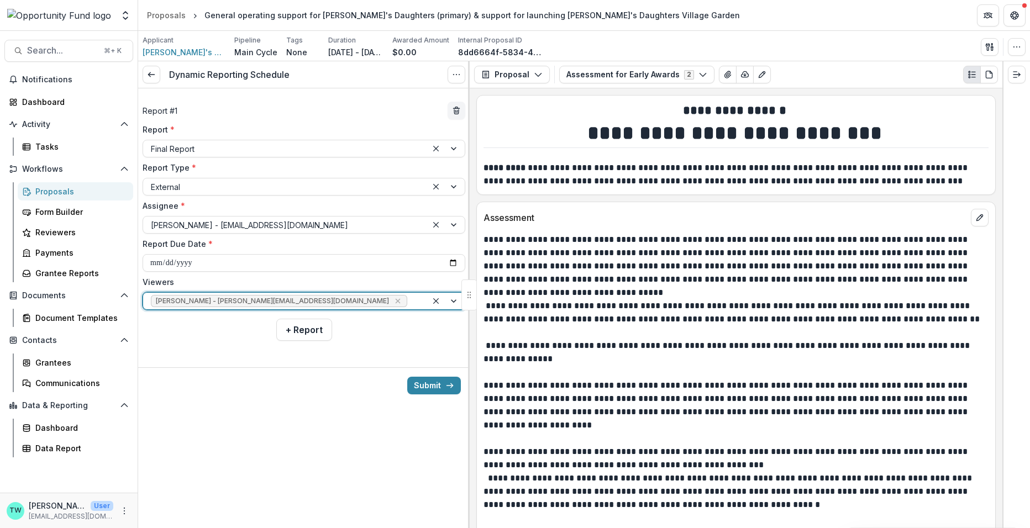
click at [409, 299] on div at bounding box center [414, 301] width 10 height 14
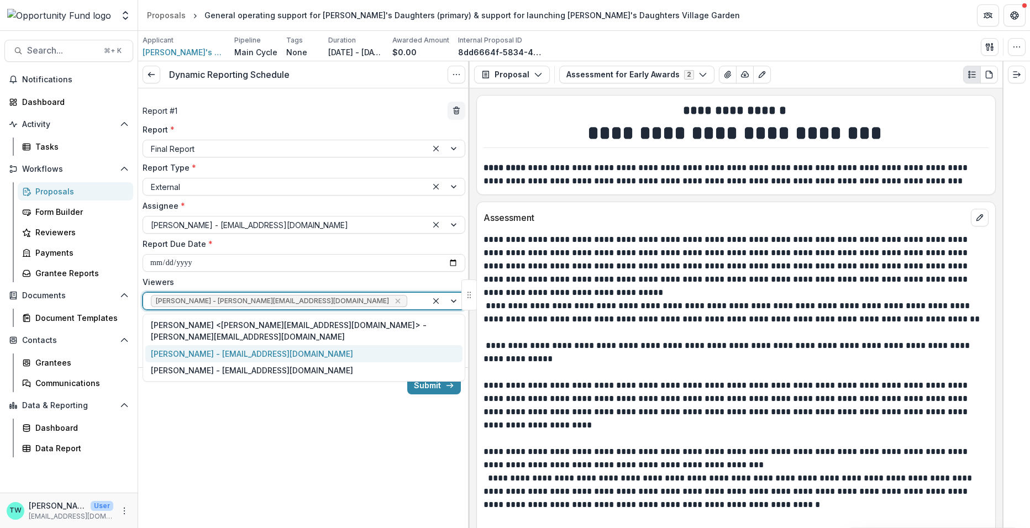
click at [327, 345] on div "[PERSON_NAME] - [EMAIL_ADDRESS][DOMAIN_NAME]" at bounding box center [303, 353] width 317 height 17
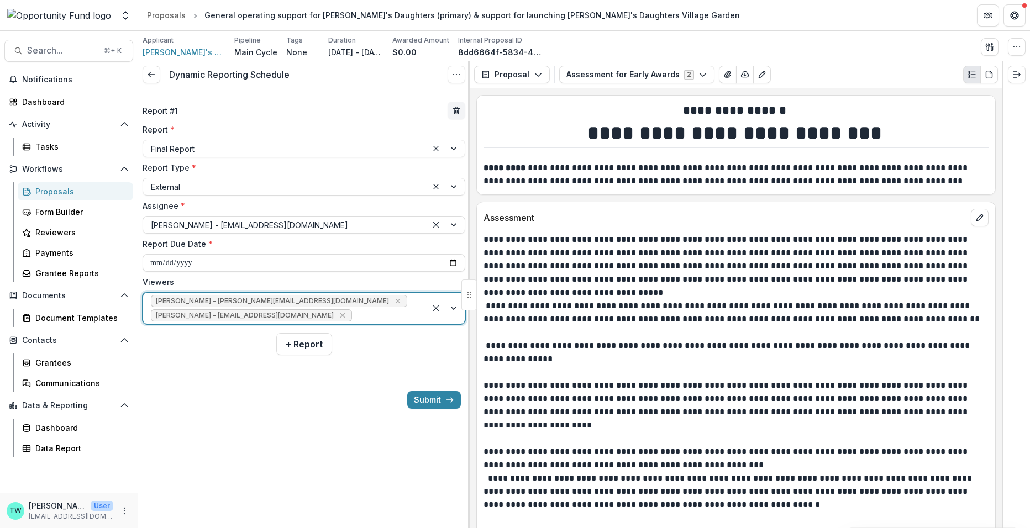
click at [367, 313] on div at bounding box center [386, 316] width 65 height 14
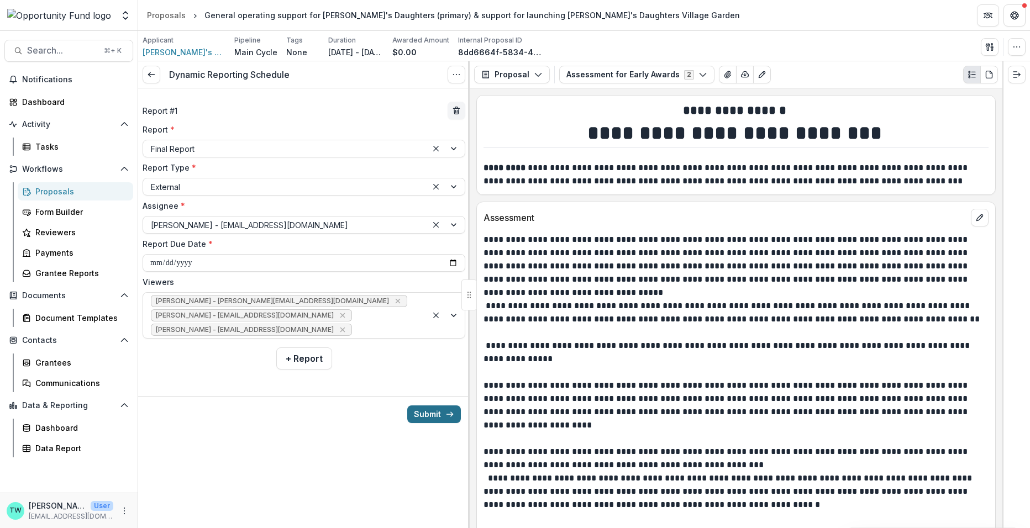
click at [440, 410] on button "Submit" at bounding box center [434, 415] width 54 height 18
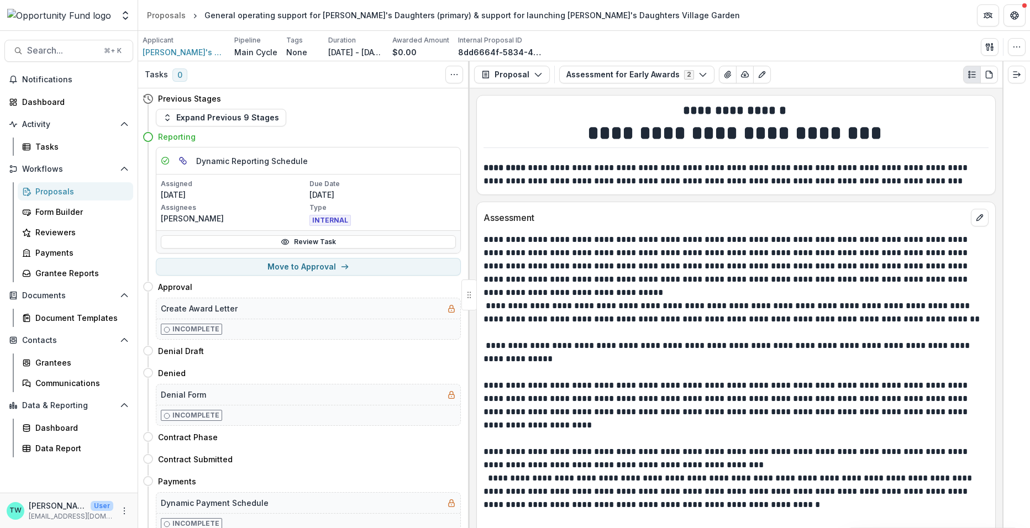
click at [175, 137] on h4 "Reporting" at bounding box center [177, 137] width 38 height 12
click at [54, 192] on div "Proposals" at bounding box center [79, 192] width 89 height 12
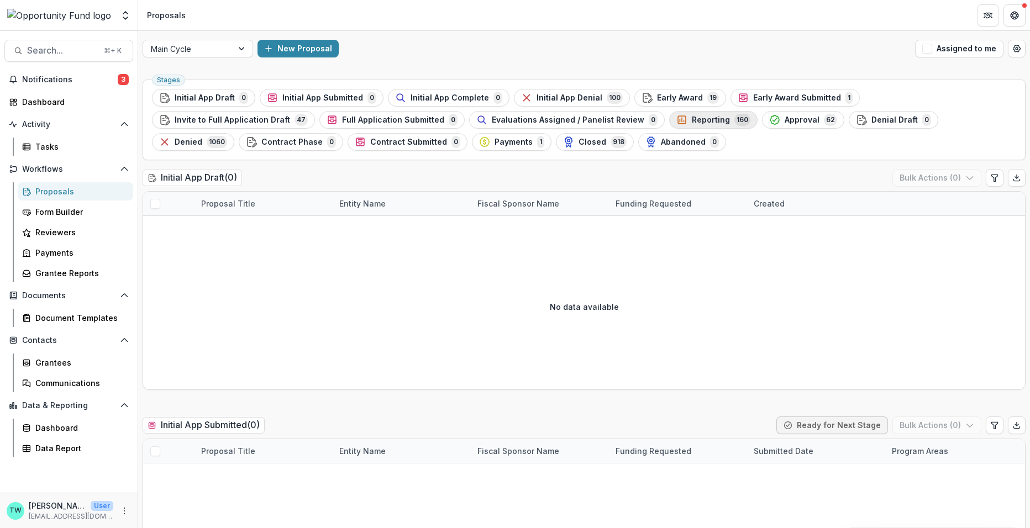
click at [692, 122] on span "Reporting" at bounding box center [711, 119] width 38 height 9
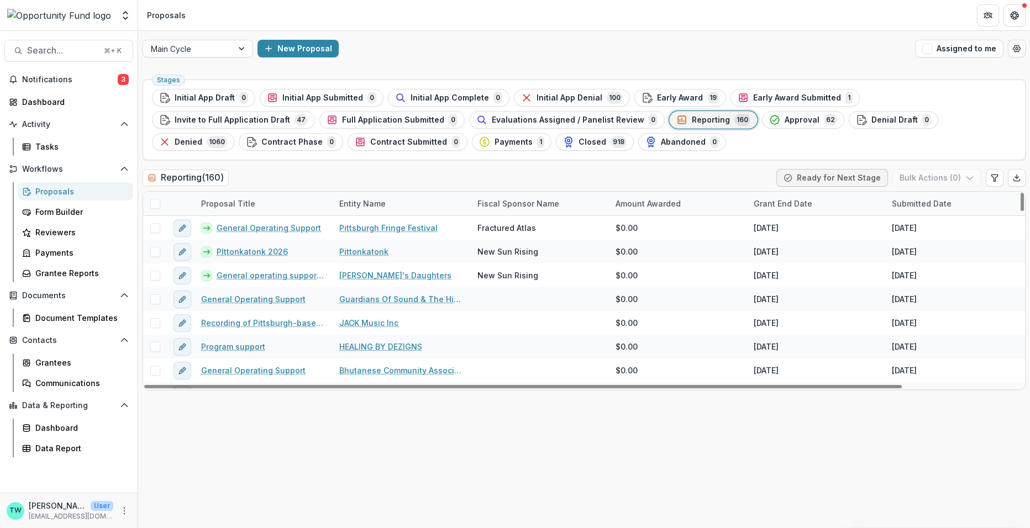
click at [791, 204] on div "Grant End Date" at bounding box center [783, 204] width 72 height 12
click at [795, 256] on button "Sort Ascending" at bounding box center [779, 258] width 65 height 27
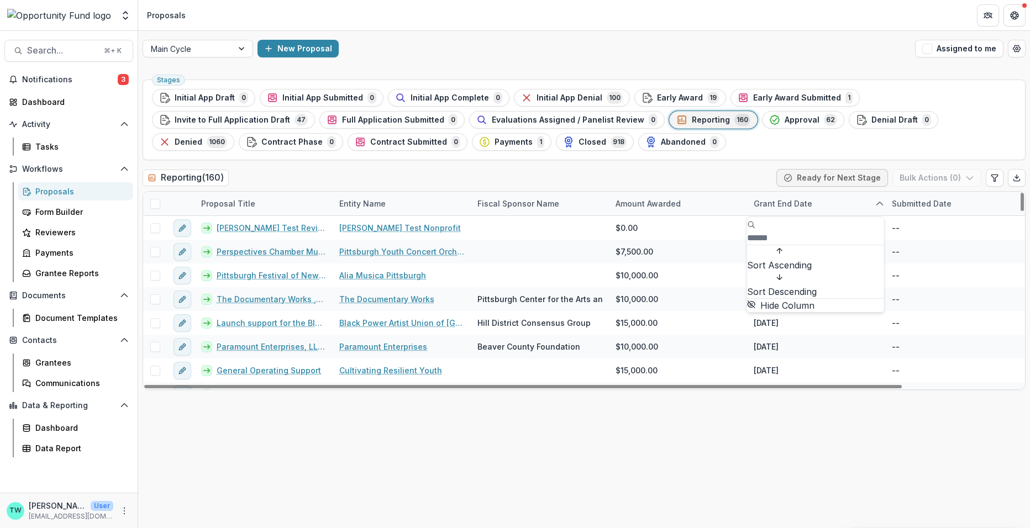
click at [797, 285] on span "Sort Descending" at bounding box center [782, 291] width 70 height 13
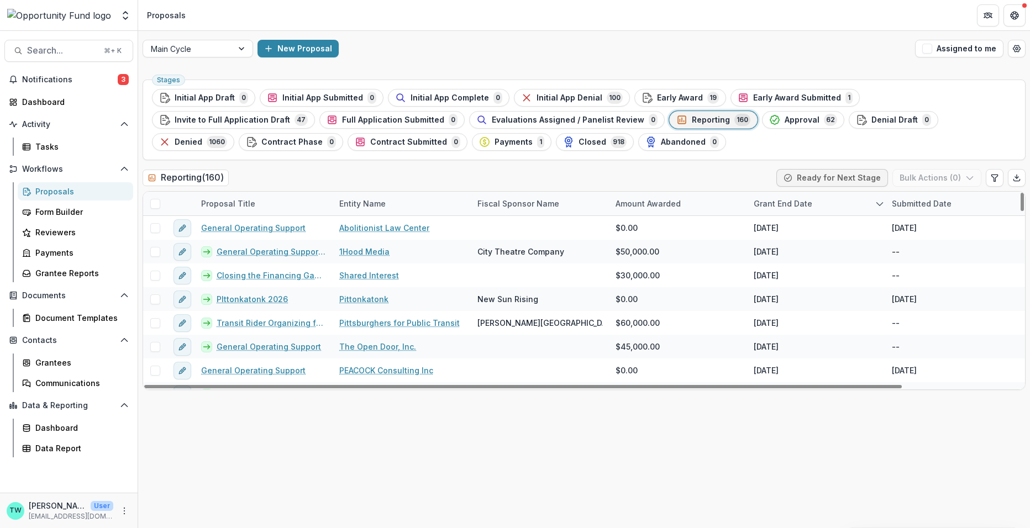
click at [694, 173] on div "Reporting ( 160 ) Ready for Next Stage Bulk Actions ( 0 )" at bounding box center [584, 180] width 883 height 22
click at [997, 178] on icon "Edit table settings" at bounding box center [994, 177] width 9 height 9
select select "******"
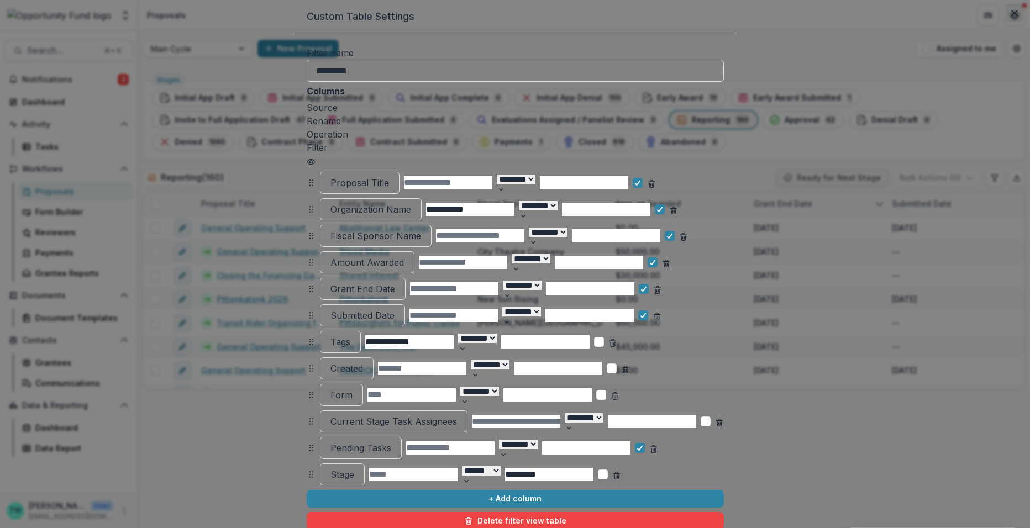
click at [1011, 17] on icon "Close" at bounding box center [1014, 13] width 7 height 7
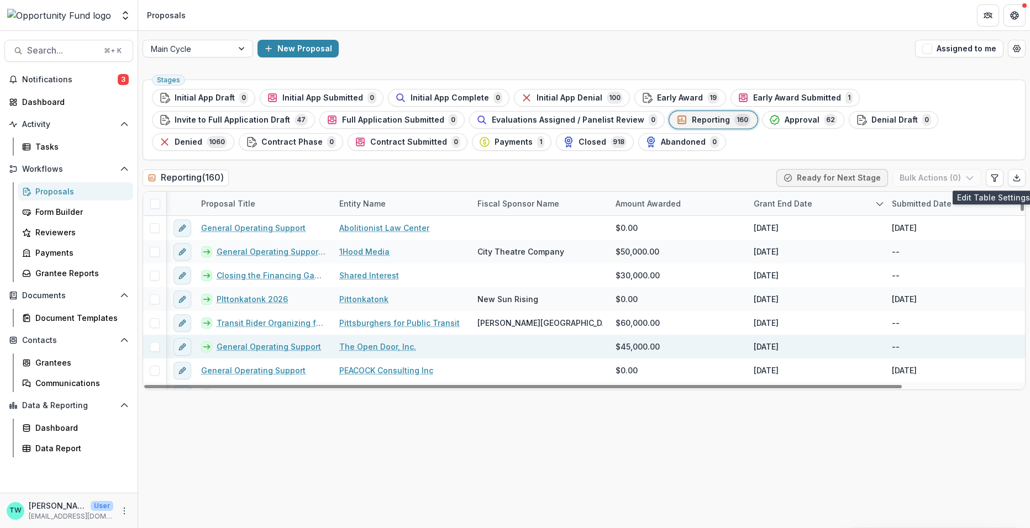
scroll to position [0, 136]
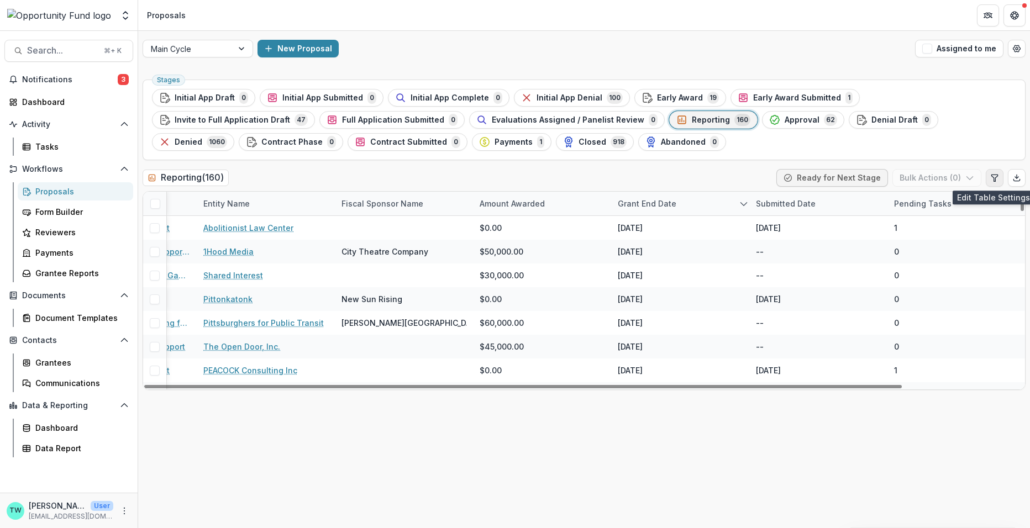
click at [998, 178] on icon "Edit table settings" at bounding box center [994, 177] width 9 height 9
select select "******"
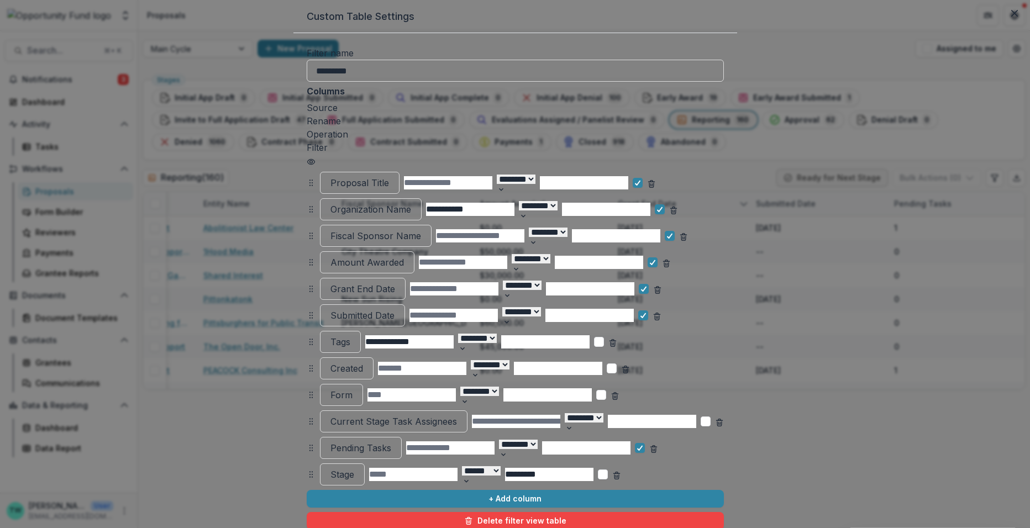
click at [538, 440] on select "******** ******" at bounding box center [518, 444] width 39 height 9
select select "******"
click at [504, 440] on select "******** ******" at bounding box center [518, 444] width 39 height 9
click at [630, 441] on input at bounding box center [586, 447] width 88 height 13
type input "*"
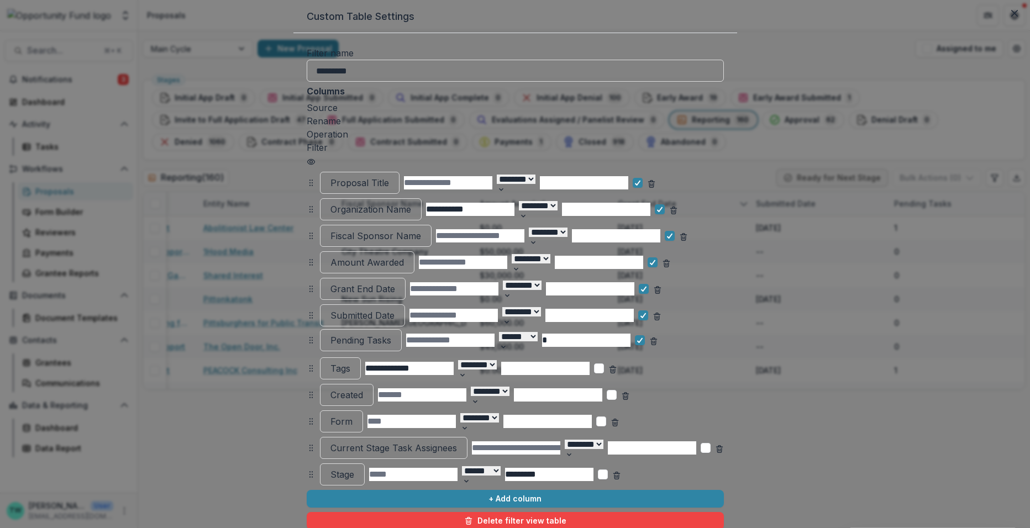
drag, startPoint x: 211, startPoint y: 439, endPoint x: 211, endPoint y: 331, distance: 107.7
click at [307, 336] on icon at bounding box center [311, 340] width 9 height 9
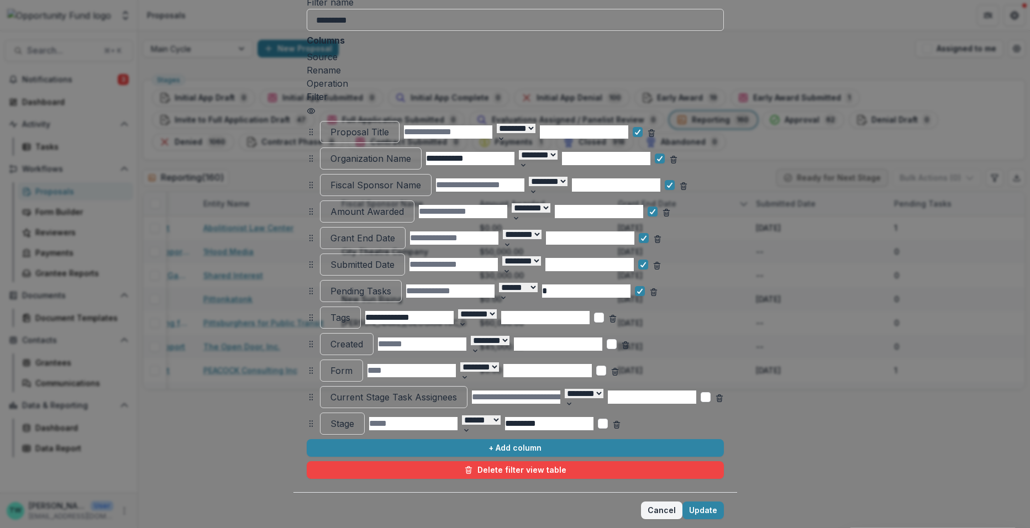
scroll to position [78, 0]
click at [724, 502] on button "Update" at bounding box center [702, 511] width 41 height 18
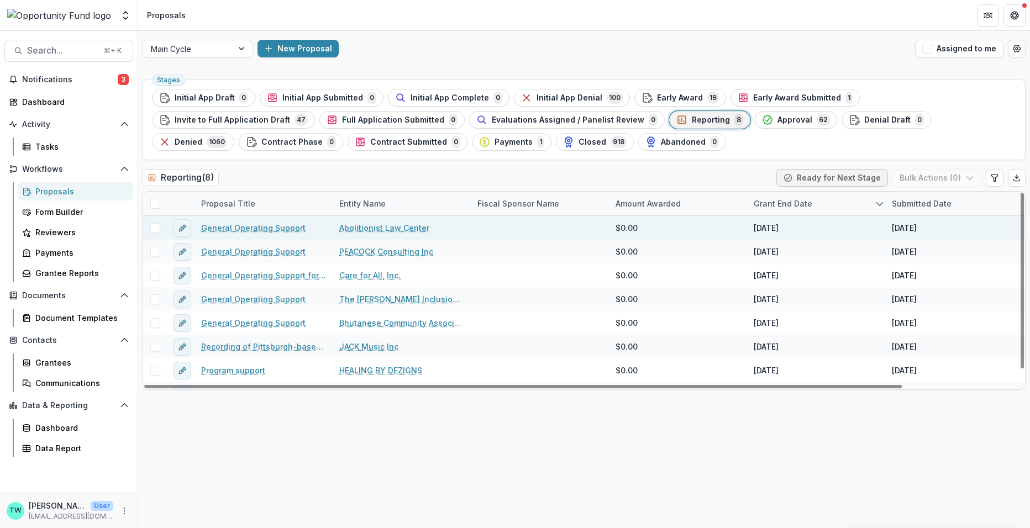
click at [262, 227] on link "General Operating Support" at bounding box center [253, 228] width 104 height 12
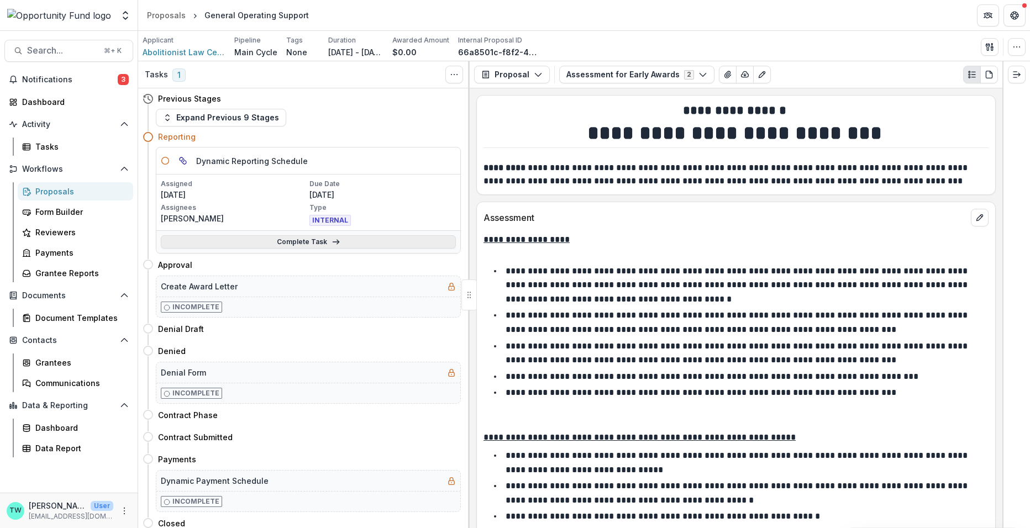
click at [275, 243] on link "Complete Task" at bounding box center [308, 241] width 295 height 13
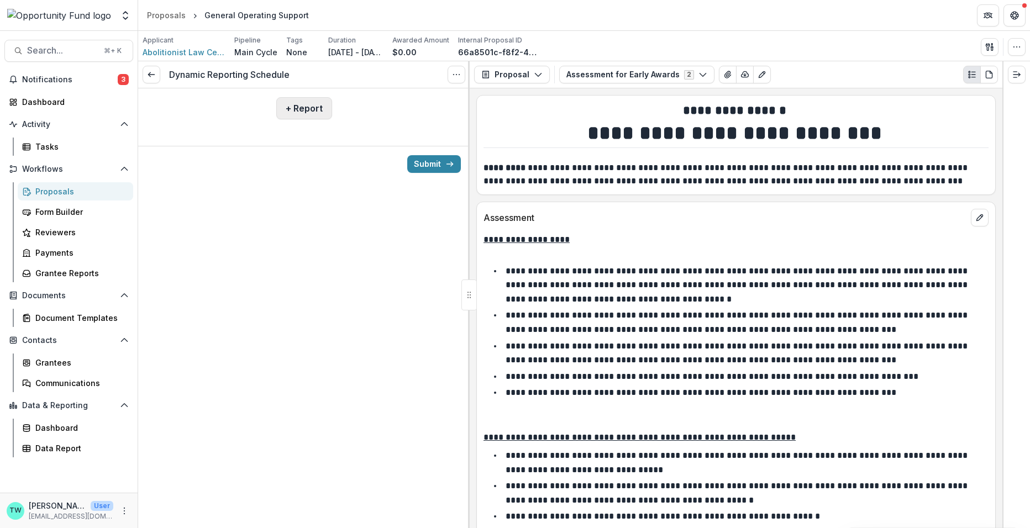
click at [299, 113] on button "+ Report" at bounding box center [304, 108] width 56 height 22
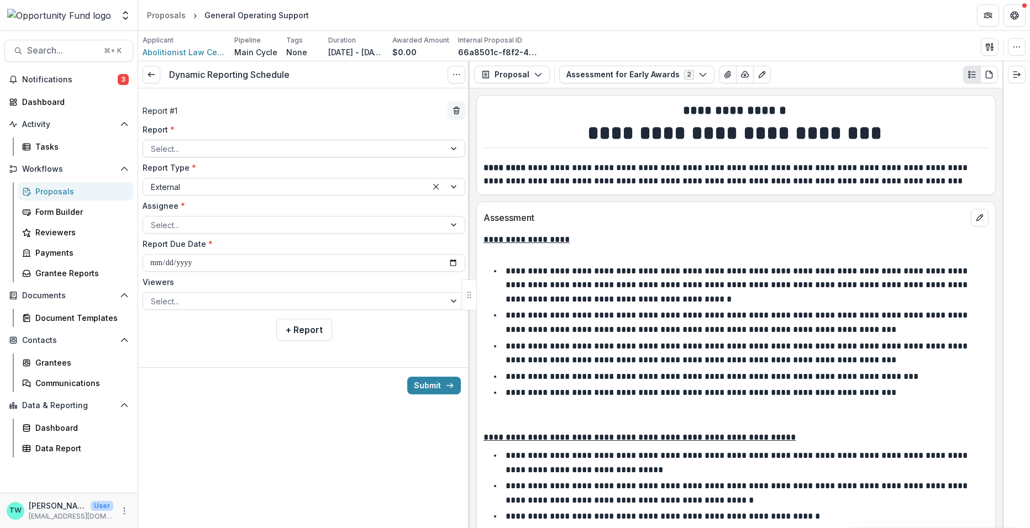
click at [281, 149] on div at bounding box center [294, 149] width 286 height 14
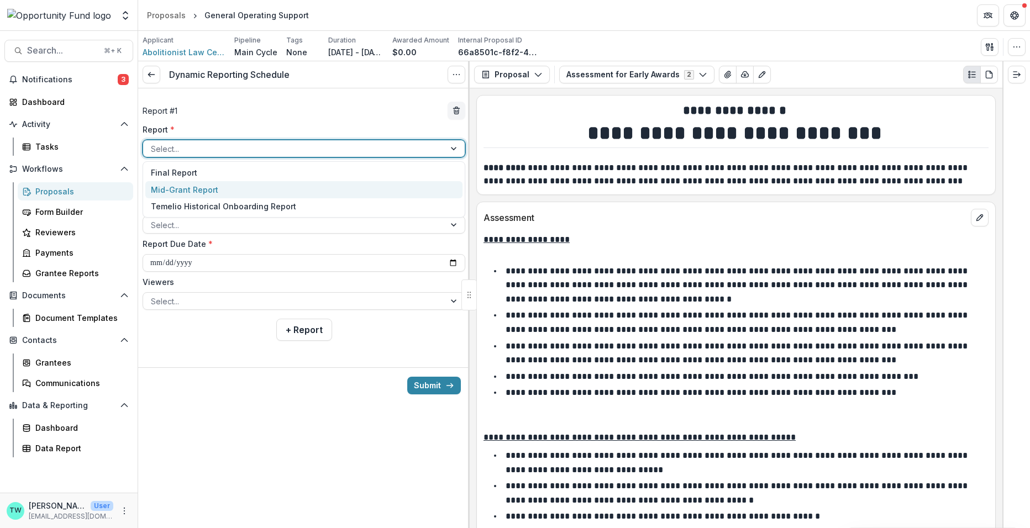
click at [280, 190] on div "Mid-Grant Report" at bounding box center [303, 189] width 317 height 17
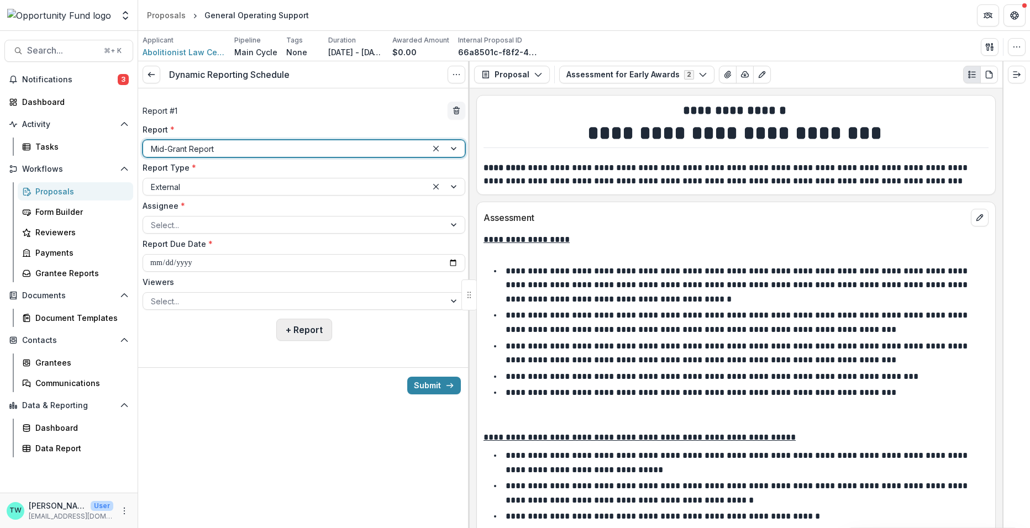
click at [298, 327] on button "+ Report" at bounding box center [304, 330] width 56 height 22
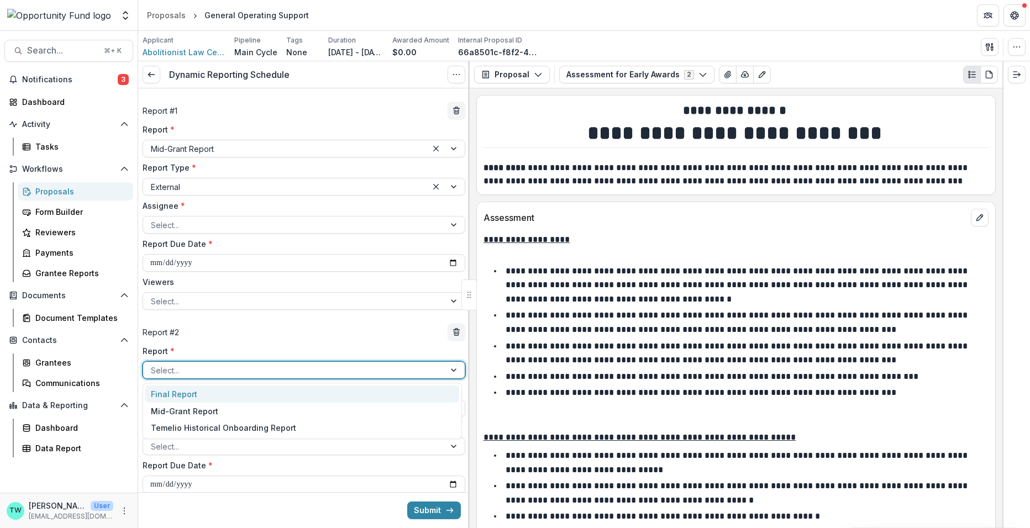
click at [282, 373] on div at bounding box center [294, 371] width 286 height 14
click at [277, 407] on div "Mid-Grant Report" at bounding box center [302, 411] width 314 height 17
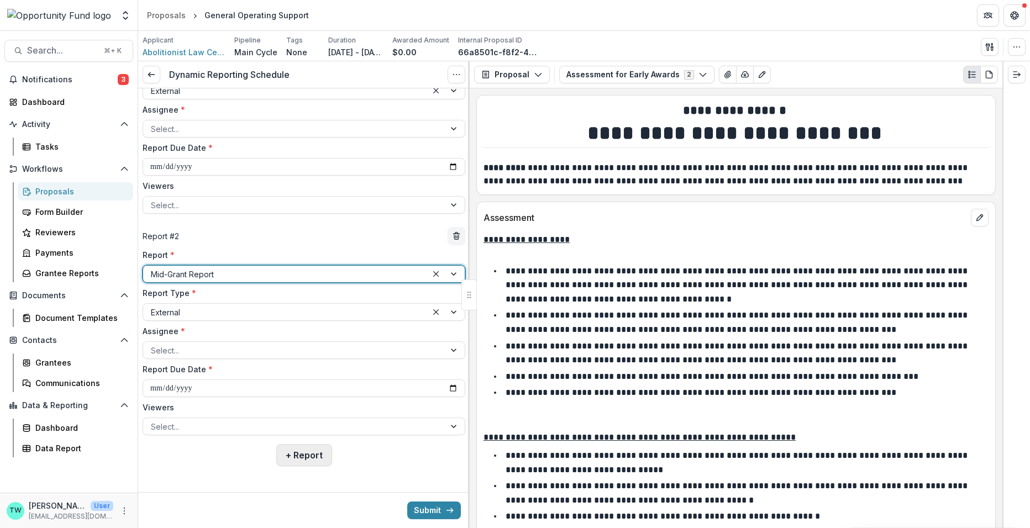
click at [298, 455] on button "+ Report" at bounding box center [304, 455] width 56 height 22
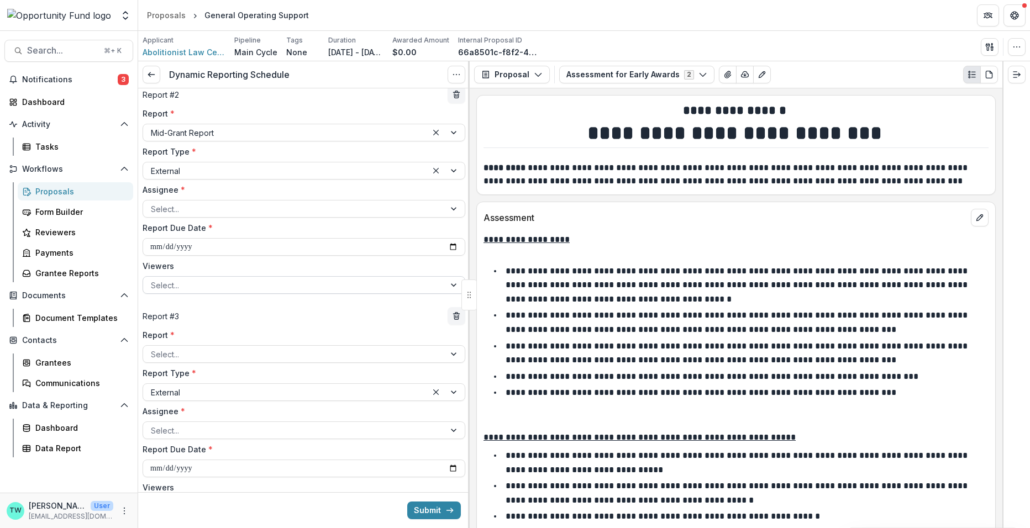
scroll to position [273, 0]
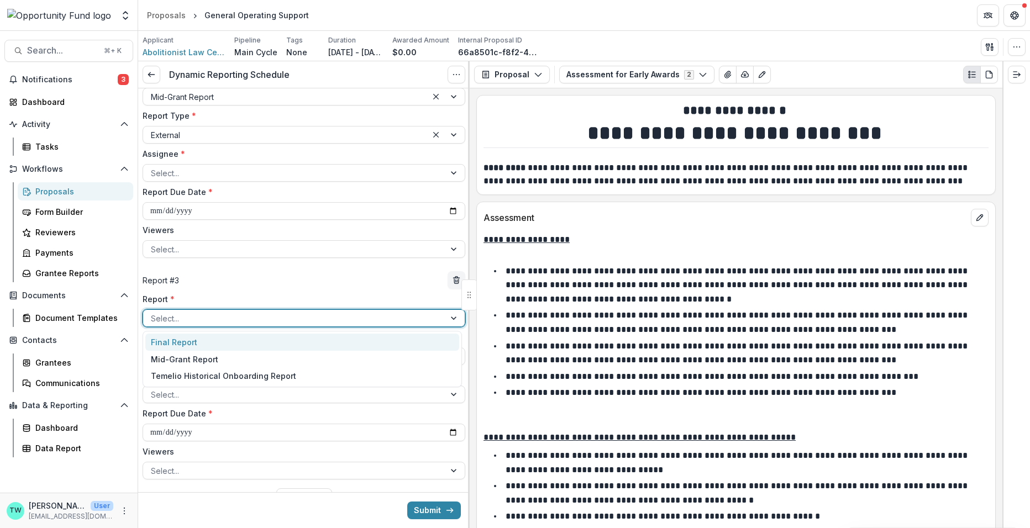
click at [284, 319] on div at bounding box center [294, 319] width 286 height 14
click at [271, 336] on div "Final Report" at bounding box center [302, 342] width 314 height 17
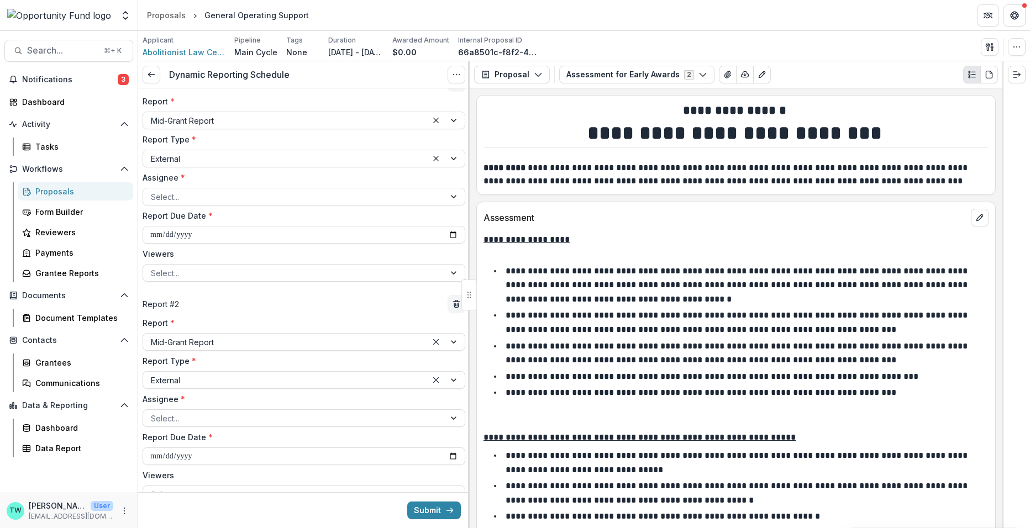
scroll to position [0, 0]
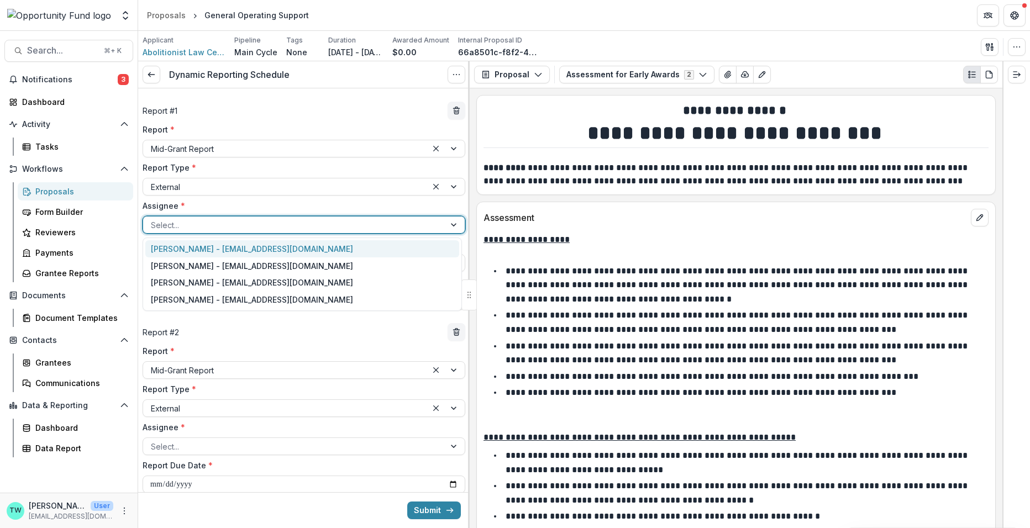
click at [269, 229] on div at bounding box center [294, 225] width 286 height 14
click at [268, 248] on div "[PERSON_NAME] - [EMAIL_ADDRESS][DOMAIN_NAME]" at bounding box center [302, 248] width 314 height 17
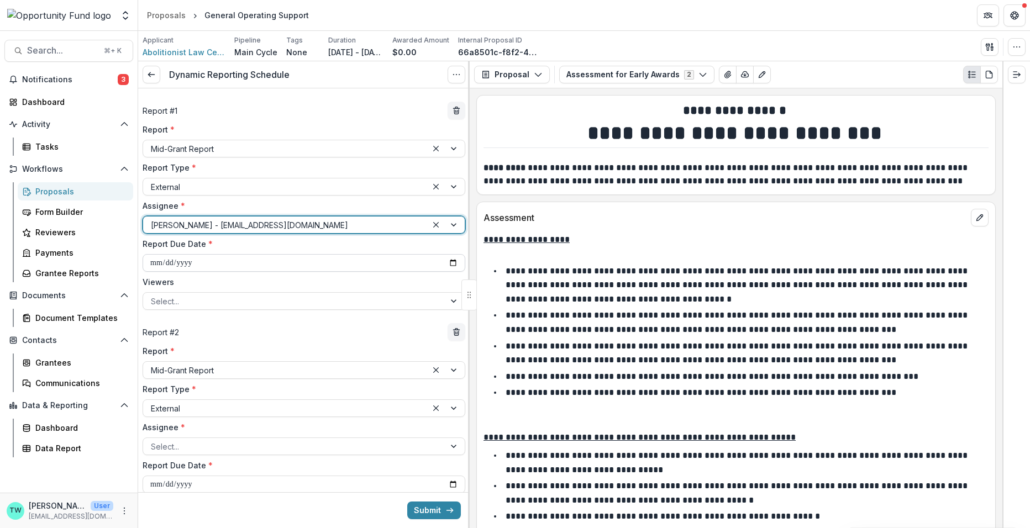
click at [254, 262] on input "**********" at bounding box center [304, 263] width 323 height 18
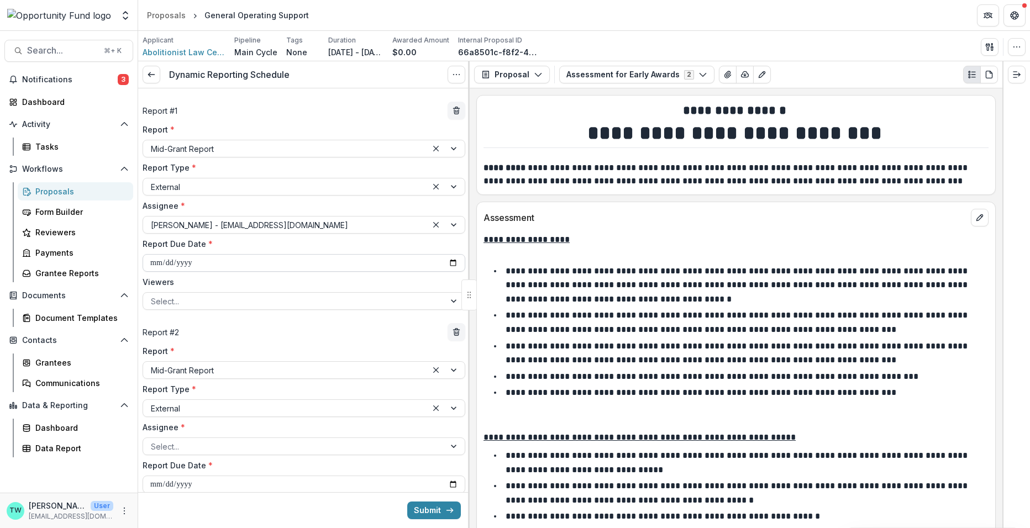
click at [451, 262] on input "**********" at bounding box center [304, 263] width 323 height 18
click at [317, 260] on input "**********" at bounding box center [304, 263] width 323 height 18
click at [213, 260] on input "**********" at bounding box center [304, 263] width 323 height 18
type input "**********"
click at [204, 301] on div at bounding box center [294, 301] width 286 height 14
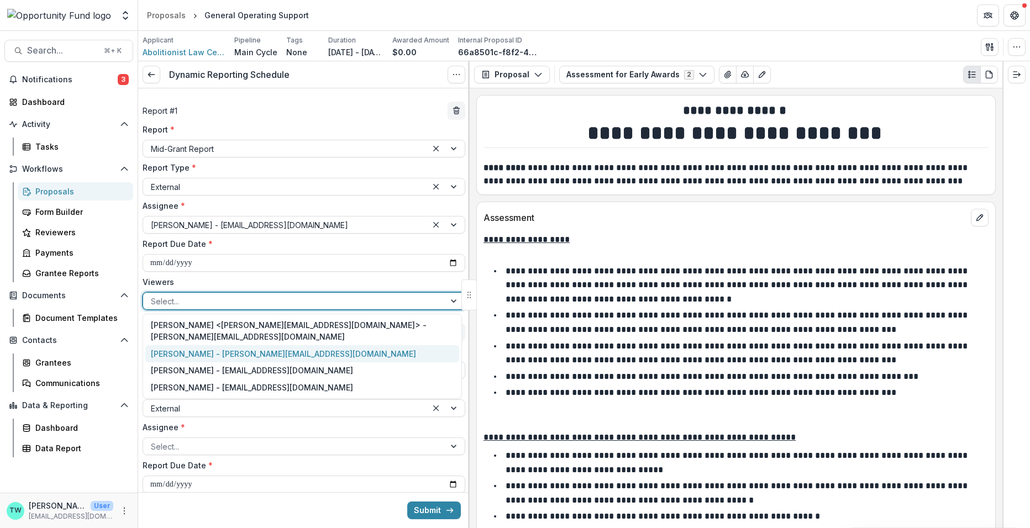
click at [204, 345] on div "[PERSON_NAME] - [PERSON_NAME][EMAIL_ADDRESS][DOMAIN_NAME]" at bounding box center [302, 353] width 314 height 17
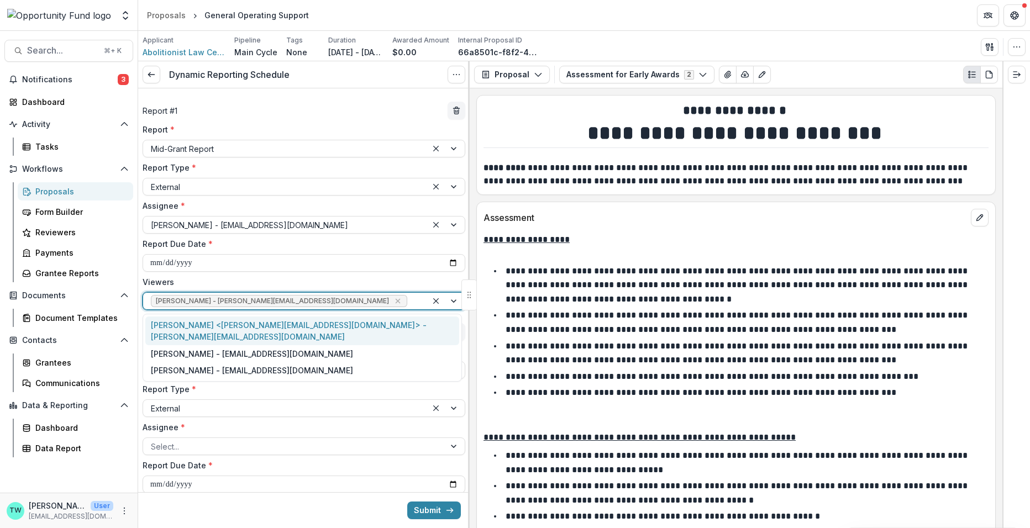
click at [409, 295] on div at bounding box center [414, 301] width 10 height 14
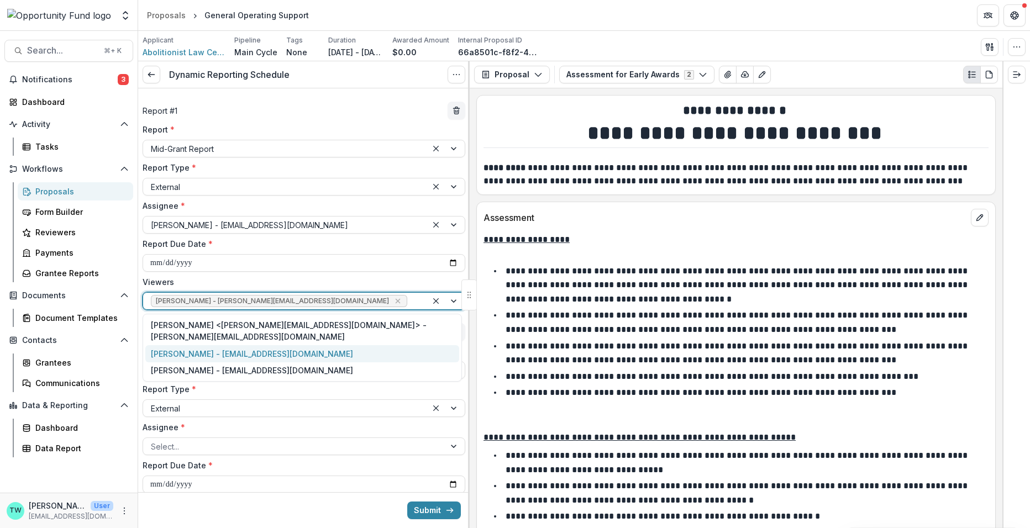
click at [323, 345] on div "[PERSON_NAME] - [EMAIL_ADDRESS][DOMAIN_NAME]" at bounding box center [302, 353] width 314 height 17
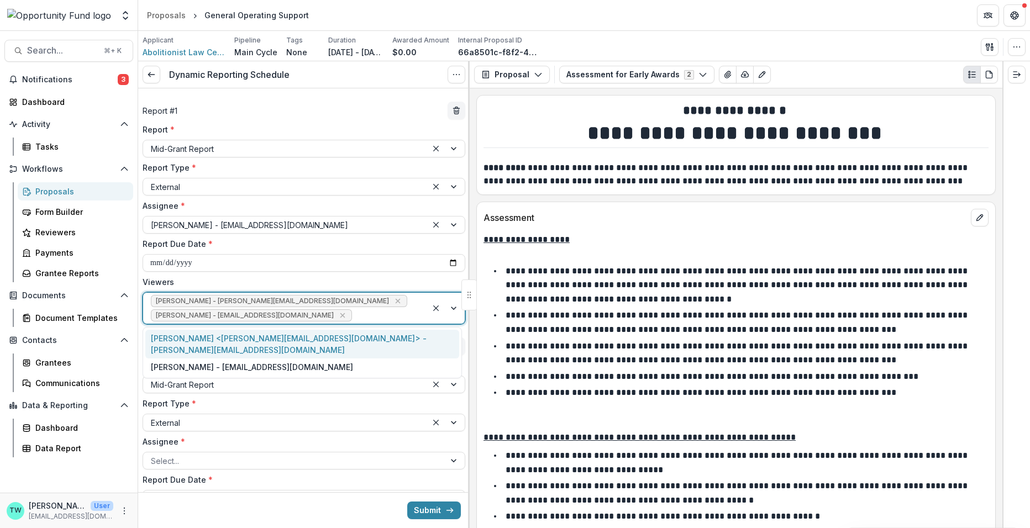
click at [364, 318] on div at bounding box center [386, 316] width 65 height 14
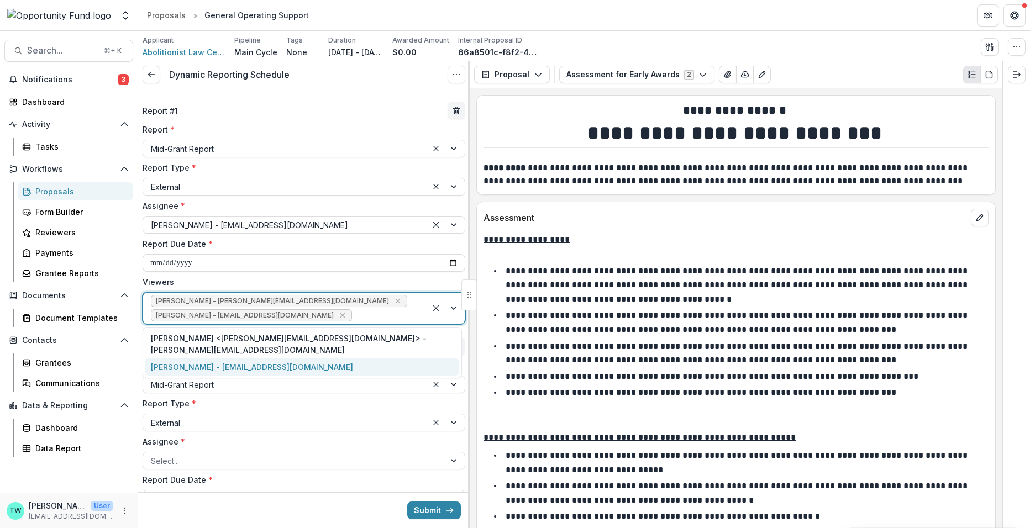
click at [344, 359] on div "[PERSON_NAME] - [EMAIL_ADDRESS][DOMAIN_NAME]" at bounding box center [302, 367] width 314 height 17
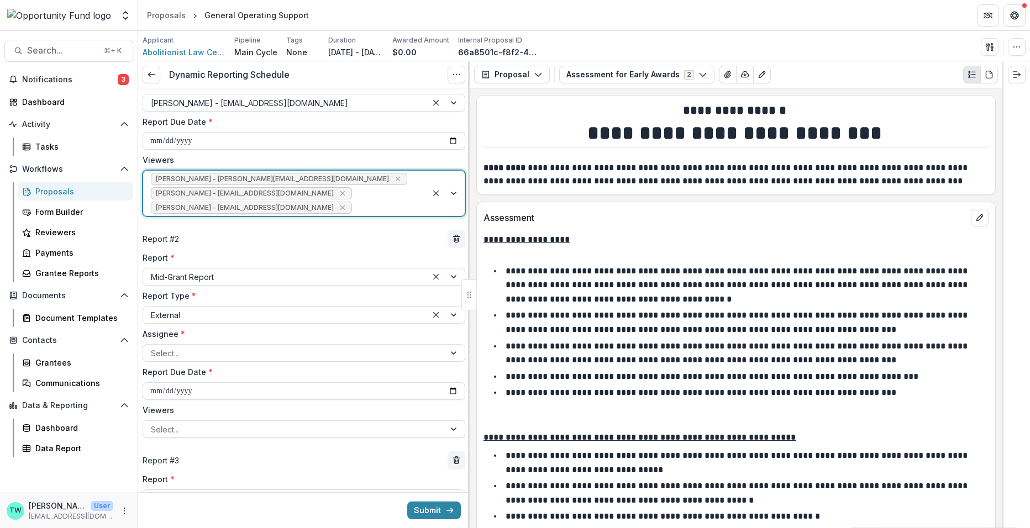
scroll to position [131, 0]
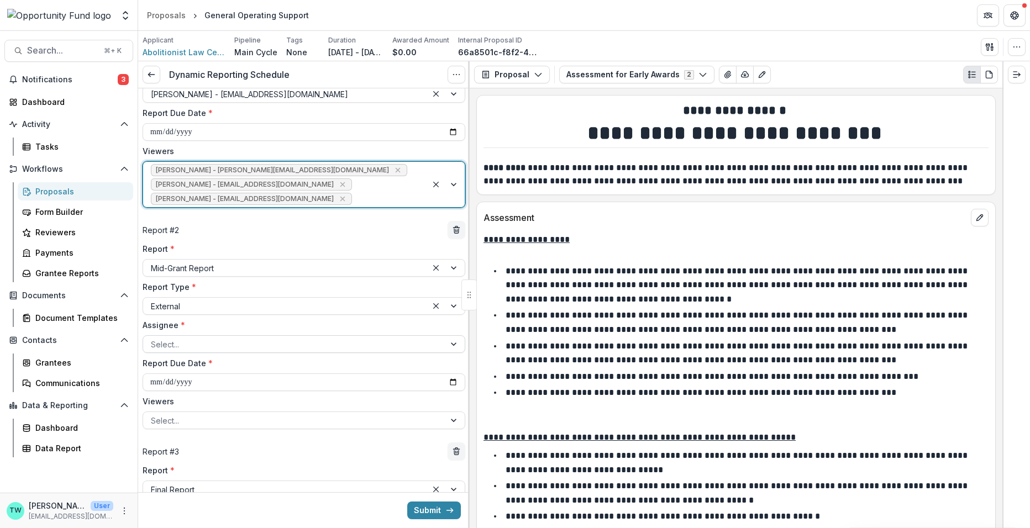
click at [298, 341] on div at bounding box center [294, 345] width 286 height 14
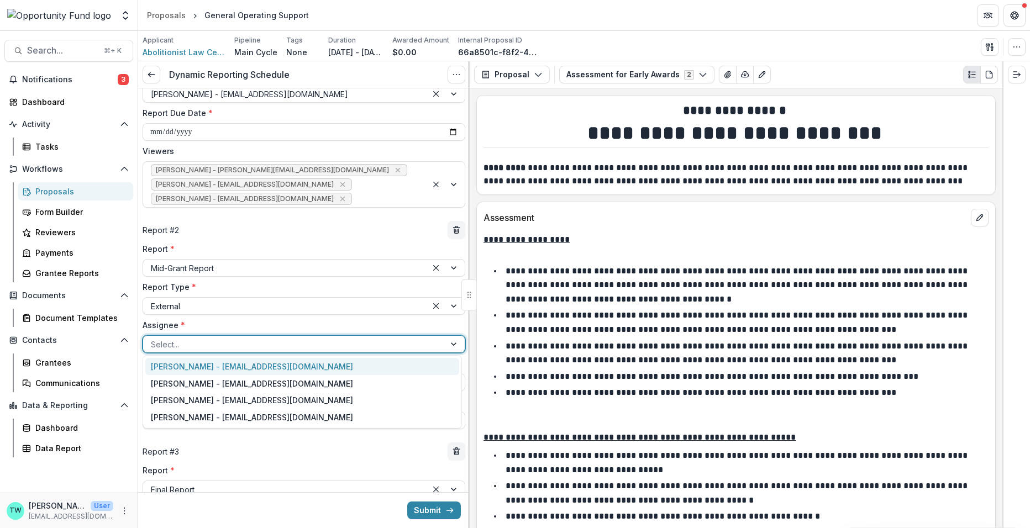
click at [285, 367] on div "[PERSON_NAME] - [EMAIL_ADDRESS][DOMAIN_NAME]" at bounding box center [302, 366] width 314 height 17
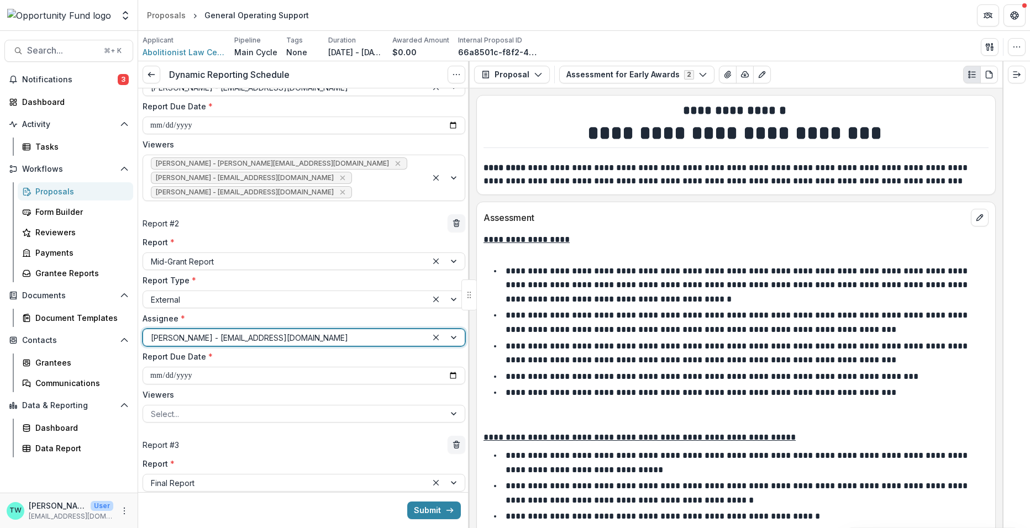
scroll to position [124, 0]
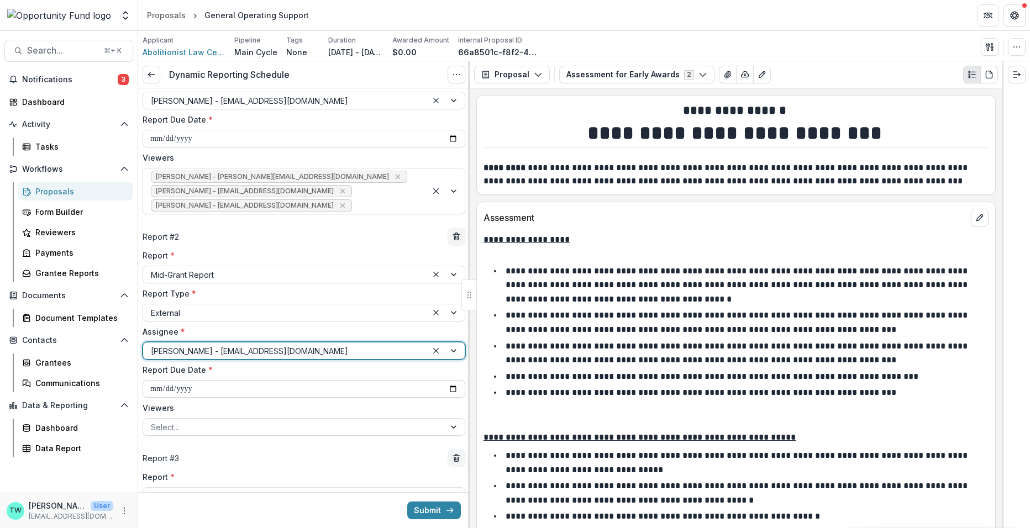
click at [171, 386] on input "**********" at bounding box center [304, 389] width 323 height 18
type input "**********"
click at [239, 430] on div at bounding box center [294, 427] width 286 height 14
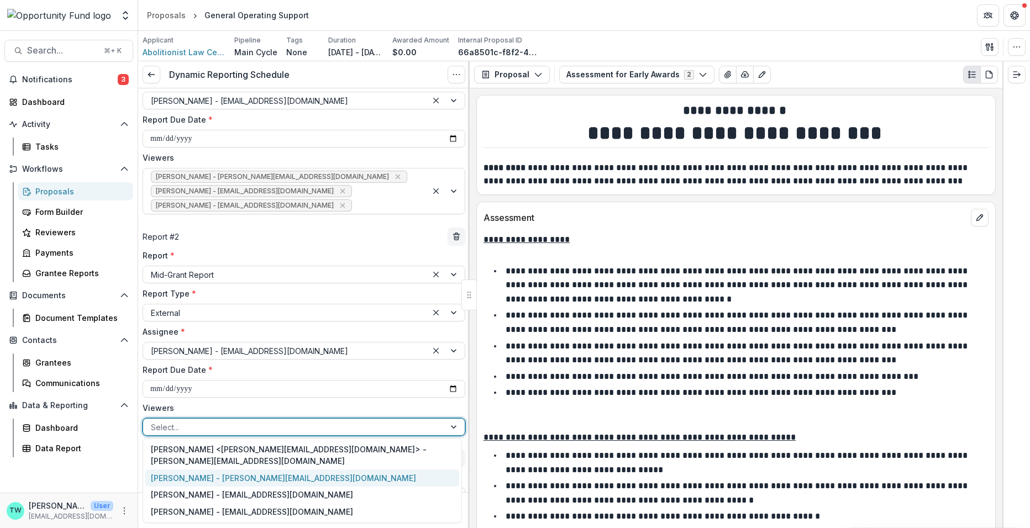
click at [232, 470] on div "[PERSON_NAME] - [PERSON_NAME][EMAIL_ADDRESS][DOMAIN_NAME]" at bounding box center [302, 478] width 314 height 17
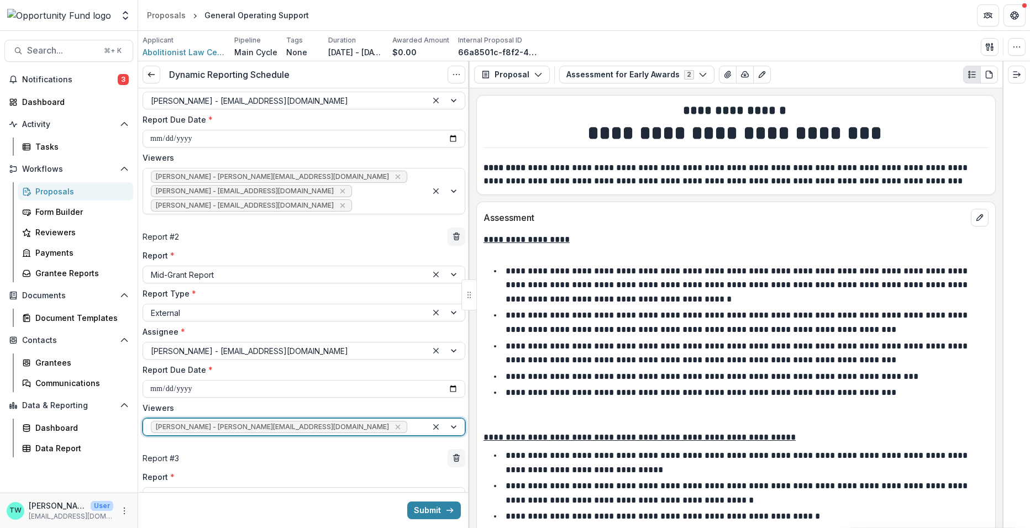
click at [409, 427] on div at bounding box center [414, 427] width 10 height 14
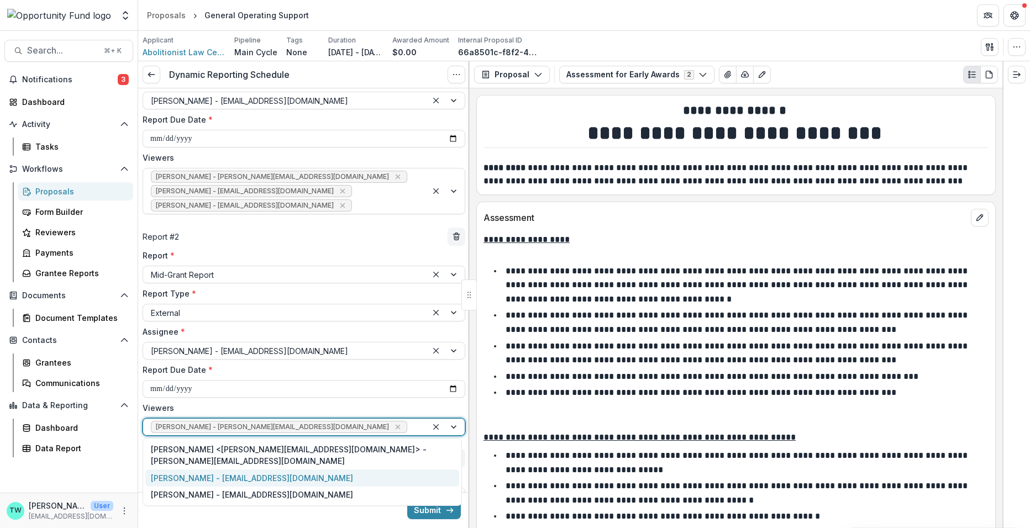
click at [317, 470] on div "[PERSON_NAME] - [EMAIL_ADDRESS][DOMAIN_NAME]" at bounding box center [302, 478] width 314 height 17
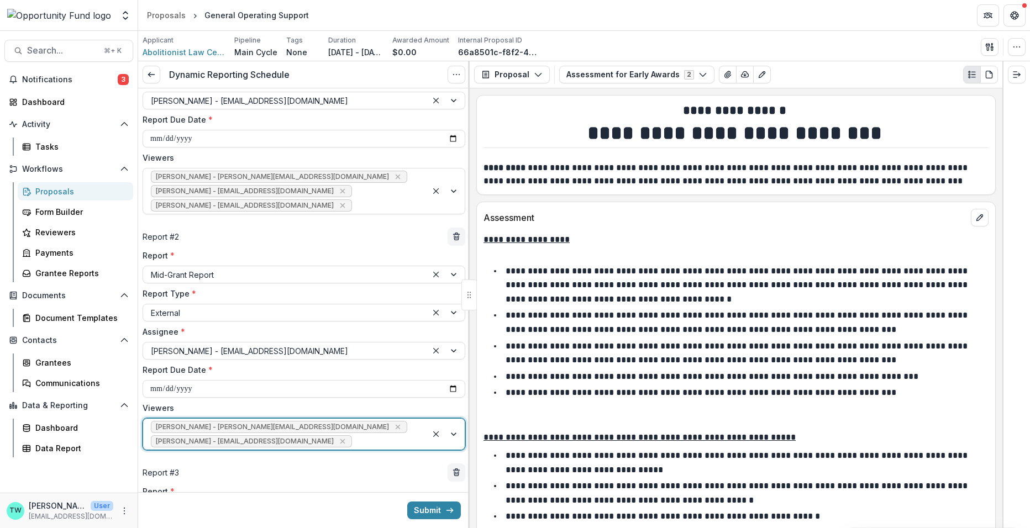
click at [362, 442] on div at bounding box center [386, 442] width 65 height 14
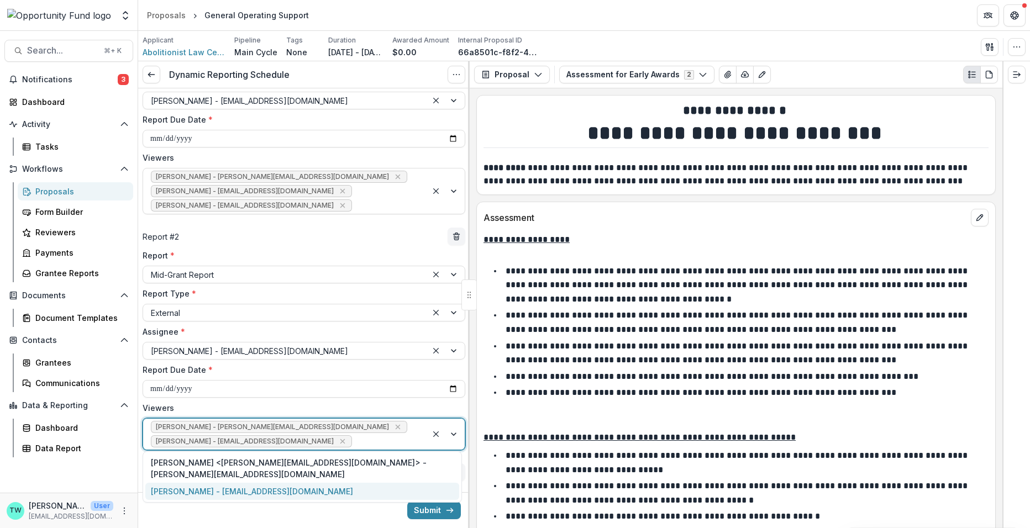
click at [331, 486] on div "[PERSON_NAME] - [EMAIL_ADDRESS][DOMAIN_NAME]" at bounding box center [302, 491] width 314 height 17
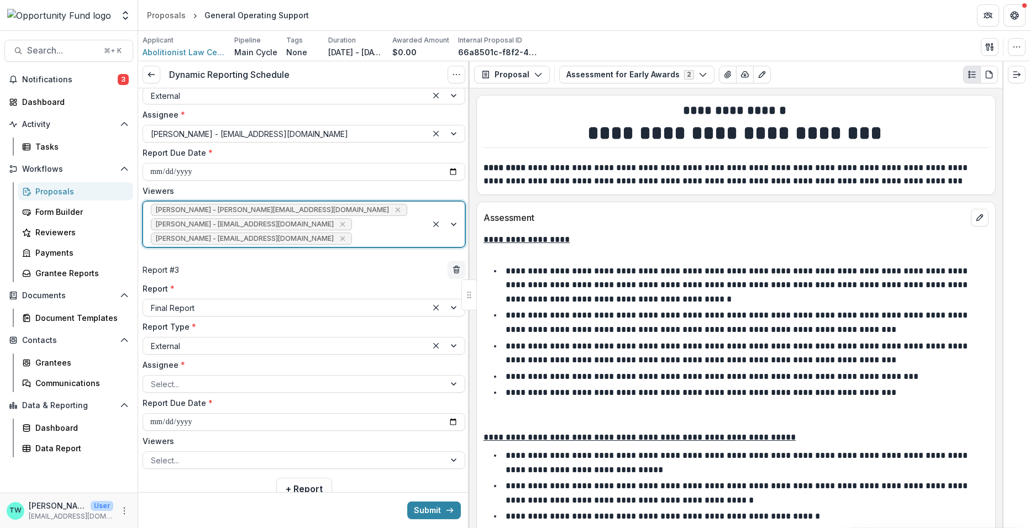
scroll to position [348, 0]
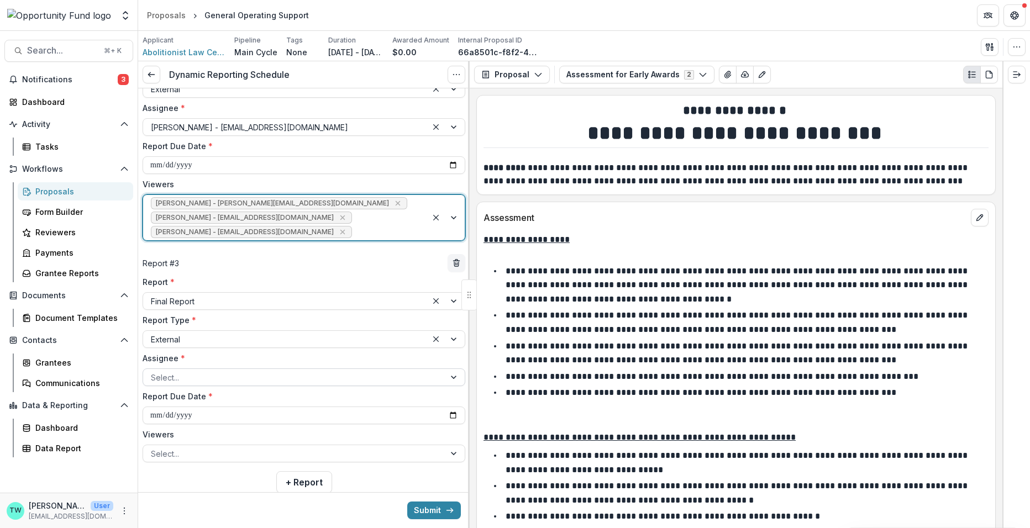
click at [241, 373] on div at bounding box center [294, 378] width 286 height 14
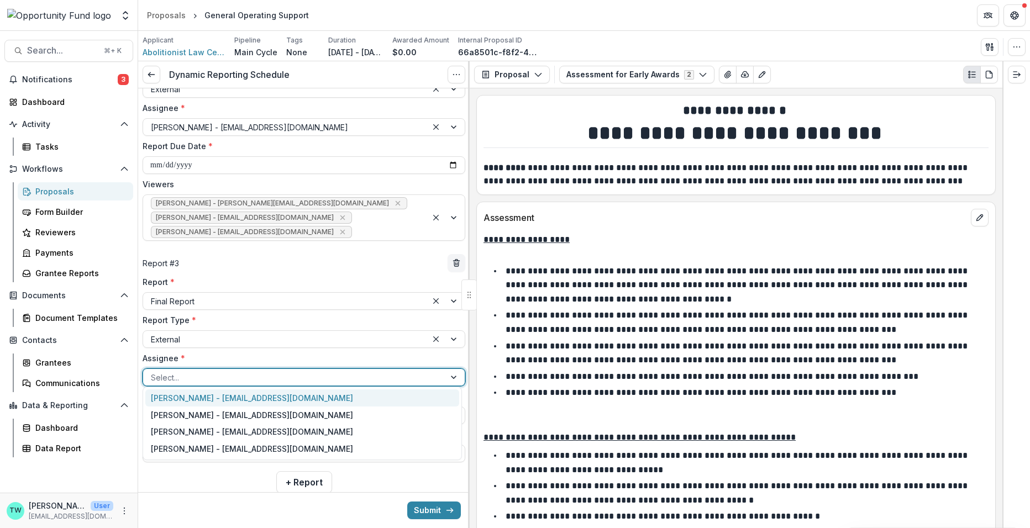
click at [243, 396] on div "[PERSON_NAME] - [EMAIL_ADDRESS][DOMAIN_NAME]" at bounding box center [302, 398] width 314 height 17
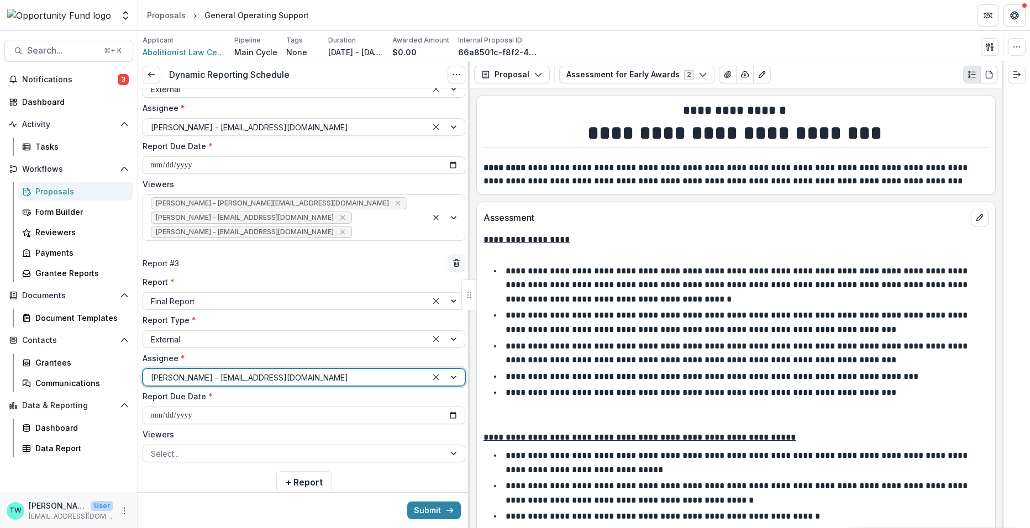
scroll to position [372, 0]
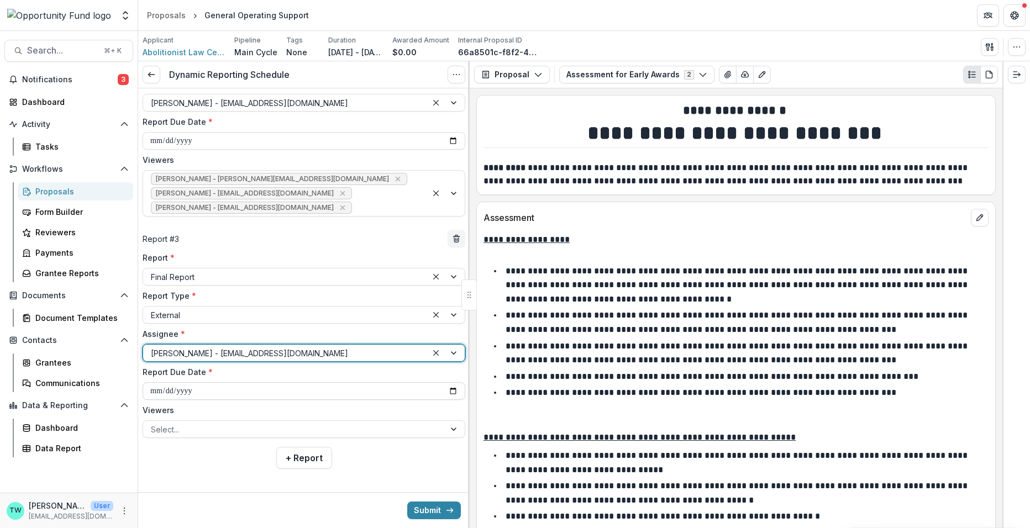
click at [156, 389] on input "**********" at bounding box center [304, 391] width 323 height 18
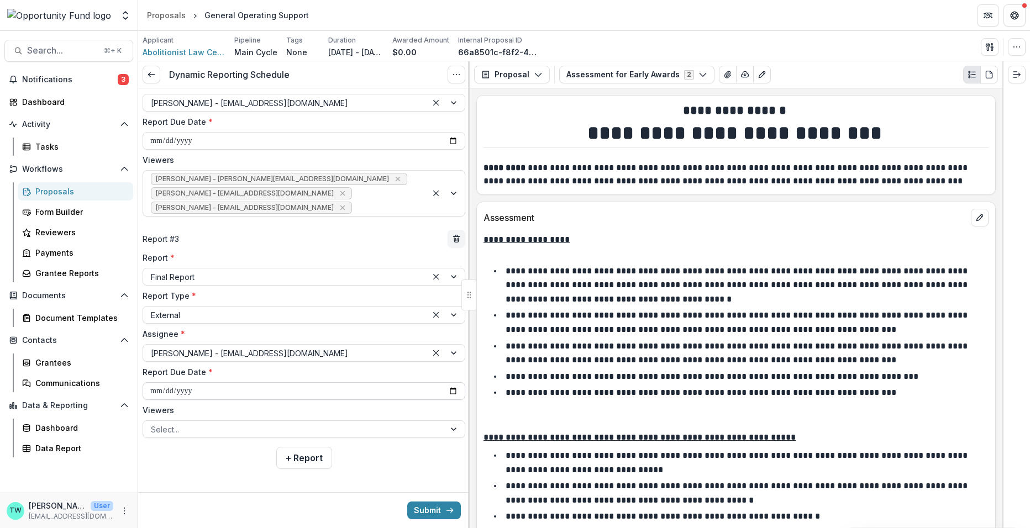
type input "**********"
click at [183, 430] on div at bounding box center [294, 430] width 286 height 14
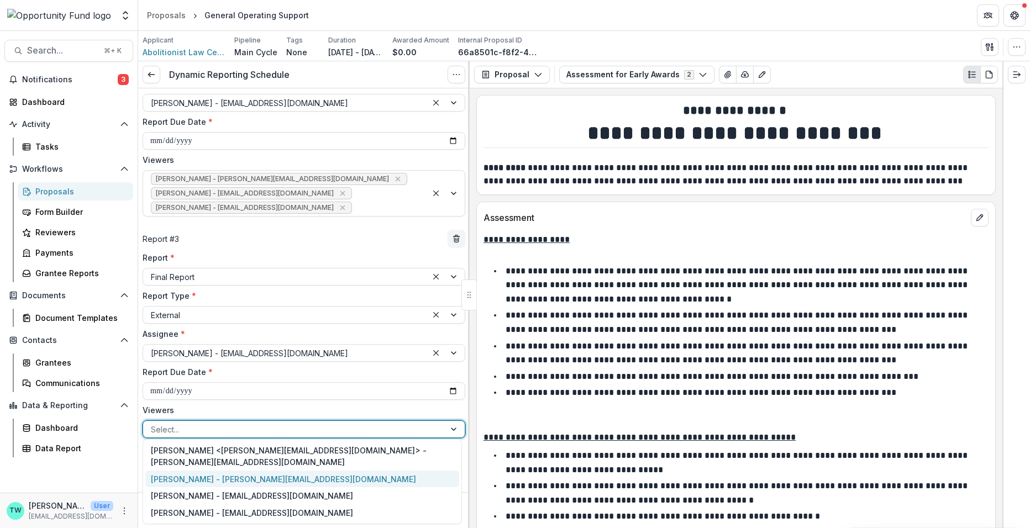
click at [188, 471] on div "[PERSON_NAME] - [PERSON_NAME][EMAIL_ADDRESS][DOMAIN_NAME]" at bounding box center [302, 479] width 314 height 17
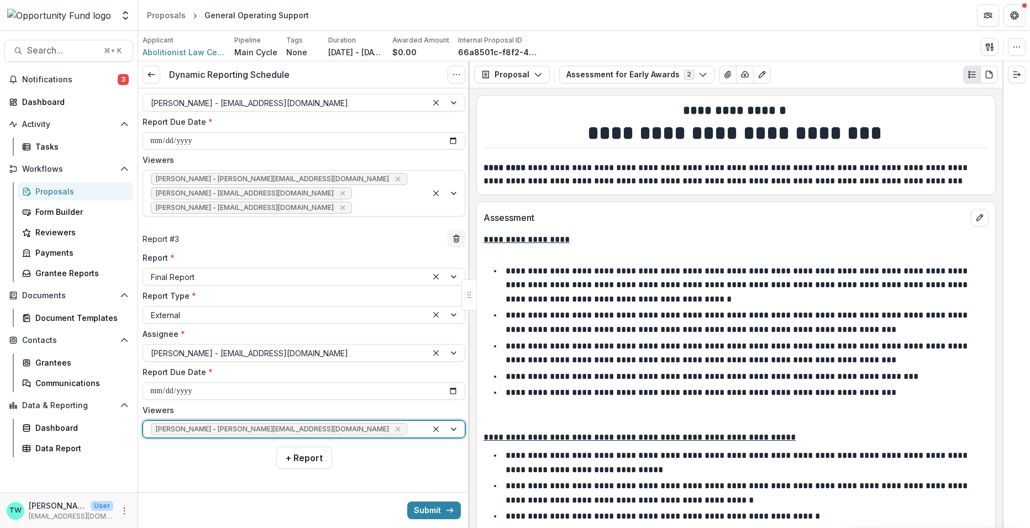
click at [409, 425] on div at bounding box center [414, 430] width 10 height 14
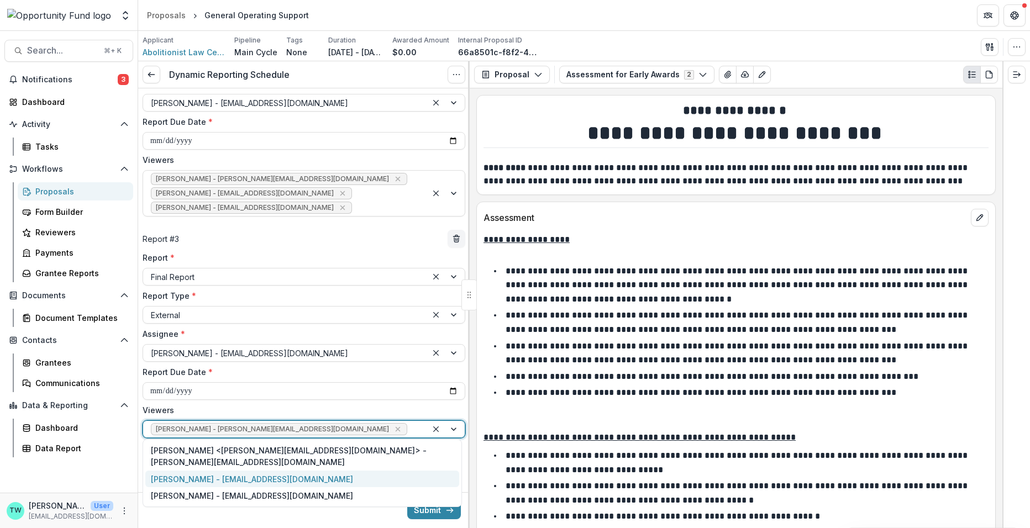
click at [305, 471] on div "[PERSON_NAME] - [EMAIL_ADDRESS][DOMAIN_NAME]" at bounding box center [302, 479] width 314 height 17
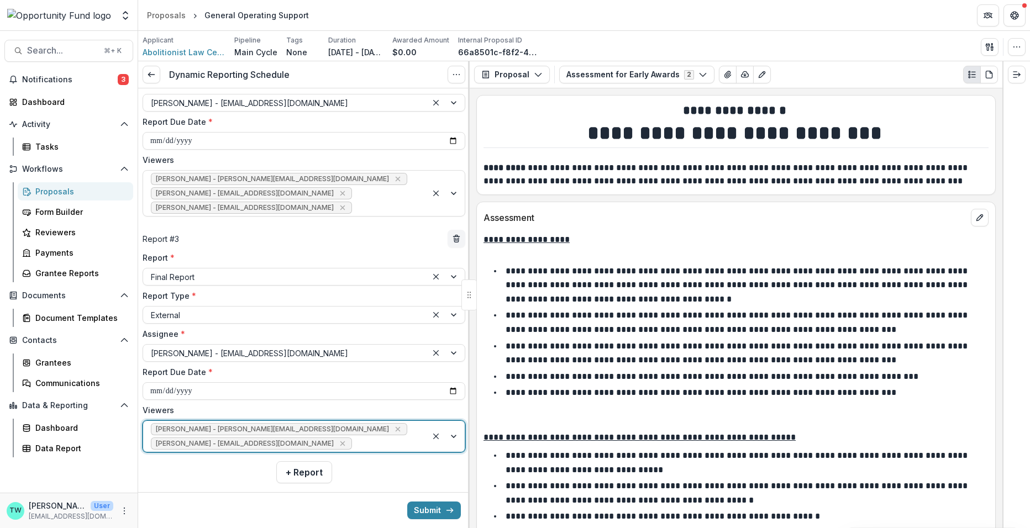
click at [359, 438] on div at bounding box center [386, 444] width 65 height 14
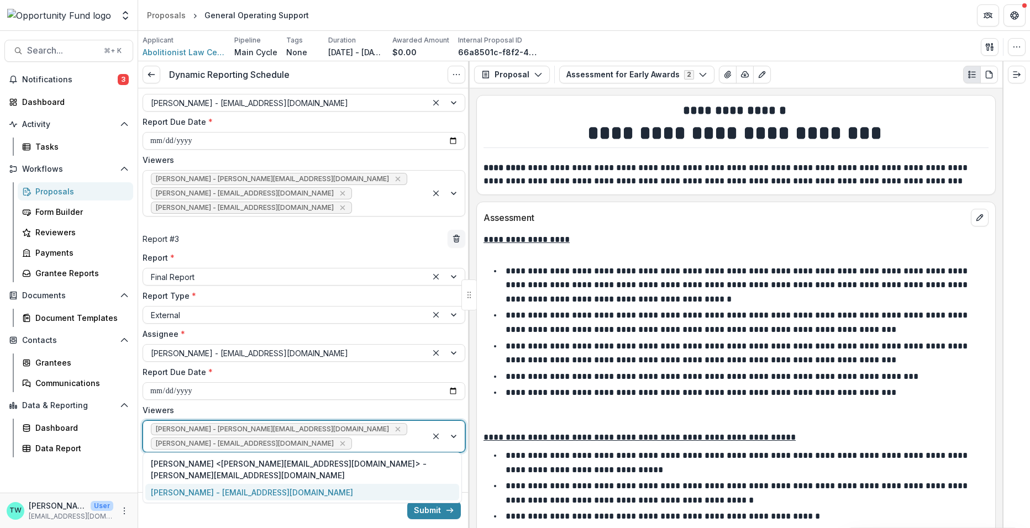
click at [318, 484] on div "[PERSON_NAME] - [EMAIL_ADDRESS][DOMAIN_NAME]" at bounding box center [302, 492] width 314 height 17
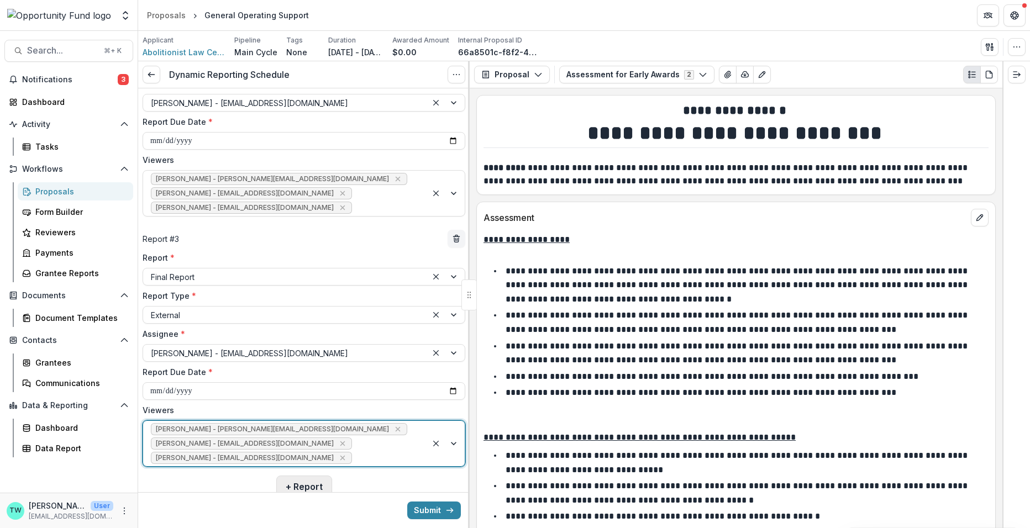
click at [314, 482] on button "+ Report" at bounding box center [304, 487] width 56 height 22
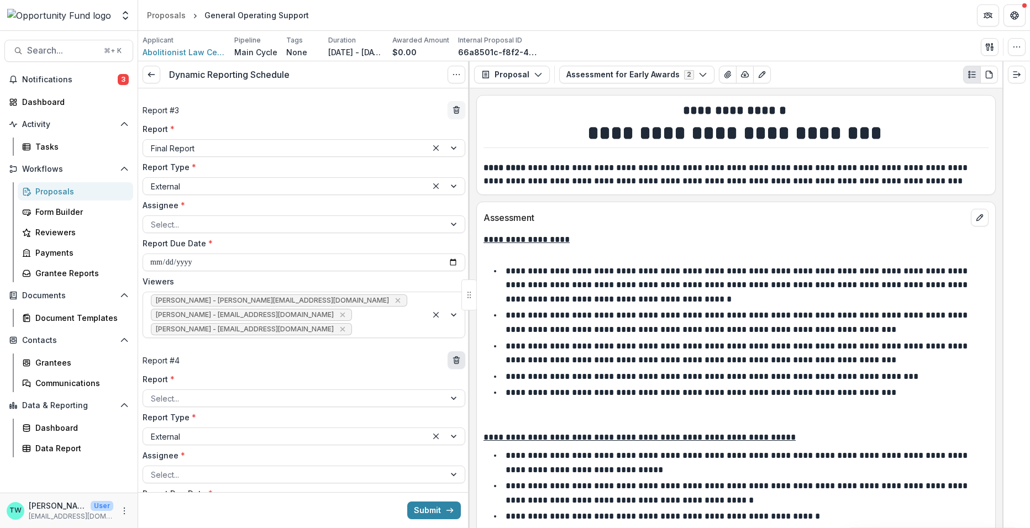
click at [456, 357] on icon "delete" at bounding box center [456, 360] width 9 height 9
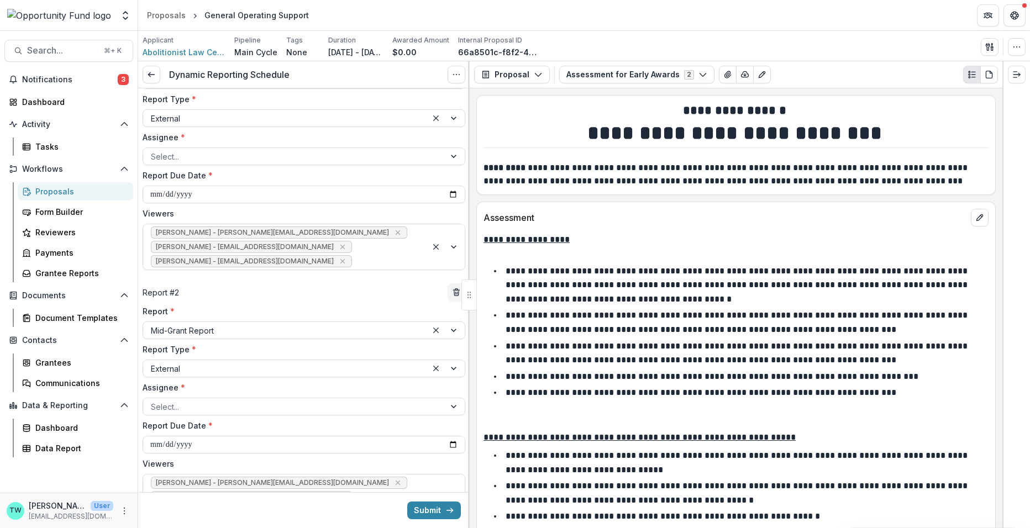
scroll to position [70, 0]
click at [314, 401] on div at bounding box center [294, 405] width 286 height 14
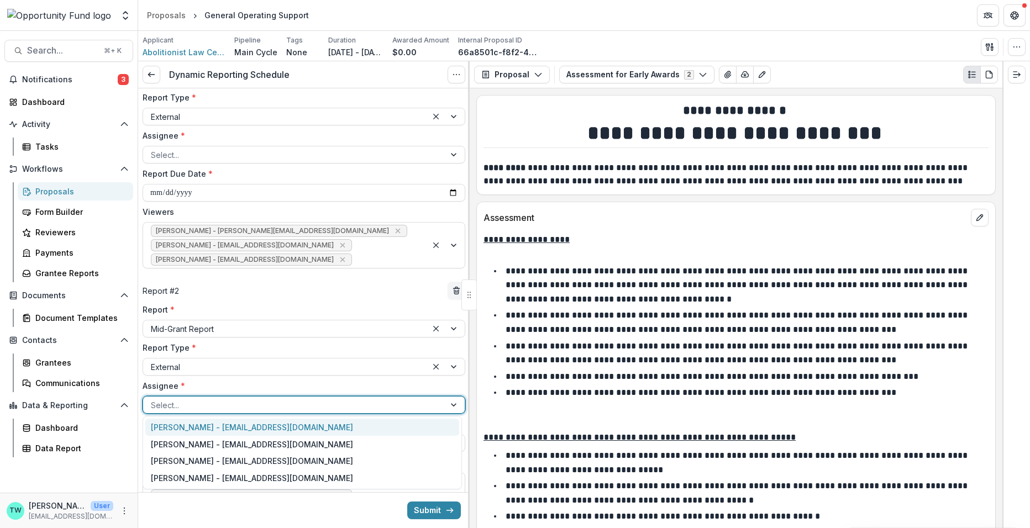
click at [290, 427] on div "[PERSON_NAME] - [EMAIL_ADDRESS][DOMAIN_NAME]" at bounding box center [302, 427] width 314 height 17
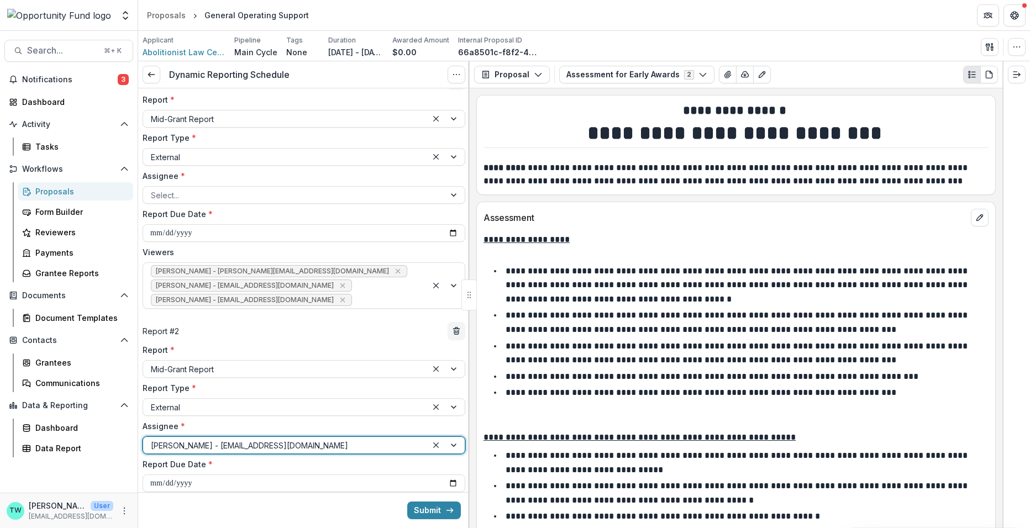
scroll to position [0, 0]
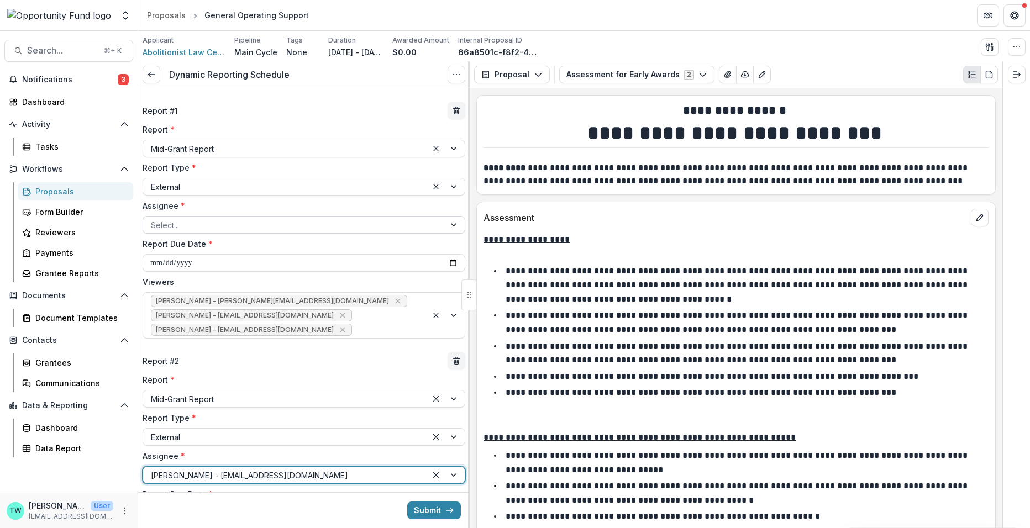
click at [275, 225] on div at bounding box center [294, 225] width 286 height 14
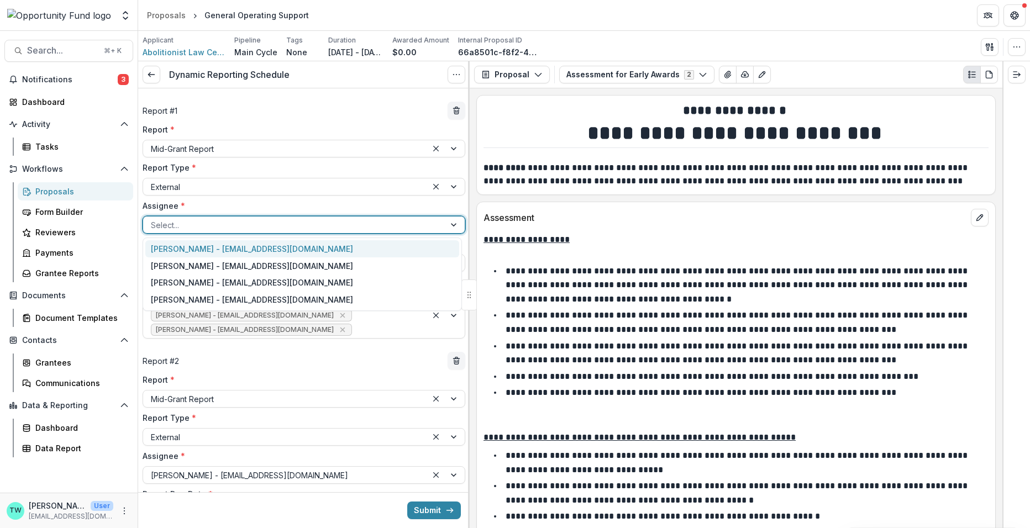
click at [273, 245] on div "[PERSON_NAME] - [EMAIL_ADDRESS][DOMAIN_NAME]" at bounding box center [302, 248] width 314 height 17
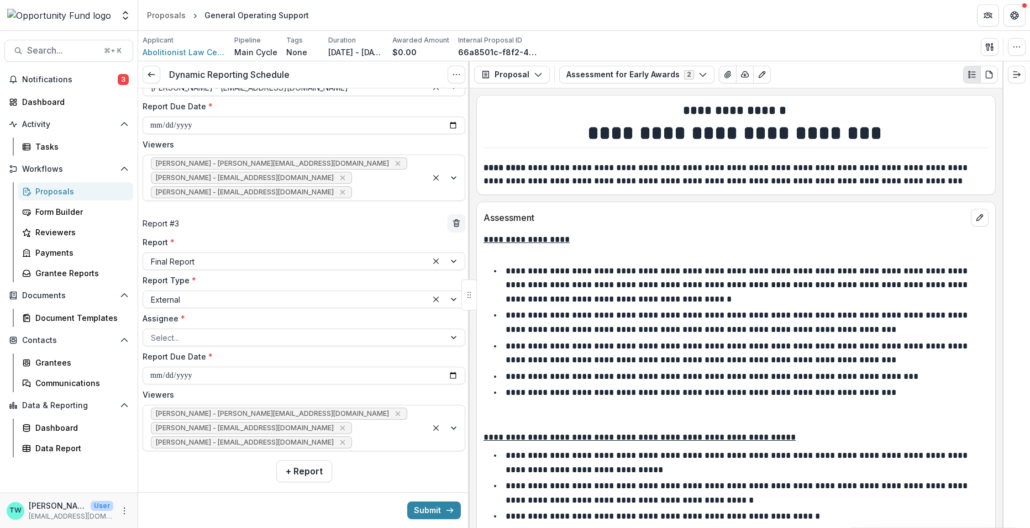
scroll to position [399, 0]
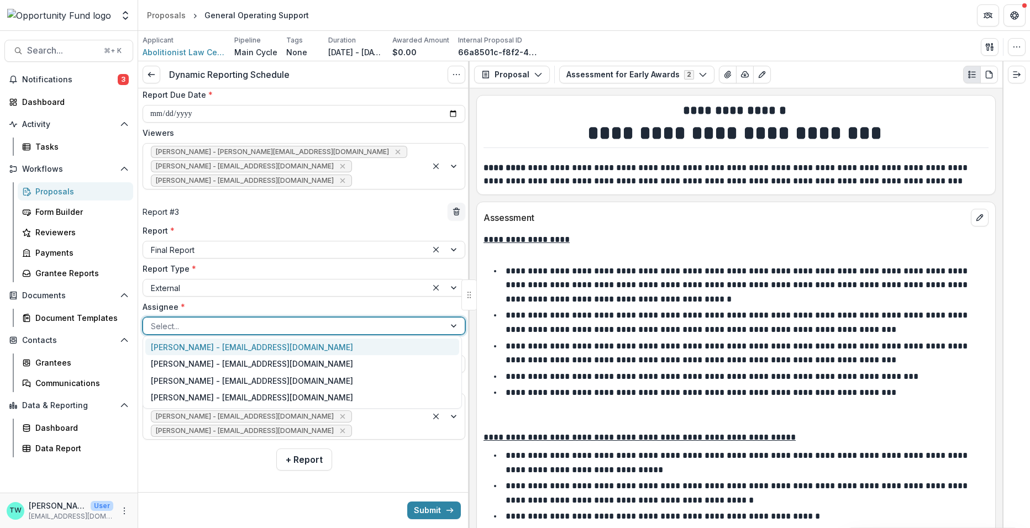
click at [277, 323] on div at bounding box center [294, 326] width 286 height 14
click at [274, 345] on div "[PERSON_NAME] - [EMAIL_ADDRESS][DOMAIN_NAME]" at bounding box center [302, 347] width 314 height 17
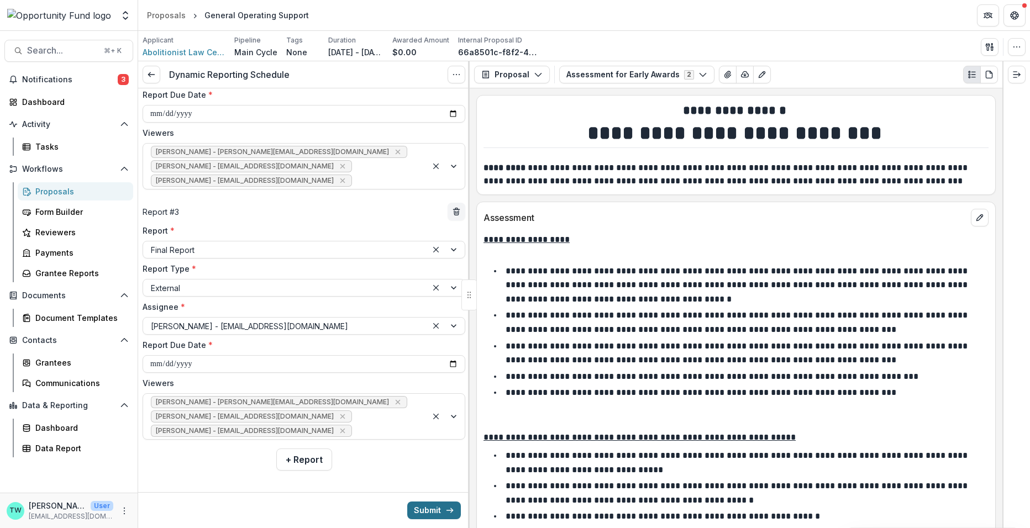
click at [438, 510] on button "Submit" at bounding box center [434, 511] width 54 height 18
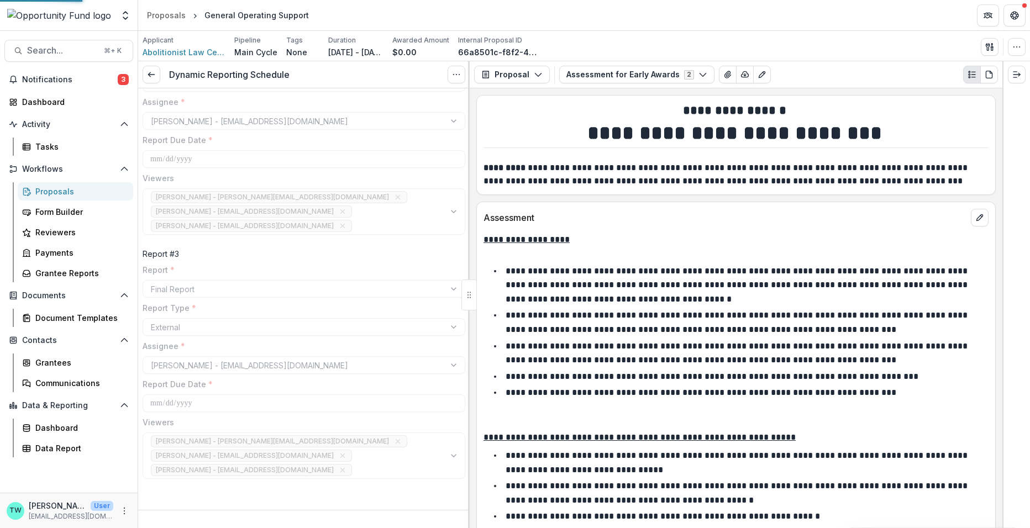
scroll to position [337, 0]
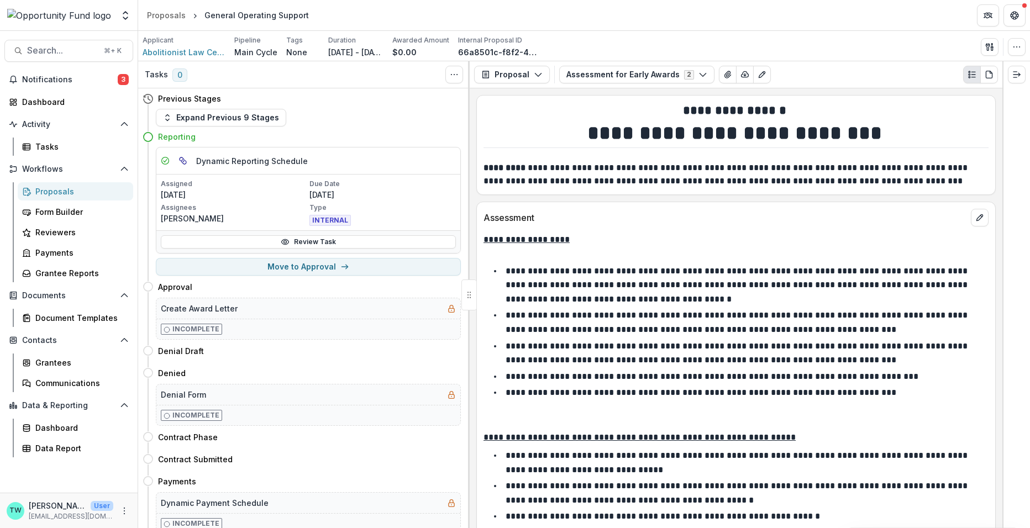
click at [50, 187] on div "Proposals" at bounding box center [79, 192] width 89 height 12
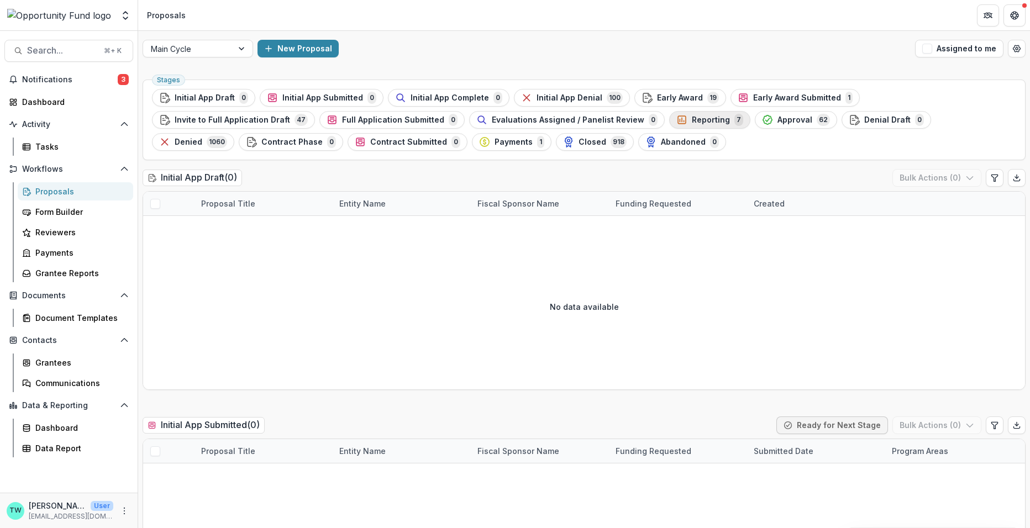
click at [692, 123] on span "Reporting" at bounding box center [711, 119] width 38 height 9
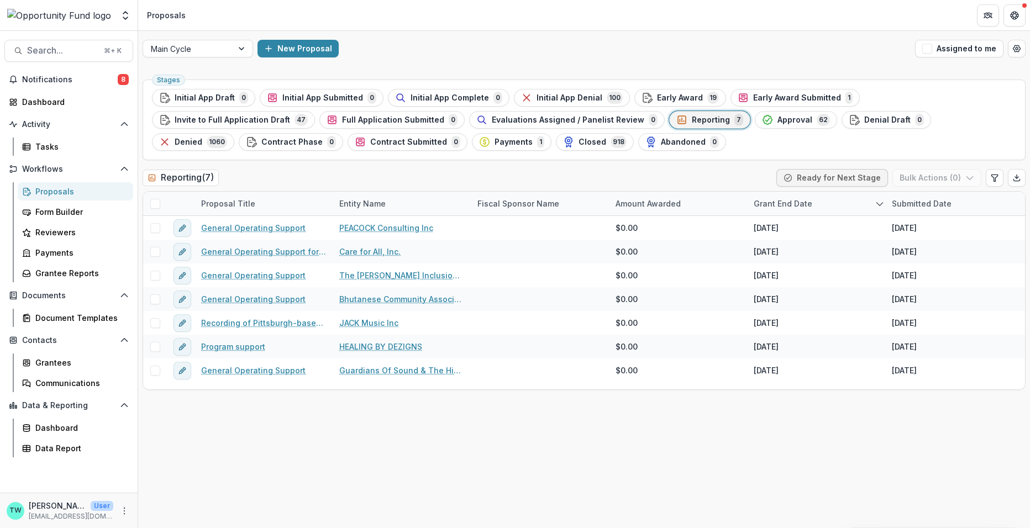
click at [52, 192] on div "Proposals" at bounding box center [79, 192] width 89 height 12
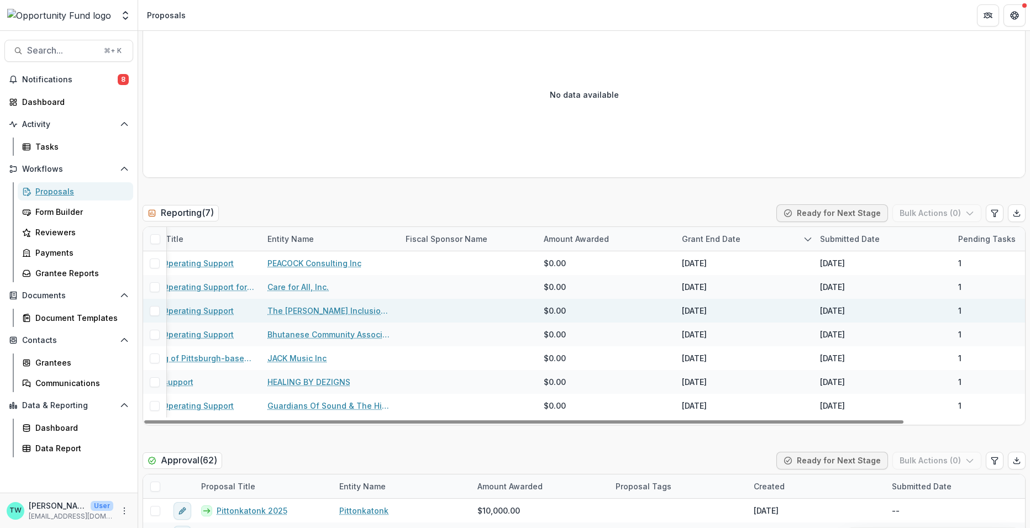
scroll to position [0, 139]
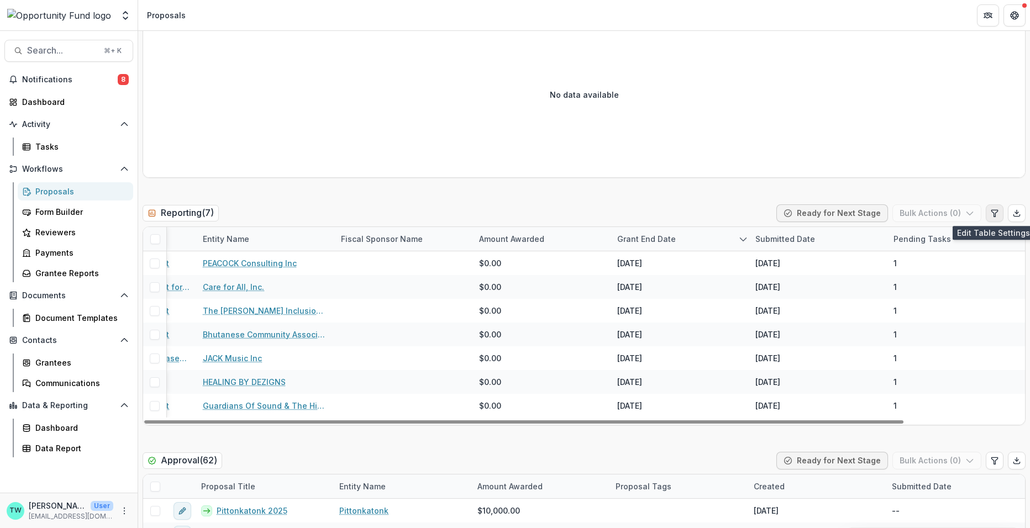
click at [992, 215] on icon "Edit table settings" at bounding box center [994, 213] width 9 height 9
select select "******"
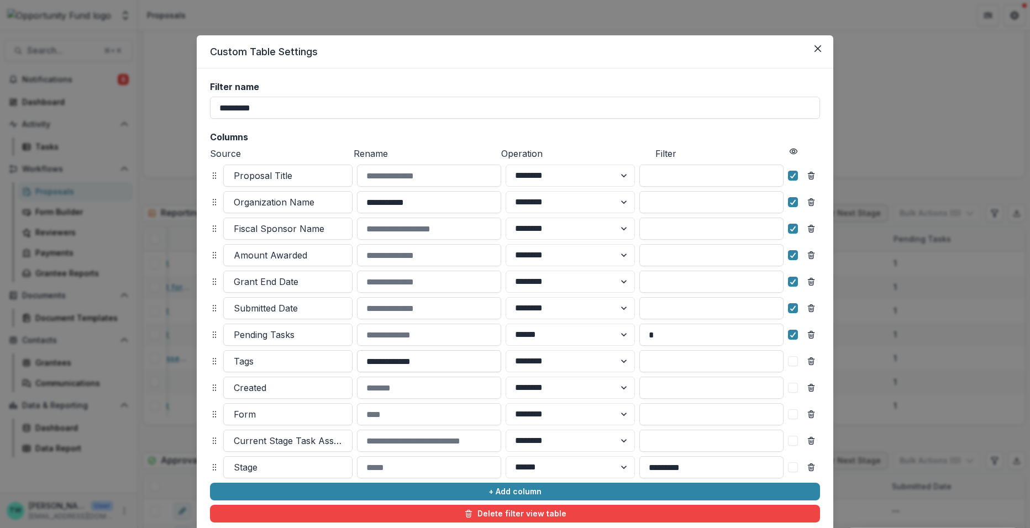
scroll to position [78, 0]
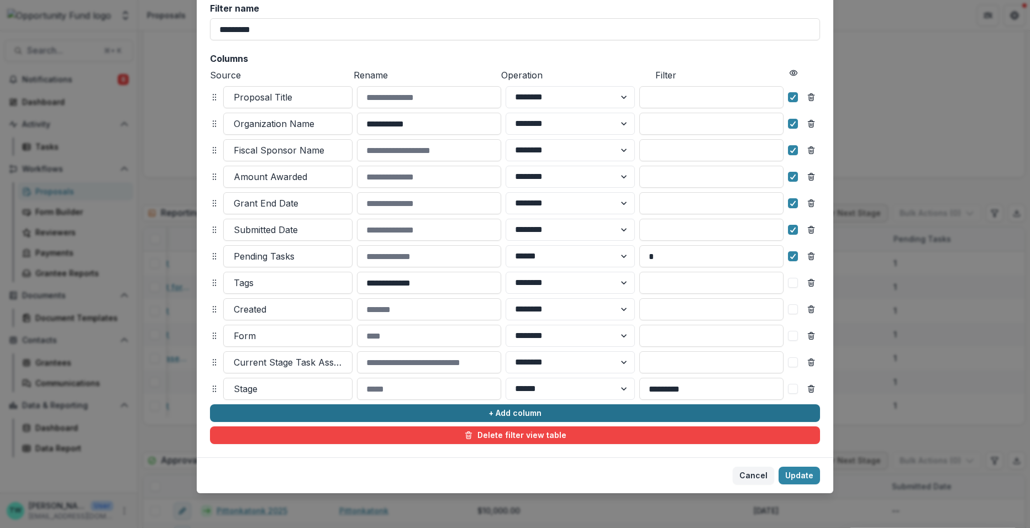
click at [320, 414] on button "+ Add column" at bounding box center [515, 413] width 610 height 18
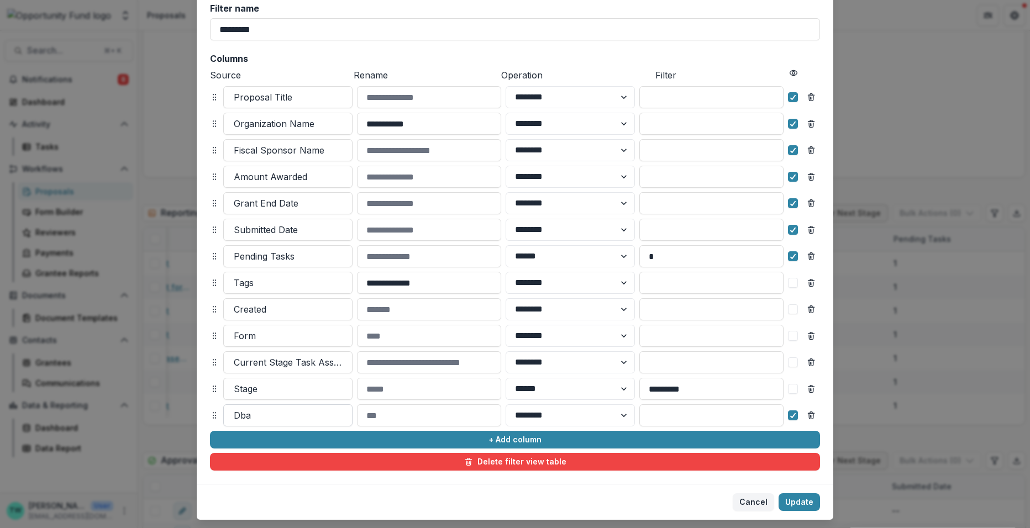
click at [282, 415] on div at bounding box center [288, 415] width 108 height 15
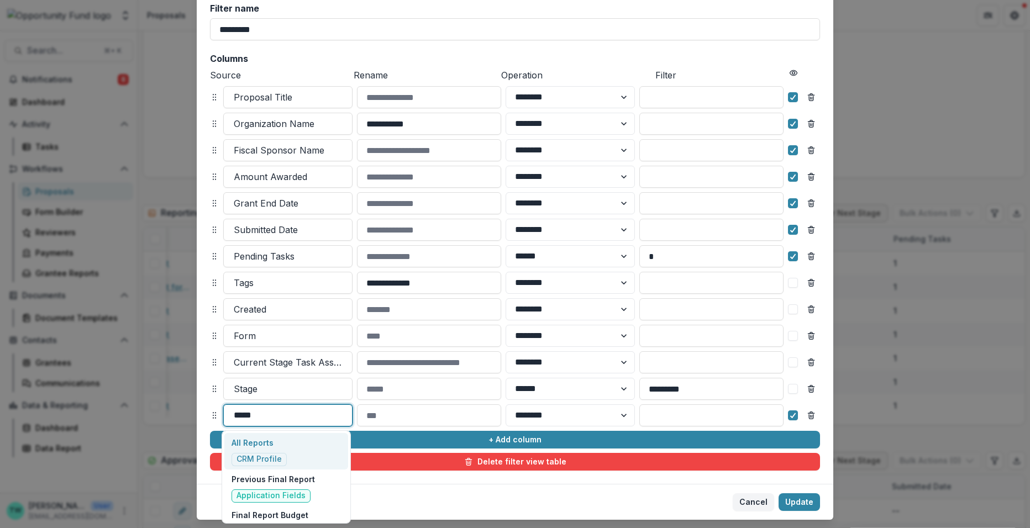
type input "******"
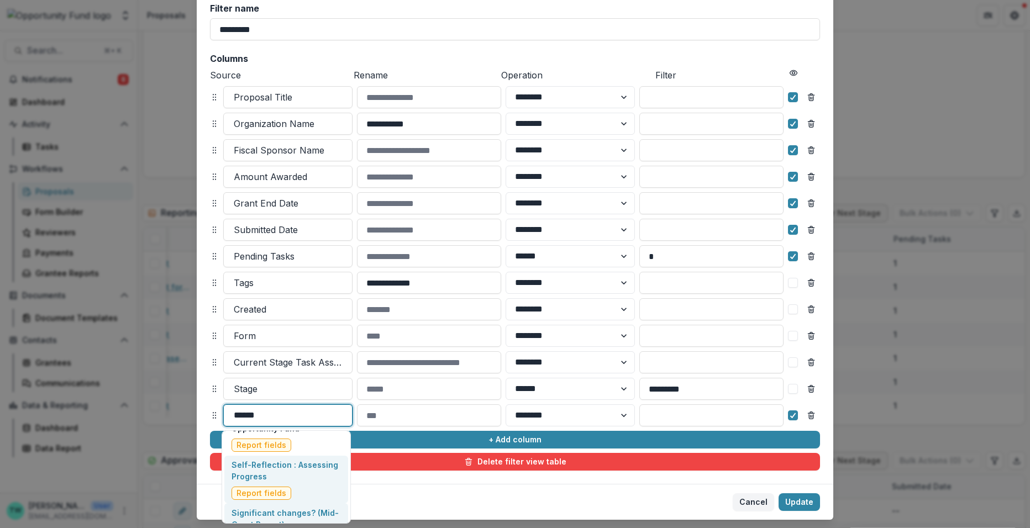
scroll to position [1115, 0]
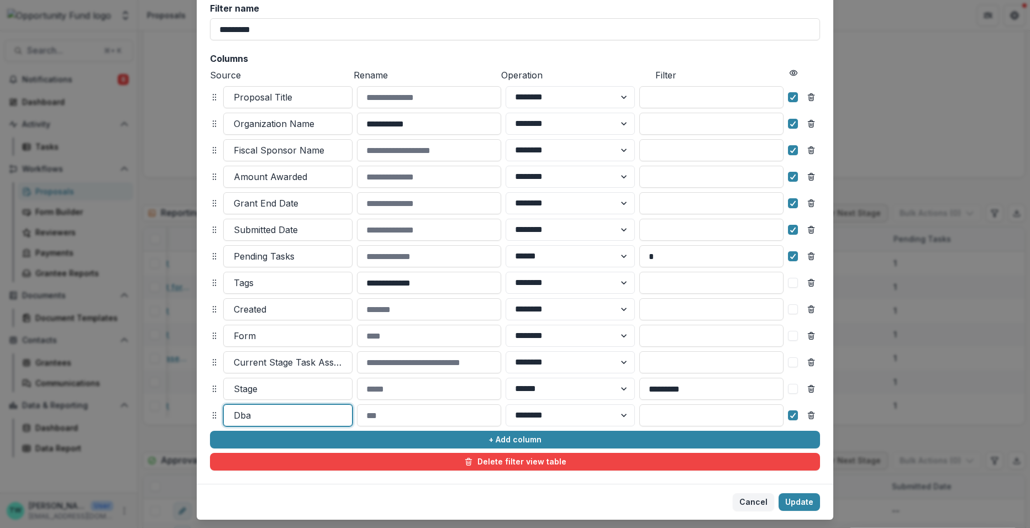
drag, startPoint x: 266, startPoint y: 416, endPoint x: 179, endPoint y: 415, distance: 87.3
click at [179, 415] on div "**********" at bounding box center [515, 264] width 1030 height 528
type input "*****"
drag, startPoint x: 268, startPoint y: 413, endPoint x: 194, endPoint y: 410, distance: 73.5
click at [194, 410] on div "**********" at bounding box center [515, 264] width 1030 height 528
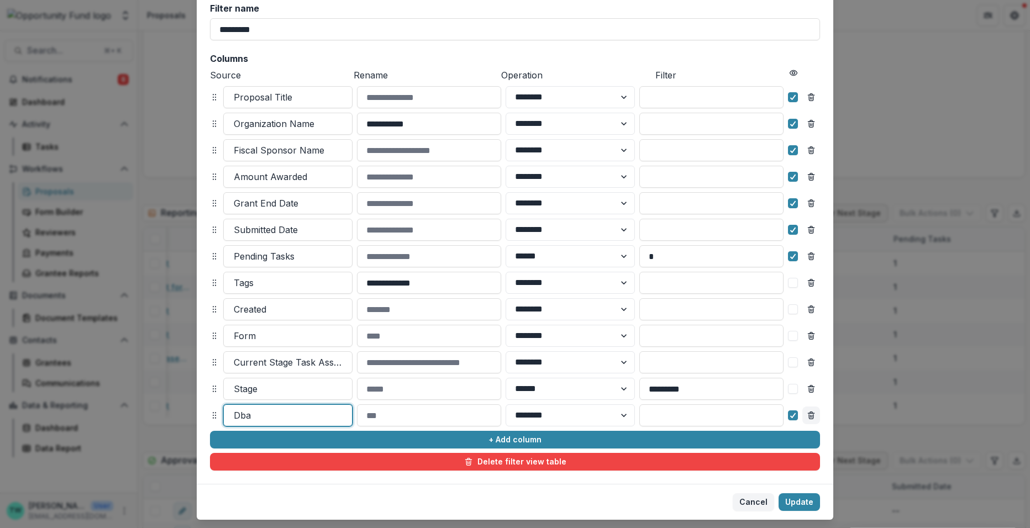
click at [809, 415] on icon "Remove column" at bounding box center [811, 415] width 9 height 9
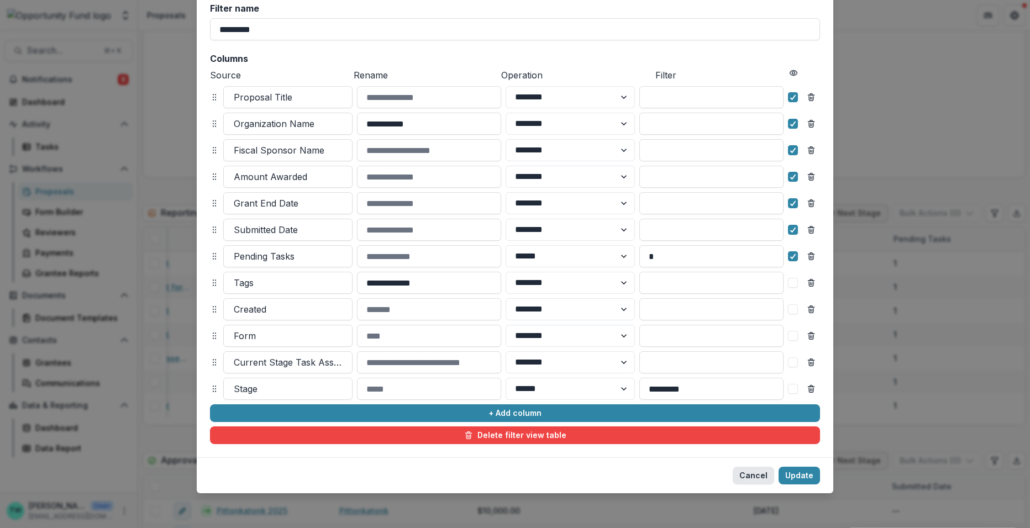
click at [744, 473] on button "Cancel" at bounding box center [753, 476] width 41 height 18
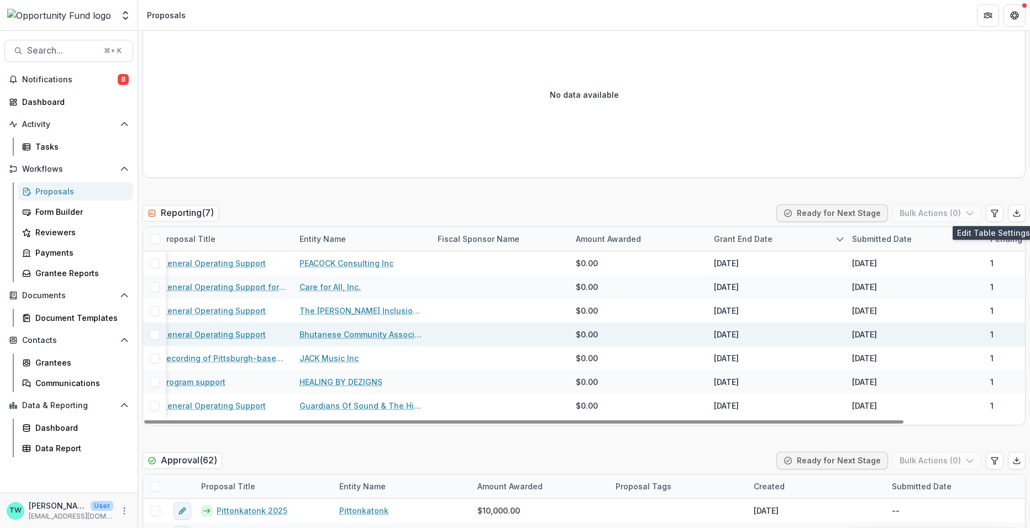
scroll to position [0, 0]
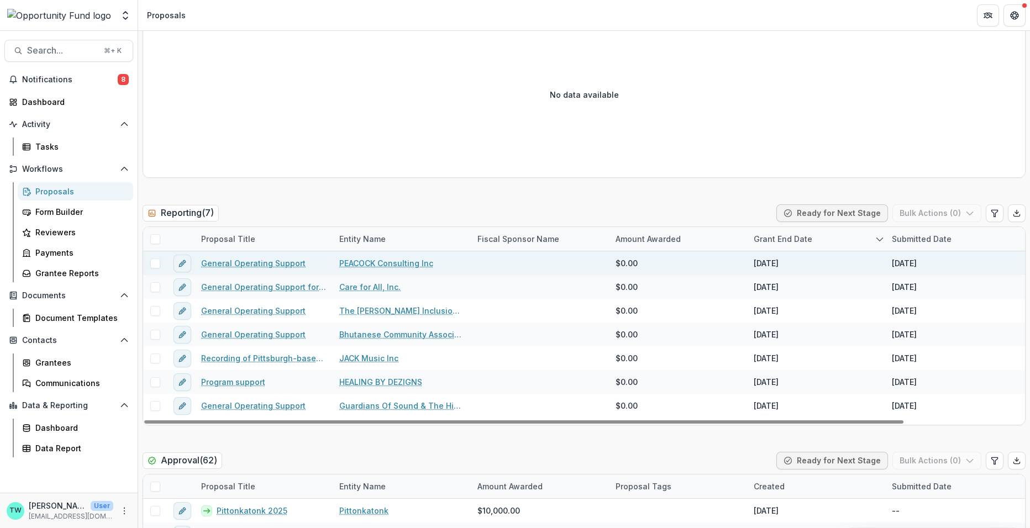
click at [239, 261] on link "General Operating Support" at bounding box center [253, 263] width 104 height 12
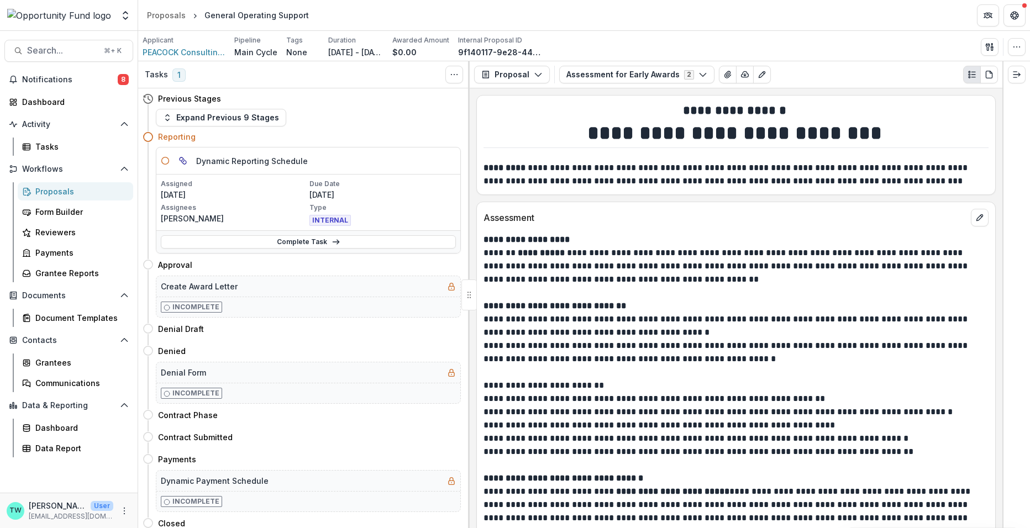
click at [54, 191] on div "Proposals" at bounding box center [79, 192] width 89 height 12
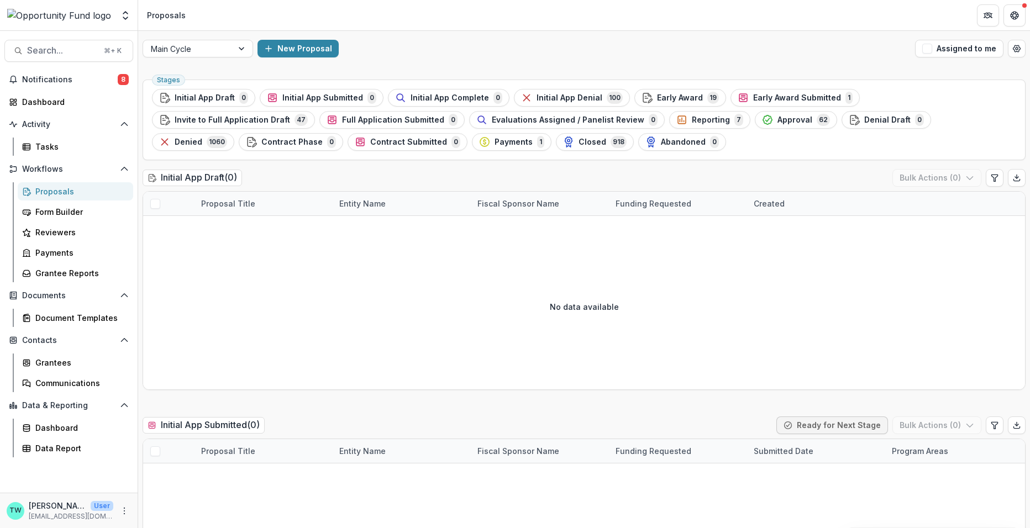
click at [692, 119] on span "Reporting" at bounding box center [711, 119] width 38 height 9
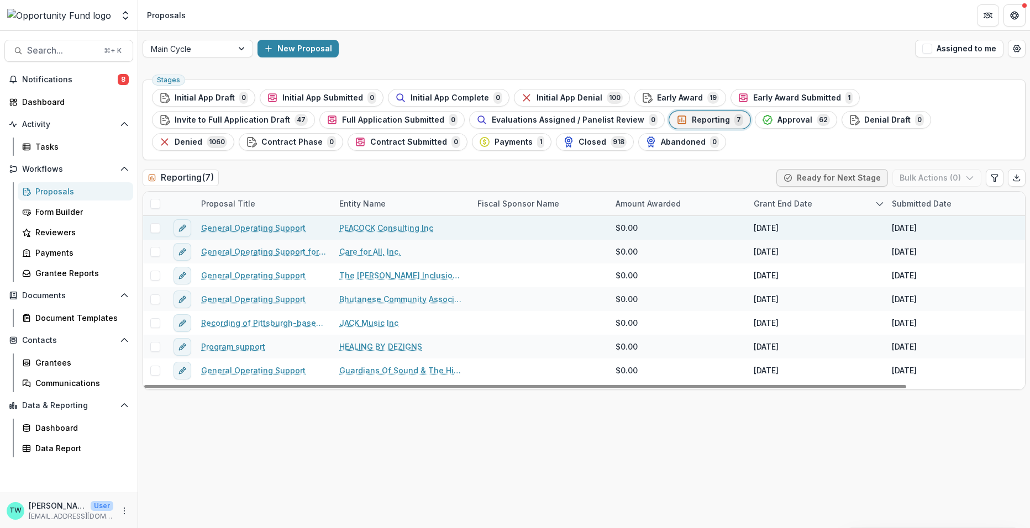
click at [239, 224] on link "General Operating Support" at bounding box center [253, 228] width 104 height 12
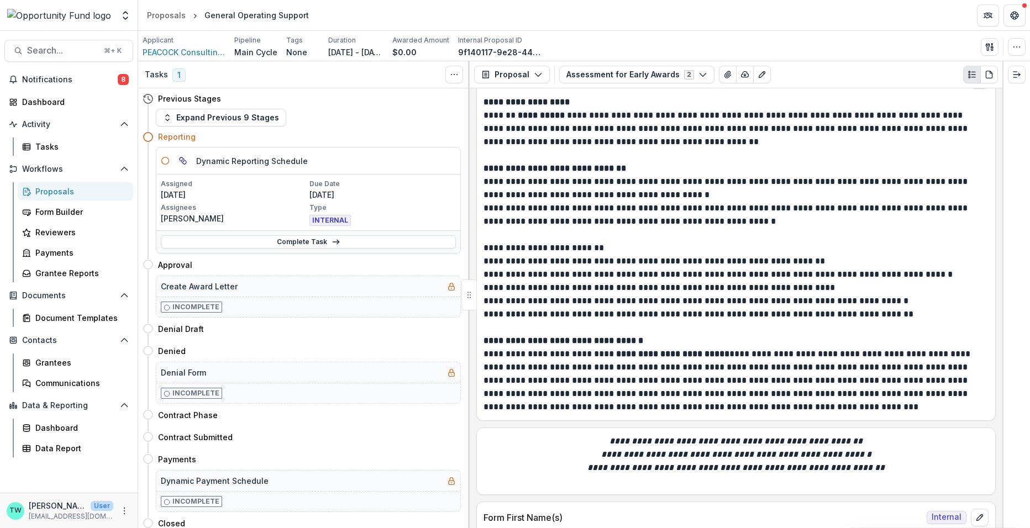
scroll to position [154, 0]
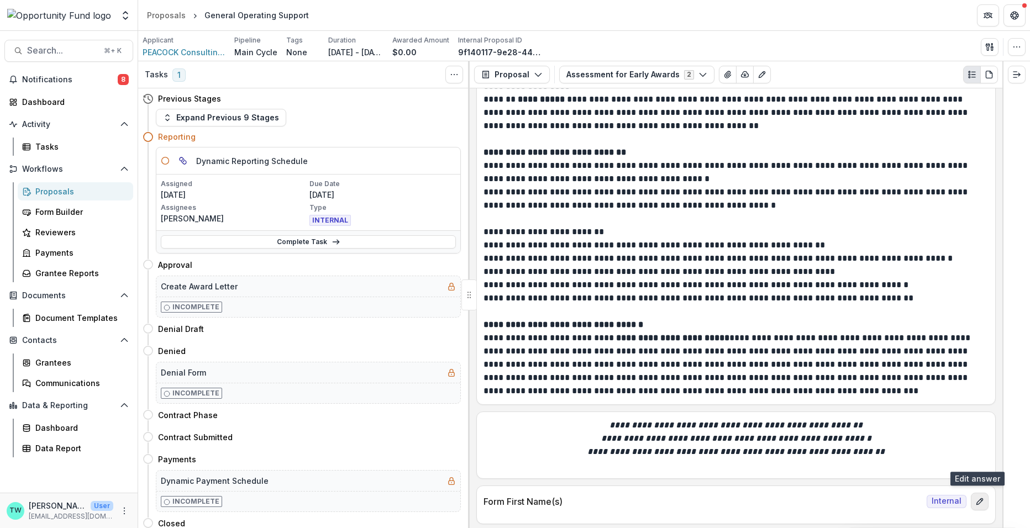
click at [978, 499] on icon "edit" at bounding box center [979, 501] width 9 height 9
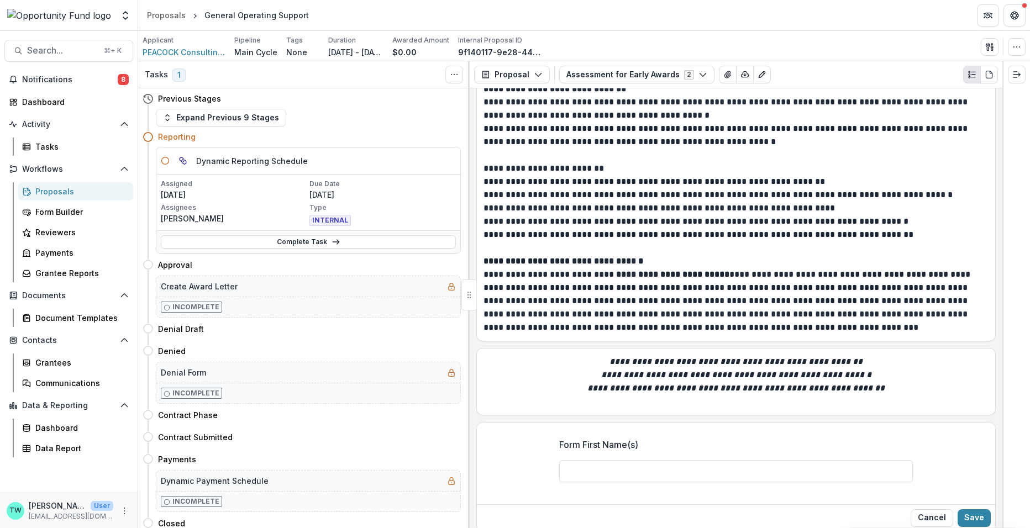
scroll to position [225, 0]
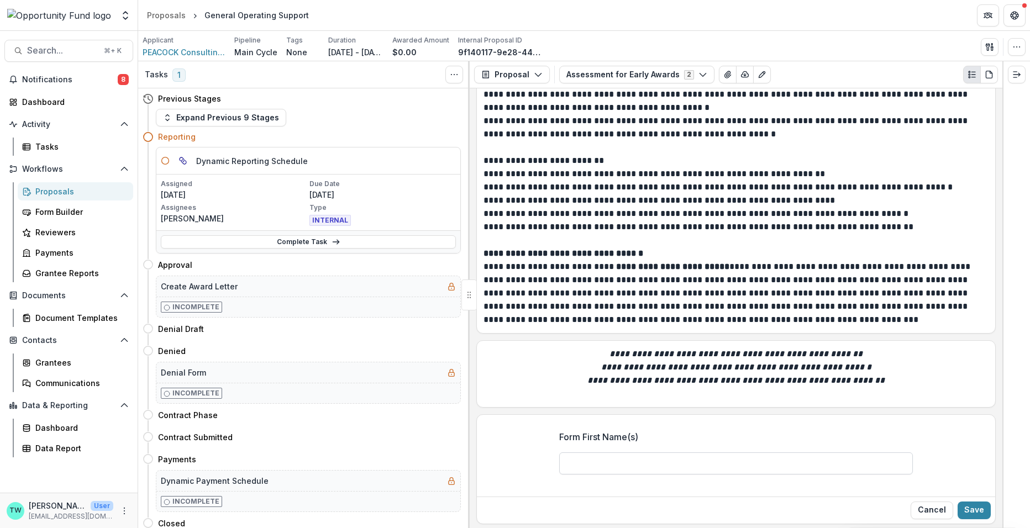
click at [659, 460] on input "Form First Name(s)" at bounding box center [736, 463] width 354 height 22
type input "*****"
click at [975, 511] on button "Save" at bounding box center [973, 511] width 33 height 18
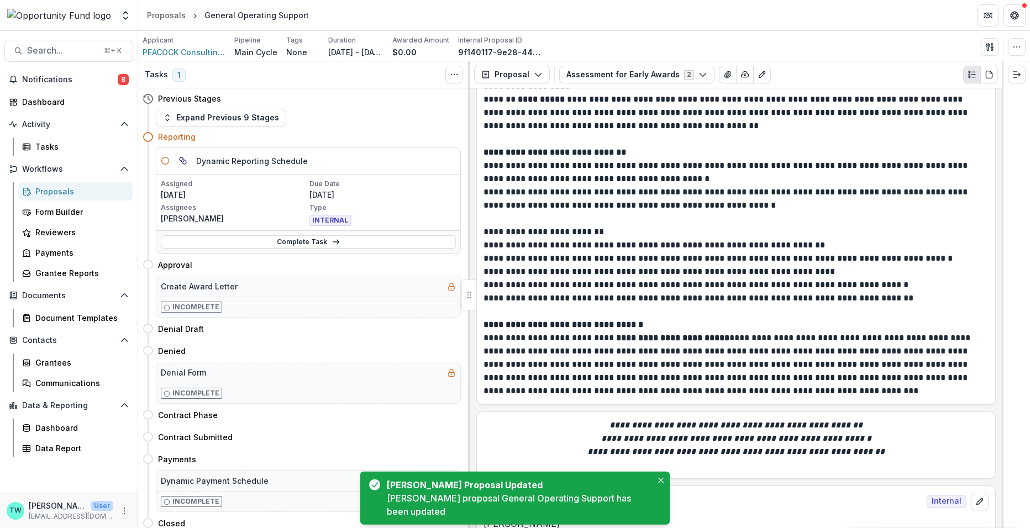
scroll to position [167, 0]
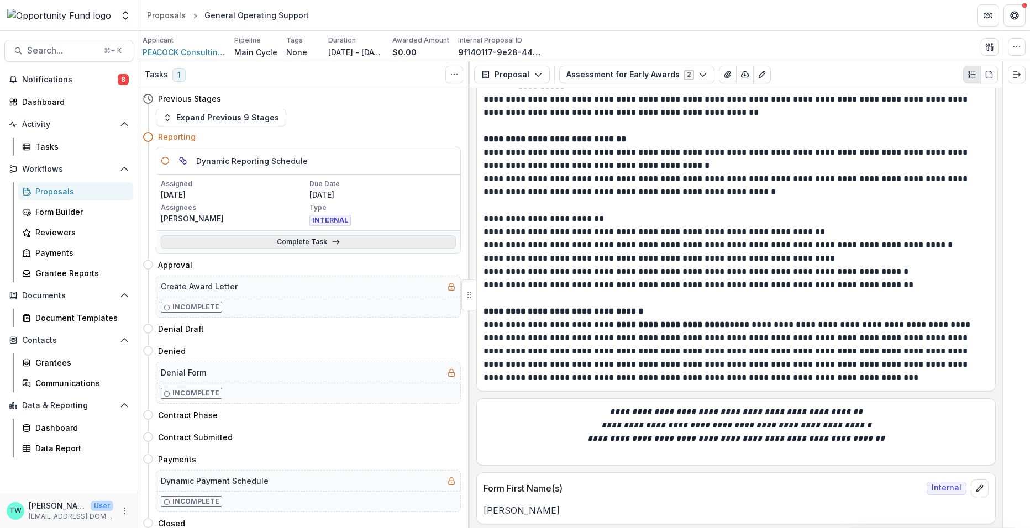
click at [274, 245] on link "Complete Task" at bounding box center [308, 241] width 295 height 13
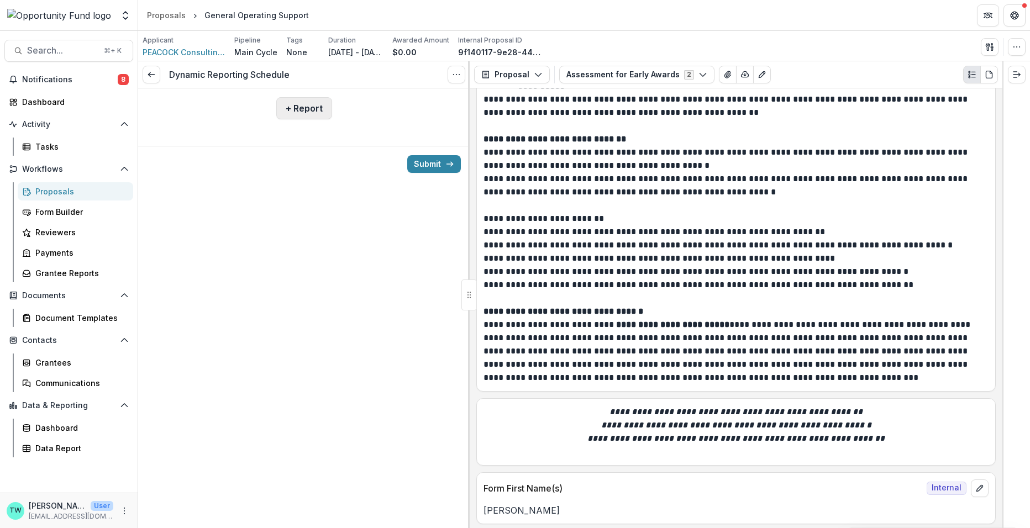
click at [309, 106] on button "+ Report" at bounding box center [304, 108] width 56 height 22
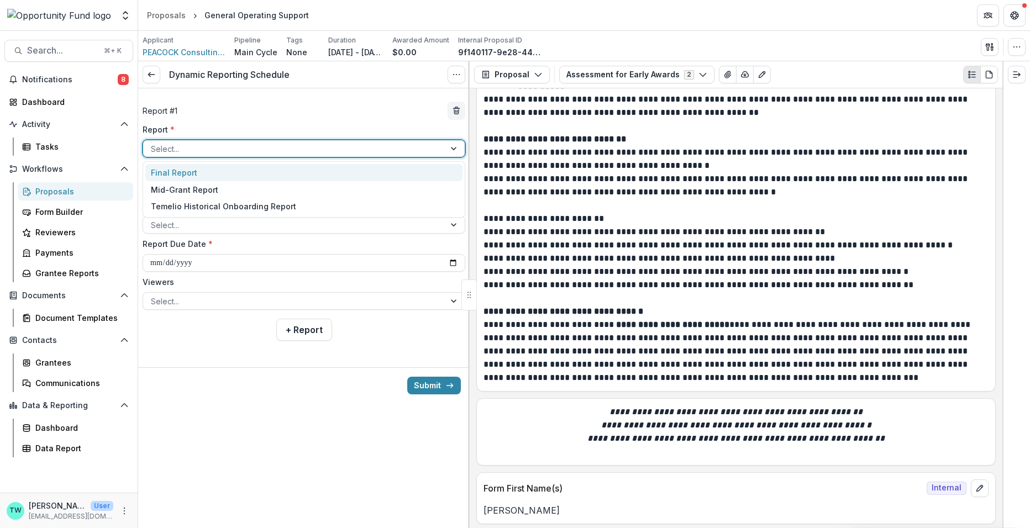
click at [266, 152] on div at bounding box center [294, 149] width 286 height 14
click at [259, 179] on div "Final Report" at bounding box center [303, 172] width 317 height 17
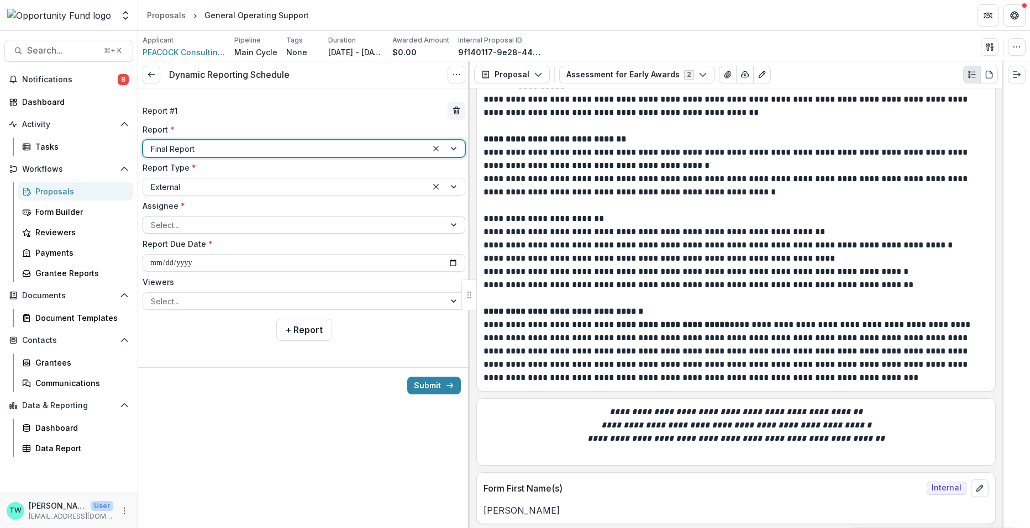
click at [231, 227] on div at bounding box center [294, 225] width 286 height 14
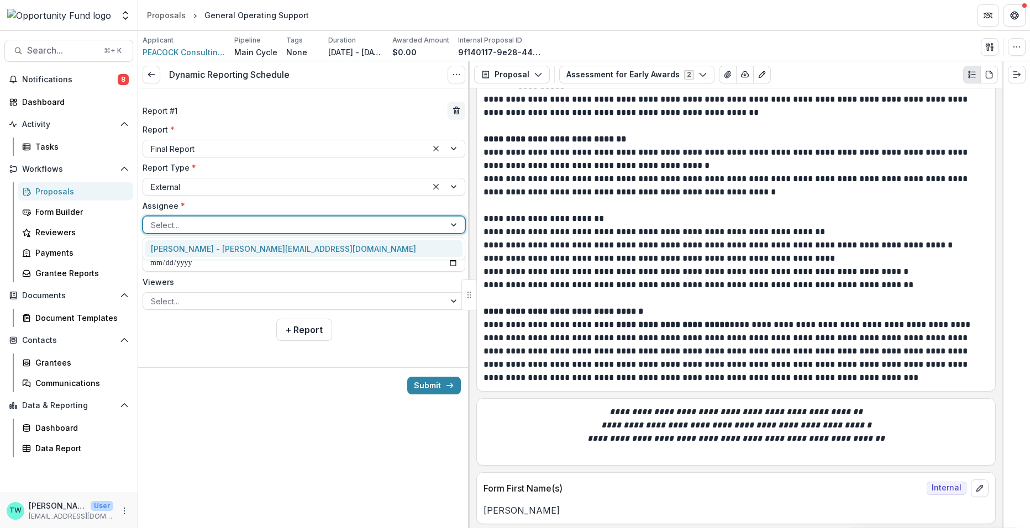
click at [231, 250] on div "Josie Badger - josie@jbadgerconsultinginc.org" at bounding box center [303, 248] width 317 height 17
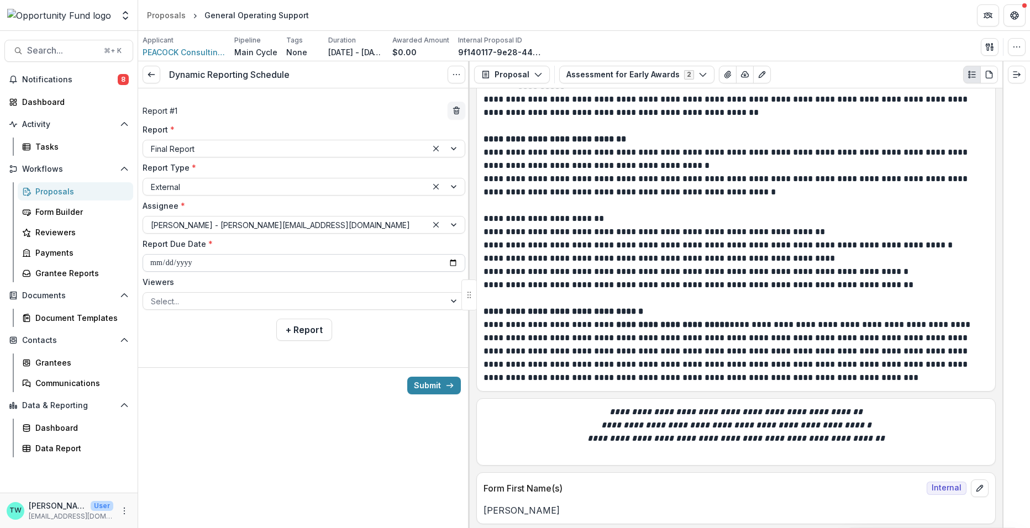
click at [190, 261] on input "**********" at bounding box center [304, 263] width 323 height 18
click at [153, 261] on input "**********" at bounding box center [304, 263] width 323 height 18
type input "**********"
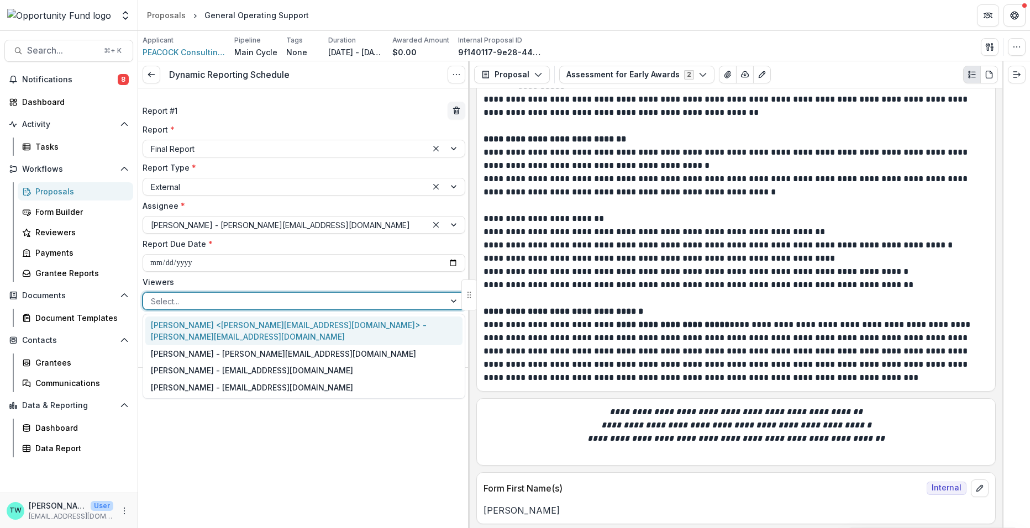
click at [172, 299] on div at bounding box center [294, 301] width 286 height 14
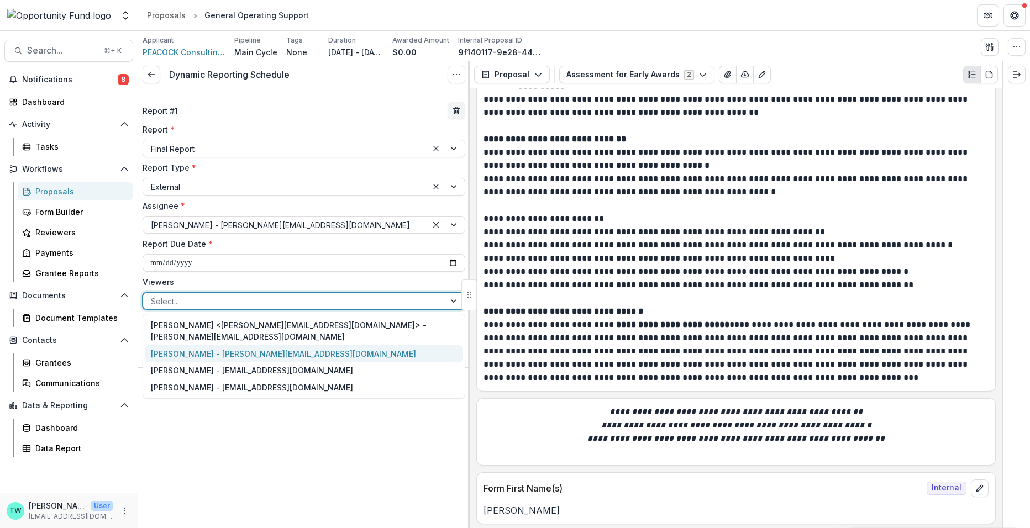
click at [177, 345] on div "[PERSON_NAME] - [PERSON_NAME][EMAIL_ADDRESS][DOMAIN_NAME]" at bounding box center [303, 353] width 317 height 17
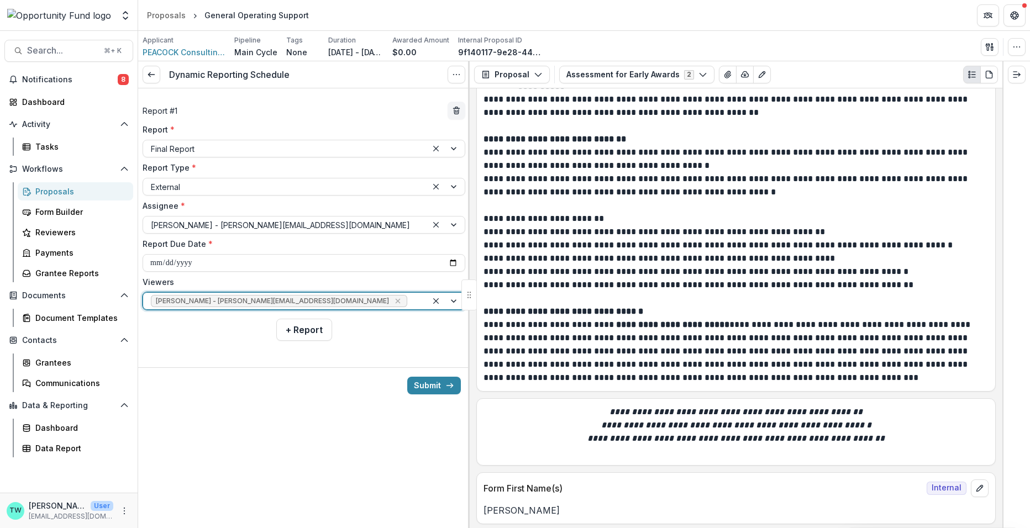
click at [409, 297] on div at bounding box center [414, 301] width 10 height 14
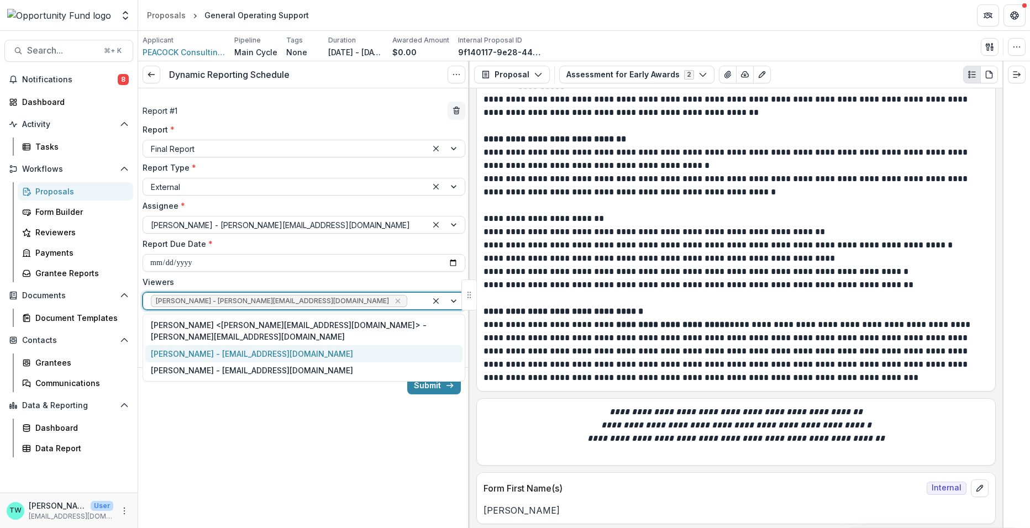
click at [304, 345] on div "[PERSON_NAME] - [EMAIL_ADDRESS][DOMAIN_NAME]" at bounding box center [303, 353] width 317 height 17
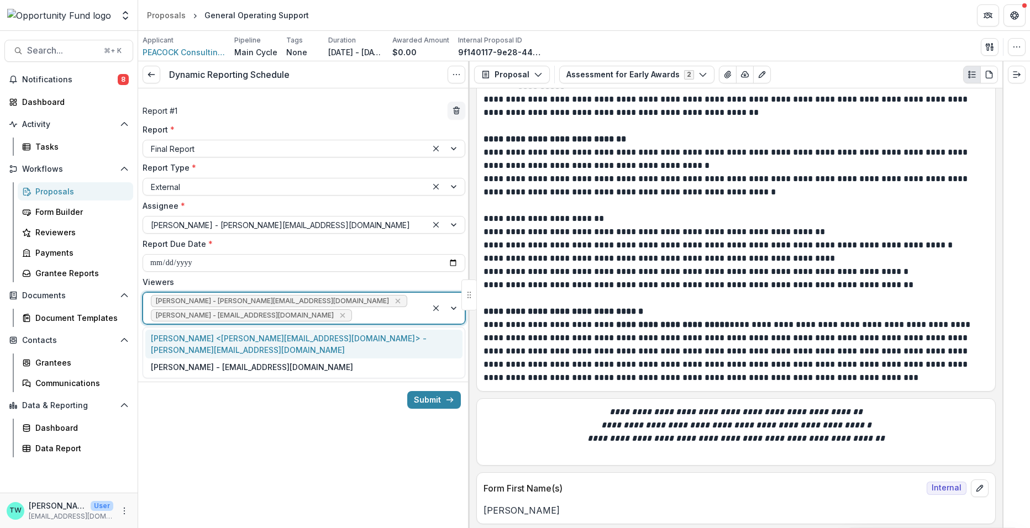
click at [372, 312] on div at bounding box center [386, 316] width 65 height 14
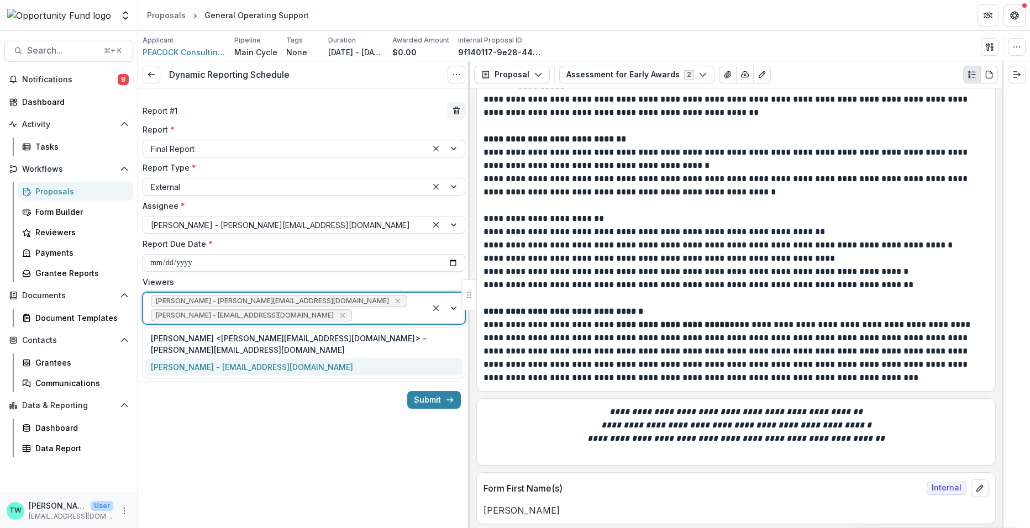
click at [326, 360] on div "[PERSON_NAME] - [EMAIL_ADDRESS][DOMAIN_NAME]" at bounding box center [303, 367] width 317 height 17
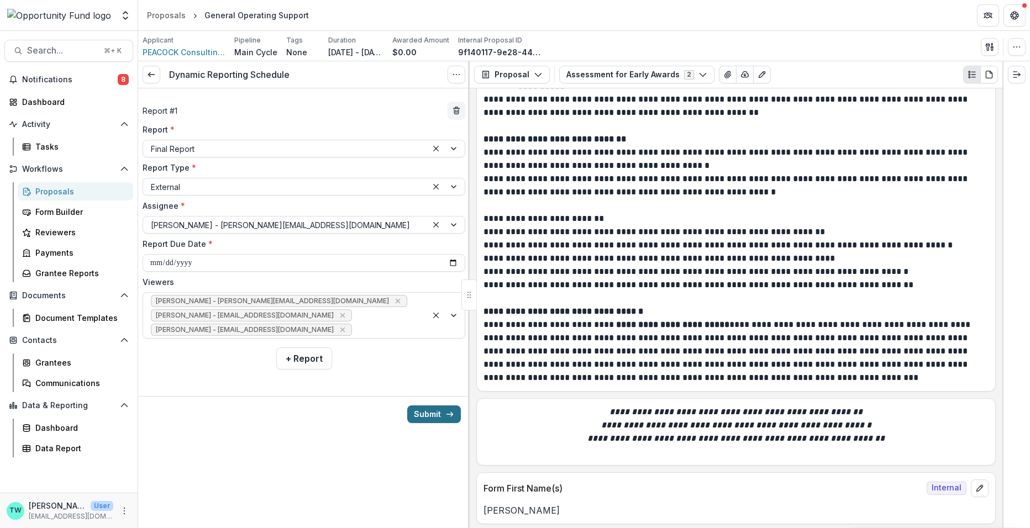
click at [425, 414] on button "Submit" at bounding box center [434, 415] width 54 height 18
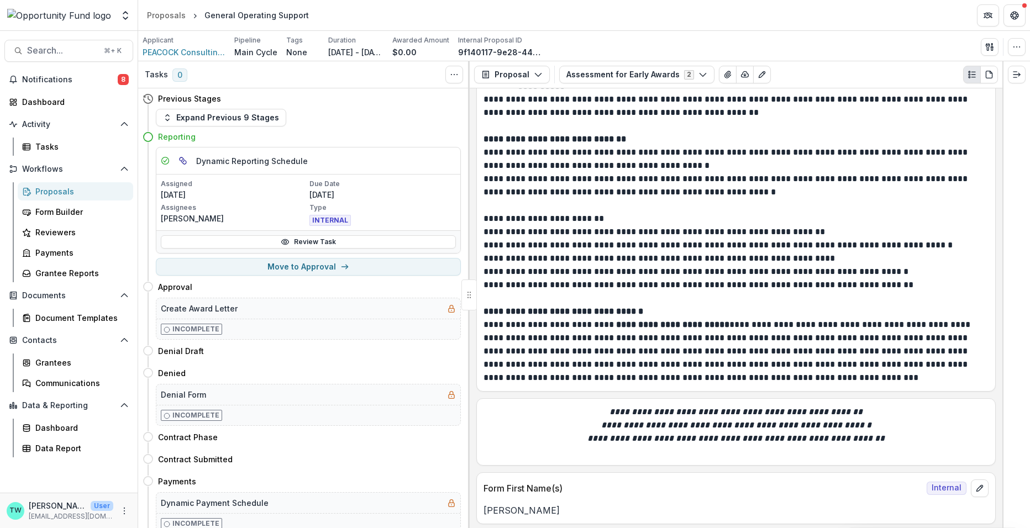
click at [51, 192] on div "Proposals" at bounding box center [79, 192] width 89 height 12
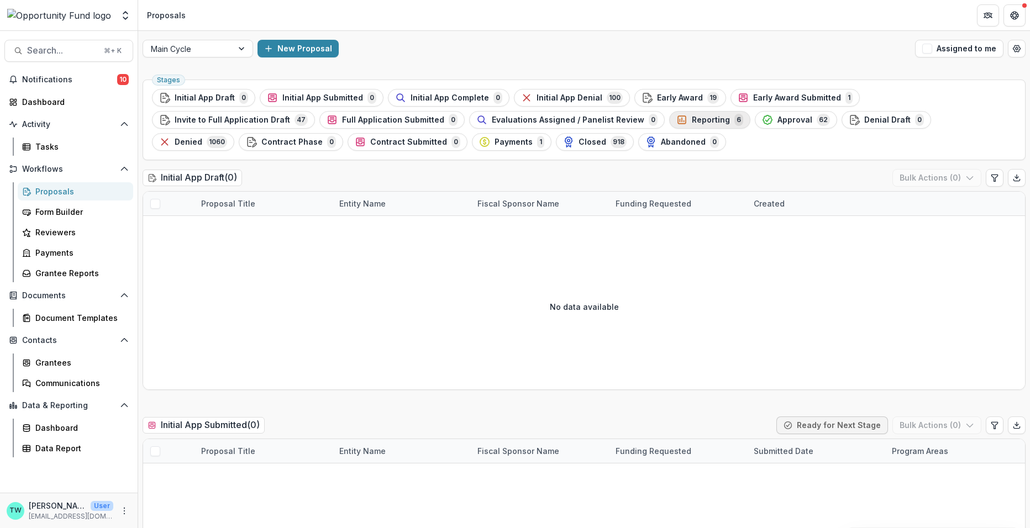
click at [692, 119] on span "Reporting" at bounding box center [711, 119] width 38 height 9
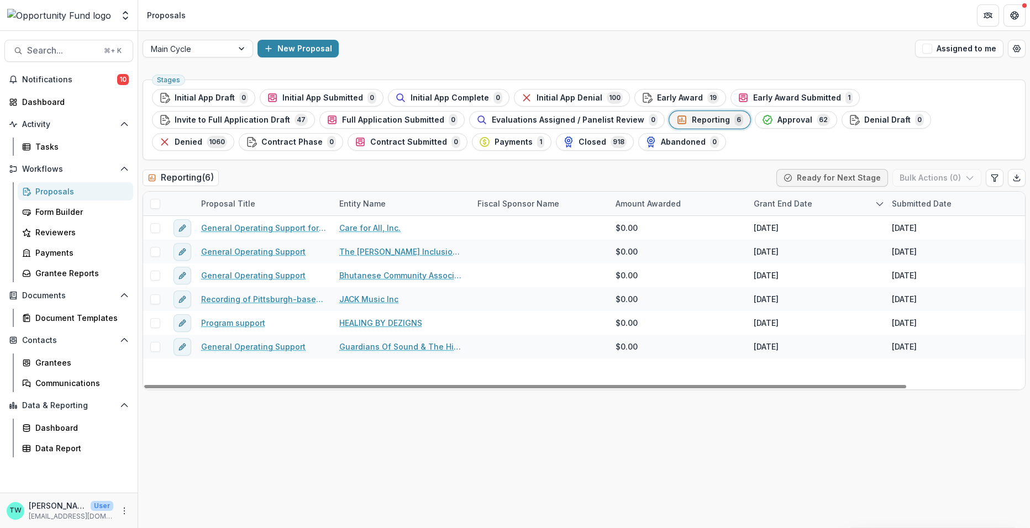
click at [154, 204] on span at bounding box center [155, 204] width 10 height 10
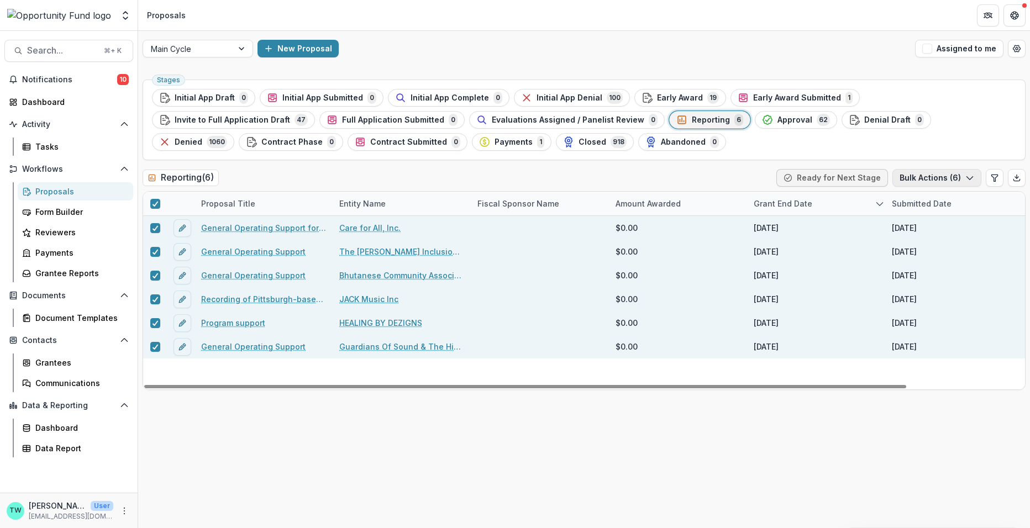
click at [951, 176] on button "Bulk Actions ( 6 )" at bounding box center [936, 178] width 89 height 18
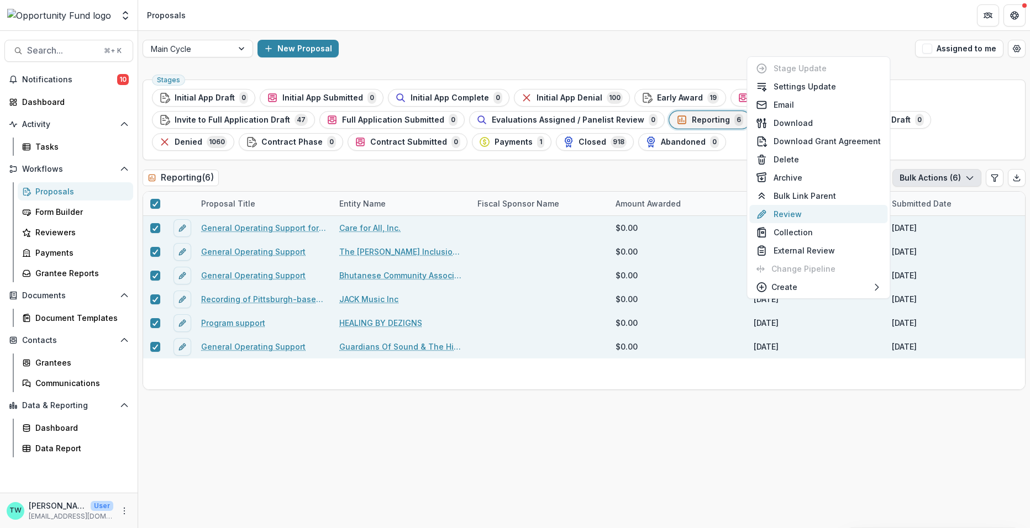
click at [791, 216] on button "Review" at bounding box center [818, 214] width 138 height 18
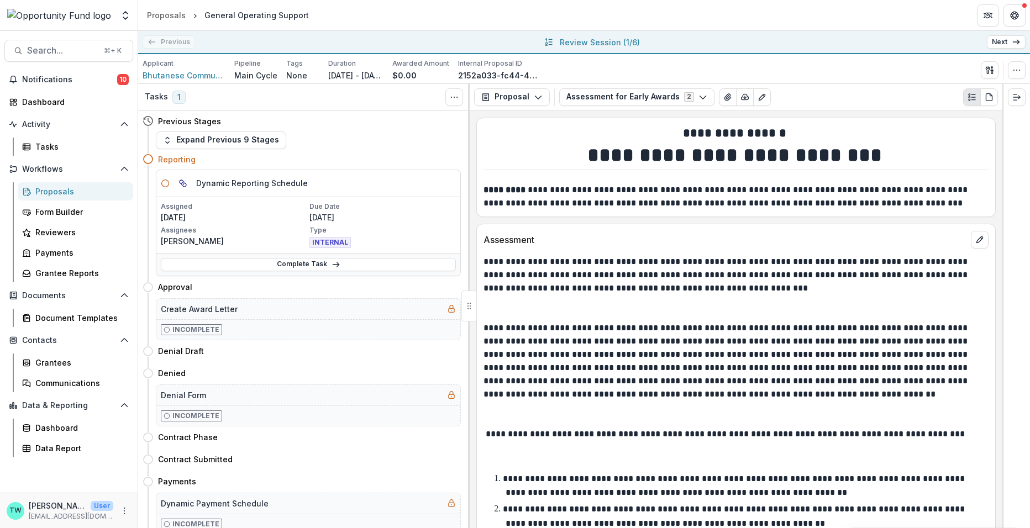
click at [1006, 42] on link "Next" at bounding box center [1006, 41] width 39 height 13
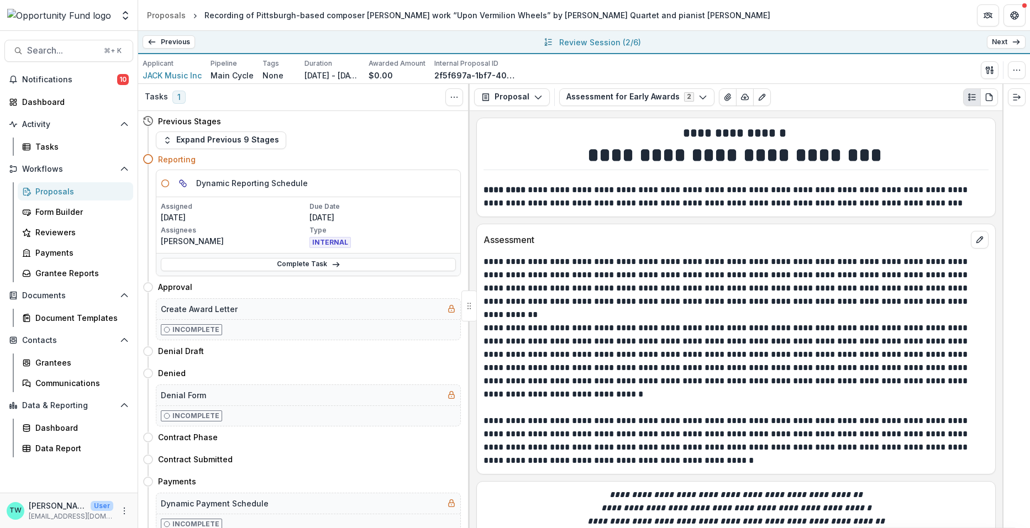
click at [1006, 42] on link "Next" at bounding box center [1006, 41] width 39 height 13
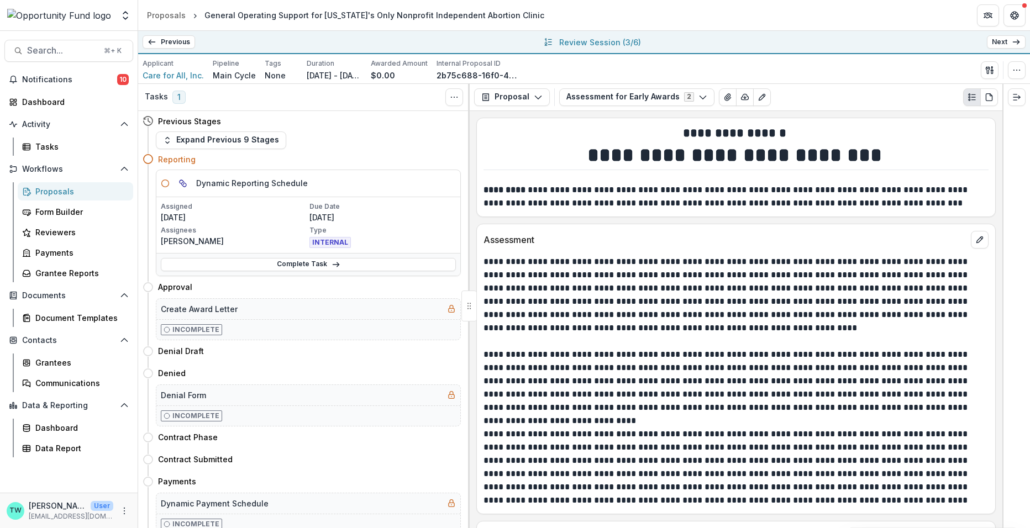
click at [172, 44] on link "Previous" at bounding box center [169, 41] width 52 height 13
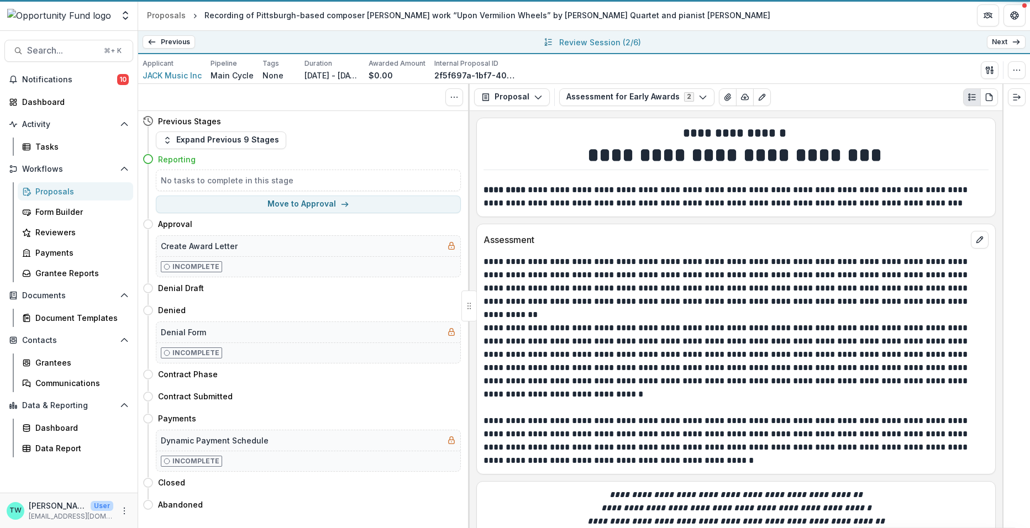
click at [172, 44] on link "Previous" at bounding box center [169, 41] width 52 height 13
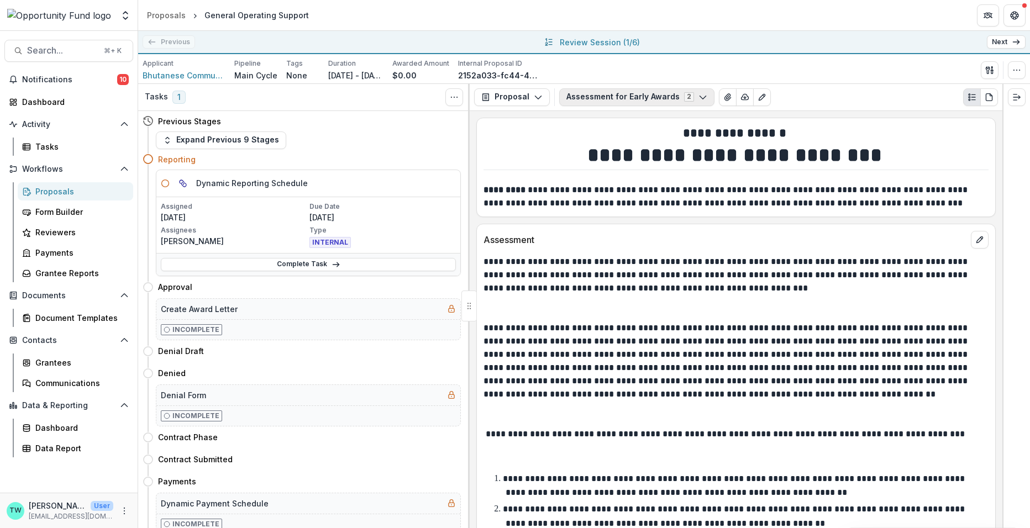
click at [619, 98] on button "Assessment for Early Awards 2" at bounding box center [636, 97] width 155 height 18
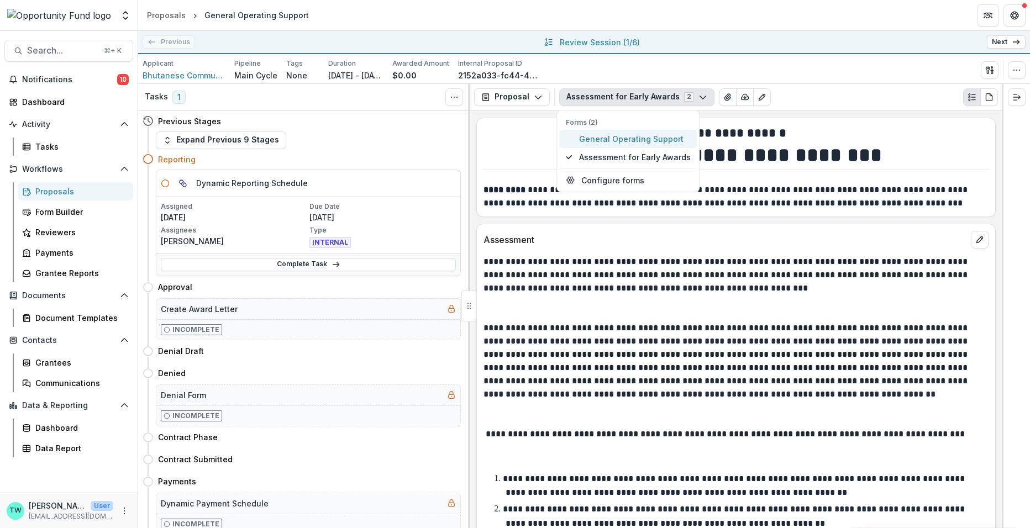
click at [618, 138] on span "General Operating Support" at bounding box center [635, 139] width 112 height 12
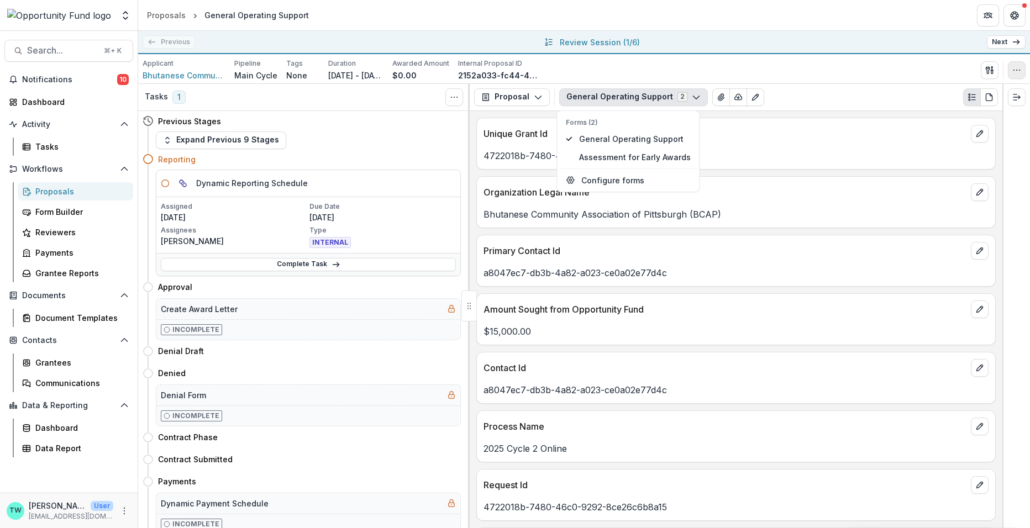
click at [1018, 69] on icon "button" at bounding box center [1016, 70] width 9 height 9
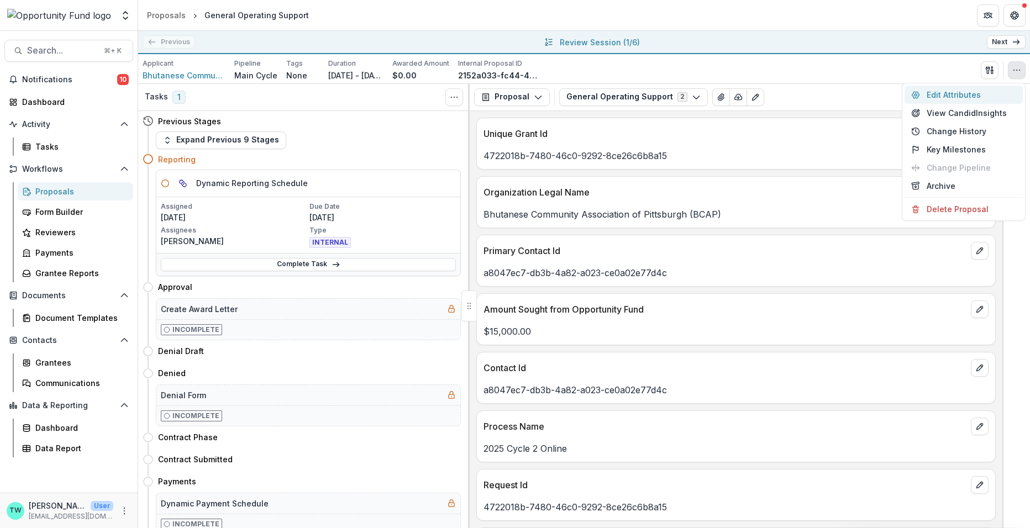
click at [957, 93] on button "Edit Attributes" at bounding box center [963, 95] width 118 height 18
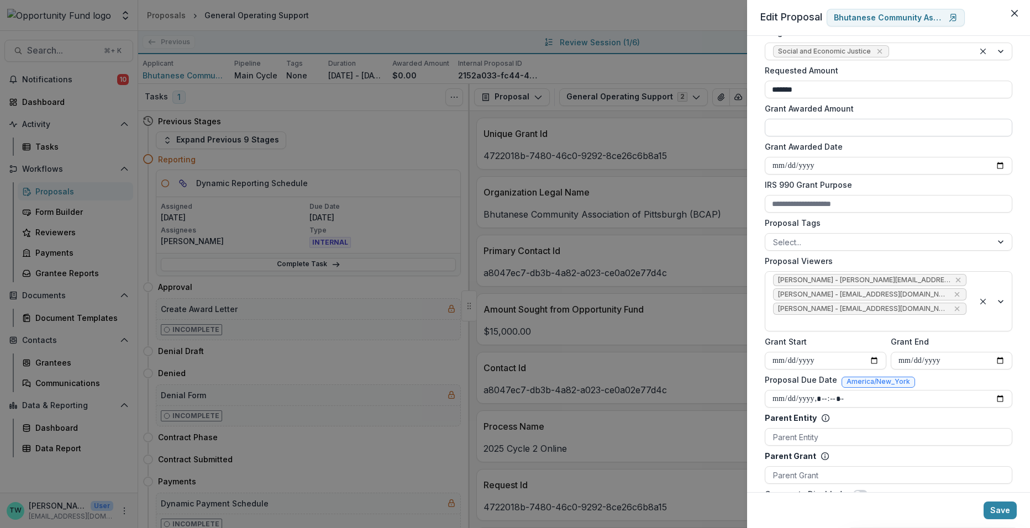
scroll to position [244, 0]
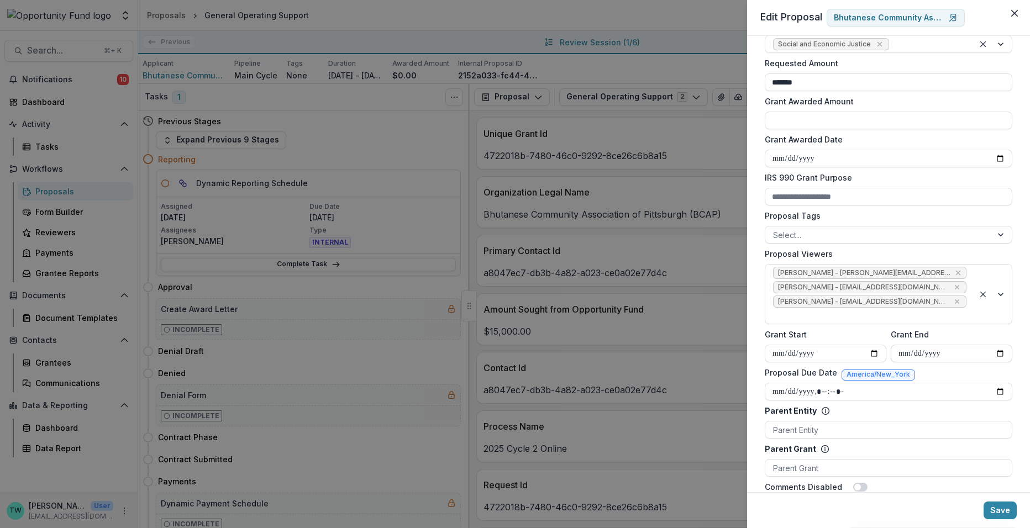
click at [944, 352] on input "**********" at bounding box center [952, 354] width 122 height 18
type input "**********"
click at [999, 515] on button "Save" at bounding box center [999, 511] width 33 height 18
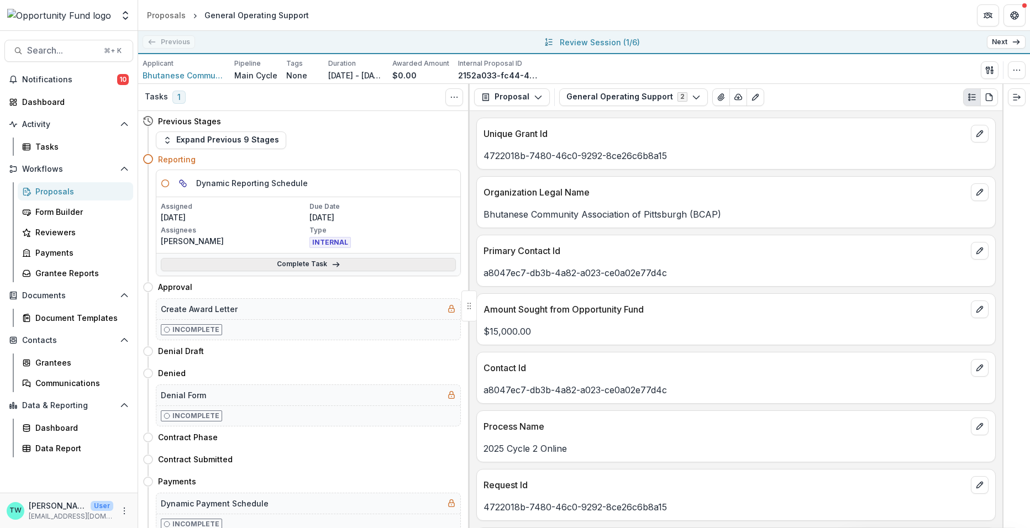
click at [321, 262] on link "Complete Task" at bounding box center [308, 264] width 295 height 13
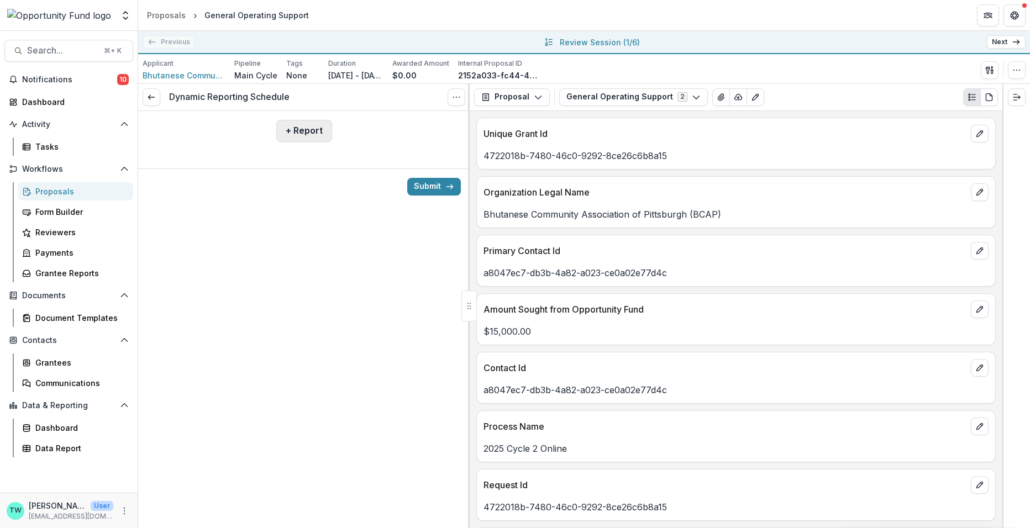
click at [304, 126] on button "+ Report" at bounding box center [304, 131] width 56 height 22
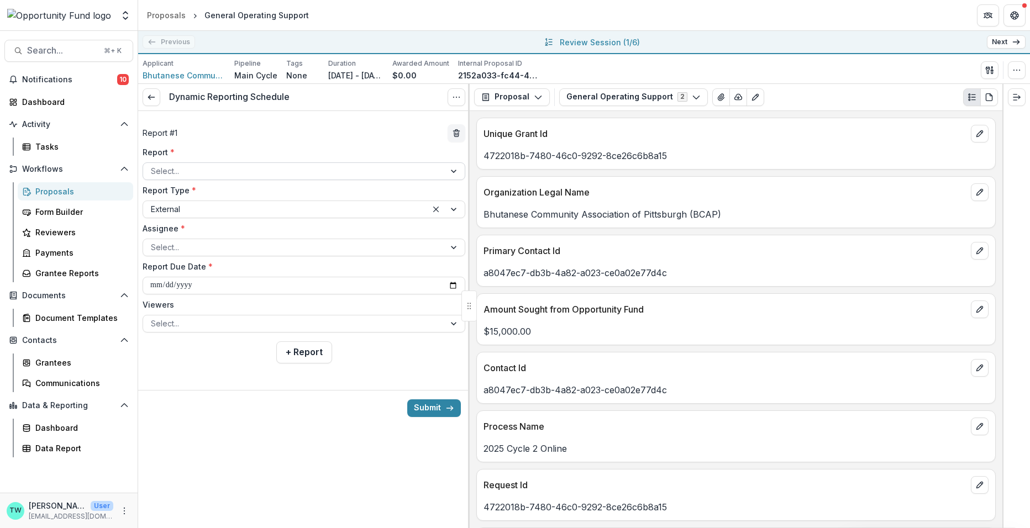
click at [252, 169] on div at bounding box center [294, 171] width 286 height 14
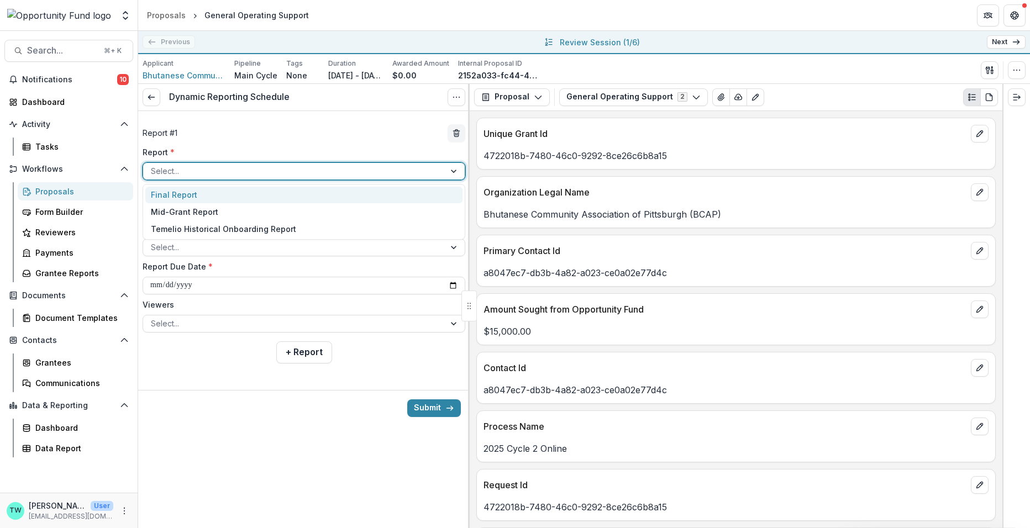
click at [244, 197] on div "Final Report" at bounding box center [303, 195] width 317 height 17
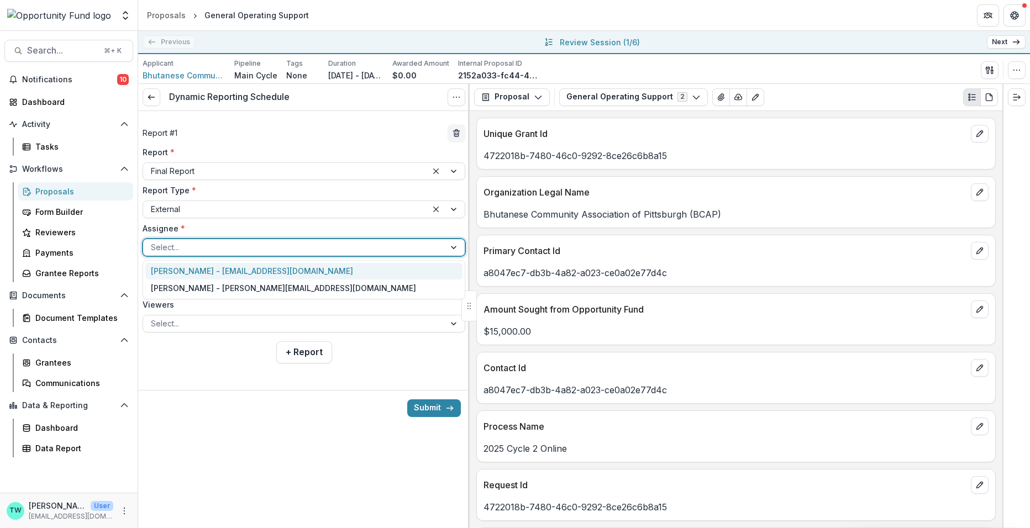
click at [231, 251] on div at bounding box center [294, 247] width 286 height 14
click at [230, 275] on div "Khara Timsina - ktimsina@bcap.us" at bounding box center [303, 271] width 317 height 17
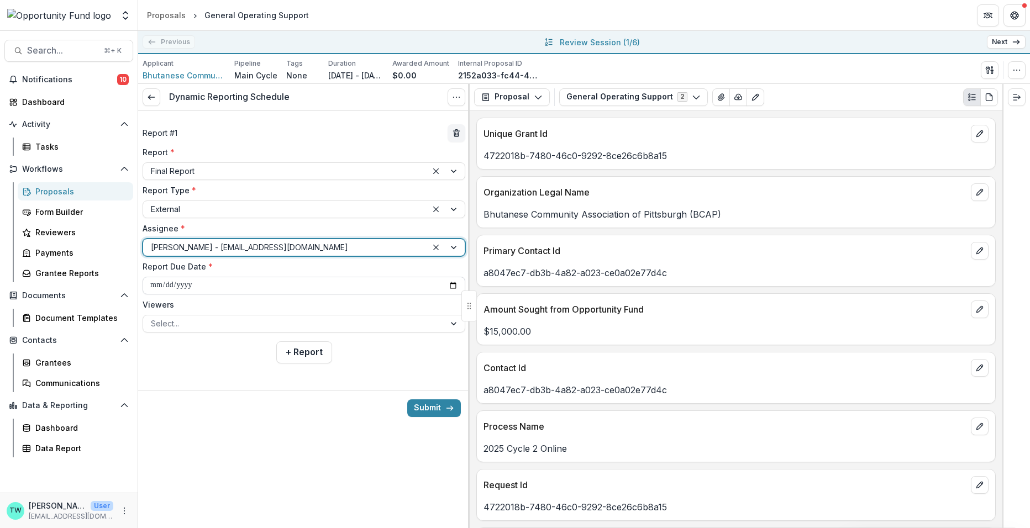
click at [233, 287] on input "**********" at bounding box center [304, 286] width 323 height 18
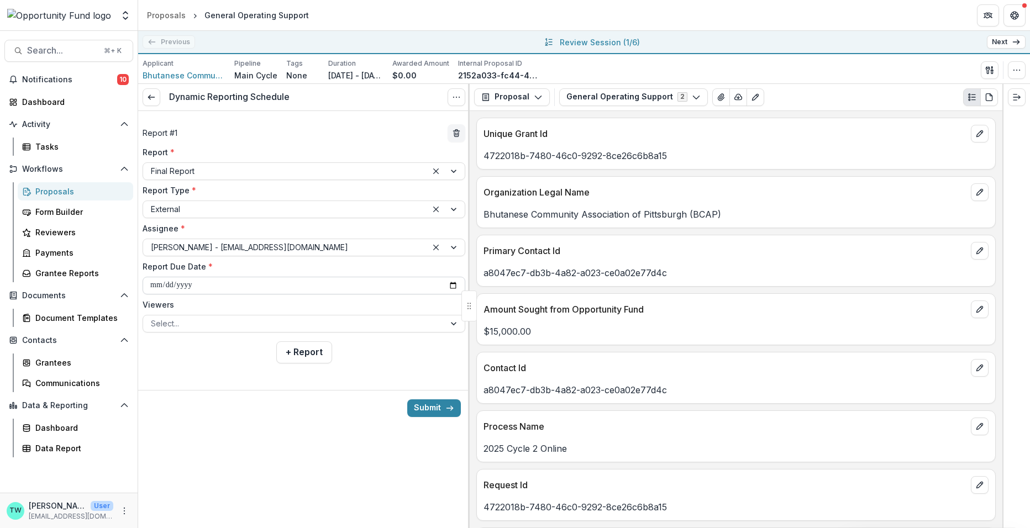
type input "**********"
click at [233, 319] on div at bounding box center [294, 324] width 286 height 14
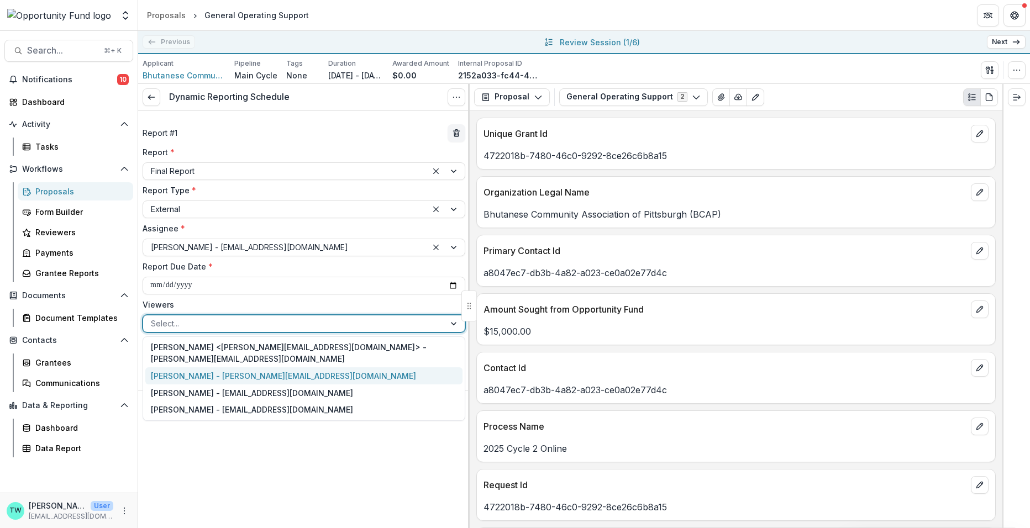
click at [228, 367] on div "[PERSON_NAME] - [PERSON_NAME][EMAIL_ADDRESS][DOMAIN_NAME]" at bounding box center [303, 375] width 317 height 17
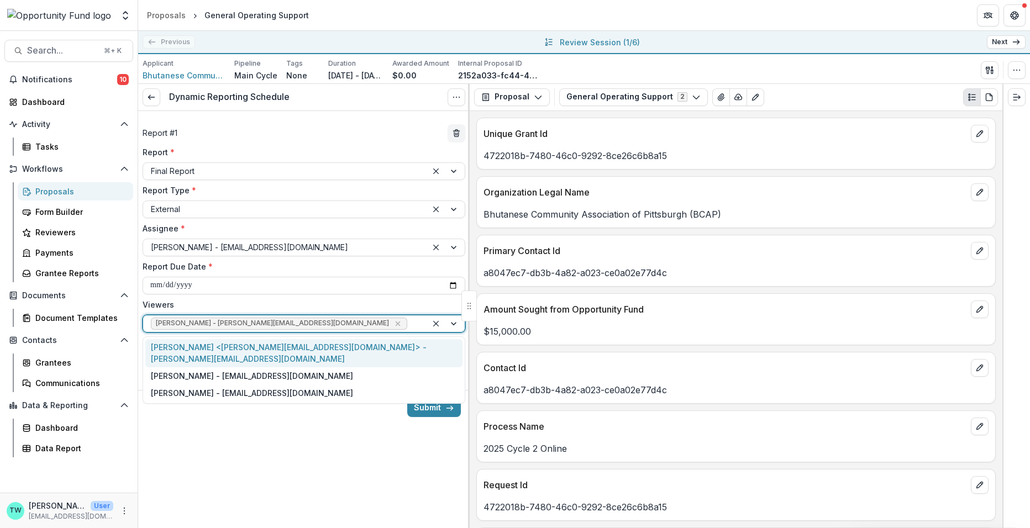
click at [409, 321] on div at bounding box center [414, 324] width 10 height 14
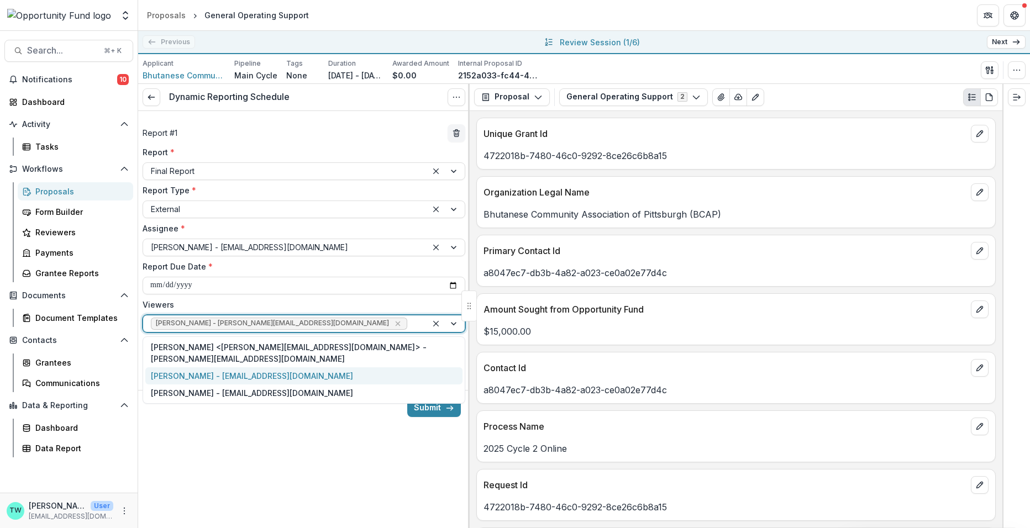
click at [330, 367] on div "[PERSON_NAME] - [EMAIL_ADDRESS][DOMAIN_NAME]" at bounding box center [303, 375] width 317 height 17
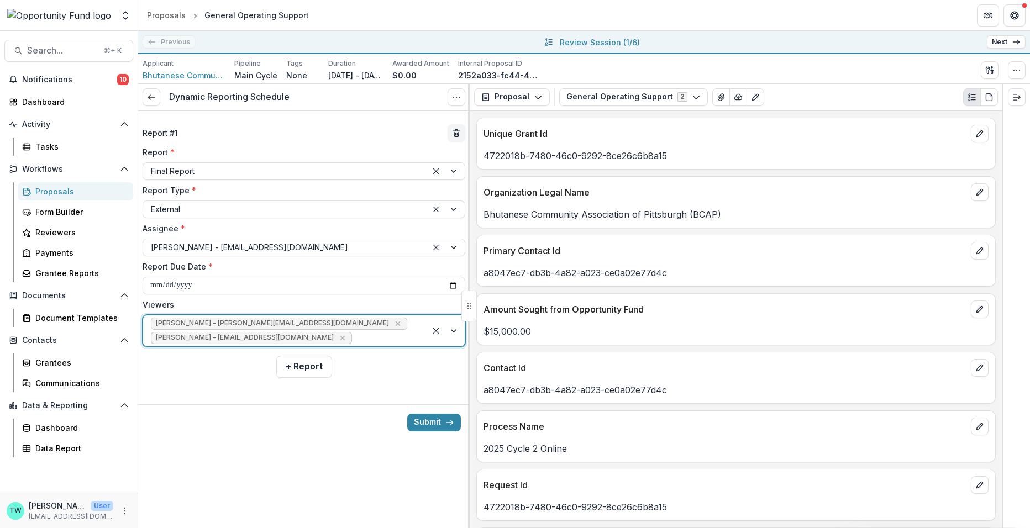
click at [366, 339] on div at bounding box center [386, 338] width 65 height 14
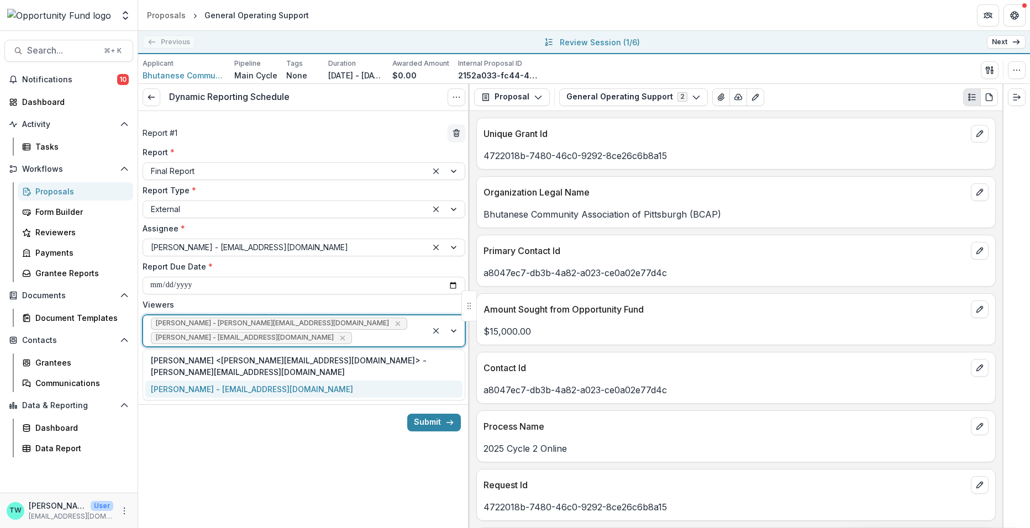
click at [338, 381] on div "[PERSON_NAME] - [EMAIL_ADDRESS][DOMAIN_NAME]" at bounding box center [303, 389] width 317 height 17
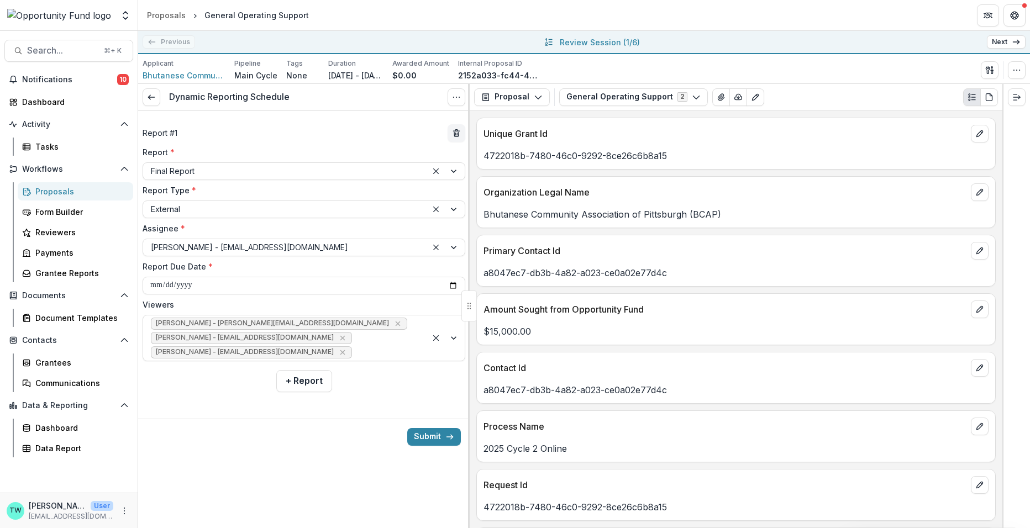
click at [295, 449] on div "Submit" at bounding box center [303, 437] width 331 height 36
click at [439, 433] on button "Submit" at bounding box center [434, 437] width 54 height 18
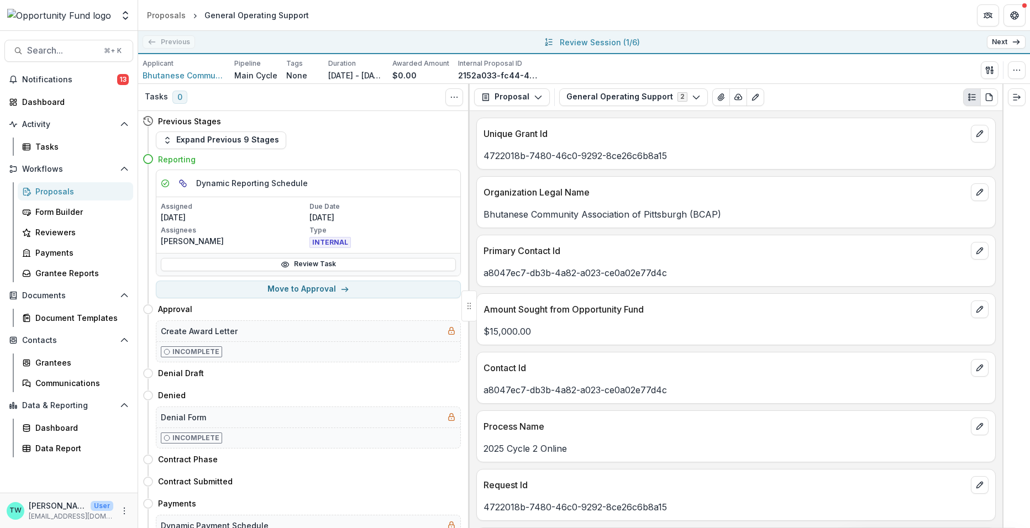
click at [1015, 40] on icon at bounding box center [1016, 42] width 9 height 9
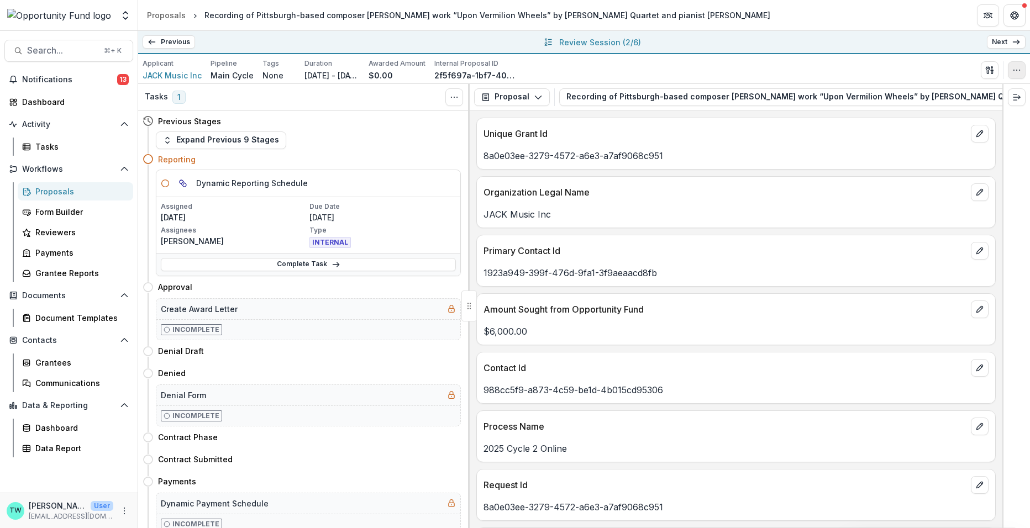
click at [1015, 70] on icon "button" at bounding box center [1016, 70] width 9 height 9
click at [954, 95] on button "Edit Attributes" at bounding box center [963, 95] width 118 height 18
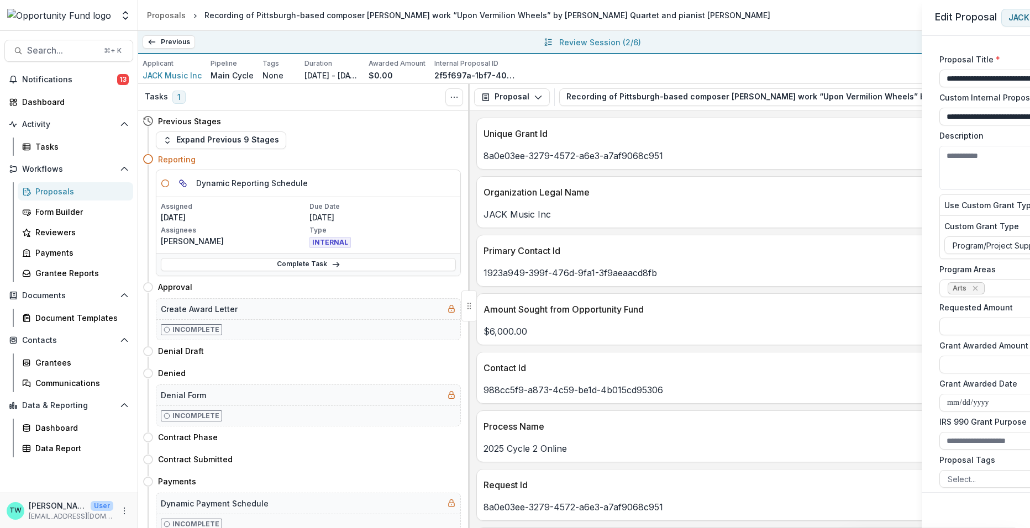
type input "******"
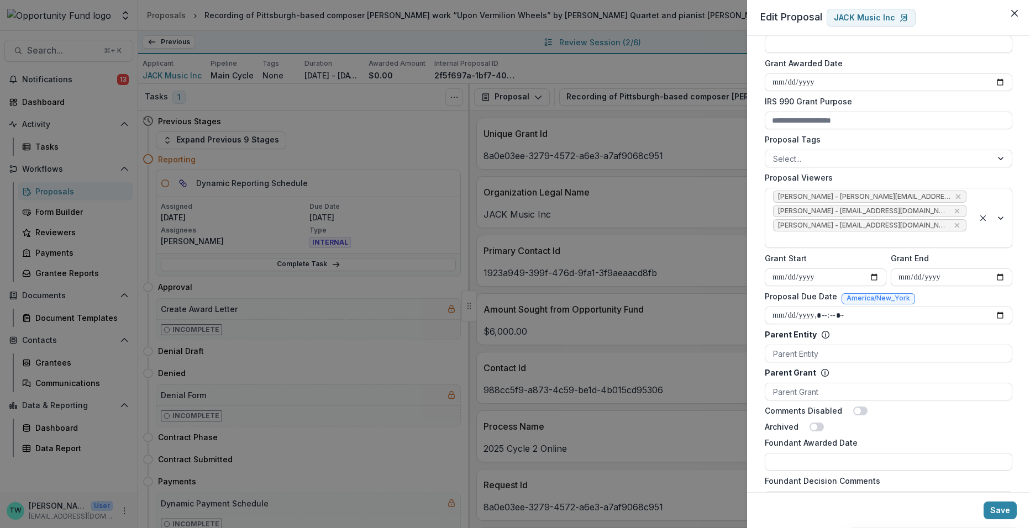
scroll to position [321, 0]
click at [1002, 510] on button "Save" at bounding box center [999, 511] width 33 height 18
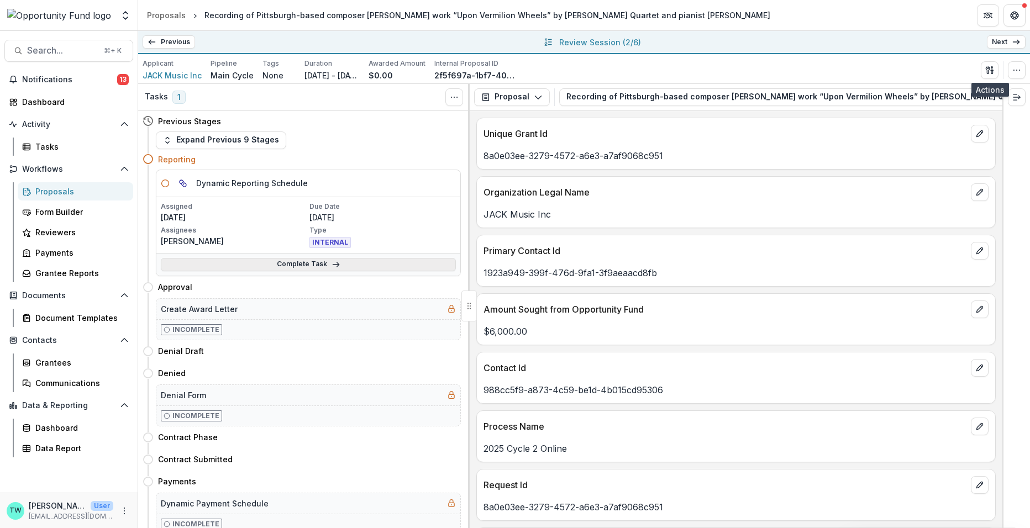
click at [318, 260] on link "Complete Task" at bounding box center [308, 264] width 295 height 13
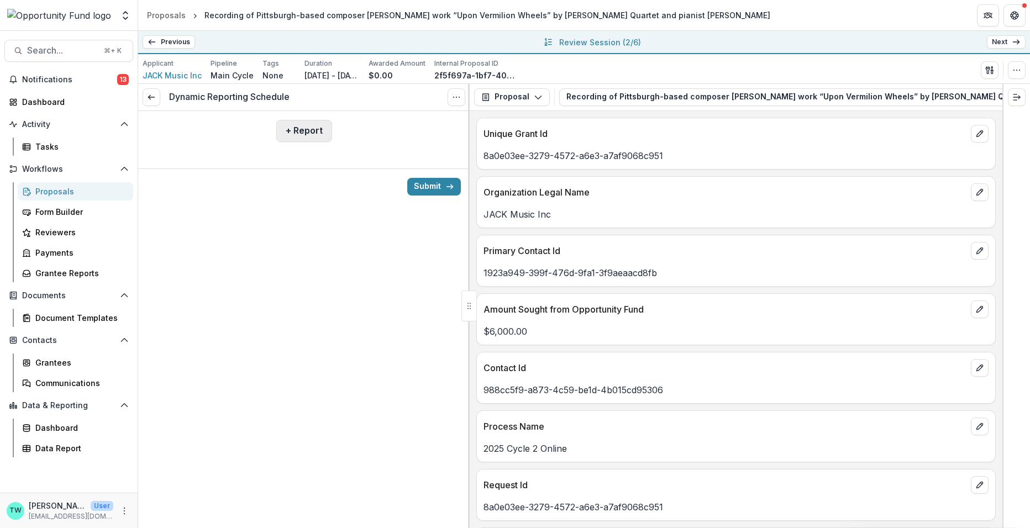
click at [308, 133] on button "+ Report" at bounding box center [304, 131] width 56 height 22
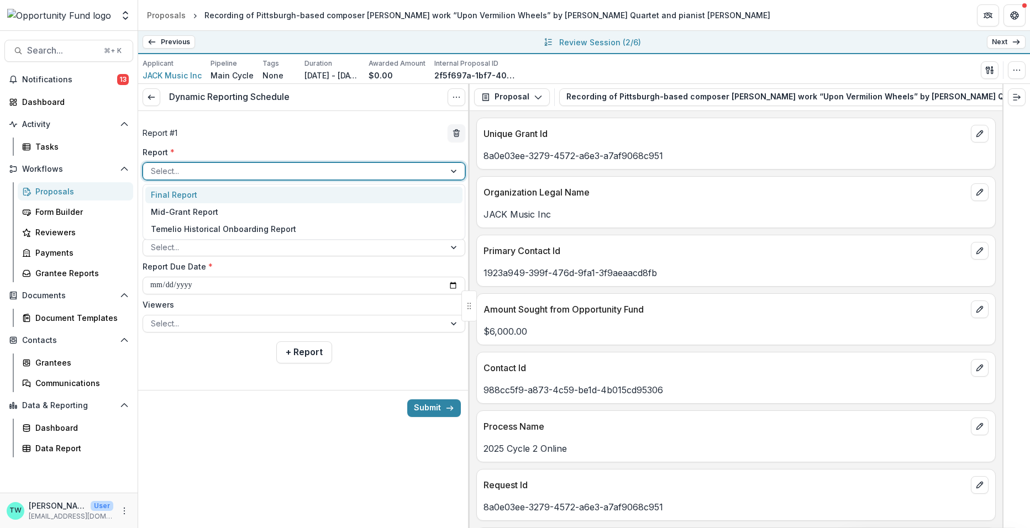
click at [262, 170] on div at bounding box center [294, 171] width 286 height 14
click at [254, 196] on div "Final Report" at bounding box center [303, 195] width 317 height 17
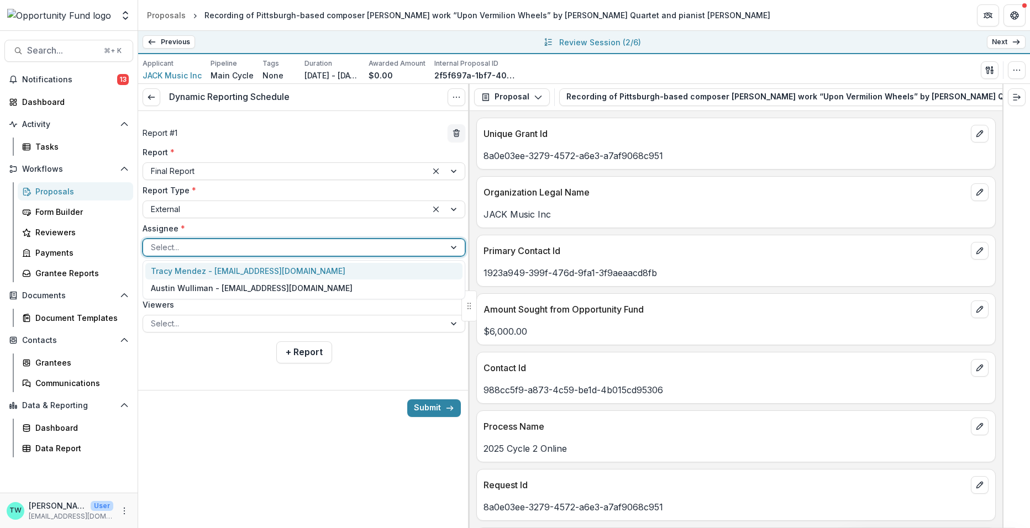
click at [250, 249] on div at bounding box center [294, 247] width 286 height 14
click at [246, 271] on div "Tracy Mendez - tracy@jackquartet.com" at bounding box center [303, 271] width 317 height 17
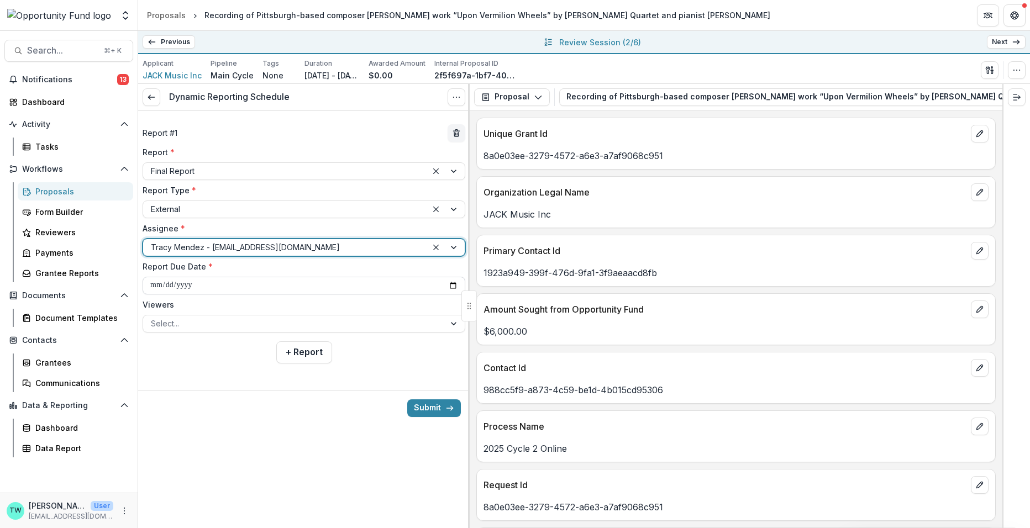
click at [245, 287] on input "**********" at bounding box center [304, 286] width 323 height 18
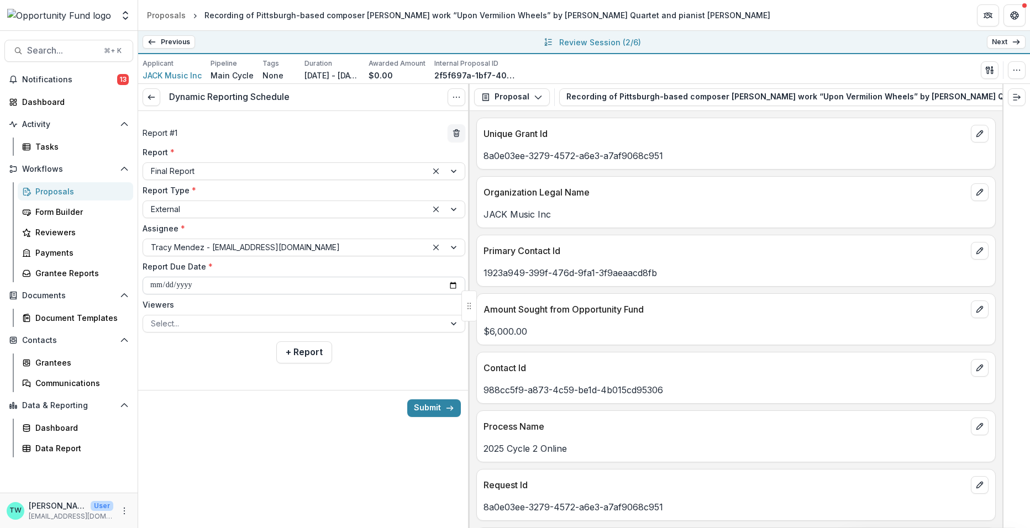
type input "**********"
click at [241, 320] on div at bounding box center [294, 324] width 286 height 14
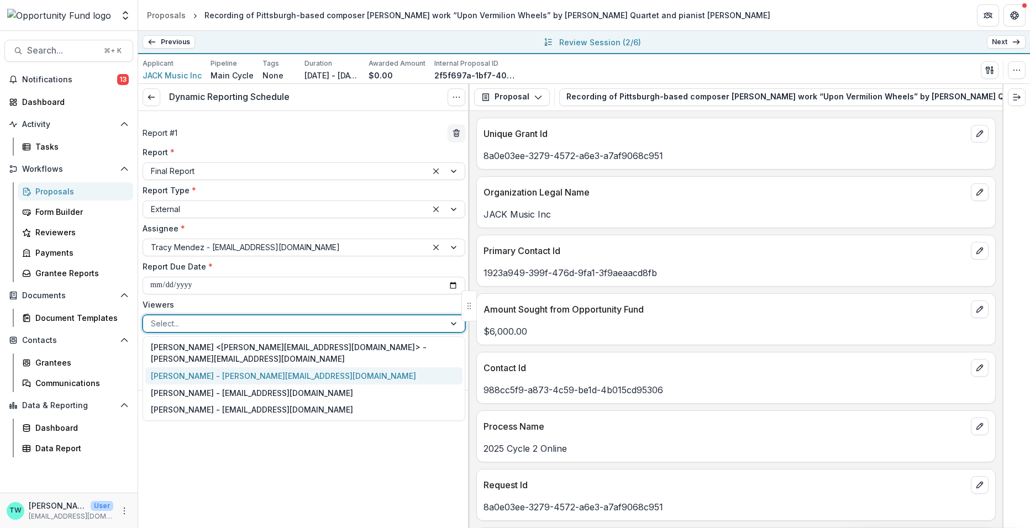
click at [234, 367] on div "[PERSON_NAME] - [PERSON_NAME][EMAIL_ADDRESS][DOMAIN_NAME]" at bounding box center [303, 375] width 317 height 17
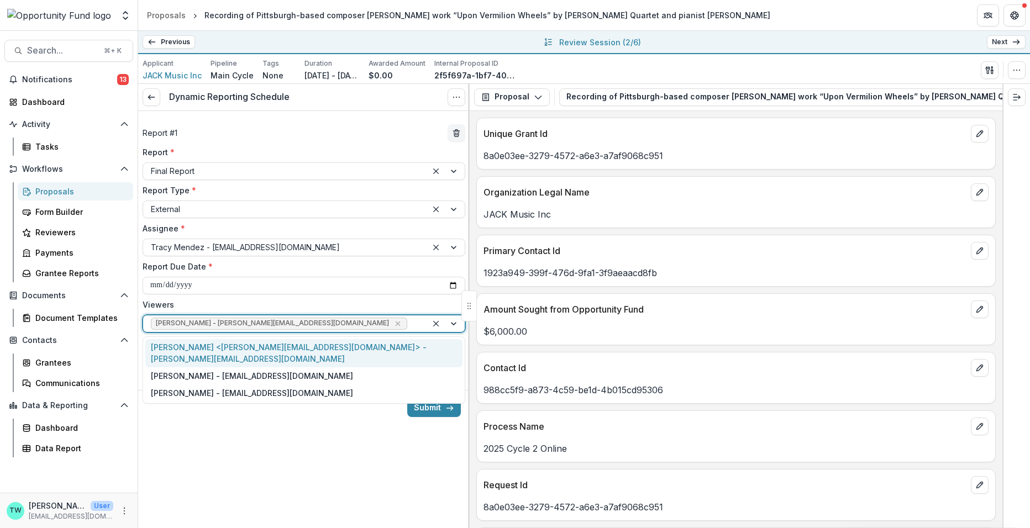
click at [409, 325] on div at bounding box center [414, 324] width 10 height 14
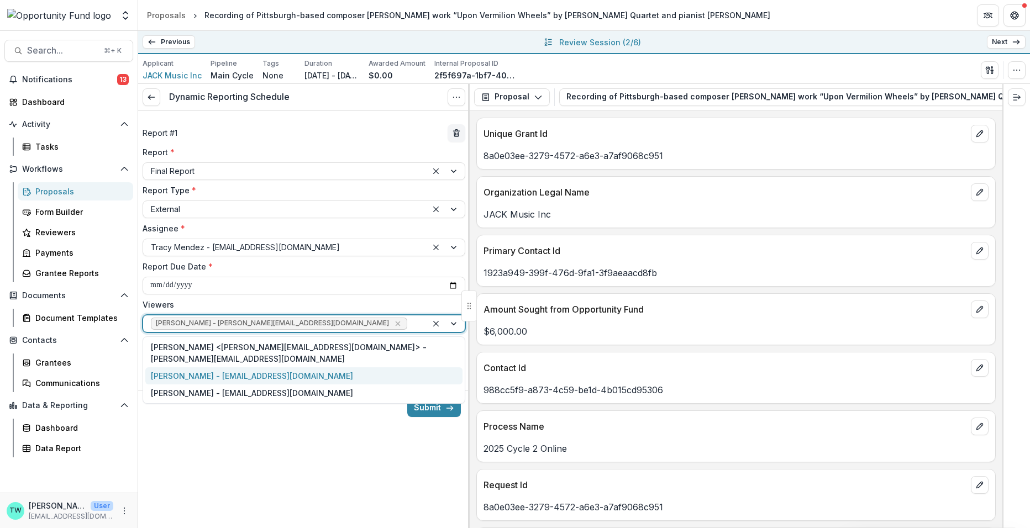
click at [323, 367] on div "[PERSON_NAME] - [EMAIL_ADDRESS][DOMAIN_NAME]" at bounding box center [303, 375] width 317 height 17
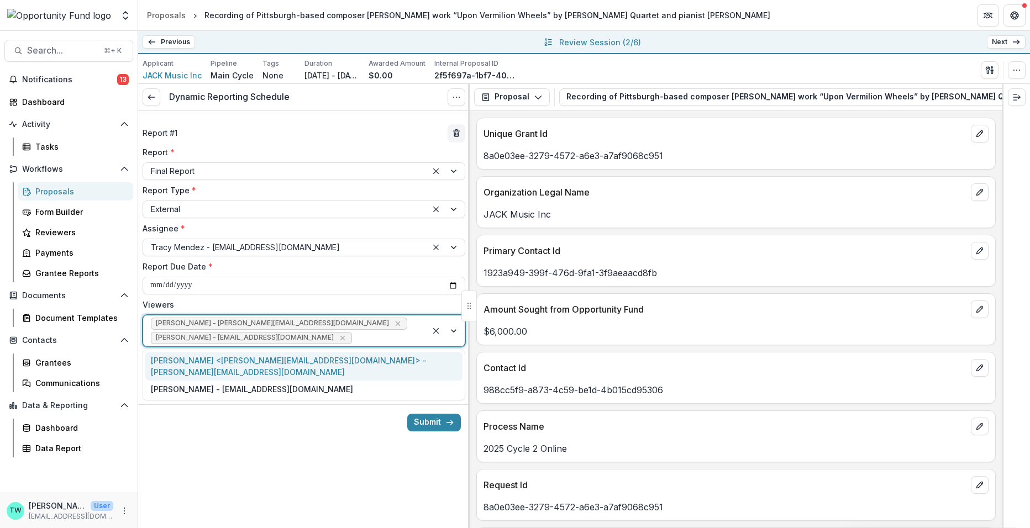
click at [367, 339] on div at bounding box center [386, 338] width 65 height 14
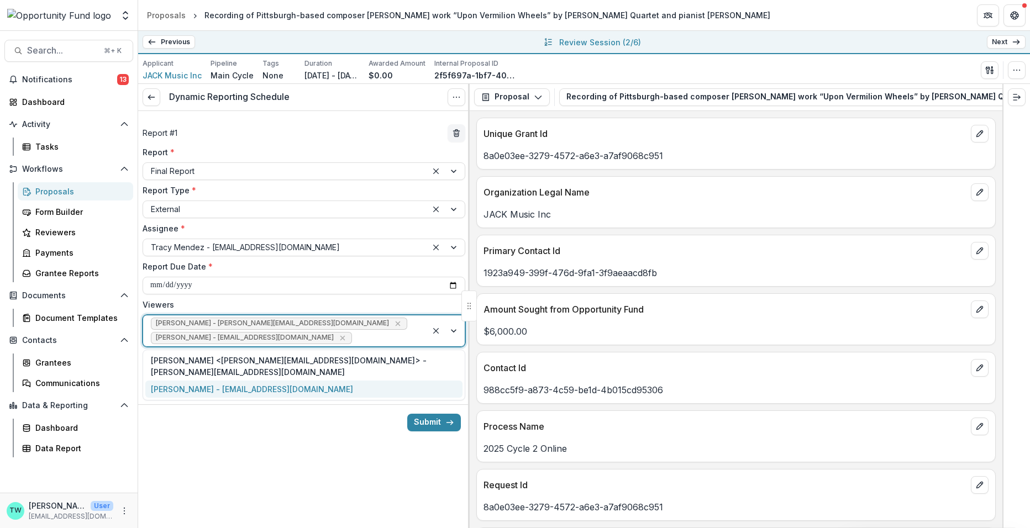
click at [334, 381] on div "[PERSON_NAME] - [EMAIL_ADDRESS][DOMAIN_NAME]" at bounding box center [303, 389] width 317 height 17
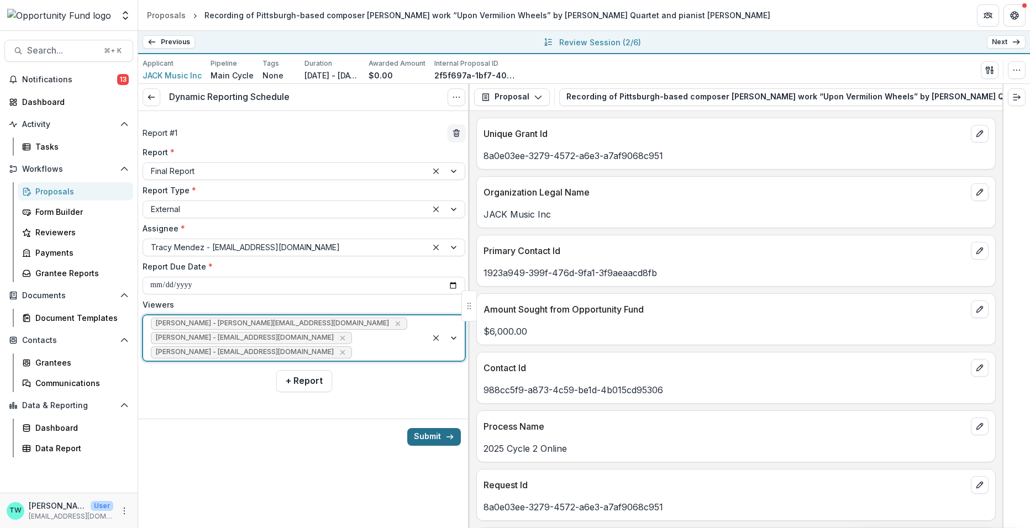
click at [430, 437] on button "Submit" at bounding box center [434, 437] width 54 height 18
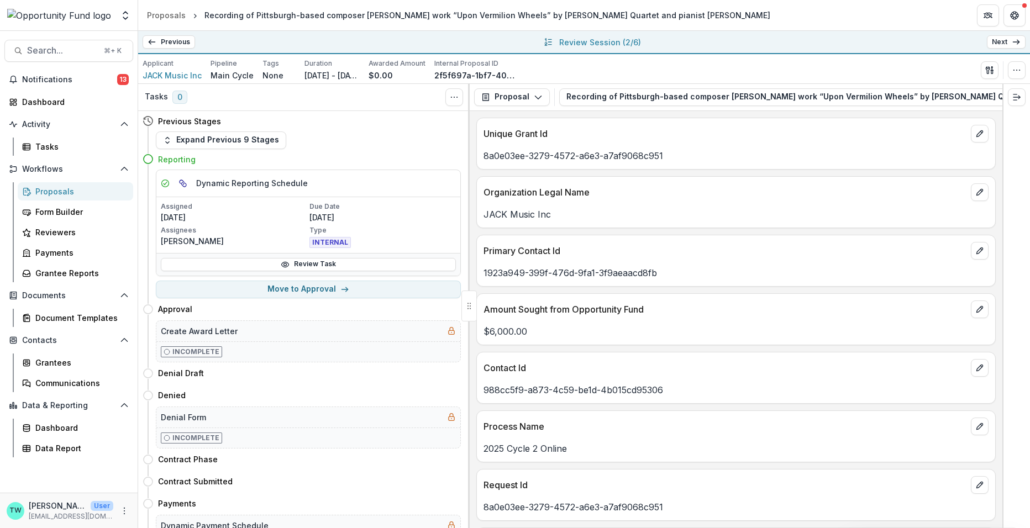
click at [1010, 40] on link "Next" at bounding box center [1006, 41] width 39 height 13
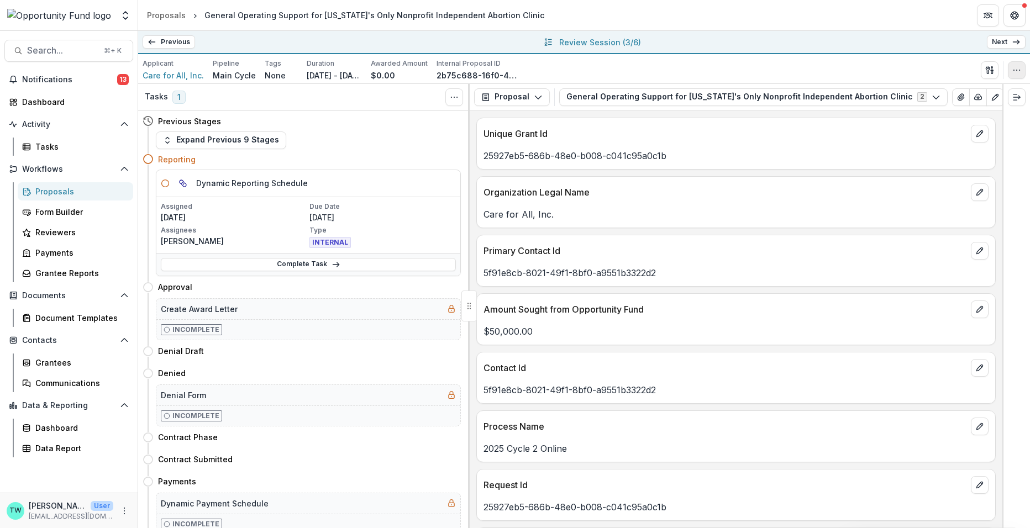
click at [1018, 70] on icon "button" at bounding box center [1016, 70] width 9 height 9
click at [960, 91] on button "Edit Attributes" at bounding box center [963, 95] width 118 height 18
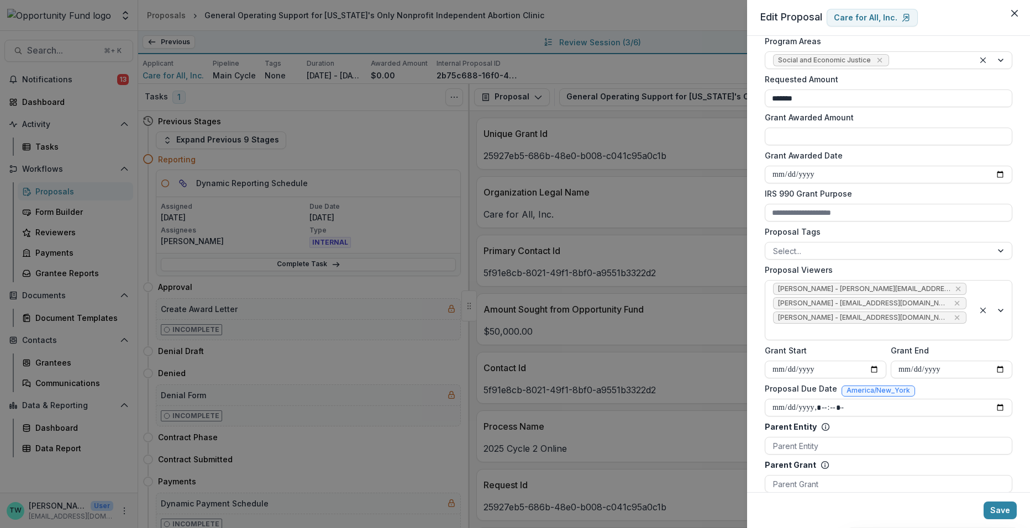
scroll to position [230, 0]
click at [994, 510] on button "Save" at bounding box center [999, 511] width 33 height 18
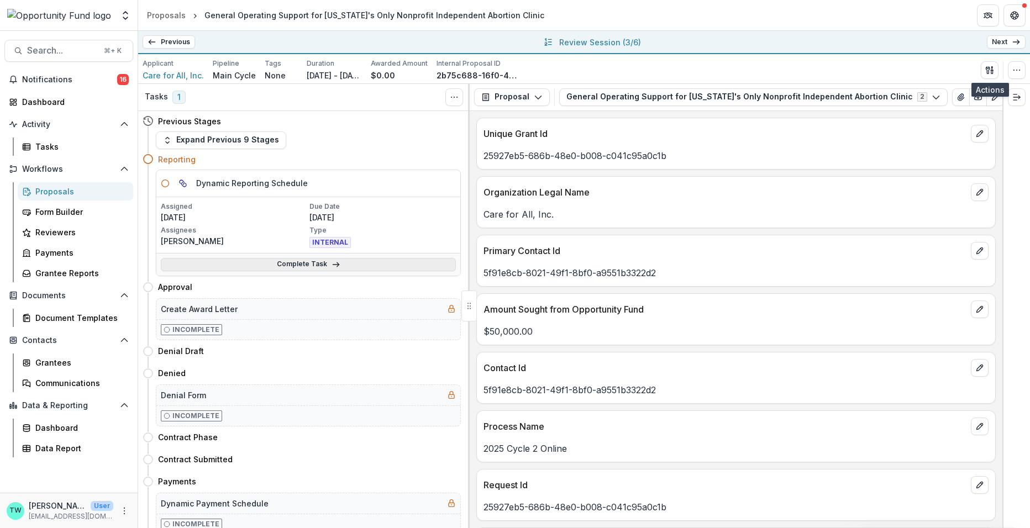
click at [300, 265] on link "Complete Task" at bounding box center [308, 264] width 295 height 13
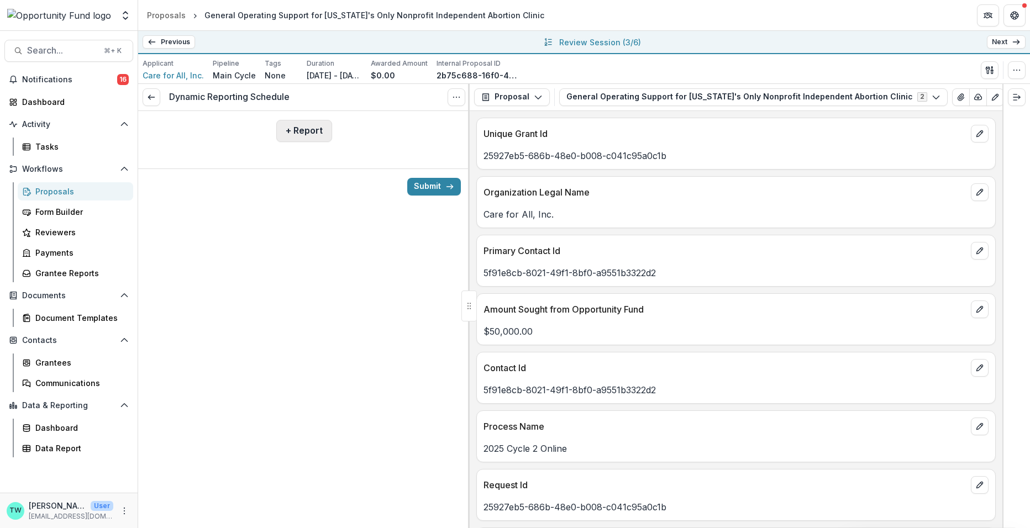
click at [301, 134] on button "+ Report" at bounding box center [304, 131] width 56 height 22
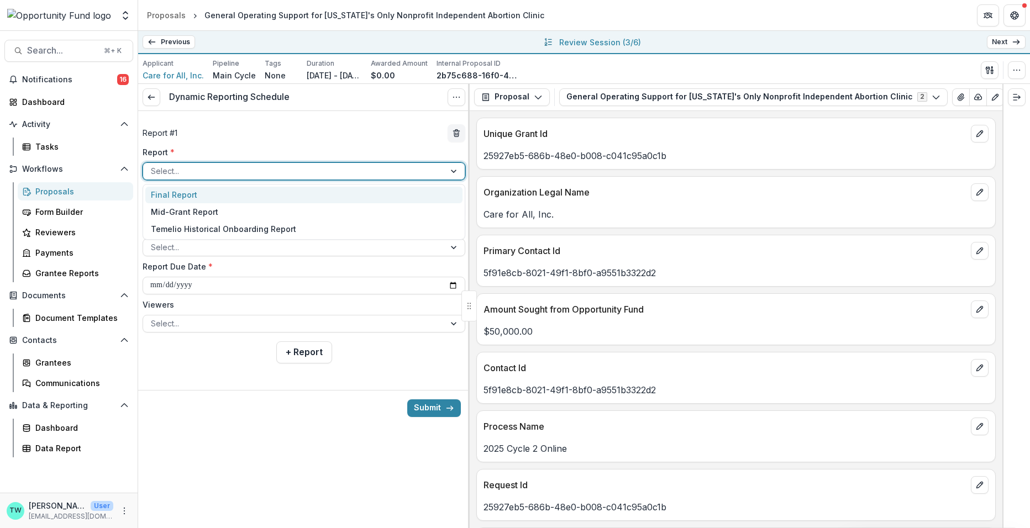
click at [261, 171] on div at bounding box center [294, 171] width 286 height 14
click at [260, 195] on div "Final Report" at bounding box center [303, 195] width 317 height 17
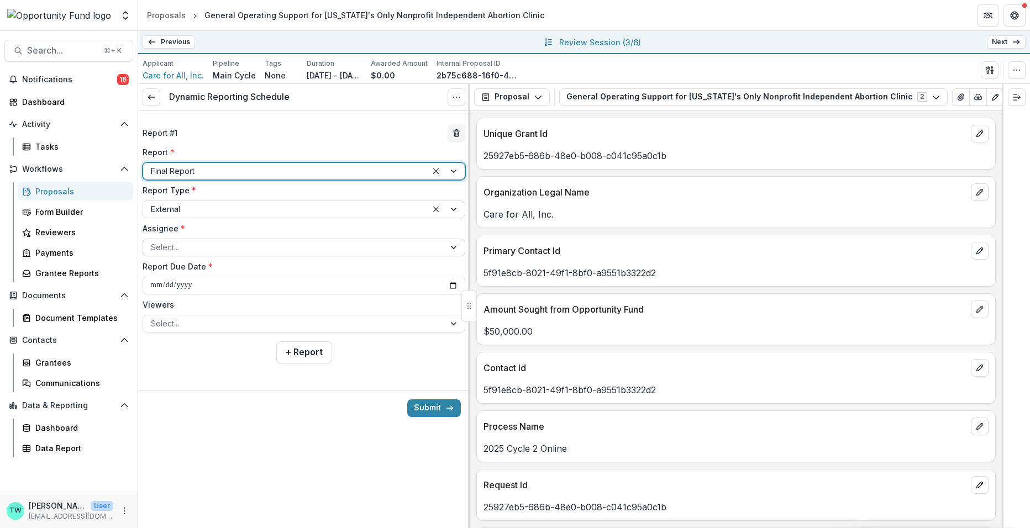
click at [242, 248] on div at bounding box center [294, 247] width 286 height 14
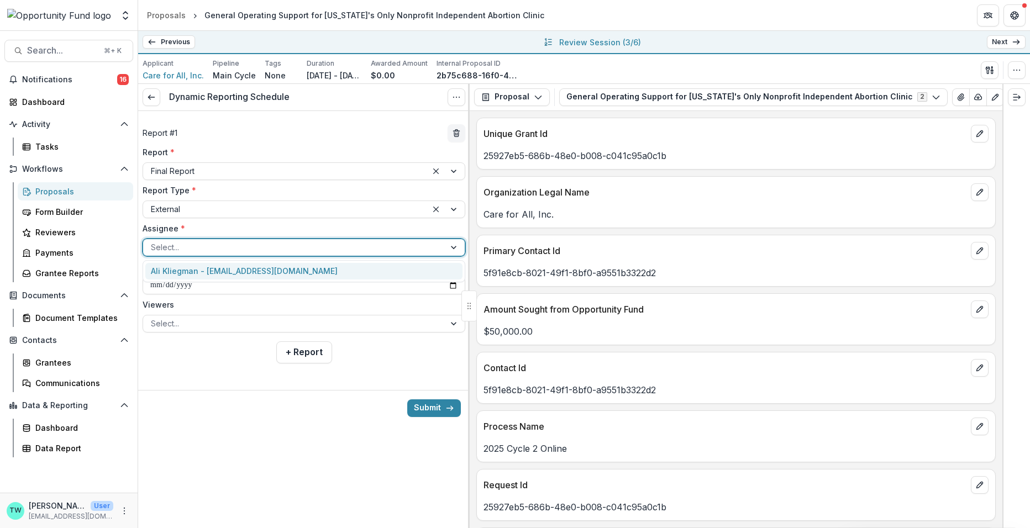
click at [240, 277] on div "Ali Kliegman - ali@careforallwi.org" at bounding box center [303, 271] width 317 height 17
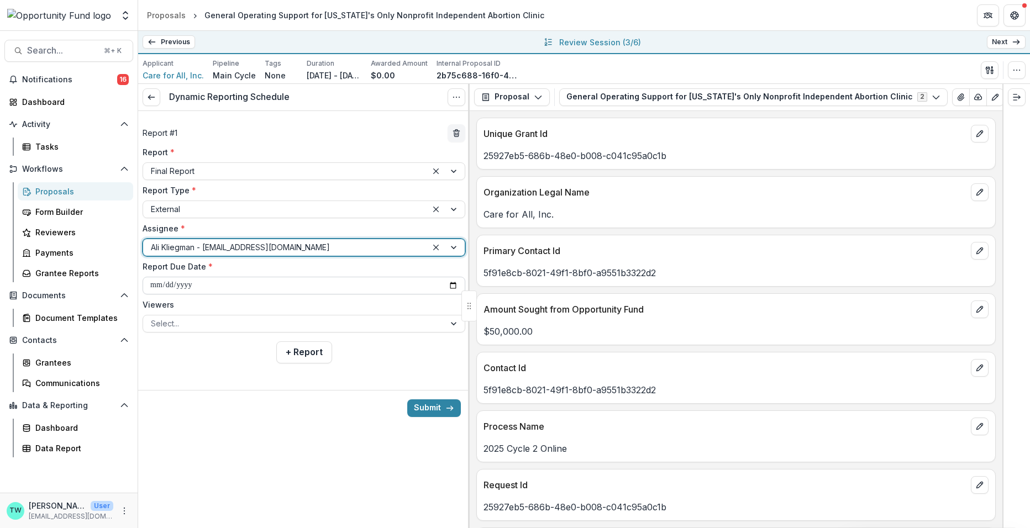
click at [243, 287] on input "**********" at bounding box center [304, 286] width 323 height 18
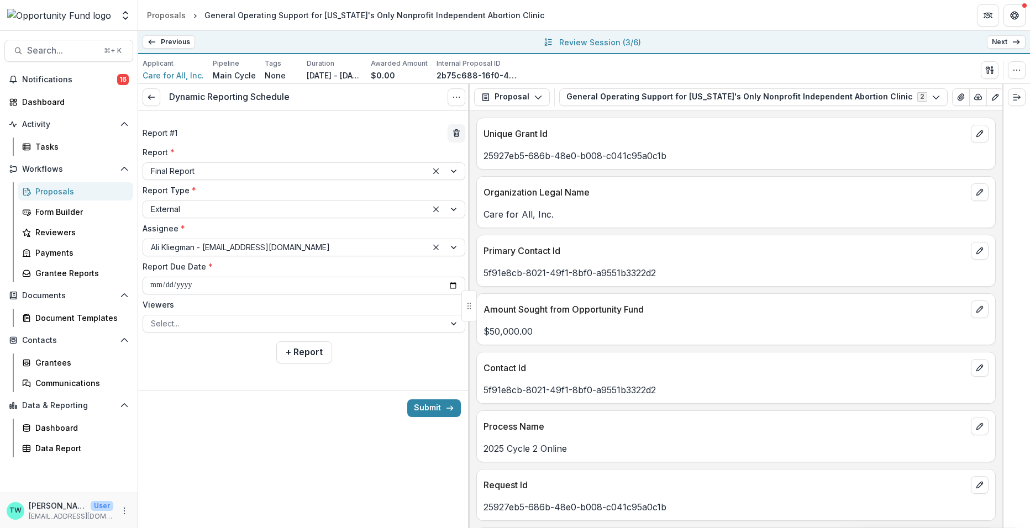
type input "**********"
click at [453, 282] on input "**********" at bounding box center [304, 286] width 323 height 18
click at [296, 443] on div "**********" at bounding box center [303, 306] width 331 height 444
click at [233, 324] on div at bounding box center [294, 324] width 286 height 14
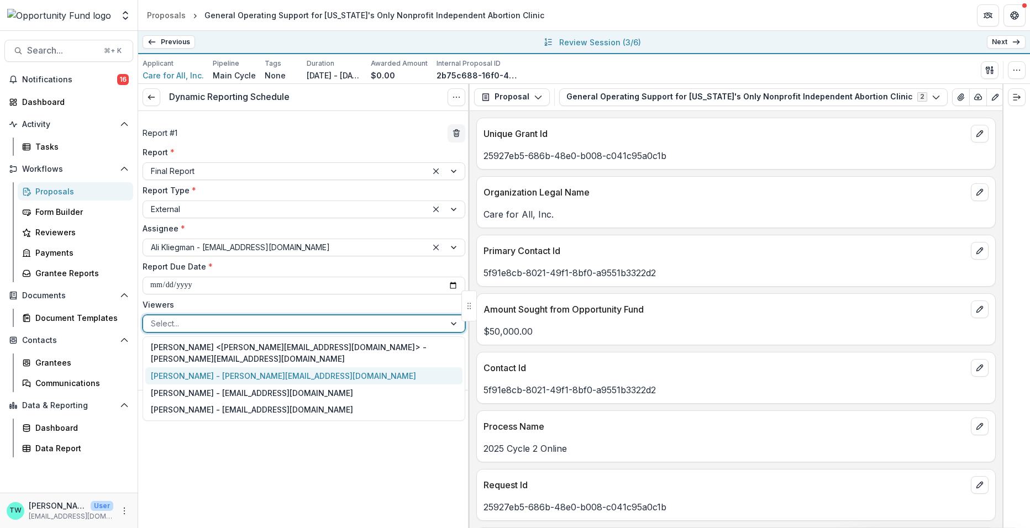
click at [236, 367] on div "[PERSON_NAME] - [PERSON_NAME][EMAIL_ADDRESS][DOMAIN_NAME]" at bounding box center [303, 375] width 317 height 17
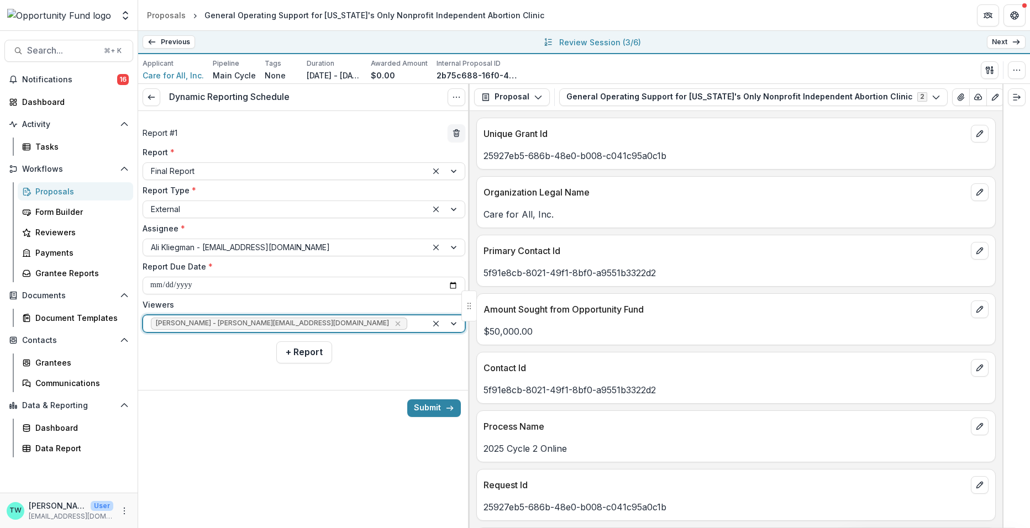
click at [409, 322] on div at bounding box center [414, 324] width 10 height 14
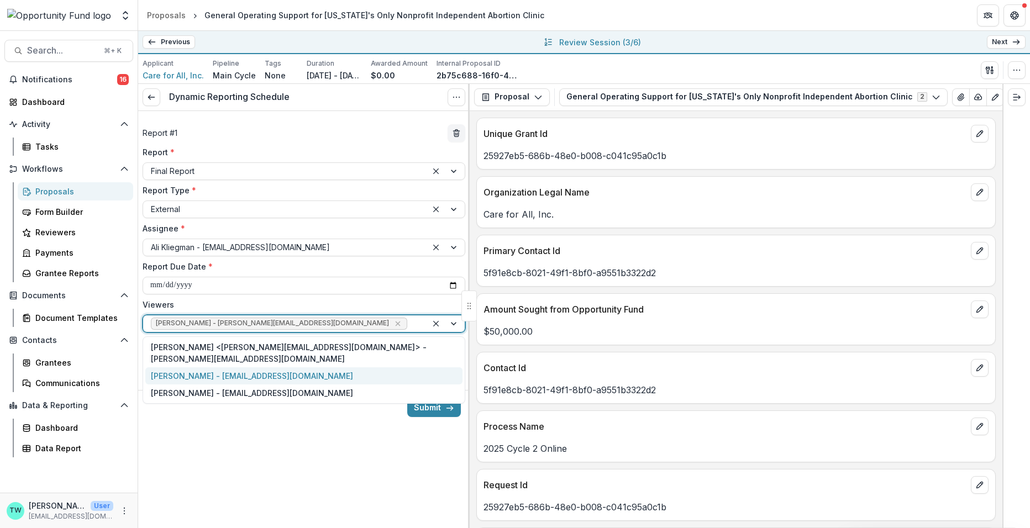
click at [331, 367] on div "[PERSON_NAME] - [EMAIL_ADDRESS][DOMAIN_NAME]" at bounding box center [303, 375] width 317 height 17
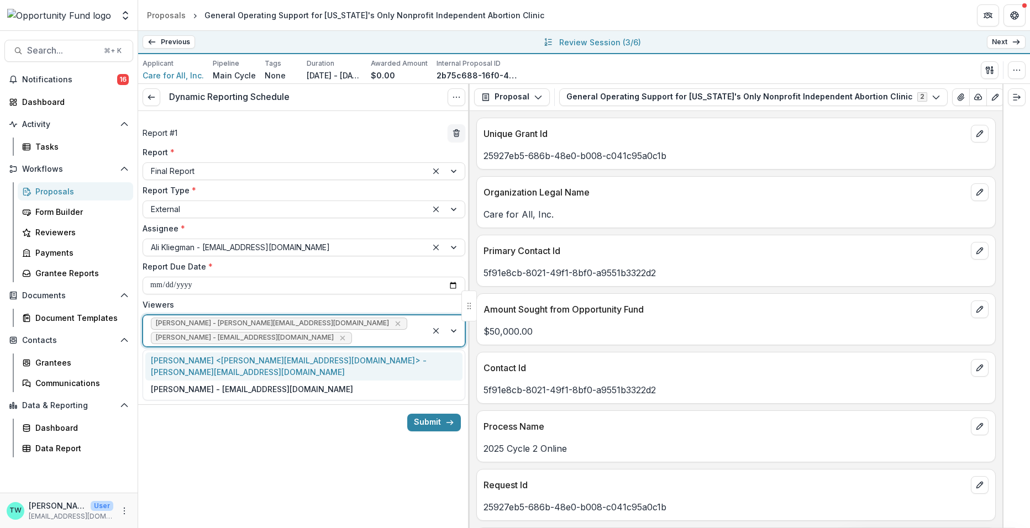
click at [361, 332] on div at bounding box center [386, 338] width 65 height 14
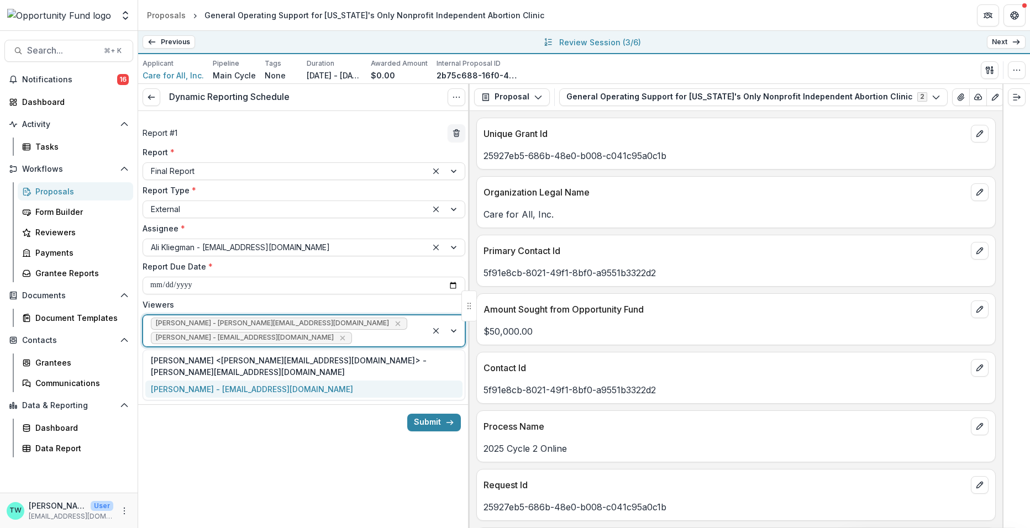
click at [339, 381] on div "[PERSON_NAME] - [EMAIL_ADDRESS][DOMAIN_NAME]" at bounding box center [303, 389] width 317 height 17
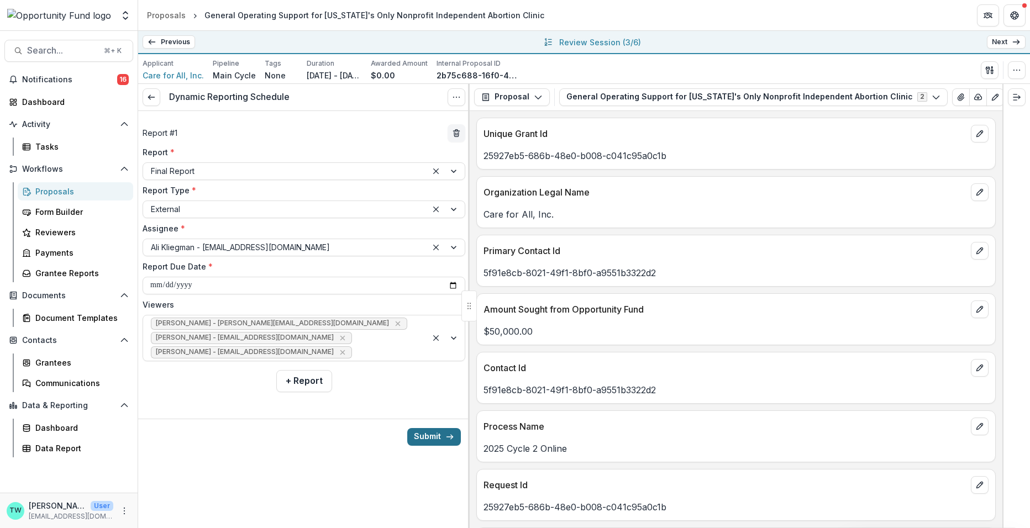
click at [434, 434] on button "Submit" at bounding box center [434, 437] width 54 height 18
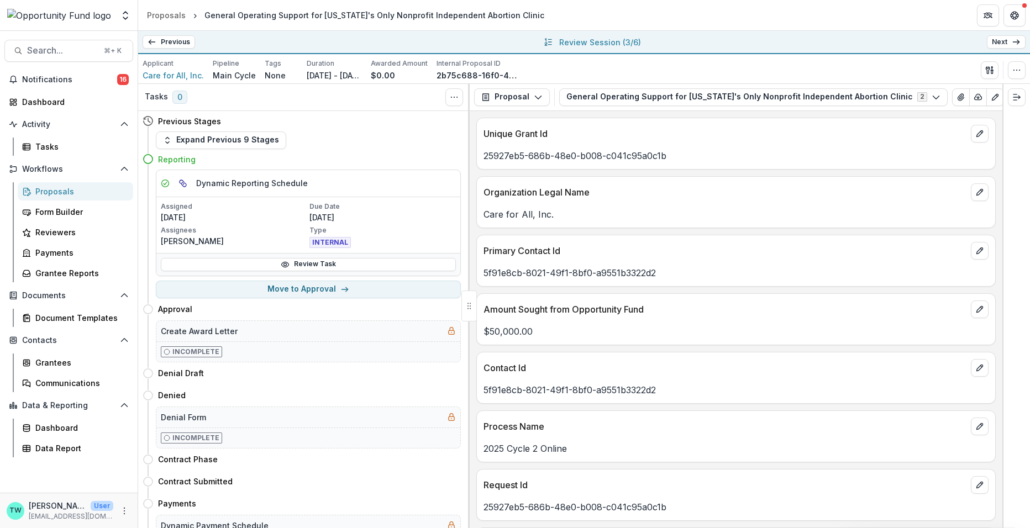
click at [1008, 40] on link "Next" at bounding box center [1006, 41] width 39 height 13
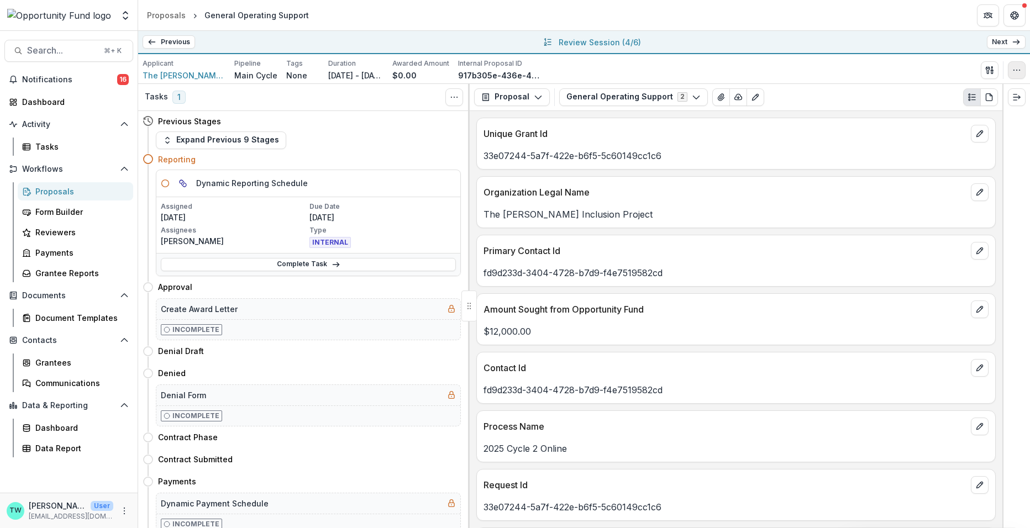
click at [1011, 70] on button "button" at bounding box center [1017, 70] width 18 height 18
click at [957, 90] on button "Edit Attributes" at bounding box center [963, 95] width 118 height 18
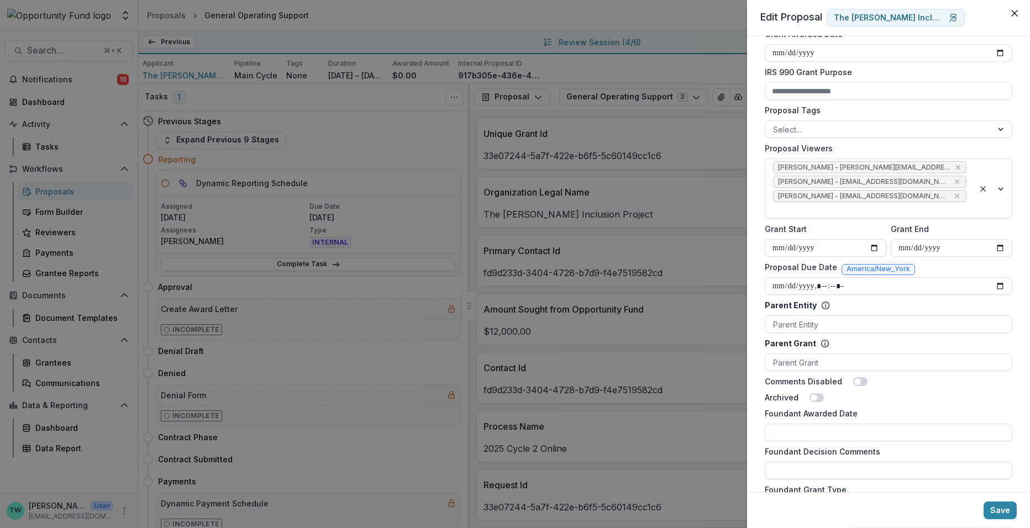
scroll to position [354, 0]
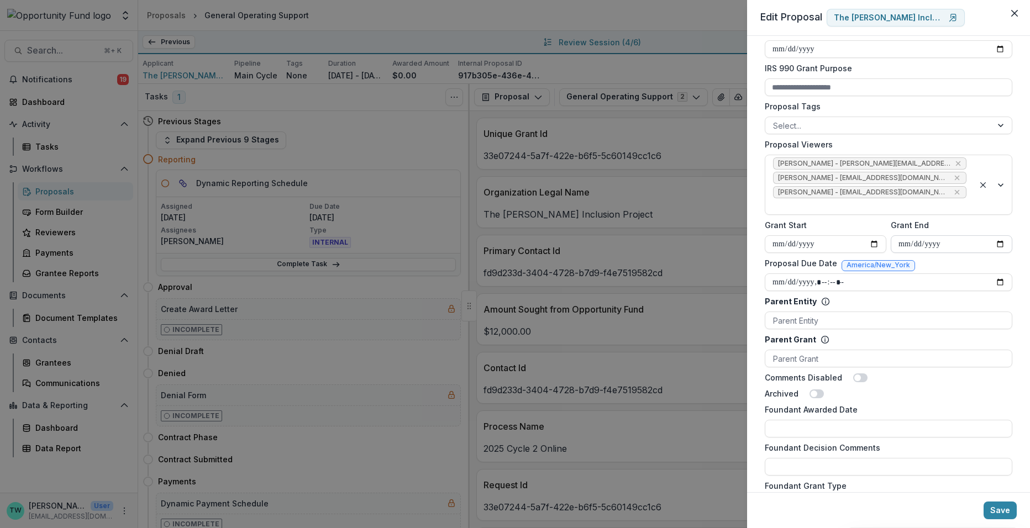
click at [999, 239] on input "**********" at bounding box center [952, 244] width 122 height 18
type input "**********"
click at [1003, 512] on button "Save" at bounding box center [999, 511] width 33 height 18
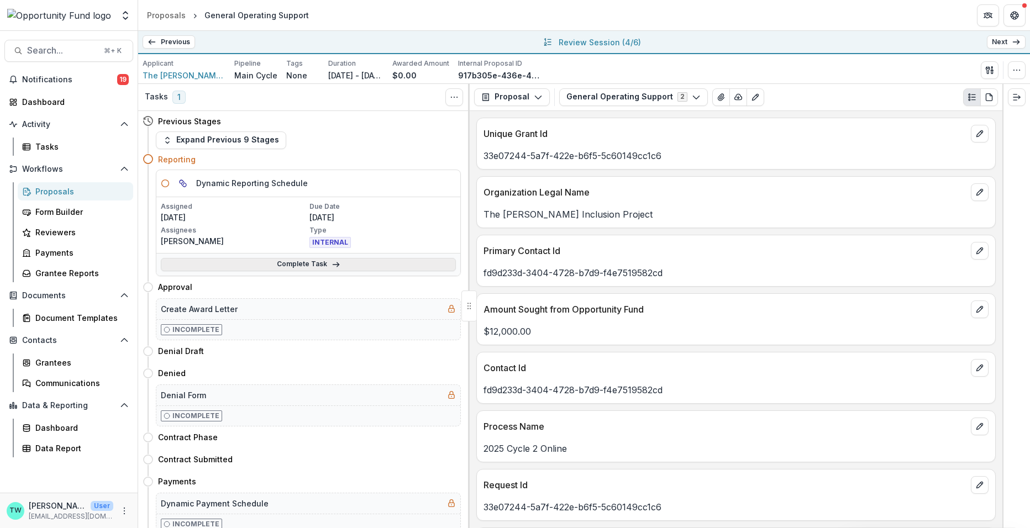
click at [318, 267] on link "Complete Task" at bounding box center [308, 264] width 295 height 13
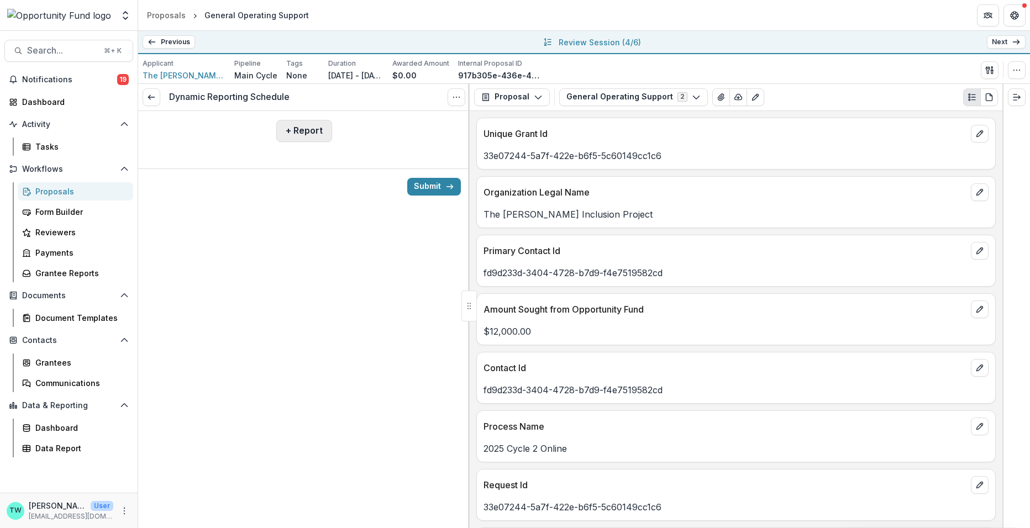
click at [309, 138] on button "+ Report" at bounding box center [304, 131] width 56 height 22
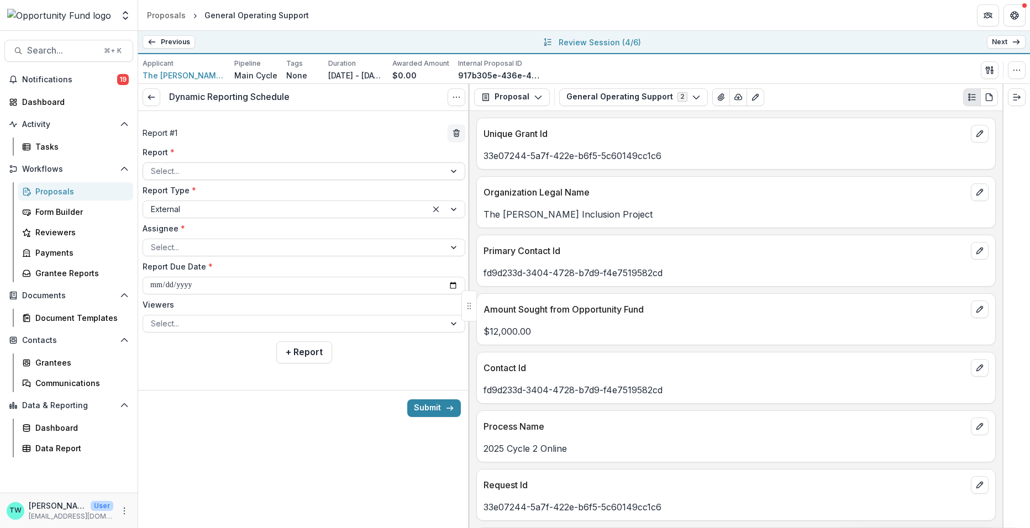
click at [278, 176] on div at bounding box center [294, 171] width 286 height 14
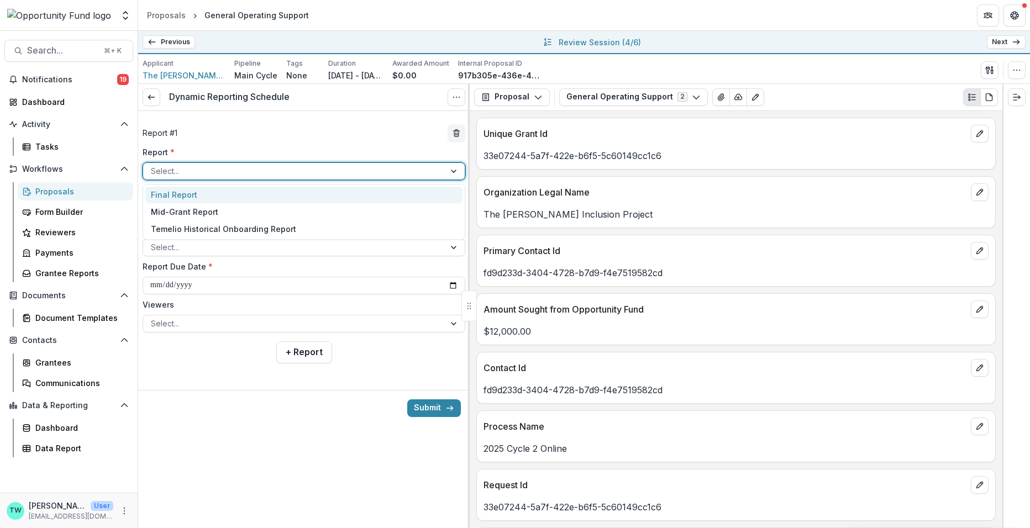
click at [277, 194] on div "Final Report" at bounding box center [303, 195] width 317 height 17
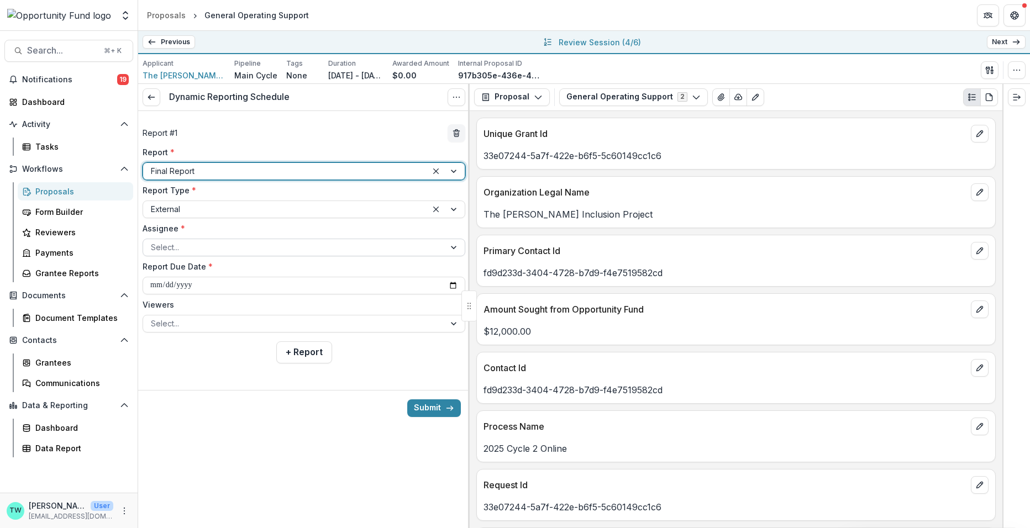
click at [259, 243] on div at bounding box center [294, 247] width 286 height 14
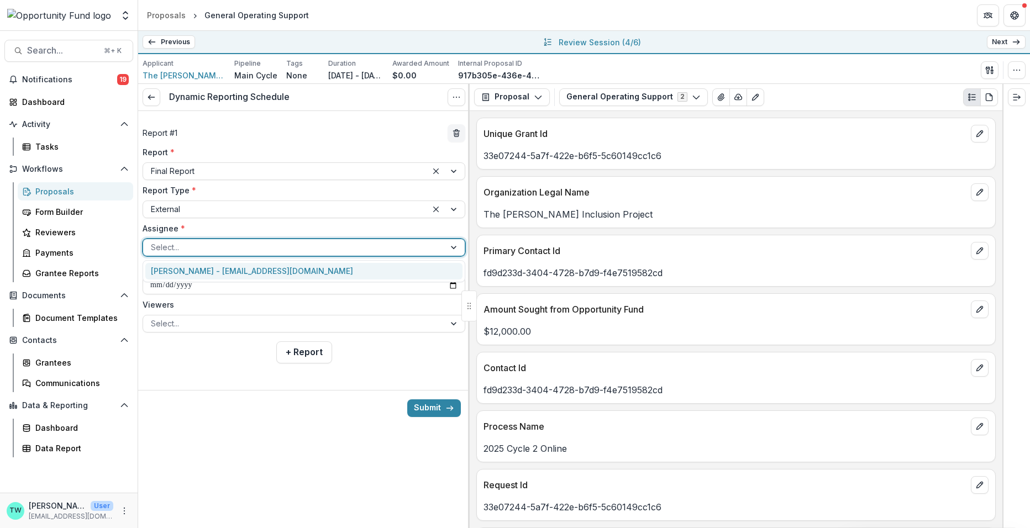
click at [256, 272] on div "Isaac Bunn - vortex4e@hotmail.com" at bounding box center [303, 271] width 317 height 17
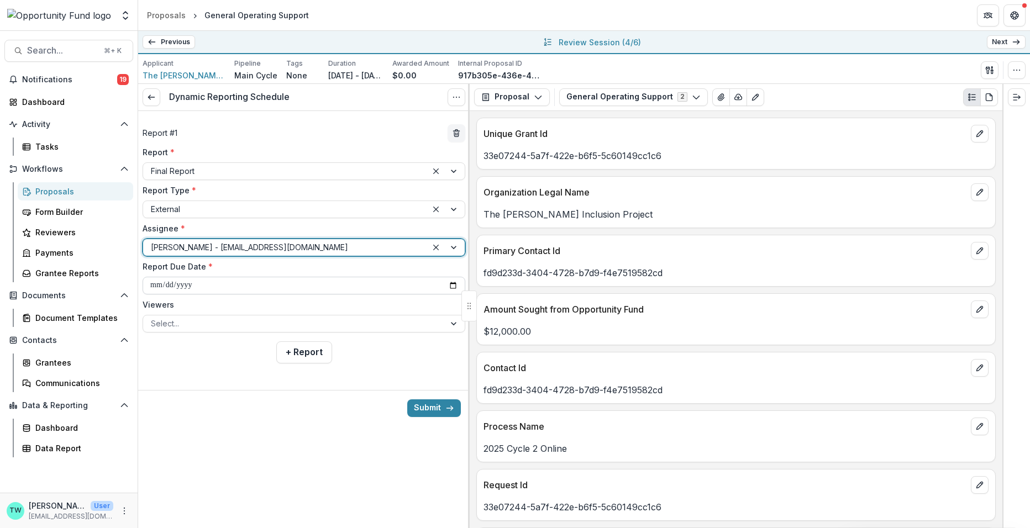
click at [246, 285] on input "**********" at bounding box center [304, 286] width 323 height 18
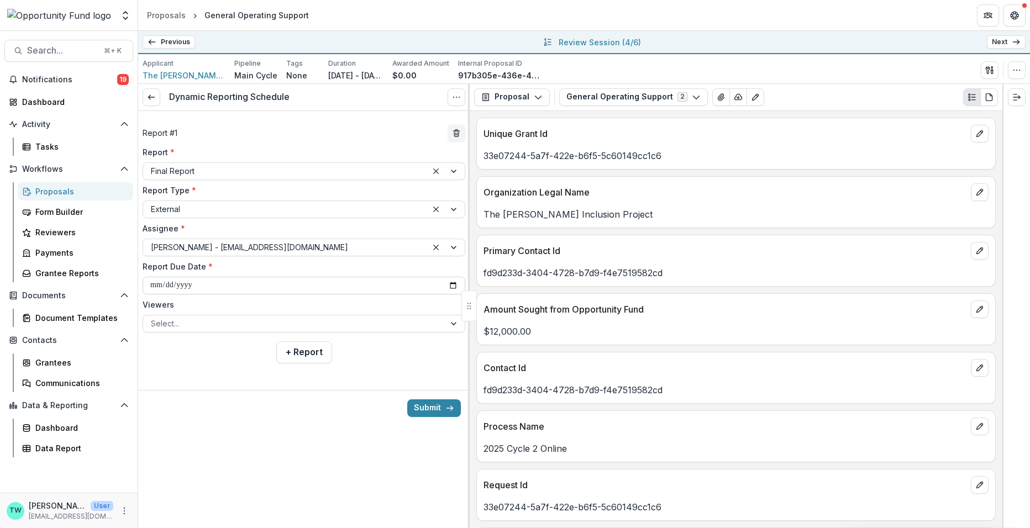
type input "**********"
click at [242, 325] on div at bounding box center [294, 324] width 286 height 14
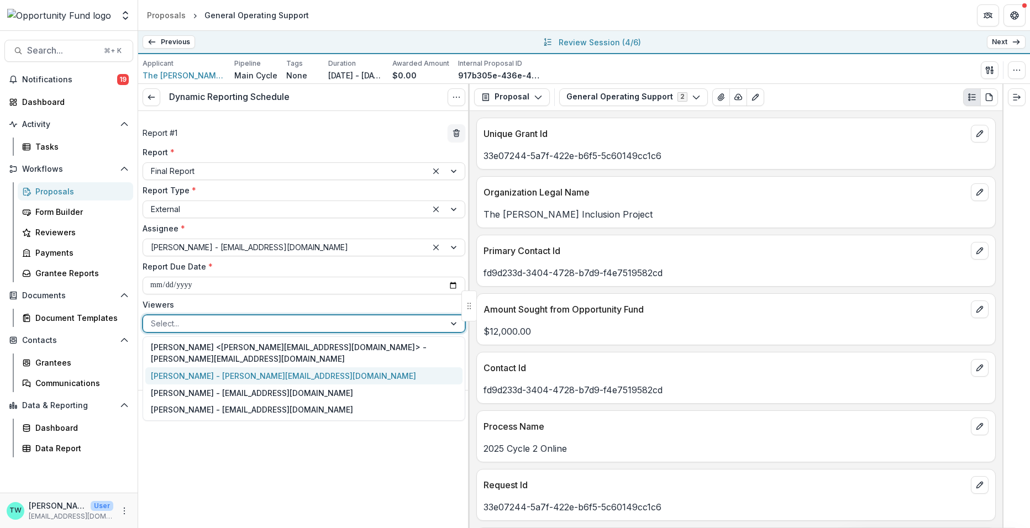
click at [235, 367] on div "[PERSON_NAME] - [PERSON_NAME][EMAIL_ADDRESS][DOMAIN_NAME]" at bounding box center [303, 375] width 317 height 17
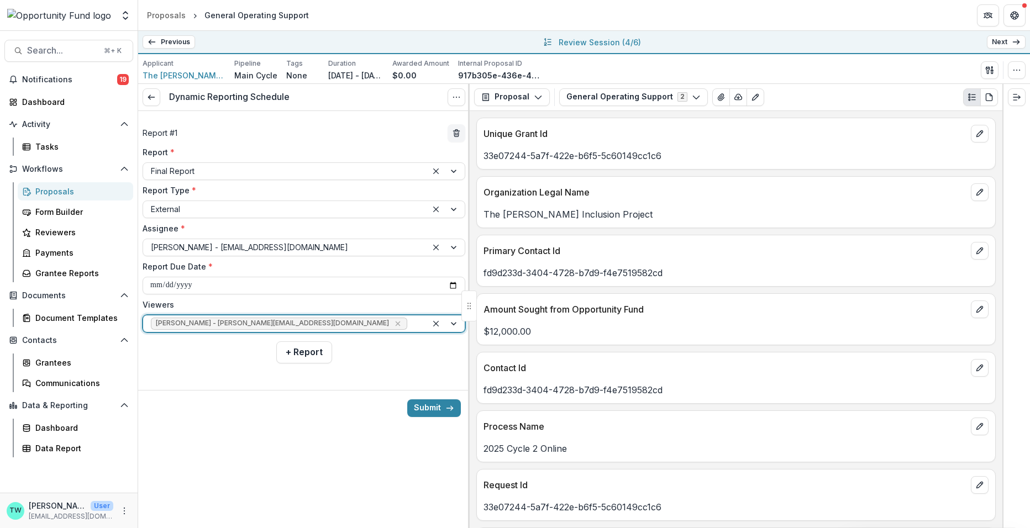
click at [409, 323] on div at bounding box center [414, 324] width 10 height 14
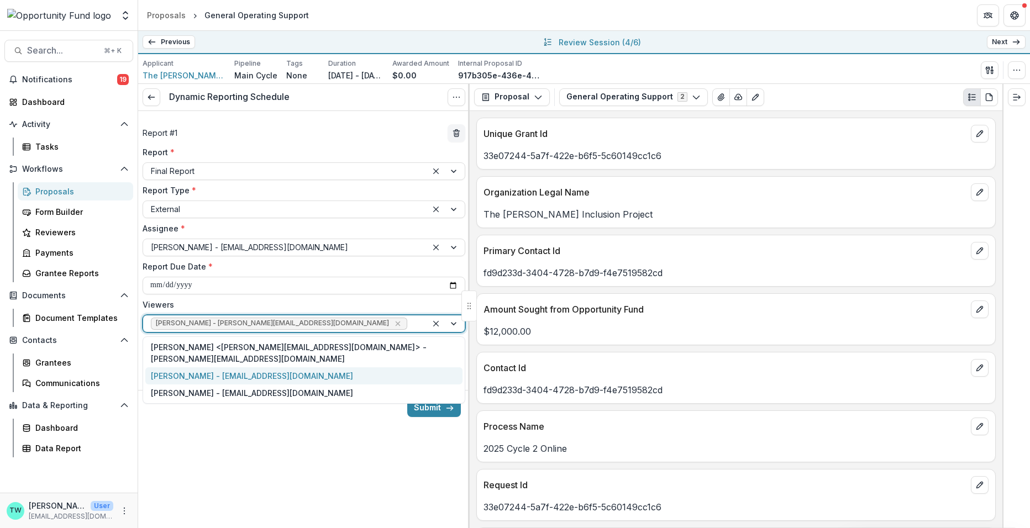
click at [354, 367] on div "[PERSON_NAME] - [EMAIL_ADDRESS][DOMAIN_NAME]" at bounding box center [303, 375] width 317 height 17
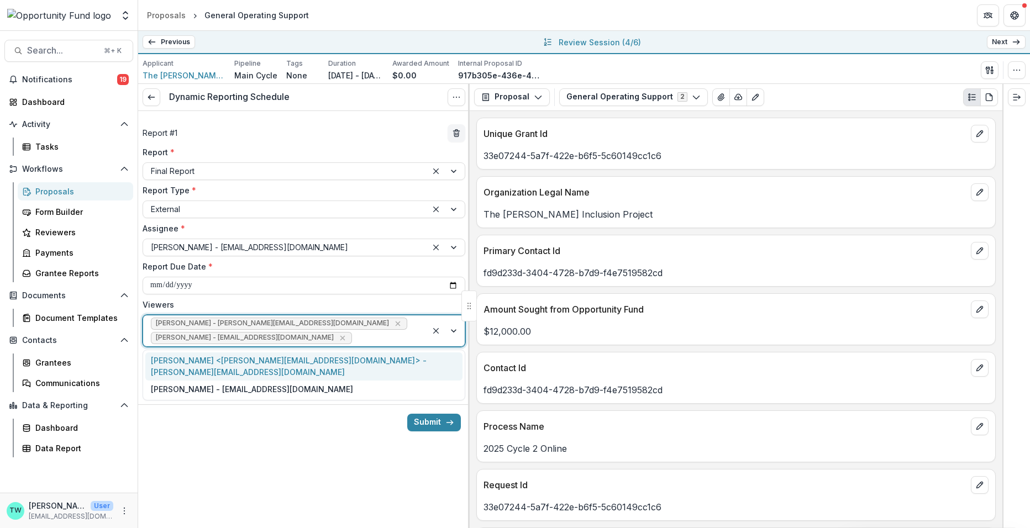
click at [372, 341] on div at bounding box center [386, 338] width 65 height 14
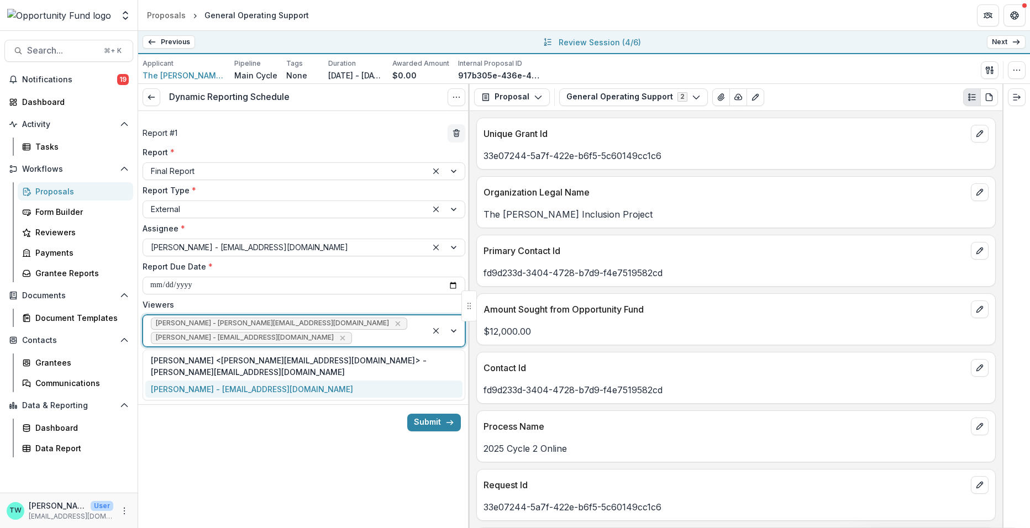
click at [360, 381] on div "[PERSON_NAME] - [EMAIL_ADDRESS][DOMAIN_NAME]" at bounding box center [303, 389] width 317 height 17
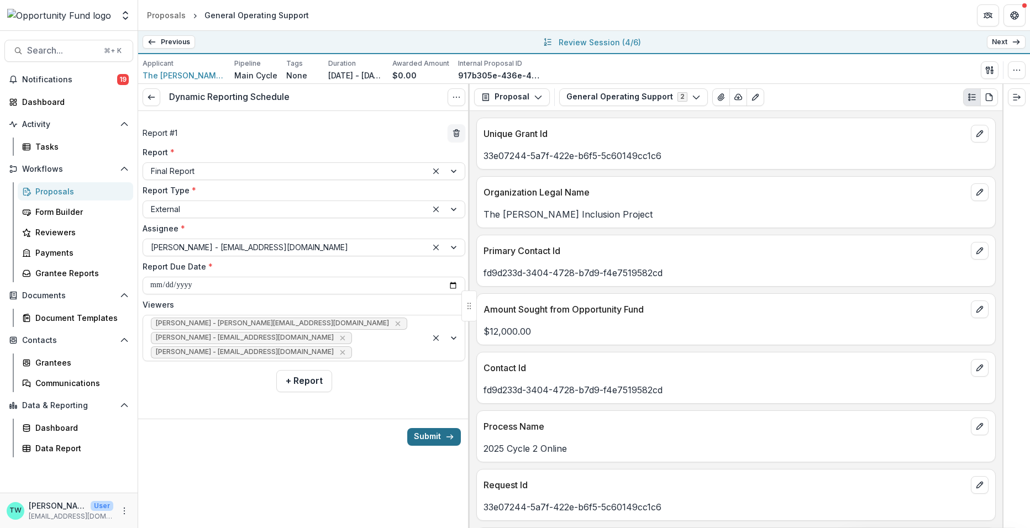
click at [435, 433] on button "Submit" at bounding box center [434, 437] width 54 height 18
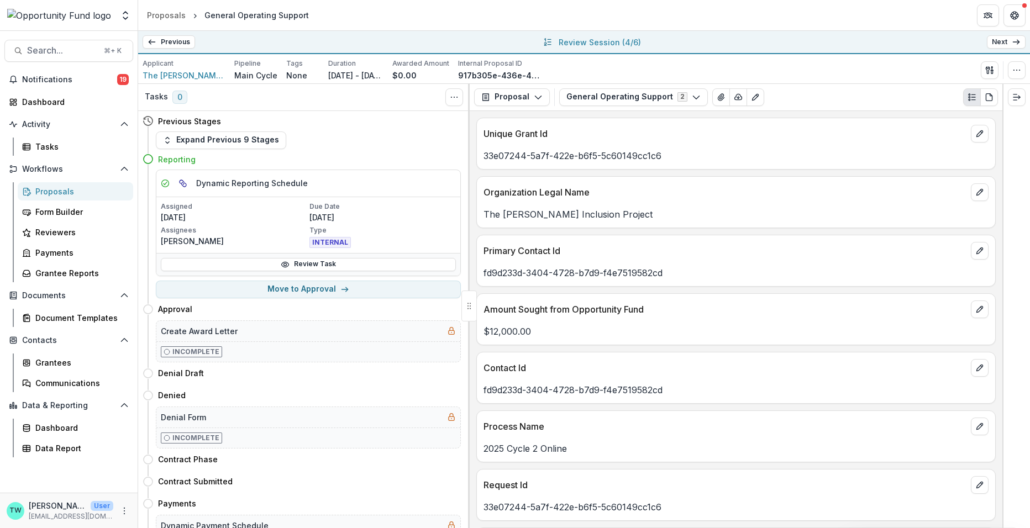
click at [1006, 44] on link "Next" at bounding box center [1006, 41] width 39 height 13
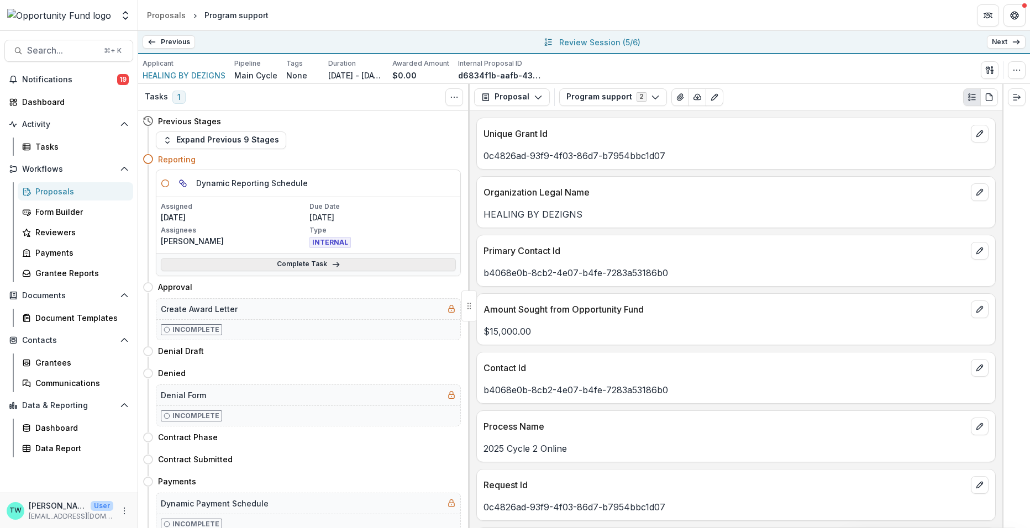
click at [307, 266] on link "Complete Task" at bounding box center [308, 264] width 295 height 13
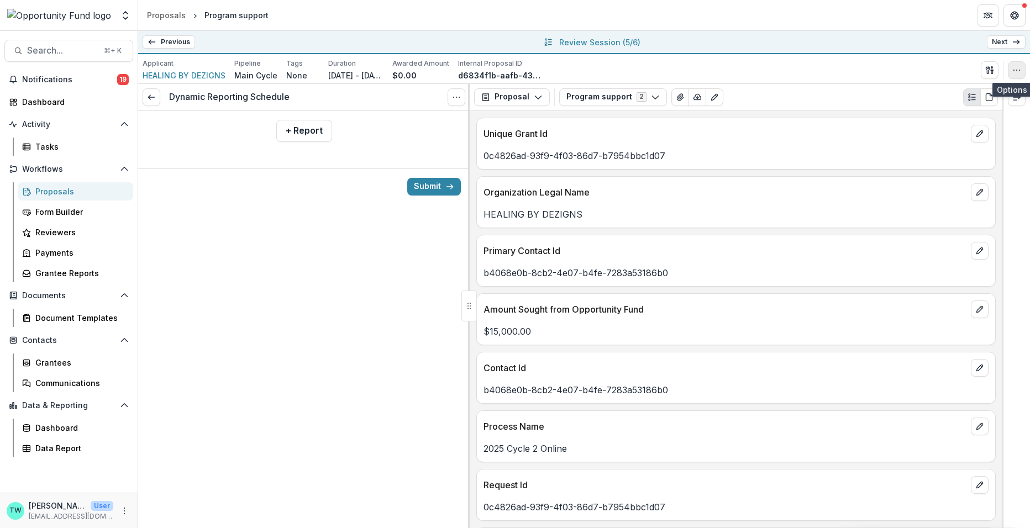
click at [1020, 71] on icon "button" at bounding box center [1016, 70] width 9 height 9
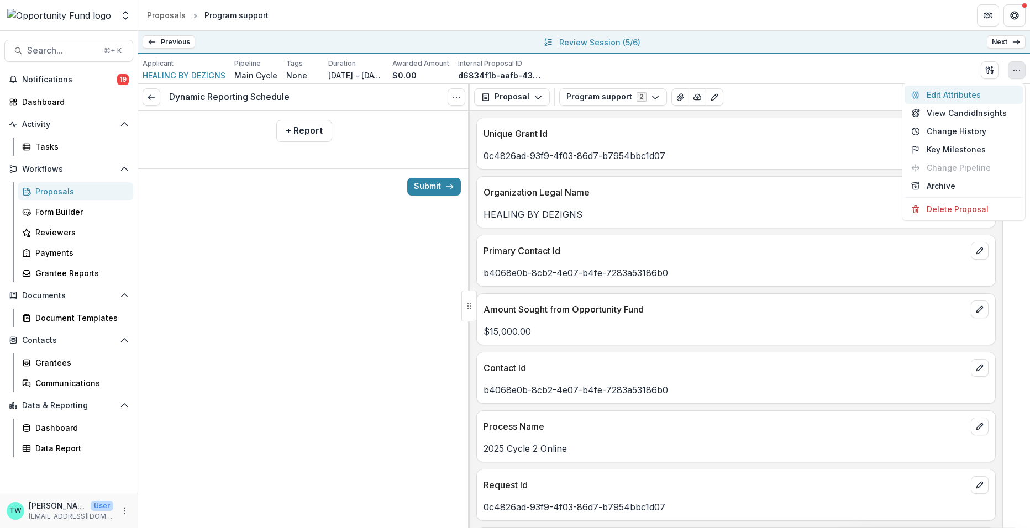
click at [951, 92] on button "Edit Attributes" at bounding box center [963, 95] width 118 height 18
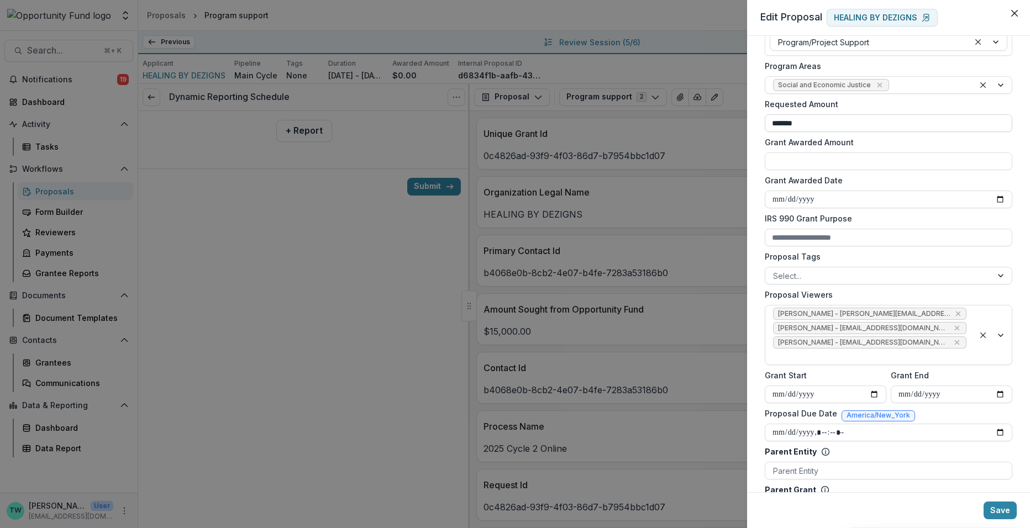
scroll to position [208, 0]
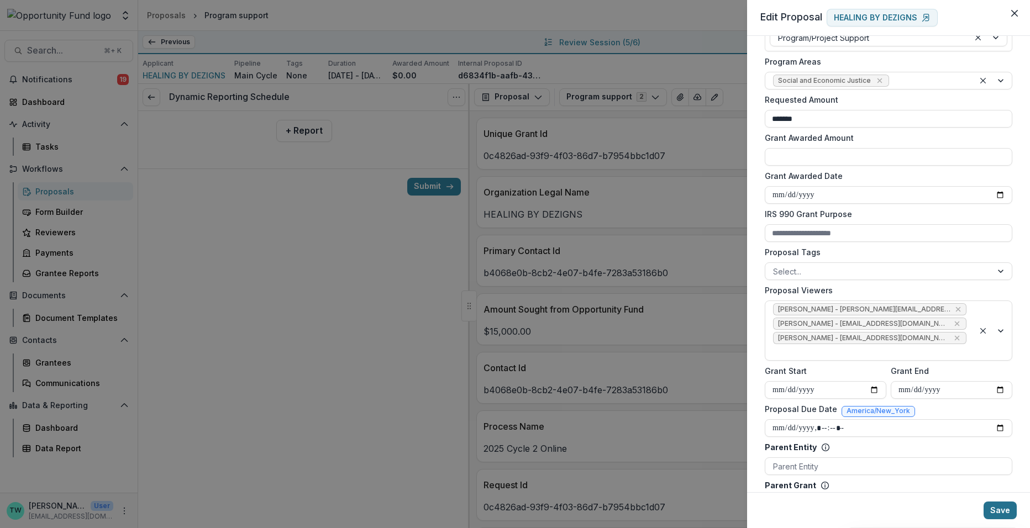
click at [1003, 510] on button "Save" at bounding box center [999, 511] width 33 height 18
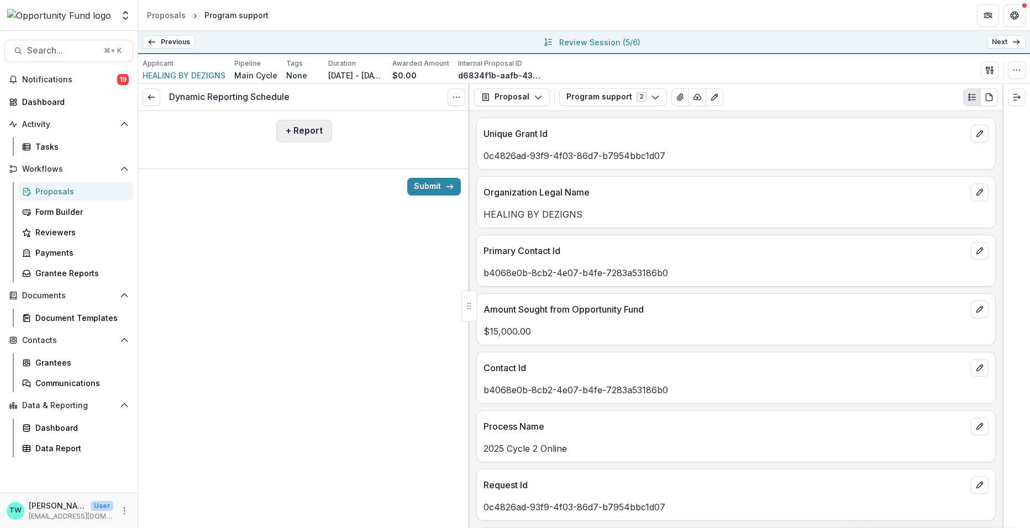
click at [293, 129] on button "+ Report" at bounding box center [304, 131] width 56 height 22
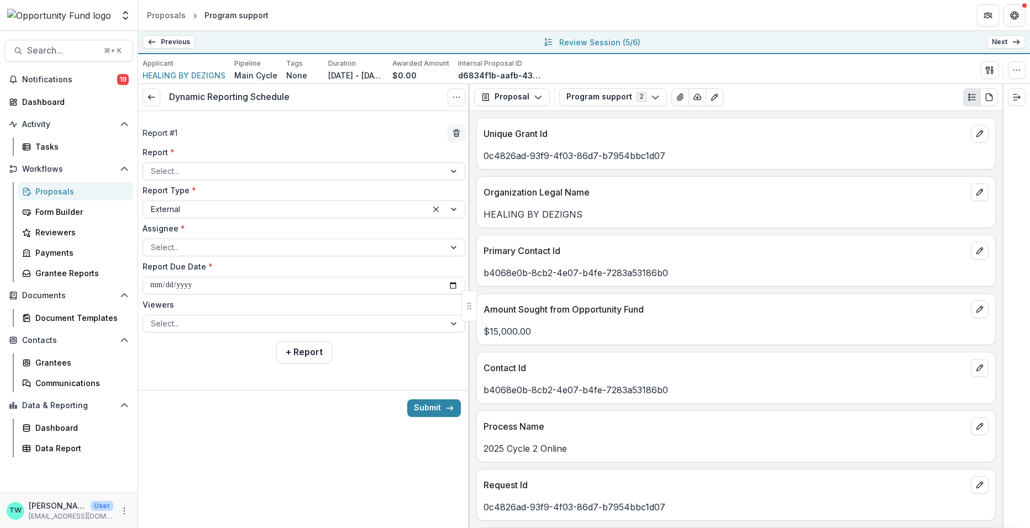
click at [282, 170] on div at bounding box center [294, 171] width 286 height 14
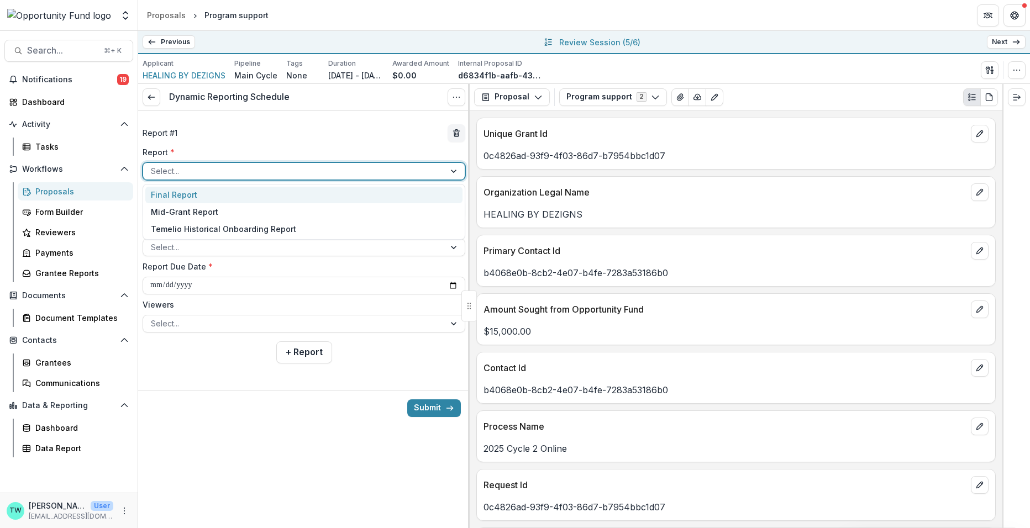
click at [281, 189] on div "Final Report" at bounding box center [303, 195] width 317 height 17
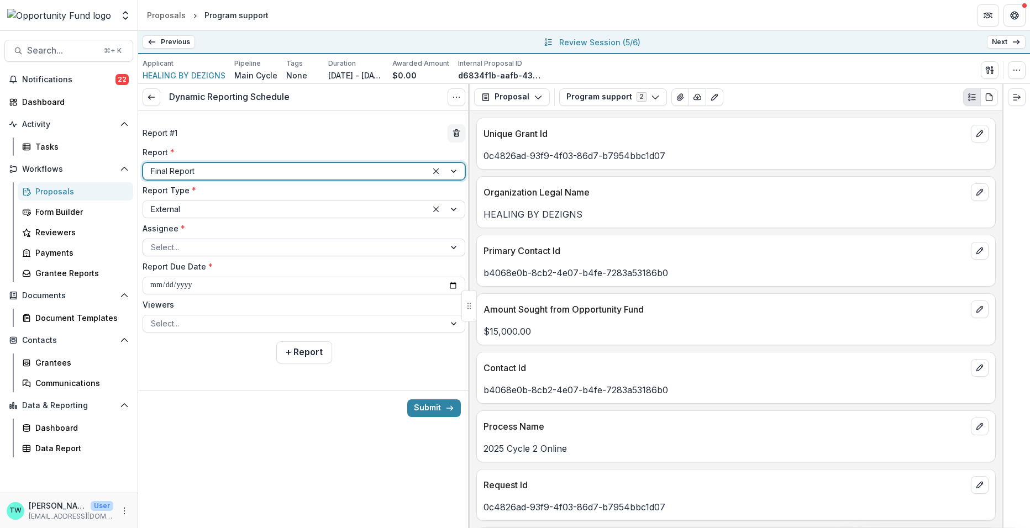
click at [270, 249] on div at bounding box center [294, 247] width 286 height 14
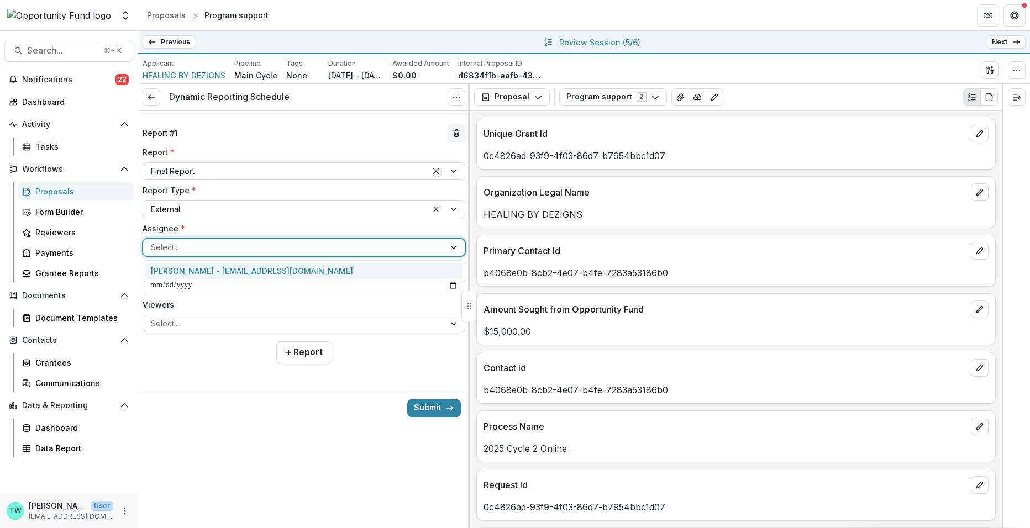
click at [268, 272] on div "DR. AMEELA BOYD - healingbydezignsnp@gmail.com" at bounding box center [303, 271] width 317 height 17
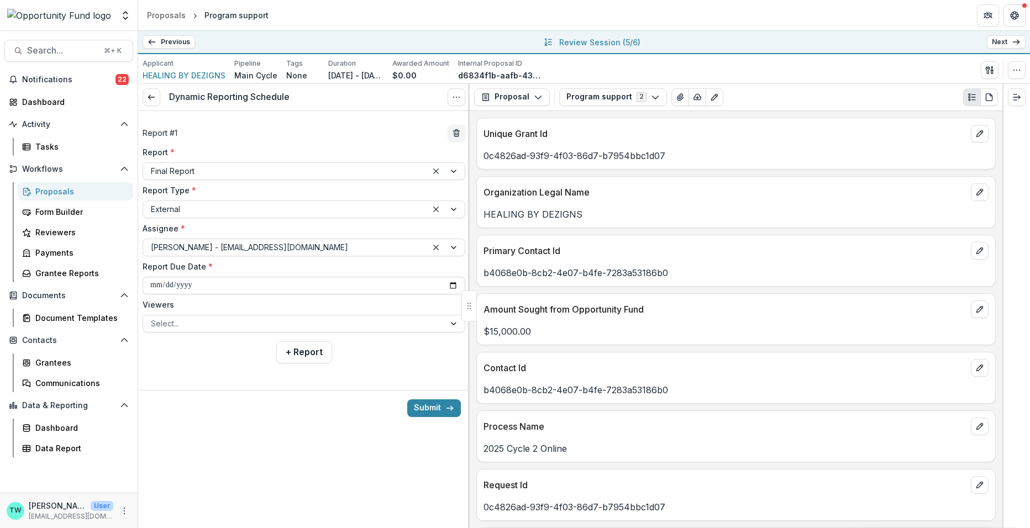
click at [261, 284] on input "**********" at bounding box center [304, 286] width 323 height 18
type input "**********"
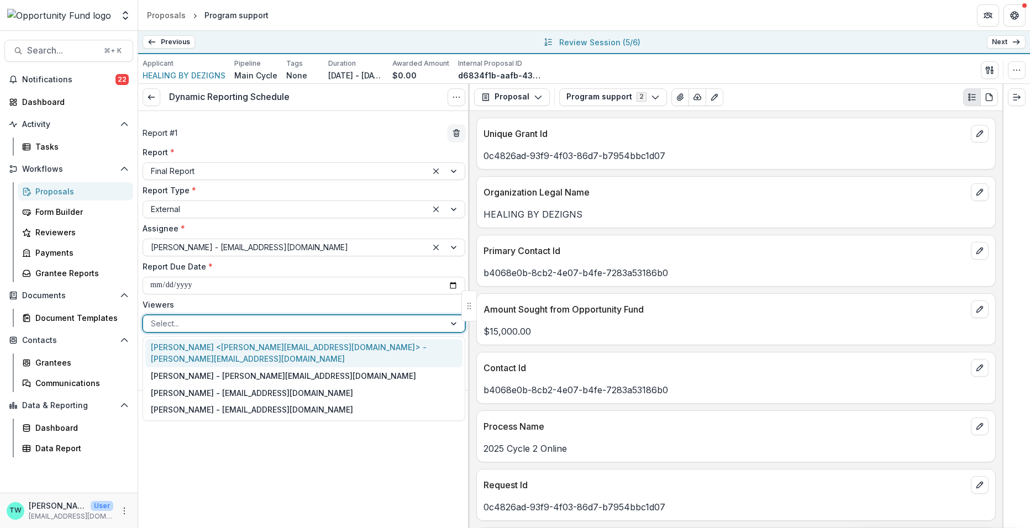
click at [257, 322] on div at bounding box center [294, 324] width 286 height 14
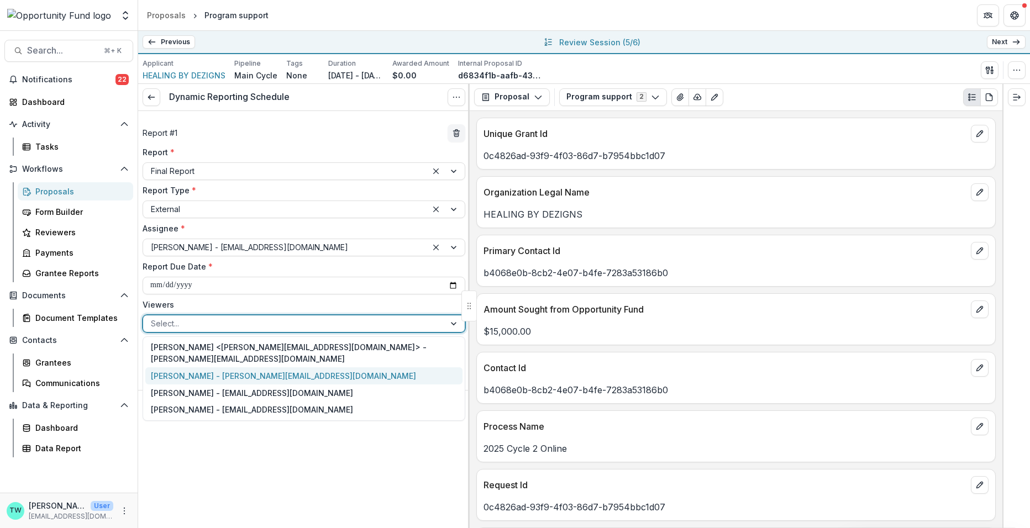
click at [244, 367] on div "[PERSON_NAME] - [PERSON_NAME][EMAIL_ADDRESS][DOMAIN_NAME]" at bounding box center [303, 375] width 317 height 17
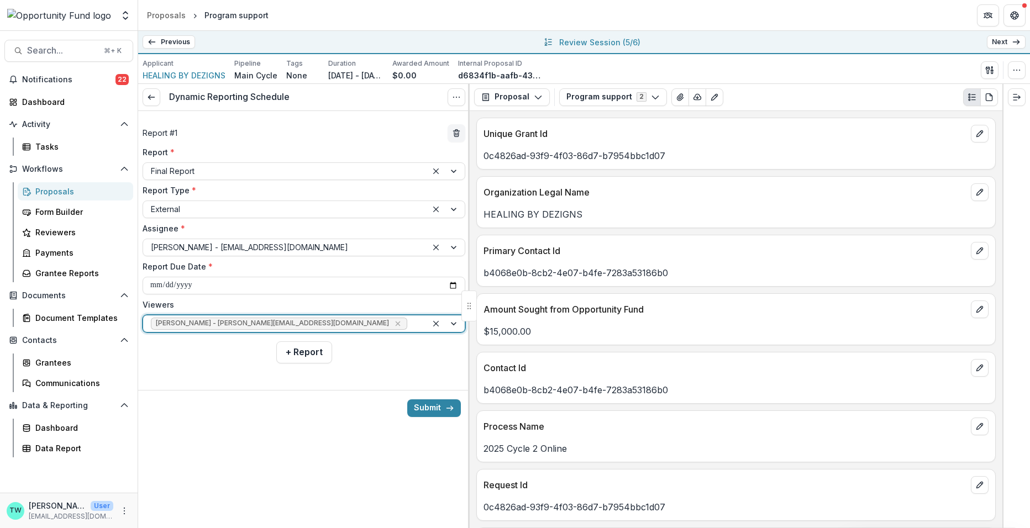
click at [409, 325] on div at bounding box center [414, 324] width 10 height 14
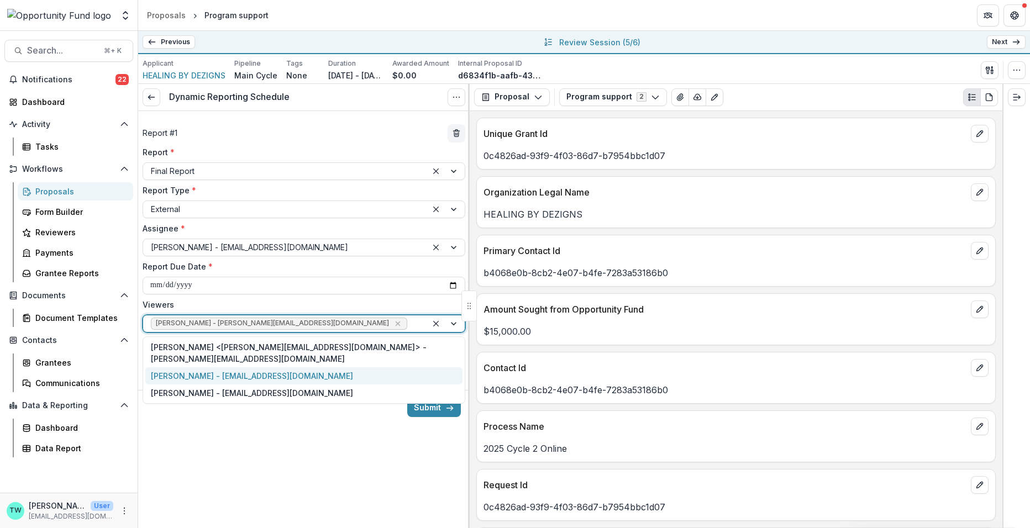
click at [328, 367] on div "[PERSON_NAME] - [EMAIL_ADDRESS][DOMAIN_NAME]" at bounding box center [303, 375] width 317 height 17
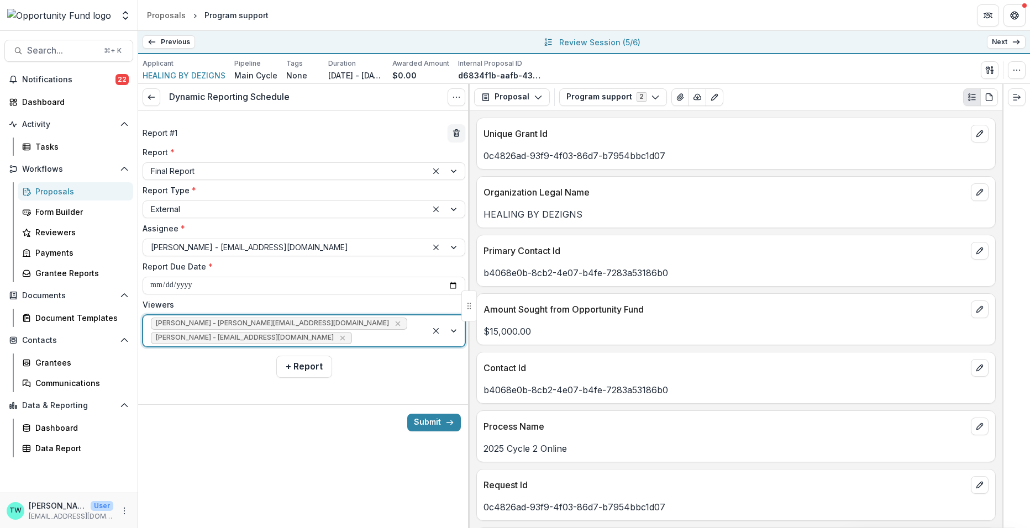
click at [366, 334] on div at bounding box center [386, 338] width 65 height 14
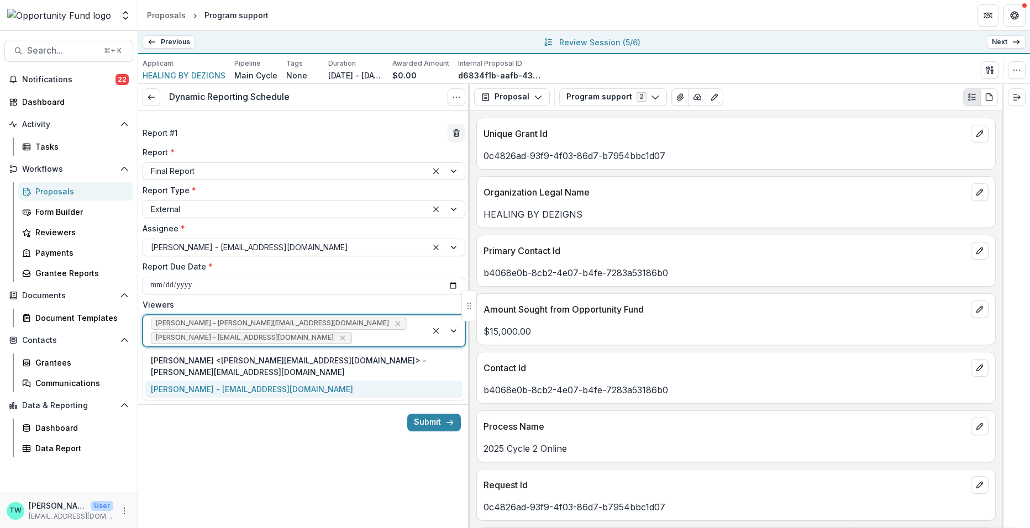
click at [339, 381] on div "[PERSON_NAME] - [EMAIL_ADDRESS][DOMAIN_NAME]" at bounding box center [303, 389] width 317 height 17
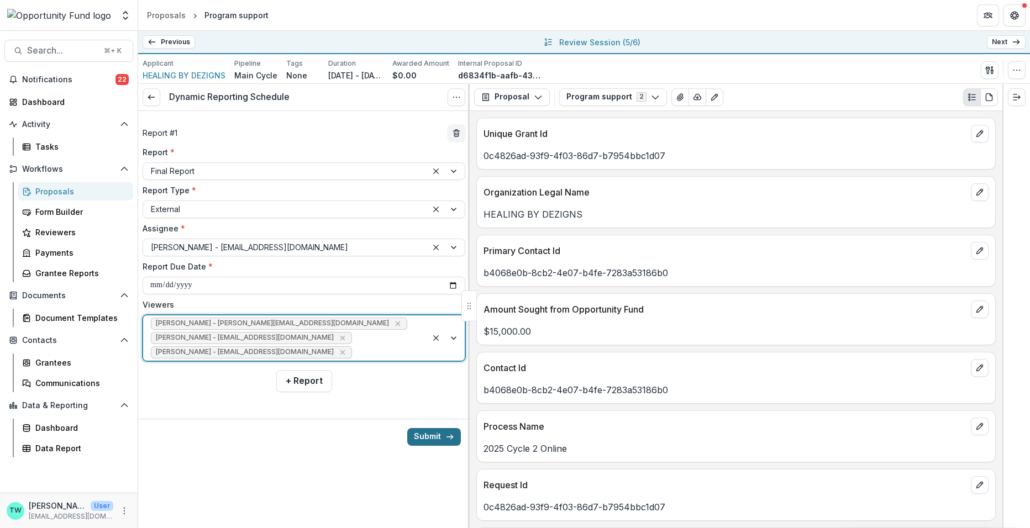
click at [429, 433] on button "Submit" at bounding box center [434, 437] width 54 height 18
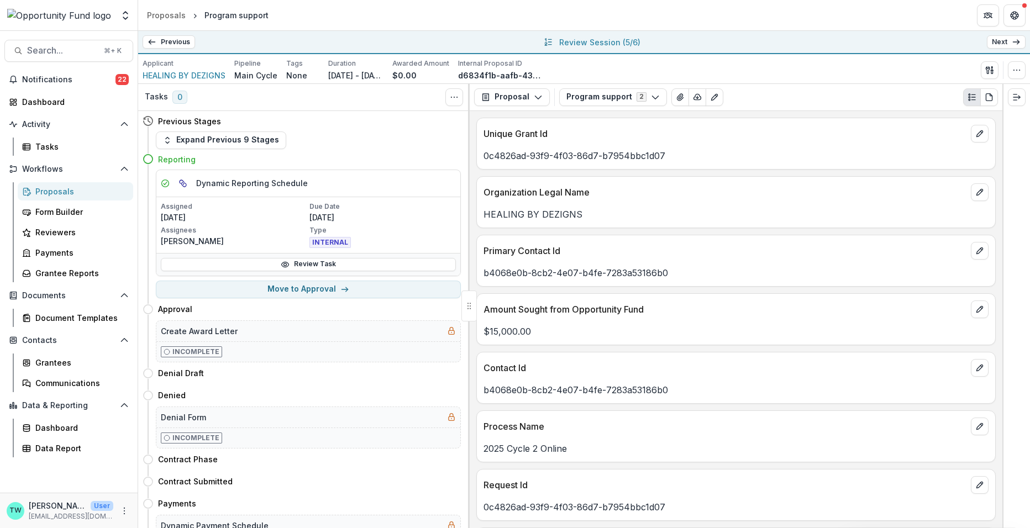
click at [1010, 41] on link "Next" at bounding box center [1006, 41] width 39 height 13
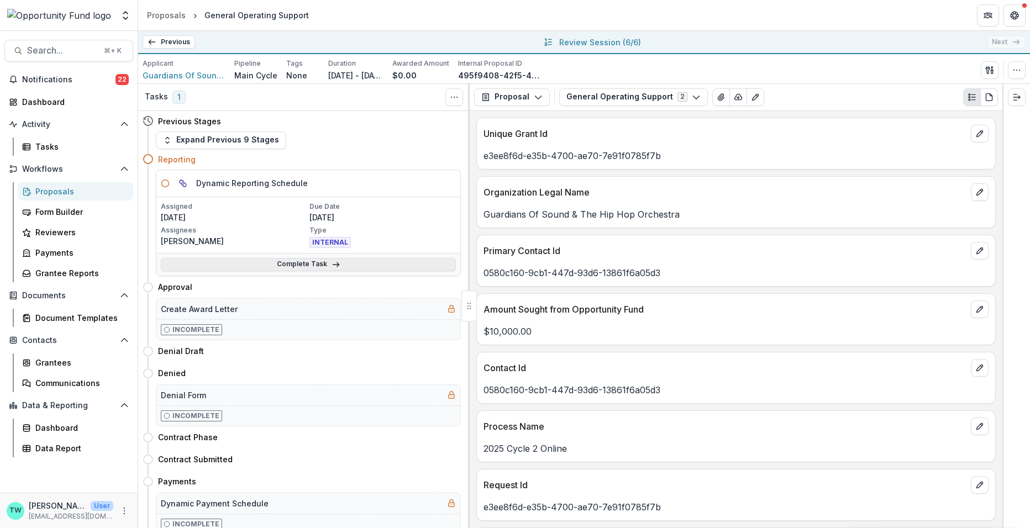
click at [317, 265] on link "Complete Task" at bounding box center [308, 264] width 295 height 13
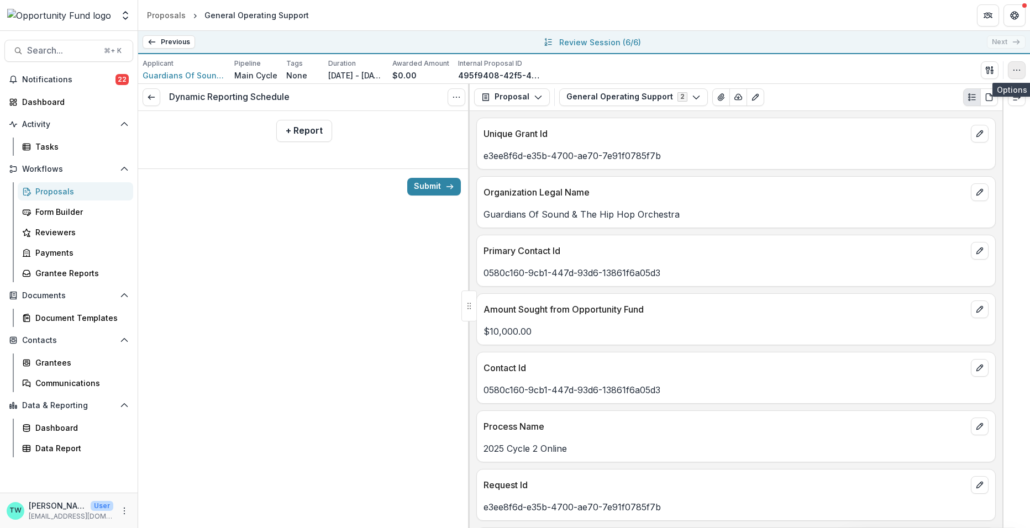
click at [1012, 71] on icon "button" at bounding box center [1016, 70] width 9 height 9
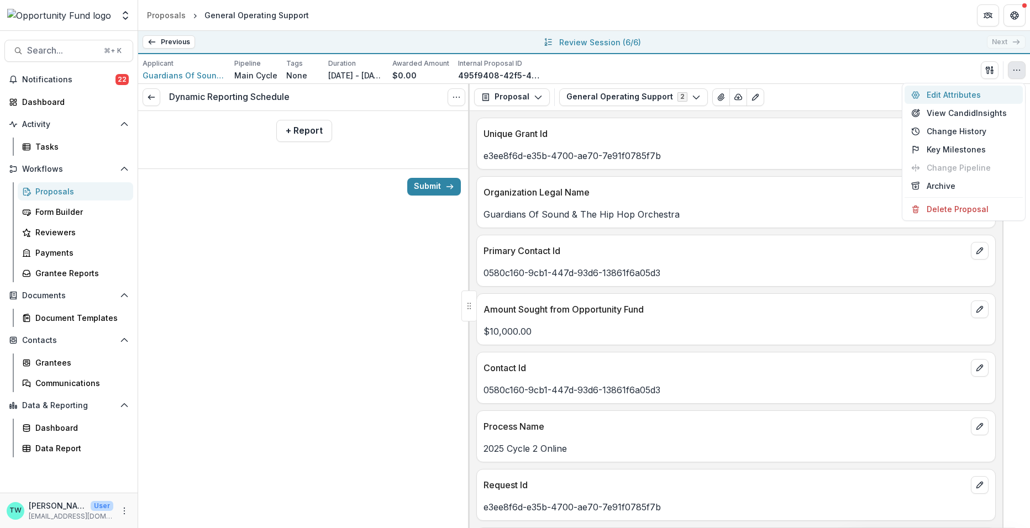
click at [933, 96] on button "Edit Attributes" at bounding box center [963, 95] width 118 height 18
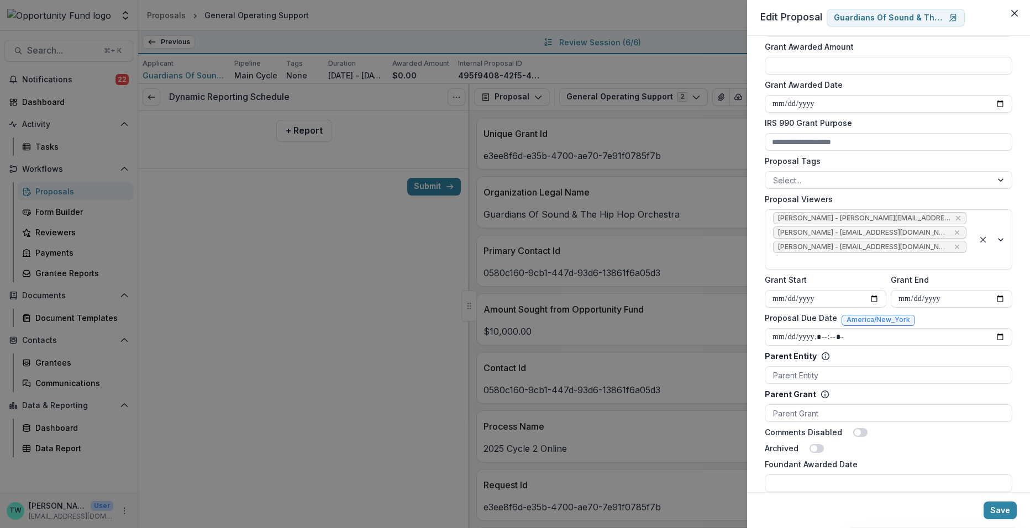
scroll to position [302, 0]
click at [966, 289] on input "**********" at bounding box center [952, 296] width 122 height 18
click at [952, 293] on input "**********" at bounding box center [952, 296] width 122 height 18
click at [937, 293] on input "**********" at bounding box center [952, 296] width 122 height 18
type input "**********"
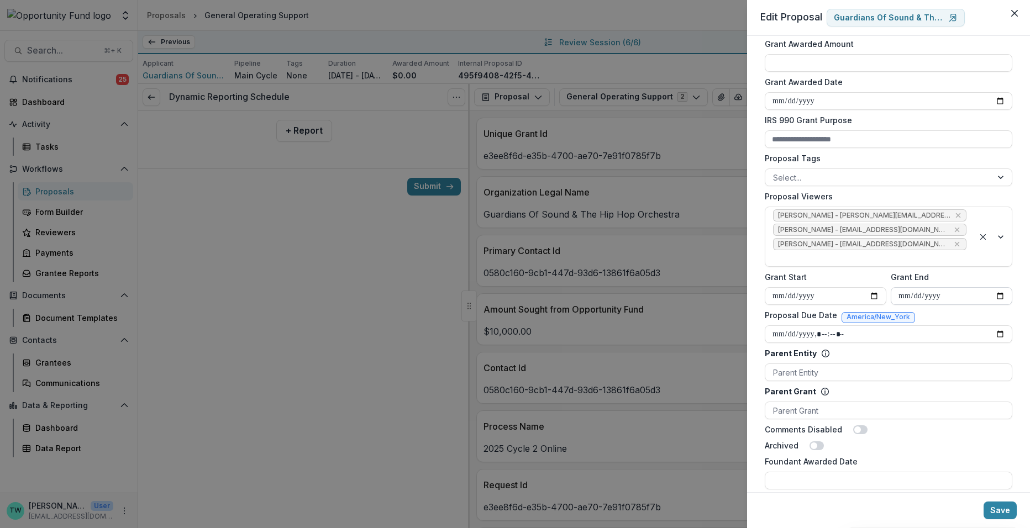
type input "**********"
click at [1006, 512] on button "Save" at bounding box center [999, 511] width 33 height 18
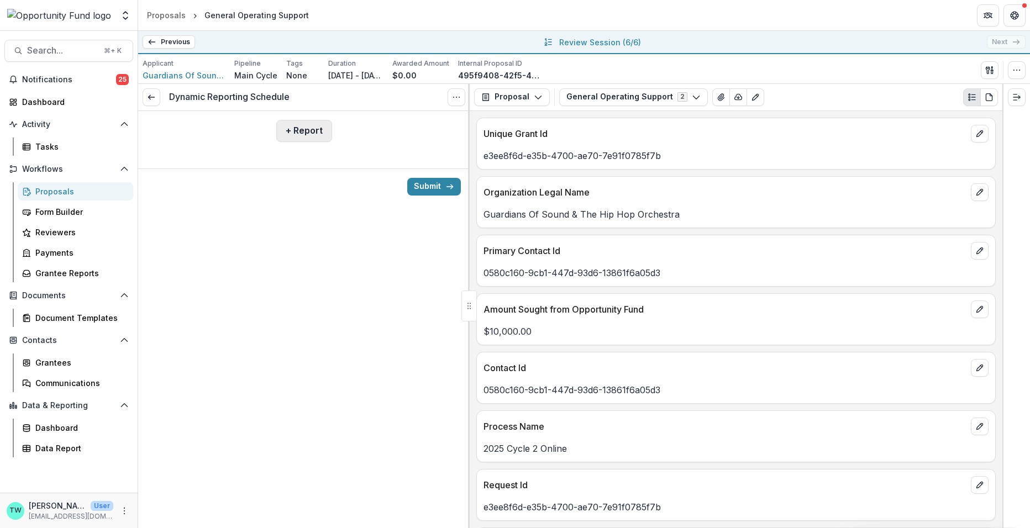
click at [302, 128] on button "+ Report" at bounding box center [304, 131] width 56 height 22
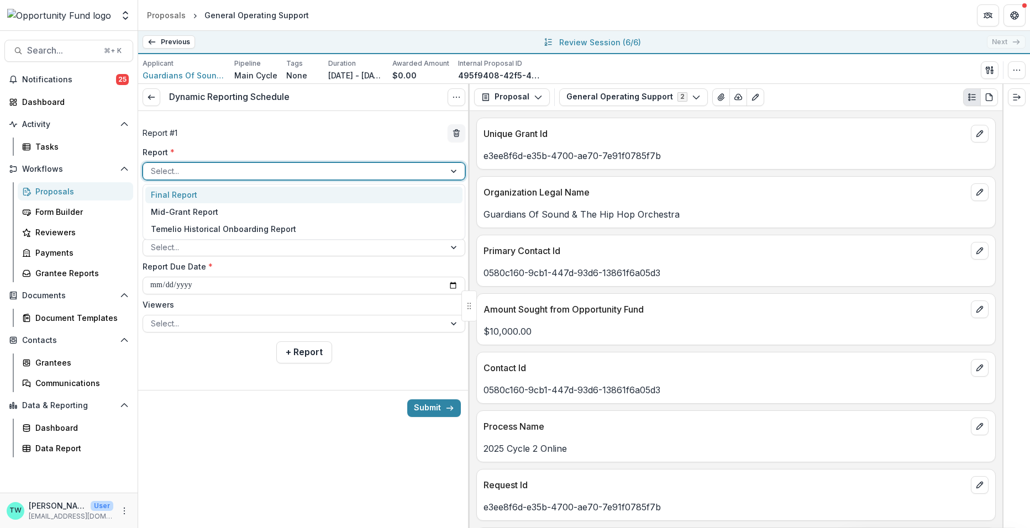
click at [290, 164] on div at bounding box center [294, 171] width 286 height 14
click at [273, 194] on div "Final Report" at bounding box center [303, 195] width 317 height 17
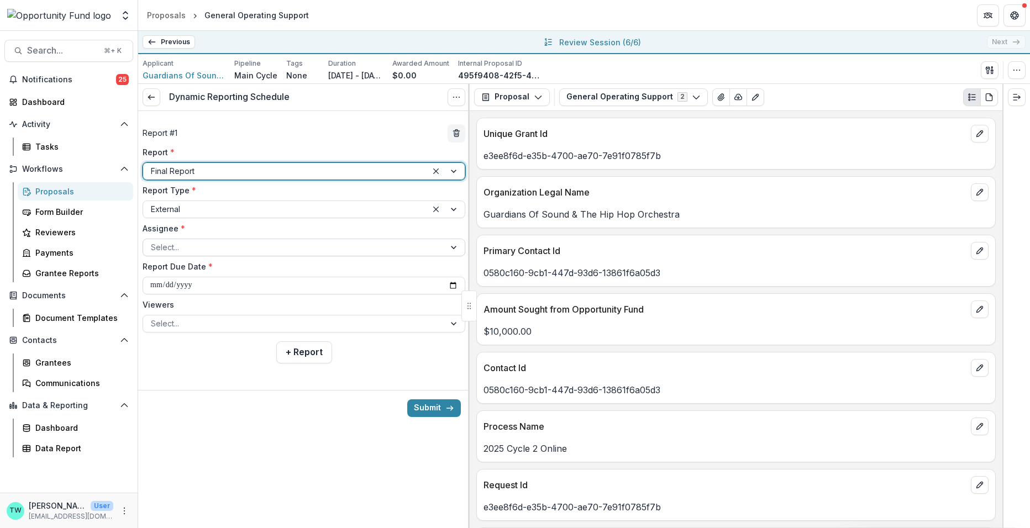
click at [271, 249] on div at bounding box center [294, 247] width 286 height 14
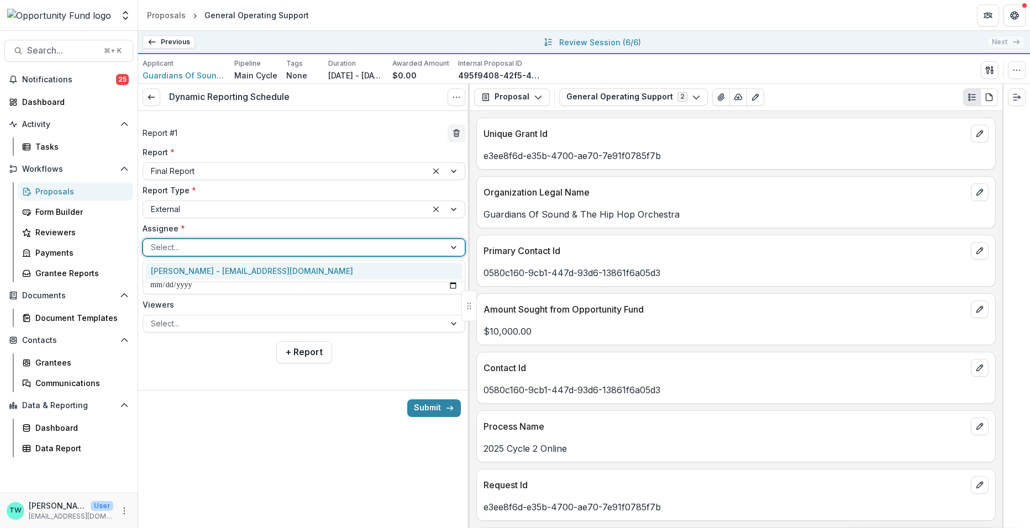
click at [268, 277] on div "Michael Chapman - mc@gosound.org" at bounding box center [303, 271] width 317 height 17
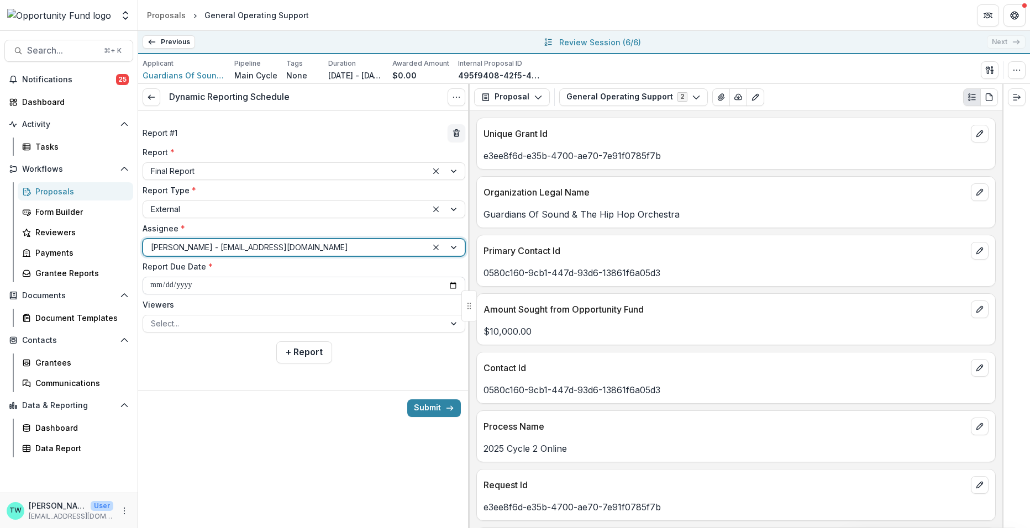
click at [259, 288] on input "**********" at bounding box center [304, 286] width 323 height 18
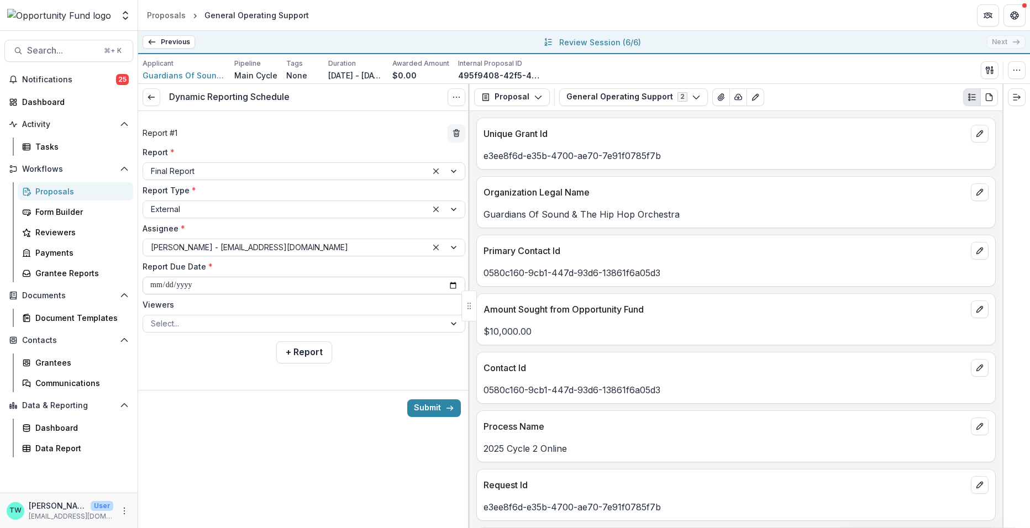
type input "**********"
click at [268, 323] on div at bounding box center [294, 324] width 286 height 14
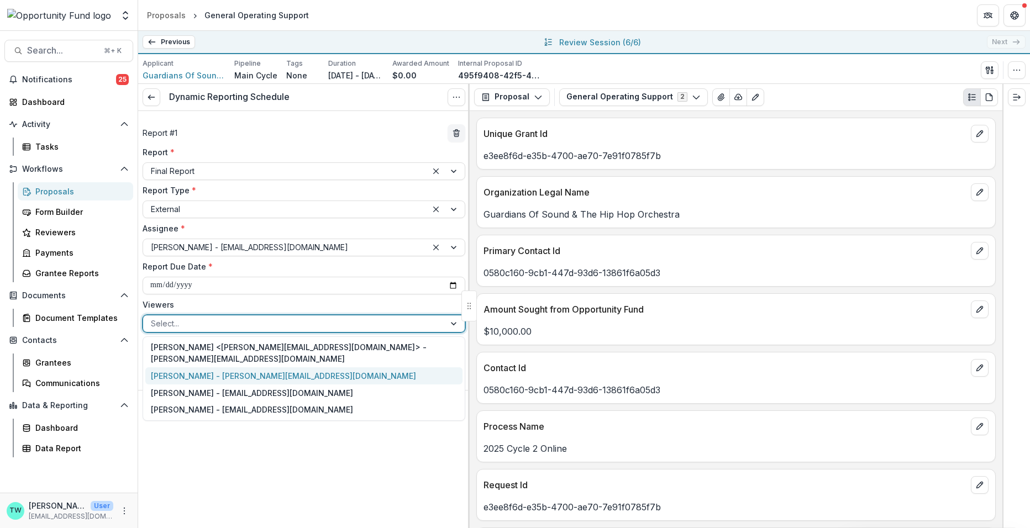
click at [251, 367] on div "[PERSON_NAME] - [PERSON_NAME][EMAIL_ADDRESS][DOMAIN_NAME]" at bounding box center [303, 375] width 317 height 17
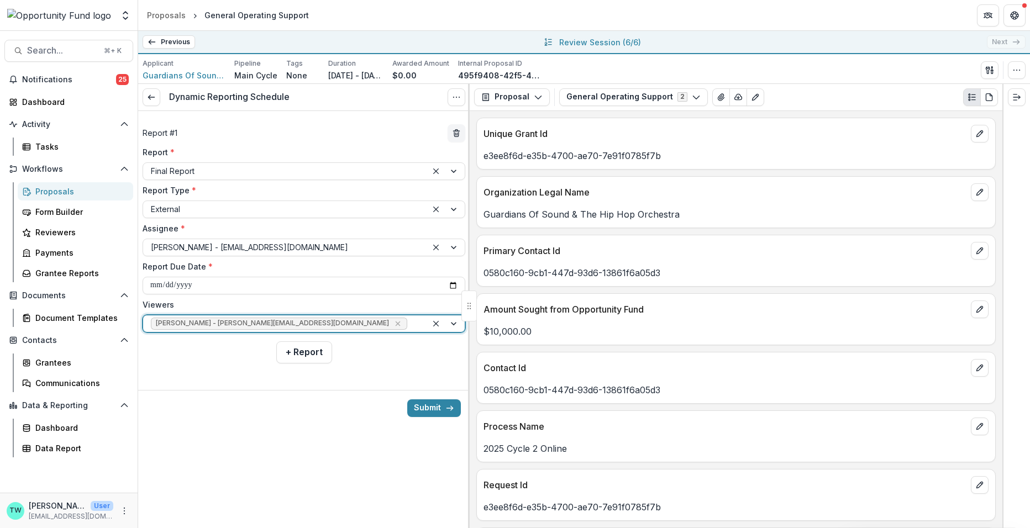
click at [409, 324] on div at bounding box center [414, 324] width 10 height 14
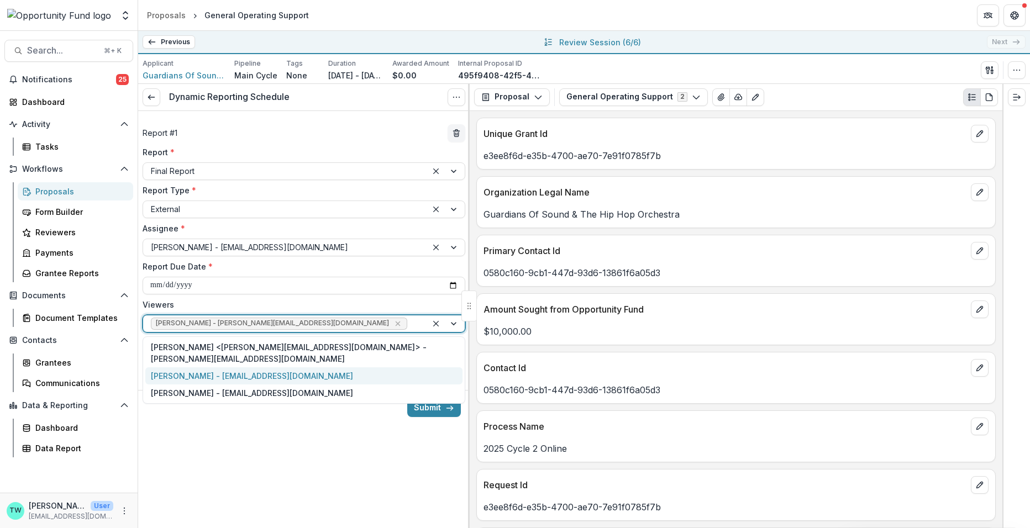
click at [320, 367] on div "[PERSON_NAME] - [EMAIL_ADDRESS][DOMAIN_NAME]" at bounding box center [303, 375] width 317 height 17
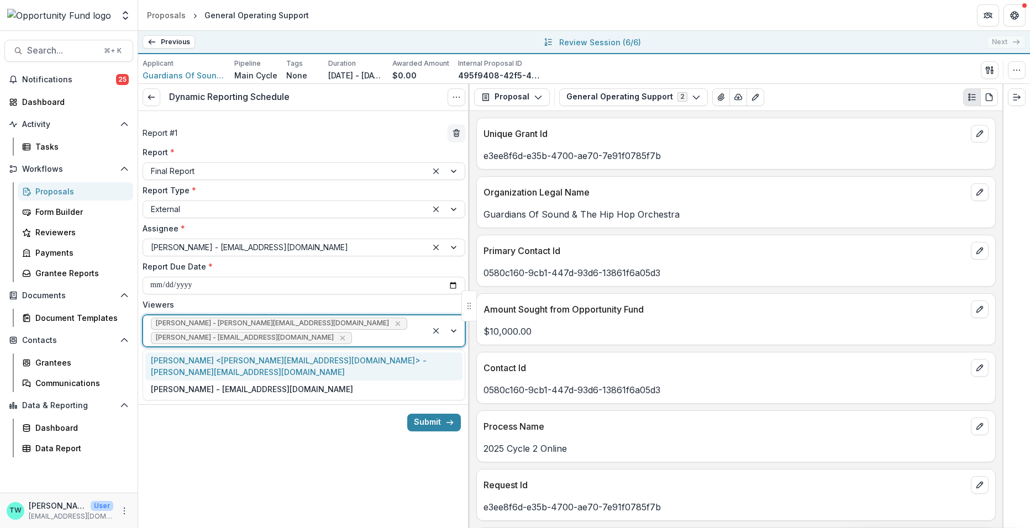
click at [373, 335] on div at bounding box center [386, 338] width 65 height 14
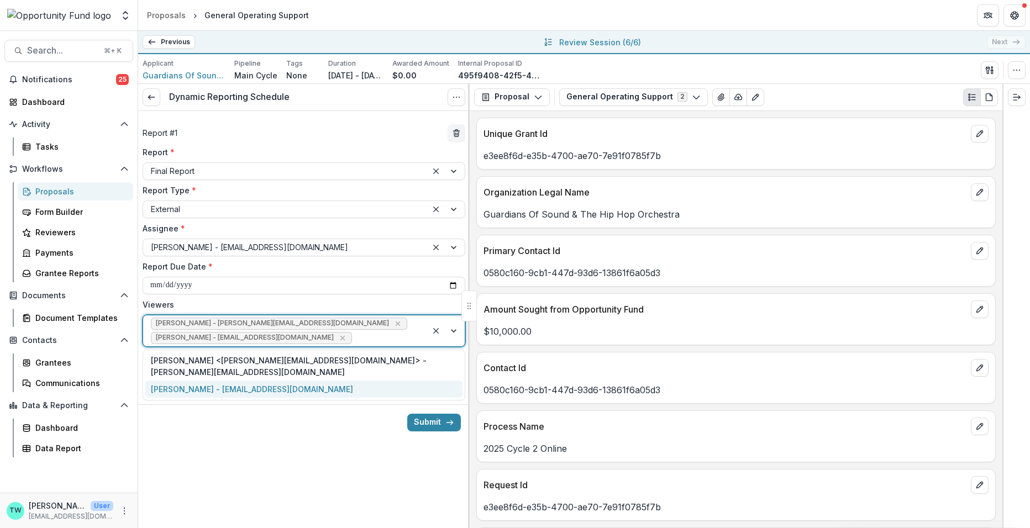
click at [329, 381] on div "[PERSON_NAME] - [EMAIL_ADDRESS][DOMAIN_NAME]" at bounding box center [303, 389] width 317 height 17
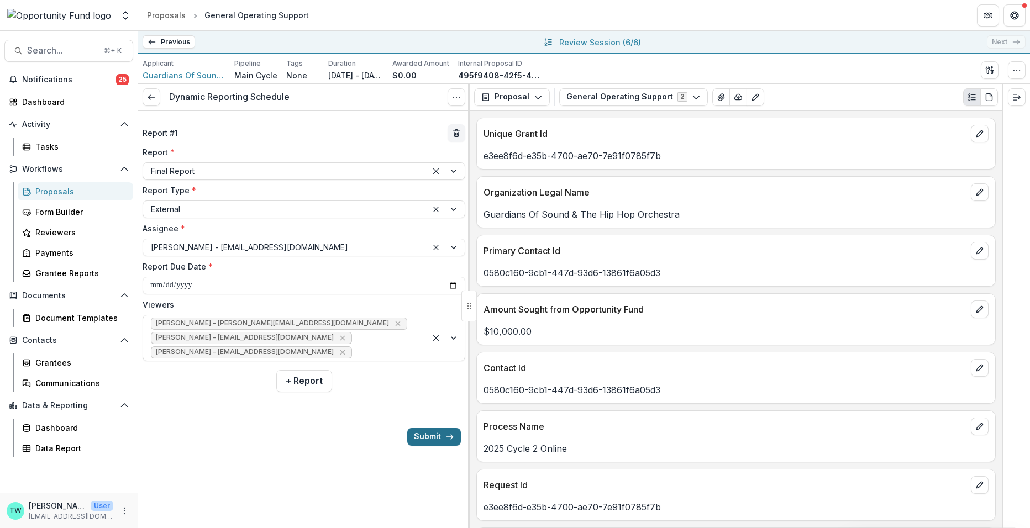
click at [428, 438] on button "Submit" at bounding box center [434, 437] width 54 height 18
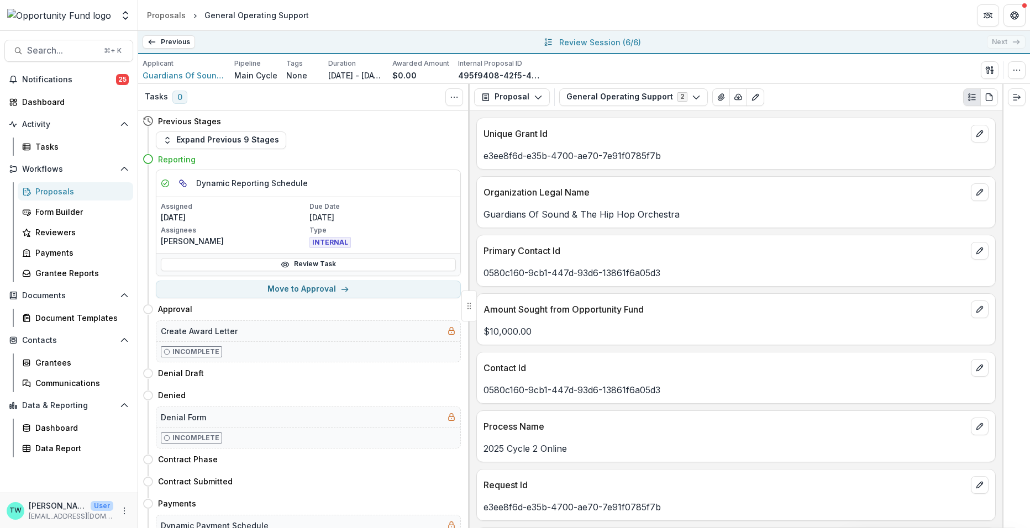
click at [1006, 41] on div "Previous All Proposals General Operating Support Recording of Pittsburgh-based …" at bounding box center [584, 42] width 892 height 23
click at [61, 191] on div "Proposals" at bounding box center [79, 192] width 89 height 12
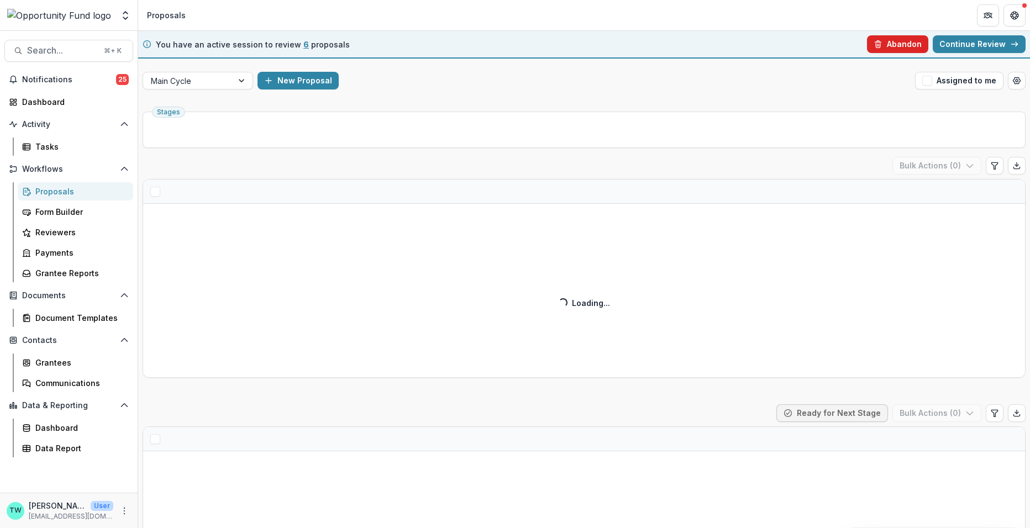
click at [899, 44] on button "Abandon" at bounding box center [897, 44] width 61 height 18
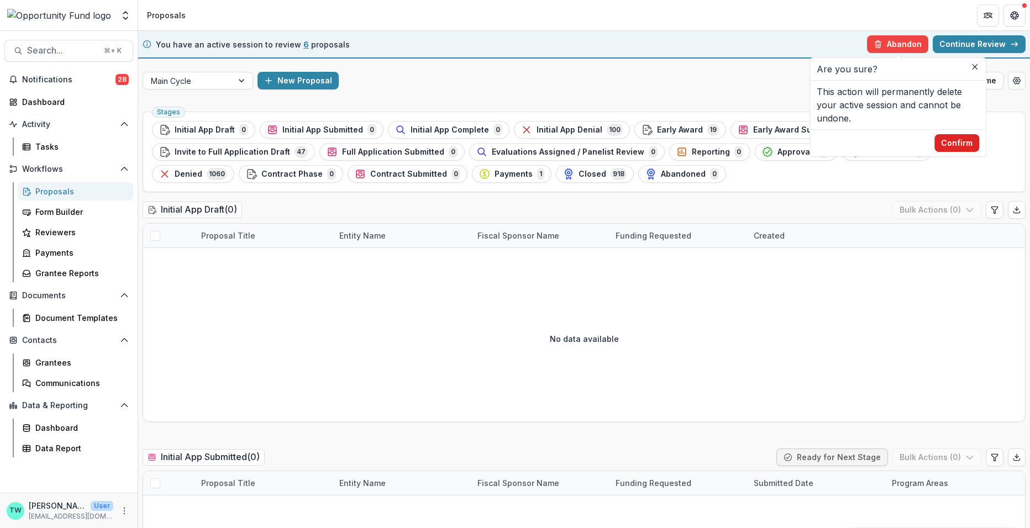
click at [963, 143] on button "Confirm" at bounding box center [956, 143] width 45 height 18
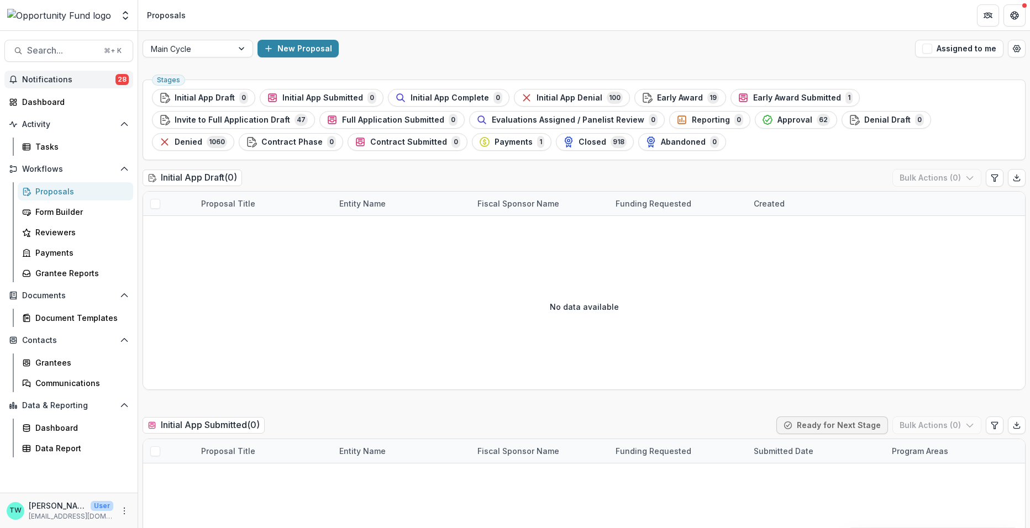
click at [61, 81] on span "Notifications" at bounding box center [68, 79] width 93 height 9
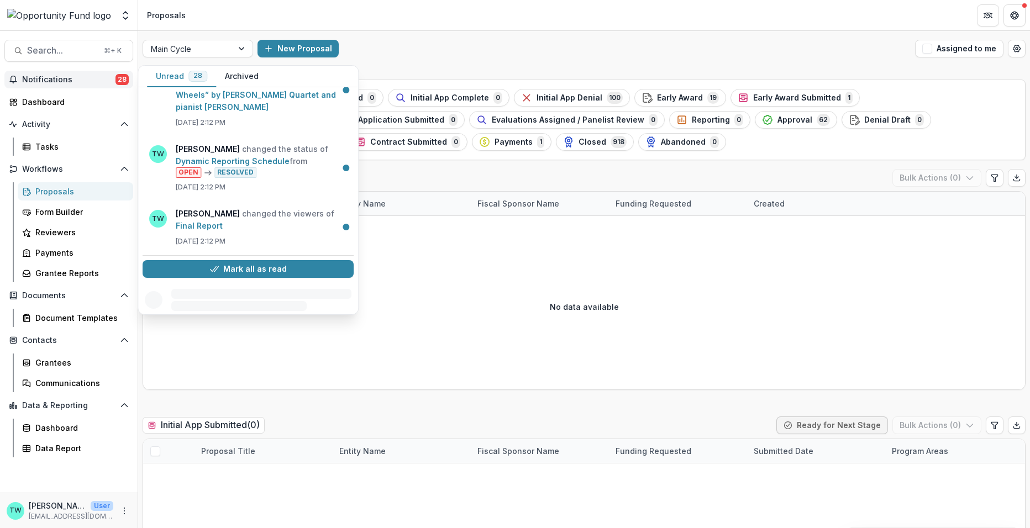
scroll to position [863, 0]
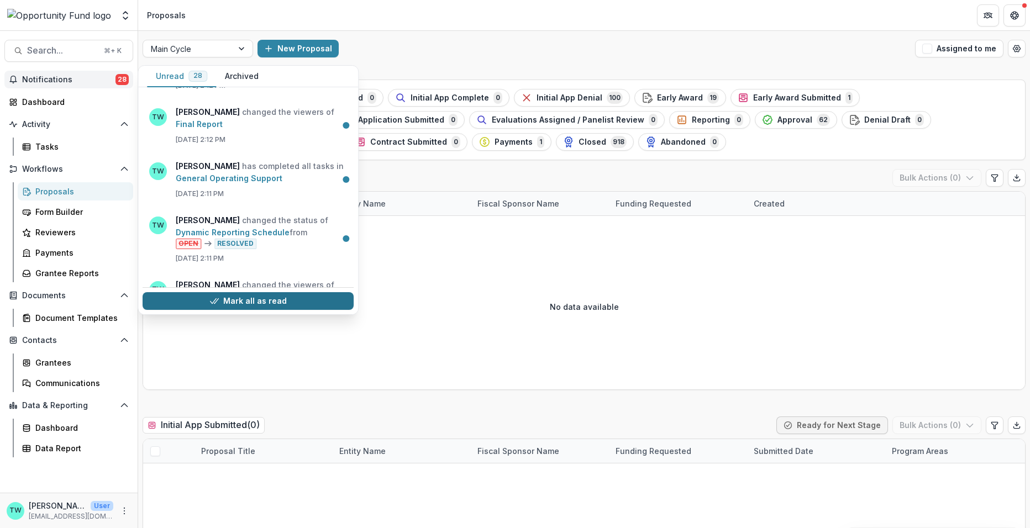
click at [239, 298] on button "Mark all as read" at bounding box center [248, 301] width 211 height 18
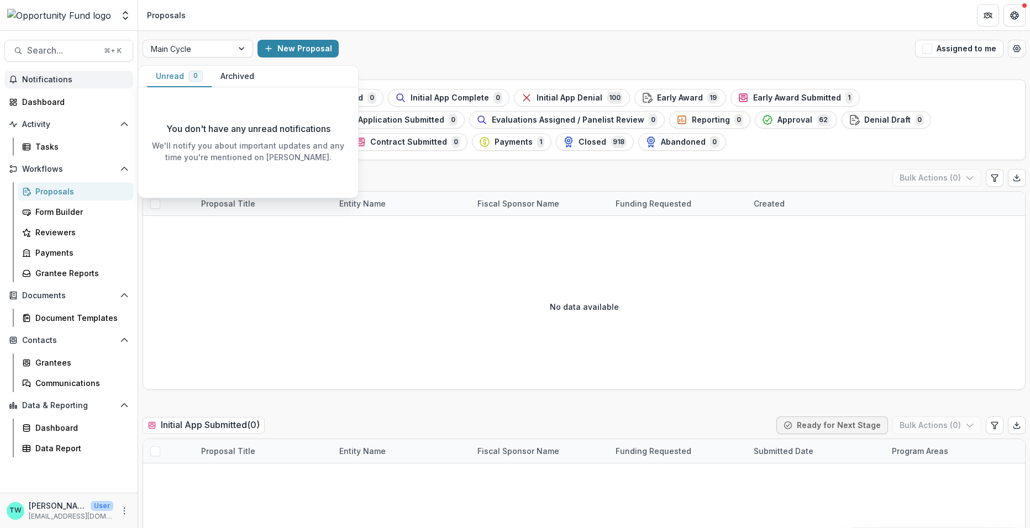
scroll to position [0, 0]
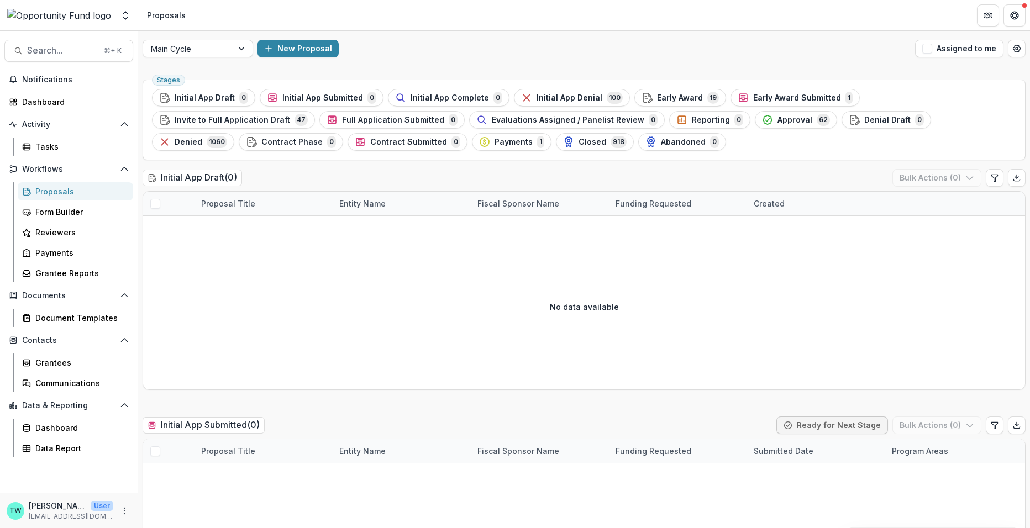
click at [437, 32] on div "Main Cycle New Proposal Assigned to me" at bounding box center [584, 48] width 892 height 35
click at [692, 121] on span "Reporting" at bounding box center [711, 119] width 38 height 9
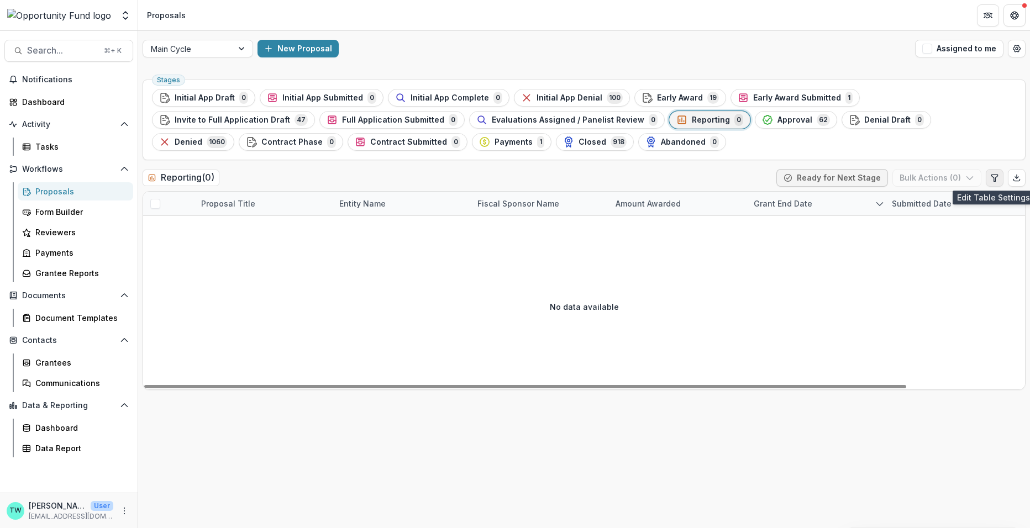
click at [994, 178] on icon "Edit table settings" at bounding box center [994, 177] width 9 height 9
select select "******"
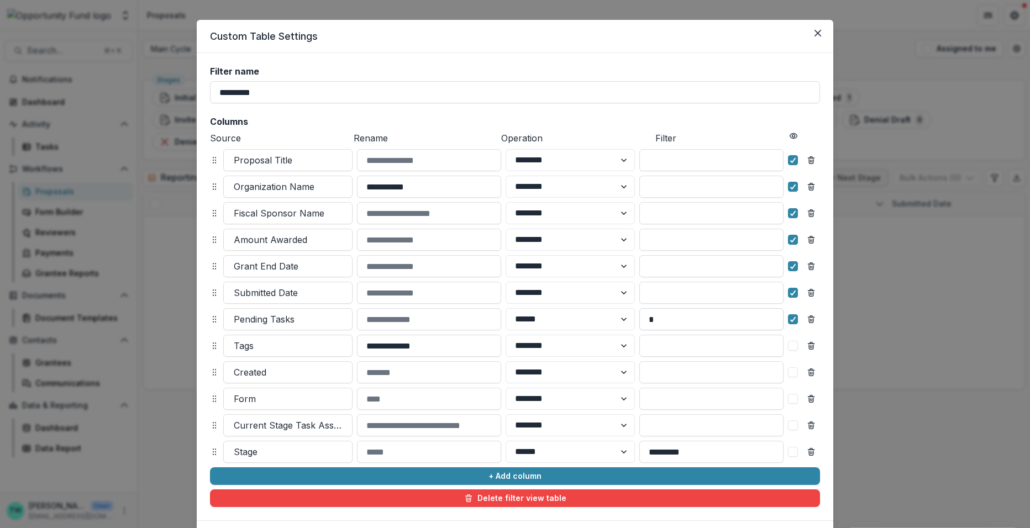
scroll to position [13, 0]
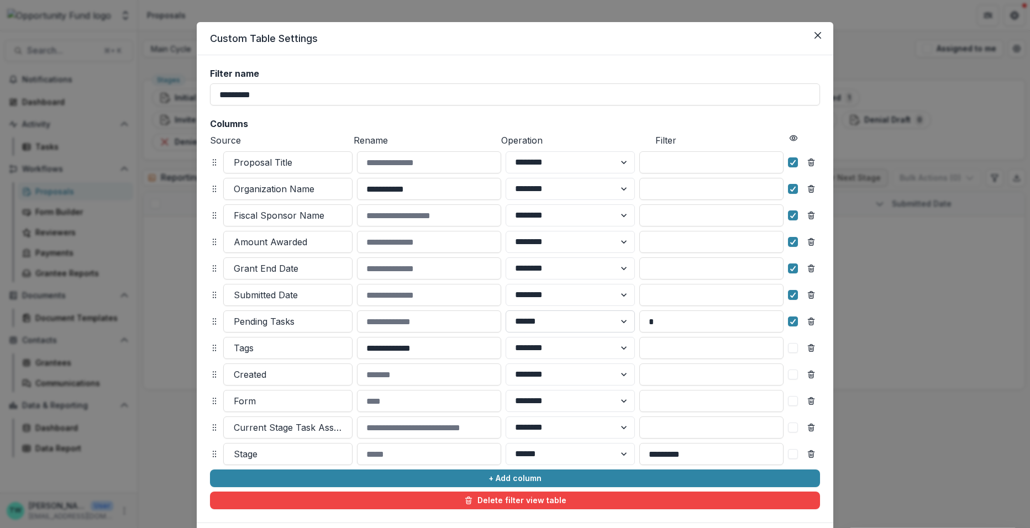
click at [591, 325] on select "******** ******" at bounding box center [570, 321] width 129 height 22
select select "********"
click at [506, 310] on select "******** ******" at bounding box center [570, 321] width 129 height 22
click at [664, 323] on input "*" at bounding box center [711, 321] width 144 height 22
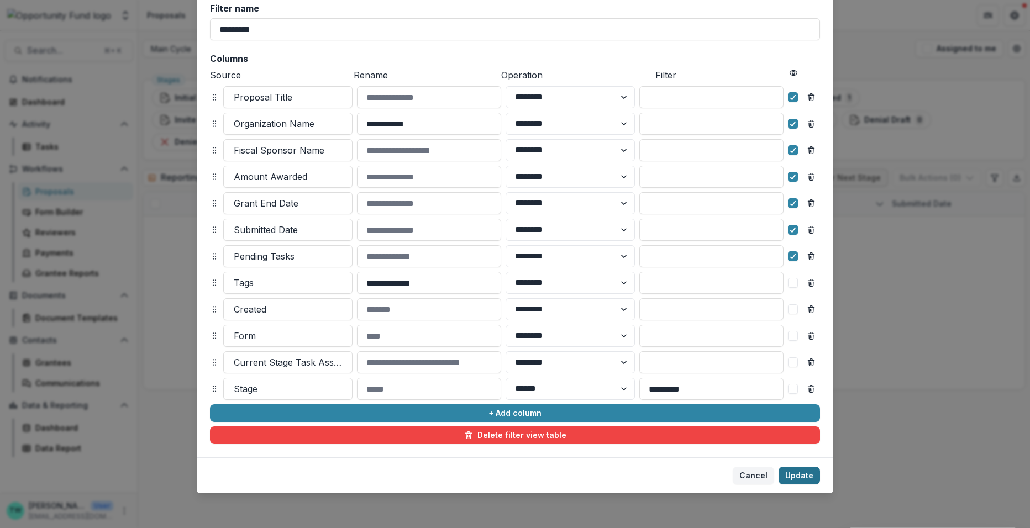
click at [796, 476] on button "Update" at bounding box center [798, 476] width 41 height 18
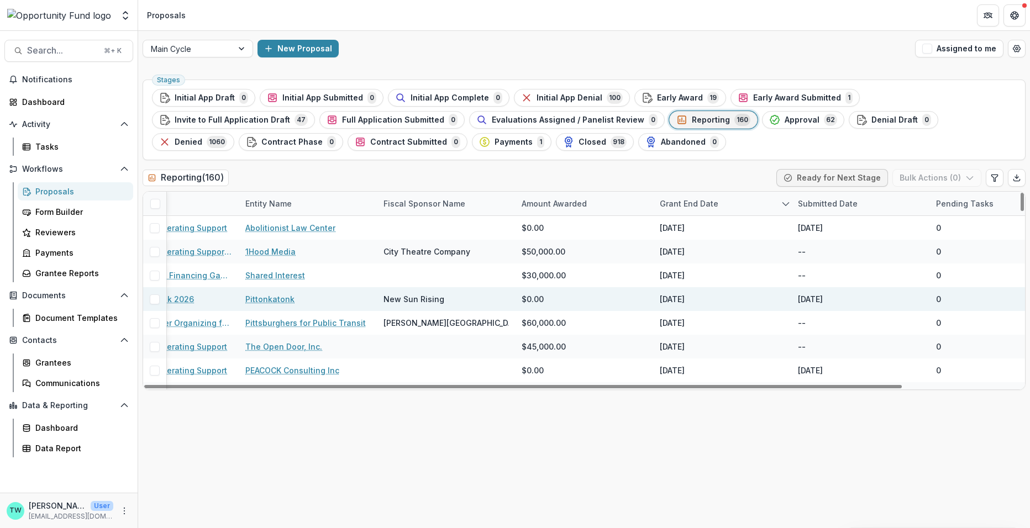
scroll to position [0, 136]
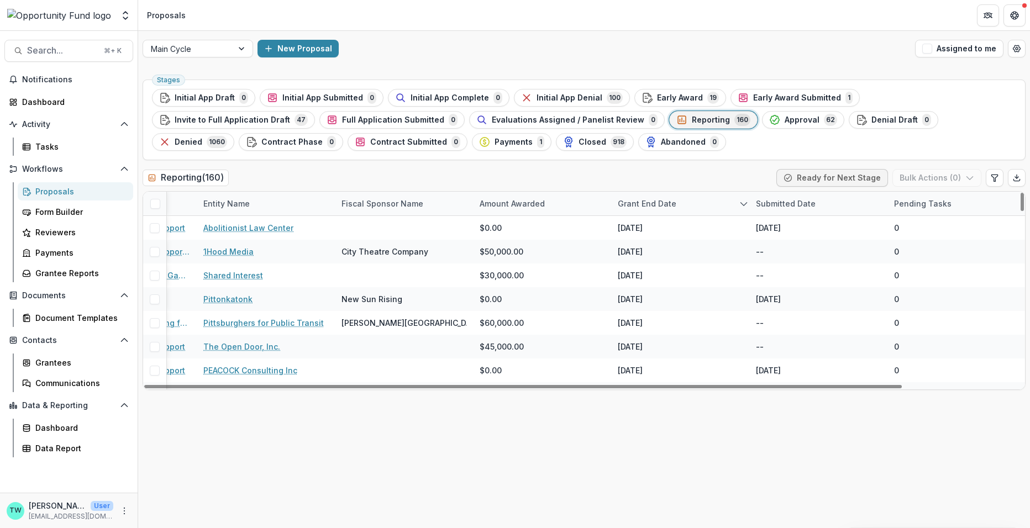
click at [801, 202] on div "Submitted Date" at bounding box center [785, 204] width 73 height 12
click at [796, 266] on span "Sort Descending" at bounding box center [803, 270] width 64 height 9
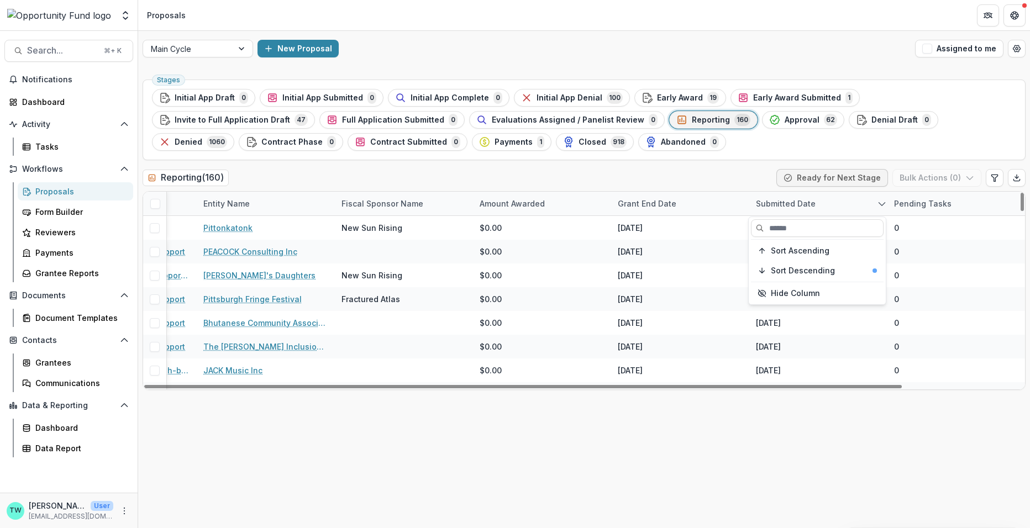
click at [592, 183] on div "Reporting ( 160 ) Ready for Next Stage Bulk Actions ( 0 )" at bounding box center [584, 180] width 883 height 22
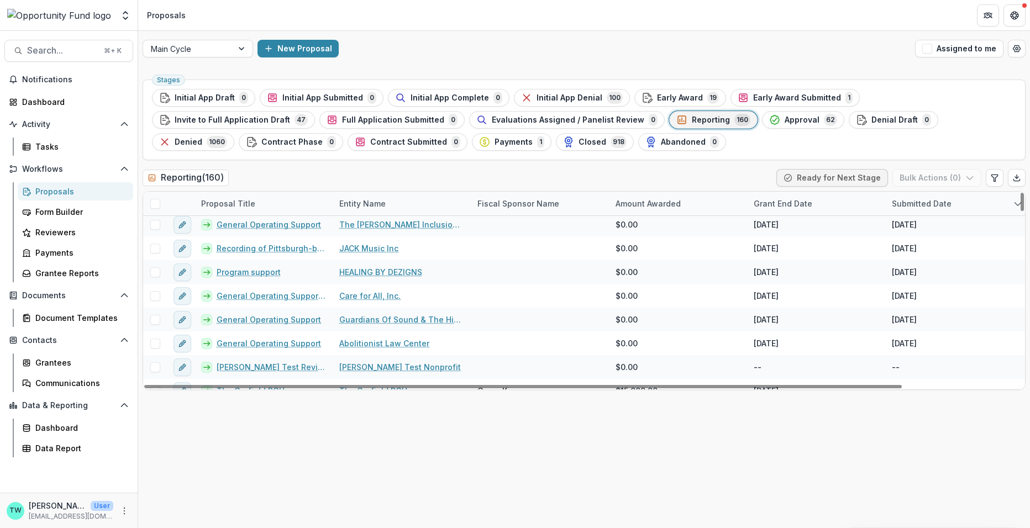
scroll to position [133, 0]
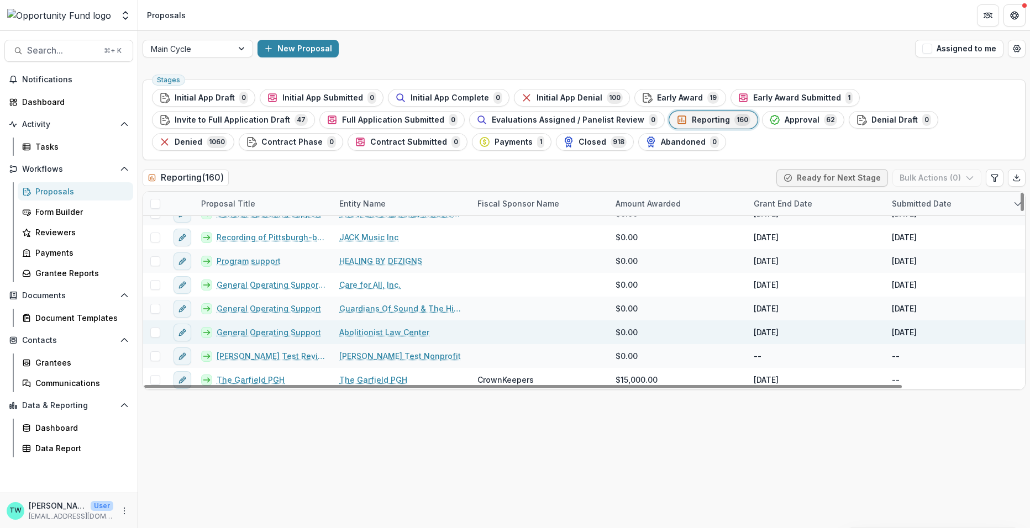
click at [154, 329] on span at bounding box center [155, 333] width 10 height 10
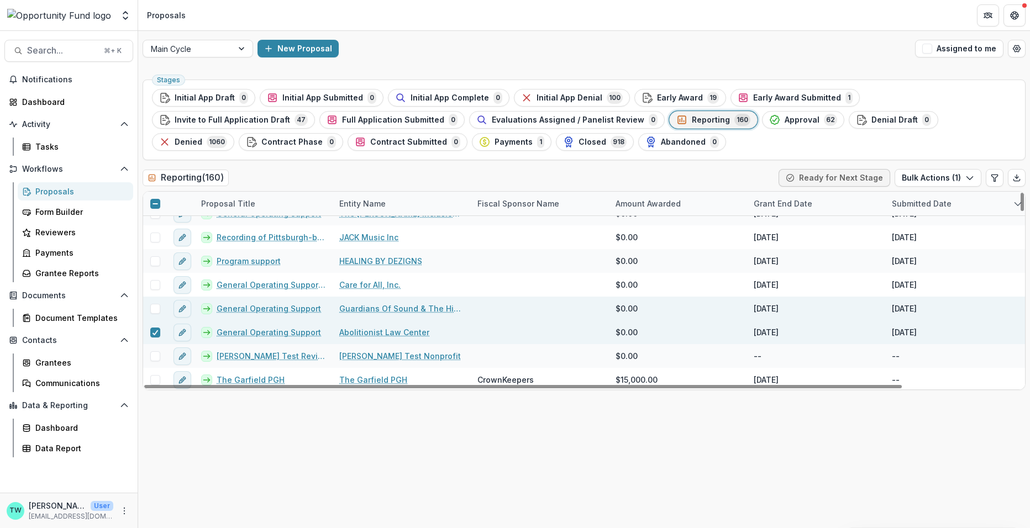
click at [154, 306] on span at bounding box center [155, 309] width 10 height 10
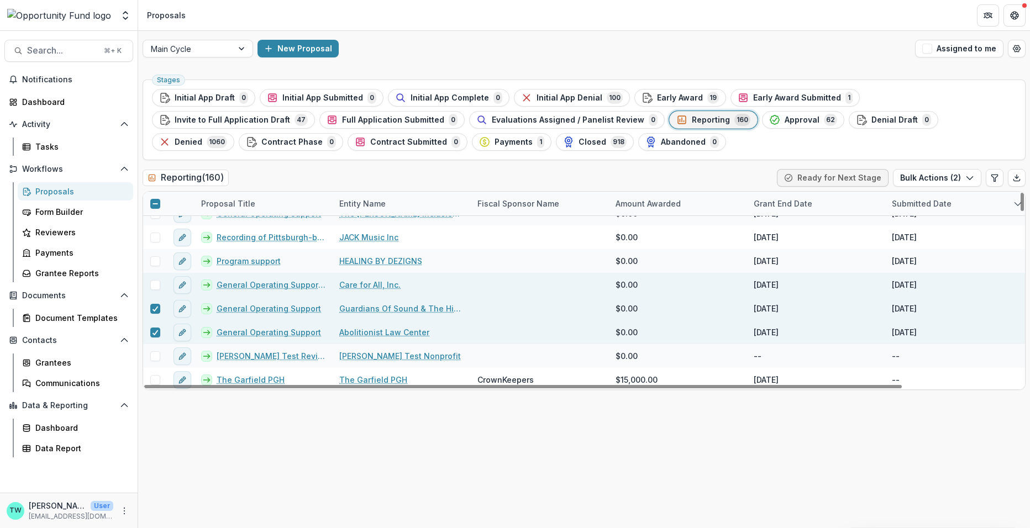
click at [154, 283] on span at bounding box center [155, 285] width 10 height 10
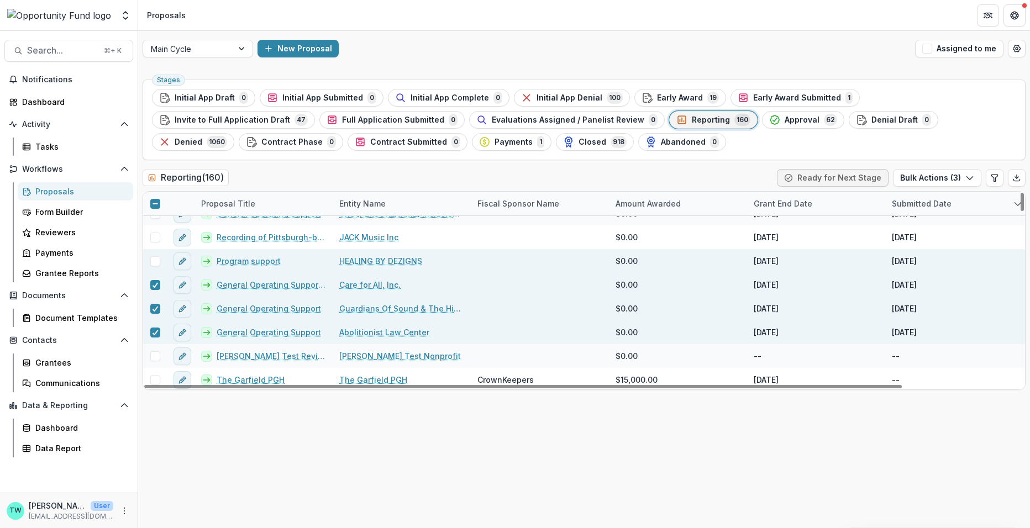
click at [156, 258] on span at bounding box center [155, 261] width 10 height 10
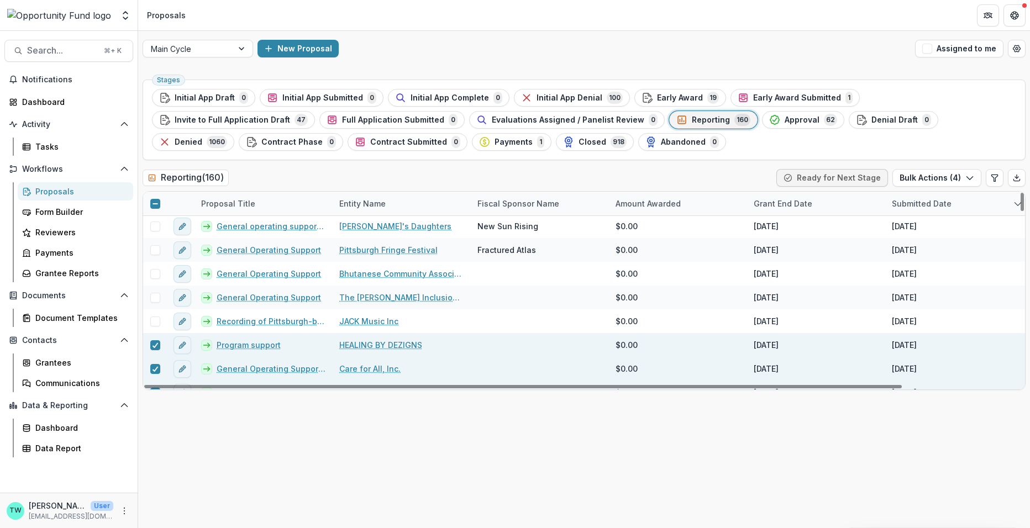
scroll to position [49, 0]
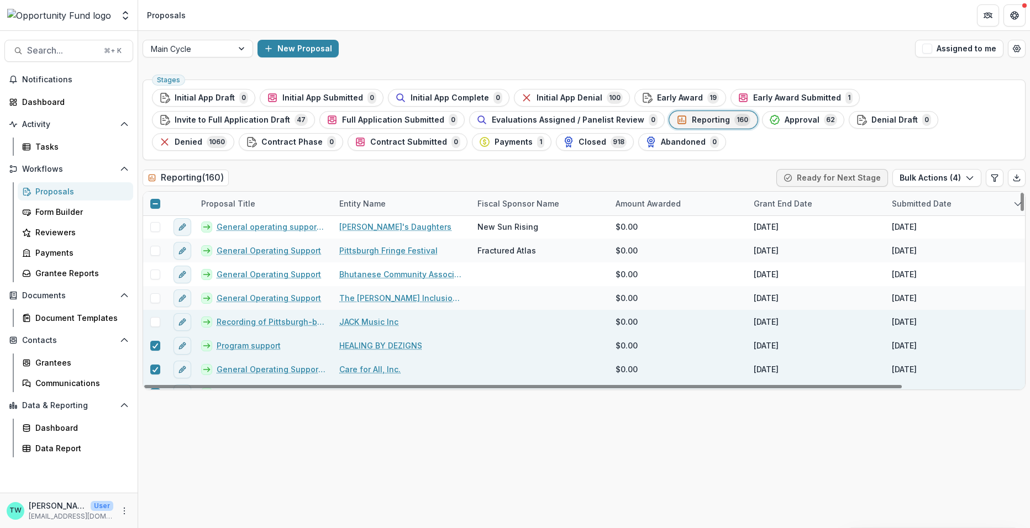
click at [154, 320] on span at bounding box center [155, 322] width 10 height 10
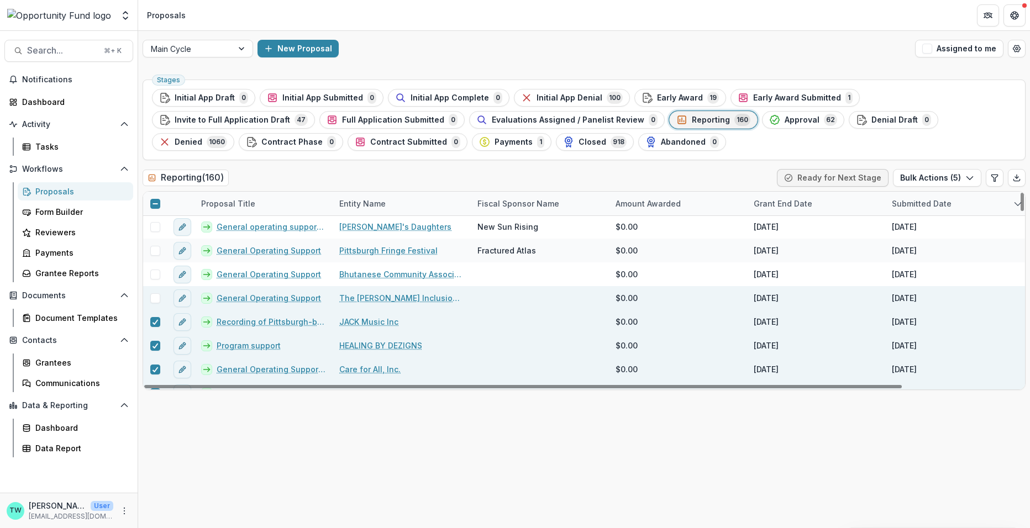
click at [154, 298] on span at bounding box center [155, 298] width 10 height 10
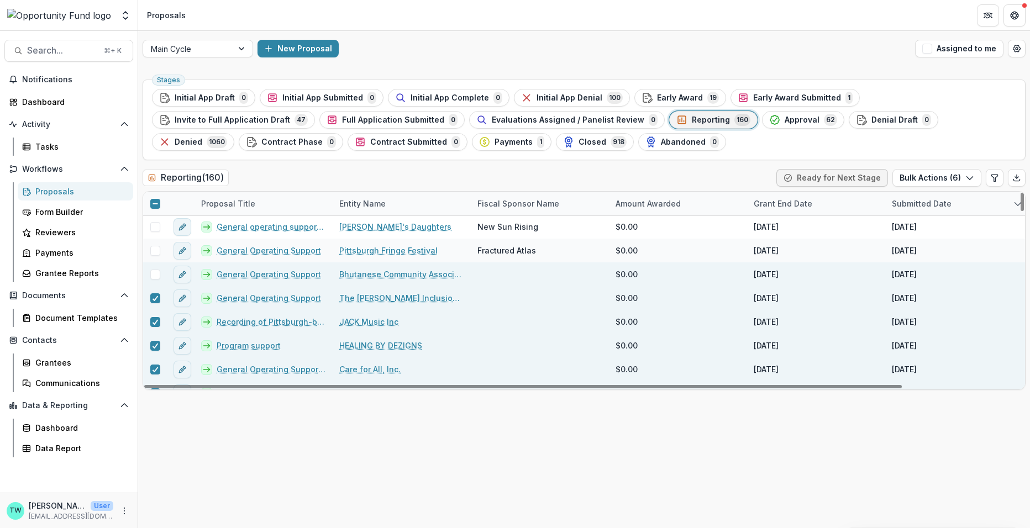
click at [156, 272] on span at bounding box center [155, 275] width 10 height 10
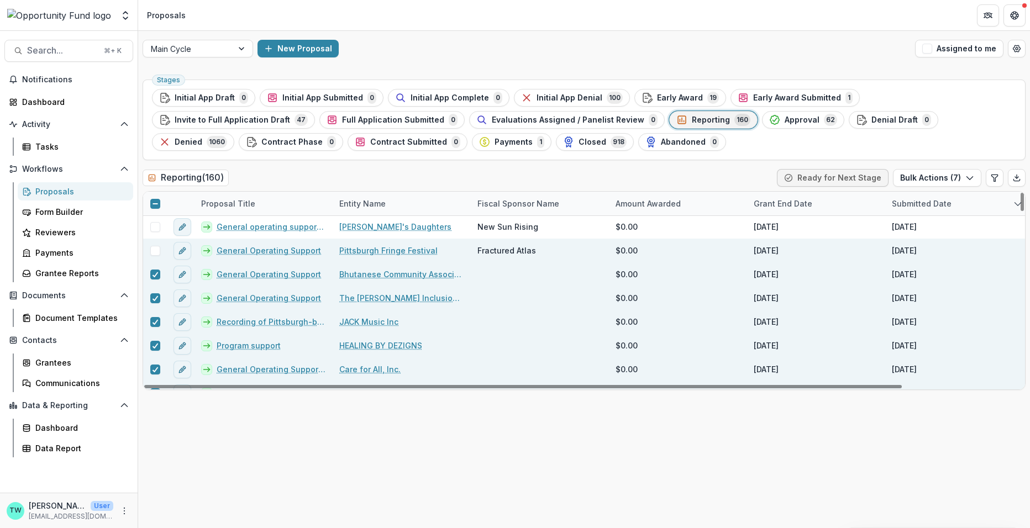
click at [155, 249] on span at bounding box center [155, 251] width 10 height 10
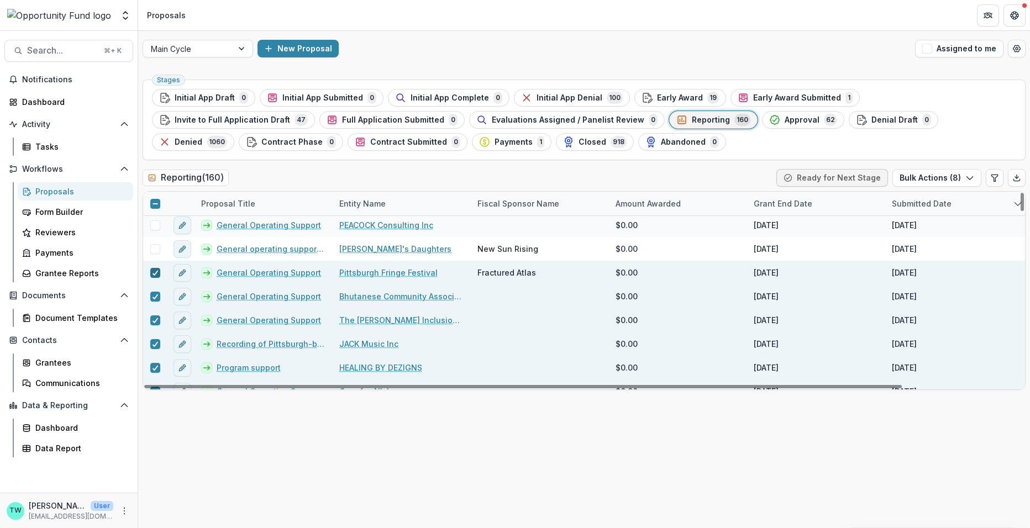
scroll to position [0, 0]
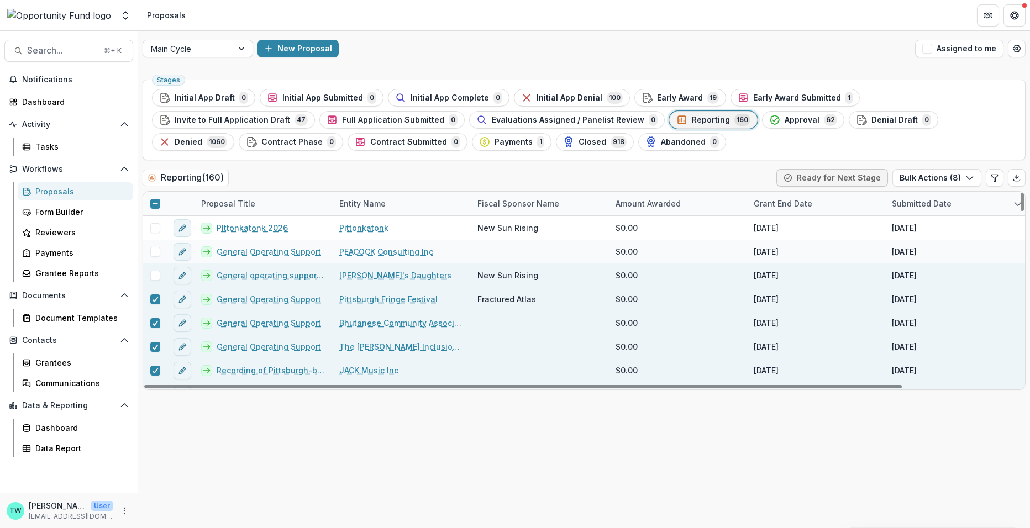
click at [155, 273] on span at bounding box center [155, 276] width 10 height 10
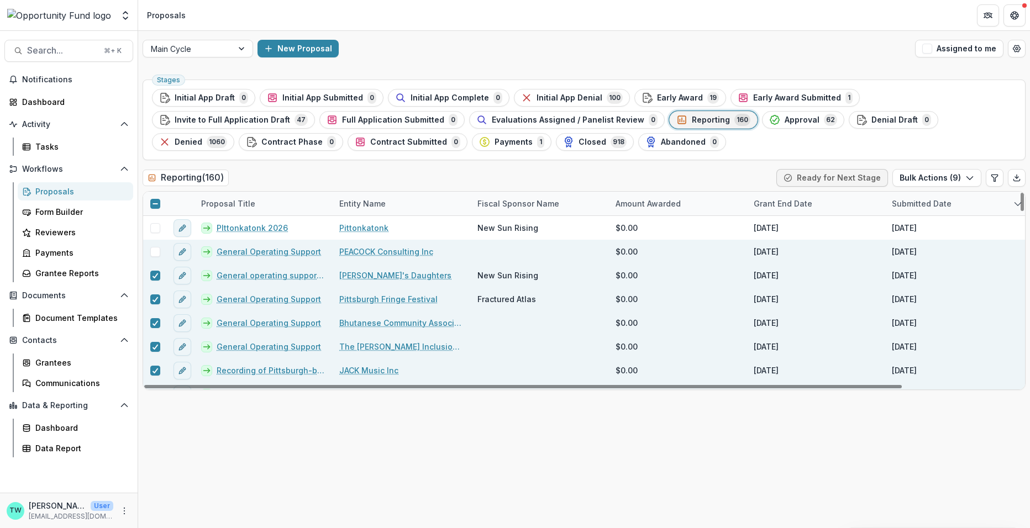
click at [154, 253] on span at bounding box center [155, 252] width 10 height 10
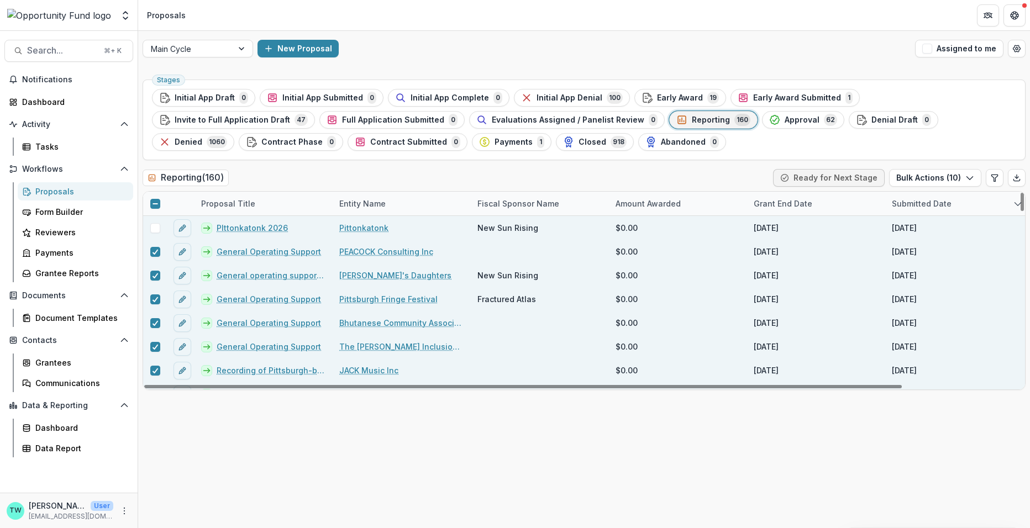
click at [156, 227] on span at bounding box center [155, 228] width 10 height 10
click at [957, 173] on button "Bulk Actions ( 11 )" at bounding box center [936, 178] width 90 height 18
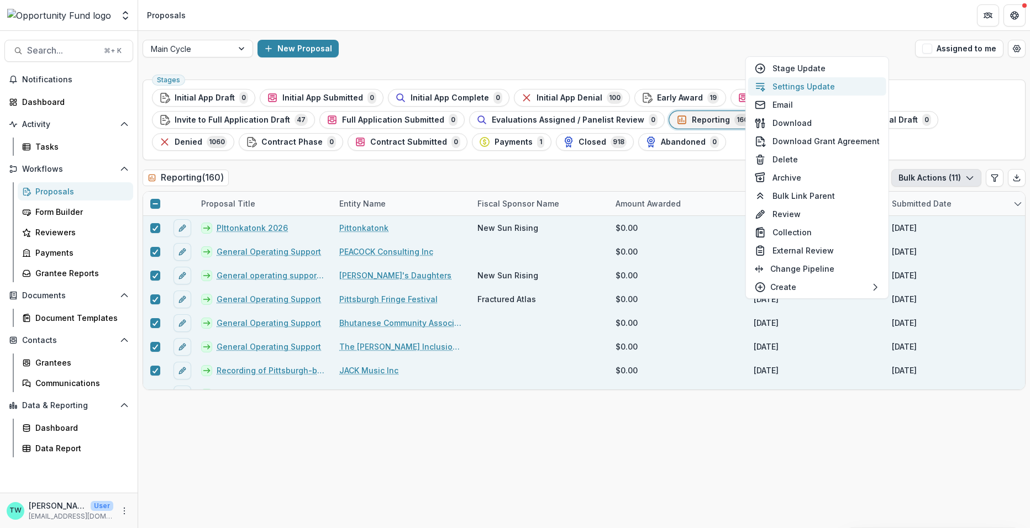
click at [825, 86] on button "Settings Update" at bounding box center [817, 86] width 138 height 18
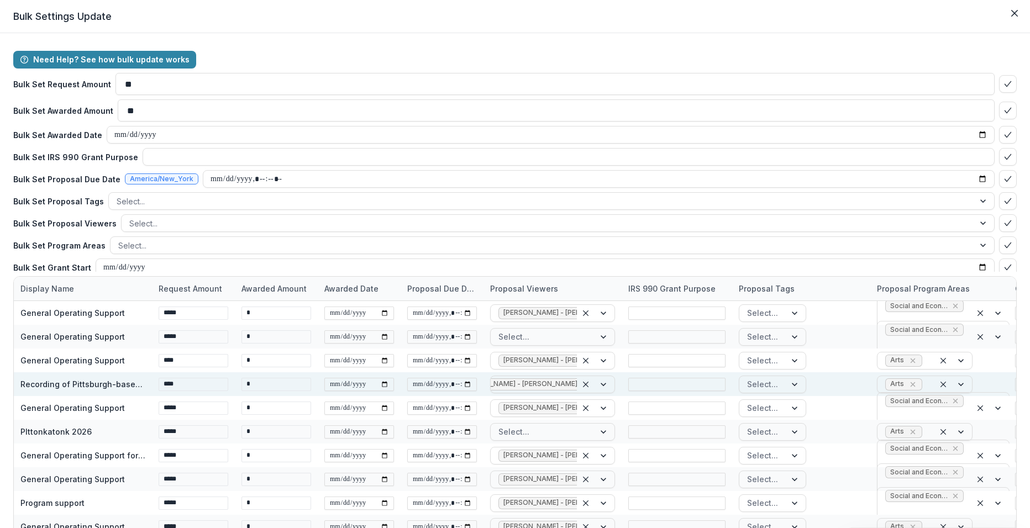
scroll to position [0, 25]
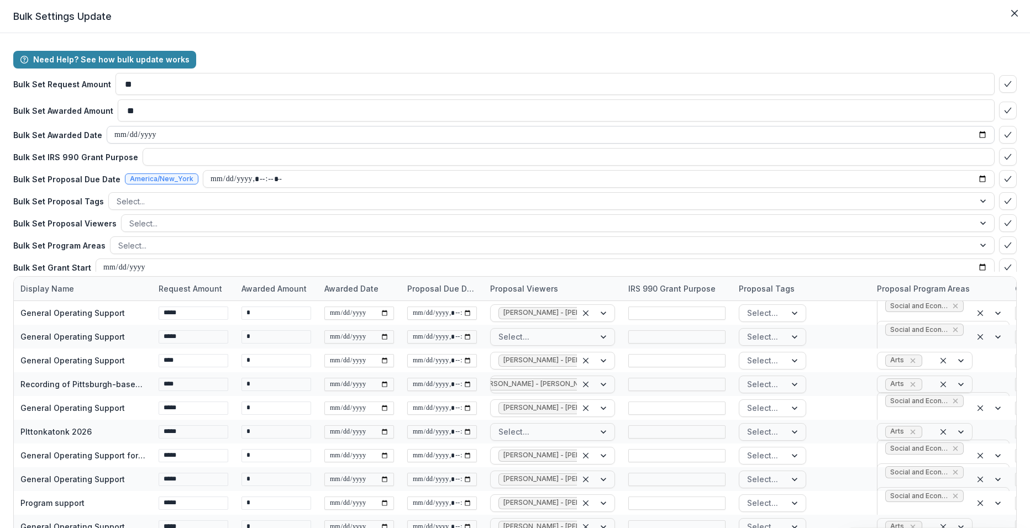
click at [162, 134] on input "date" at bounding box center [551, 135] width 888 height 18
click at [976, 135] on input "date" at bounding box center [551, 135] width 888 height 18
type input "**********"
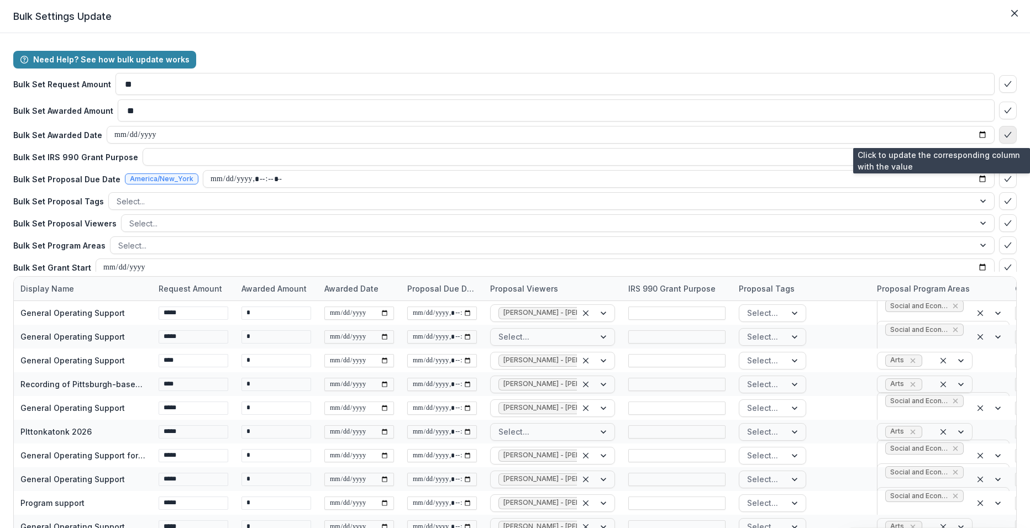
click at [1003, 134] on icon "bulk-confirm-option" at bounding box center [1007, 134] width 9 height 9
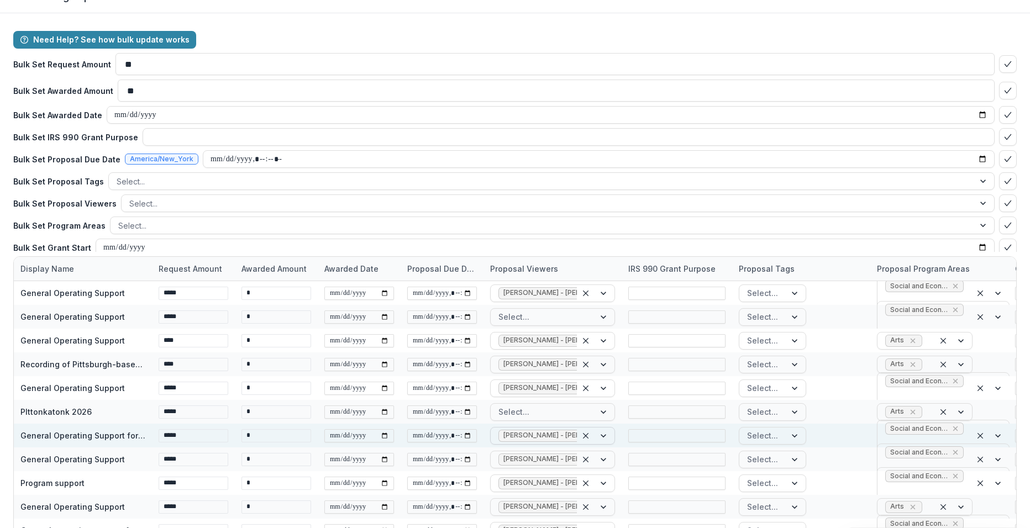
scroll to position [0, 0]
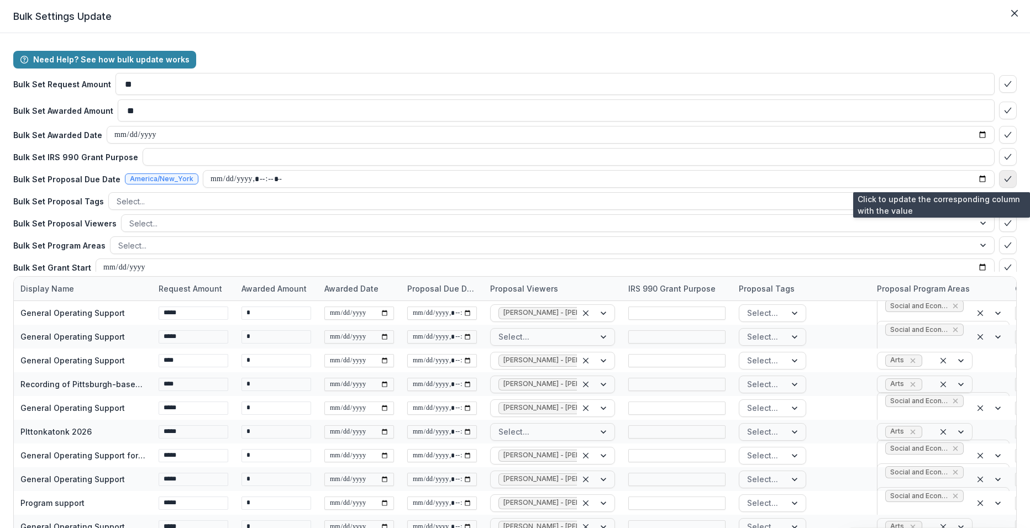
click at [1003, 178] on icon "bulk-confirm-option" at bounding box center [1007, 179] width 9 height 9
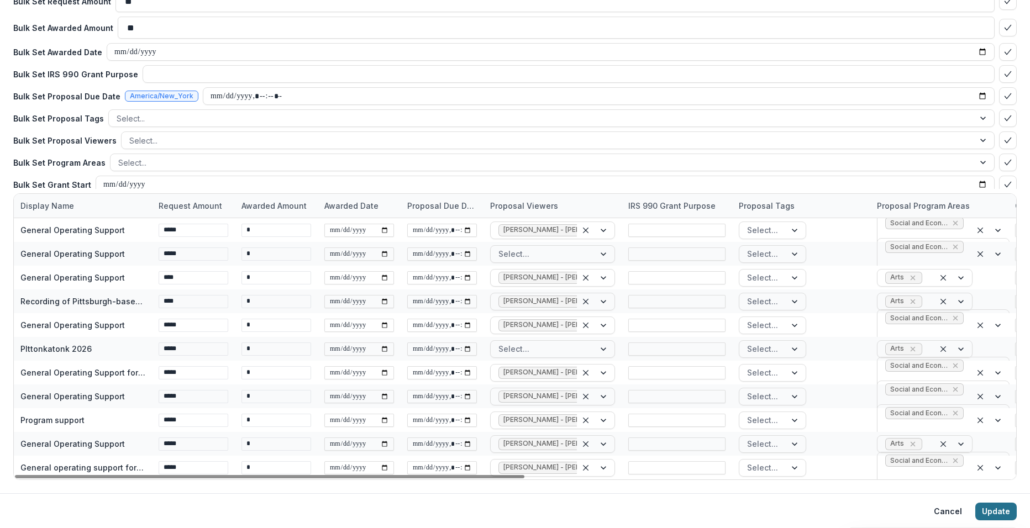
click at [993, 510] on button "Update" at bounding box center [995, 512] width 41 height 18
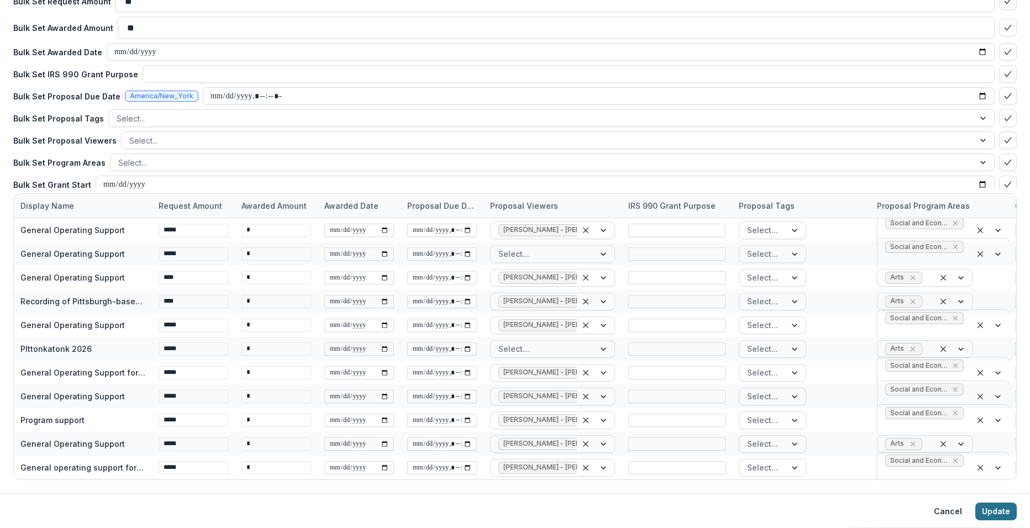
click at [990, 511] on button "Update" at bounding box center [995, 512] width 41 height 18
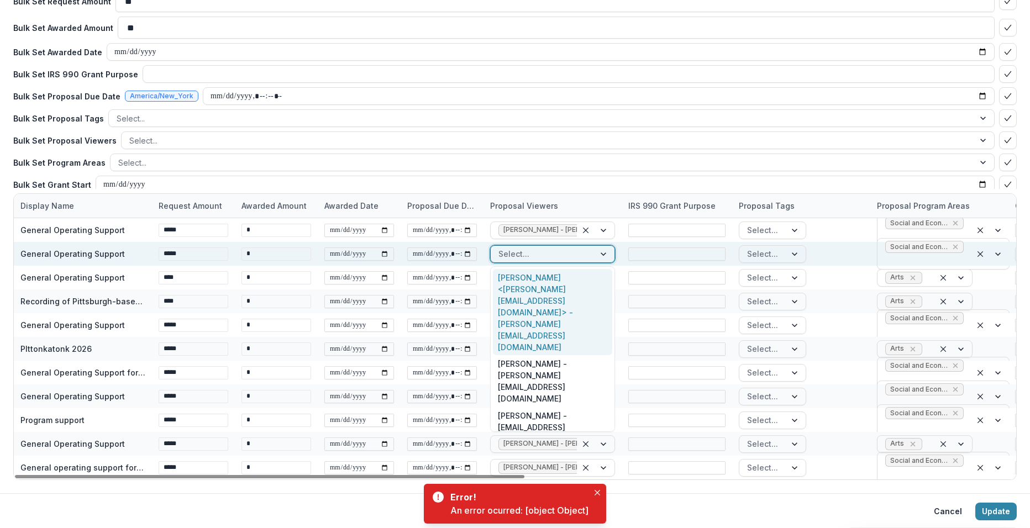
click at [602, 252] on div at bounding box center [604, 254] width 20 height 17
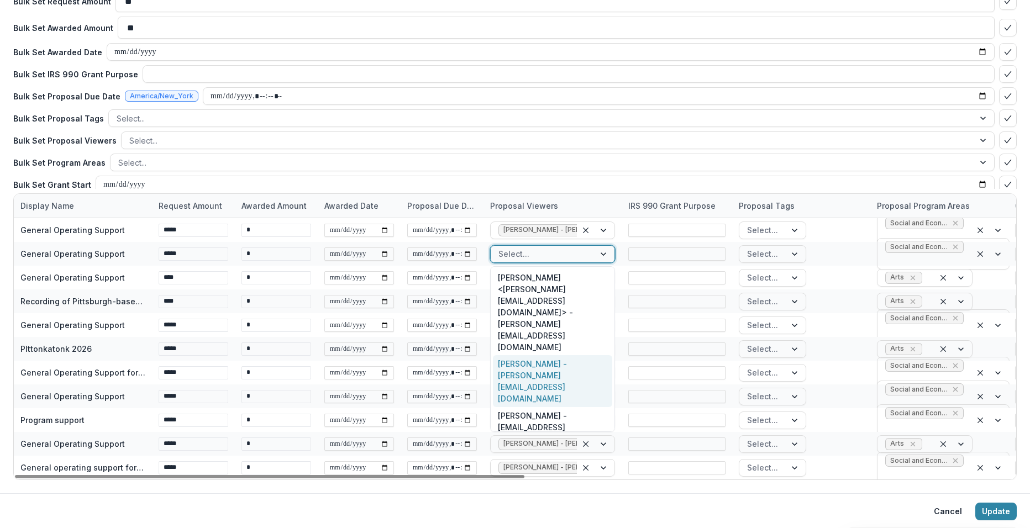
click at [545, 355] on div "[PERSON_NAME] - [PERSON_NAME][EMAIL_ADDRESS][DOMAIN_NAME]" at bounding box center [552, 381] width 119 height 52
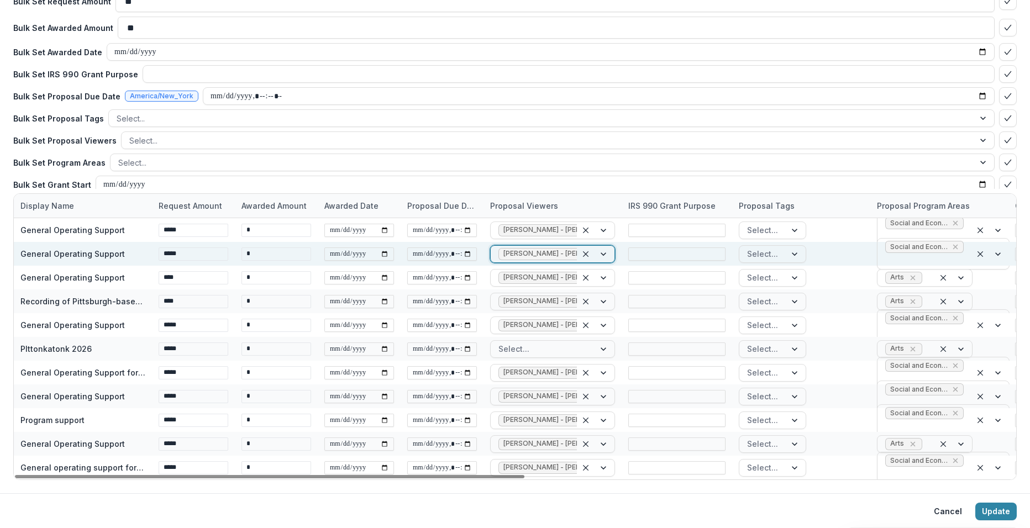
scroll to position [0, 103]
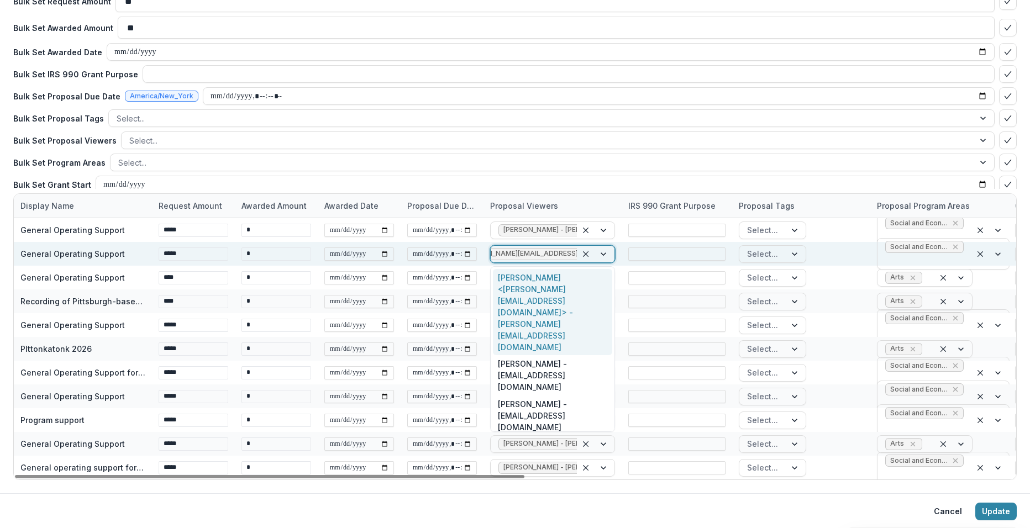
click at [569, 254] on div "[PERSON_NAME] - [PERSON_NAME][EMAIL_ADDRESS][DOMAIN_NAME]" at bounding box center [534, 254] width 86 height 17
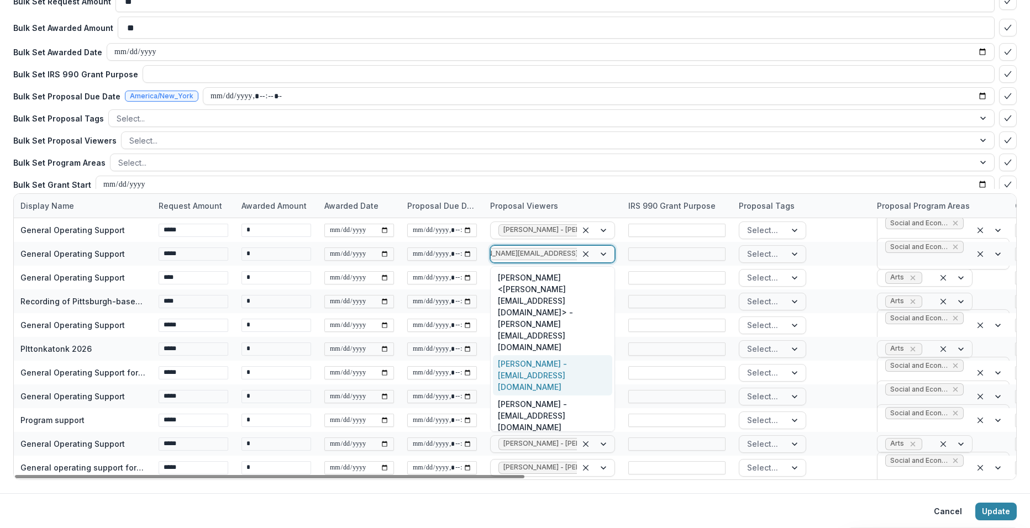
click at [561, 355] on div "[PERSON_NAME] - [EMAIL_ADDRESS][DOMAIN_NAME]" at bounding box center [552, 375] width 119 height 40
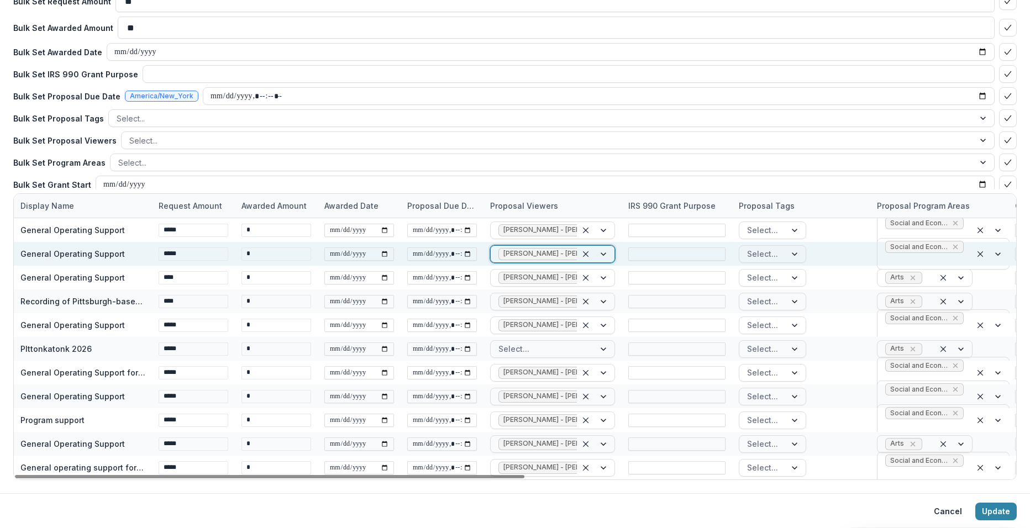
scroll to position [0, 294]
click at [571, 256] on div "[PERSON_NAME] - [PERSON_NAME][EMAIL_ADDRESS][DOMAIN_NAME] [PERSON_NAME] - [PERS…" at bounding box center [534, 254] width 86 height 17
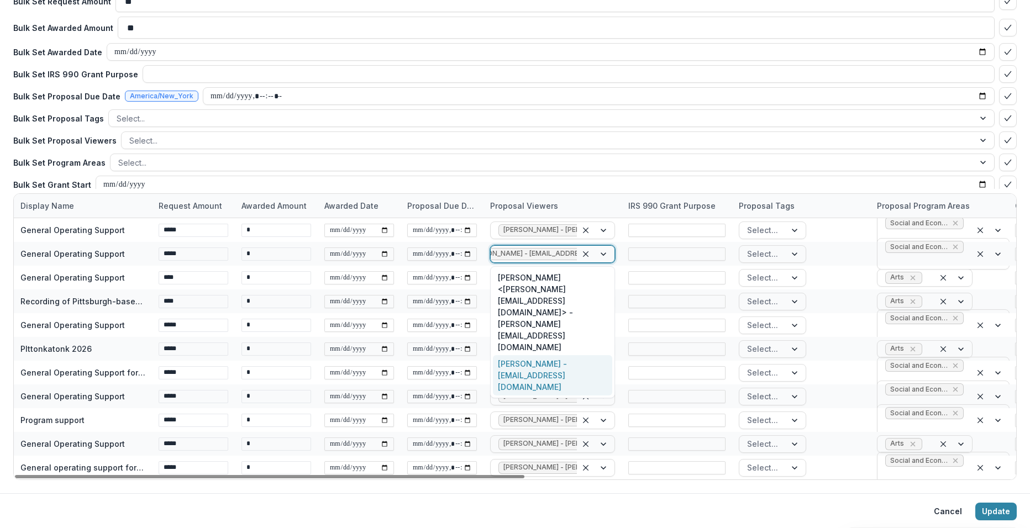
click at [567, 355] on div "[PERSON_NAME] - [EMAIL_ADDRESS][DOMAIN_NAME]" at bounding box center [552, 375] width 119 height 40
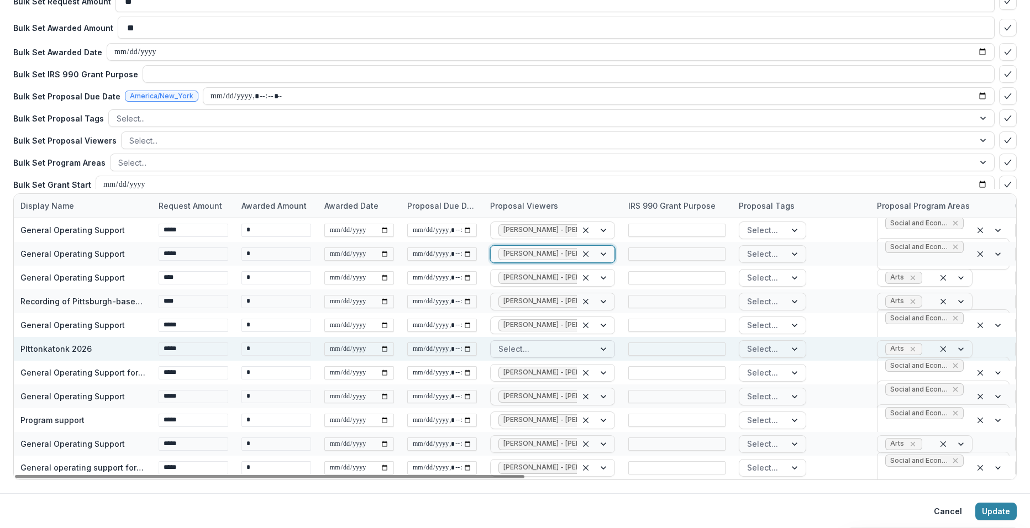
scroll to position [0, 486]
click at [561, 345] on div at bounding box center [542, 349] width 88 height 14
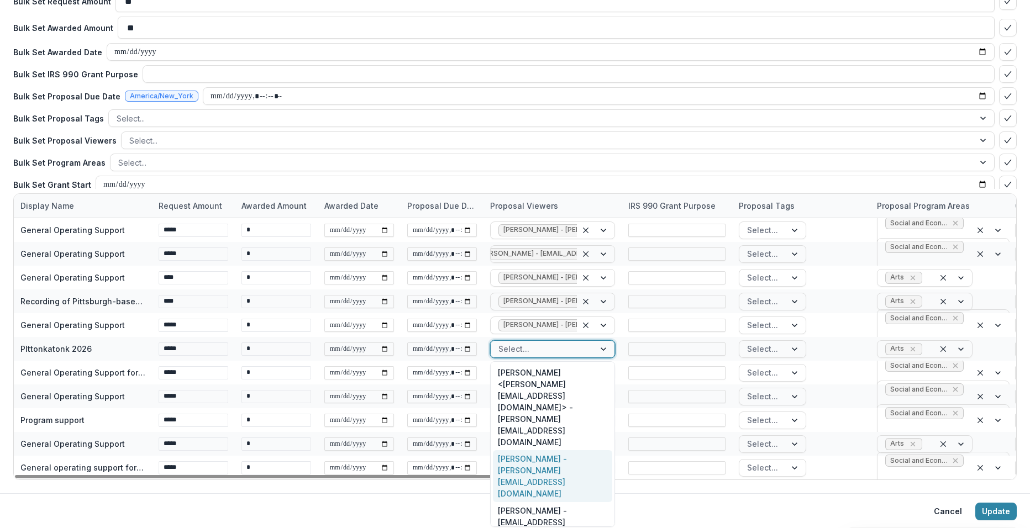
click at [555, 450] on div "[PERSON_NAME] - [PERSON_NAME][EMAIL_ADDRESS][DOMAIN_NAME]" at bounding box center [552, 476] width 119 height 52
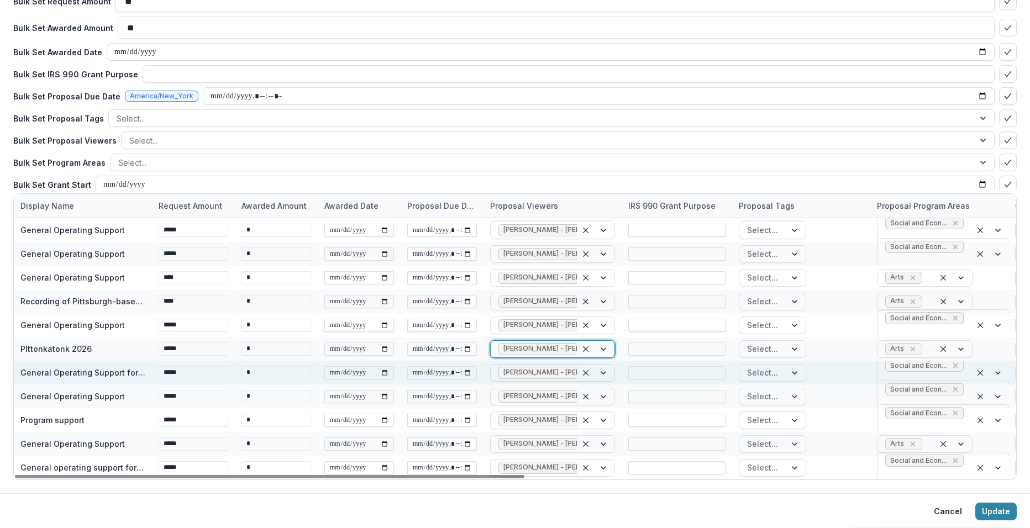
scroll to position [0, 103]
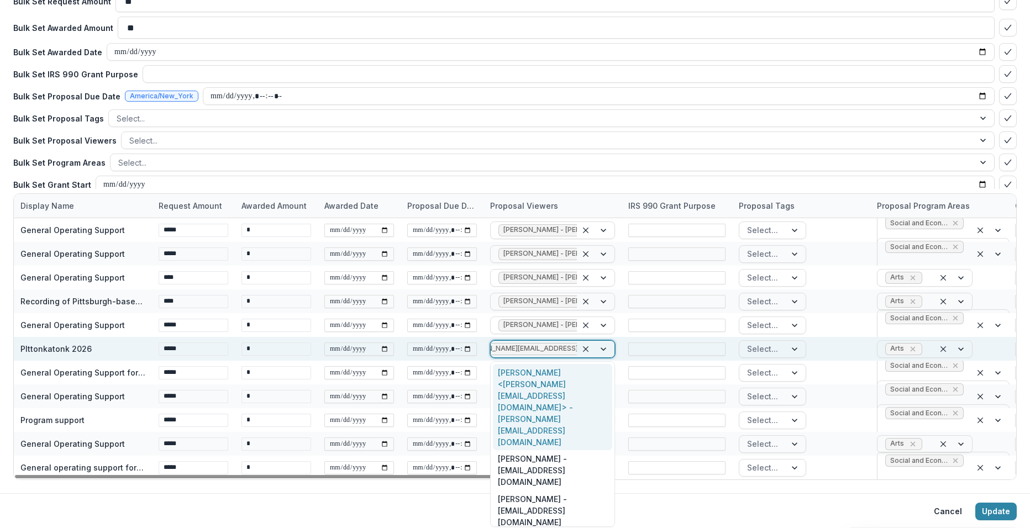
click at [569, 348] on div "[PERSON_NAME] - [PERSON_NAME][EMAIL_ADDRESS][DOMAIN_NAME]" at bounding box center [534, 349] width 86 height 17
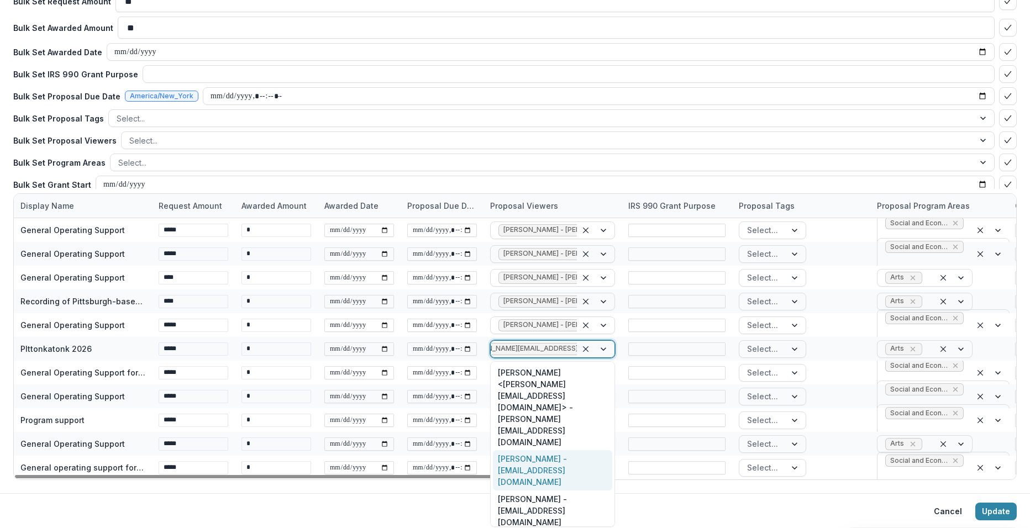
click at [551, 450] on div "[PERSON_NAME] - [EMAIL_ADDRESS][DOMAIN_NAME]" at bounding box center [552, 470] width 119 height 40
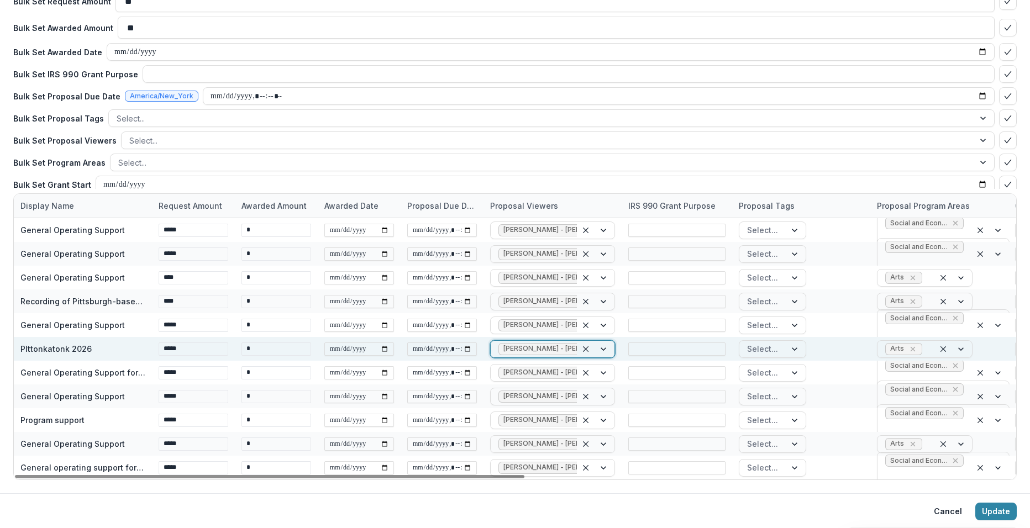
scroll to position [0, 294]
click at [570, 351] on div "[PERSON_NAME] - [PERSON_NAME][EMAIL_ADDRESS][DOMAIN_NAME] [PERSON_NAME] - [PERS…" at bounding box center [534, 349] width 86 height 17
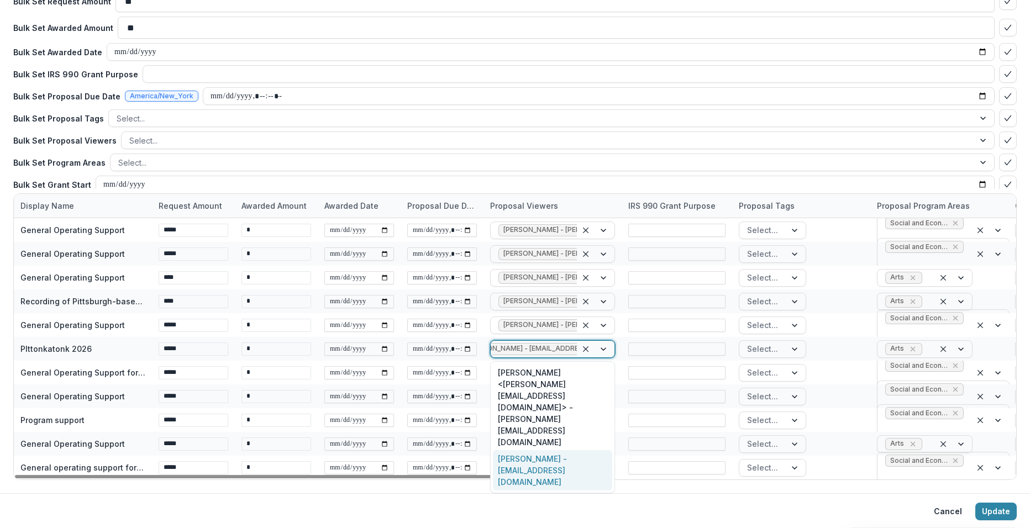
click at [549, 450] on div "[PERSON_NAME] - [EMAIL_ADDRESS][DOMAIN_NAME]" at bounding box center [552, 470] width 119 height 40
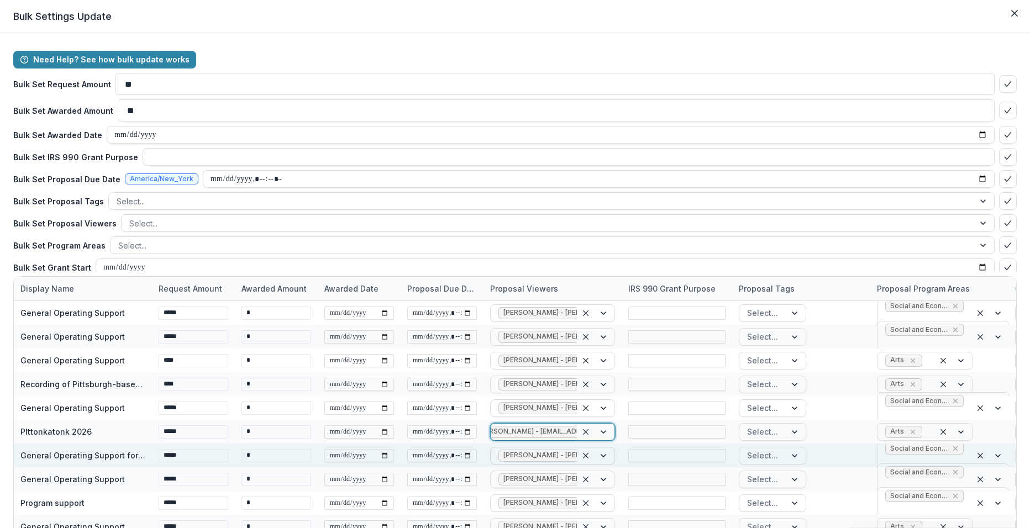
scroll to position [83, 0]
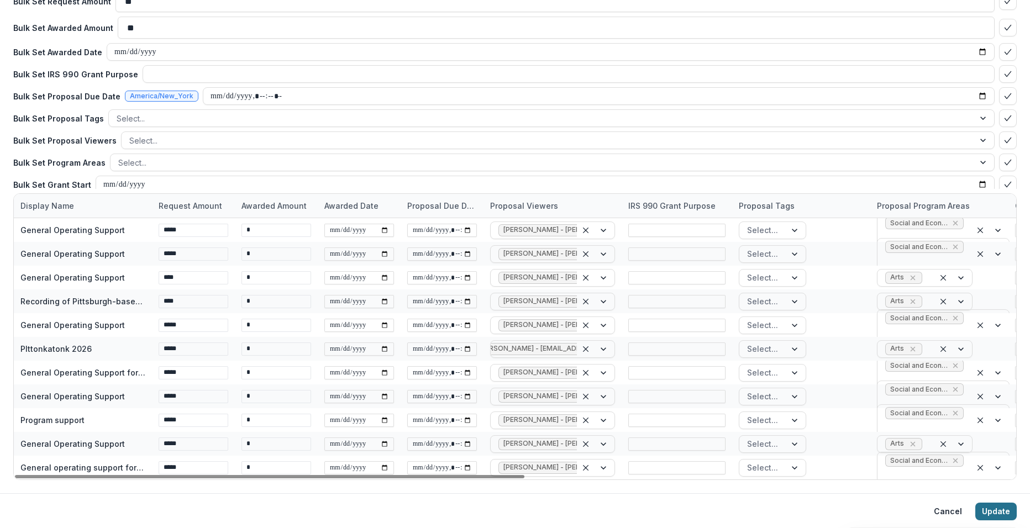
click at [987, 515] on button "Update" at bounding box center [995, 512] width 41 height 18
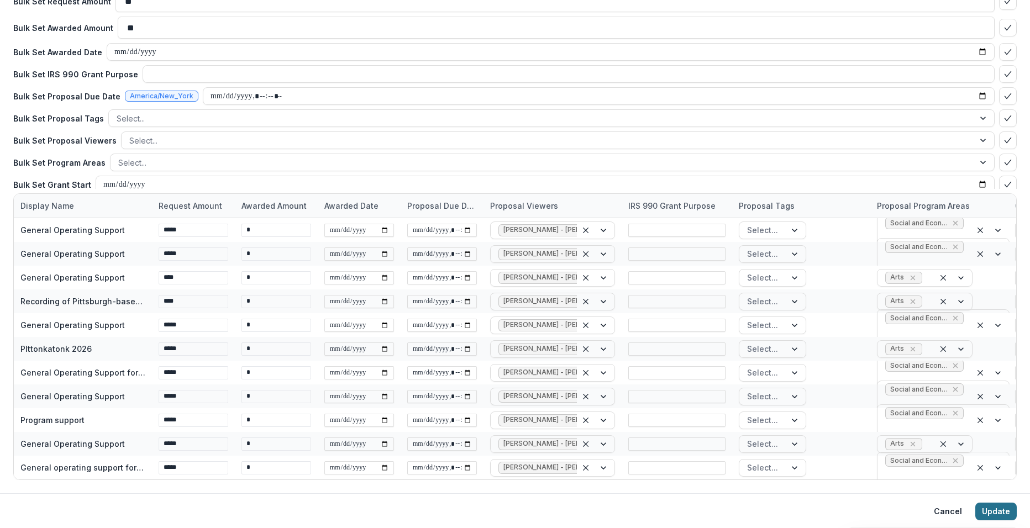
click at [997, 514] on button "Update" at bounding box center [995, 512] width 41 height 18
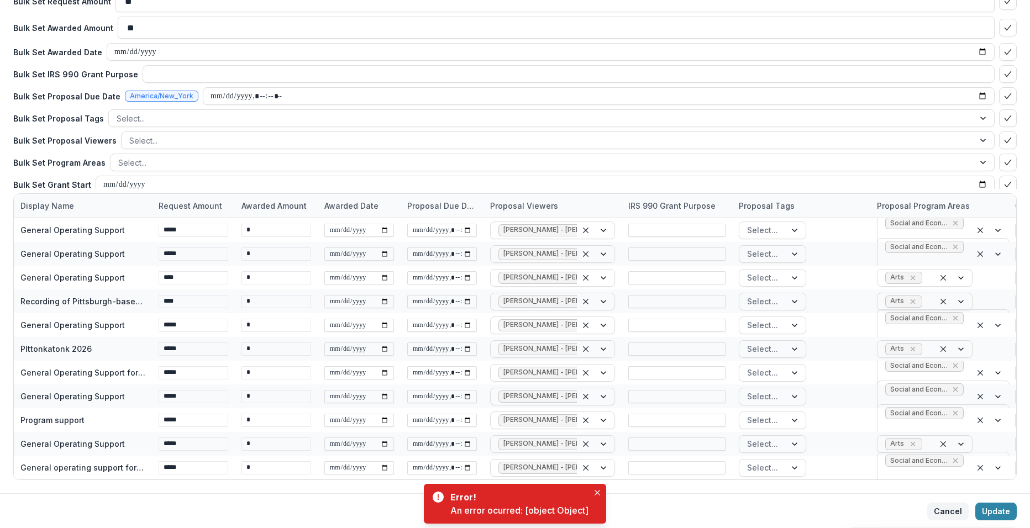
click at [946, 514] on button "Cancel" at bounding box center [947, 512] width 41 height 18
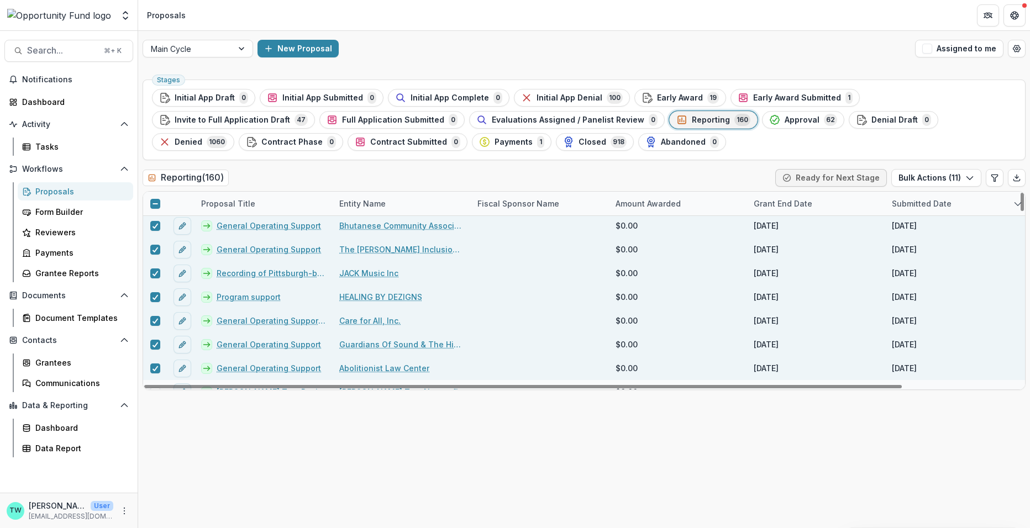
scroll to position [0, 0]
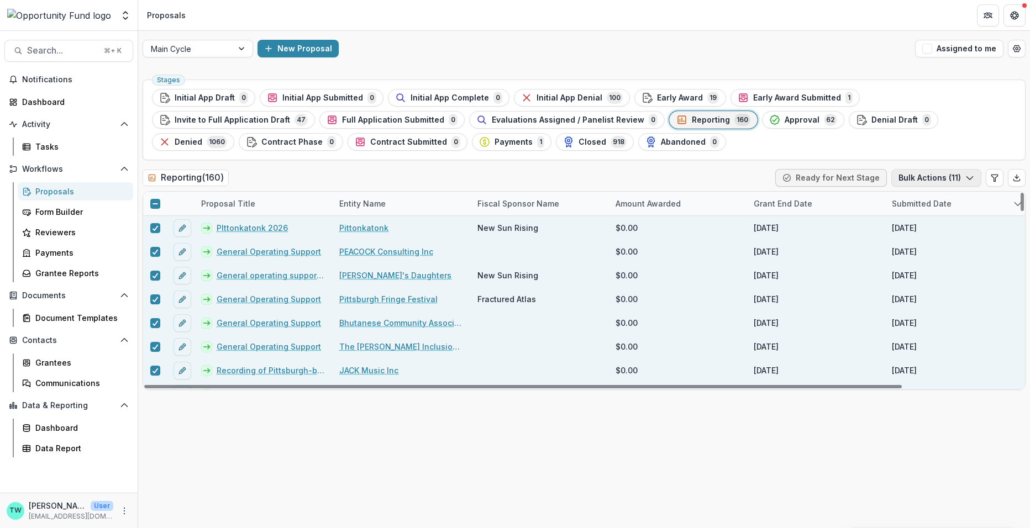
click at [939, 179] on button "Bulk Actions ( 11 )" at bounding box center [936, 178] width 90 height 18
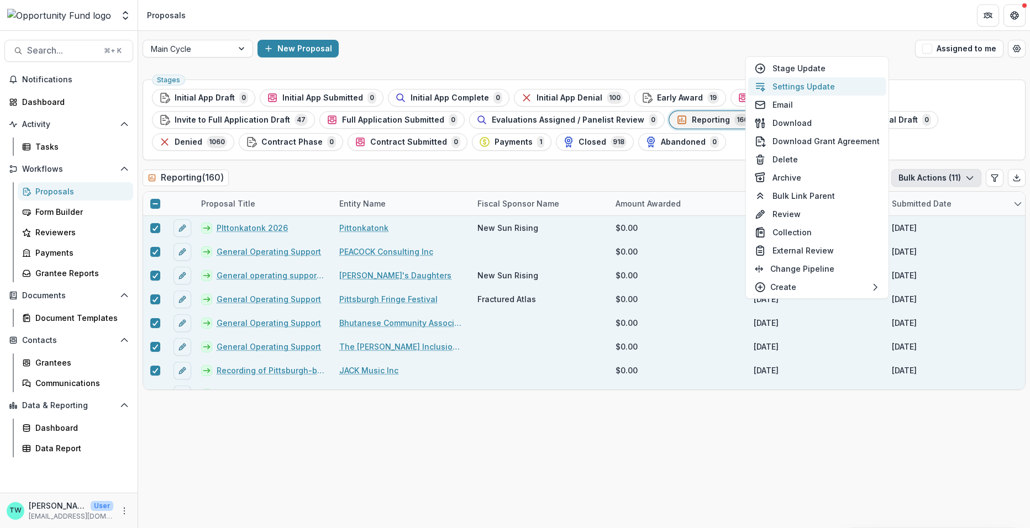
click at [823, 88] on button "Settings Update" at bounding box center [817, 86] width 138 height 18
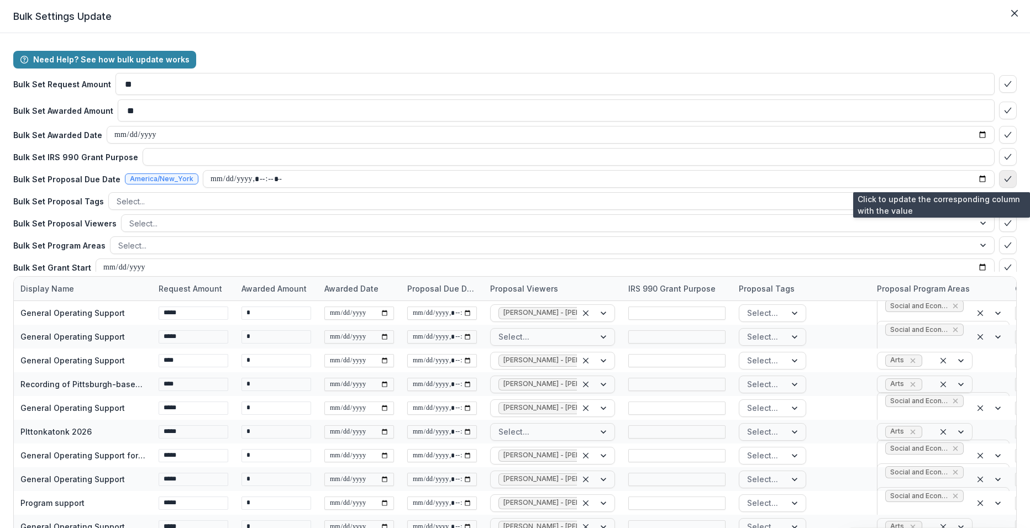
click at [1004, 179] on polyline "bulk-confirm-option" at bounding box center [1007, 178] width 6 height 5
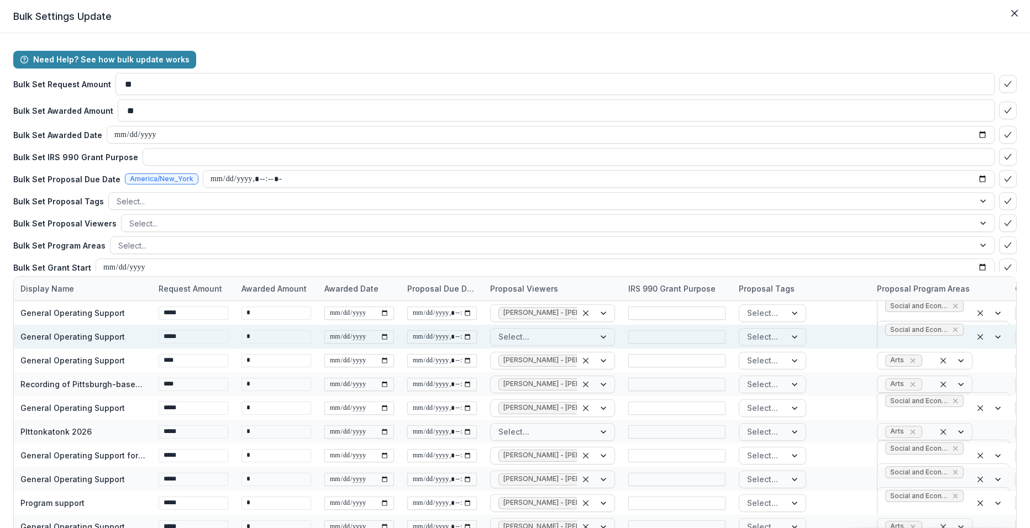
scroll to position [83, 0]
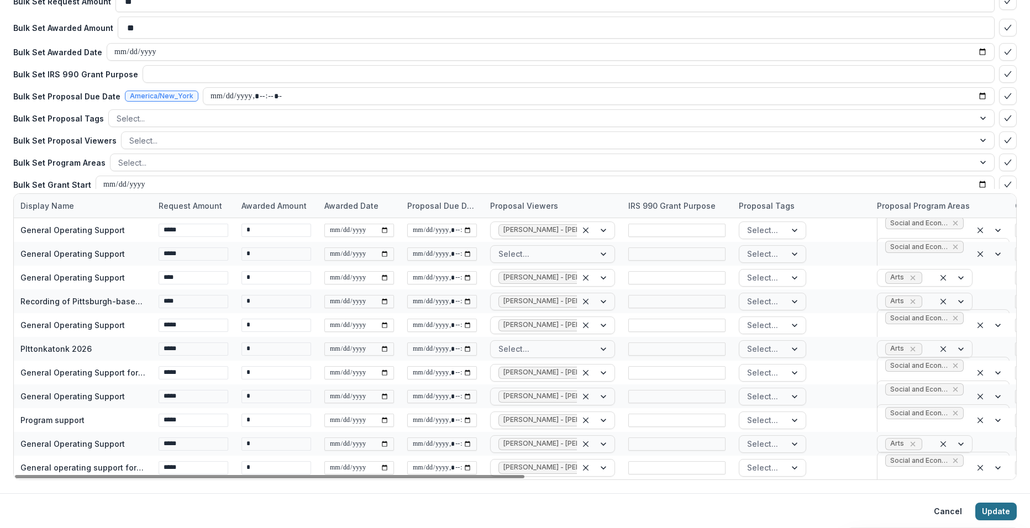
click at [991, 511] on button "Update" at bounding box center [995, 512] width 41 height 18
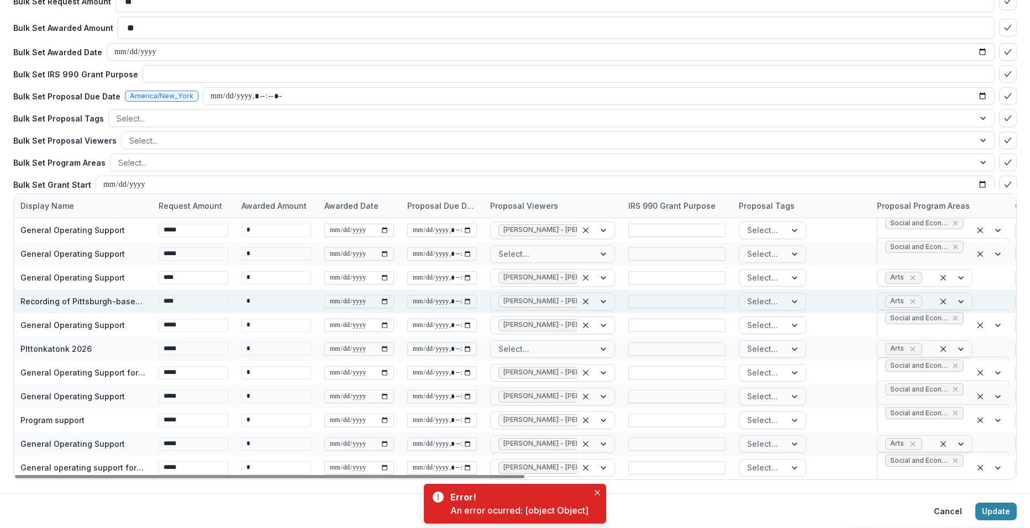
scroll to position [0, 0]
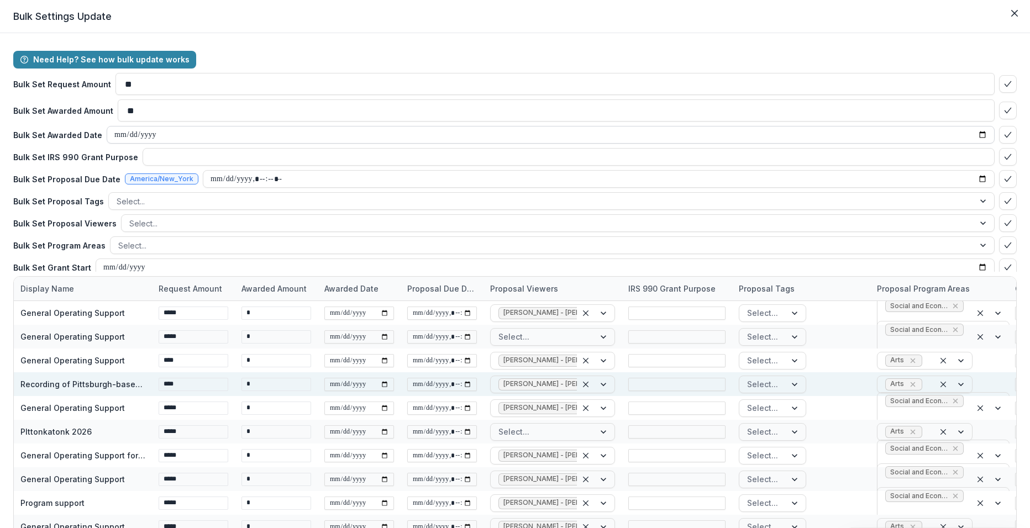
click at [225, 135] on input "date" at bounding box center [551, 135] width 888 height 18
type input "**********"
click at [1003, 131] on icon "bulk-confirm-option" at bounding box center [1007, 134] width 9 height 9
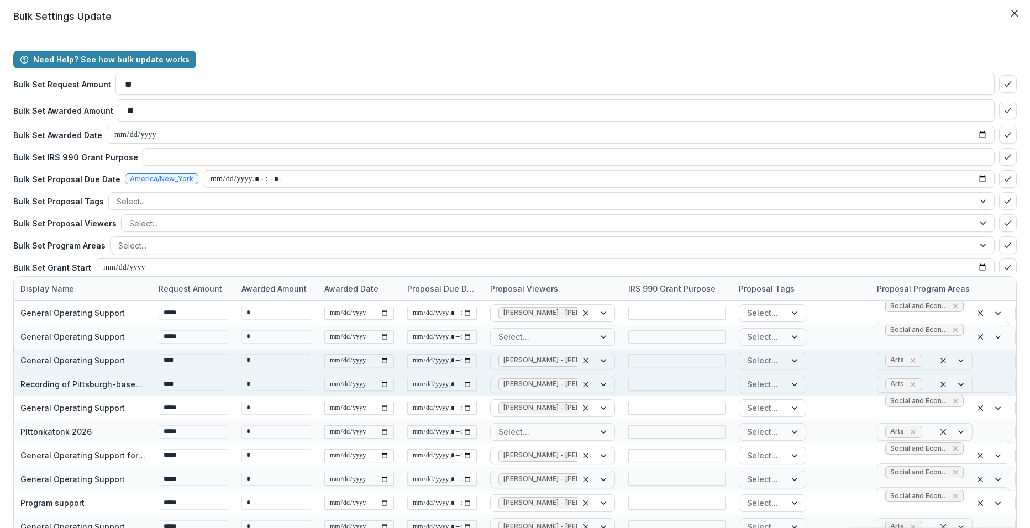
scroll to position [83, 0]
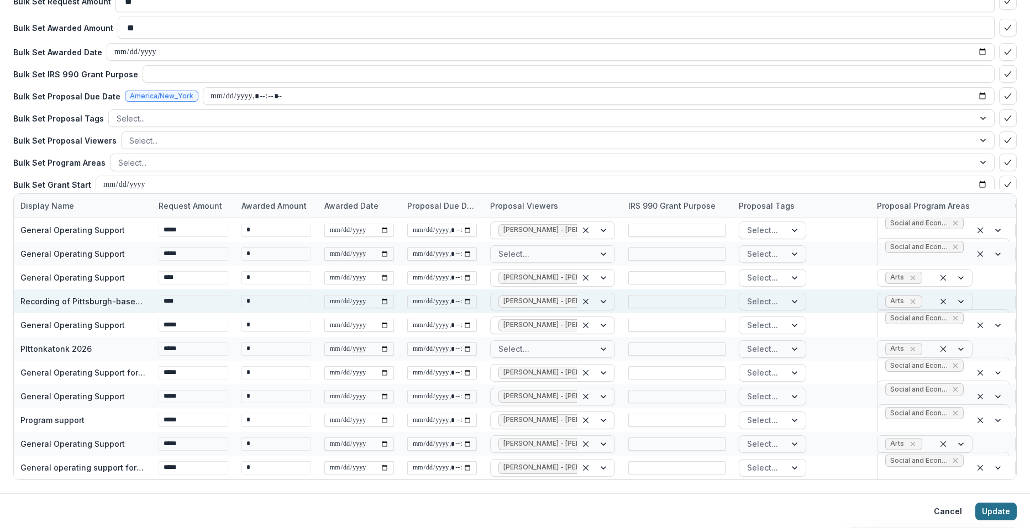
click at [991, 510] on button "Update" at bounding box center [995, 512] width 41 height 18
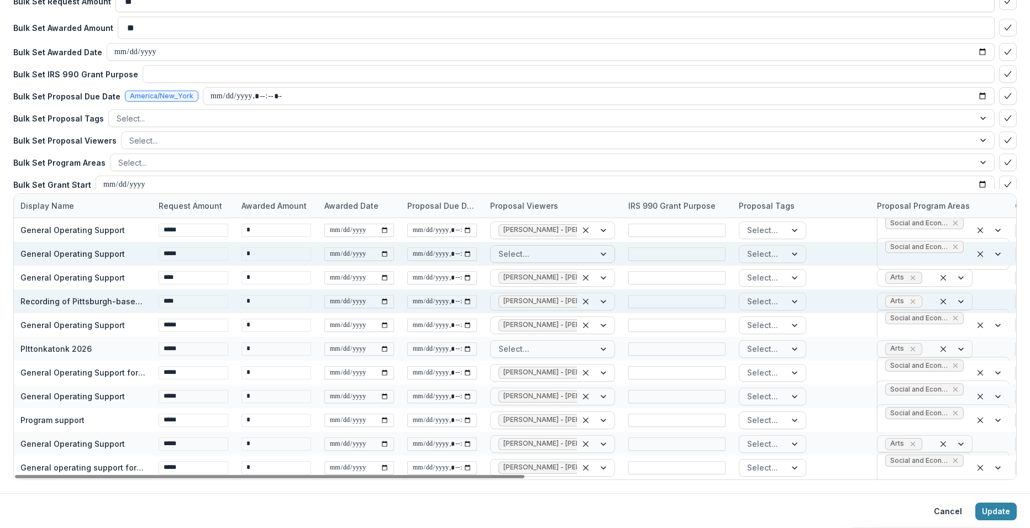
click at [604, 249] on div at bounding box center [604, 254] width 20 height 17
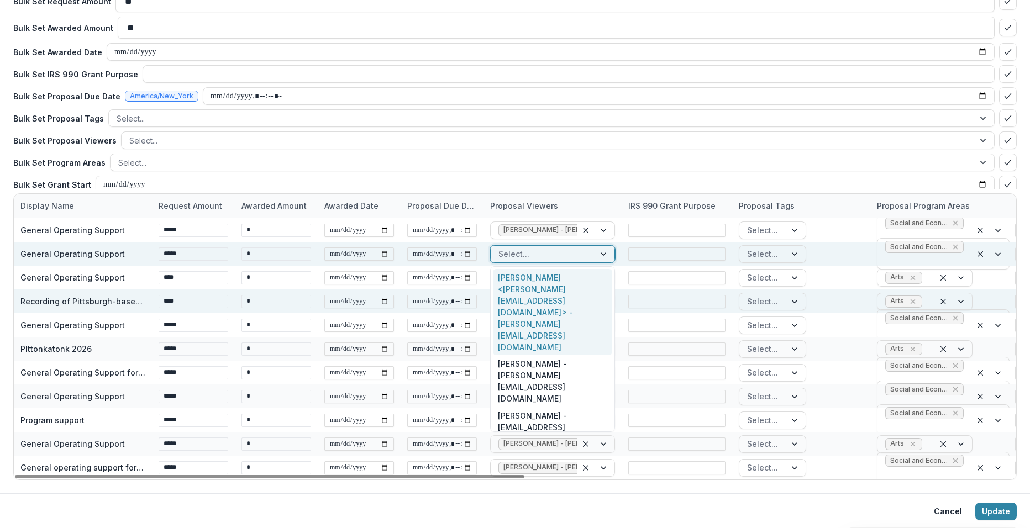
click at [603, 248] on div at bounding box center [604, 254] width 20 height 17
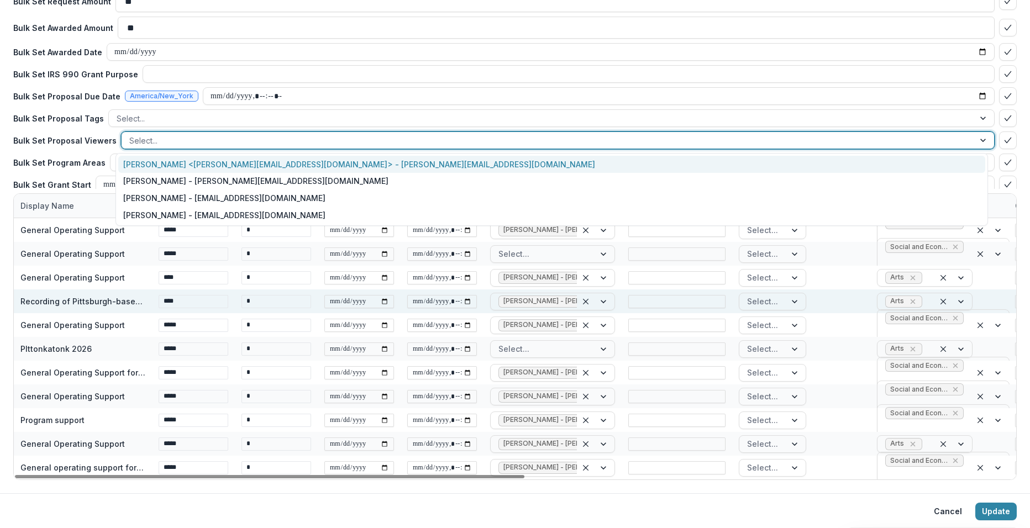
click at [399, 141] on div at bounding box center [547, 141] width 837 height 14
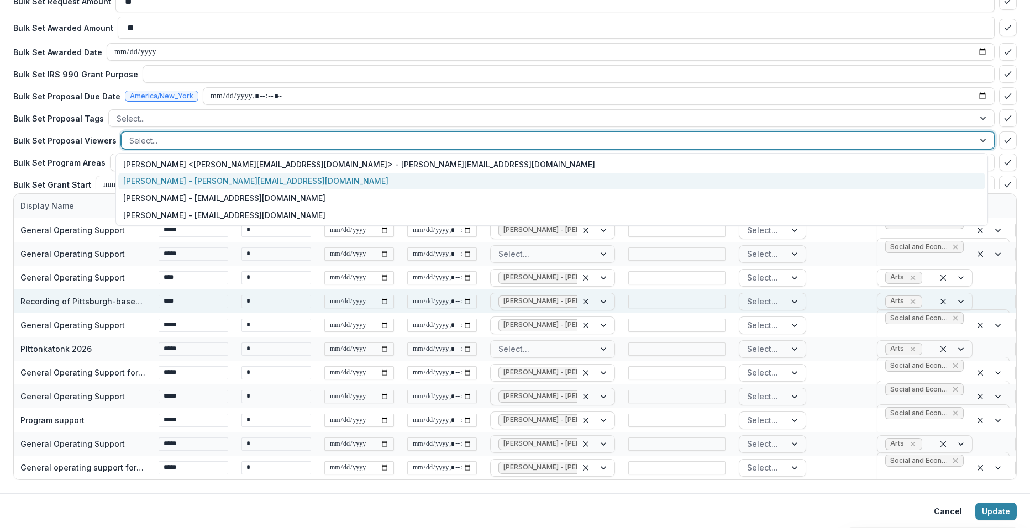
click at [381, 182] on div "[PERSON_NAME] - [PERSON_NAME][EMAIL_ADDRESS][DOMAIN_NAME]" at bounding box center [551, 181] width 867 height 17
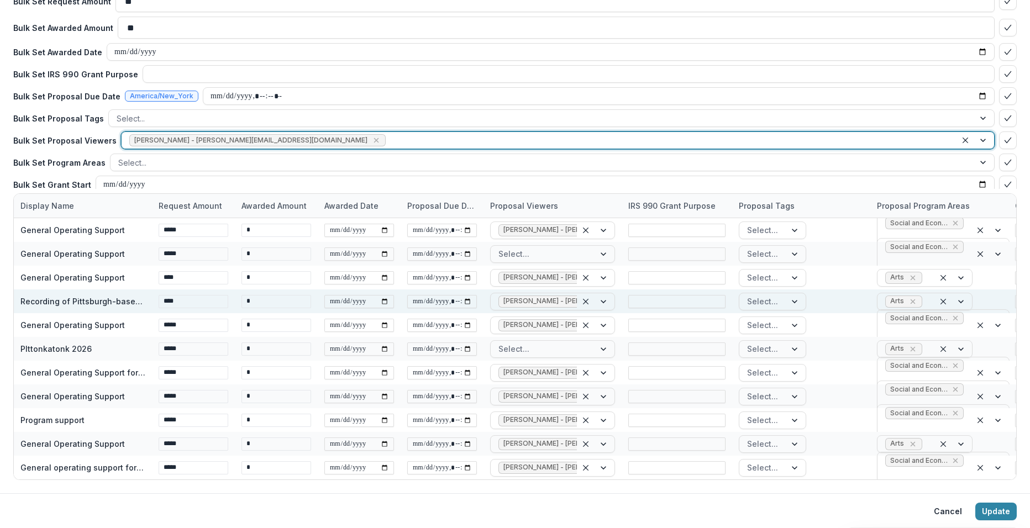
click at [403, 138] on div at bounding box center [668, 141] width 561 height 14
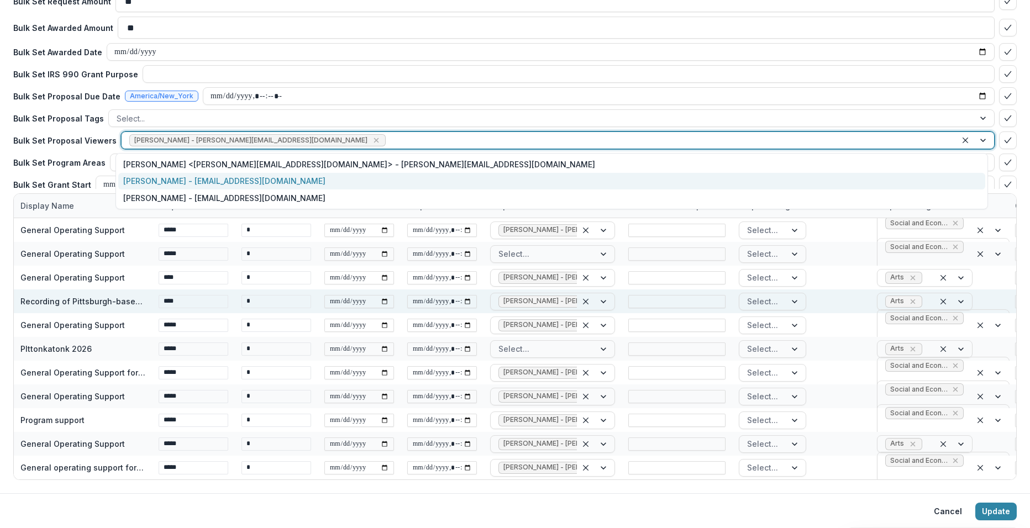
click at [401, 178] on div "[PERSON_NAME] - [EMAIL_ADDRESS][DOMAIN_NAME]" at bounding box center [551, 181] width 867 height 17
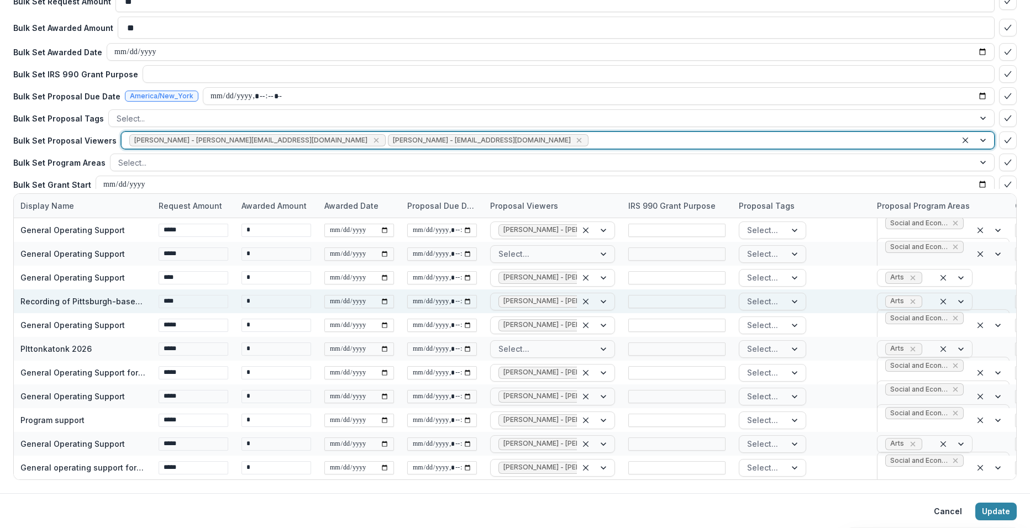
click at [591, 141] on div at bounding box center [770, 141] width 358 height 14
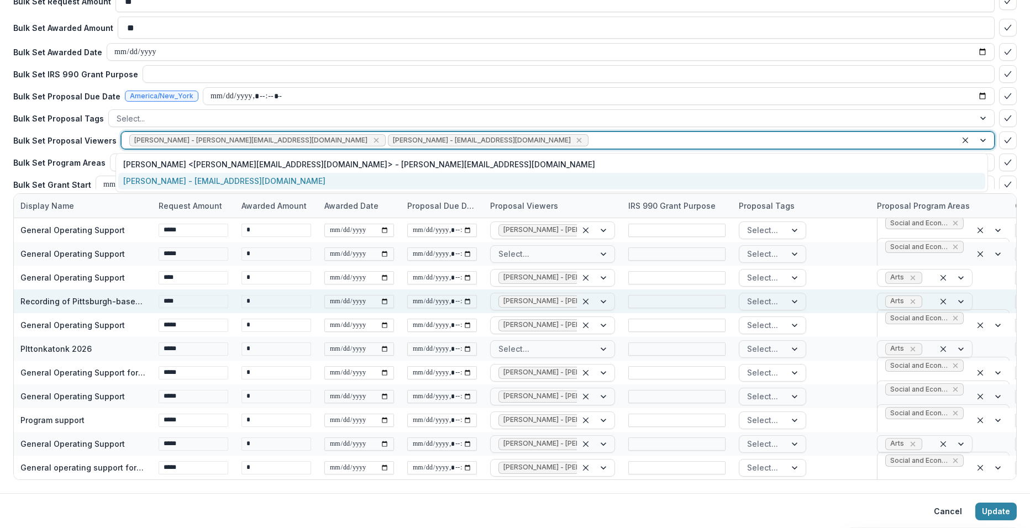
click at [523, 175] on div "[PERSON_NAME] - [EMAIL_ADDRESS][DOMAIN_NAME]" at bounding box center [551, 181] width 867 height 17
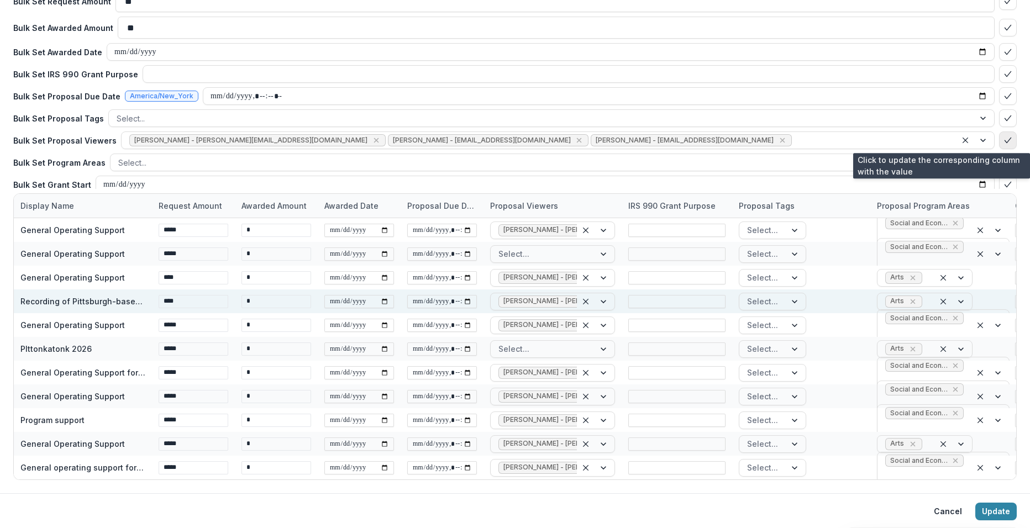
click at [1005, 138] on icon "bulk-confirm-option" at bounding box center [1007, 140] width 9 height 9
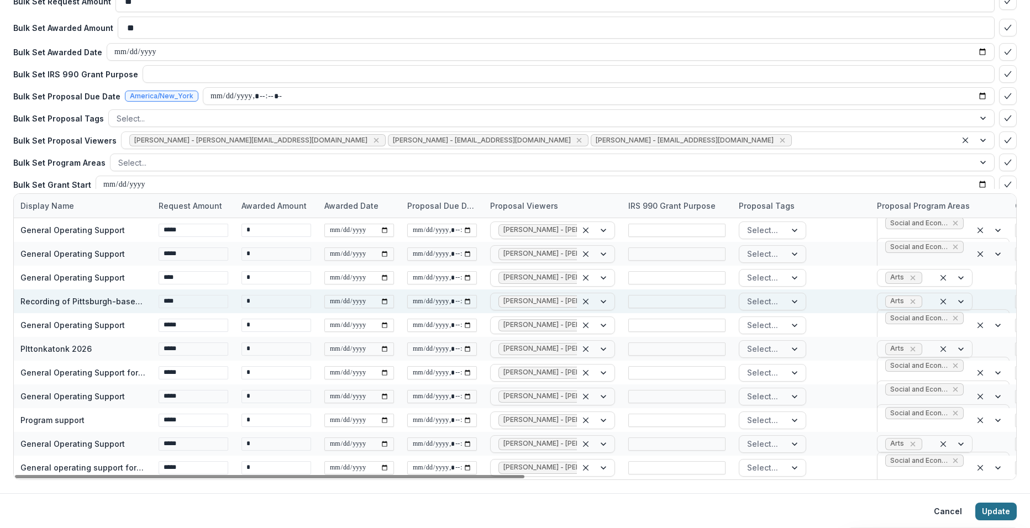
click at [1006, 511] on button "Update" at bounding box center [995, 512] width 41 height 18
click at [945, 512] on button "Cancel" at bounding box center [947, 512] width 41 height 18
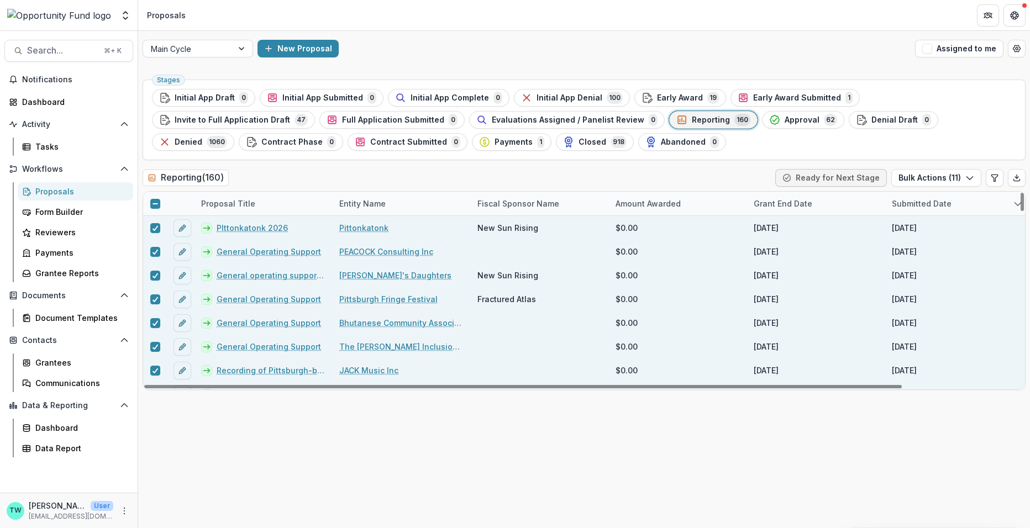
click at [257, 226] on link "PIttonkatonk 2026" at bounding box center [252, 228] width 71 height 12
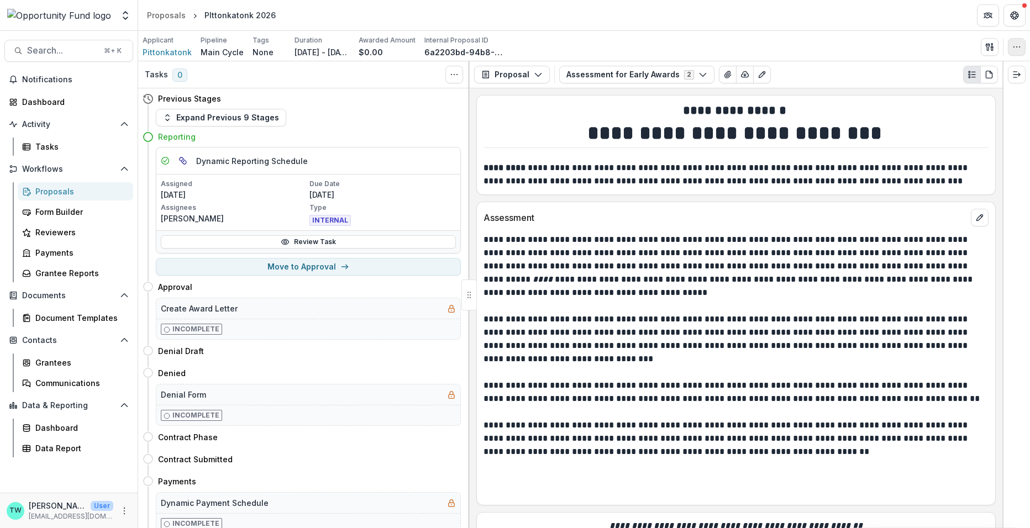
click at [1019, 55] on button "button" at bounding box center [1017, 47] width 18 height 18
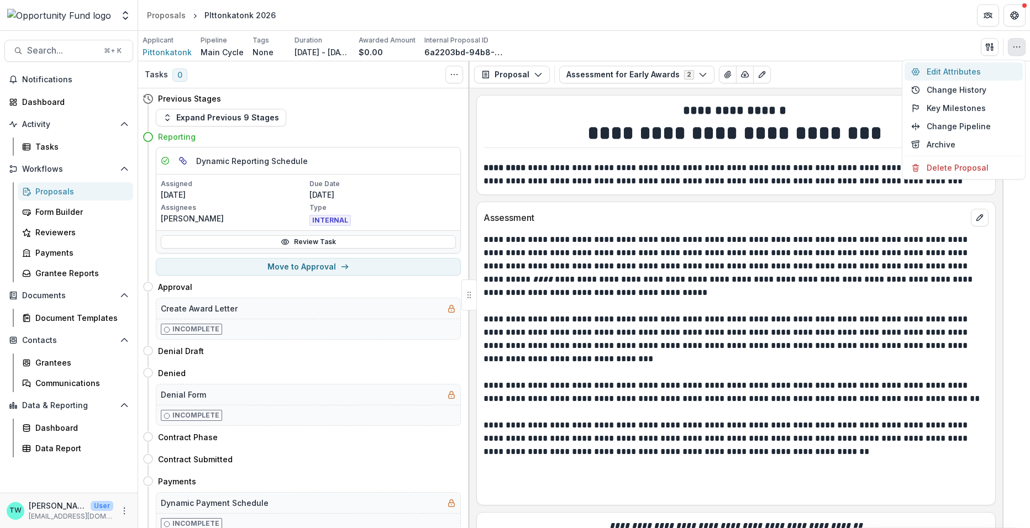
click at [957, 73] on button "Edit Attributes" at bounding box center [963, 71] width 118 height 18
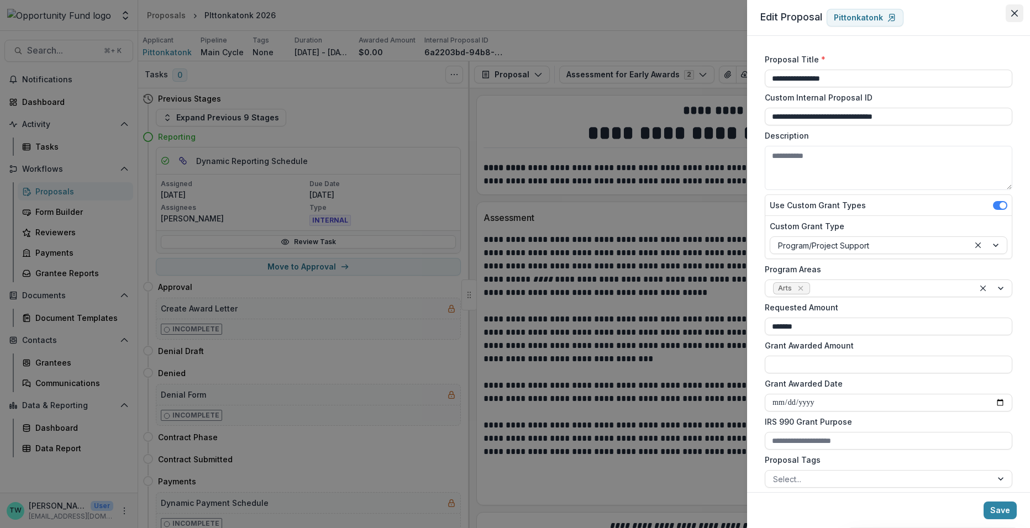
click at [1013, 13] on icon "Close" at bounding box center [1014, 13] width 7 height 7
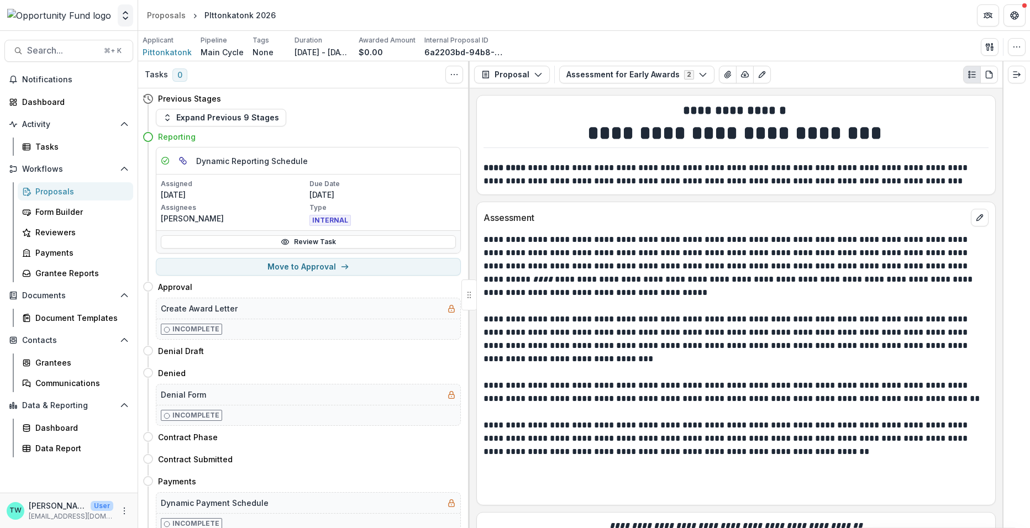
click at [124, 16] on icon "Open entity switcher" at bounding box center [125, 15] width 11 height 11
click at [82, 44] on link "Admin Settings" at bounding box center [69, 43] width 133 height 18
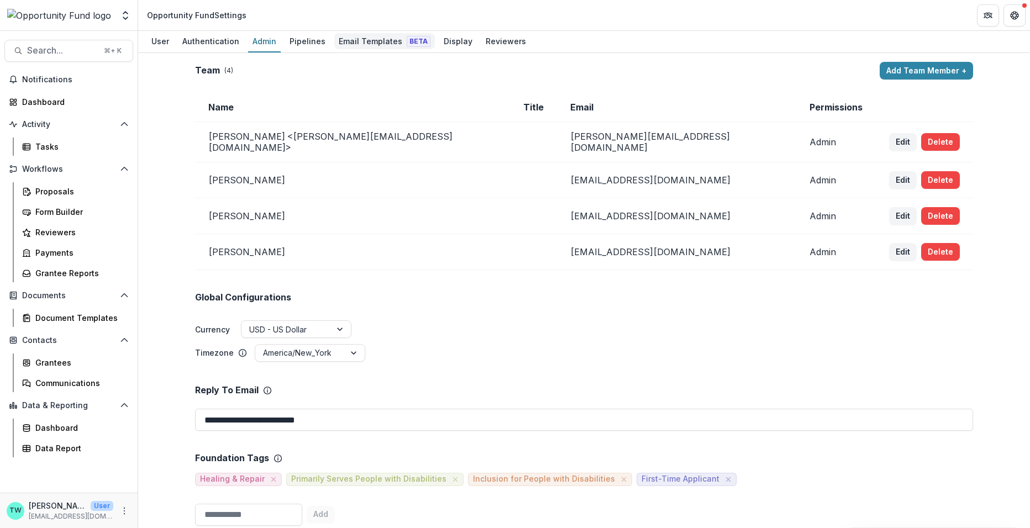
click at [381, 44] on div "Email Templates Beta" at bounding box center [384, 41] width 101 height 16
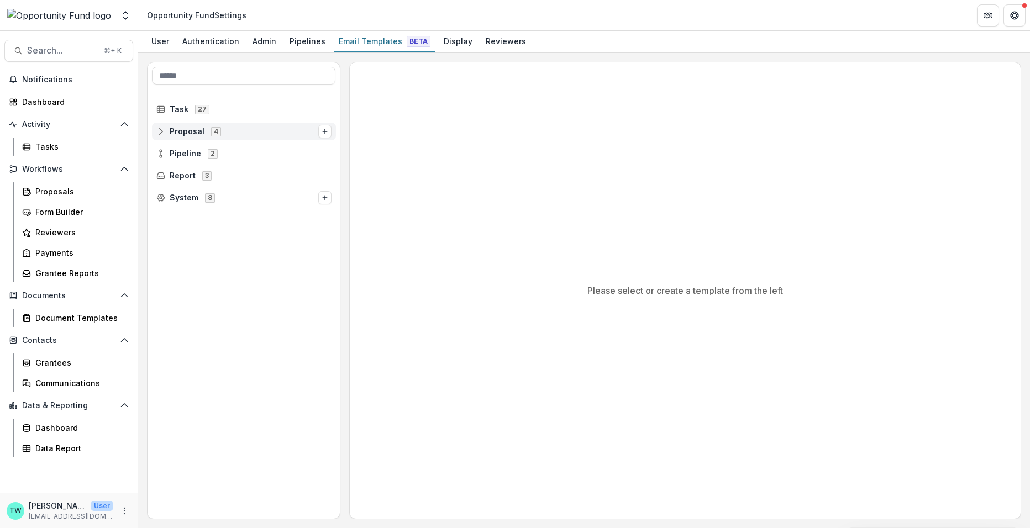
click at [189, 133] on span "Proposal" at bounding box center [187, 131] width 35 height 9
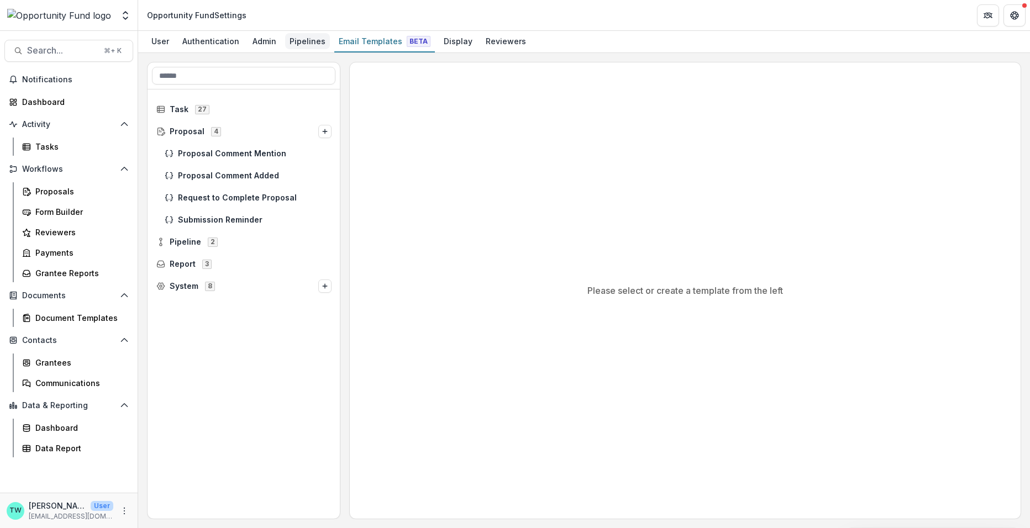
click at [299, 42] on div "Pipelines" at bounding box center [307, 41] width 45 height 16
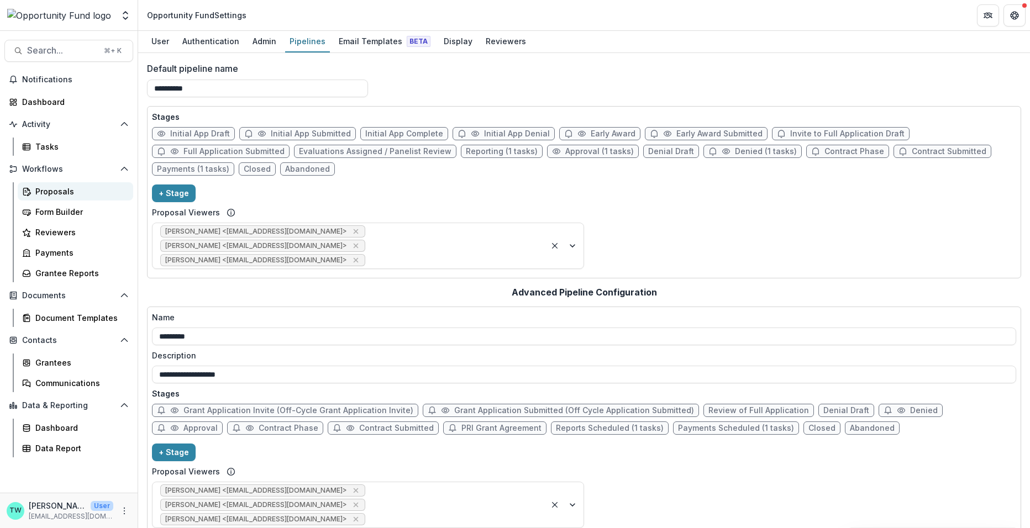
click at [60, 192] on div "Proposals" at bounding box center [79, 192] width 89 height 12
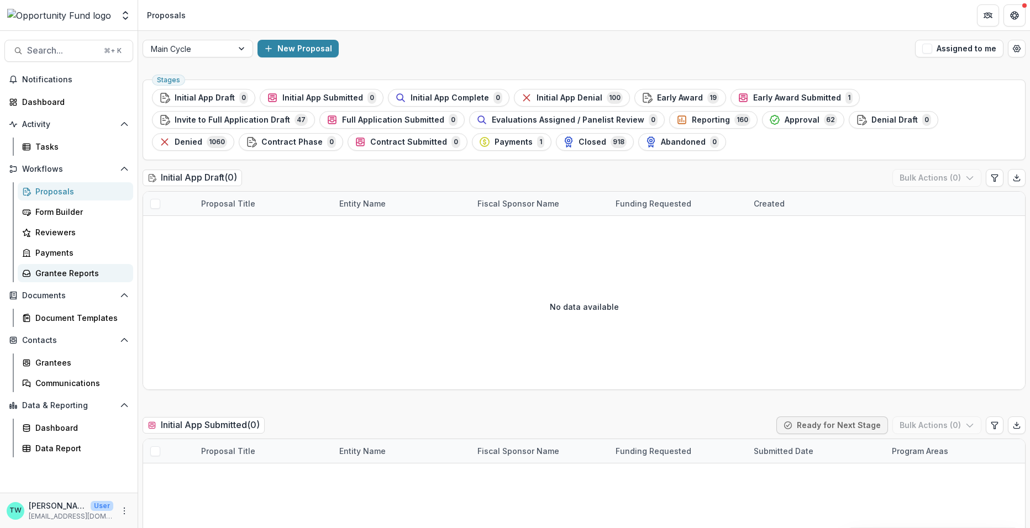
click at [62, 275] on div "Grantee Reports" at bounding box center [79, 273] width 89 height 12
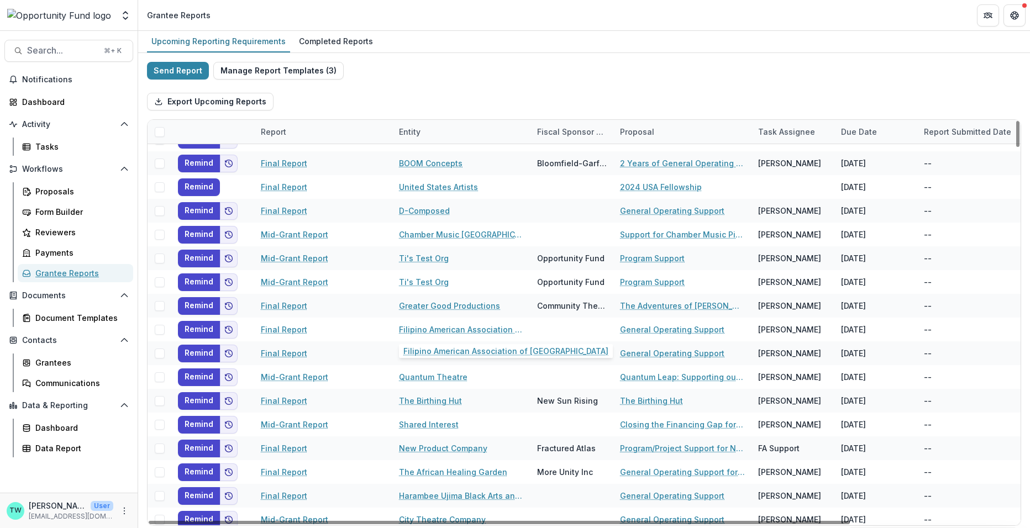
scroll to position [1205, 0]
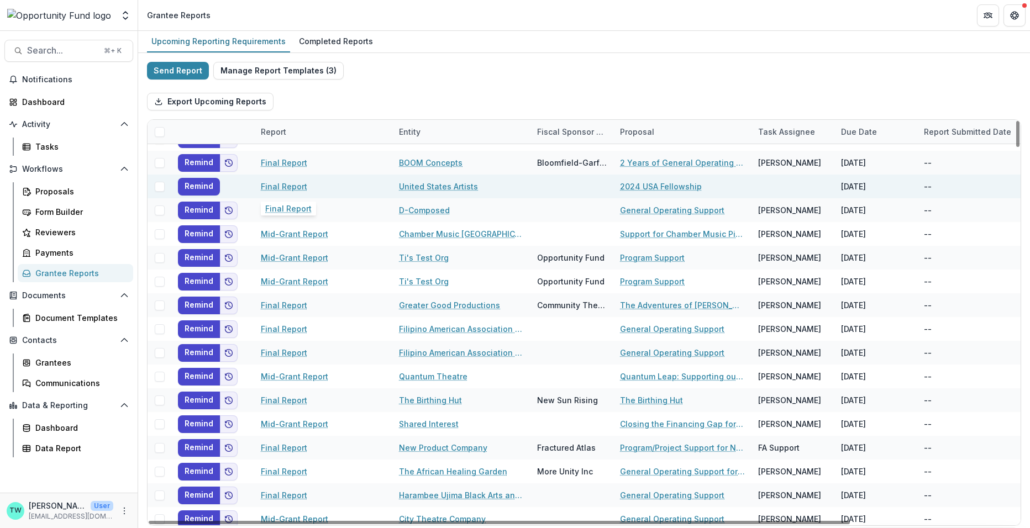
click at [291, 183] on link "Final Report" at bounding box center [284, 187] width 46 height 12
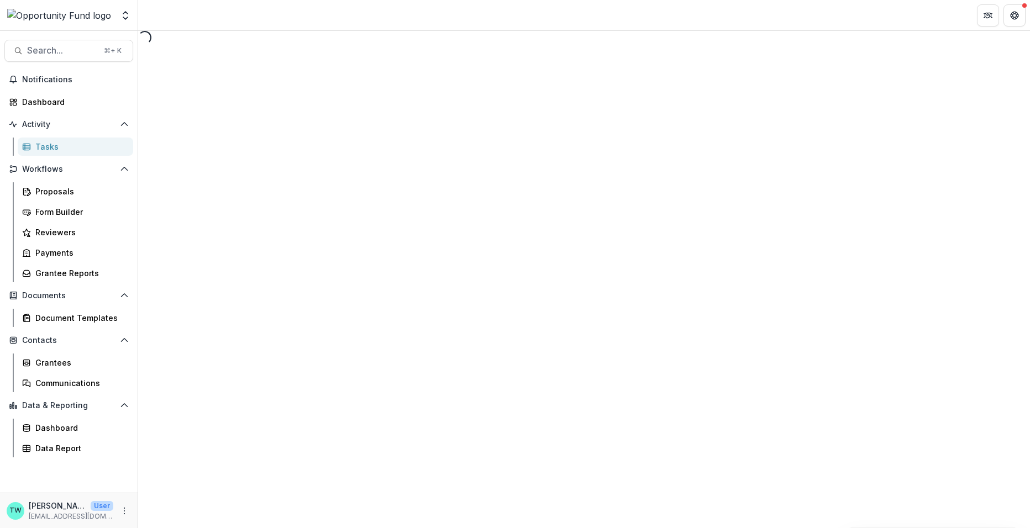
select select "********"
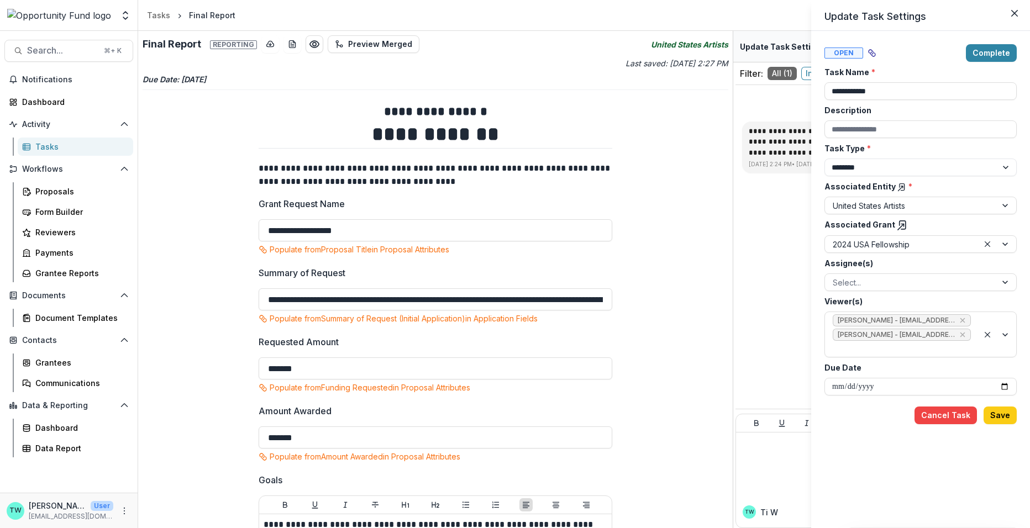
click at [626, 370] on div "**********" at bounding box center [515, 264] width 1030 height 528
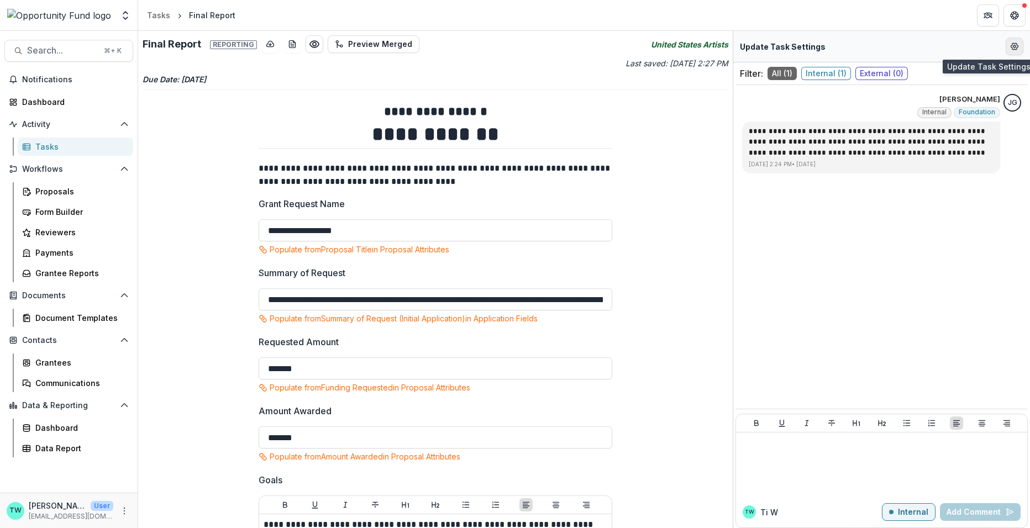
click at [1017, 46] on icon "Edit Form Settings" at bounding box center [1014, 46] width 9 height 9
select select "********"
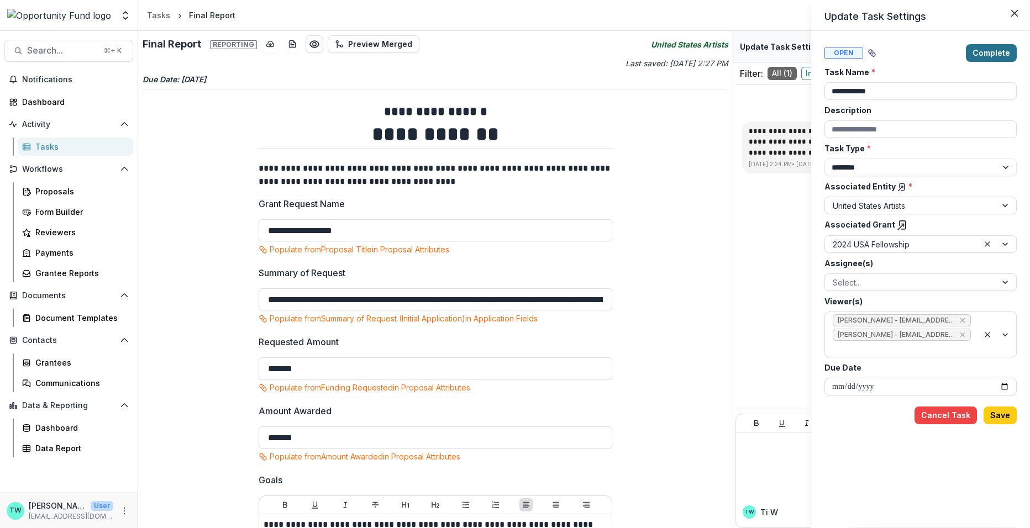
click at [1001, 54] on button "Complete" at bounding box center [991, 53] width 51 height 18
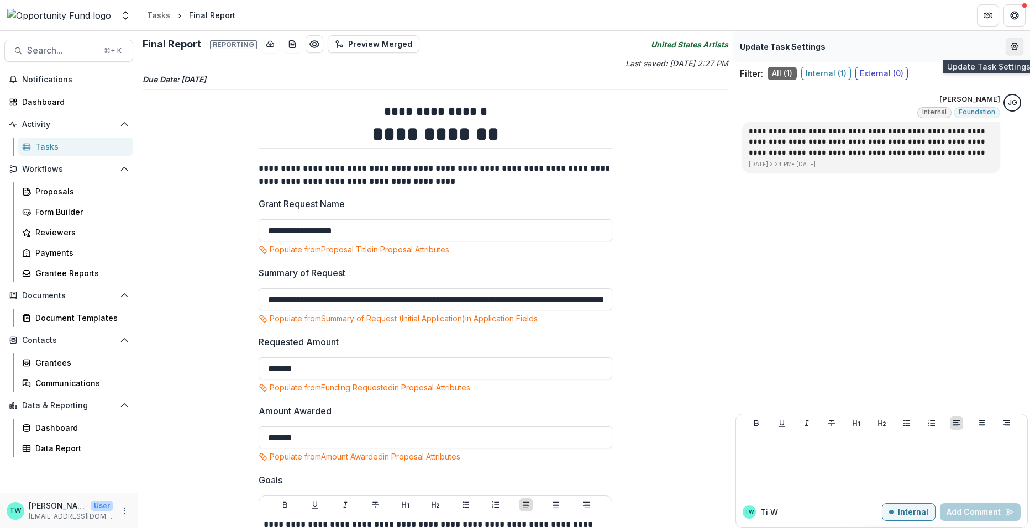
click at [1012, 52] on button "Edit Form Settings" at bounding box center [1015, 47] width 18 height 18
select select "********"
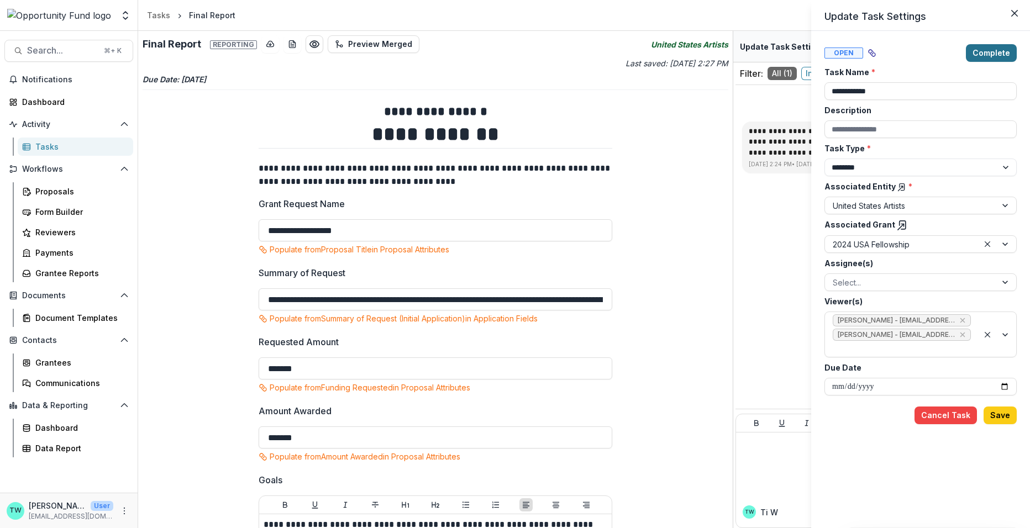
click at [992, 53] on button "Complete" at bounding box center [991, 53] width 51 height 18
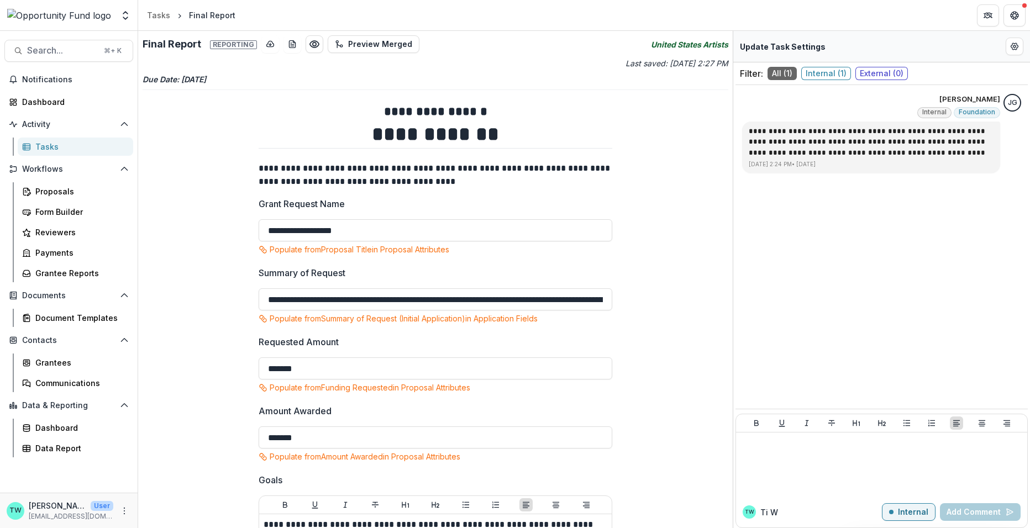
click at [160, 44] on h2 "Final Report Reporting" at bounding box center [200, 44] width 114 height 12
click at [681, 48] on icon "United States Artists" at bounding box center [689, 45] width 77 height 12
click at [52, 366] on div "Grantees" at bounding box center [79, 363] width 89 height 12
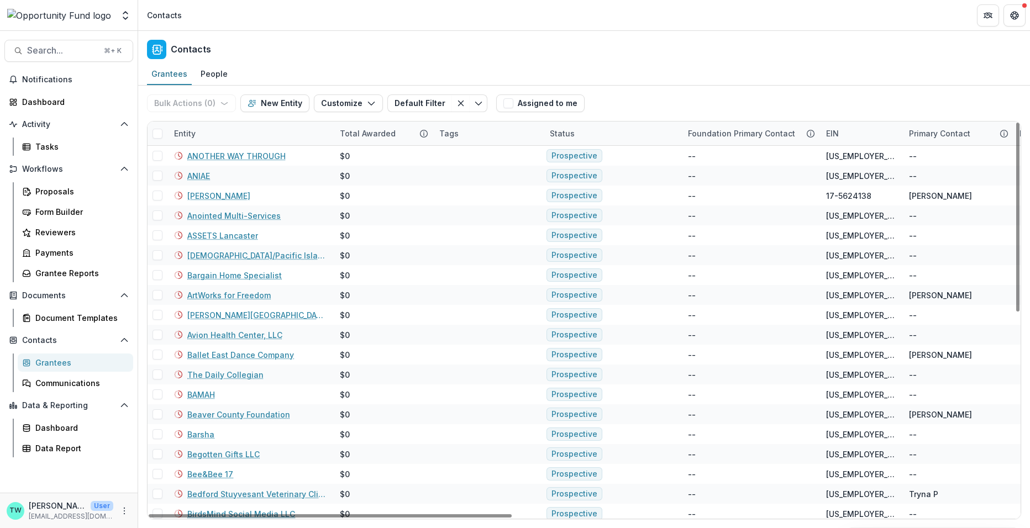
click at [246, 137] on div "Entity" at bounding box center [250, 134] width 166 height 24
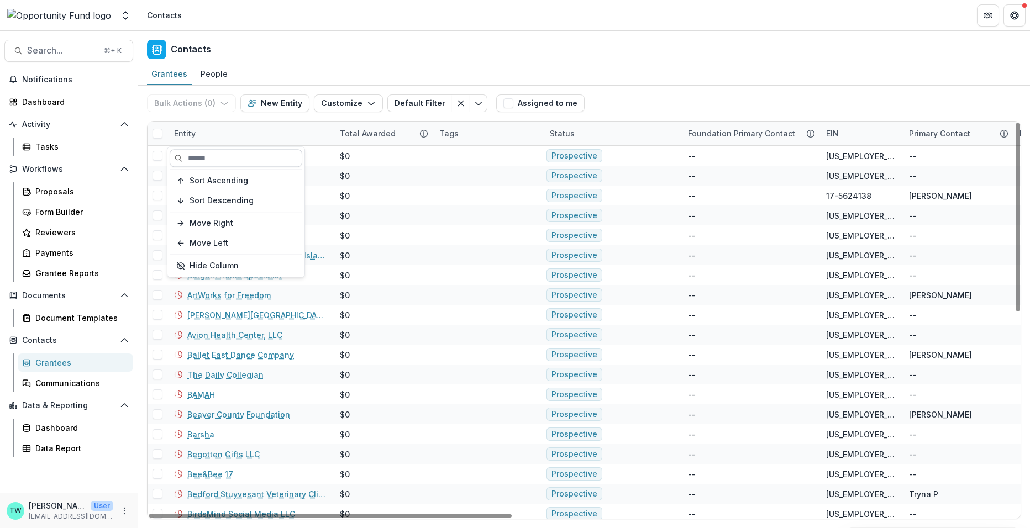
click at [217, 154] on input at bounding box center [236, 158] width 133 height 18
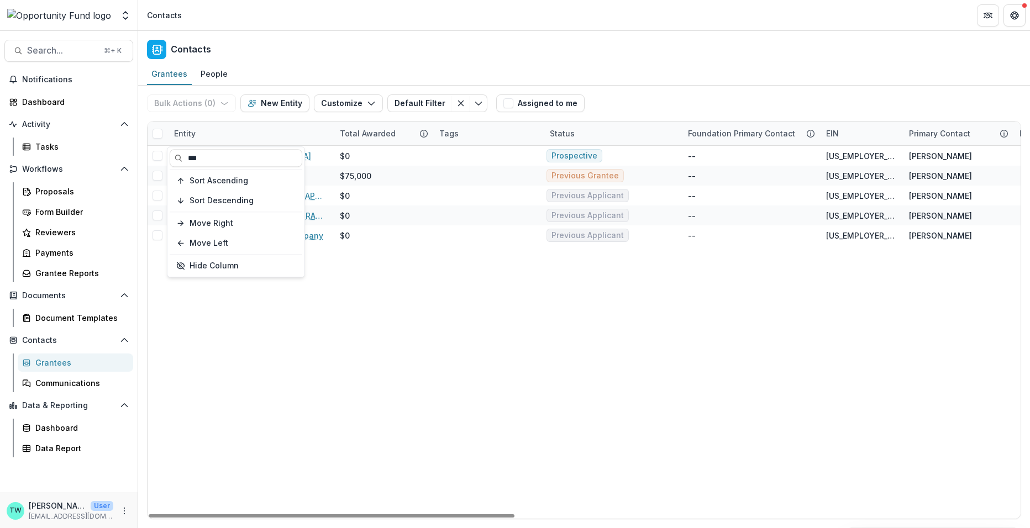
type input "***"
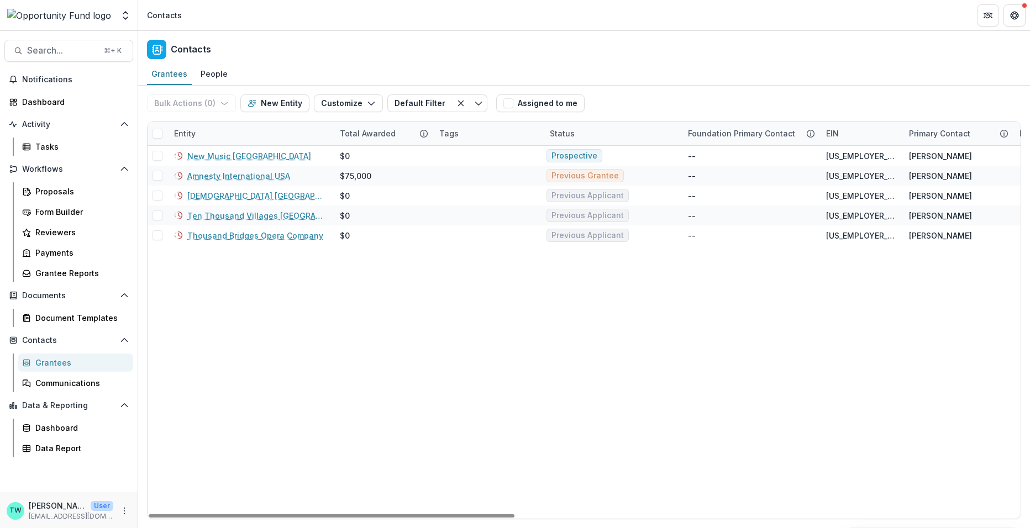
click at [338, 56] on div "Contacts" at bounding box center [584, 47] width 892 height 33
click at [231, 132] on div "Entity" at bounding box center [250, 134] width 166 height 24
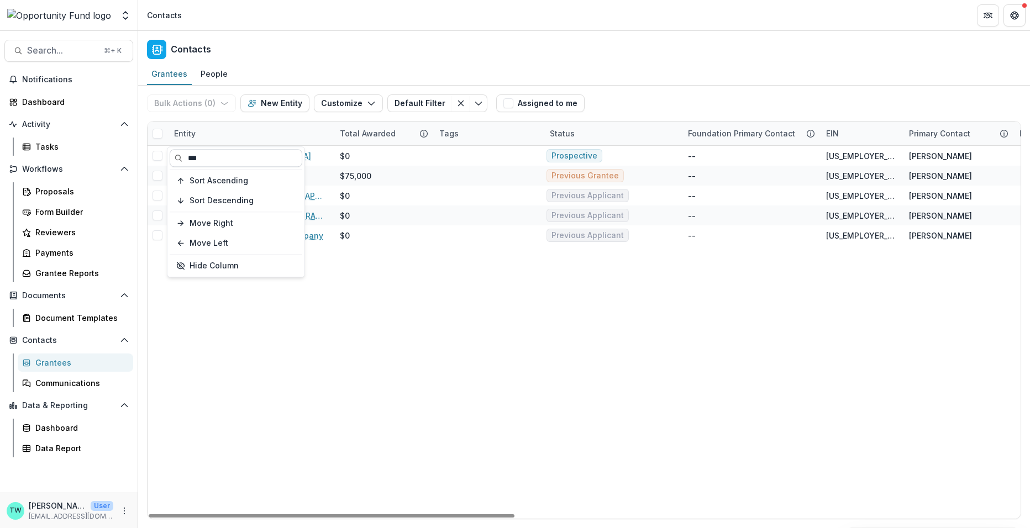
click at [224, 155] on input "***" at bounding box center [236, 158] width 133 height 18
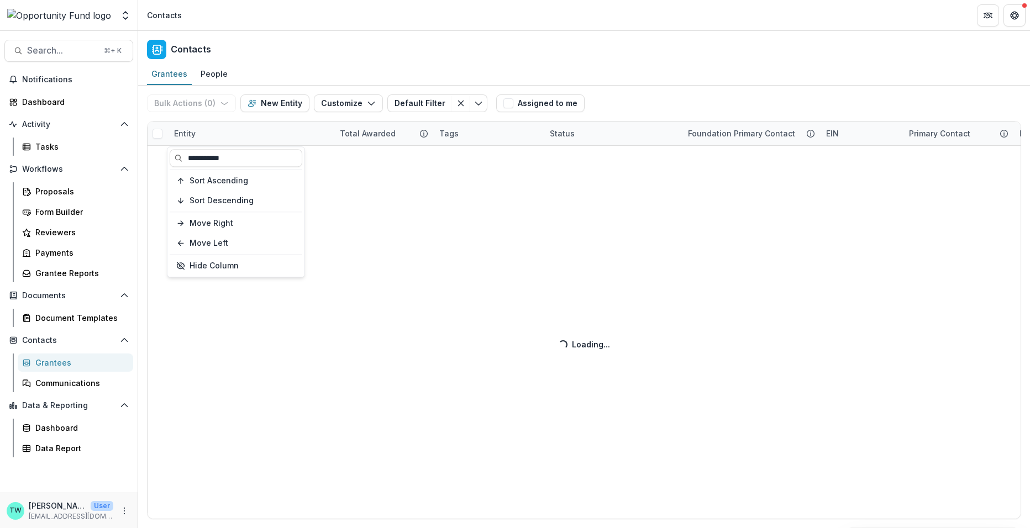
type input "**********"
click at [272, 62] on div "Contacts" at bounding box center [584, 47] width 892 height 33
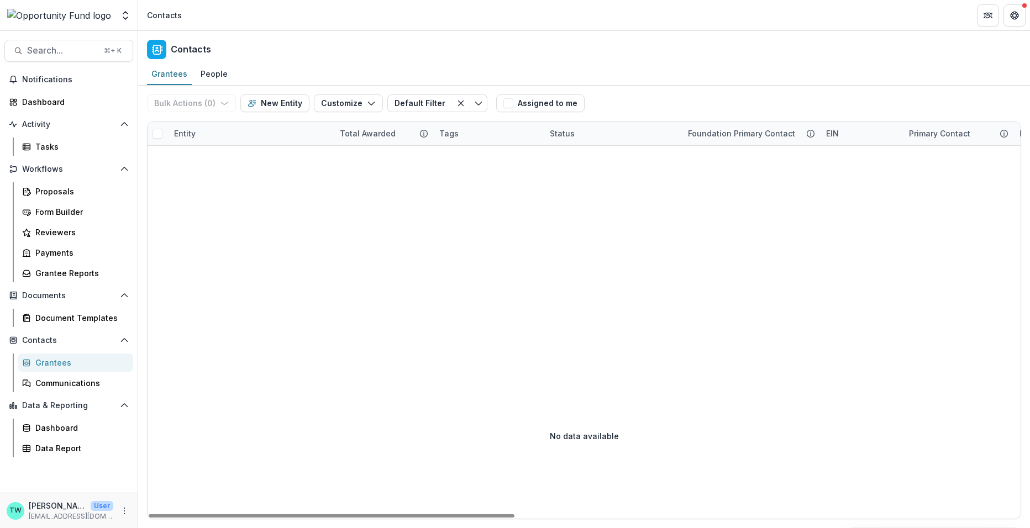
click at [223, 138] on div "Entity" at bounding box center [250, 134] width 166 height 24
click at [223, 160] on input "**********" at bounding box center [236, 158] width 133 height 18
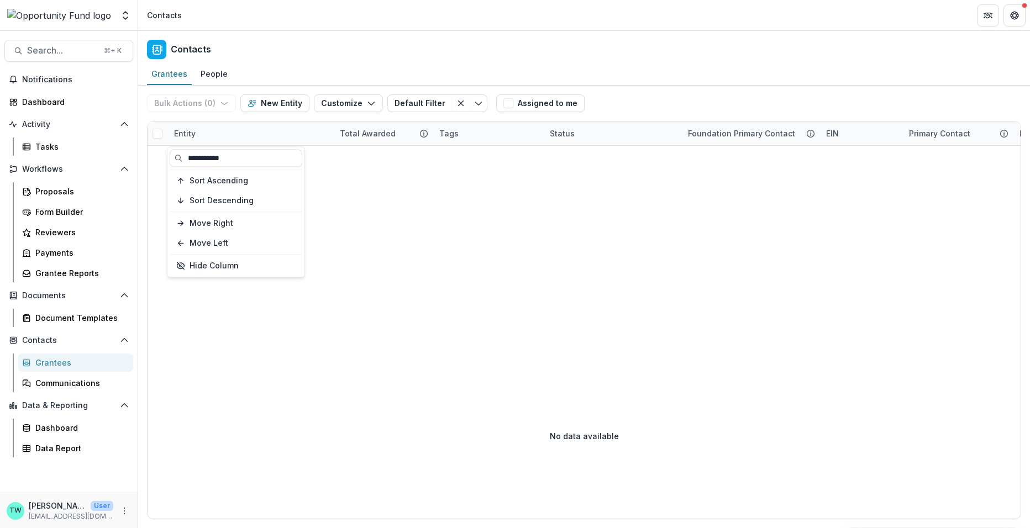
drag, startPoint x: 207, startPoint y: 161, endPoint x: 151, endPoint y: 158, distance: 55.9
click at [151, 158] on body "Skip to content Team Settings Admin Settings Contacts Search... ⌘ + K Notificat…" at bounding box center [515, 264] width 1030 height 528
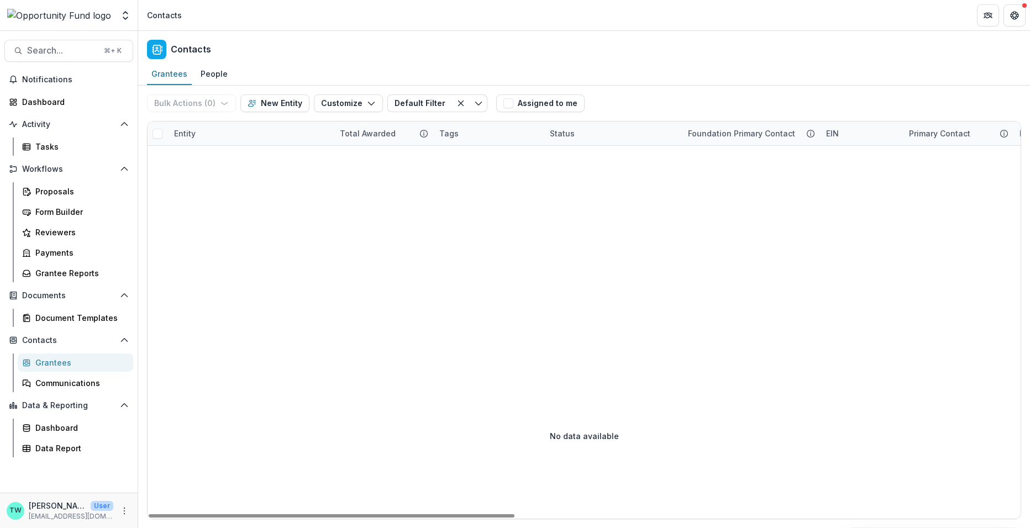
click at [222, 129] on div "Entity" at bounding box center [250, 134] width 166 height 24
click at [211, 161] on input "**********" at bounding box center [236, 158] width 133 height 18
type input "*********"
click at [291, 72] on div "Grantees People" at bounding box center [584, 75] width 892 height 22
click at [238, 131] on div "Entity" at bounding box center [250, 134] width 166 height 24
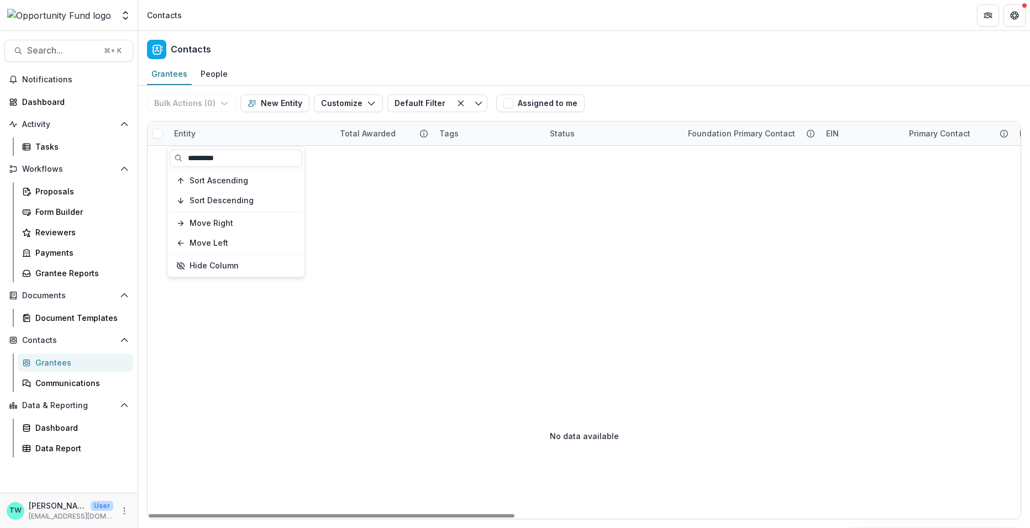
drag, startPoint x: 201, startPoint y: 159, endPoint x: 164, endPoint y: 157, distance: 36.5
click at [164, 157] on body "Skip to content Team Settings Admin Settings Contacts Search... ⌘ + K Notificat…" at bounding box center [515, 264] width 1030 height 528
click at [218, 122] on div "Entity" at bounding box center [250, 134] width 166 height 24
click at [199, 159] on input "*********" at bounding box center [236, 158] width 133 height 18
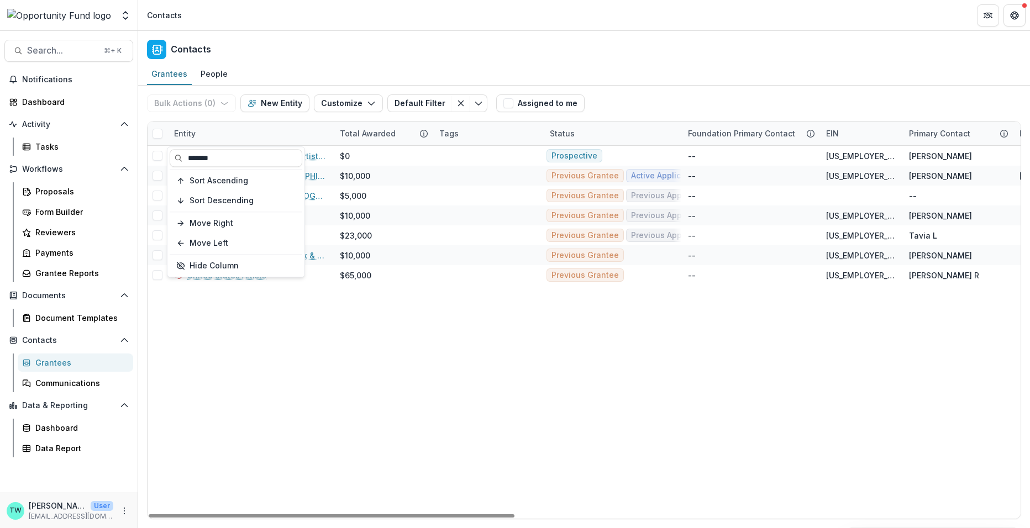
type input "*******"
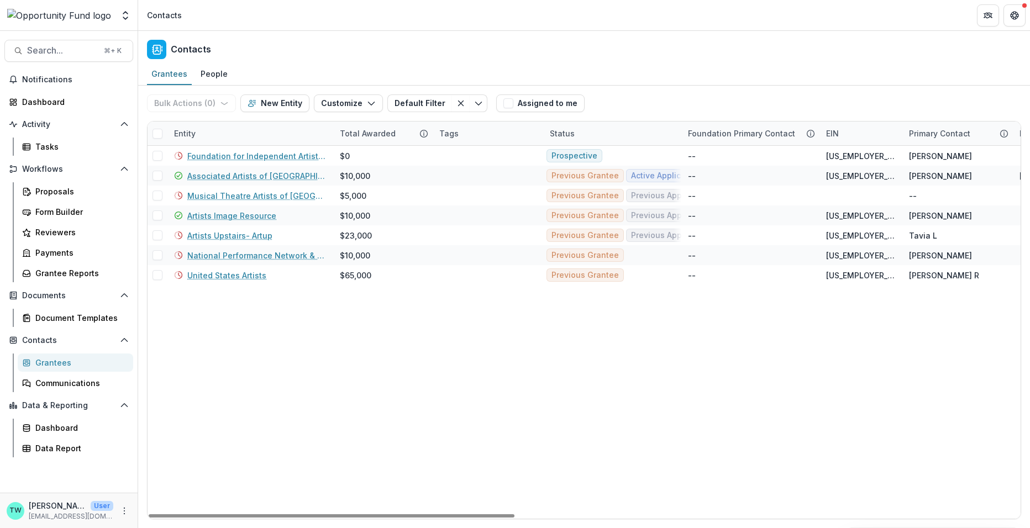
click at [307, 52] on div "Contacts" at bounding box center [584, 47] width 892 height 33
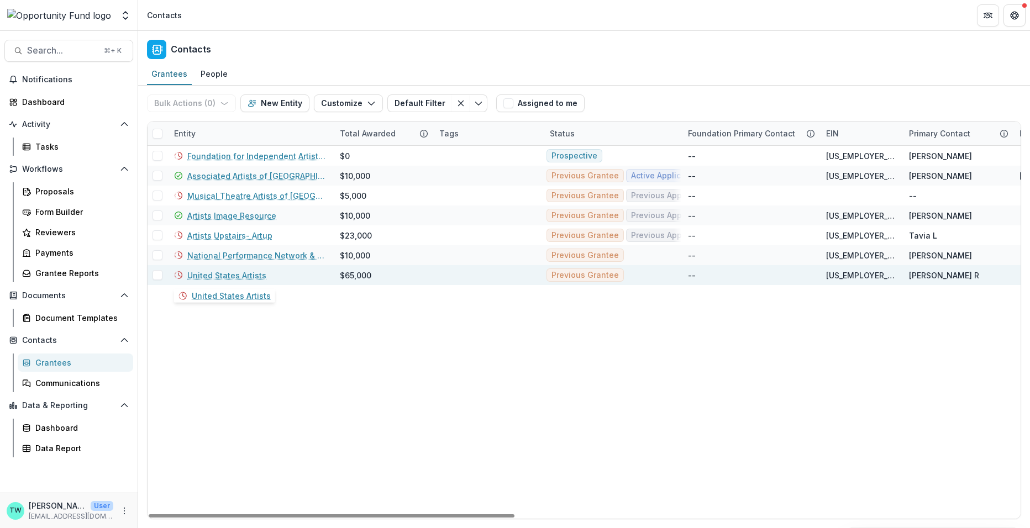
click at [220, 271] on link "United States Artists" at bounding box center [226, 276] width 79 height 12
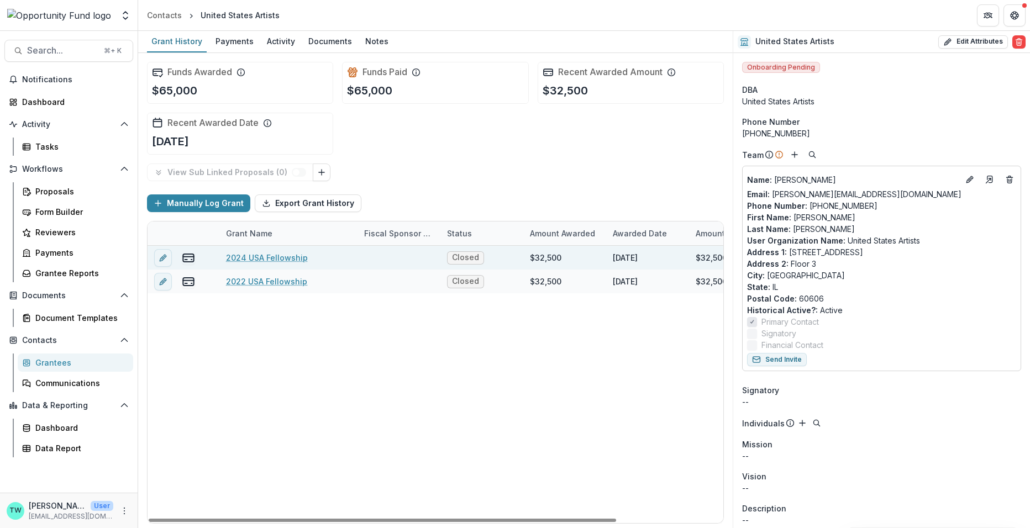
click at [257, 252] on link "2024 USA Fellowship" at bounding box center [267, 258] width 82 height 12
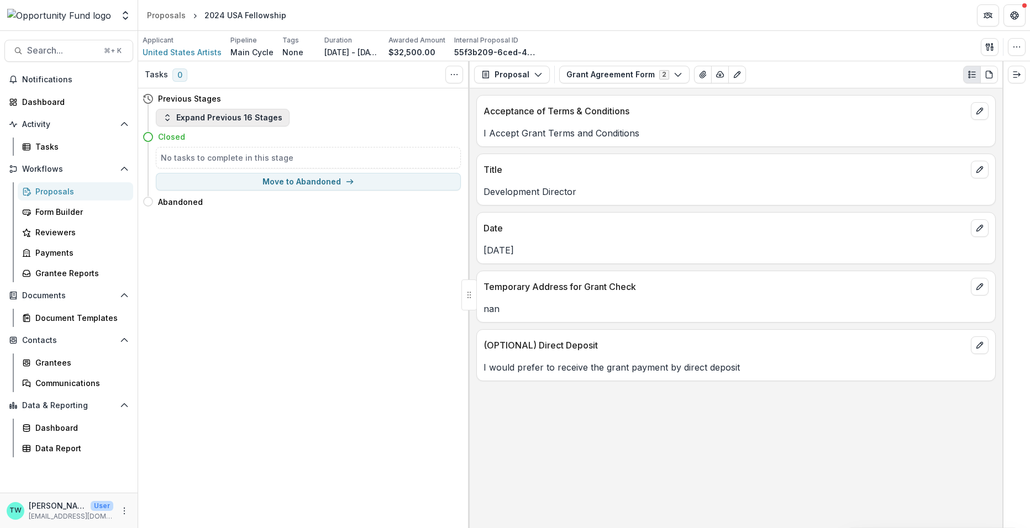
click at [226, 123] on button "Expand Previous 16 Stages" at bounding box center [223, 118] width 134 height 18
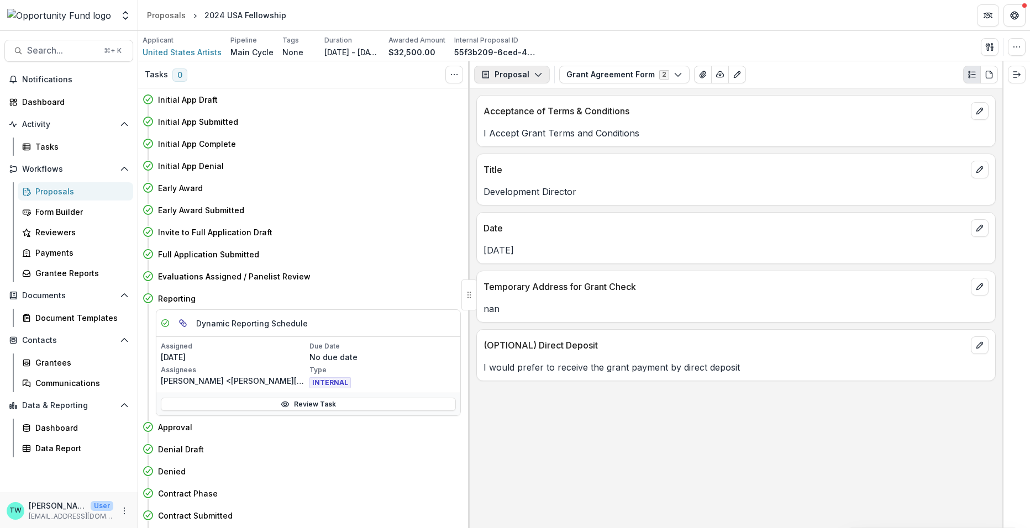
click at [536, 75] on icon "button" at bounding box center [538, 74] width 9 height 9
click at [531, 133] on div "Reports" at bounding box center [546, 136] width 101 height 12
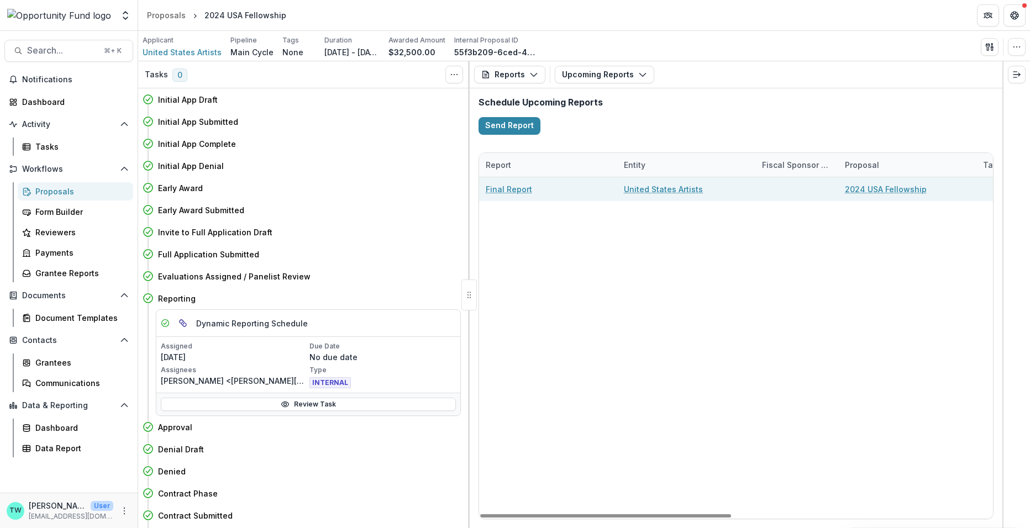
click at [502, 187] on link "Final Report" at bounding box center [509, 189] width 46 height 12
select select "********"
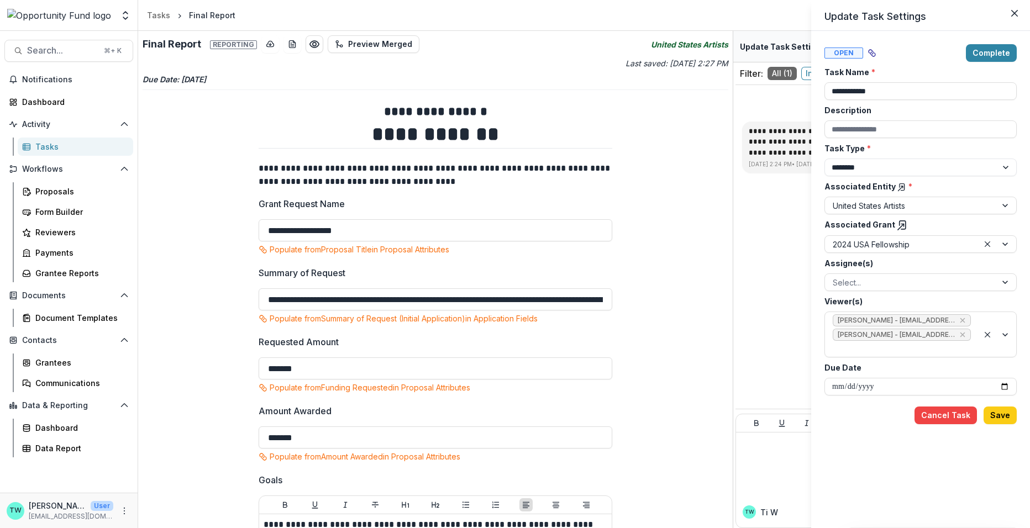
click at [840, 54] on span "Open" at bounding box center [843, 53] width 39 height 11
click at [871, 55] on icon "View dependent tasks" at bounding box center [873, 54] width 4 height 4
click at [944, 75] on icon "Close" at bounding box center [947, 76] width 6 height 6
click at [934, 47] on div "Complete" at bounding box center [970, 53] width 94 height 18
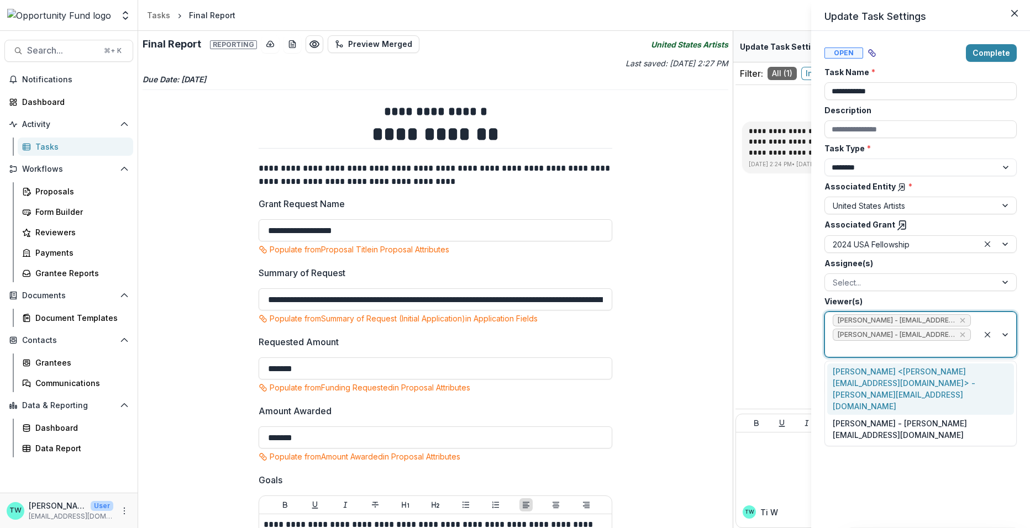
click at [929, 350] on div at bounding box center [902, 349] width 138 height 14
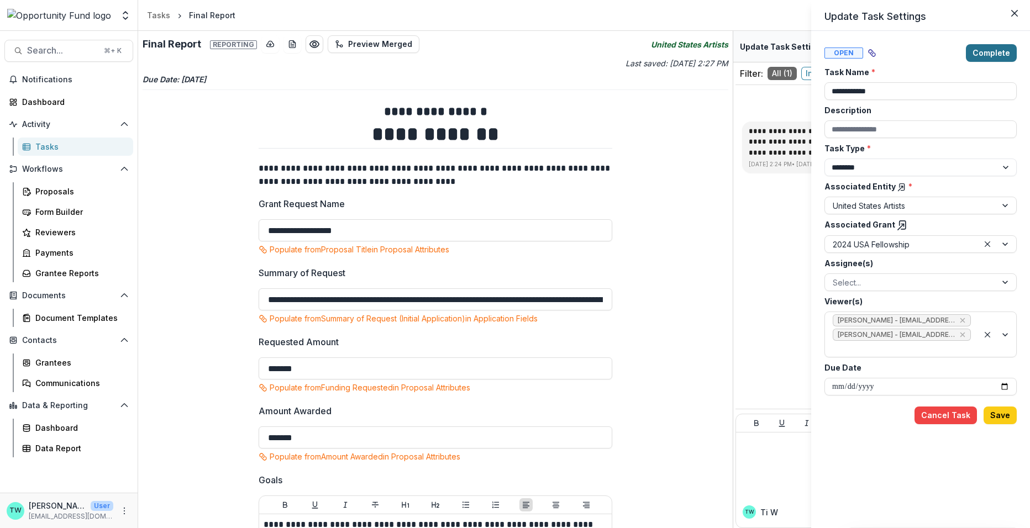
click at [992, 54] on button "Complete" at bounding box center [991, 53] width 51 height 18
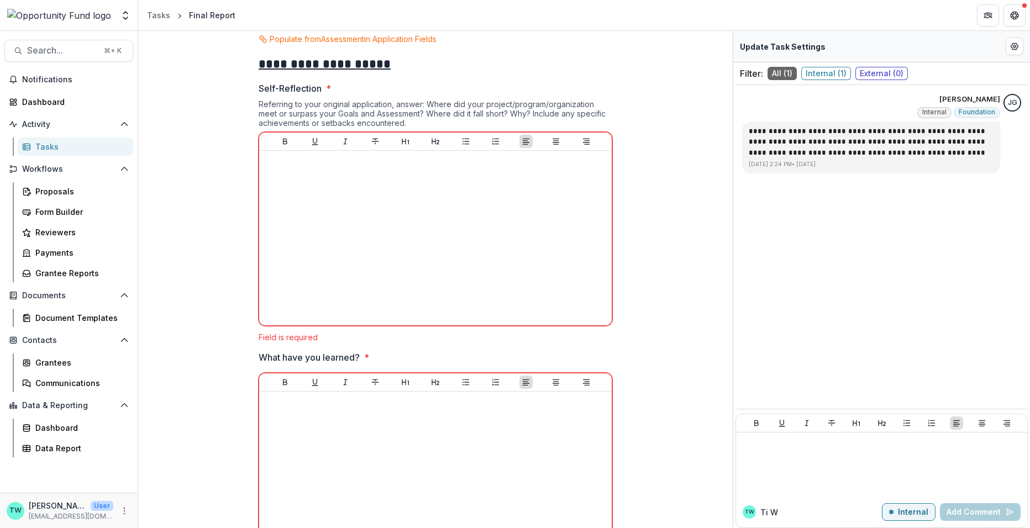
scroll to position [996, 0]
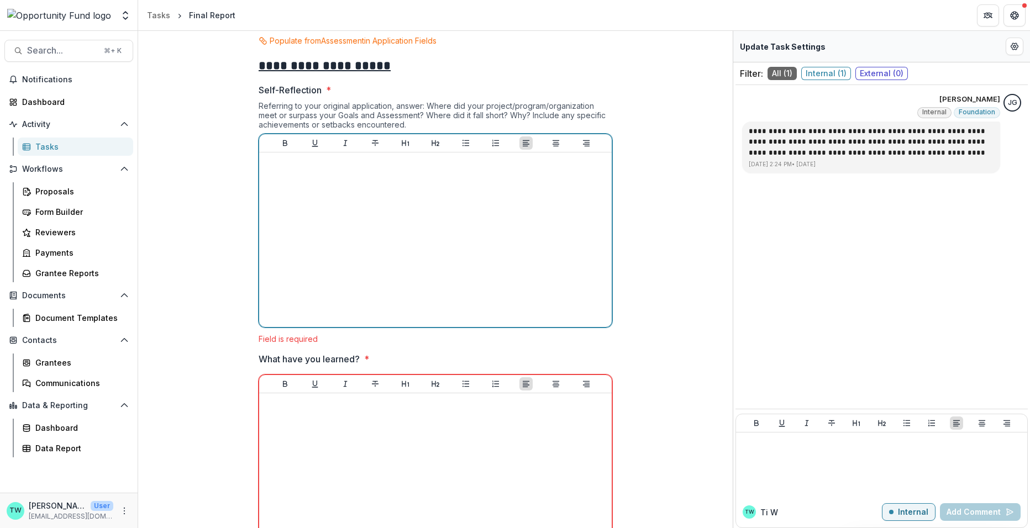
click at [390, 185] on div at bounding box center [436, 240] width 344 height 166
drag, startPoint x: 341, startPoint y: 165, endPoint x: 224, endPoint y: 149, distance: 117.6
copy p "**********"
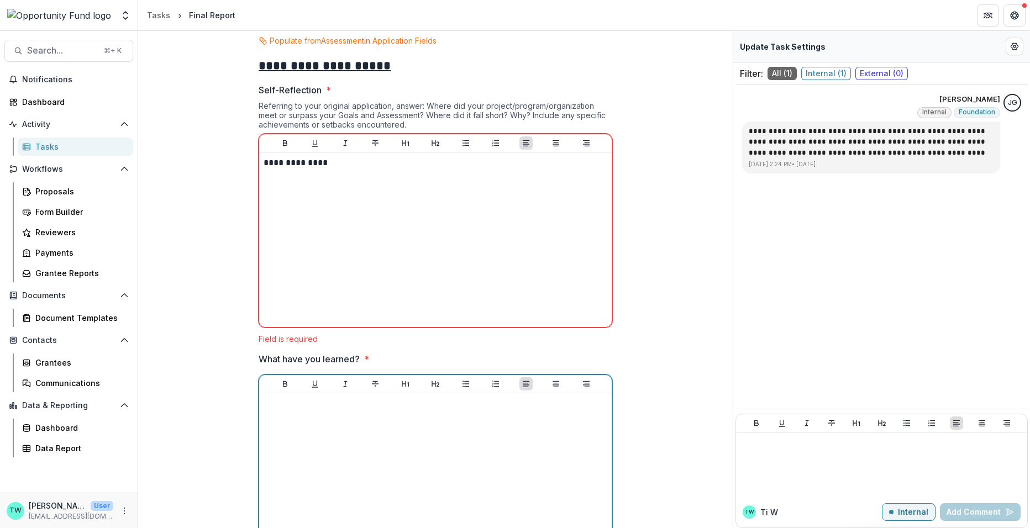
click at [298, 412] on div at bounding box center [436, 481] width 344 height 166
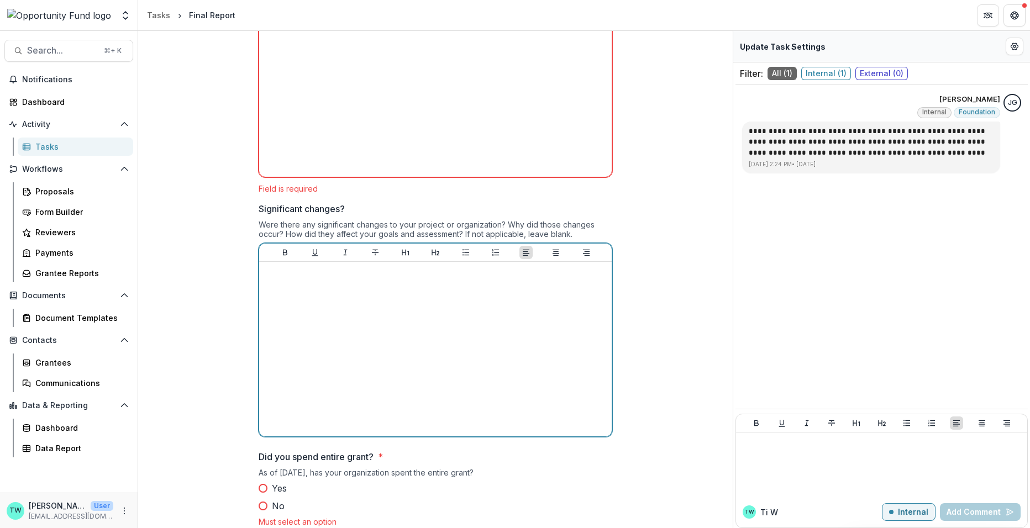
click at [401, 284] on div at bounding box center [436, 349] width 344 height 166
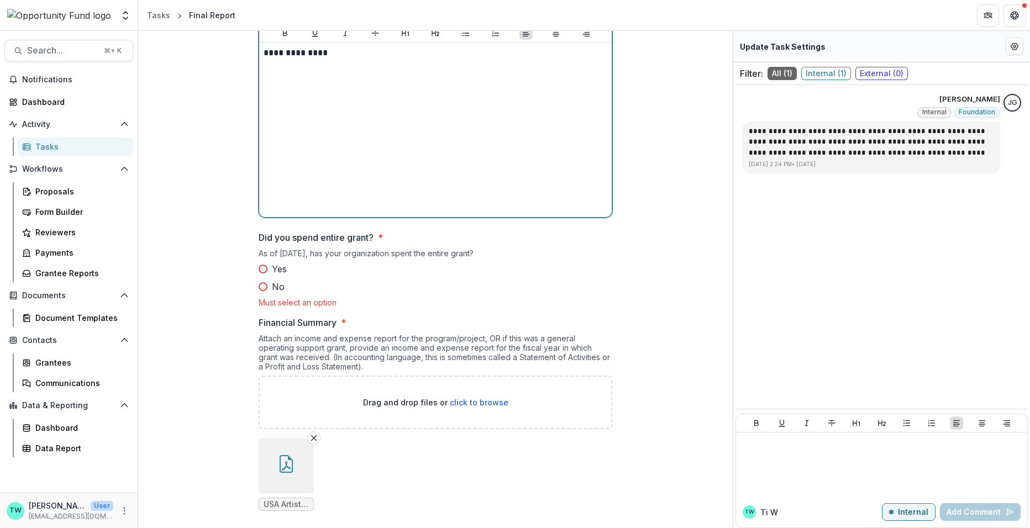
scroll to position [1599, 0]
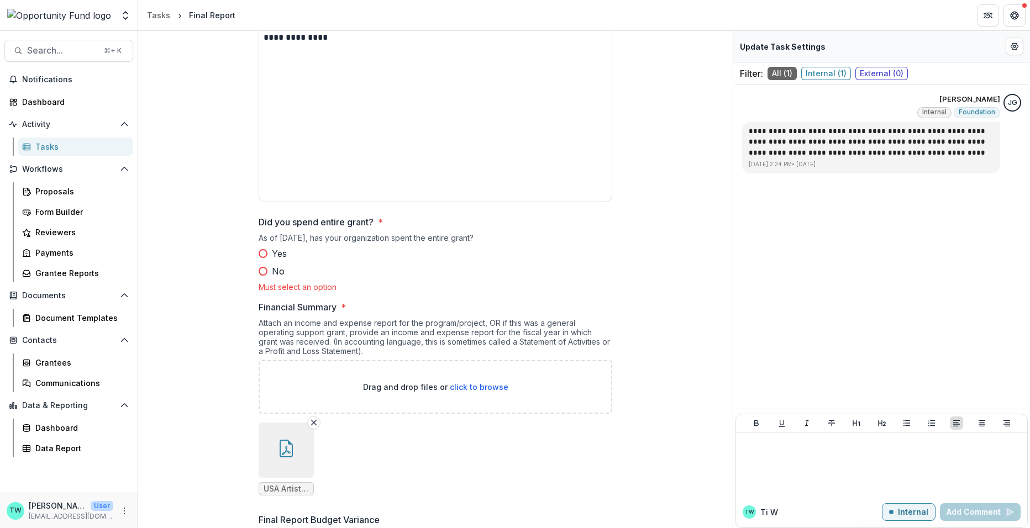
click at [263, 251] on span at bounding box center [263, 253] width 9 height 9
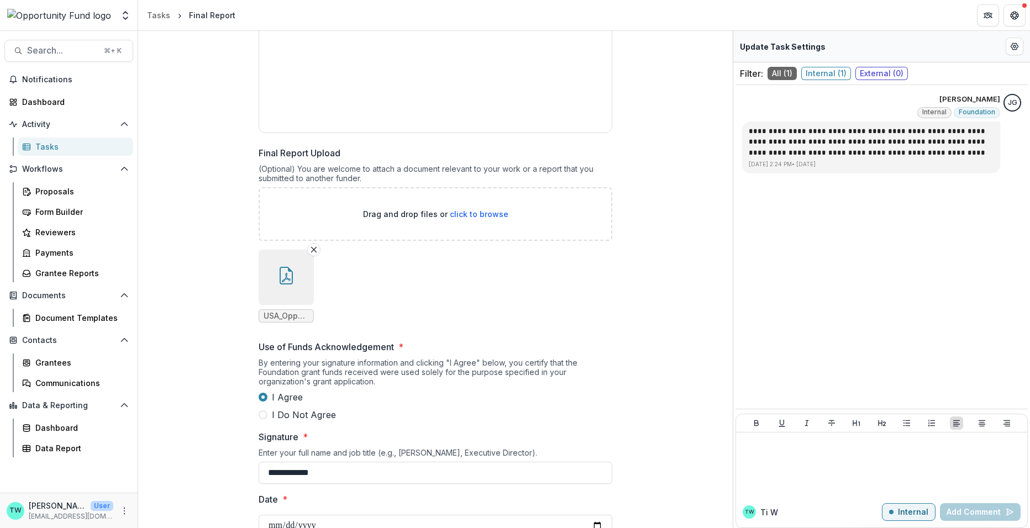
scroll to position [2484, 0]
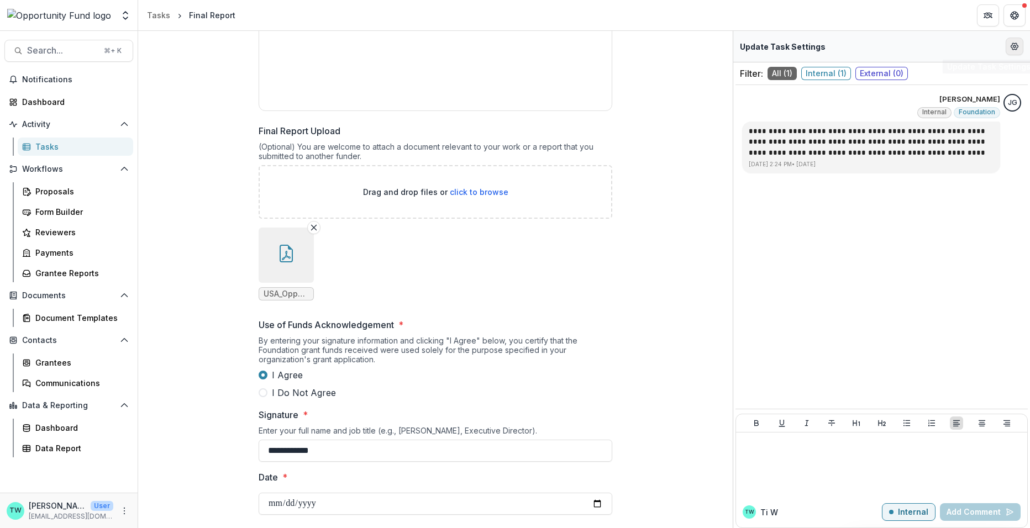
click at [1016, 47] on icon "Edit Form Settings" at bounding box center [1014, 46] width 9 height 9
select select "********"
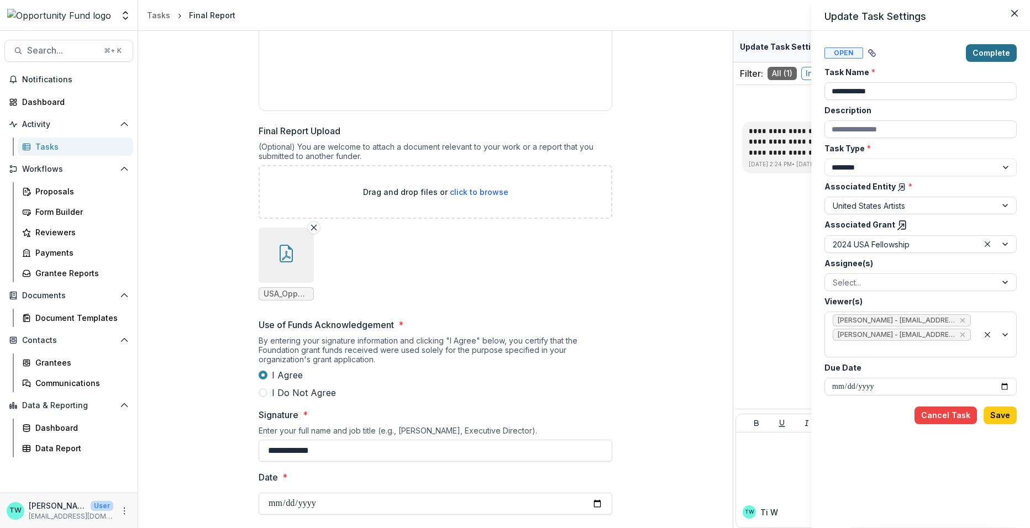
click at [993, 52] on button "Complete" at bounding box center [991, 53] width 51 height 18
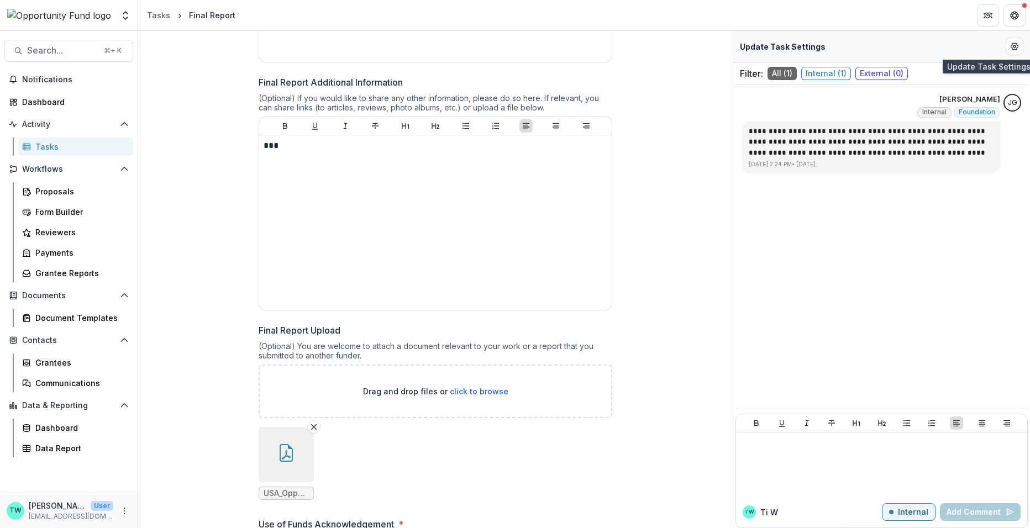
scroll to position [1906, 0]
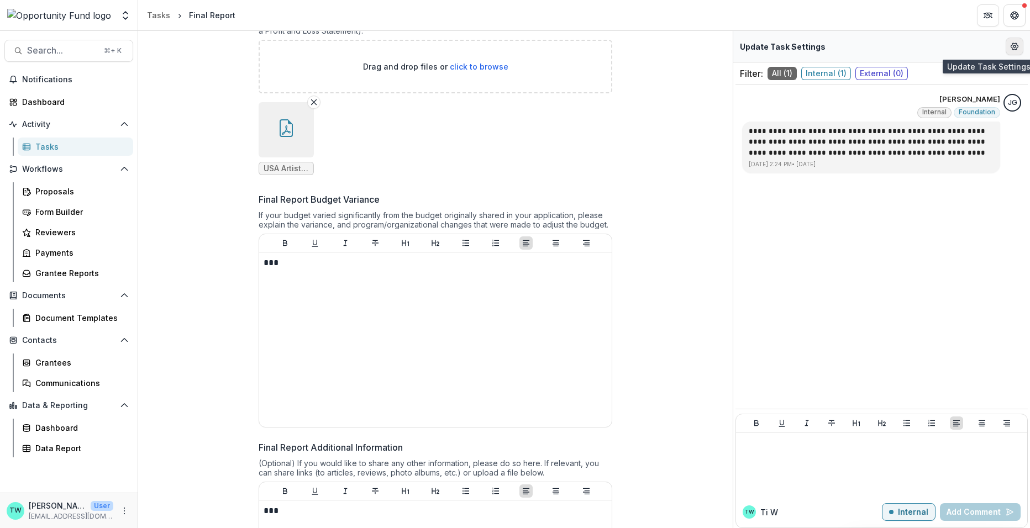
click at [1012, 47] on icon "Edit Form Settings" at bounding box center [1014, 46] width 9 height 9
select select "********"
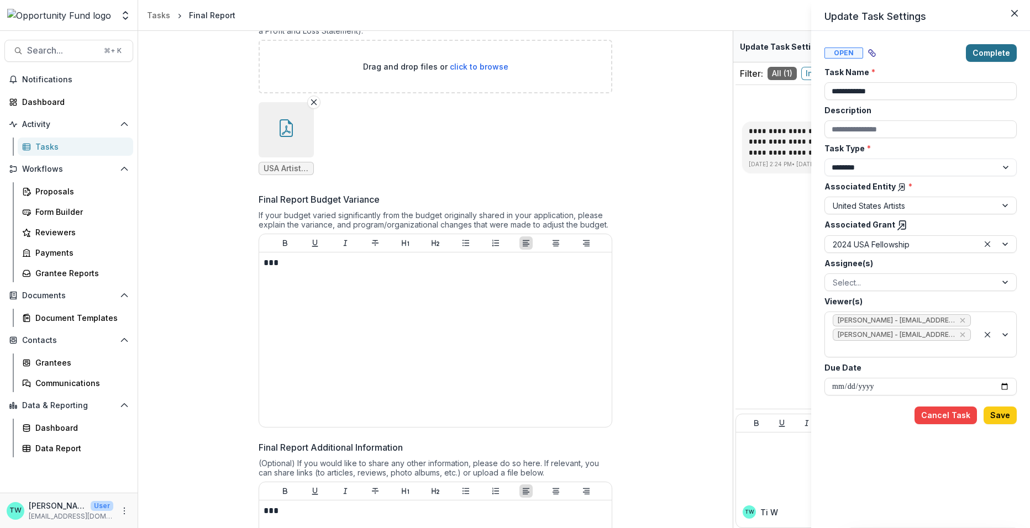
click at [987, 55] on button "Complete" at bounding box center [991, 53] width 51 height 18
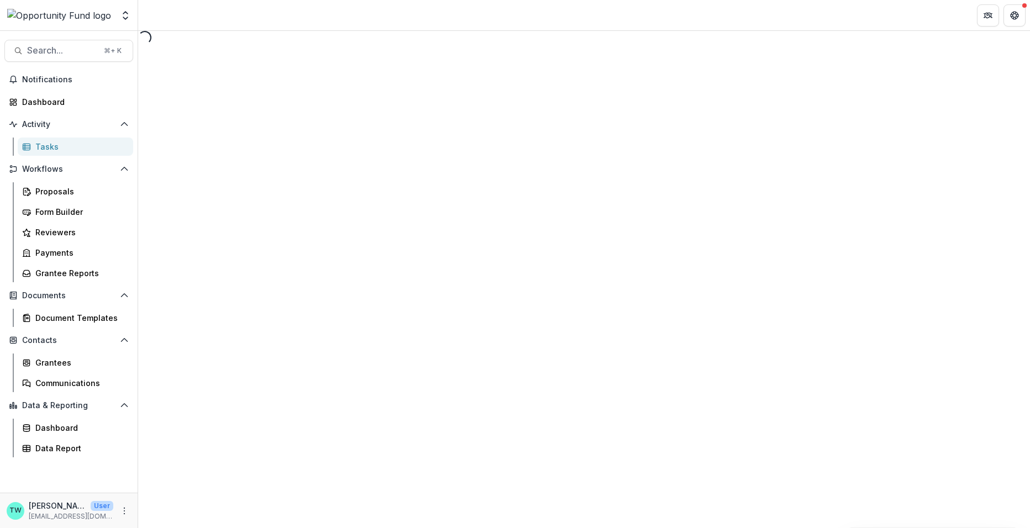
select select "********"
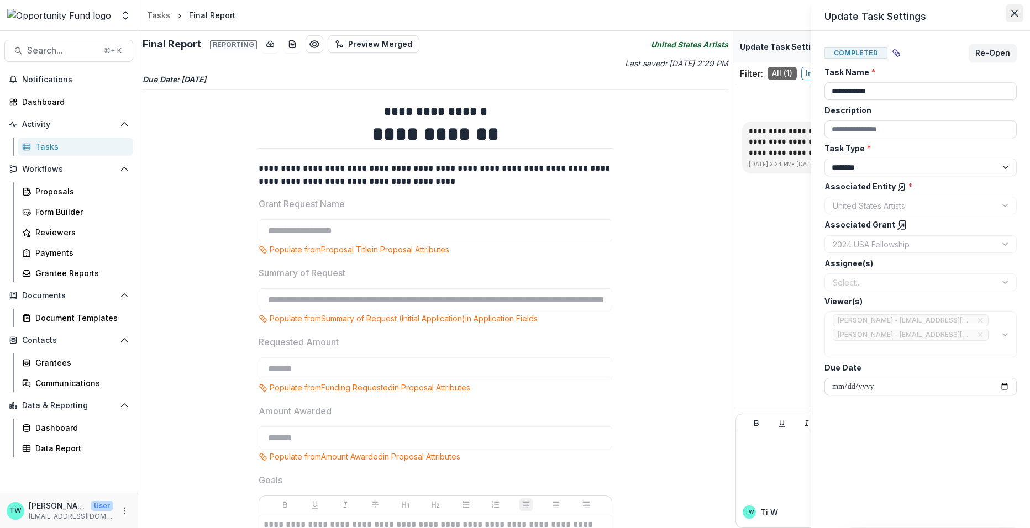
click at [1013, 13] on icon "Close" at bounding box center [1014, 13] width 7 height 7
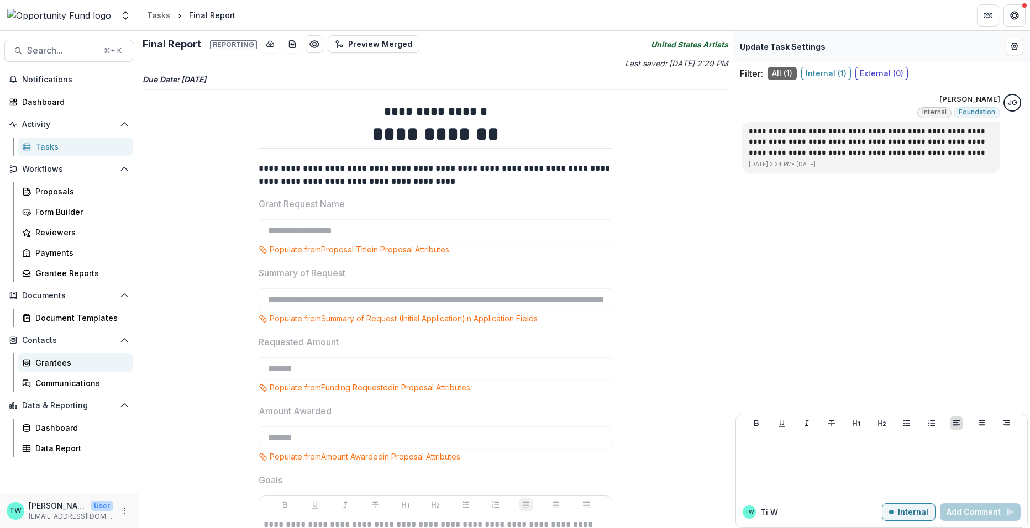
click at [50, 362] on div "Grantees" at bounding box center [79, 363] width 89 height 12
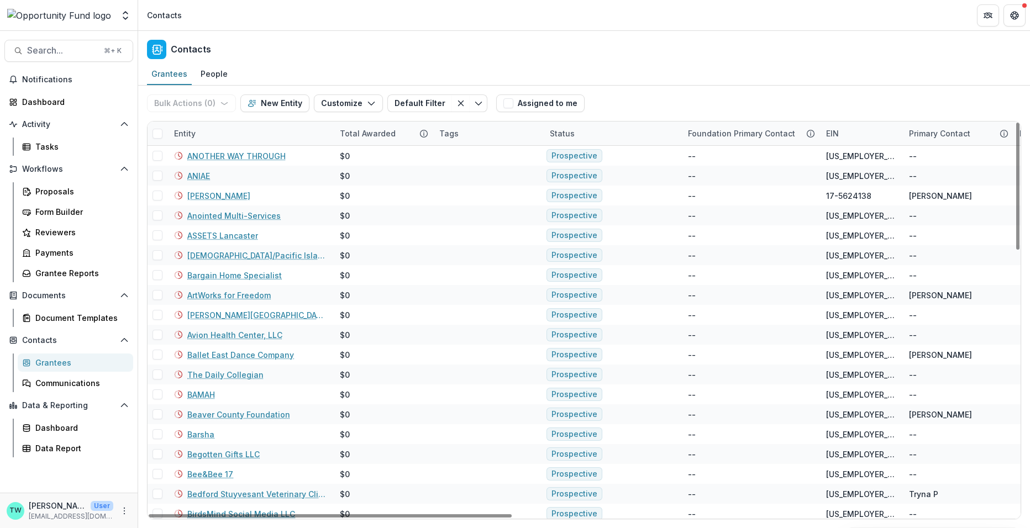
click at [220, 134] on div "Entity" at bounding box center [250, 134] width 166 height 24
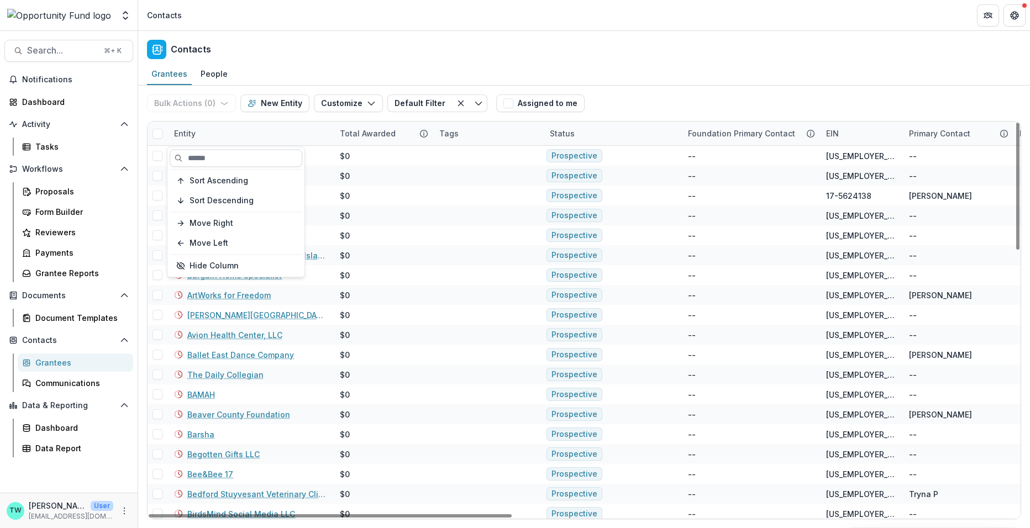
click at [220, 150] on input at bounding box center [236, 158] width 133 height 18
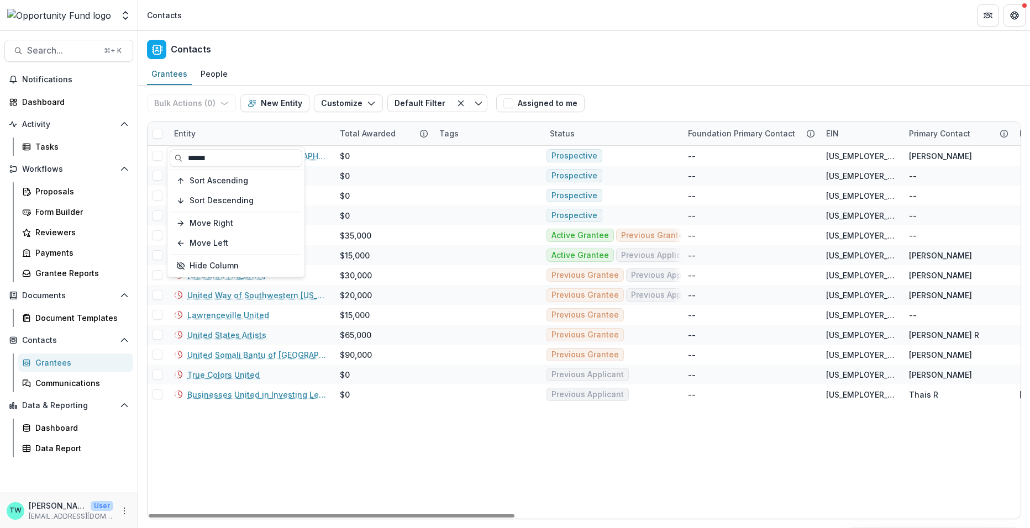
type input "******"
click at [267, 131] on div "Entity" at bounding box center [250, 134] width 166 height 24
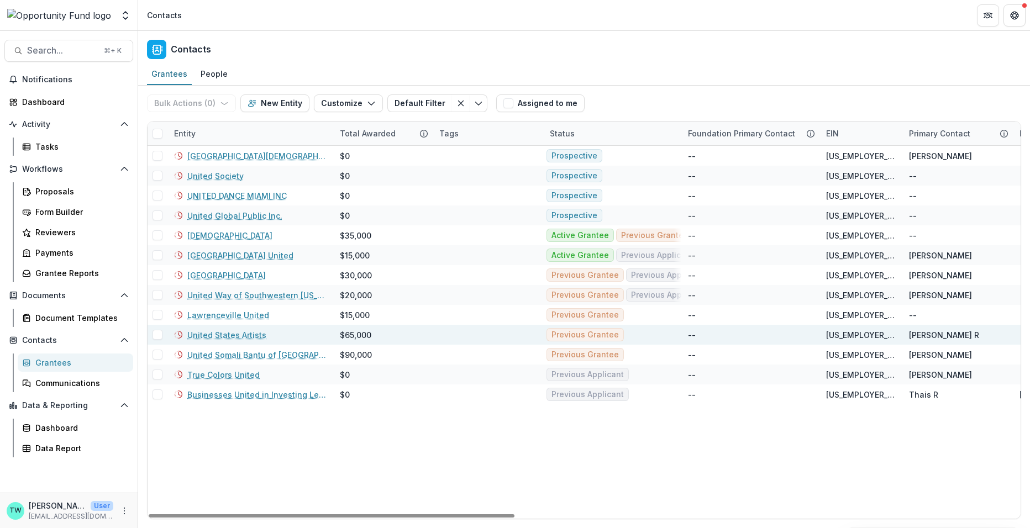
click at [229, 336] on link "United States Artists" at bounding box center [226, 335] width 79 height 12
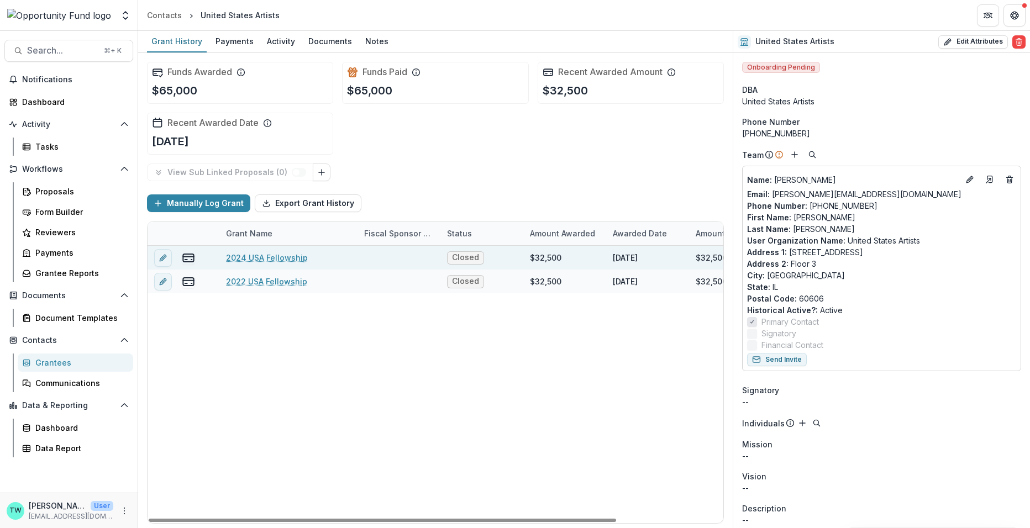
click at [259, 256] on link "2024 USA Fellowship" at bounding box center [267, 258] width 82 height 12
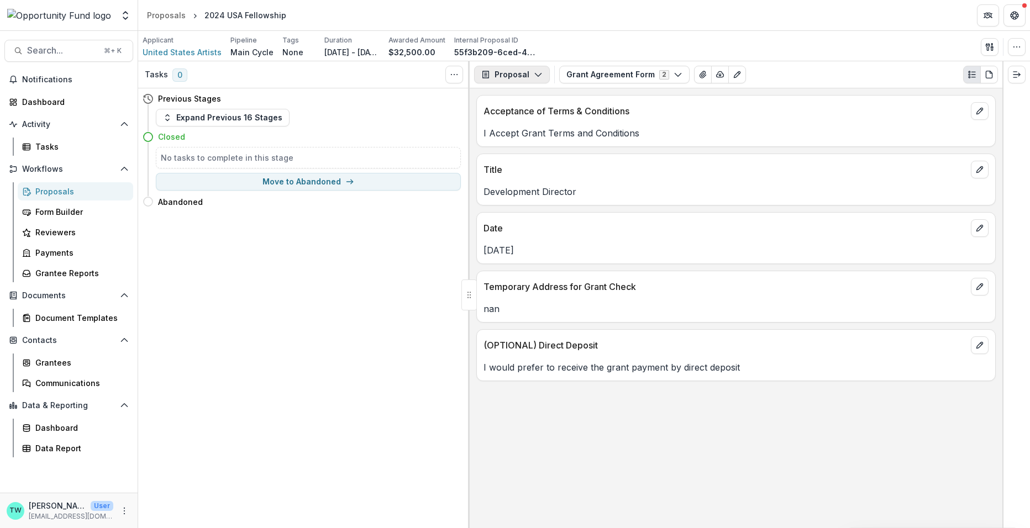
click at [519, 75] on button "Proposal" at bounding box center [512, 75] width 76 height 18
click at [519, 135] on div "Reports" at bounding box center [546, 136] width 101 height 12
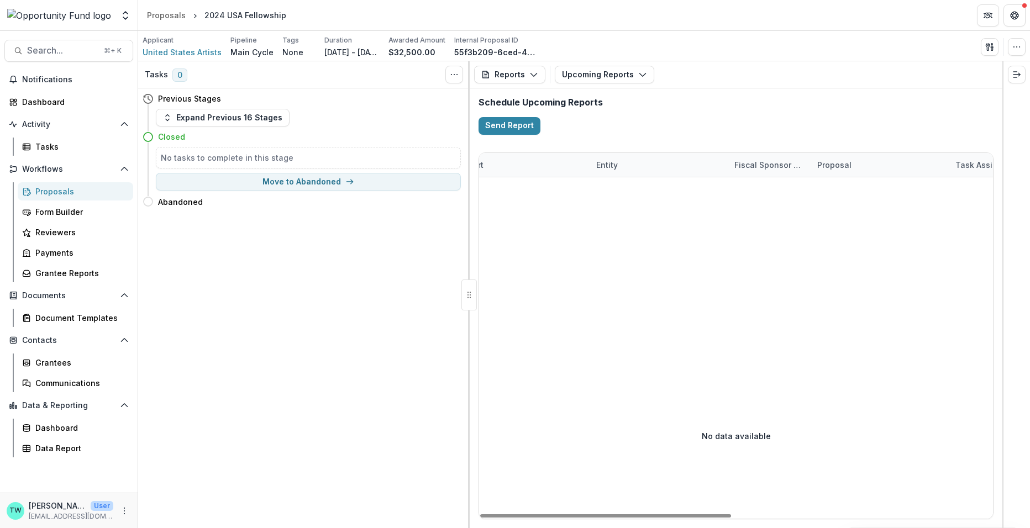
scroll to position [0, 59]
click at [630, 74] on button "Upcoming Reports" at bounding box center [604, 75] width 99 height 18
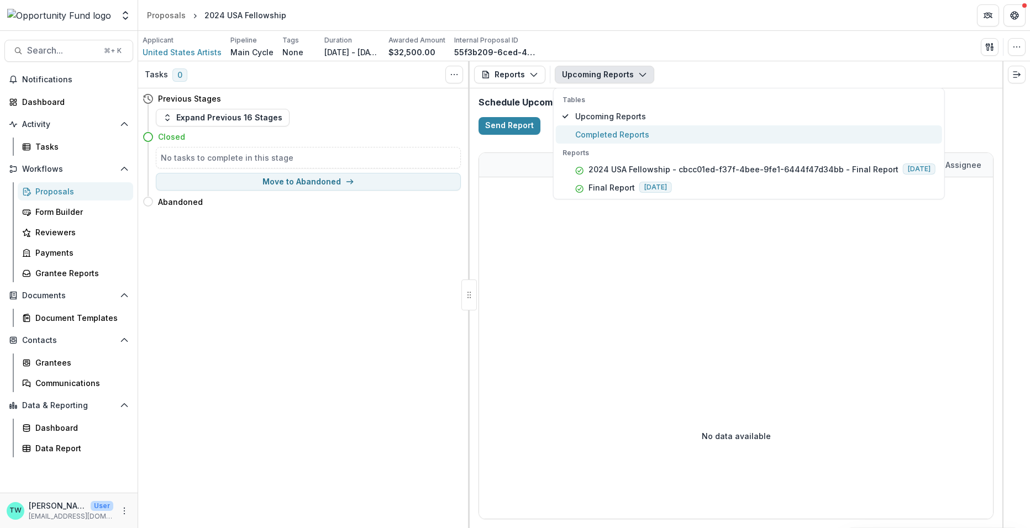
click at [619, 134] on span "Completed Reports" at bounding box center [755, 135] width 360 height 12
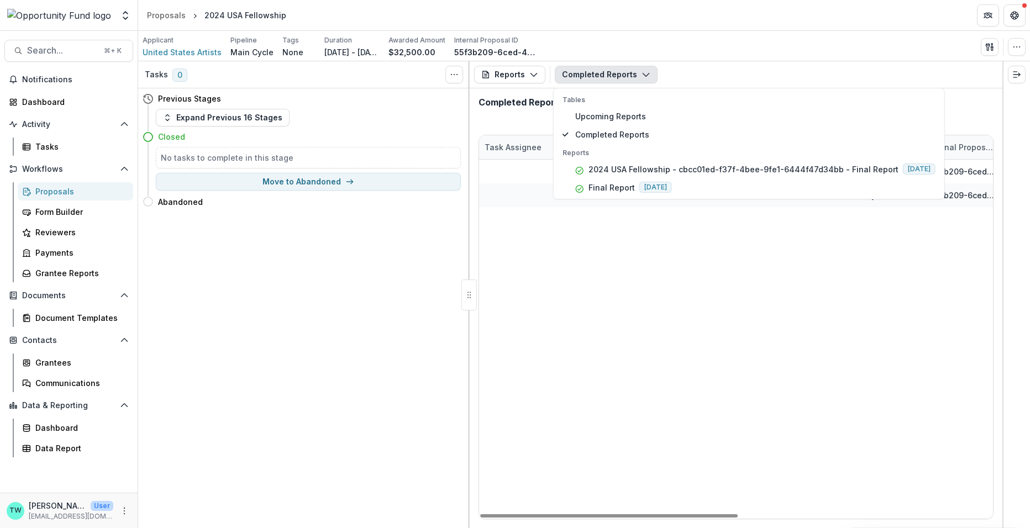
scroll to position [0, 508]
click at [311, 372] on div "Tasks 0 Show Cancelled Tasks Previous Stages Expand Previous 16 Stages Closed N…" at bounding box center [303, 294] width 331 height 467
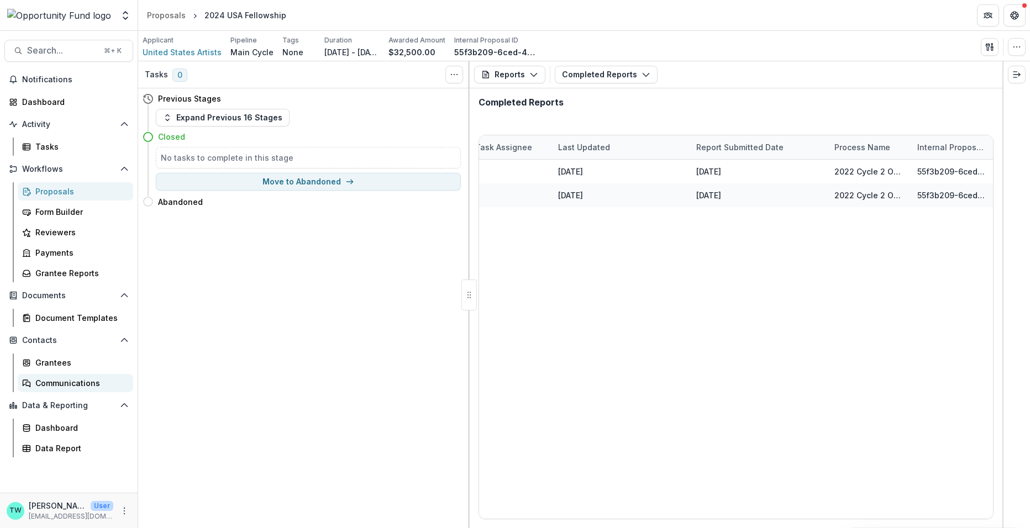
click at [71, 382] on div "Communications" at bounding box center [79, 383] width 89 height 12
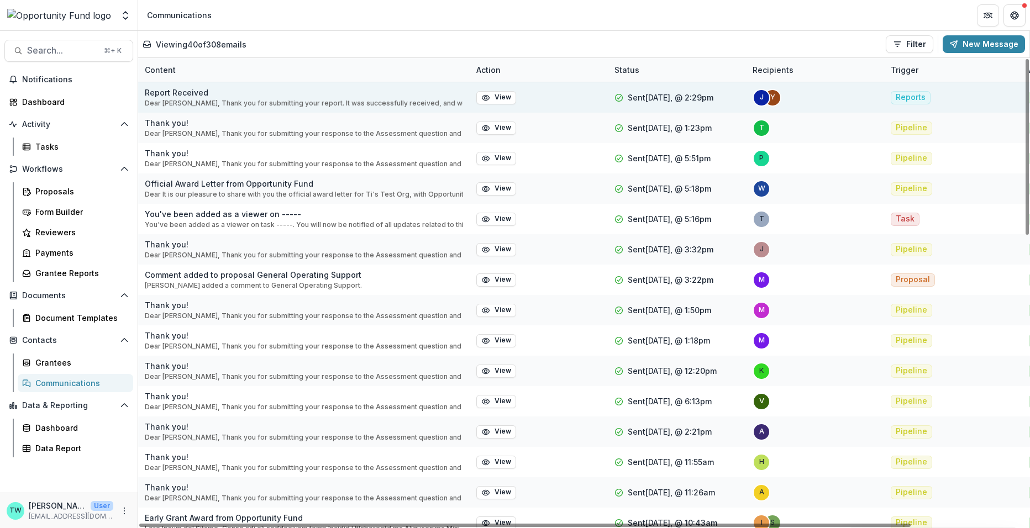
click at [281, 99] on p "Dear [PERSON_NAME], Thank you for submitting your report. It was successfully r…" at bounding box center [304, 103] width 318 height 10
click at [499, 99] on button "View" at bounding box center [496, 97] width 40 height 13
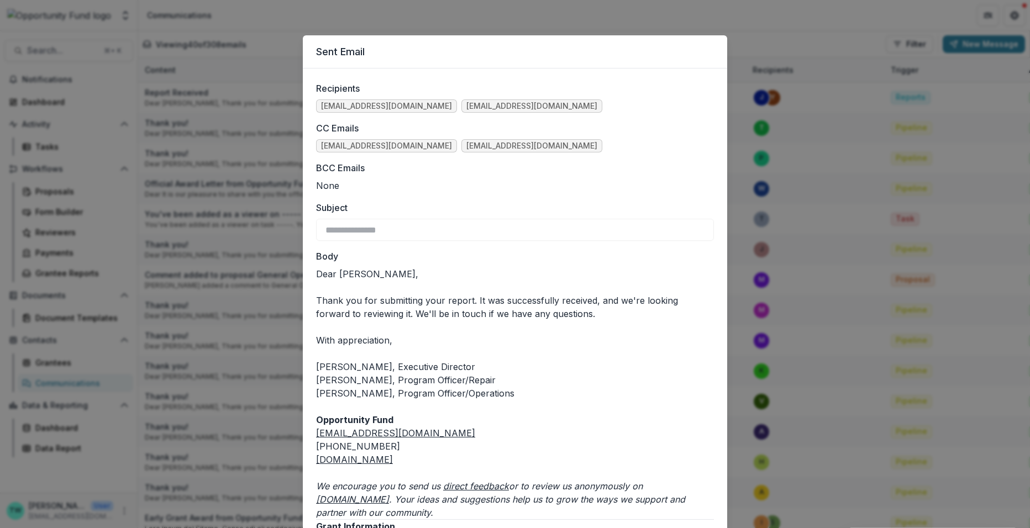
click at [752, 20] on div "**********" at bounding box center [515, 264] width 1030 height 528
